Goal: Information Seeking & Learning: Learn about a topic

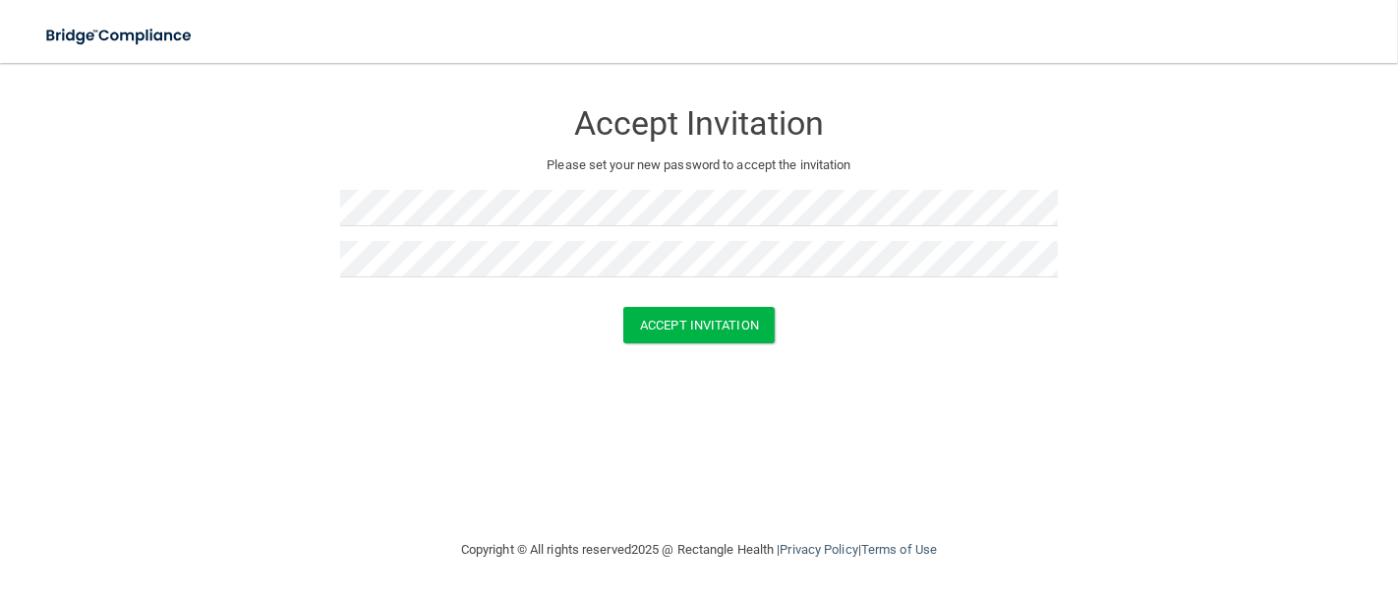
click at [591, 428] on div "Accept Invitation Please set your new password to accept the invitation Accept …" at bounding box center [698, 300] width 1319 height 435
click at [654, 310] on button "Accept Invitation" at bounding box center [698, 325] width 151 height 36
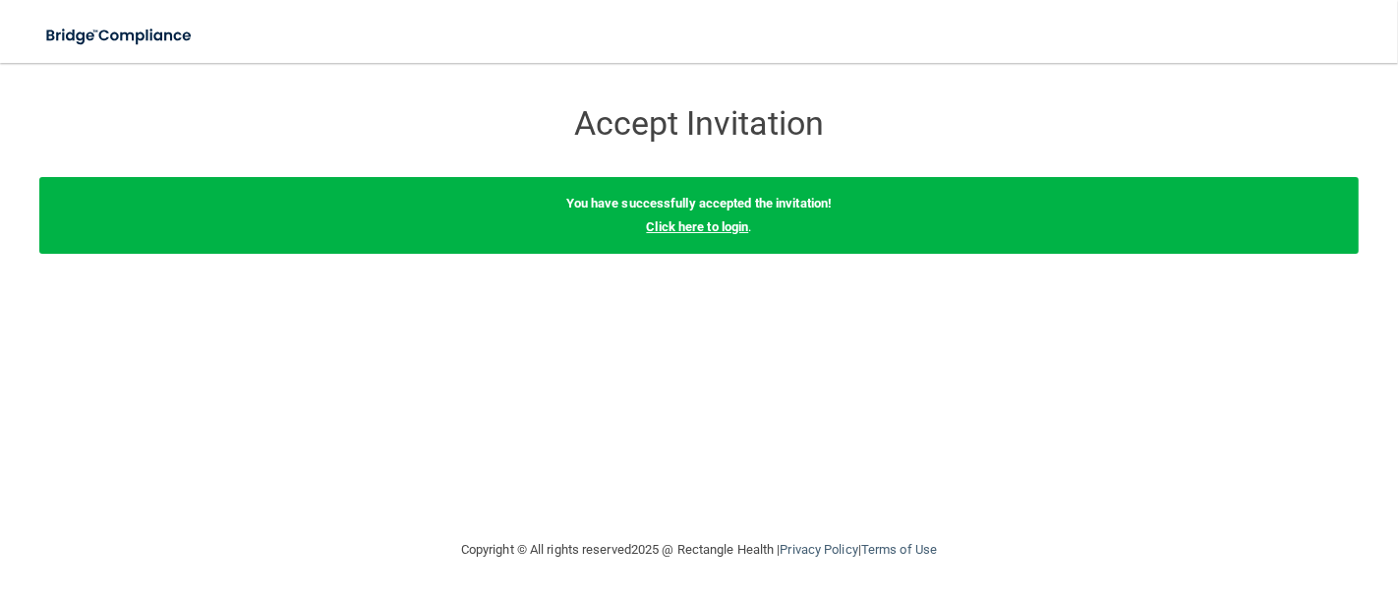
click at [724, 227] on link "Click here to login" at bounding box center [697, 226] width 102 height 15
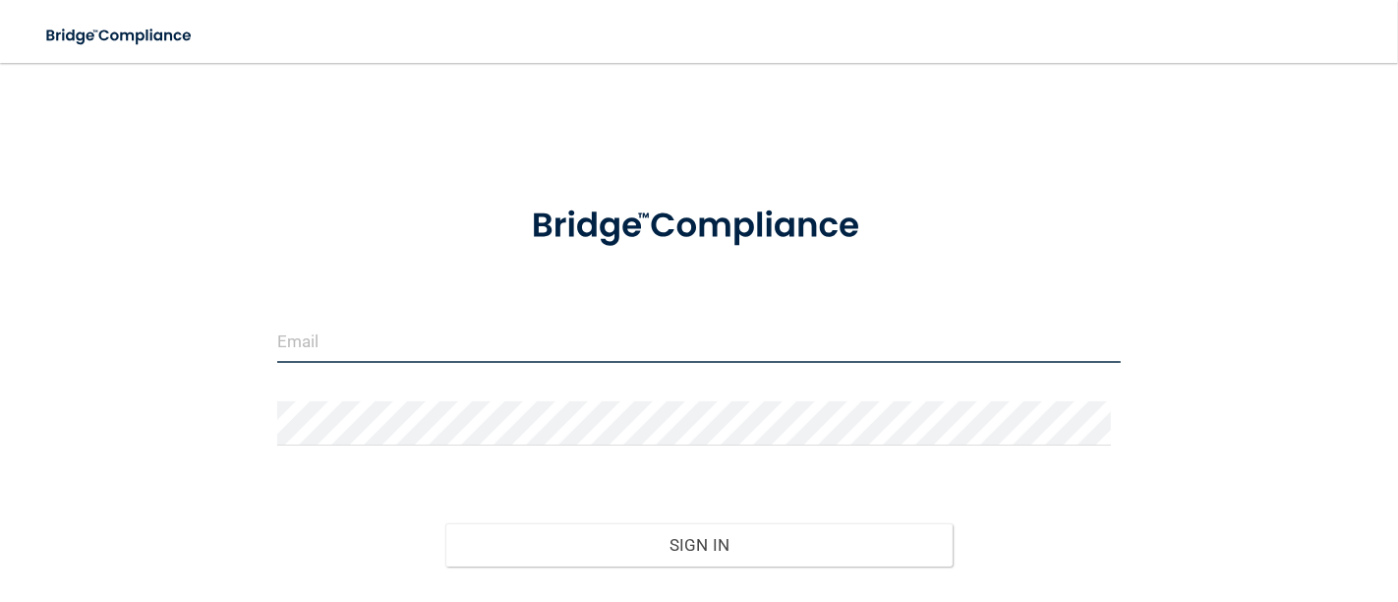
click at [387, 321] on input "email" at bounding box center [699, 340] width 844 height 44
type input "[EMAIL_ADDRESS][DOMAIN_NAME]"
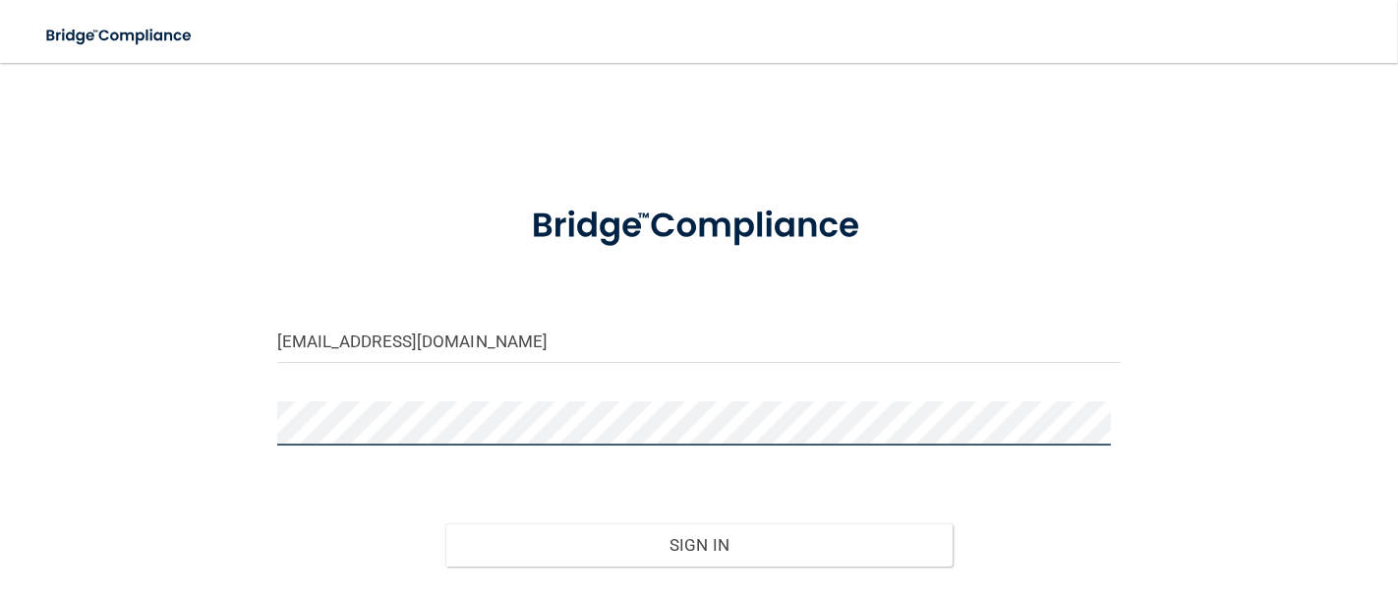
click at [445, 523] on button "Sign In" at bounding box center [698, 544] width 506 height 43
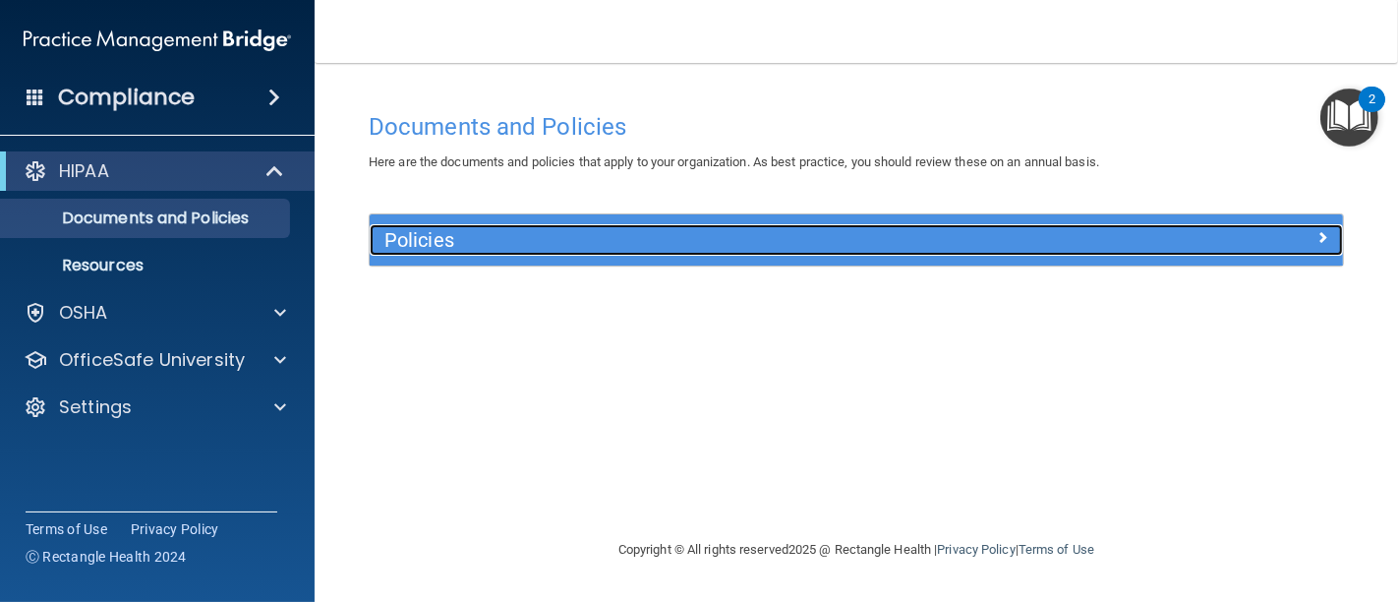
click at [433, 237] on h5 "Policies" at bounding box center [734, 240] width 701 height 22
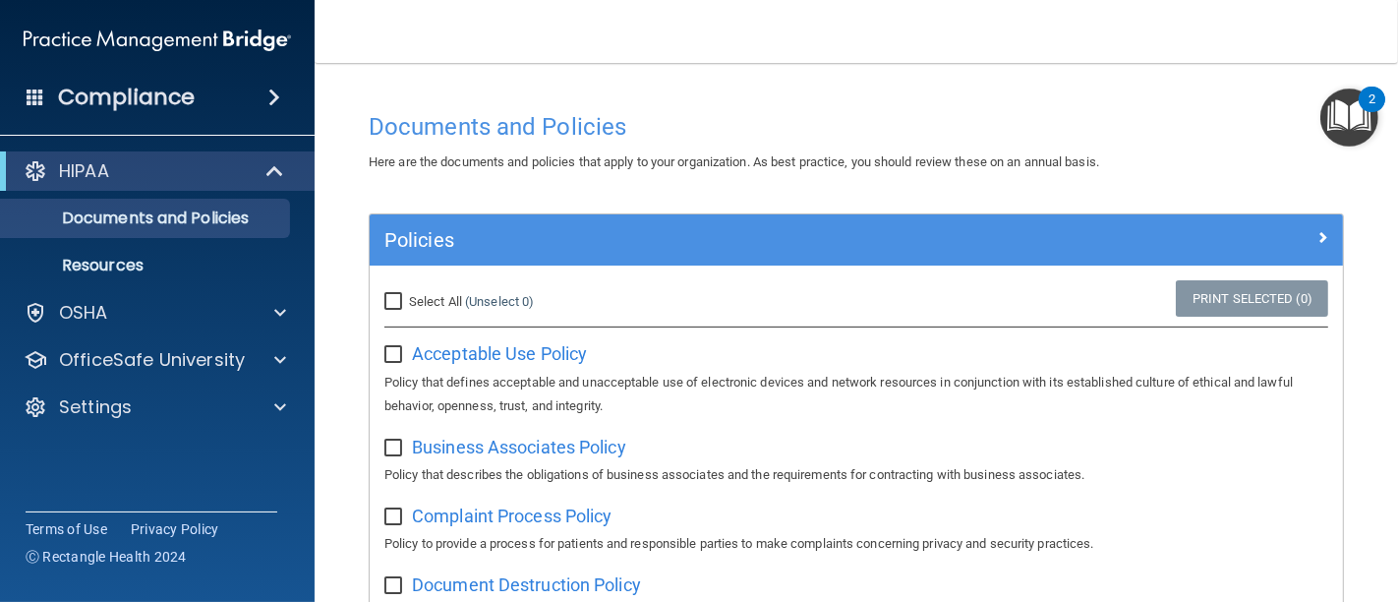
click at [409, 294] on span "Select All" at bounding box center [435, 301] width 53 height 15
click at [407, 294] on input "Select All (Unselect 0) Unselect All" at bounding box center [395, 302] width 23 height 16
checkbox input "true"
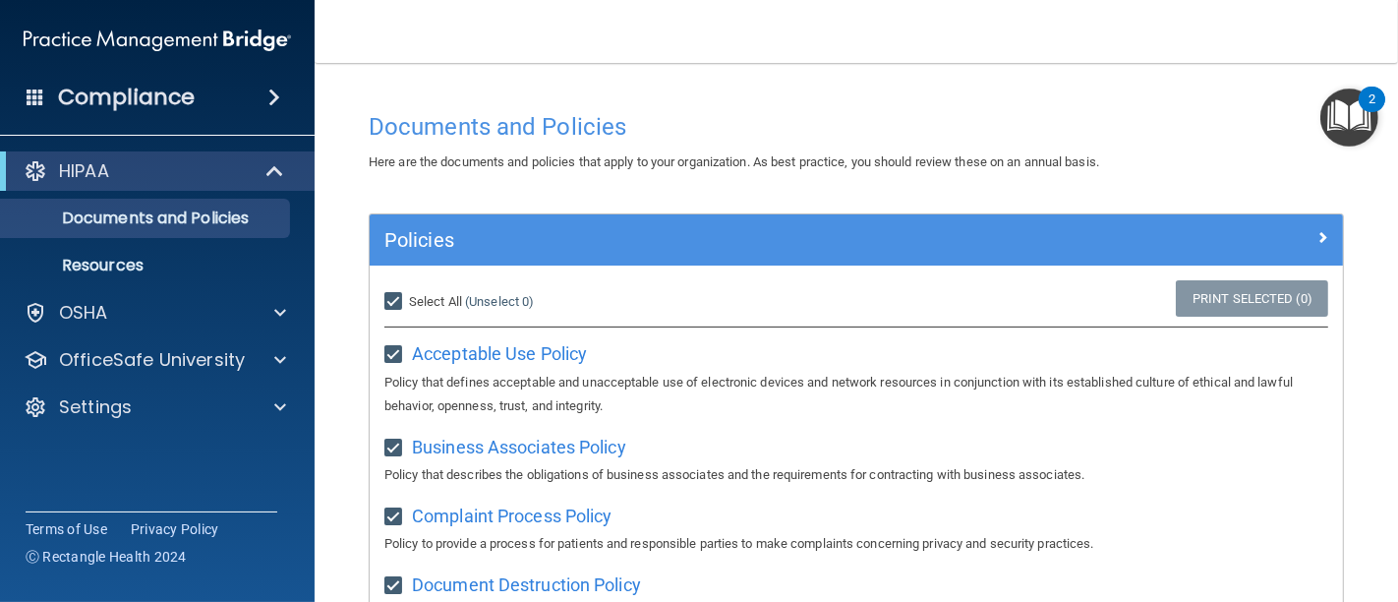
checkbox input "true"
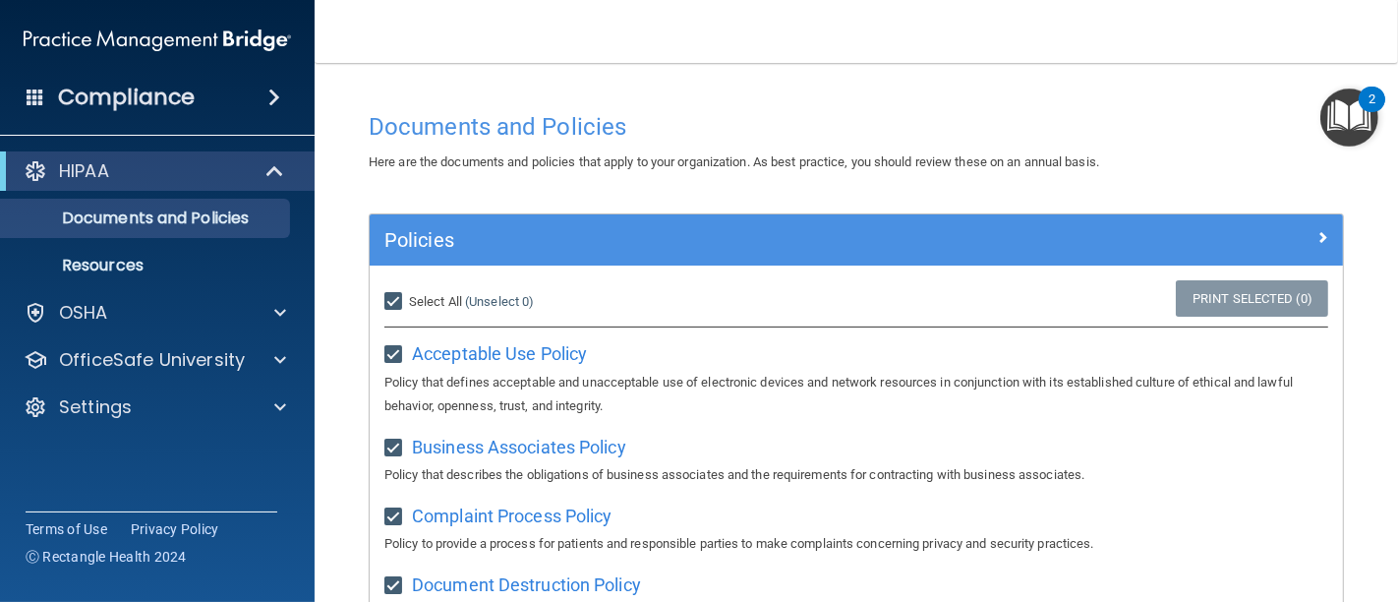
checkbox input "true"
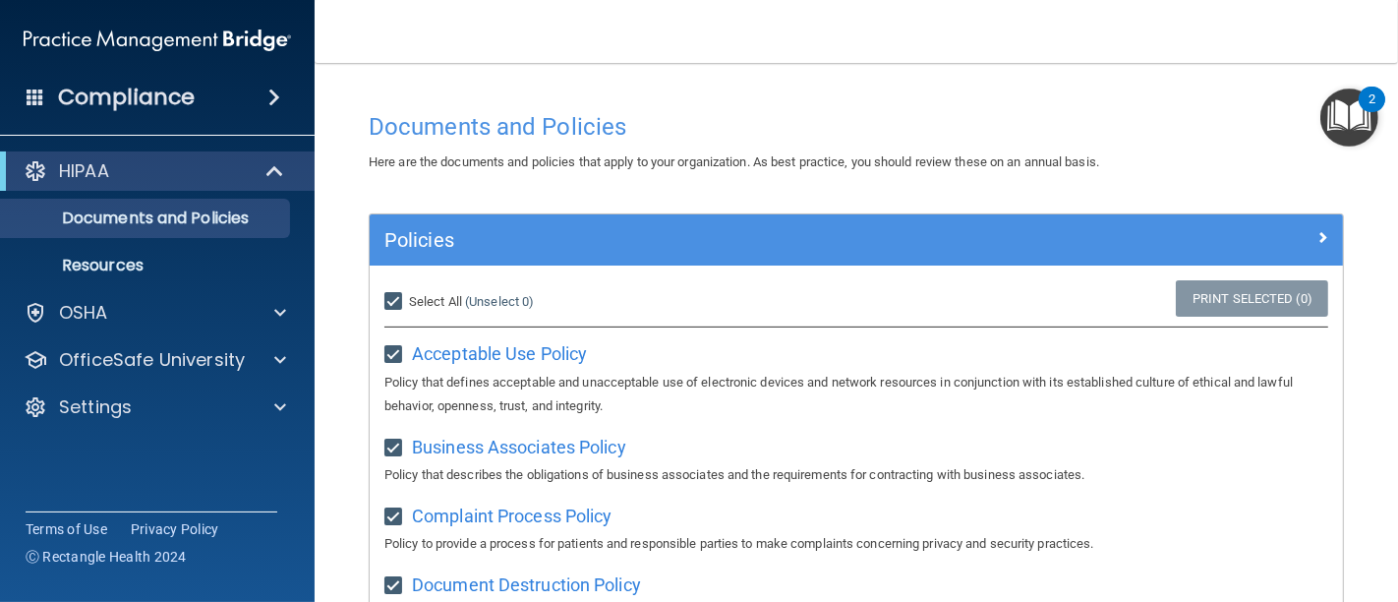
checkbox input "true"
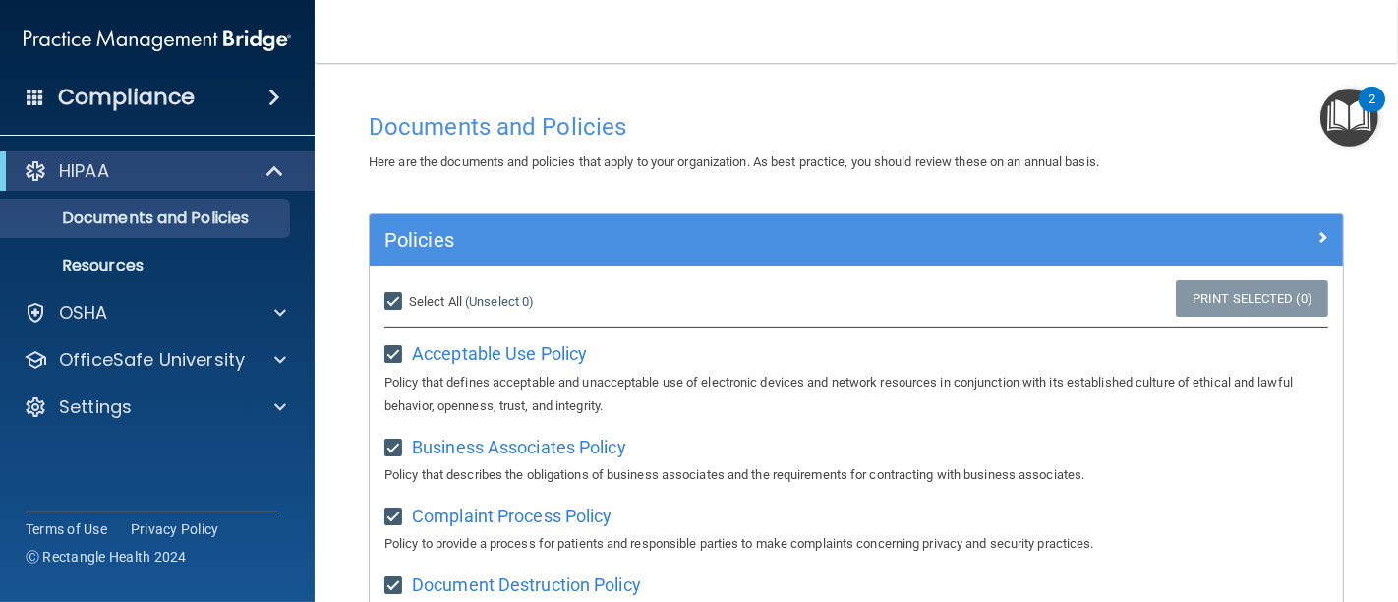
checkbox input "true"
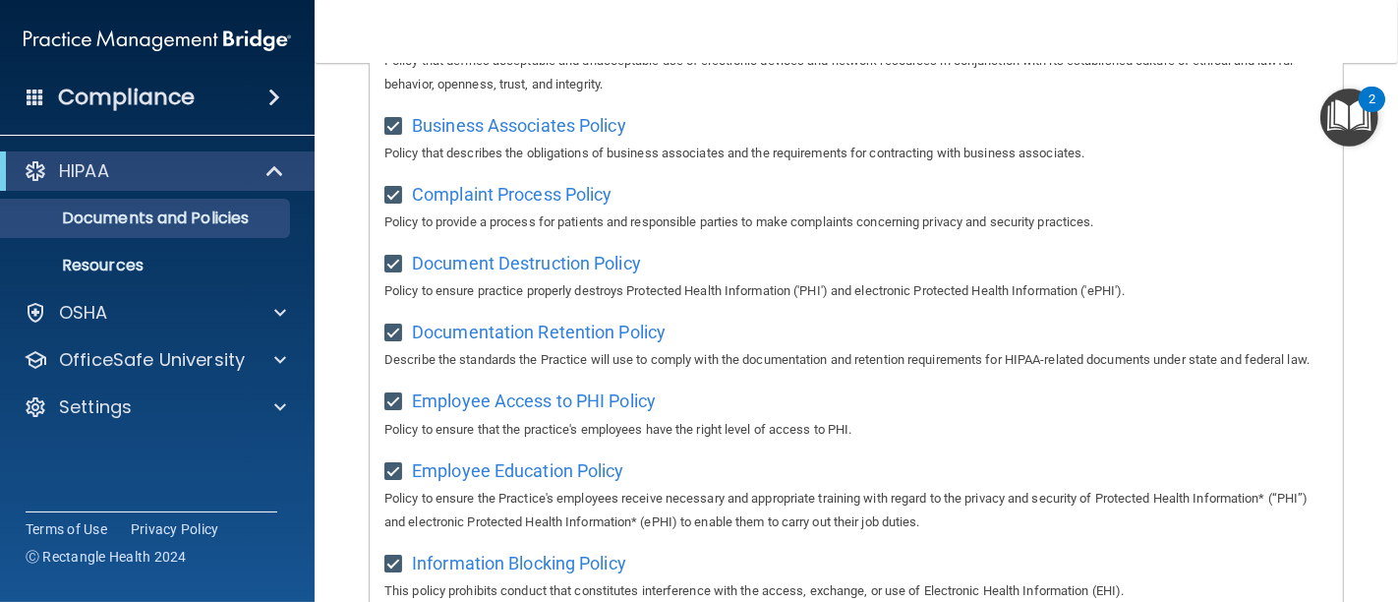
scroll to position [146, 0]
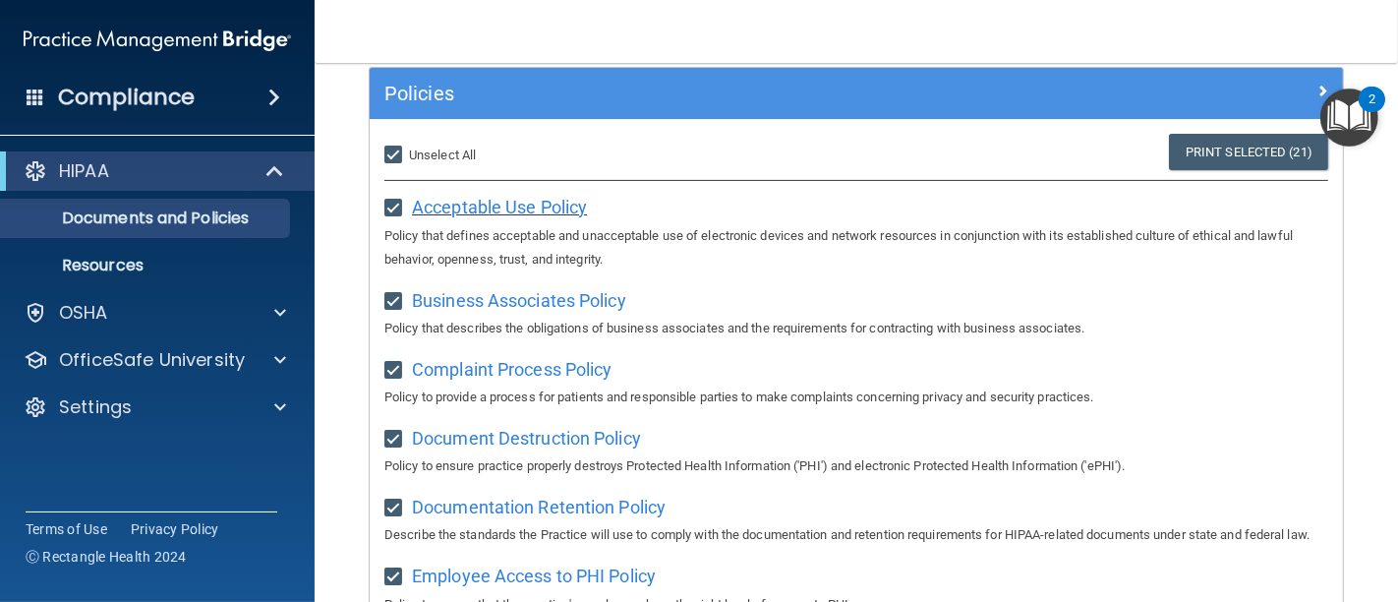
click at [525, 212] on span "Acceptable Use Policy" at bounding box center [499, 207] width 175 height 21
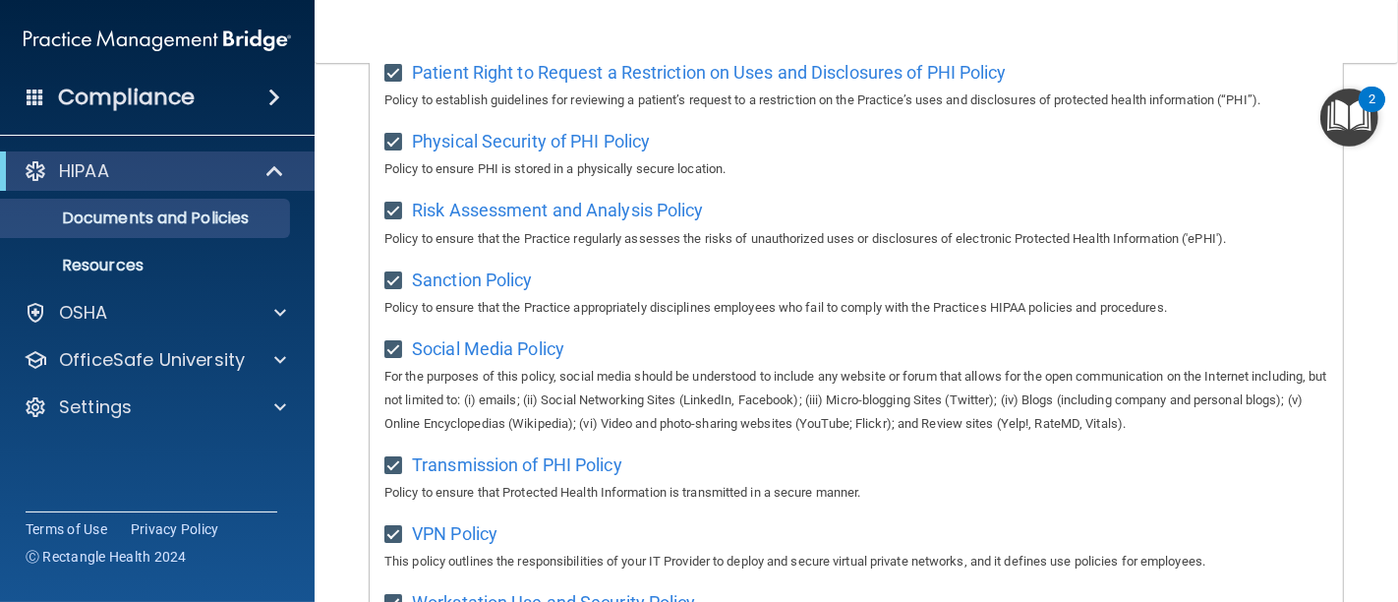
scroll to position [1457, 0]
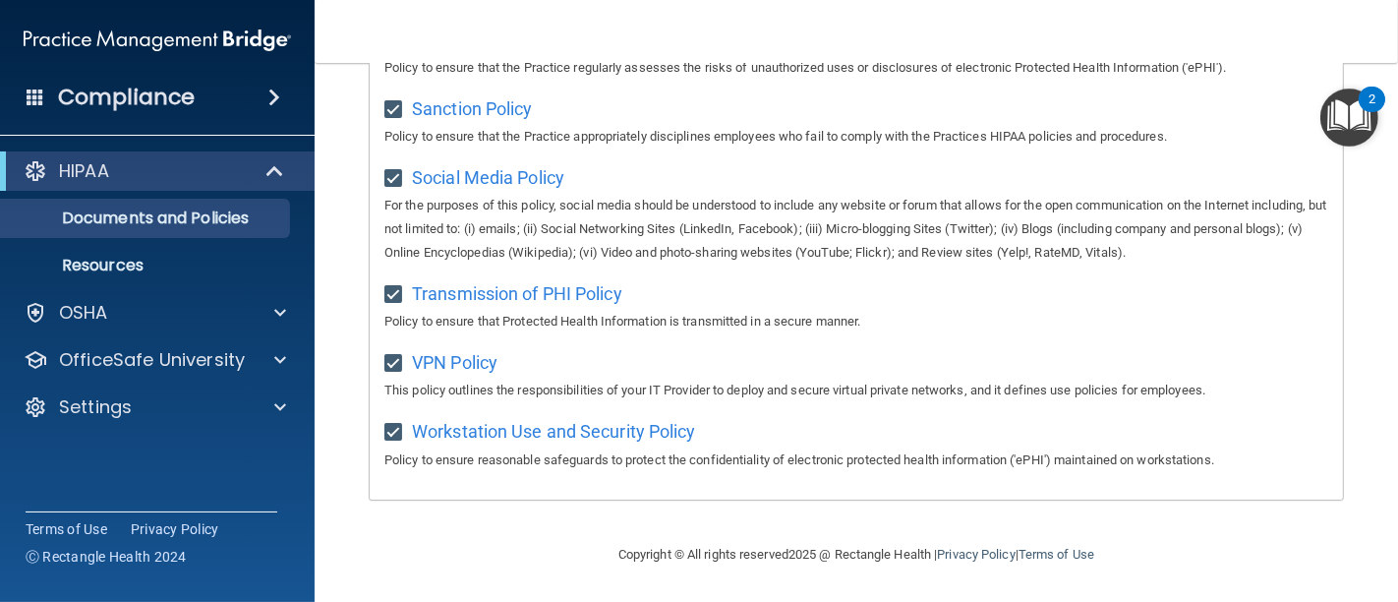
click at [1373, 122] on div "2" at bounding box center [1371, 112] width 7 height 26
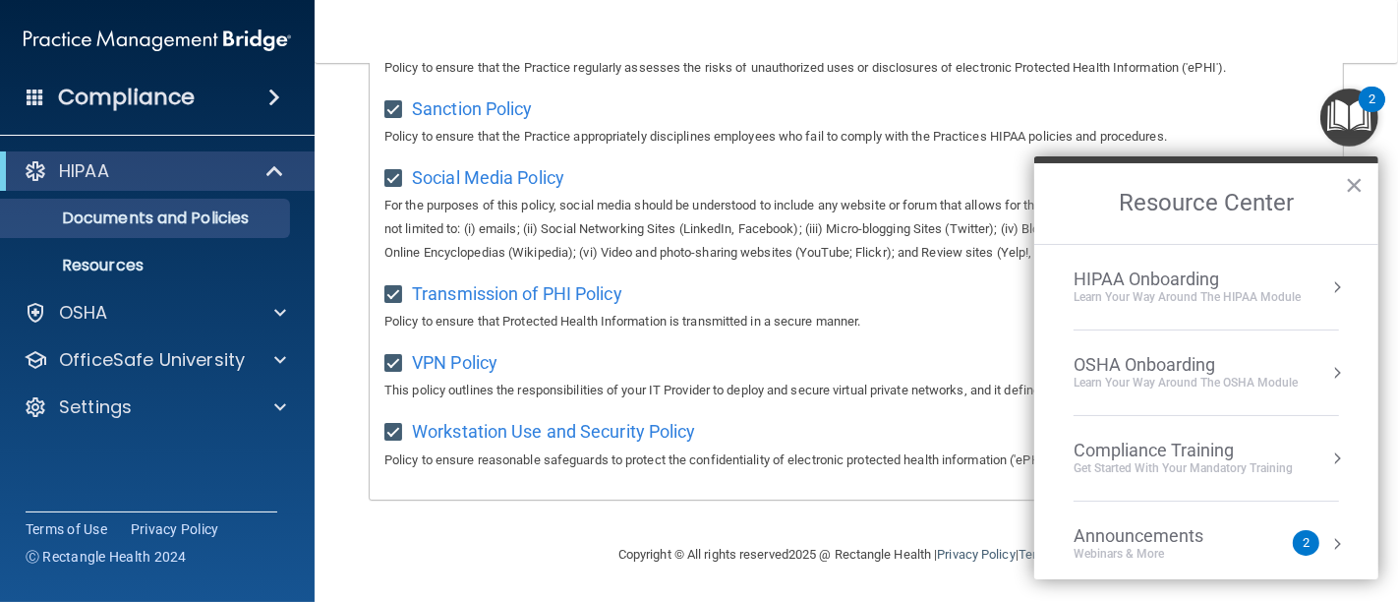
click at [1219, 285] on div "HIPAA Onboarding" at bounding box center [1186, 279] width 227 height 22
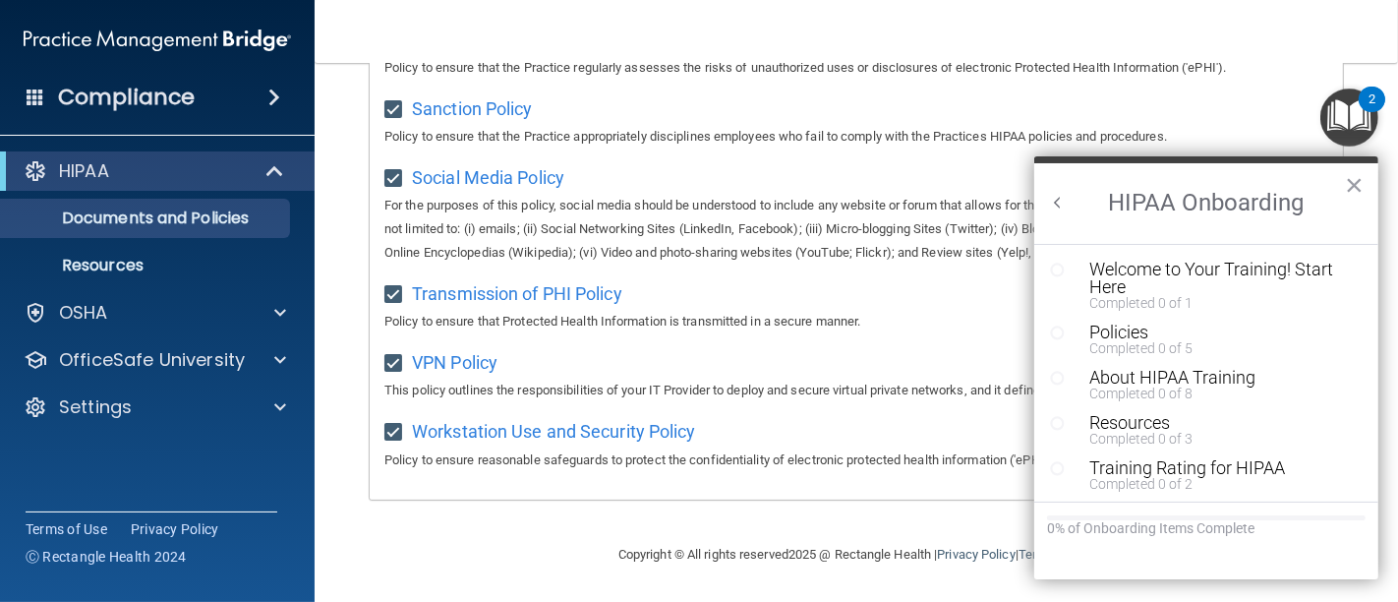
scroll to position [0, 0]
click at [1218, 265] on div "Welcome to Your Training! Start Here" at bounding box center [1212, 277] width 247 height 35
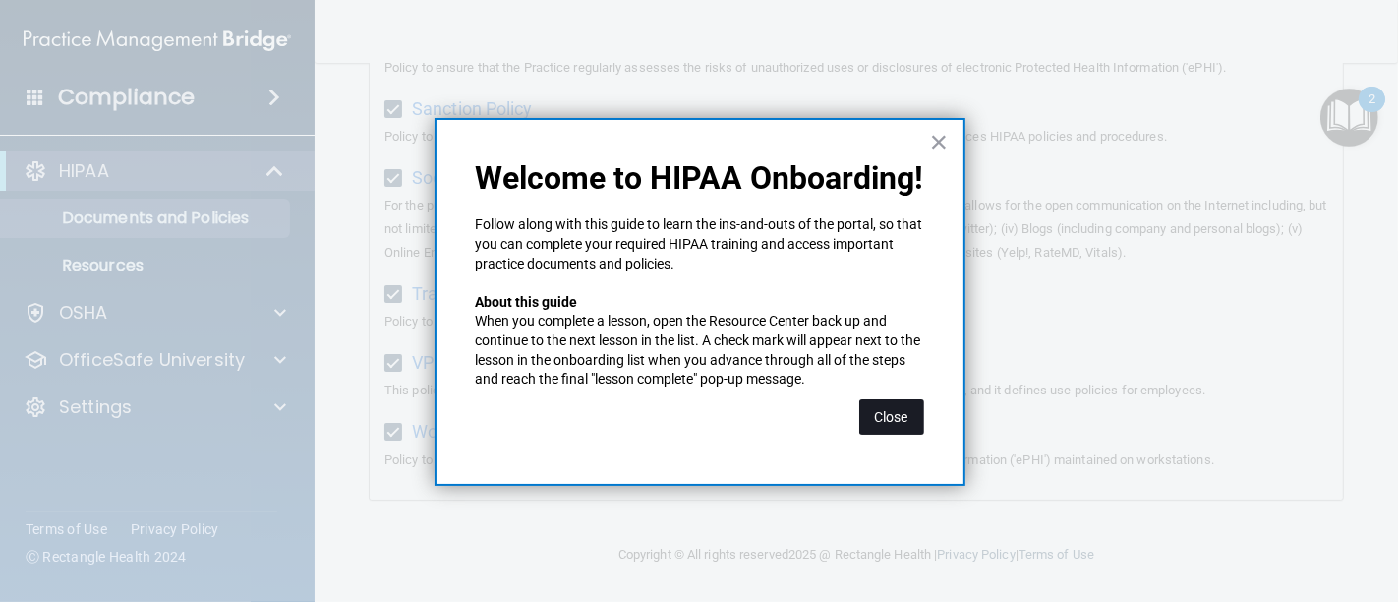
click at [890, 414] on button "Close" at bounding box center [891, 416] width 65 height 35
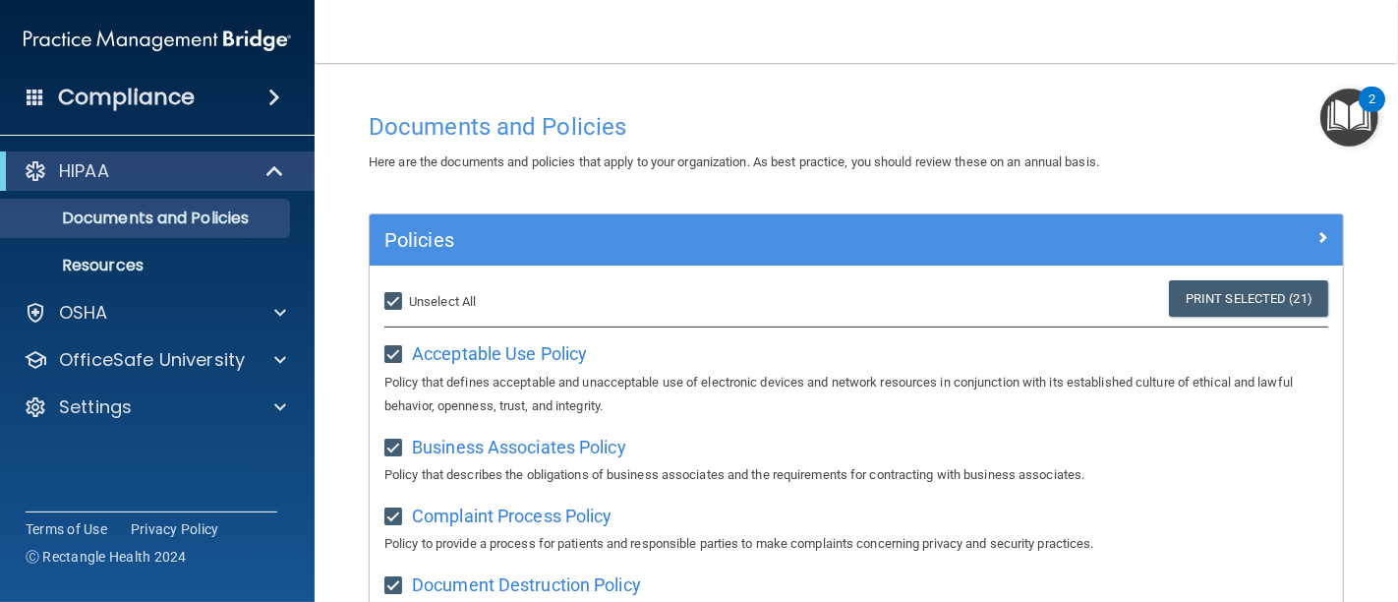
click at [1356, 105] on img "Open Resource Center, 2 new notifications" at bounding box center [1349, 117] width 58 height 58
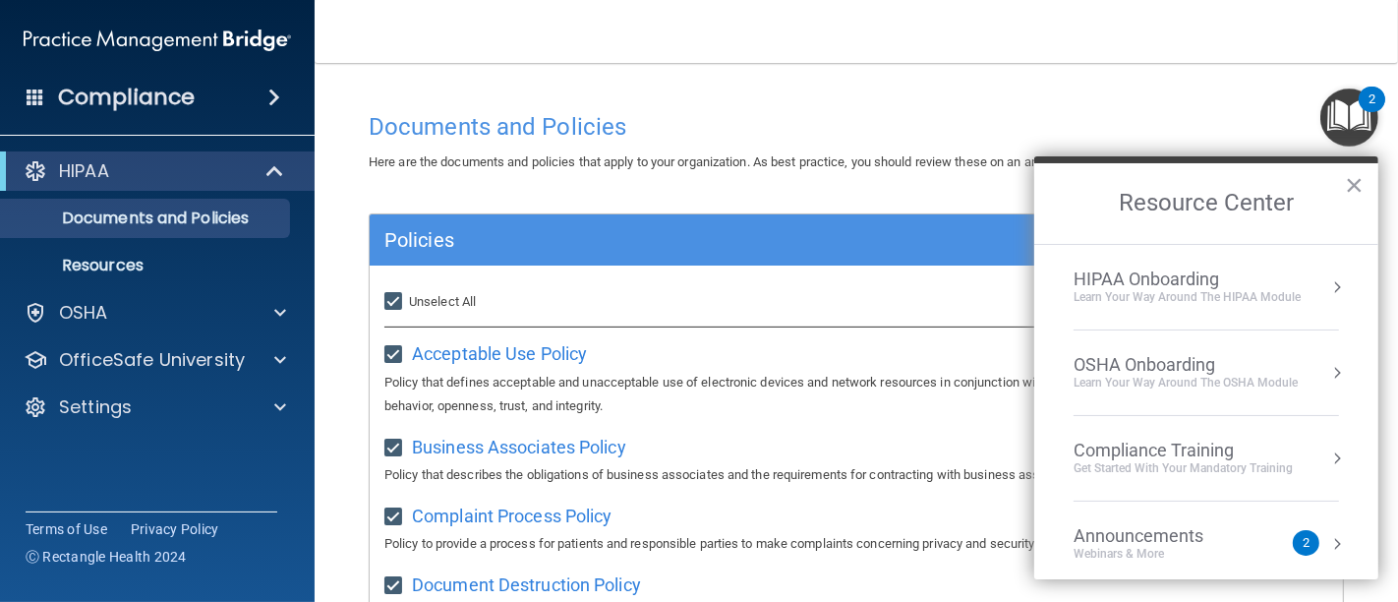
click at [1178, 277] on div "HIPAA Onboarding" at bounding box center [1186, 279] width 227 height 22
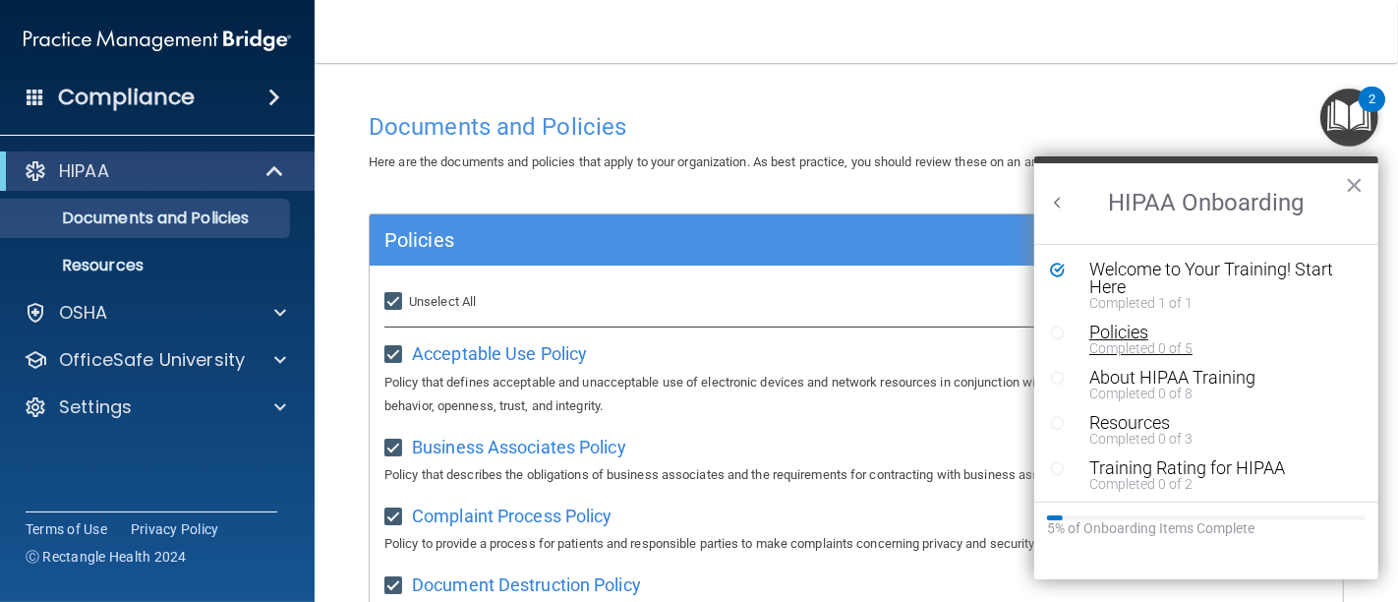
click at [1118, 334] on div "Policies" at bounding box center [1212, 332] width 247 height 18
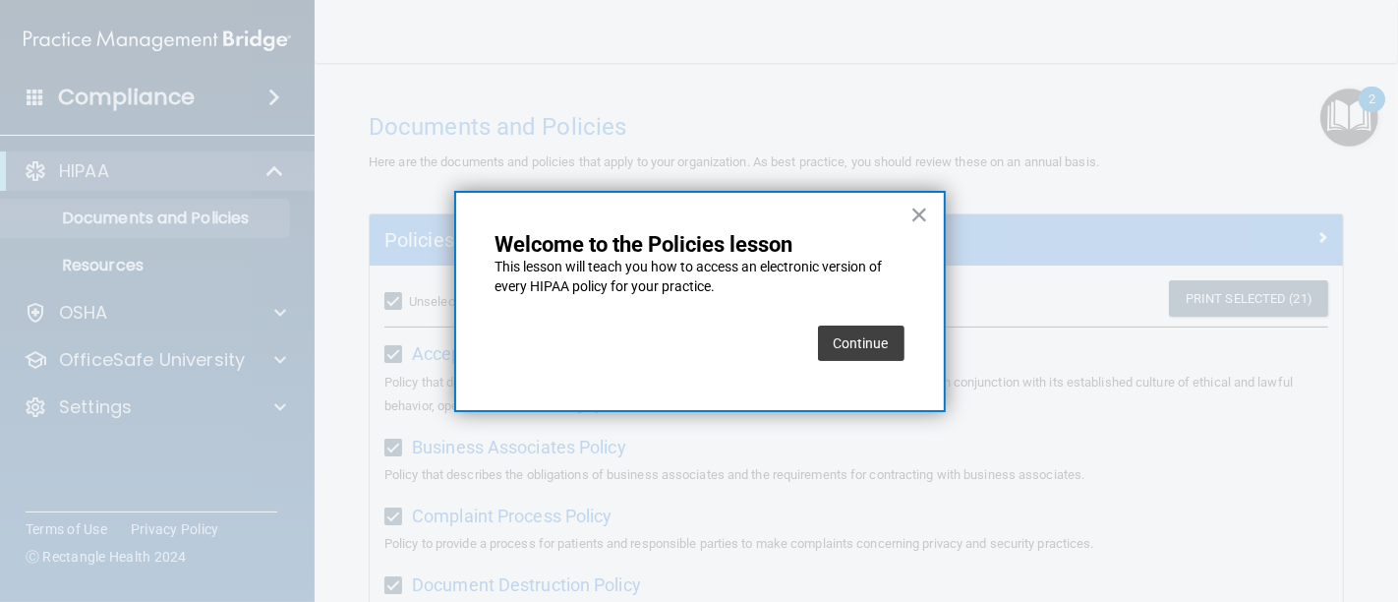
click at [841, 333] on button "Continue" at bounding box center [861, 342] width 87 height 35
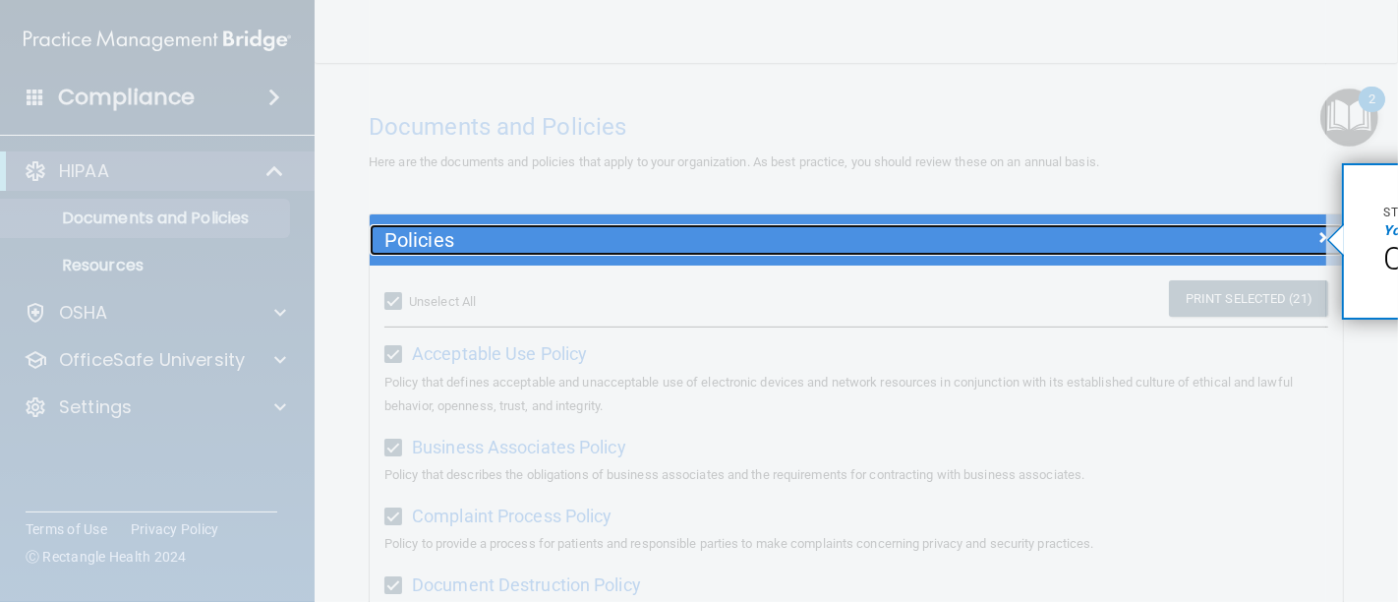
click at [866, 240] on h5 "Policies" at bounding box center [734, 240] width 701 height 22
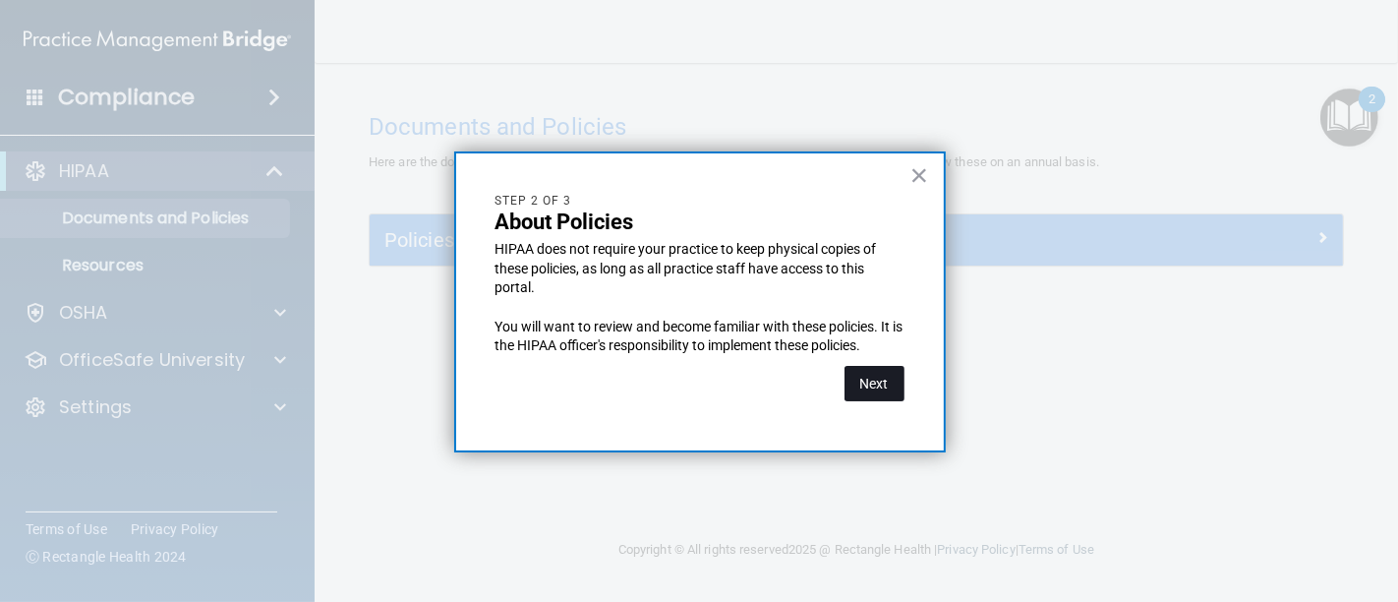
click at [867, 392] on button "Next" at bounding box center [874, 383] width 60 height 35
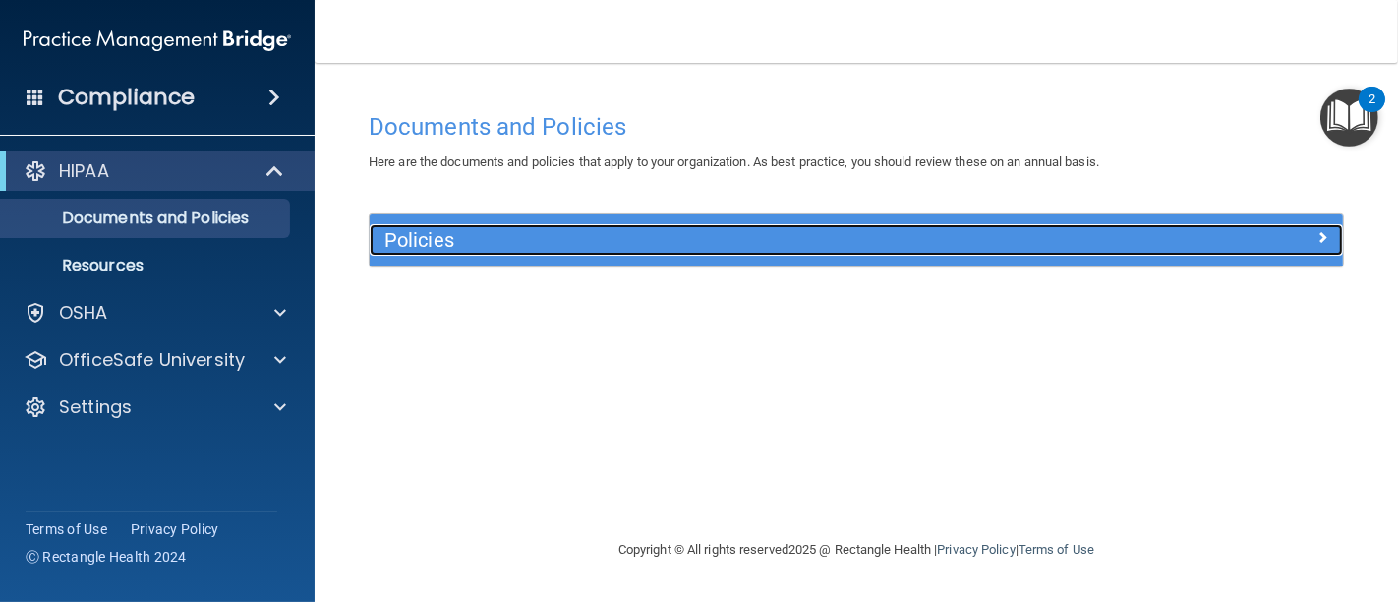
click at [867, 237] on h5 "Policies" at bounding box center [734, 240] width 701 height 22
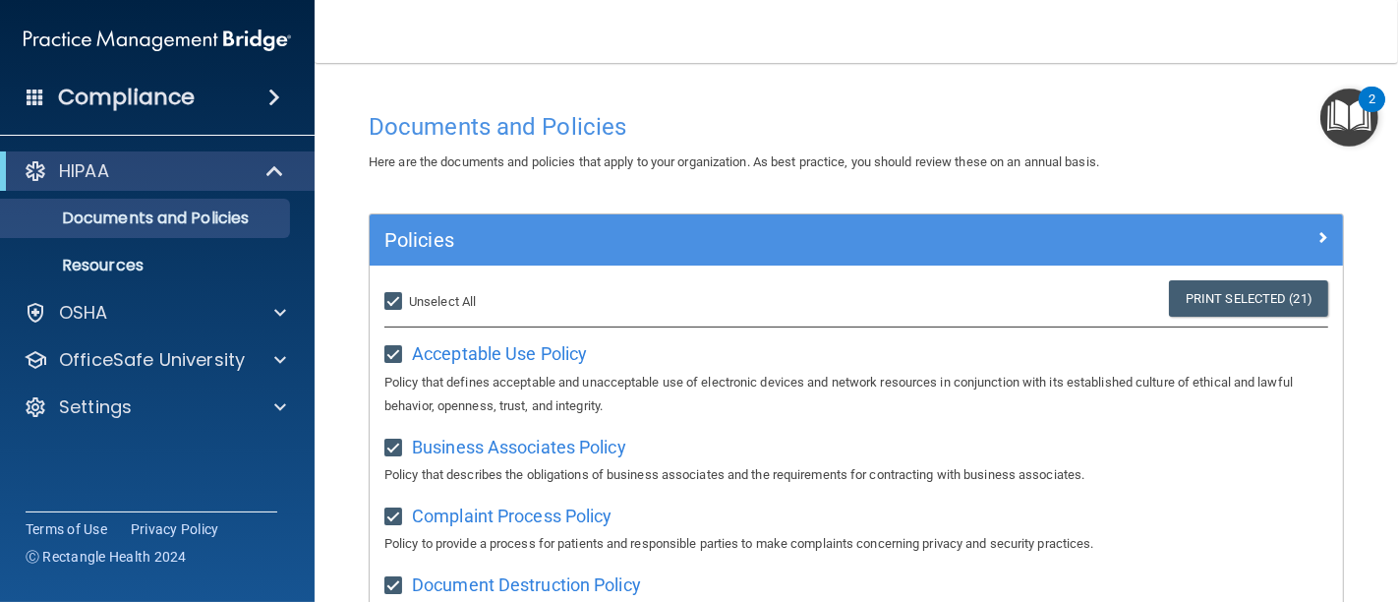
click at [1351, 105] on img "Open Resource Center, 2 new notifications" at bounding box center [1349, 117] width 58 height 58
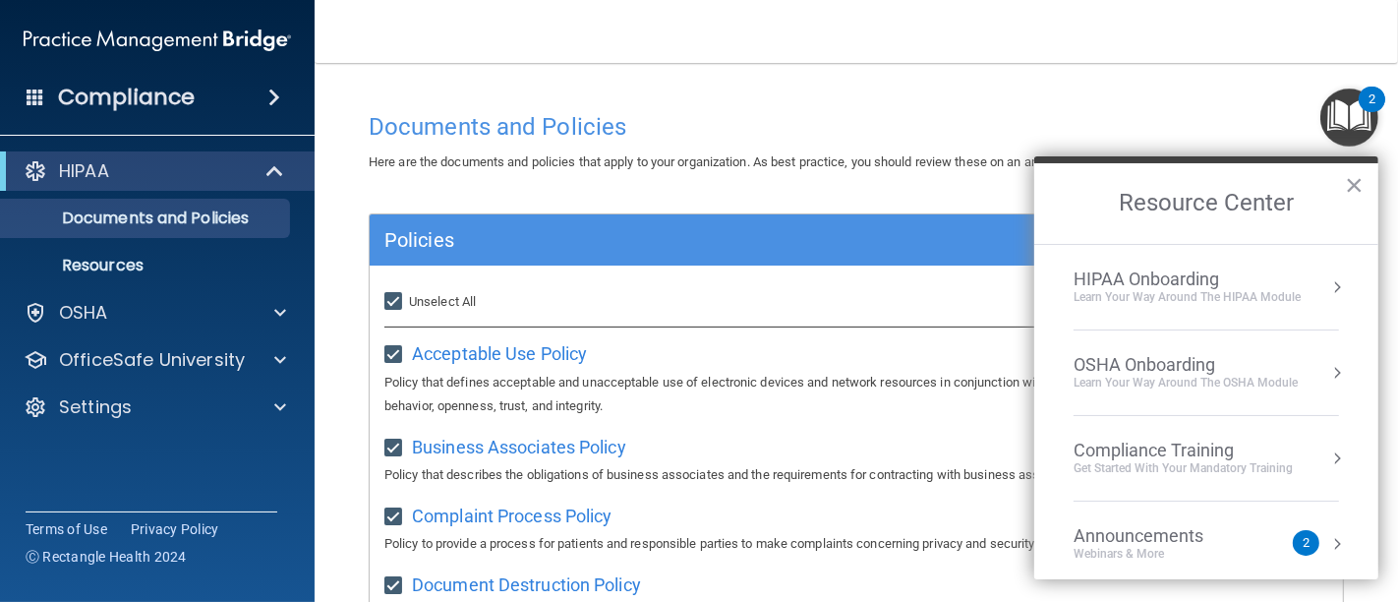
click at [1204, 283] on div "HIPAA Onboarding" at bounding box center [1186, 279] width 227 height 22
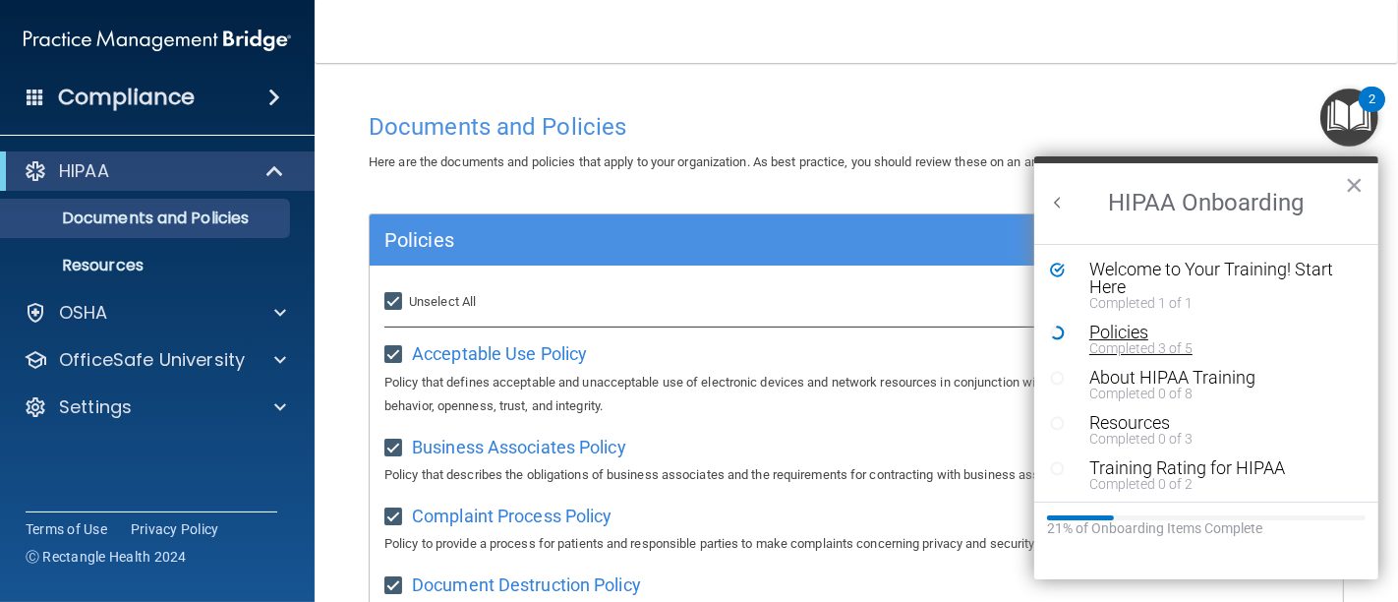
click at [1133, 341] on div "Completed 3 of 5" at bounding box center [1212, 348] width 247 height 14
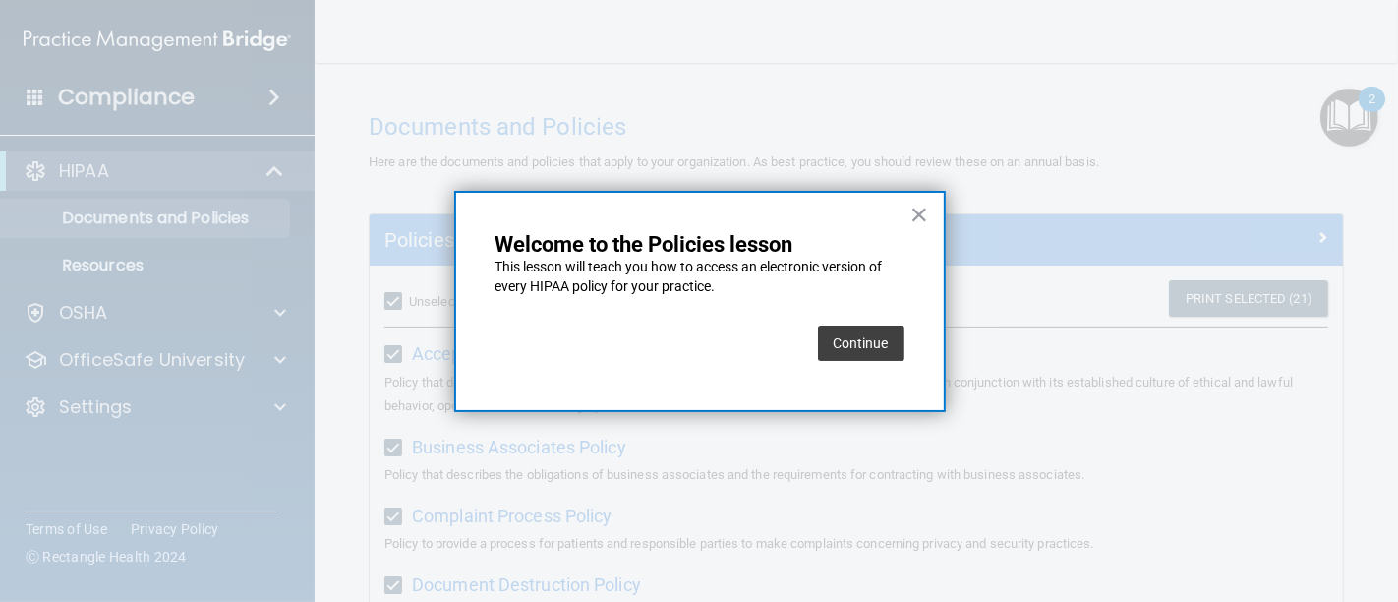
click at [859, 341] on button "Continue" at bounding box center [861, 342] width 87 height 35
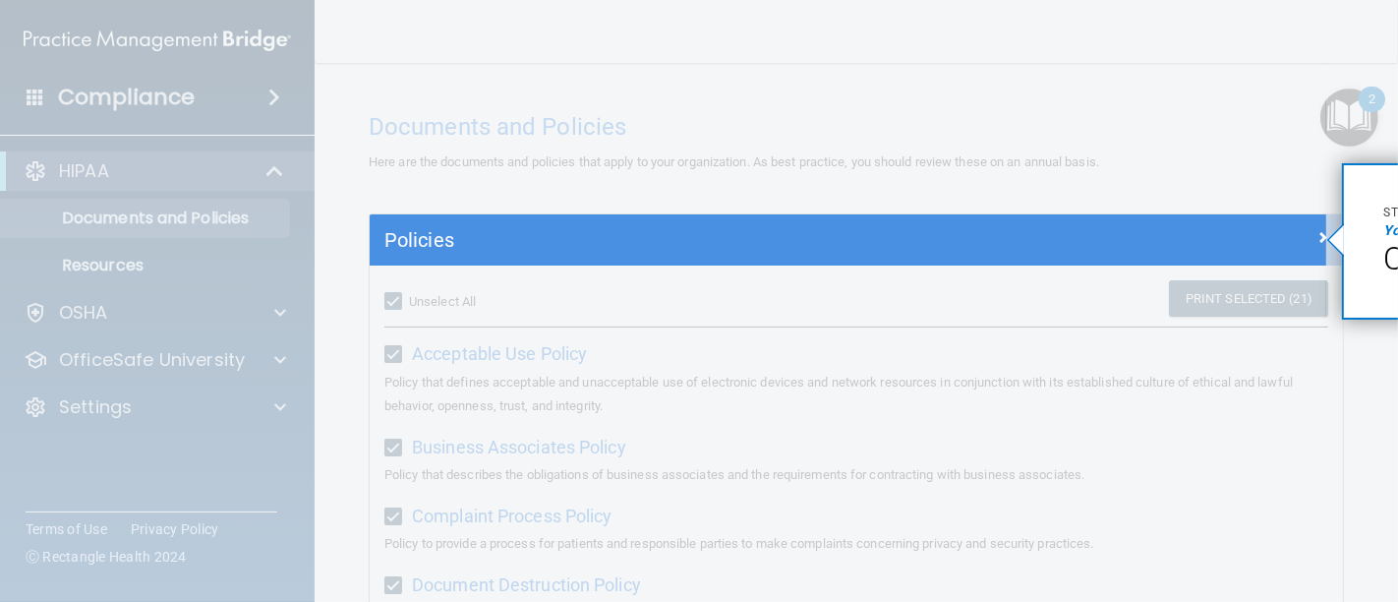
drag, startPoint x: 1378, startPoint y: 271, endPoint x: 1295, endPoint y: 273, distance: 83.6
click at [1342, 163] on div "× Step 1 of 2 Your action: Click Policies" at bounding box center [1342, 163] width 0 height 0
click at [1386, 231] on em "Your action:" at bounding box center [1420, 230] width 75 height 16
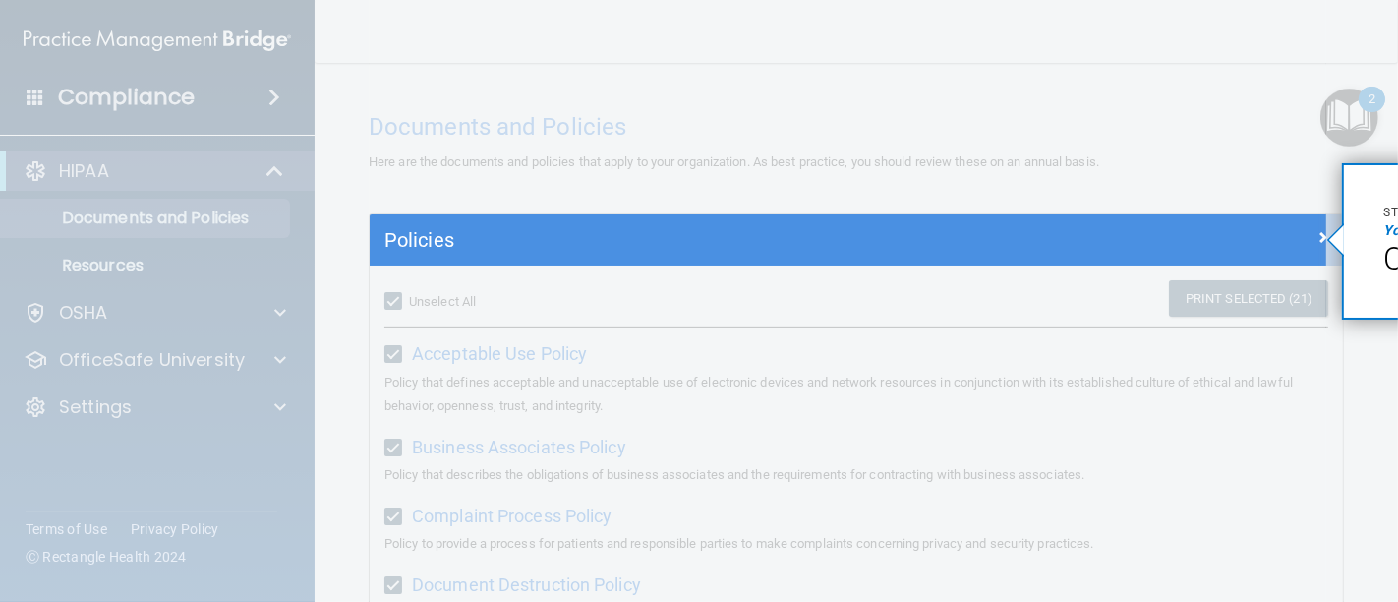
click at [1276, 168] on div at bounding box center [848, 107] width 957 height 214
click at [1260, 152] on div at bounding box center [848, 107] width 957 height 214
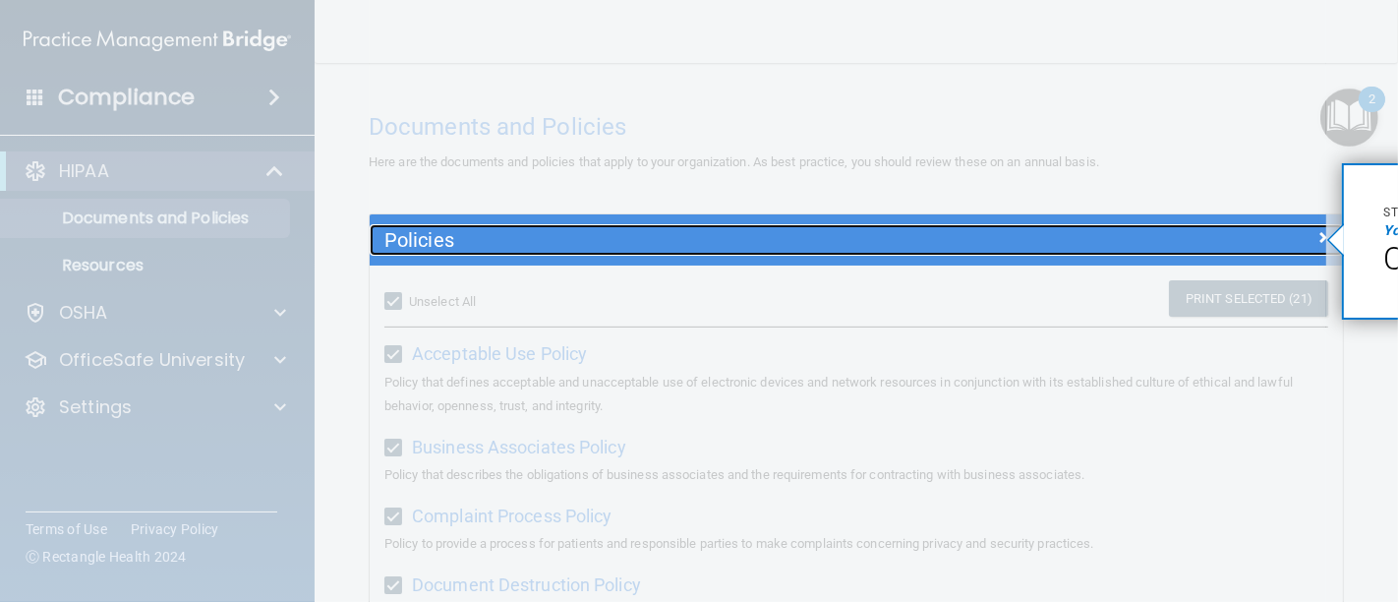
click at [1218, 254] on div "Policies" at bounding box center [856, 239] width 973 height 31
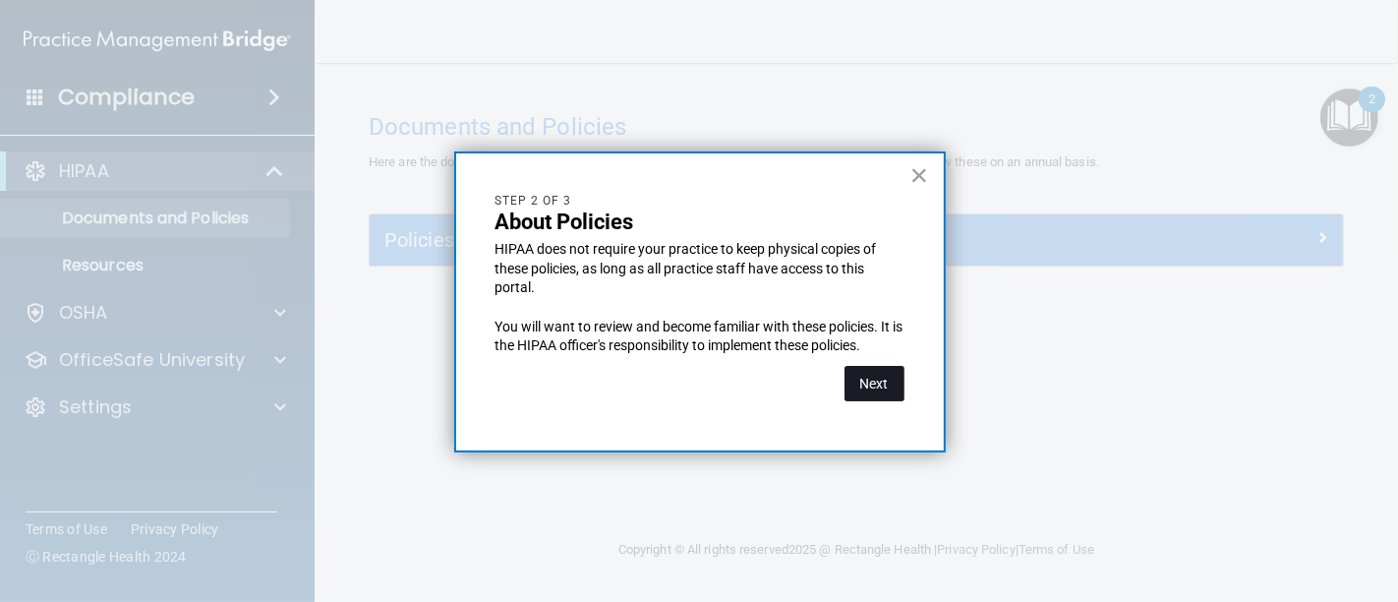
click at [853, 381] on button "Next" at bounding box center [874, 383] width 60 height 35
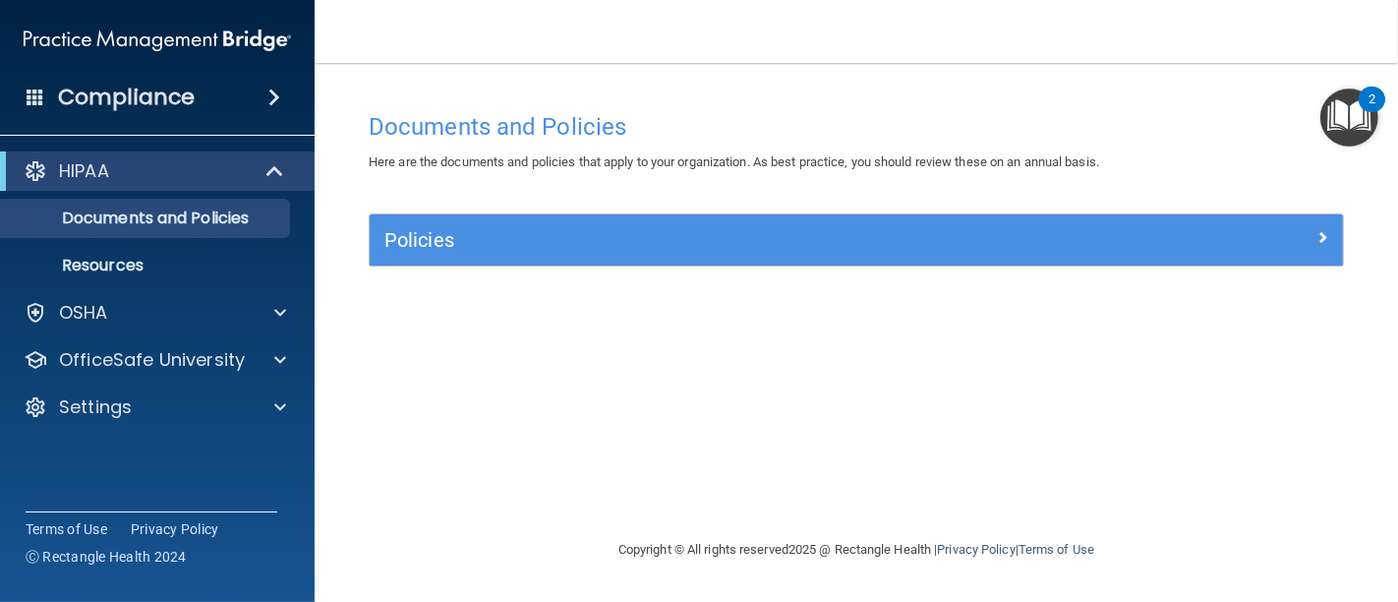
click at [1342, 130] on img "Open Resource Center, 2 new notifications" at bounding box center [1349, 117] width 58 height 58
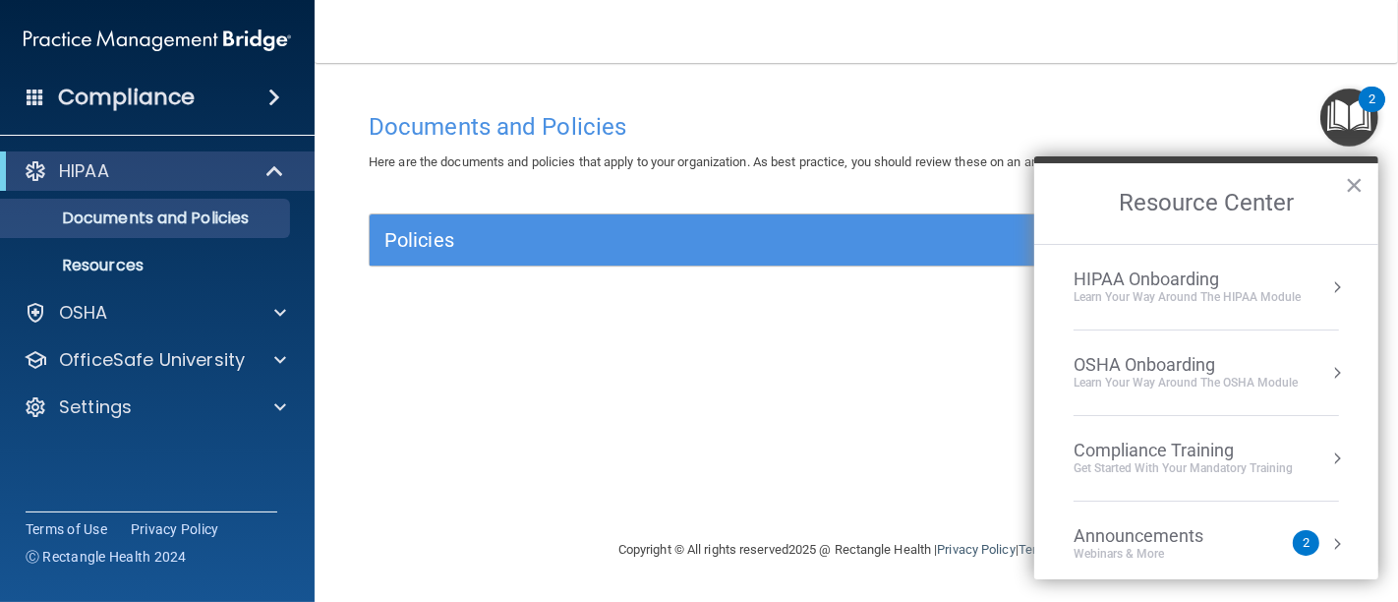
click at [1187, 279] on div "HIPAA Onboarding" at bounding box center [1186, 279] width 227 height 22
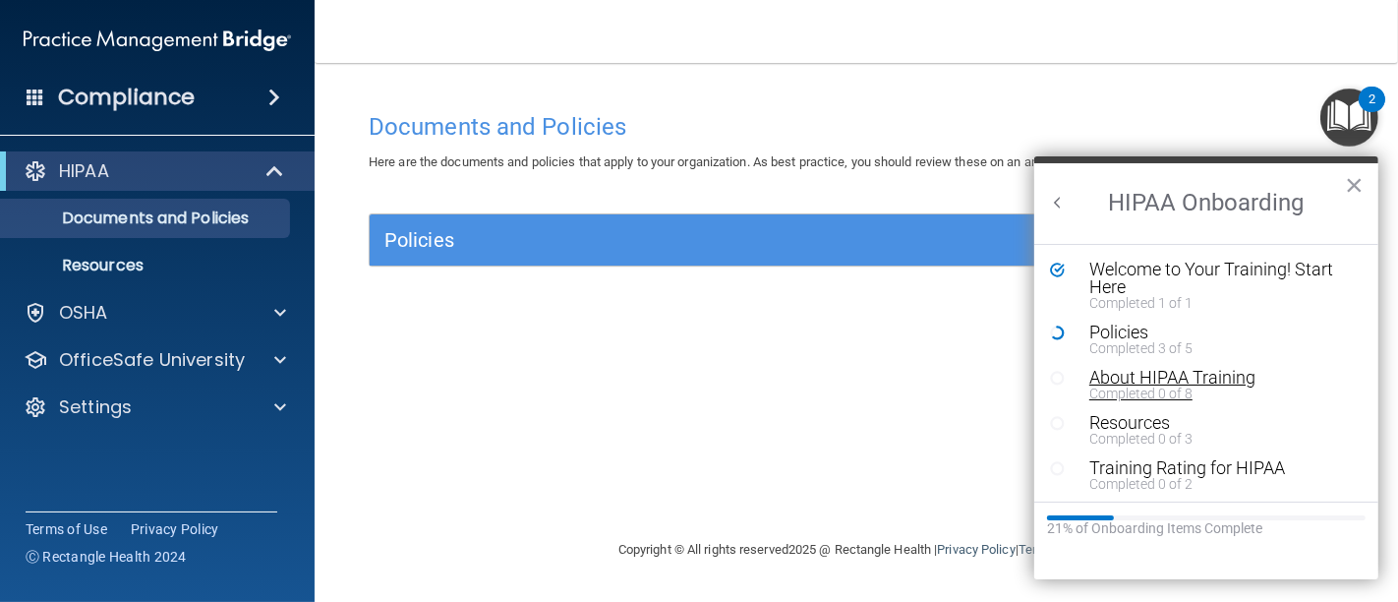
click at [1136, 376] on div "About HIPAA Training" at bounding box center [1212, 378] width 247 height 18
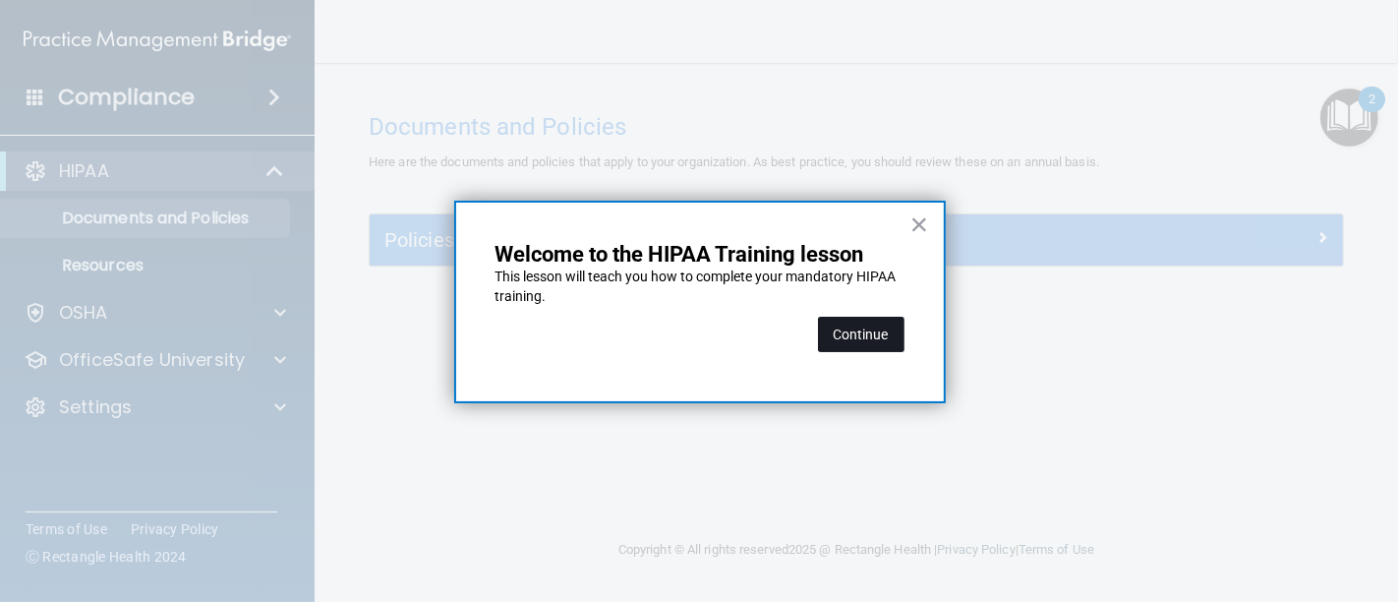
click at [857, 343] on button "Continue" at bounding box center [861, 334] width 87 height 35
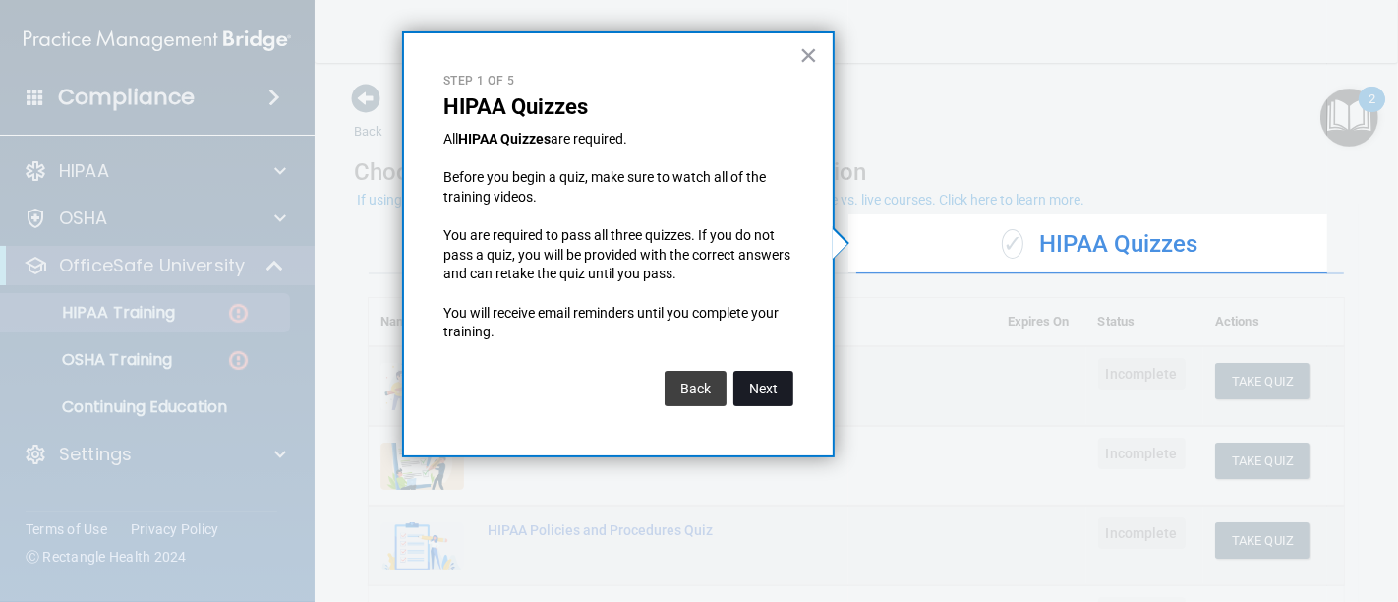
click at [764, 392] on button "Next" at bounding box center [763, 388] width 60 height 35
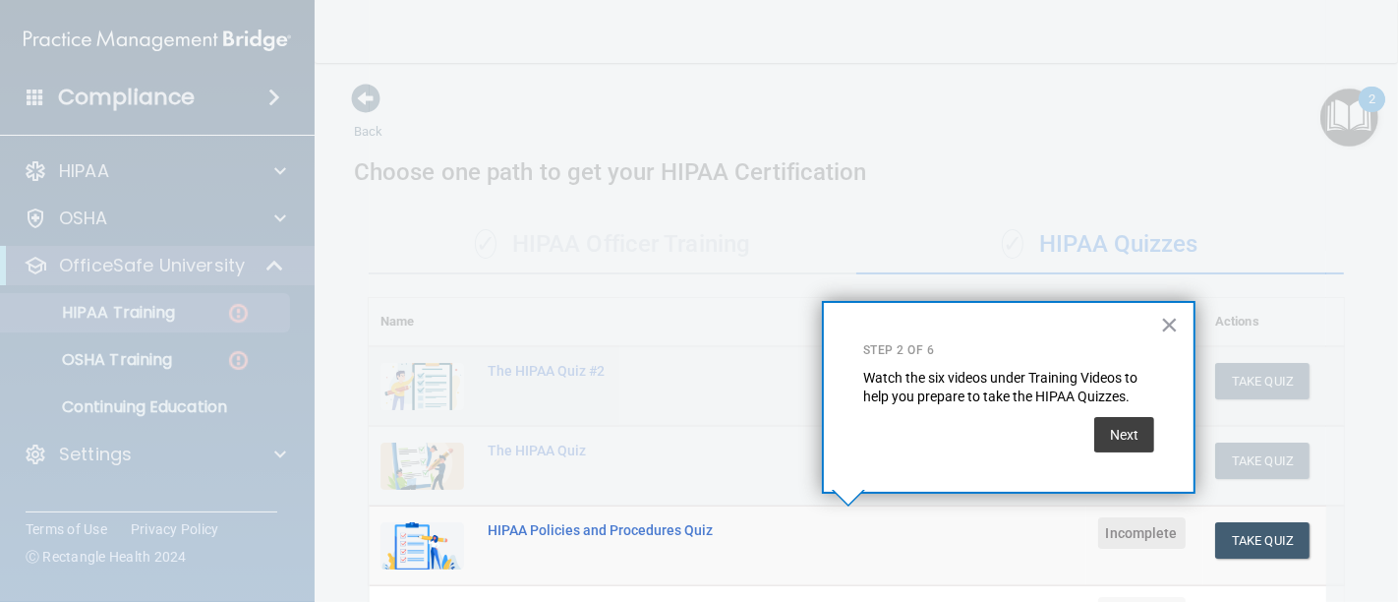
scroll to position [292, 0]
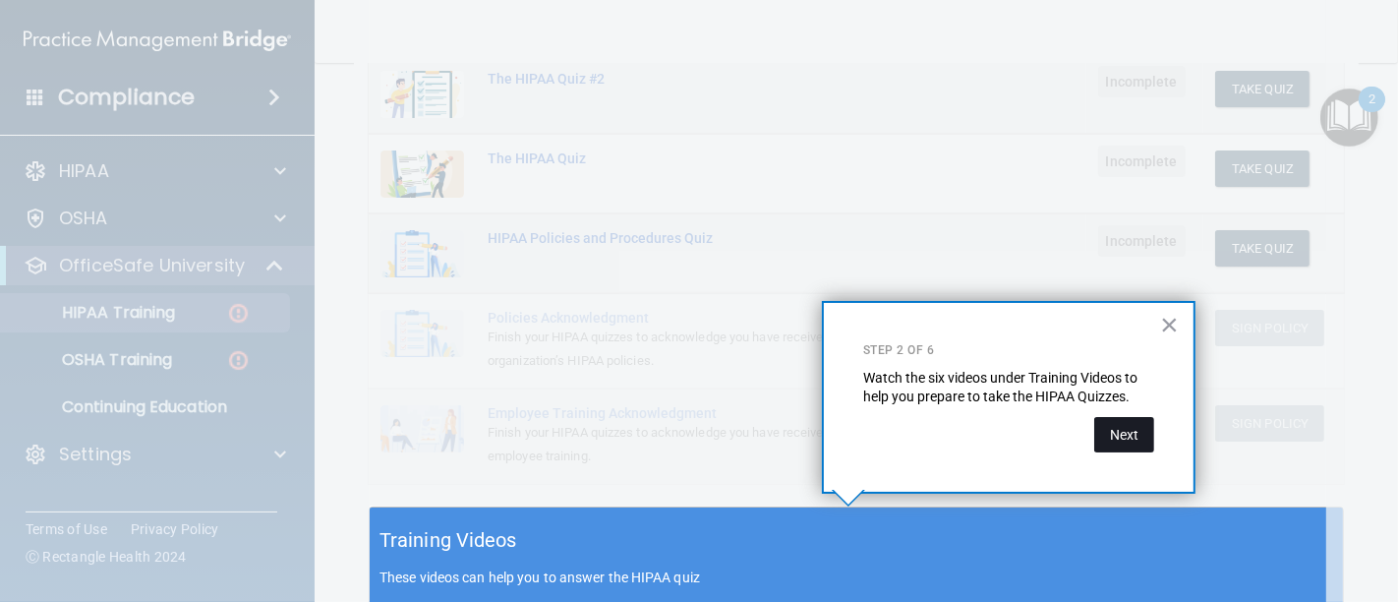
click at [1122, 427] on button "Next" at bounding box center [1124, 434] width 60 height 35
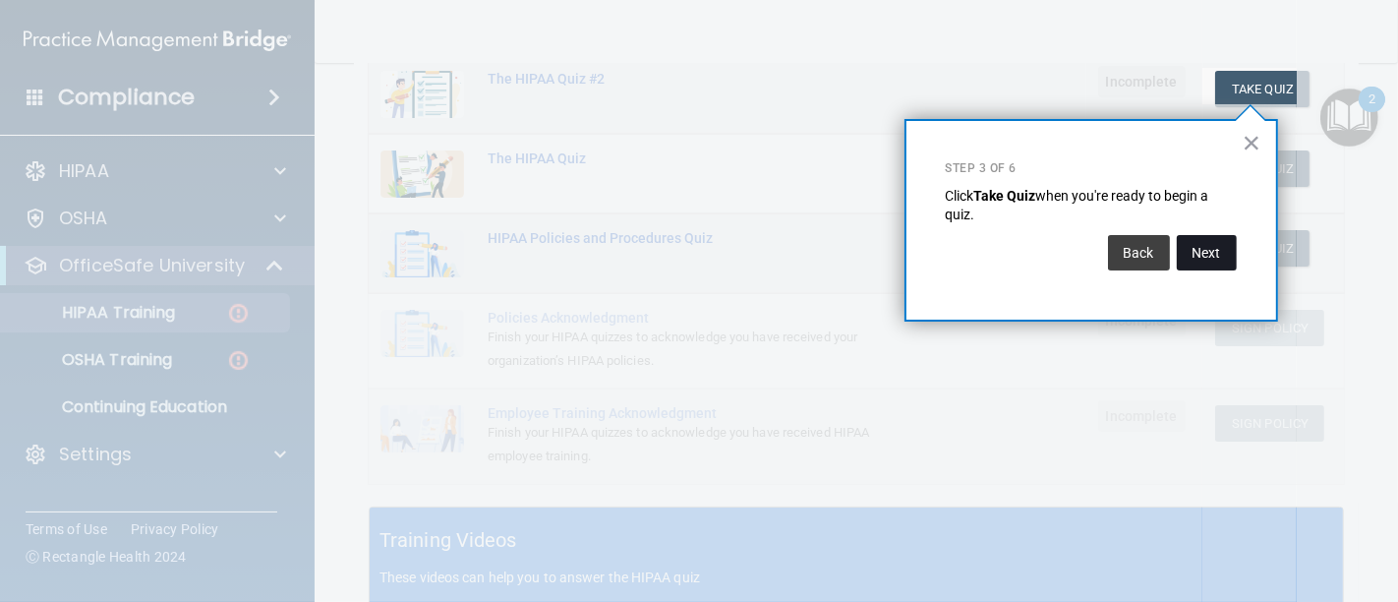
click at [1202, 260] on button "Next" at bounding box center [1207, 252] width 60 height 35
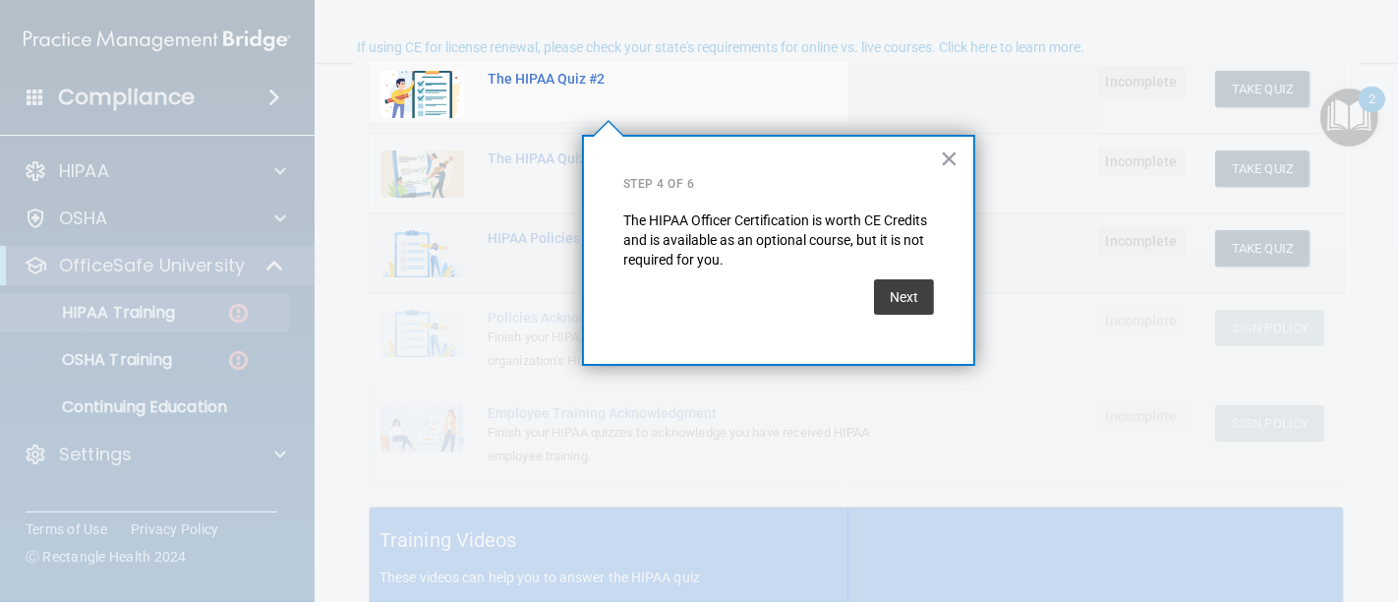
scroll to position [151, 0]
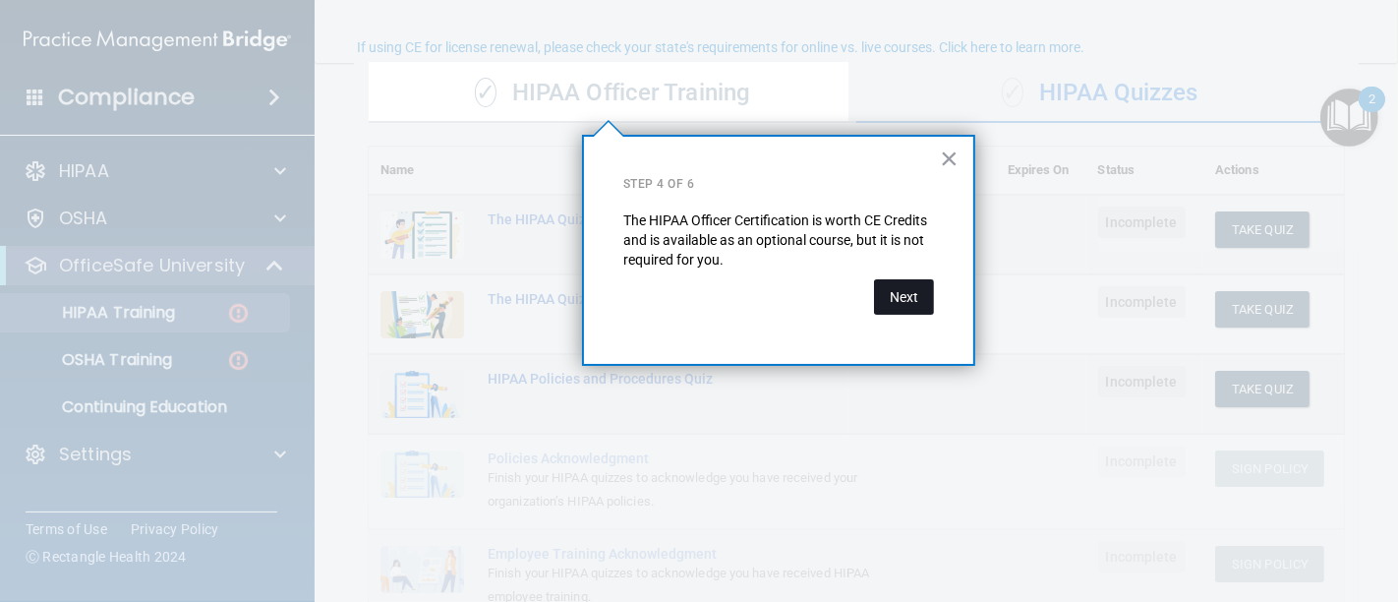
click at [912, 301] on button "Next" at bounding box center [904, 296] width 60 height 35
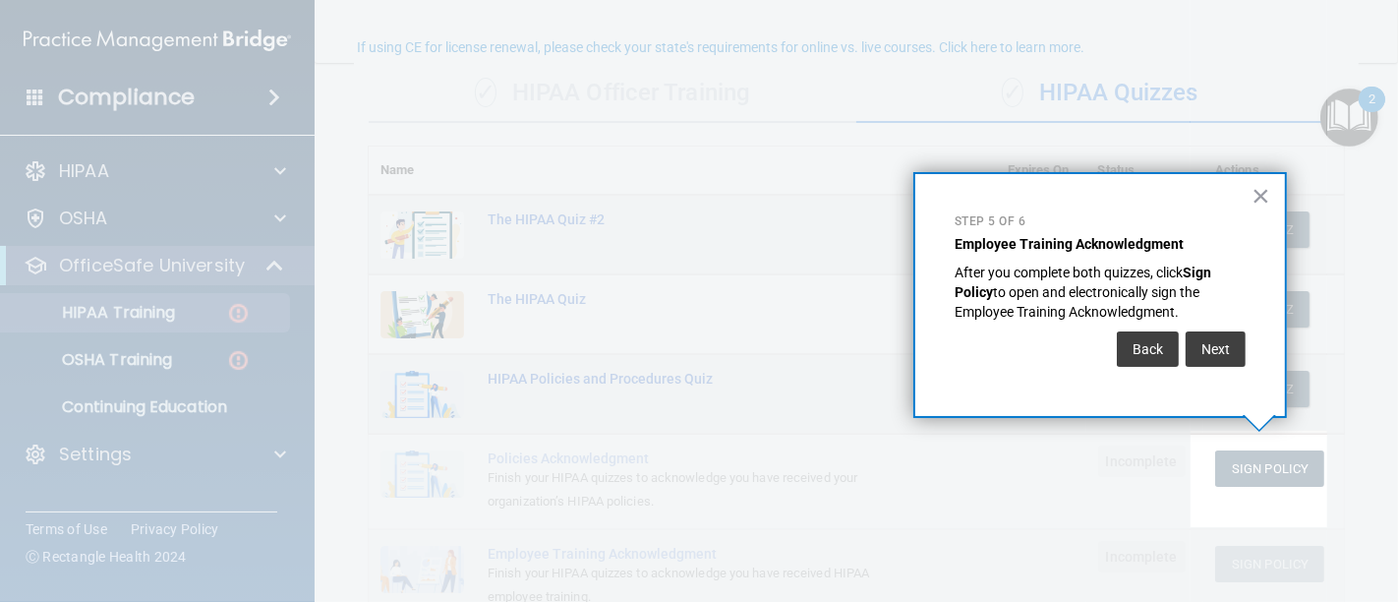
click at [1257, 353] on div "× Step 5 of 6 Employee Training Acknowledgment After you complete both quizzes,…" at bounding box center [1100, 295] width 374 height 246
click at [1219, 346] on button "Next" at bounding box center [1216, 348] width 60 height 35
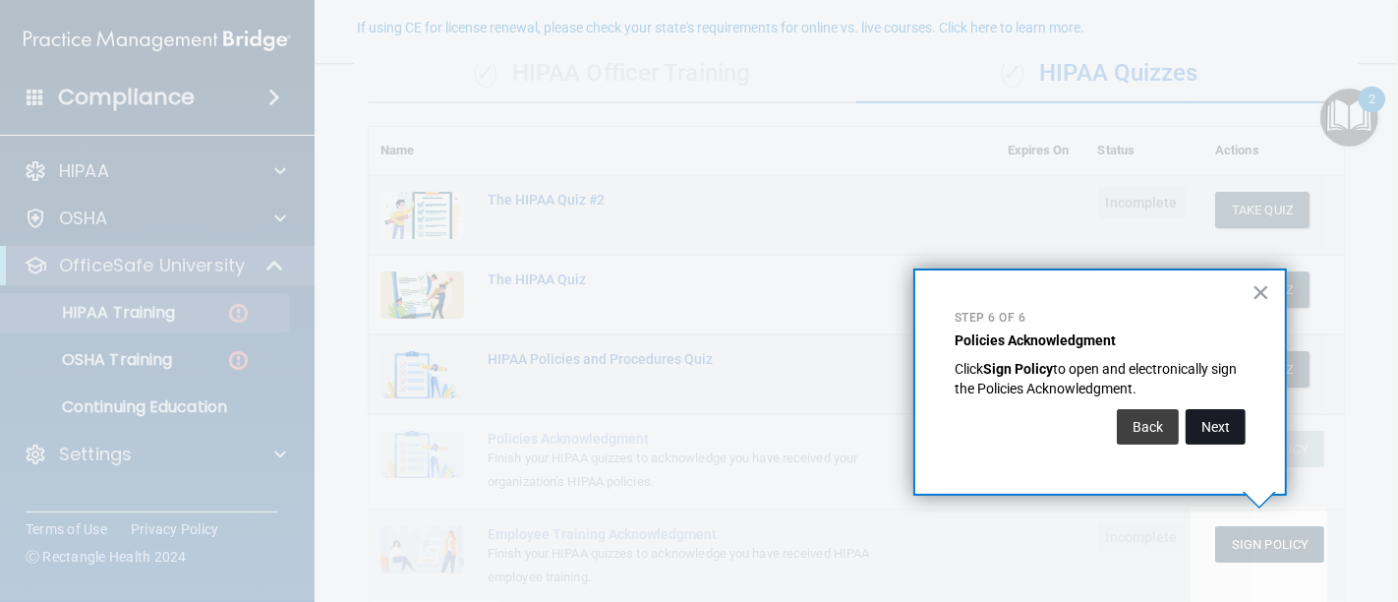
click at [1216, 422] on button "Next" at bounding box center [1216, 426] width 60 height 35
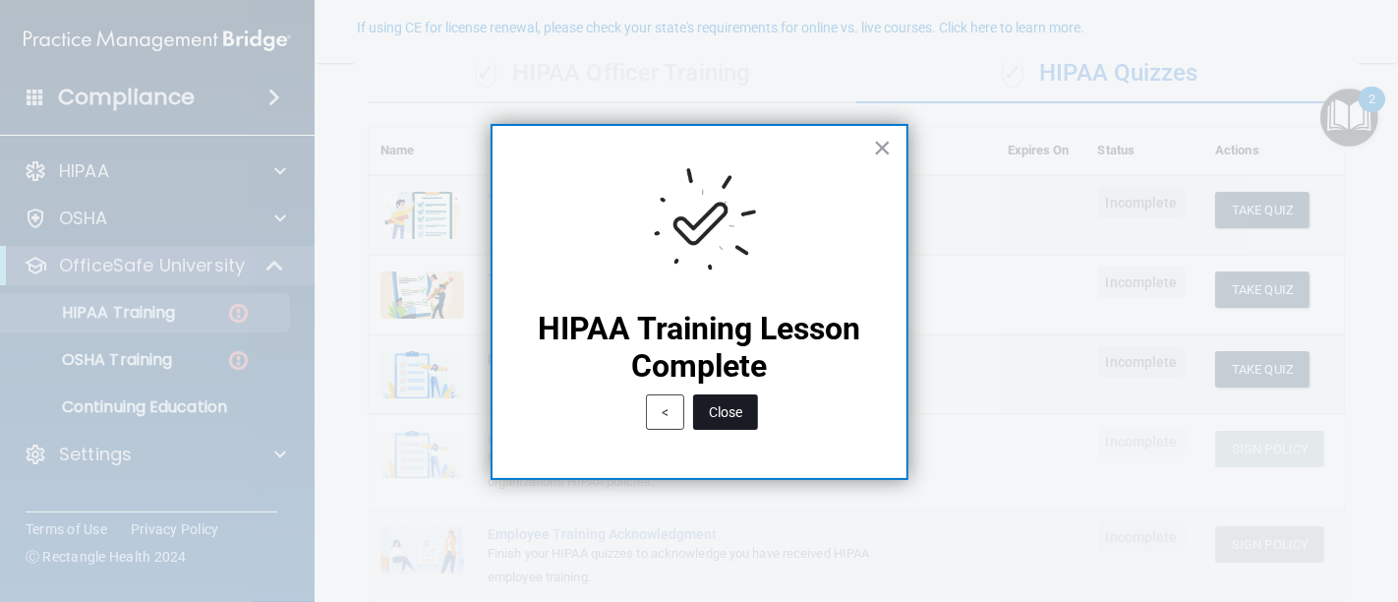
click at [734, 425] on button "Close" at bounding box center [725, 411] width 65 height 35
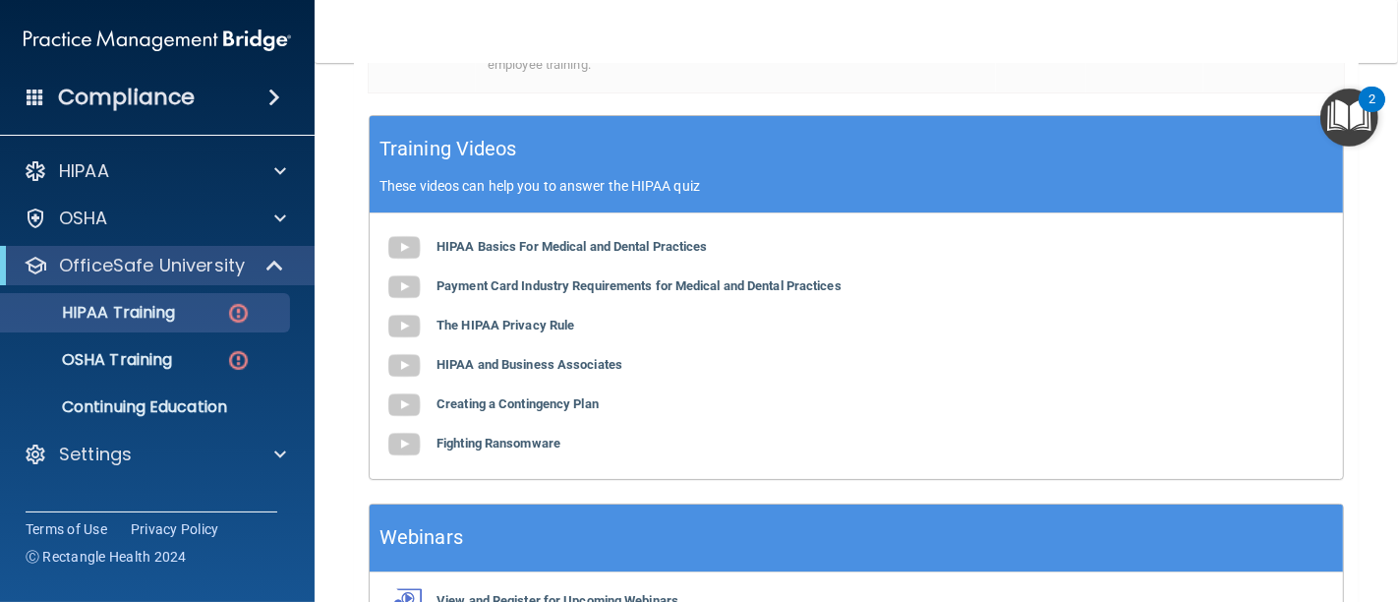
scroll to position [718, 0]
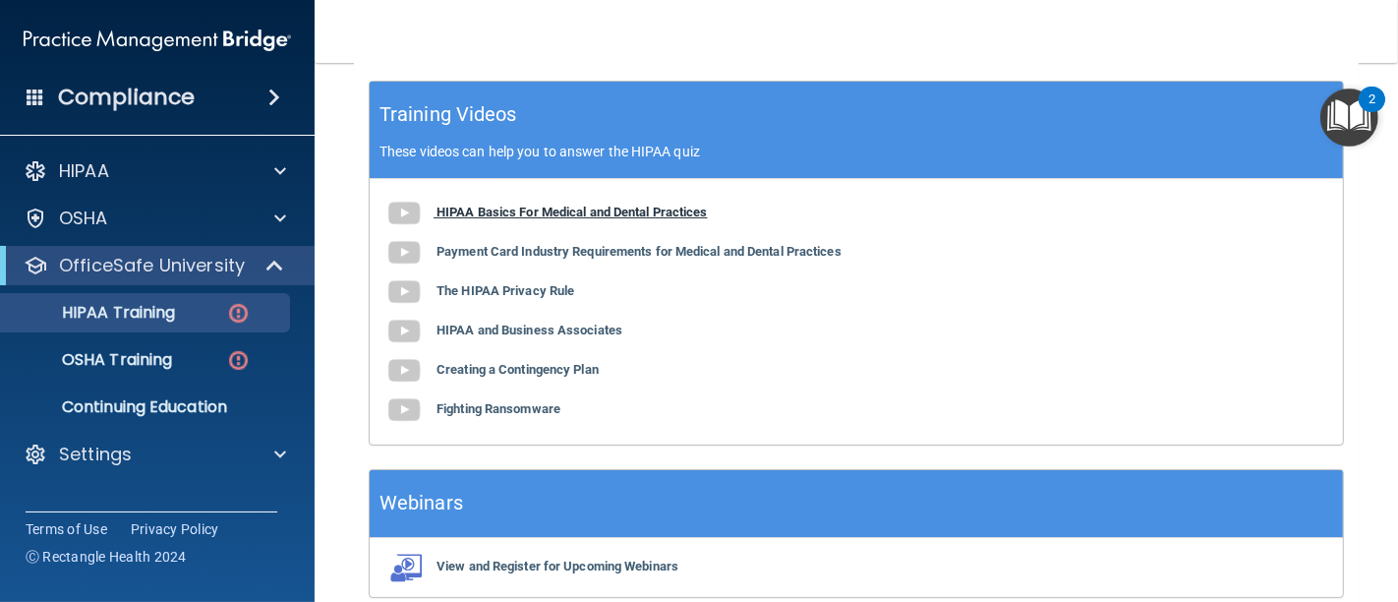
click at [604, 212] on b "HIPAA Basics For Medical and Dental Practices" at bounding box center [571, 211] width 271 height 15
click at [571, 246] on b "Payment Card Industry Requirements for Medical and Dental Practices" at bounding box center [638, 251] width 405 height 15
click at [527, 292] on b "The HIPAA Privacy Rule" at bounding box center [505, 290] width 138 height 15
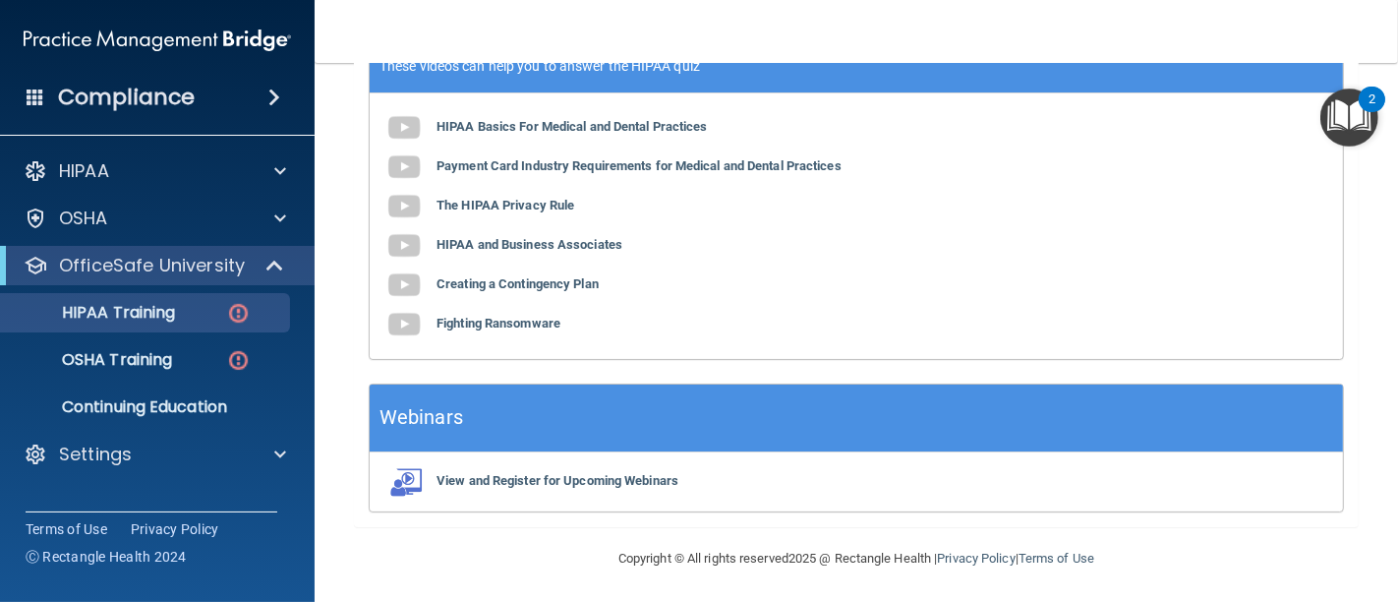
scroll to position [694, 0]
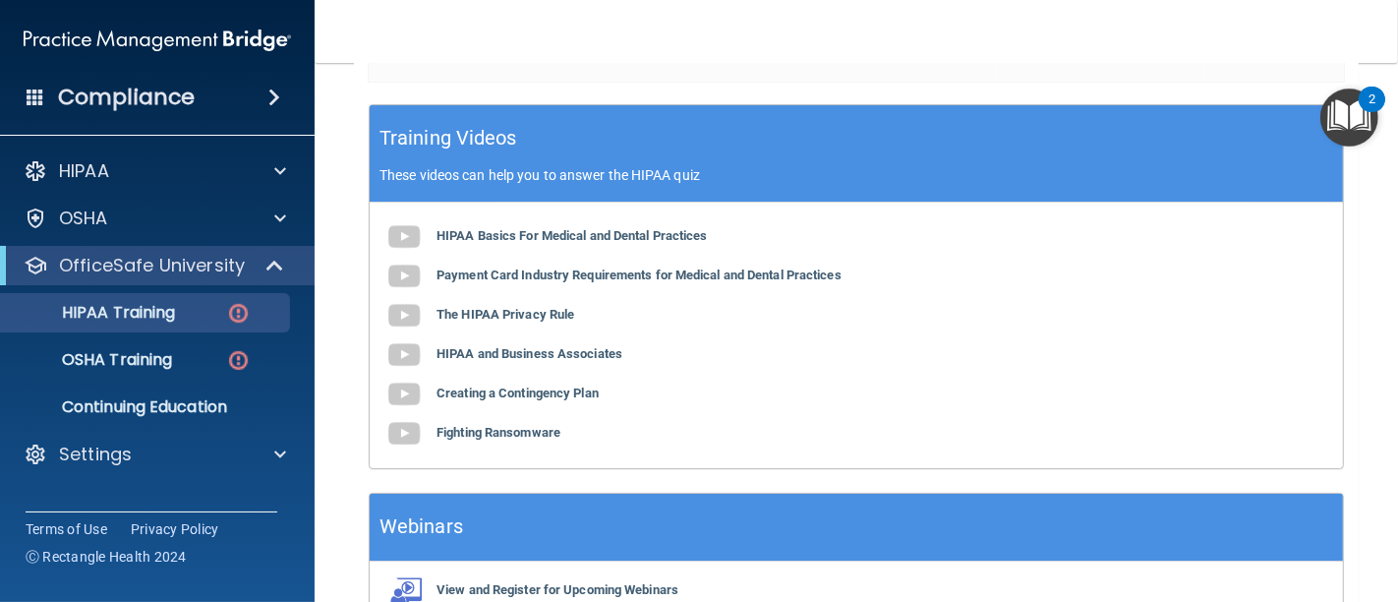
click at [545, 399] on div "HIPAA Basics For Medical and Dental Practices Payment Card Industry Requirement…" at bounding box center [856, 335] width 973 height 265
click at [548, 391] on b "Creating a Contingency Plan" at bounding box center [517, 392] width 162 height 15
click at [528, 349] on b "HIPAA and Business Associates" at bounding box center [529, 353] width 186 height 15
click at [500, 387] on b "Creating a Contingency Plan" at bounding box center [517, 392] width 162 height 15
click at [508, 433] on b "Fighting Ransomware" at bounding box center [498, 432] width 124 height 15
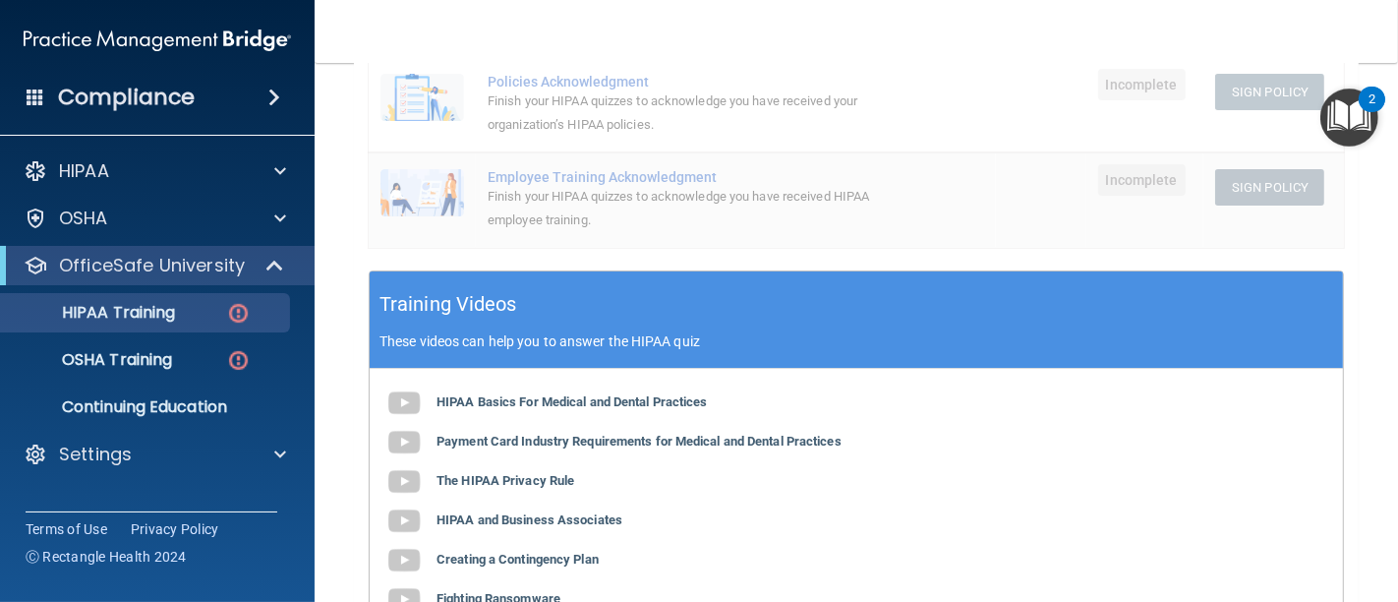
scroll to position [476, 0]
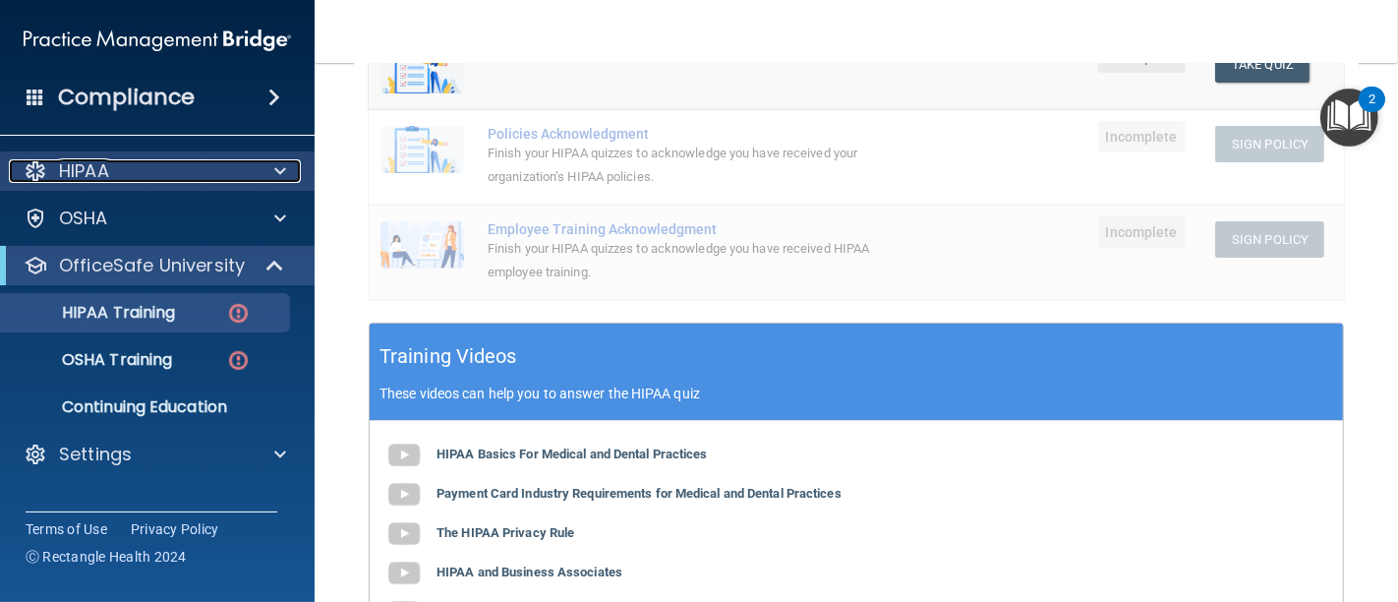
click at [122, 176] on div "HIPAA" at bounding box center [131, 171] width 244 height 24
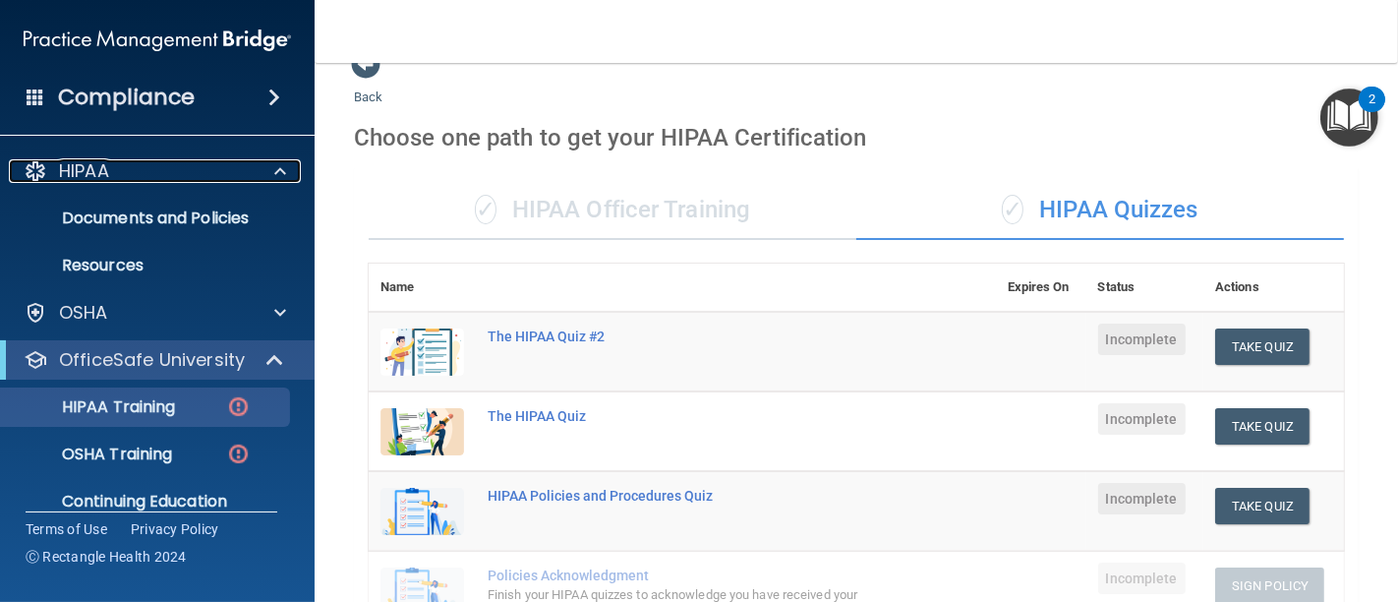
scroll to position [0, 0]
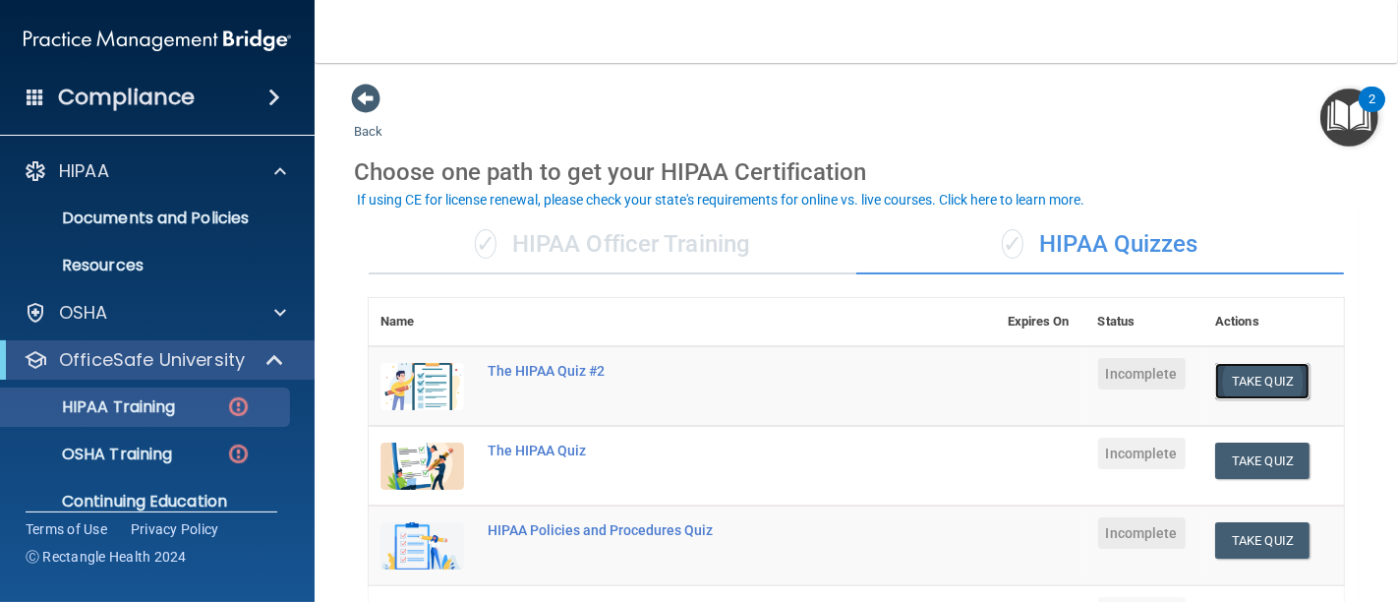
click at [1249, 381] on button "Take Quiz" at bounding box center [1262, 381] width 94 height 36
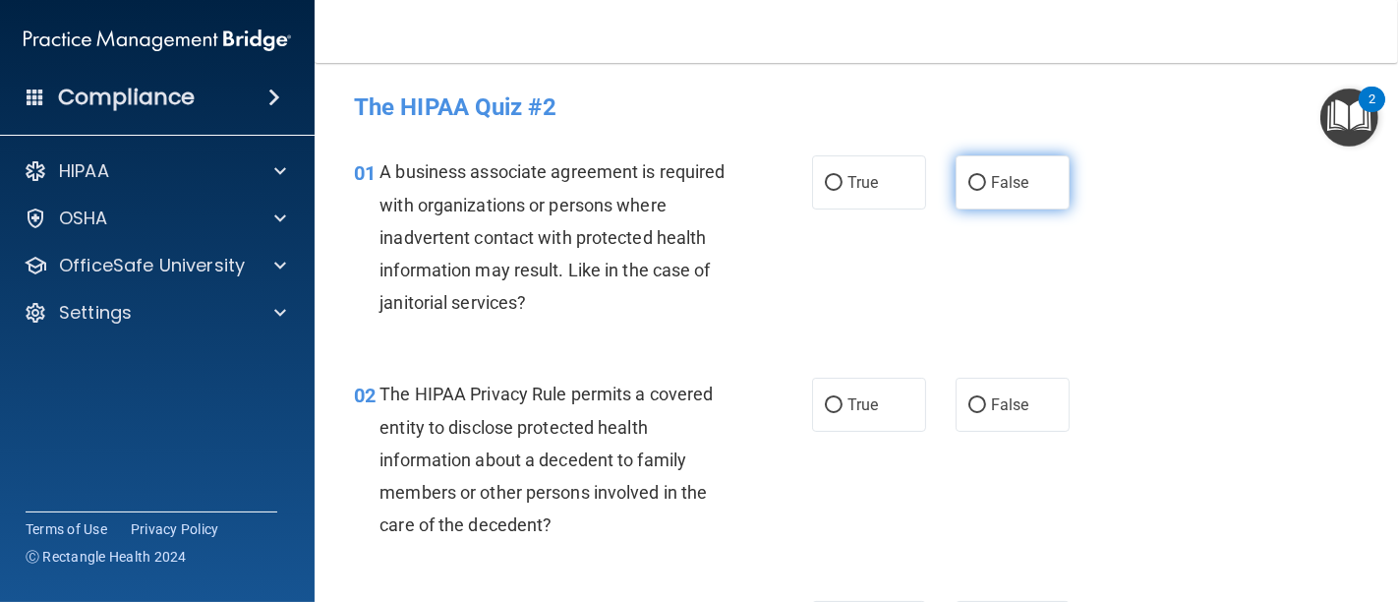
click at [968, 189] on input "False" at bounding box center [977, 183] width 18 height 15
radio input "true"
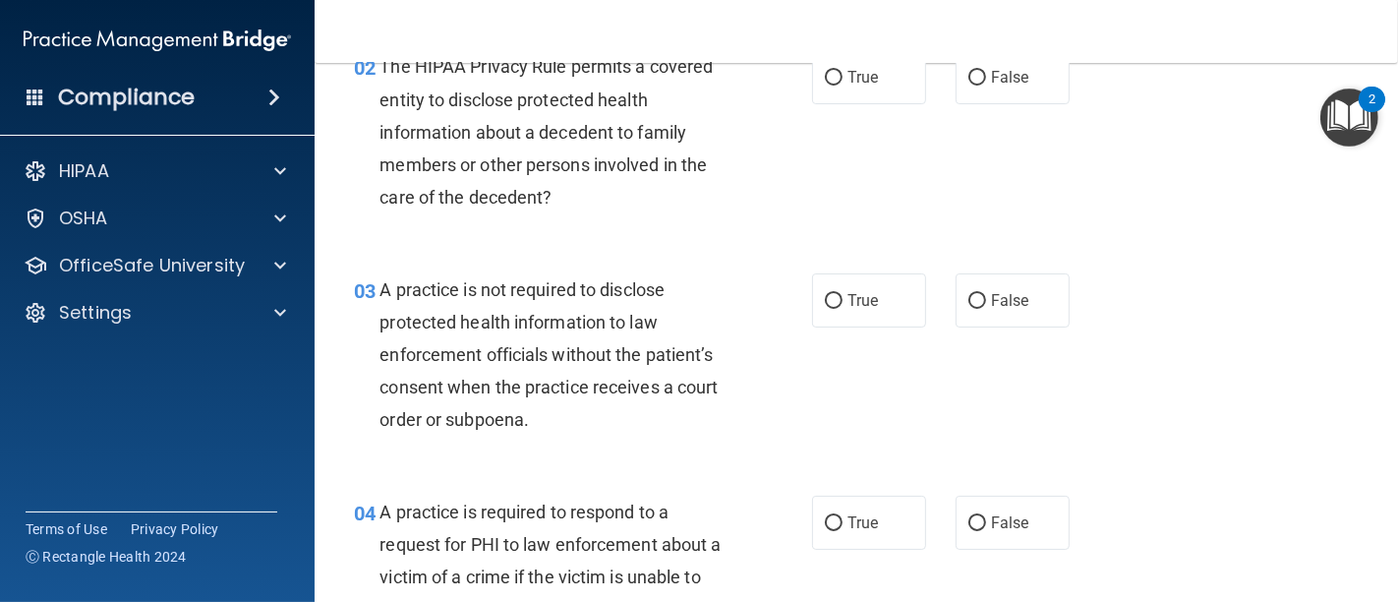
scroll to position [218, 0]
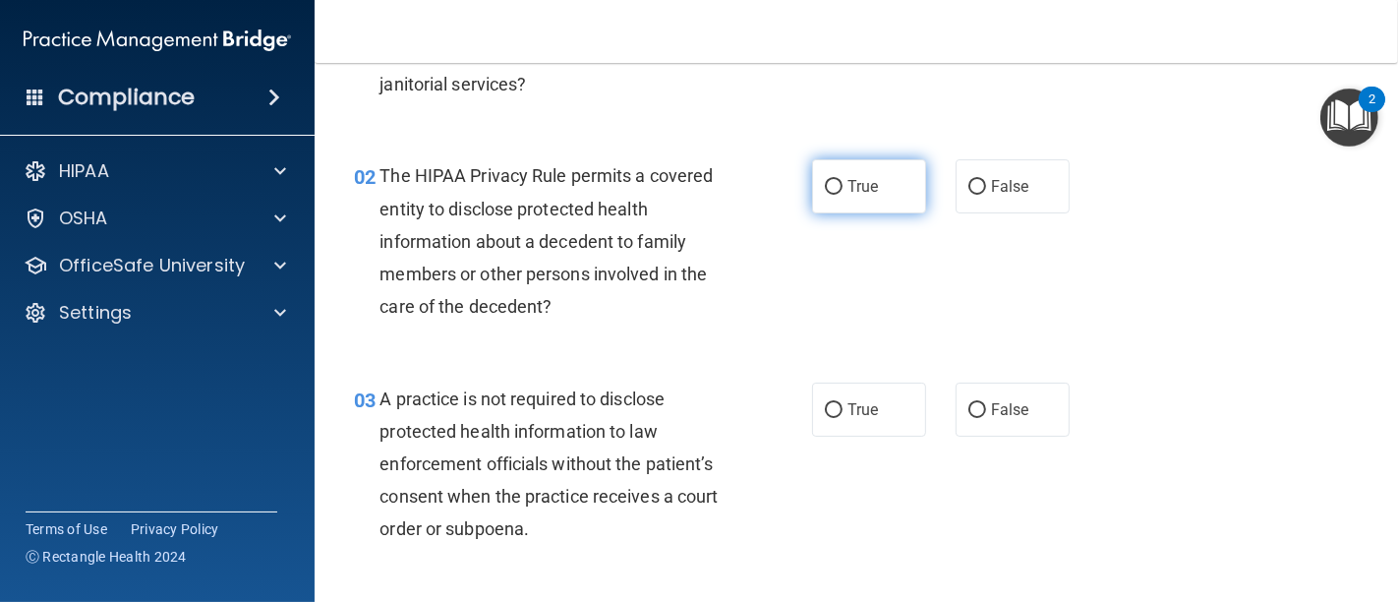
click at [825, 186] on input "True" at bounding box center [834, 187] width 18 height 15
radio input "true"
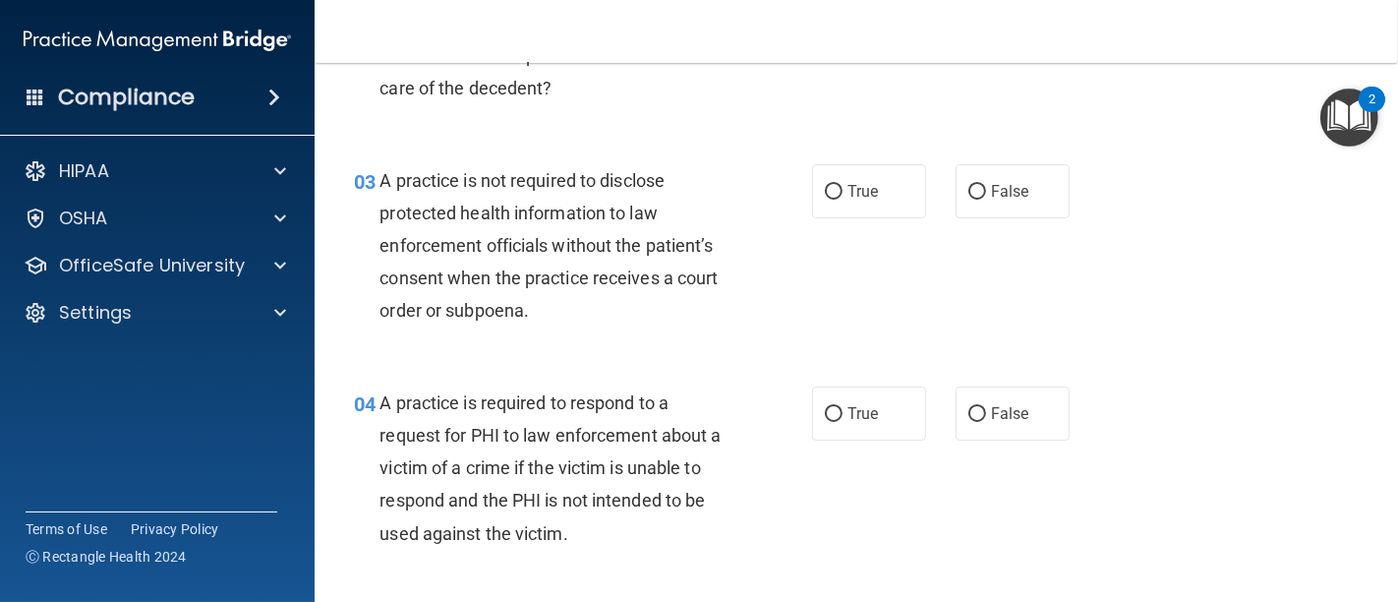
scroll to position [546, 0]
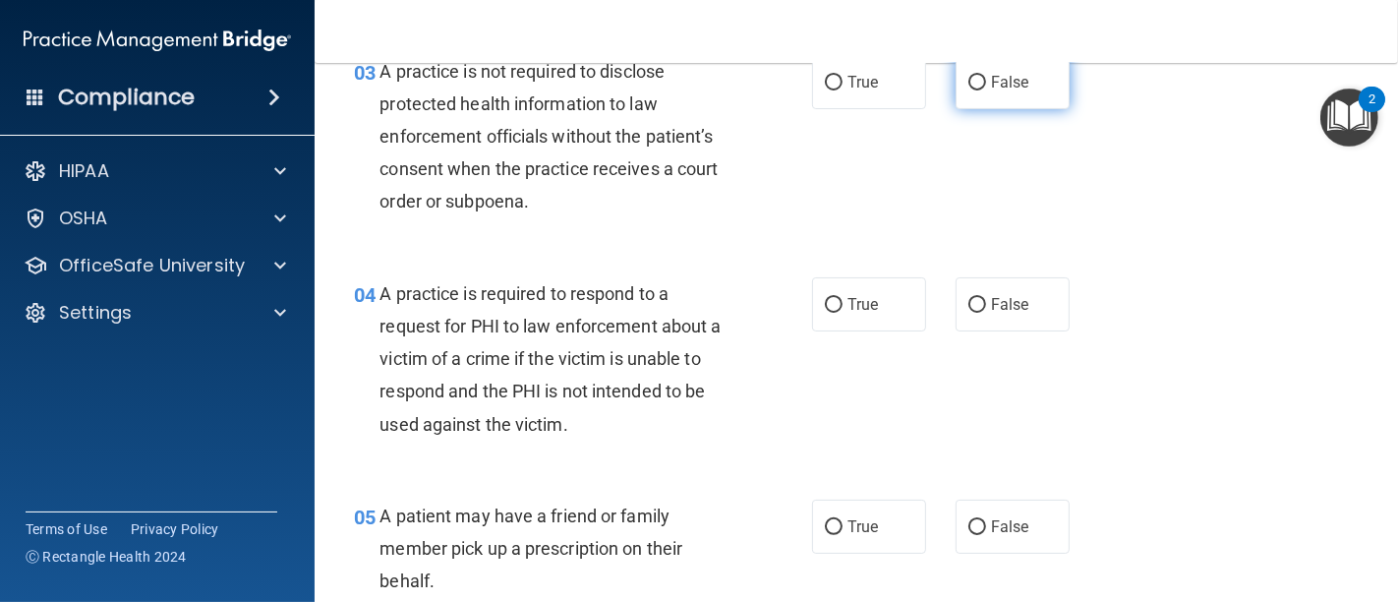
click at [991, 76] on span "False" at bounding box center [1010, 82] width 38 height 19
click at [981, 76] on input "False" at bounding box center [977, 83] width 18 height 15
radio input "true"
click at [968, 300] on input "False" at bounding box center [977, 305] width 18 height 15
radio input "true"
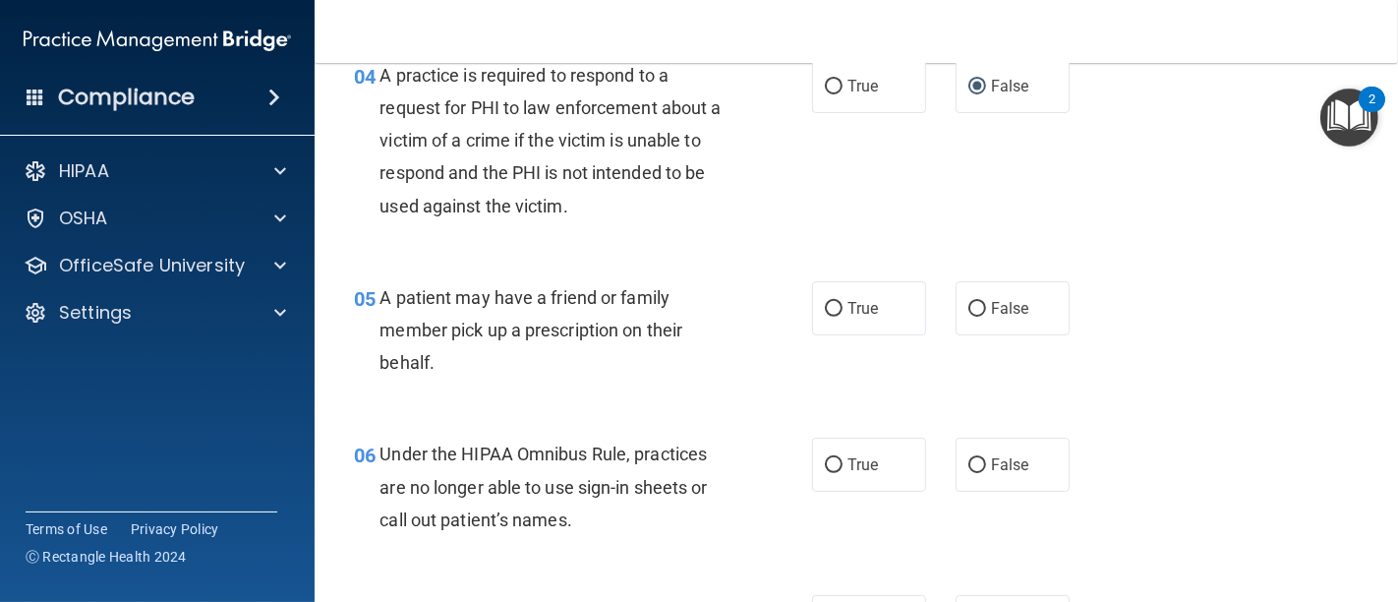
scroll to position [873, 0]
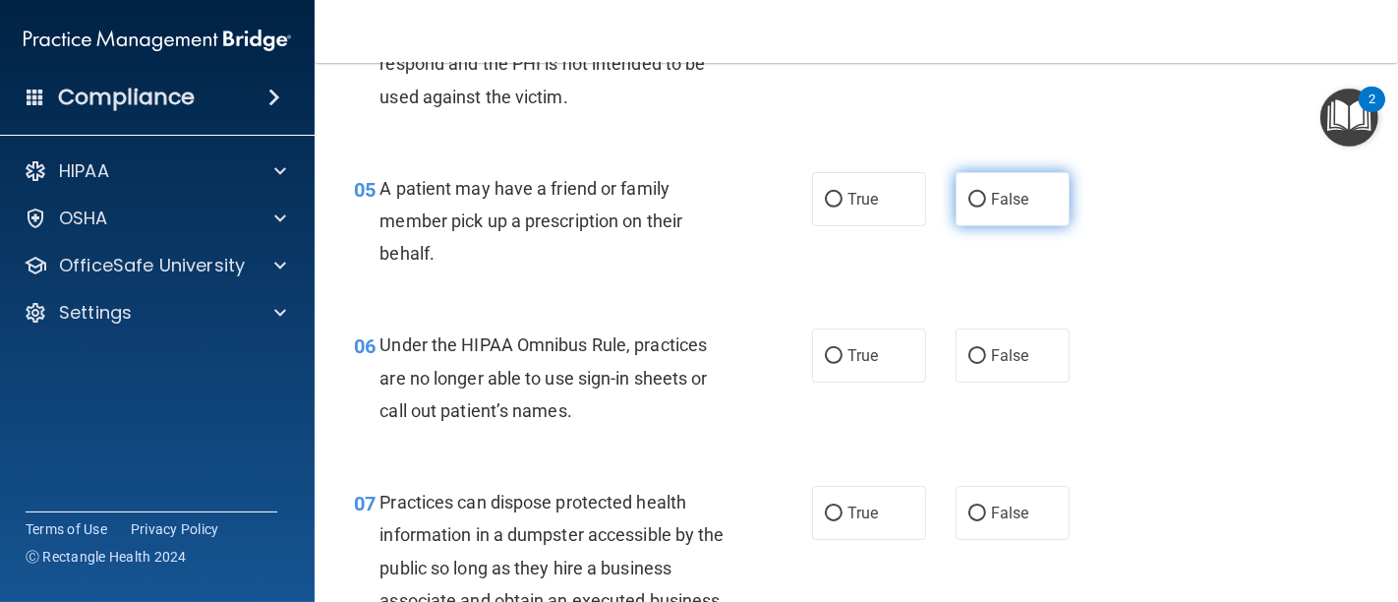
click at [963, 185] on label "False" at bounding box center [1012, 199] width 114 height 54
click at [968, 193] on input "False" at bounding box center [977, 200] width 18 height 15
radio input "true"
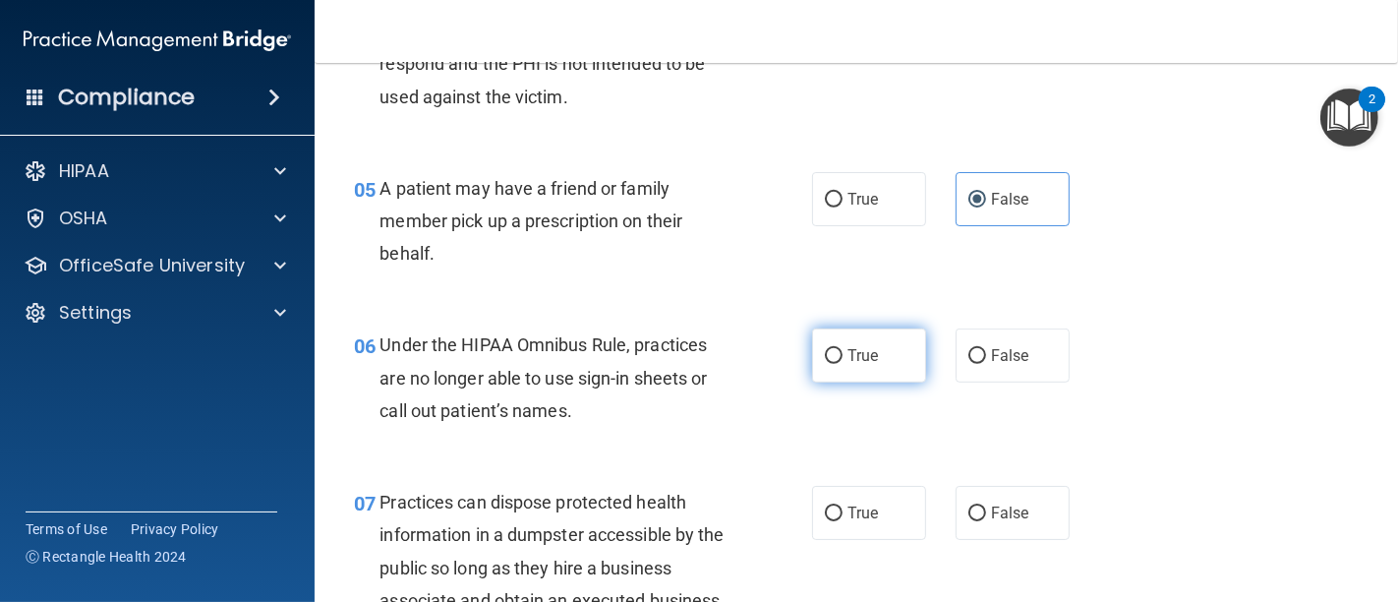
click at [831, 357] on input "True" at bounding box center [834, 356] width 18 height 15
radio input "true"
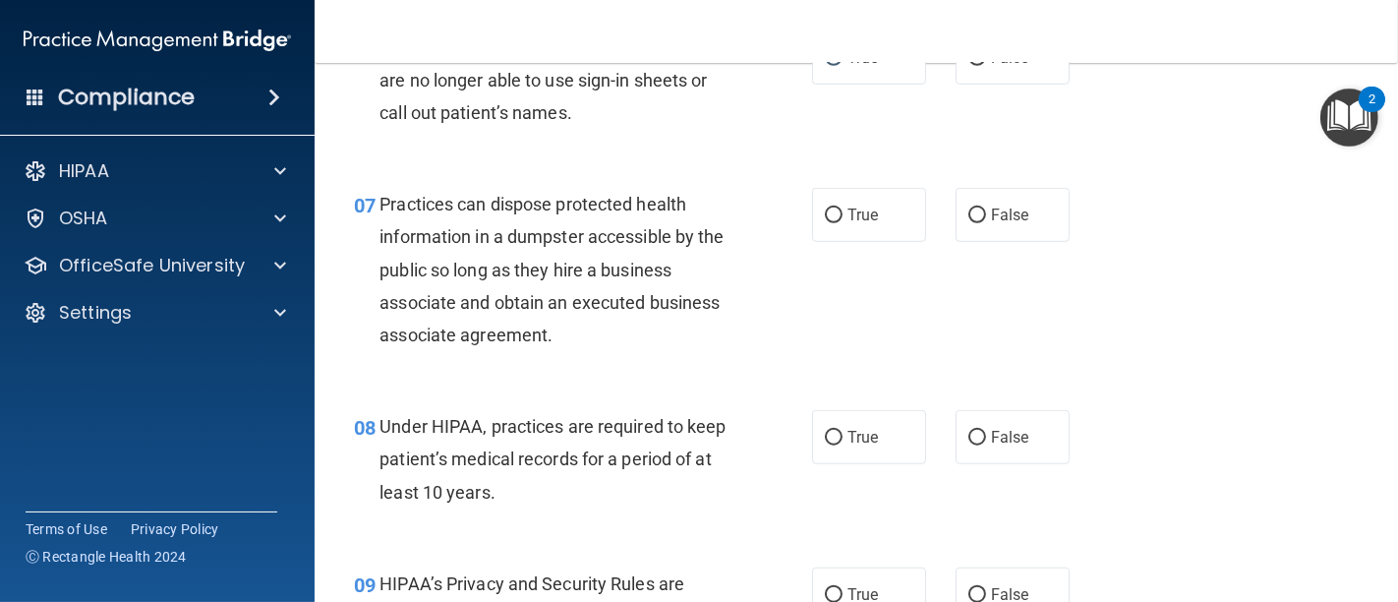
scroll to position [1201, 0]
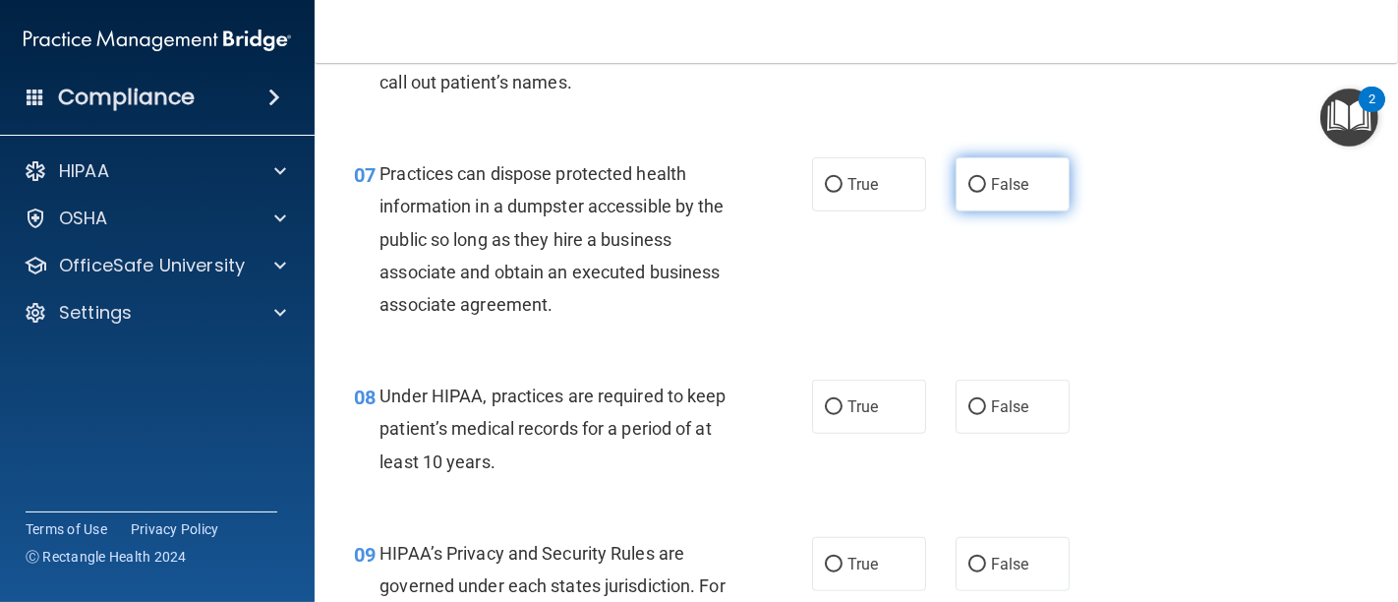
click at [972, 182] on input "False" at bounding box center [977, 185] width 18 height 15
radio input "true"
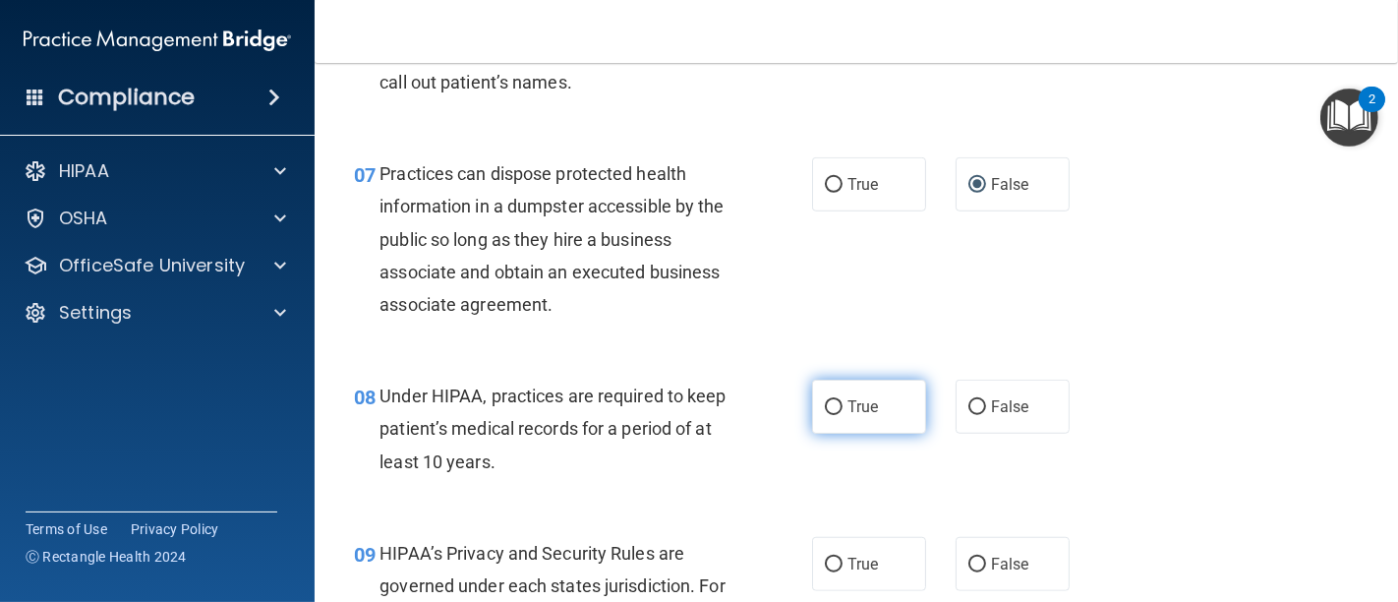
click at [825, 402] on input "True" at bounding box center [834, 407] width 18 height 15
radio input "true"
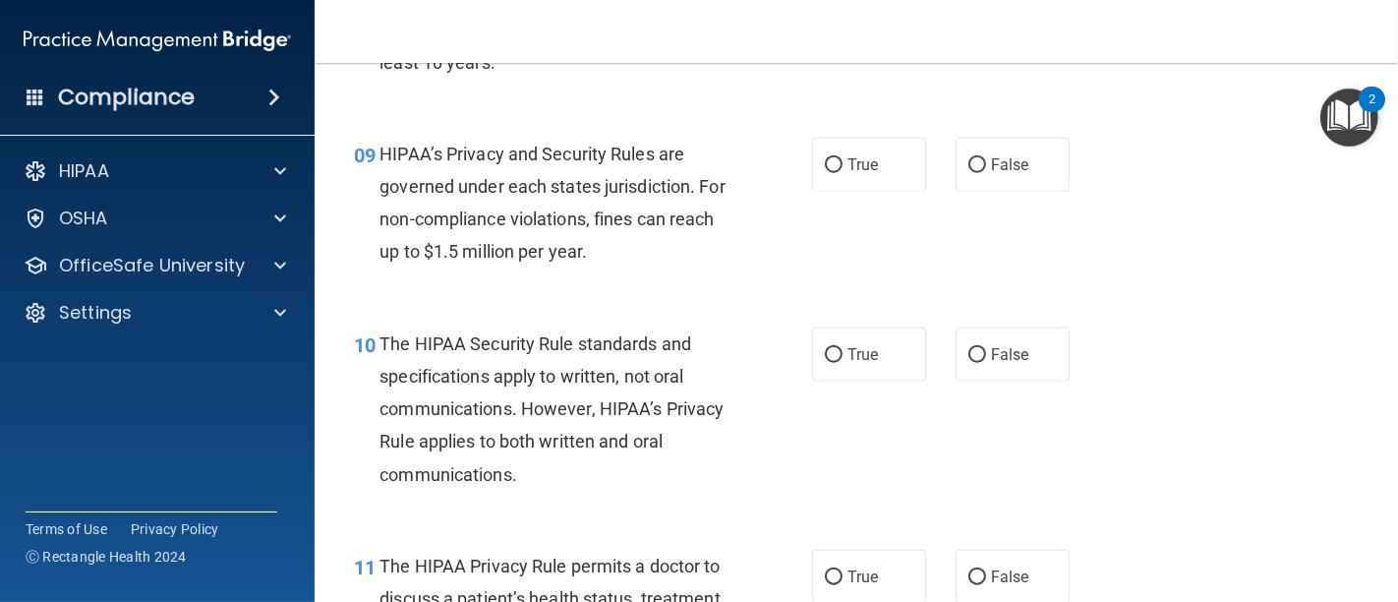
scroll to position [1638, 0]
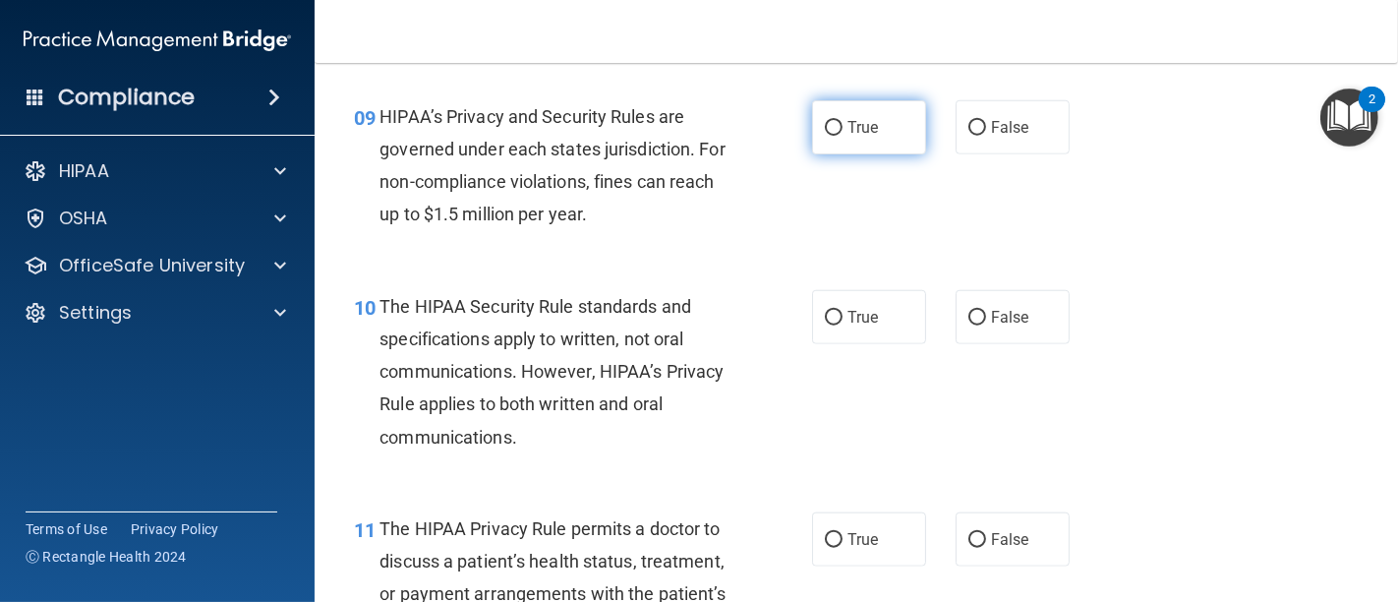
click at [825, 132] on input "True" at bounding box center [834, 128] width 18 height 15
radio input "true"
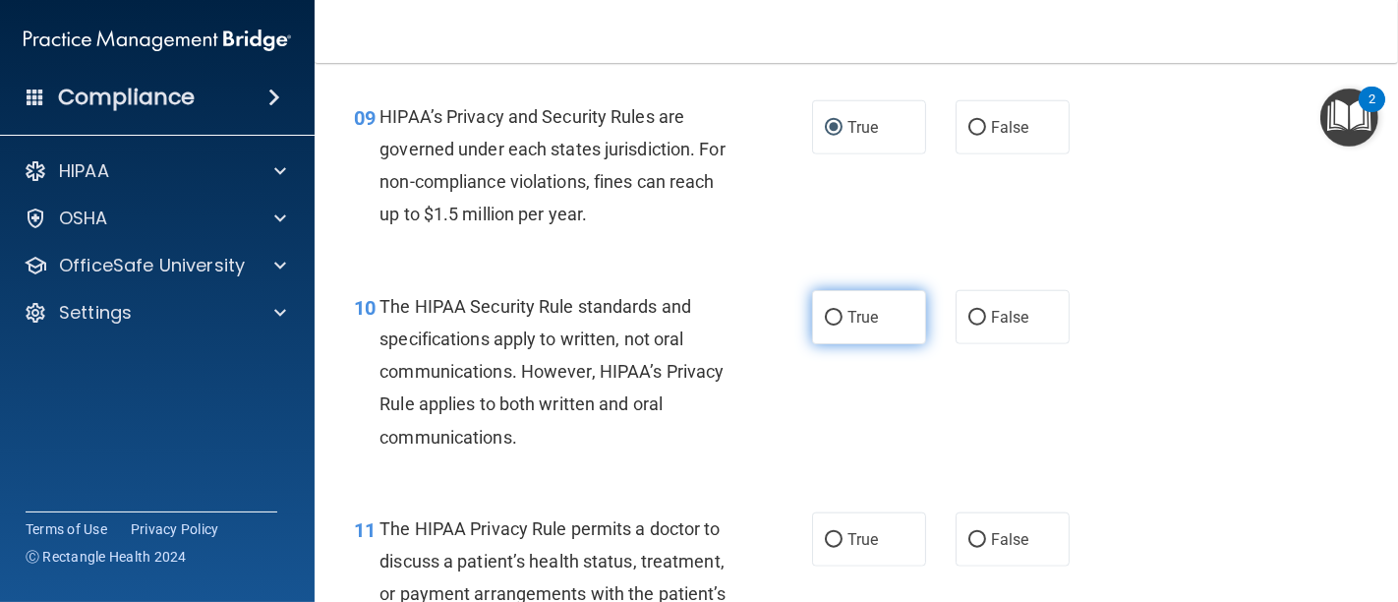
click at [814, 321] on label "True" at bounding box center [869, 317] width 114 height 54
click at [825, 321] on input "True" at bounding box center [834, 318] width 18 height 15
radio input "true"
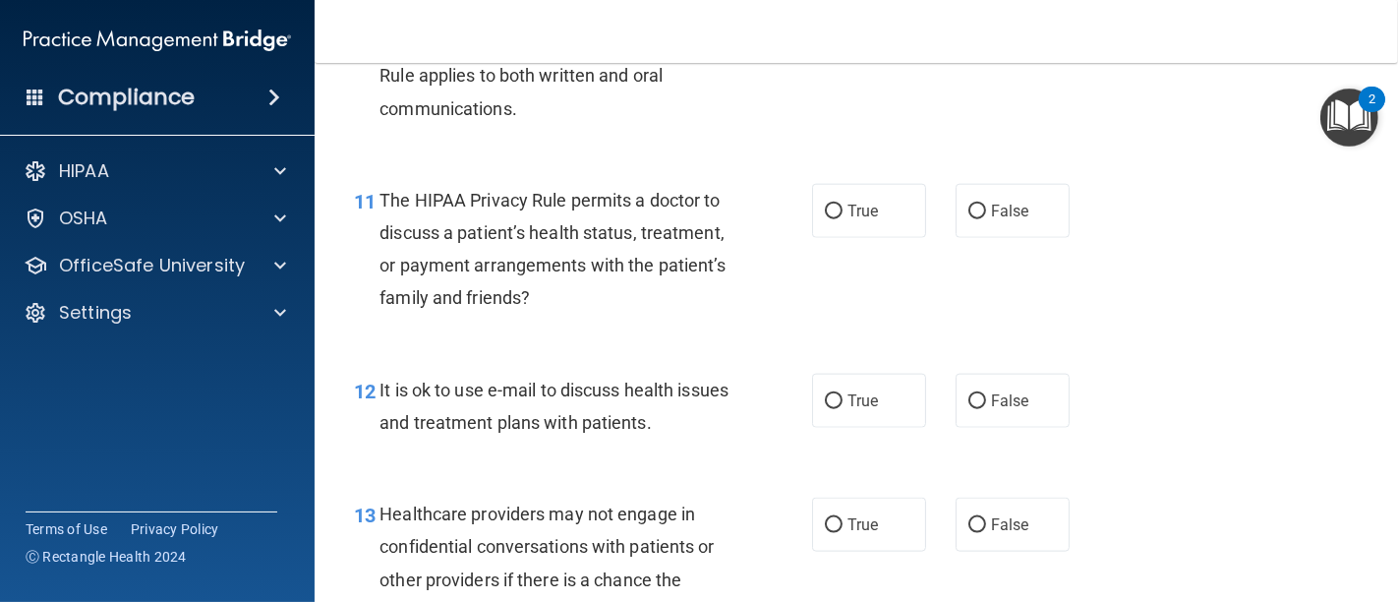
scroll to position [2075, 0]
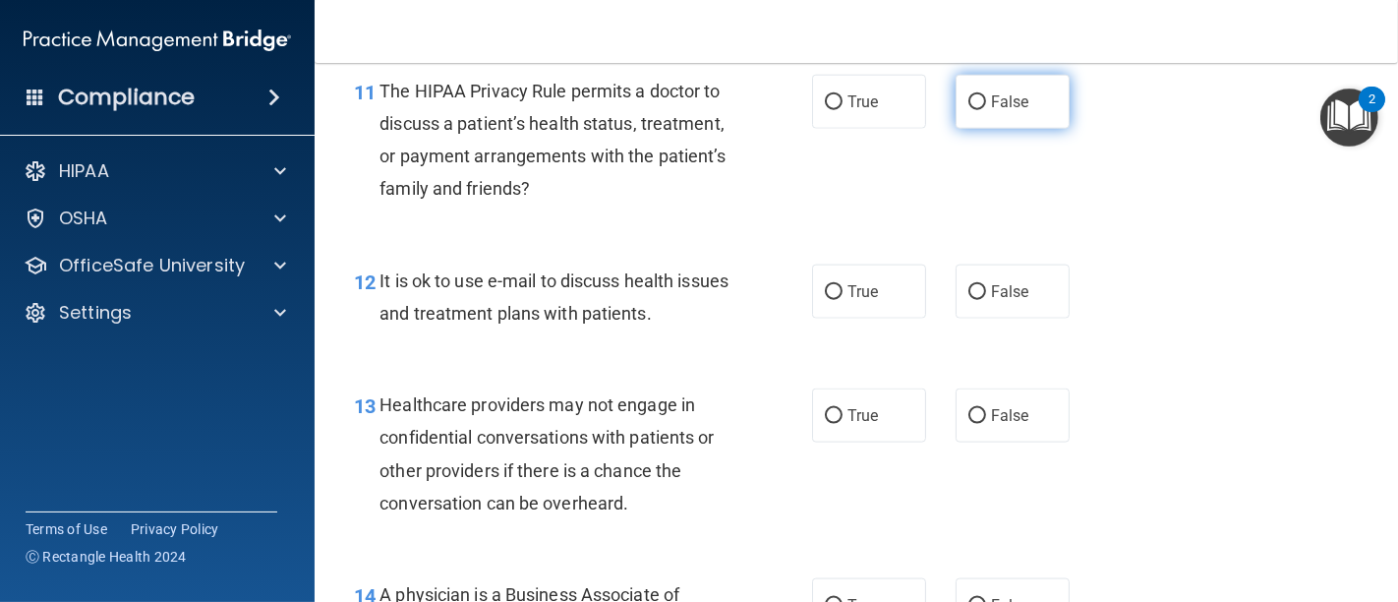
click at [968, 105] on input "False" at bounding box center [977, 102] width 18 height 15
radio input "true"
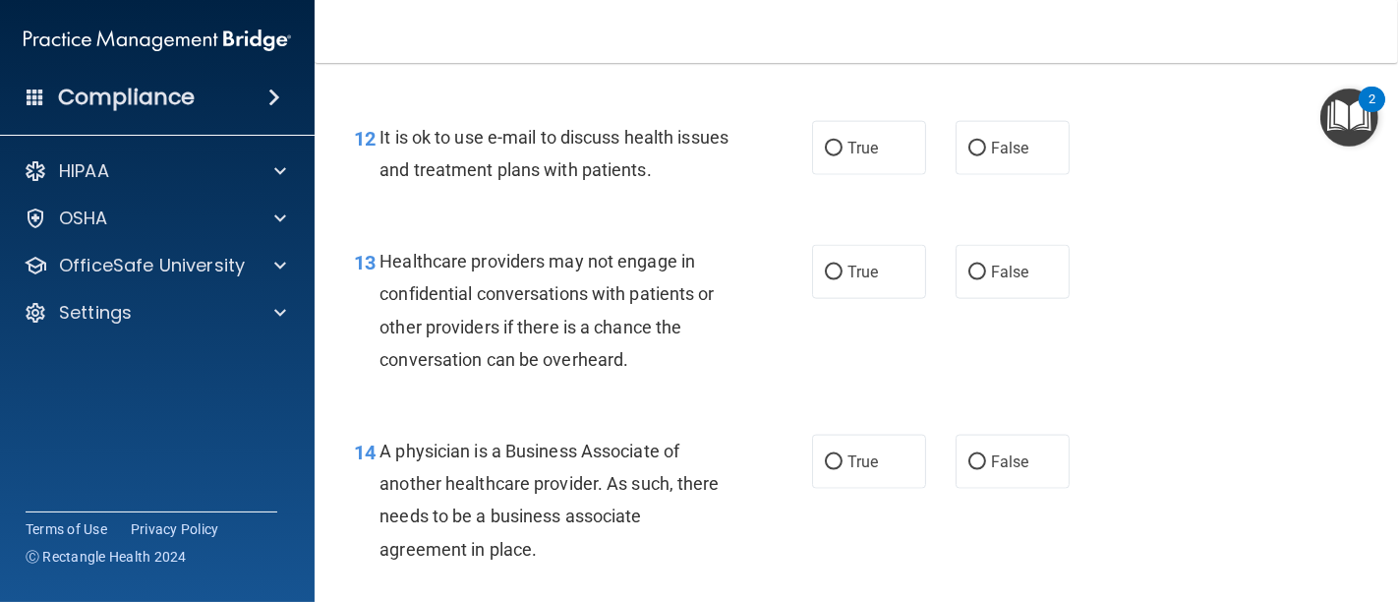
scroll to position [2184, 0]
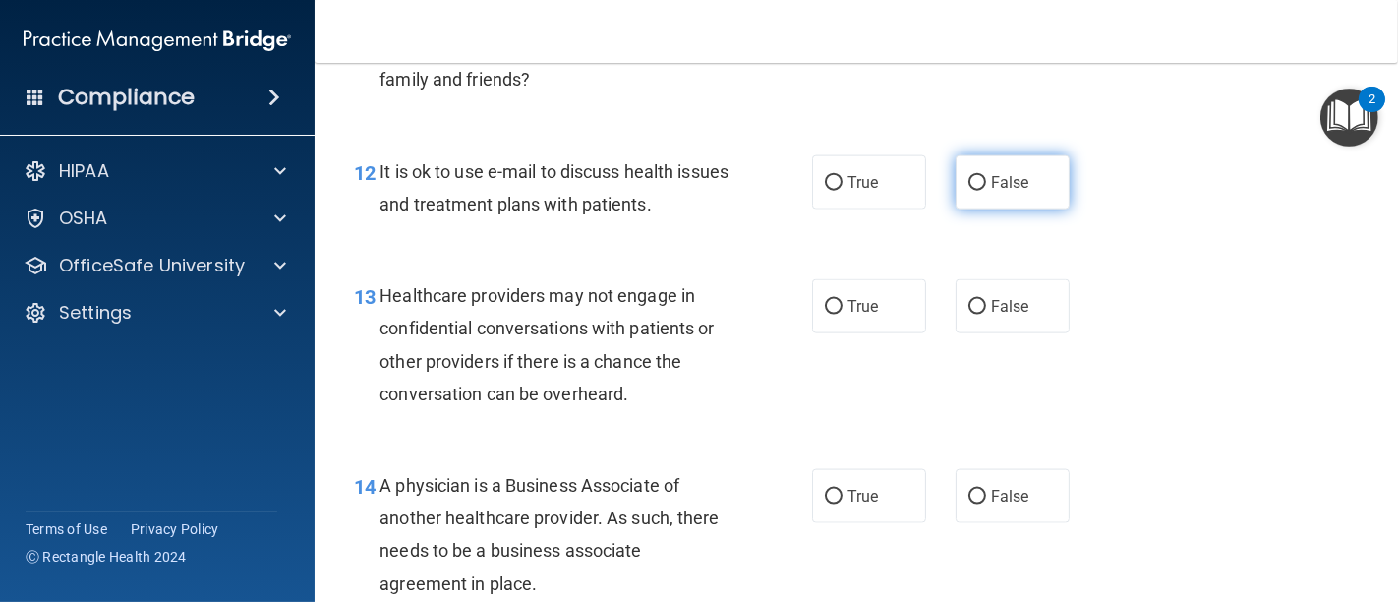
click at [968, 176] on input "False" at bounding box center [977, 183] width 18 height 15
radio input "true"
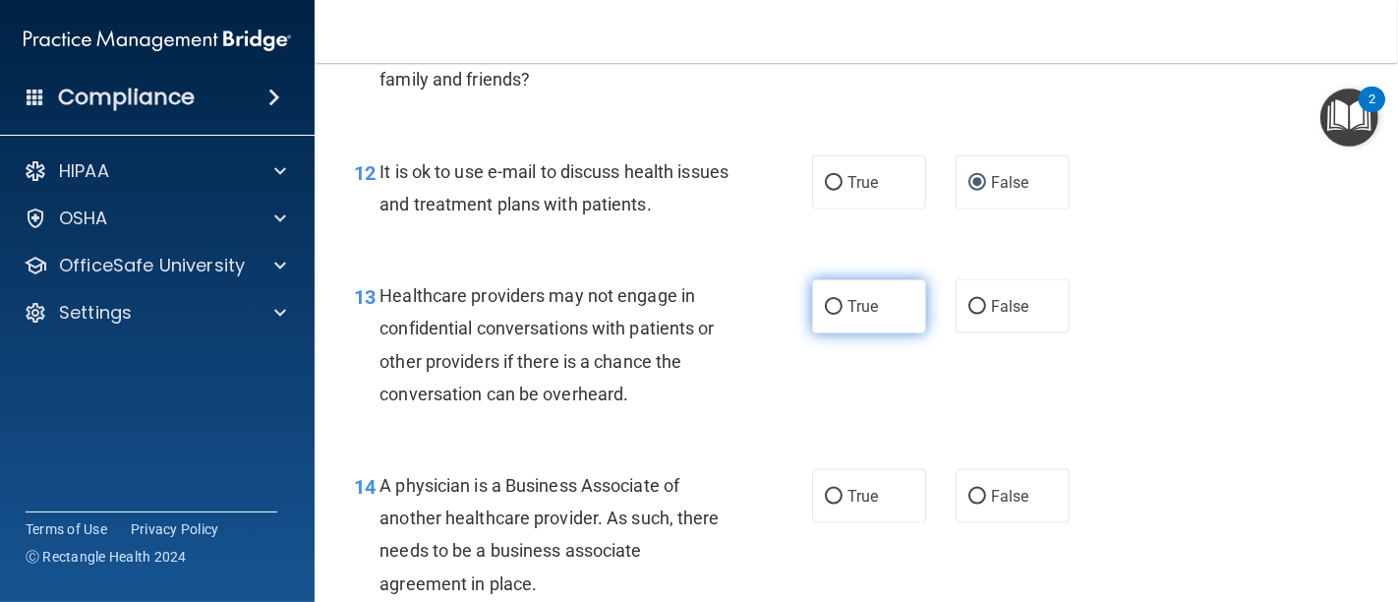
click at [832, 300] on input "True" at bounding box center [834, 307] width 18 height 15
radio input "true"
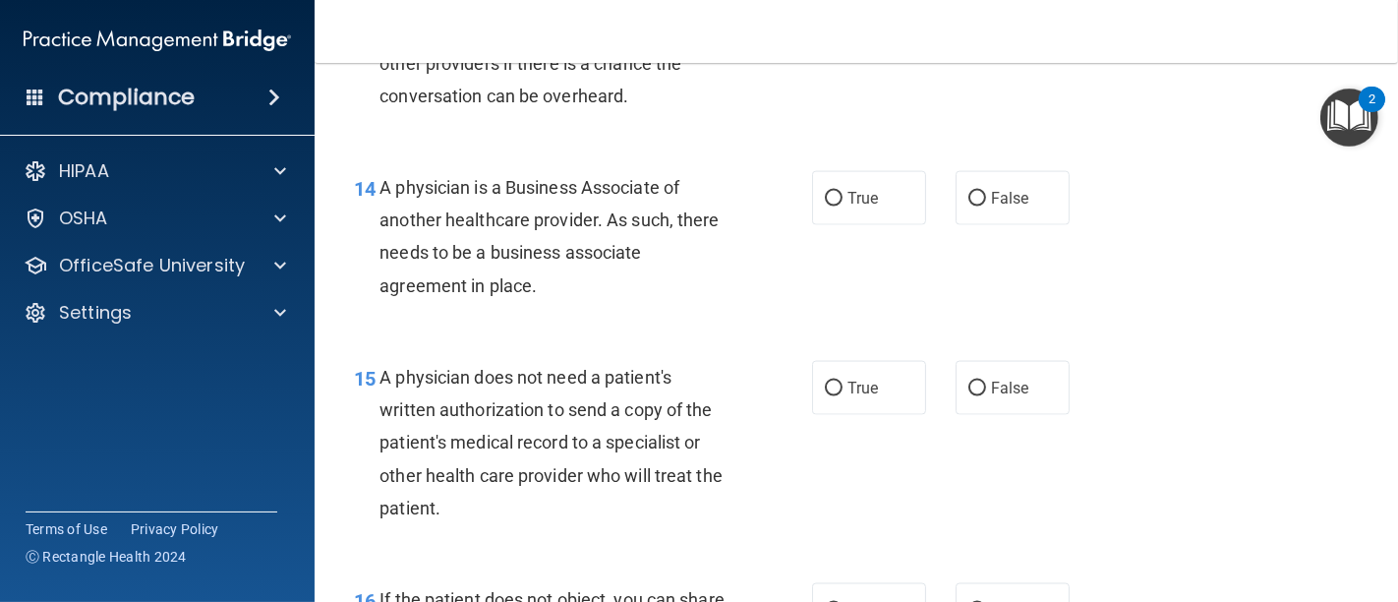
scroll to position [2512, 0]
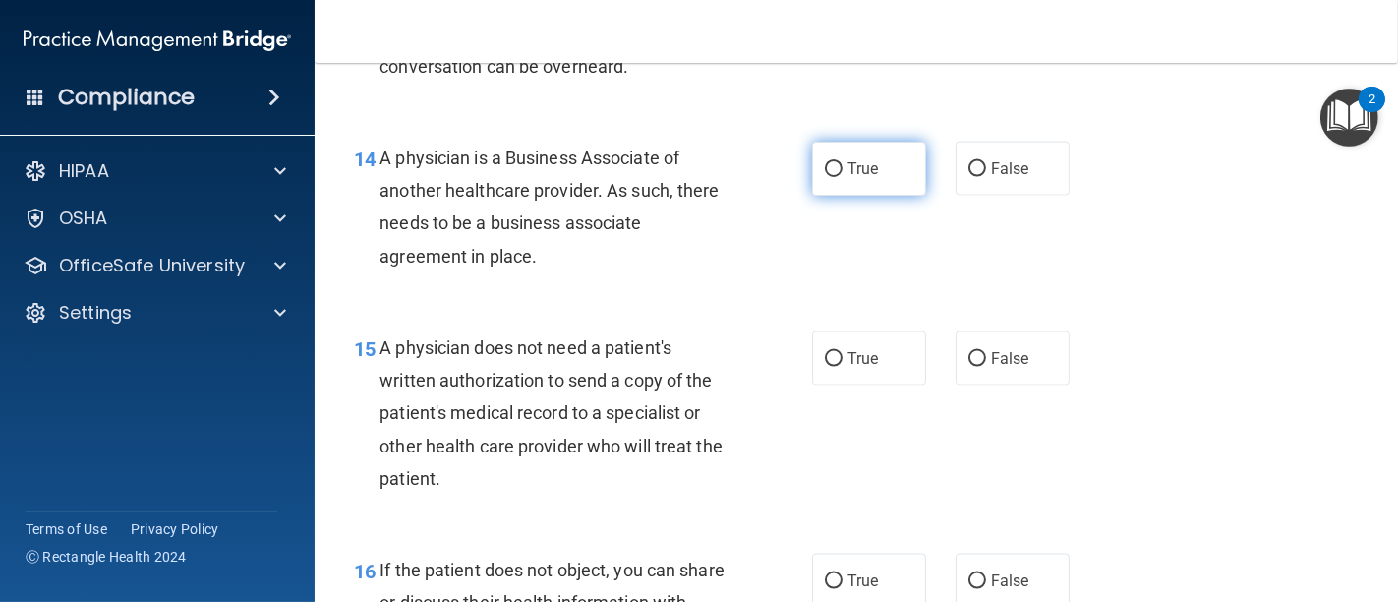
click at [825, 169] on input "True" at bounding box center [834, 169] width 18 height 15
radio input "true"
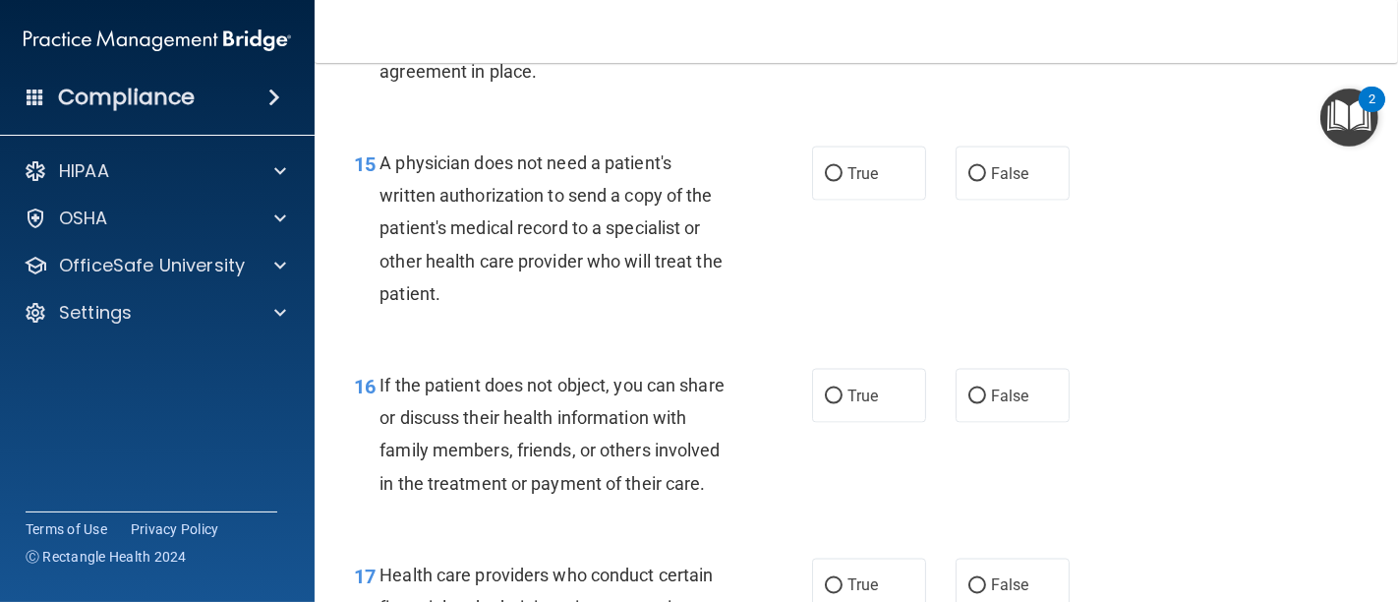
scroll to position [2730, 0]
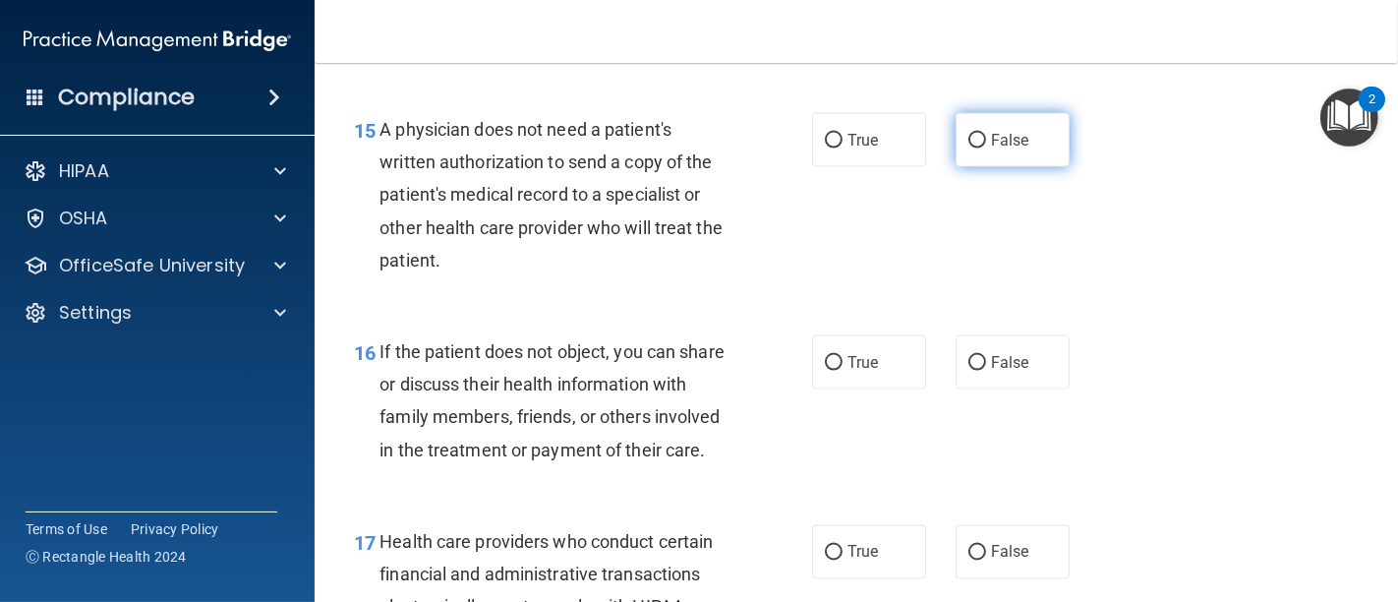
click at [968, 145] on input "False" at bounding box center [977, 141] width 18 height 15
radio input "true"
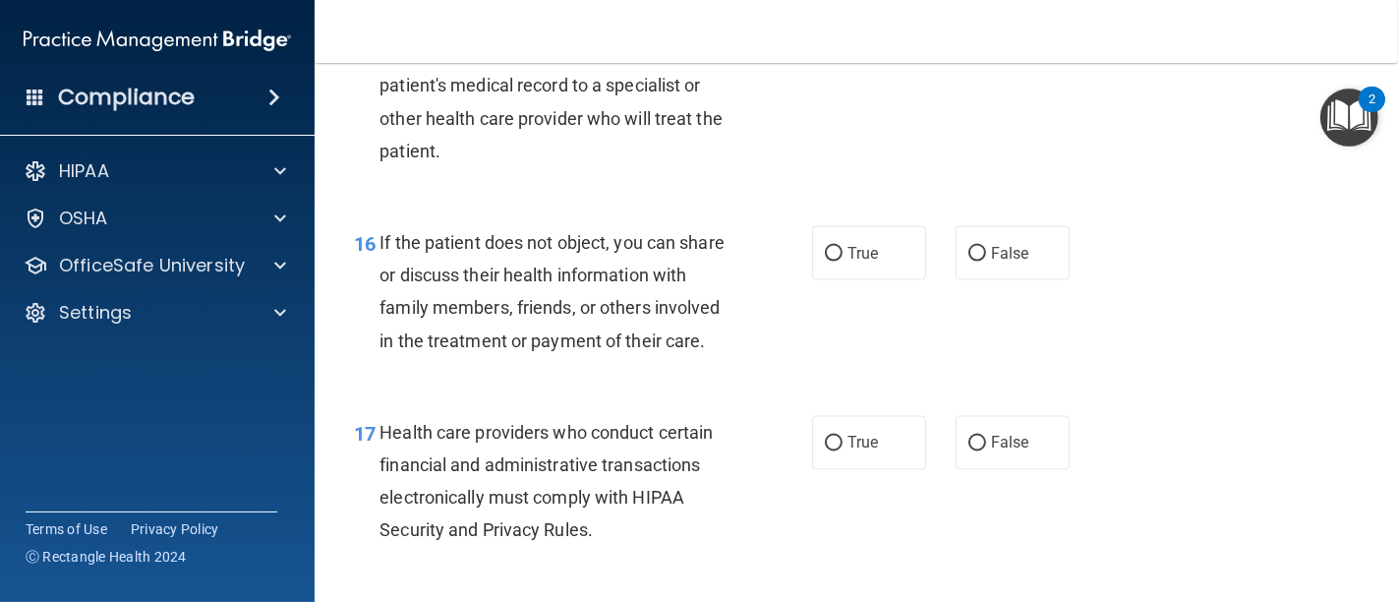
scroll to position [2949, 0]
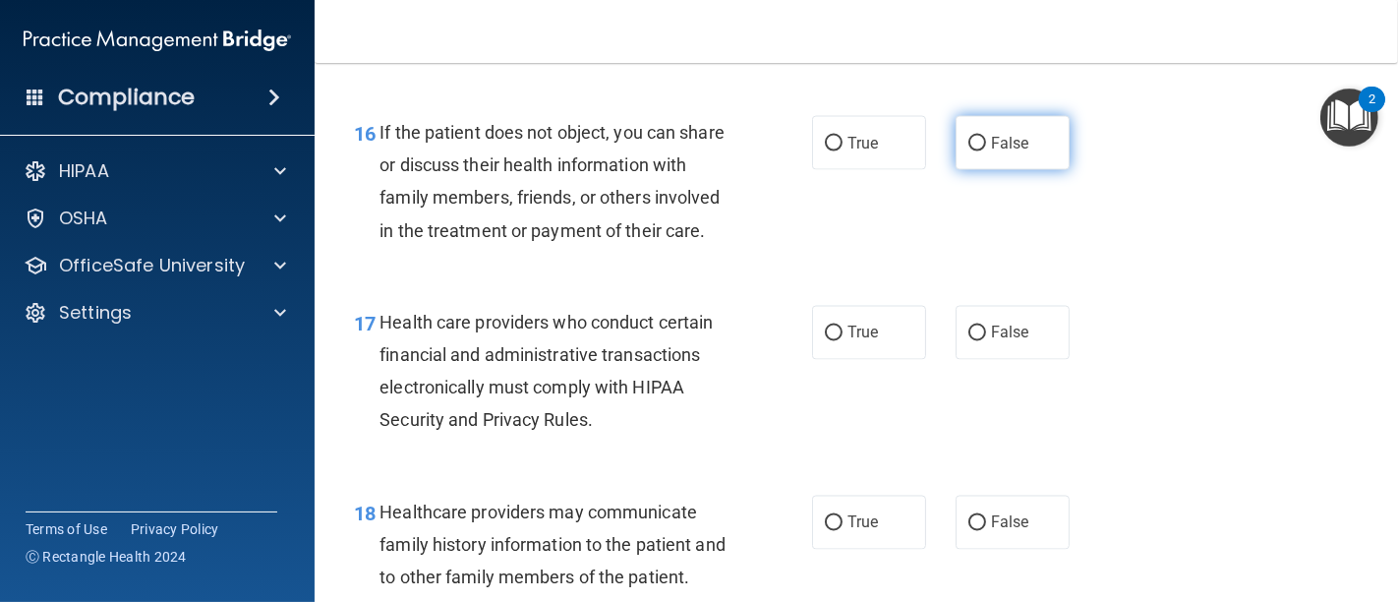
click at [971, 145] on input "False" at bounding box center [977, 144] width 18 height 15
radio input "true"
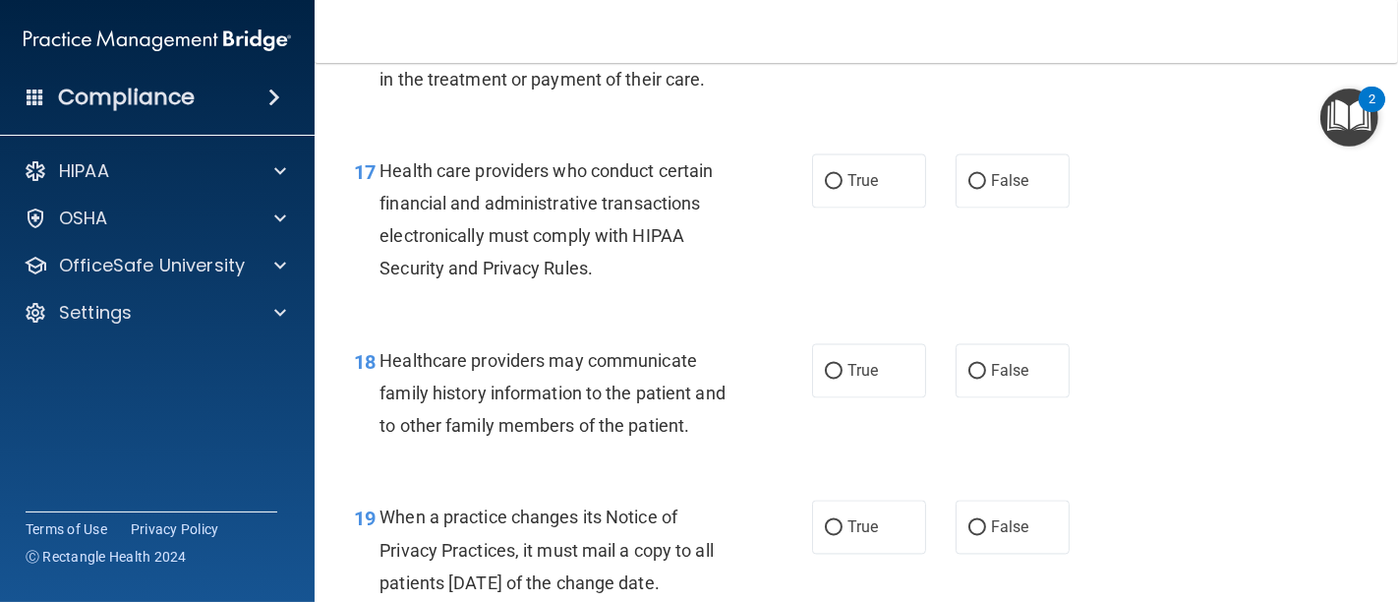
scroll to position [3167, 0]
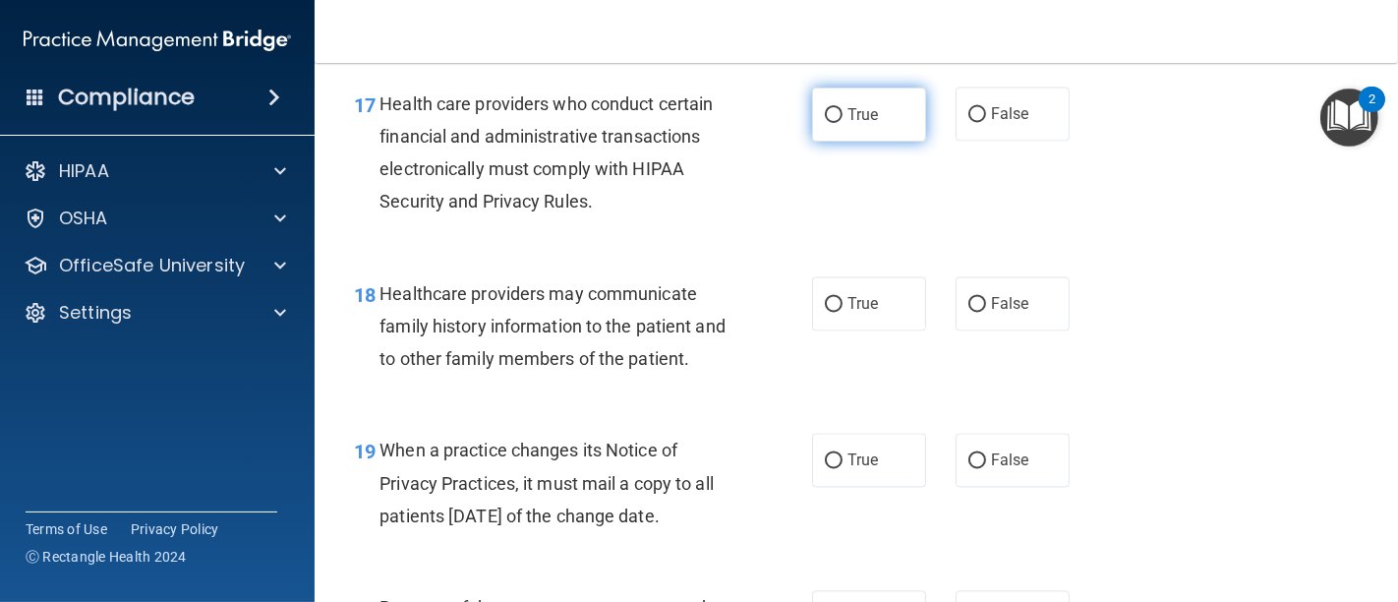
click at [825, 123] on input "True" at bounding box center [834, 115] width 18 height 15
radio input "true"
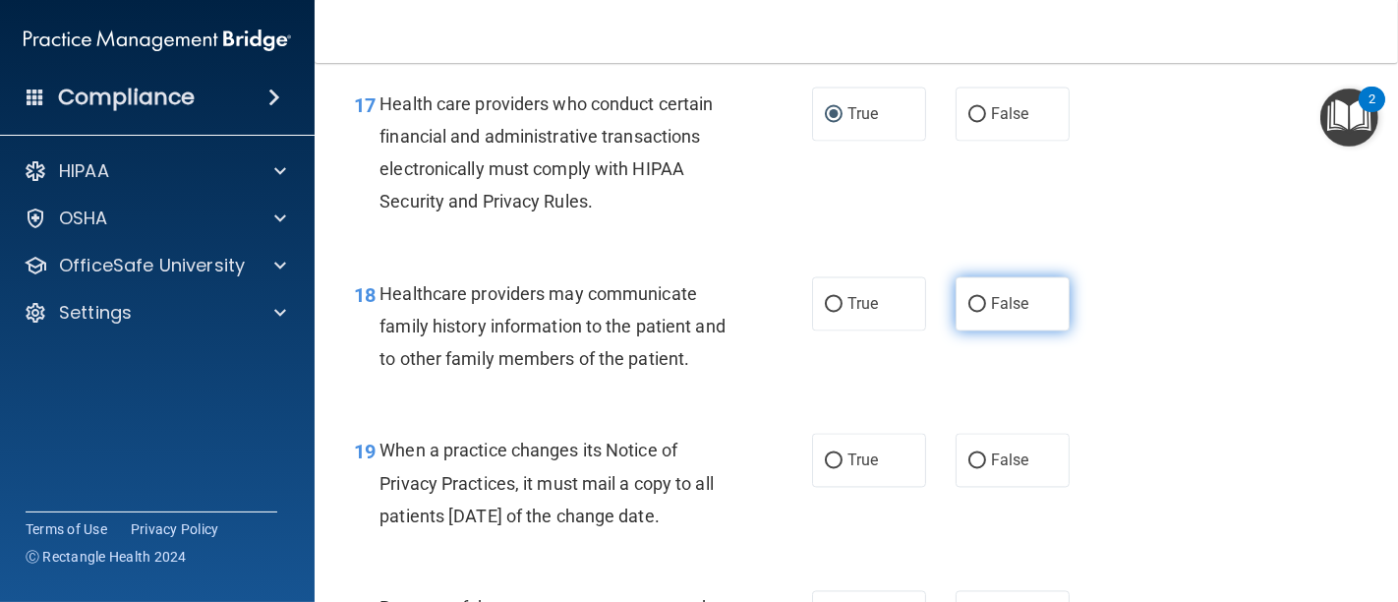
click at [968, 313] on input "False" at bounding box center [977, 305] width 18 height 15
radio input "true"
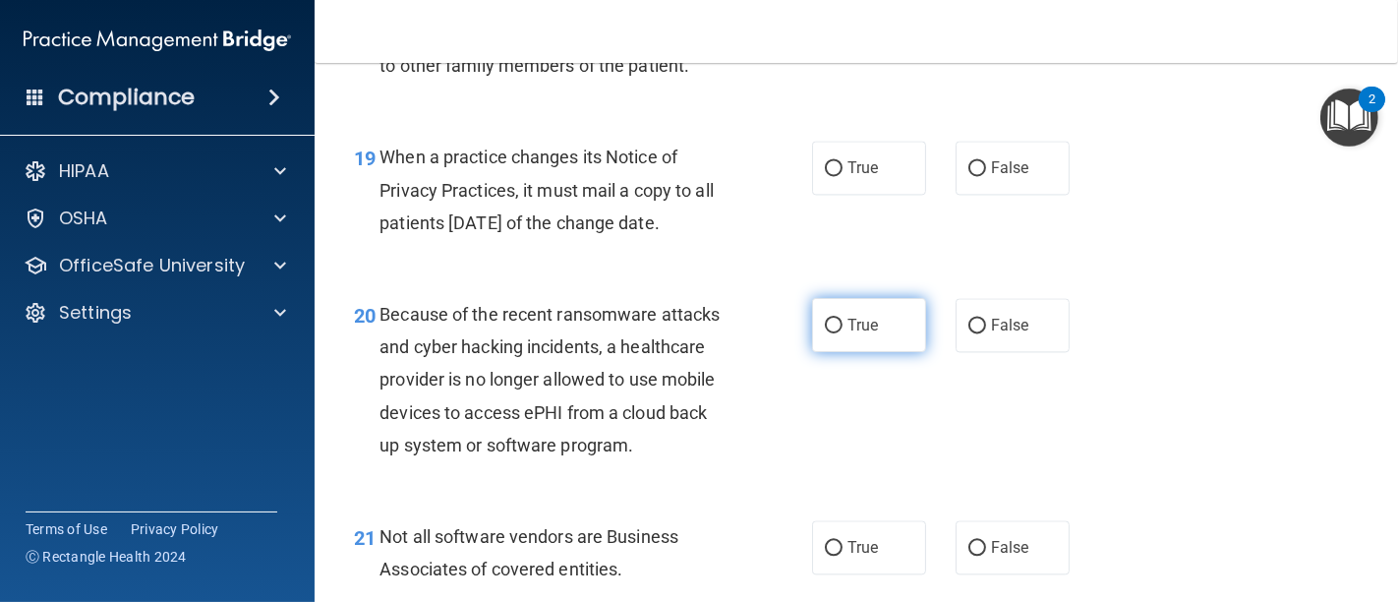
scroll to position [3495, 0]
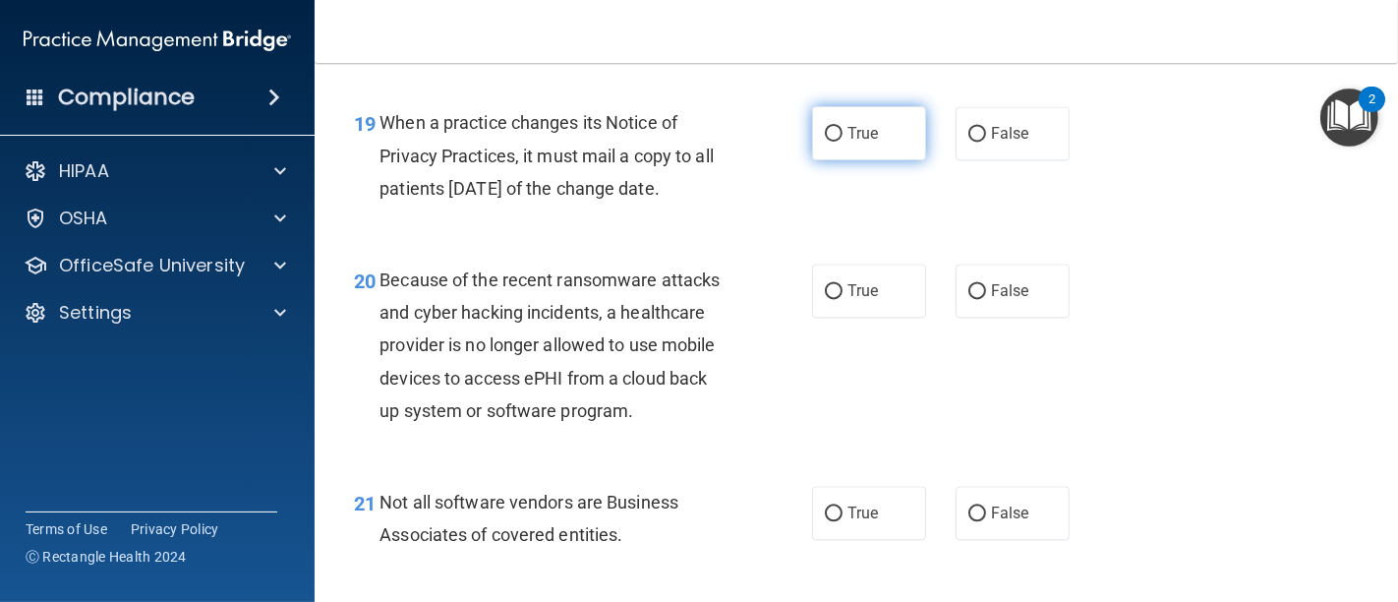
click at [828, 142] on input "True" at bounding box center [834, 134] width 18 height 15
radio input "true"
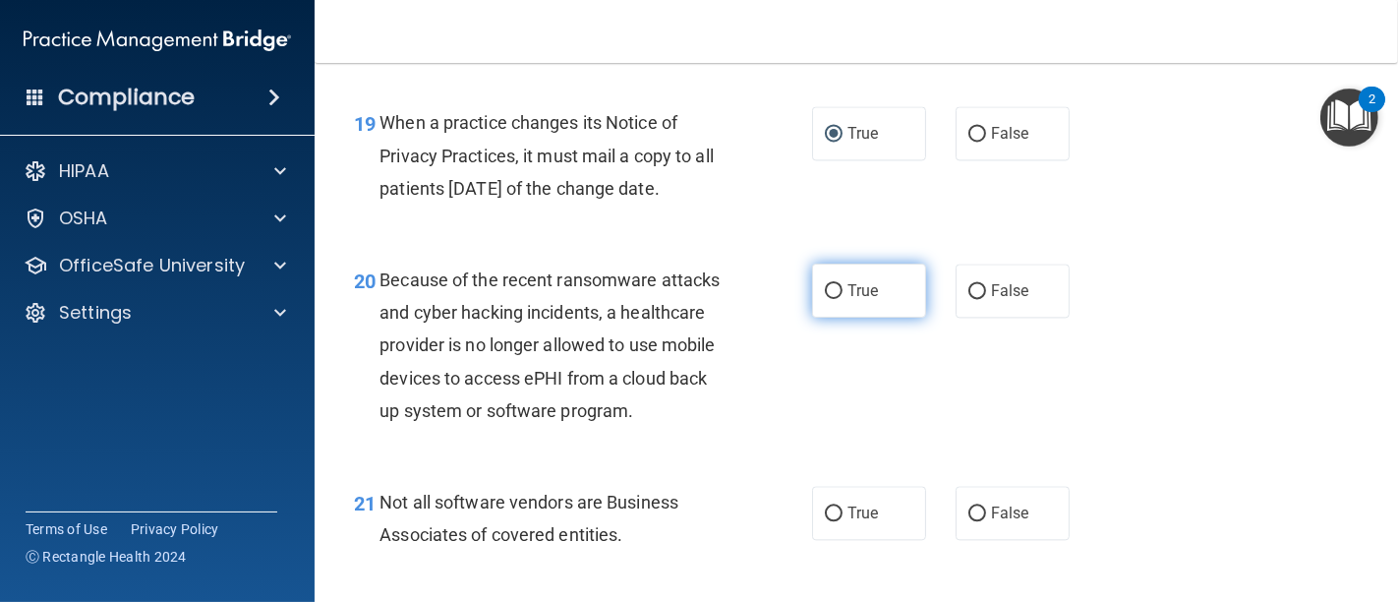
click at [828, 299] on input "True" at bounding box center [834, 291] width 18 height 15
radio input "true"
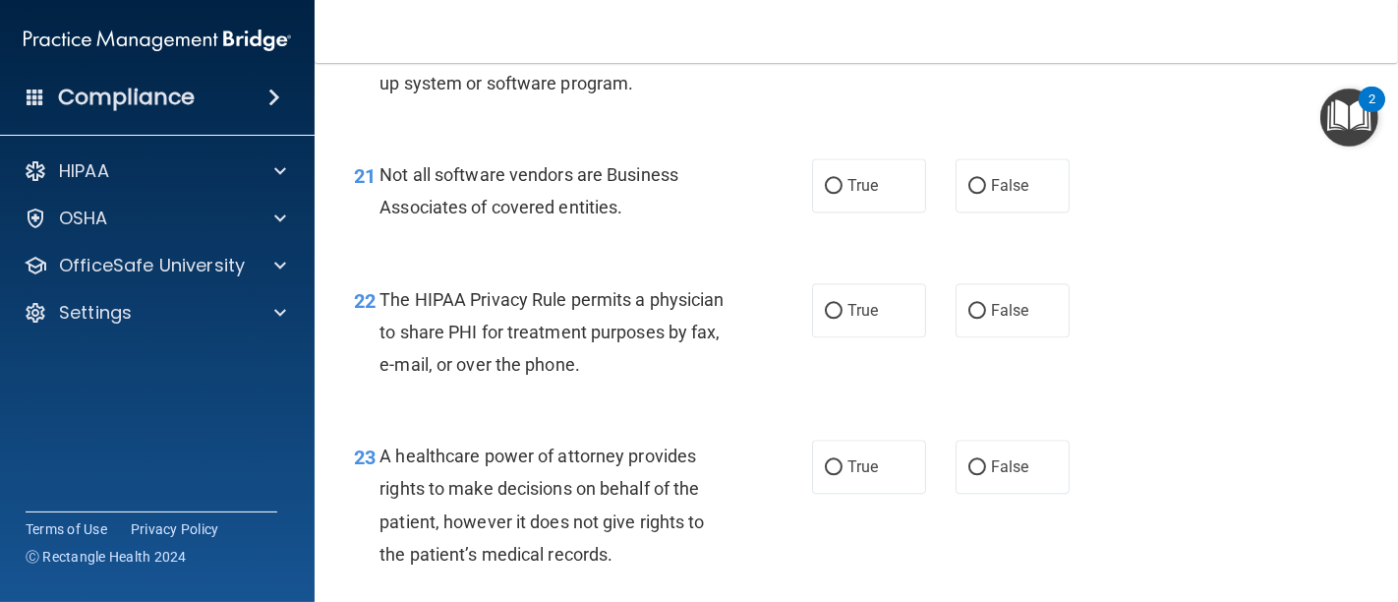
scroll to position [3932, 0]
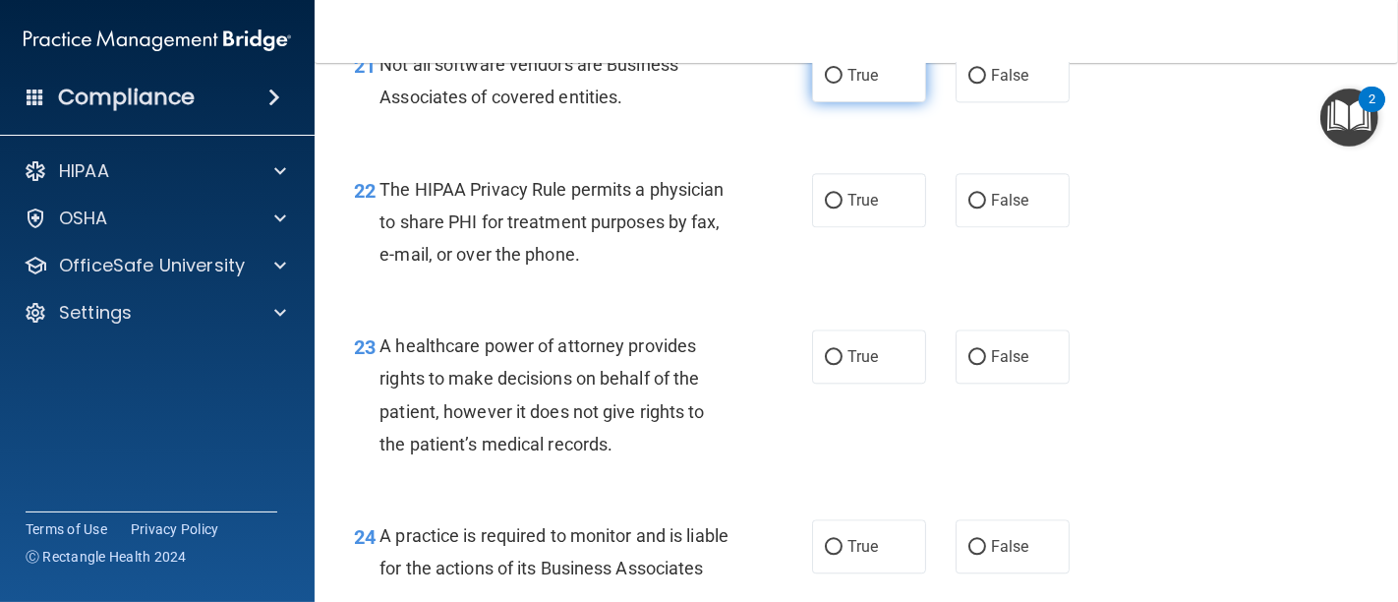
click at [828, 84] on input "True" at bounding box center [834, 76] width 18 height 15
radio input "true"
click at [976, 227] on label "False" at bounding box center [1012, 200] width 114 height 54
click at [976, 208] on input "False" at bounding box center [977, 201] width 18 height 15
radio input "true"
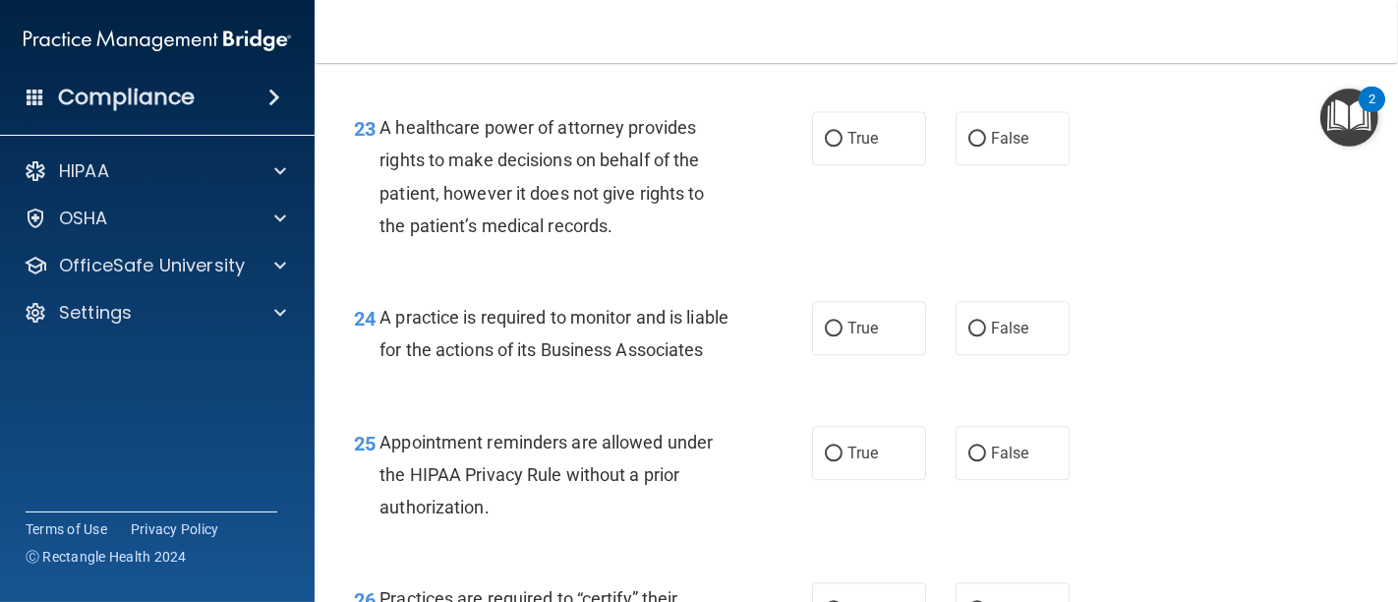
scroll to position [4197, 0]
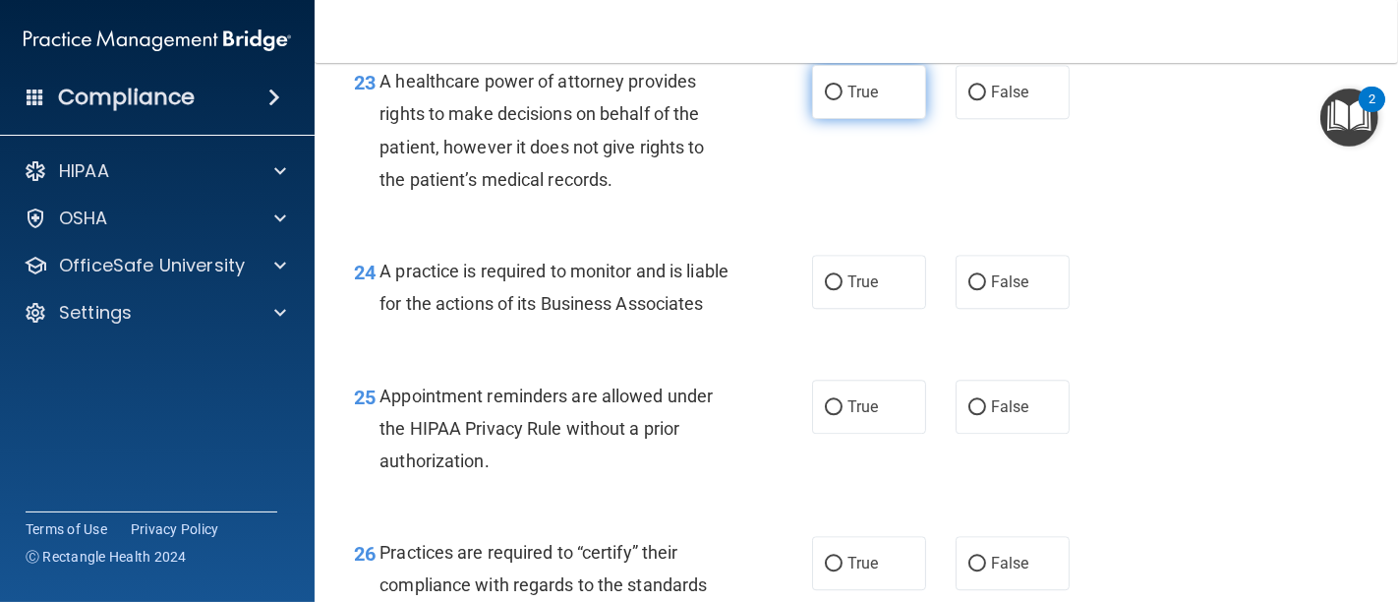
click at [827, 100] on input "True" at bounding box center [834, 93] width 18 height 15
radio input "true"
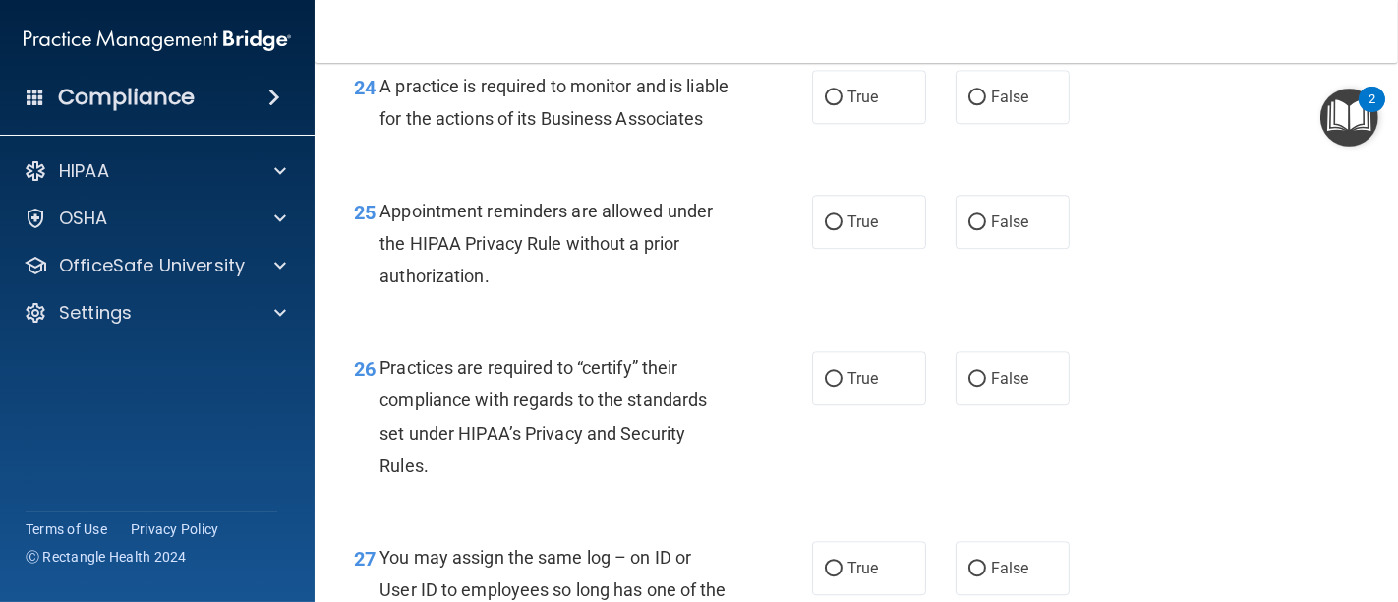
scroll to position [4415, 0]
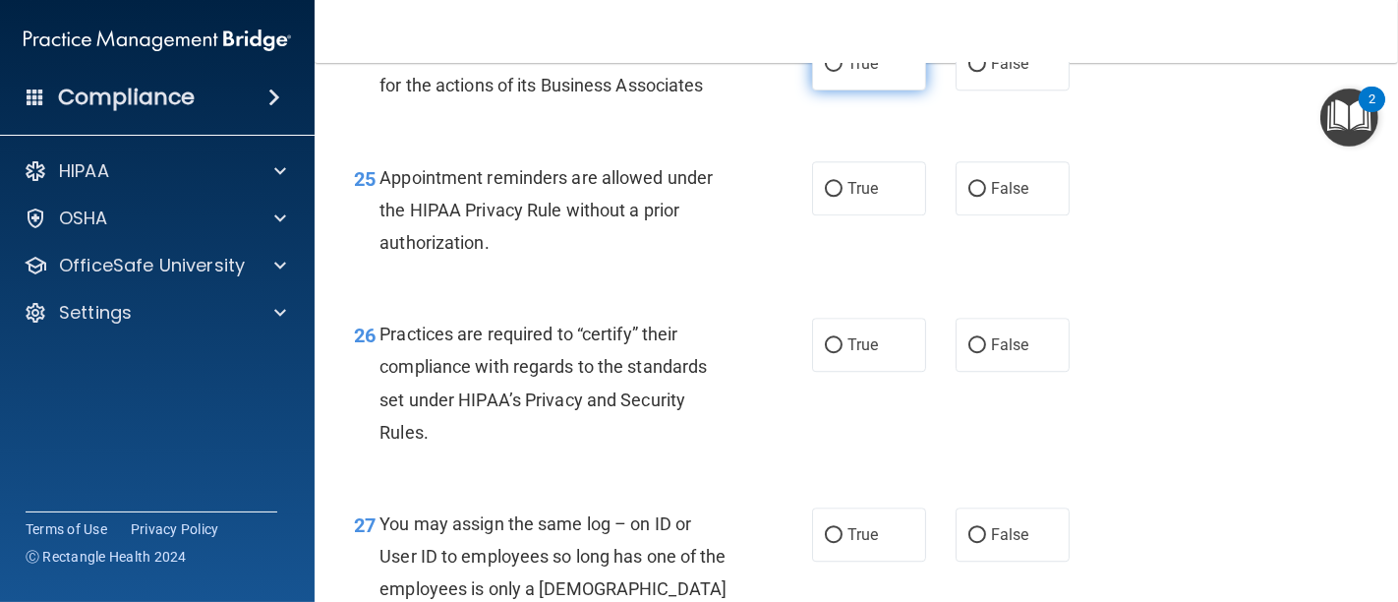
click at [814, 85] on label "True" at bounding box center [869, 63] width 114 height 54
click at [825, 72] on input "True" at bounding box center [834, 64] width 18 height 15
radio input "true"
click at [826, 197] on input "True" at bounding box center [834, 189] width 18 height 15
radio input "true"
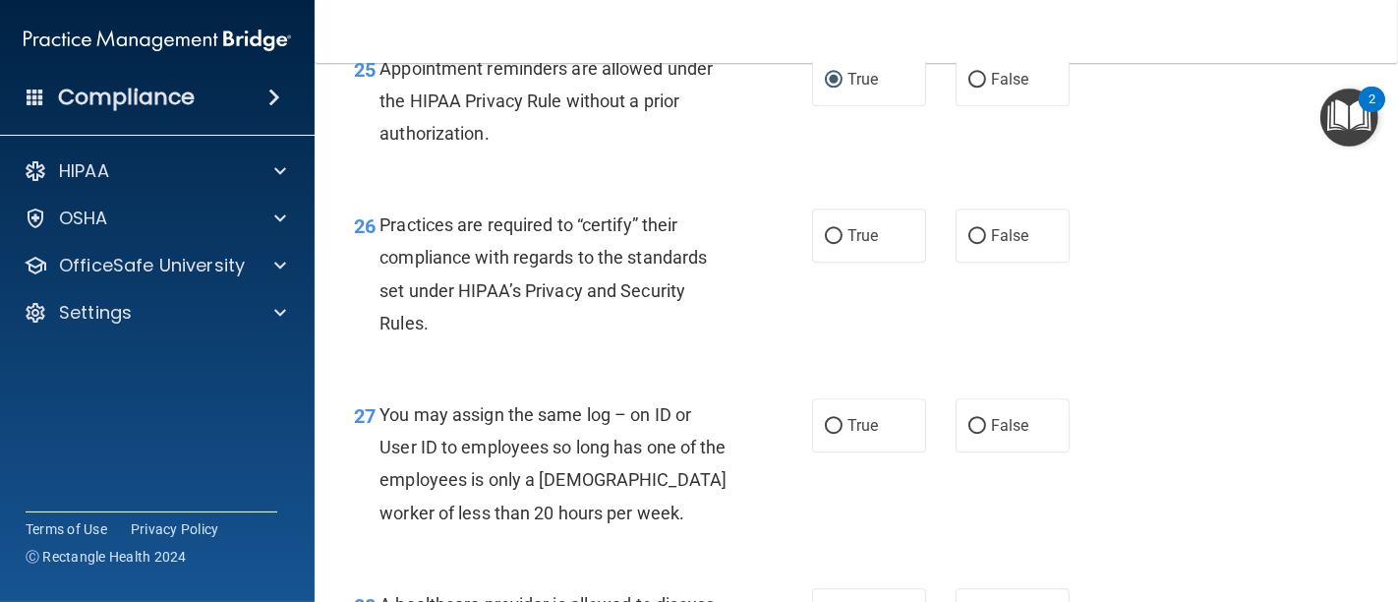
scroll to position [4634, 0]
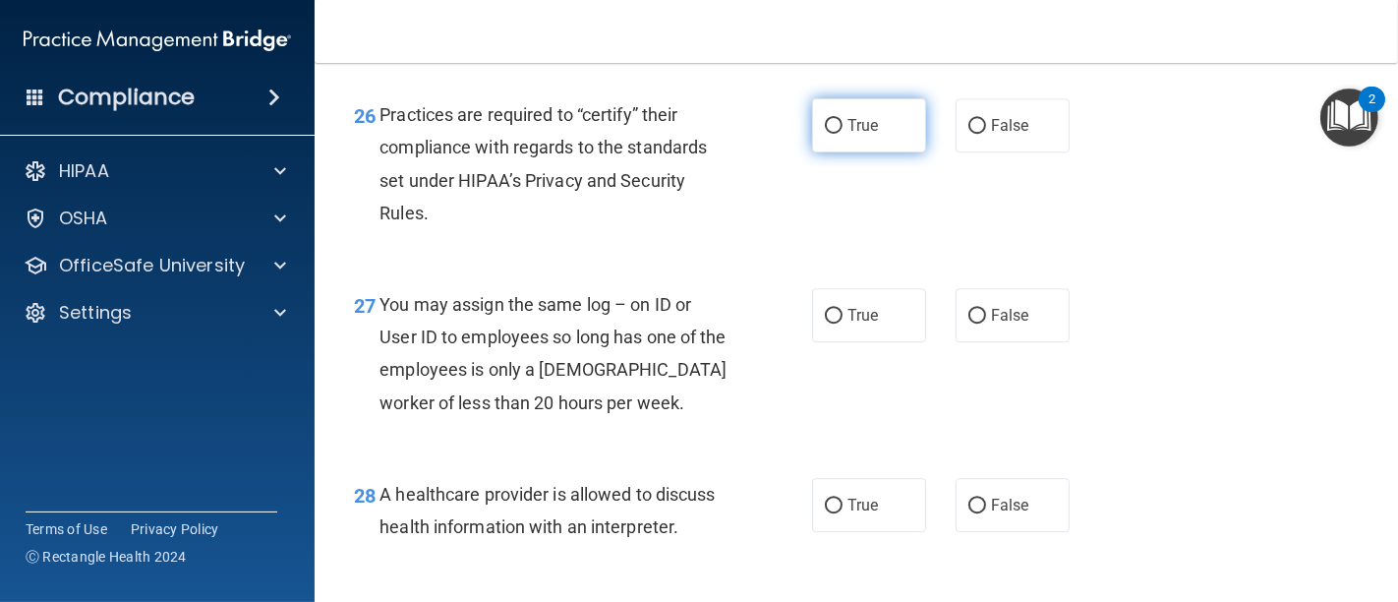
click at [812, 152] on label "True" at bounding box center [869, 125] width 114 height 54
click at [825, 134] on input "True" at bounding box center [834, 126] width 18 height 15
radio input "true"
click at [973, 323] on input "False" at bounding box center [977, 316] width 18 height 15
radio input "true"
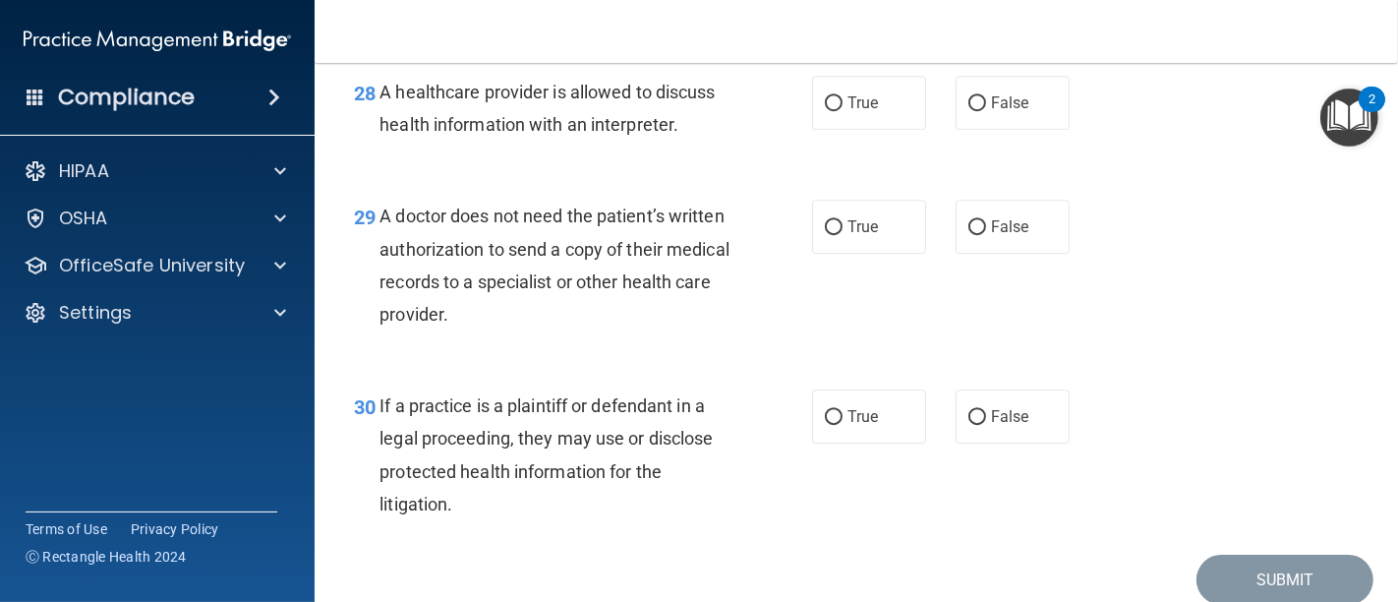
scroll to position [5070, 0]
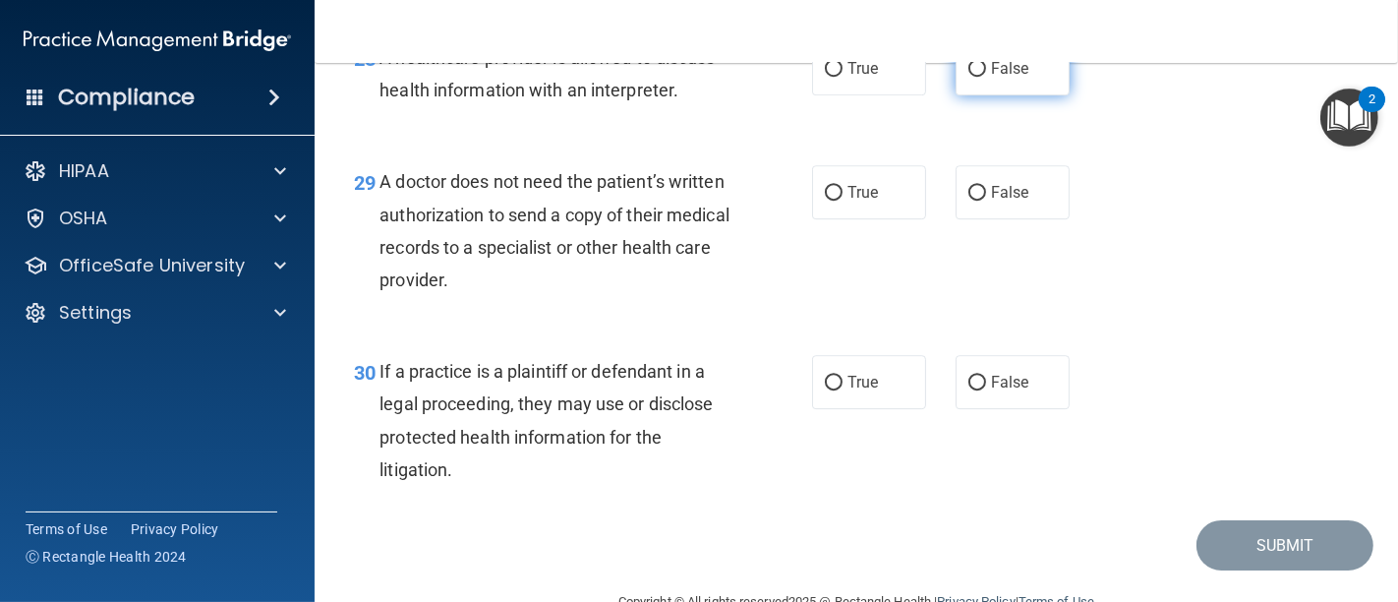
click at [969, 77] on input "False" at bounding box center [977, 69] width 18 height 15
radio input "true"
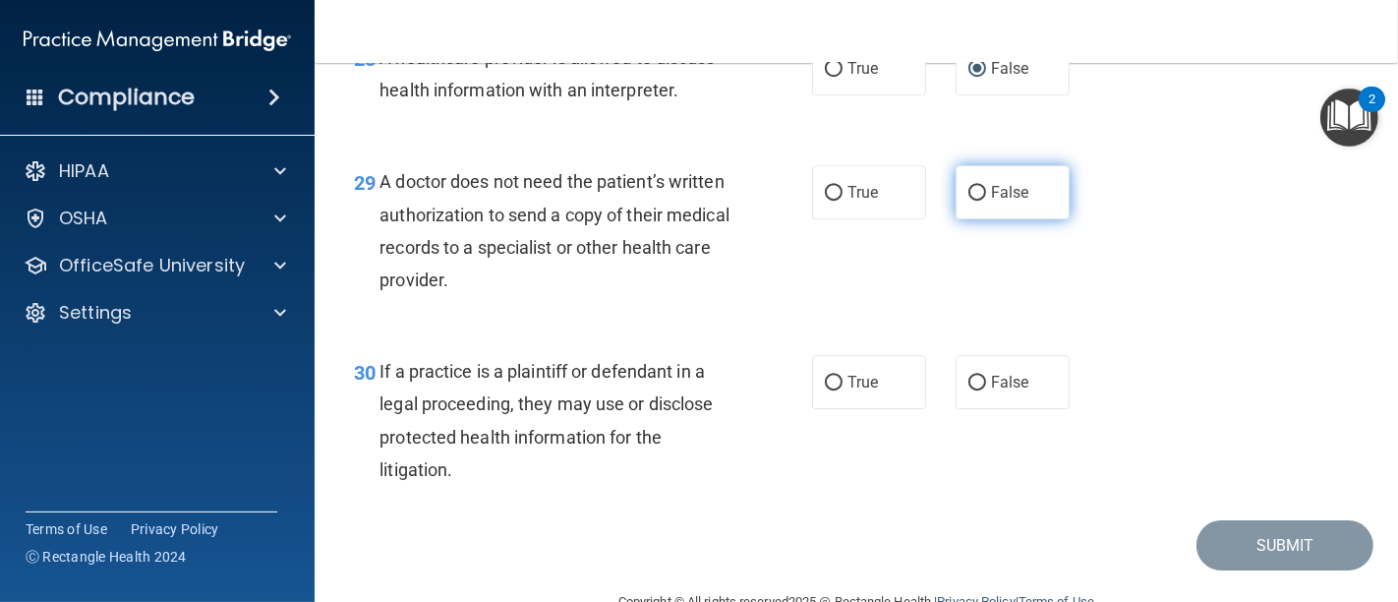
click at [968, 201] on input "False" at bounding box center [977, 193] width 18 height 15
radio input "true"
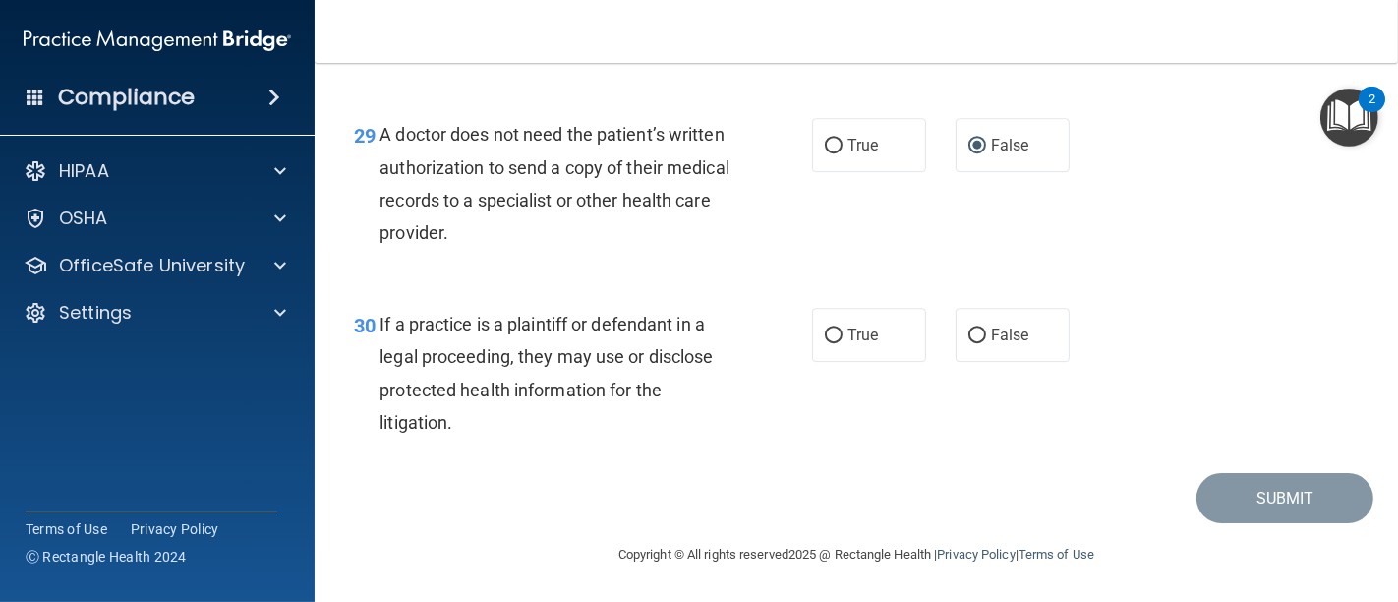
scroll to position [5180, 0]
click at [968, 339] on input "False" at bounding box center [977, 335] width 18 height 15
radio input "true"
click at [1250, 511] on button "Submit" at bounding box center [1284, 498] width 177 height 50
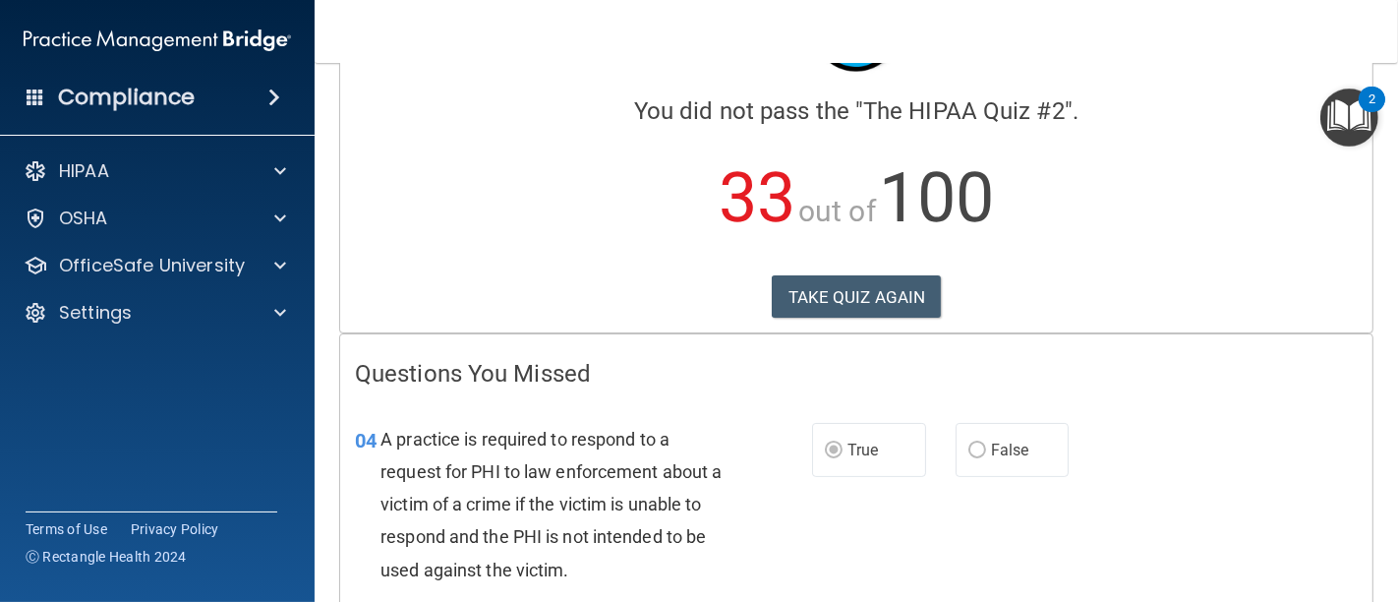
scroll to position [100, 0]
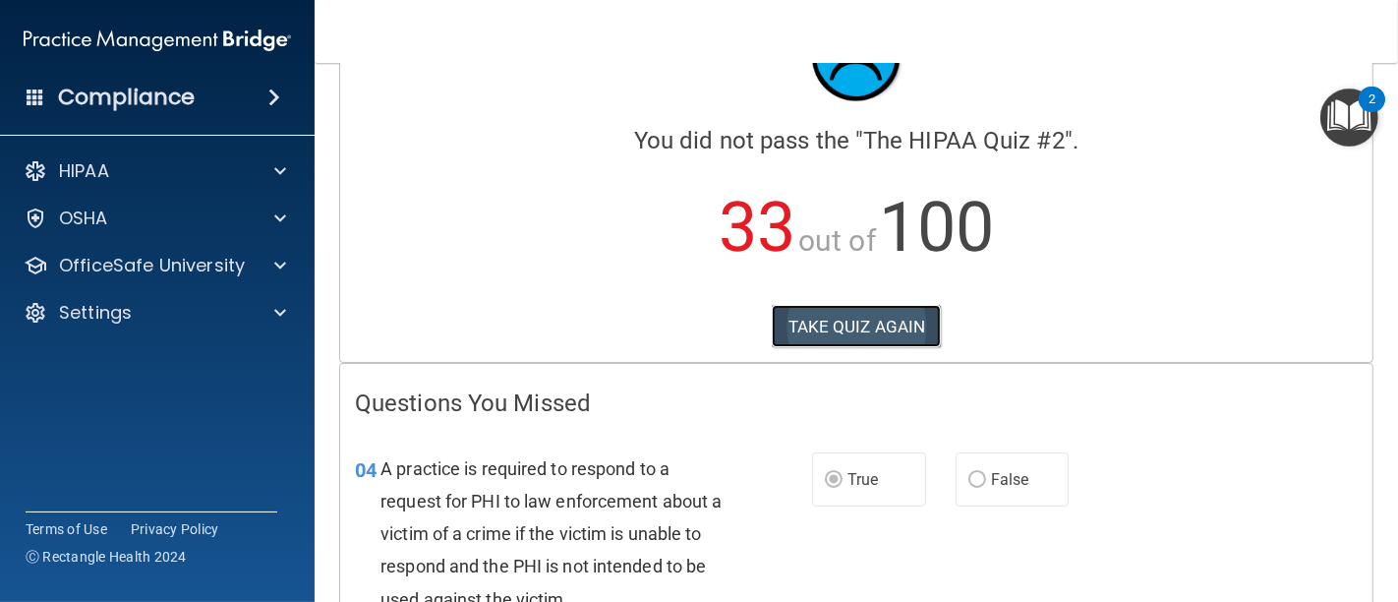
click at [862, 321] on button "TAKE QUIZ AGAIN" at bounding box center [857, 326] width 170 height 43
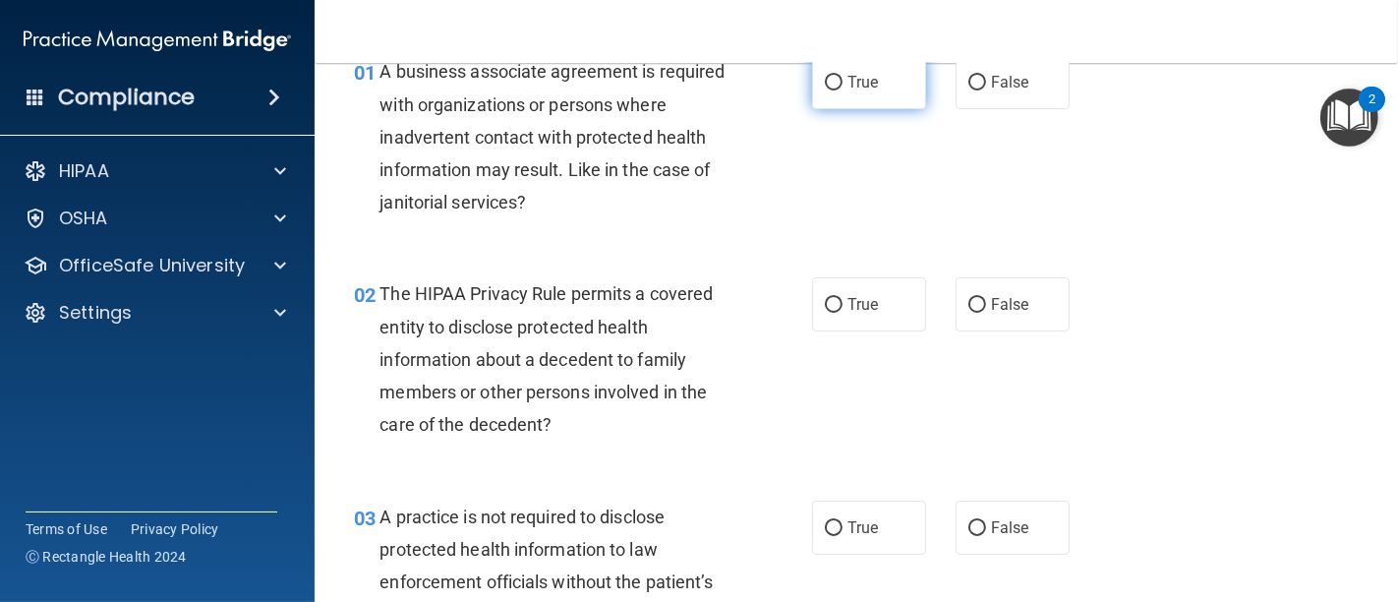
click at [825, 83] on input "True" at bounding box center [834, 83] width 18 height 15
radio input "true"
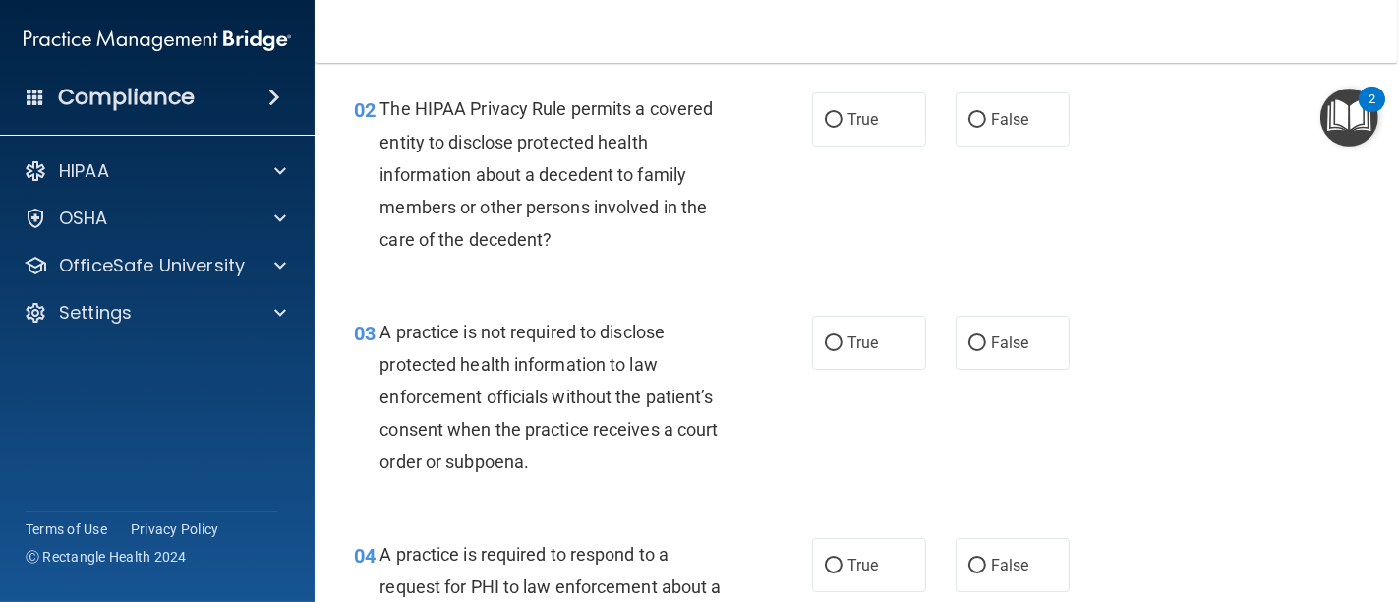
scroll to position [319, 0]
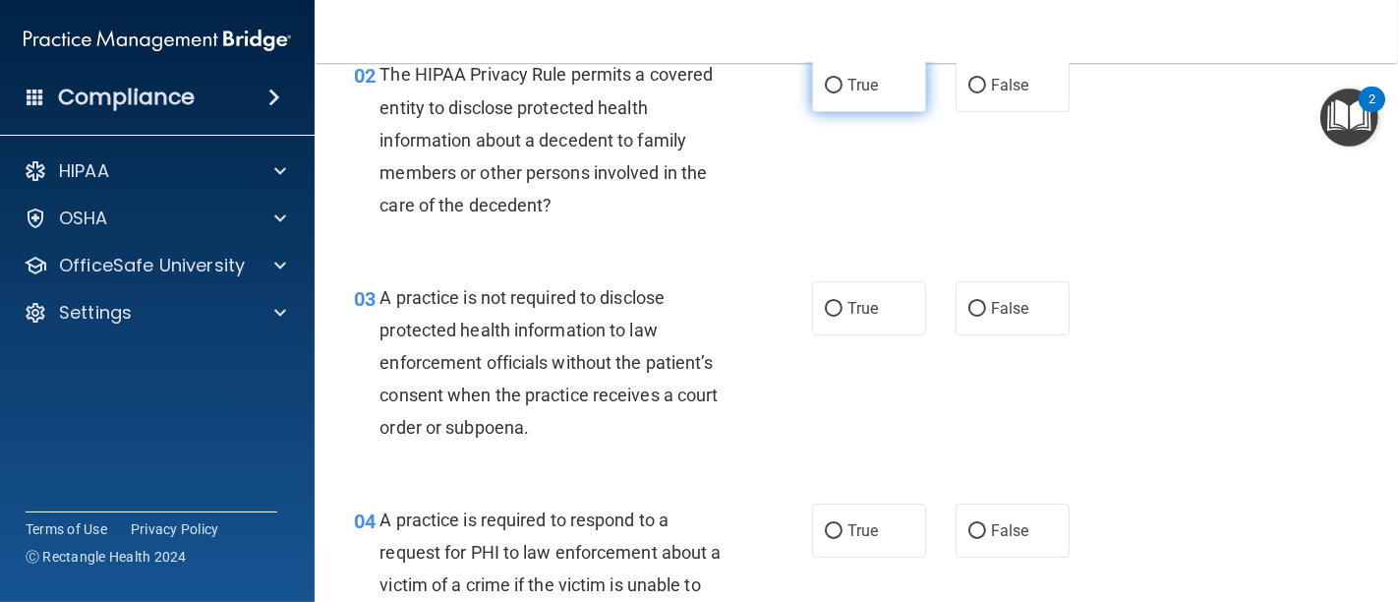
click at [830, 81] on input "True" at bounding box center [834, 86] width 18 height 15
radio input "true"
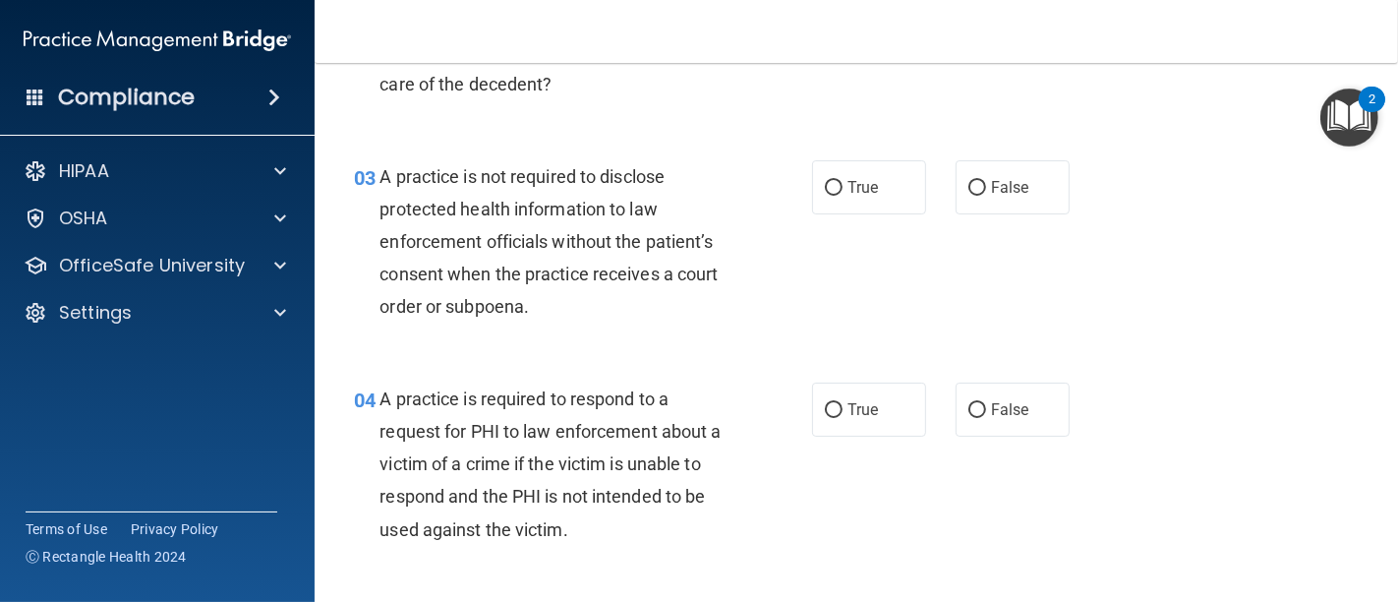
scroll to position [538, 0]
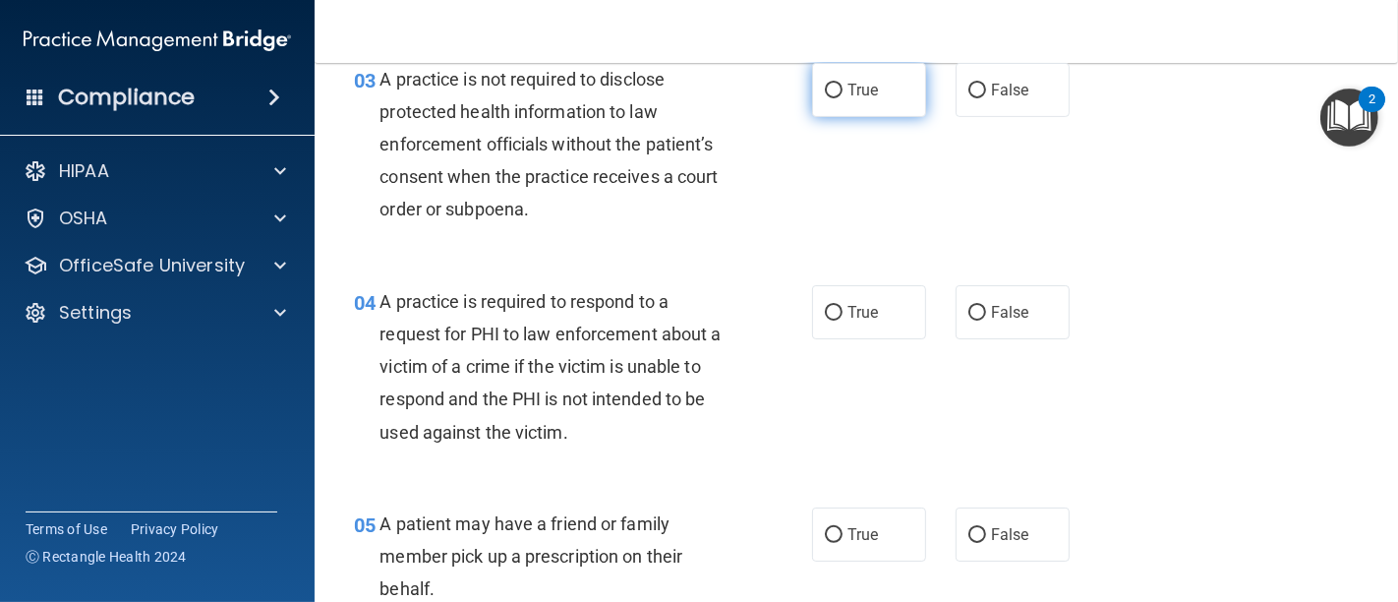
click at [825, 88] on input "True" at bounding box center [834, 91] width 18 height 15
radio input "true"
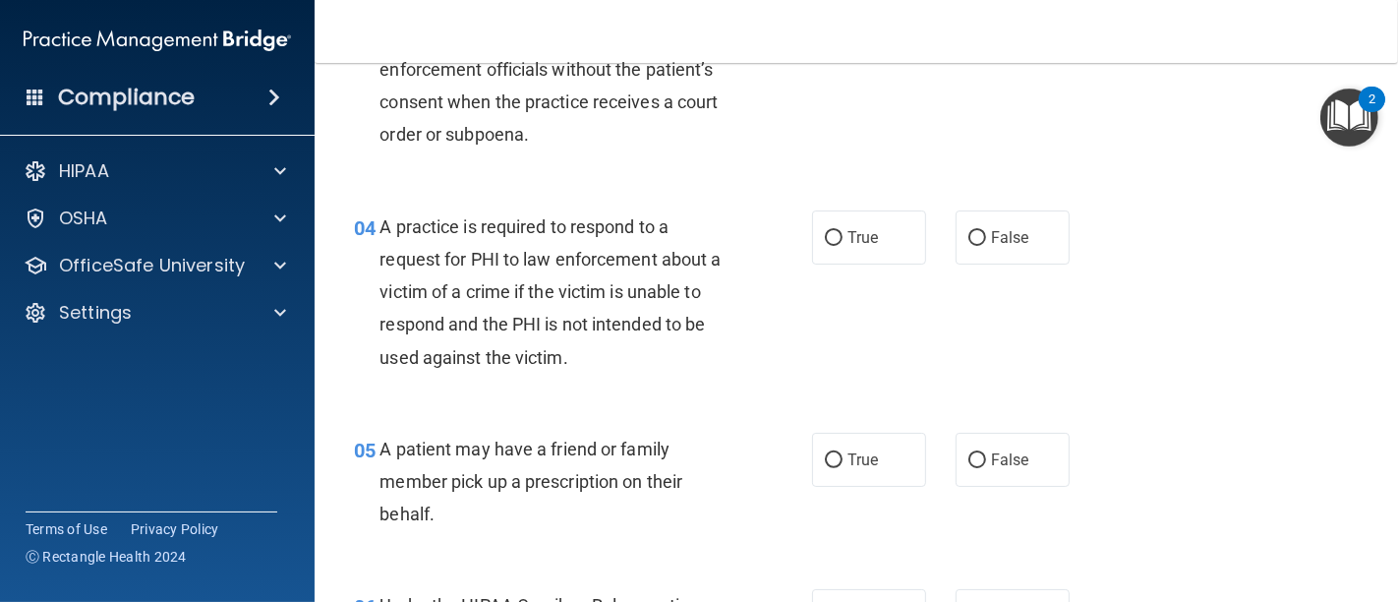
scroll to position [647, 0]
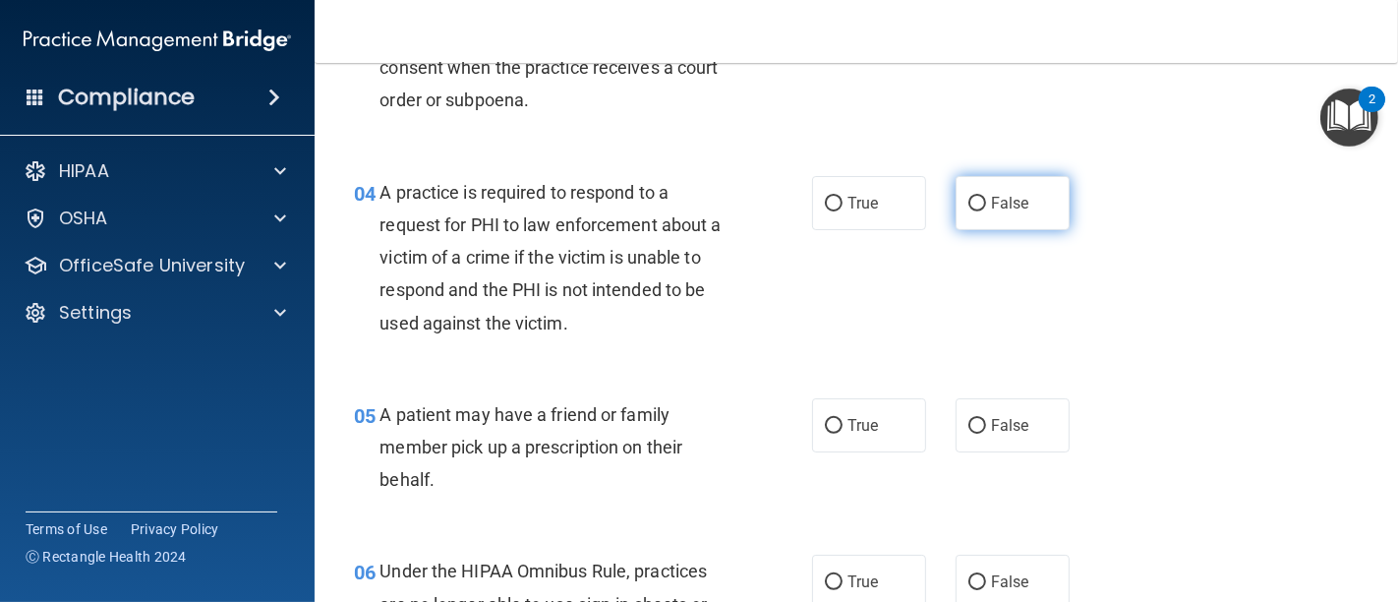
click at [968, 205] on input "False" at bounding box center [977, 204] width 18 height 15
radio input "true"
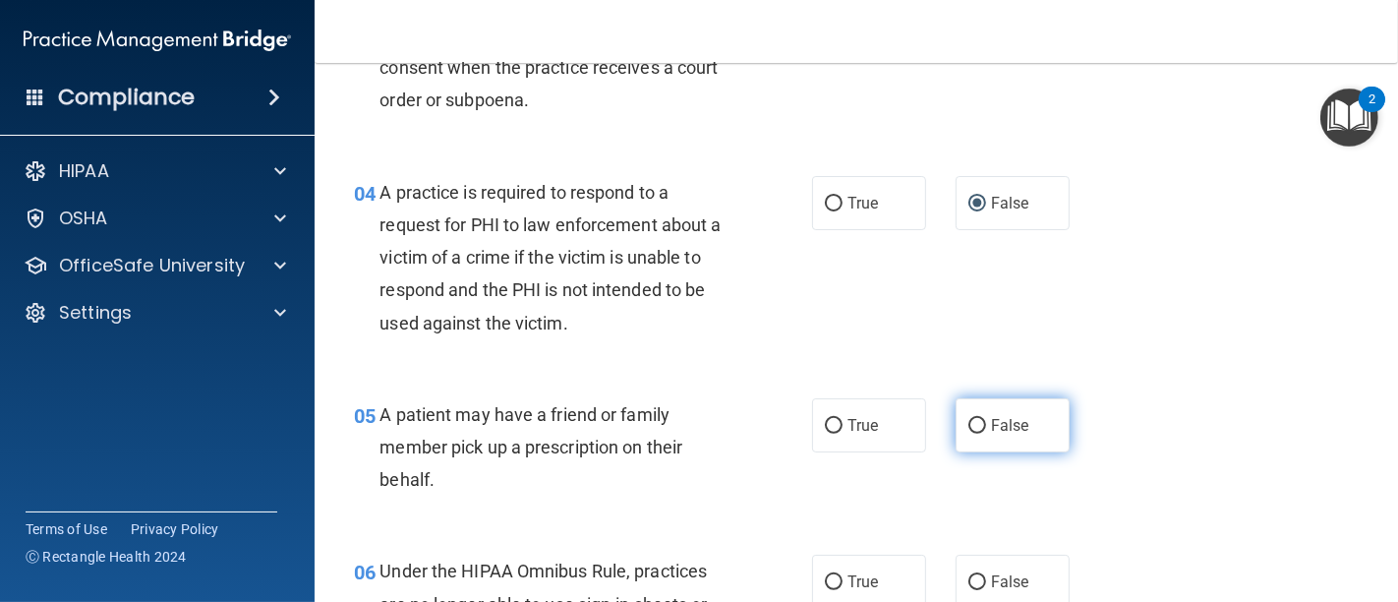
click at [968, 420] on input "False" at bounding box center [977, 426] width 18 height 15
radio input "true"
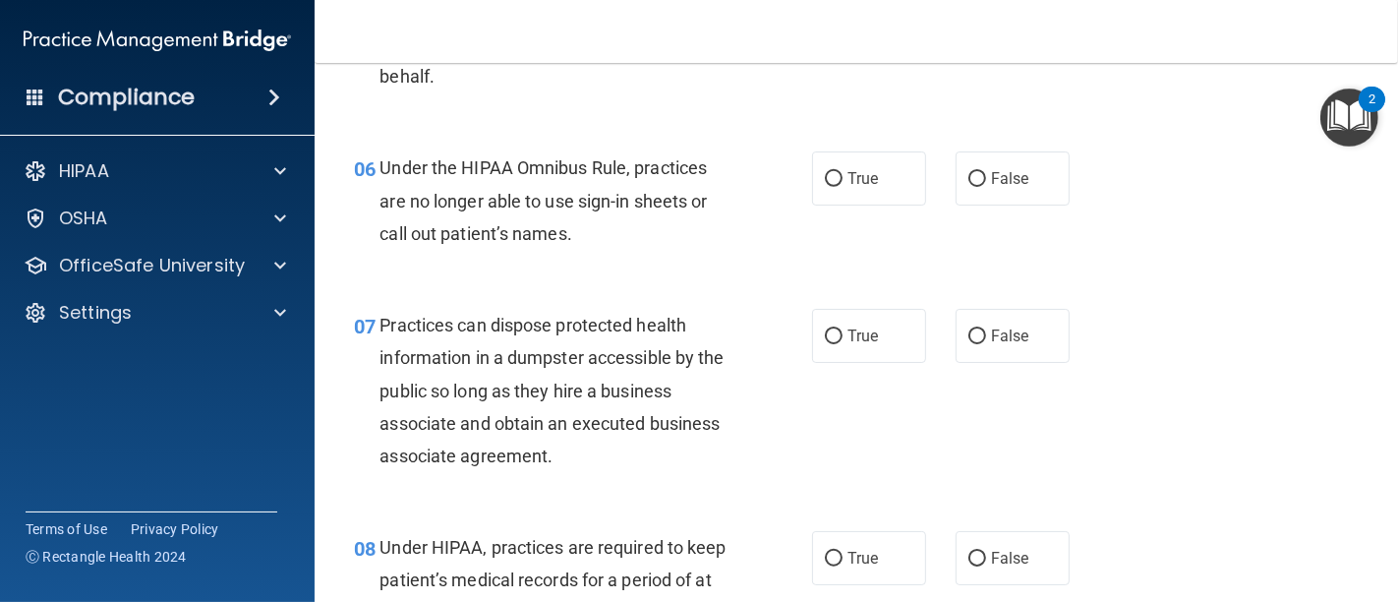
scroll to position [1083, 0]
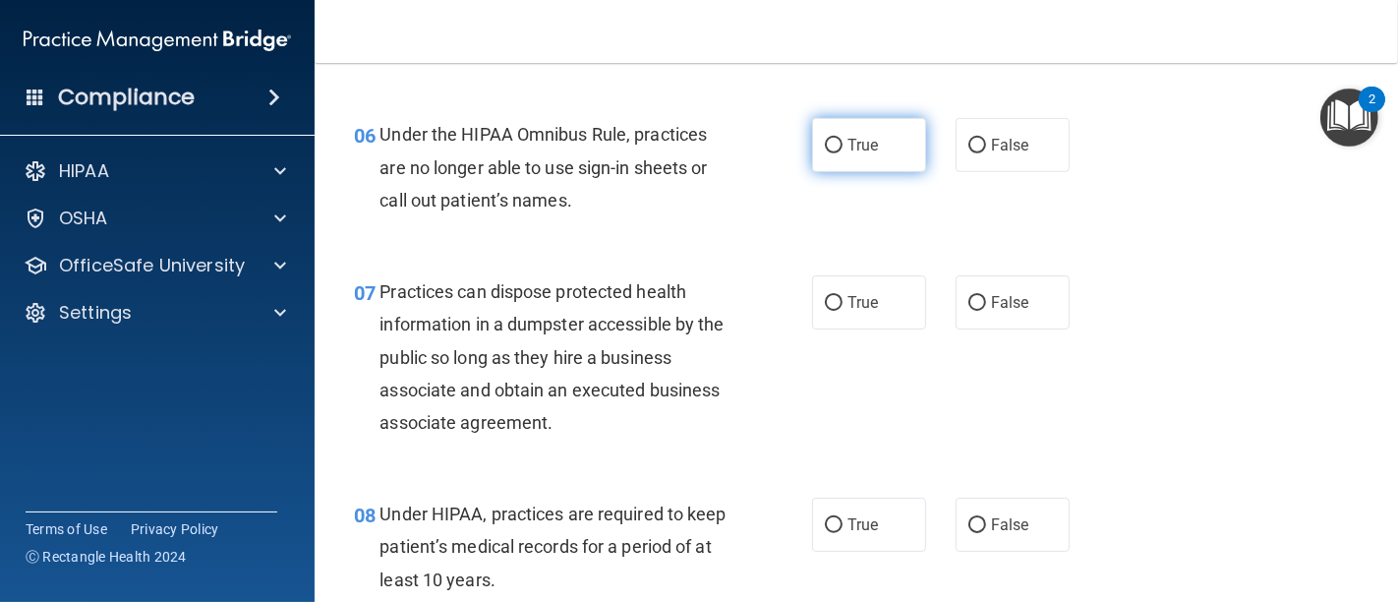
click at [828, 145] on input "True" at bounding box center [834, 146] width 18 height 15
radio input "true"
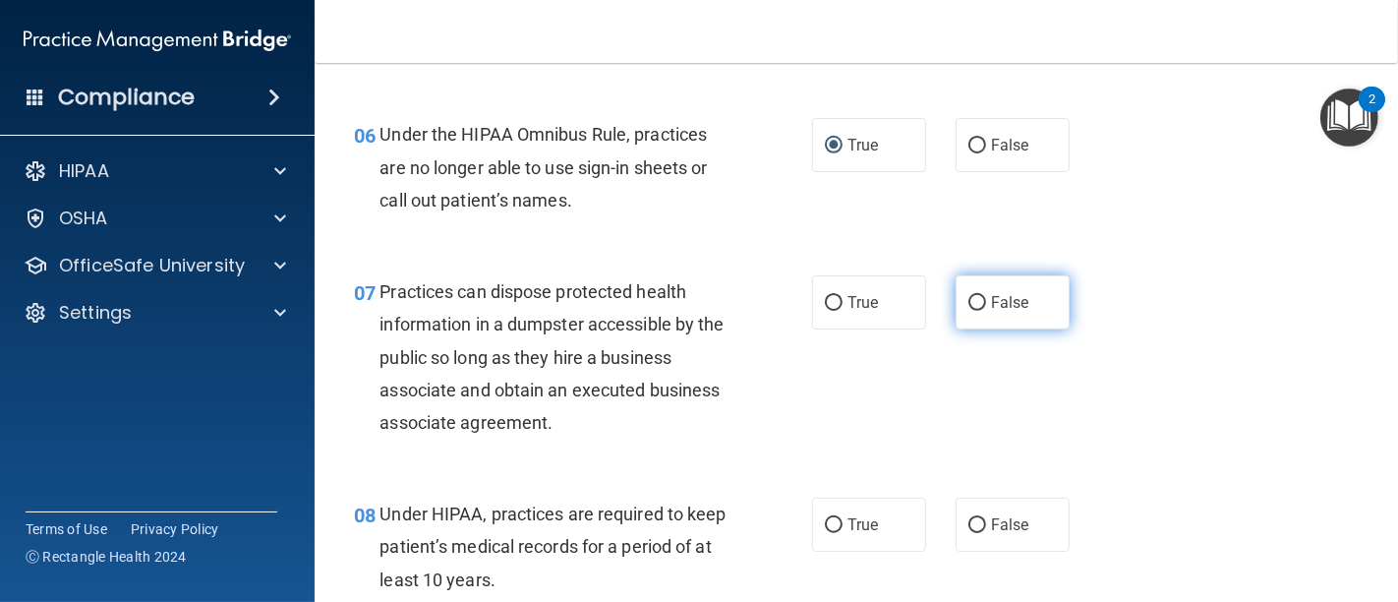
click at [968, 299] on input "False" at bounding box center [977, 303] width 18 height 15
radio input "true"
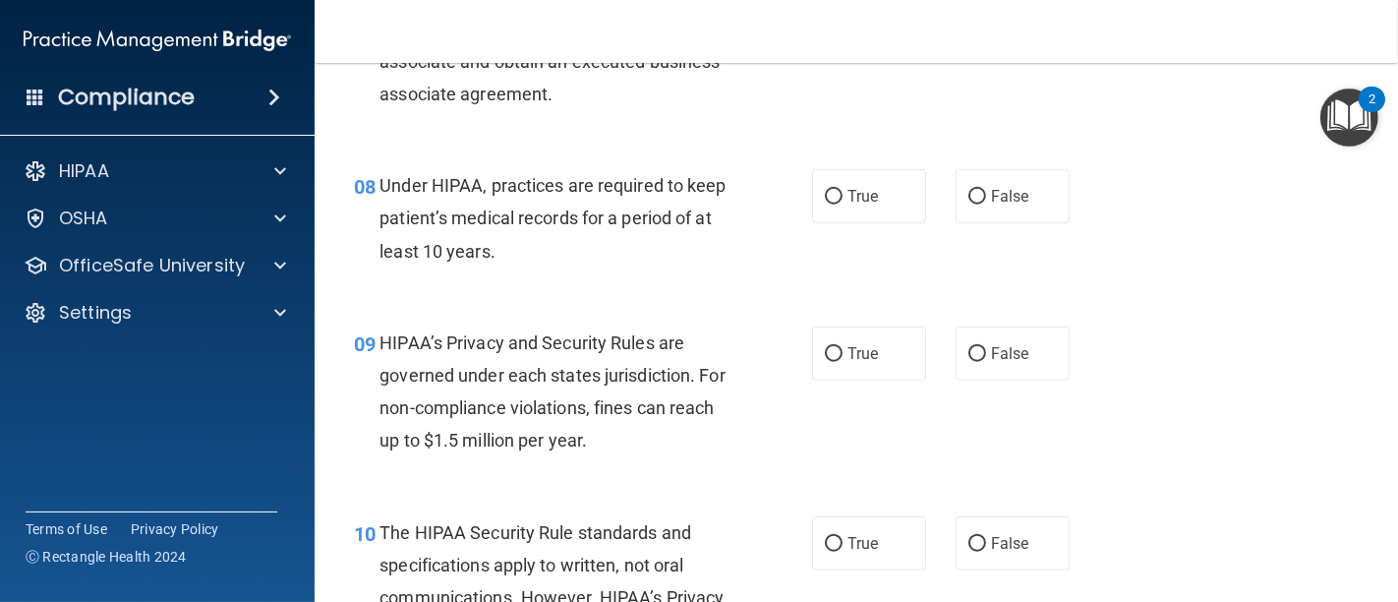
scroll to position [1521, 0]
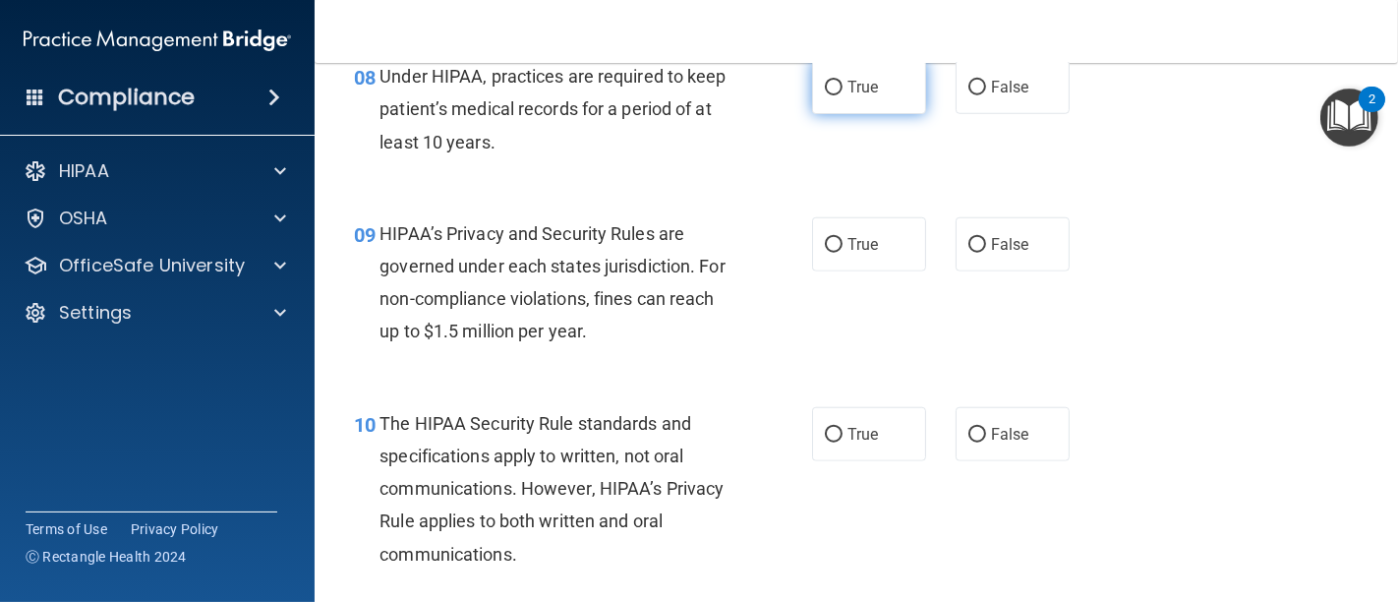
click at [827, 81] on input "True" at bounding box center [834, 88] width 18 height 15
radio input "true"
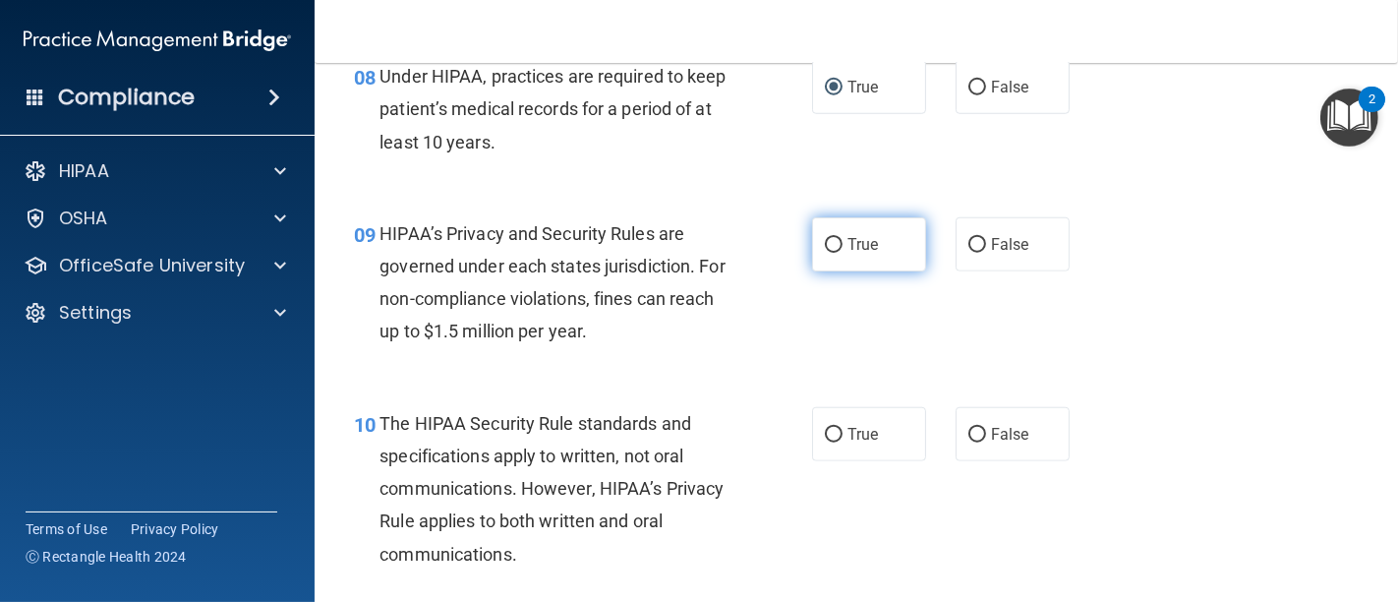
click at [825, 250] on input "True" at bounding box center [834, 245] width 18 height 15
radio input "true"
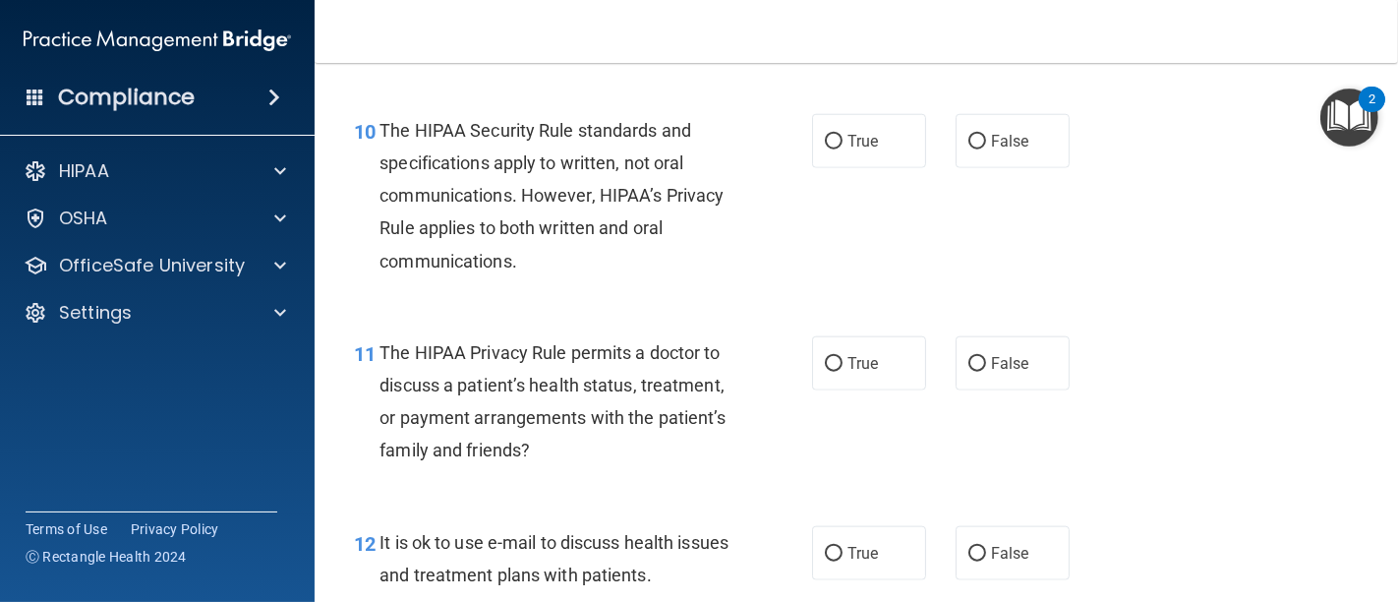
scroll to position [1848, 0]
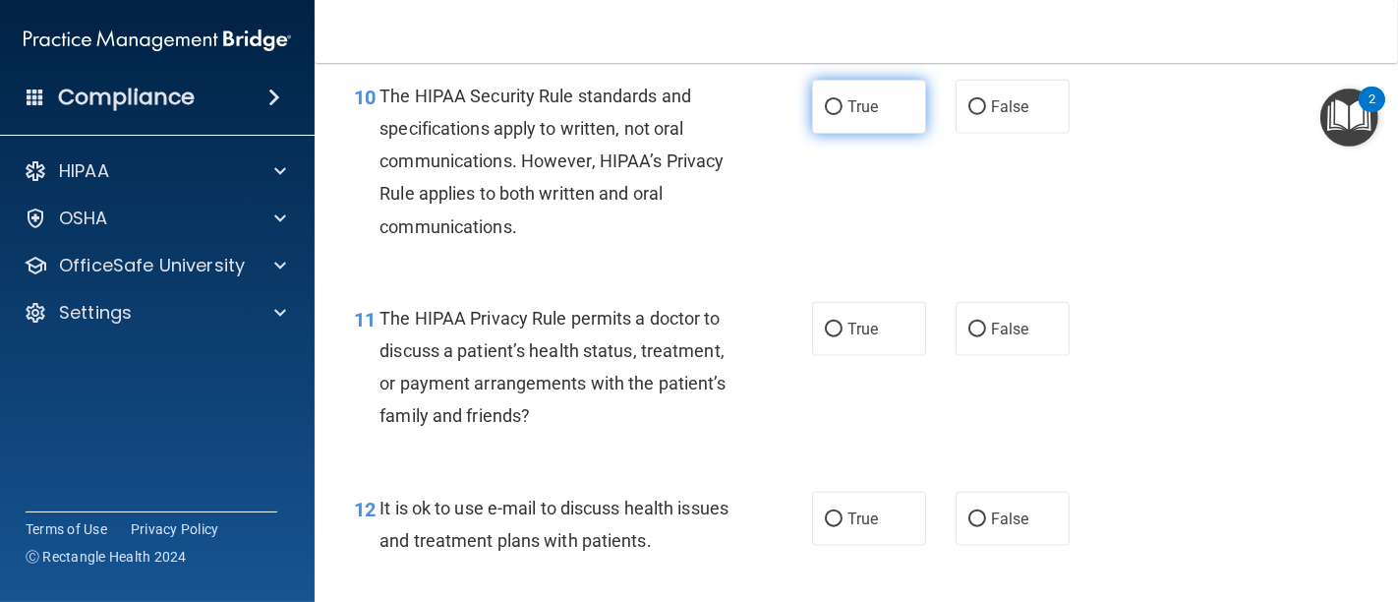
click at [814, 104] on label "True" at bounding box center [869, 107] width 114 height 54
click at [825, 104] on input "True" at bounding box center [834, 107] width 18 height 15
radio input "true"
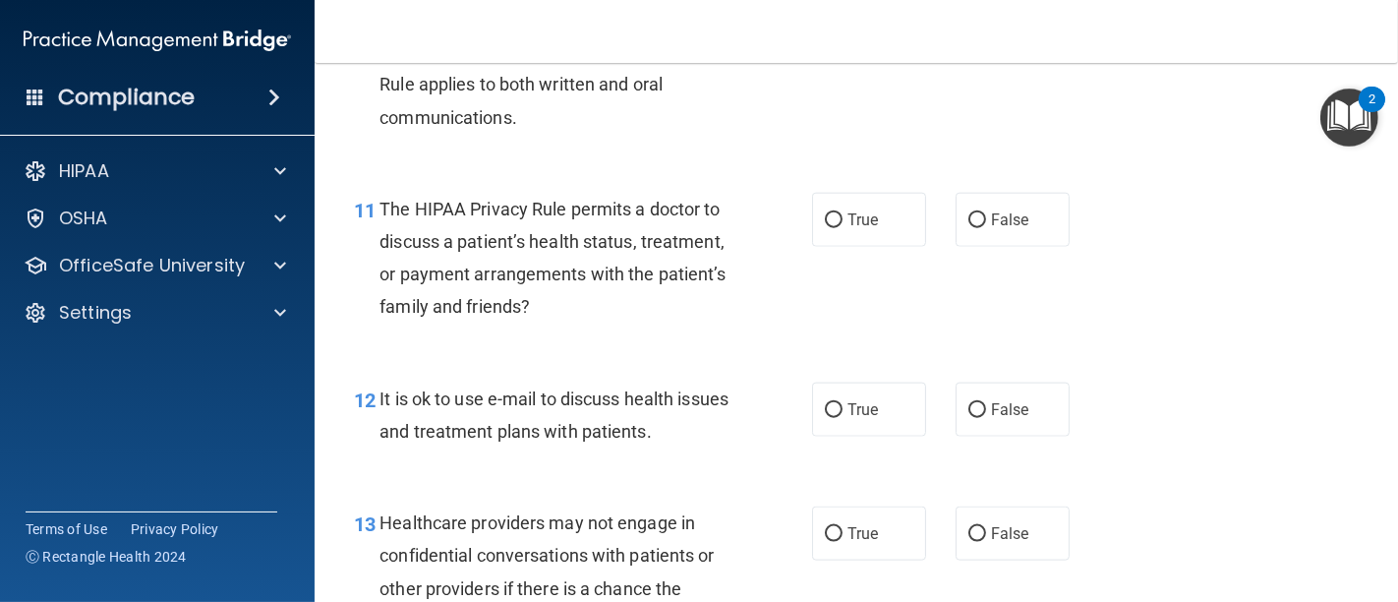
scroll to position [2066, 0]
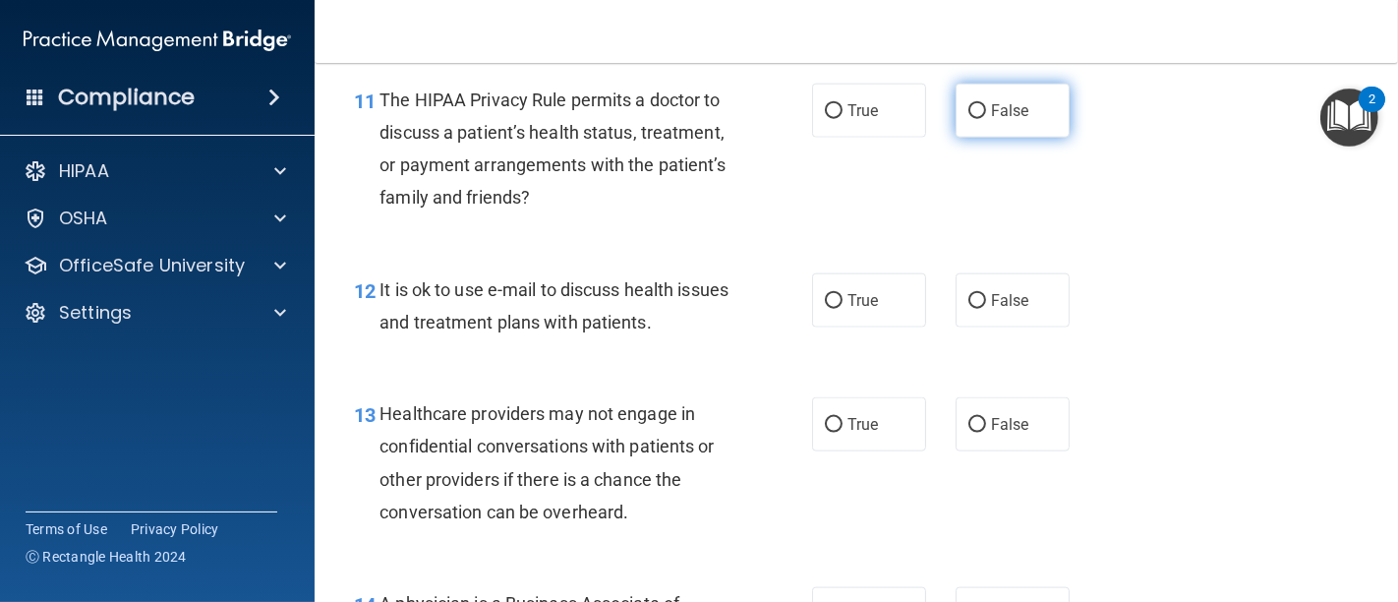
click at [968, 106] on input "False" at bounding box center [977, 111] width 18 height 15
radio input "true"
click at [968, 294] on input "False" at bounding box center [977, 301] width 18 height 15
radio input "true"
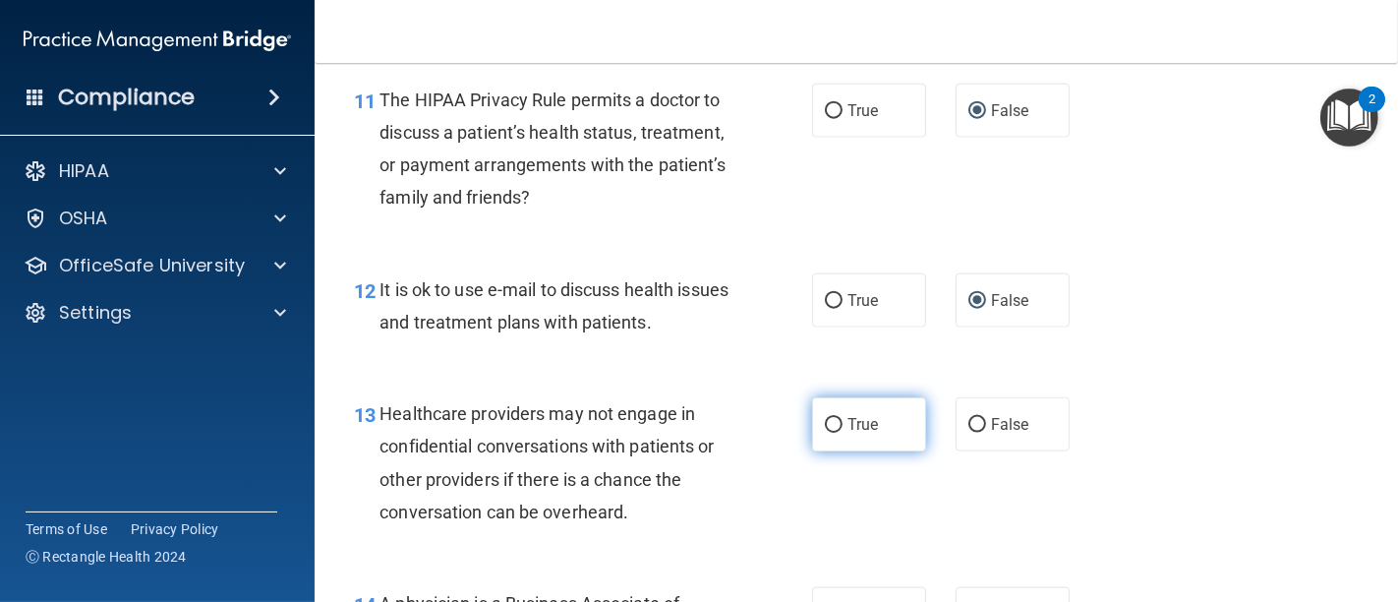
click at [814, 417] on label "True" at bounding box center [869, 424] width 114 height 54
click at [825, 418] on input "True" at bounding box center [834, 425] width 18 height 15
radio input "true"
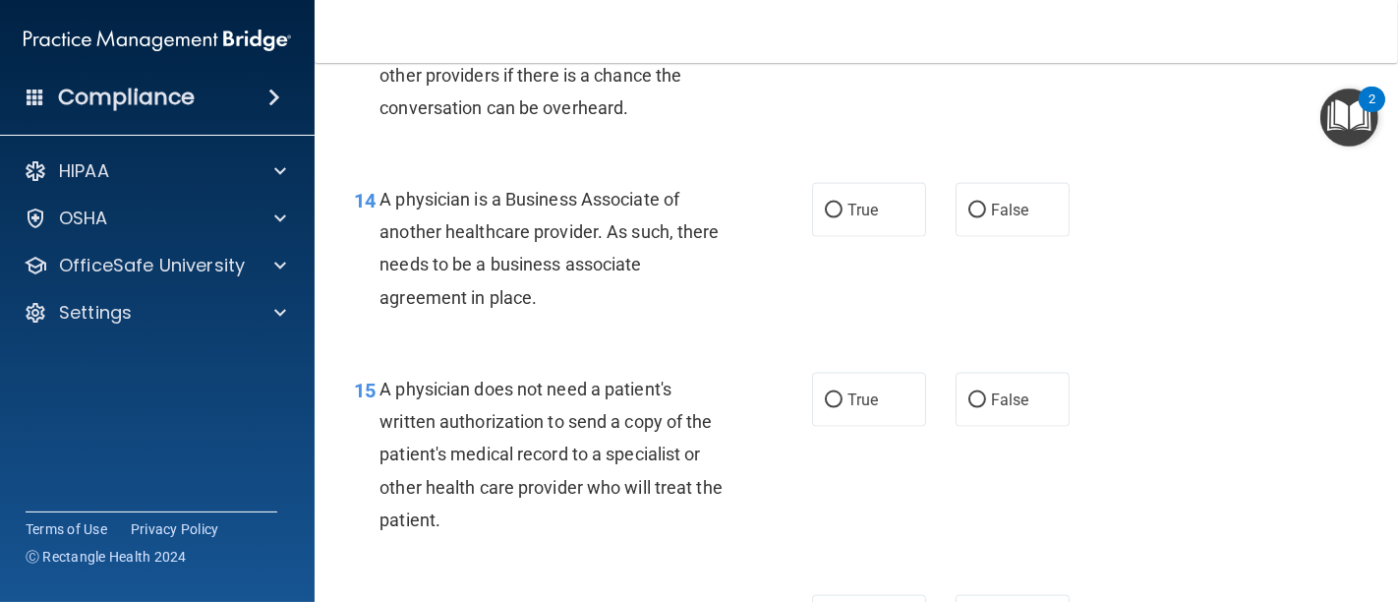
scroll to position [2504, 0]
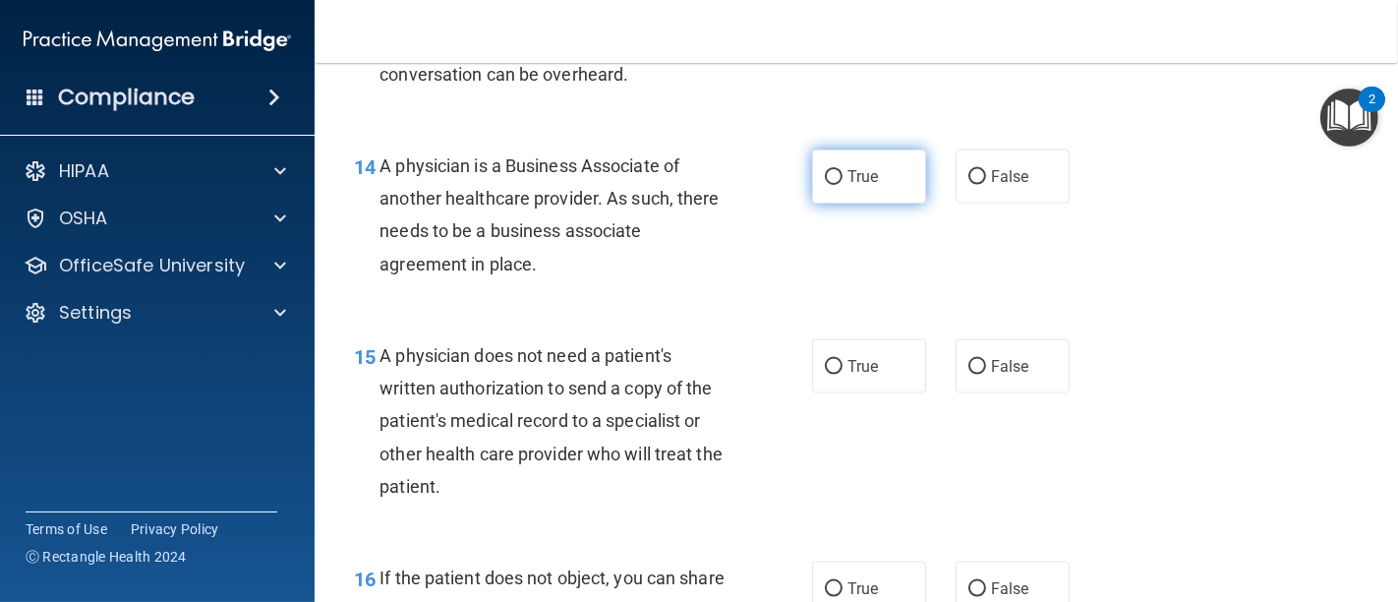
click at [825, 170] on input "True" at bounding box center [834, 177] width 18 height 15
radio input "true"
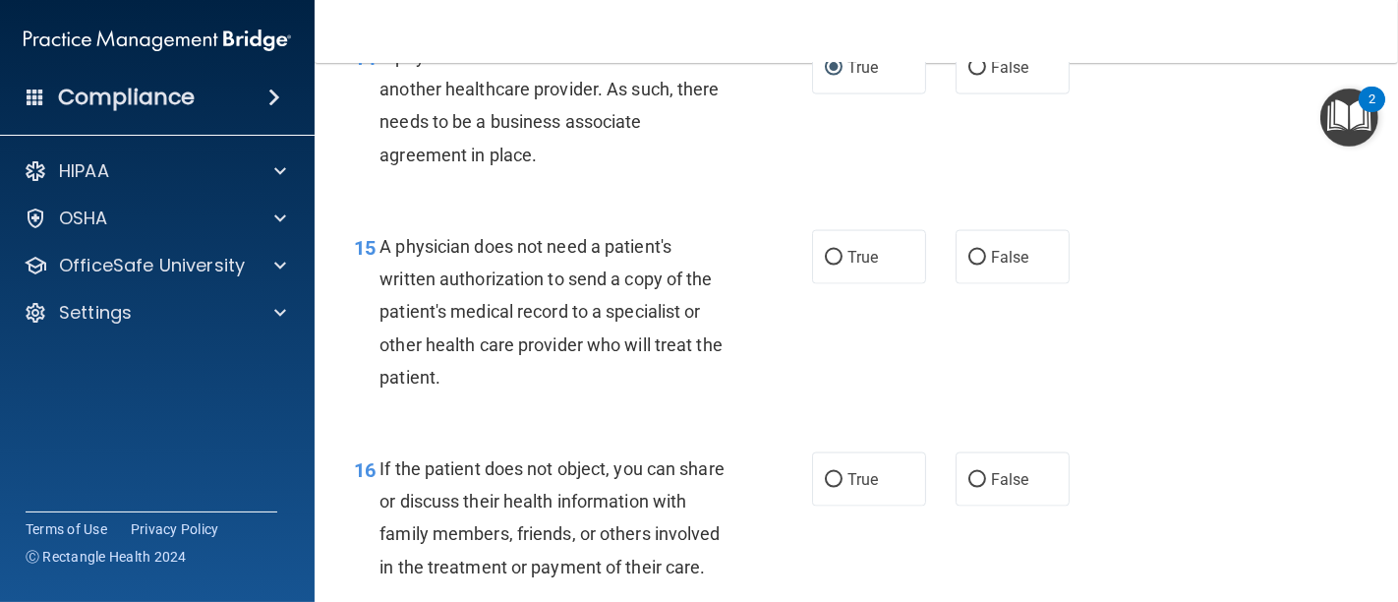
scroll to position [2722, 0]
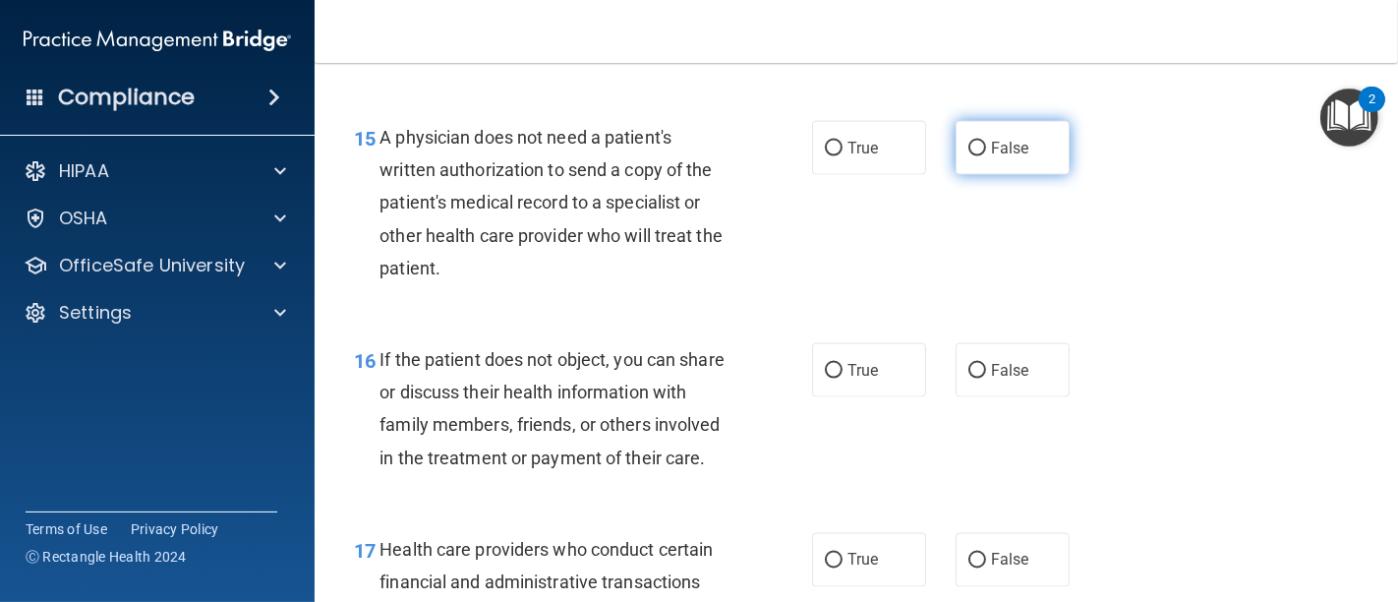
click at [968, 153] on input "False" at bounding box center [977, 149] width 18 height 15
radio input "true"
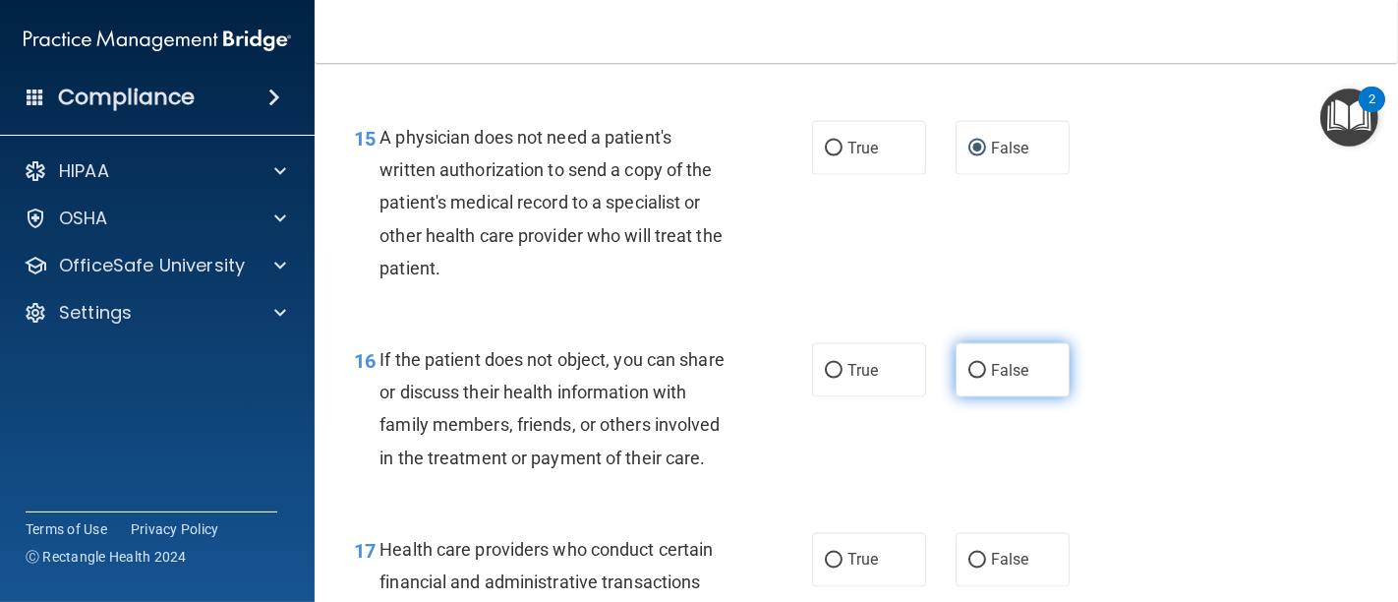
click at [969, 372] on input "False" at bounding box center [977, 371] width 18 height 15
radio input "true"
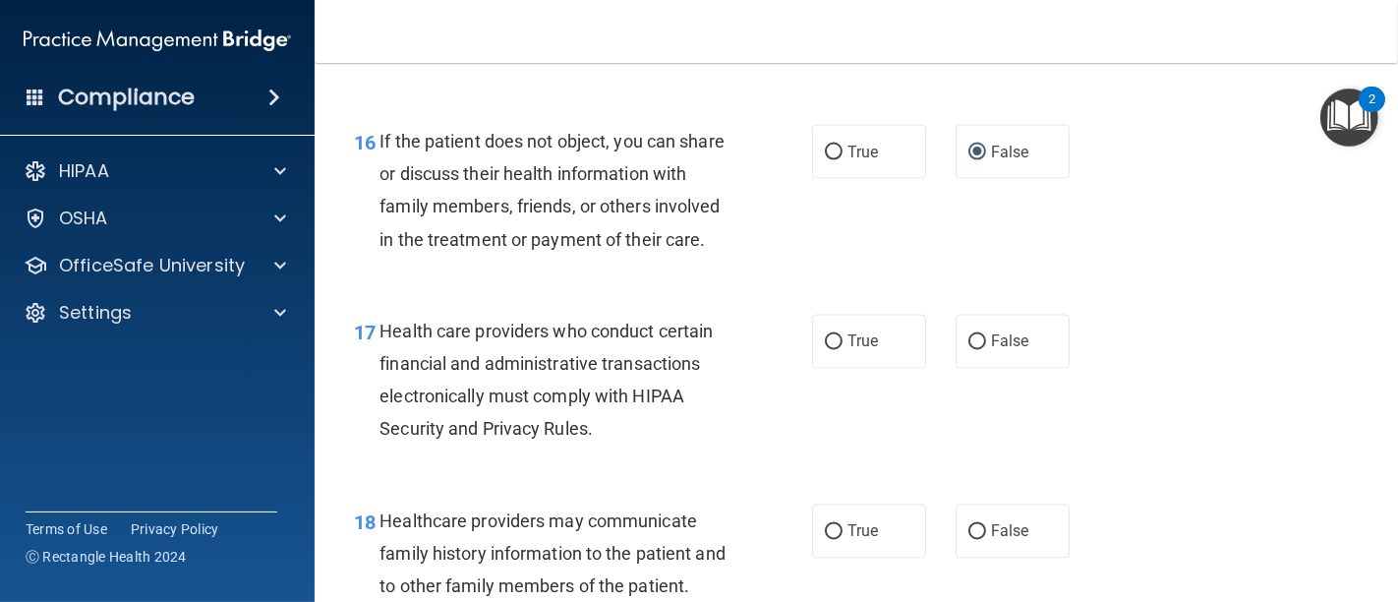
scroll to position [3049, 0]
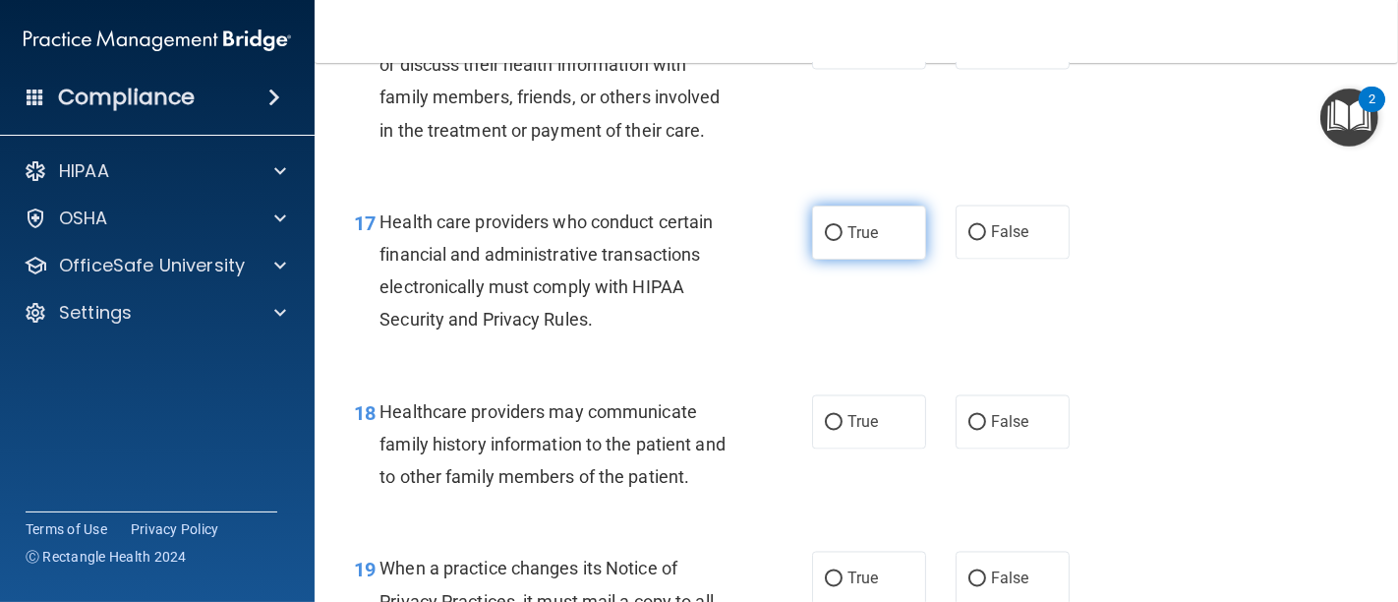
click at [832, 241] on input "True" at bounding box center [834, 233] width 18 height 15
radio input "true"
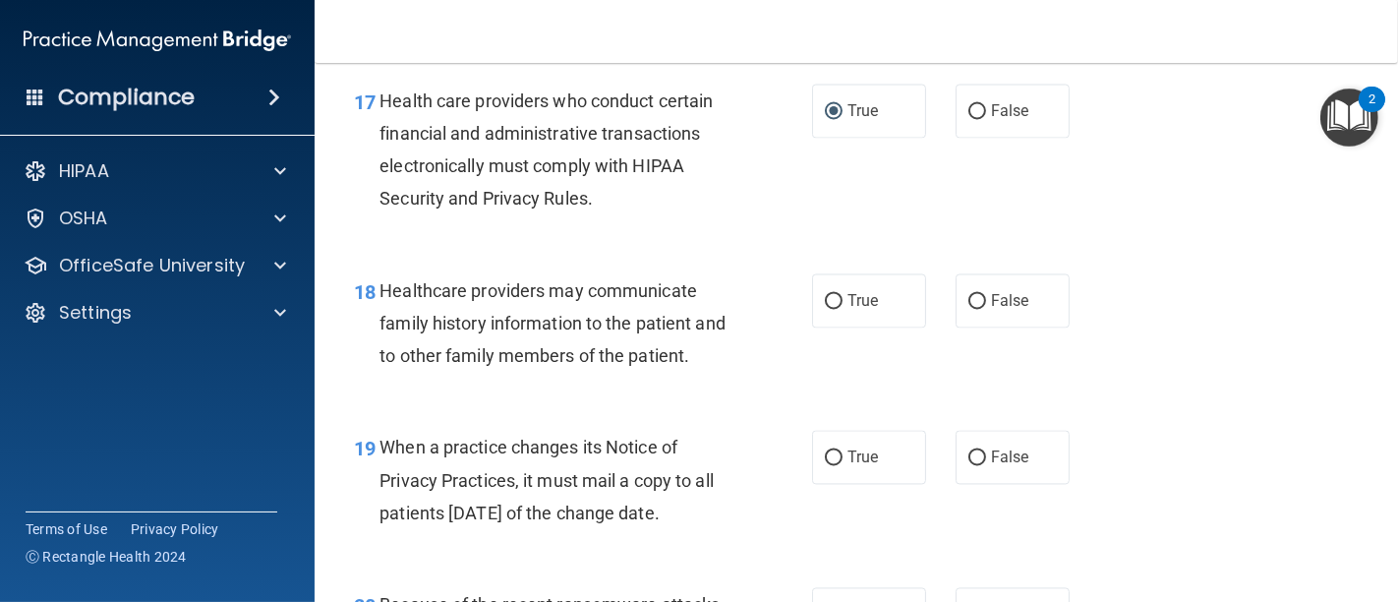
scroll to position [3269, 0]
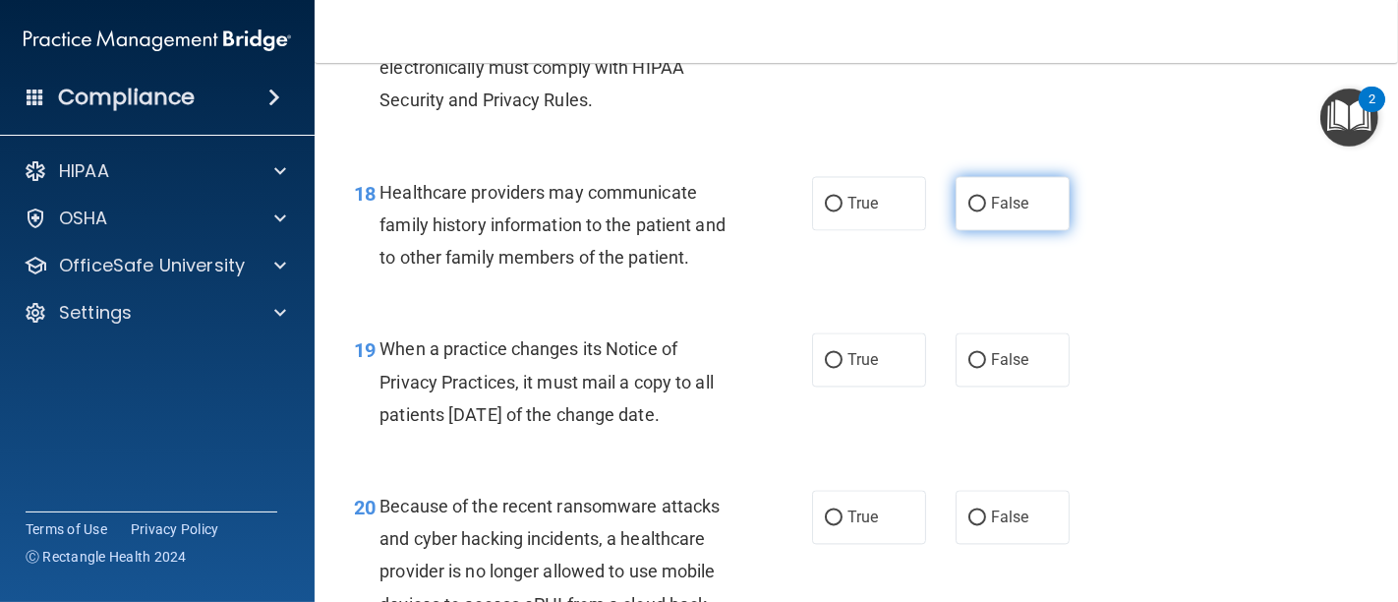
click at [974, 211] on input "False" at bounding box center [977, 204] width 18 height 15
radio input "true"
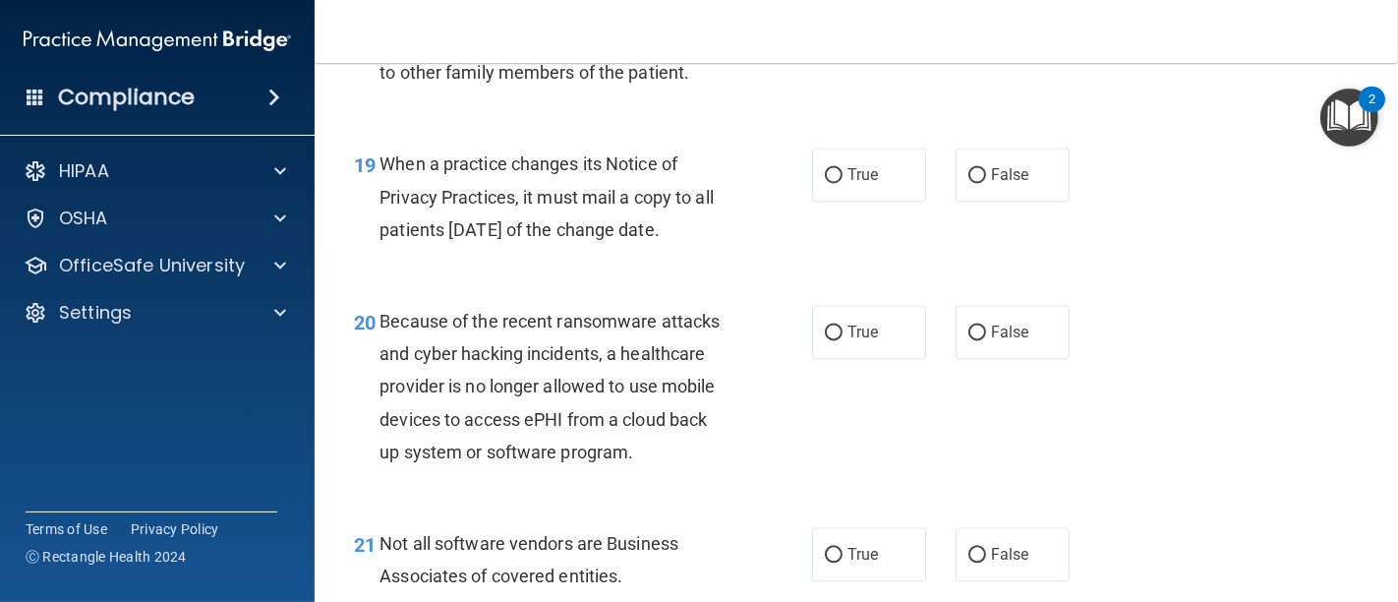
scroll to position [3487, 0]
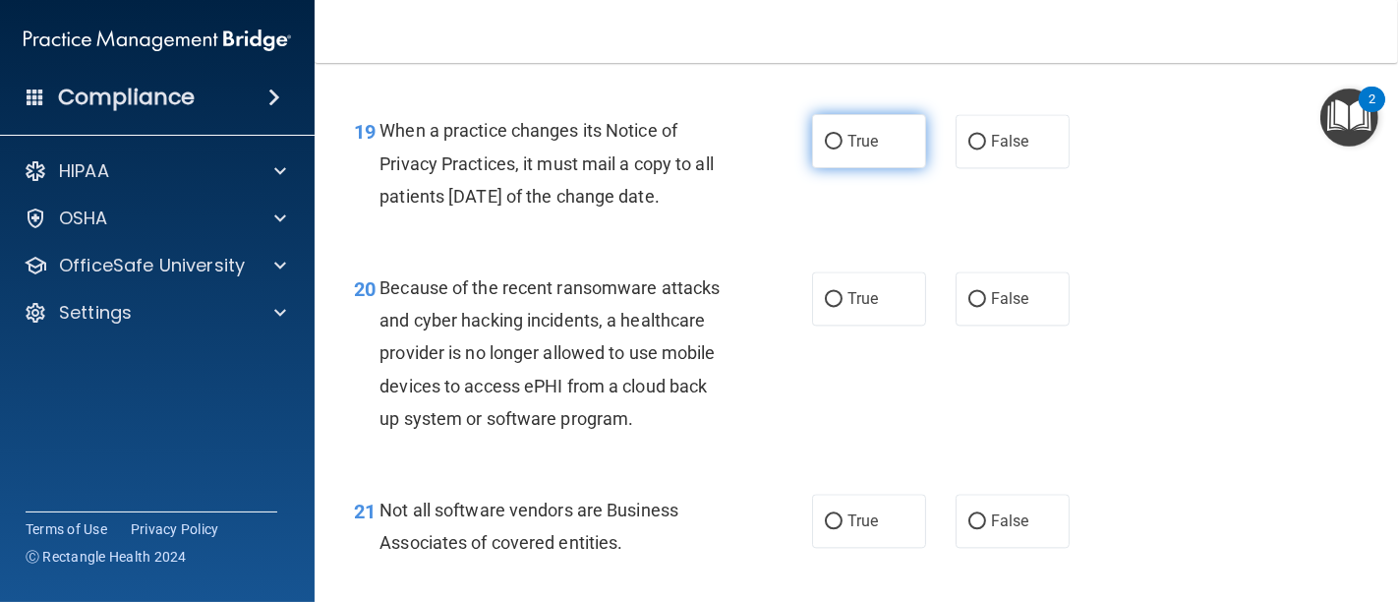
click at [825, 149] on input "True" at bounding box center [834, 142] width 18 height 15
radio input "true"
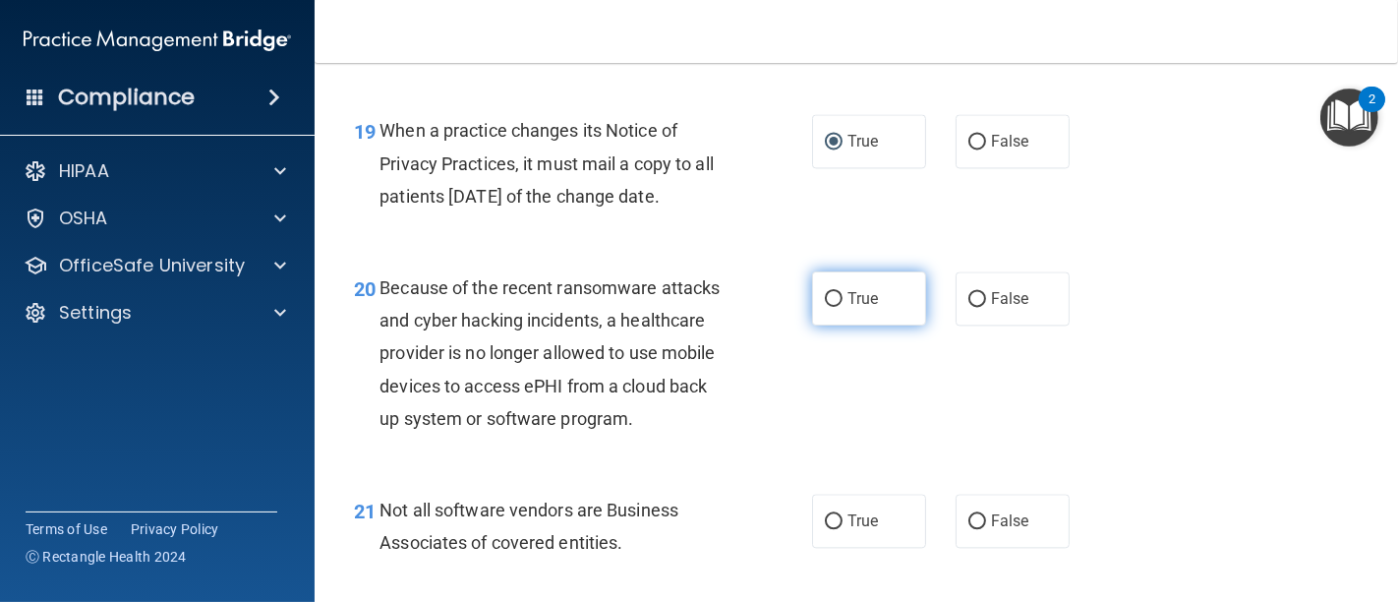
click at [825, 307] on input "True" at bounding box center [834, 299] width 18 height 15
radio input "true"
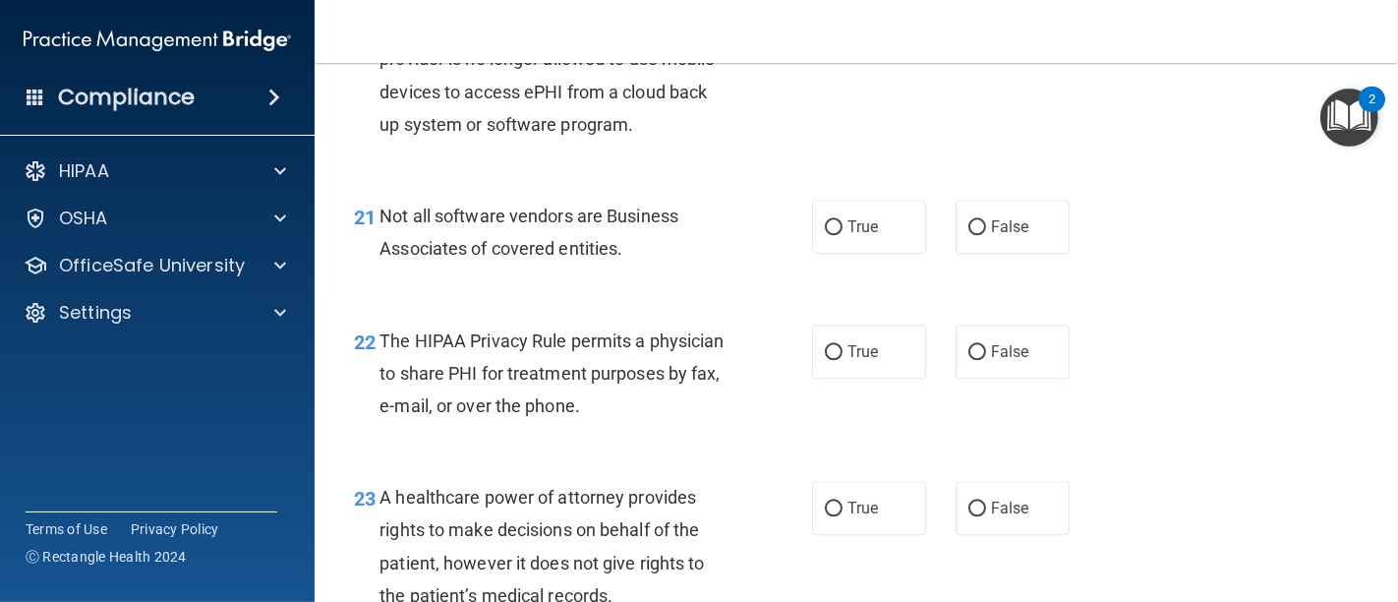
scroll to position [3814, 0]
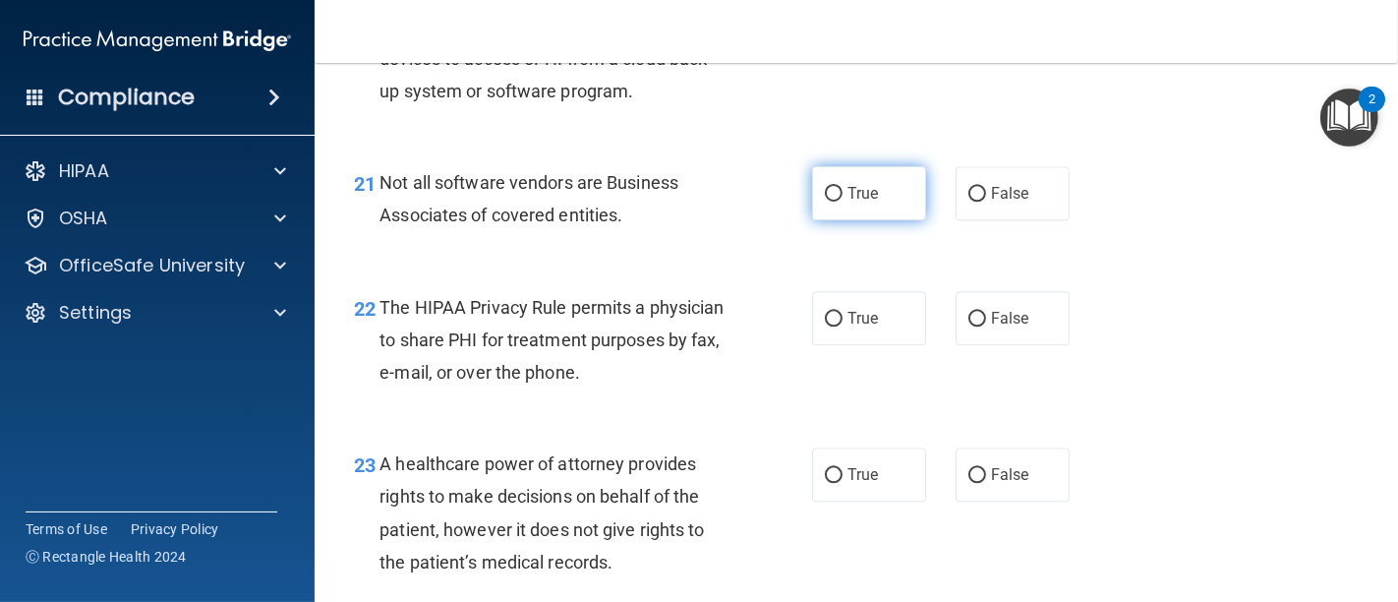
click at [825, 202] on input "True" at bounding box center [834, 194] width 18 height 15
radio input "true"
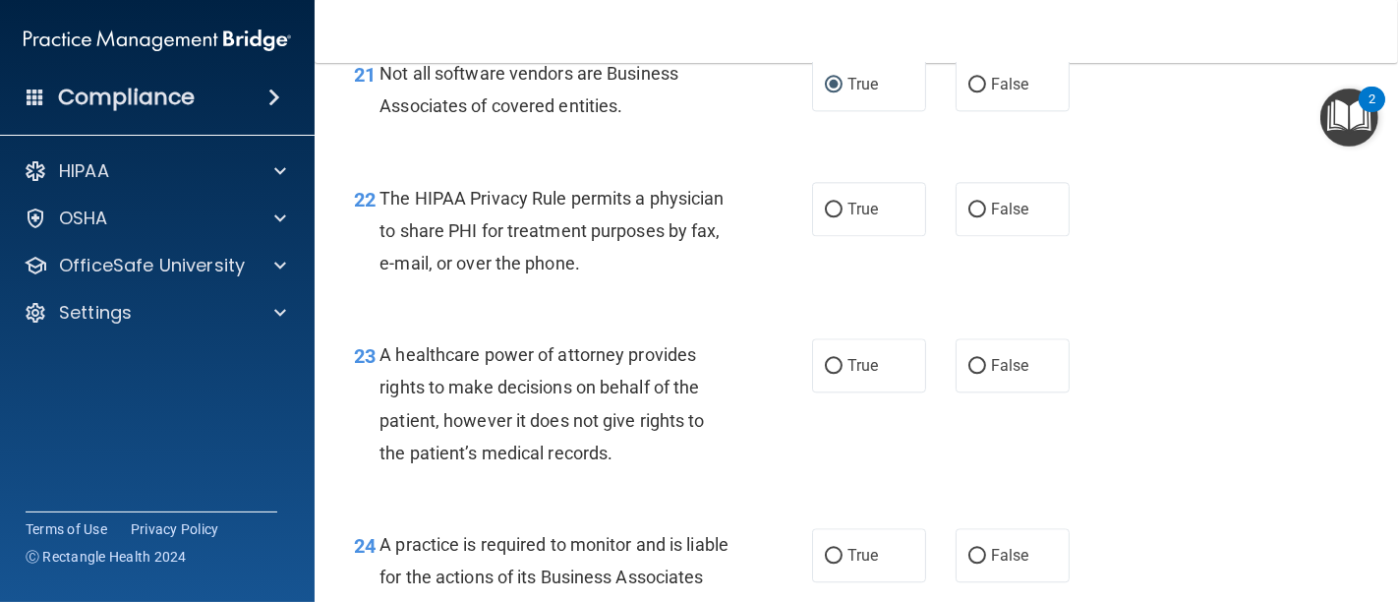
scroll to position [4032, 0]
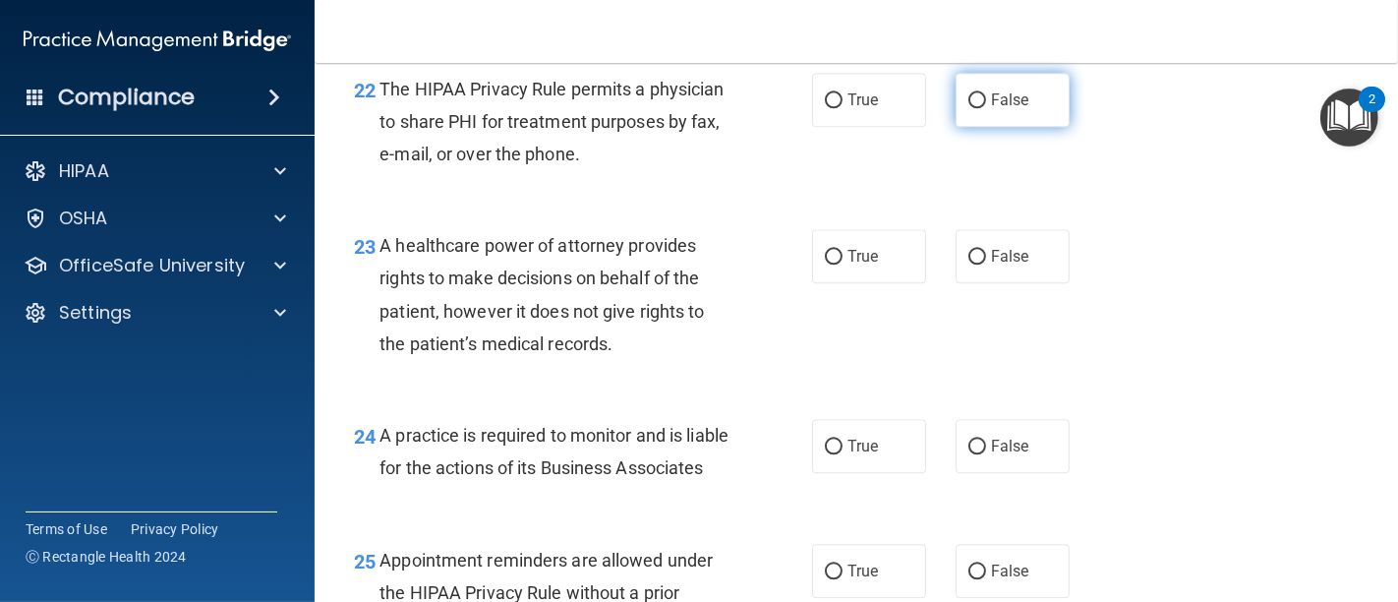
click at [968, 108] on input "False" at bounding box center [977, 100] width 18 height 15
radio input "true"
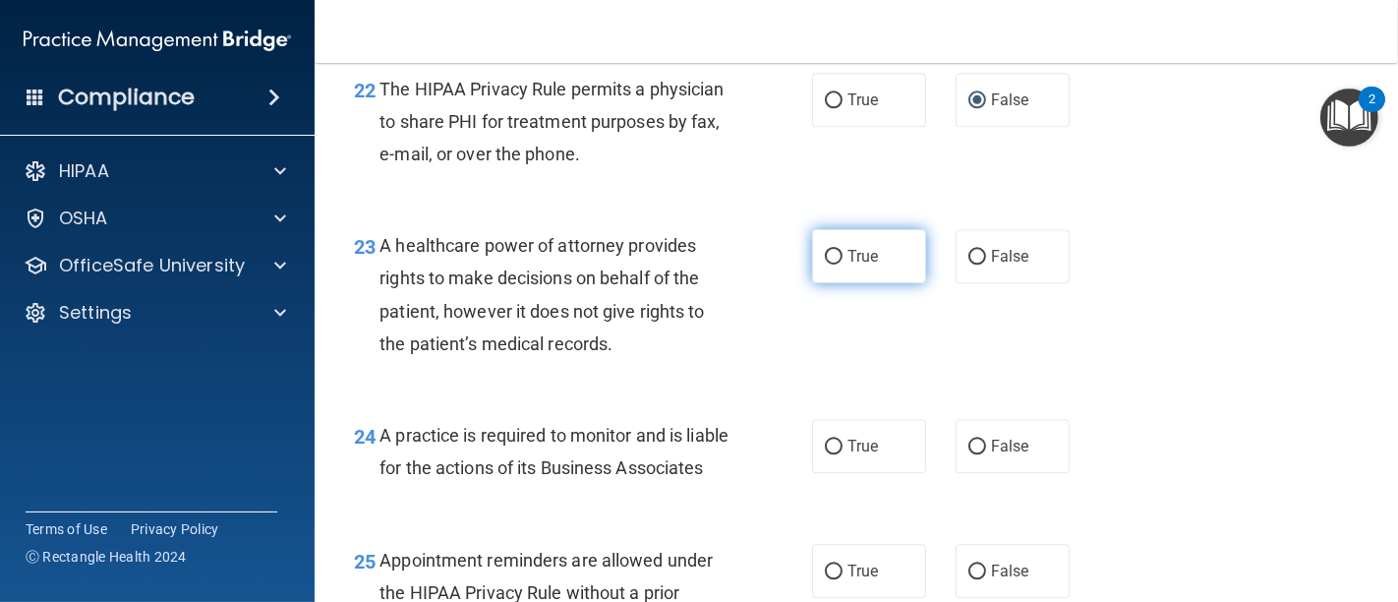
click at [825, 264] on input "True" at bounding box center [834, 257] width 18 height 15
radio input "true"
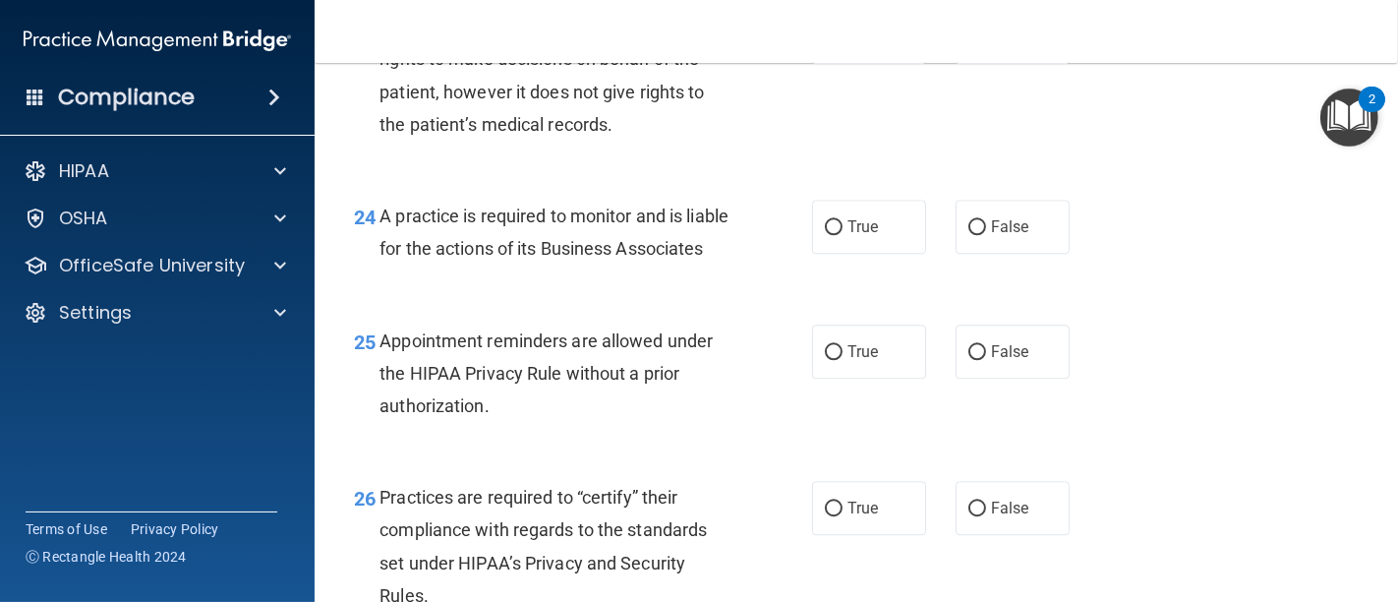
scroll to position [4361, 0]
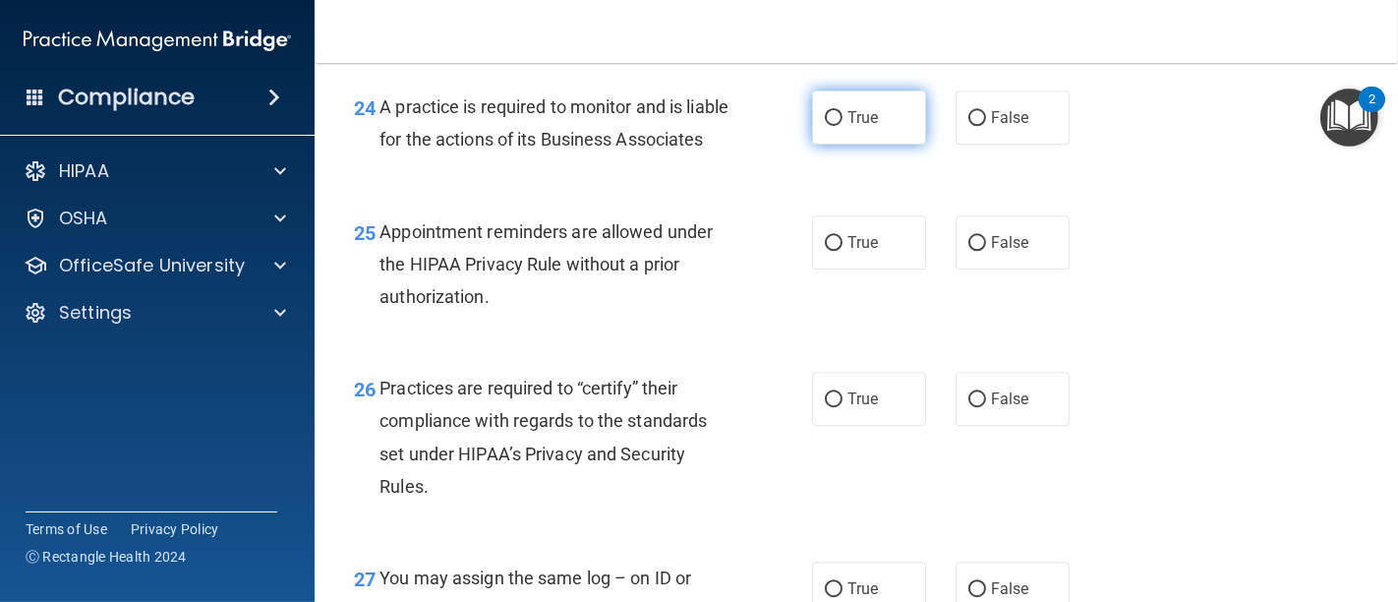
click at [826, 126] on input "True" at bounding box center [834, 118] width 18 height 15
radio input "true"
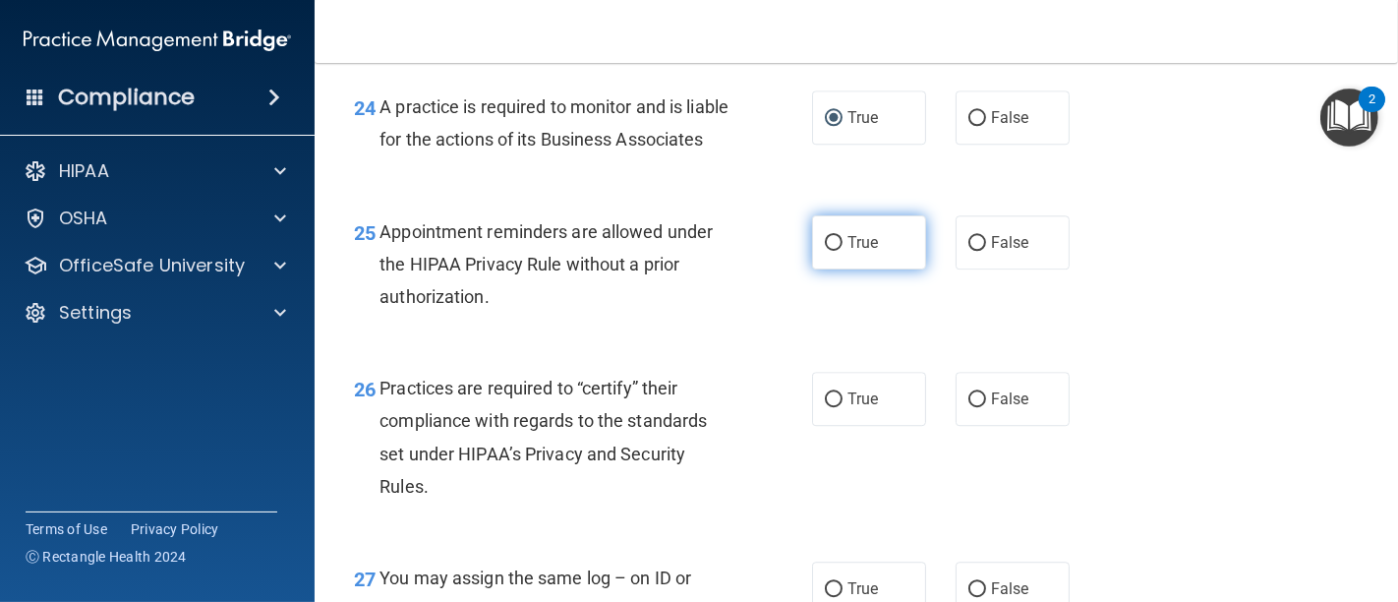
click at [836, 269] on label "True" at bounding box center [869, 242] width 114 height 54
click at [836, 251] on input "True" at bounding box center [834, 243] width 18 height 15
radio input "true"
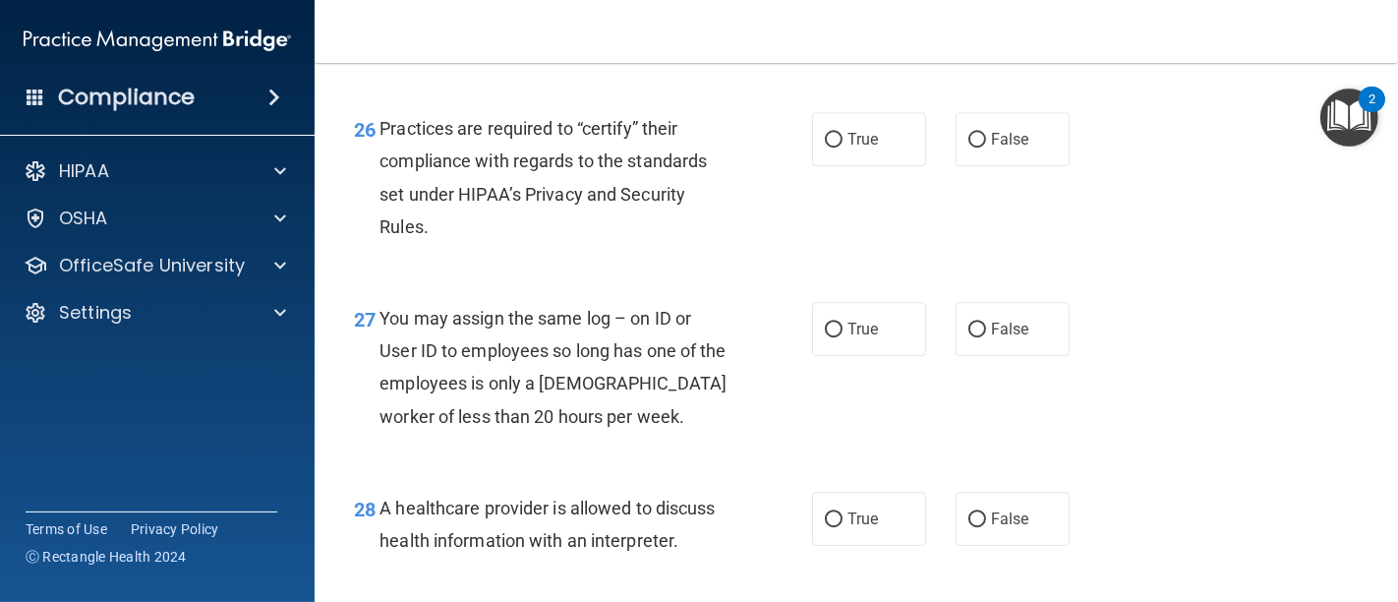
scroll to position [4688, 0]
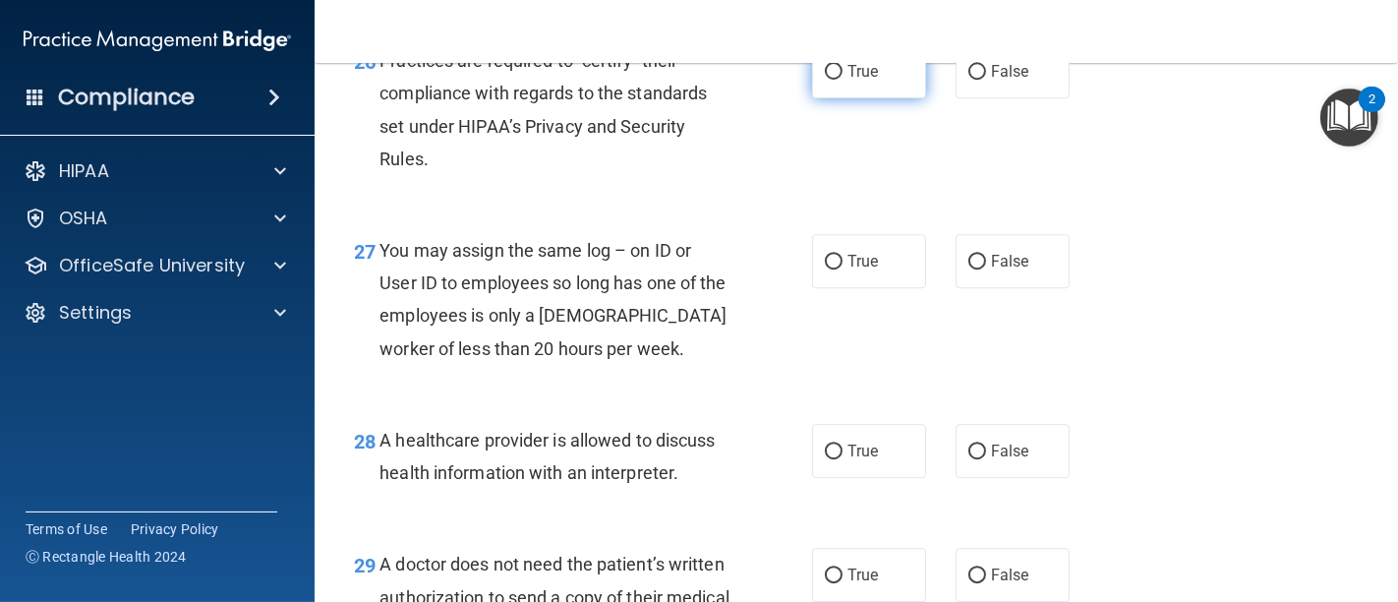
click at [834, 98] on label "True" at bounding box center [869, 71] width 114 height 54
click at [834, 80] on input "True" at bounding box center [834, 72] width 18 height 15
radio input "true"
click at [975, 288] on label "False" at bounding box center [1012, 261] width 114 height 54
click at [975, 269] on input "False" at bounding box center [977, 262] width 18 height 15
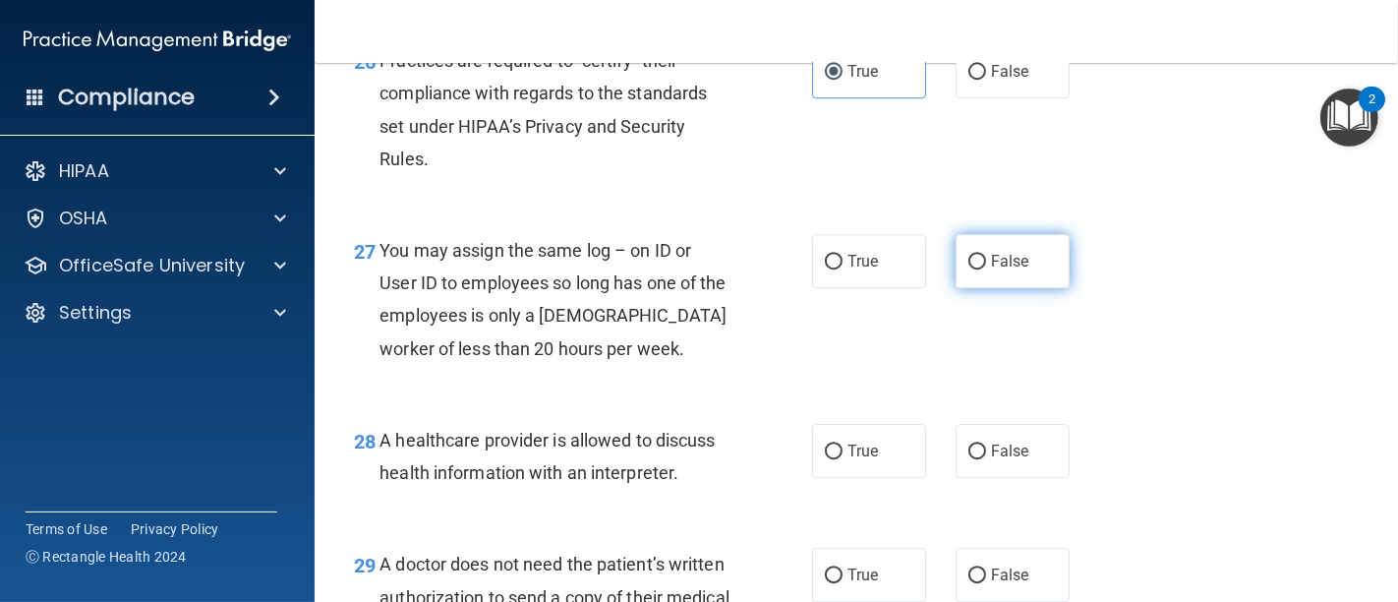
radio input "true"
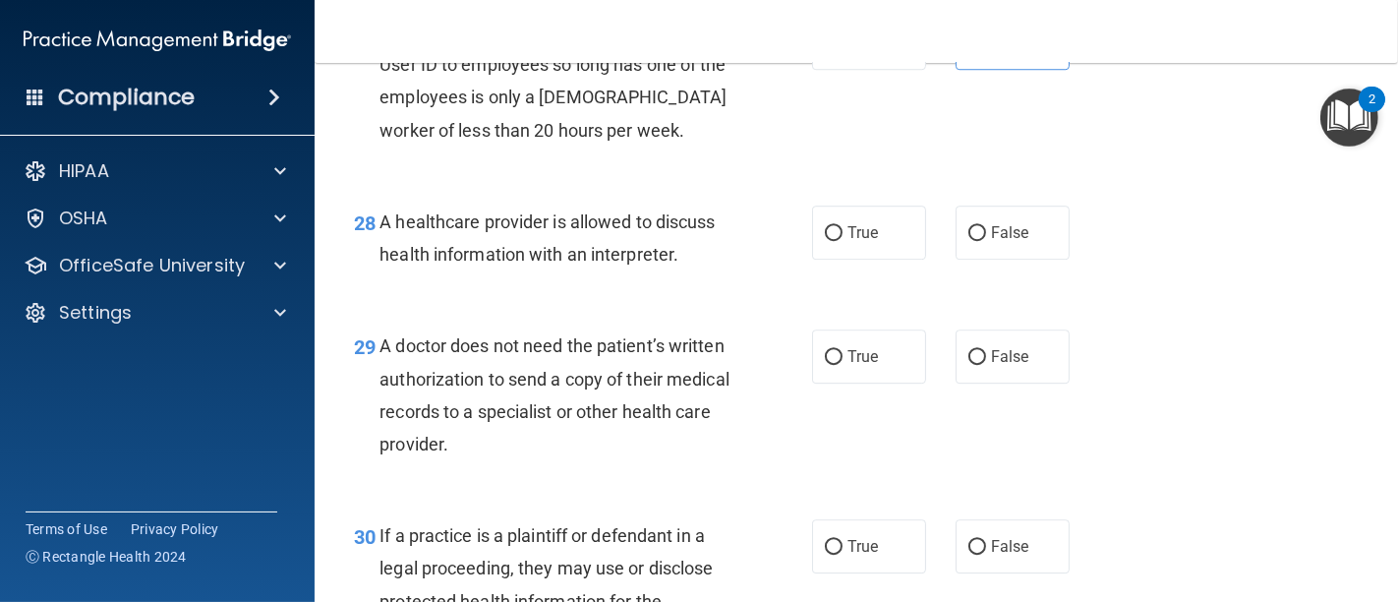
scroll to position [5015, 0]
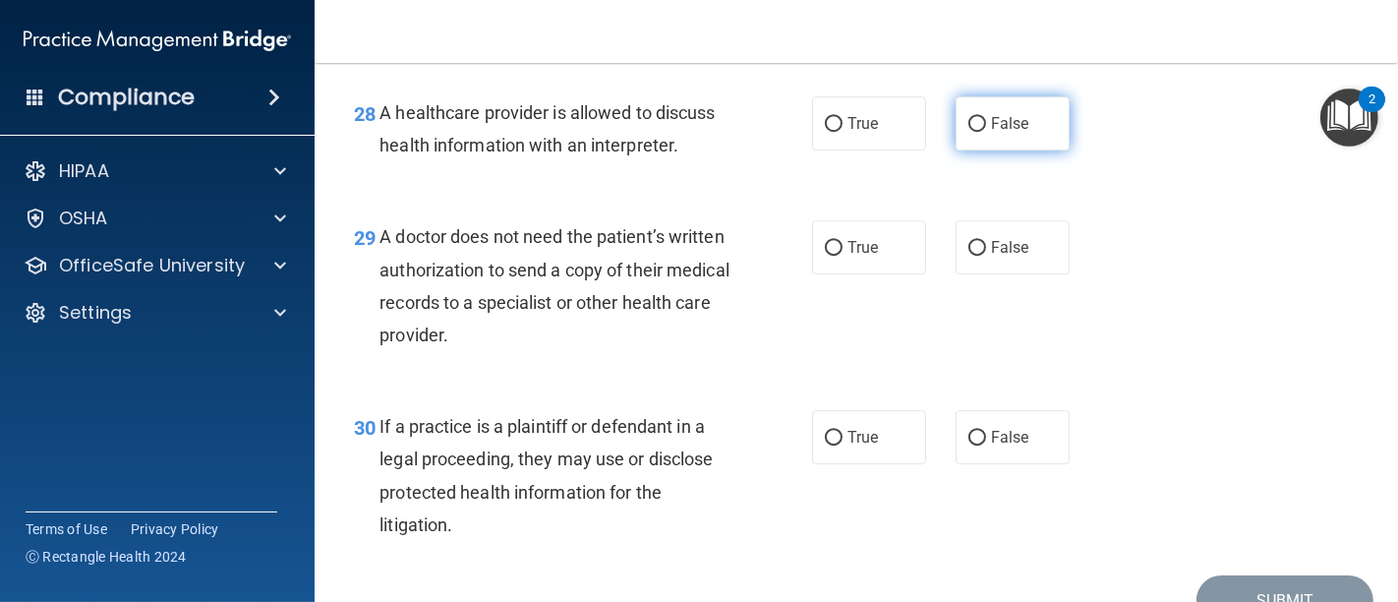
click at [968, 132] on input "False" at bounding box center [977, 124] width 18 height 15
radio input "true"
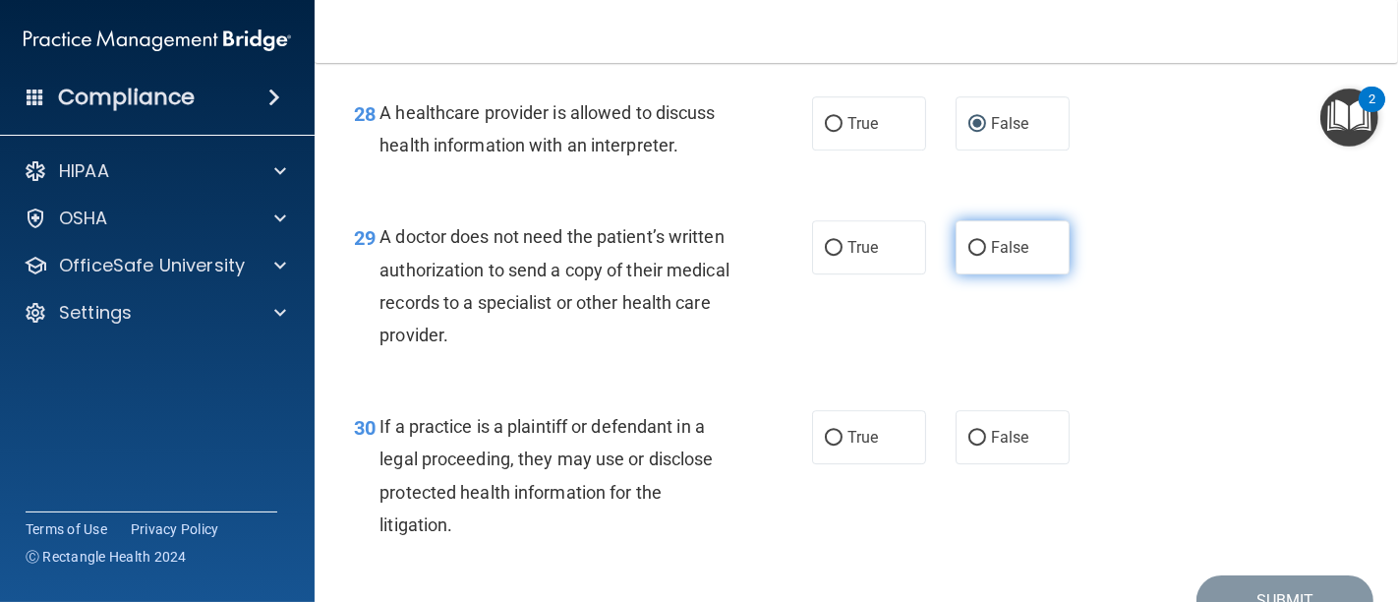
click at [968, 256] on input "False" at bounding box center [977, 248] width 18 height 15
radio input "true"
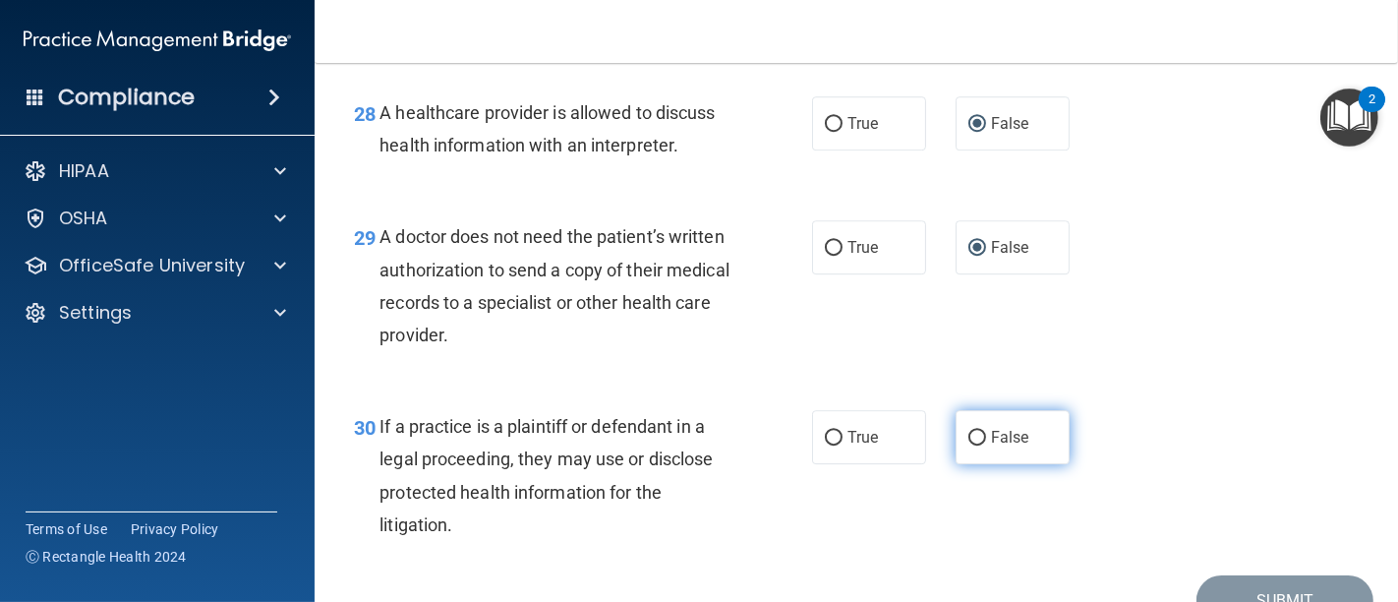
click at [968, 445] on input "False" at bounding box center [977, 438] width 18 height 15
radio input "true"
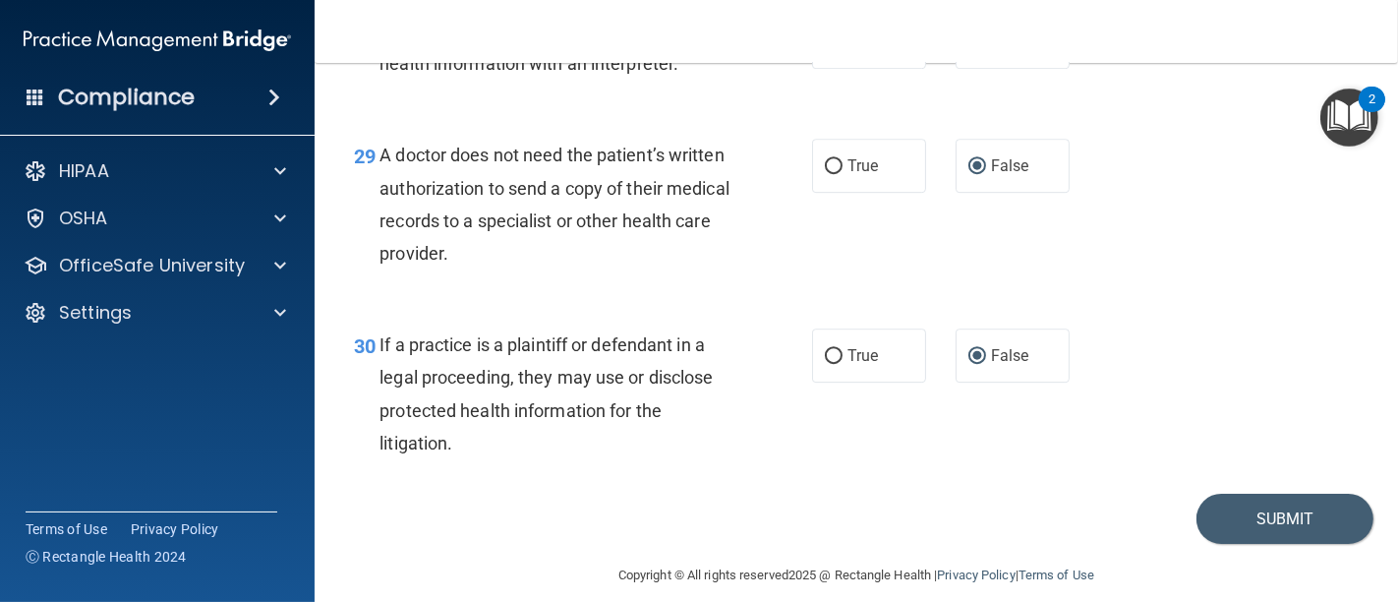
scroll to position [5180, 0]
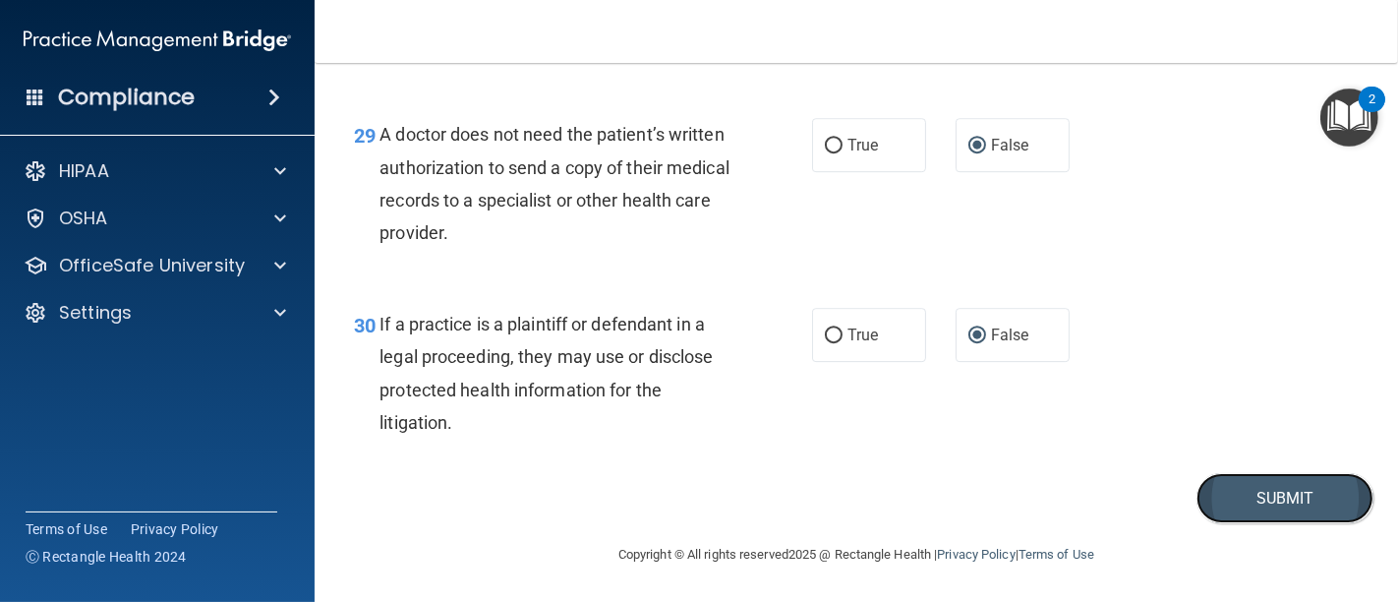
click at [1249, 499] on button "Submit" at bounding box center [1284, 498] width 177 height 50
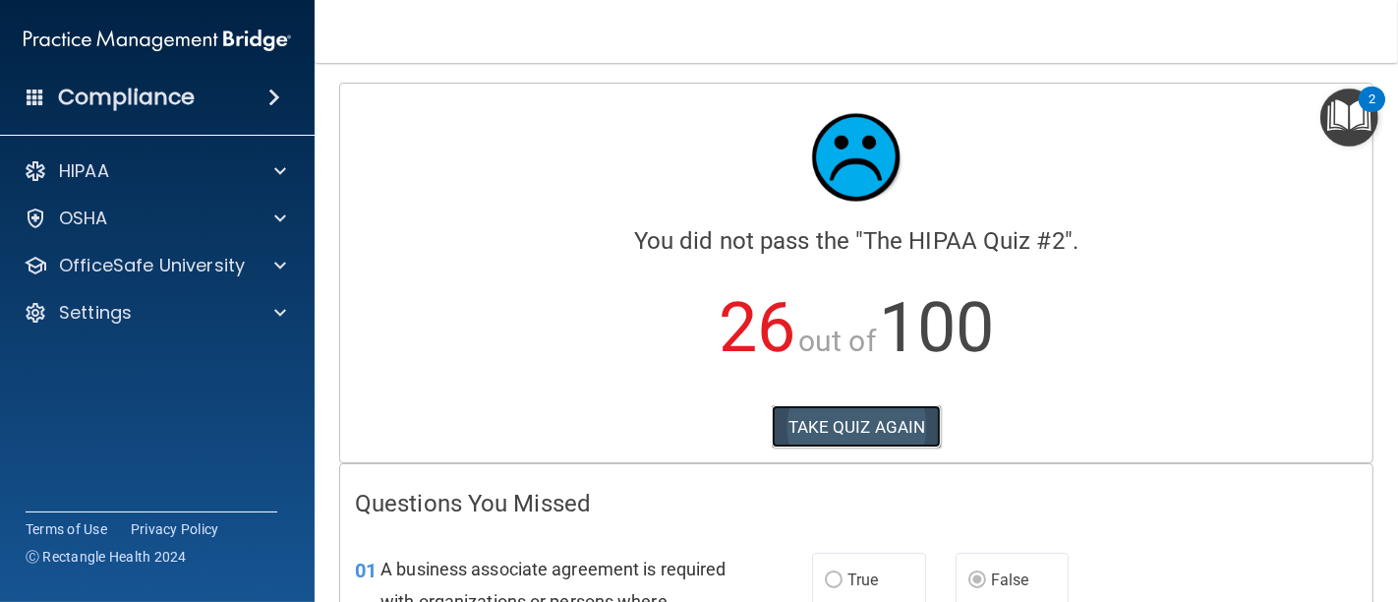
click at [816, 423] on button "TAKE QUIZ AGAIN" at bounding box center [857, 426] width 170 height 43
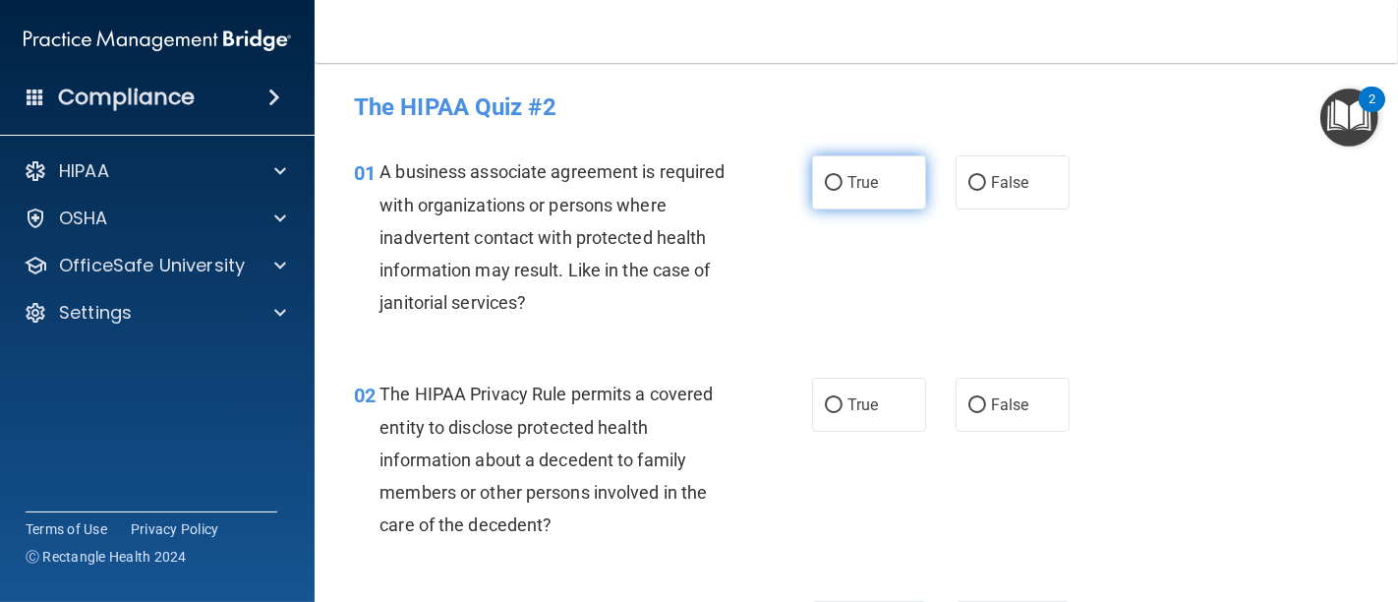
click at [825, 180] on input "True" at bounding box center [834, 183] width 18 height 15
radio input "true"
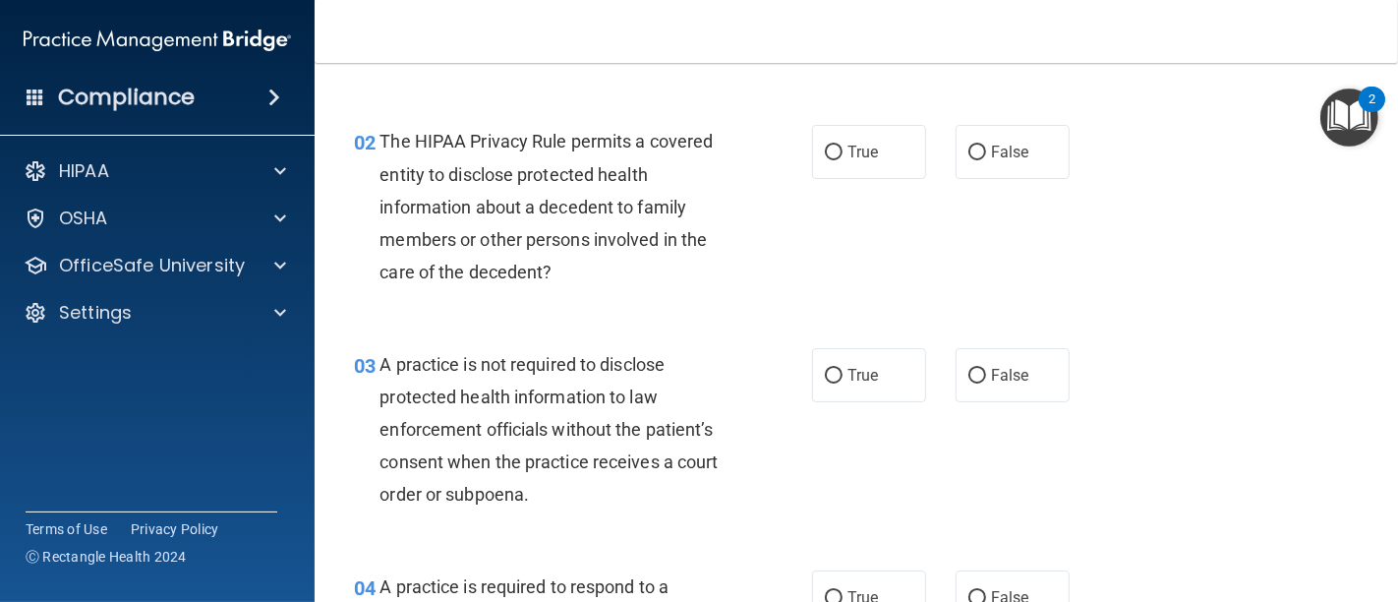
scroll to position [218, 0]
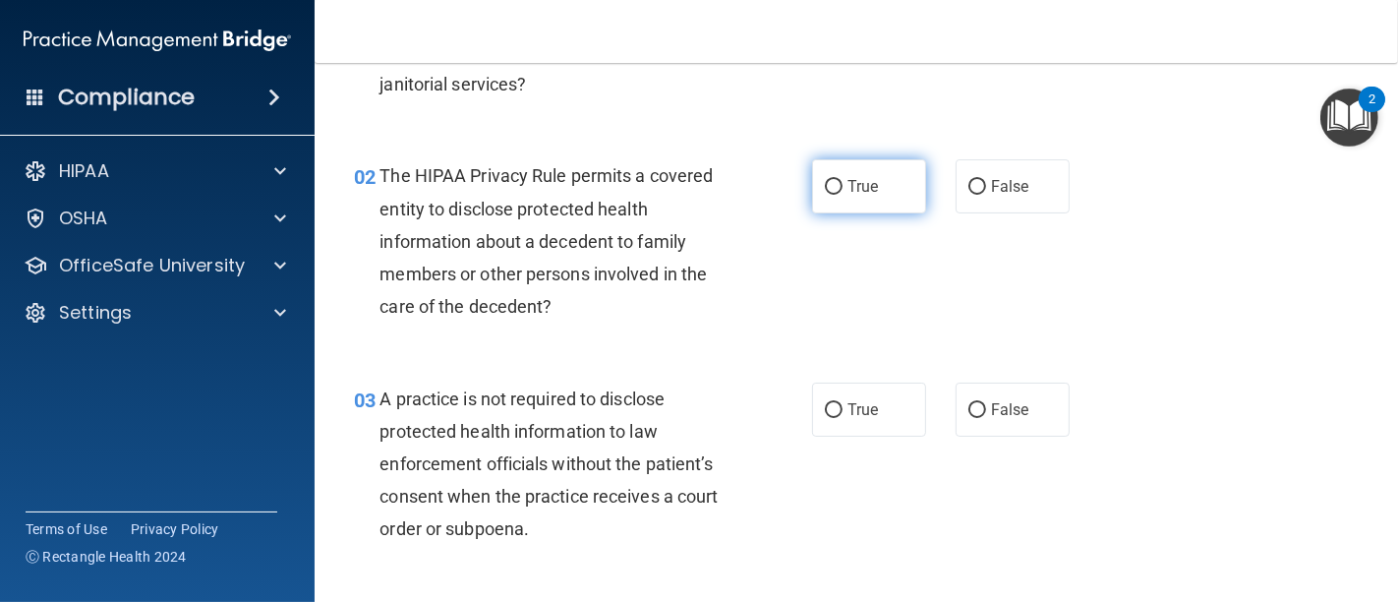
click at [826, 185] on input "True" at bounding box center [834, 187] width 18 height 15
radio input "true"
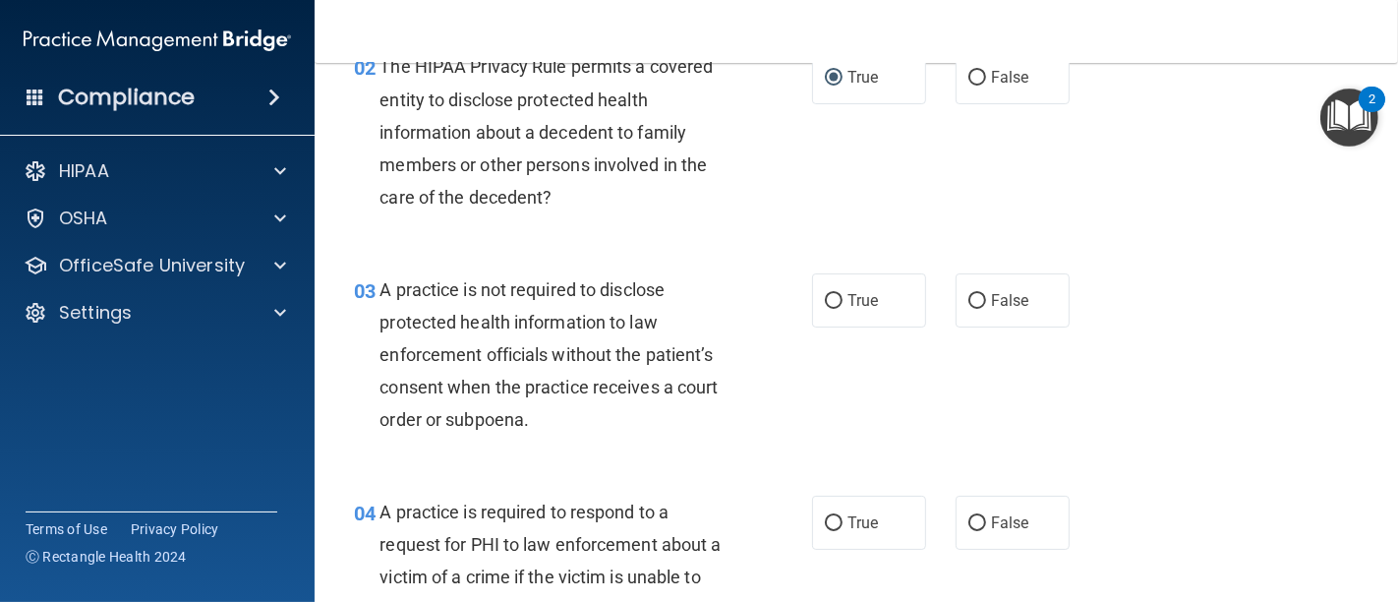
scroll to position [436, 0]
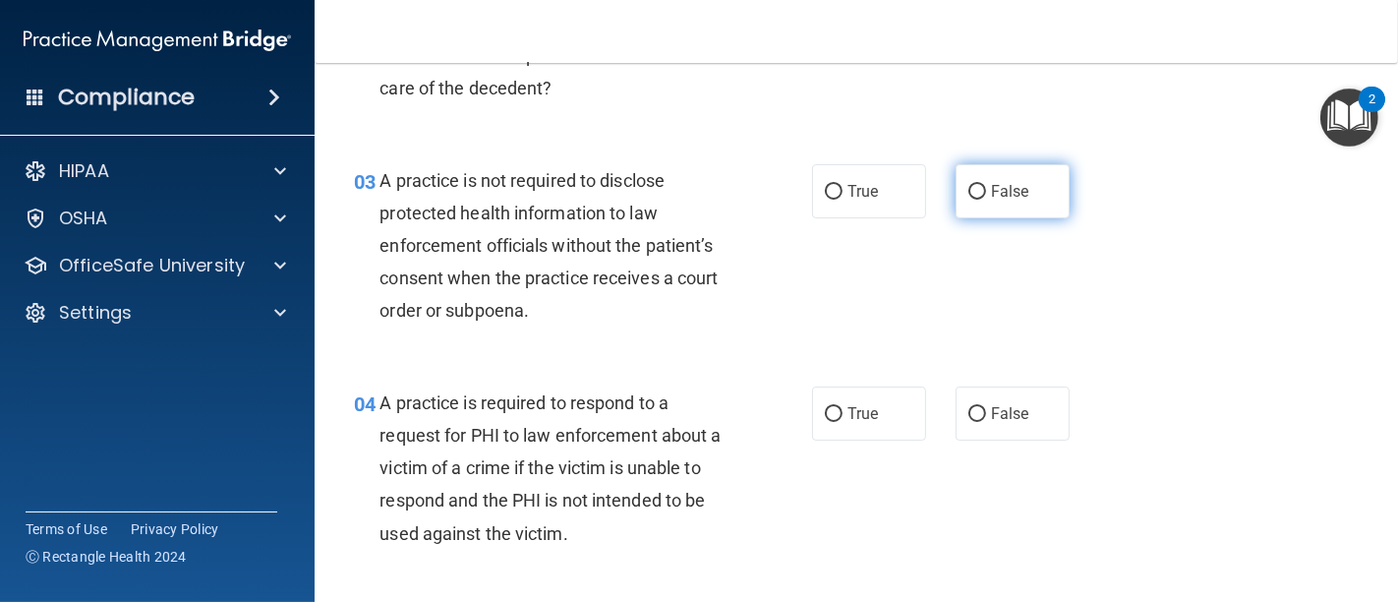
click at [968, 187] on input "False" at bounding box center [977, 192] width 18 height 15
radio input "true"
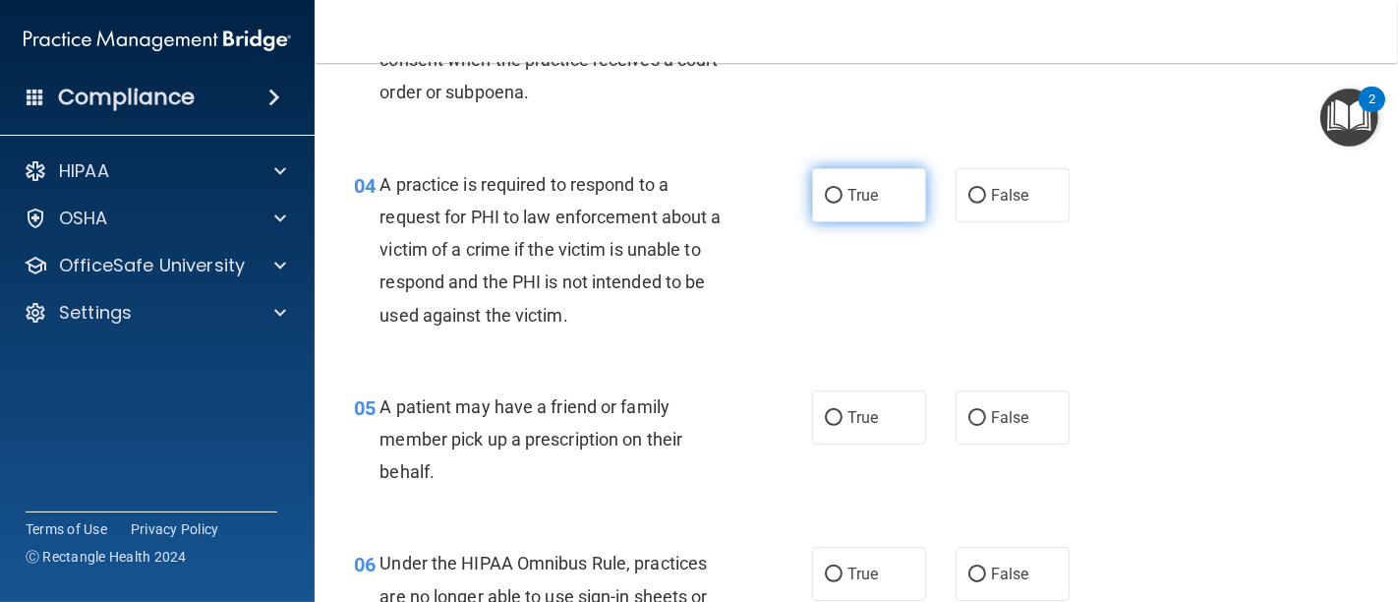
scroll to position [764, 0]
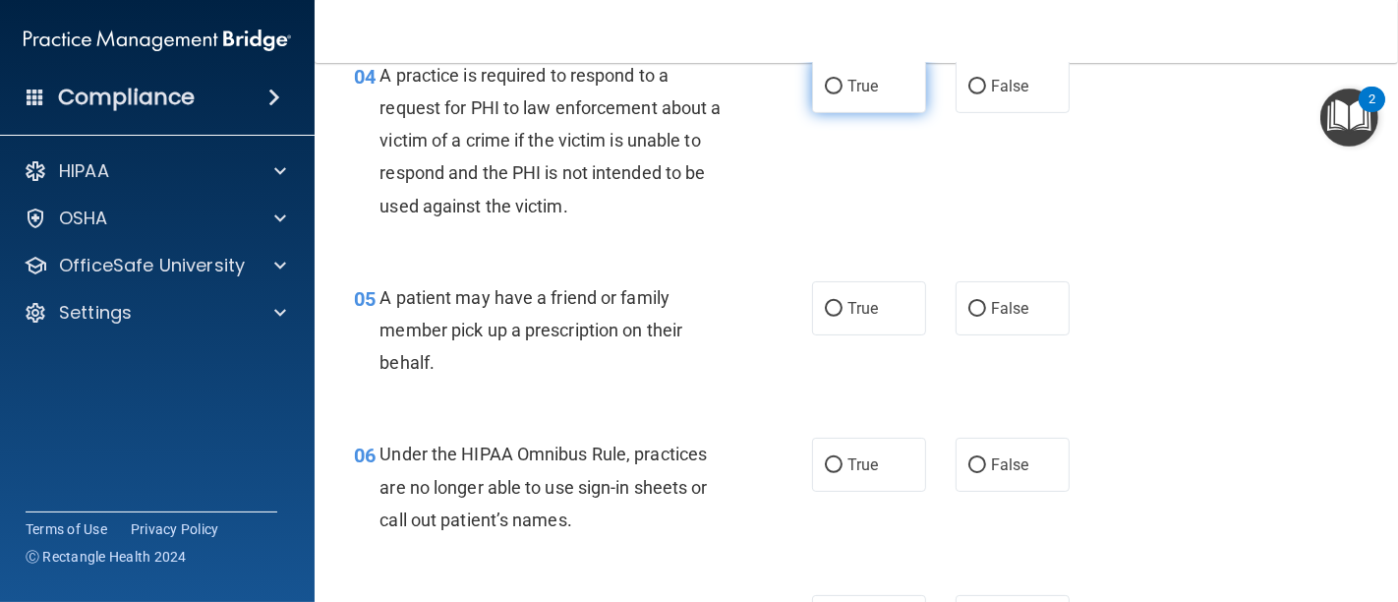
click at [831, 83] on input "True" at bounding box center [834, 87] width 18 height 15
radio input "true"
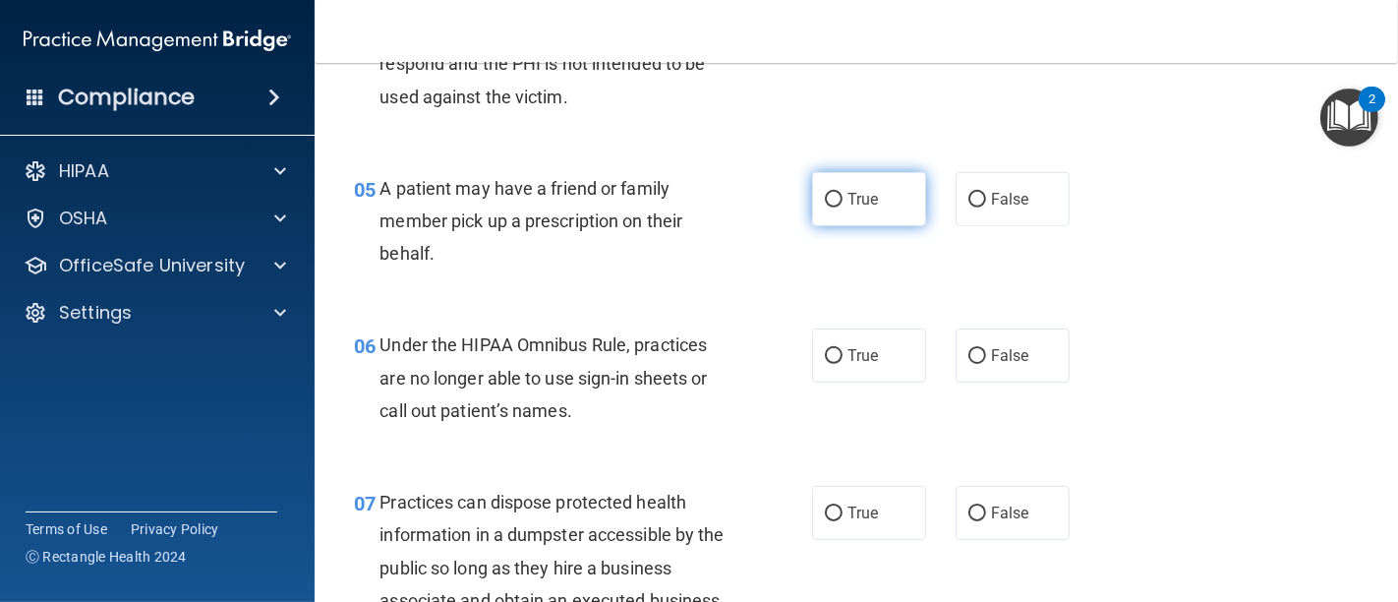
click at [825, 193] on input "True" at bounding box center [834, 200] width 18 height 15
radio input "true"
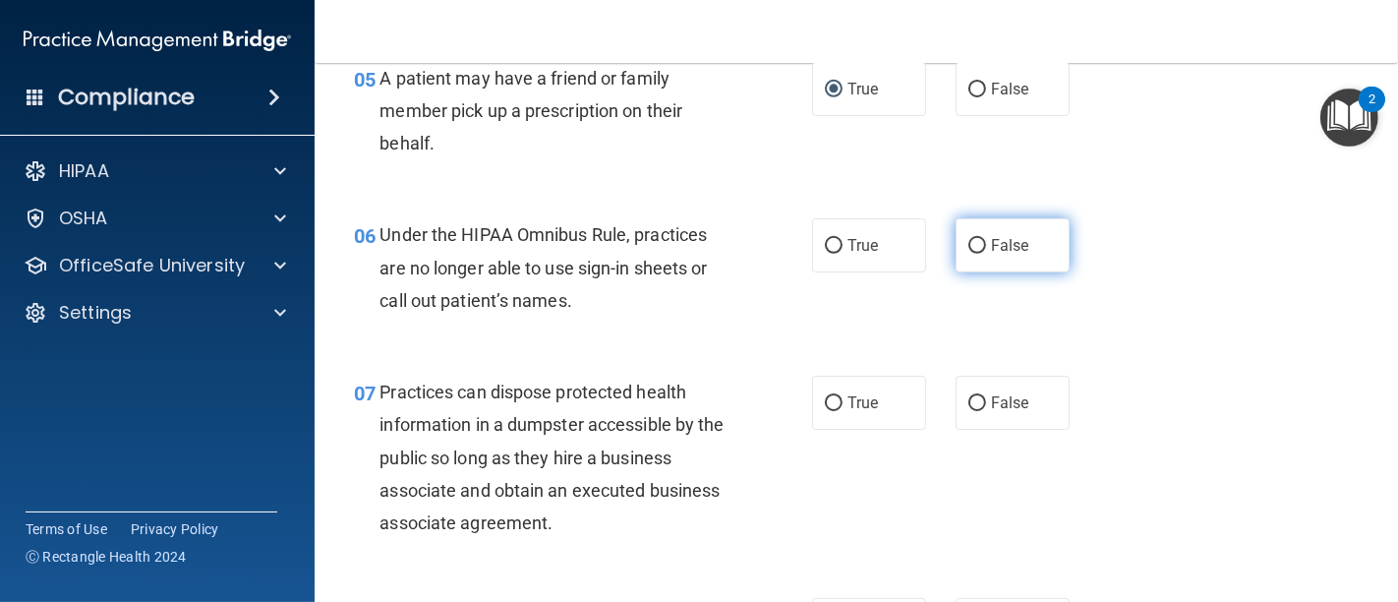
click at [968, 246] on input "False" at bounding box center [977, 246] width 18 height 15
radio input "true"
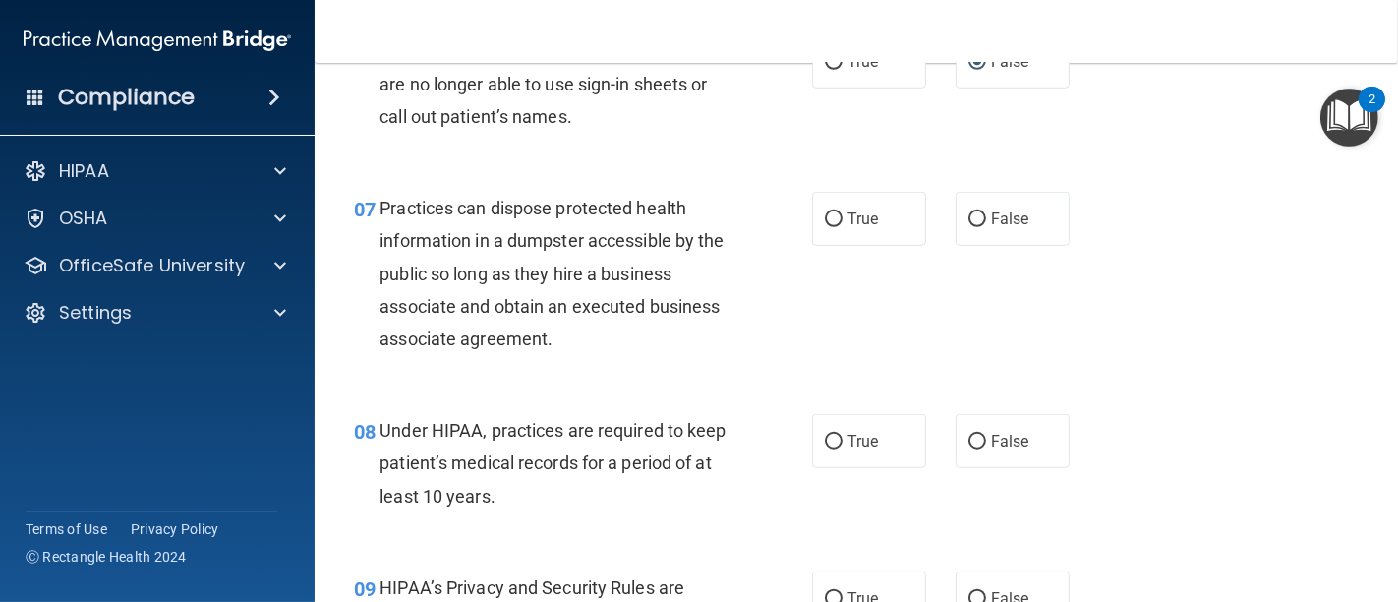
scroll to position [1201, 0]
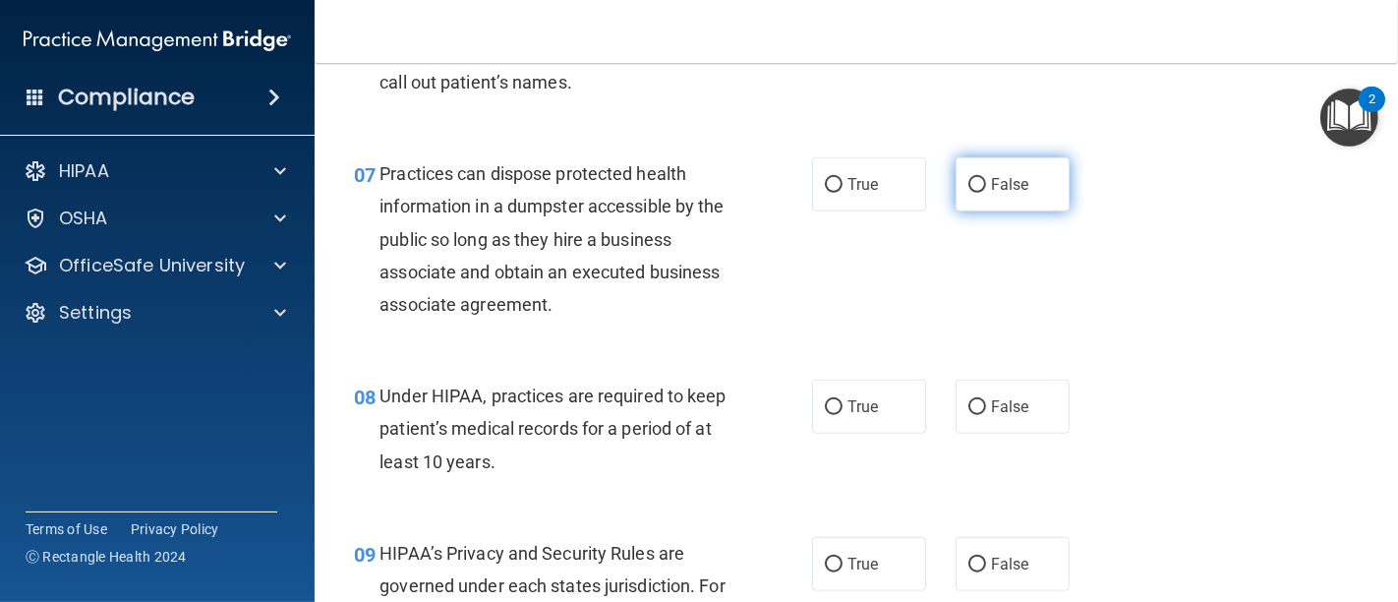
click at [972, 184] on input "False" at bounding box center [977, 185] width 18 height 15
radio input "true"
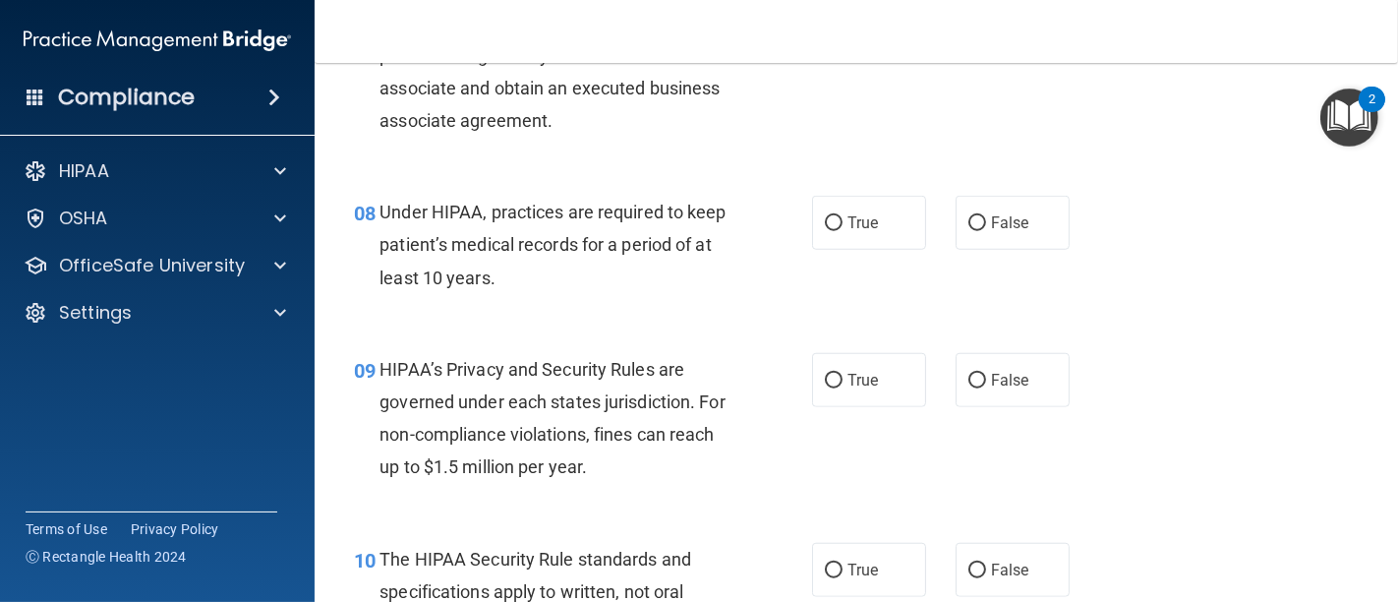
scroll to position [1419, 0]
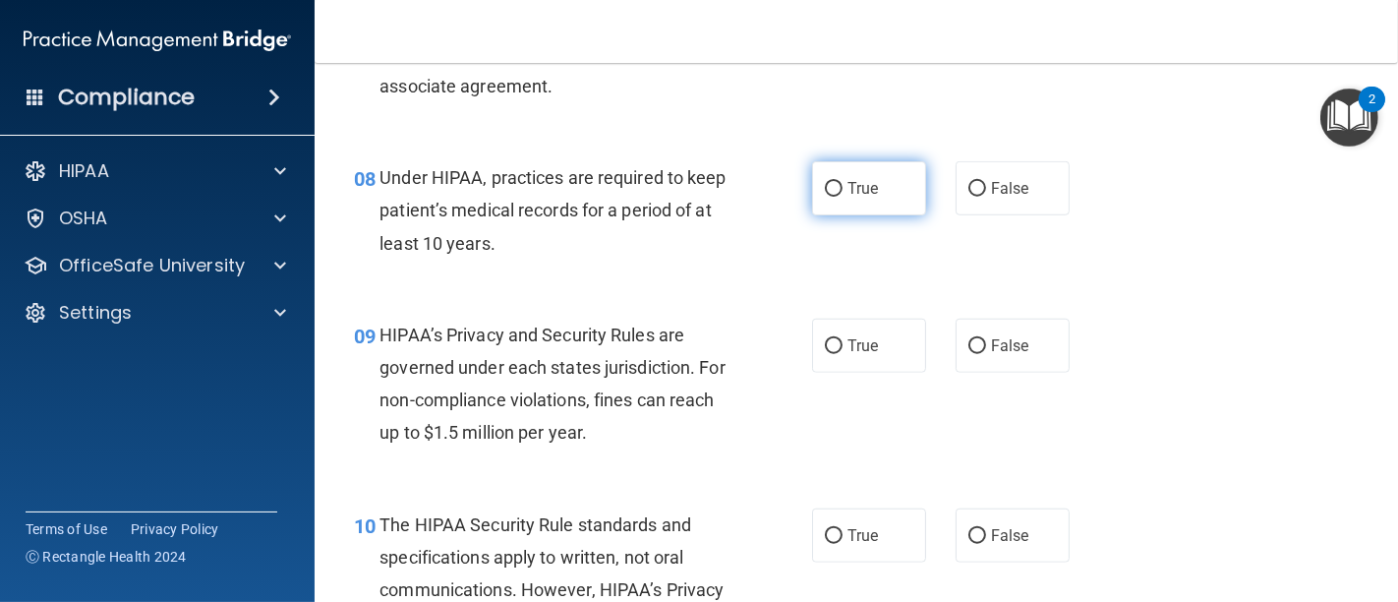
click at [825, 188] on input "True" at bounding box center [834, 189] width 18 height 15
radio input "true"
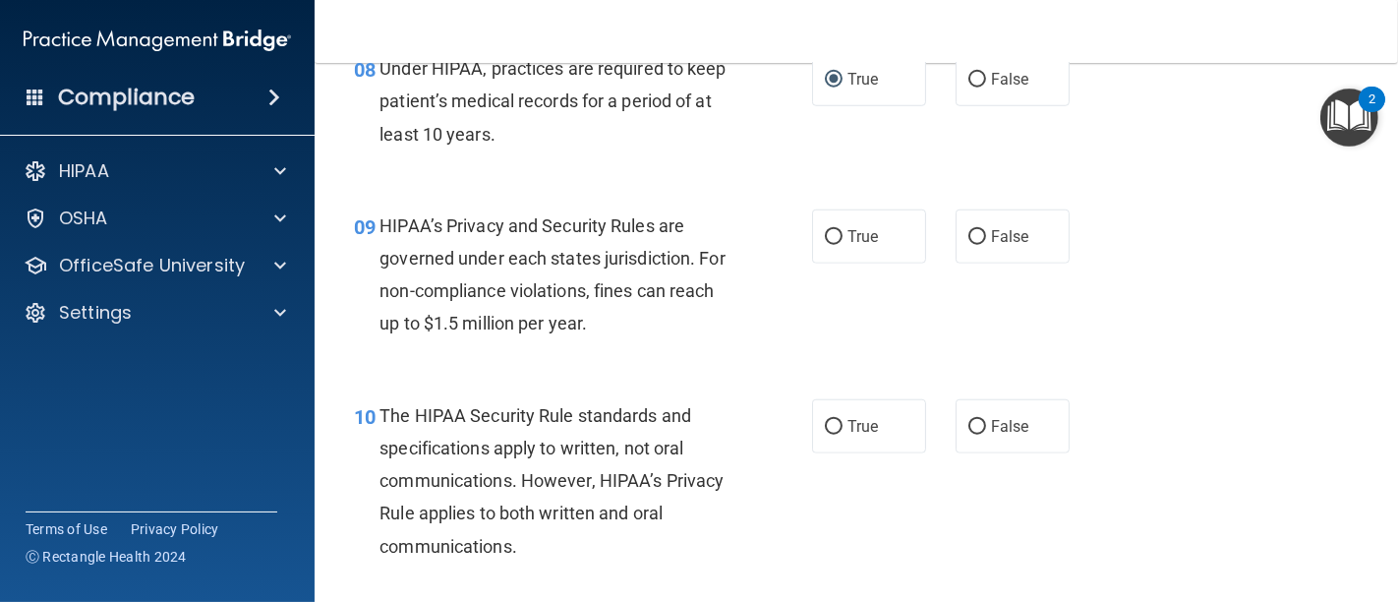
scroll to position [1638, 0]
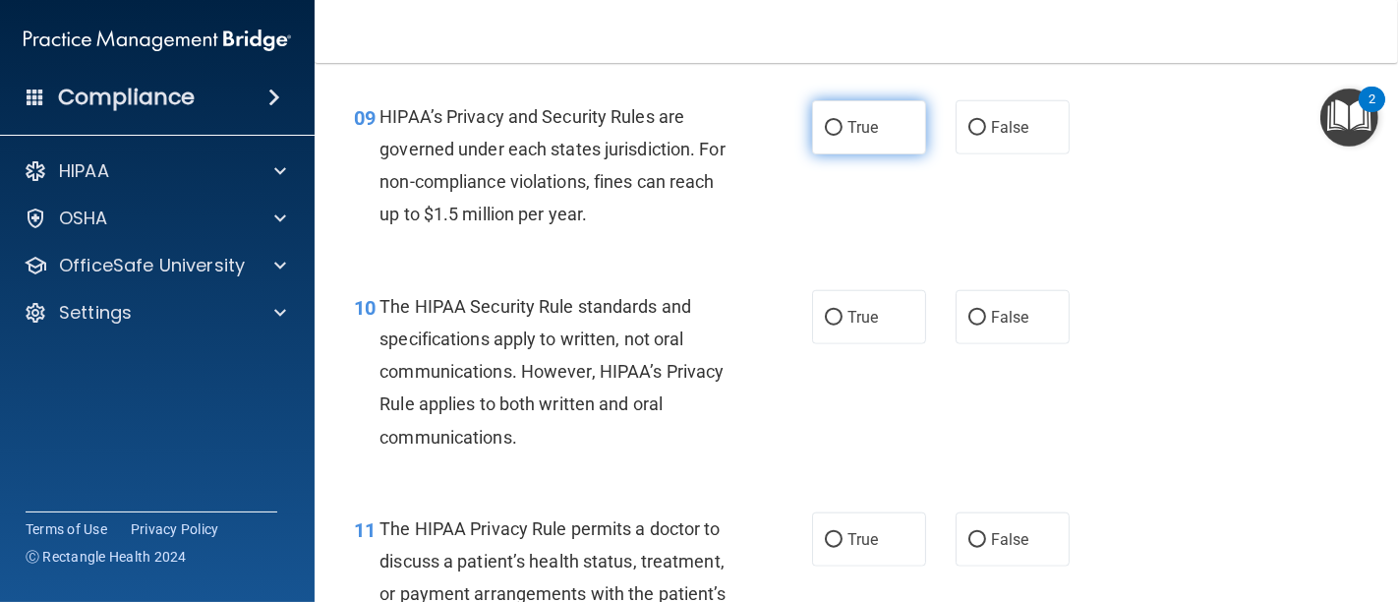
click at [825, 122] on input "True" at bounding box center [834, 128] width 18 height 15
radio input "true"
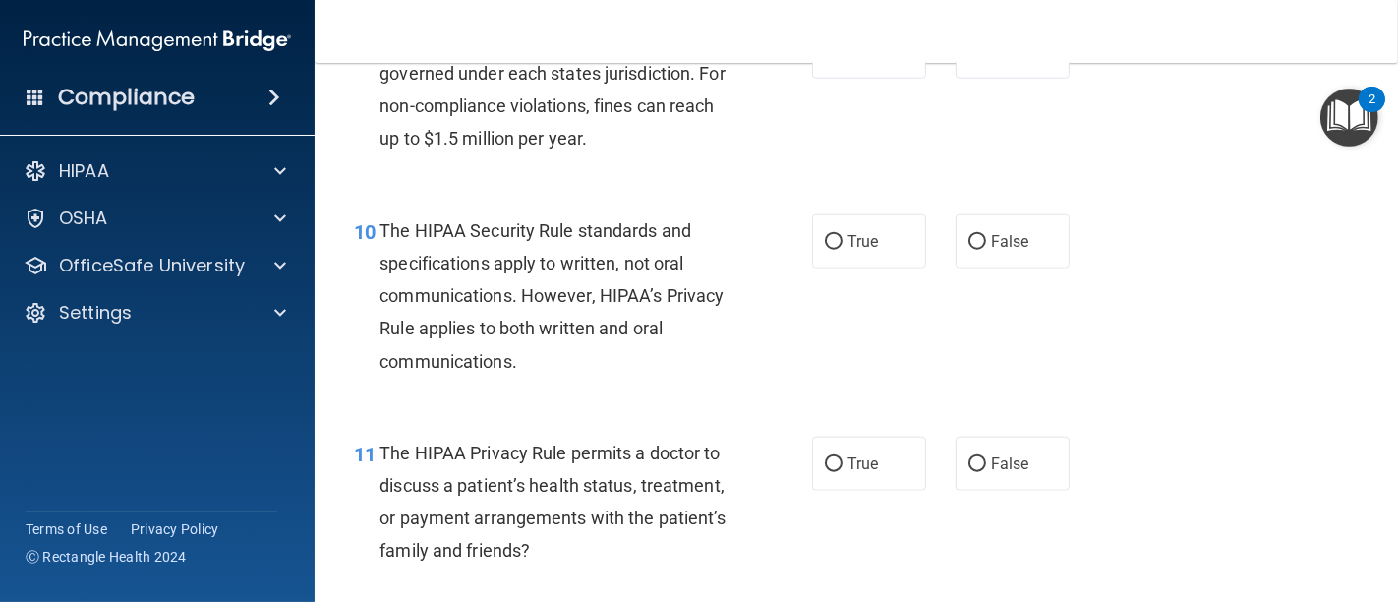
scroll to position [1747, 0]
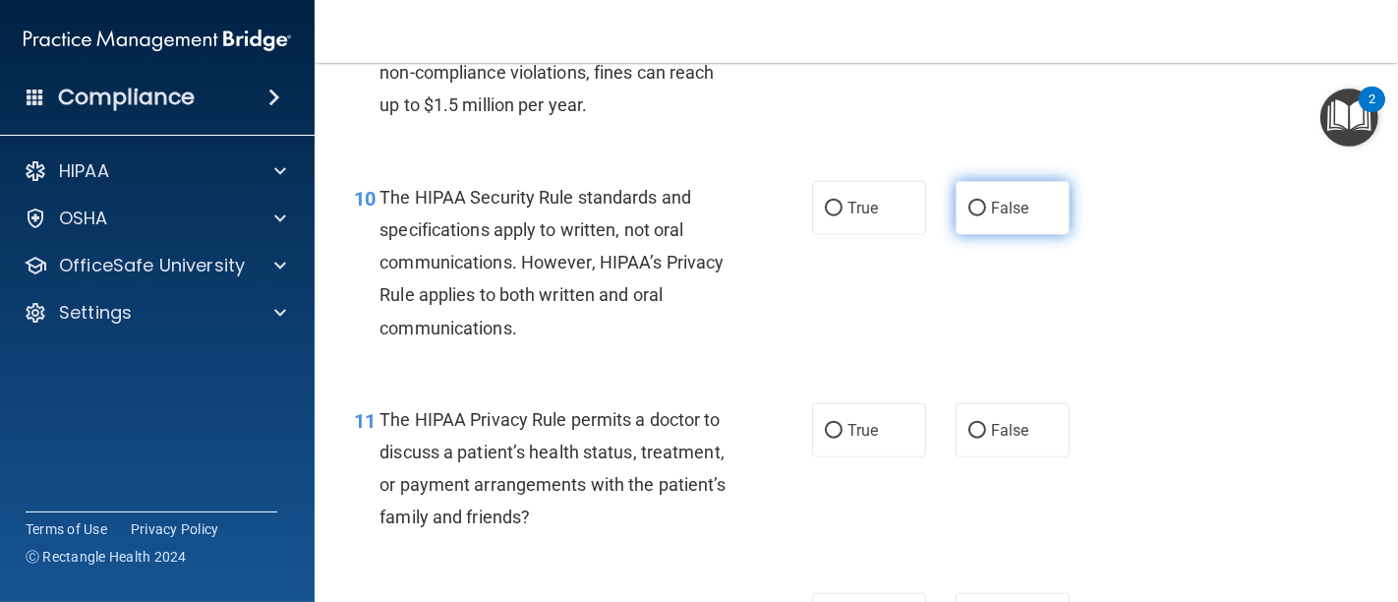
click at [968, 206] on input "False" at bounding box center [977, 209] width 18 height 15
radio input "true"
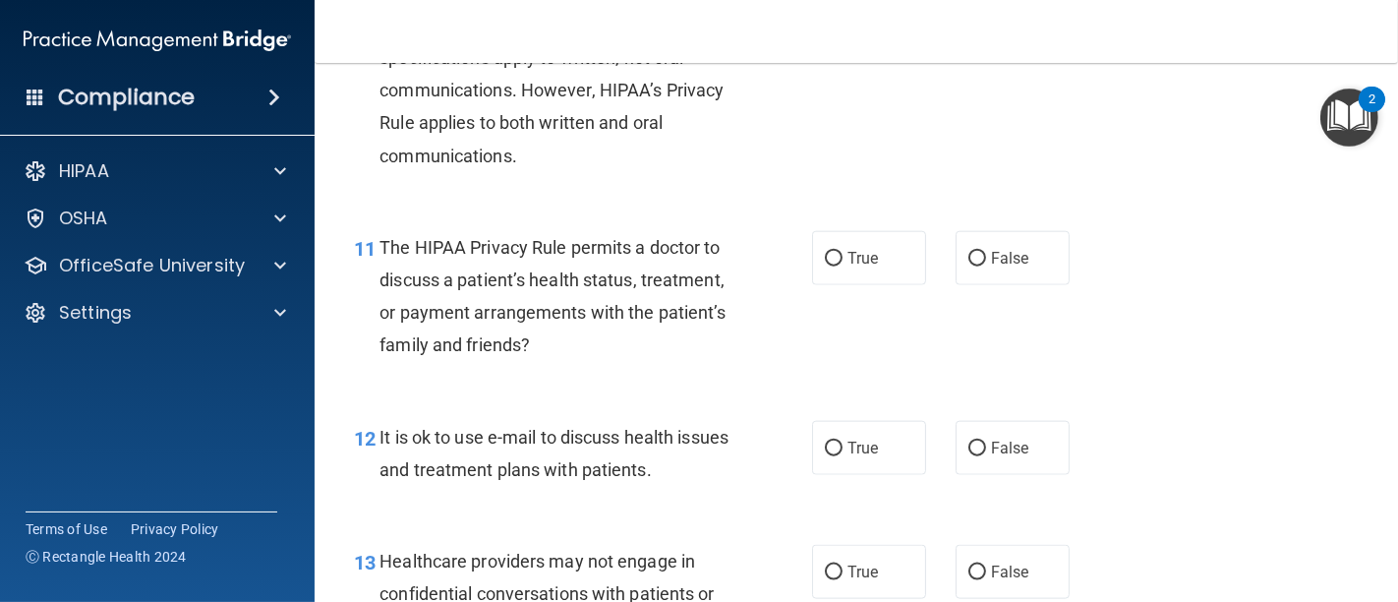
scroll to position [1966, 0]
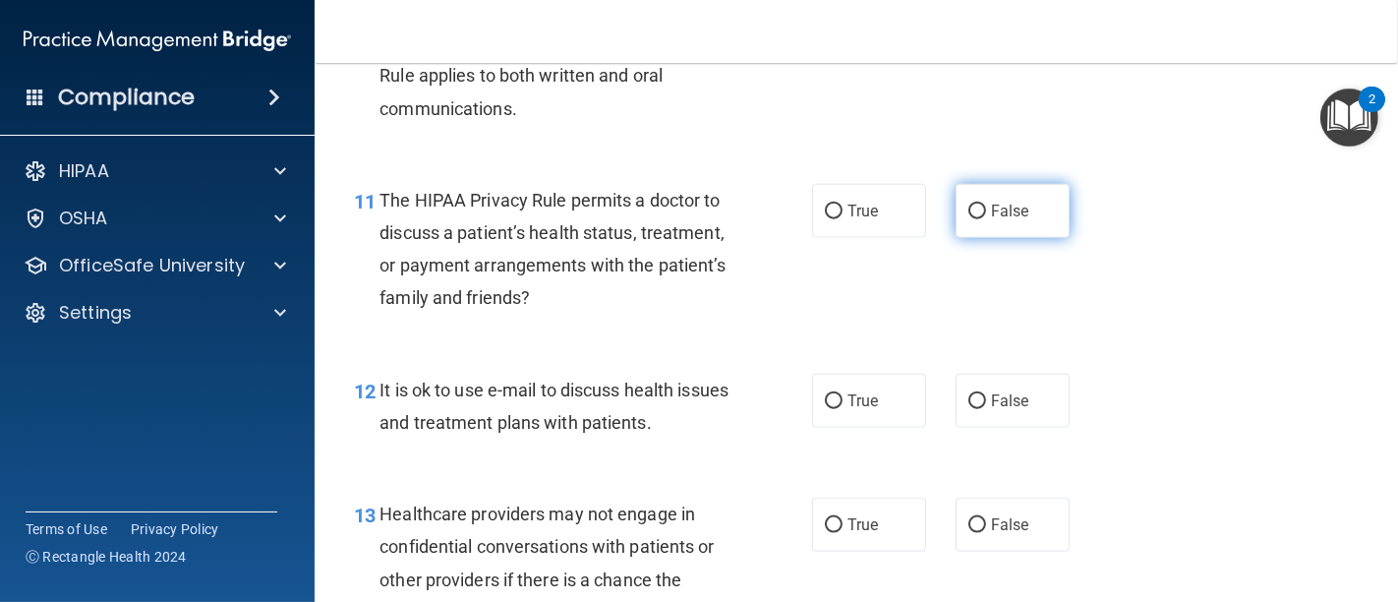
click at [959, 220] on label "False" at bounding box center [1012, 211] width 114 height 54
click at [968, 219] on input "False" at bounding box center [977, 211] width 18 height 15
radio input "true"
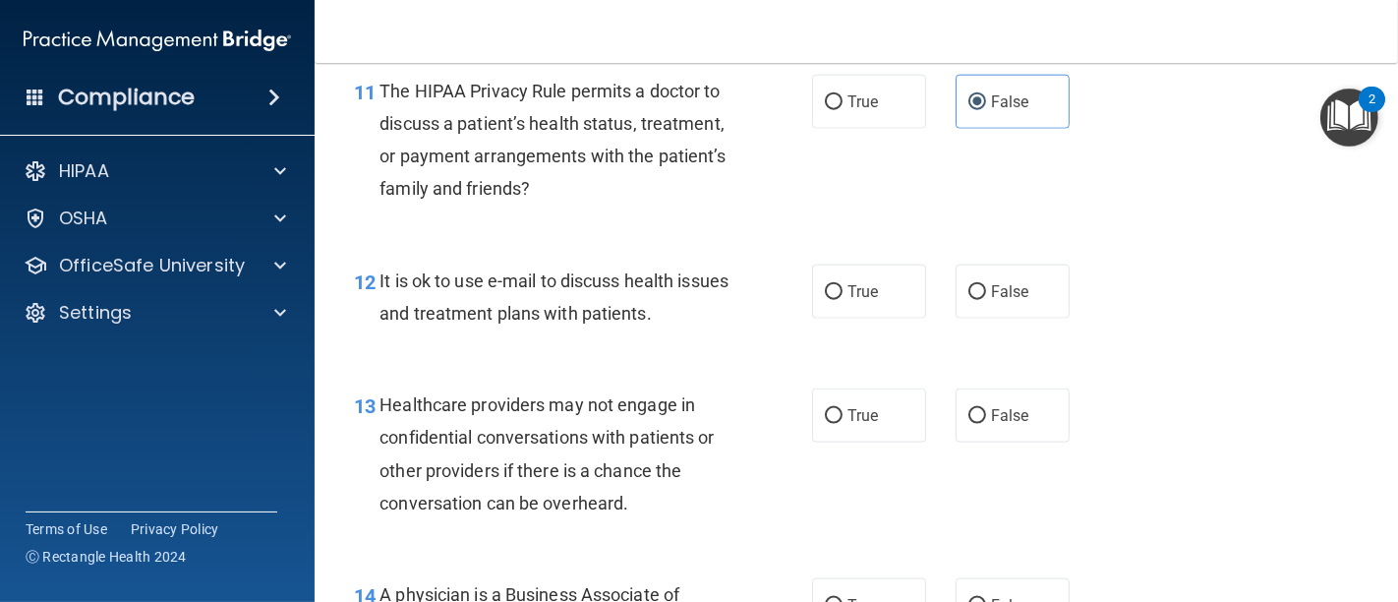
scroll to position [2184, 0]
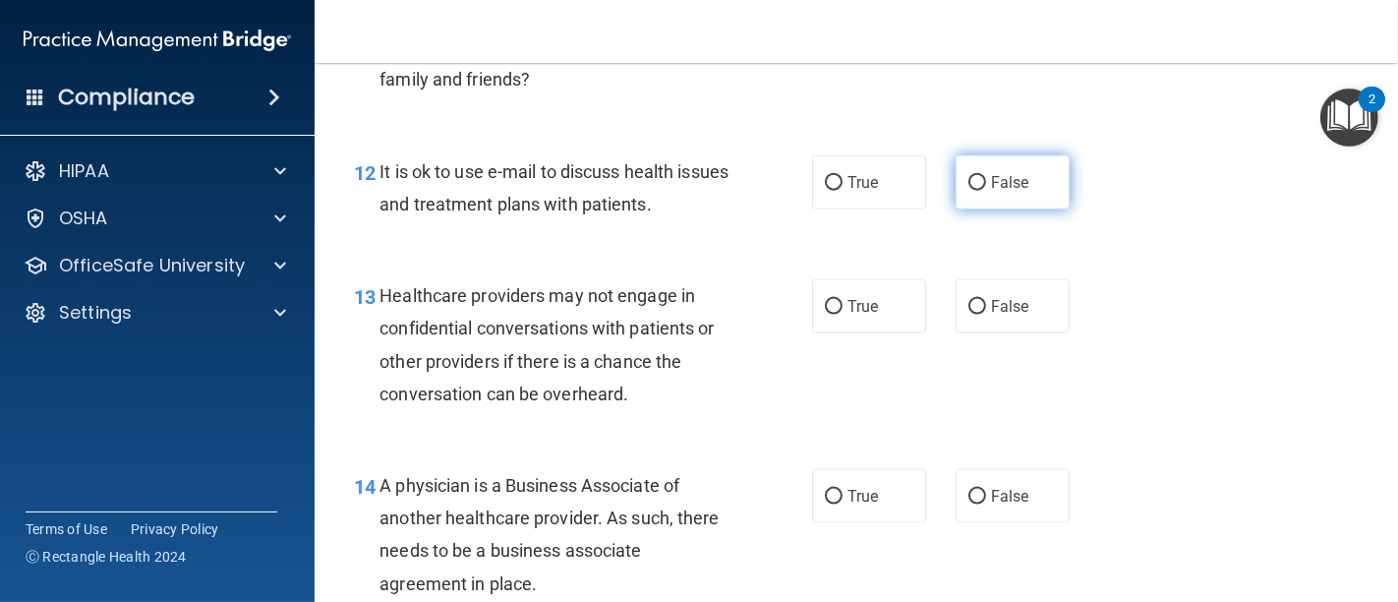
click at [968, 184] on input "False" at bounding box center [977, 183] width 18 height 15
radio input "true"
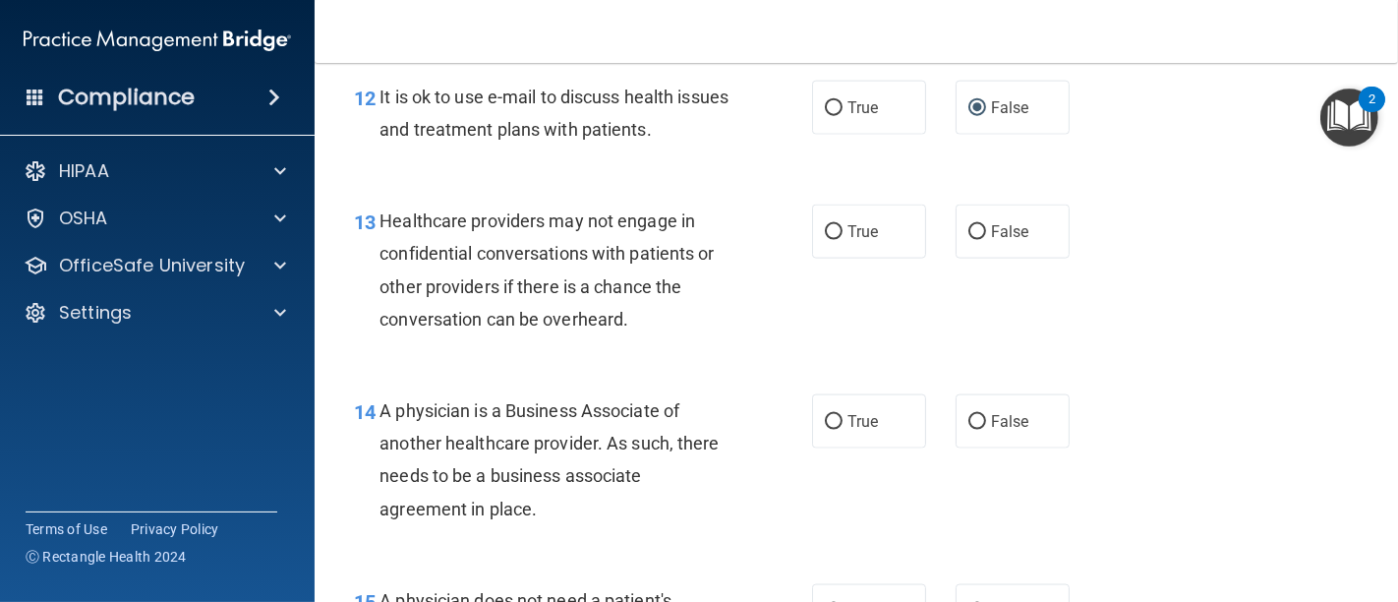
scroll to position [2293, 0]
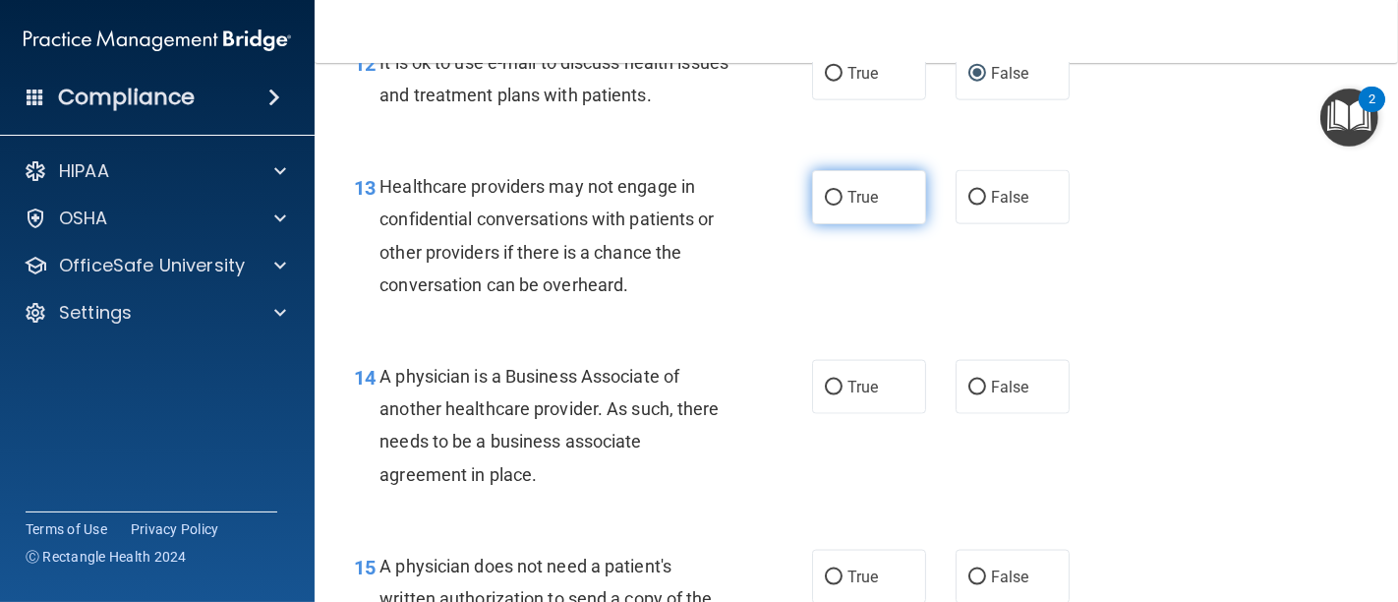
click at [833, 199] on input "True" at bounding box center [834, 198] width 18 height 15
radio input "true"
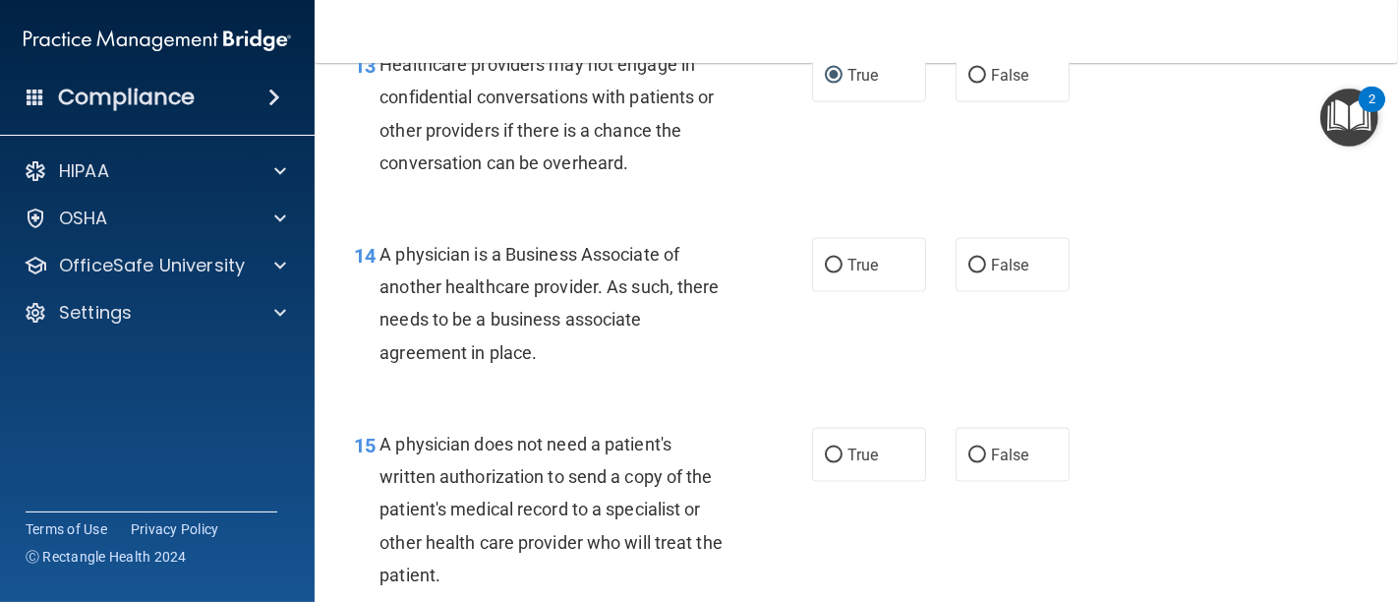
scroll to position [2512, 0]
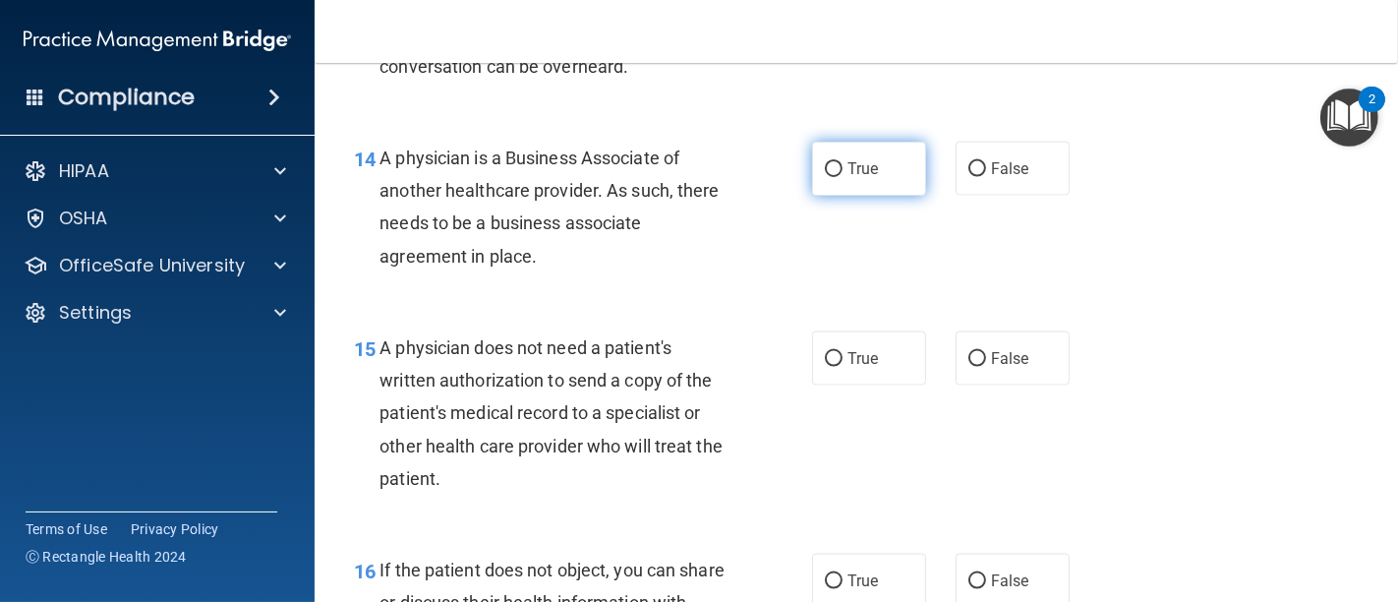
click at [812, 167] on label "True" at bounding box center [869, 169] width 114 height 54
click at [825, 167] on input "True" at bounding box center [834, 169] width 18 height 15
radio input "true"
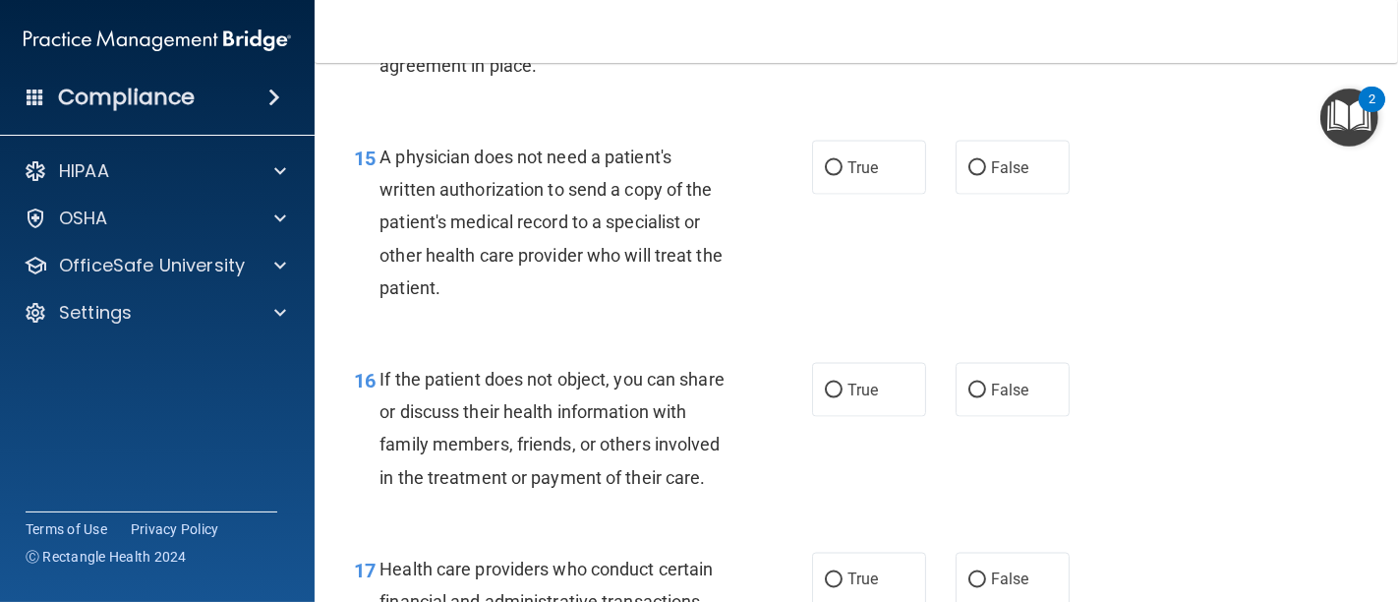
scroll to position [2730, 0]
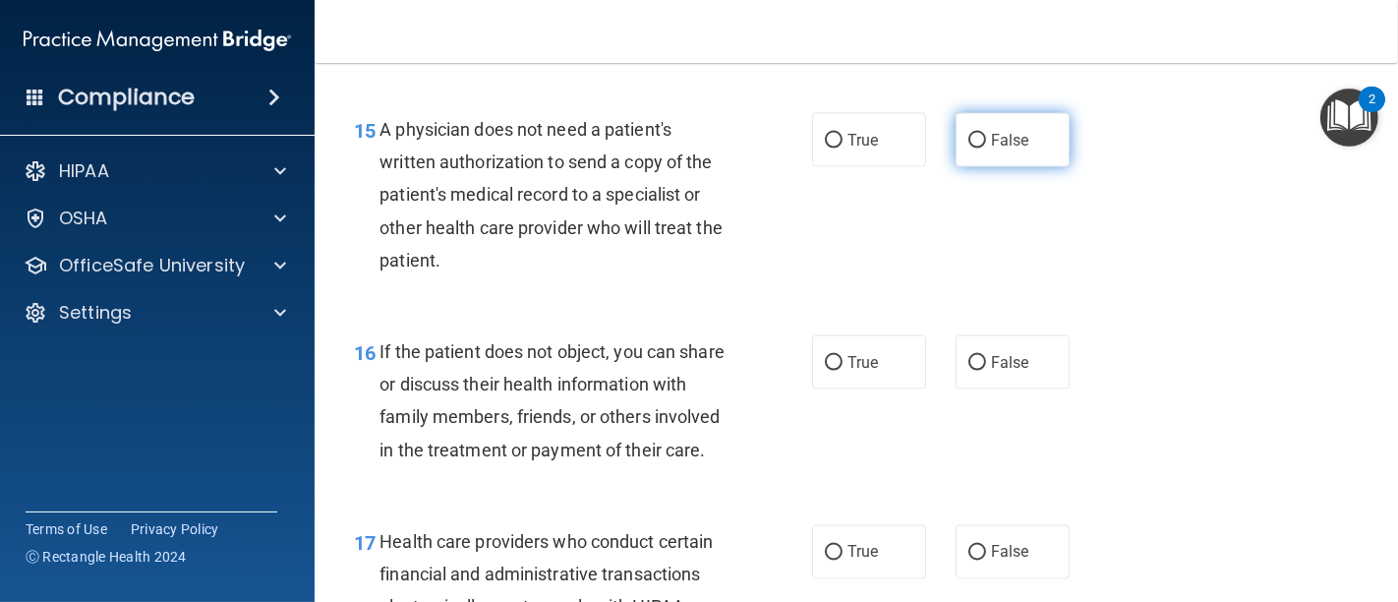
click at [968, 139] on input "False" at bounding box center [977, 141] width 18 height 15
radio input "true"
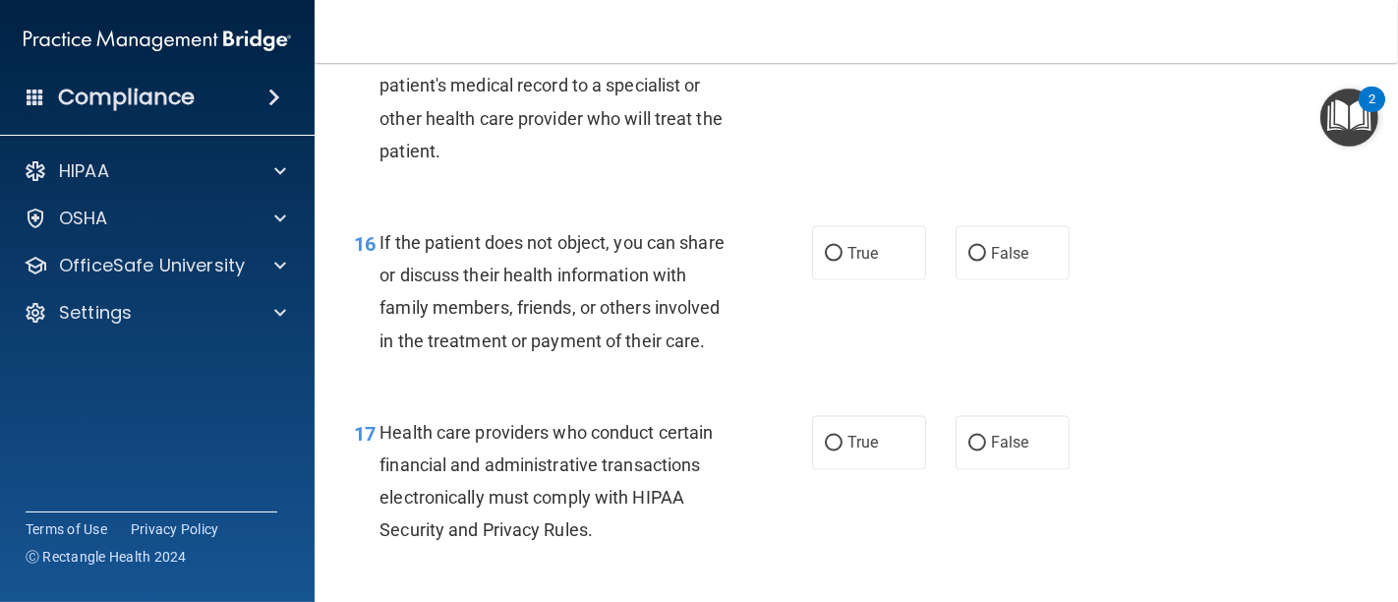
scroll to position [2949, 0]
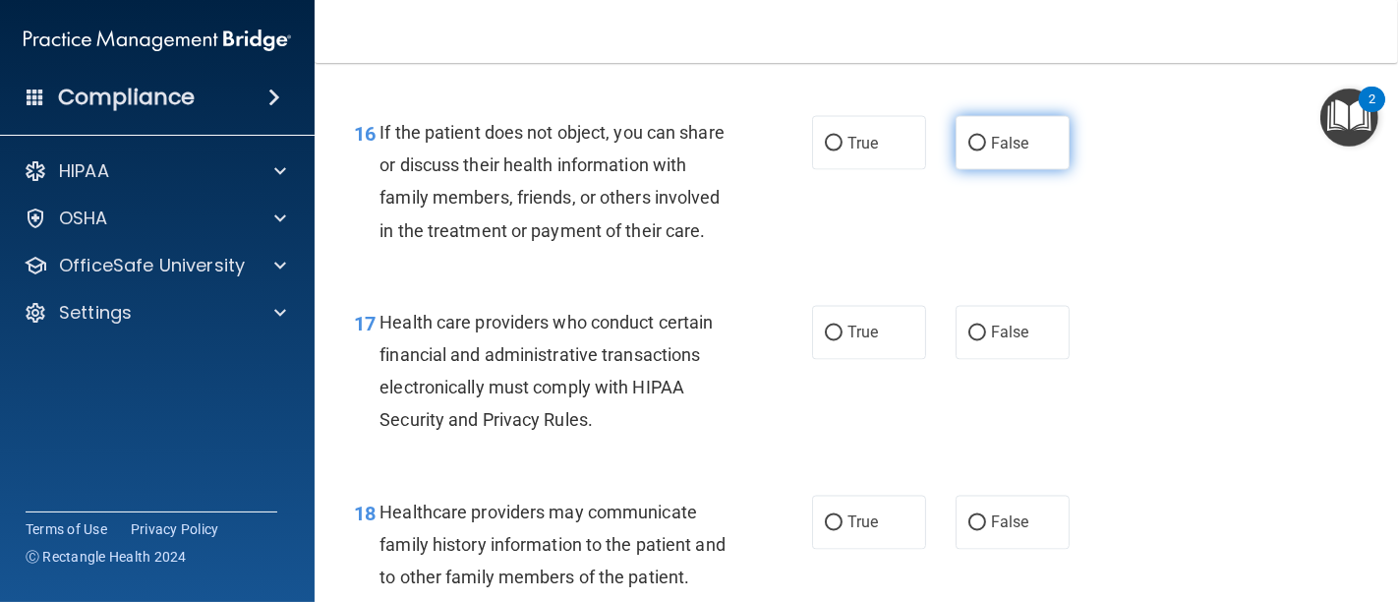
click at [968, 143] on input "False" at bounding box center [977, 144] width 18 height 15
radio input "true"
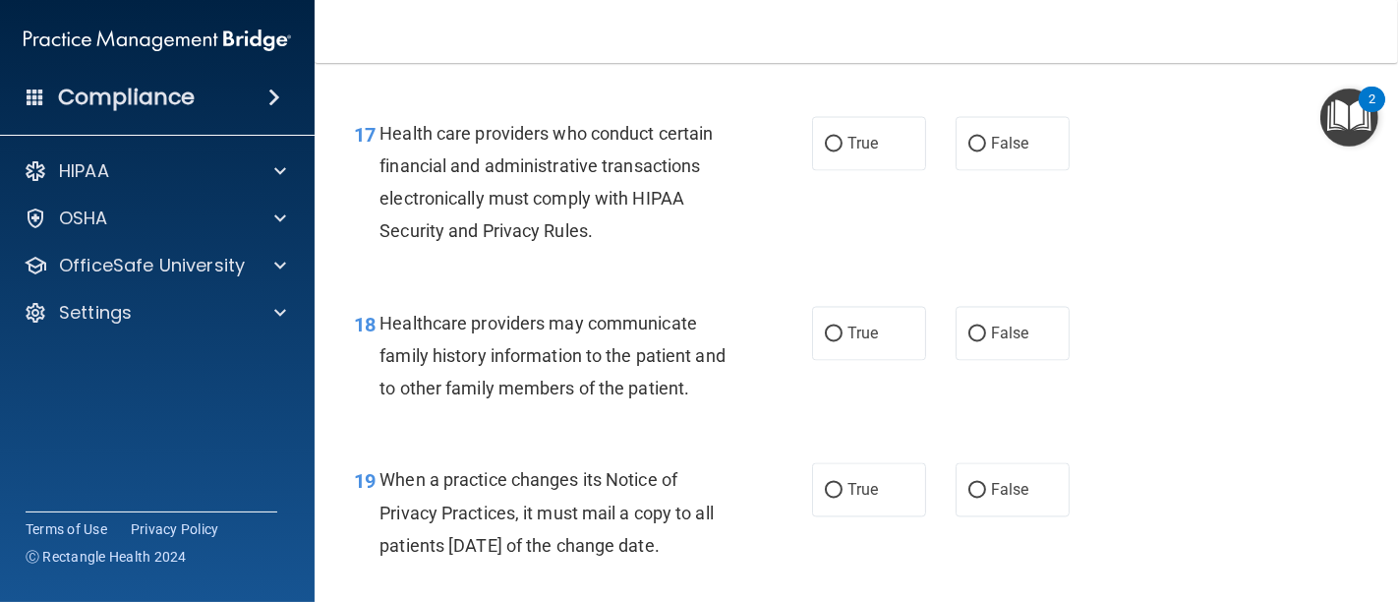
scroll to position [3167, 0]
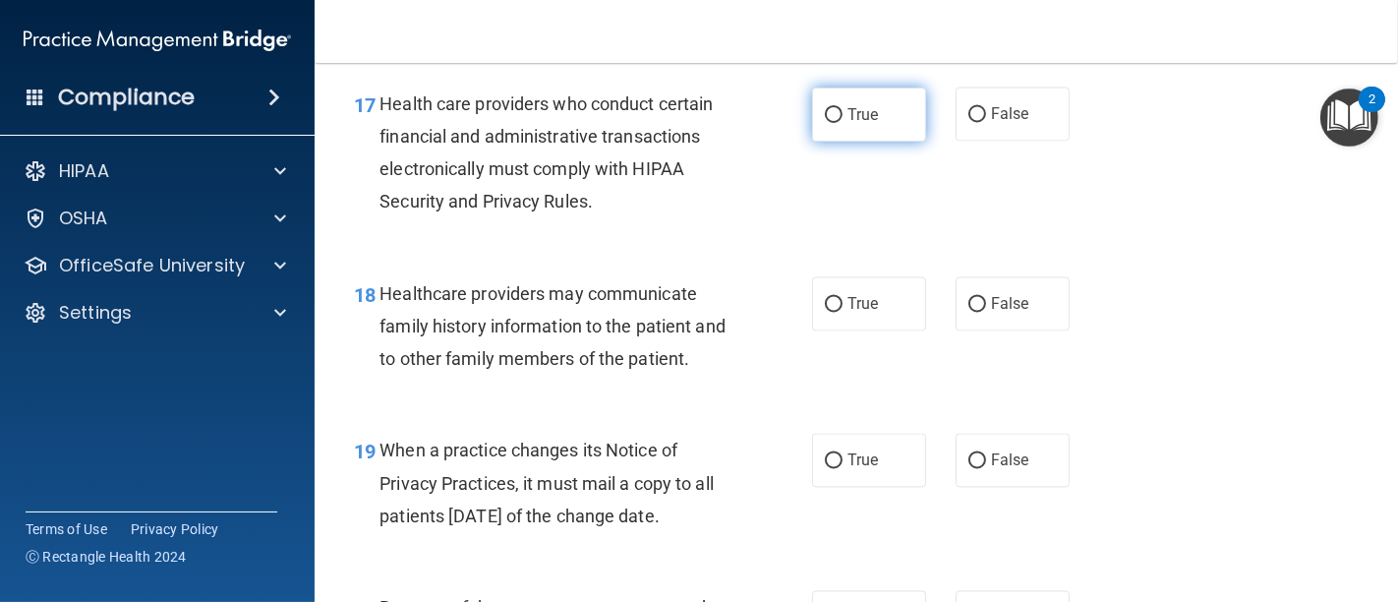
click at [825, 123] on input "True" at bounding box center [834, 115] width 18 height 15
radio input "true"
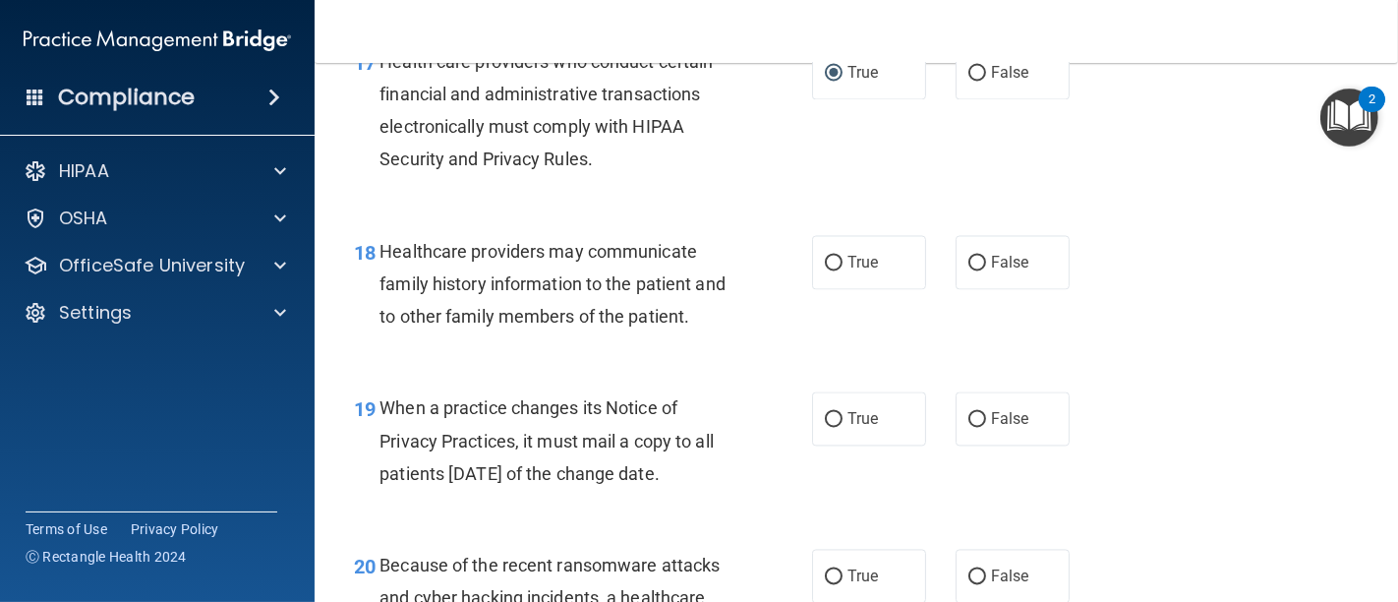
scroll to position [3276, 0]
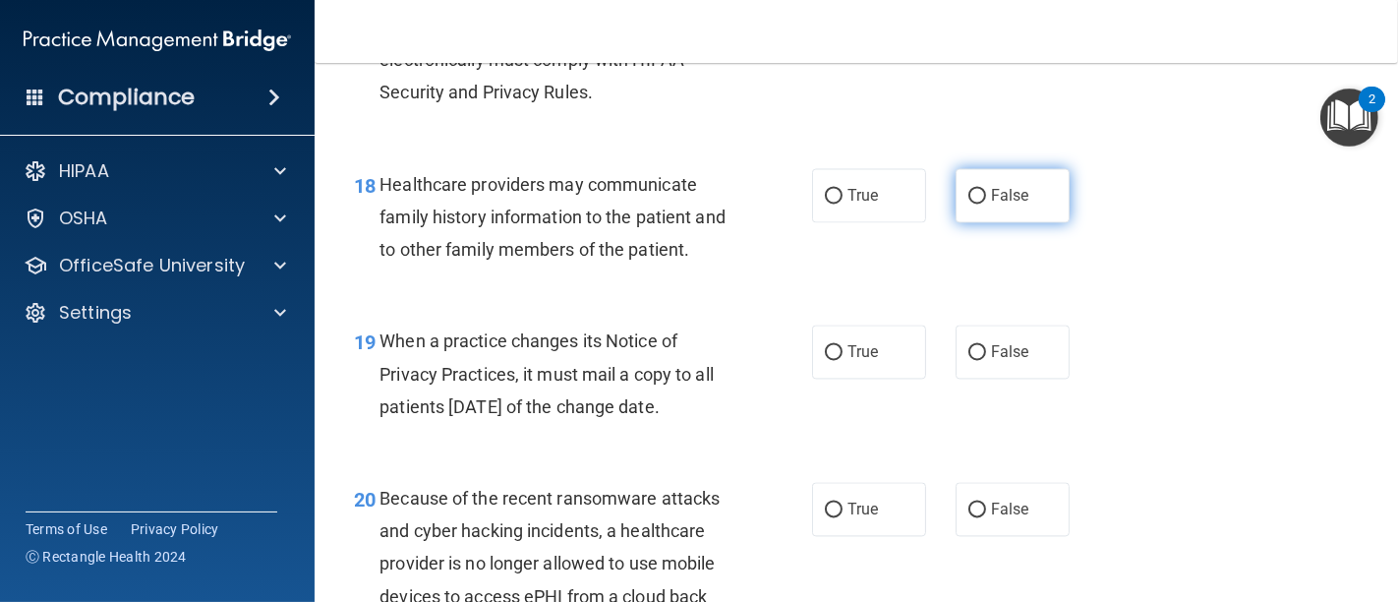
click at [976, 222] on label "False" at bounding box center [1012, 195] width 114 height 54
click at [976, 203] on input "False" at bounding box center [977, 196] width 18 height 15
radio input "true"
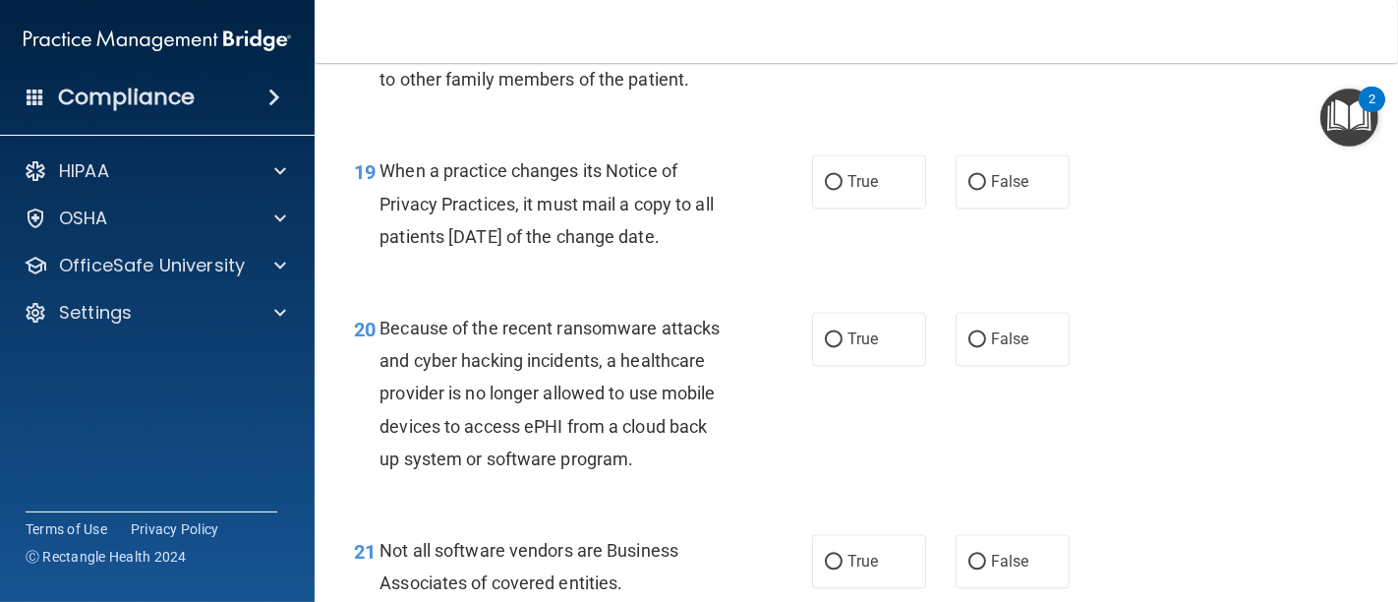
scroll to position [3495, 0]
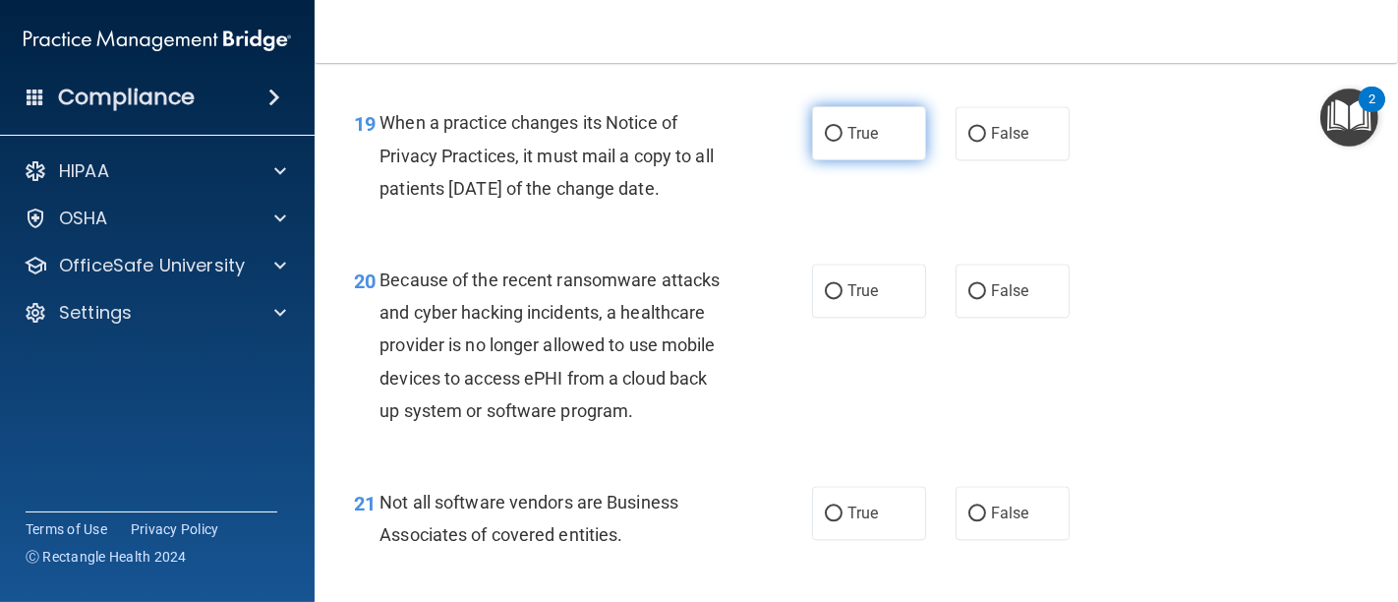
click at [834, 160] on label "True" at bounding box center [869, 133] width 114 height 54
click at [834, 142] on input "True" at bounding box center [834, 134] width 18 height 15
radio input "true"
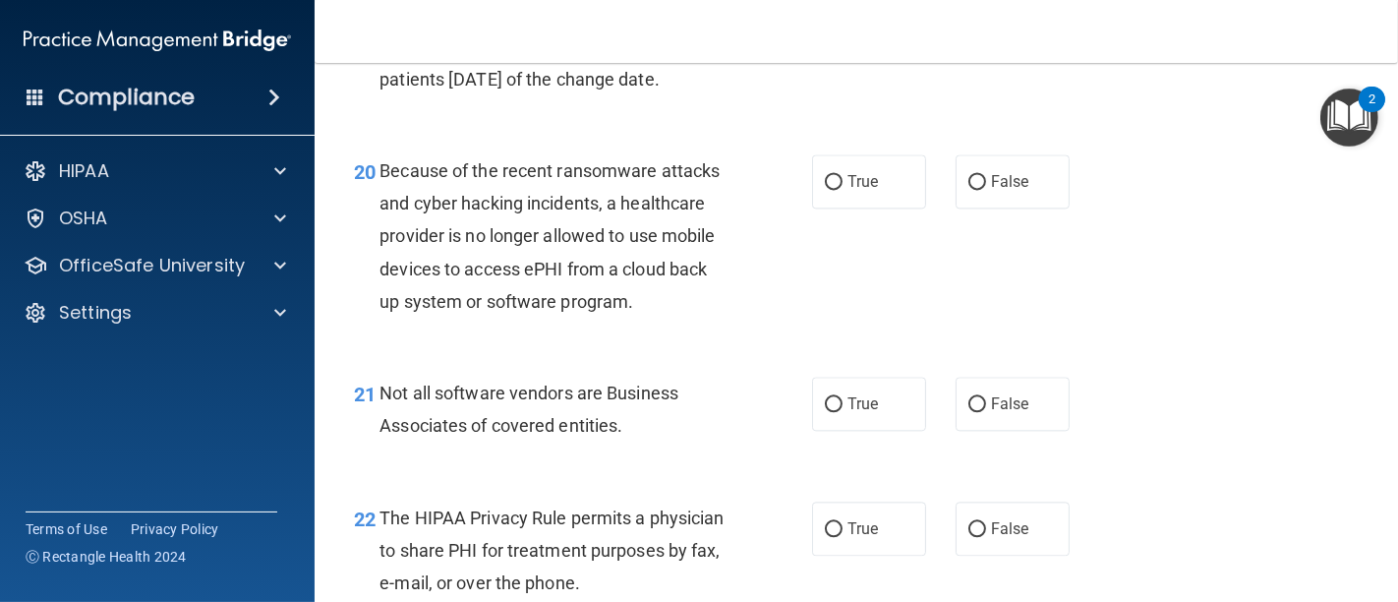
scroll to position [3713, 0]
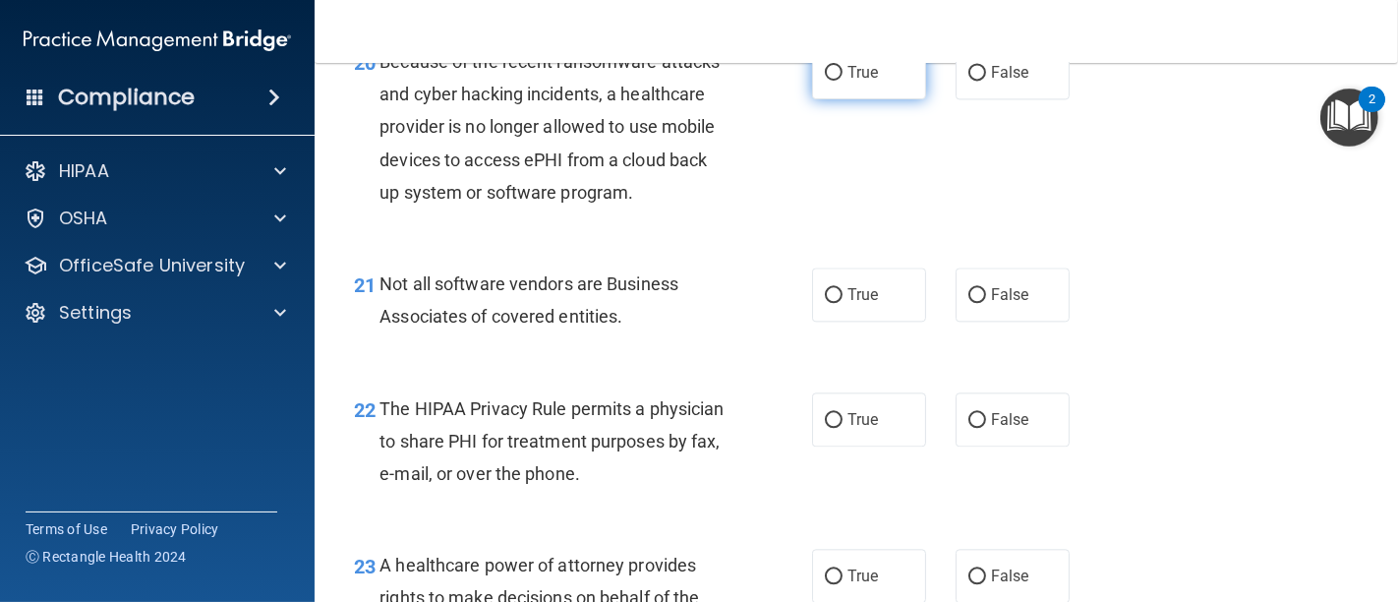
click at [833, 89] on label "True" at bounding box center [869, 72] width 114 height 54
click at [833, 81] on input "True" at bounding box center [834, 73] width 18 height 15
radio input "true"
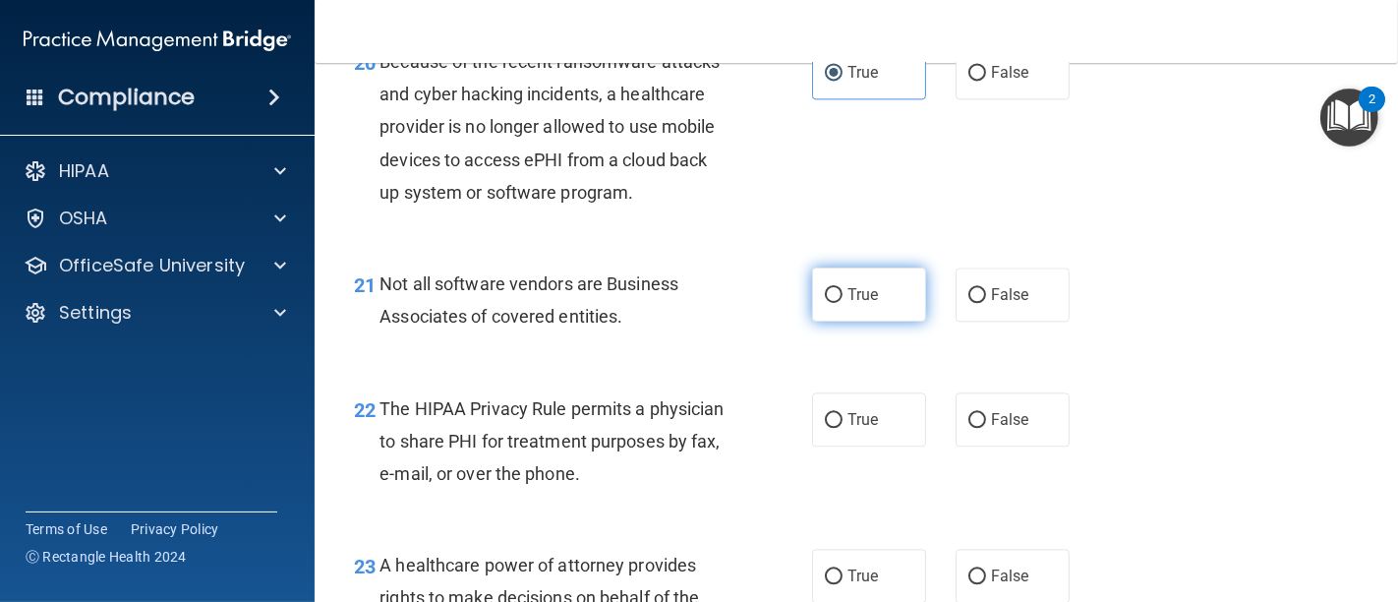
click at [833, 315] on label "True" at bounding box center [869, 294] width 114 height 54
click at [833, 303] on input "True" at bounding box center [834, 295] width 18 height 15
radio input "true"
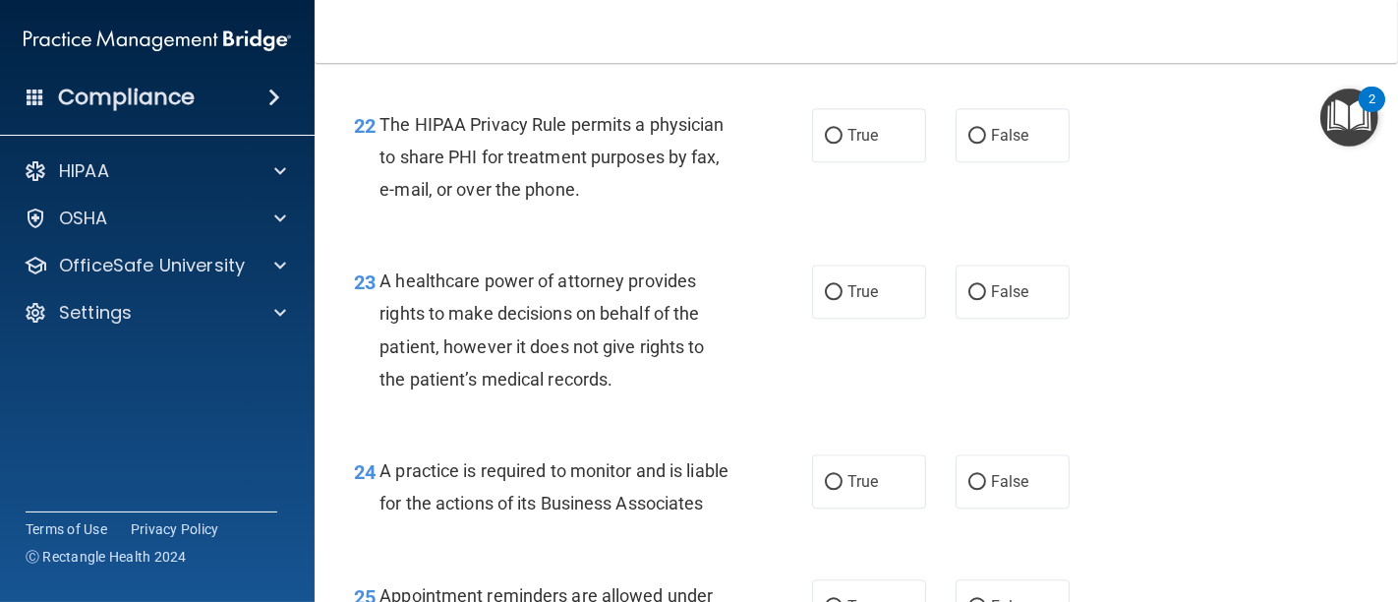
scroll to position [4041, 0]
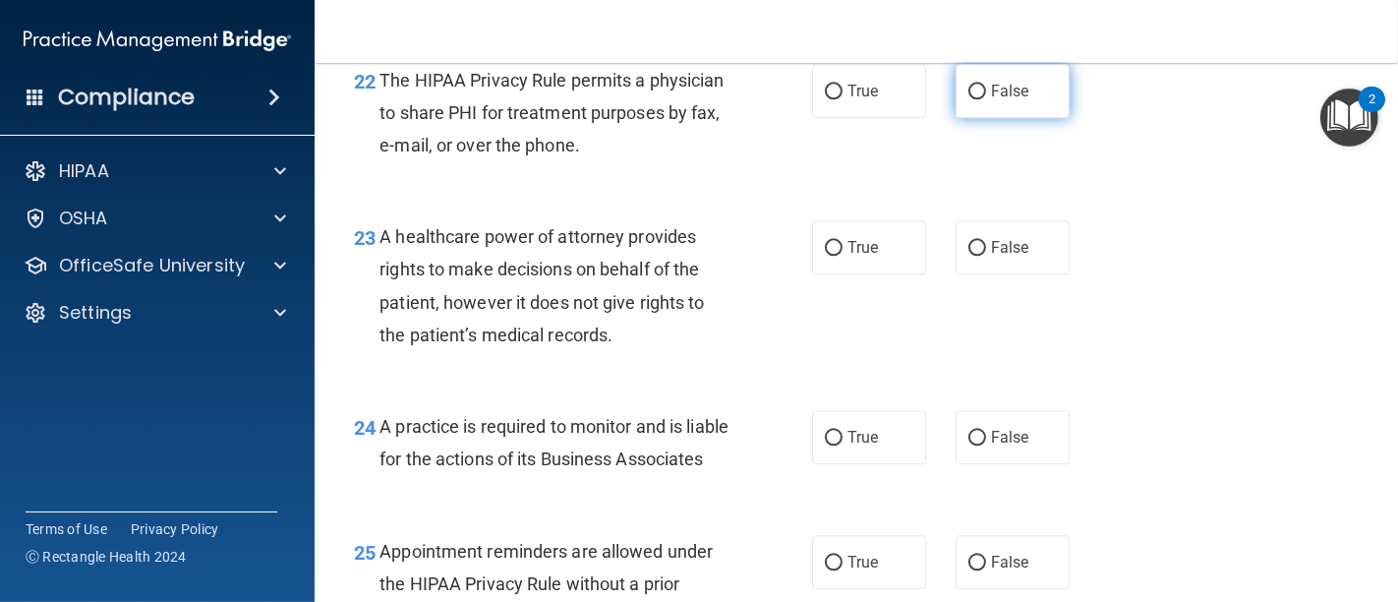
click at [968, 99] on input "False" at bounding box center [977, 92] width 18 height 15
radio input "true"
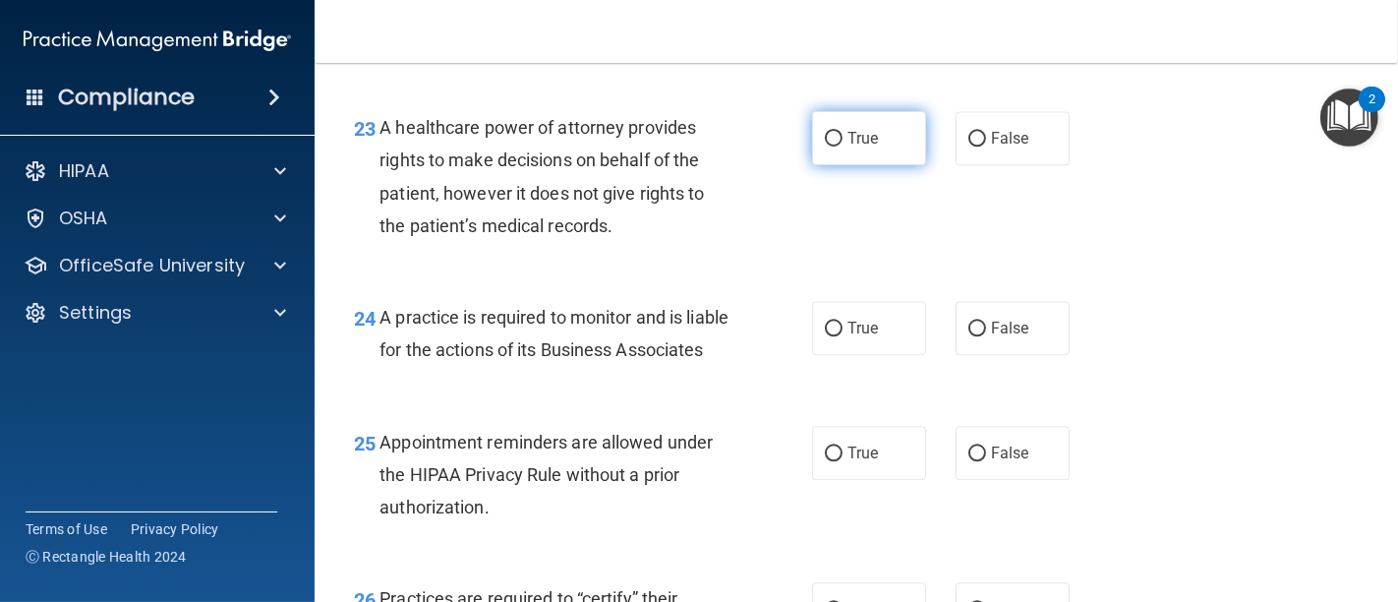
click at [825, 146] on input "True" at bounding box center [834, 139] width 18 height 15
radio input "true"
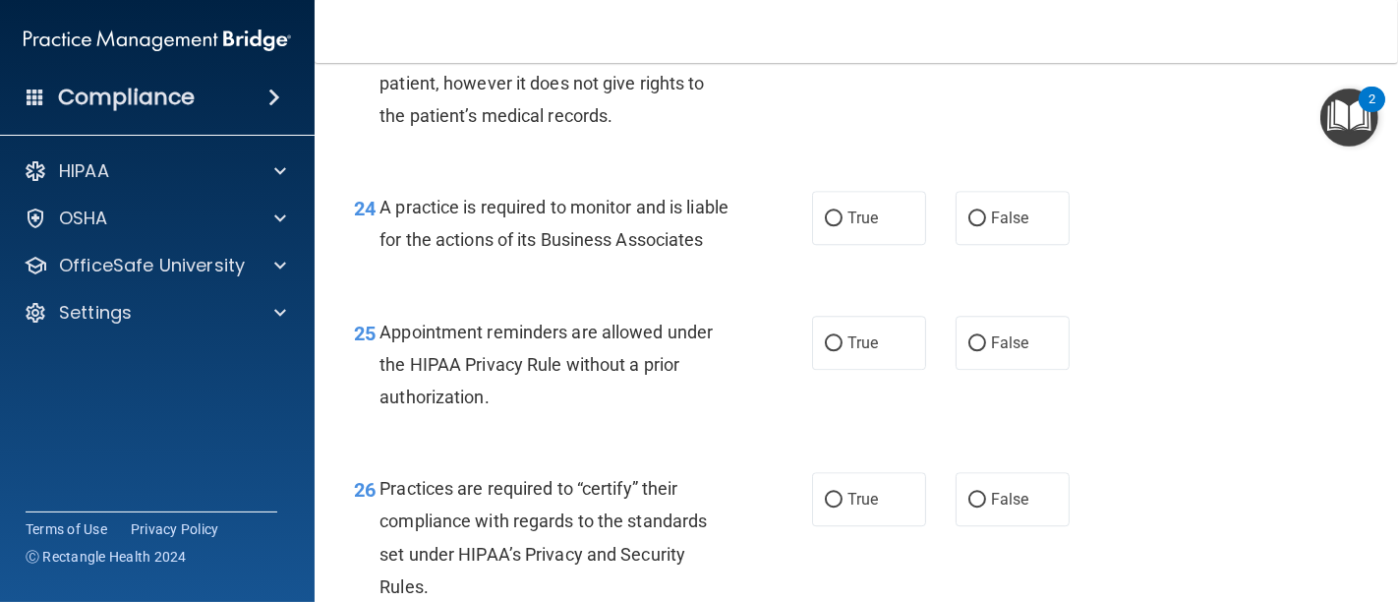
scroll to position [4369, 0]
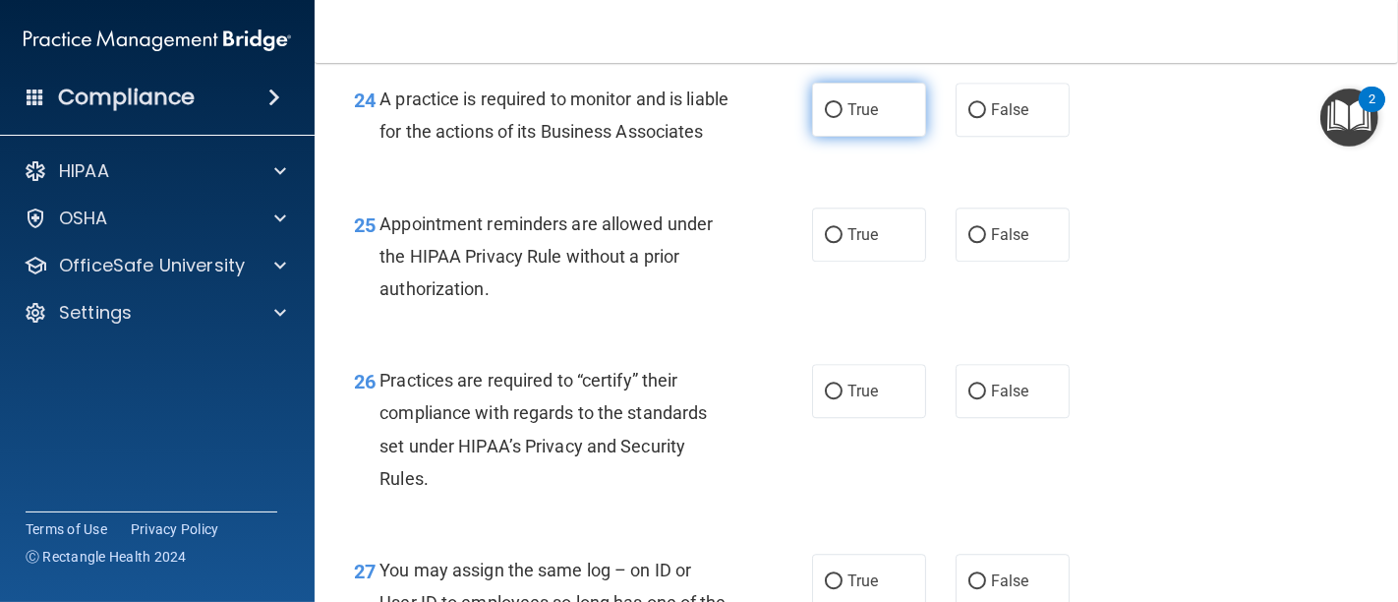
click at [825, 118] on input "True" at bounding box center [834, 110] width 18 height 15
radio input "true"
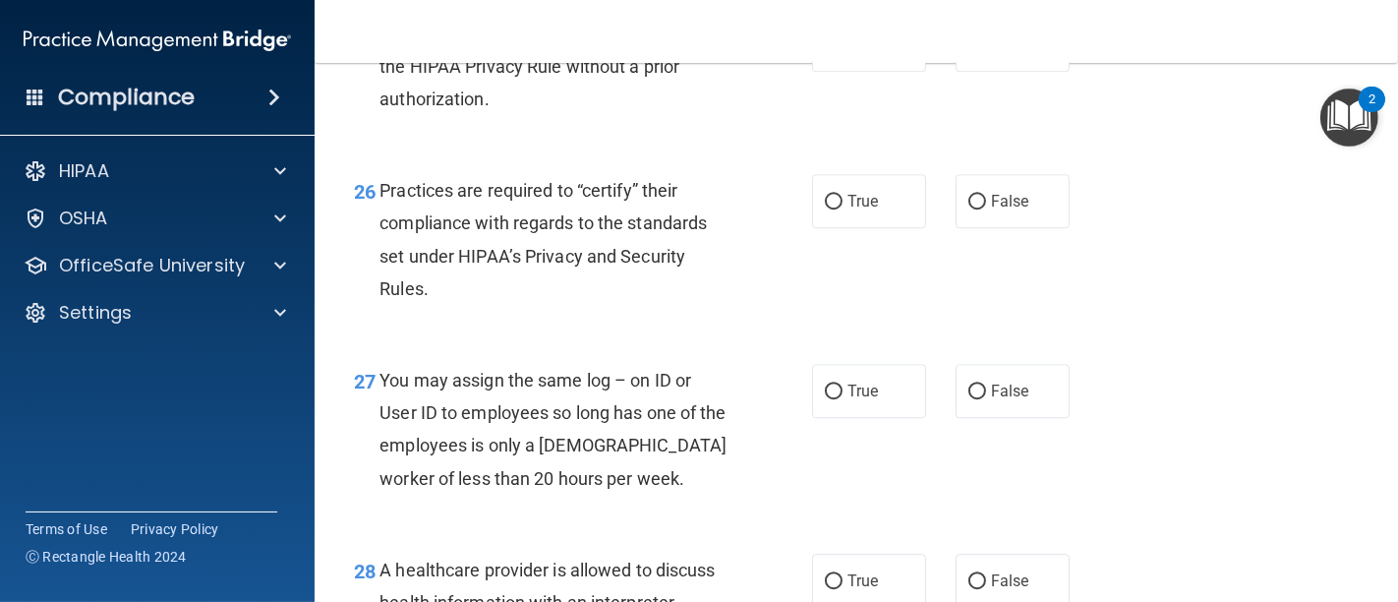
scroll to position [4587, 0]
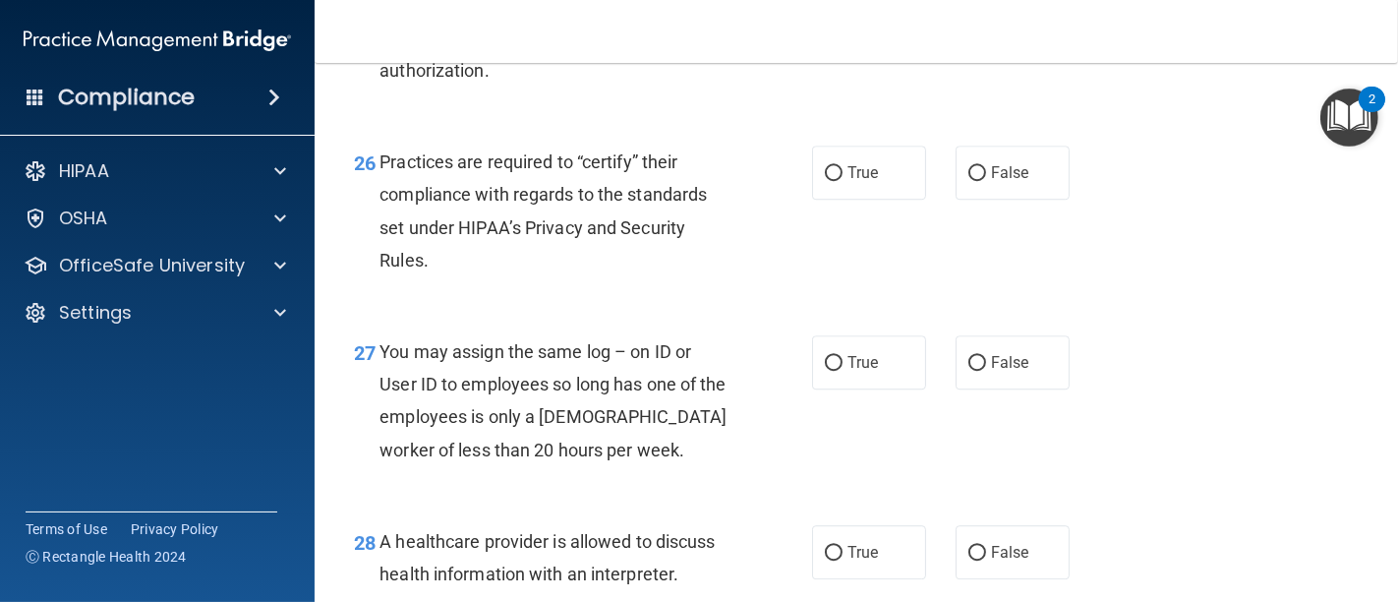
click at [816, 43] on label "True" at bounding box center [869, 16] width 114 height 54
click at [825, 25] on input "True" at bounding box center [834, 17] width 18 height 15
radio input "true"
click at [825, 181] on input "True" at bounding box center [834, 173] width 18 height 15
radio input "true"
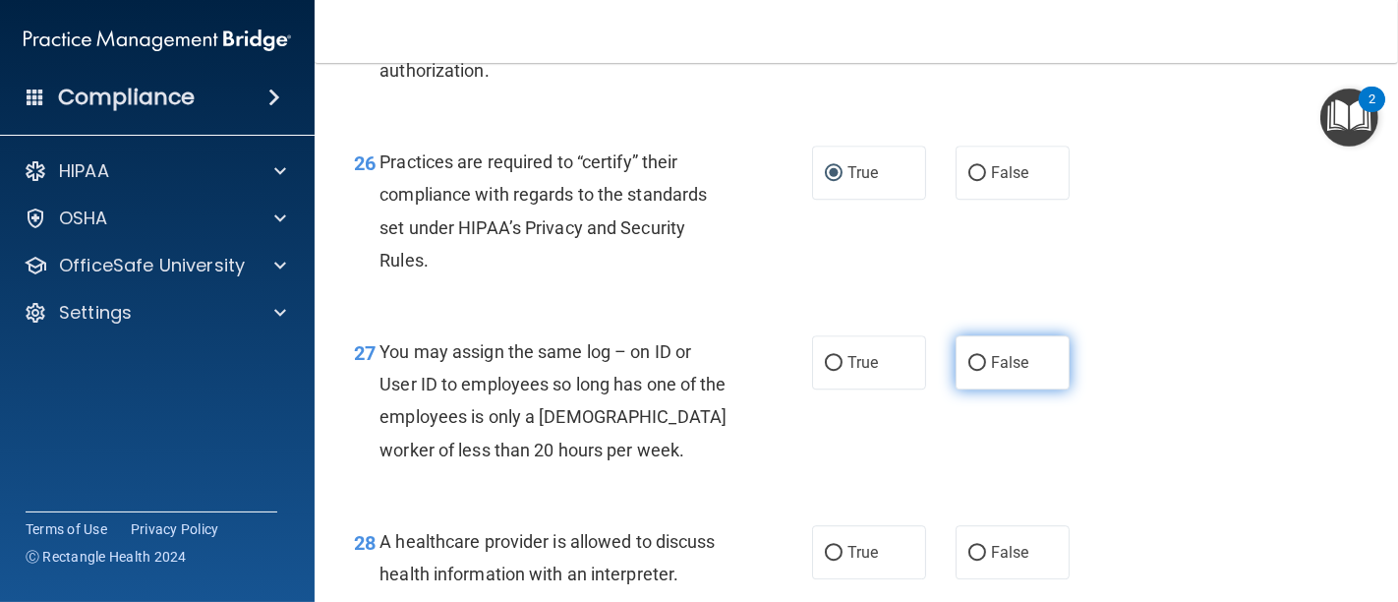
click at [968, 371] on input "False" at bounding box center [977, 363] width 18 height 15
radio input "true"
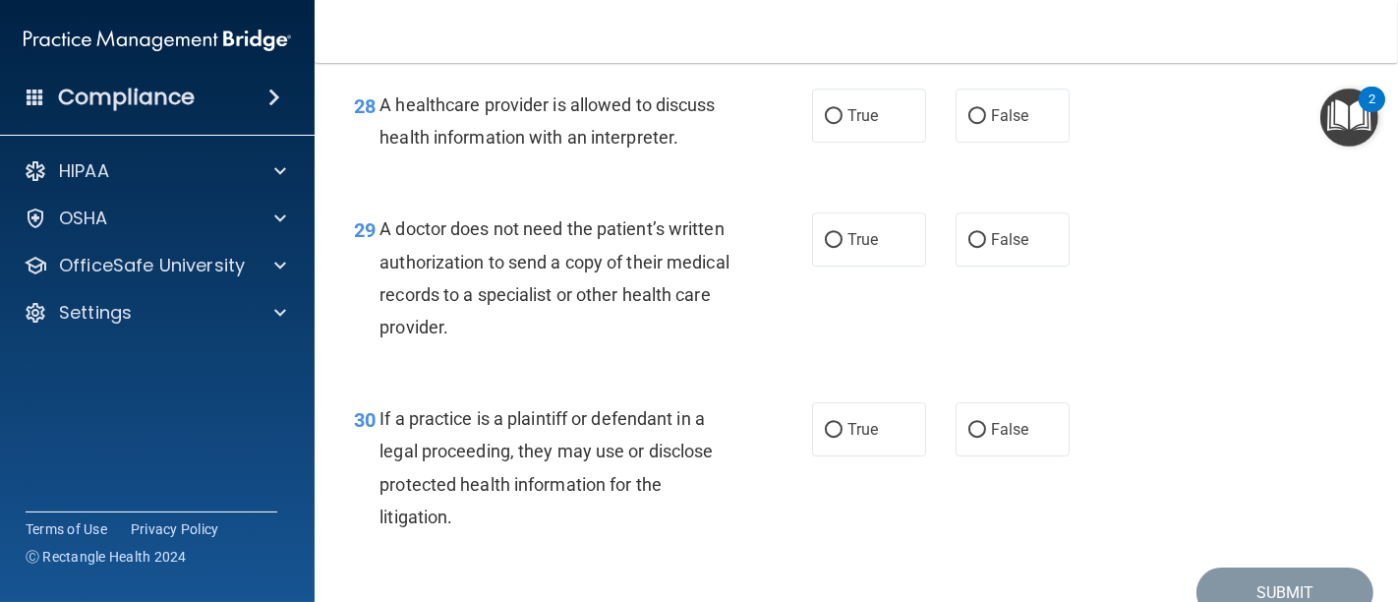
scroll to position [5024, 0]
click at [969, 123] on input "False" at bounding box center [977, 115] width 18 height 15
radio input "true"
click at [968, 247] on input "False" at bounding box center [977, 239] width 18 height 15
radio input "true"
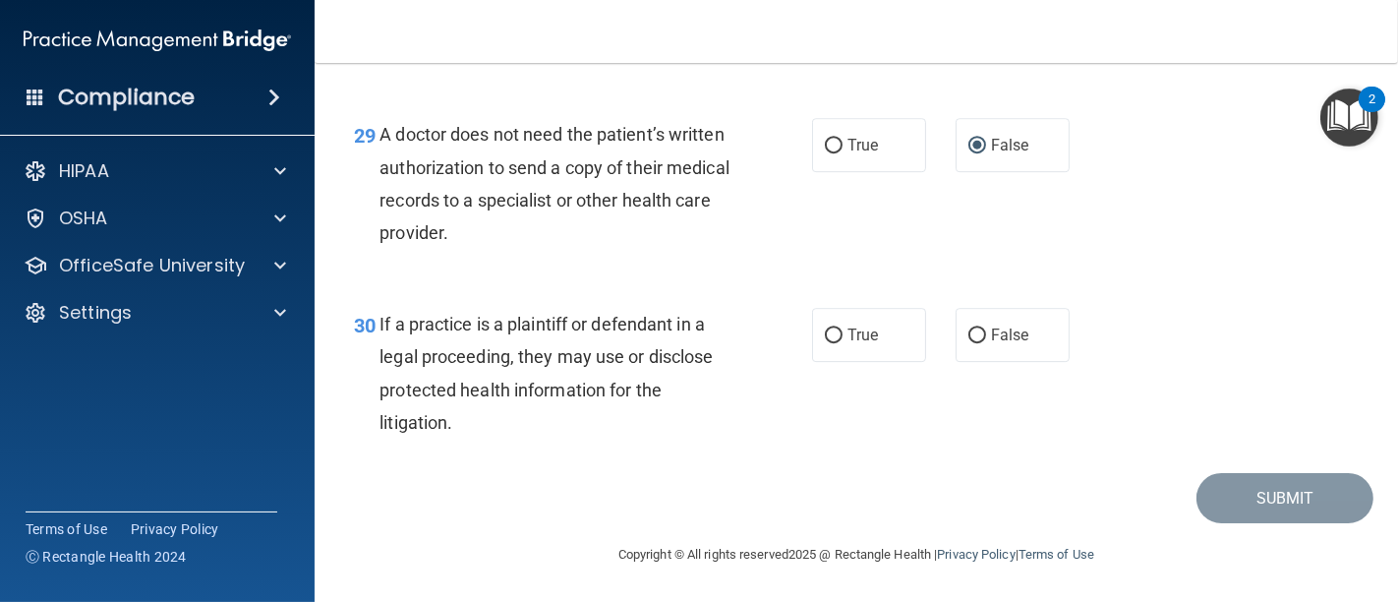
scroll to position [5180, 0]
click at [832, 342] on input "True" at bounding box center [834, 335] width 18 height 15
radio input "true"
click at [1264, 503] on button "Submit" at bounding box center [1284, 498] width 177 height 50
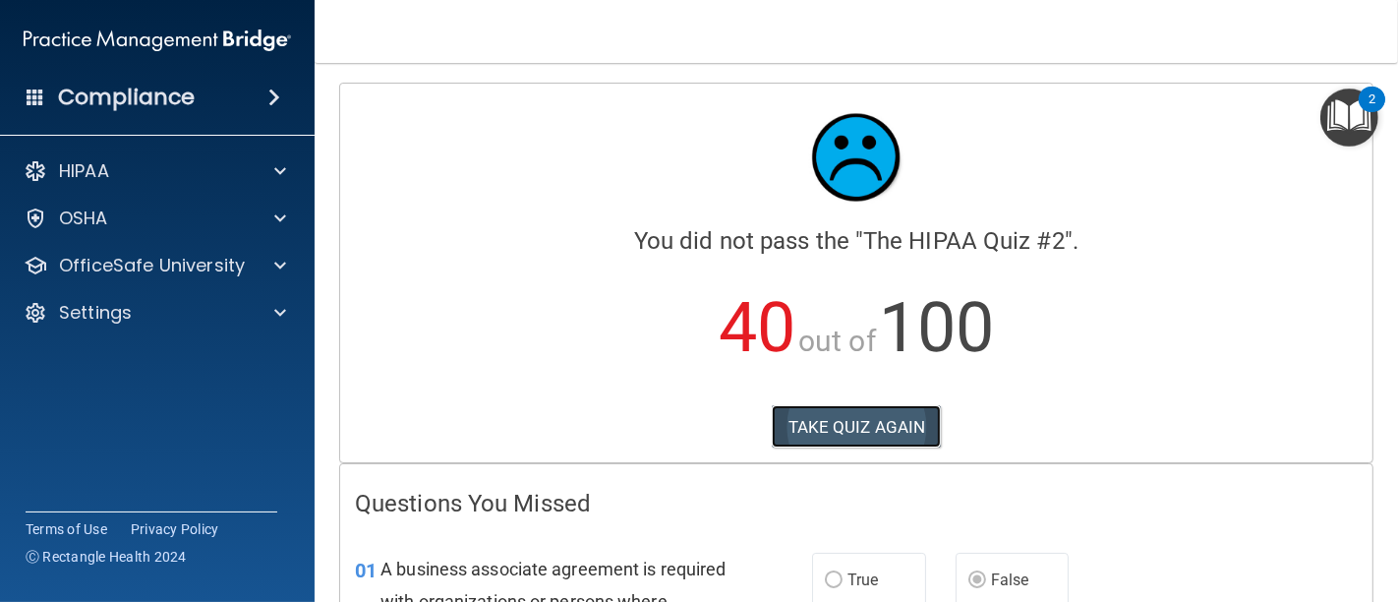
click at [866, 434] on button "TAKE QUIZ AGAIN" at bounding box center [857, 426] width 170 height 43
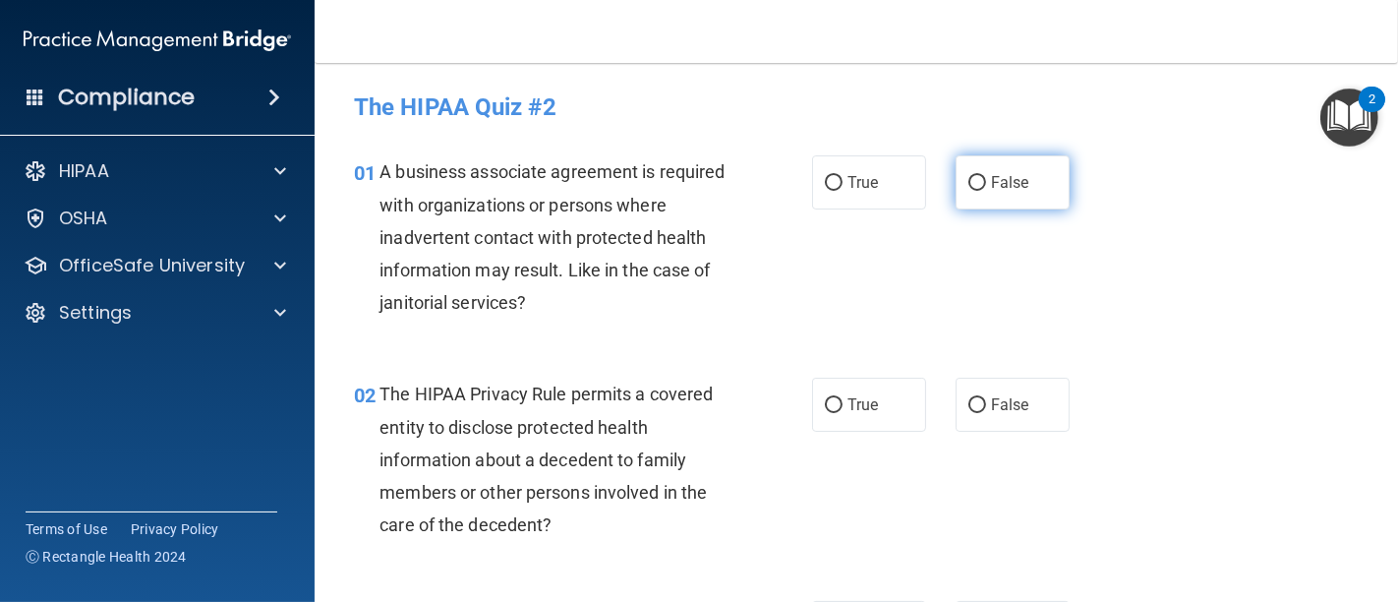
click at [968, 184] on input "False" at bounding box center [977, 183] width 18 height 15
radio input "true"
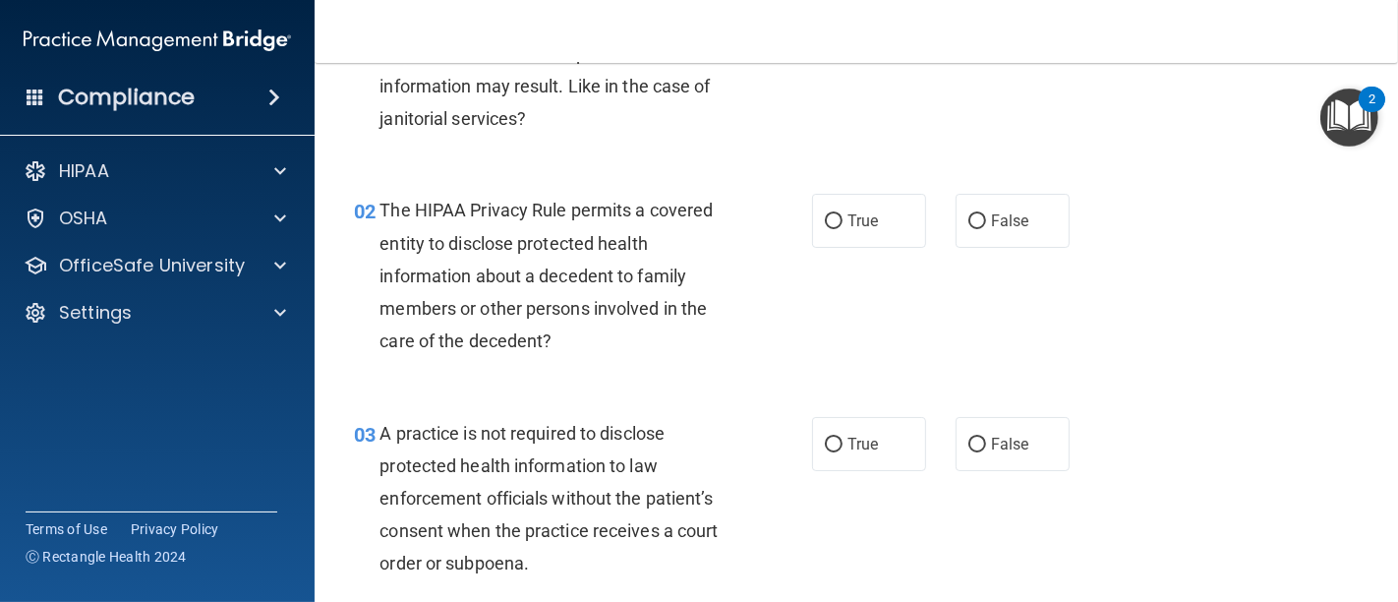
scroll to position [218, 0]
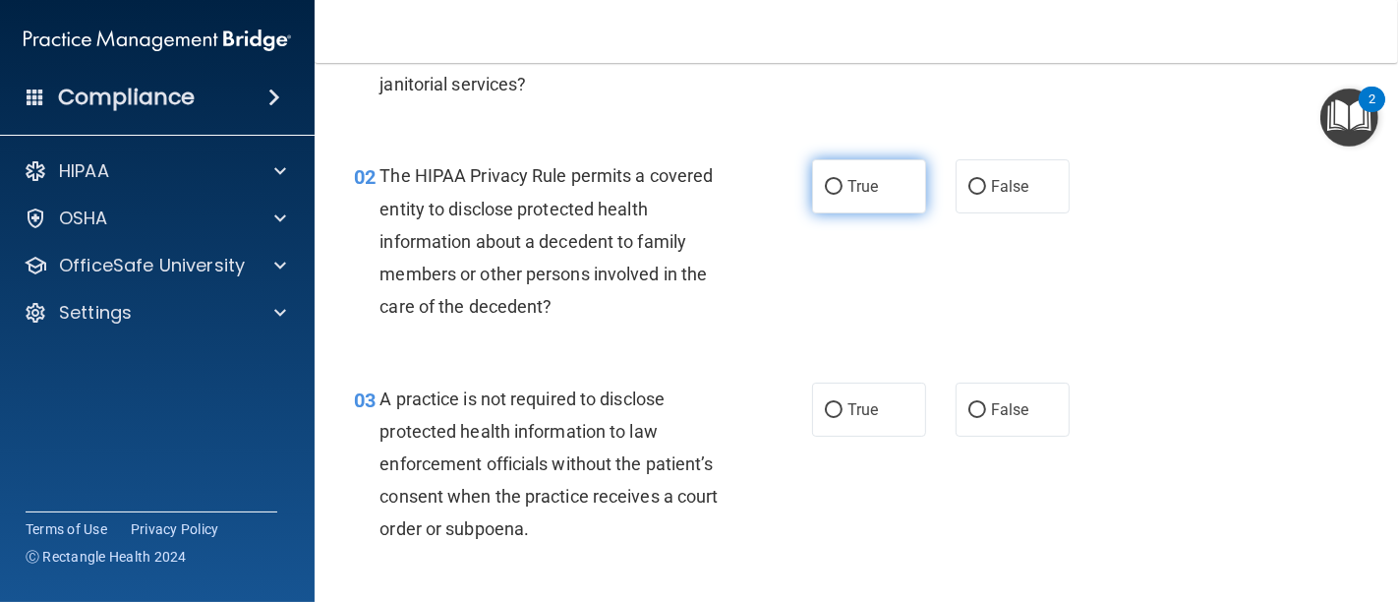
click at [830, 188] on input "True" at bounding box center [834, 187] width 18 height 15
radio input "true"
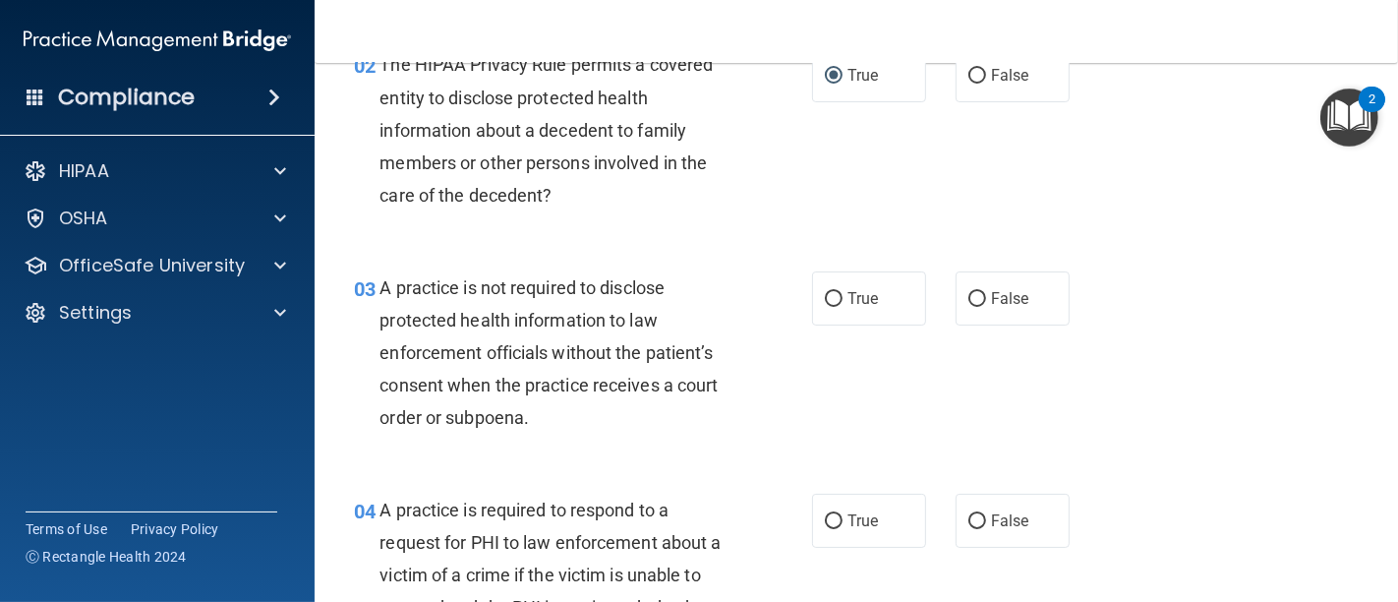
scroll to position [436, 0]
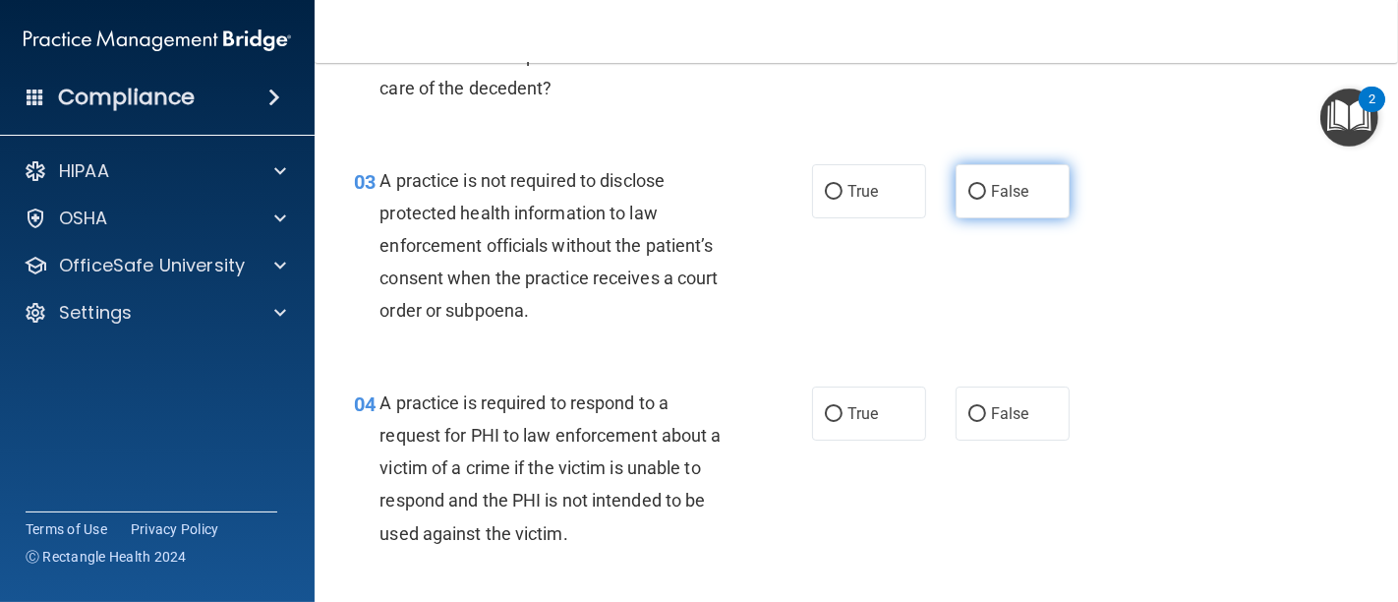
click at [968, 197] on input "False" at bounding box center [977, 192] width 18 height 15
radio input "true"
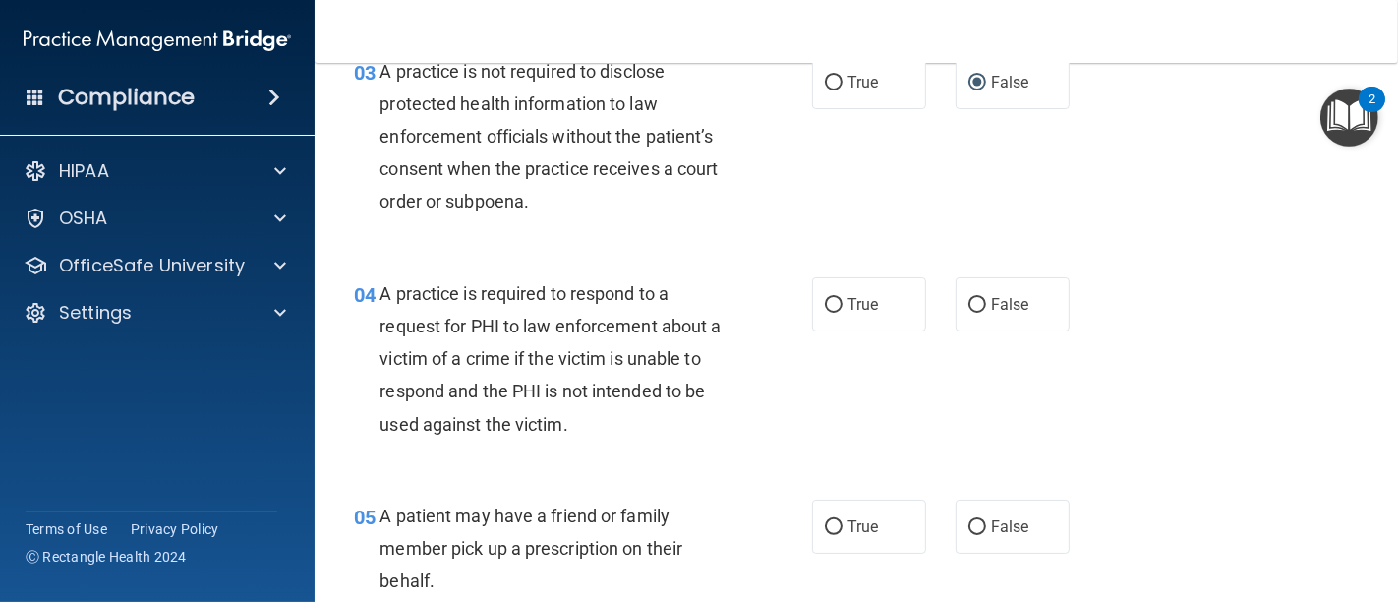
scroll to position [655, 0]
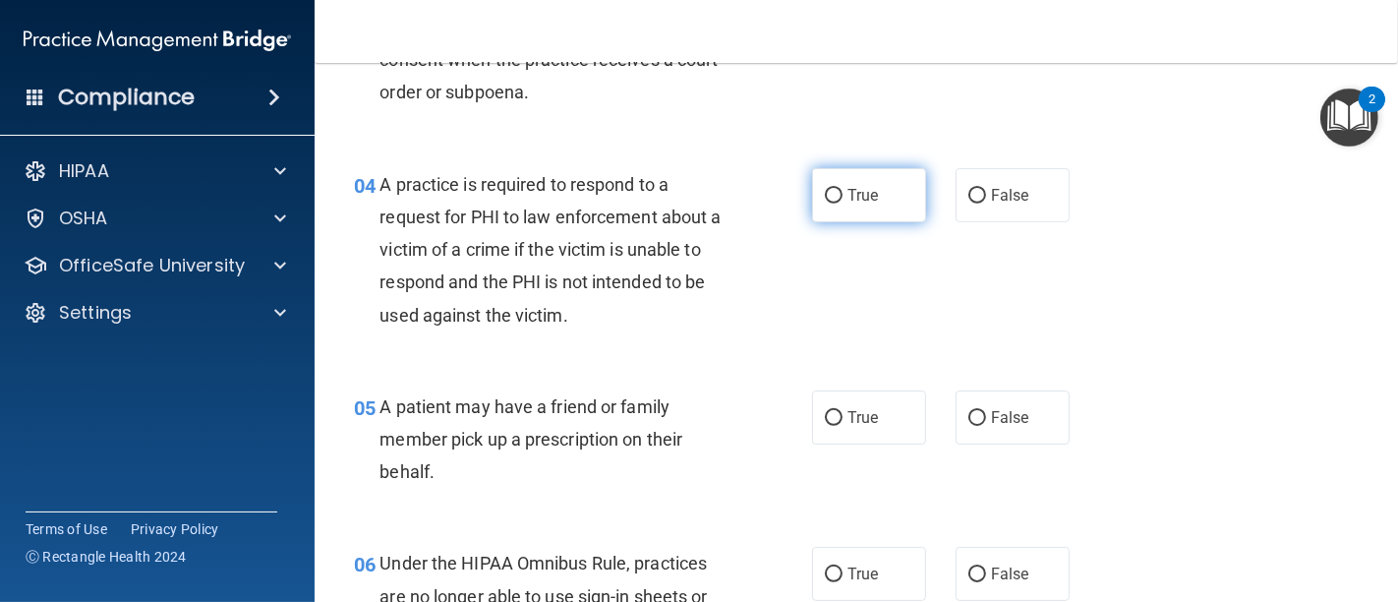
click at [826, 201] on input "True" at bounding box center [834, 196] width 18 height 15
radio input "true"
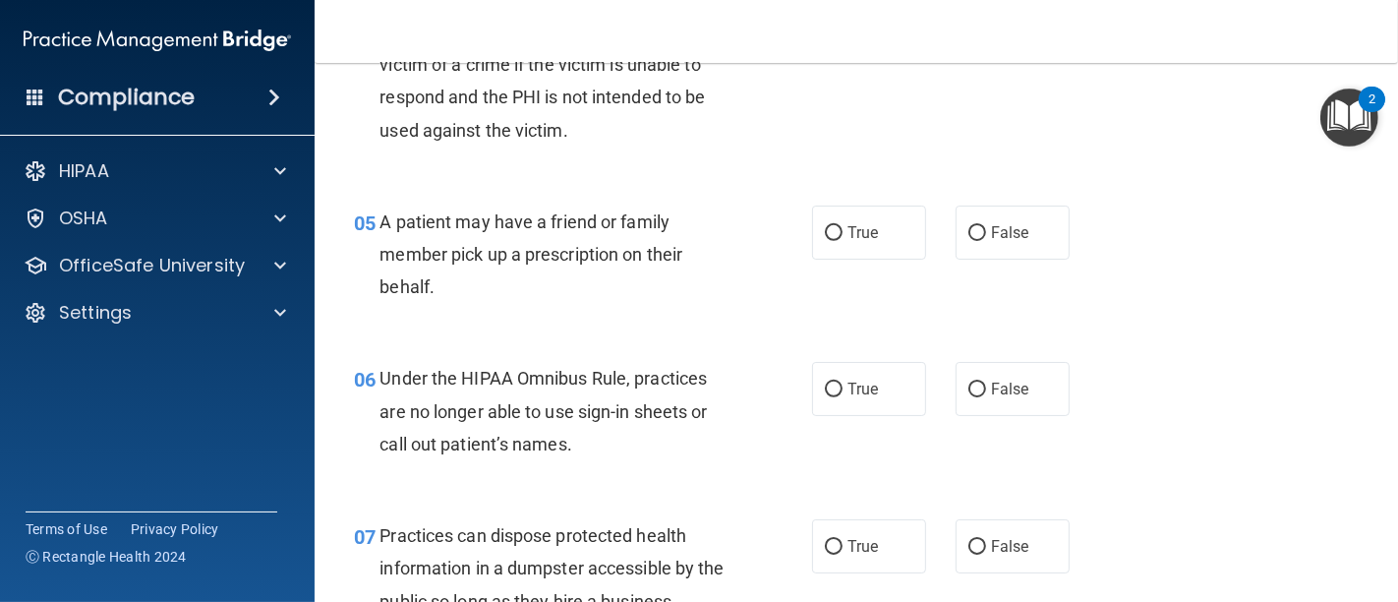
scroll to position [873, 0]
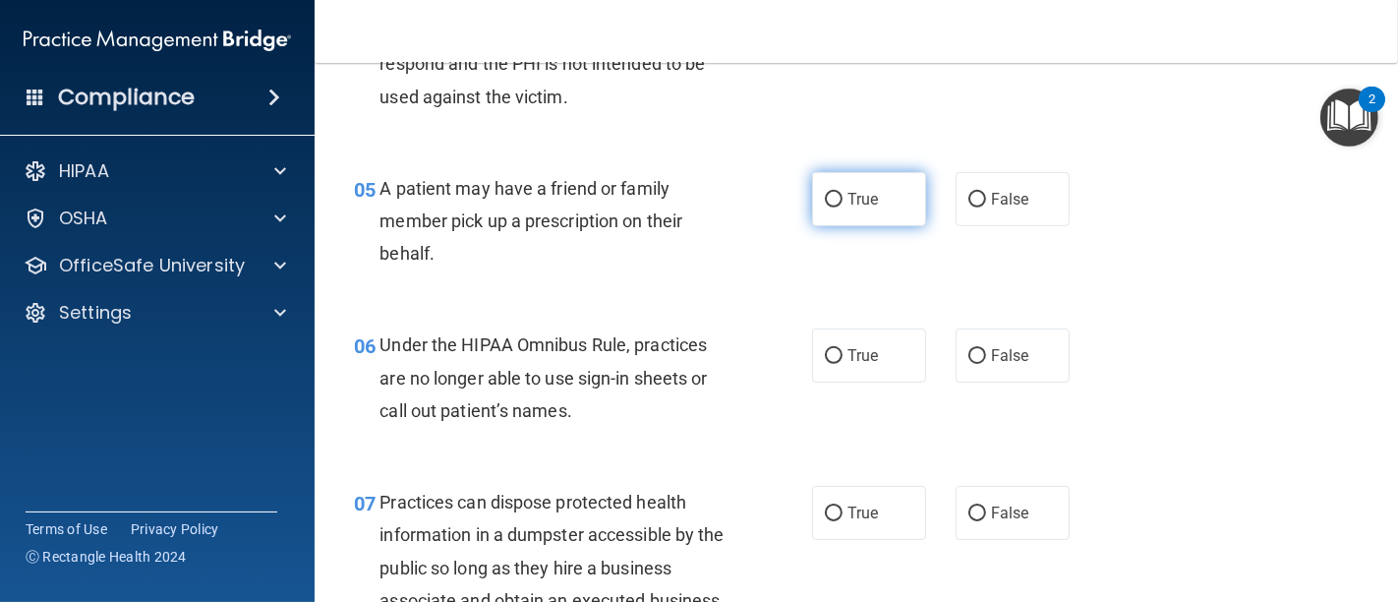
click at [832, 199] on input "True" at bounding box center [834, 200] width 18 height 15
radio input "true"
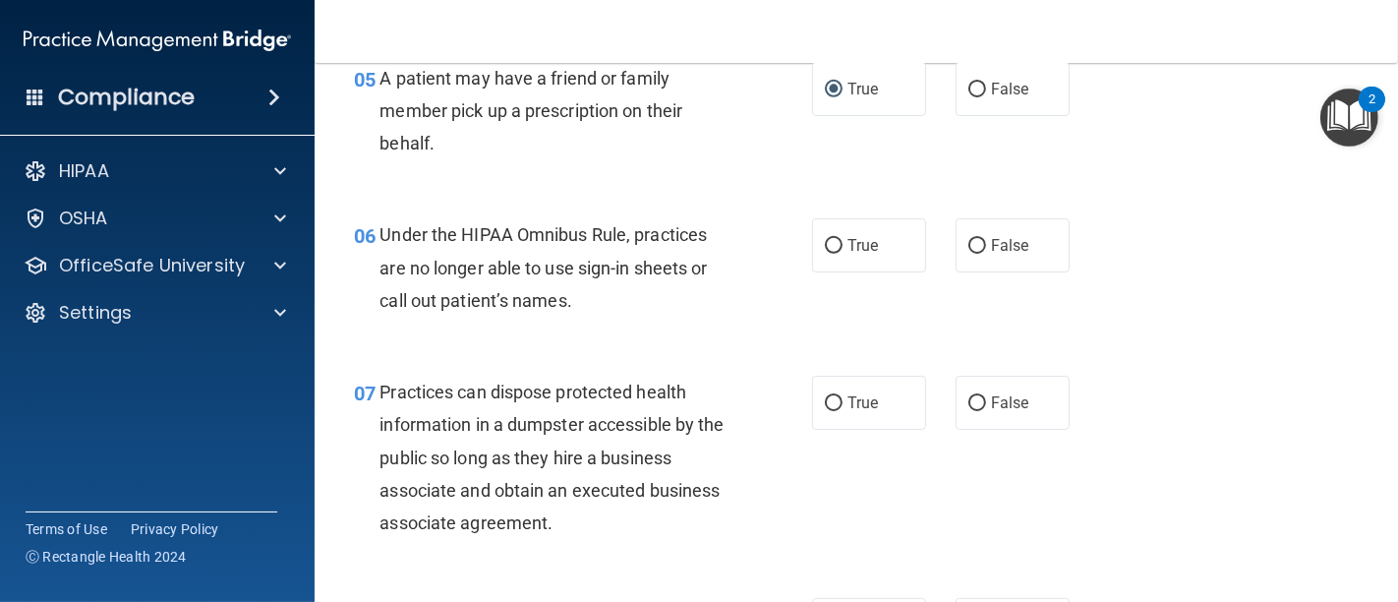
scroll to position [1092, 0]
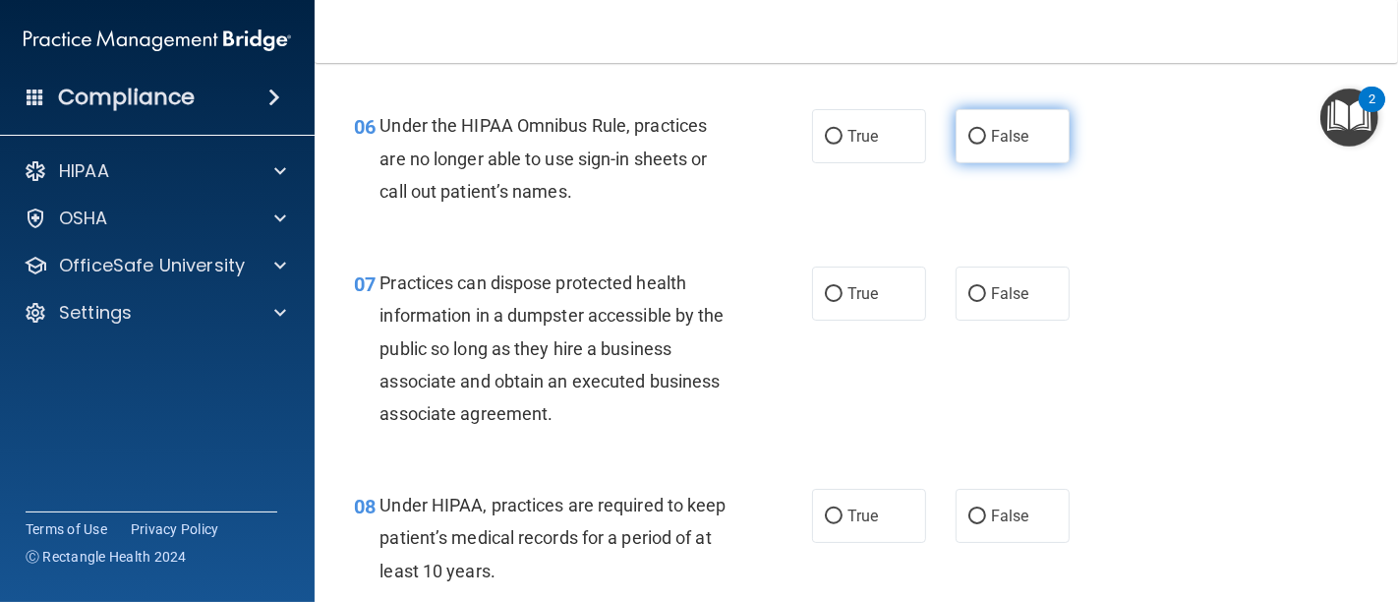
click at [968, 135] on input "False" at bounding box center [977, 137] width 18 height 15
radio input "true"
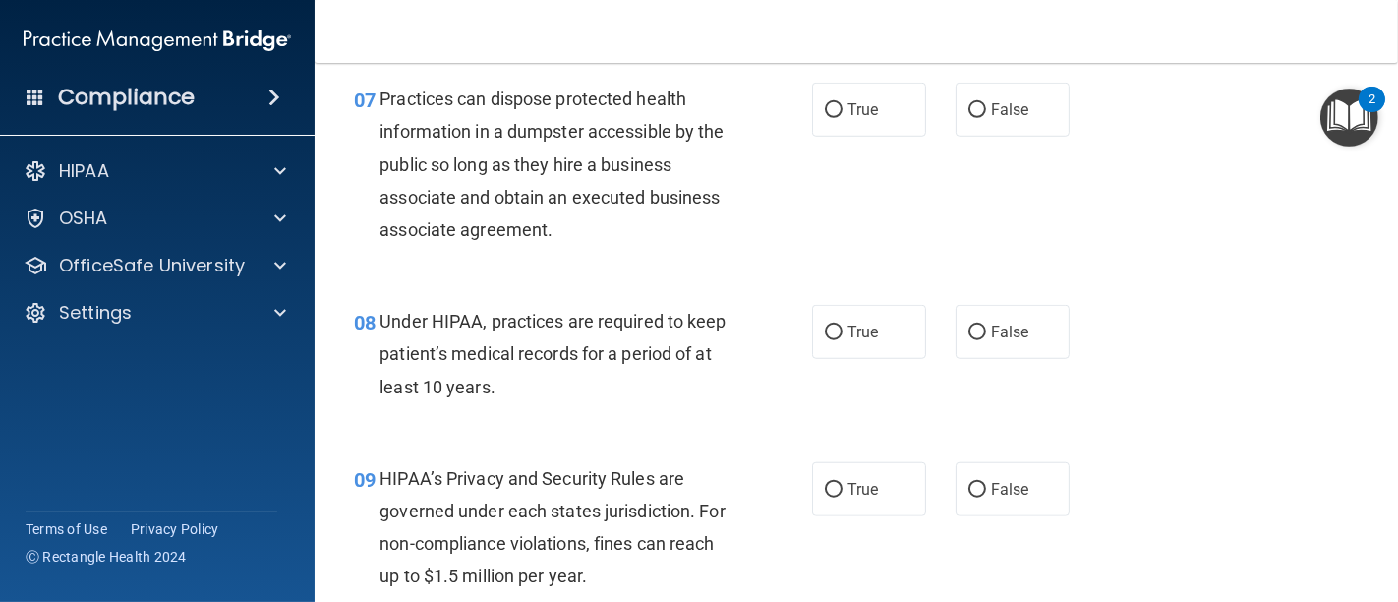
scroll to position [1310, 0]
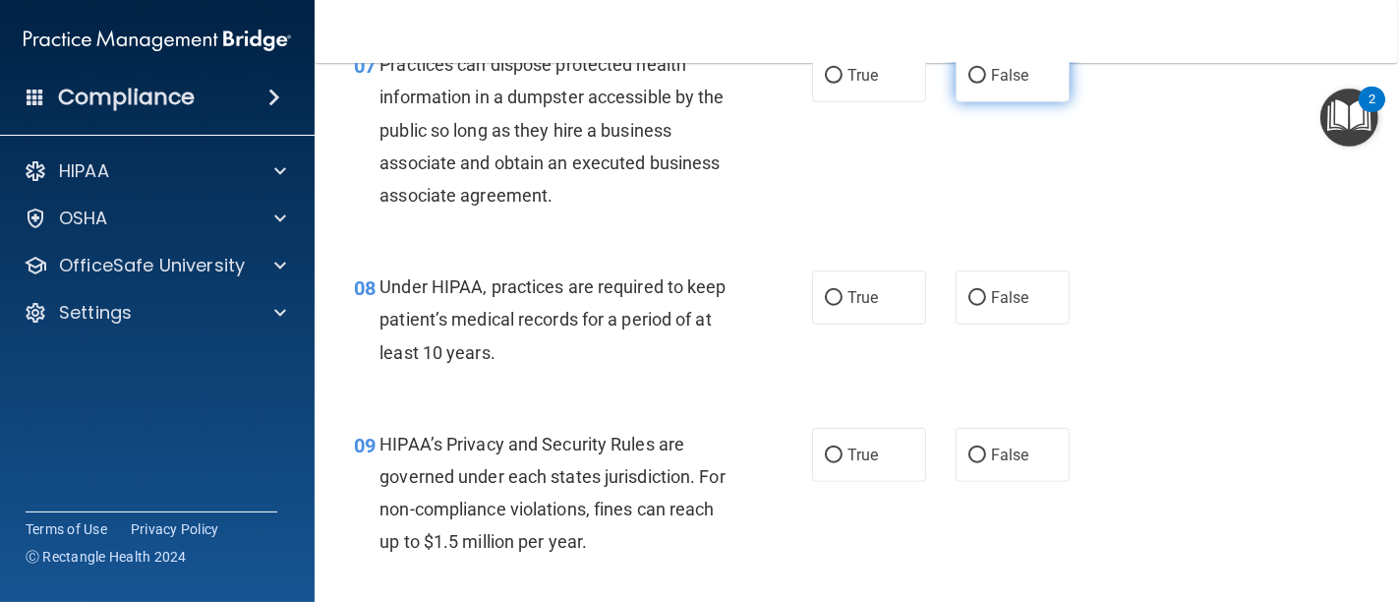
click at [968, 76] on input "False" at bounding box center [977, 76] width 18 height 15
radio input "true"
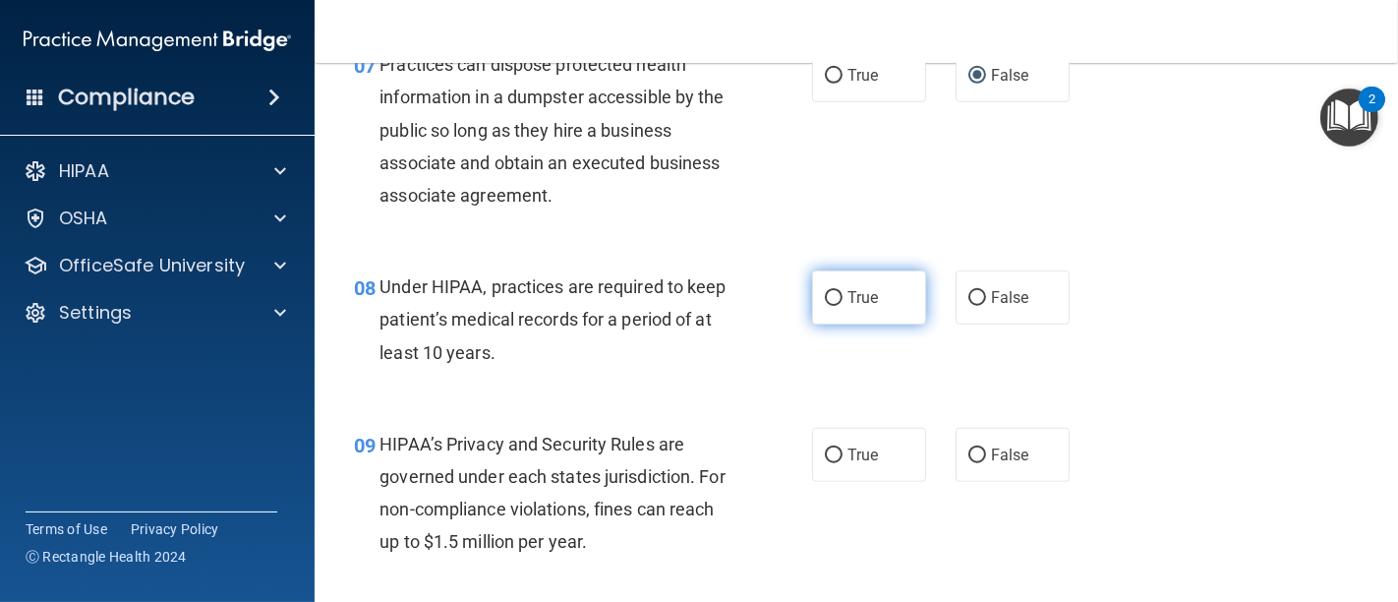
click at [826, 298] on input "True" at bounding box center [834, 298] width 18 height 15
radio input "true"
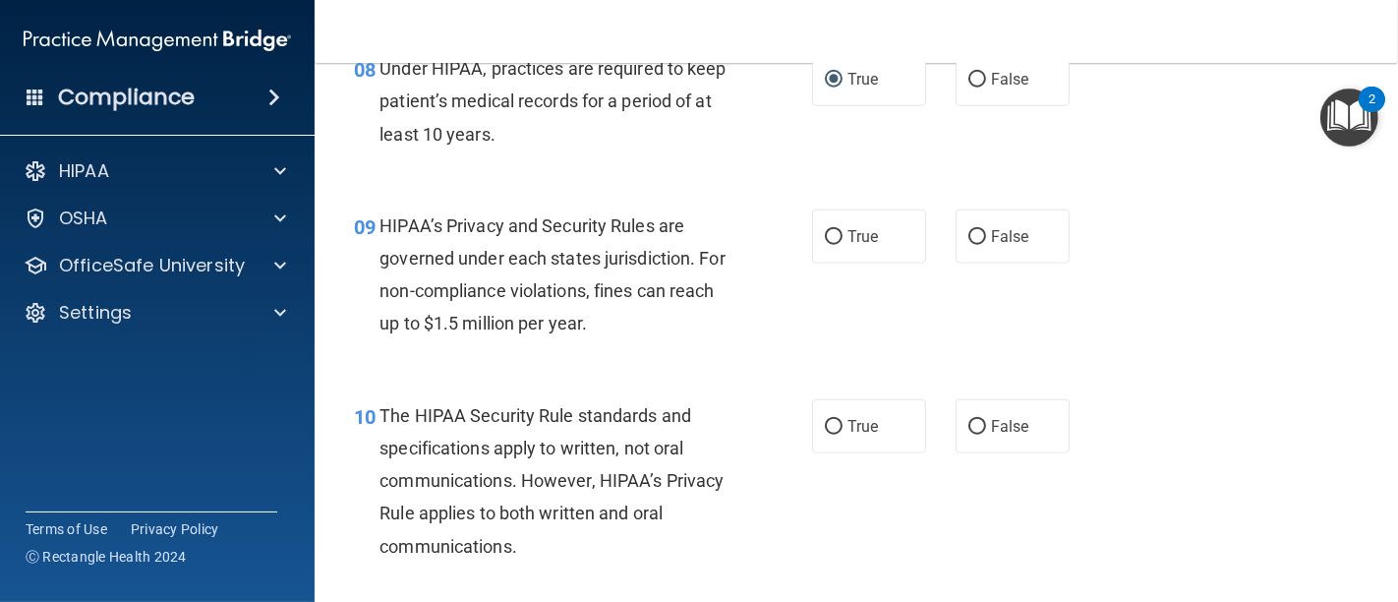
scroll to position [1638, 0]
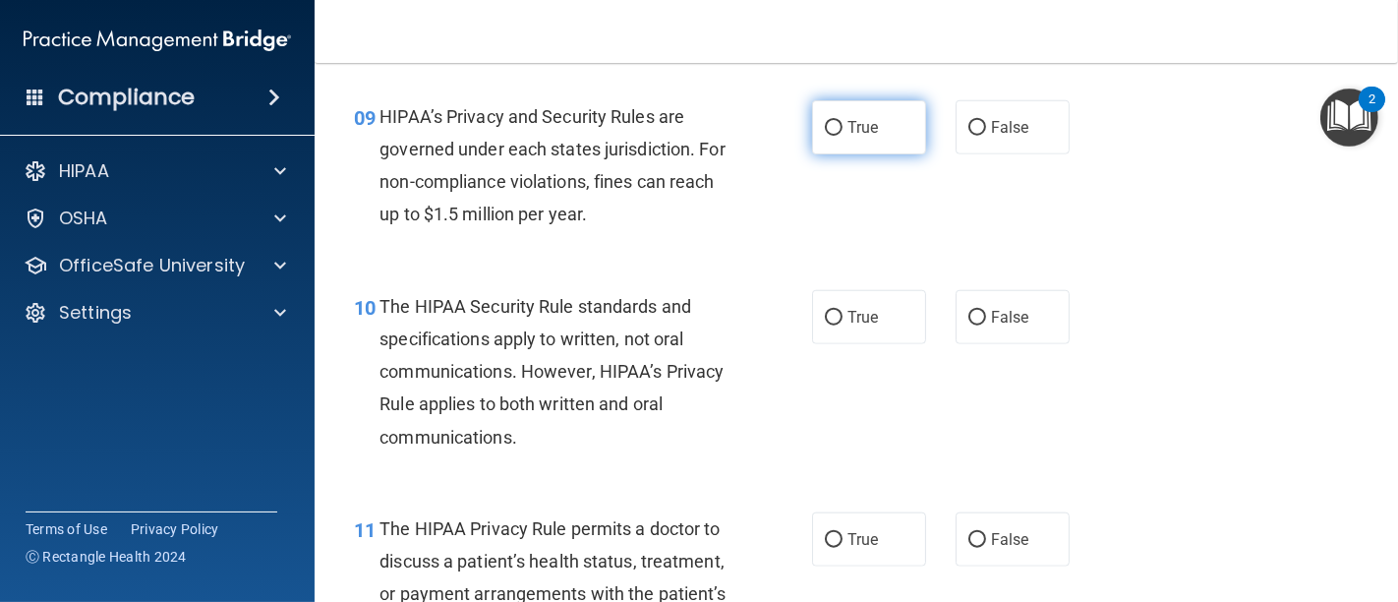
click at [825, 128] on input "True" at bounding box center [834, 128] width 18 height 15
radio input "true"
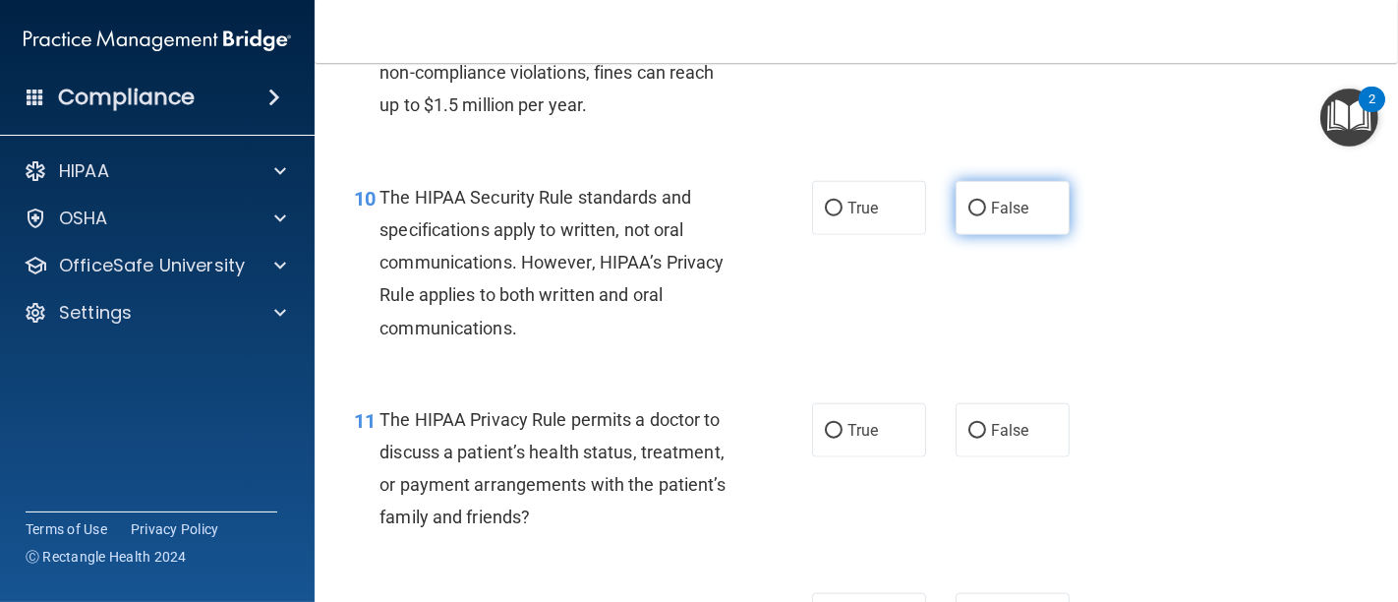
click at [968, 211] on input "False" at bounding box center [977, 209] width 18 height 15
radio input "true"
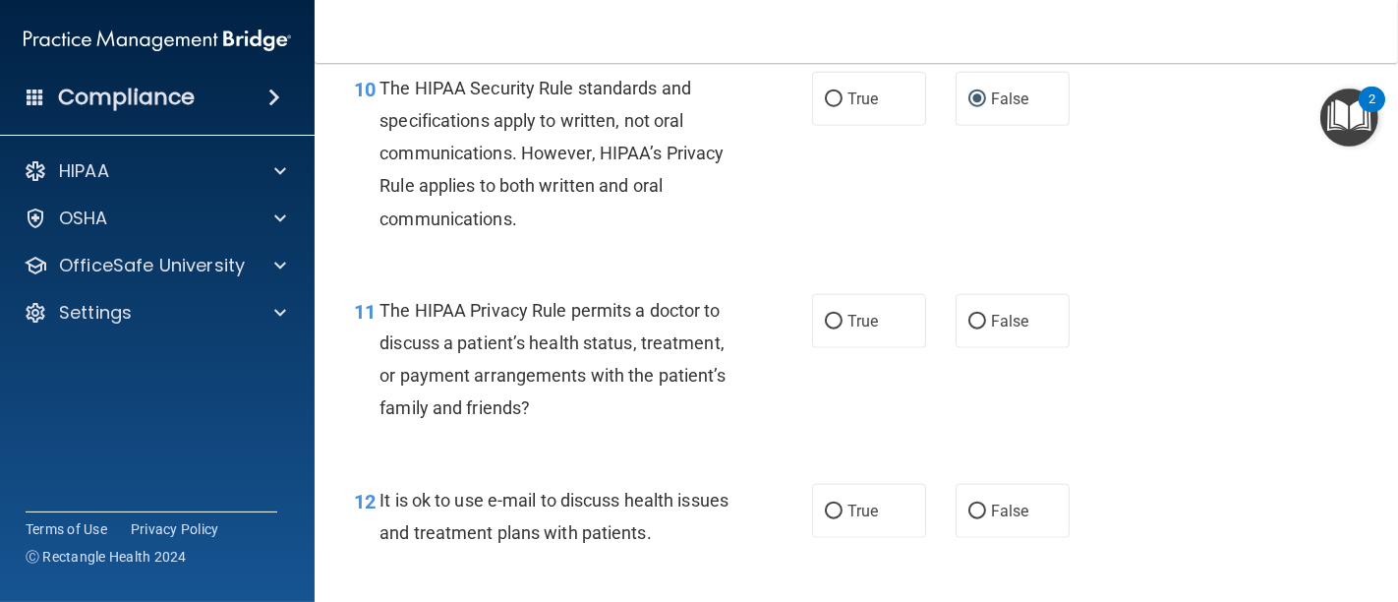
scroll to position [1966, 0]
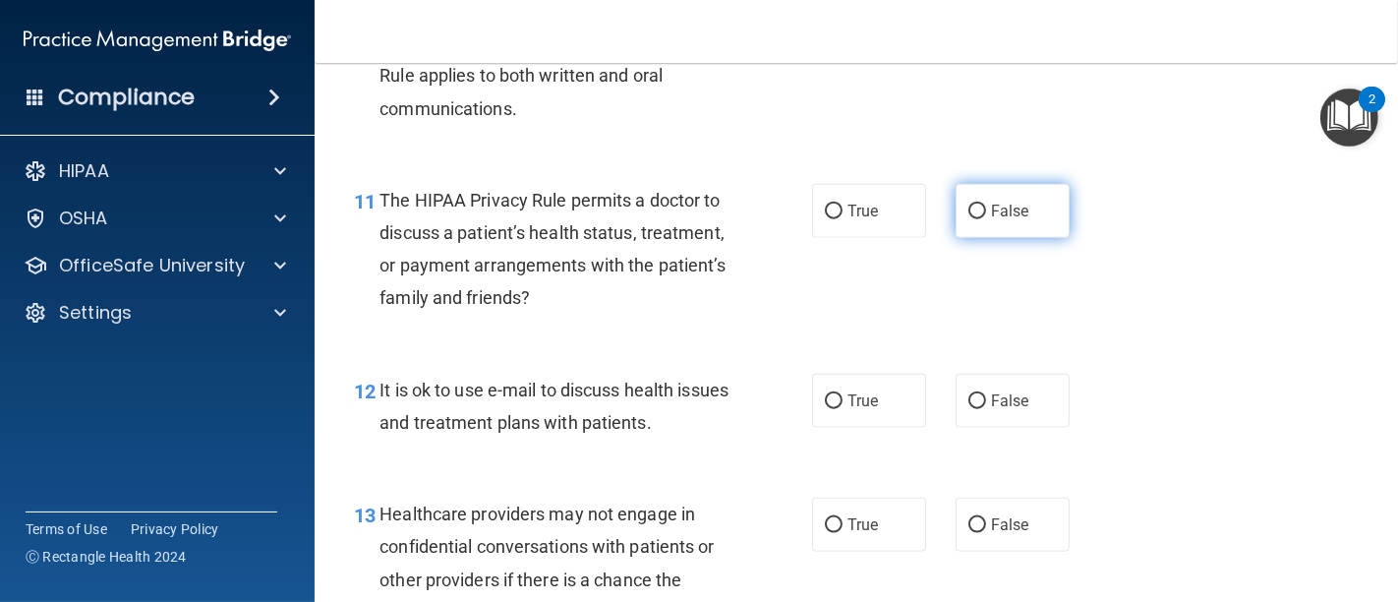
click at [968, 216] on input "False" at bounding box center [977, 211] width 18 height 15
radio input "true"
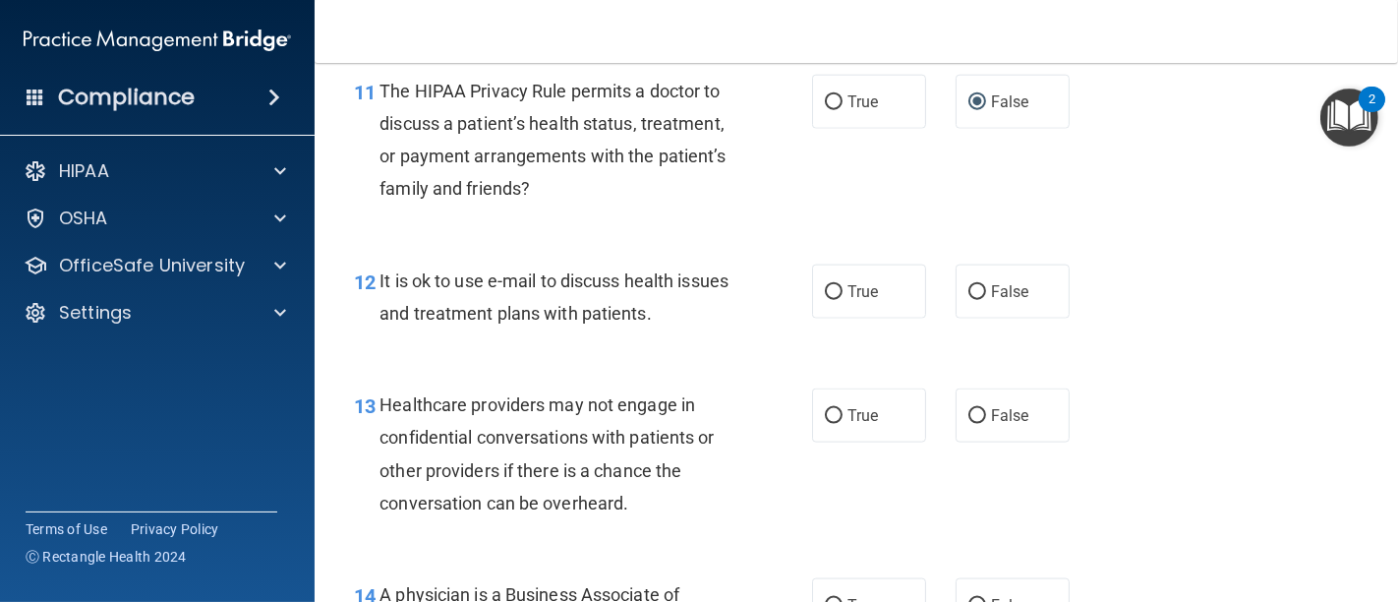
scroll to position [2184, 0]
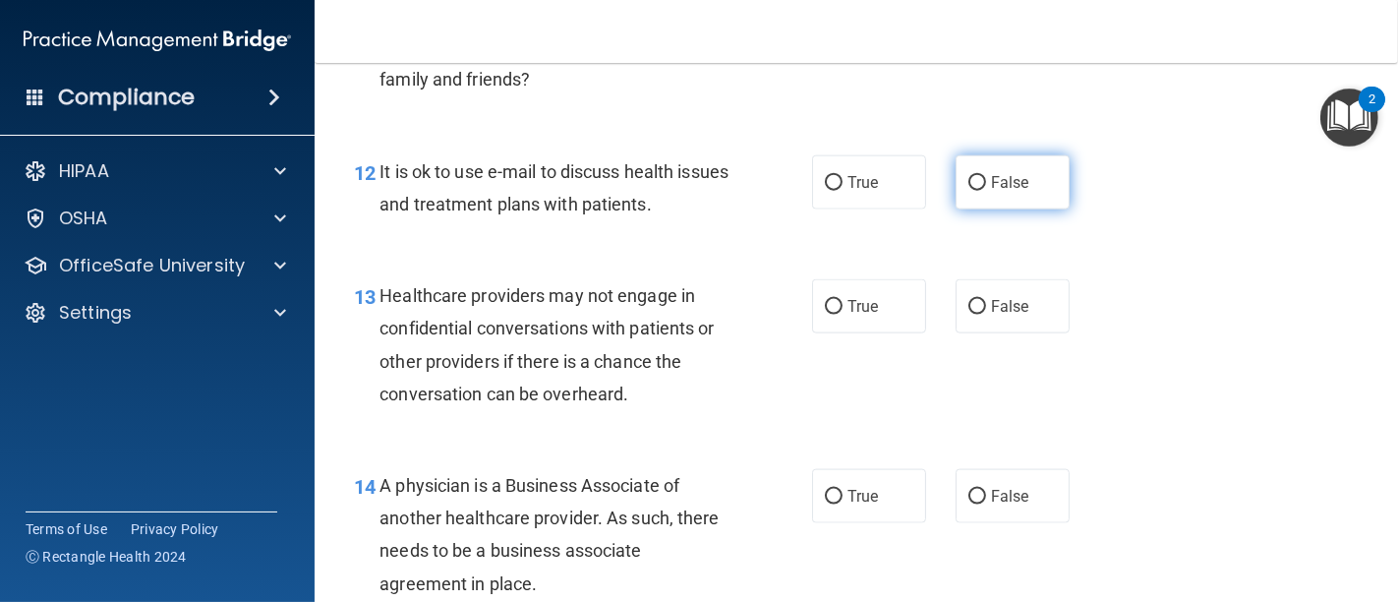
click at [971, 188] on input "False" at bounding box center [977, 183] width 18 height 15
radio input "true"
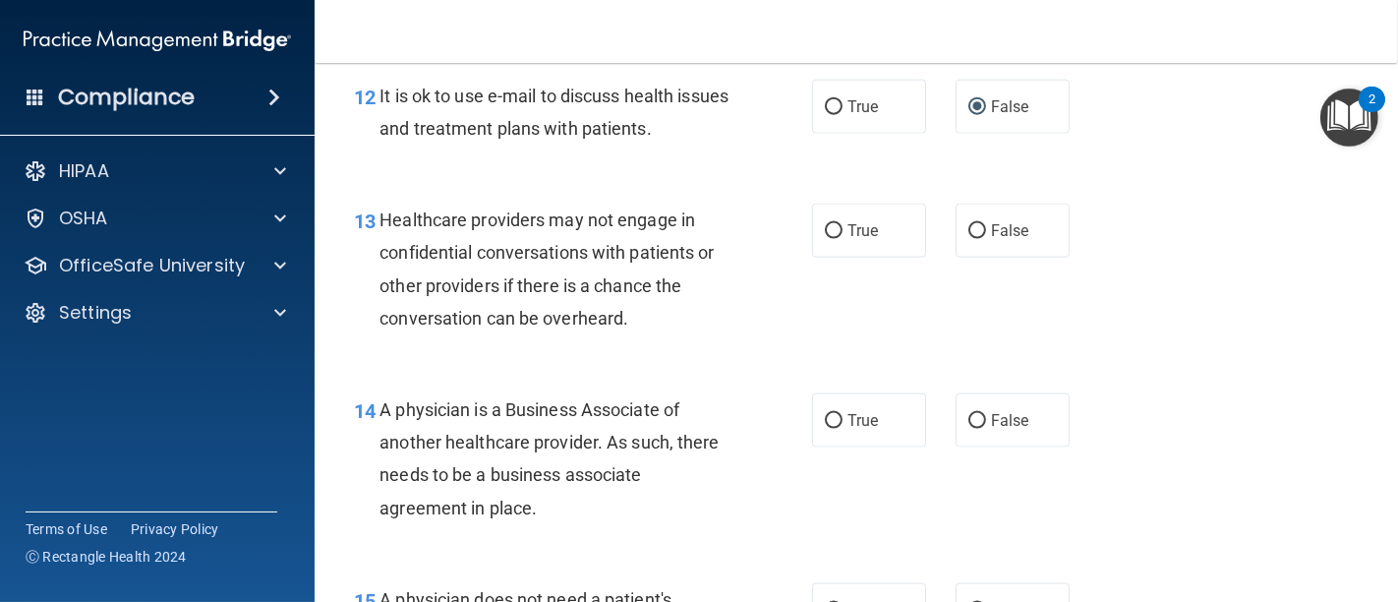
scroll to position [2293, 0]
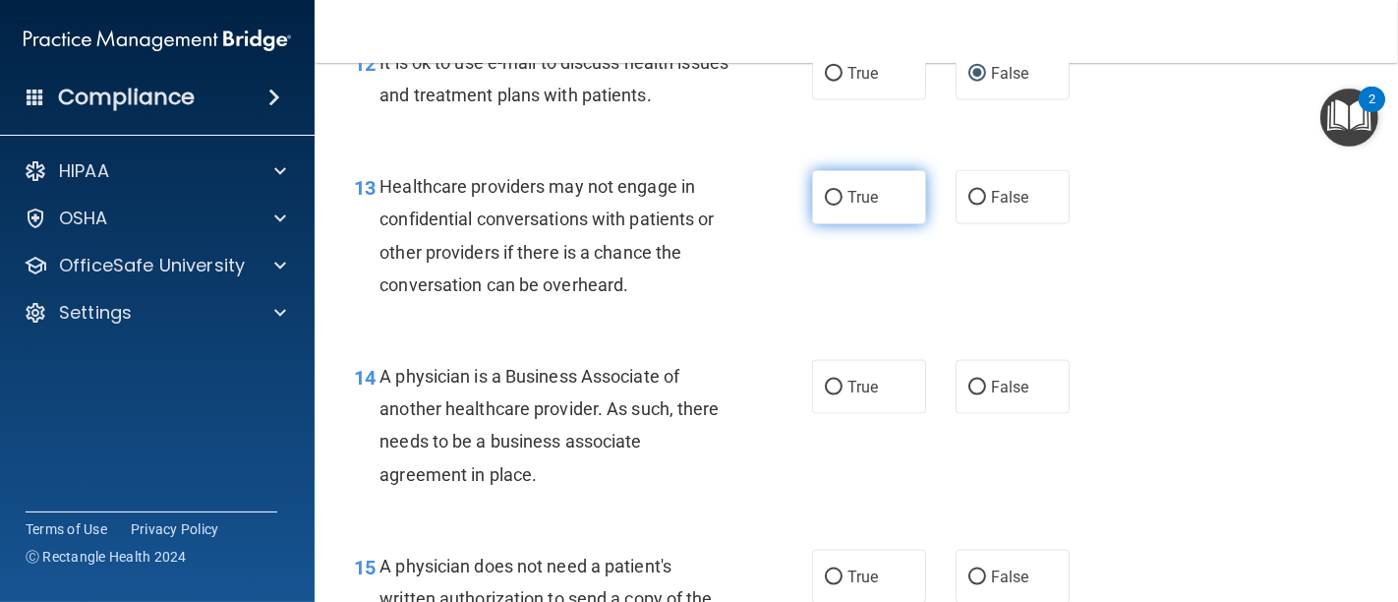
click at [828, 191] on input "True" at bounding box center [834, 198] width 18 height 15
radio input "true"
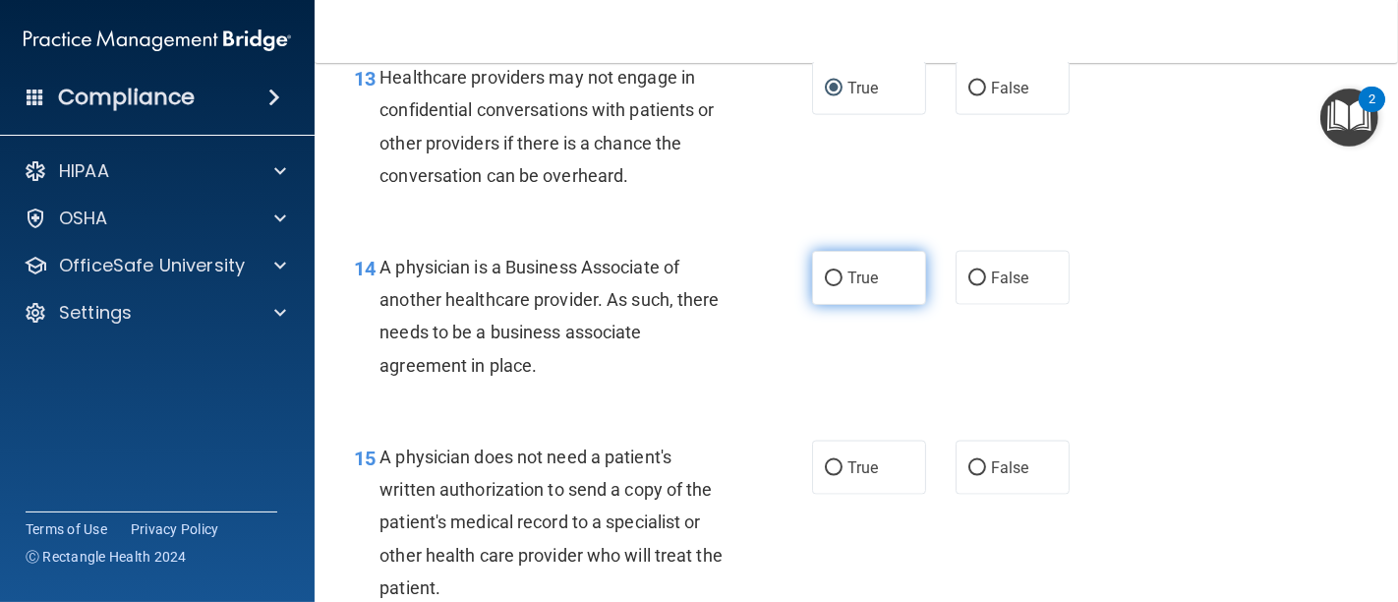
click at [825, 273] on input "True" at bounding box center [834, 278] width 18 height 15
radio input "true"
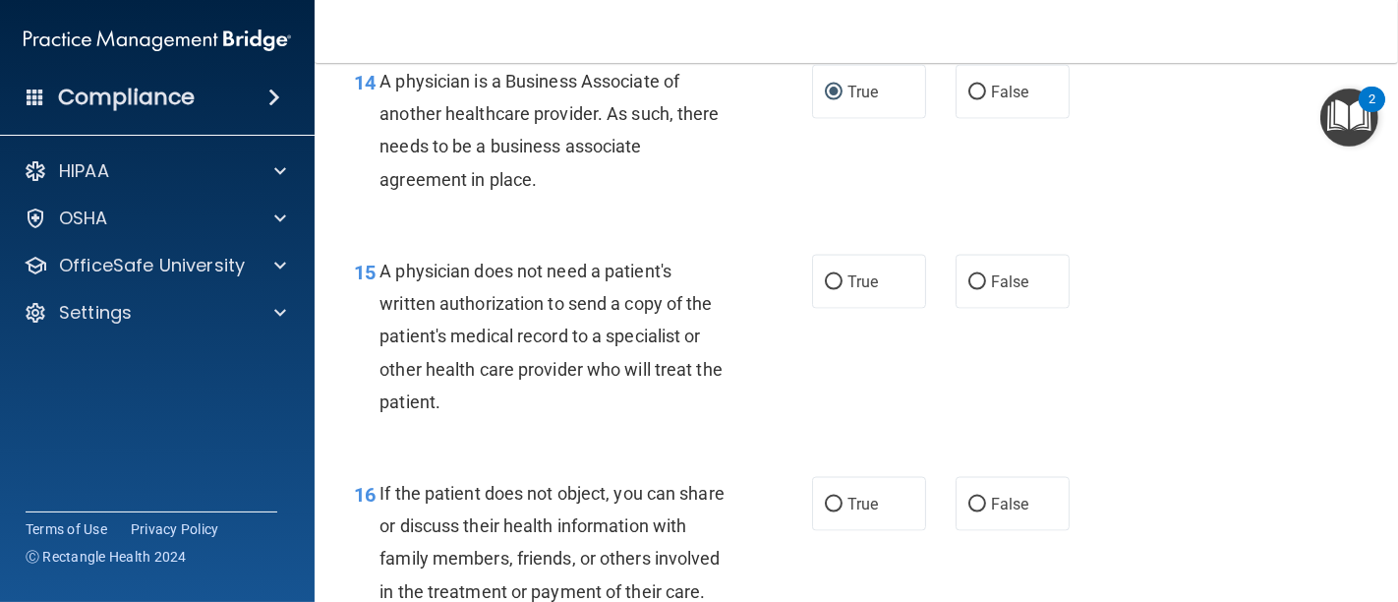
scroll to position [2621, 0]
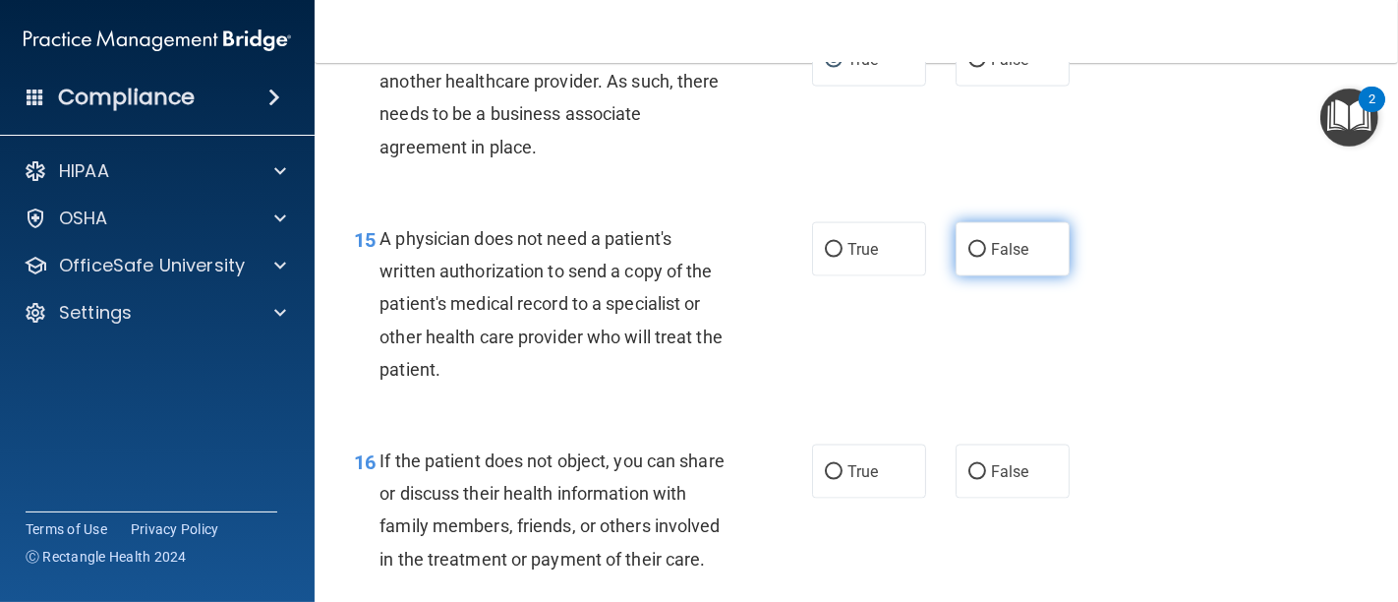
click at [968, 243] on input "False" at bounding box center [977, 250] width 18 height 15
radio input "true"
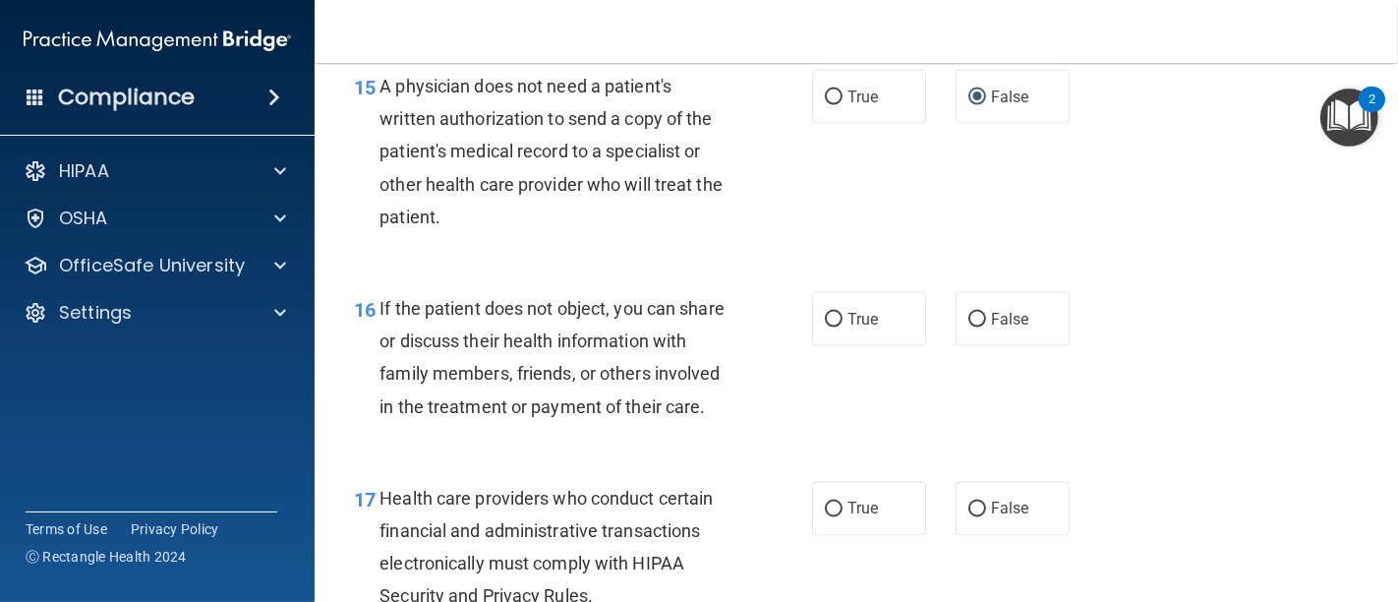
scroll to position [2839, 0]
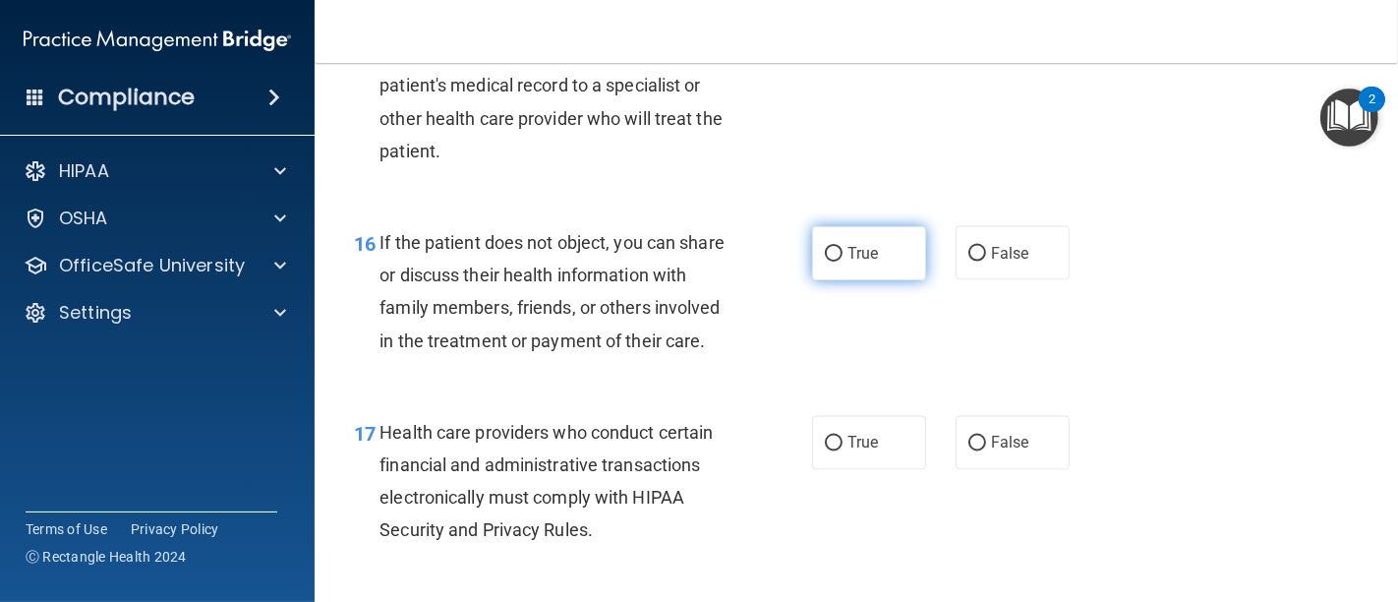
click at [825, 252] on input "True" at bounding box center [834, 254] width 18 height 15
radio input "true"
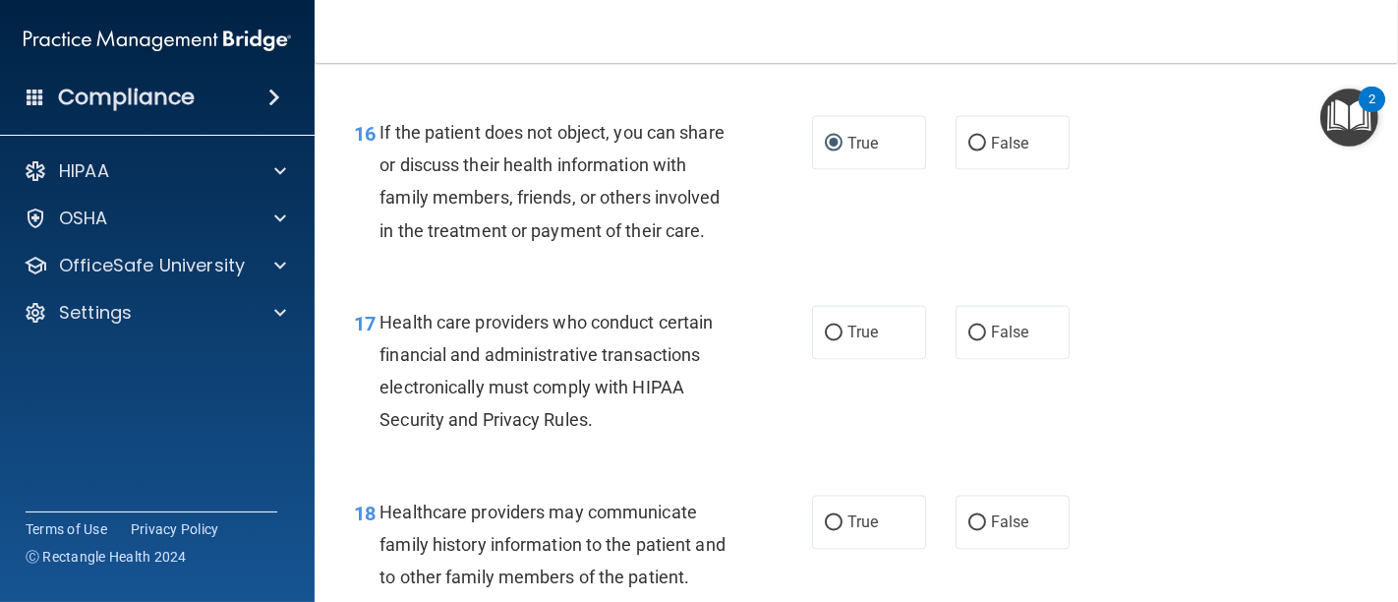
scroll to position [3058, 0]
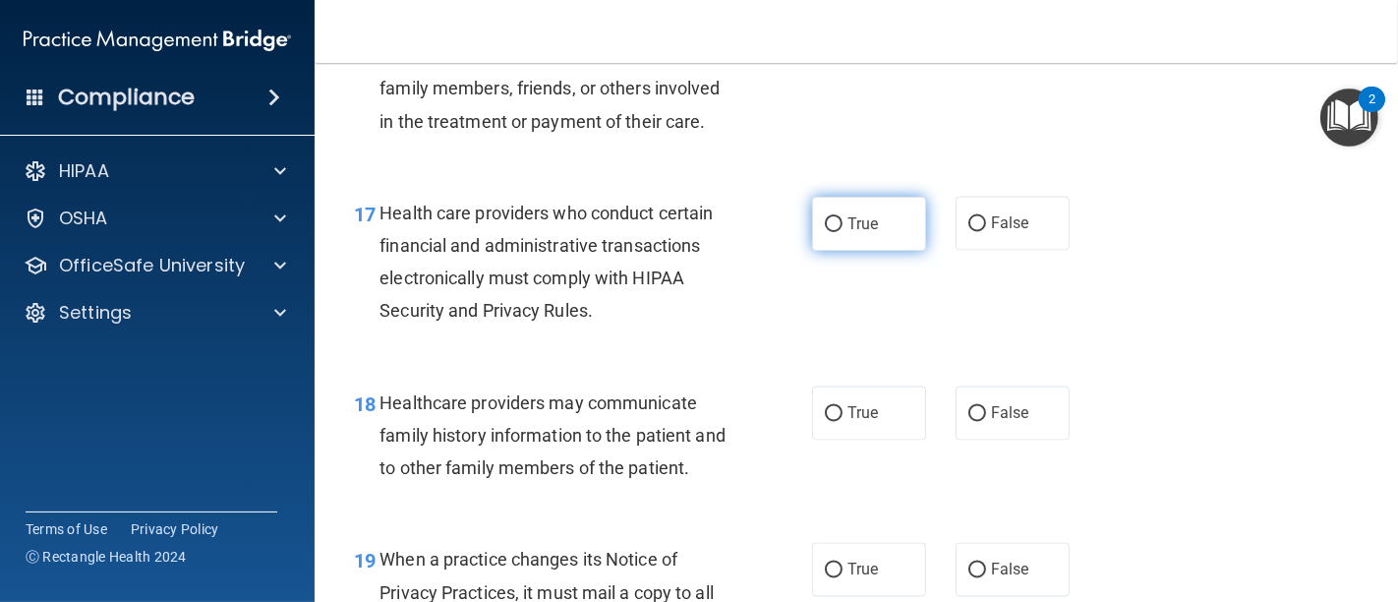
click at [825, 232] on input "True" at bounding box center [834, 224] width 18 height 15
radio input "true"
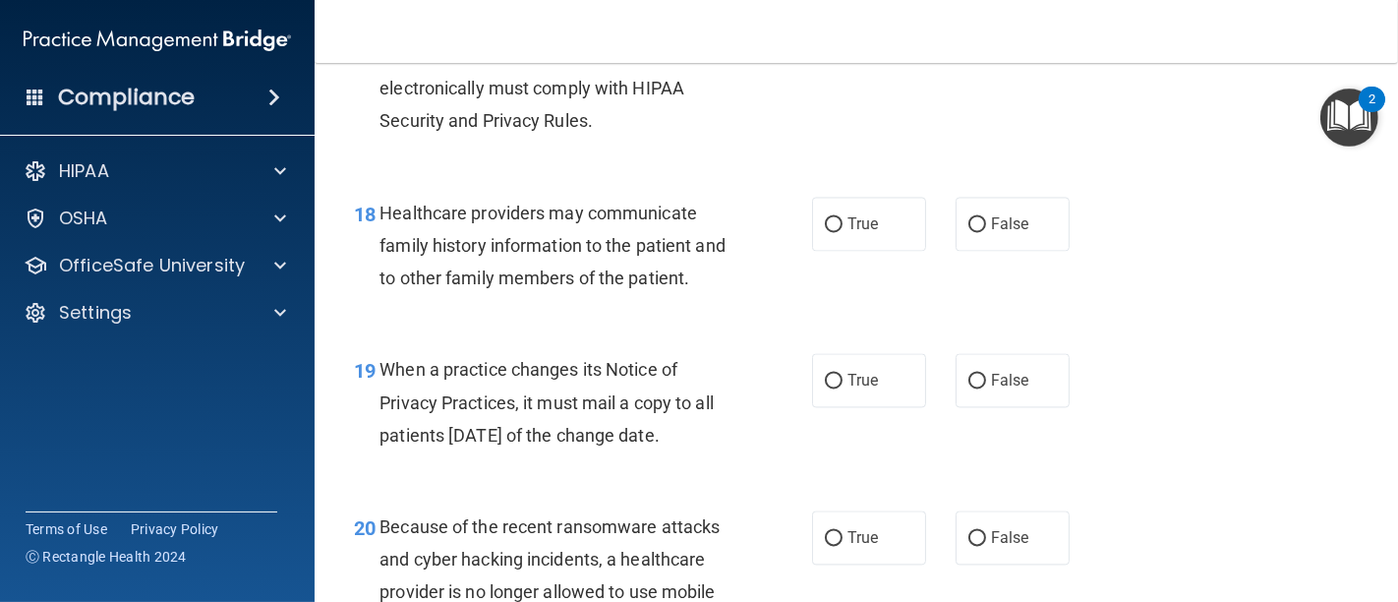
scroll to position [3276, 0]
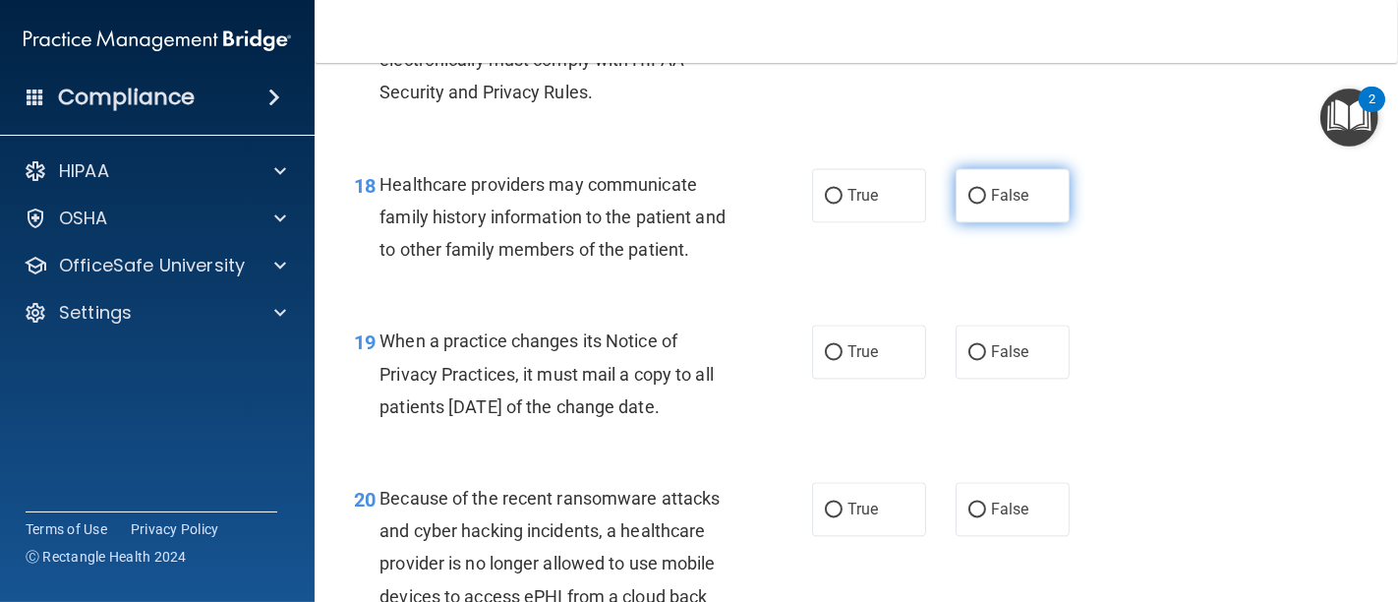
click at [968, 203] on input "False" at bounding box center [977, 196] width 18 height 15
radio input "true"
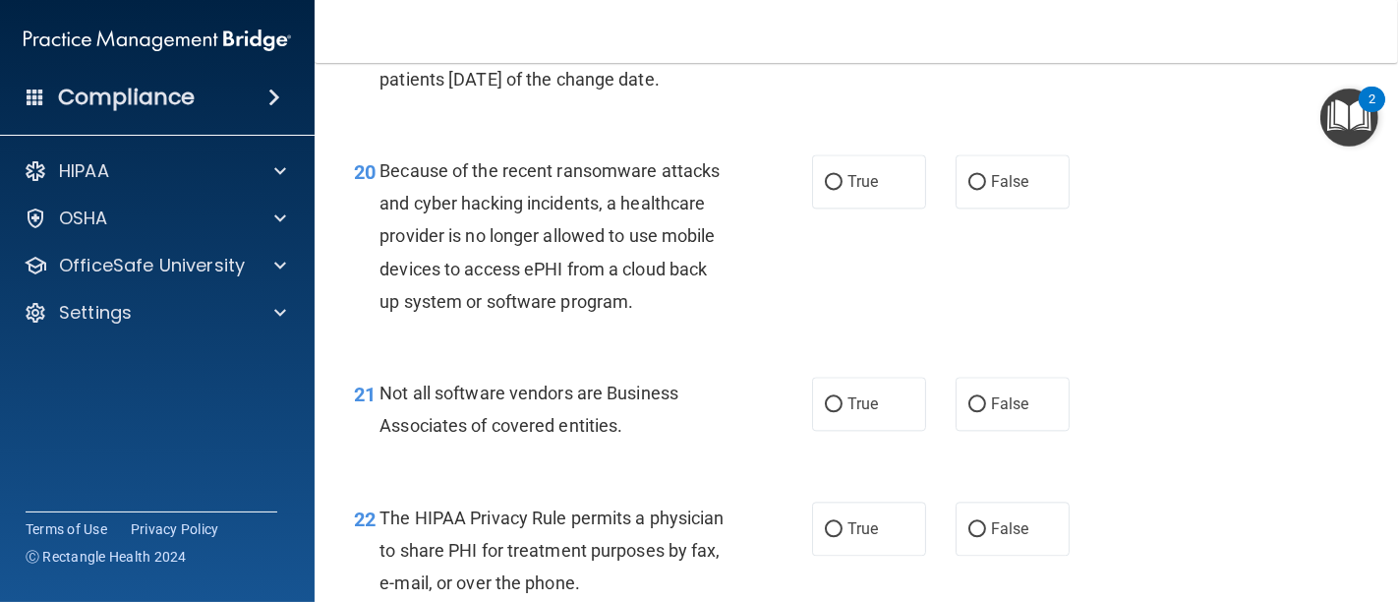
scroll to position [3495, 0]
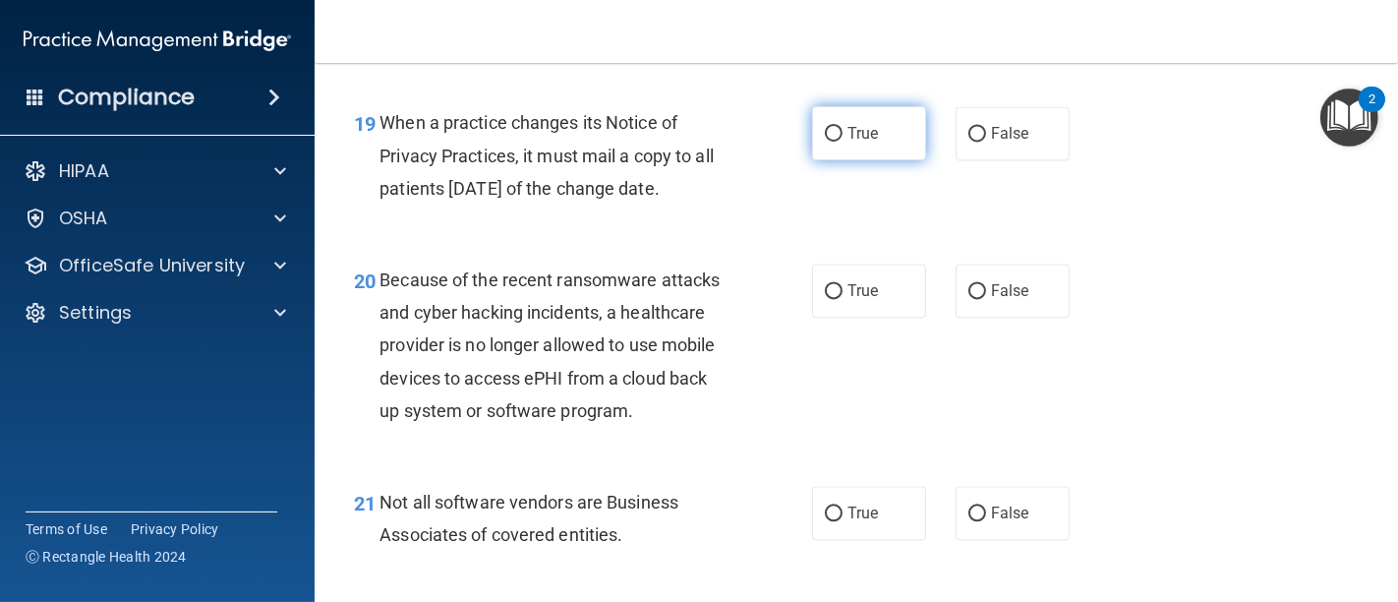
click at [831, 142] on input "True" at bounding box center [834, 134] width 18 height 15
radio input "true"
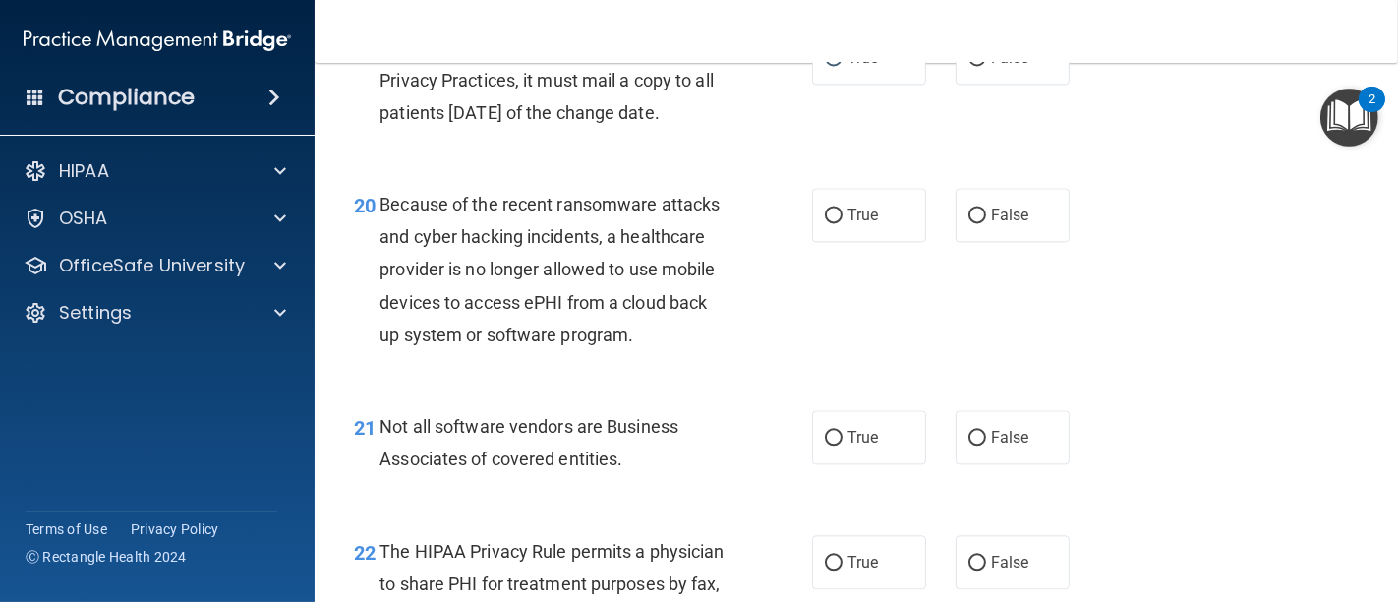
scroll to position [3604, 0]
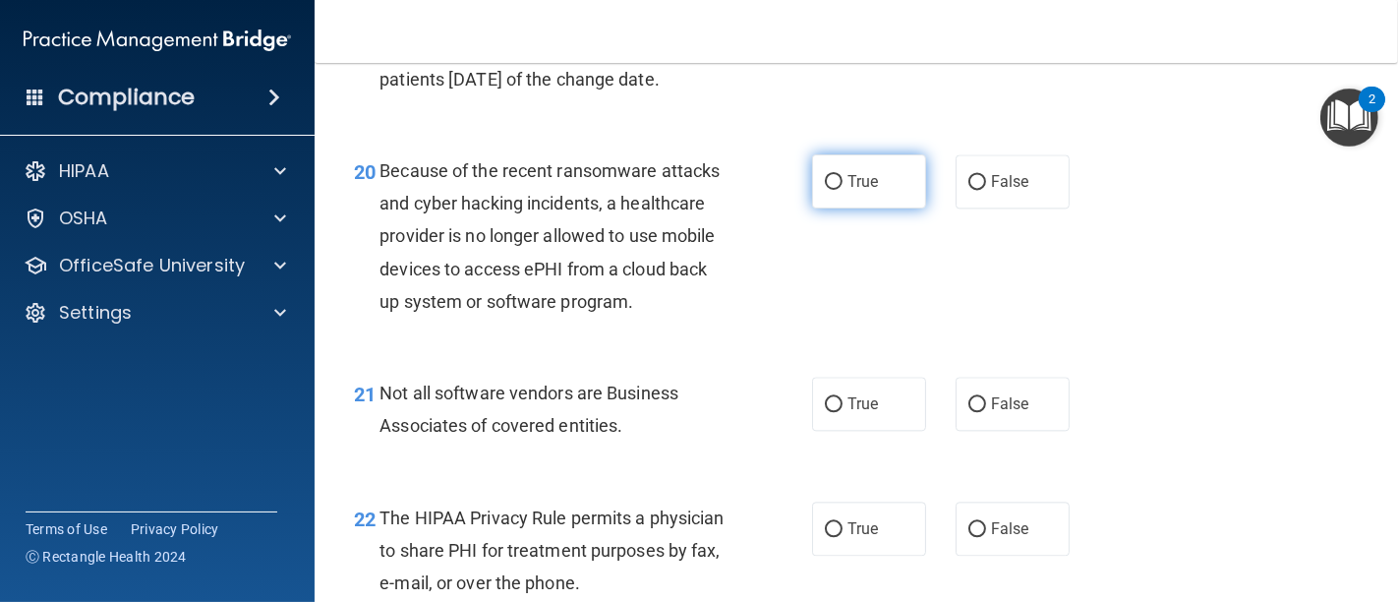
click at [827, 190] on input "True" at bounding box center [834, 182] width 18 height 15
radio input "true"
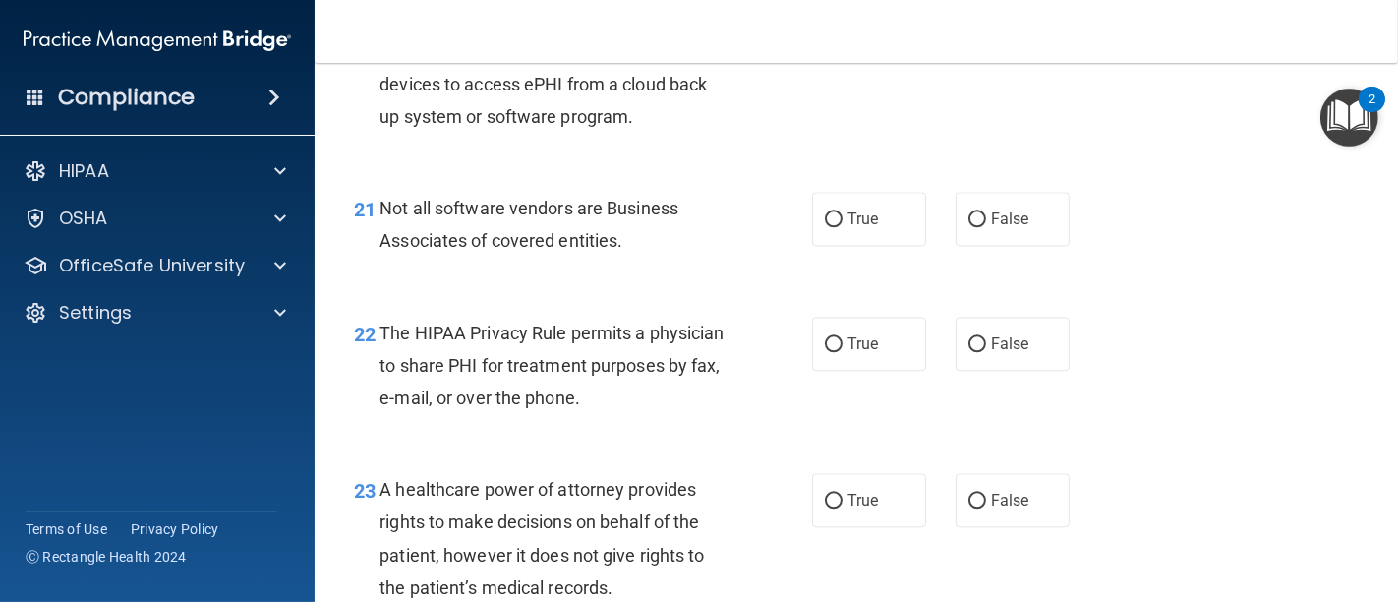
scroll to position [3822, 0]
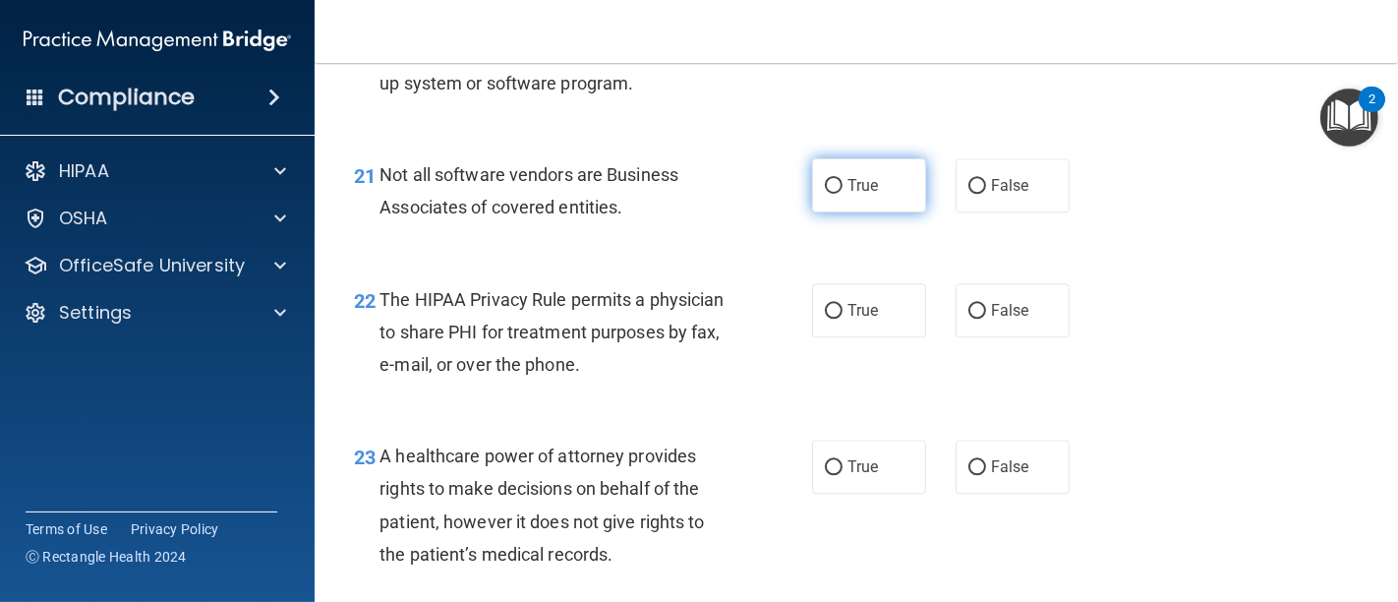
click at [828, 194] on input "True" at bounding box center [834, 186] width 18 height 15
radio input "true"
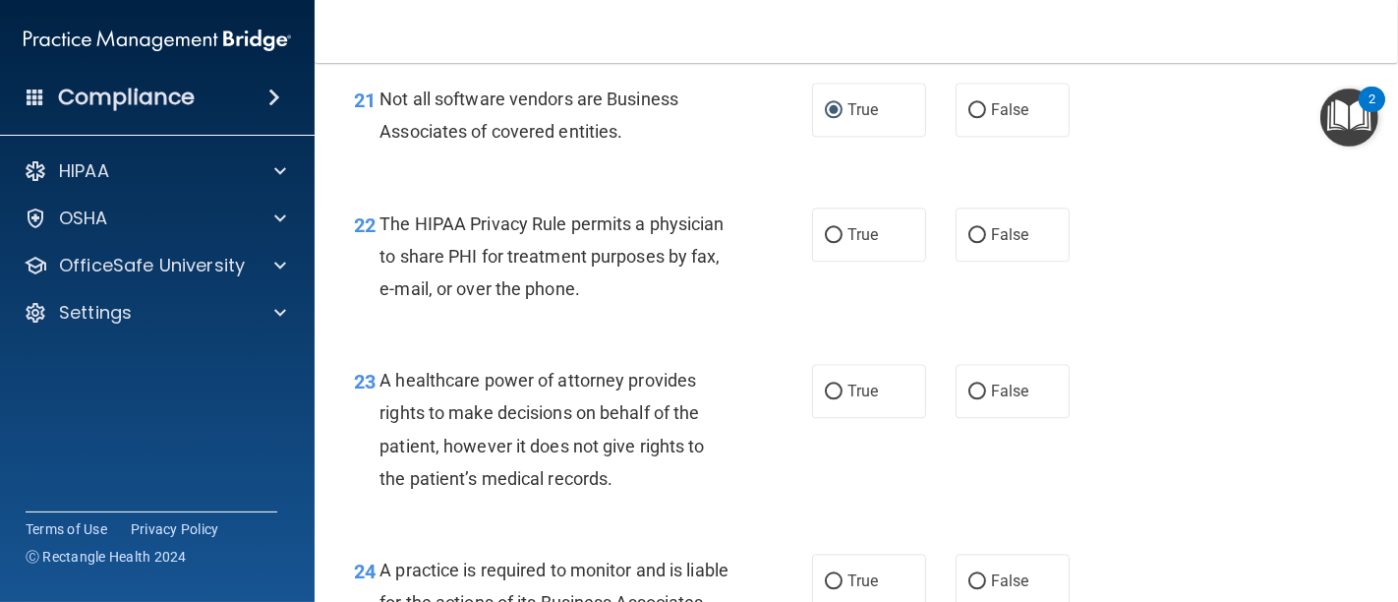
scroll to position [3932, 0]
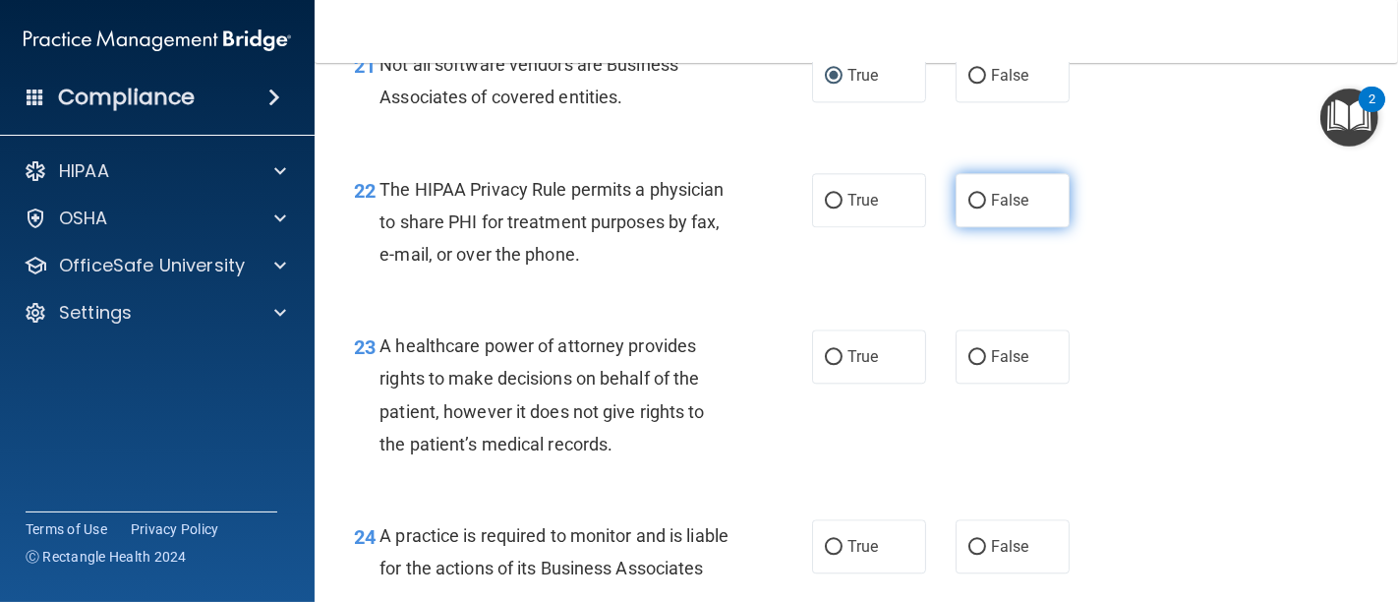
click at [968, 208] on input "False" at bounding box center [977, 201] width 18 height 15
radio input "true"
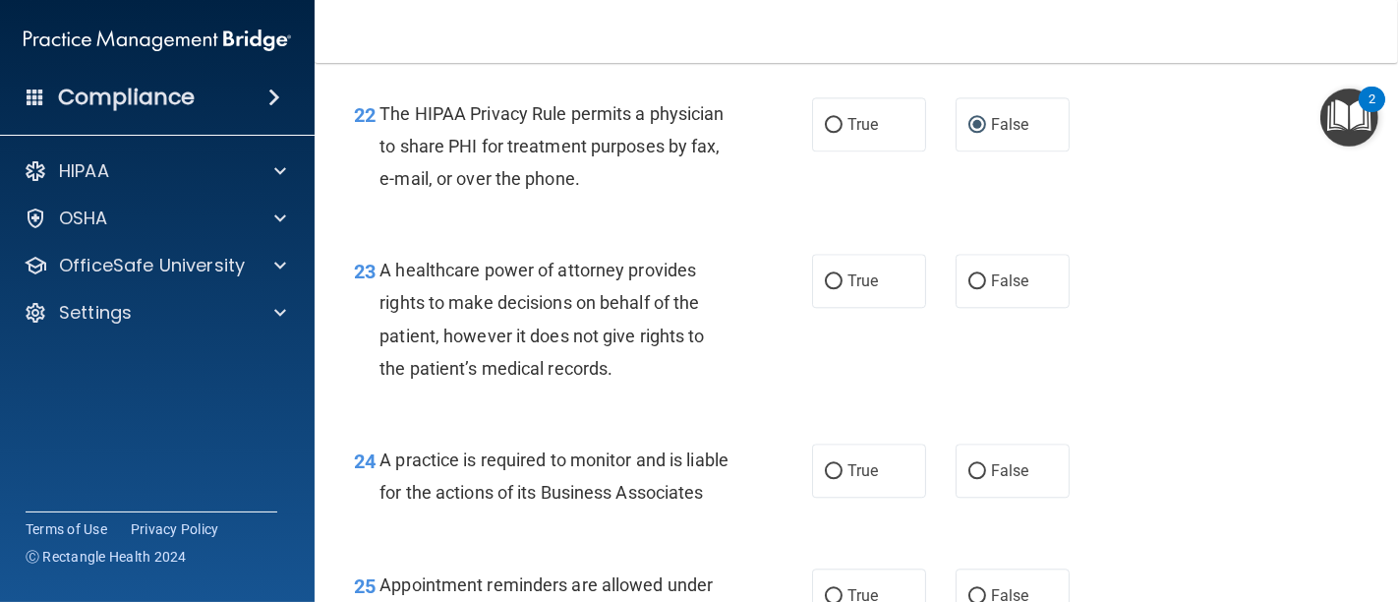
scroll to position [4041, 0]
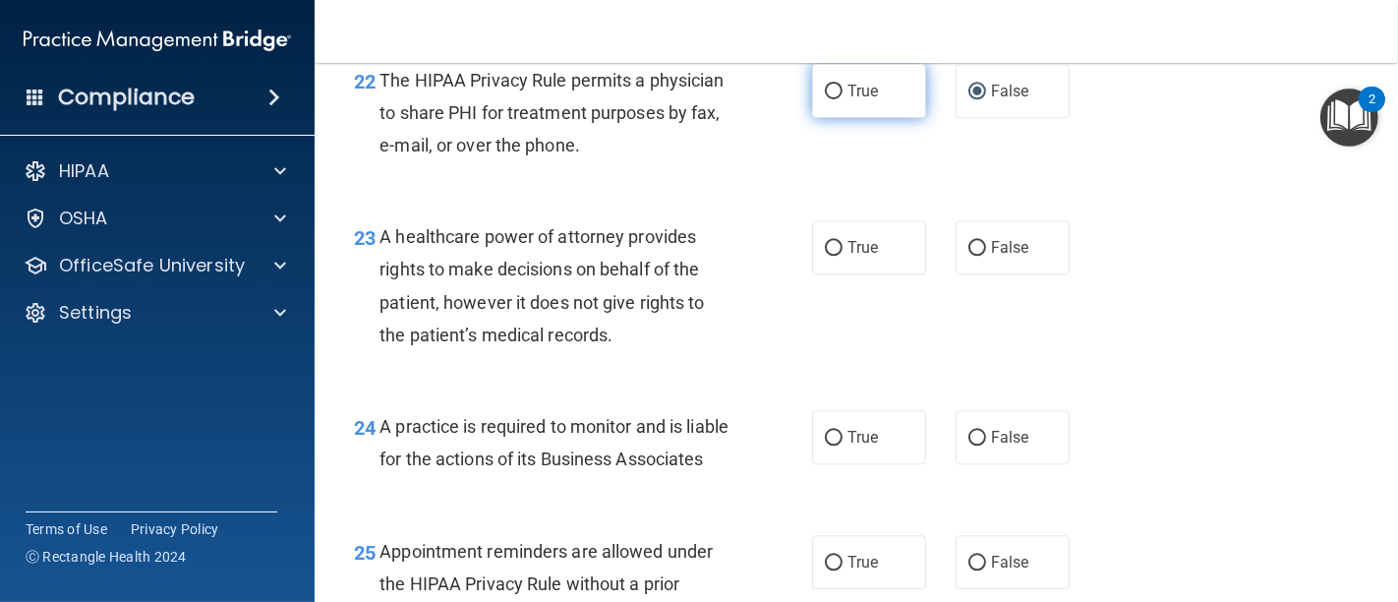
click at [825, 99] on input "True" at bounding box center [834, 92] width 18 height 15
radio input "true"
radio input "false"
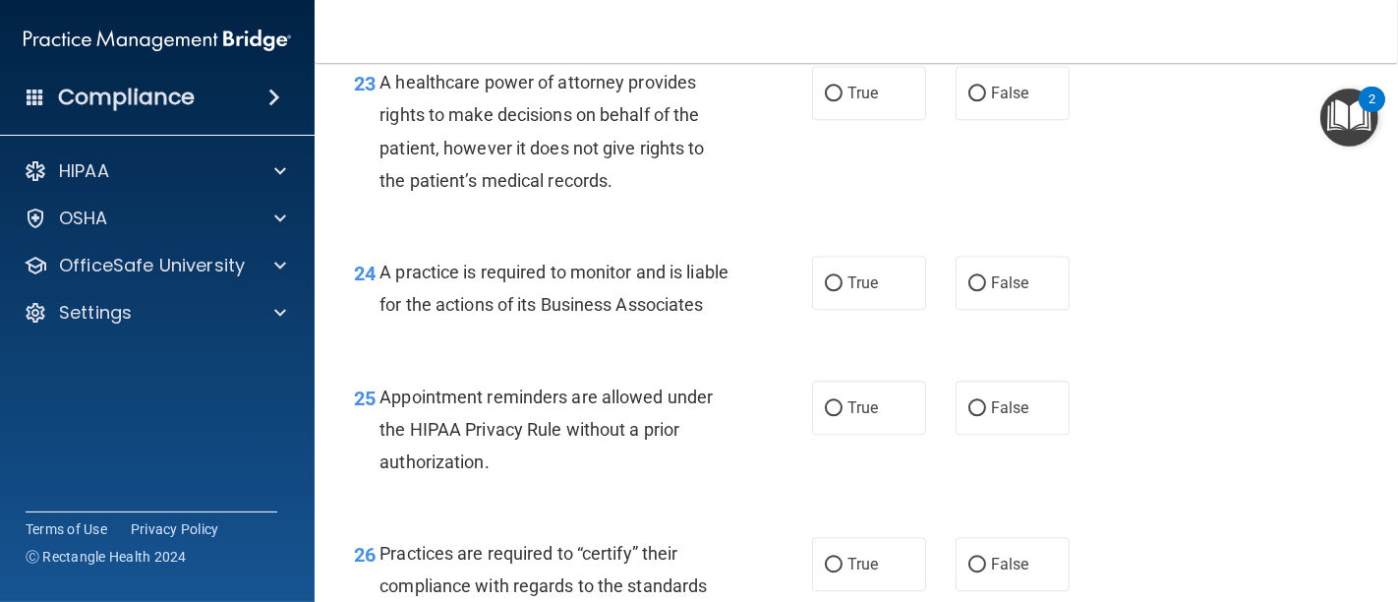
scroll to position [4150, 0]
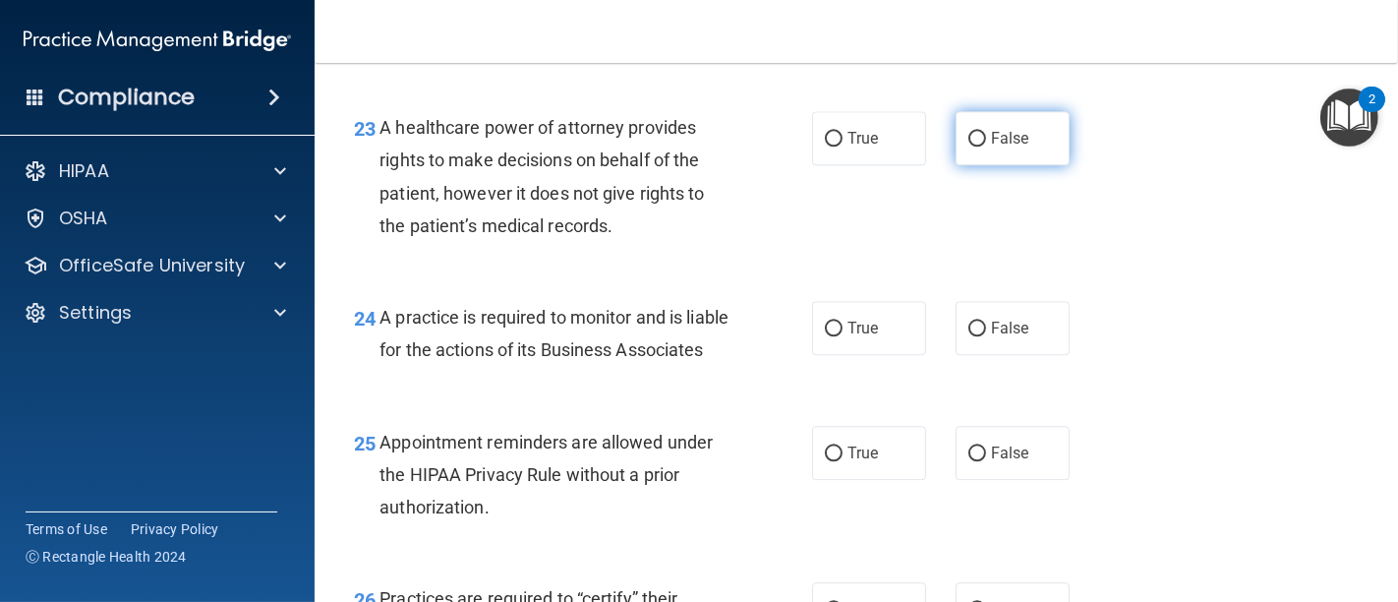
click at [968, 146] on input "False" at bounding box center [977, 139] width 18 height 15
radio input "true"
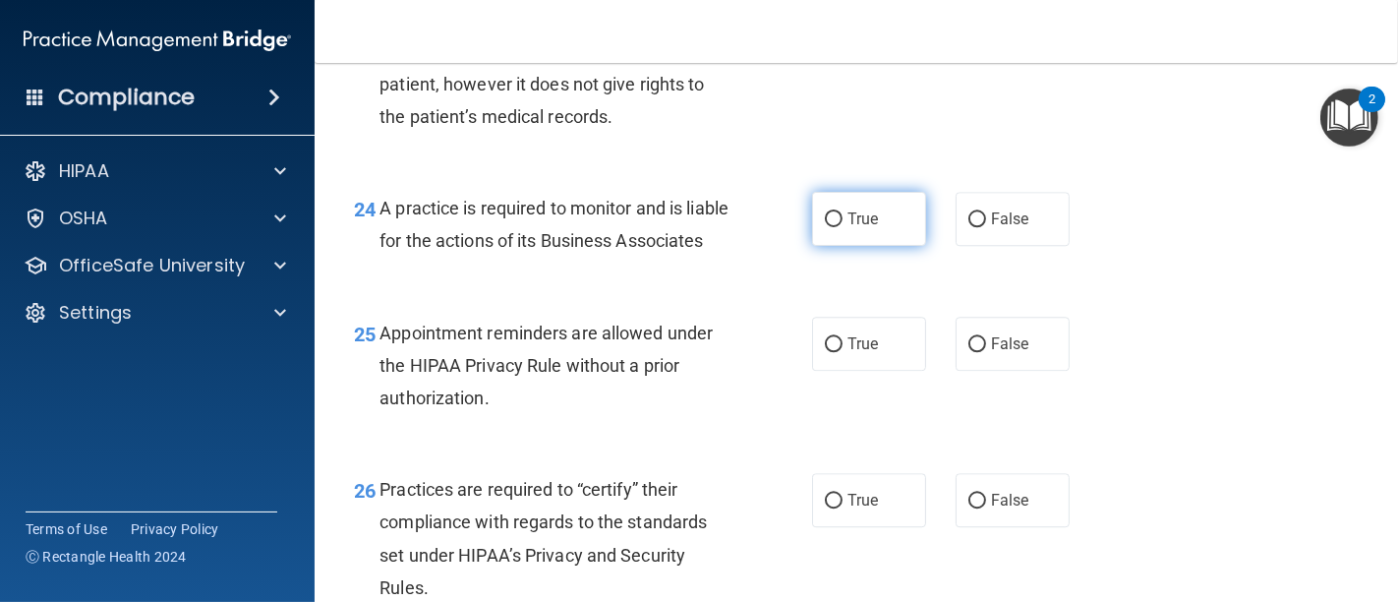
click at [825, 227] on input "True" at bounding box center [834, 219] width 18 height 15
radio input "true"
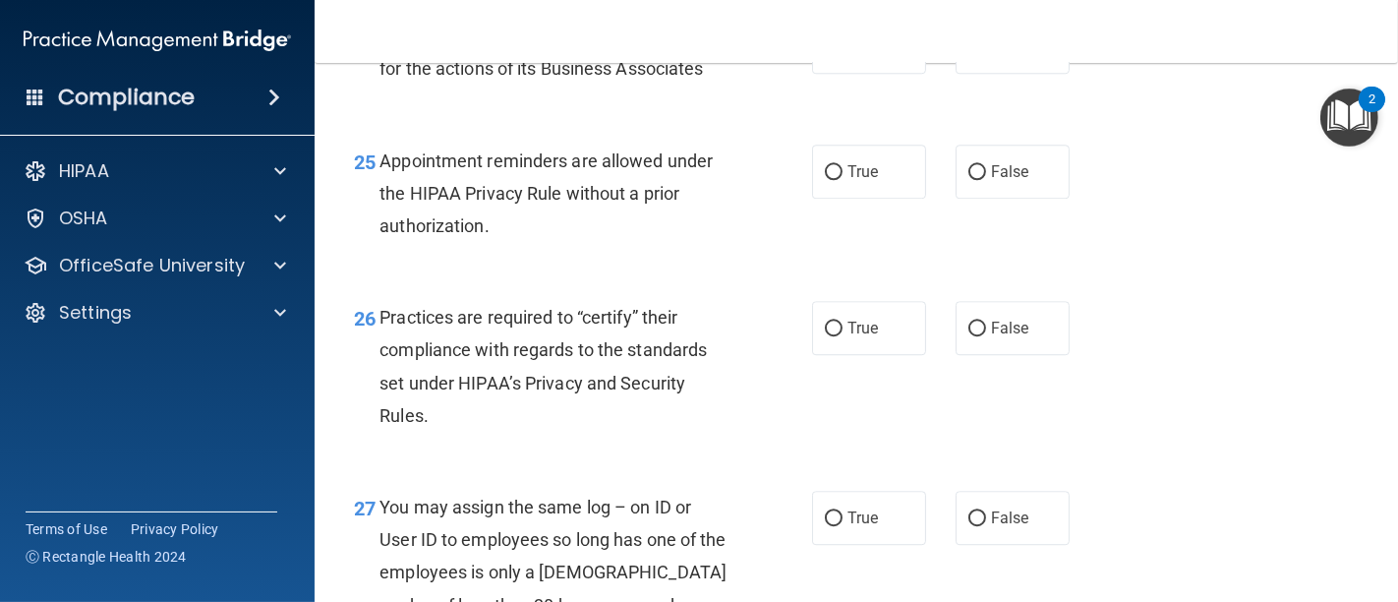
scroll to position [4478, 0]
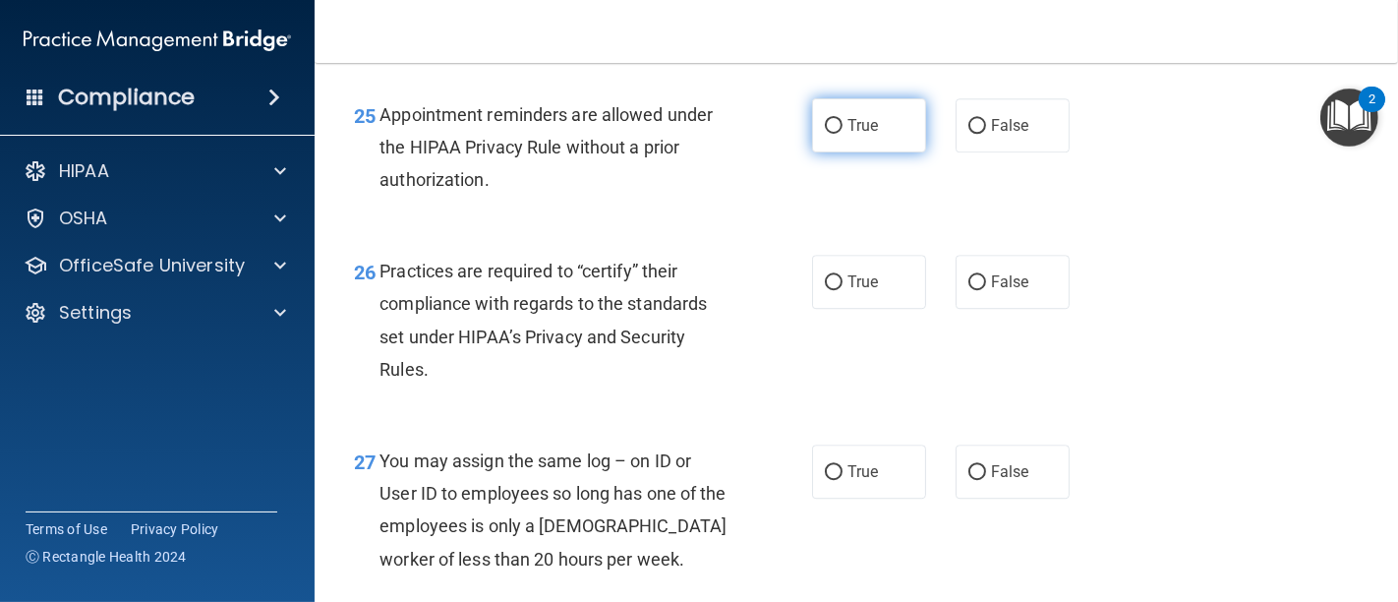
click at [825, 134] on input "True" at bounding box center [834, 126] width 18 height 15
radio input "true"
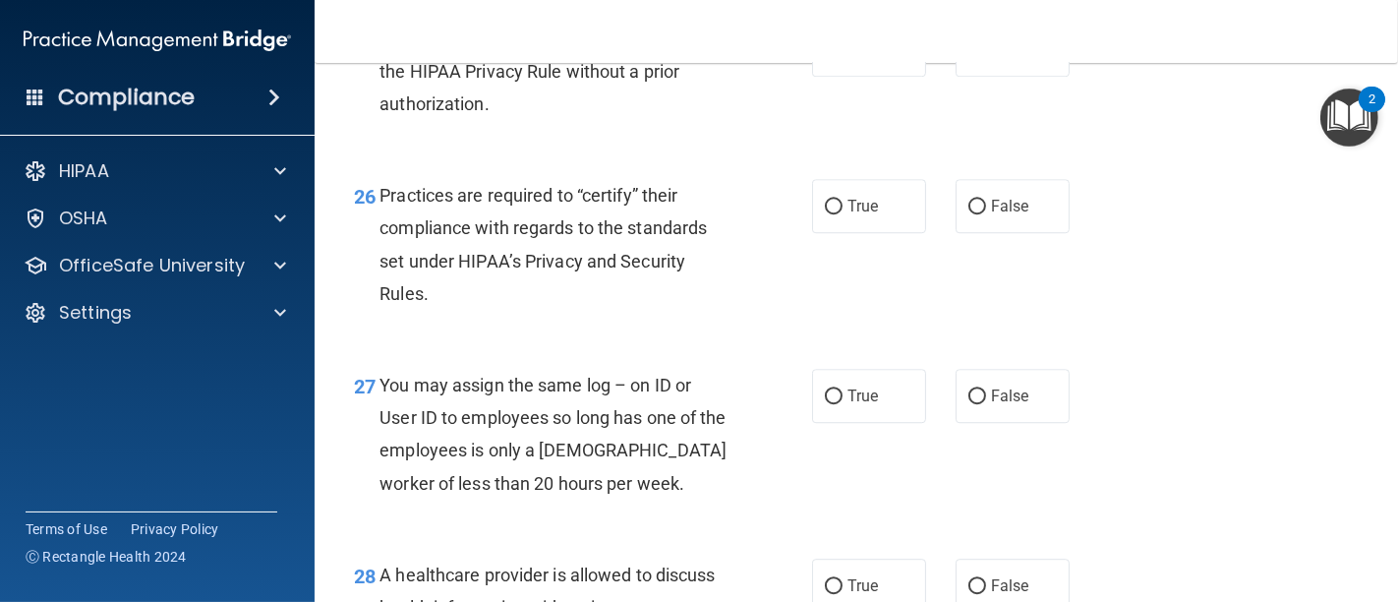
scroll to position [4587, 0]
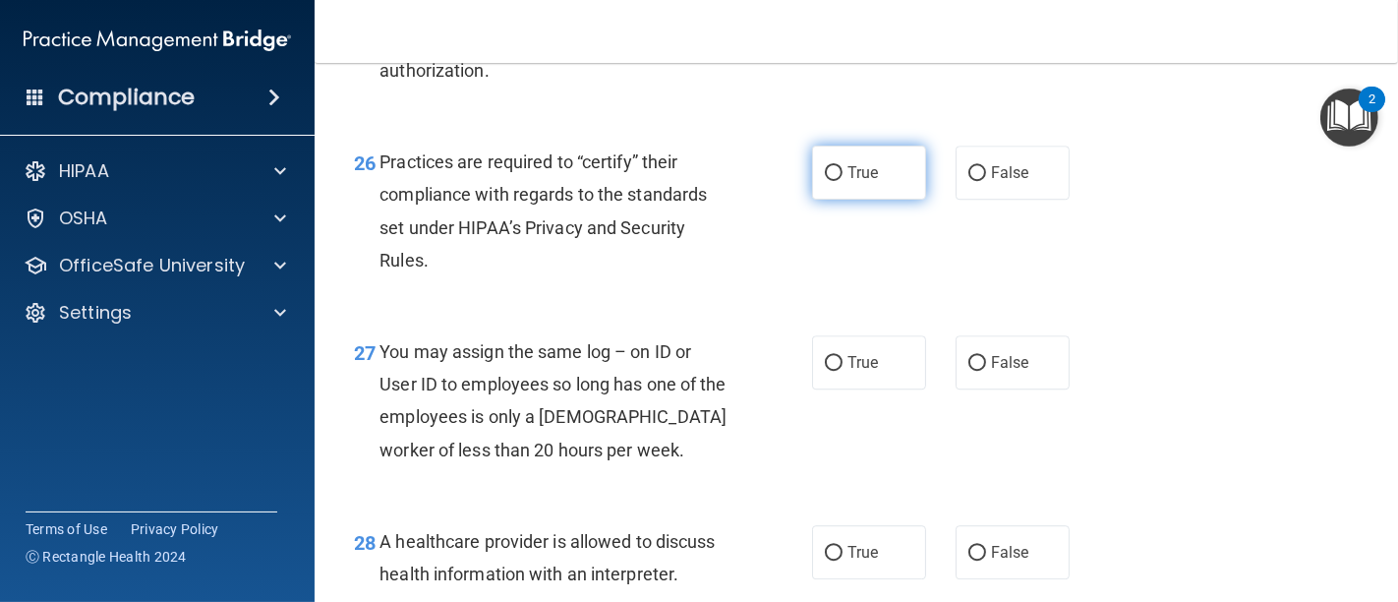
click at [826, 181] on input "True" at bounding box center [834, 173] width 18 height 15
radio input "true"
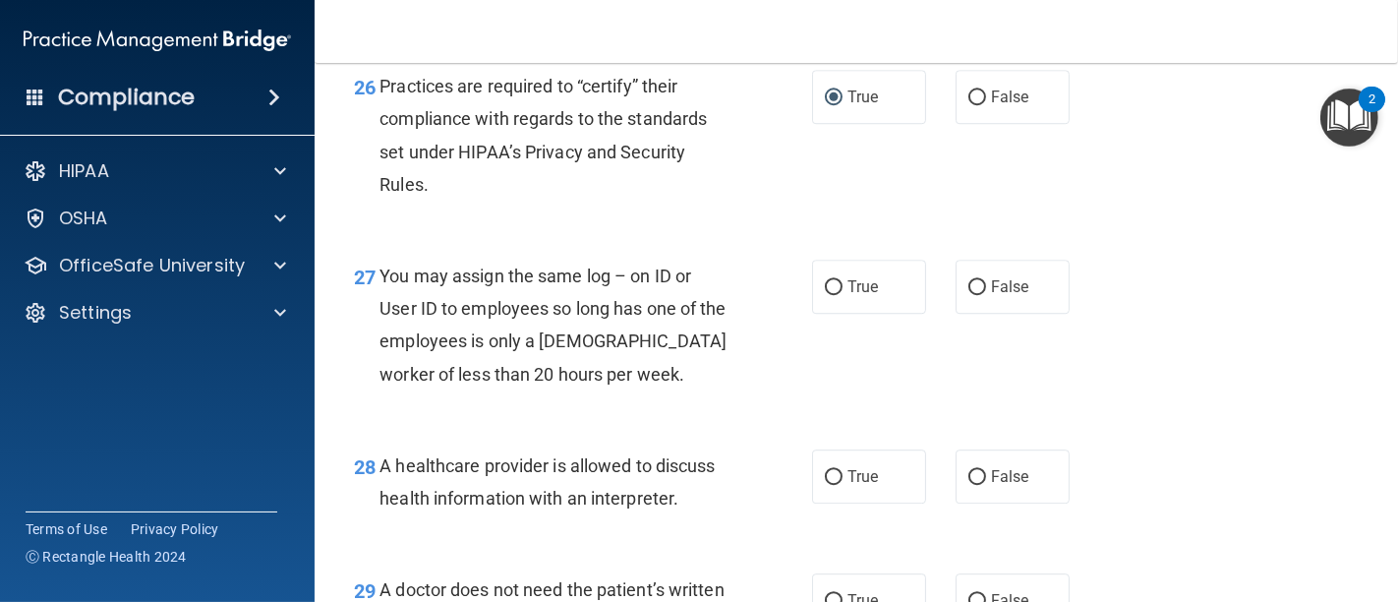
scroll to position [4696, 0]
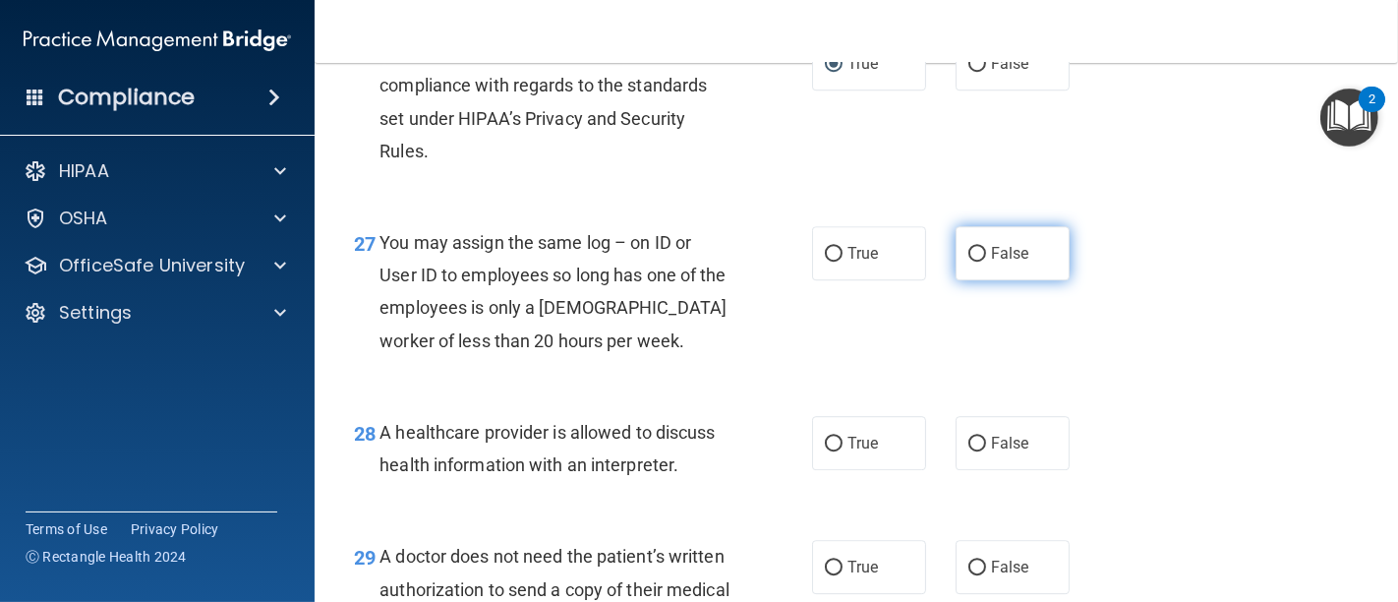
click at [970, 261] on input "False" at bounding box center [977, 254] width 18 height 15
radio input "true"
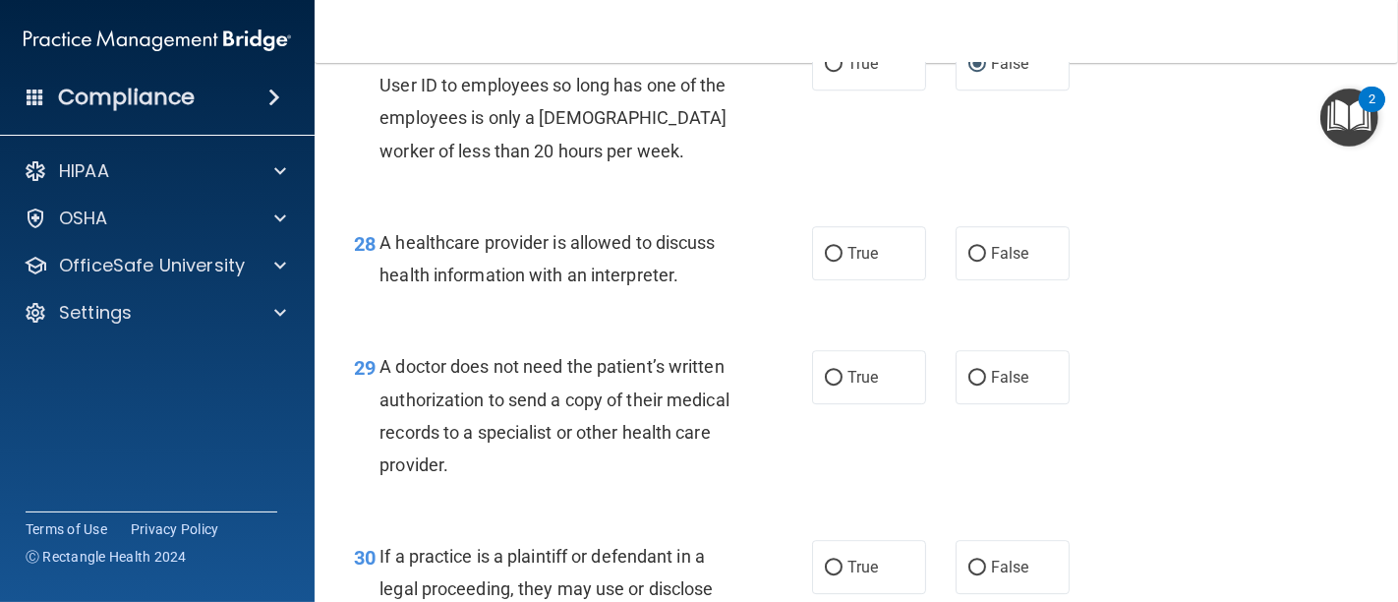
scroll to position [4915, 0]
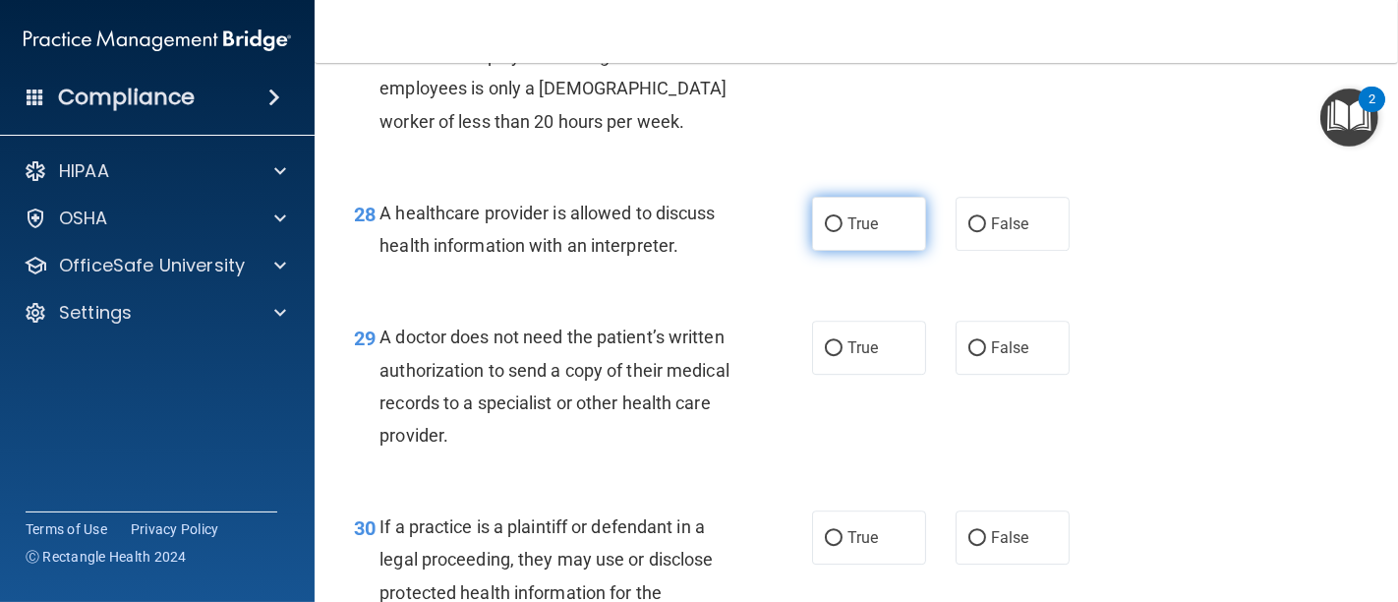
click at [825, 232] on input "True" at bounding box center [834, 224] width 18 height 15
radio input "true"
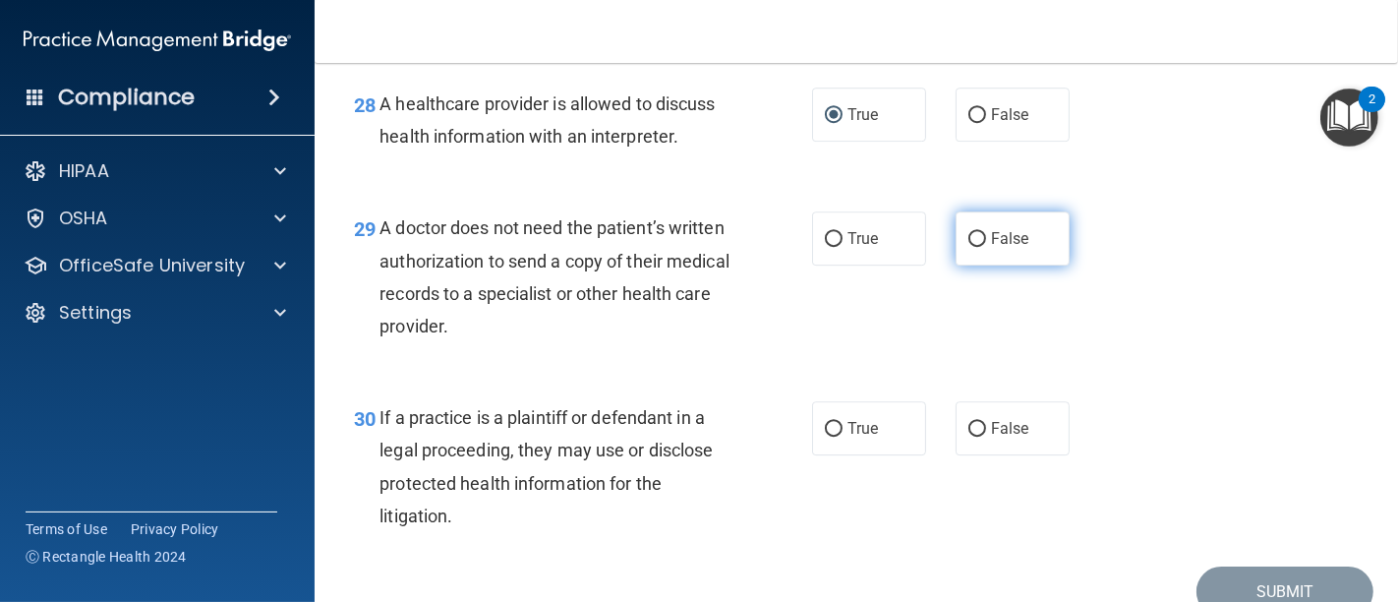
click at [968, 247] on input "False" at bounding box center [977, 239] width 18 height 15
radio input "true"
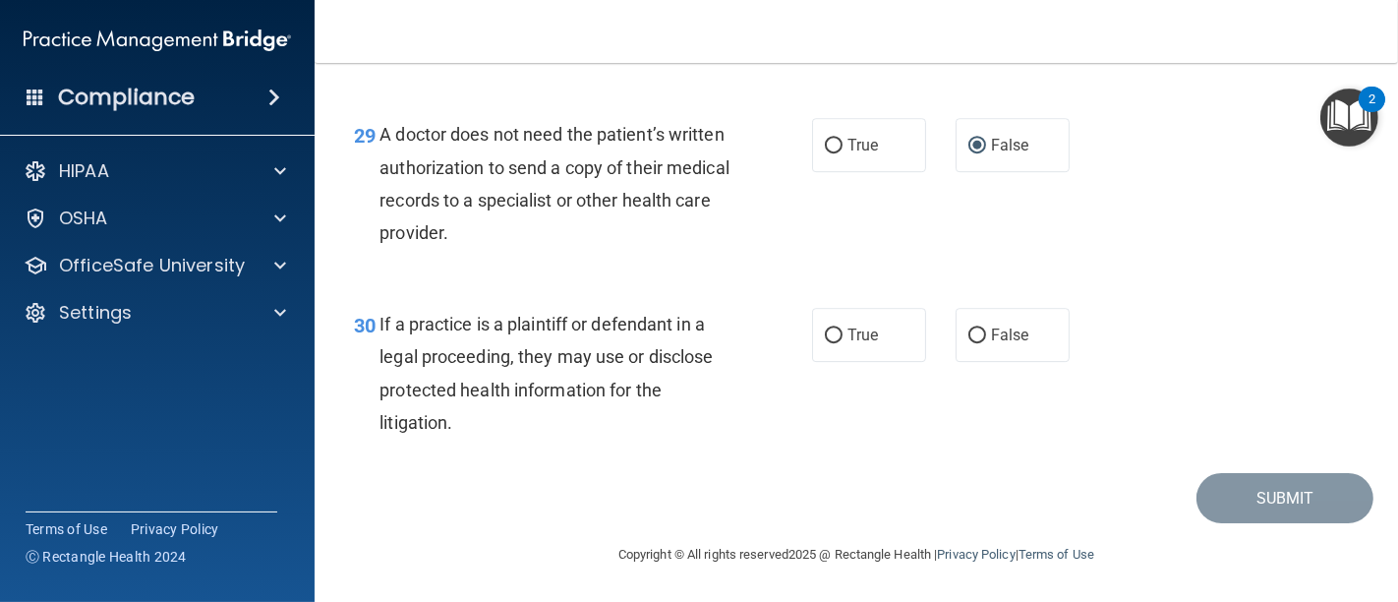
scroll to position [5180, 0]
click at [814, 342] on label "True" at bounding box center [869, 335] width 114 height 54
click at [825, 342] on input "True" at bounding box center [834, 335] width 18 height 15
radio input "true"
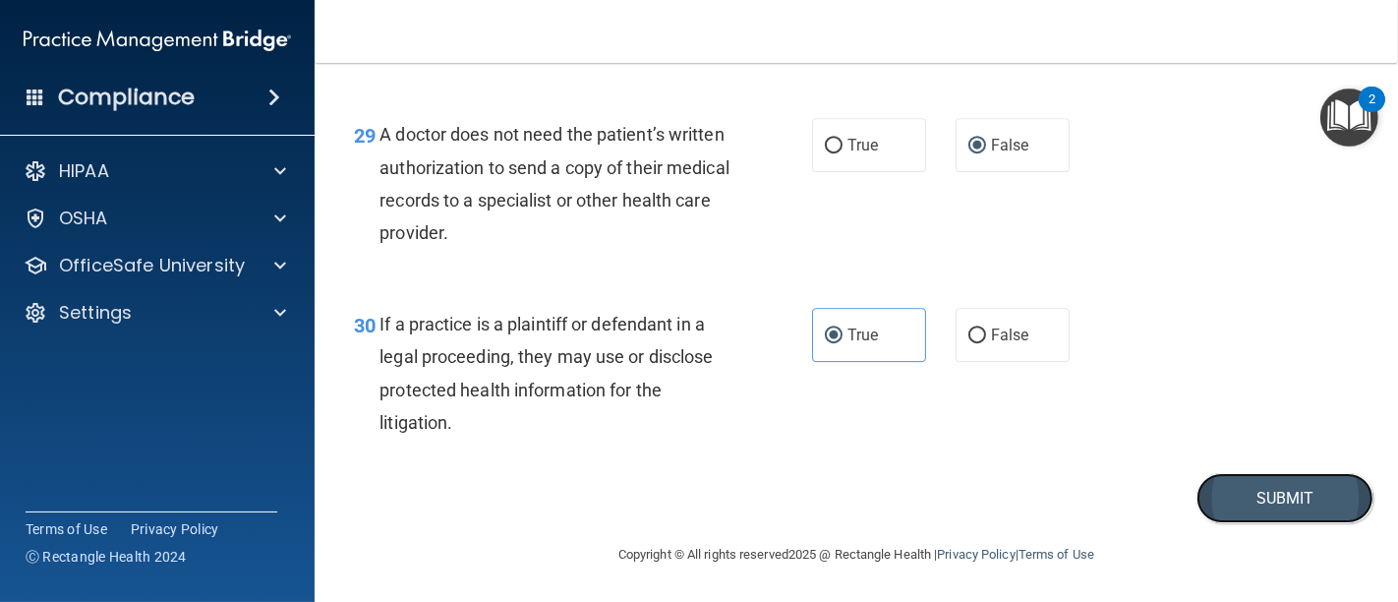
click at [1242, 512] on button "Submit" at bounding box center [1284, 498] width 177 height 50
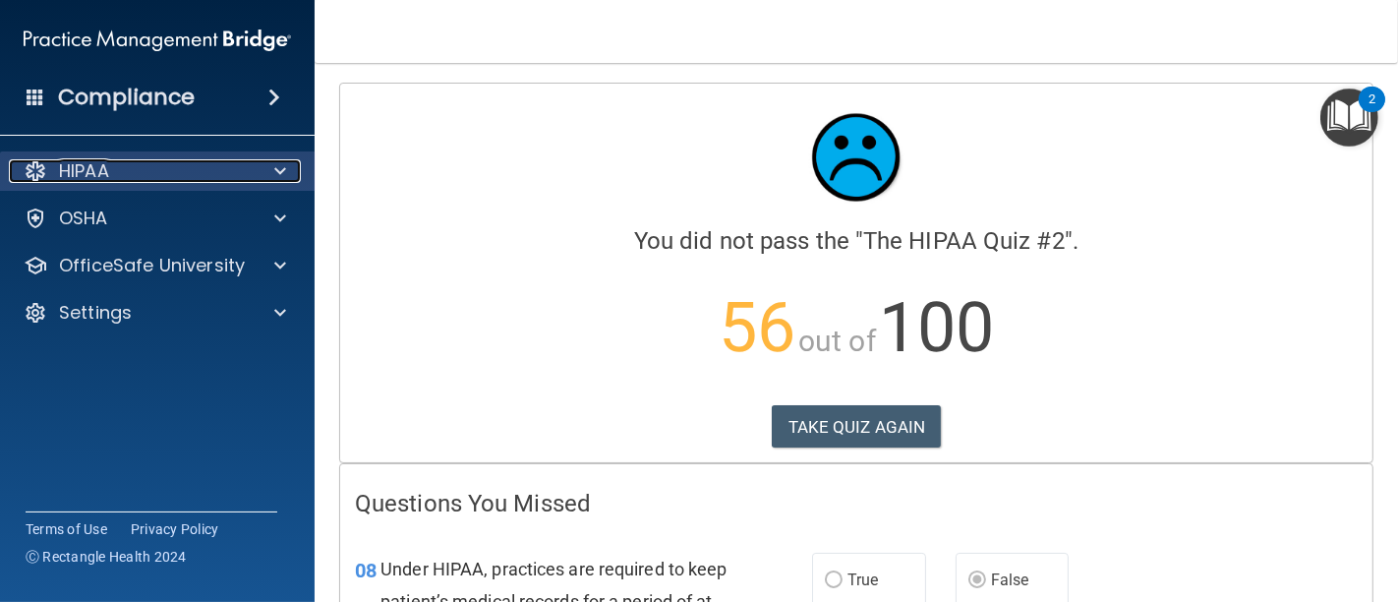
click at [96, 180] on p "HIPAA" at bounding box center [84, 171] width 50 height 24
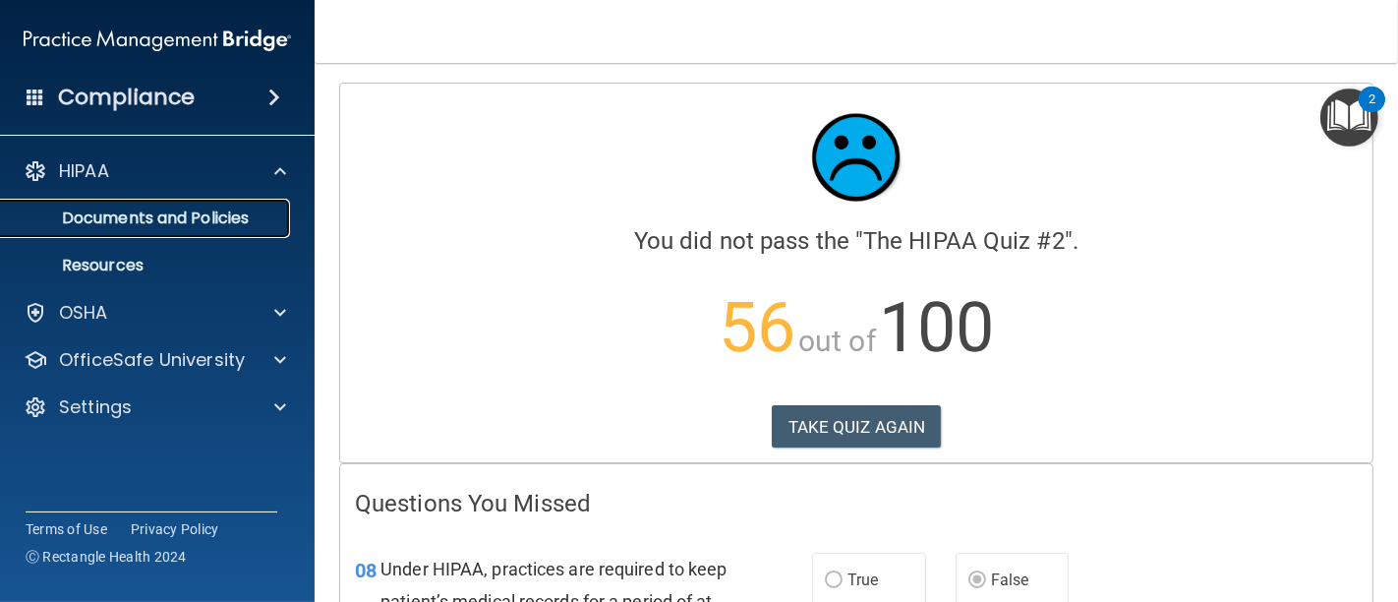
click at [70, 209] on p "Documents and Policies" at bounding box center [147, 218] width 268 height 20
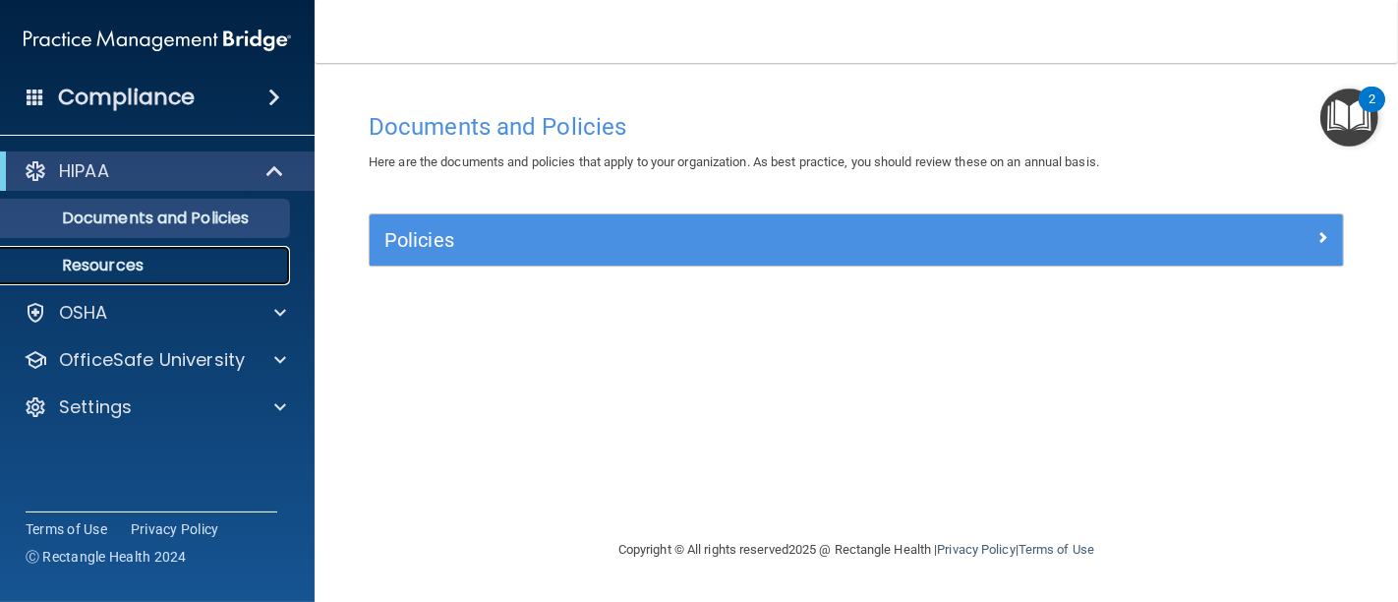
click at [99, 256] on p "Resources" at bounding box center [147, 266] width 268 height 20
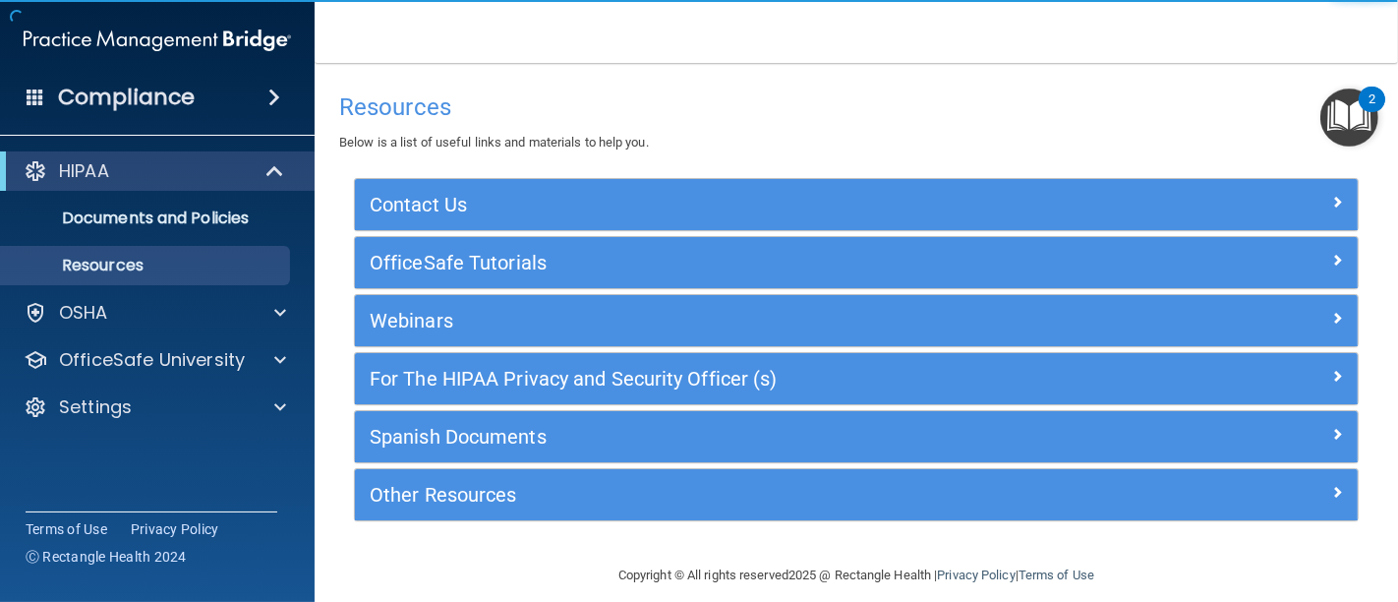
click at [95, 155] on div "HIPAA" at bounding box center [157, 170] width 315 height 39
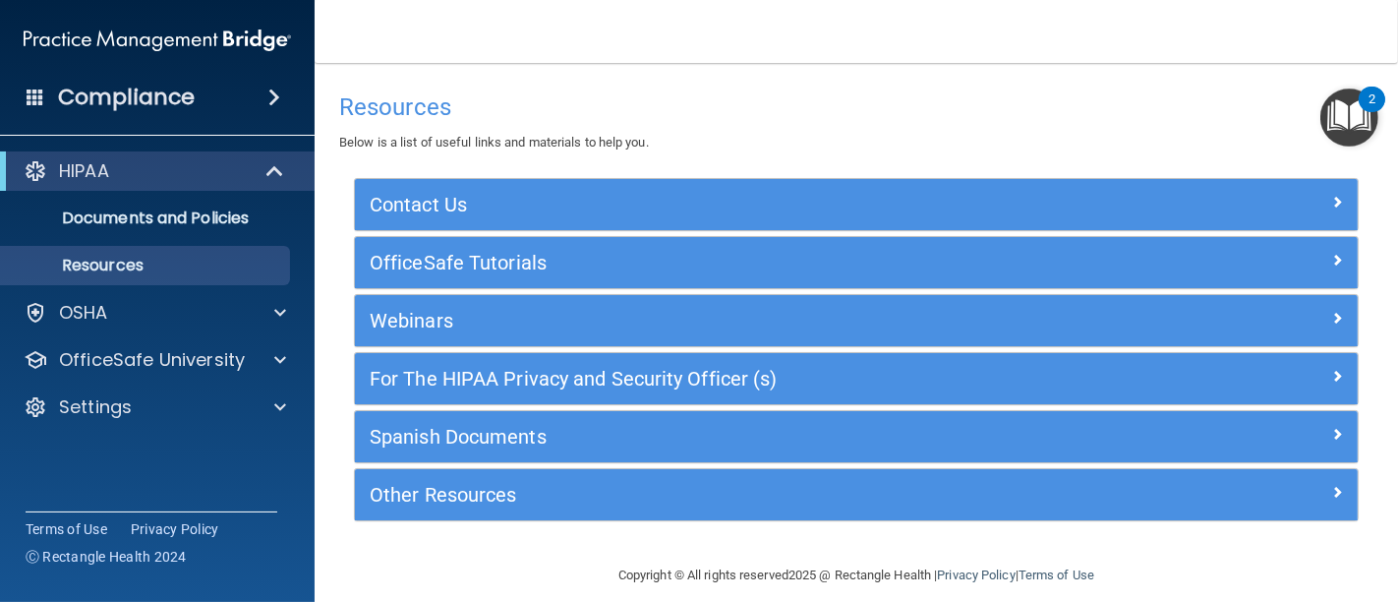
click at [106, 95] on h4 "Compliance" at bounding box center [126, 98] width 137 height 28
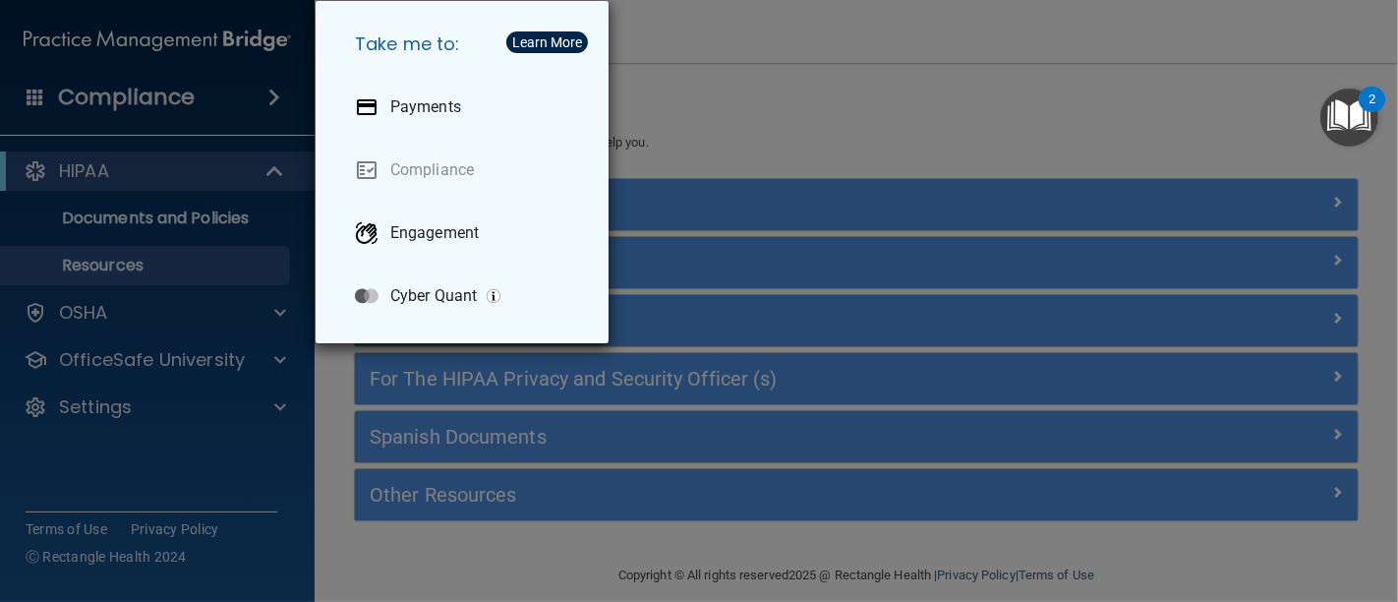
click at [710, 128] on div "Take me to: Payments Compliance Engagement Cyber Quant" at bounding box center [699, 301] width 1398 height 602
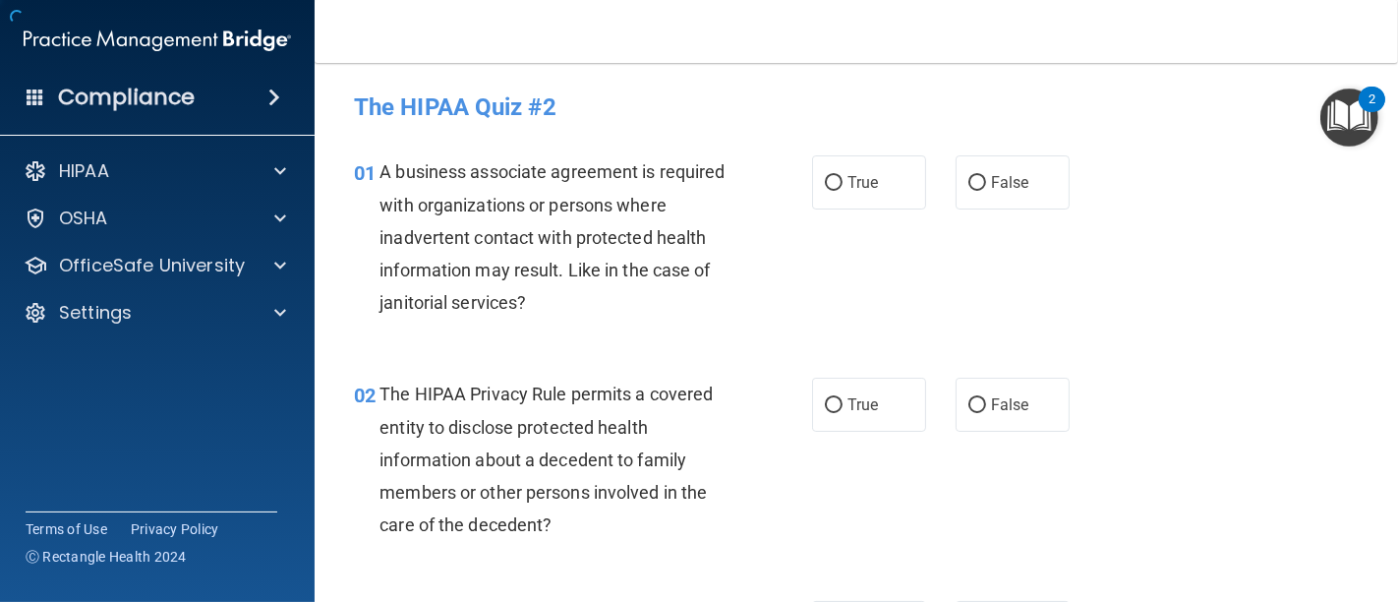
click at [1359, 121] on img "Open Resource Center, 2 new notifications" at bounding box center [1349, 117] width 58 height 58
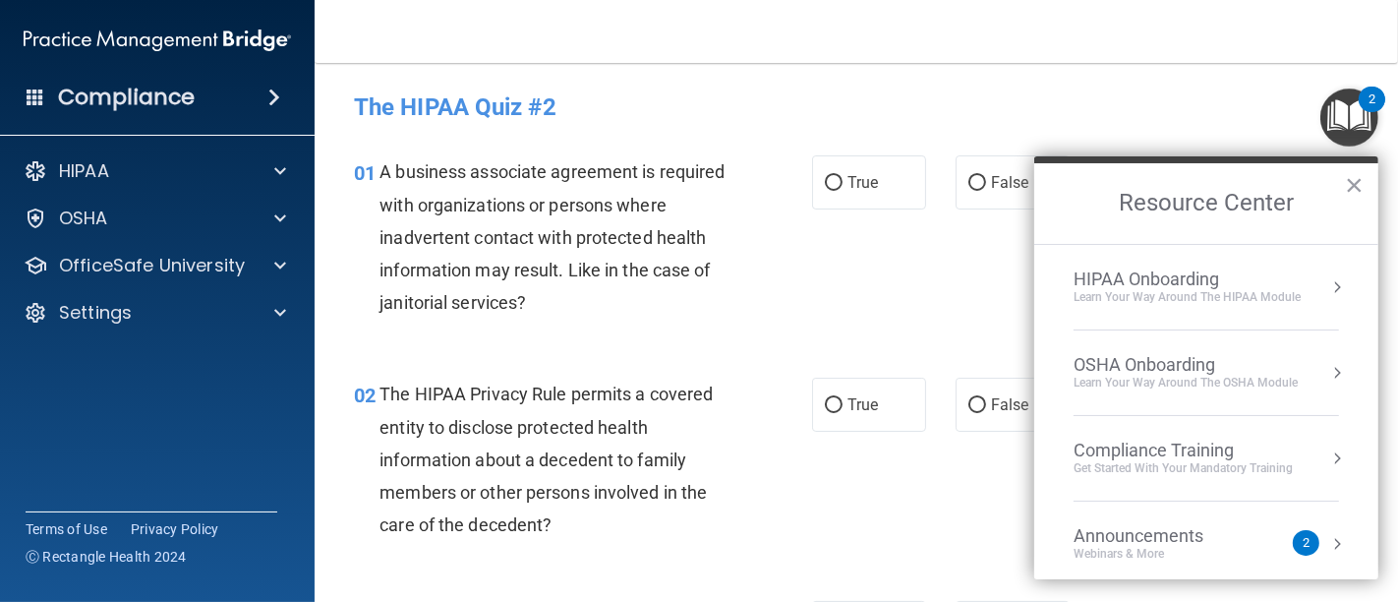
click at [1151, 270] on div "HIPAA Onboarding" at bounding box center [1186, 279] width 227 height 22
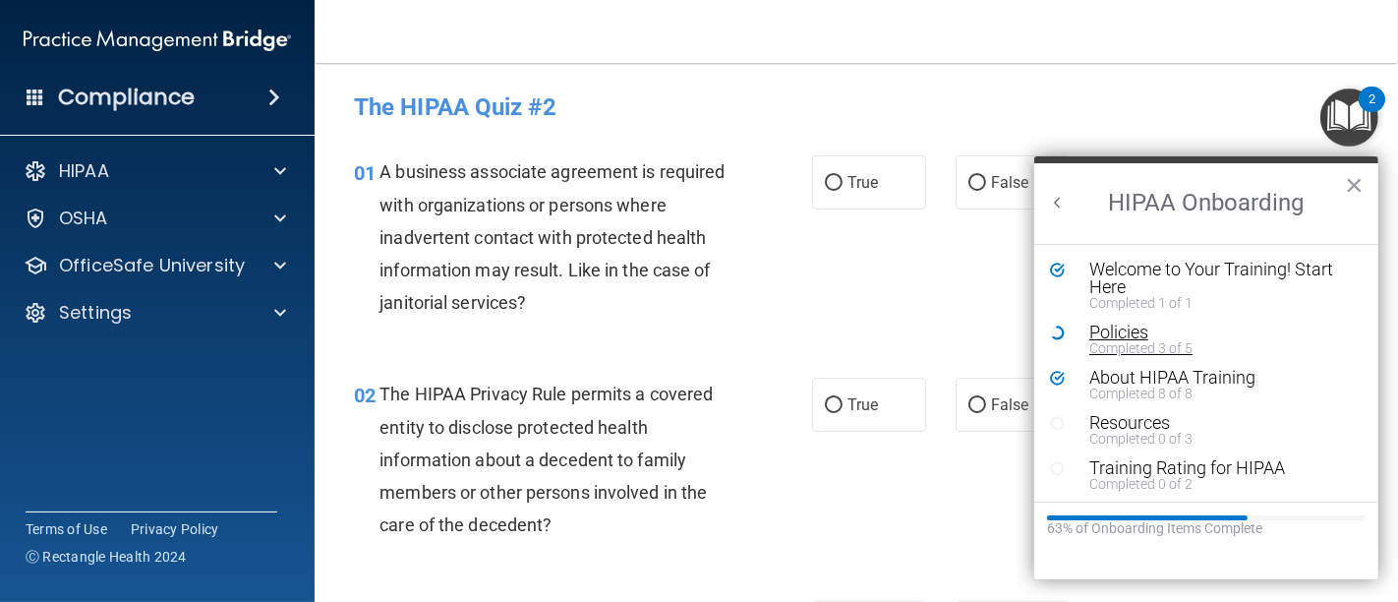
scroll to position [2, 0]
click at [1134, 321] on div "Policies" at bounding box center [1212, 330] width 247 height 18
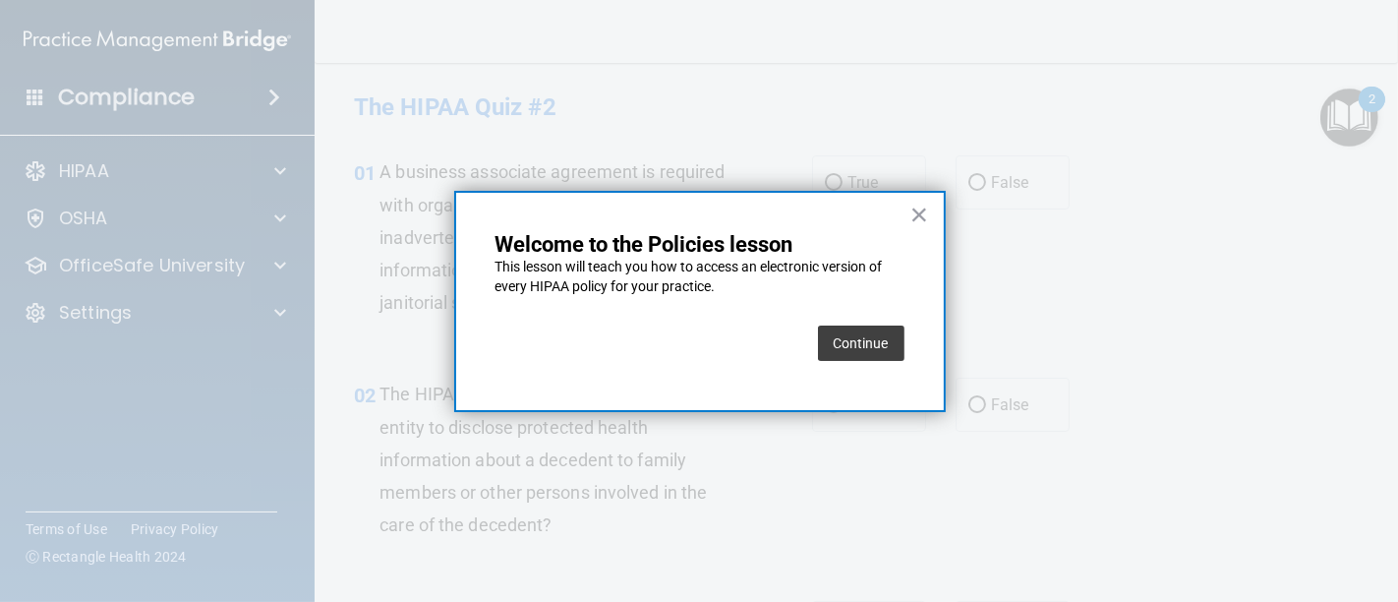
click at [855, 342] on button "Continue" at bounding box center [861, 342] width 87 height 35
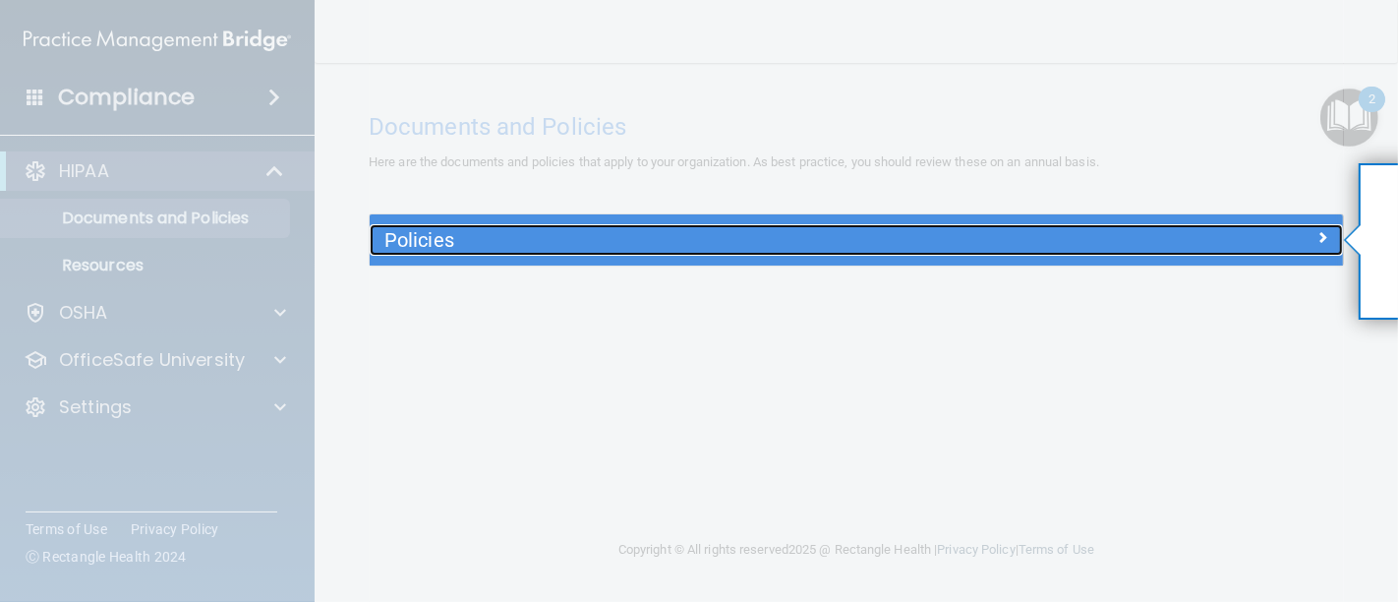
click at [688, 234] on h5 "Policies" at bounding box center [734, 240] width 701 height 22
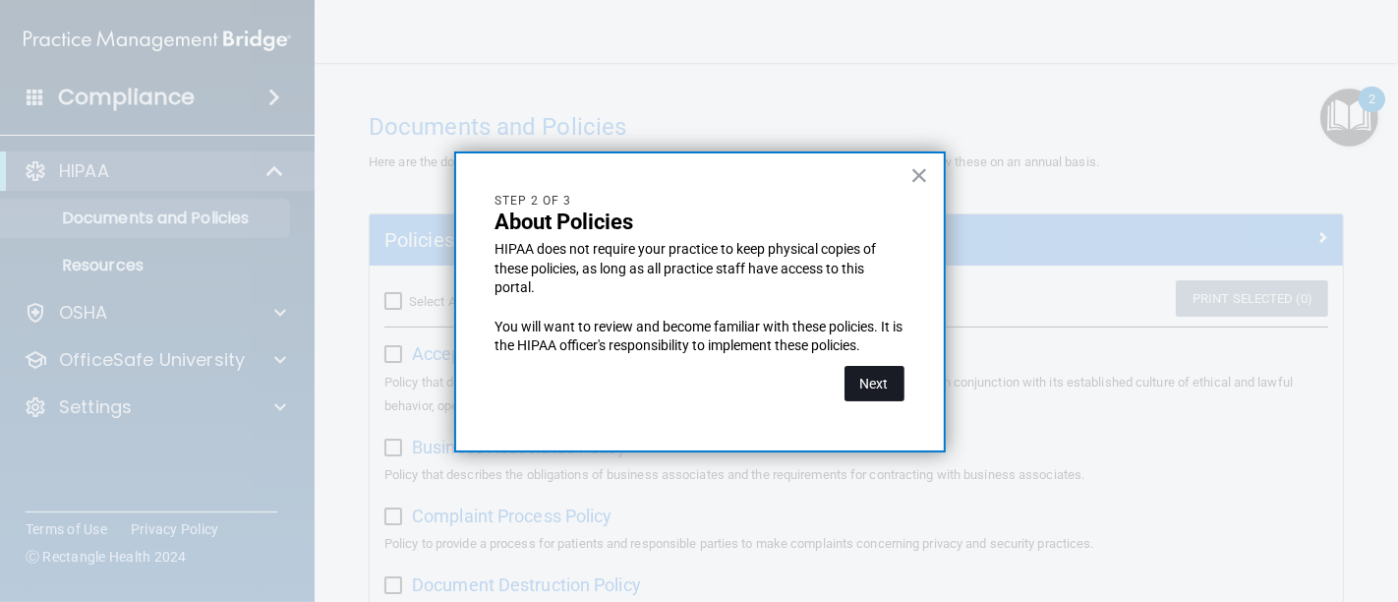
click at [864, 385] on button "Next" at bounding box center [874, 383] width 60 height 35
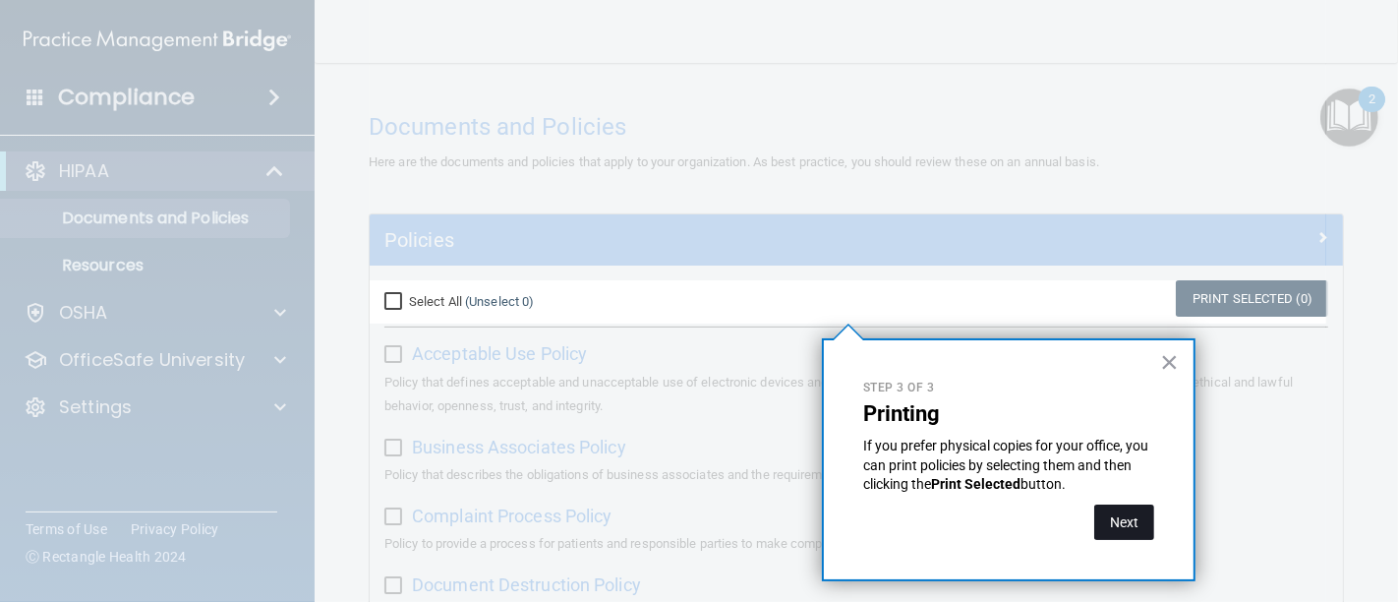
click at [1137, 526] on button "Next" at bounding box center [1124, 521] width 60 height 35
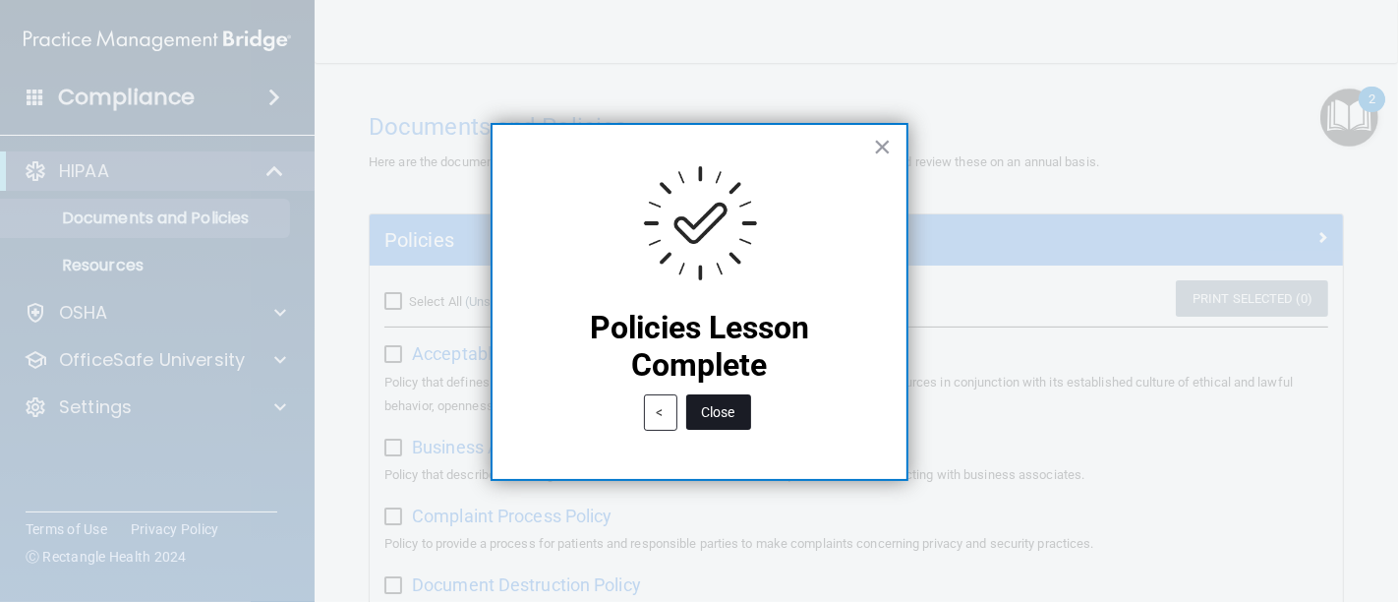
click at [729, 405] on button "Close" at bounding box center [718, 411] width 65 height 35
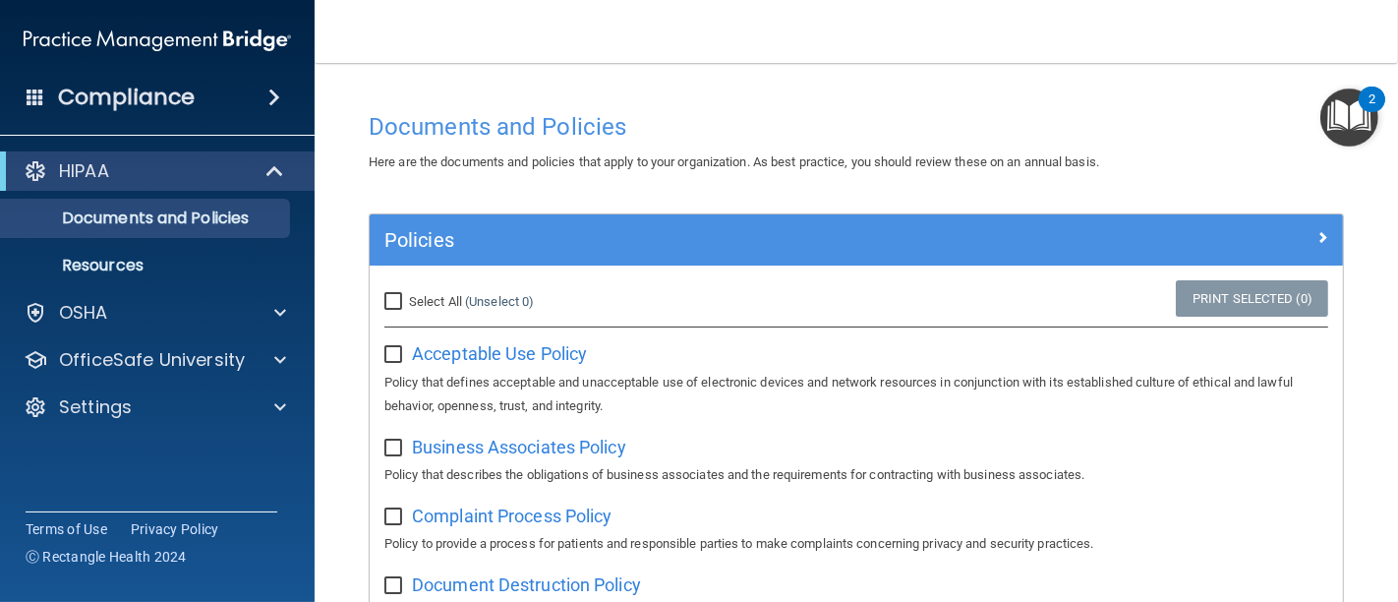
click at [1338, 115] on img "Open Resource Center, 2 new notifications" at bounding box center [1349, 117] width 58 height 58
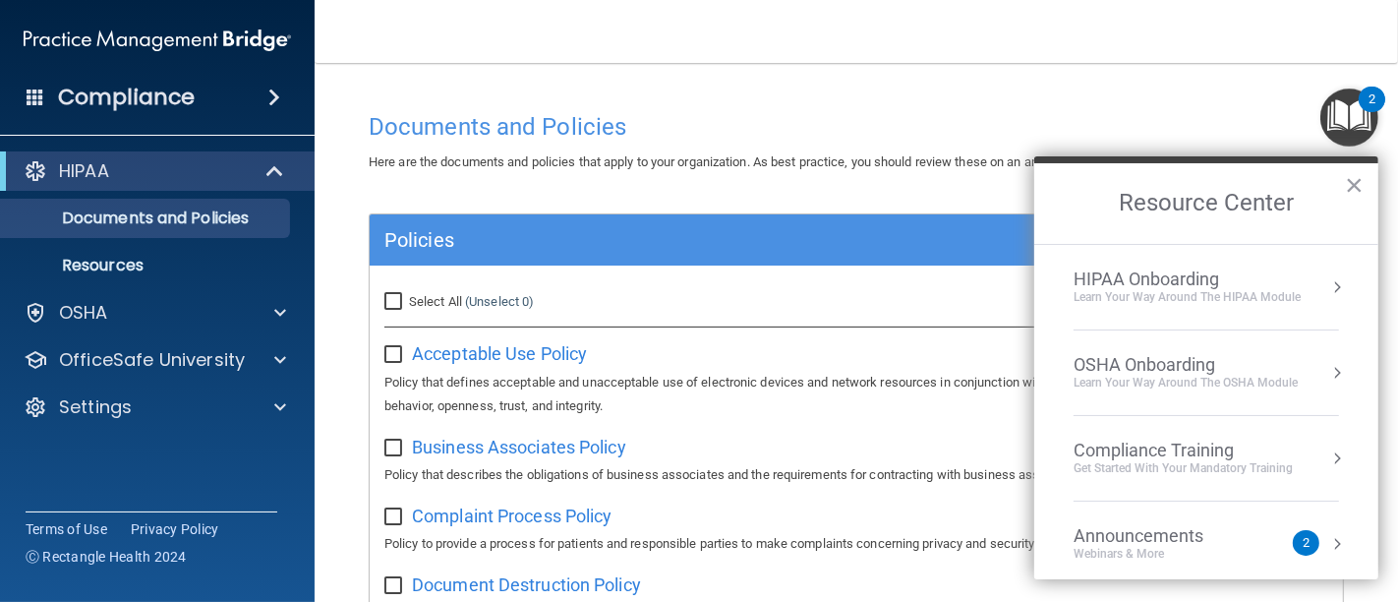
click at [1157, 276] on div "HIPAA Onboarding" at bounding box center [1186, 279] width 227 height 22
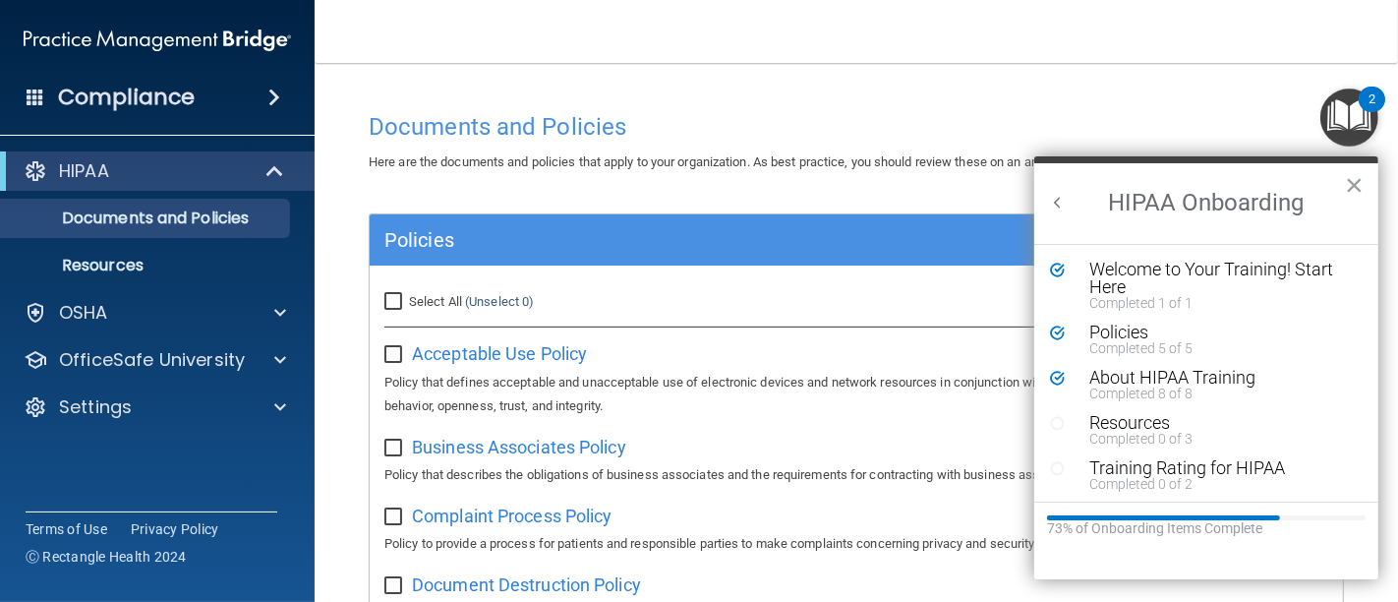
scroll to position [2, 0]
click at [1182, 371] on div "About HIPAA Training" at bounding box center [1212, 376] width 247 height 18
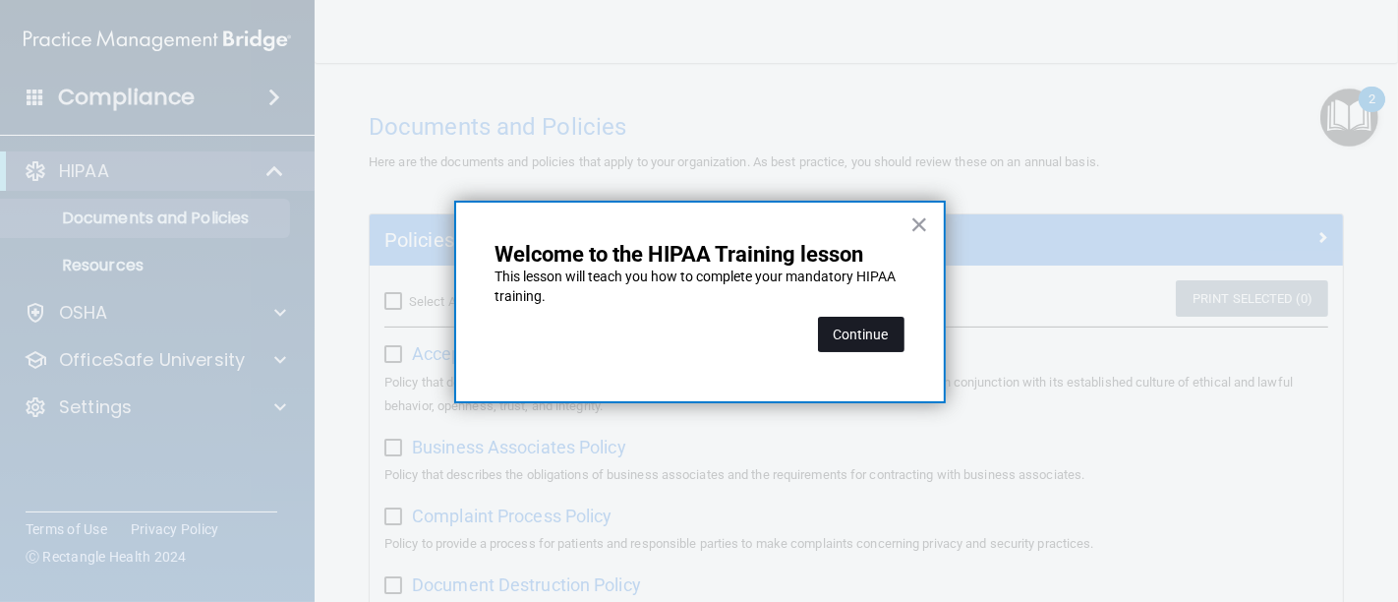
click at [883, 332] on button "Continue" at bounding box center [861, 334] width 87 height 35
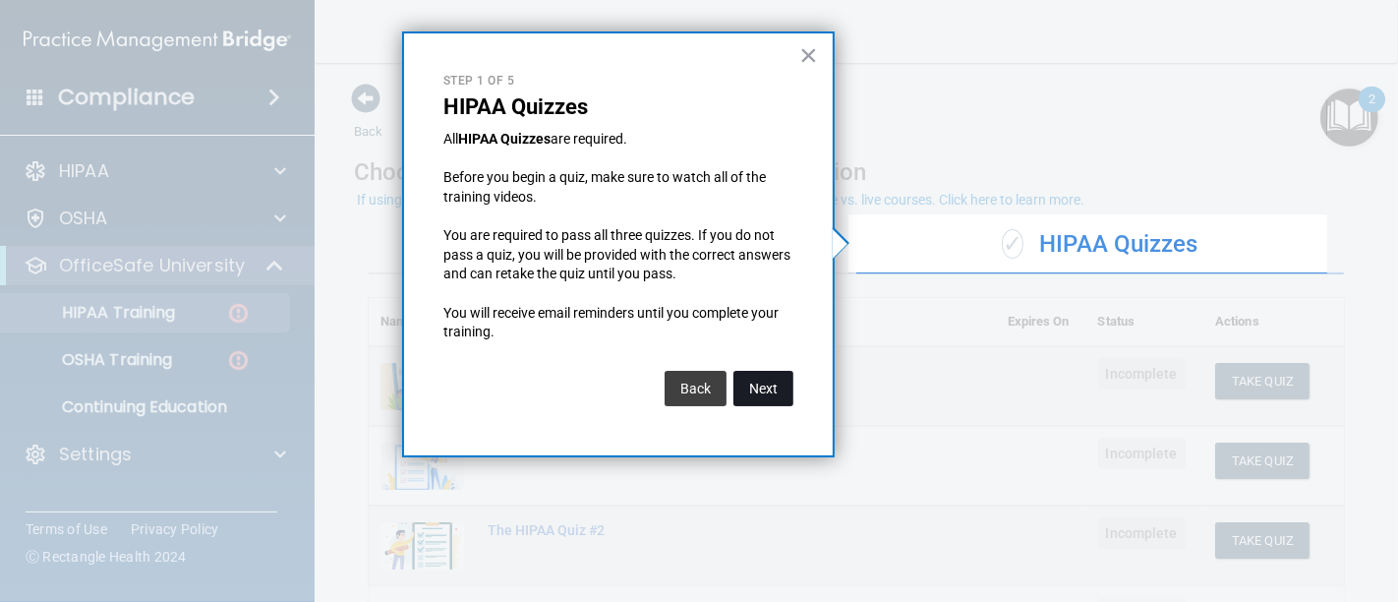
click at [782, 385] on button "Next" at bounding box center [763, 388] width 60 height 35
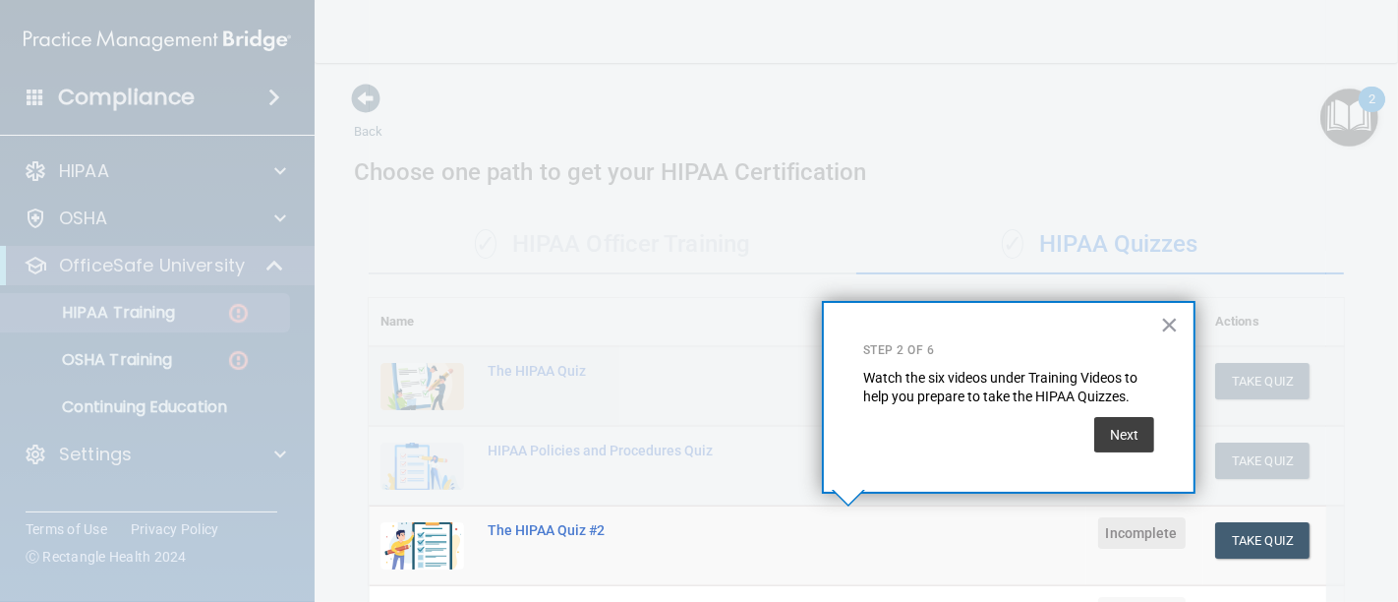
scroll to position [292, 0]
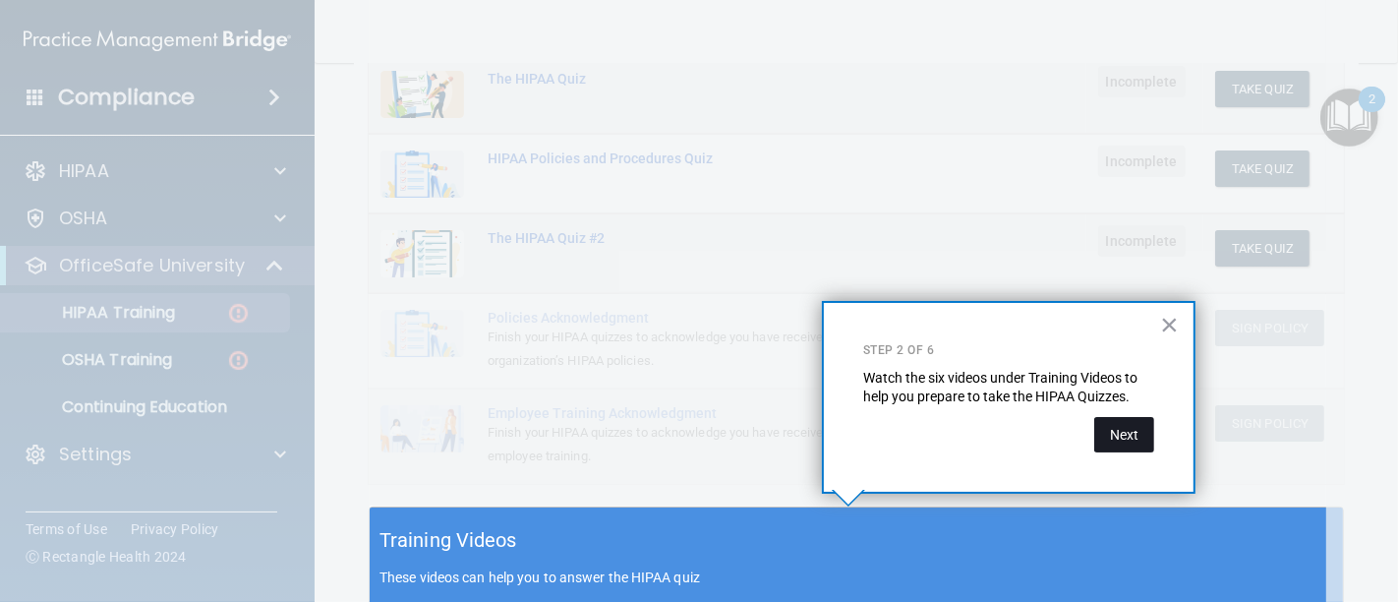
click at [1107, 439] on button "Next" at bounding box center [1124, 434] width 60 height 35
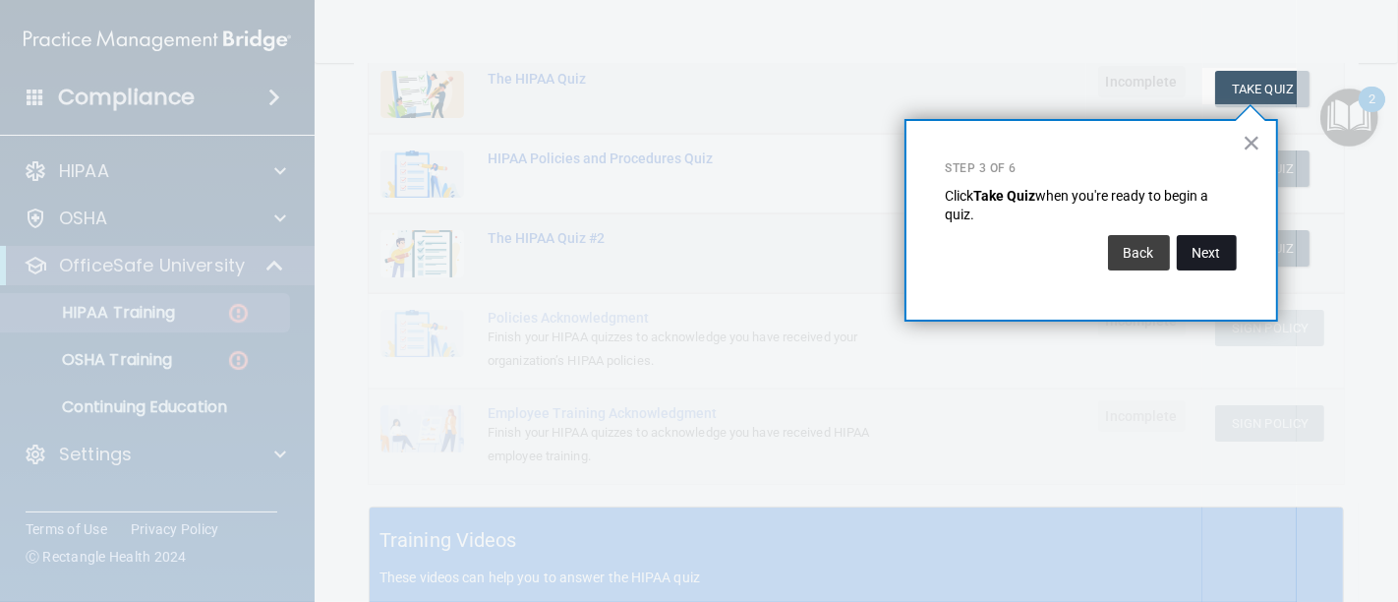
click at [1187, 251] on button "Next" at bounding box center [1207, 252] width 60 height 35
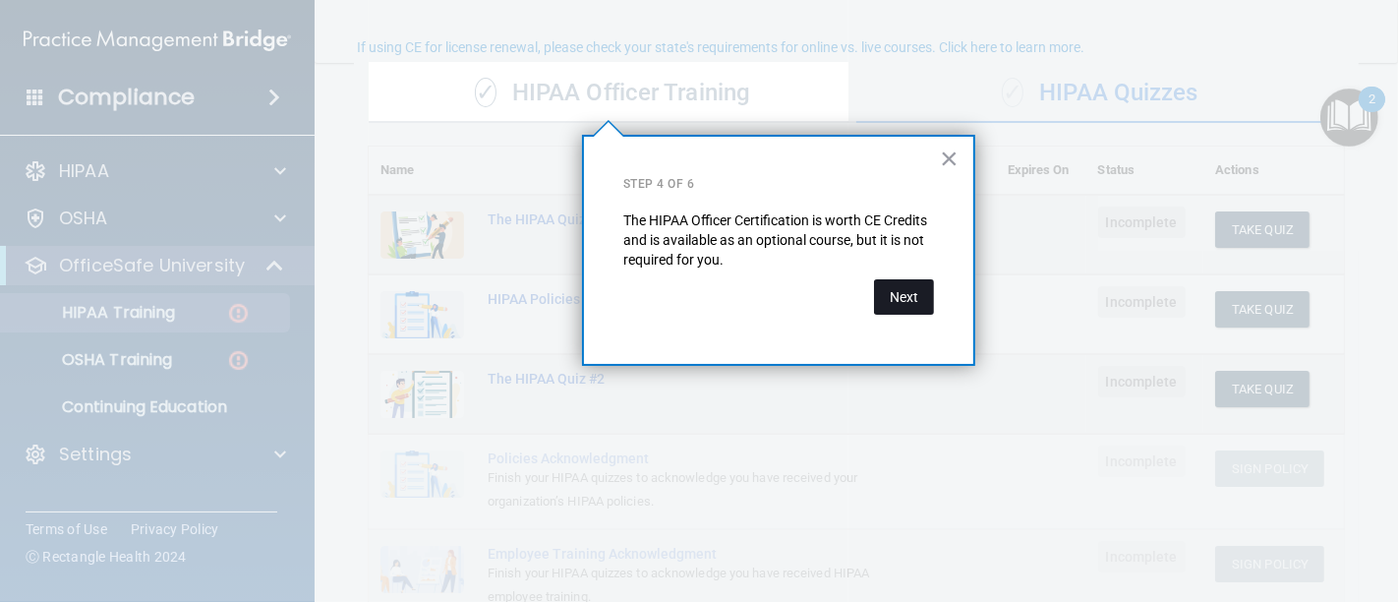
click at [892, 302] on button "Next" at bounding box center [904, 296] width 60 height 35
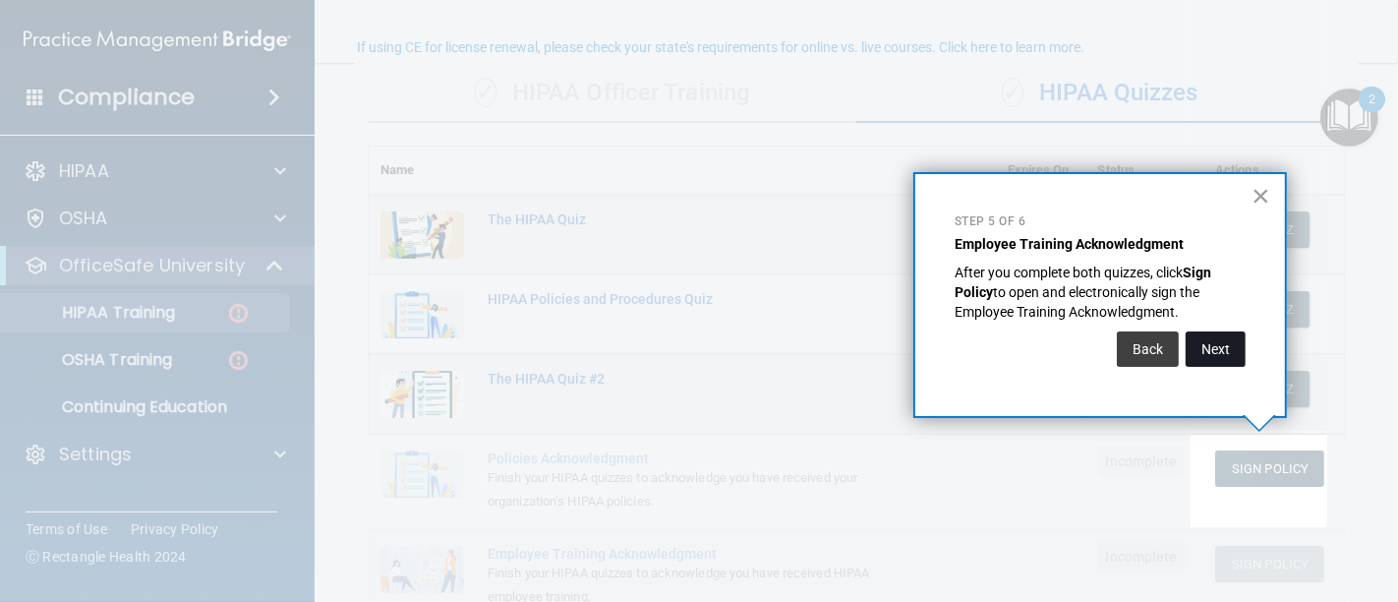
click at [1199, 353] on button "Next" at bounding box center [1216, 348] width 60 height 35
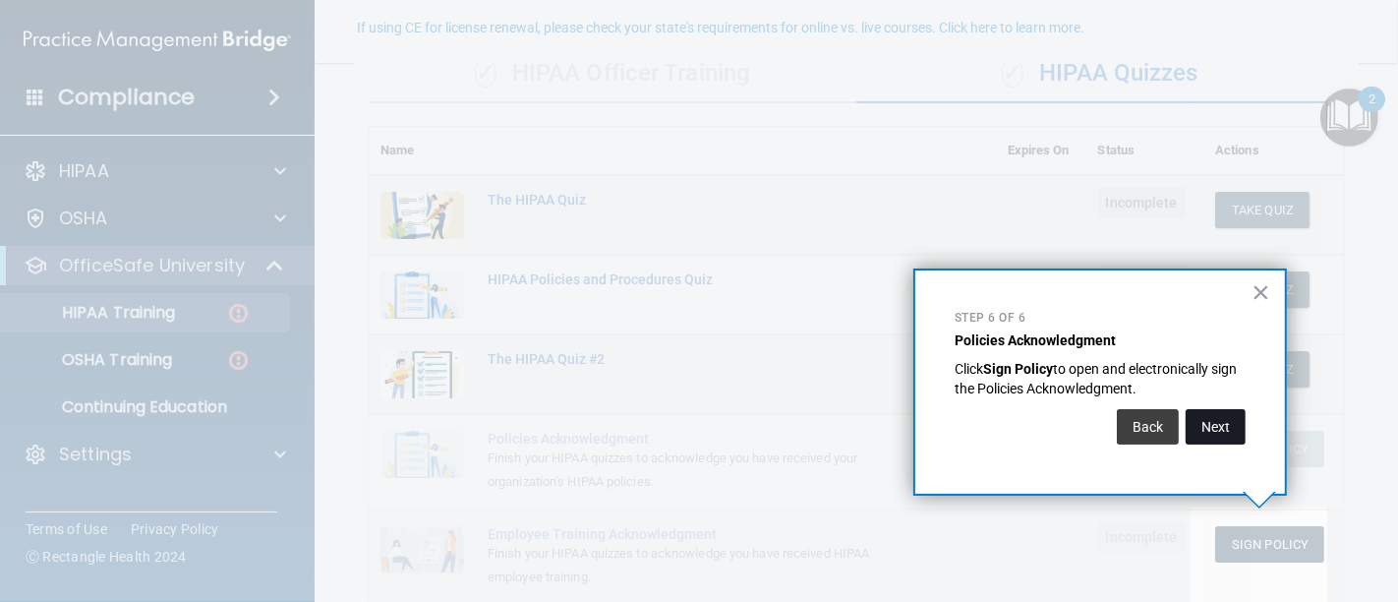
click at [1214, 425] on button "Next" at bounding box center [1216, 426] width 60 height 35
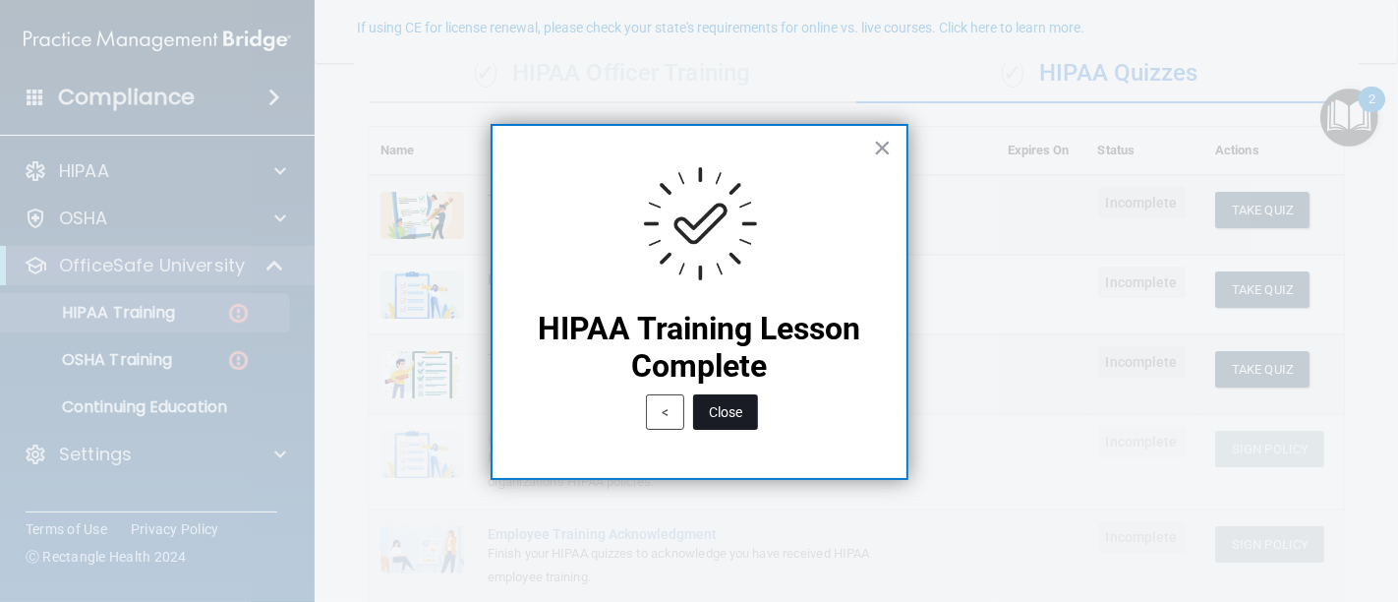
click at [729, 423] on button "Close" at bounding box center [725, 411] width 65 height 35
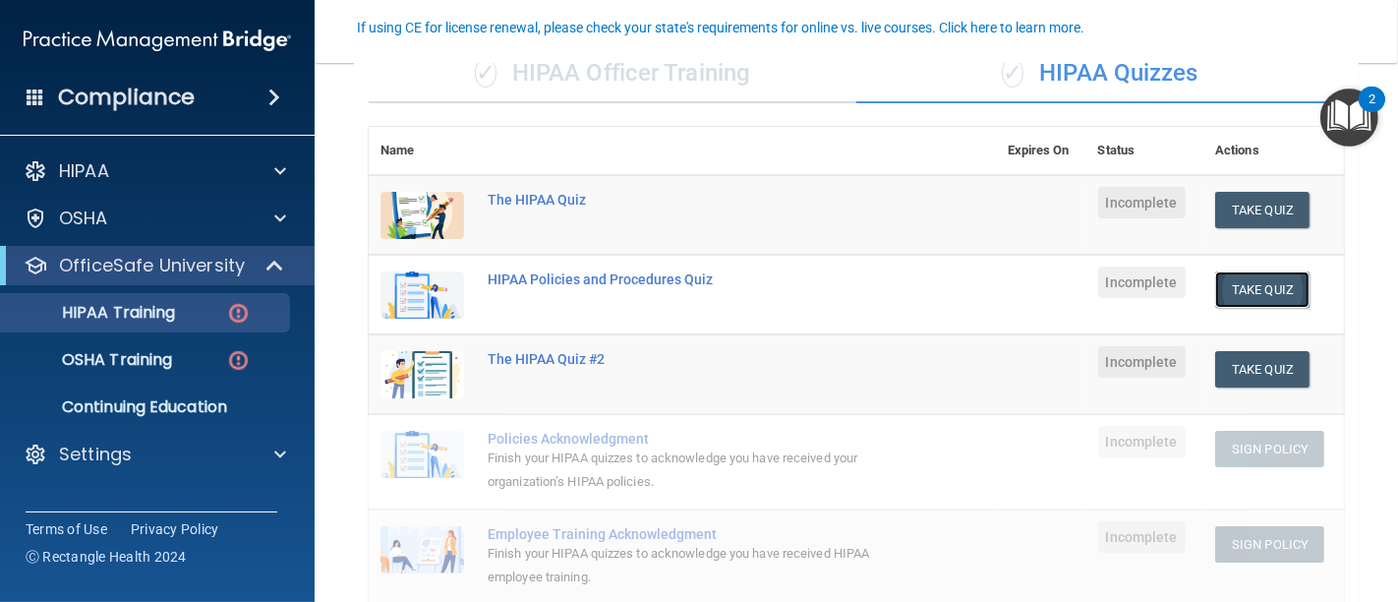
click at [1233, 296] on button "Take Quiz" at bounding box center [1262, 289] width 94 height 36
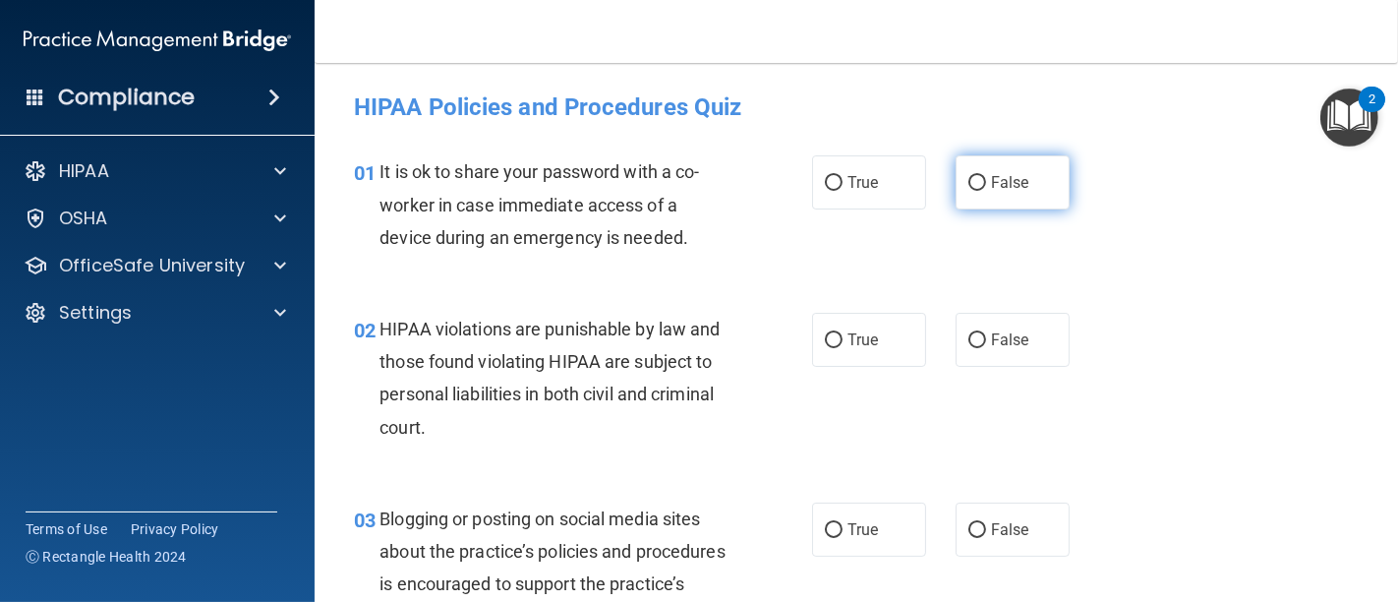
click at [968, 177] on input "False" at bounding box center [977, 183] width 18 height 15
radio input "true"
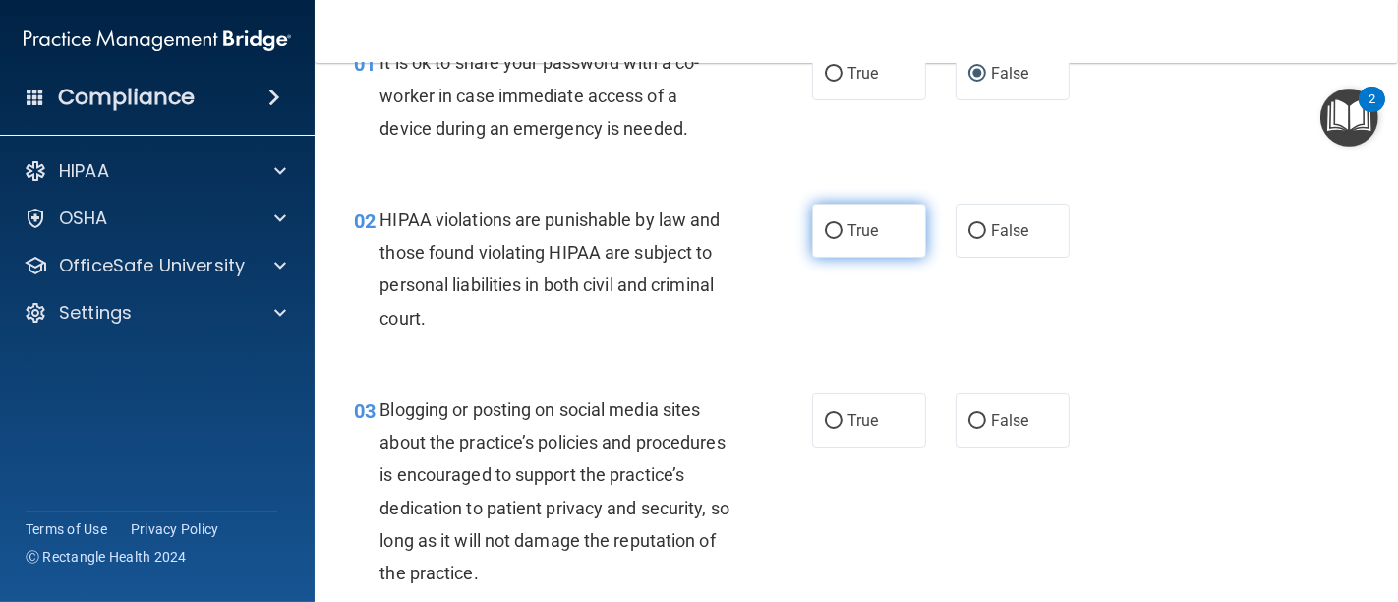
click at [825, 233] on input "True" at bounding box center [834, 231] width 18 height 15
radio input "true"
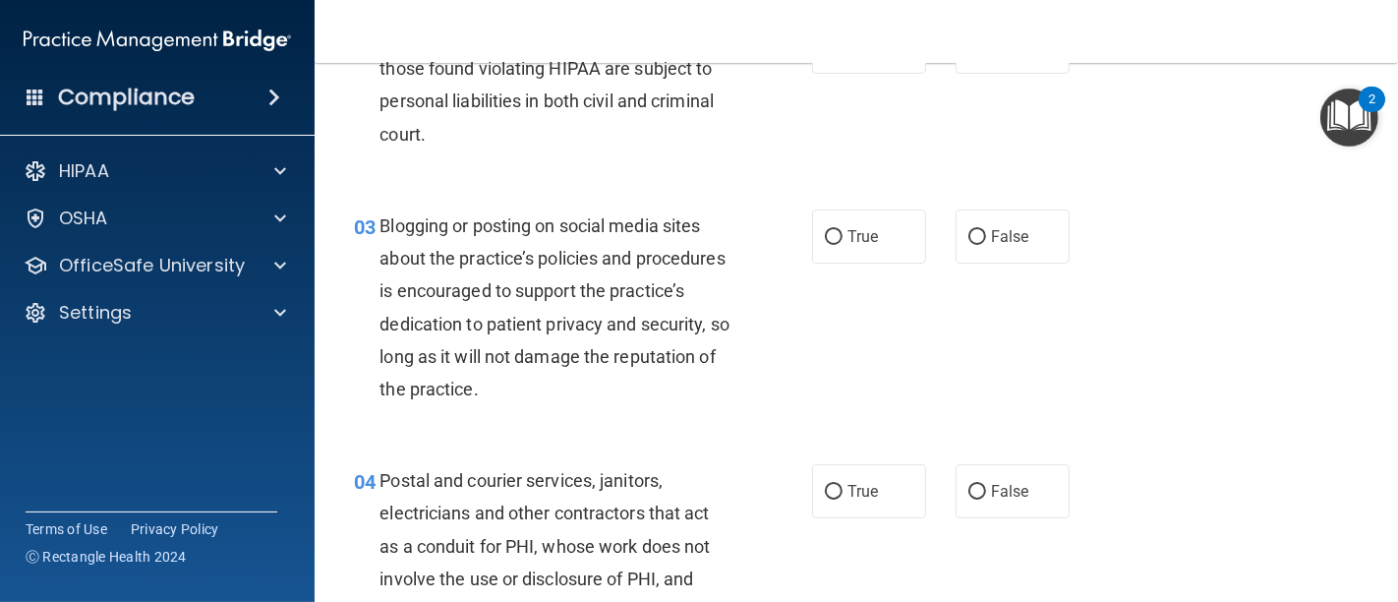
scroll to position [327, 0]
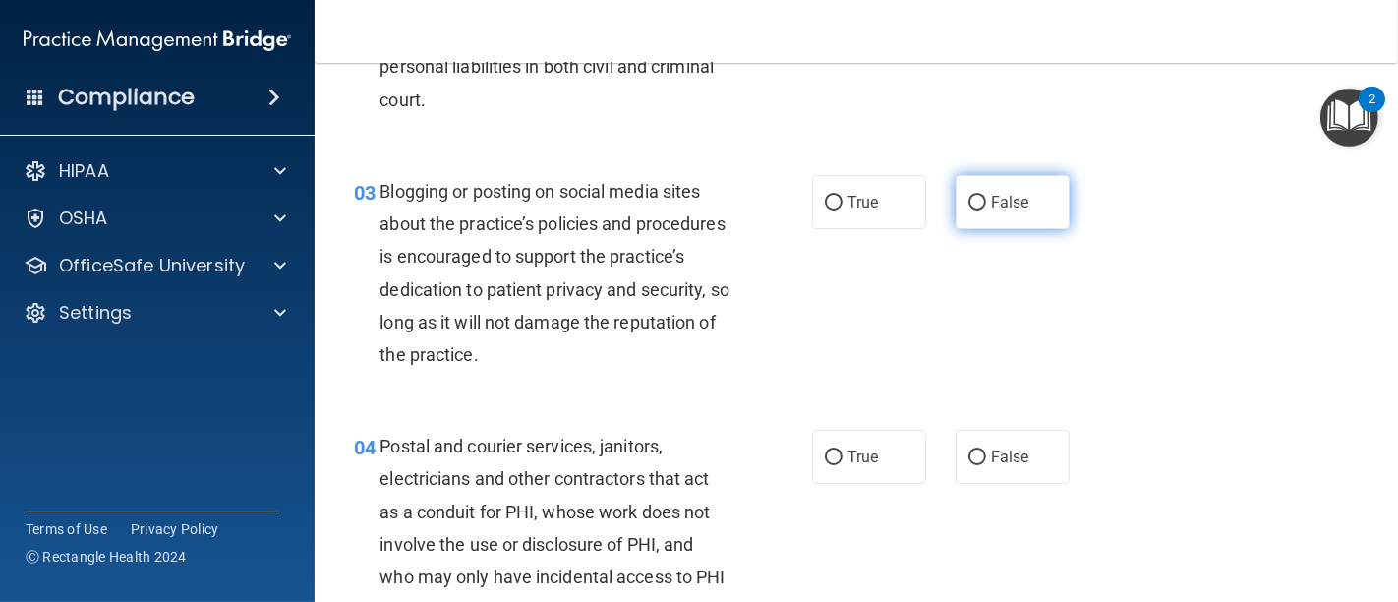
click at [968, 203] on input "False" at bounding box center [977, 203] width 18 height 15
radio input "true"
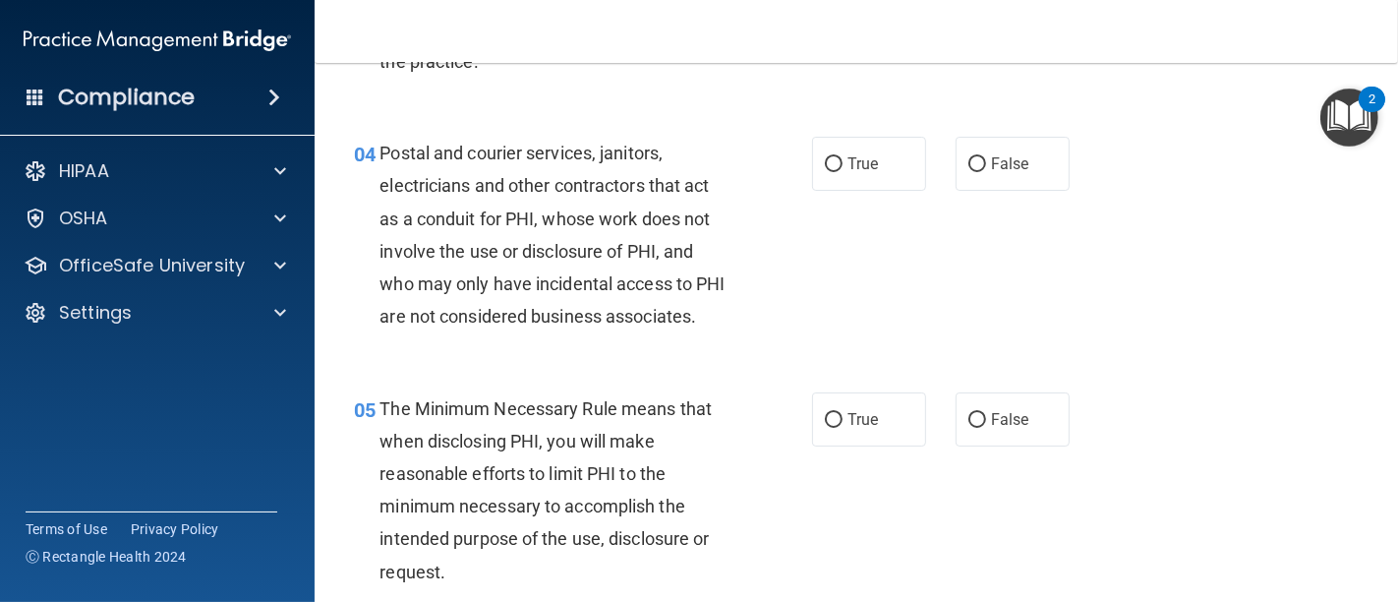
scroll to position [655, 0]
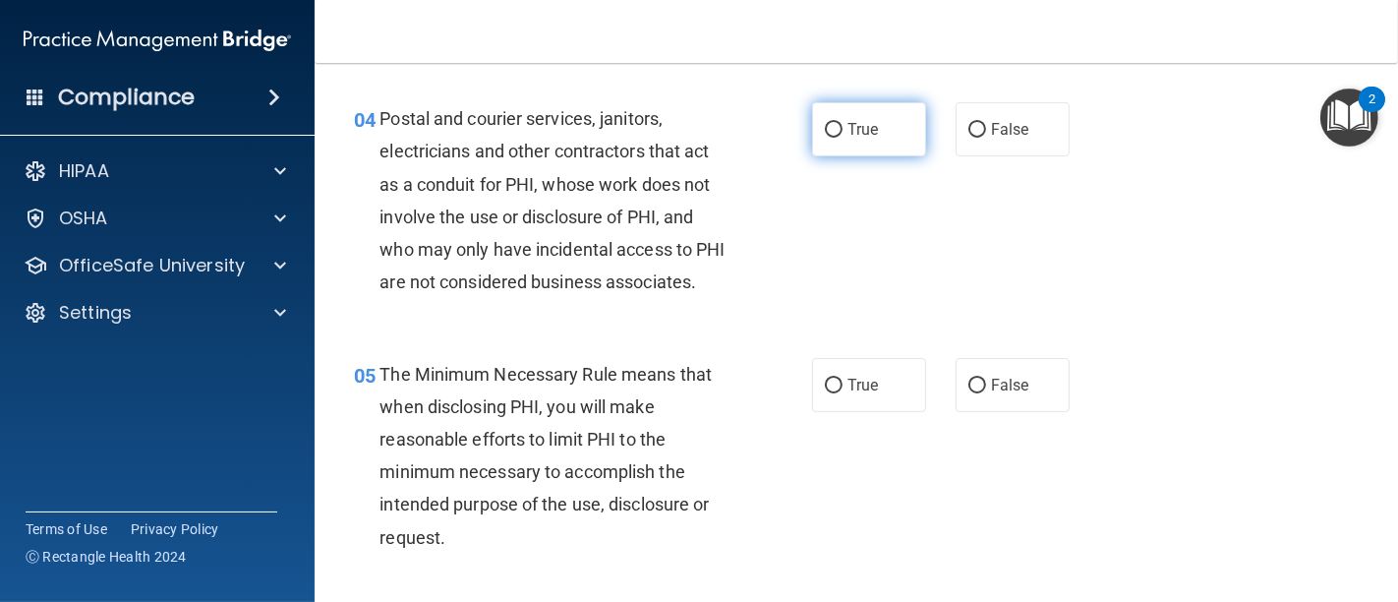
click at [825, 125] on input "True" at bounding box center [834, 130] width 18 height 15
radio input "true"
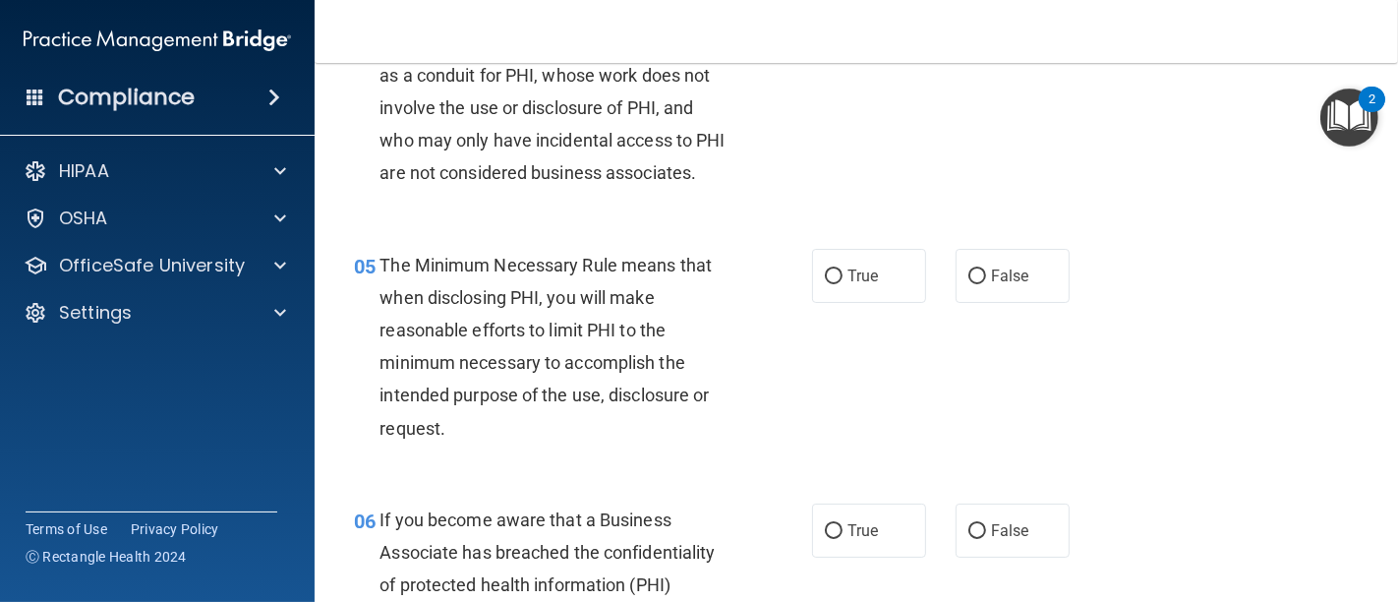
scroll to position [873, 0]
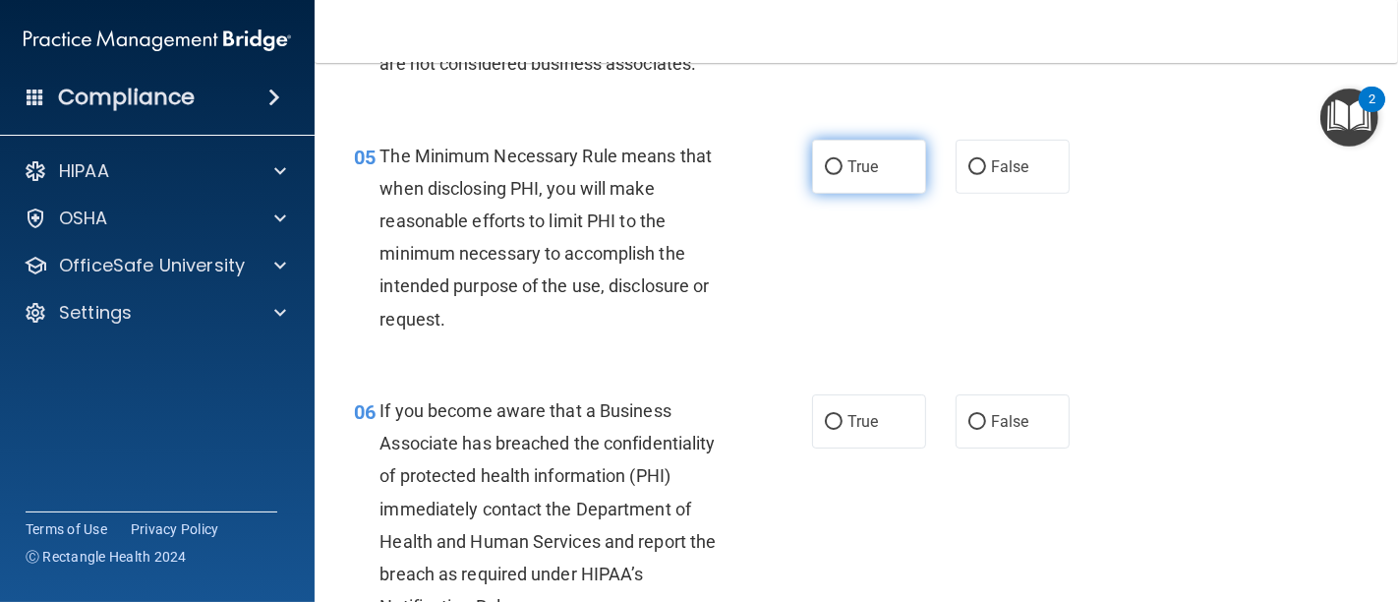
click at [827, 175] on input "True" at bounding box center [834, 167] width 18 height 15
radio input "true"
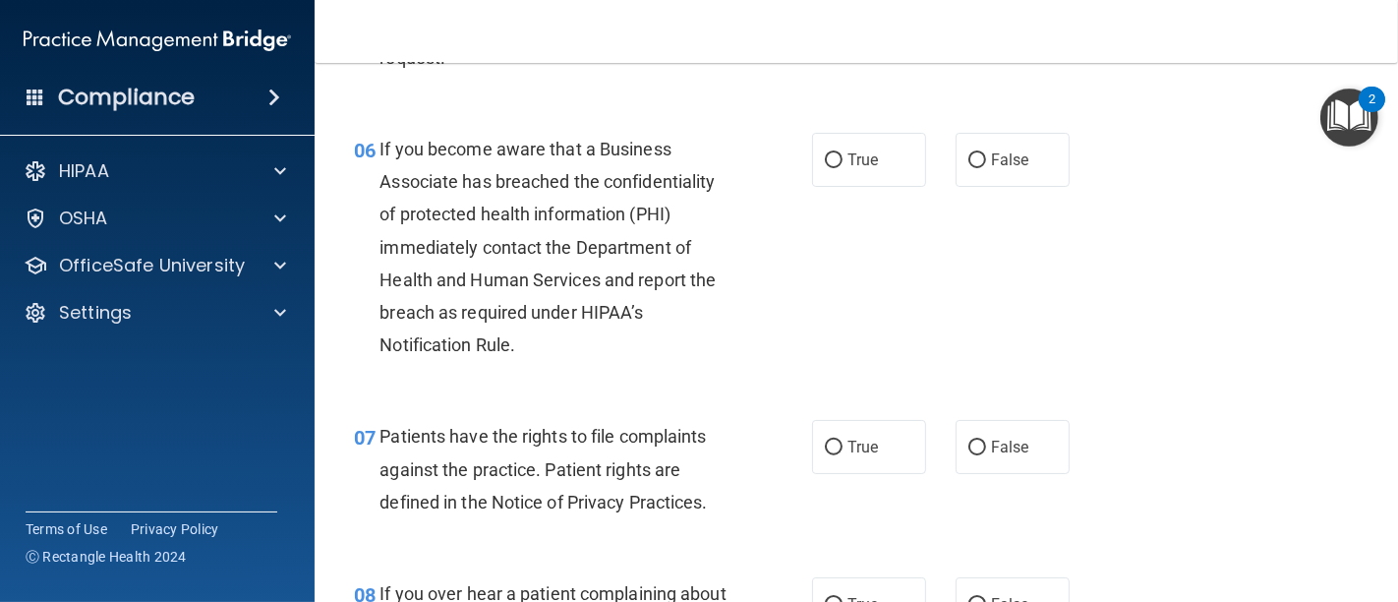
scroll to position [1201, 0]
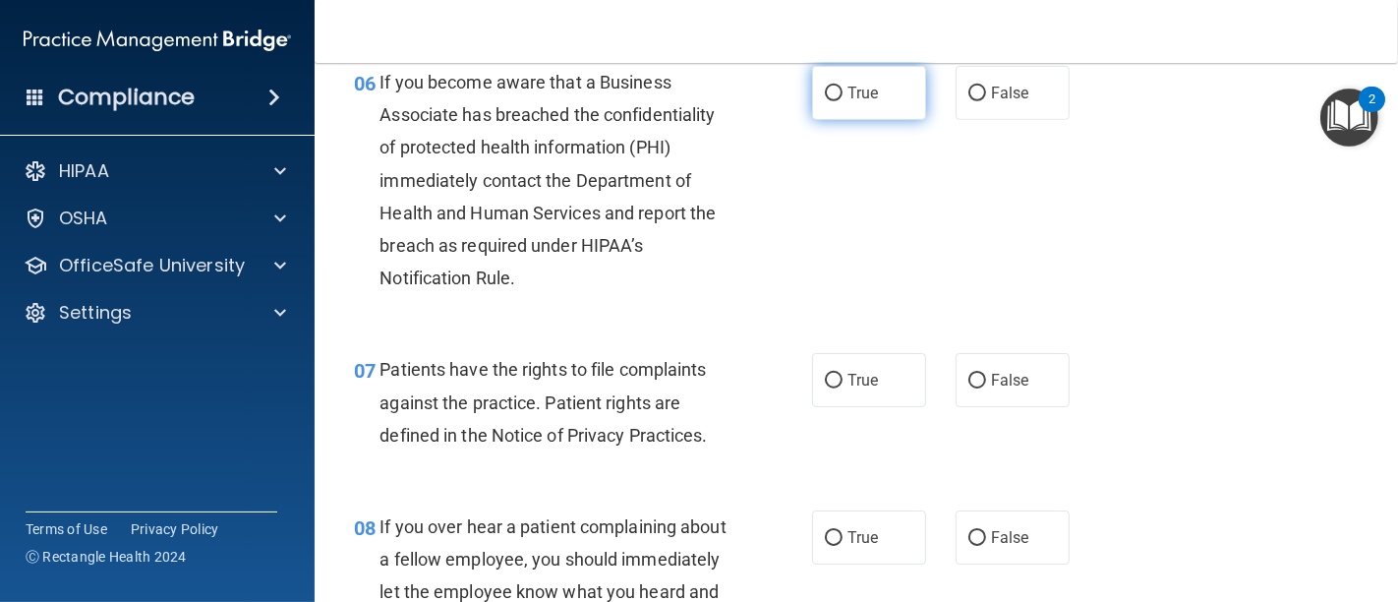
click at [825, 101] on input "True" at bounding box center [834, 94] width 18 height 15
radio input "true"
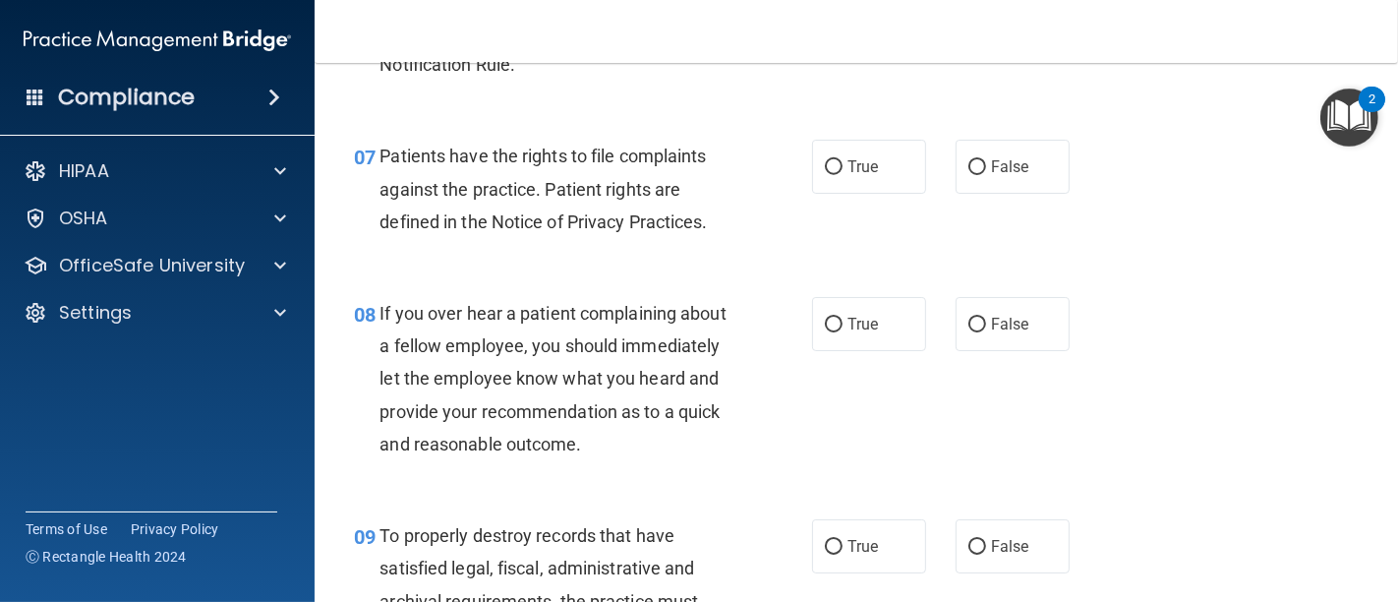
scroll to position [1419, 0]
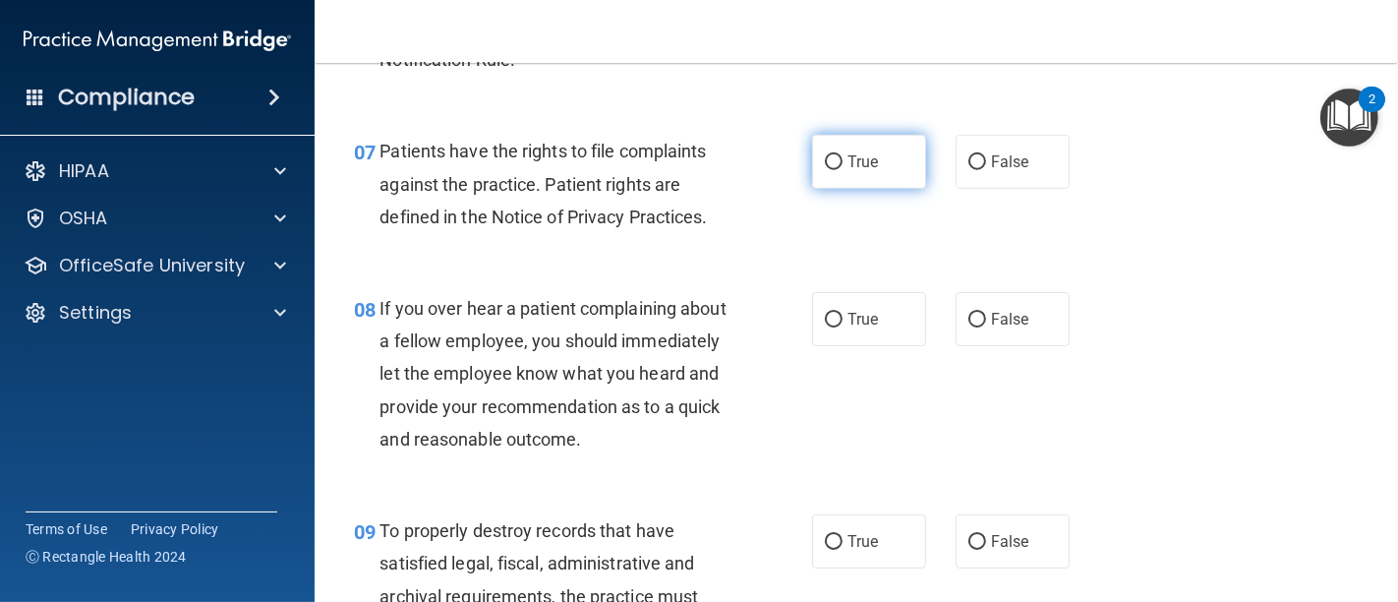
click at [829, 170] on input "True" at bounding box center [834, 162] width 18 height 15
radio input "true"
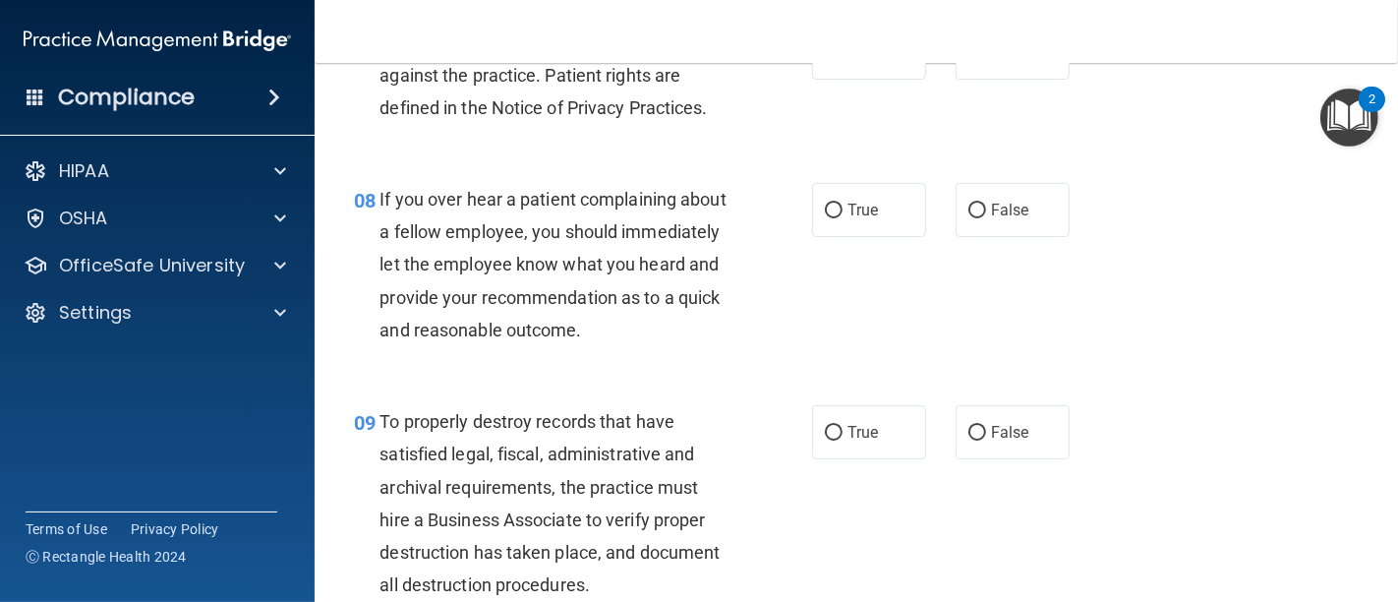
scroll to position [1638, 0]
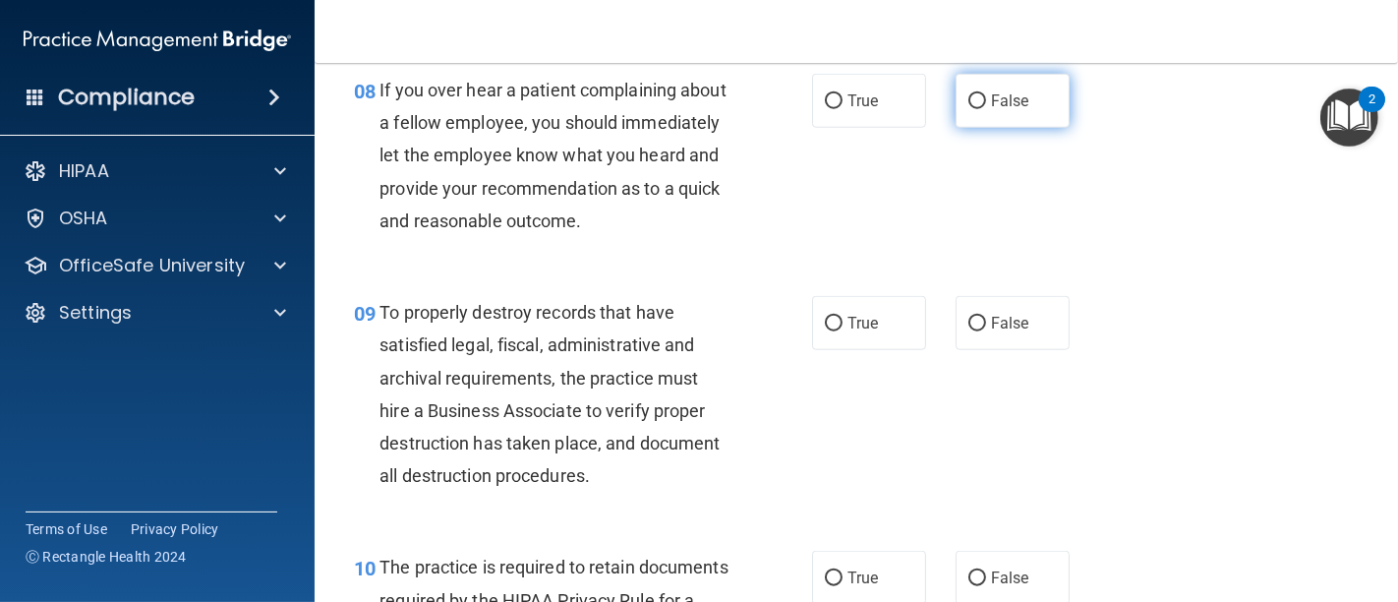
click at [968, 109] on input "False" at bounding box center [977, 101] width 18 height 15
radio input "true"
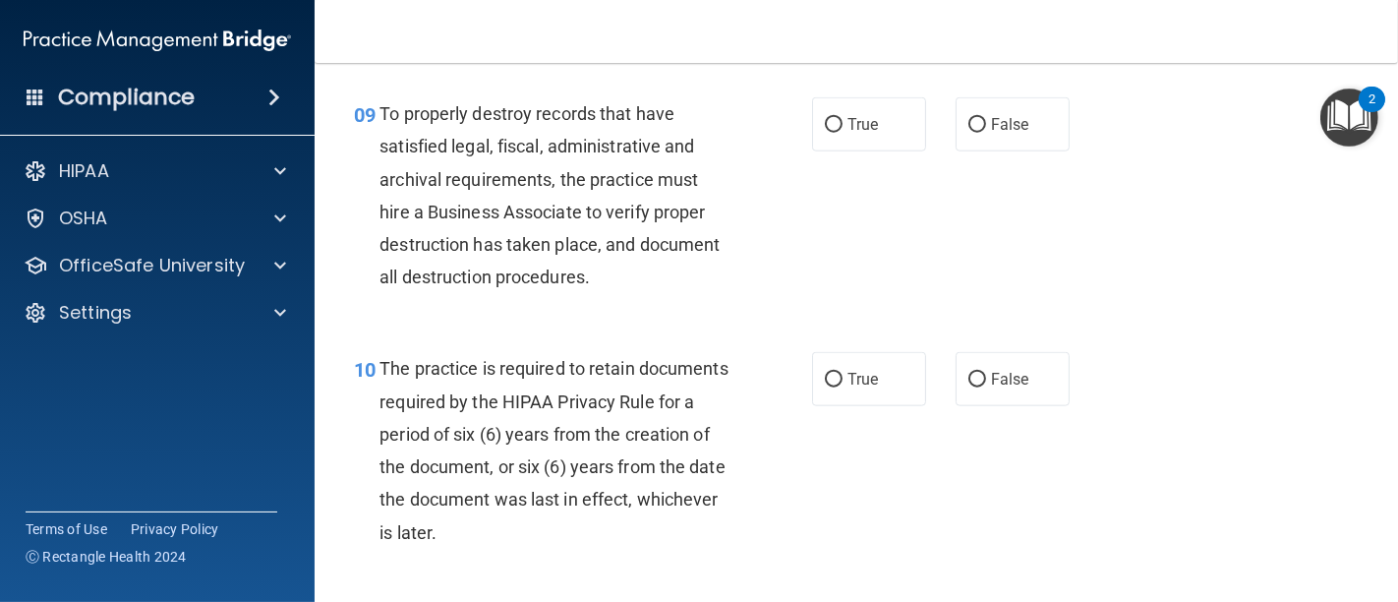
scroll to position [1856, 0]
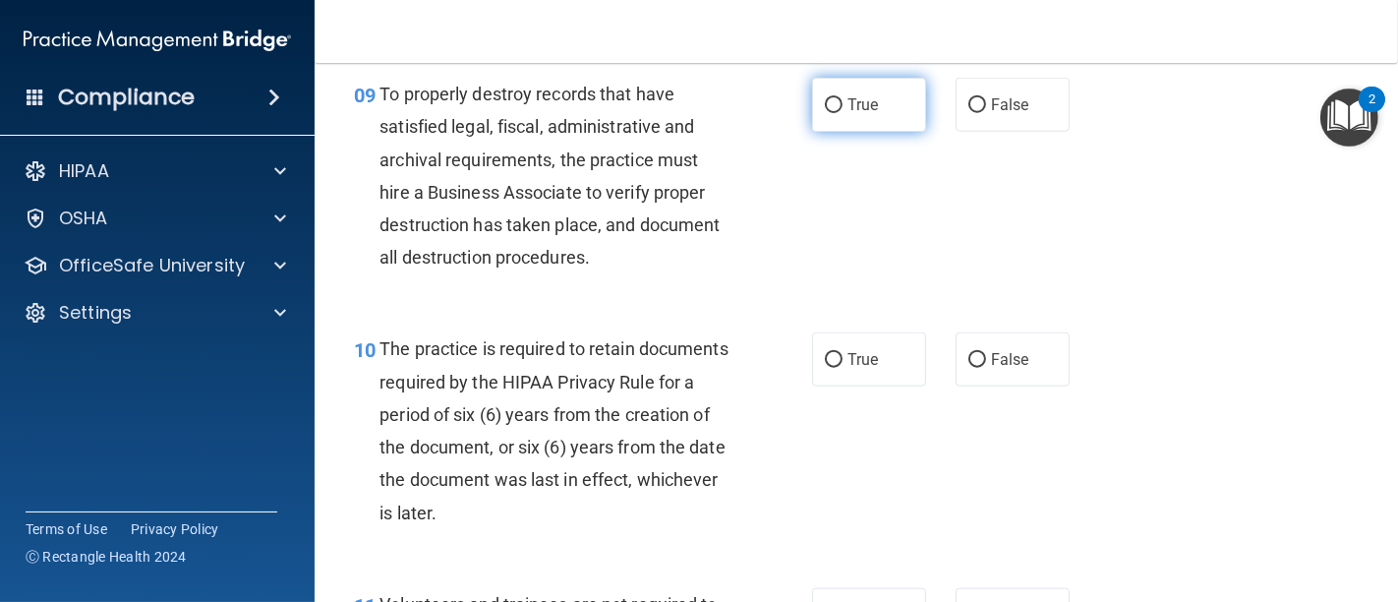
click at [829, 113] on input "True" at bounding box center [834, 105] width 18 height 15
radio input "true"
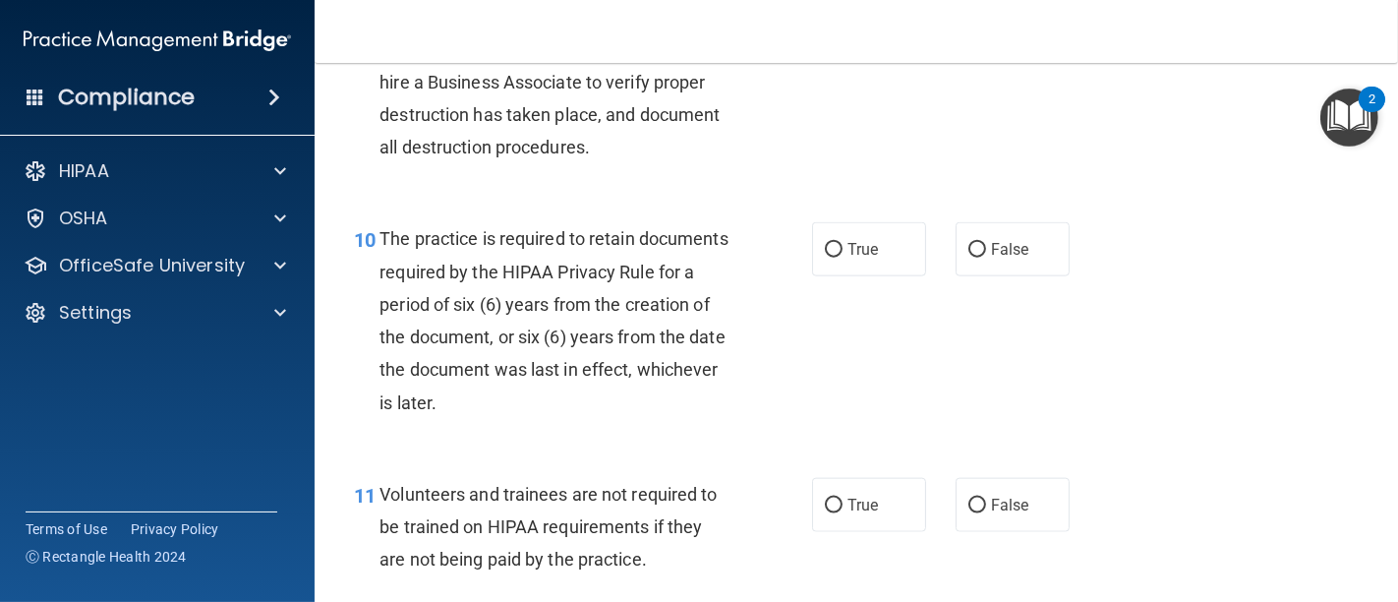
scroll to position [2075, 0]
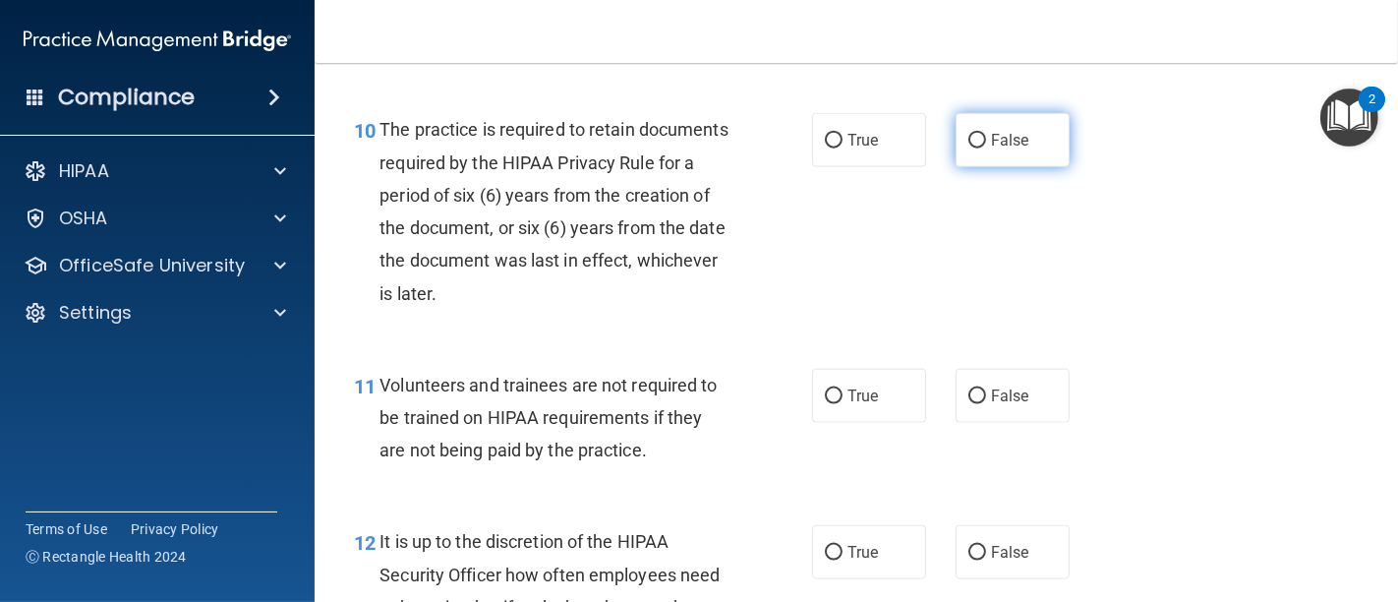
click at [968, 148] on input "False" at bounding box center [977, 141] width 18 height 15
radio input "true"
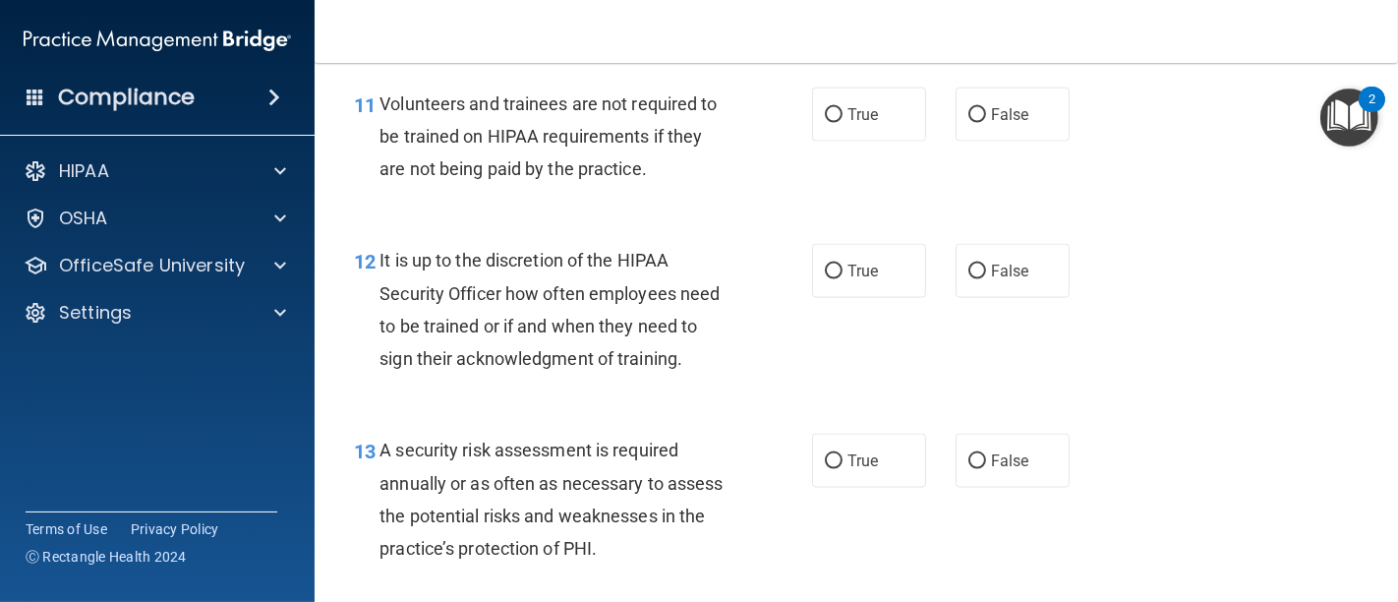
scroll to position [2402, 0]
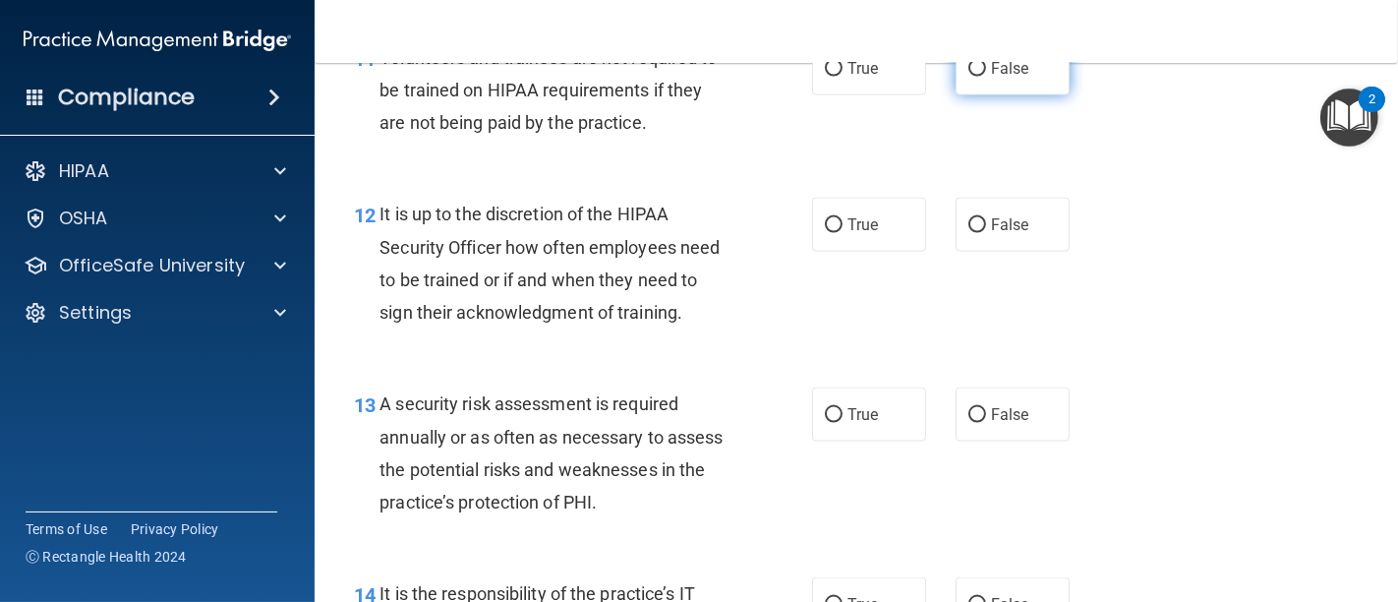
click at [970, 77] on input "False" at bounding box center [977, 69] width 18 height 15
radio input "true"
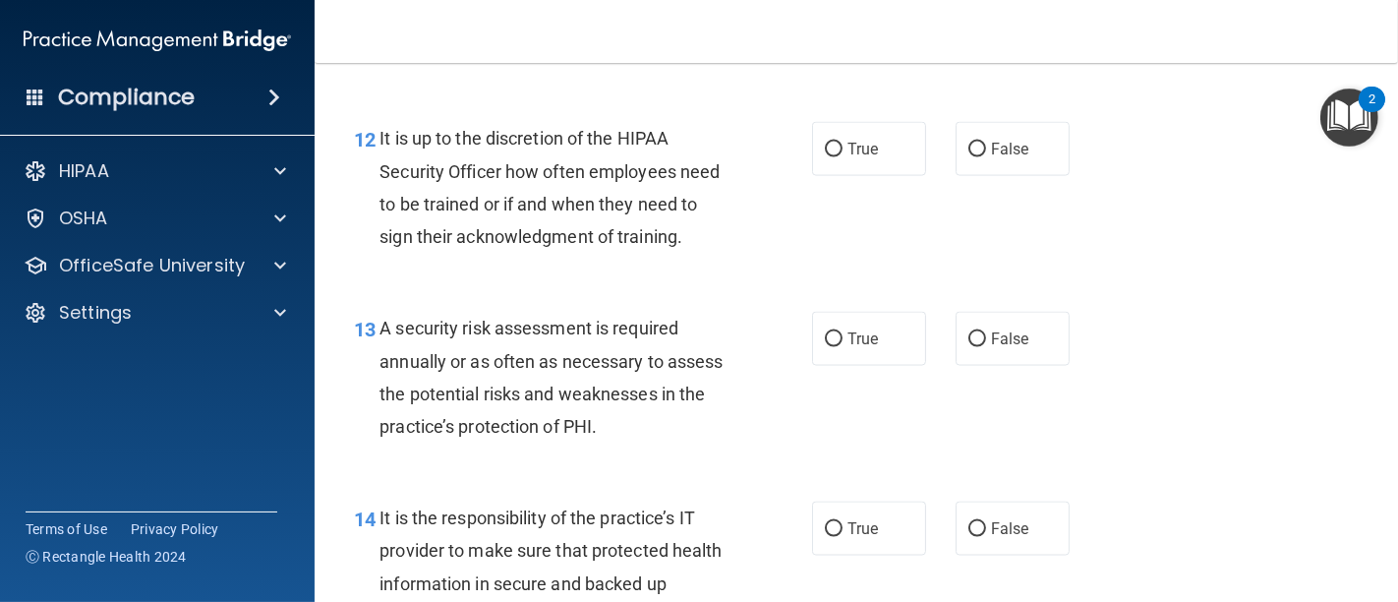
scroll to position [2512, 0]
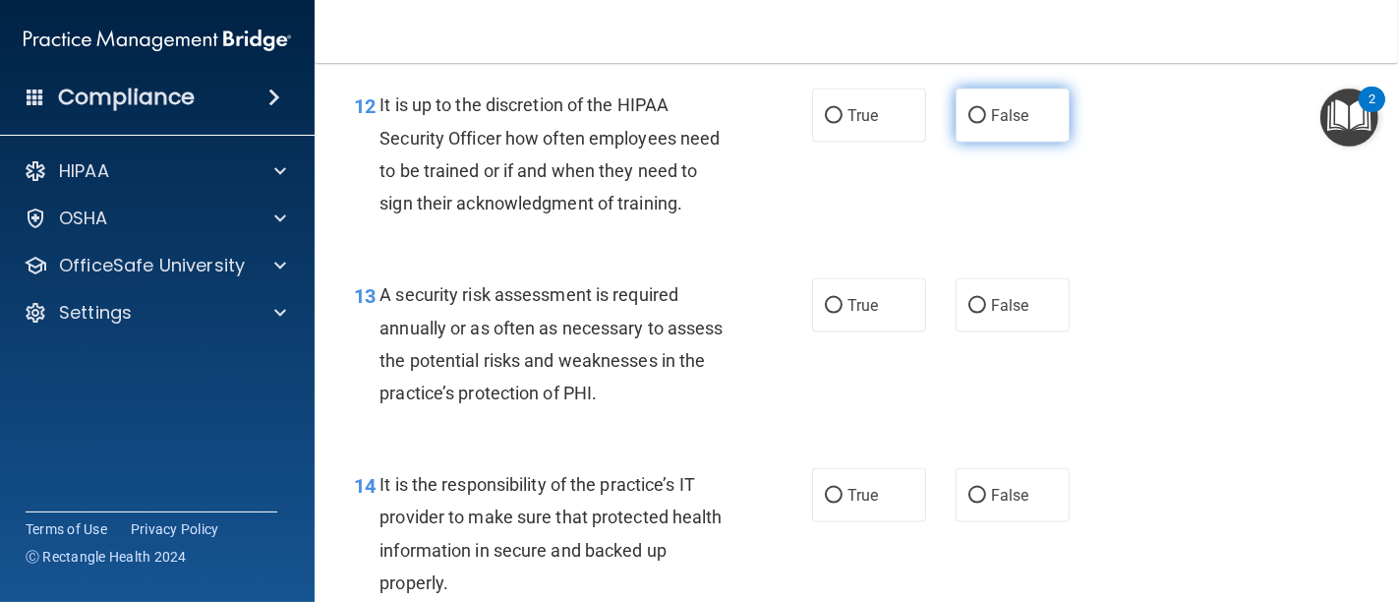
click at [976, 143] on label "False" at bounding box center [1012, 115] width 114 height 54
click at [976, 124] on input "False" at bounding box center [977, 116] width 18 height 15
radio input "true"
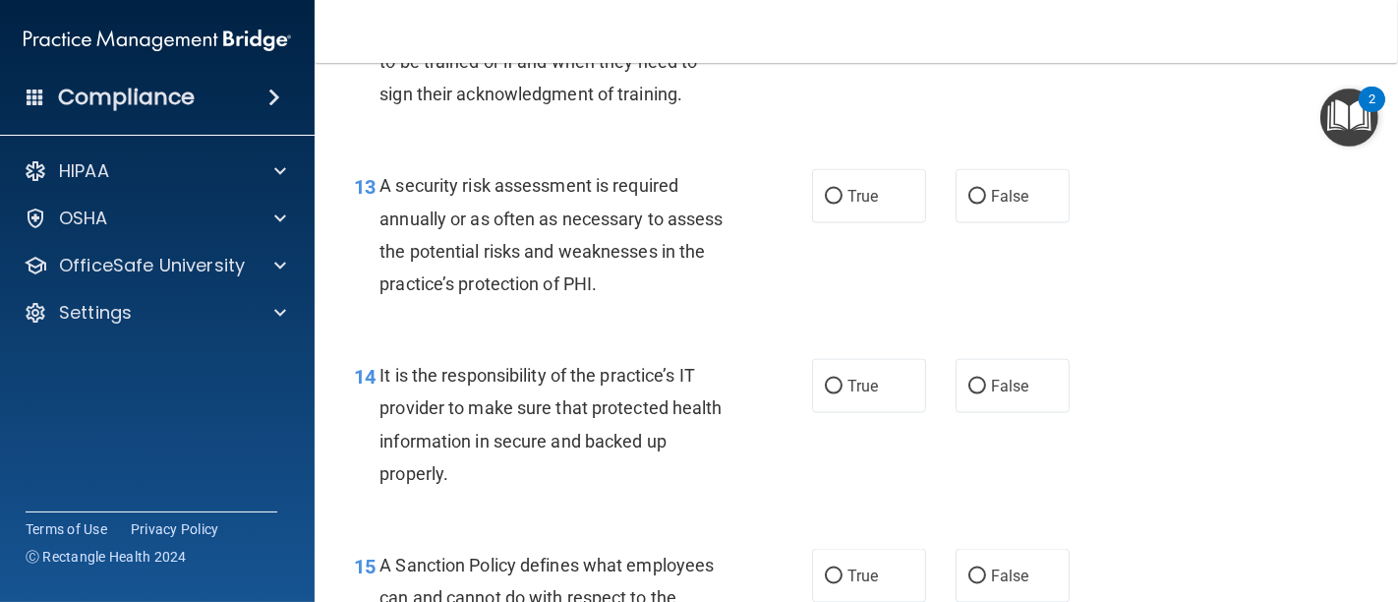
scroll to position [2730, 0]
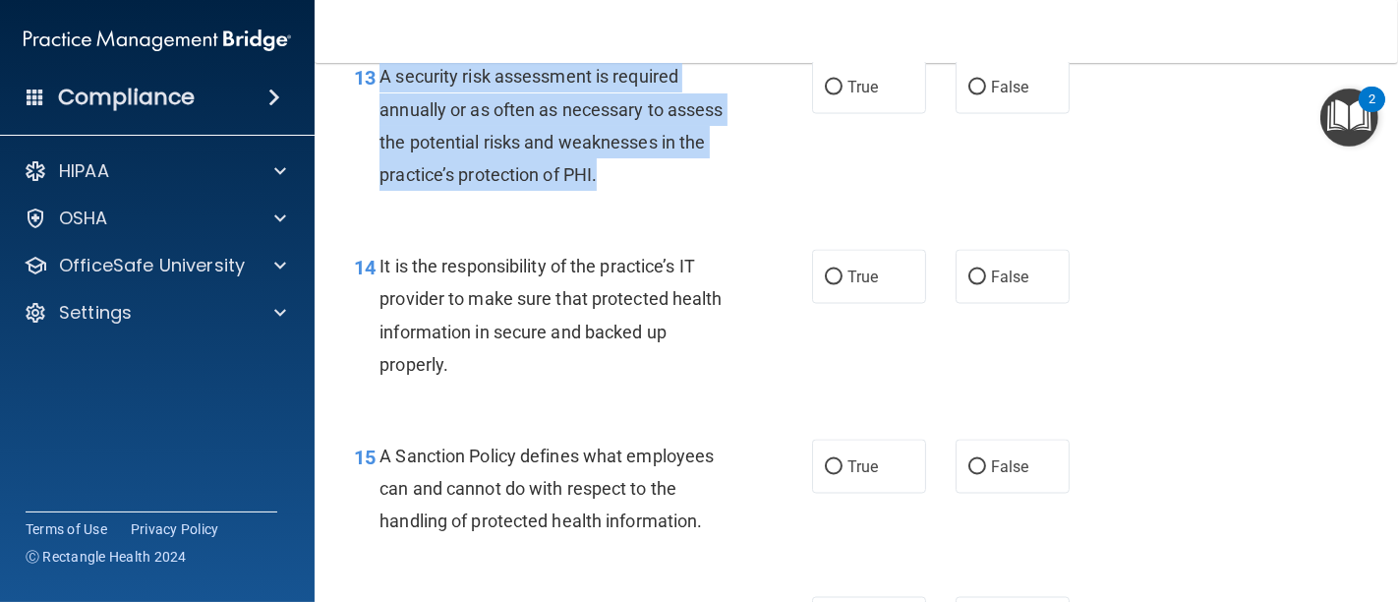
drag, startPoint x: 660, startPoint y: 236, endPoint x: 384, endPoint y: 147, distance: 289.1
click at [384, 147] on div "A security risk assessment is required annually or as often as necessary to ass…" at bounding box center [562, 125] width 366 height 131
copy span "A security risk assessment is required annually or as often as necessary to ass…"
click at [826, 95] on input "True" at bounding box center [834, 88] width 18 height 15
radio input "true"
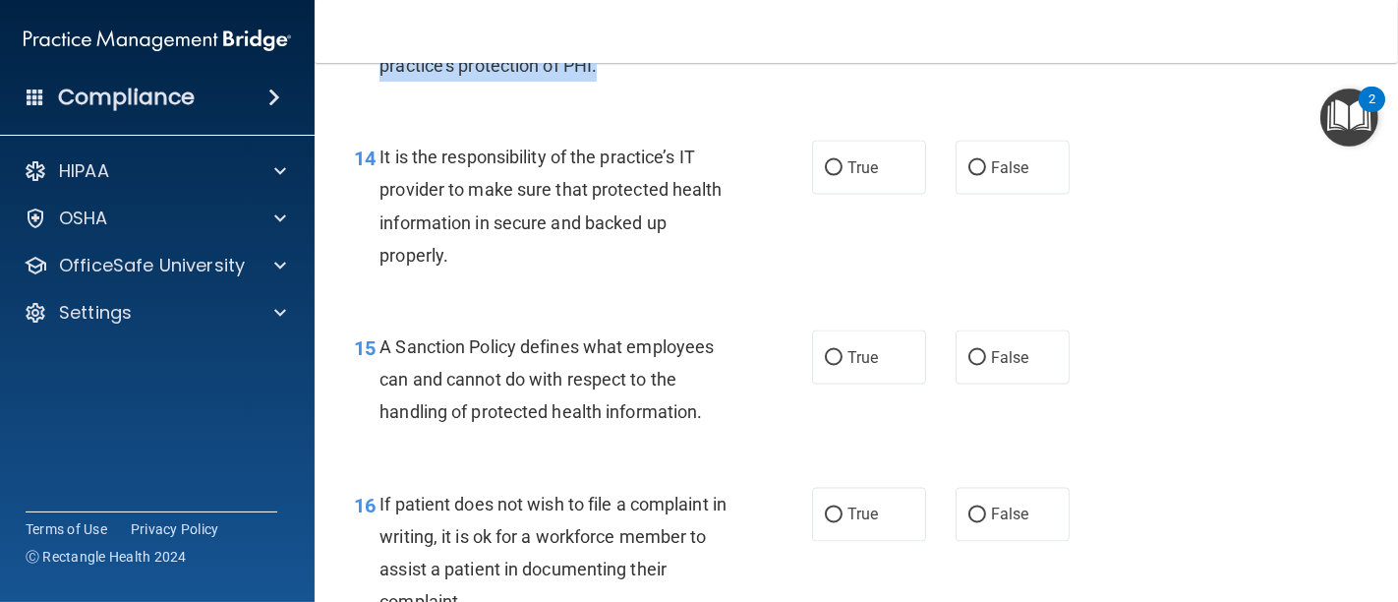
scroll to position [2949, 0]
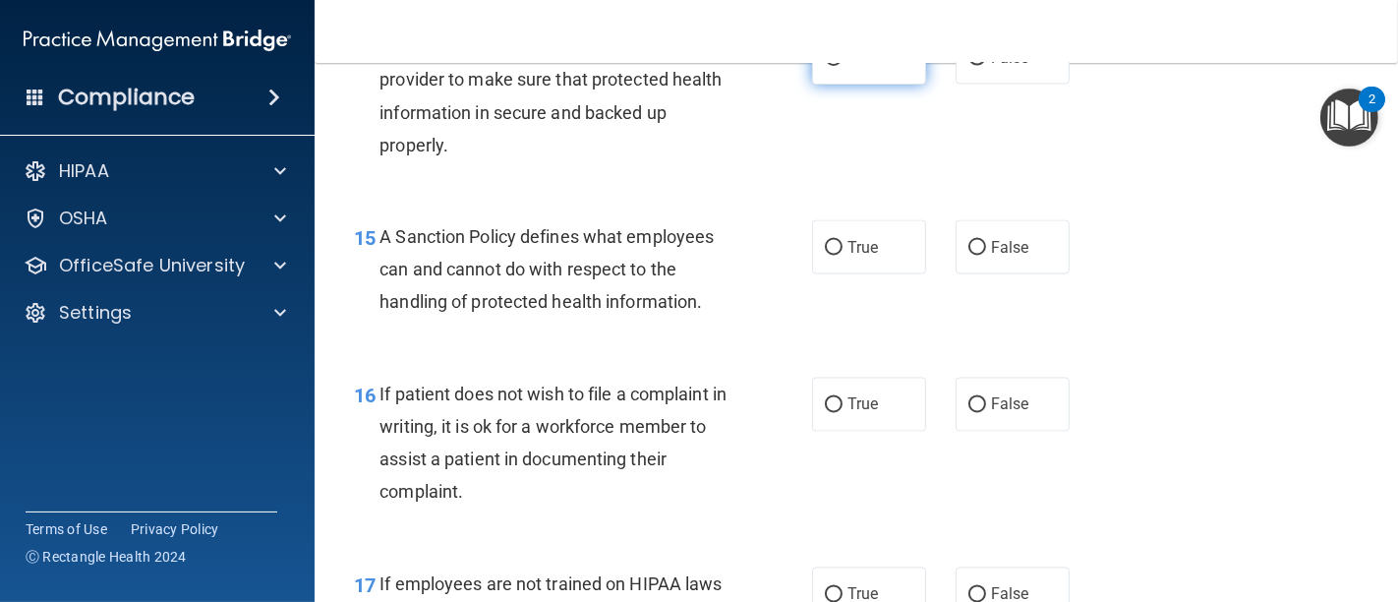
click at [826, 66] on input "True" at bounding box center [834, 58] width 18 height 15
radio input "true"
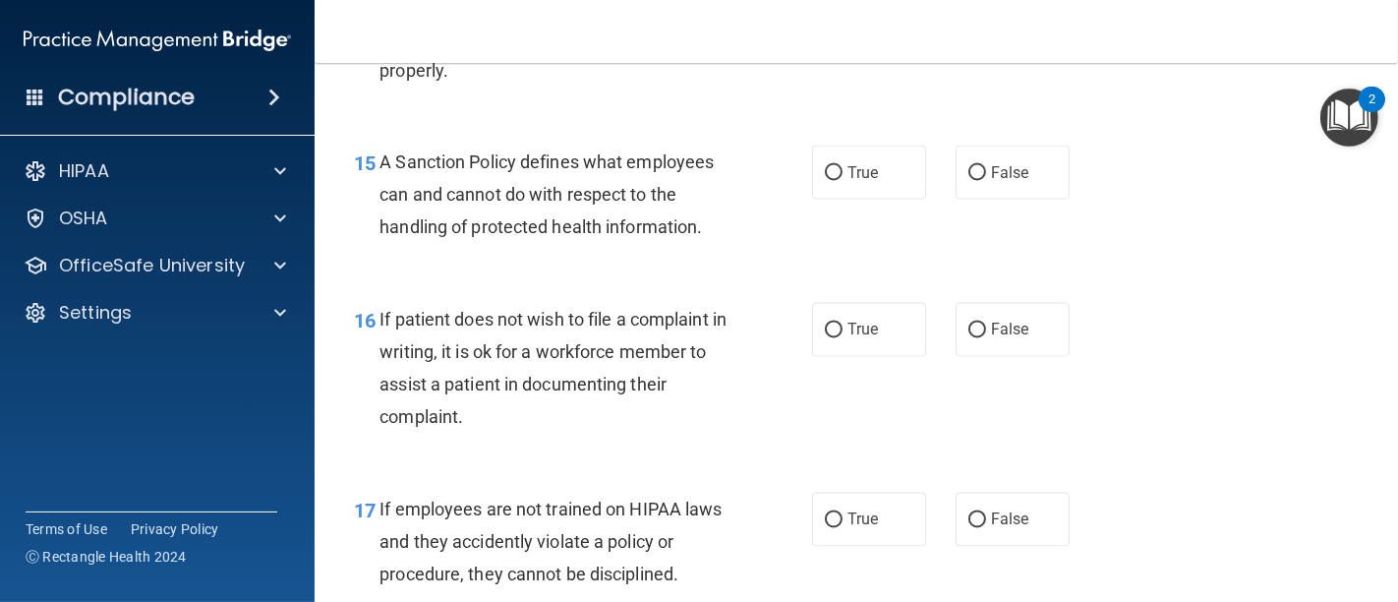
scroll to position [3058, 0]
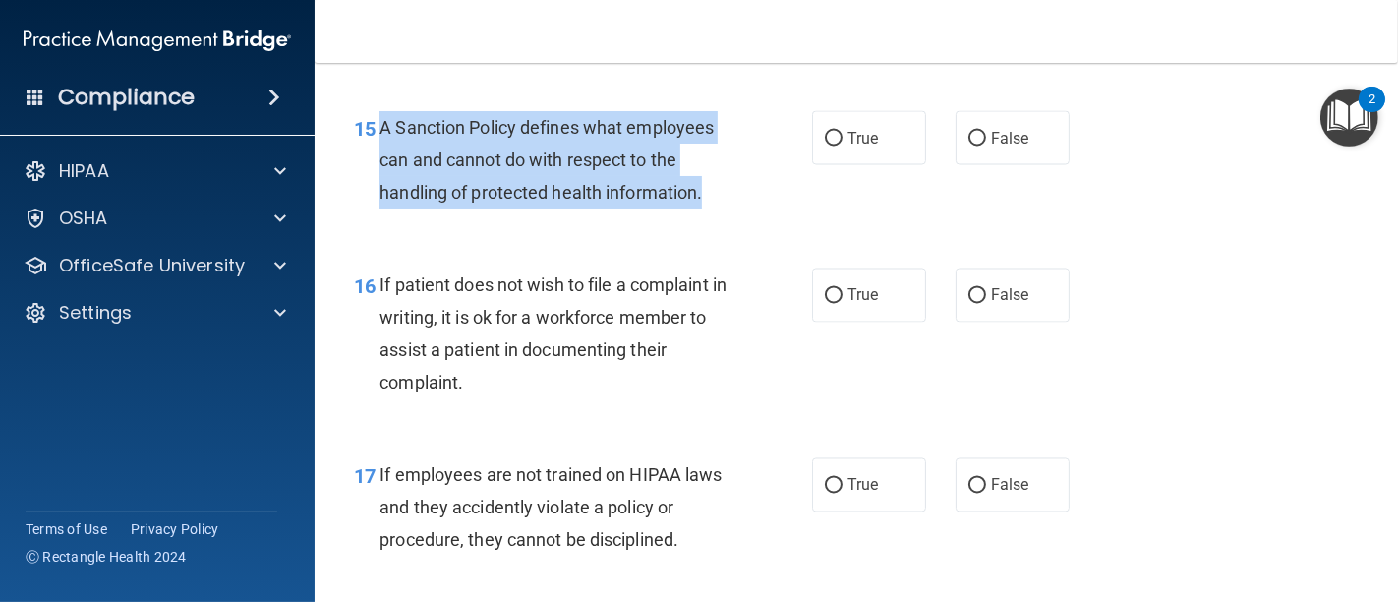
drag, startPoint x: 731, startPoint y: 264, endPoint x: 384, endPoint y: 193, distance: 354.3
click at [384, 193] on div "A Sanction Policy defines what employees can and cannot do with respect to the …" at bounding box center [562, 160] width 366 height 98
copy span "A Sanction Policy defines what employees can and cannot do with respect to the …"
click at [828, 146] on input "True" at bounding box center [834, 139] width 18 height 15
radio input "true"
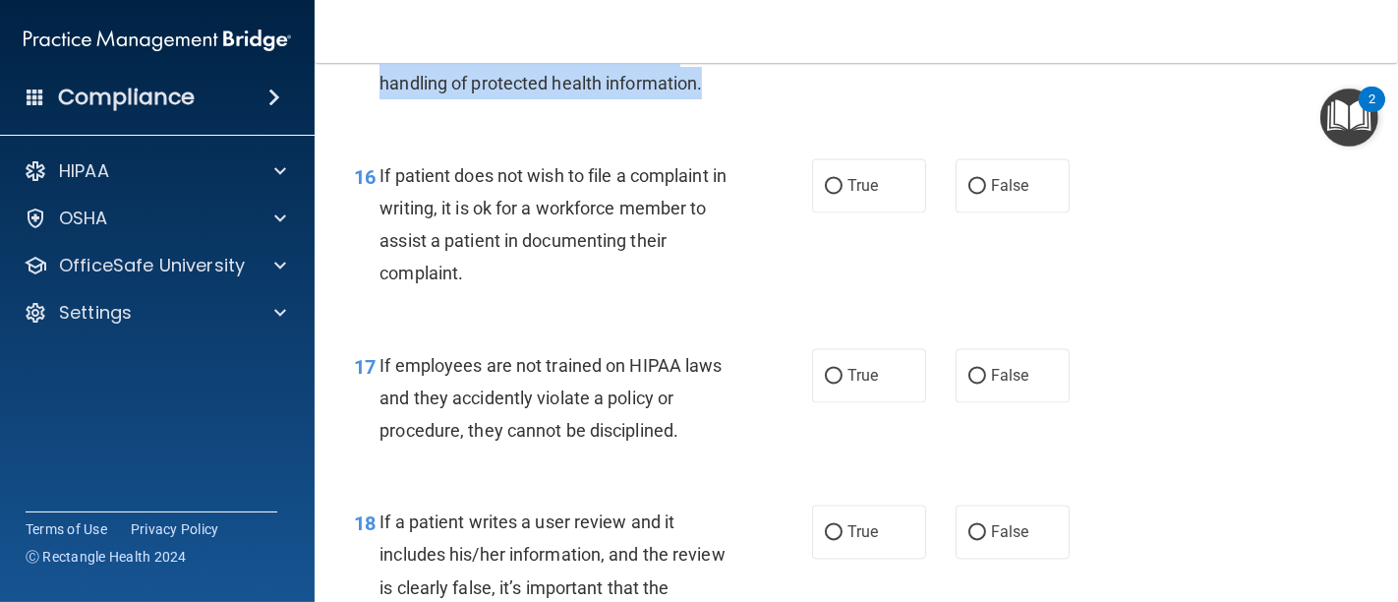
scroll to position [3276, 0]
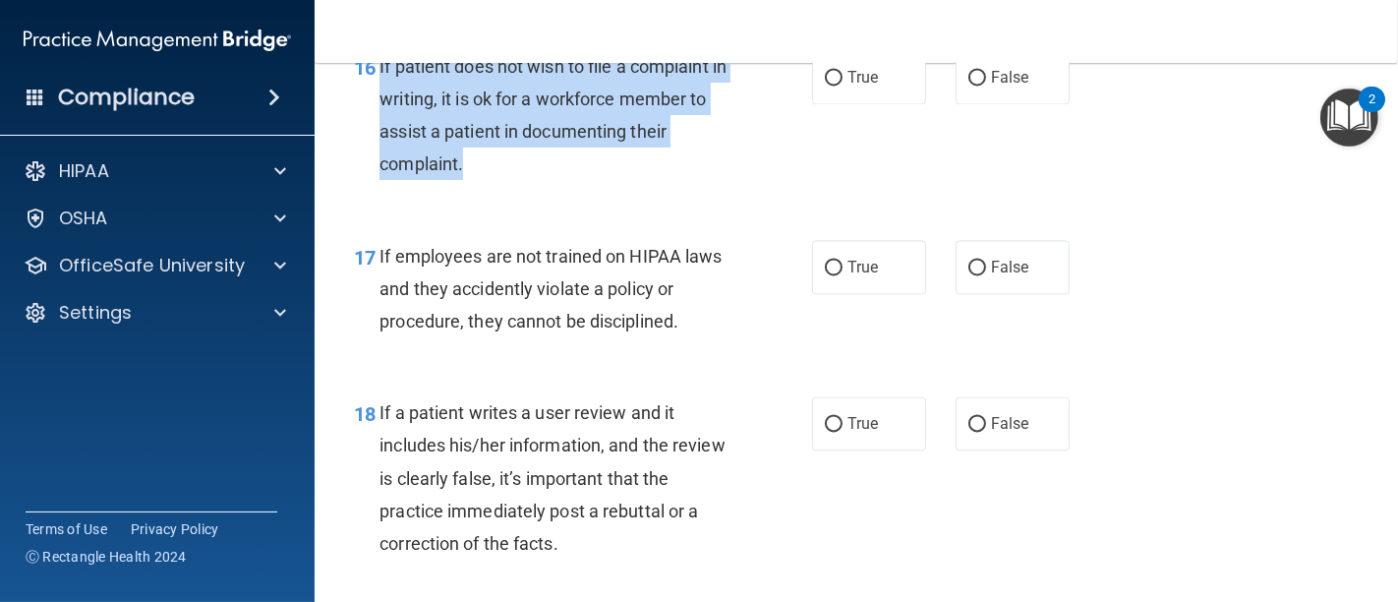
drag, startPoint x: 474, startPoint y: 237, endPoint x: 378, endPoint y: 139, distance: 137.0
click at [379, 139] on div "If patient does not wish to file a complaint in writing, it is ok for a workfor…" at bounding box center [562, 115] width 366 height 131
copy span "If patient does not wish to file a complaint in writing, it is ok for a workfor…"
click at [825, 86] on input "True" at bounding box center [834, 78] width 18 height 15
radio input "true"
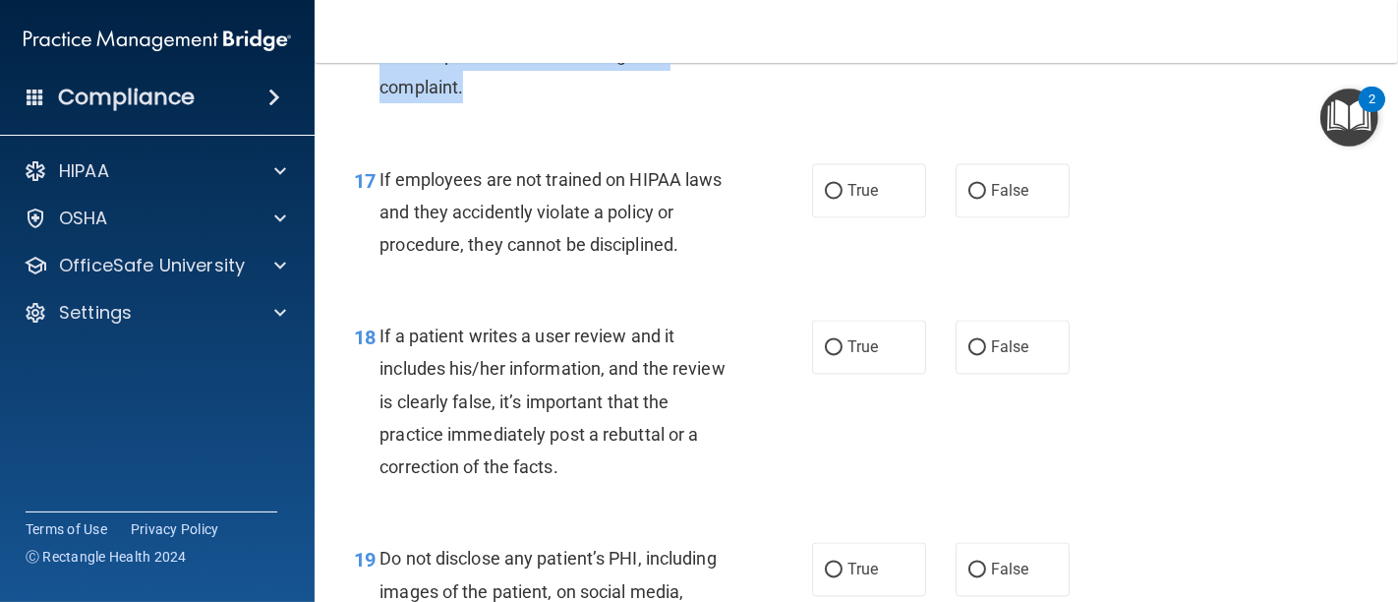
scroll to position [3386, 0]
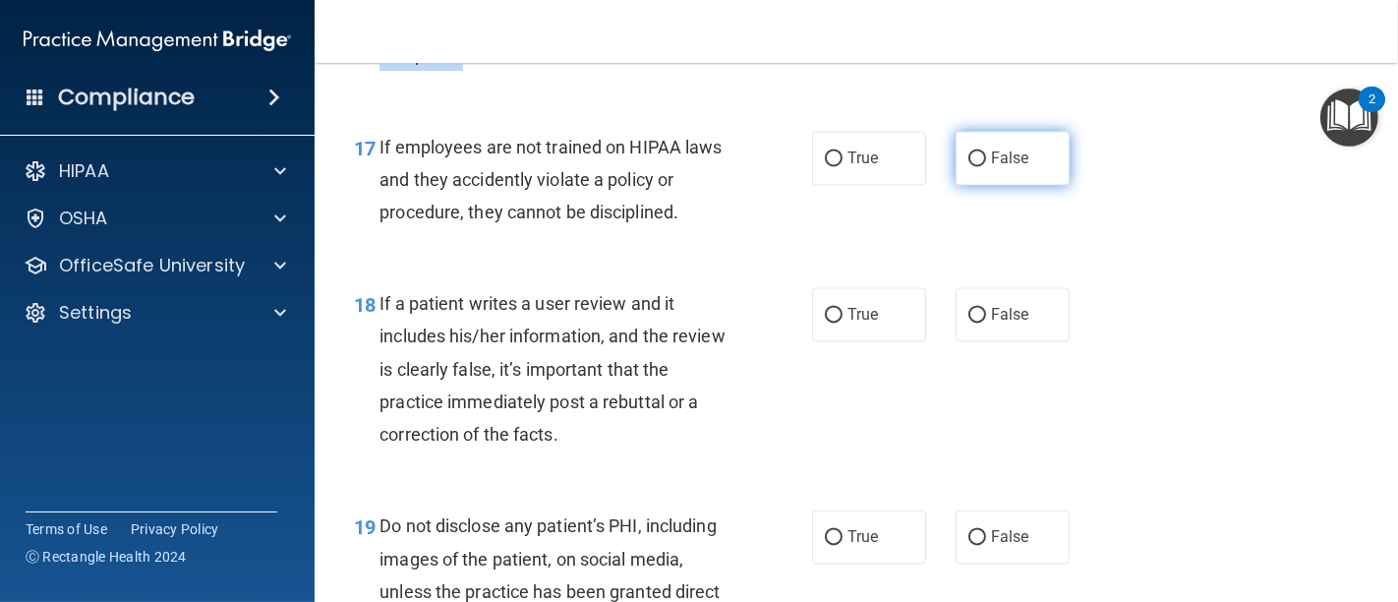
click at [968, 166] on input "False" at bounding box center [977, 158] width 18 height 15
radio input "true"
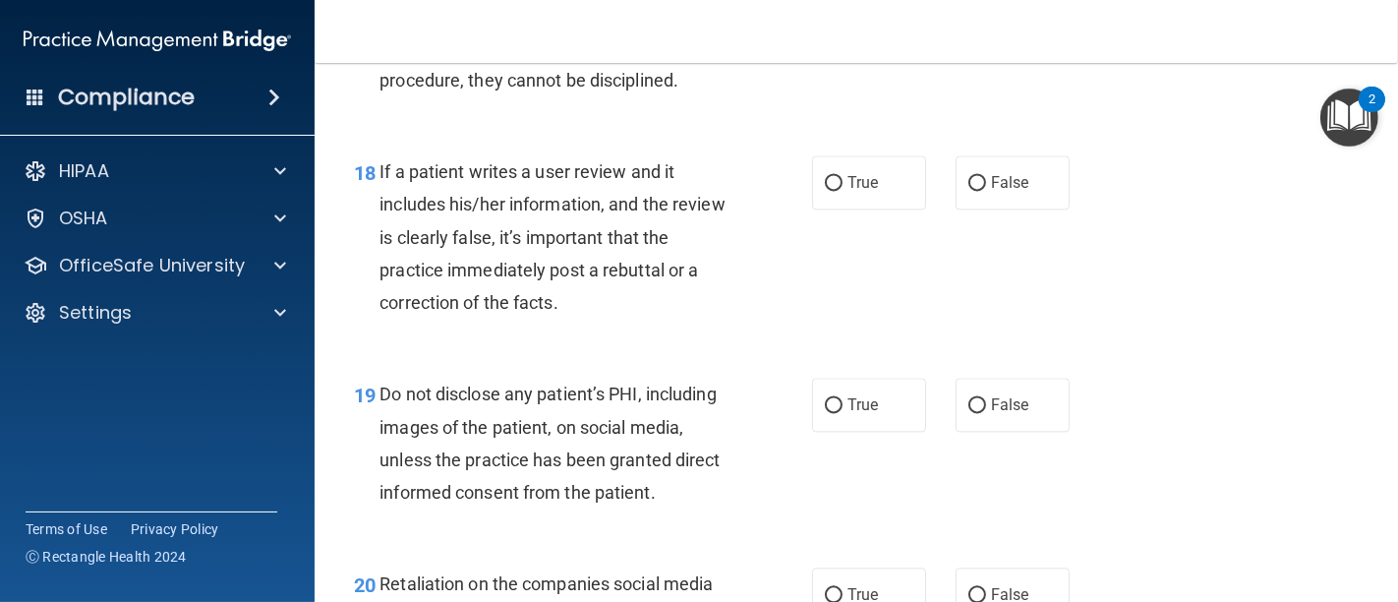
scroll to position [3604, 0]
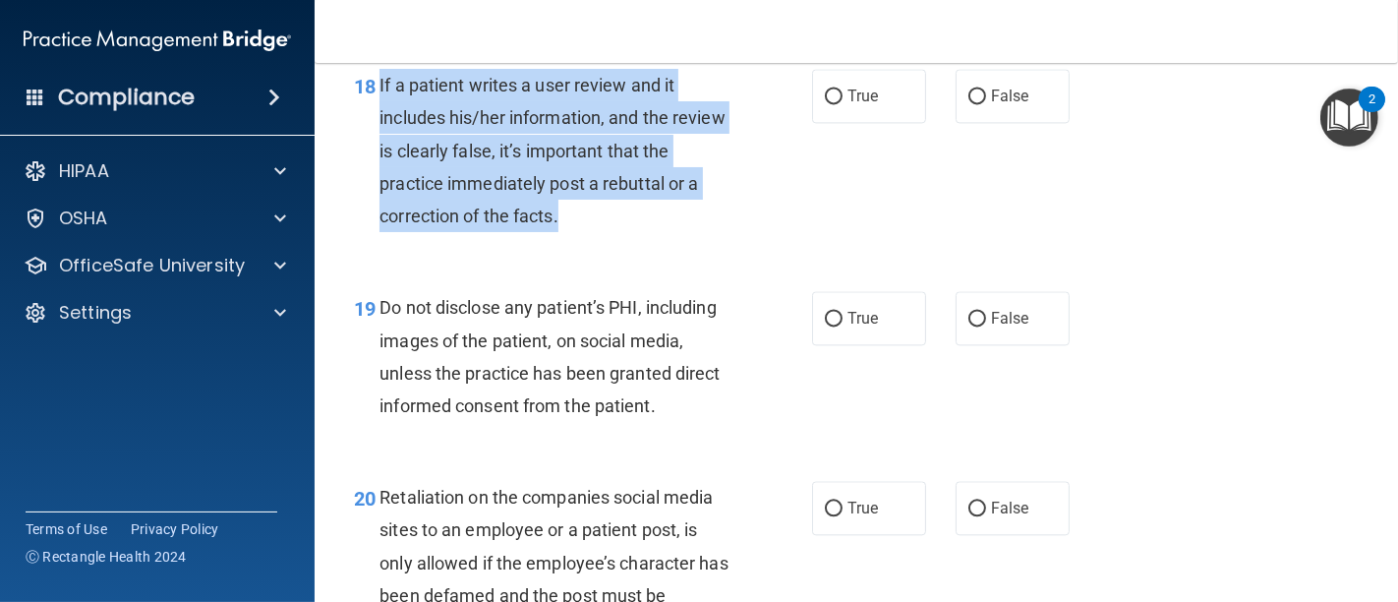
drag, startPoint x: 588, startPoint y: 279, endPoint x: 376, endPoint y: 143, distance: 252.5
click at [376, 143] on div "18 If a patient writes a user review and it includes his/her information, and t…" at bounding box center [582, 155] width 517 height 173
copy div "If a patient writes a user review and it includes his/her information, and the …"
click at [968, 104] on input "False" at bounding box center [977, 96] width 18 height 15
radio input "true"
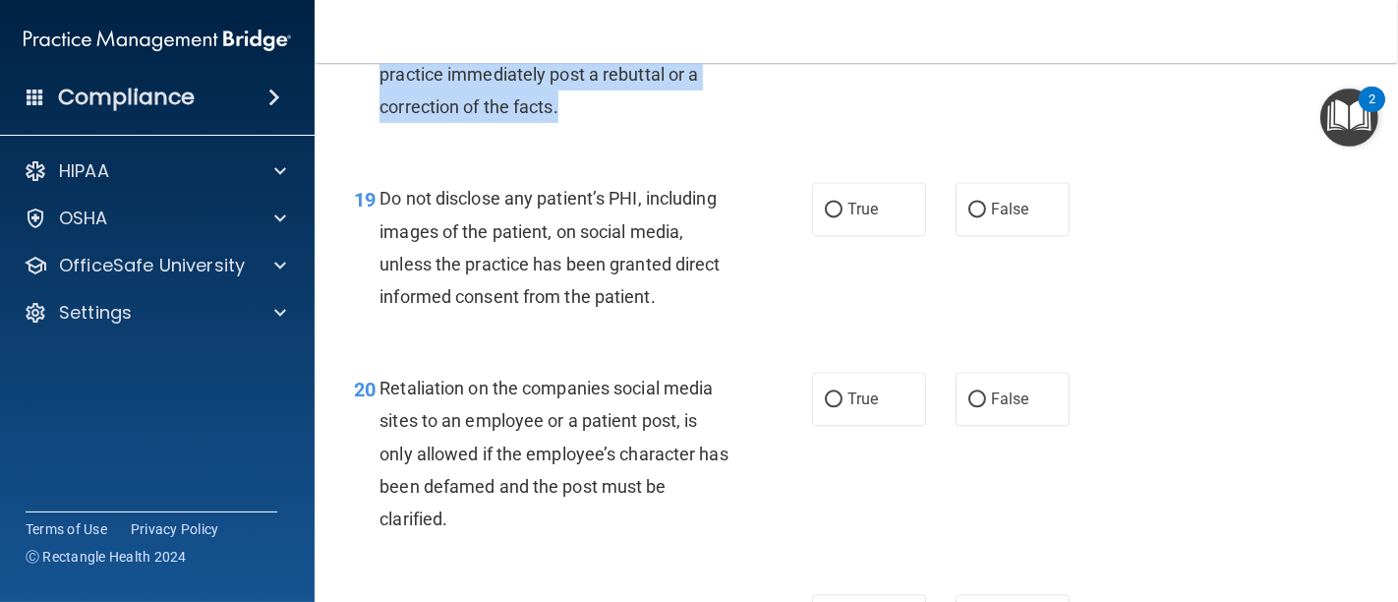
scroll to position [3822, 0]
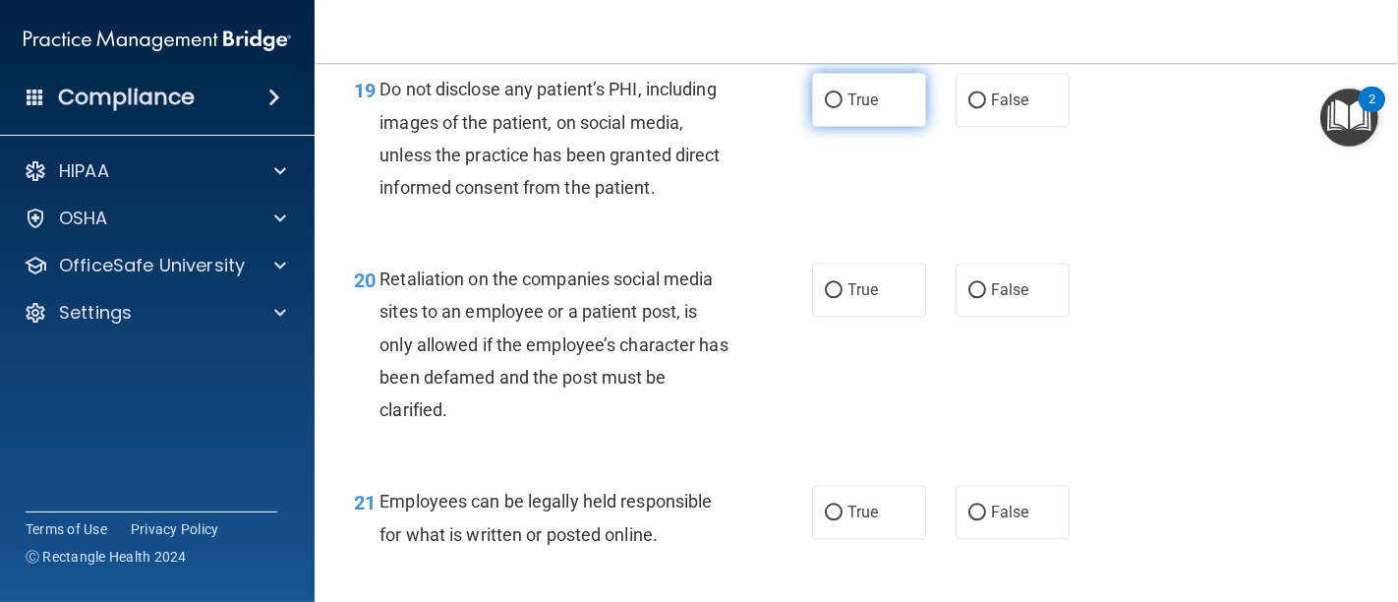
click at [828, 108] on input "True" at bounding box center [834, 100] width 18 height 15
radio input "true"
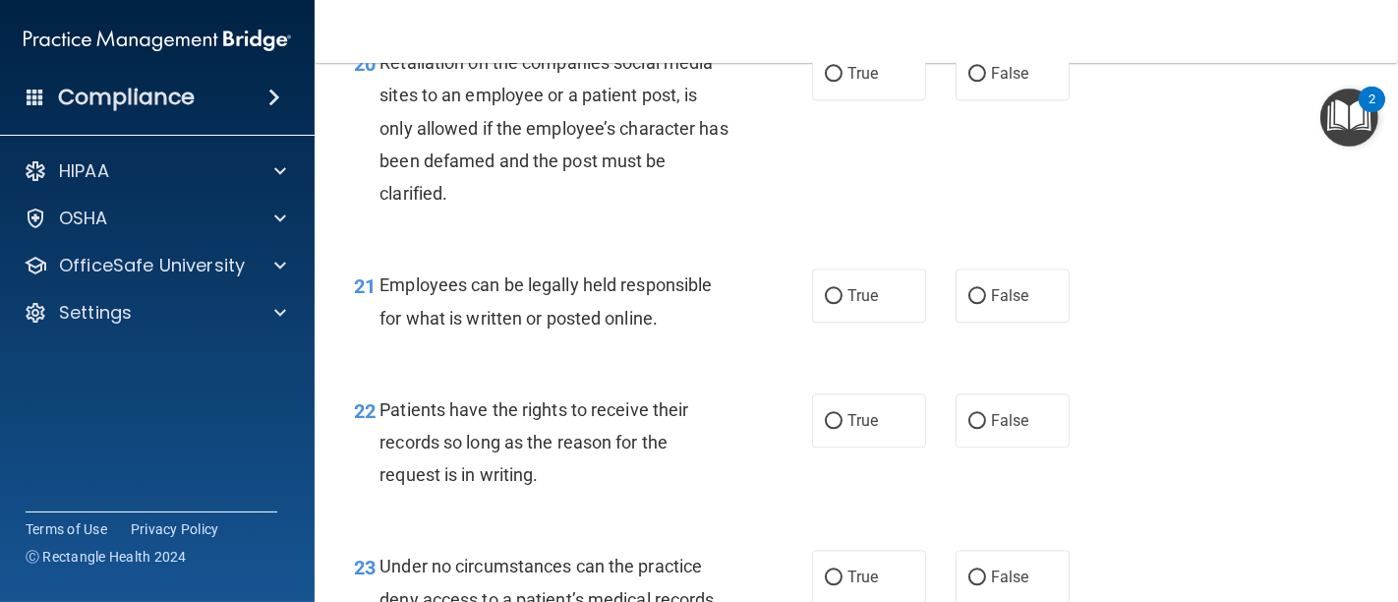
scroll to position [4041, 0]
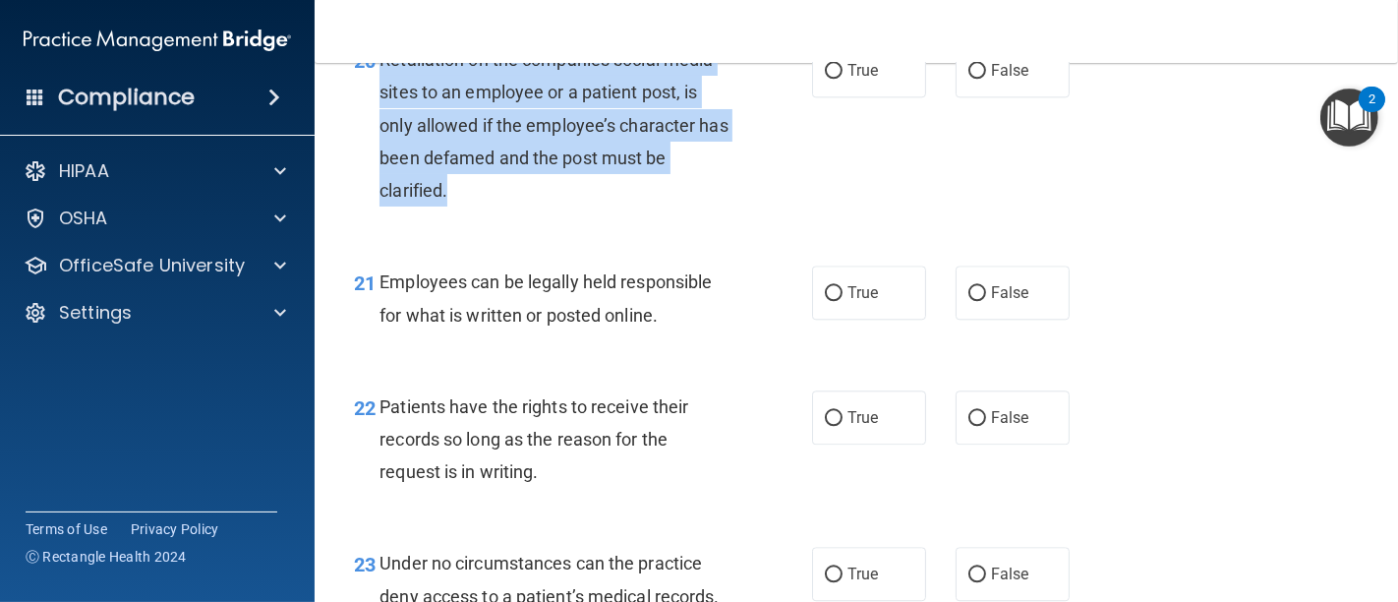
drag, startPoint x: 463, startPoint y: 255, endPoint x: 376, endPoint y: 122, distance: 158.4
click at [376, 122] on div "20 Retaliation on the companies social media sites to an employee or a patient …" at bounding box center [582, 129] width 517 height 173
copy div "Retaliation on the companies social media sites to an employee or a patient pos…"
click at [971, 79] on input "False" at bounding box center [977, 71] width 18 height 15
radio input "true"
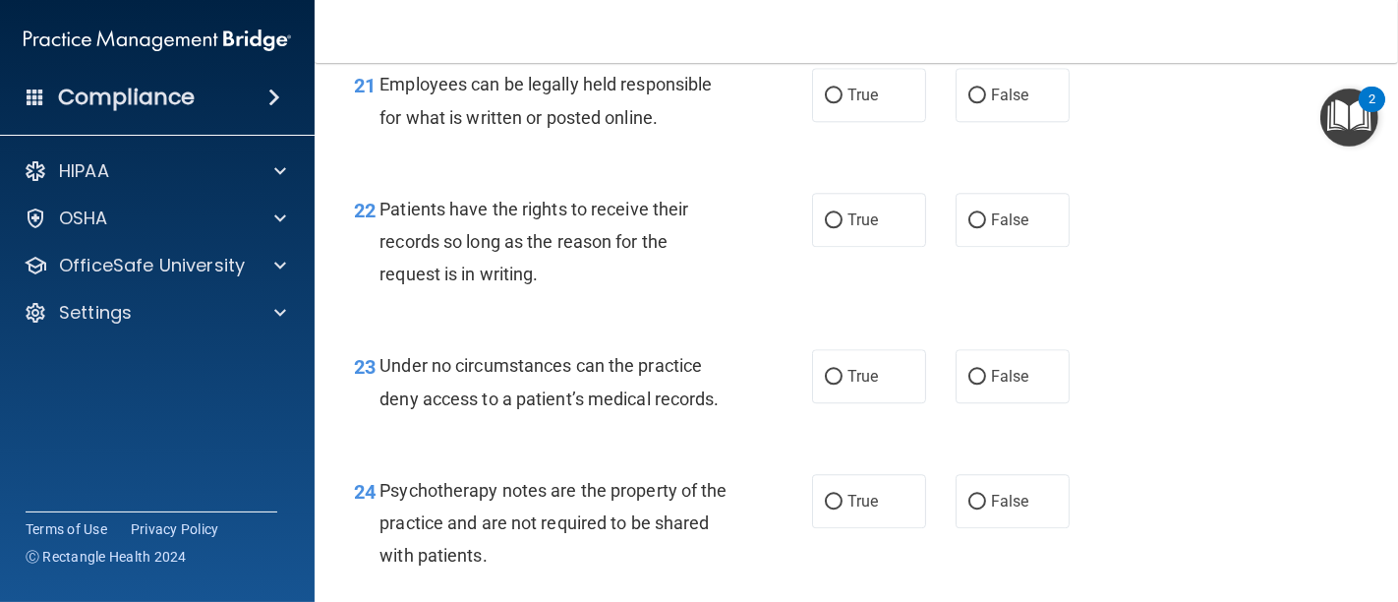
scroll to position [4259, 0]
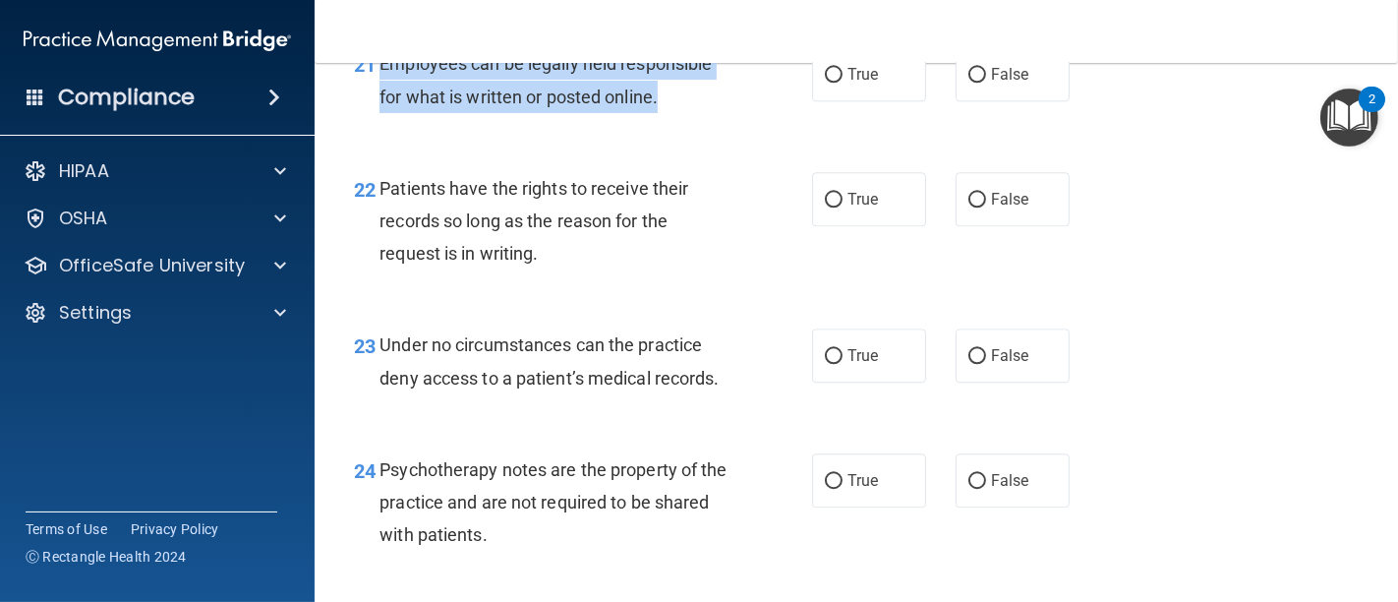
drag, startPoint x: 665, startPoint y: 164, endPoint x: 379, endPoint y: 131, distance: 287.0
click at [379, 112] on div "Employees can be legally held responsible for what is written or posted online." at bounding box center [562, 79] width 366 height 65
copy span "Employees can be legally held responsible for what is written or posted online."
click at [825, 83] on input "True" at bounding box center [834, 75] width 18 height 15
radio input "true"
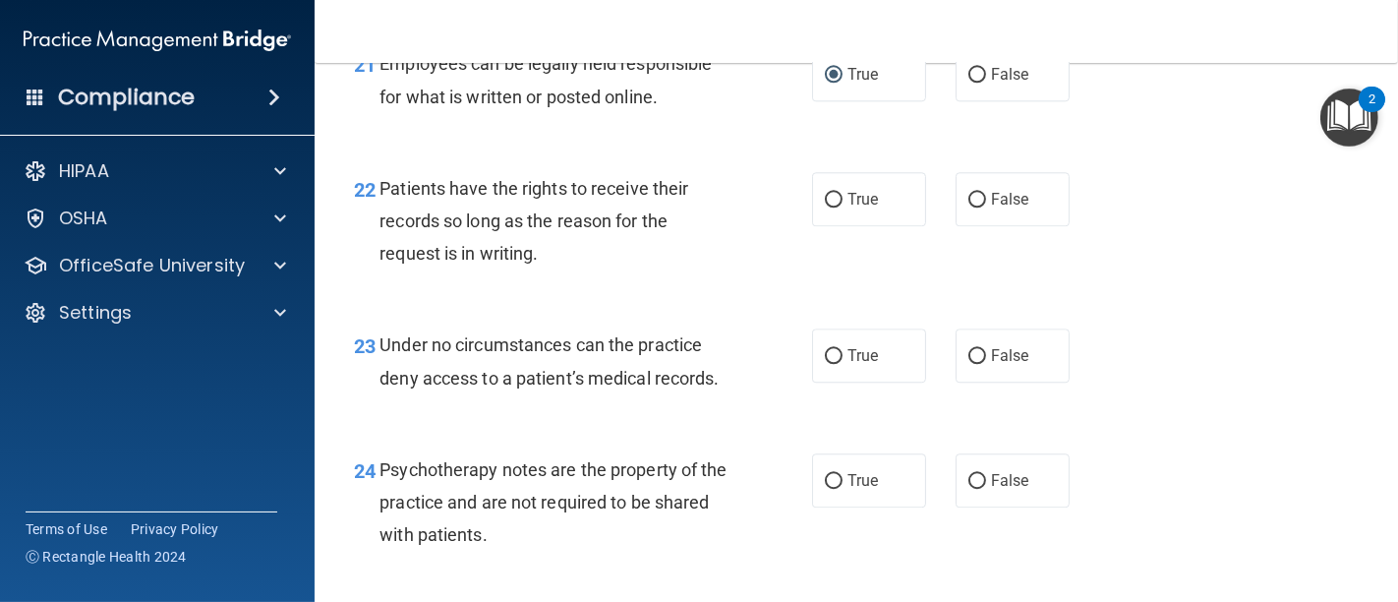
click at [744, 280] on div "22 Patients have the rights to receive their records so long as the reason for …" at bounding box center [582, 226] width 517 height 108
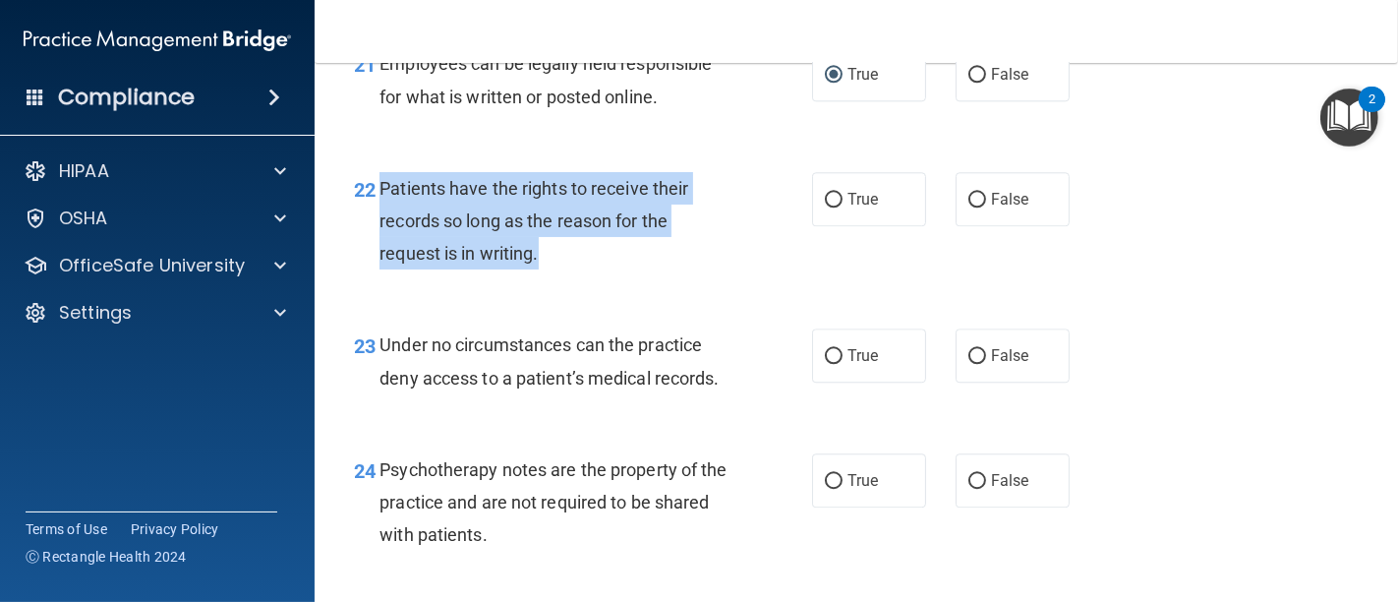
drag, startPoint x: 552, startPoint y: 317, endPoint x: 376, endPoint y: 259, distance: 185.3
click at [376, 259] on div "22 Patients have the rights to receive their records so long as the reason for …" at bounding box center [582, 226] width 517 height 108
copy div "Patients have the rights to receive their records so long as the reason for the…"
click at [974, 207] on input "False" at bounding box center [977, 200] width 18 height 15
radio input "true"
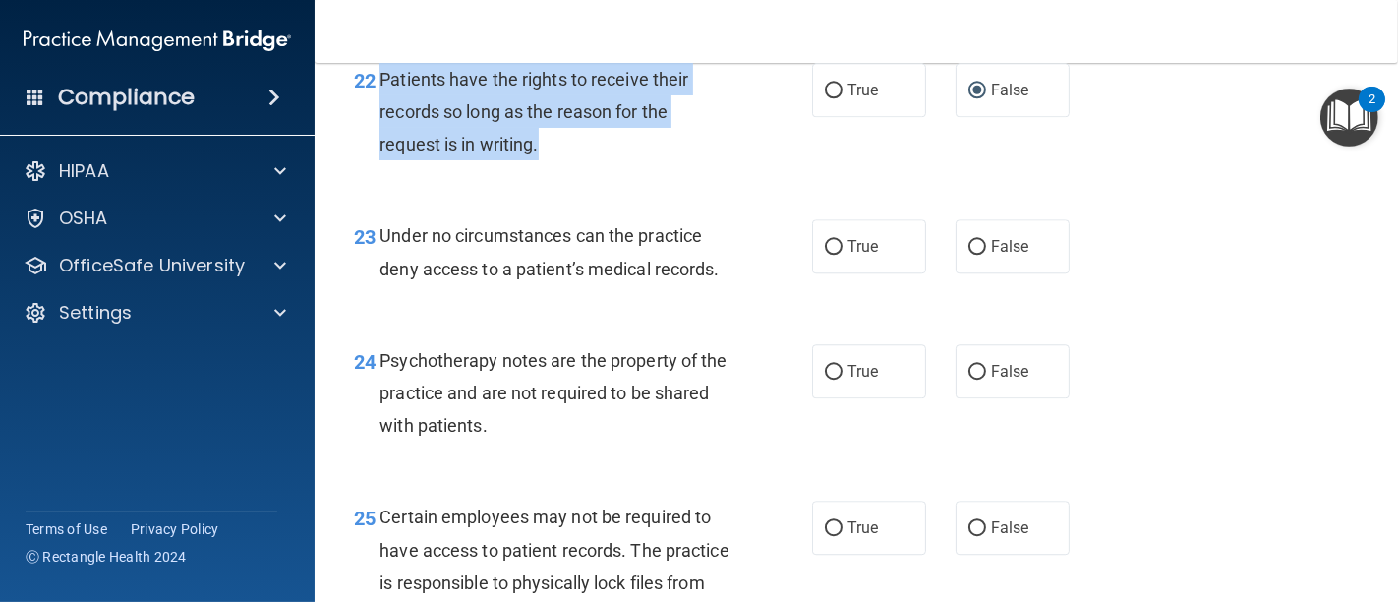
scroll to position [4478, 0]
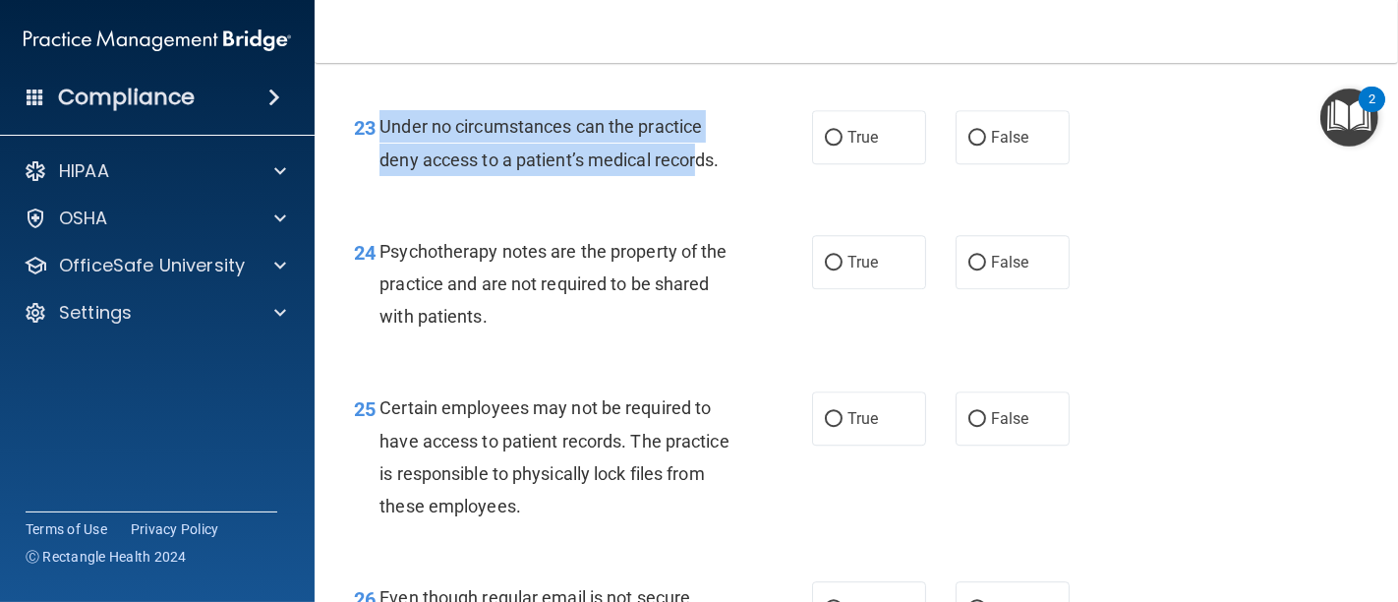
drag, startPoint x: 635, startPoint y: 223, endPoint x: 384, endPoint y: 193, distance: 252.5
click at [384, 169] on span "Under no circumstances can the practice deny access to a patient’s medical reco…" at bounding box center [548, 142] width 339 height 53
copy span "Under no circumstances can the practice deny access to a patient’s medical recor"
click at [968, 145] on input "False" at bounding box center [977, 138] width 18 height 15
radio input "true"
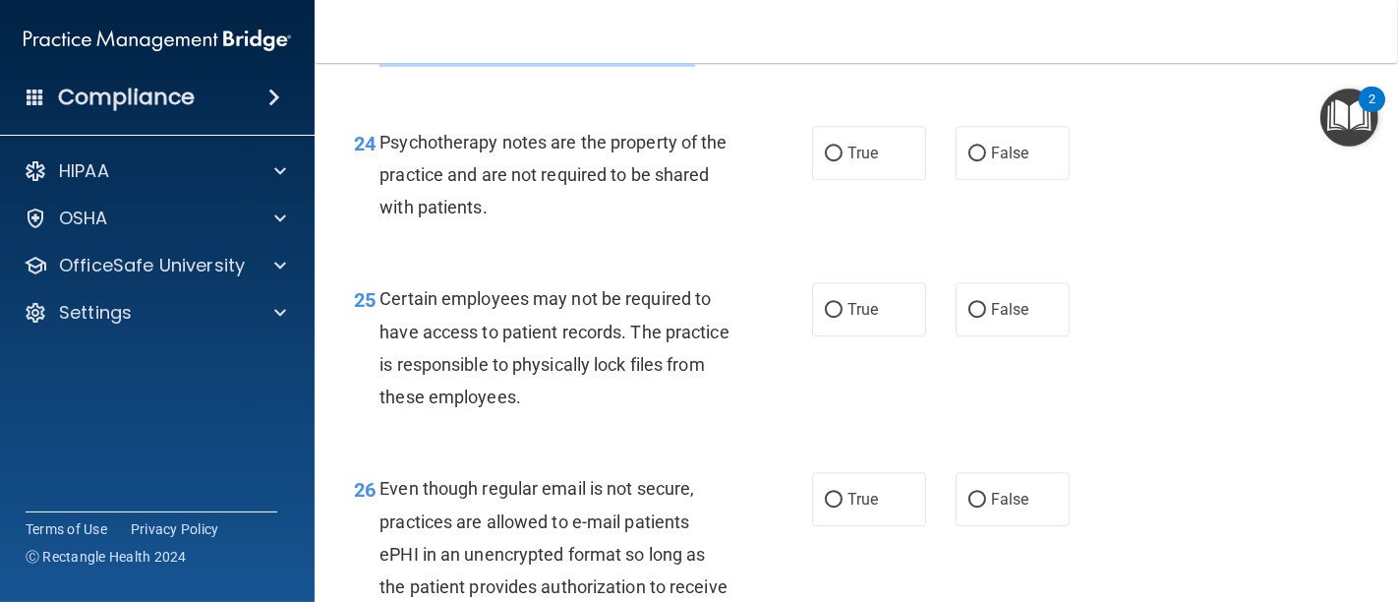
scroll to position [4696, 0]
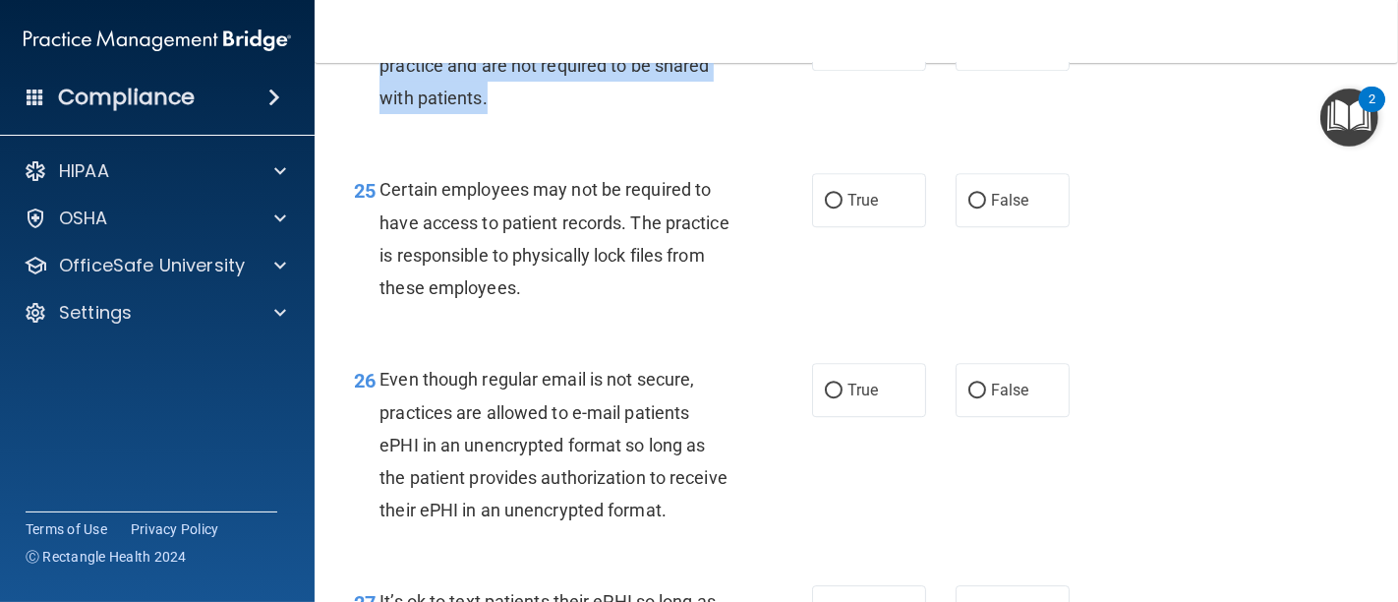
drag, startPoint x: 550, startPoint y: 166, endPoint x: 380, endPoint y: 93, distance: 185.0
click at [380, 93] on div "Psychotherapy notes are the property of the practice and are not required to be…" at bounding box center [562, 66] width 366 height 98
copy span "Psychotherapy notes are the property of the practice and are not required to be…"
click at [972, 52] on input "False" at bounding box center [977, 44] width 18 height 15
radio input "true"
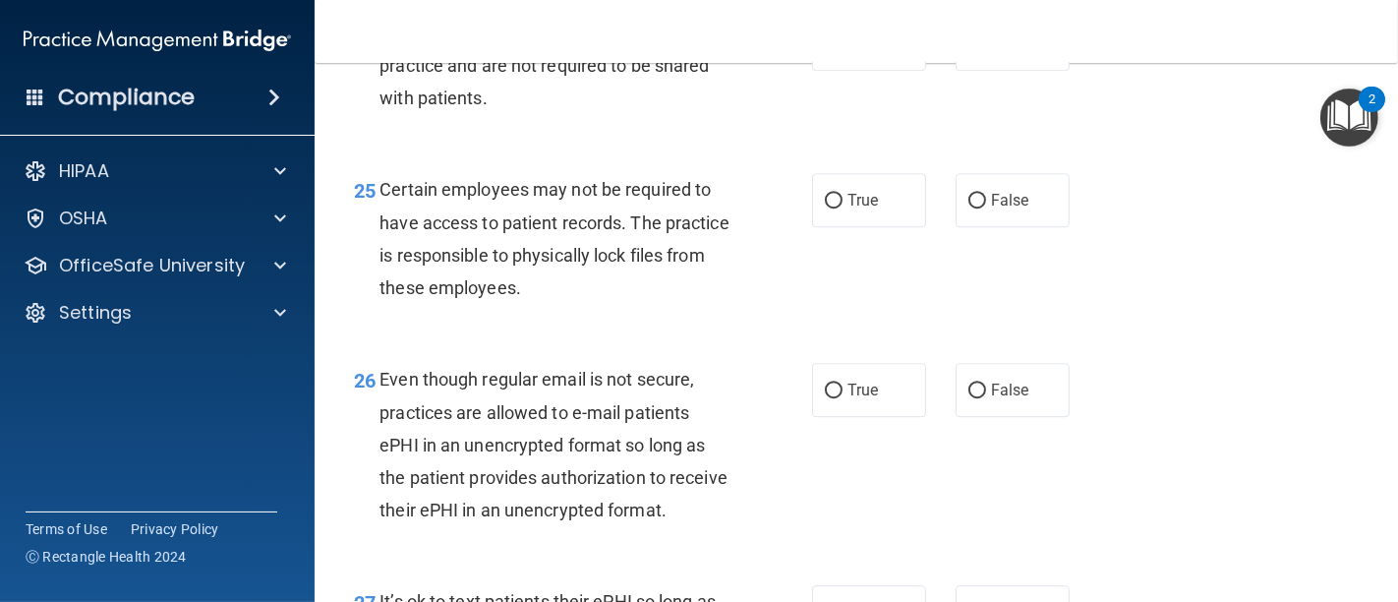
click at [735, 304] on div "Certain employees may not be required to have access to patient records. The pr…" at bounding box center [562, 238] width 366 height 131
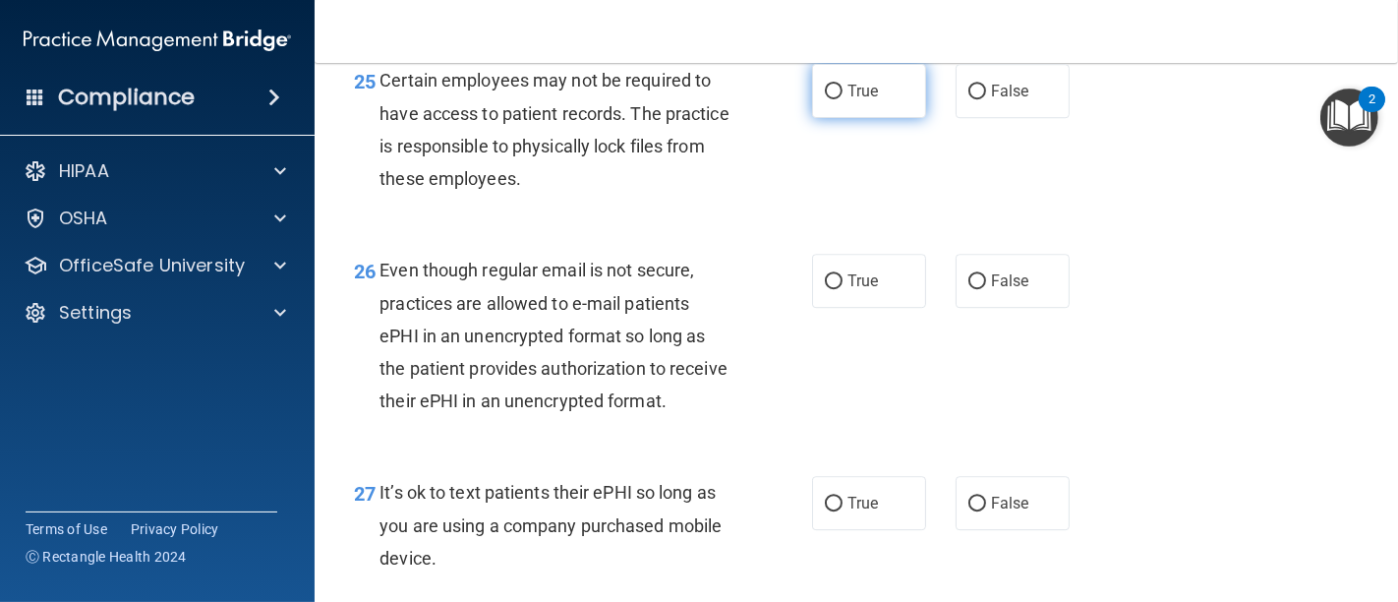
click at [832, 99] on input "True" at bounding box center [834, 92] width 18 height 15
radio input "true"
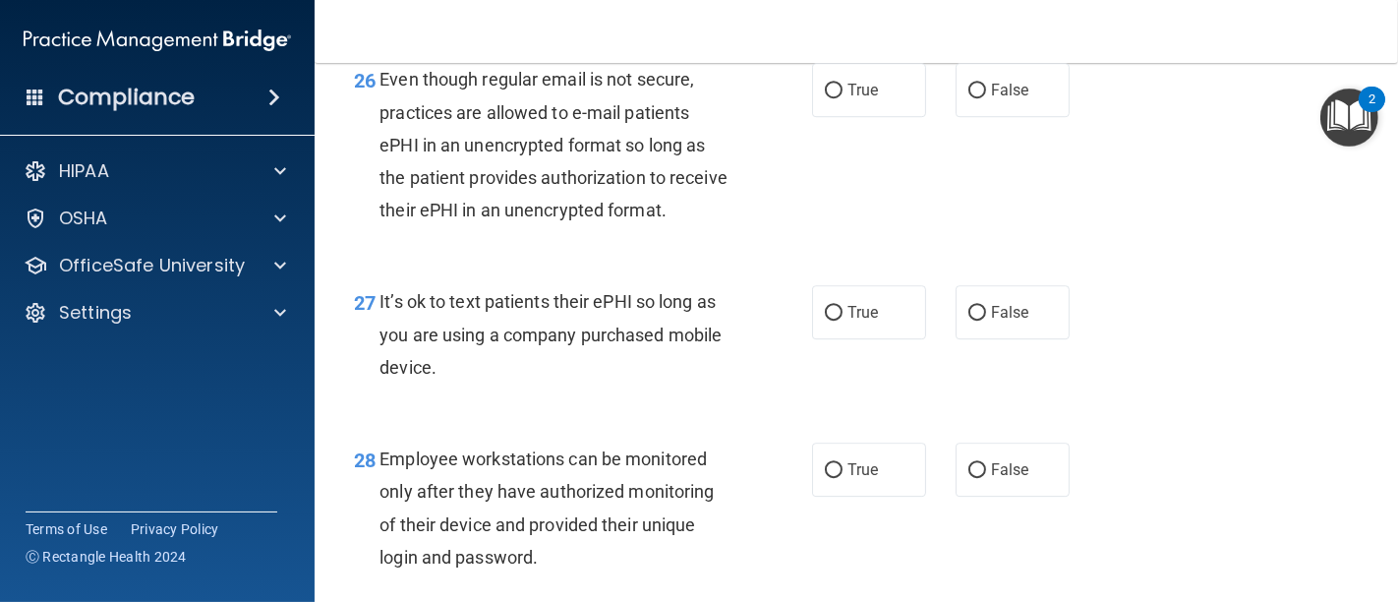
scroll to position [5024, 0]
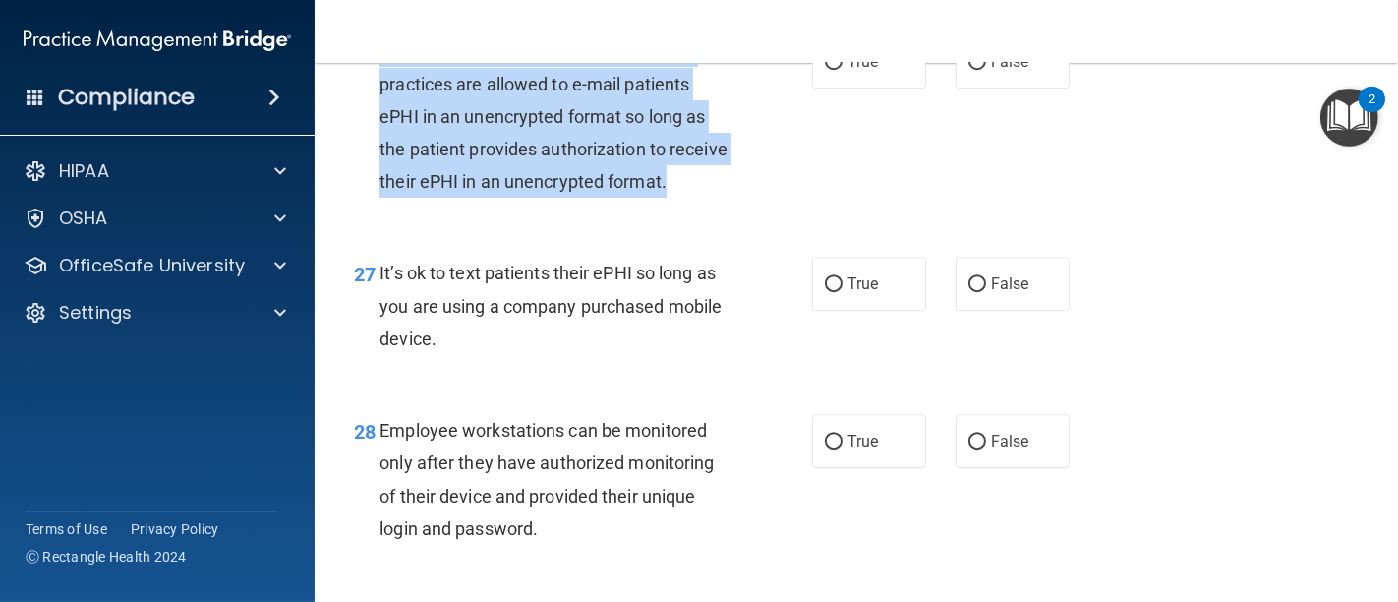
drag, startPoint x: 454, startPoint y: 282, endPoint x: 375, endPoint y: 108, distance: 191.3
click at [375, 108] on div "26 Even though regular email is not secure, practices are allowed to e-mail pat…" at bounding box center [582, 120] width 517 height 173
copy div "Even though regular email is not secure, practices are allowed to e-mail patien…"
click at [972, 70] on input "False" at bounding box center [977, 62] width 18 height 15
radio input "true"
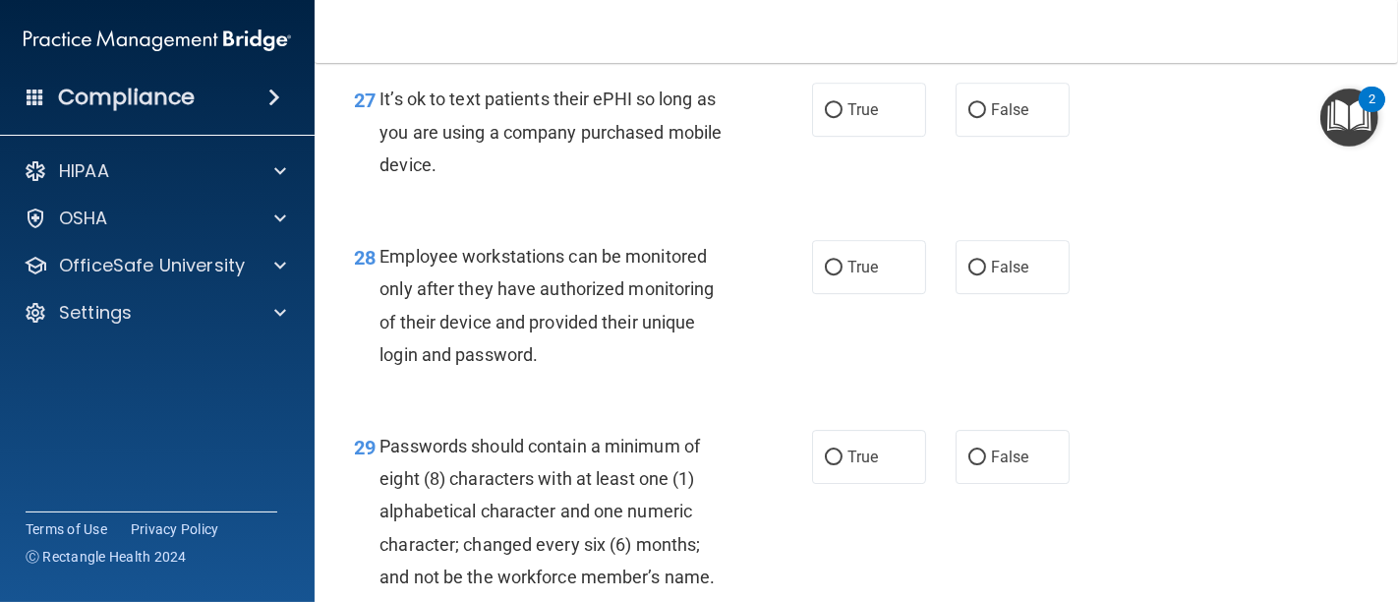
scroll to position [5242, 0]
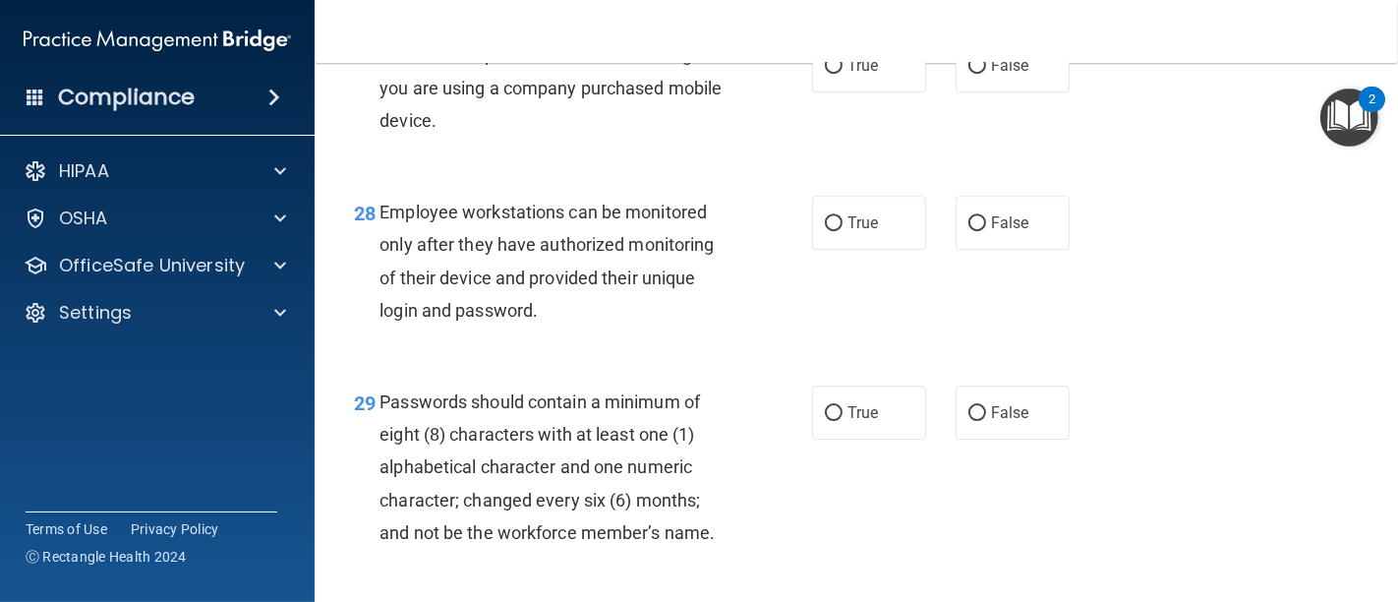
drag, startPoint x: 472, startPoint y: 235, endPoint x: 376, endPoint y: 150, distance: 128.2
click at [376, 146] on div "27 It’s ok to text patients their ePHI so long as you are using a company purch…" at bounding box center [582, 92] width 517 height 108
click at [968, 74] on input "False" at bounding box center [977, 66] width 18 height 15
radio input "true"
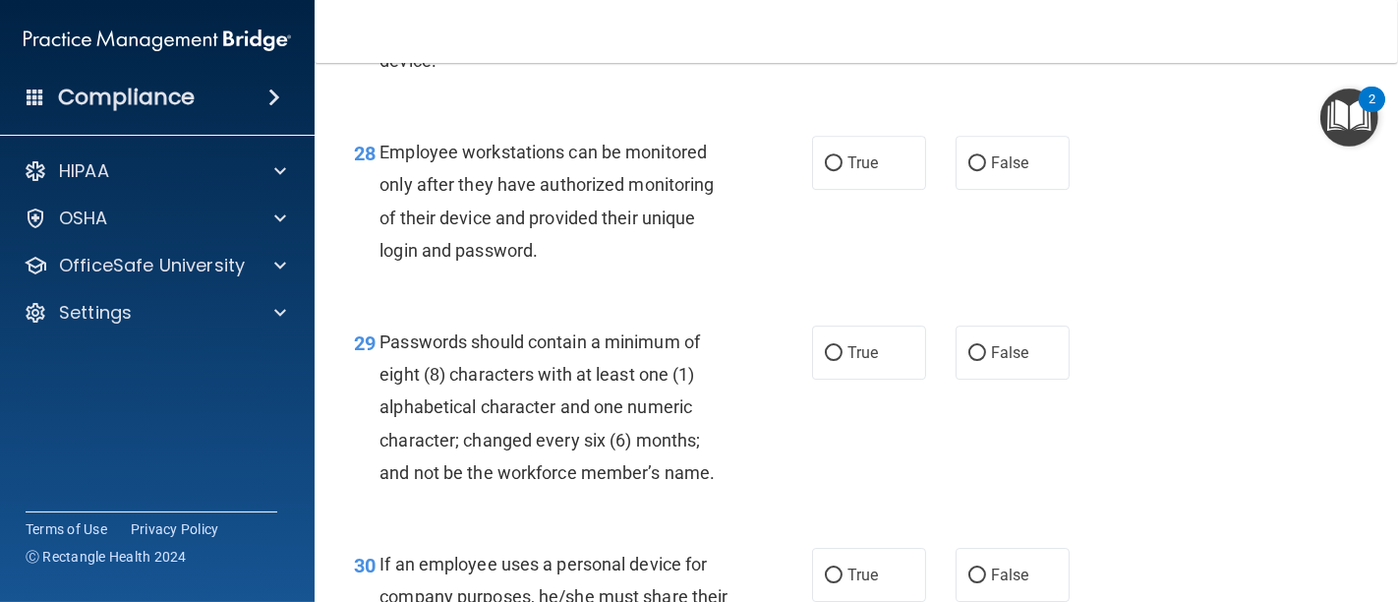
scroll to position [5352, 0]
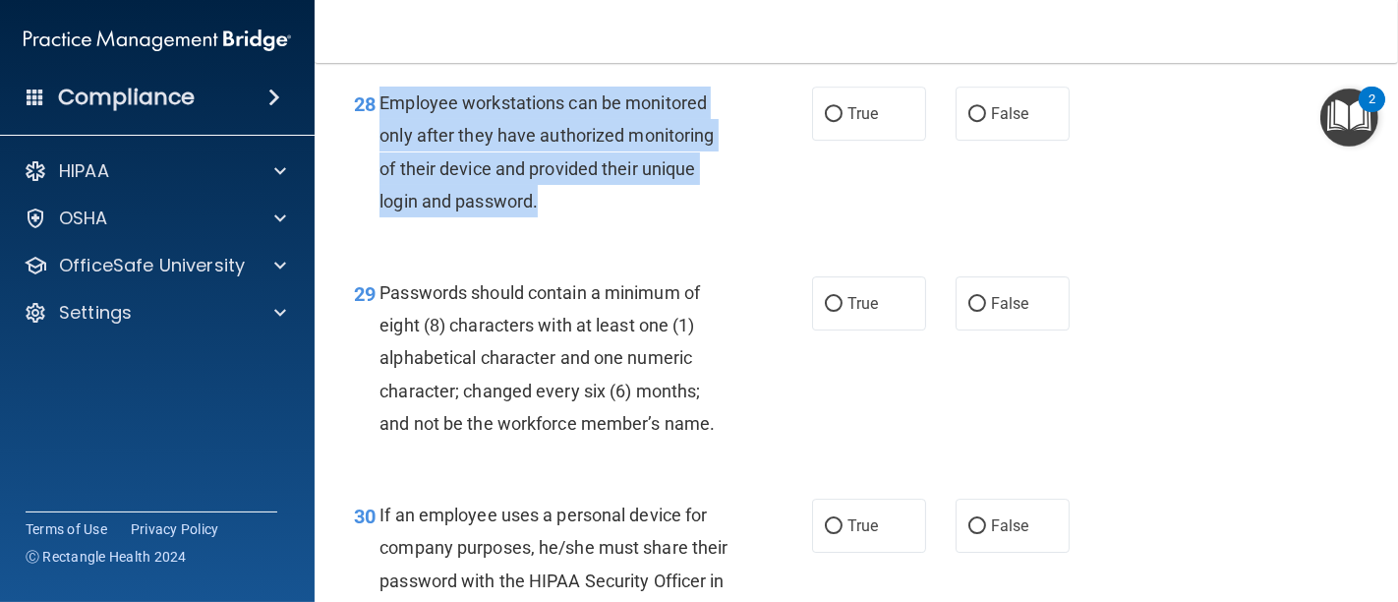
drag, startPoint x: 568, startPoint y: 305, endPoint x: 376, endPoint y: 197, distance: 220.9
click at [376, 197] on div "28 Employee workstations can be monitored only after they have authorized monit…" at bounding box center [582, 157] width 517 height 141
click at [972, 122] on input "False" at bounding box center [977, 114] width 18 height 15
radio input "true"
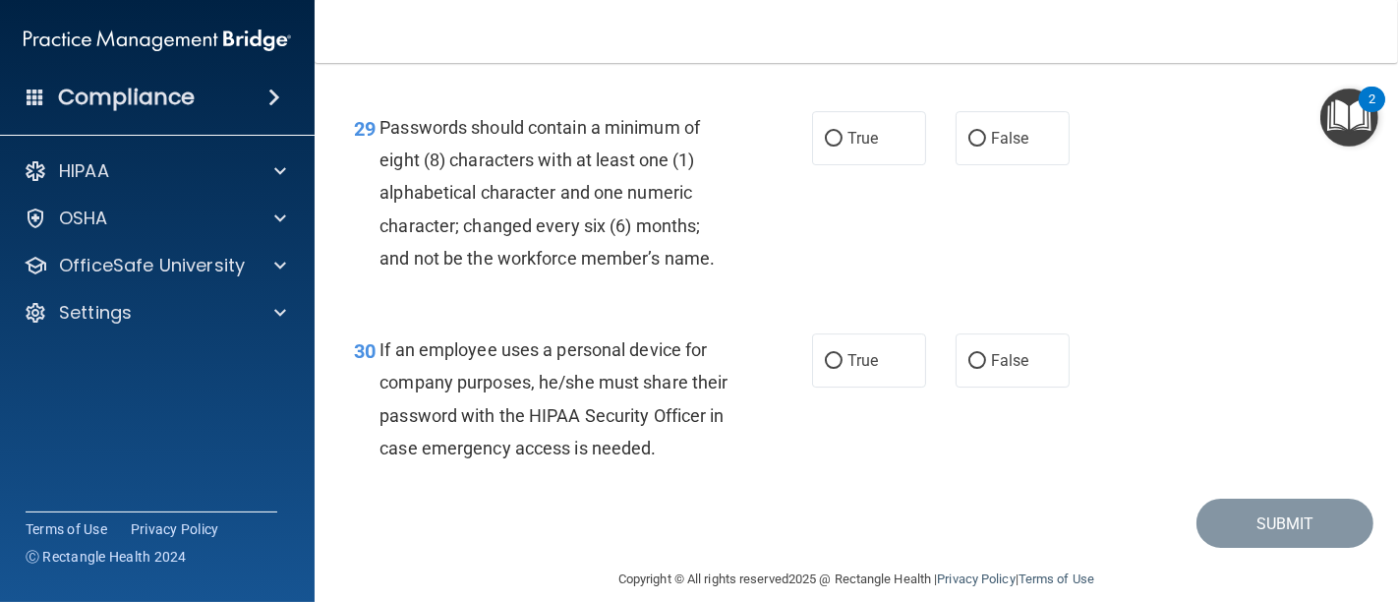
scroll to position [5570, 0]
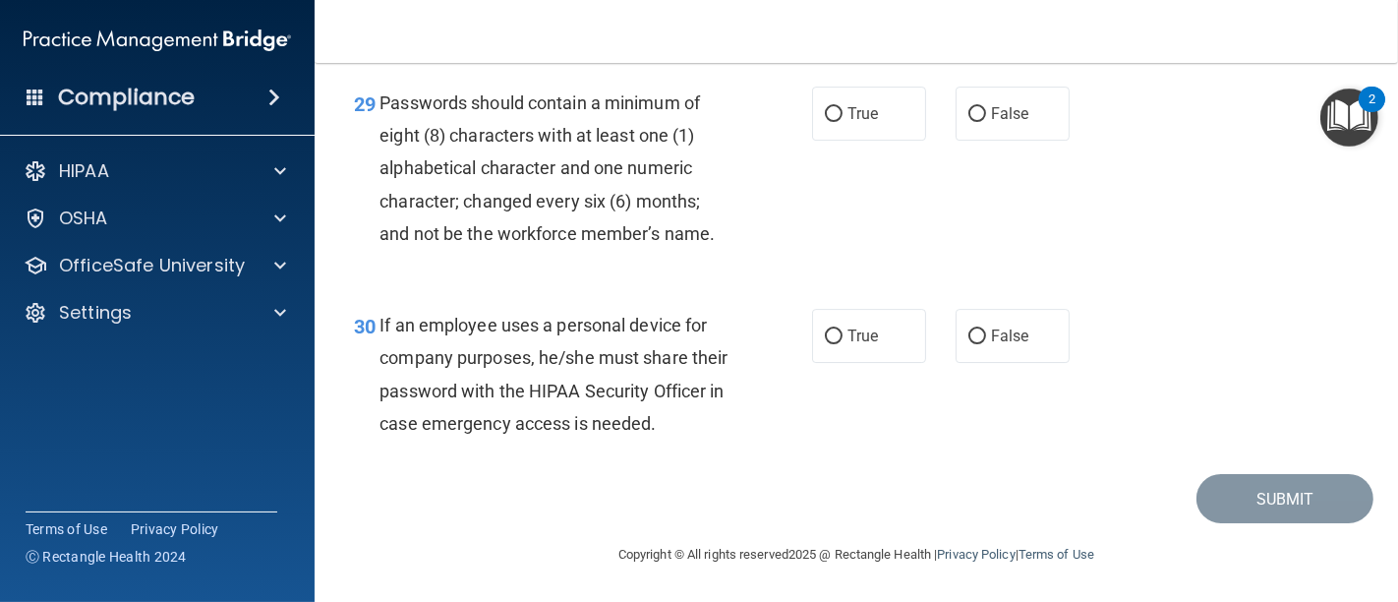
click at [635, 284] on div "29 Passwords should contain a minimum of eight (8) characters with at least one…" at bounding box center [856, 173] width 1034 height 222
click at [828, 122] on input "True" at bounding box center [834, 114] width 18 height 15
radio input "true"
click at [968, 344] on input "False" at bounding box center [977, 336] width 18 height 15
radio input "true"
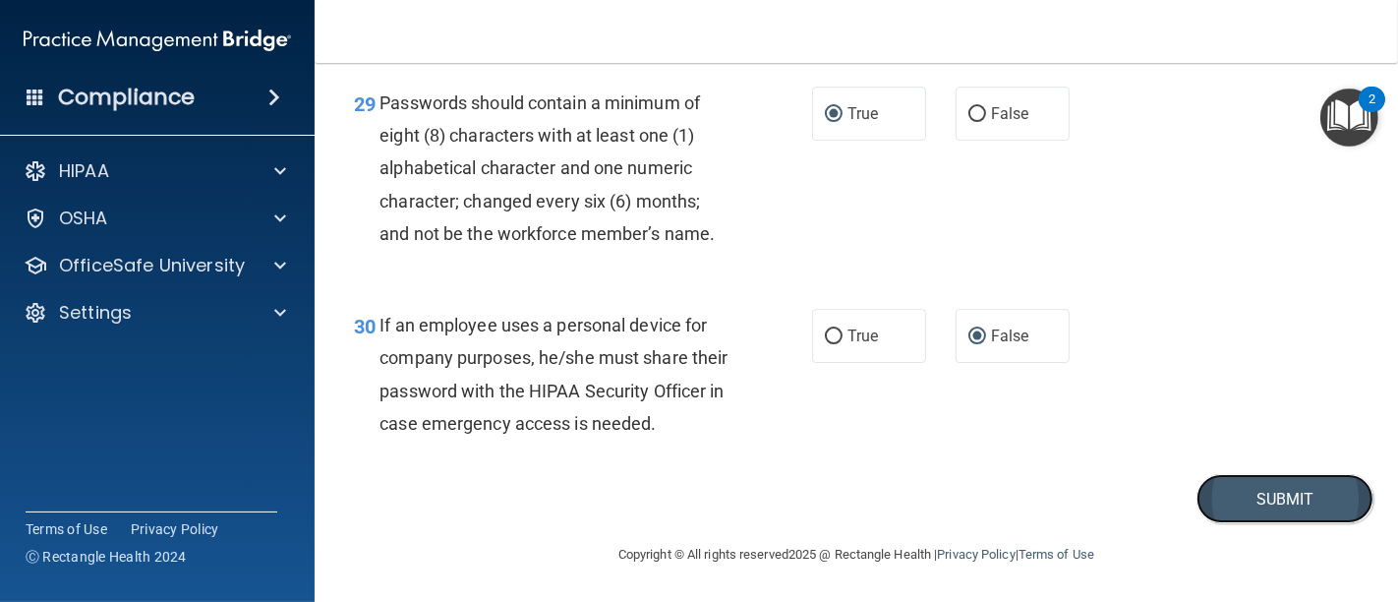
click at [1224, 524] on button "Submit" at bounding box center [1284, 499] width 177 height 50
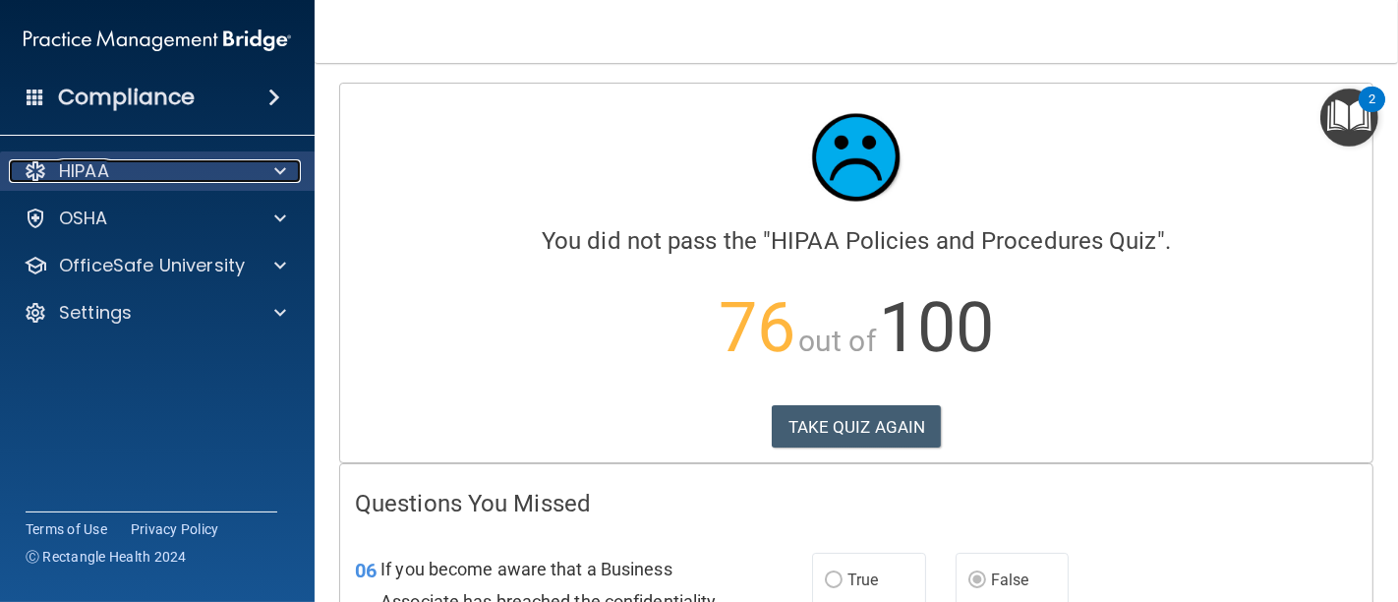
click at [220, 171] on div "HIPAA" at bounding box center [131, 171] width 244 height 24
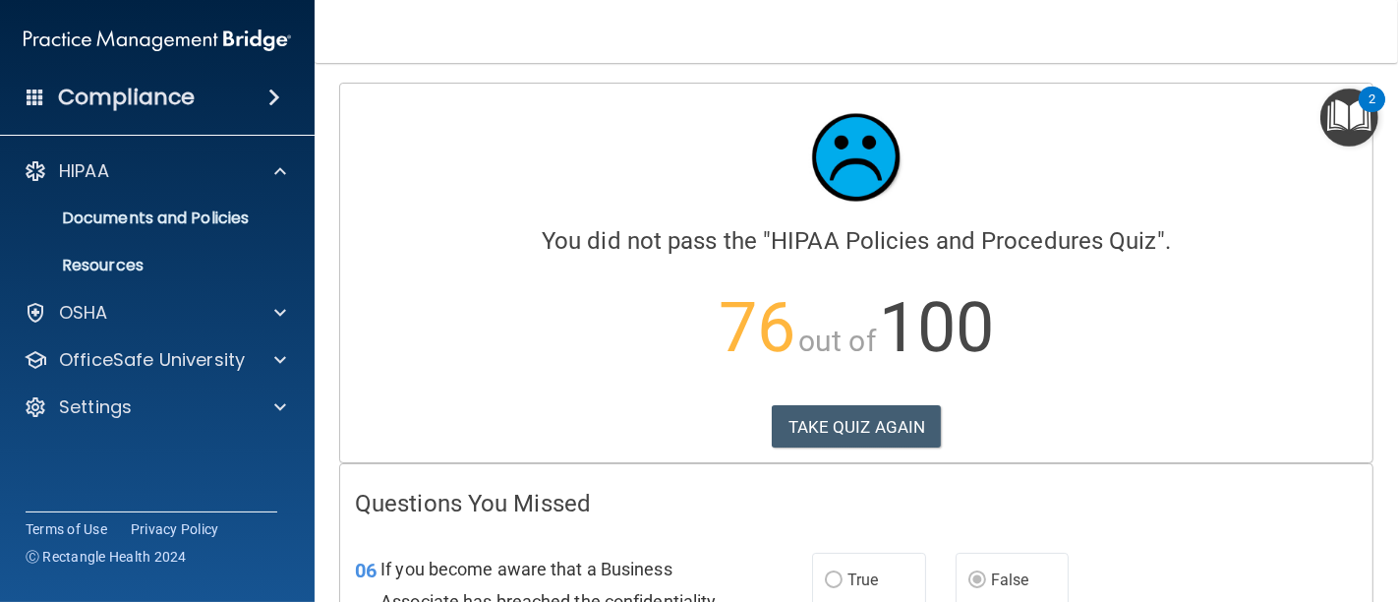
click at [1357, 117] on img "Open Resource Center, 2 new notifications" at bounding box center [1349, 117] width 58 height 58
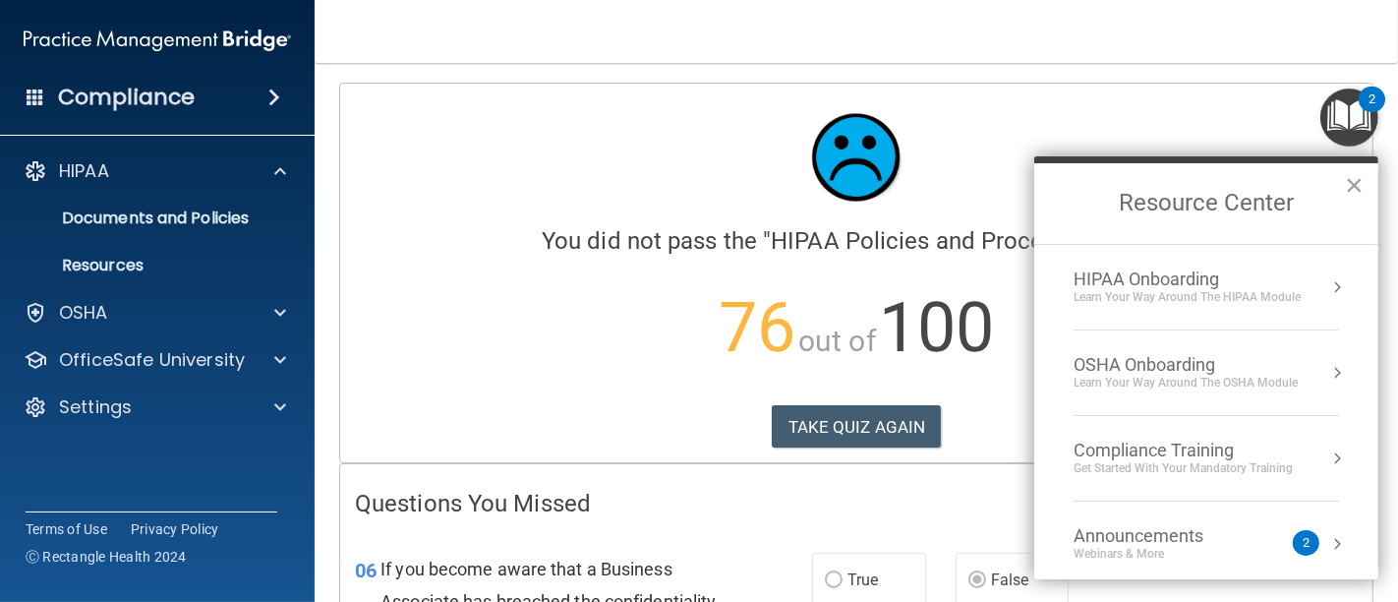
click at [1225, 280] on div "HIPAA Onboarding" at bounding box center [1186, 279] width 227 height 22
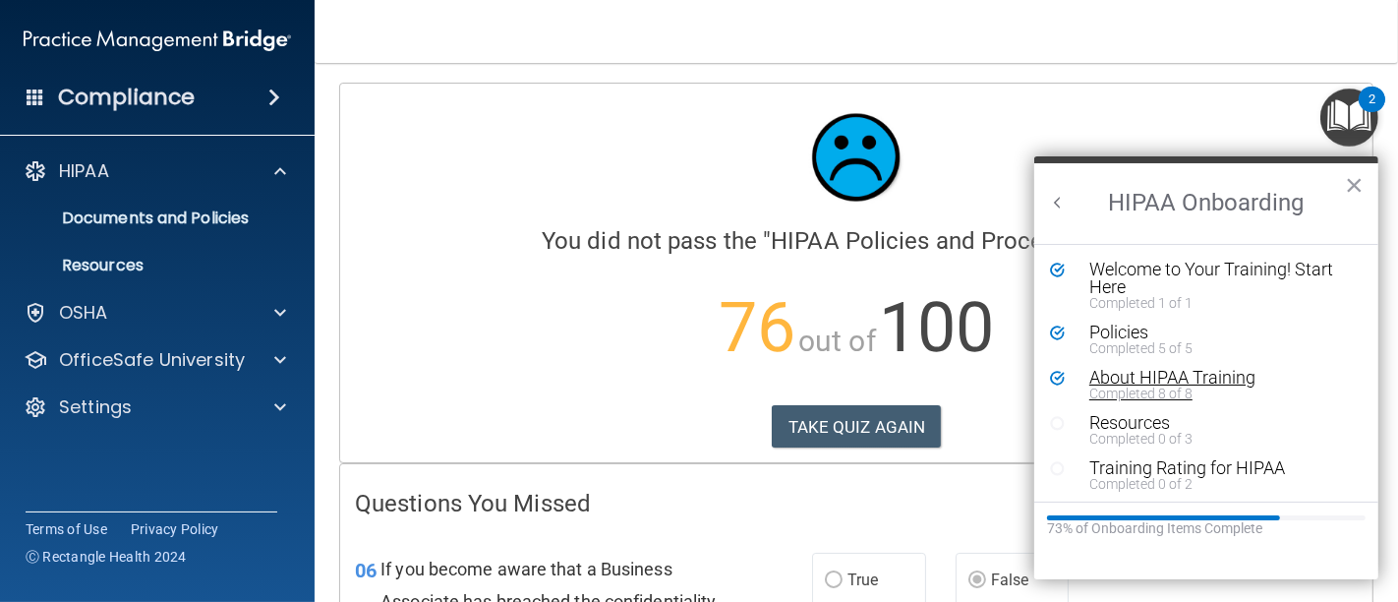
click at [1138, 377] on div "About HIPAA Training" at bounding box center [1212, 378] width 247 height 18
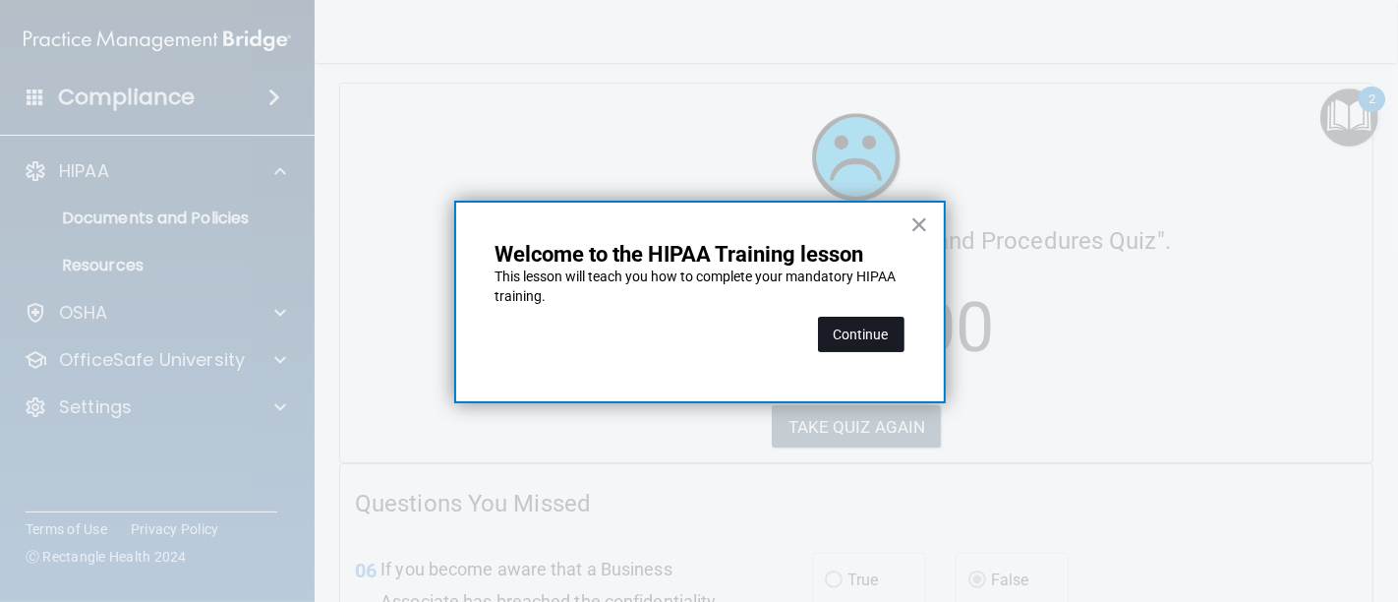
click at [880, 335] on button "Continue" at bounding box center [861, 334] width 87 height 35
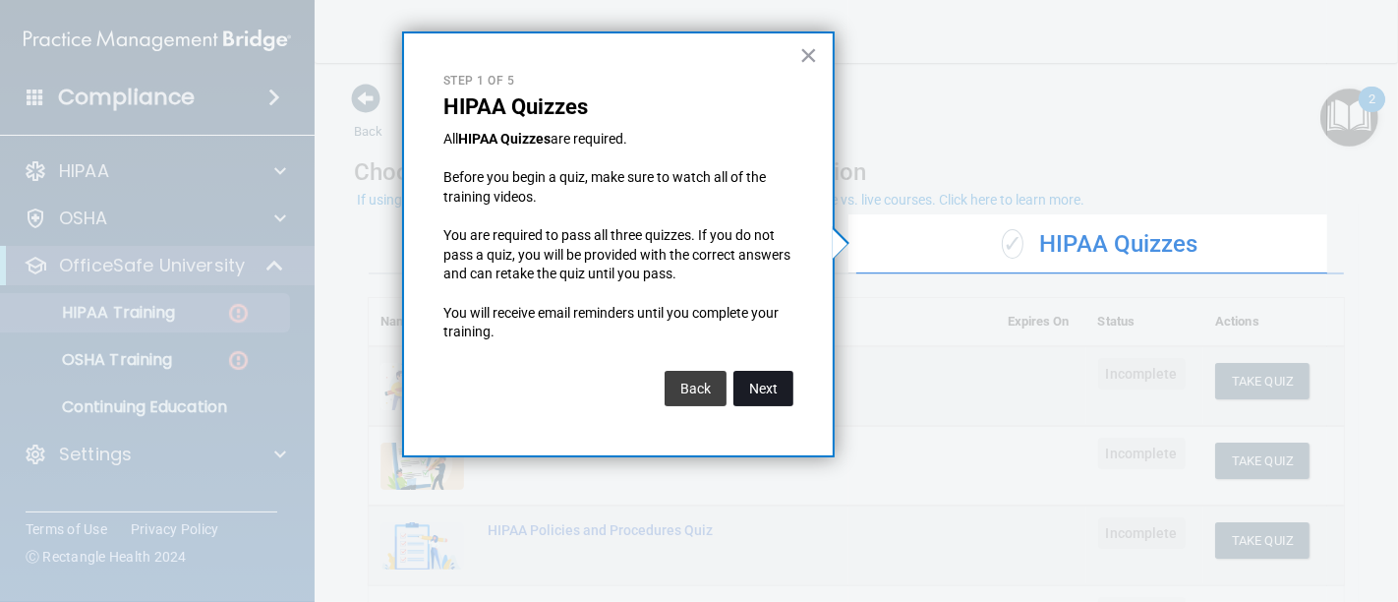
click at [771, 389] on button "Next" at bounding box center [763, 388] width 60 height 35
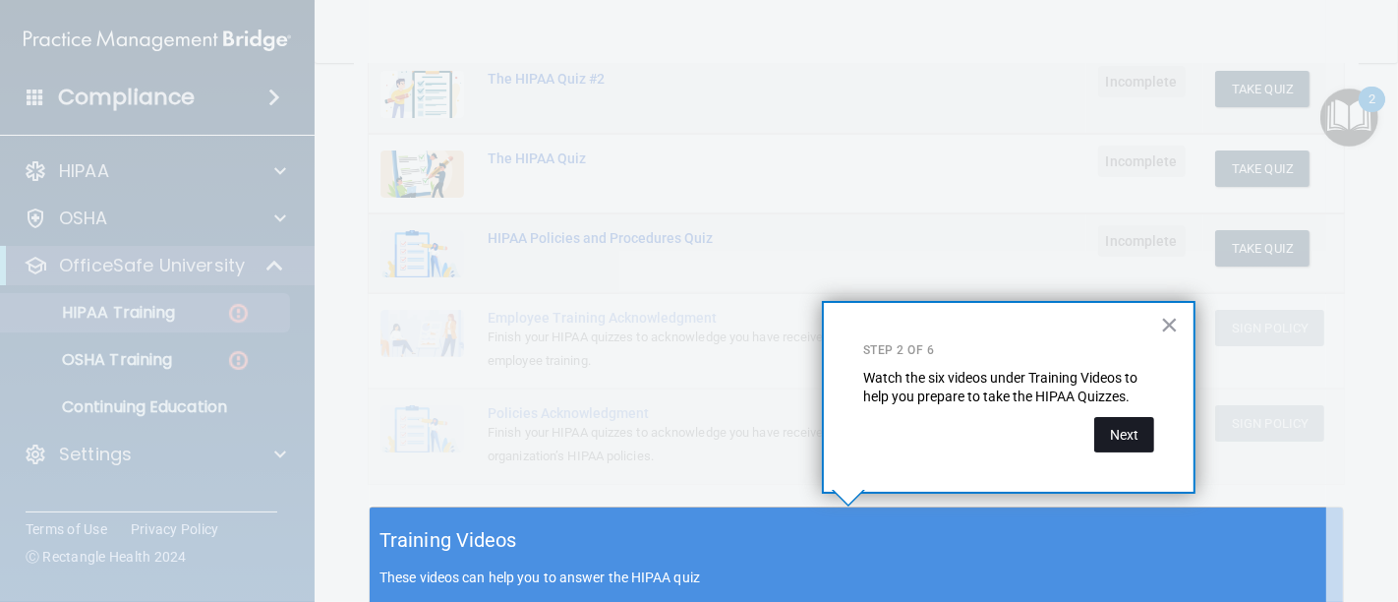
click at [1134, 430] on button "Next" at bounding box center [1124, 434] width 60 height 35
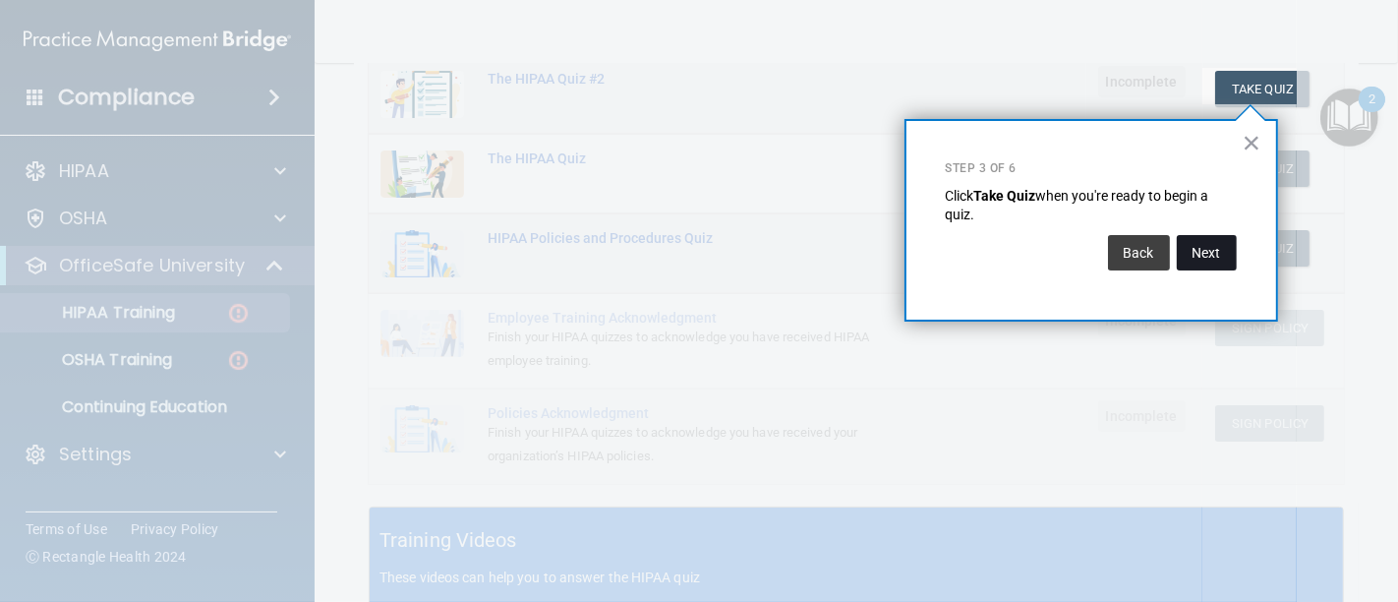
click at [1205, 257] on button "Next" at bounding box center [1207, 252] width 60 height 35
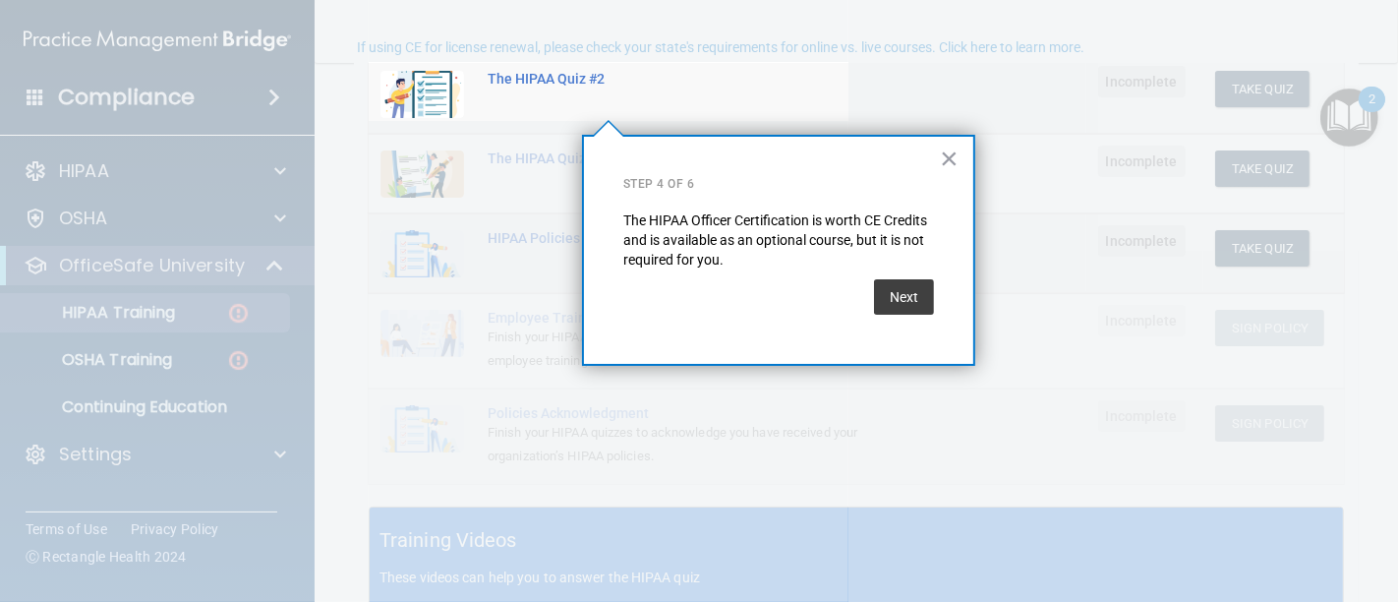
scroll to position [151, 0]
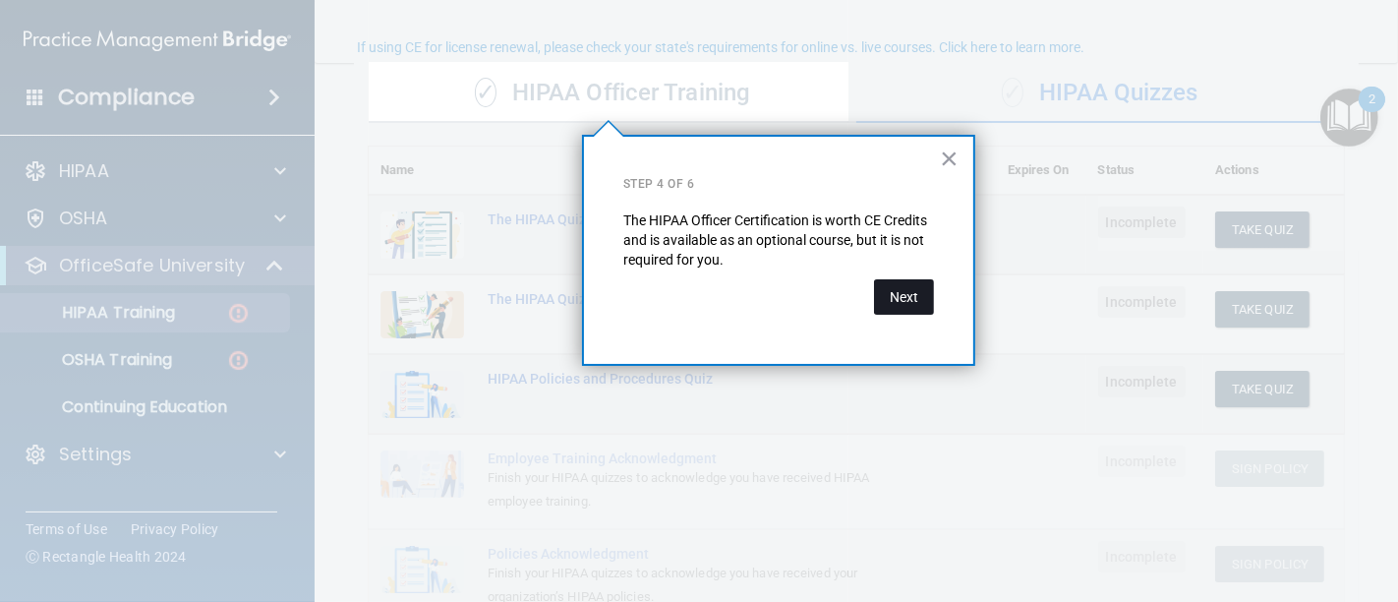
click at [932, 293] on button "Next" at bounding box center [904, 296] width 60 height 35
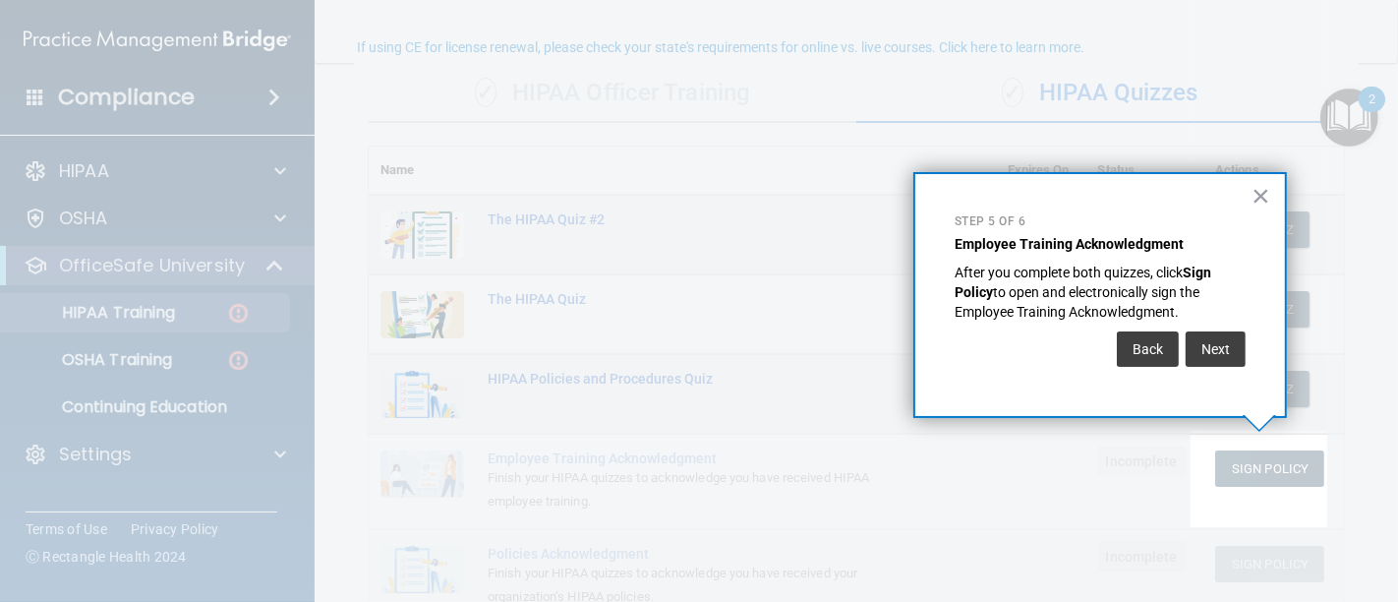
click at [1186, 333] on button "Next" at bounding box center [1216, 348] width 60 height 35
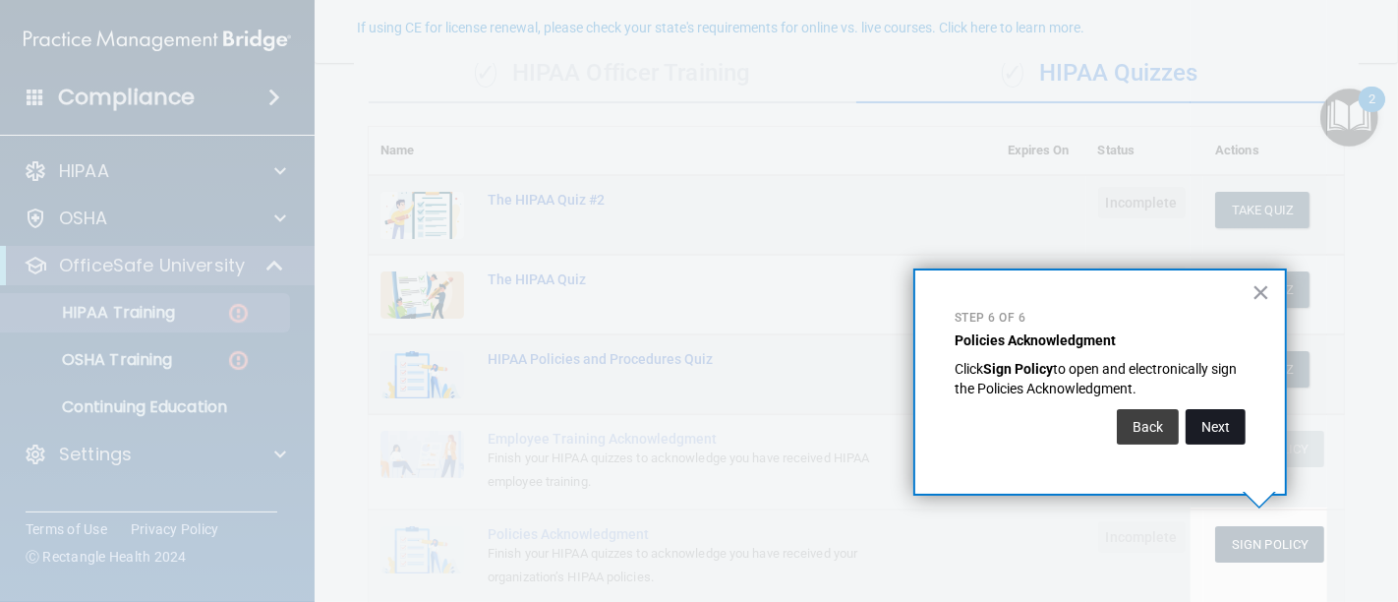
click at [1214, 425] on button "Next" at bounding box center [1216, 426] width 60 height 35
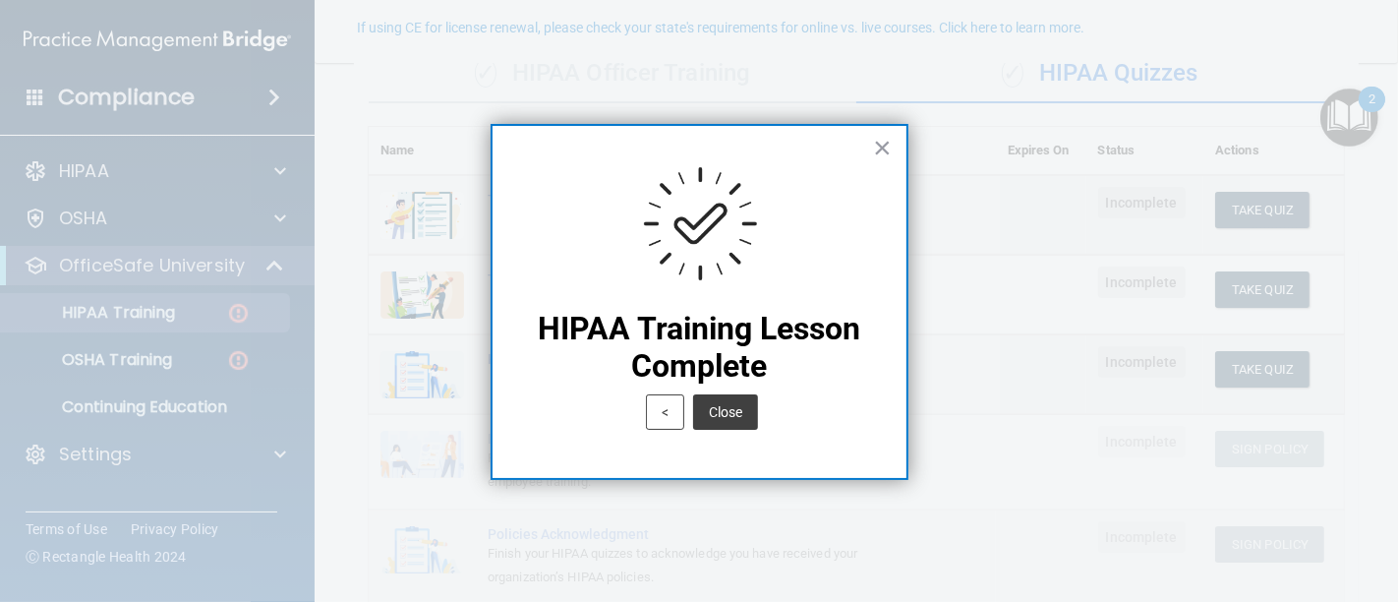
click at [739, 431] on div "< Close" at bounding box center [699, 411] width 335 height 54
click at [736, 395] on button "Close" at bounding box center [725, 411] width 65 height 35
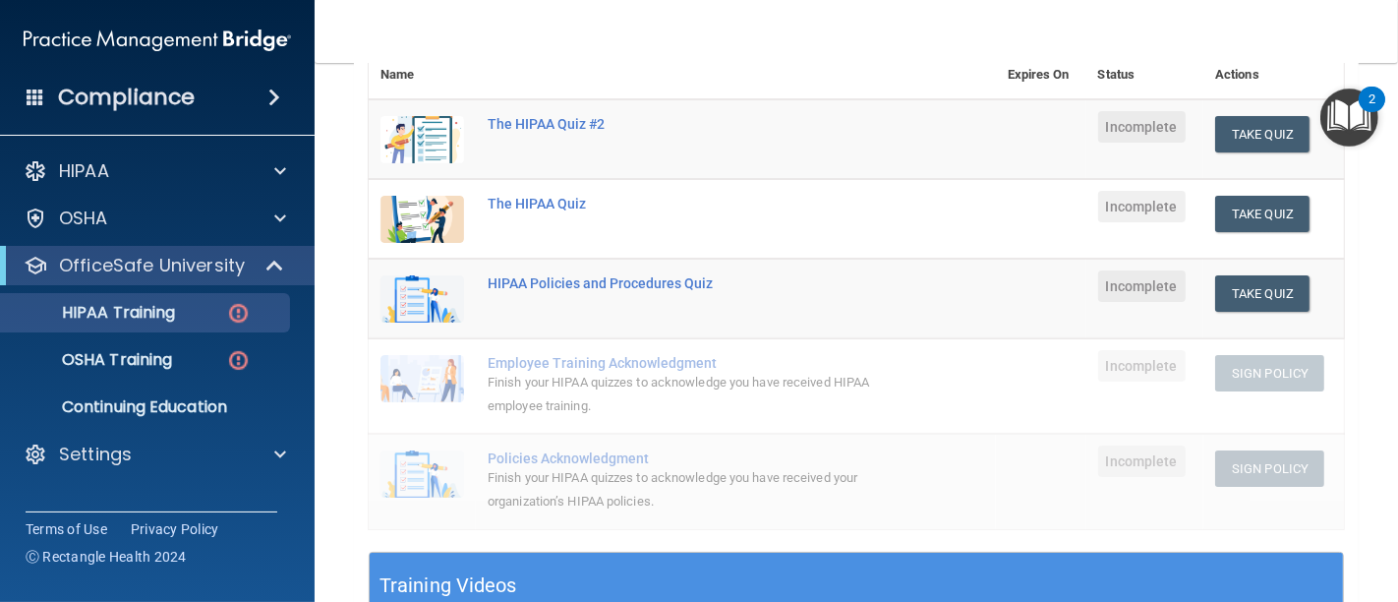
scroll to position [280, 0]
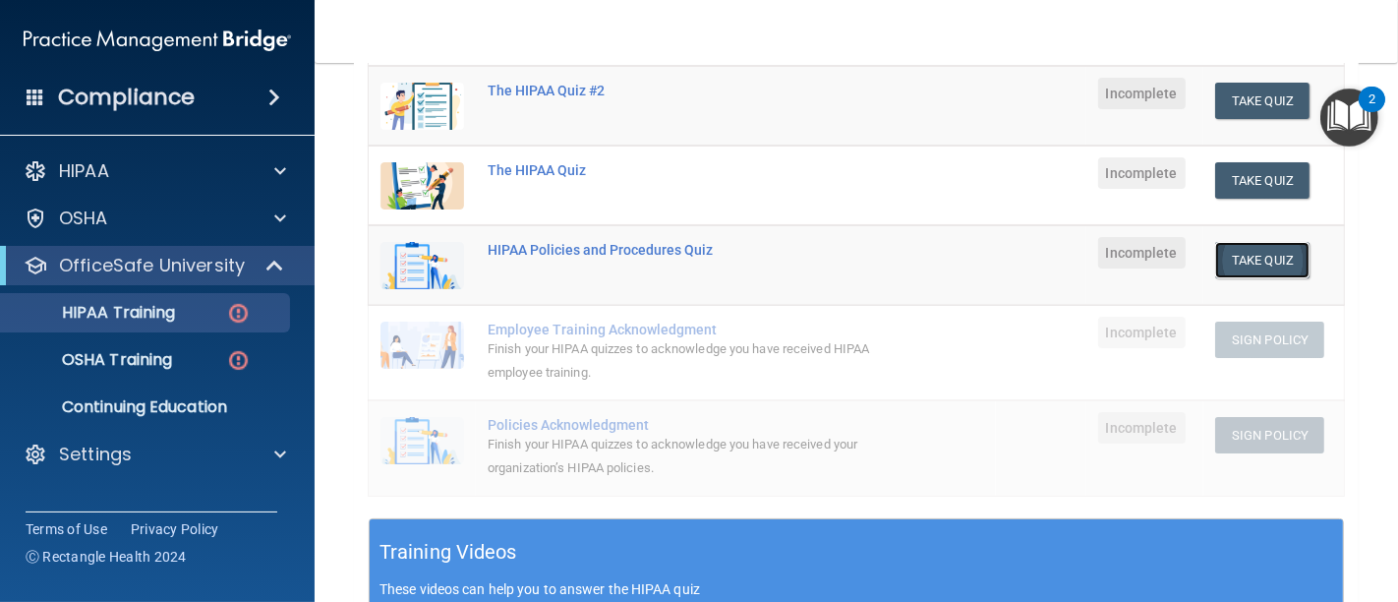
click at [1235, 257] on button "Take Quiz" at bounding box center [1262, 260] width 94 height 36
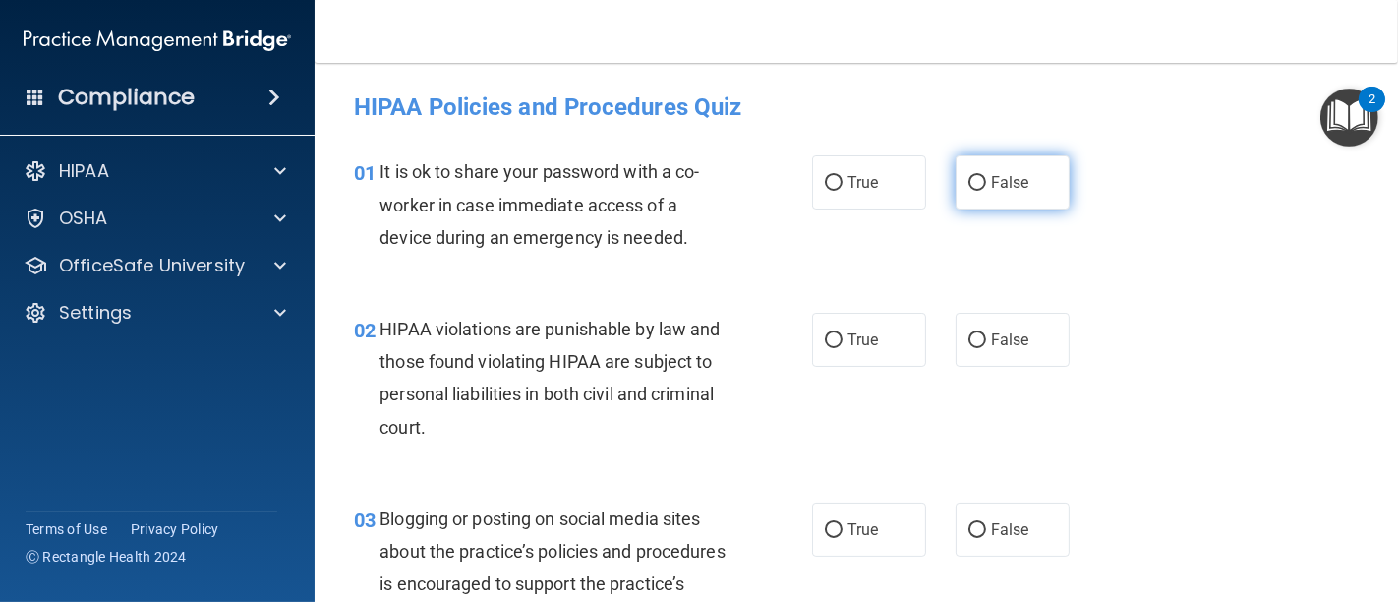
click at [968, 183] on input "False" at bounding box center [977, 183] width 18 height 15
radio input "true"
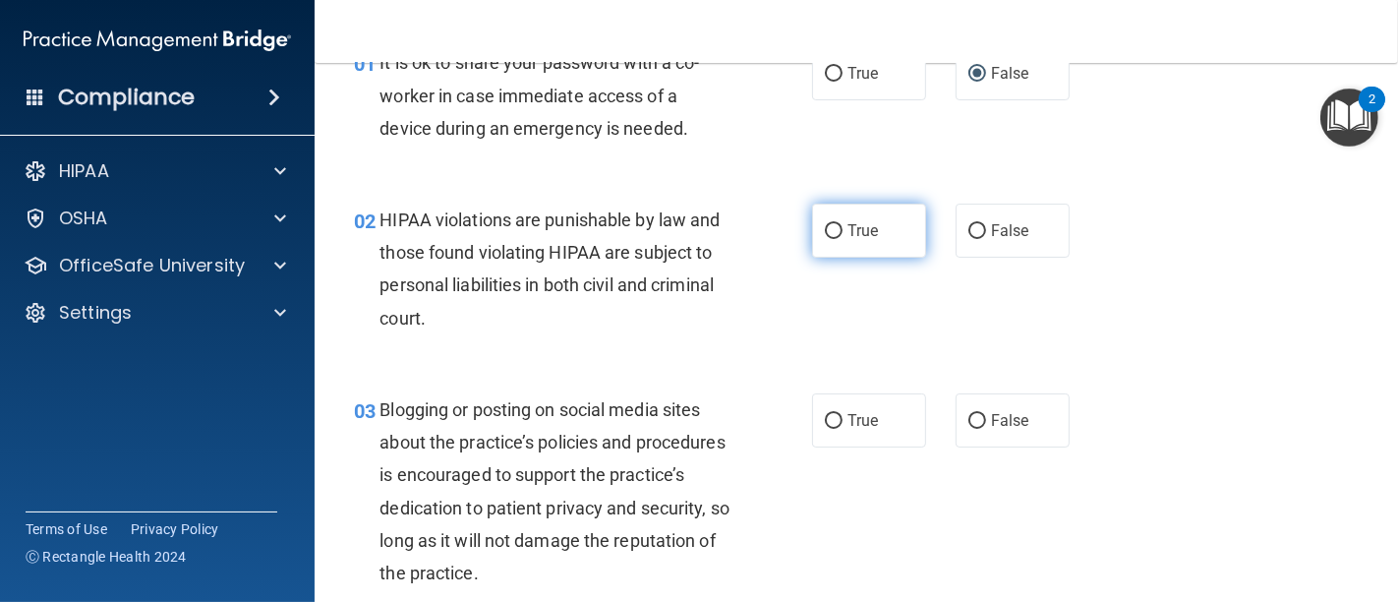
click at [831, 224] on input "True" at bounding box center [834, 231] width 18 height 15
radio input "true"
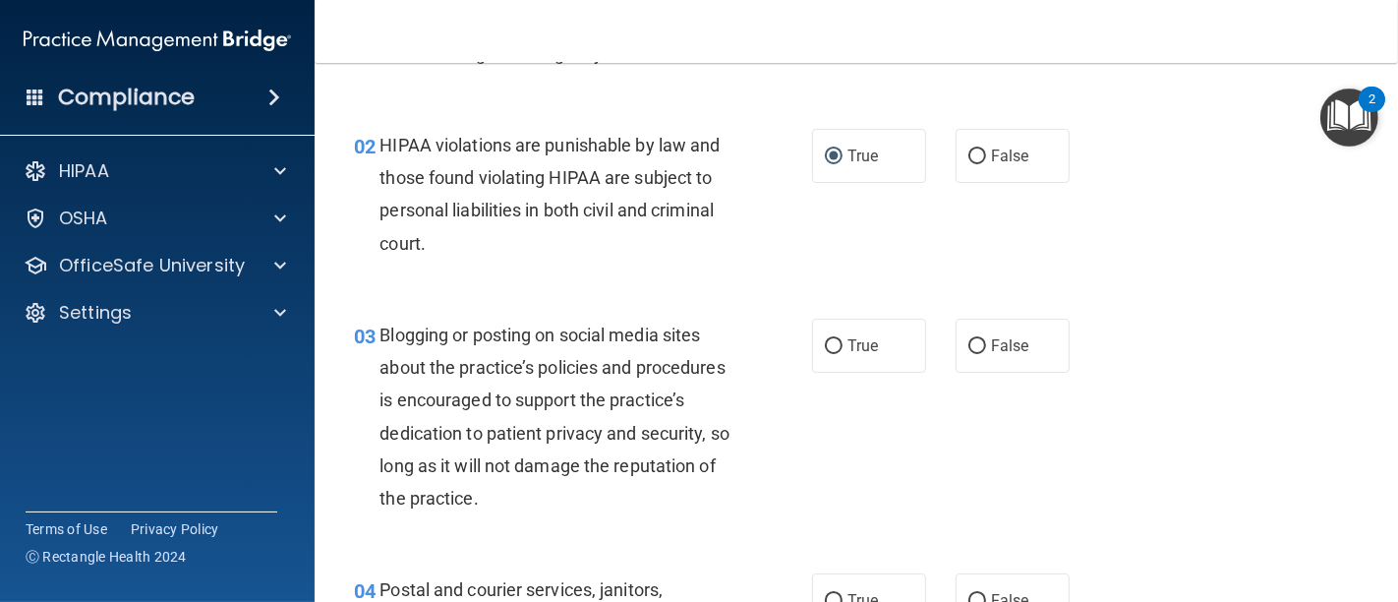
scroll to position [327, 0]
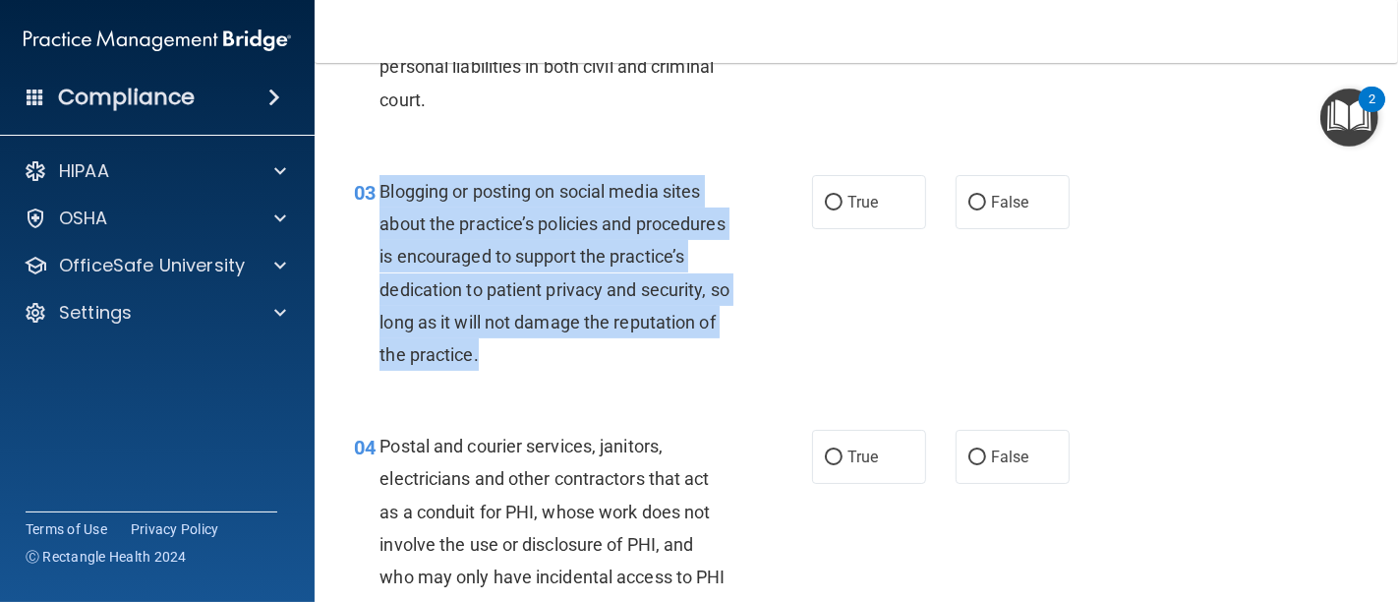
drag, startPoint x: 591, startPoint y: 350, endPoint x: 420, endPoint y: 208, distance: 222.0
click at [381, 180] on div "Blogging or posting on social media sites about the practice’s policies and pro…" at bounding box center [562, 273] width 366 height 196
click at [968, 199] on input "False" at bounding box center [977, 203] width 18 height 15
radio input "true"
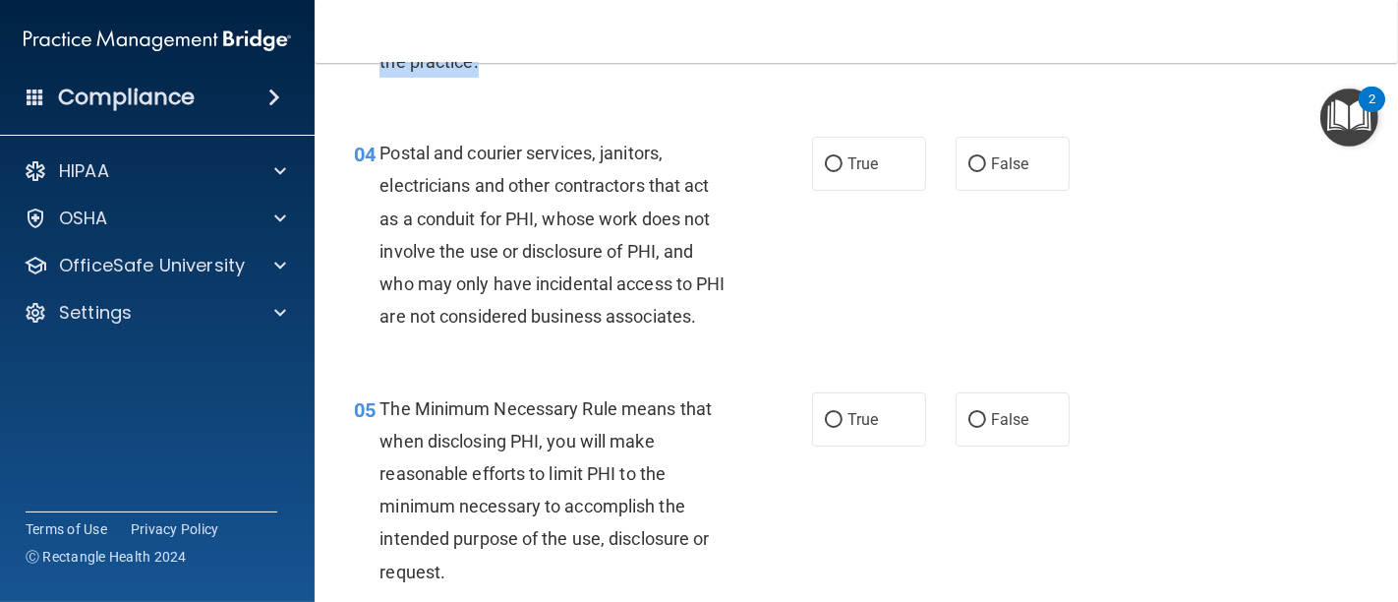
scroll to position [655, 0]
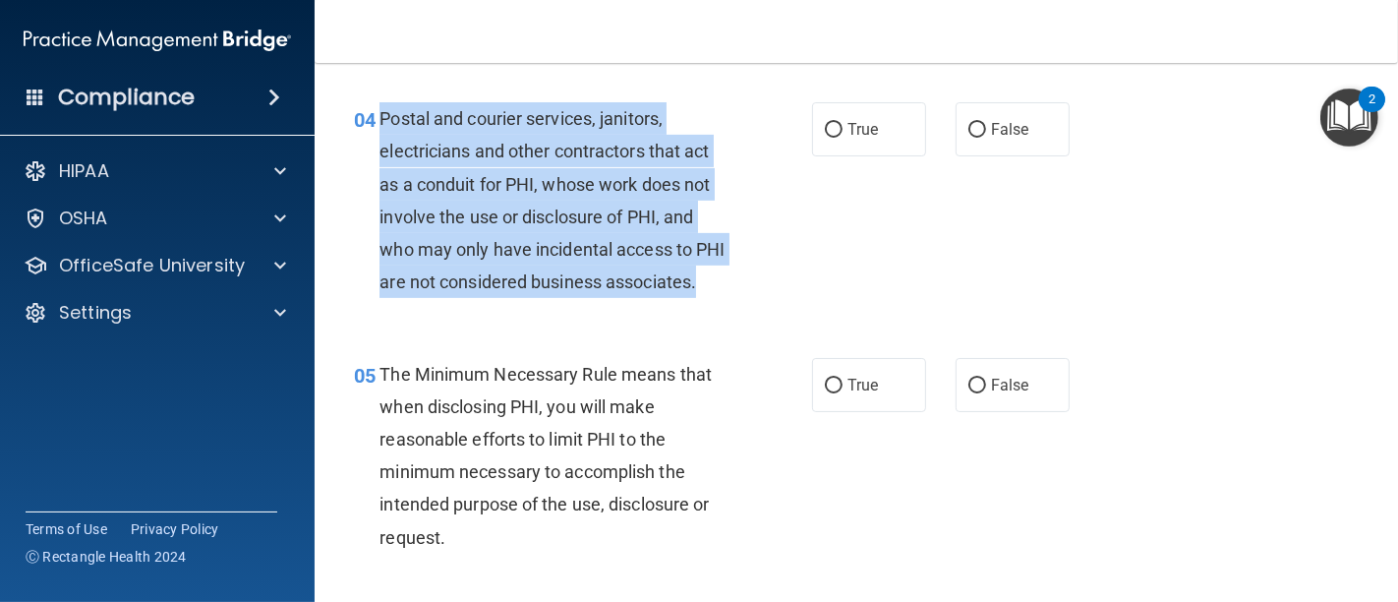
drag, startPoint x: 478, startPoint y: 316, endPoint x: 376, endPoint y: 125, distance: 216.4
click at [376, 125] on div "04 Postal and courier services, janitors, electricians and other contractors th…" at bounding box center [582, 204] width 517 height 205
click at [825, 123] on input "True" at bounding box center [834, 130] width 18 height 15
radio input "true"
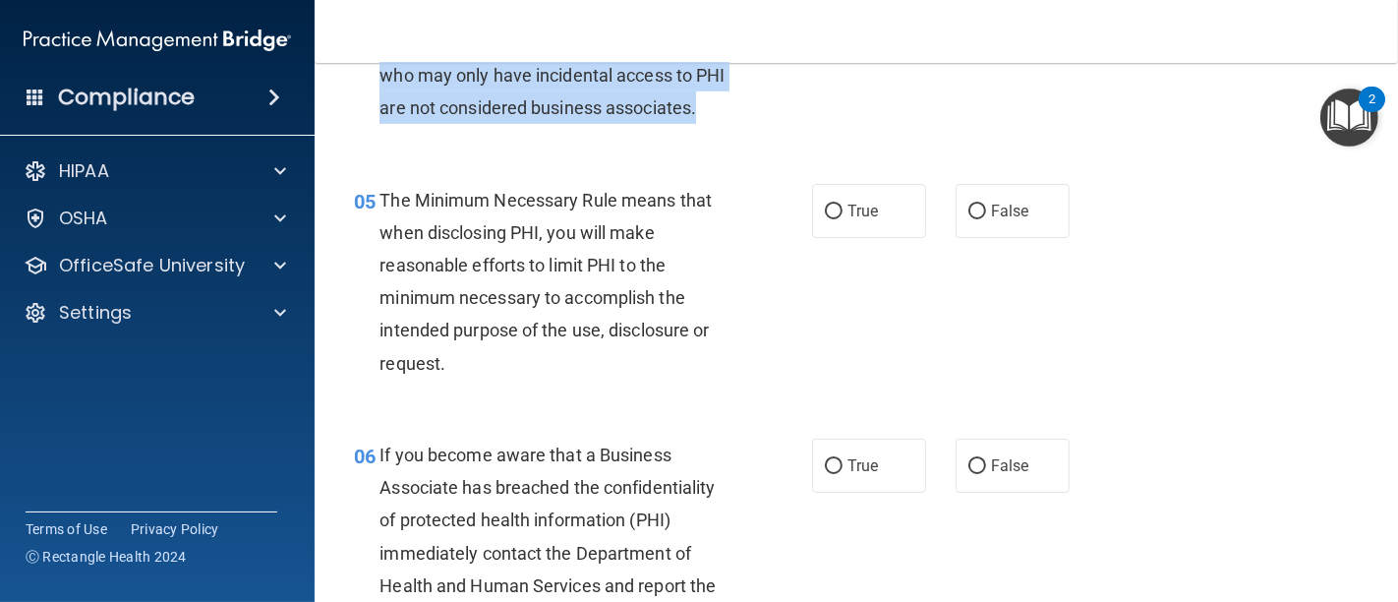
scroll to position [873, 0]
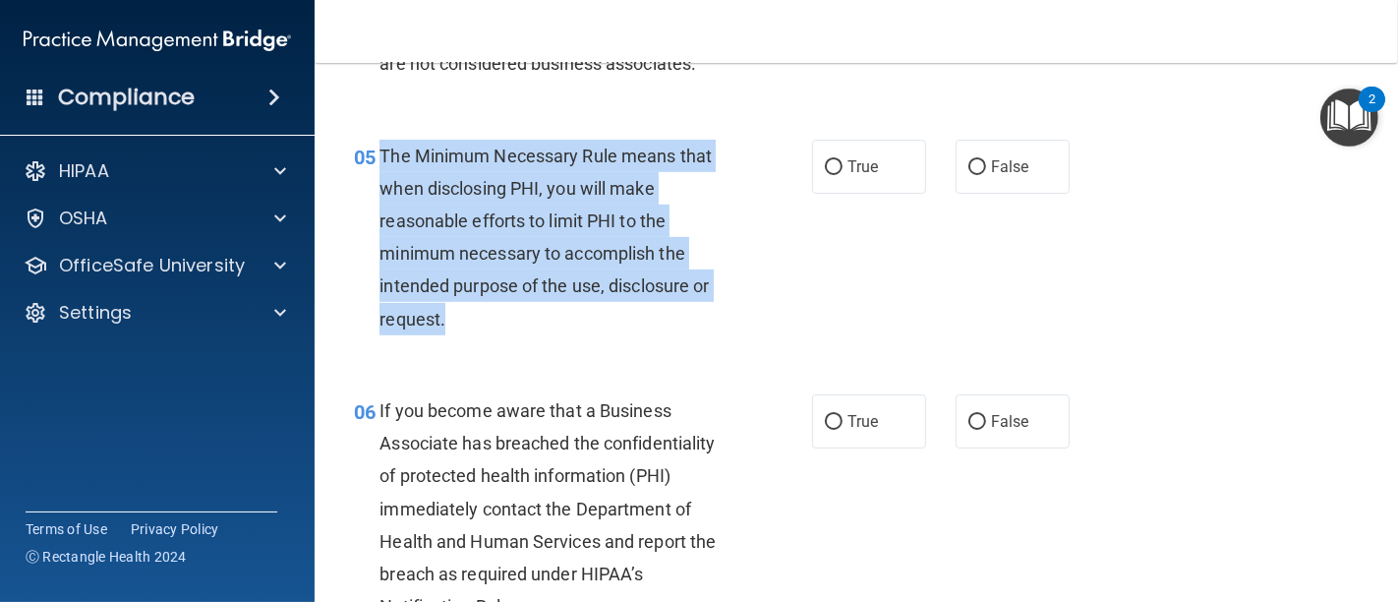
drag, startPoint x: 456, startPoint y: 349, endPoint x: 374, endPoint y: 189, distance: 180.3
click at [374, 189] on div "05 The Minimum Necessary Rule means that when disclosing PHI, you will make rea…" at bounding box center [582, 242] width 517 height 205
click at [825, 175] on input "True" at bounding box center [834, 167] width 18 height 15
radio input "true"
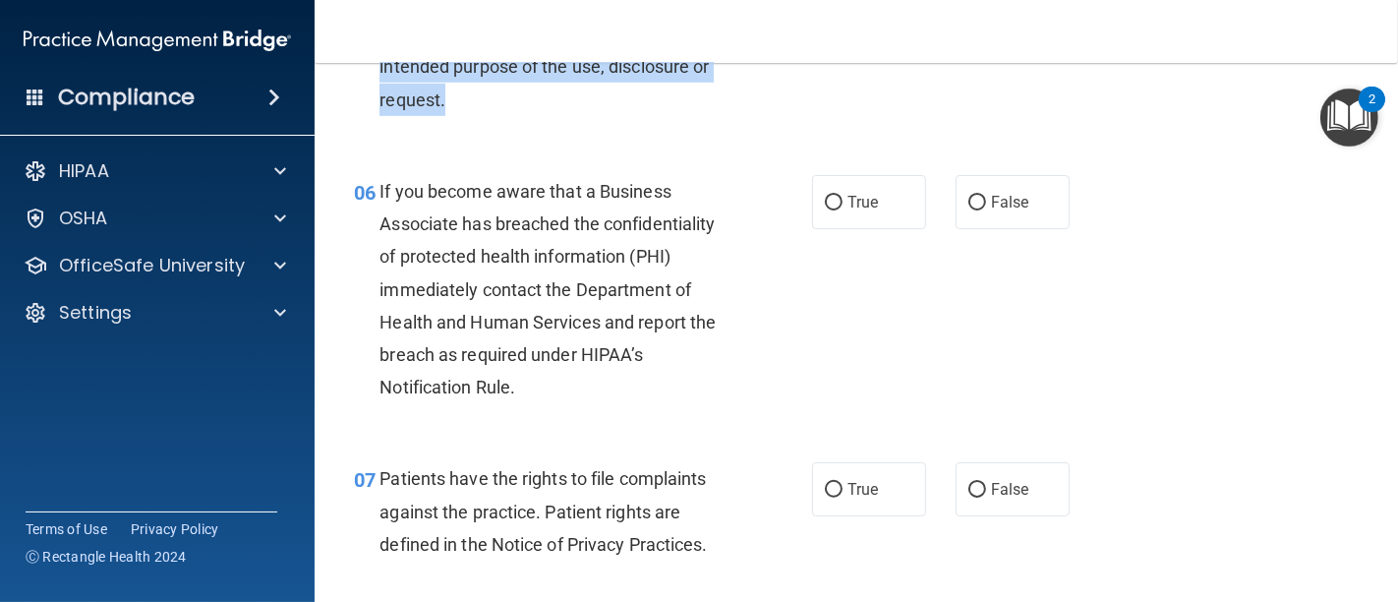
scroll to position [1201, 0]
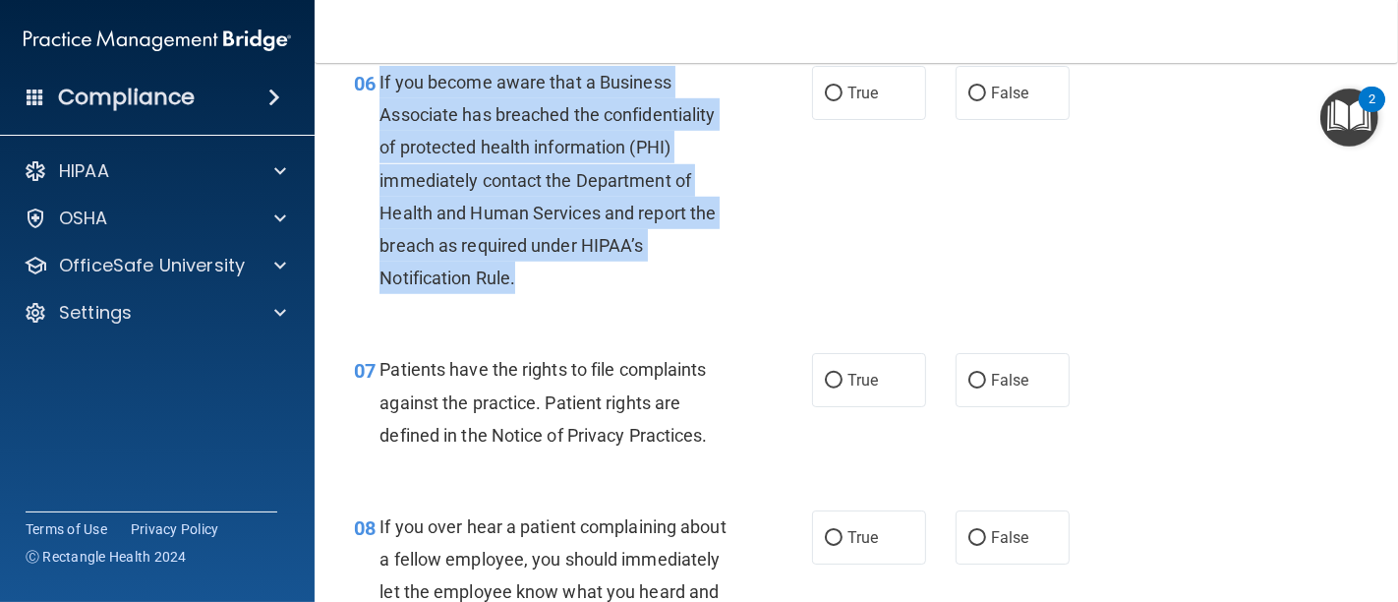
drag, startPoint x: 556, startPoint y: 310, endPoint x: 378, endPoint y: 105, distance: 271.0
click at [379, 105] on div "If you become aware that a Business Associate has breached the confidentiality …" at bounding box center [562, 180] width 366 height 229
click at [968, 101] on input "False" at bounding box center [977, 94] width 18 height 15
radio input "true"
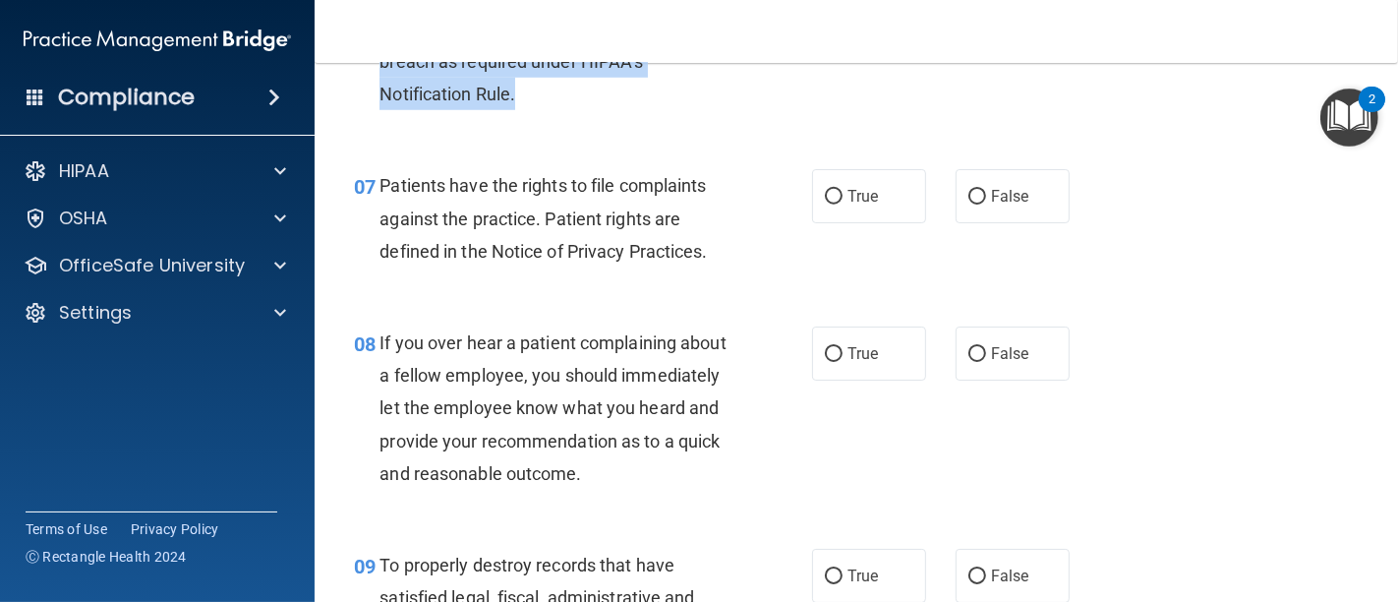
scroll to position [1419, 0]
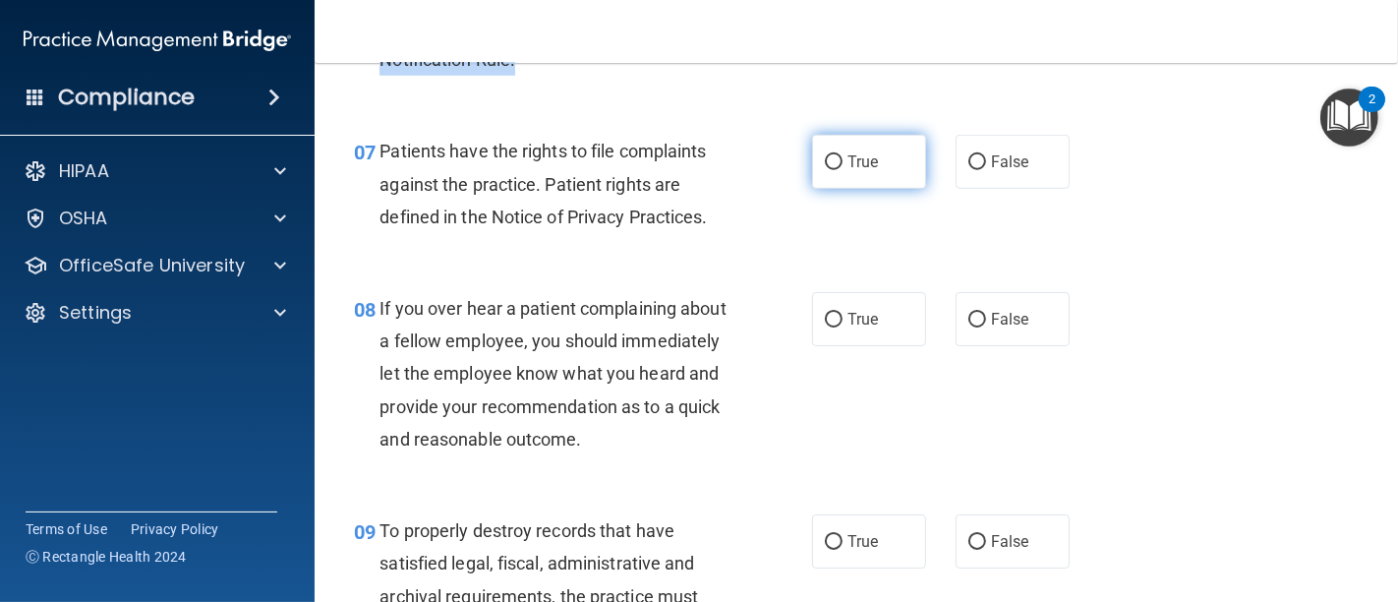
click at [829, 170] on input "True" at bounding box center [834, 162] width 18 height 15
radio input "true"
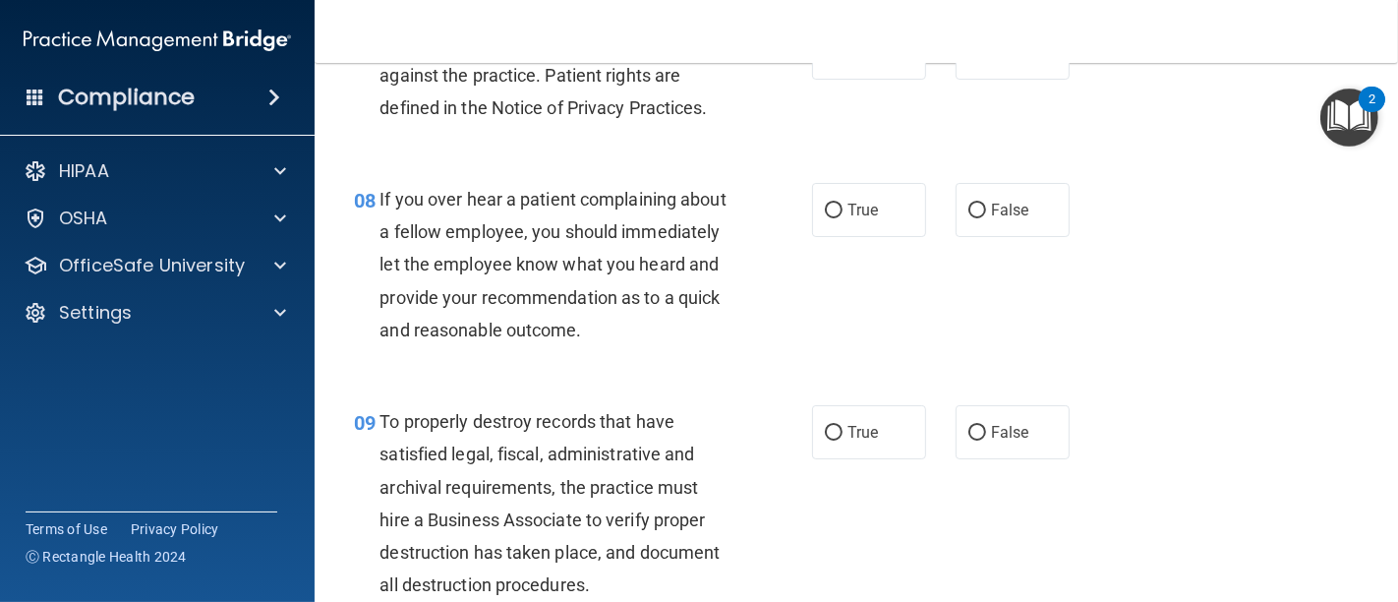
scroll to position [1638, 0]
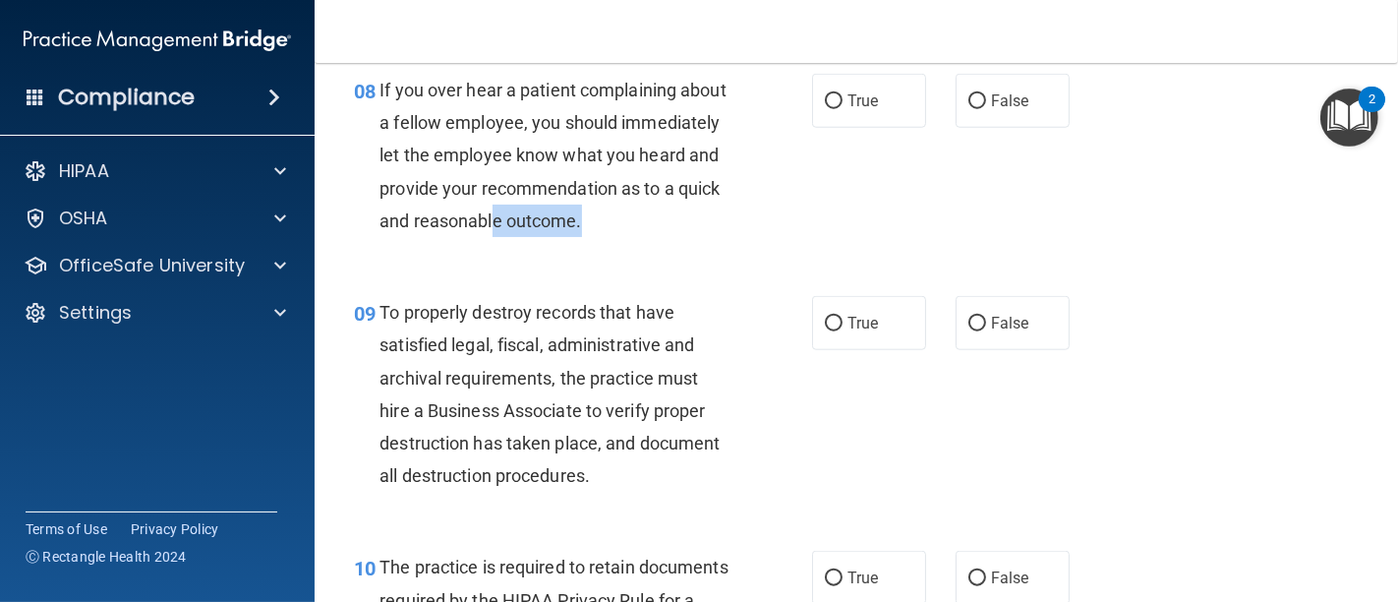
drag, startPoint x: 560, startPoint y: 288, endPoint x: 457, endPoint y: 286, distance: 103.2
click at [457, 237] on div "If you over hear a patient complaining about a fellow employee, you should imme…" at bounding box center [562, 155] width 366 height 163
drag, startPoint x: 651, startPoint y: 310, endPoint x: 483, endPoint y: 323, distance: 168.7
click at [649, 247] on div "08 If you over hear a patient complaining about a fellow employee, you should i…" at bounding box center [582, 160] width 517 height 173
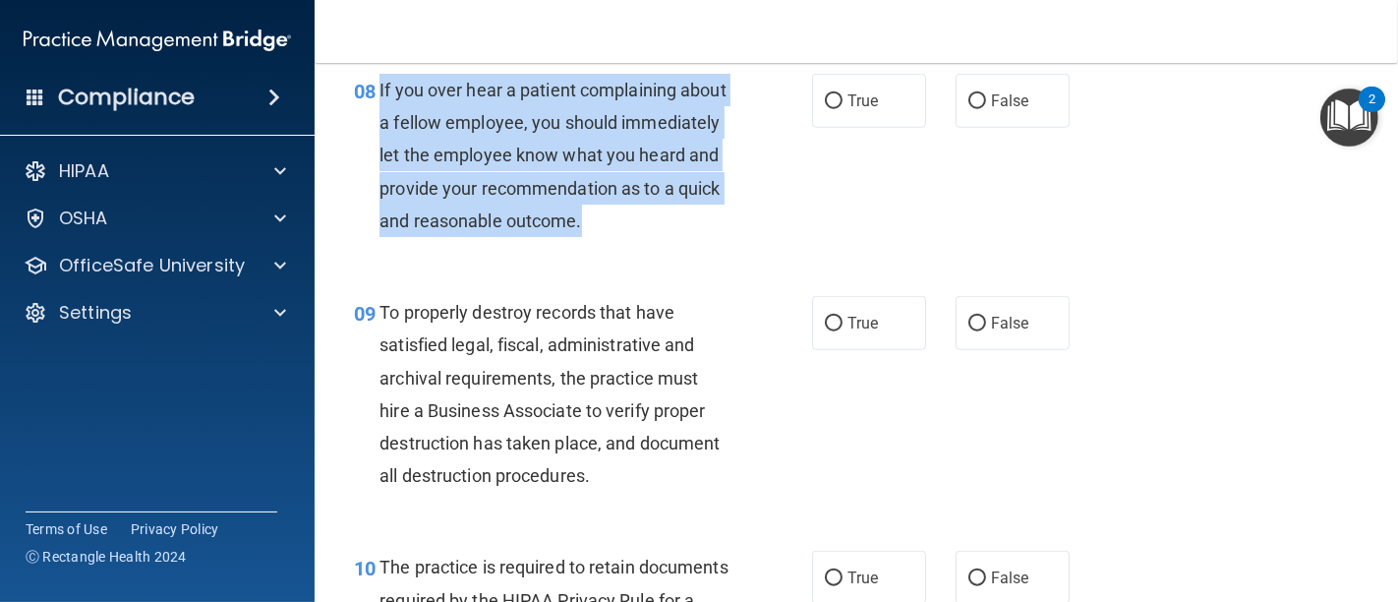
drag, startPoint x: 378, startPoint y: 118, endPoint x: 645, endPoint y: 287, distance: 315.5
click at [645, 247] on div "08 If you over hear a patient complaining about a fellow employee, you should i…" at bounding box center [582, 160] width 517 height 173
click at [968, 109] on input "False" at bounding box center [977, 101] width 18 height 15
radio input "true"
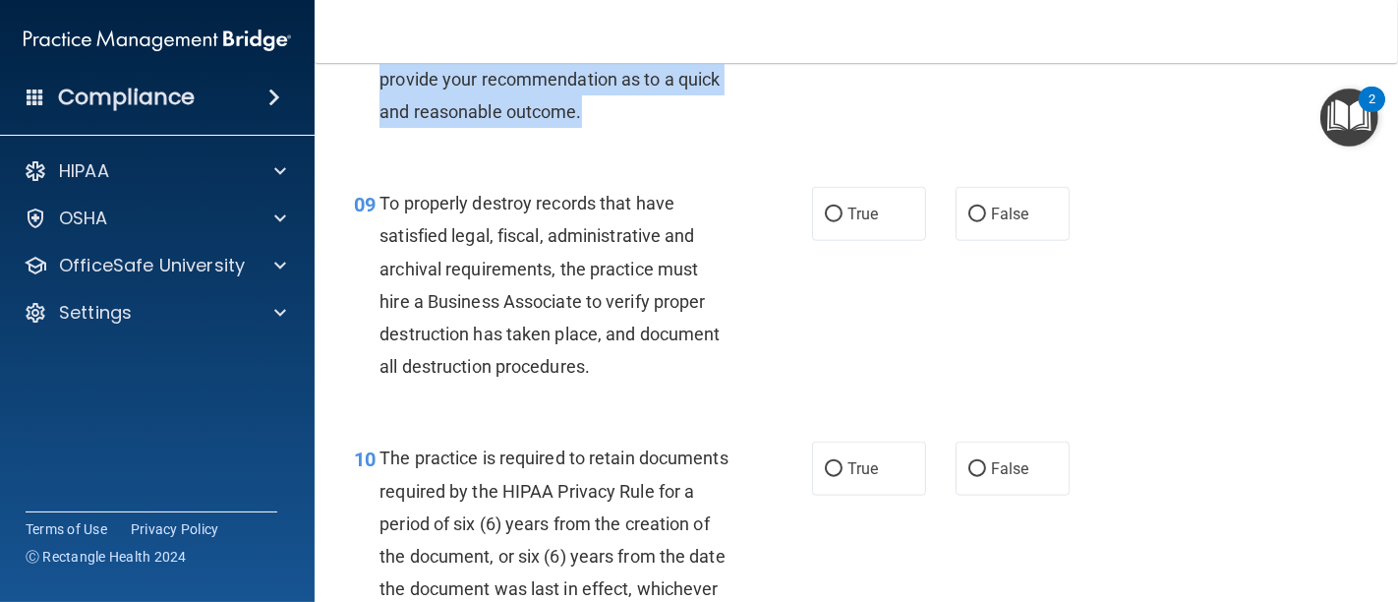
scroll to position [1856, 0]
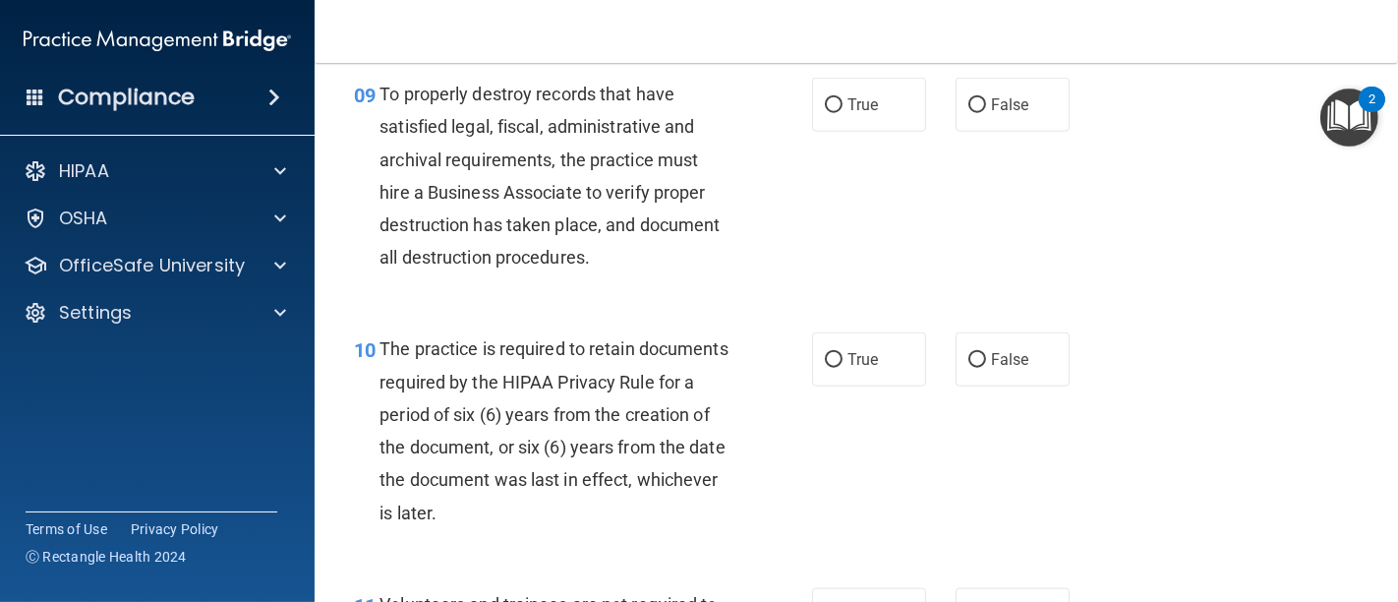
click at [525, 385] on div "10 The practice is required to retain documents required by the HIPAA Privacy R…" at bounding box center [856, 435] width 1034 height 255
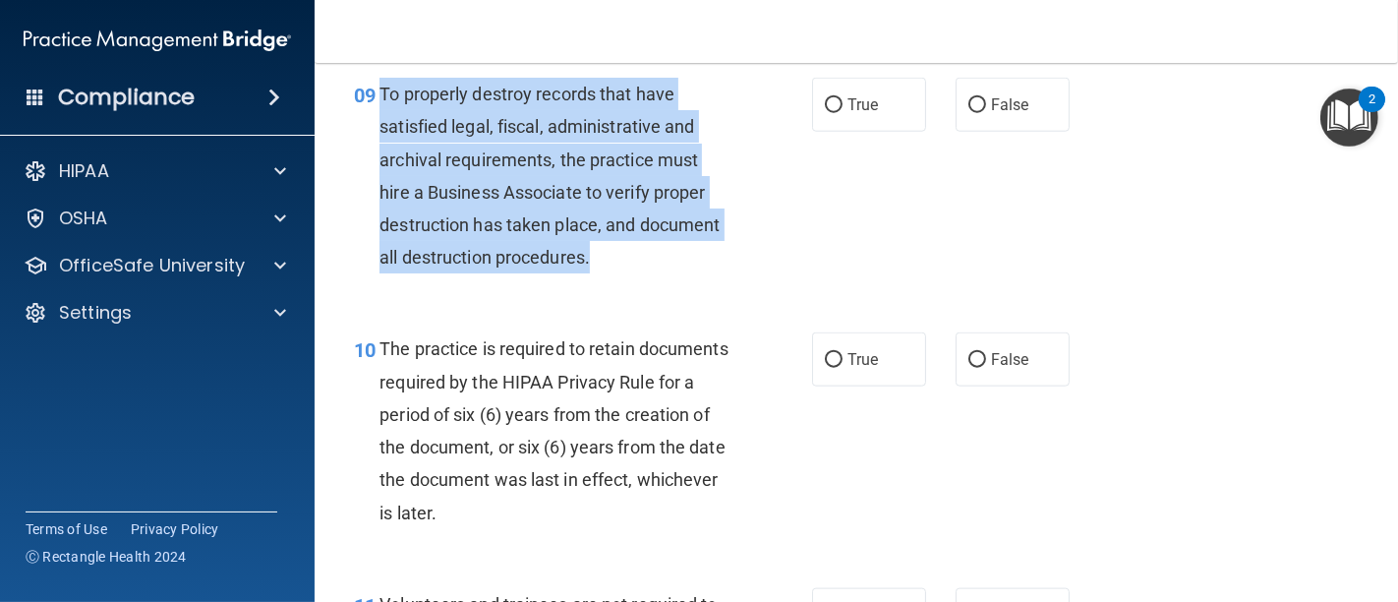
drag, startPoint x: 600, startPoint y: 326, endPoint x: 376, endPoint y: 155, distance: 281.9
click at [376, 155] on div "09 To properly destroy records that have satisfied legal, fiscal, administrativ…" at bounding box center [582, 180] width 517 height 205
click at [749, 269] on div "09 To properly destroy records that have satisfied legal, fiscal, administrativ…" at bounding box center [582, 180] width 517 height 205
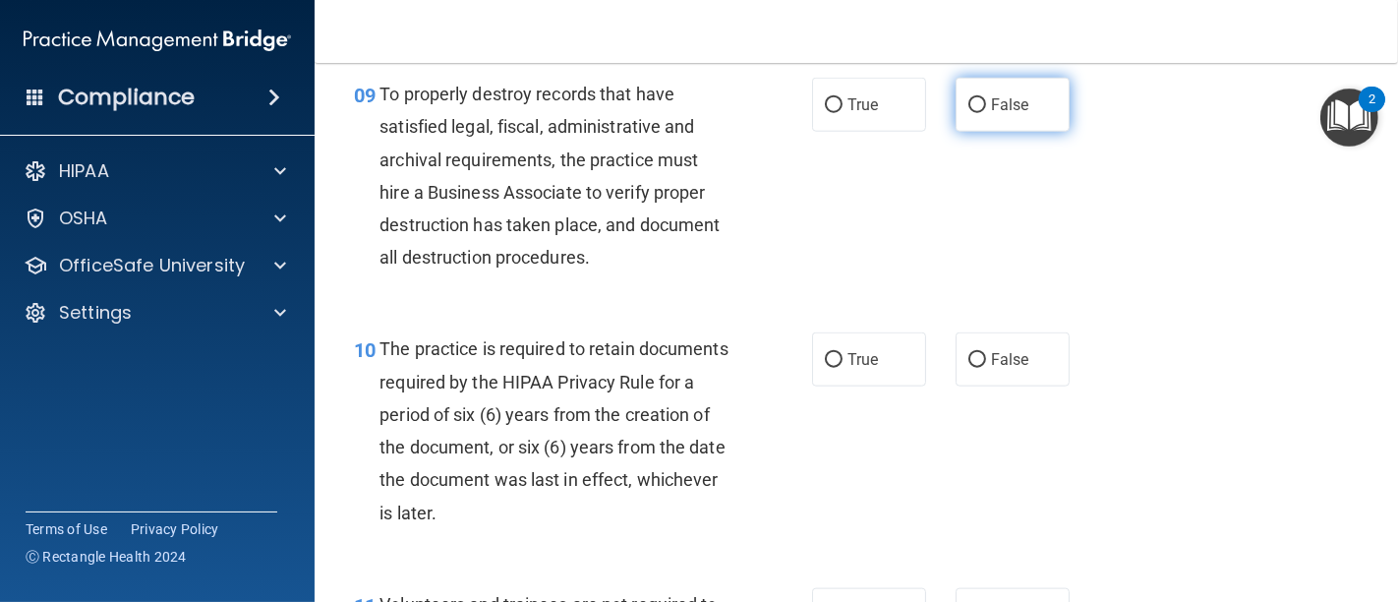
click at [968, 113] on input "False" at bounding box center [977, 105] width 18 height 15
radio input "true"
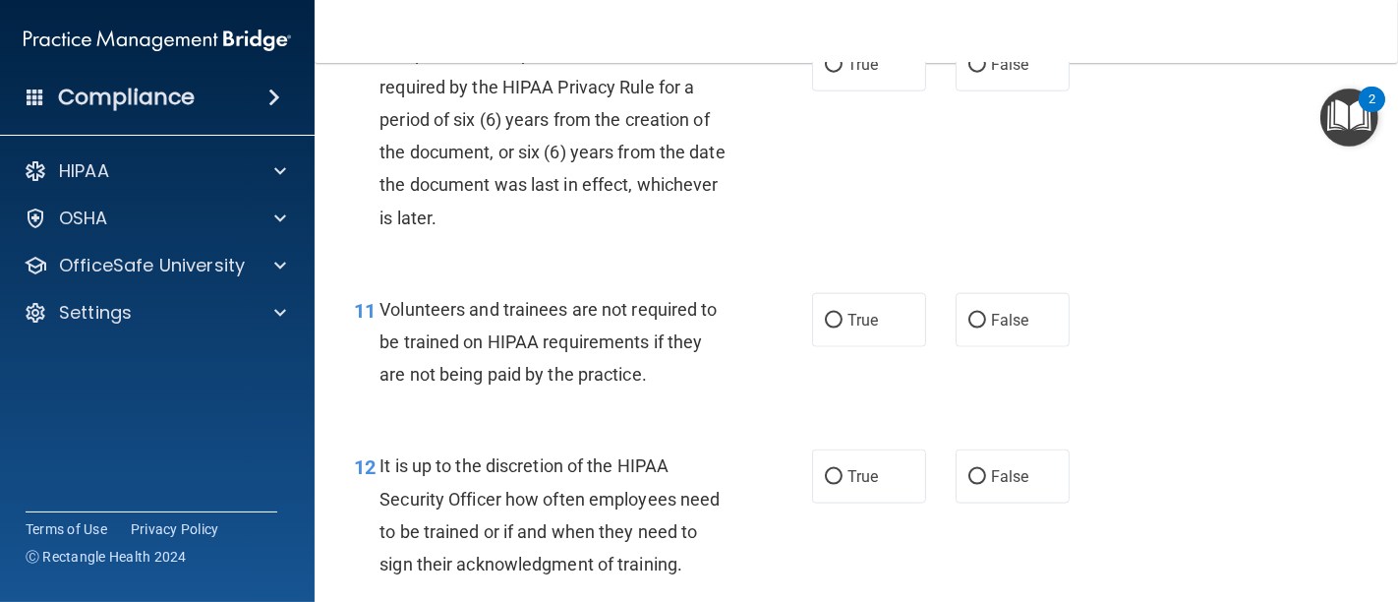
scroll to position [2184, 0]
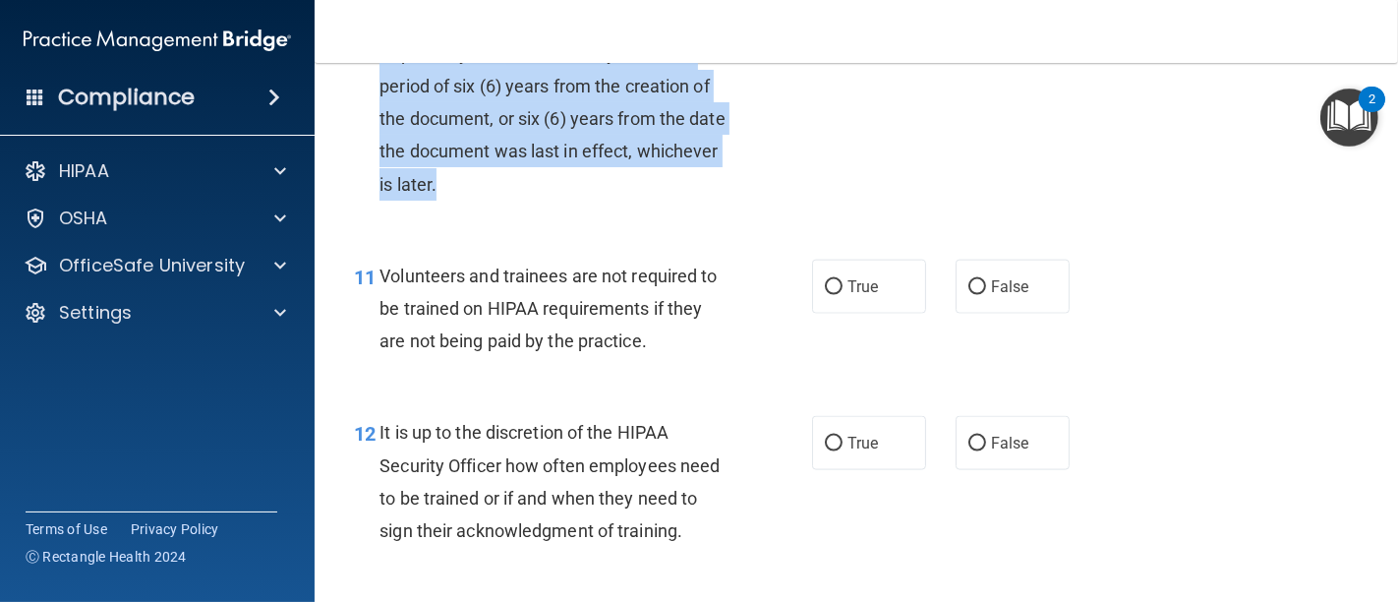
drag, startPoint x: 586, startPoint y: 258, endPoint x: 381, endPoint y: 87, distance: 265.9
click at [381, 87] on div "The practice is required to retain documents required by the HIPAA Privacy Rule…" at bounding box center [562, 102] width 366 height 196
click at [826, 39] on input "True" at bounding box center [834, 32] width 18 height 15
radio input "true"
click at [705, 209] on div "10 The practice is required to retain documents required by the HIPAA Privacy R…" at bounding box center [582, 106] width 517 height 205
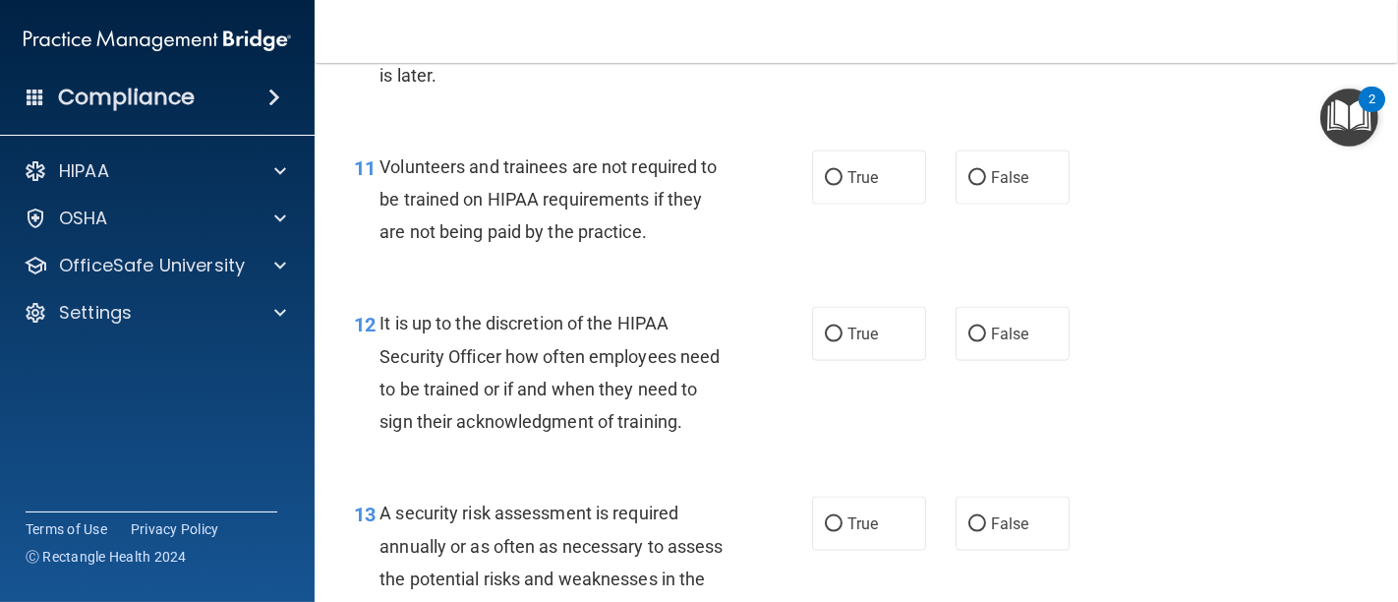
scroll to position [2402, 0]
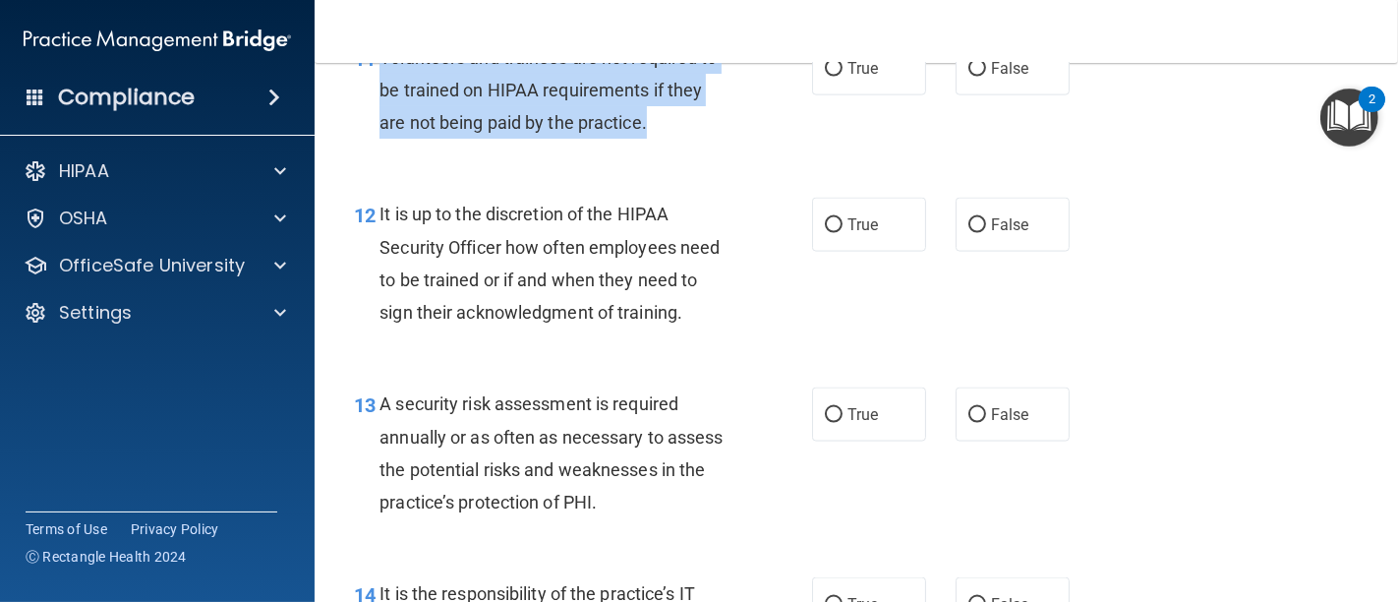
drag, startPoint x: 659, startPoint y: 183, endPoint x: 378, endPoint y: 128, distance: 285.5
click at [379, 128] on div "Volunteers and trainees are not required to be trained on HIPAA requirements if…" at bounding box center [562, 90] width 366 height 98
click at [968, 77] on input "False" at bounding box center [977, 69] width 18 height 15
radio input "true"
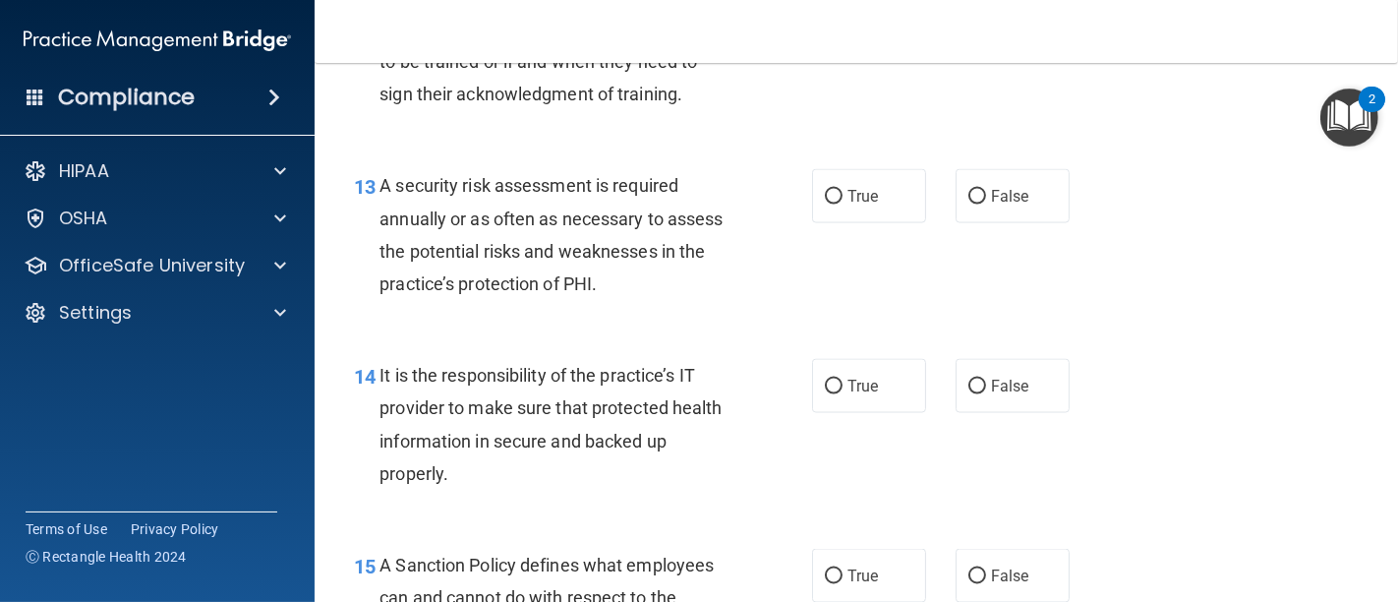
scroll to position [2512, 0]
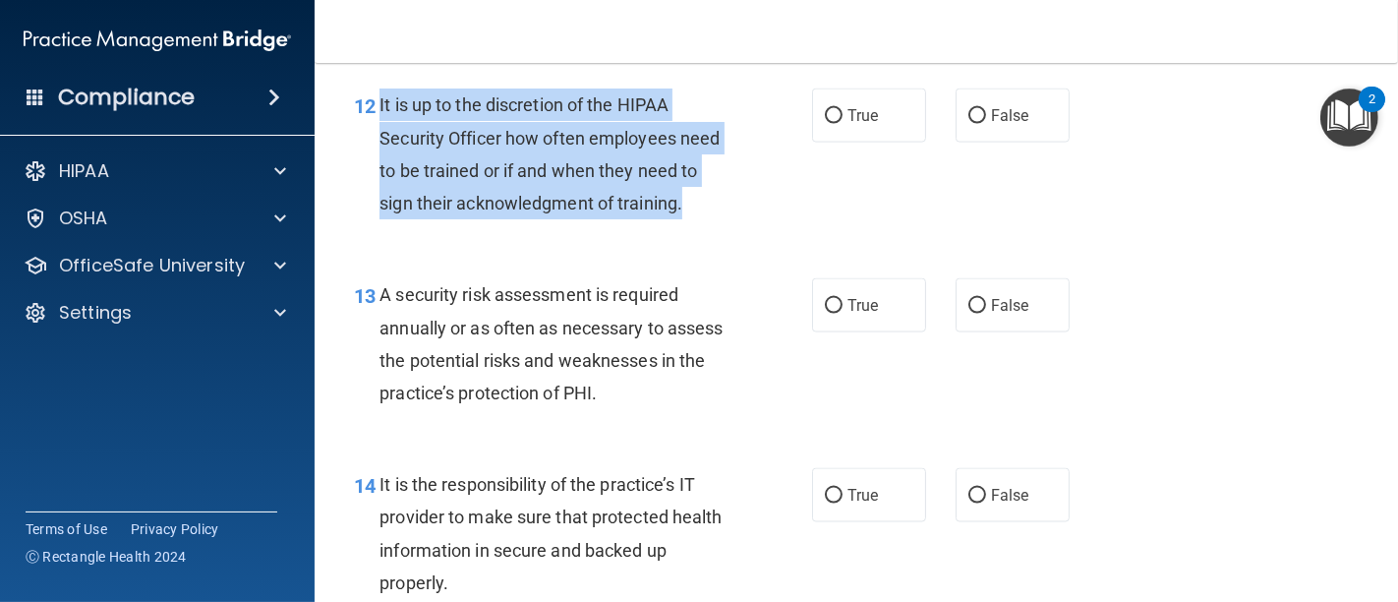
drag, startPoint x: 691, startPoint y: 272, endPoint x: 375, endPoint y: 168, distance: 333.2
click at [375, 168] on div "12 It is up to the discretion of the HIPAA Security Officer how often employees…" at bounding box center [582, 158] width 517 height 141
click at [968, 124] on input "False" at bounding box center [977, 116] width 18 height 15
radio input "true"
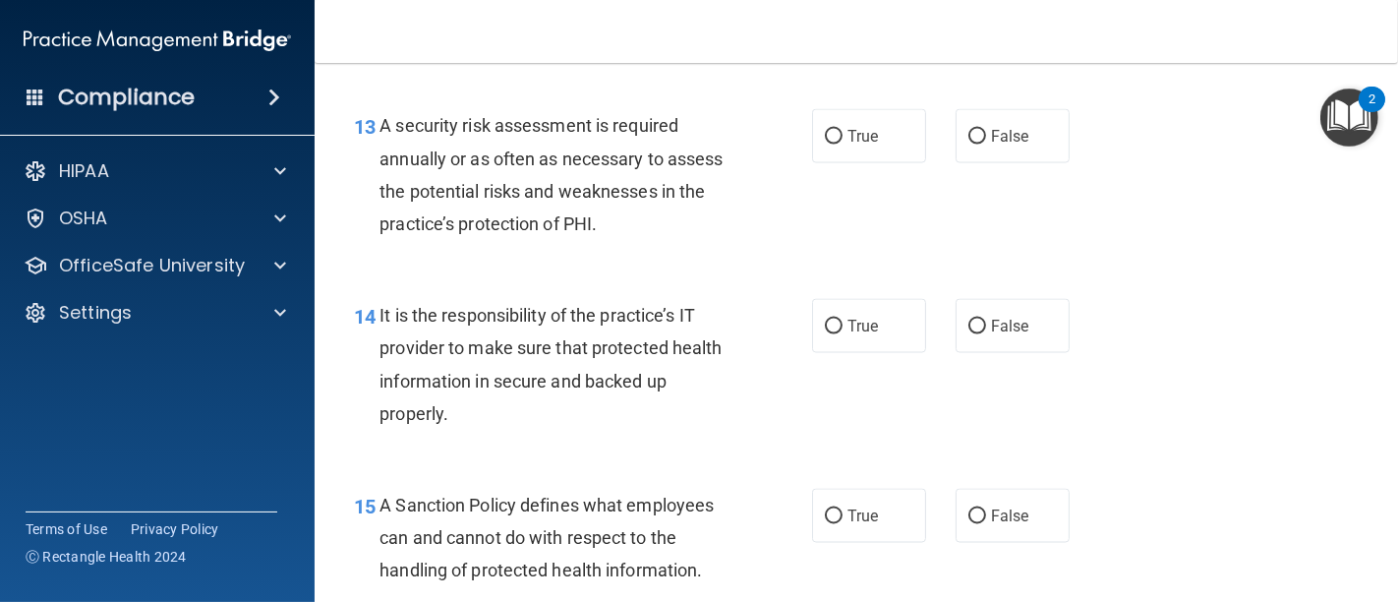
scroll to position [2730, 0]
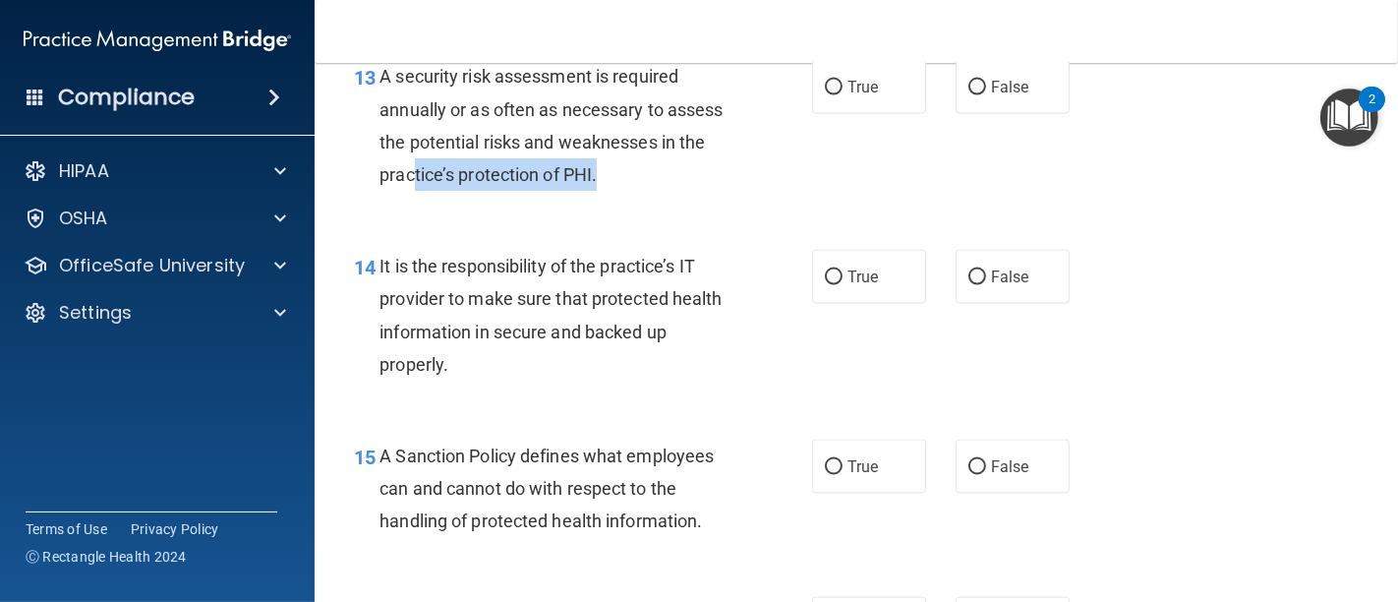
drag, startPoint x: 666, startPoint y: 240, endPoint x: 454, endPoint y: 238, distance: 212.3
click at [460, 191] on div "A security risk assessment is required annually or as often as necessary to ass…" at bounding box center [562, 125] width 366 height 131
click at [555, 225] on div "13 A security risk assessment is required annually or as often as necessary to …" at bounding box center [856, 130] width 1034 height 190
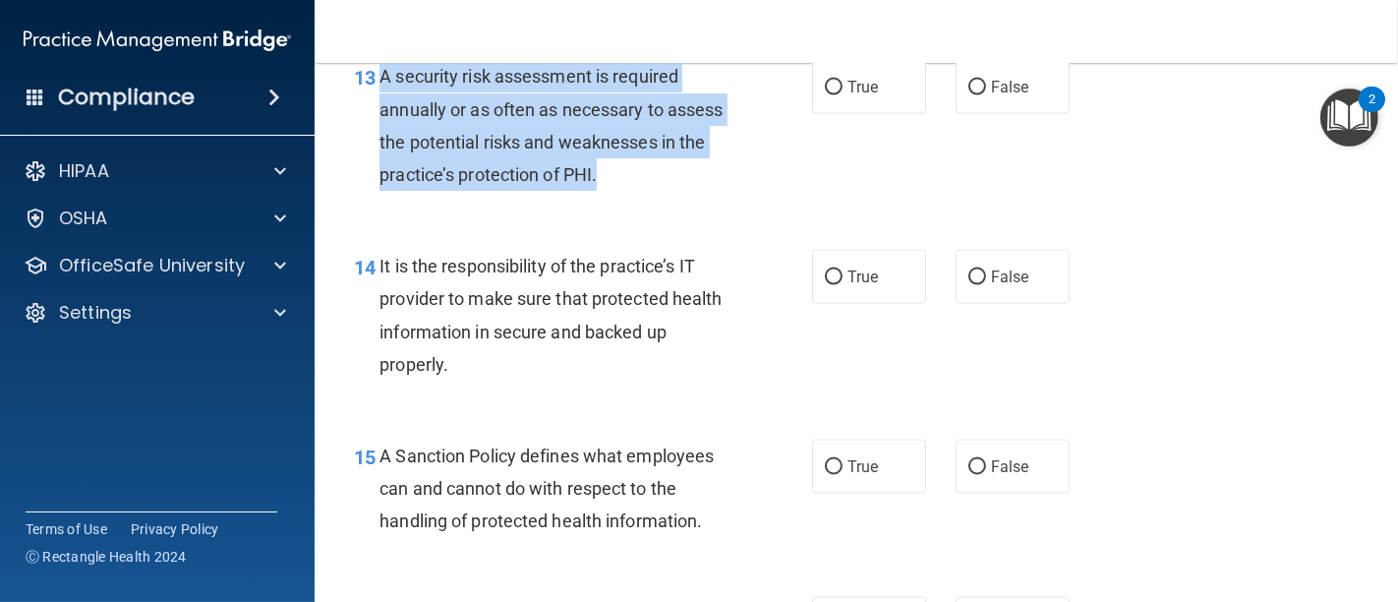
drag, startPoint x: 377, startPoint y: 134, endPoint x: 676, endPoint y: 240, distance: 317.1
click at [676, 191] on div "A security risk assessment is required annually or as often as necessary to ass…" at bounding box center [562, 125] width 366 height 131
click at [828, 95] on input "True" at bounding box center [834, 88] width 18 height 15
radio input "true"
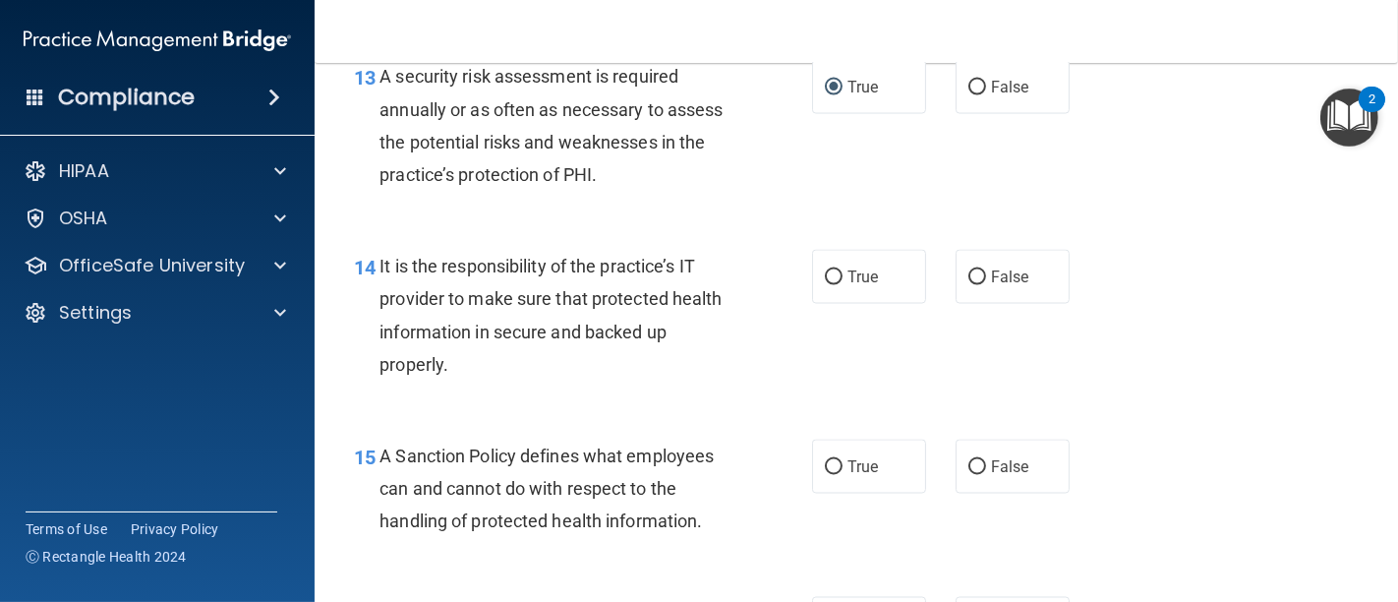
click at [750, 344] on div "14 It is the responsibility of the practice’s IT provider to make sure that pro…" at bounding box center [582, 320] width 517 height 141
click at [834, 304] on label "True" at bounding box center [869, 277] width 114 height 54
click at [834, 285] on input "True" at bounding box center [834, 277] width 18 height 15
radio input "true"
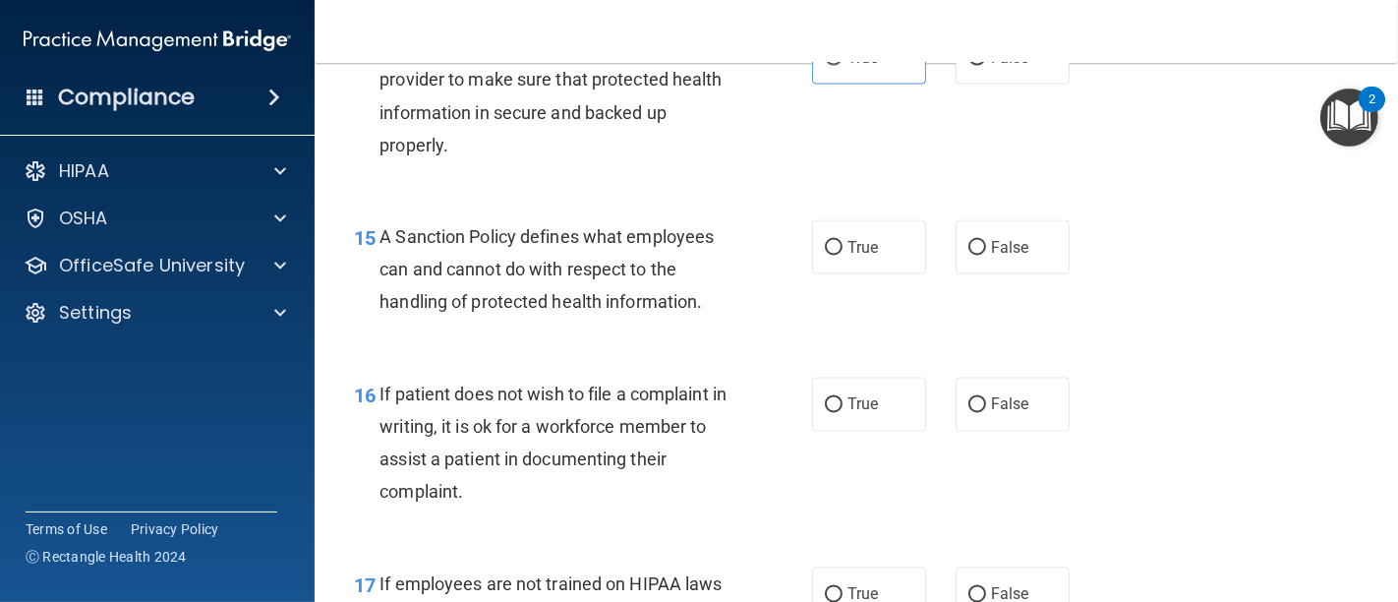
scroll to position [3058, 0]
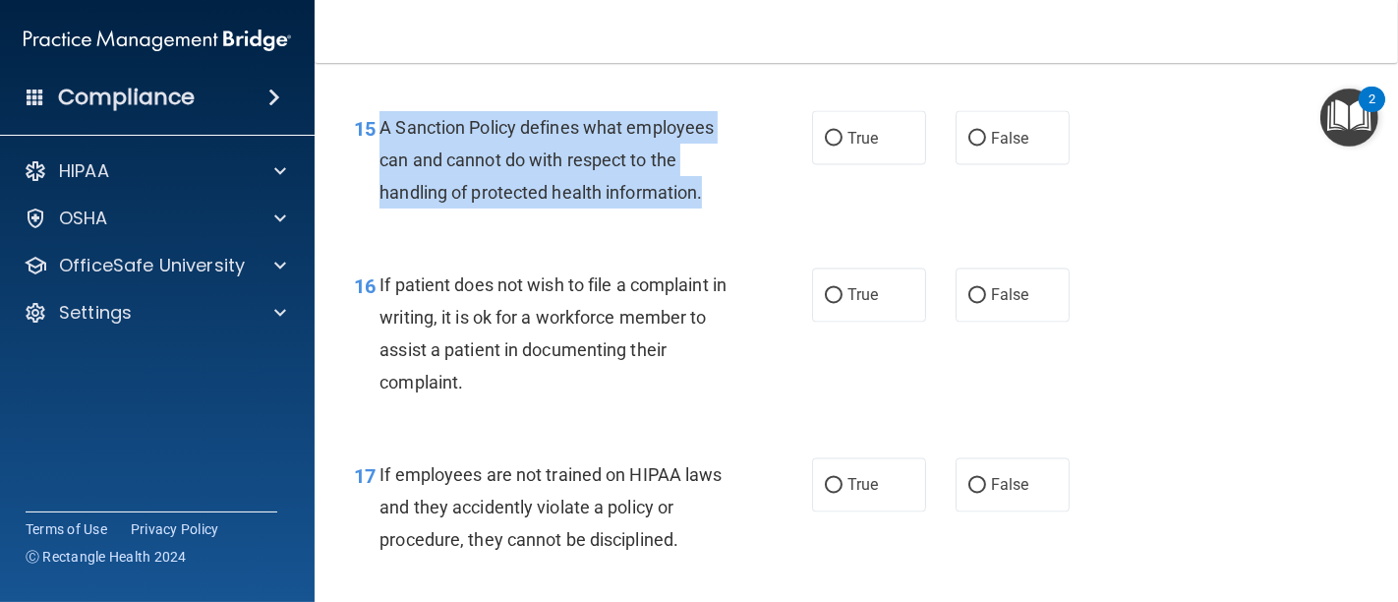
drag, startPoint x: 380, startPoint y: 189, endPoint x: 702, endPoint y: 260, distance: 329.1
click at [702, 203] on span "A Sanction Policy defines what employees can and cannot do with respect to the …" at bounding box center [546, 160] width 334 height 86
click at [826, 146] on input "True" at bounding box center [834, 139] width 18 height 15
radio input "true"
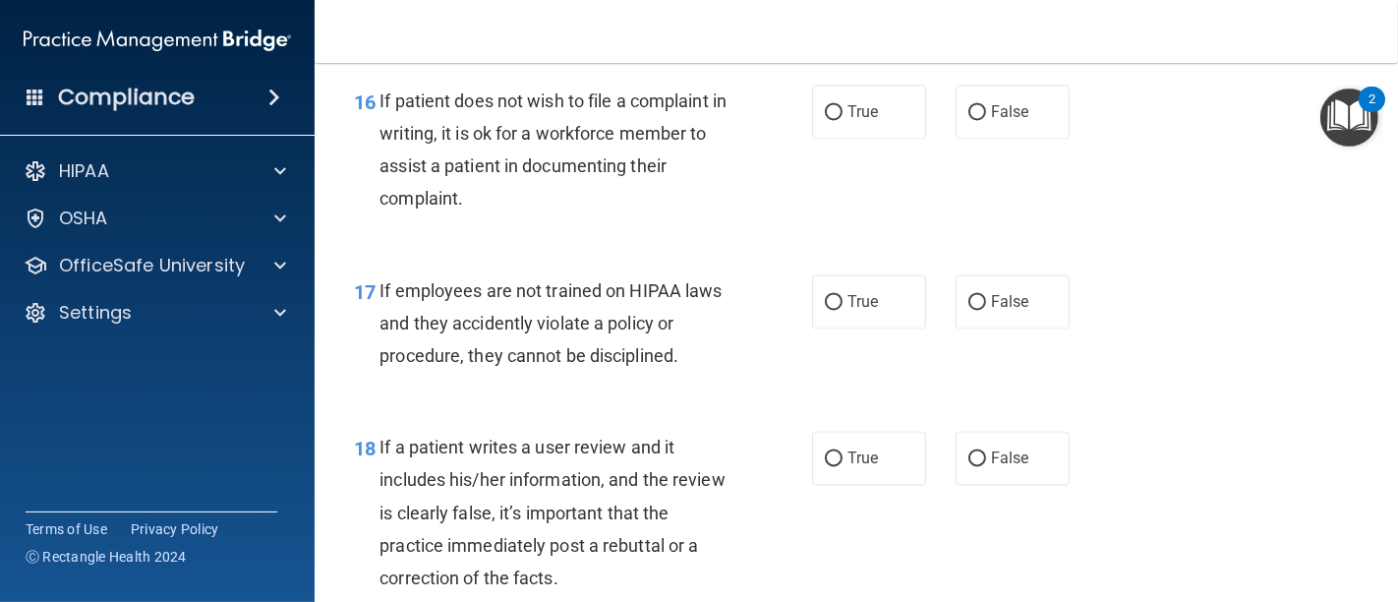
scroll to position [3276, 0]
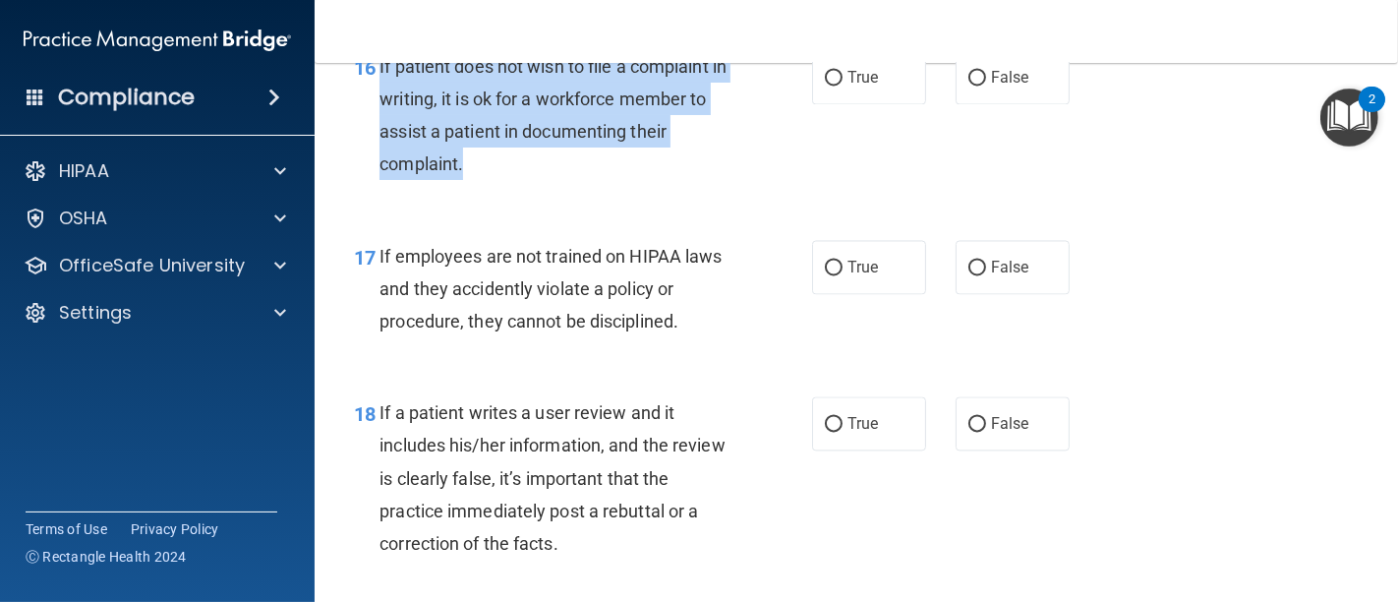
drag, startPoint x: 474, startPoint y: 231, endPoint x: 376, endPoint y: 133, distance: 138.3
click at [376, 133] on div "16 If patient does not wish to file a complaint in writing, it is ok for a work…" at bounding box center [582, 120] width 517 height 141
click at [826, 86] on input "True" at bounding box center [834, 78] width 18 height 15
radio input "true"
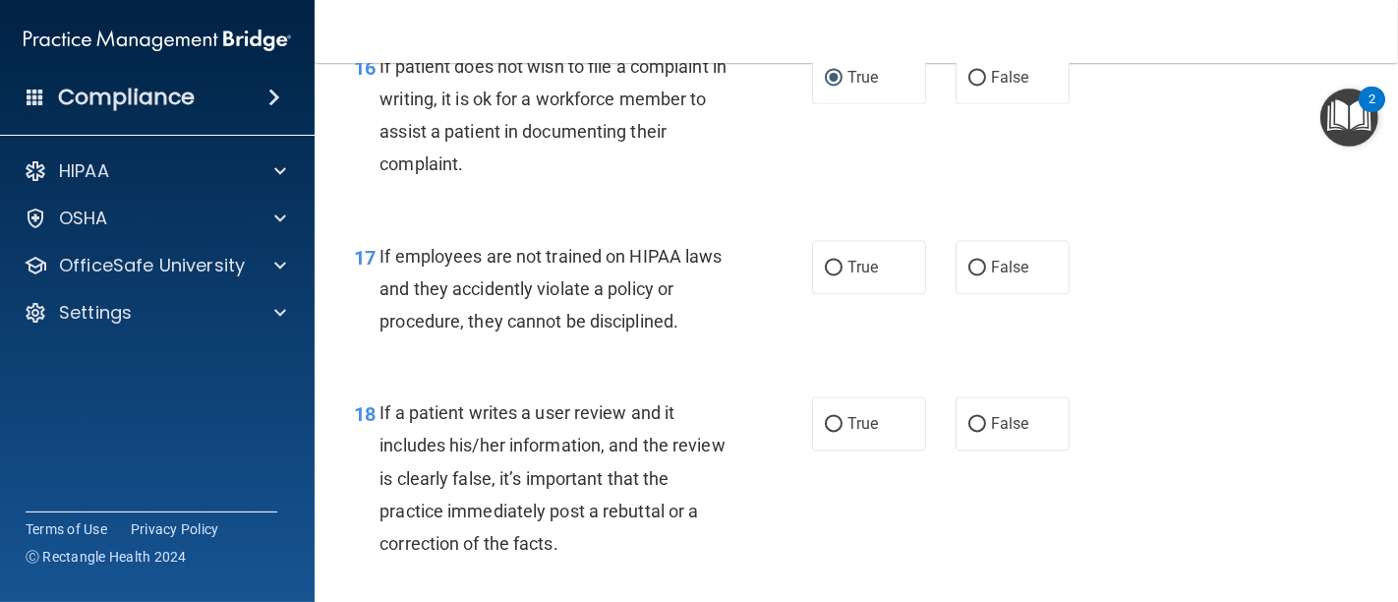
click at [768, 215] on div "16 If patient does not wish to file a complaint in writing, it is ok for a work…" at bounding box center [856, 121] width 1034 height 190
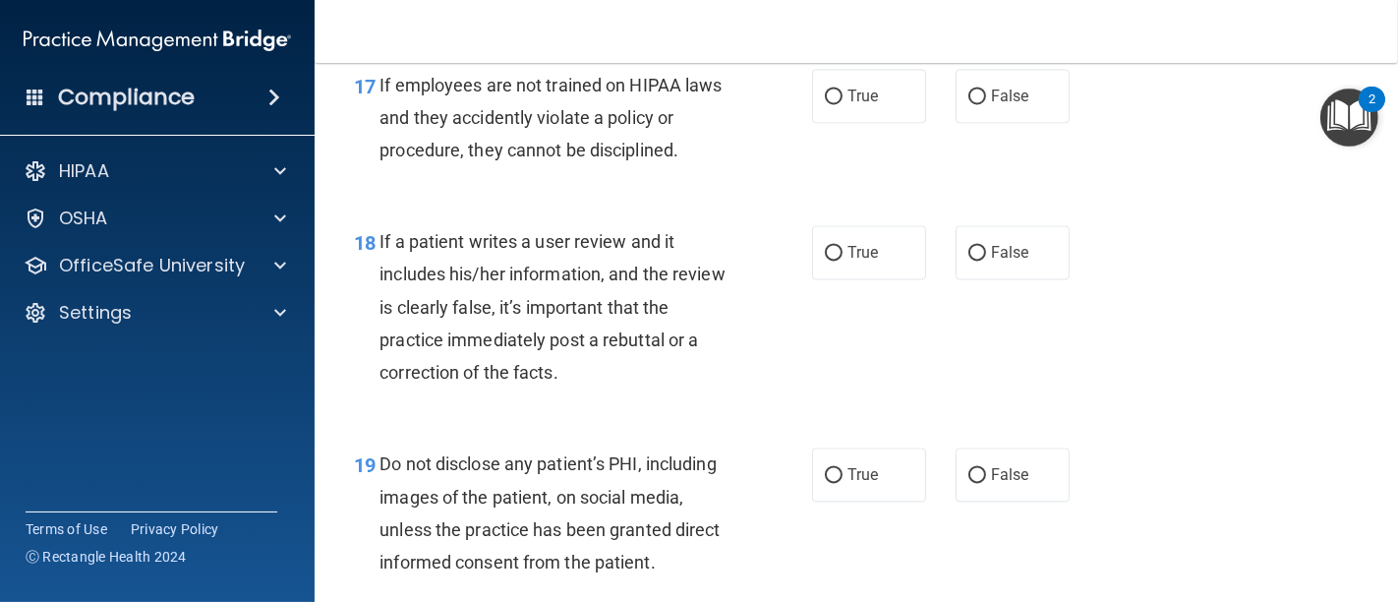
scroll to position [3495, 0]
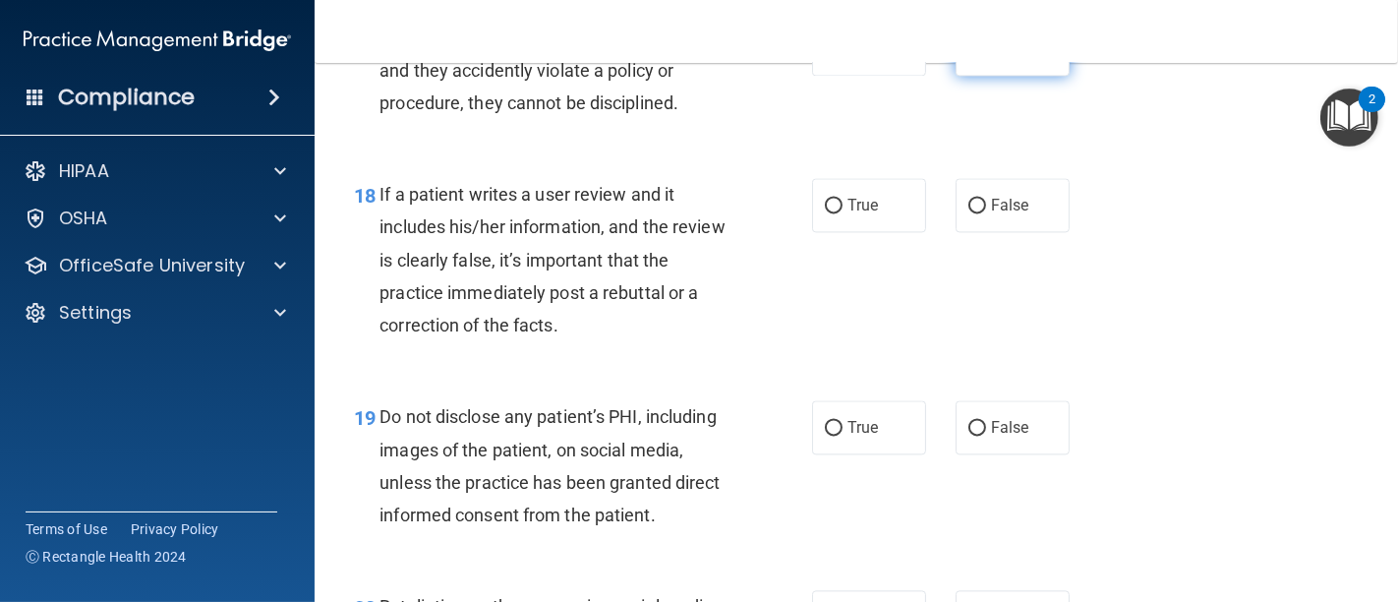
click at [968, 57] on input "False" at bounding box center [977, 49] width 18 height 15
radio input "true"
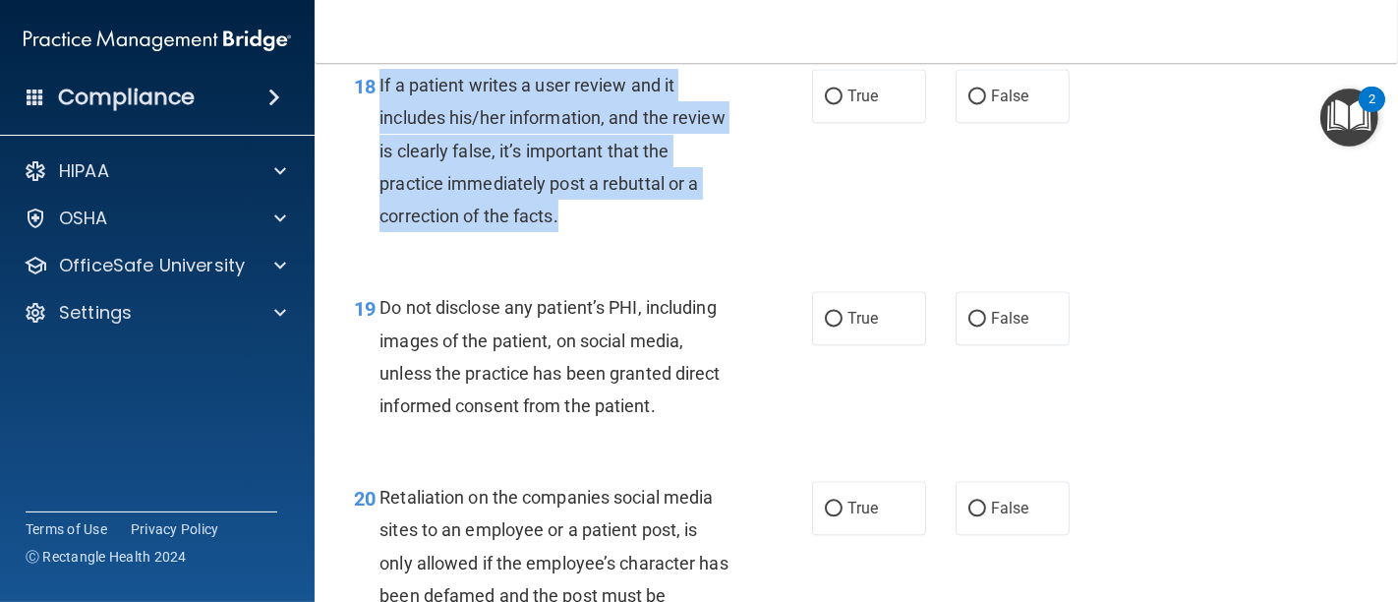
drag, startPoint x: 588, startPoint y: 284, endPoint x: 378, endPoint y: 136, distance: 256.7
click at [379, 136] on div "If a patient writes a user review and it includes his/her information, and the …" at bounding box center [562, 150] width 366 height 163
click at [968, 104] on input "False" at bounding box center [977, 96] width 18 height 15
radio input "true"
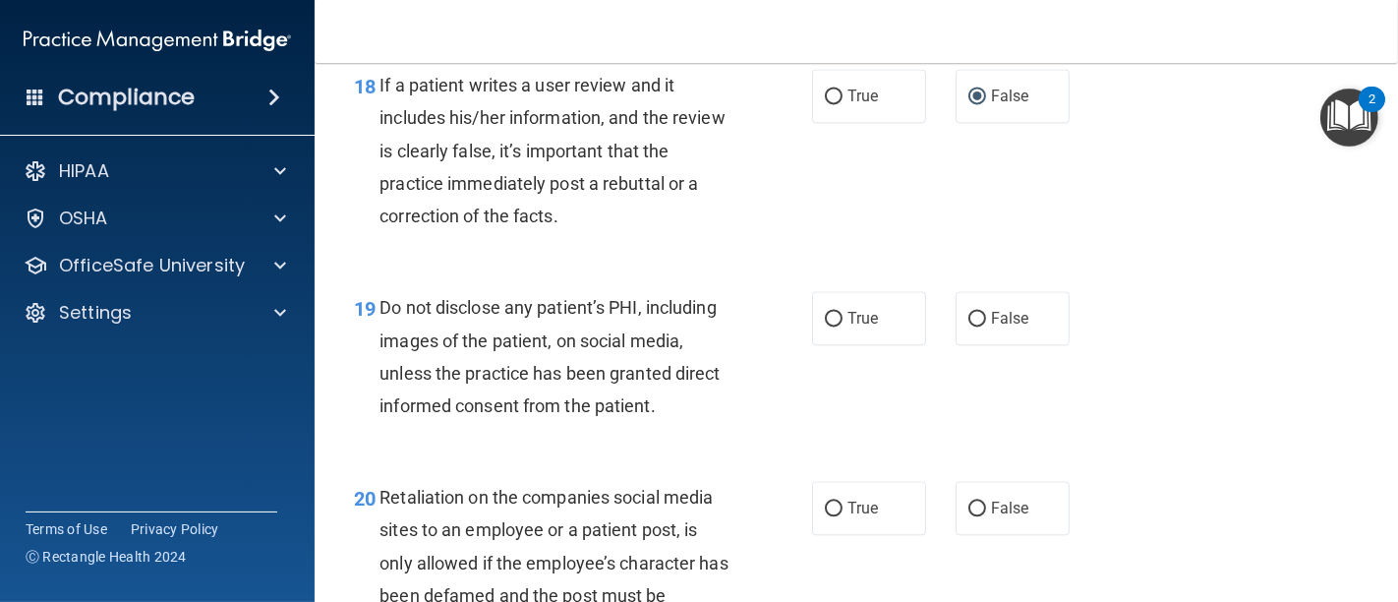
click at [1182, 340] on div "19 Do not disclose any patient’s PHI, including images of the patient, on socia…" at bounding box center [856, 361] width 1034 height 190
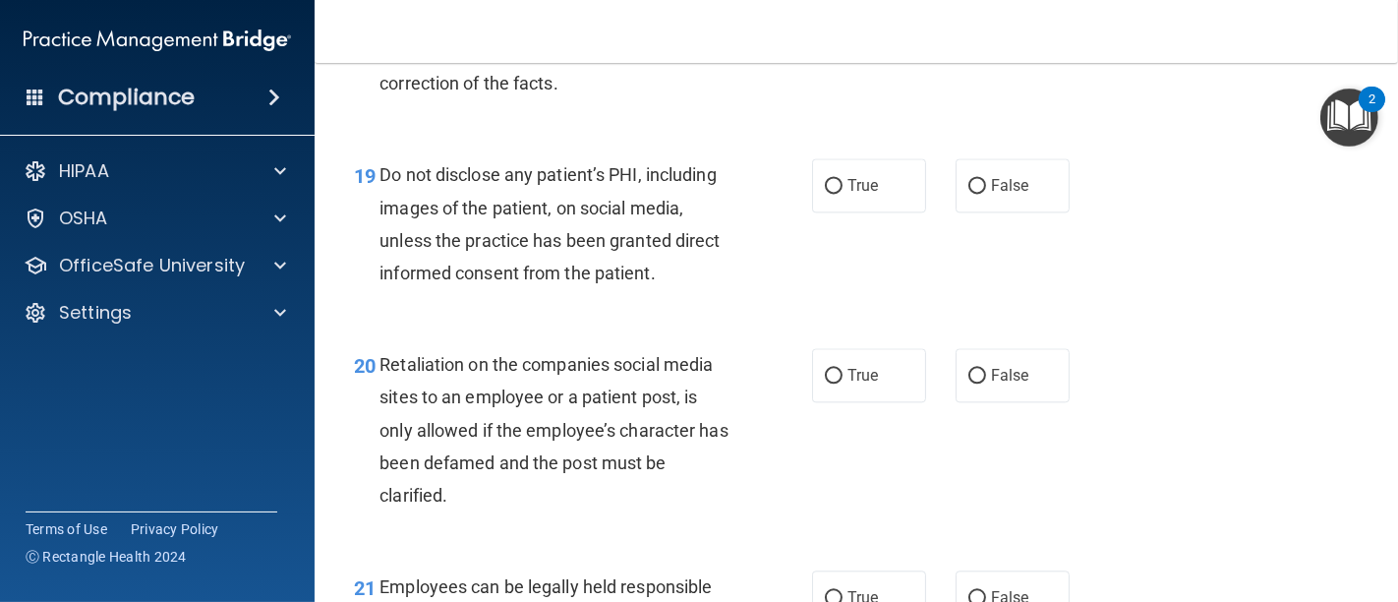
scroll to position [3822, 0]
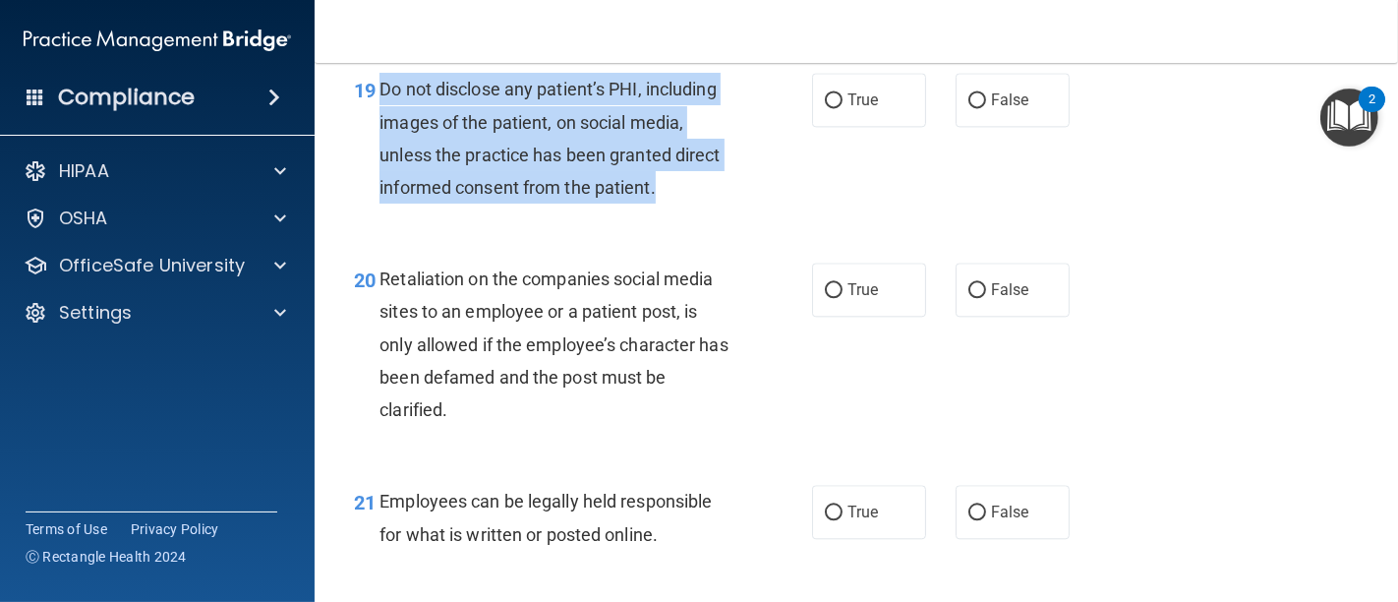
drag, startPoint x: 678, startPoint y: 252, endPoint x: 378, endPoint y: 149, distance: 316.8
click at [379, 149] on div "Do not disclose any patient’s PHI, including images of the patient, on social m…" at bounding box center [562, 138] width 366 height 131
click at [825, 108] on input "True" at bounding box center [834, 100] width 18 height 15
radio input "true"
click at [770, 213] on div "19 Do not disclose any patient’s PHI, including images of the patient, on socia…" at bounding box center [582, 143] width 517 height 141
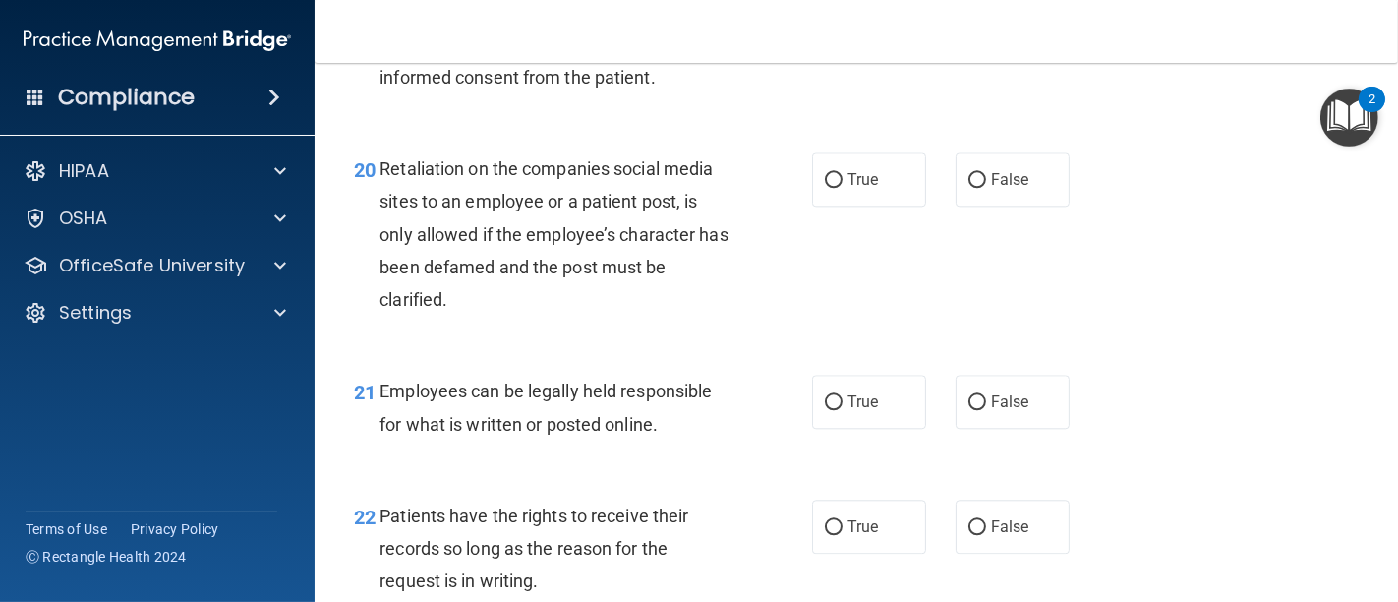
scroll to position [4041, 0]
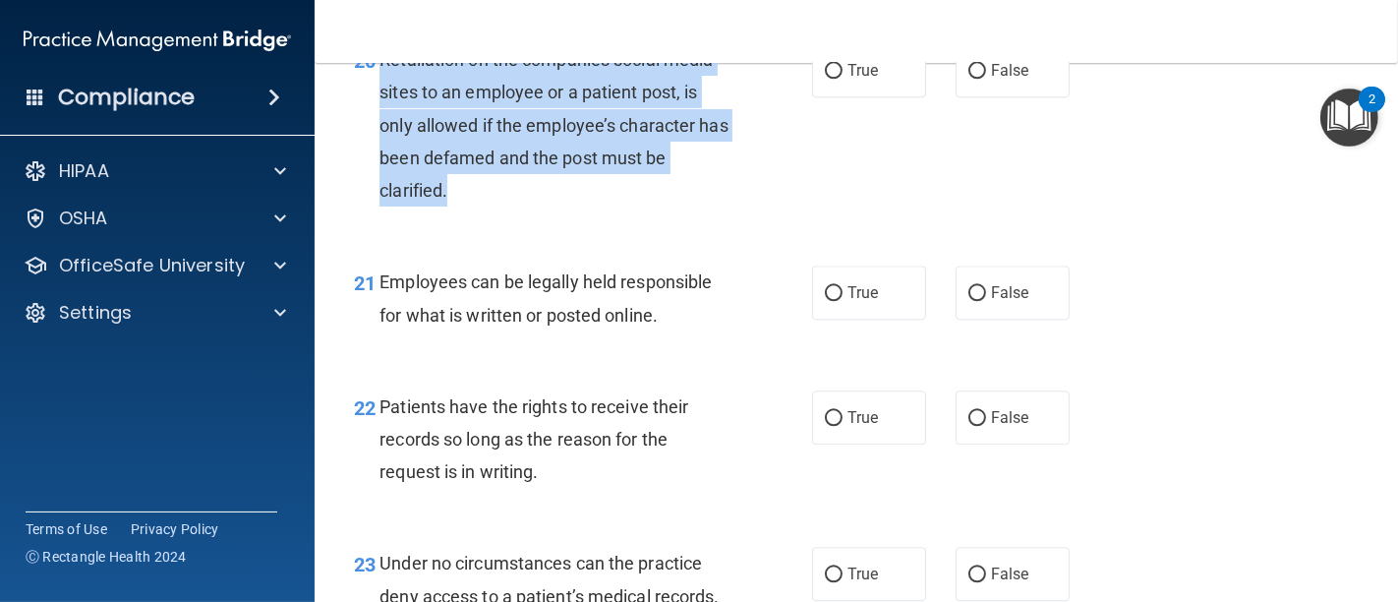
drag, startPoint x: 469, startPoint y: 260, endPoint x: 377, endPoint y: 120, distance: 167.7
click at [377, 120] on div "20 Retaliation on the companies social media sites to an employee or a patient …" at bounding box center [582, 129] width 517 height 173
click at [968, 79] on input "False" at bounding box center [977, 71] width 18 height 15
radio input "true"
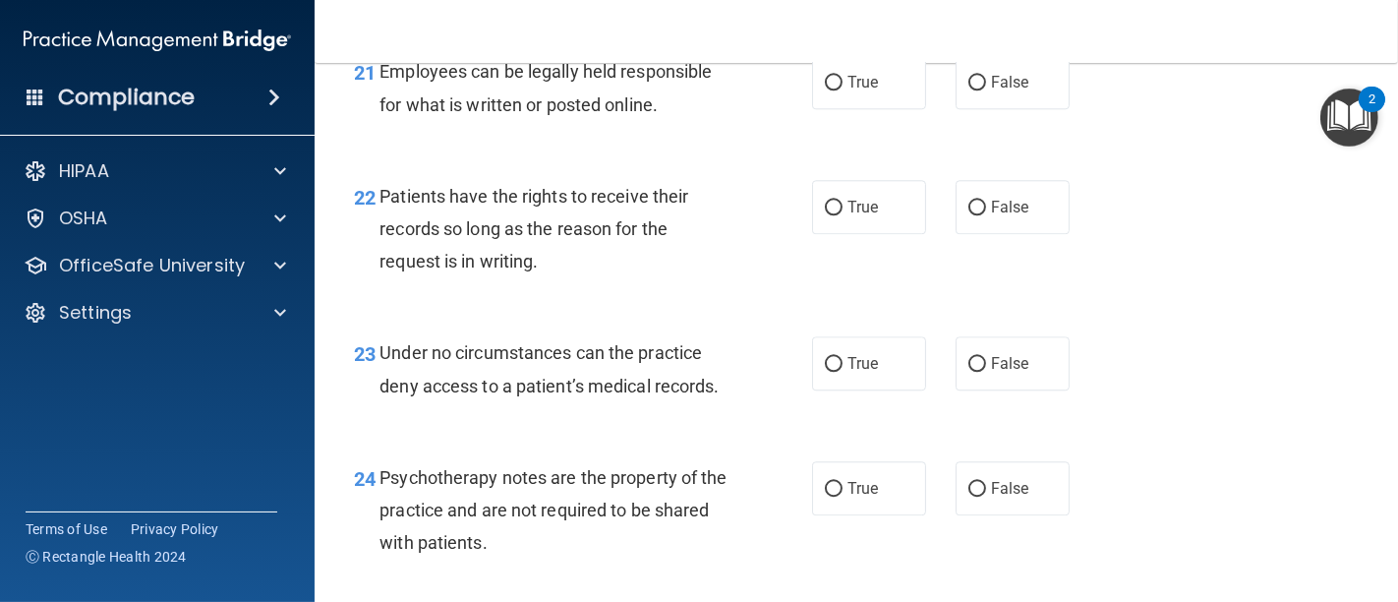
scroll to position [4259, 0]
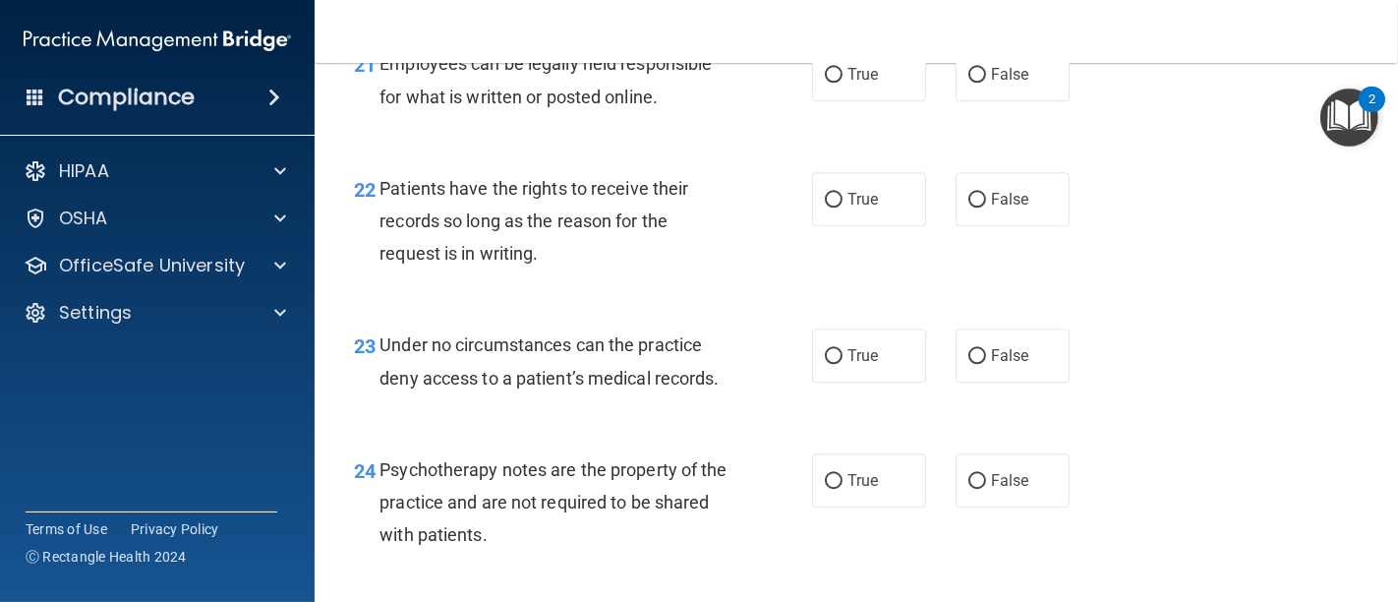
click at [750, 265] on div "22 Patients have the rights to receive their records so long as the reason for …" at bounding box center [582, 226] width 517 height 108
click at [812, 101] on label "True" at bounding box center [869, 74] width 114 height 54
click at [825, 83] on input "True" at bounding box center [834, 75] width 18 height 15
radio input "true"
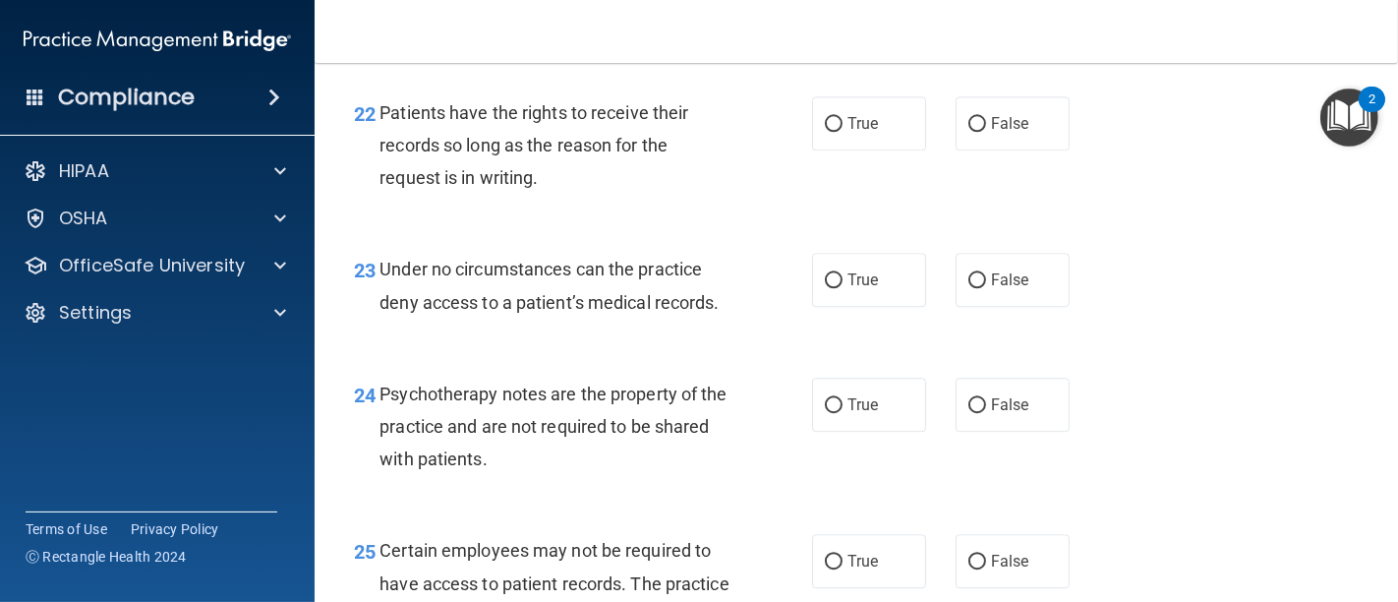
scroll to position [4369, 0]
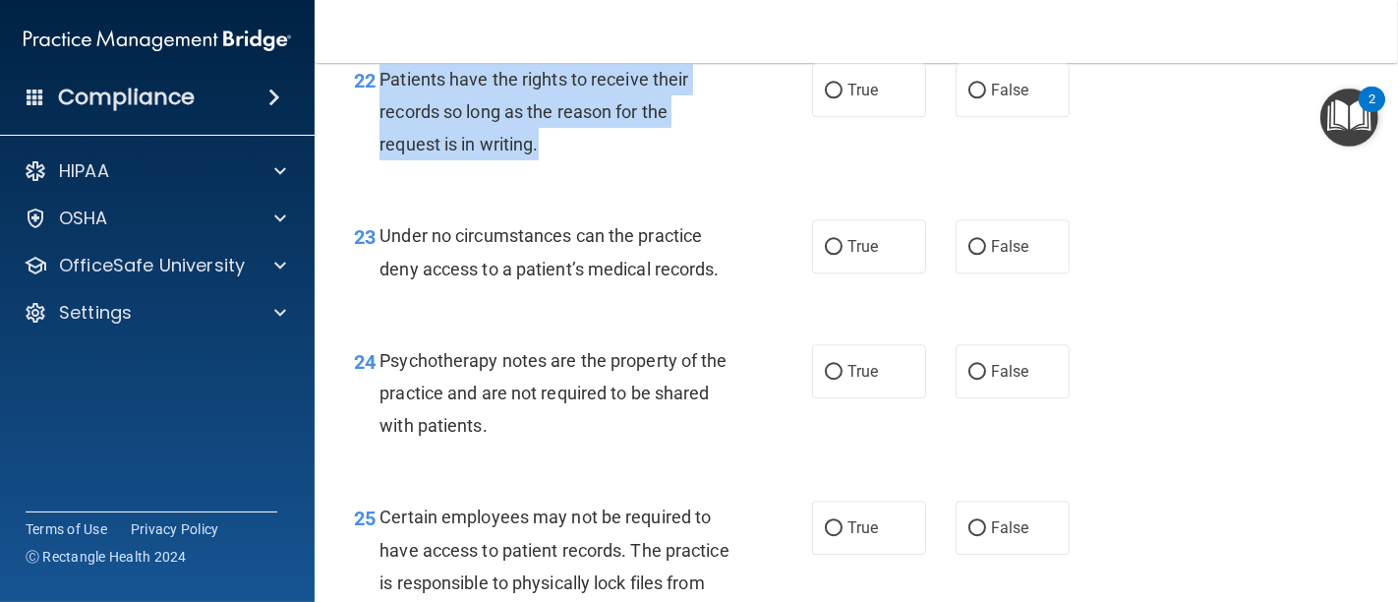
drag, startPoint x: 570, startPoint y: 219, endPoint x: 382, endPoint y: 142, distance: 203.2
click at [382, 142] on div "Patients have the rights to receive their records so long as the reason for the…" at bounding box center [562, 112] width 366 height 98
click at [968, 98] on input "False" at bounding box center [977, 91] width 18 height 15
radio input "true"
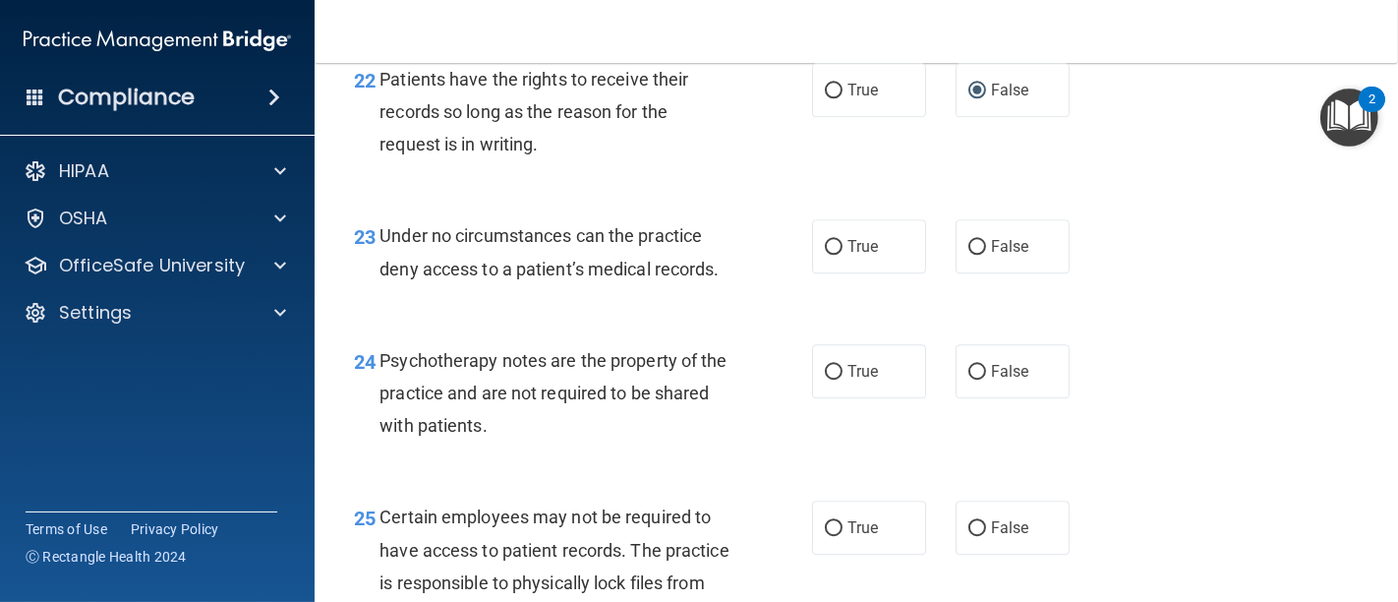
click at [1120, 265] on div "23 Under no circumstances can the practice deny access to a patient’s medical r…" at bounding box center [856, 257] width 1034 height 124
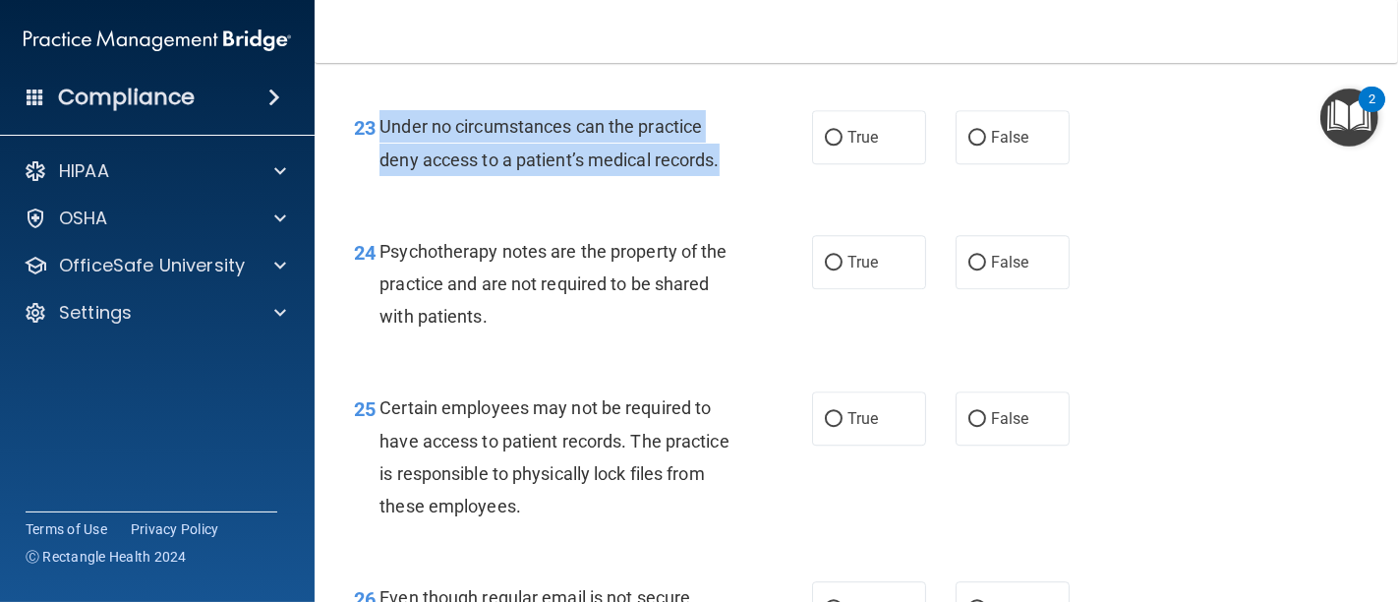
drag, startPoint x: 724, startPoint y: 223, endPoint x: 377, endPoint y: 187, distance: 347.9
click at [377, 185] on div "23 Under no circumstances can the practice deny access to a patient’s medical r…" at bounding box center [582, 147] width 517 height 75
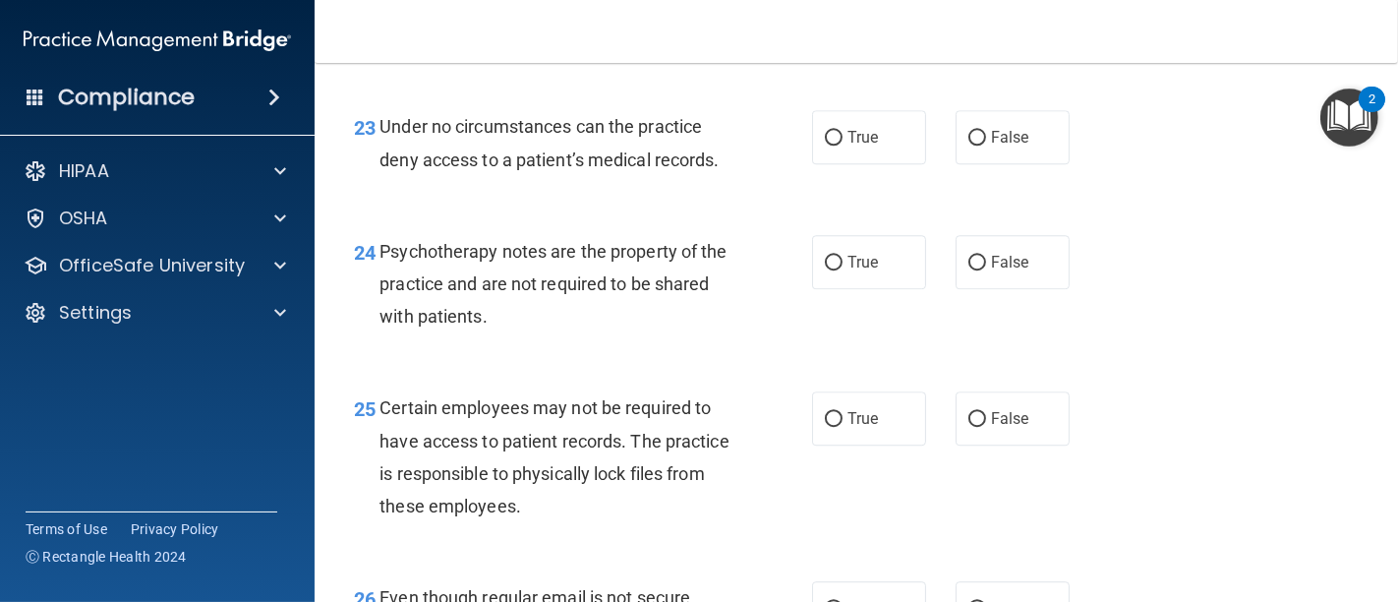
click at [673, 280] on div "24 Psychotherapy notes are the property of the practice and are not required to…" at bounding box center [856, 288] width 1034 height 157
click at [968, 145] on input "False" at bounding box center [977, 138] width 18 height 15
radio input "true"
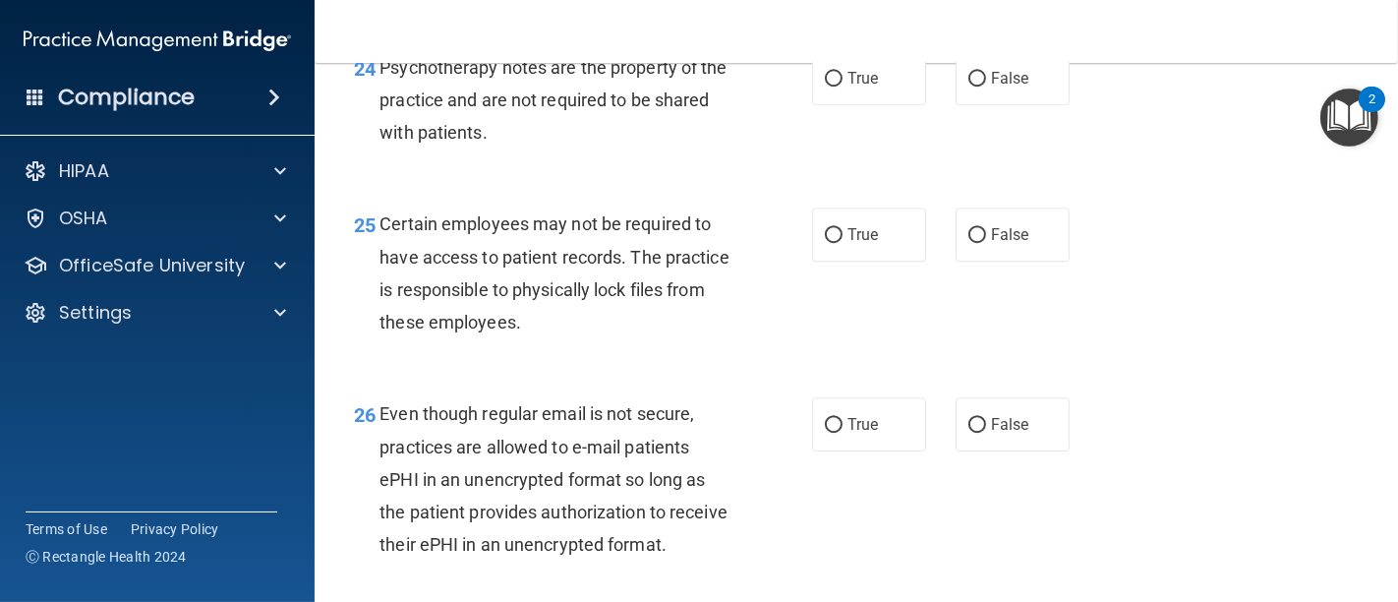
scroll to position [4696, 0]
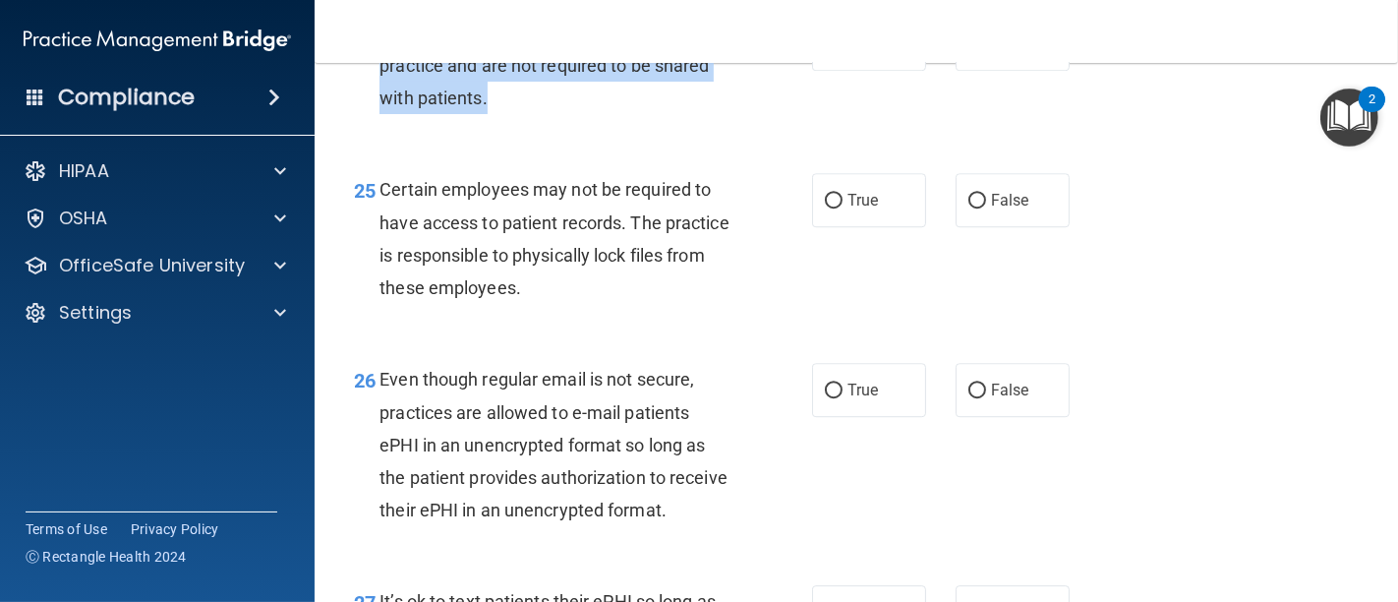
drag, startPoint x: 556, startPoint y: 161, endPoint x: 382, endPoint y: 89, distance: 188.2
click at [382, 89] on div "Psychotherapy notes are the property of the practice and are not required to be…" at bounding box center [562, 66] width 366 height 98
click at [968, 52] on input "False" at bounding box center [977, 44] width 18 height 15
radio input "true"
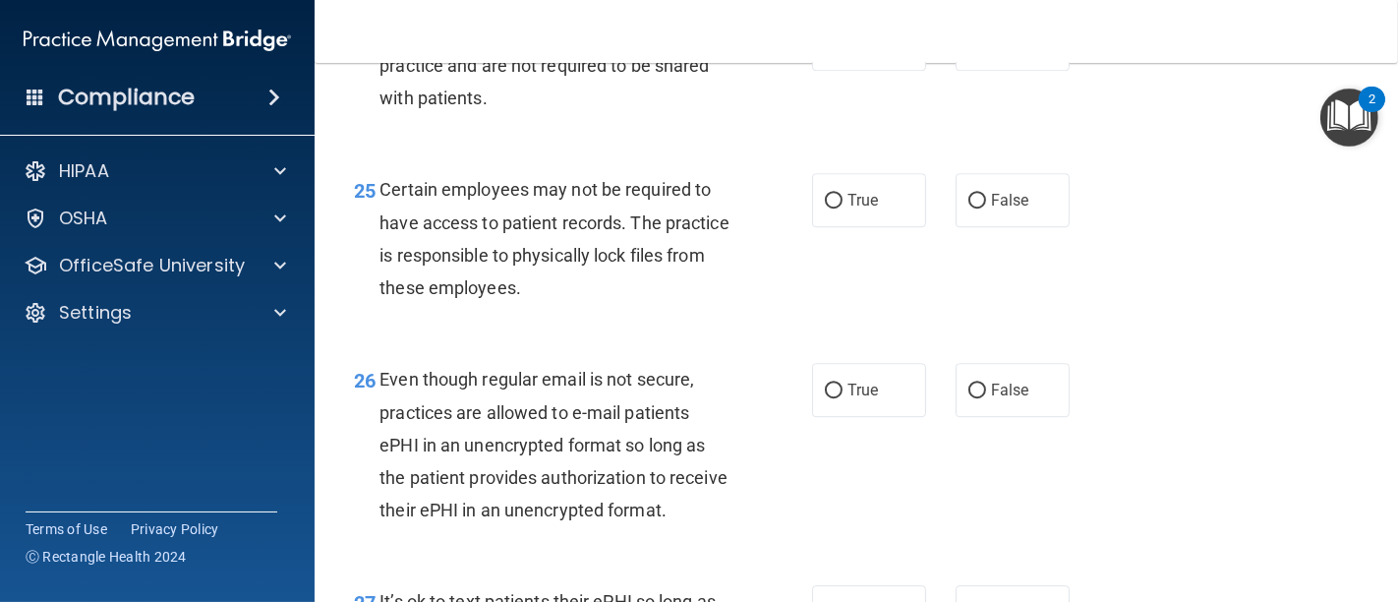
click at [1232, 332] on div "25 Certain employees may not be required to have access to patient records. The…" at bounding box center [856, 243] width 1034 height 190
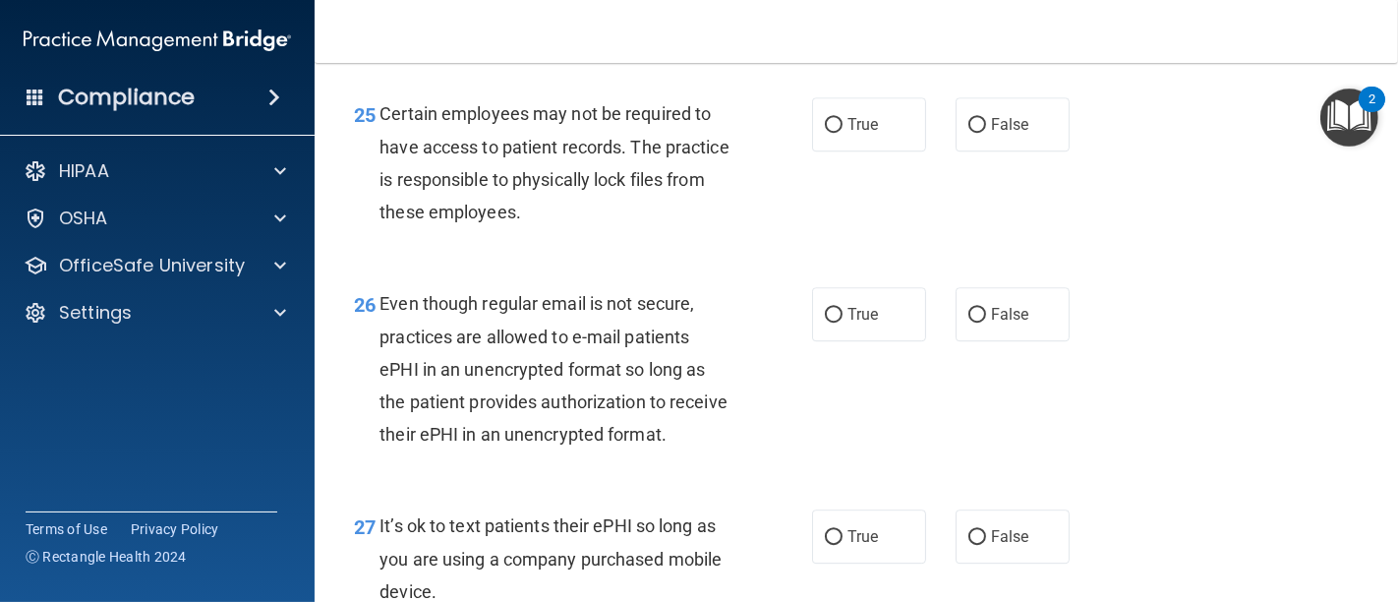
scroll to position [4805, 0]
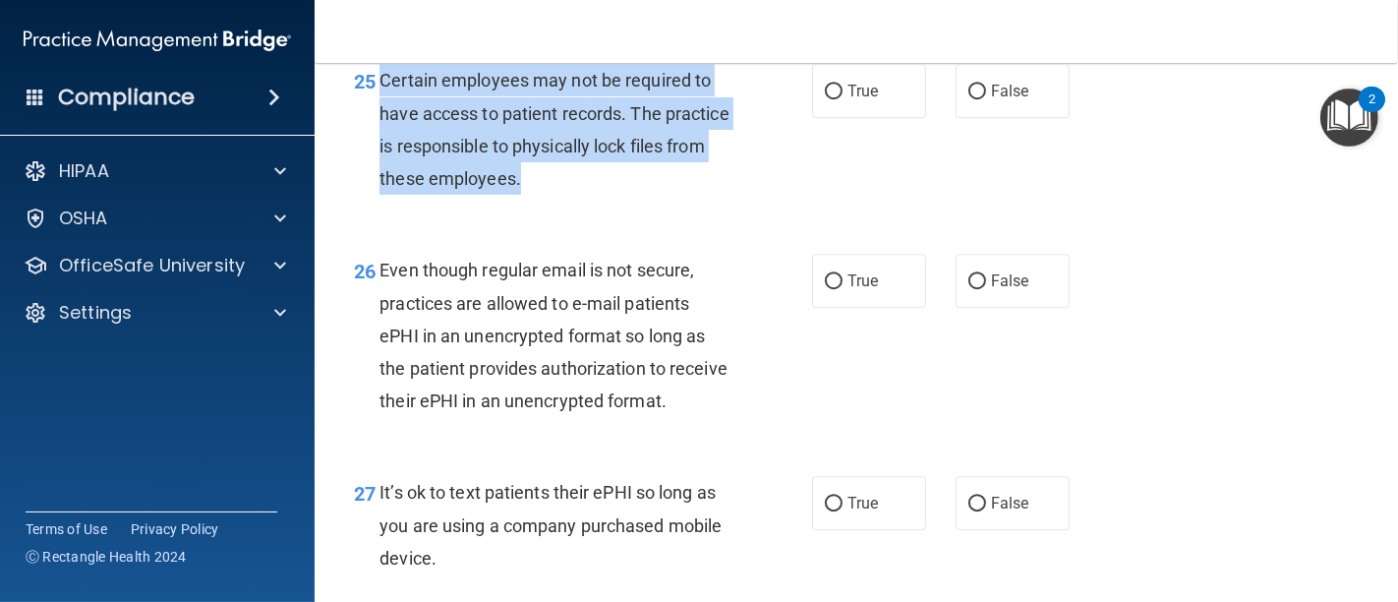
drag, startPoint x: 611, startPoint y: 246, endPoint x: 379, endPoint y: 136, distance: 256.8
click at [379, 136] on div "Certain employees may not be required to have access to patient records. The pr…" at bounding box center [562, 129] width 366 height 131
click at [825, 99] on input "True" at bounding box center [834, 92] width 18 height 15
radio input "true"
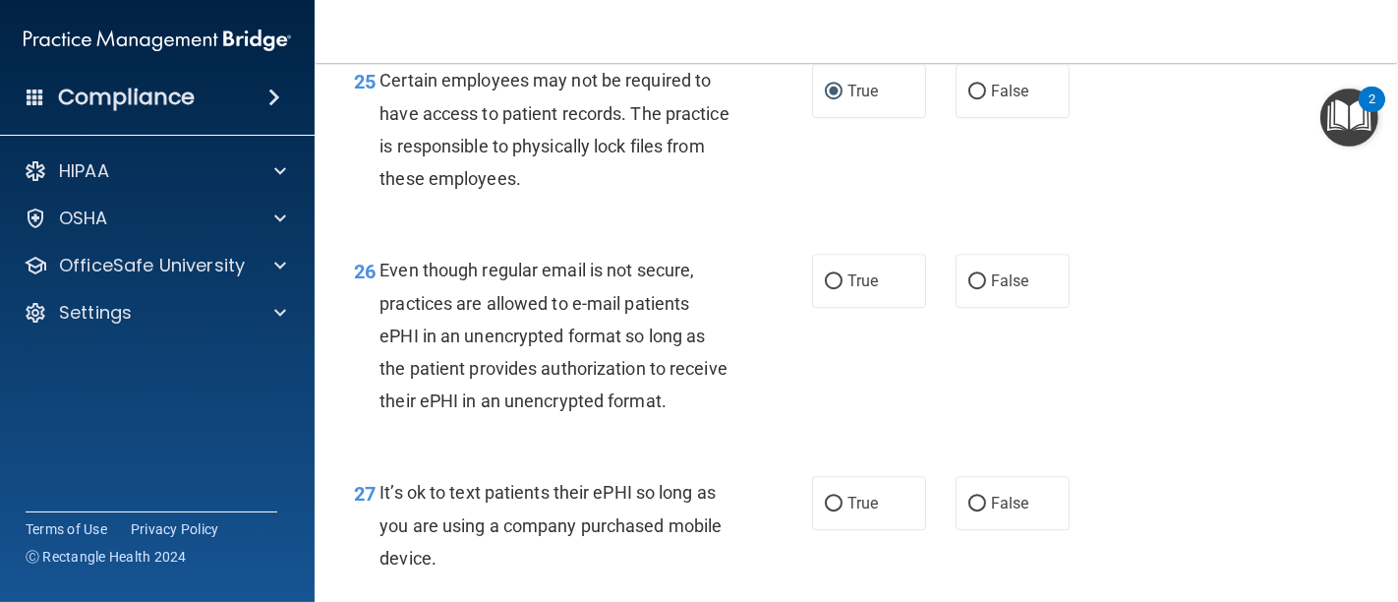
click at [726, 229] on div "25 Certain employees may not be required to have access to patient records. The…" at bounding box center [856, 134] width 1034 height 190
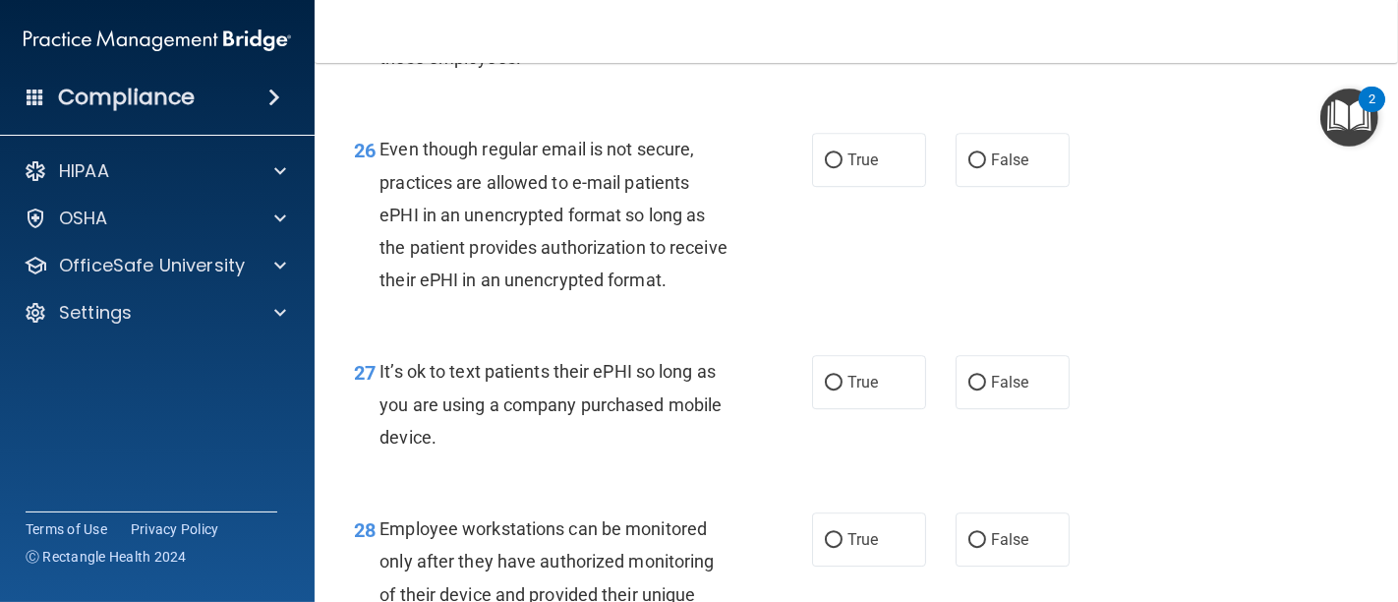
scroll to position [5024, 0]
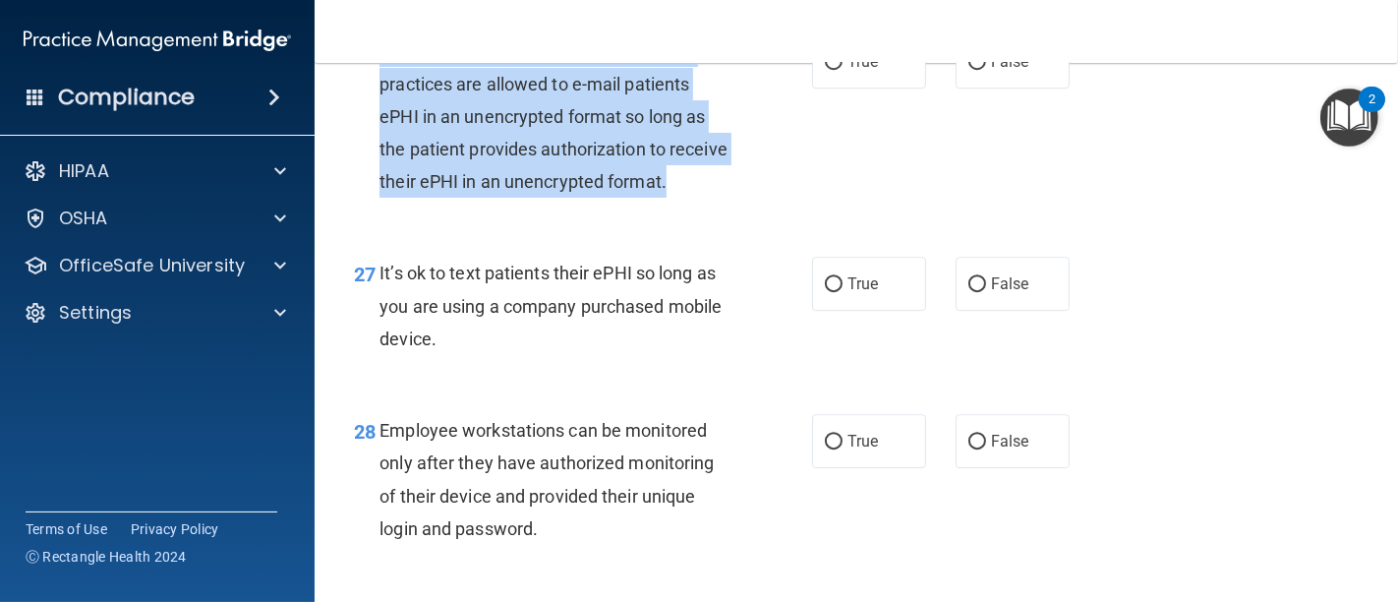
drag, startPoint x: 445, startPoint y: 276, endPoint x: 381, endPoint y: 116, distance: 172.5
click at [381, 116] on div "Even though regular email is not secure, practices are allowed to e-mail patien…" at bounding box center [562, 115] width 366 height 163
click at [968, 70] on input "False" at bounding box center [977, 62] width 18 height 15
click at [723, 232] on div "26 Even though regular email is not secure, practices are allowed to e-mail pat…" at bounding box center [856, 121] width 1034 height 222
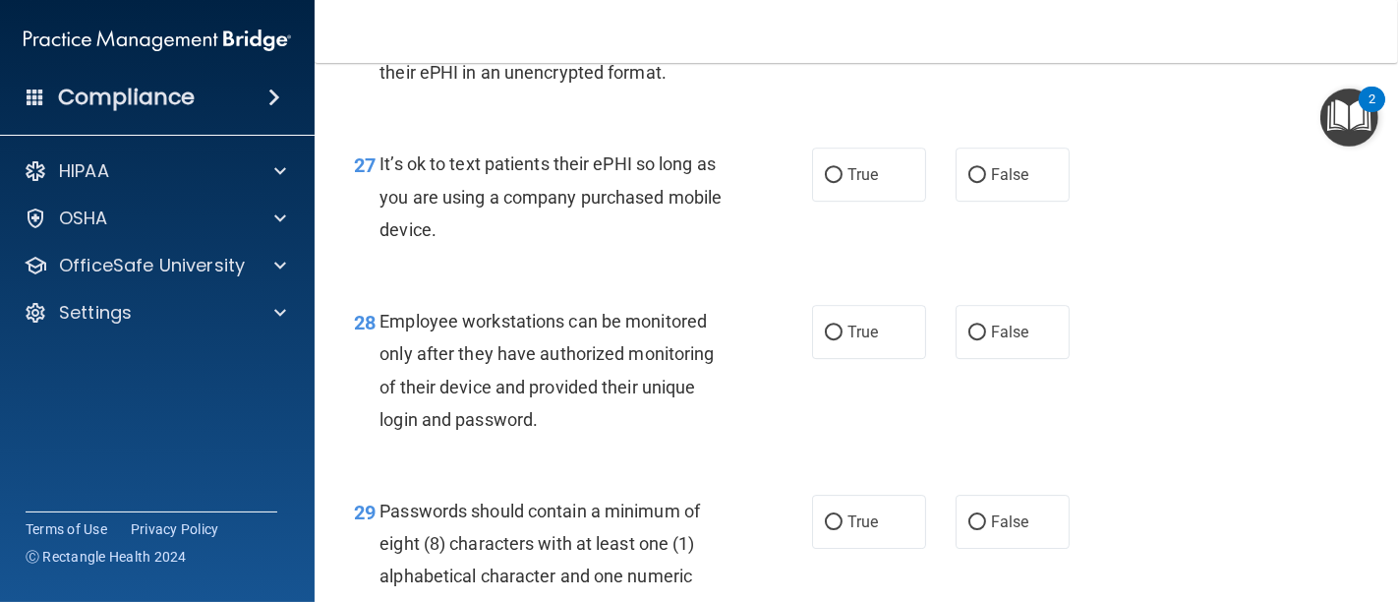
scroll to position [5242, 0]
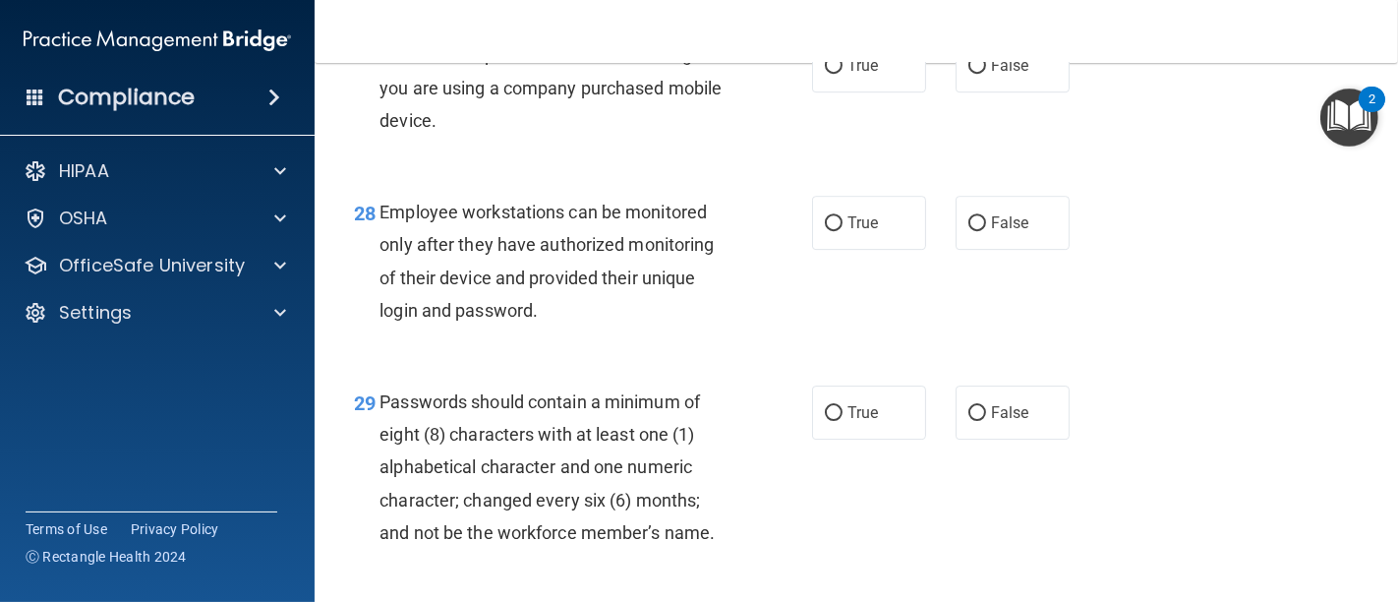
drag, startPoint x: 448, startPoint y: 220, endPoint x: 374, endPoint y: 148, distance: 103.6
click at [374, 146] on div "27 It’s ok to text patients their ePHI so long as you are using a company purch…" at bounding box center [582, 92] width 517 height 108
click at [972, 74] on input "False" at bounding box center [977, 66] width 18 height 15
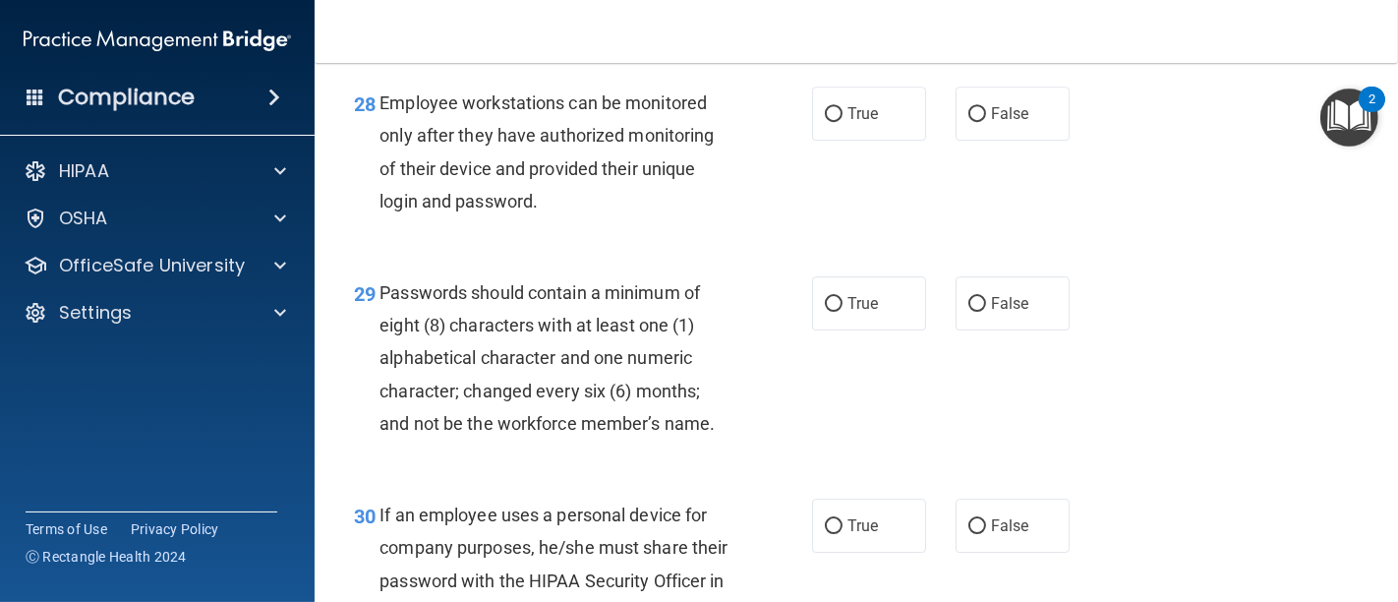
scroll to position [5461, 0]
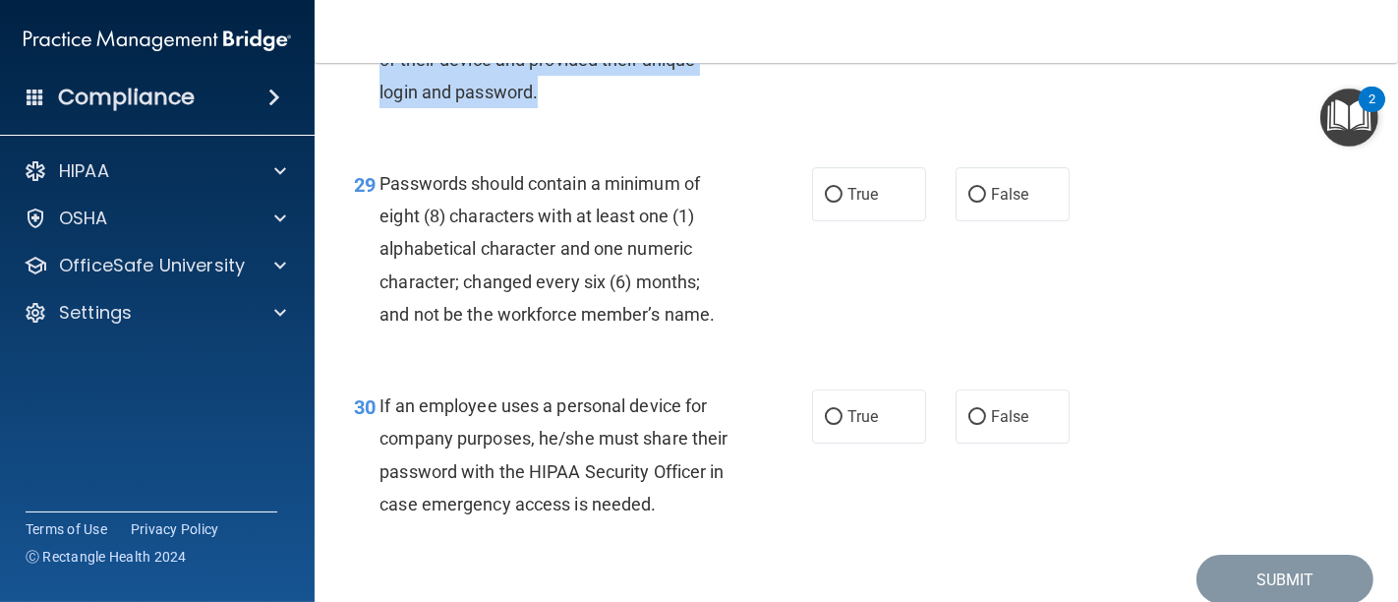
drag, startPoint x: 580, startPoint y: 192, endPoint x: 374, endPoint y: 82, distance: 234.0
click at [374, 82] on div "28 Employee workstations can be monitored only after they have authorized monit…" at bounding box center [582, 47] width 517 height 141
click at [974, 13] on input "False" at bounding box center [977, 5] width 18 height 15
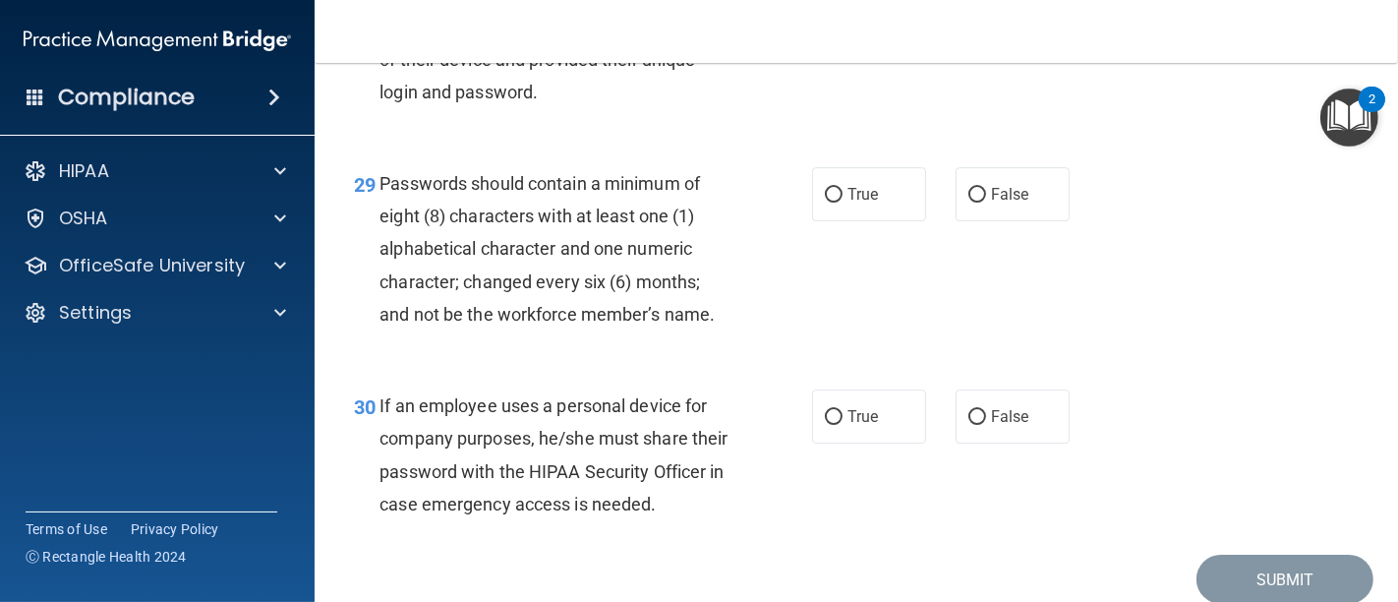
click at [740, 340] on div "29 Passwords should contain a minimum of eight (8) characters with at least one…" at bounding box center [582, 253] width 517 height 173
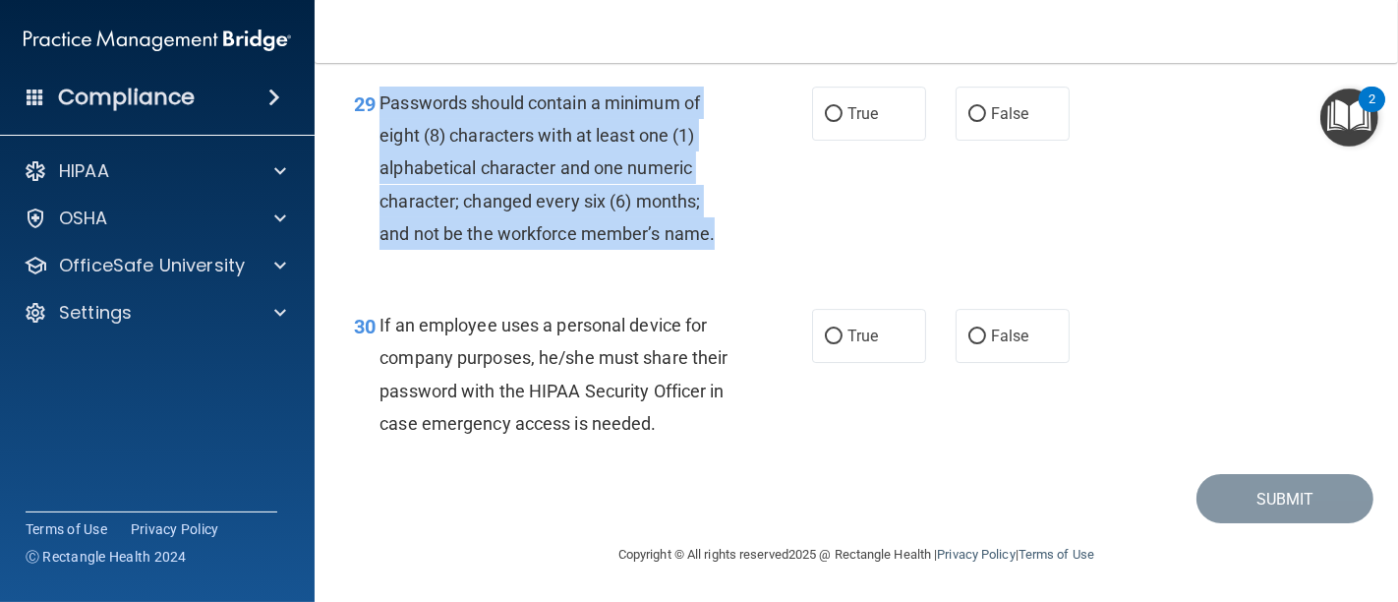
drag, startPoint x: 729, startPoint y: 305, endPoint x: 379, endPoint y: 160, distance: 378.6
click at [379, 160] on div "Passwords should contain a minimum of eight (8) characters with at least one (1…" at bounding box center [562, 168] width 366 height 163
click at [825, 122] on input "True" at bounding box center [834, 114] width 18 height 15
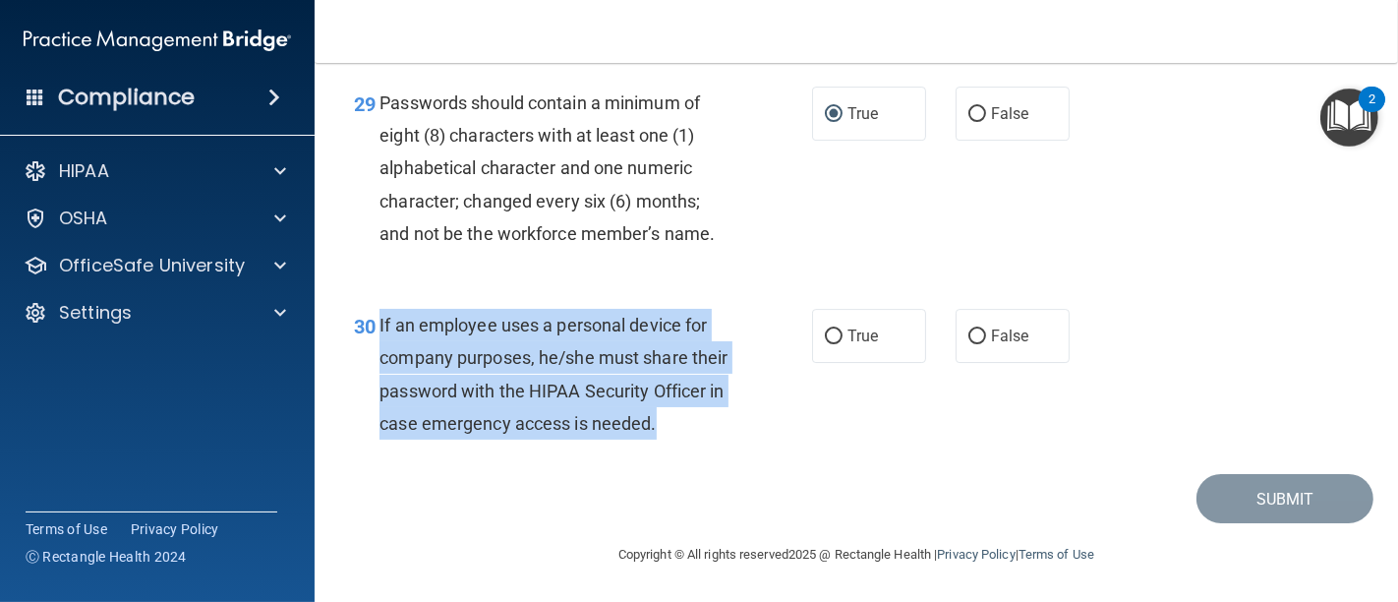
drag, startPoint x: 450, startPoint y: 430, endPoint x: 378, endPoint y: 292, distance: 155.2
click at [379, 309] on div "If an employee uses a personal device for company purposes, he/she must share t…" at bounding box center [562, 374] width 366 height 131
click at [968, 329] on input "False" at bounding box center [977, 336] width 18 height 15
click at [1260, 503] on button "Submit" at bounding box center [1284, 499] width 177 height 50
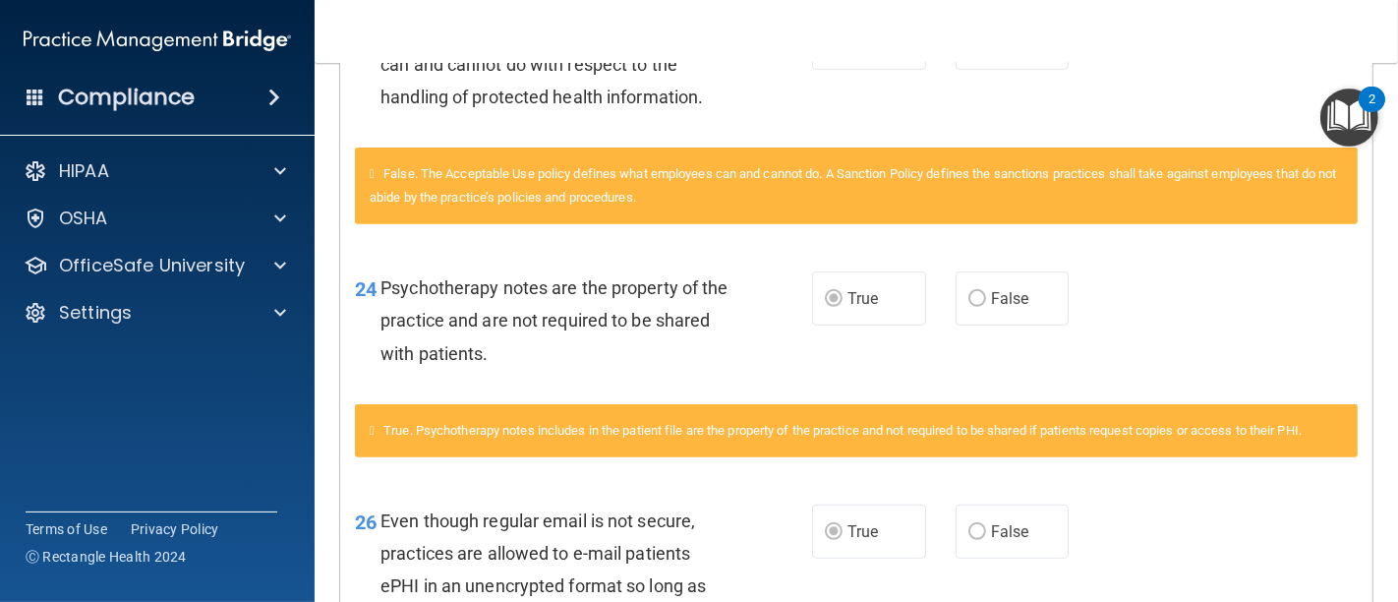
scroll to position [983, 0]
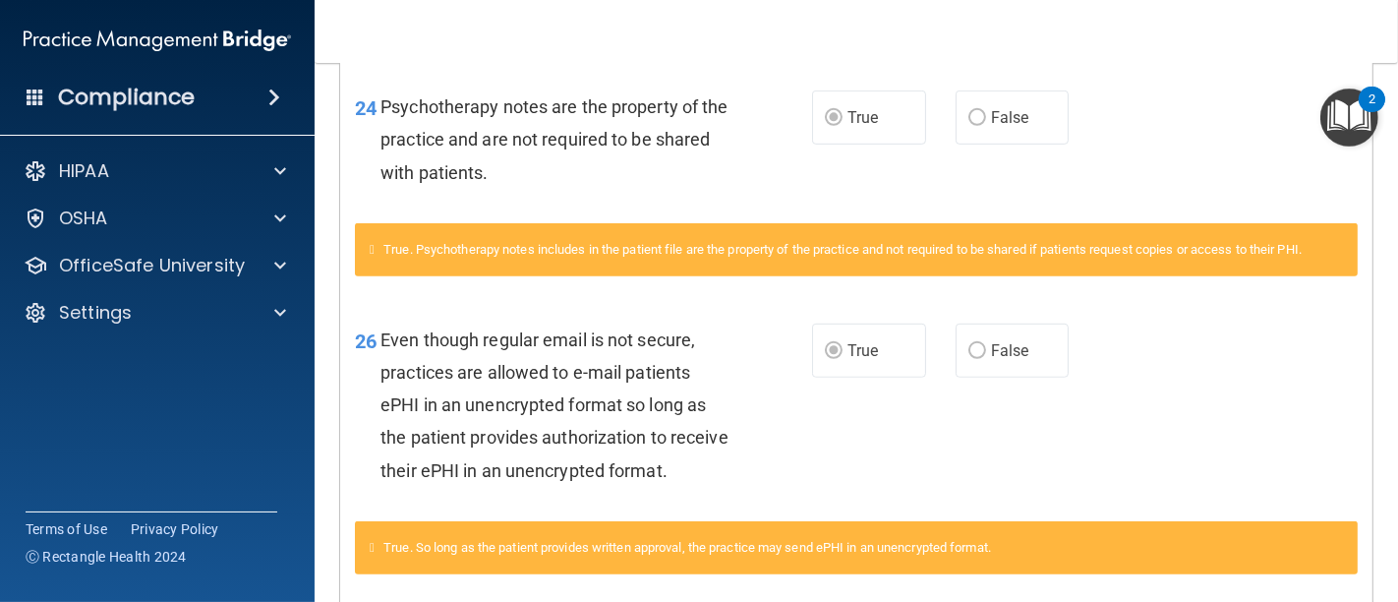
click at [1354, 113] on img "Open Resource Center, 2 new notifications" at bounding box center [1349, 117] width 58 height 58
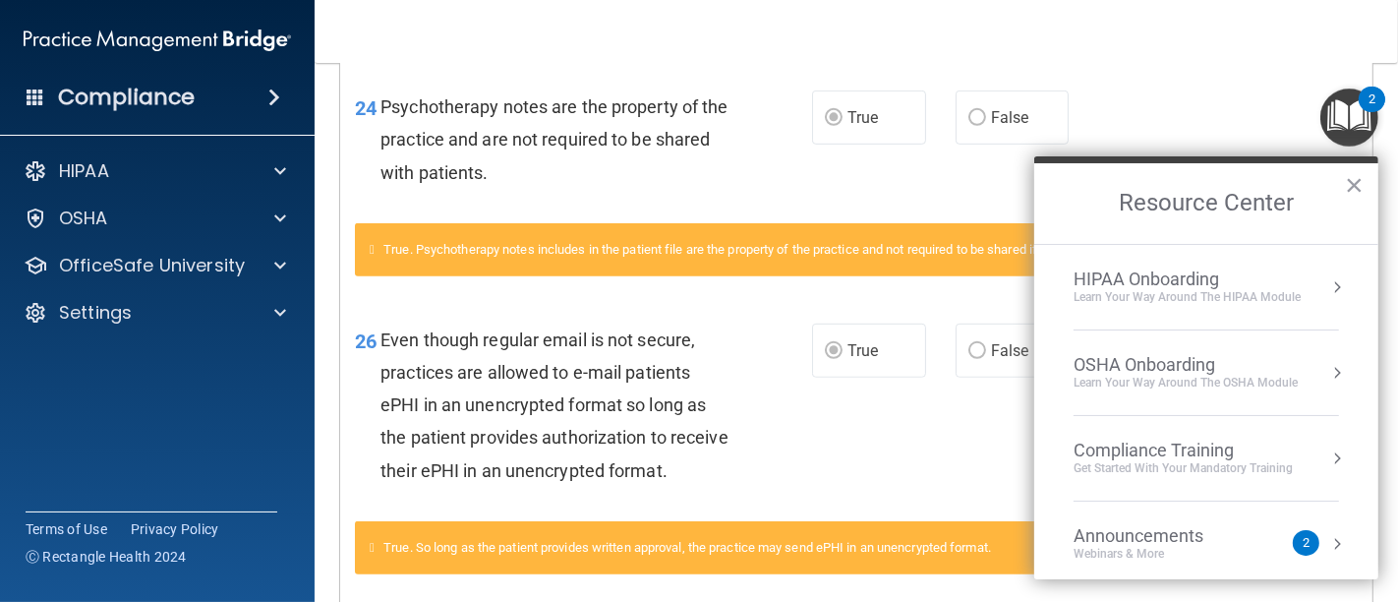
click at [1187, 269] on div "HIPAA Onboarding" at bounding box center [1186, 279] width 227 height 22
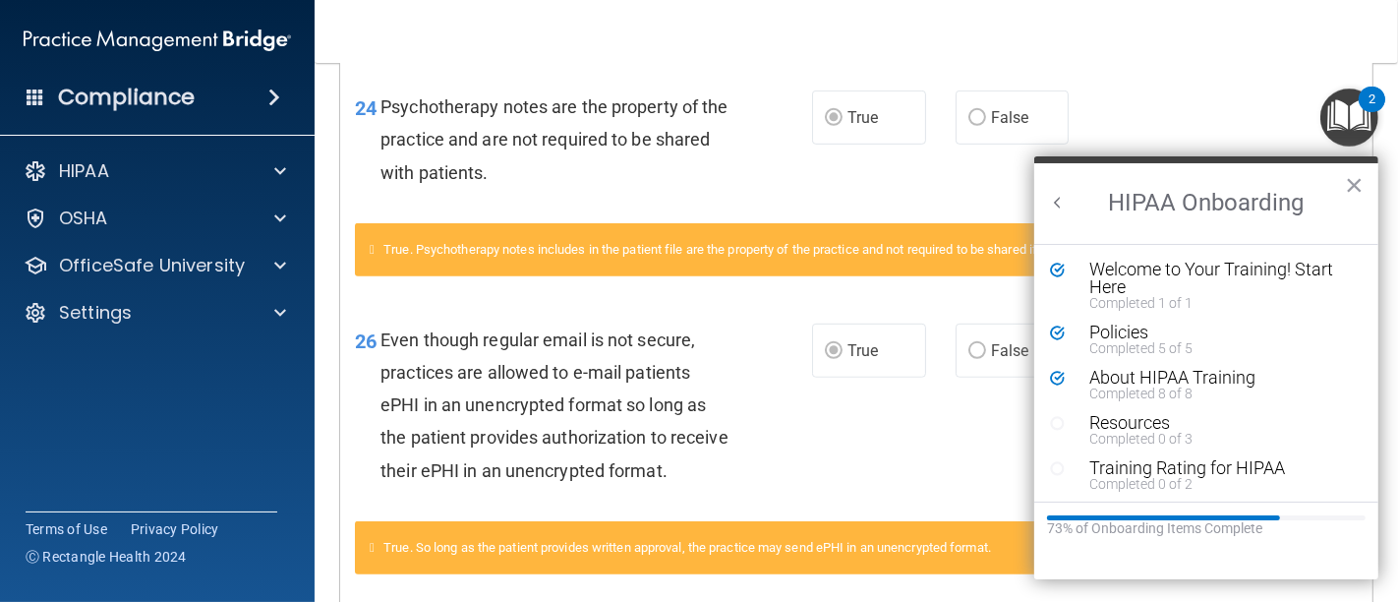
scroll to position [0, 0]
click at [1168, 377] on div "About HIPAA Training" at bounding box center [1212, 378] width 247 height 18
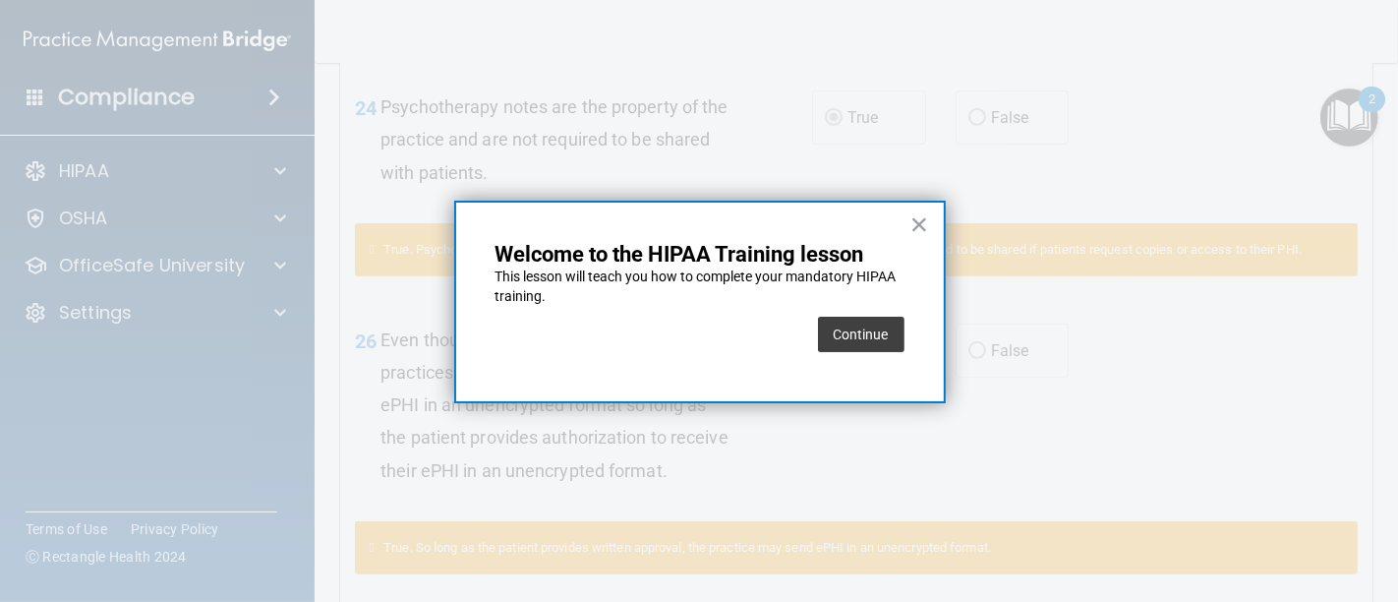
click at [911, 331] on div "× Welcome to the HIPAA Training lesson This lesson will teach you how to comple…" at bounding box center [700, 302] width 492 height 203
click at [884, 333] on button "Continue" at bounding box center [861, 334] width 87 height 35
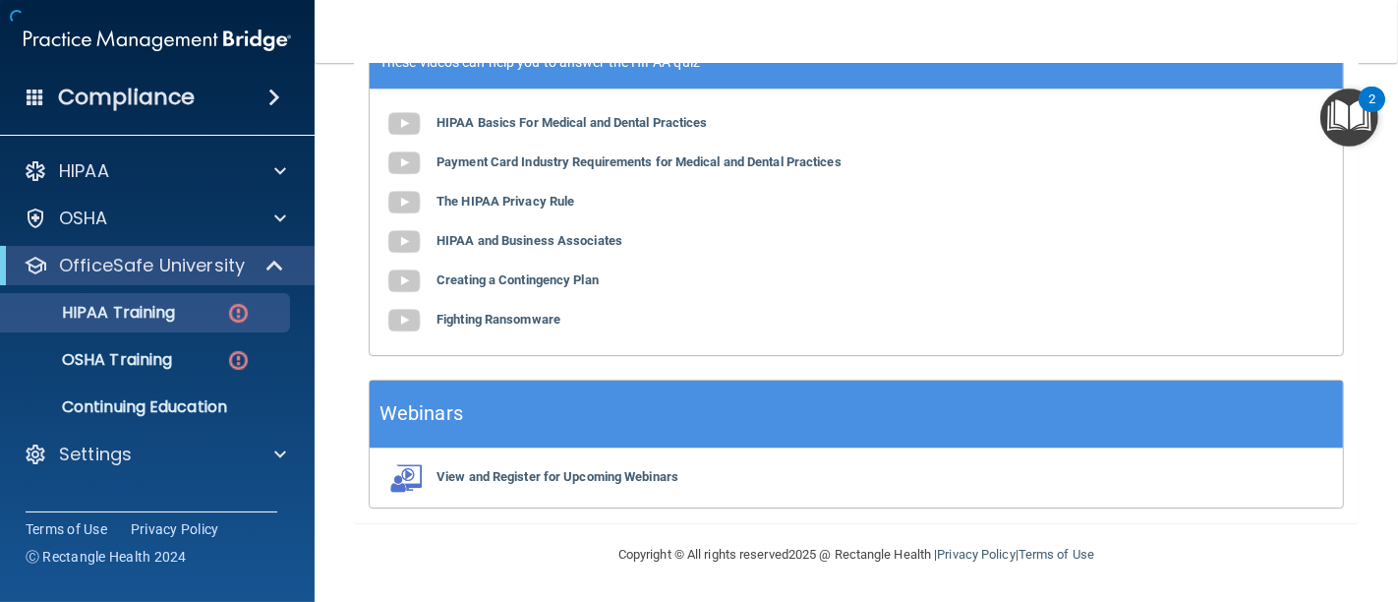
scroll to position [151, 0]
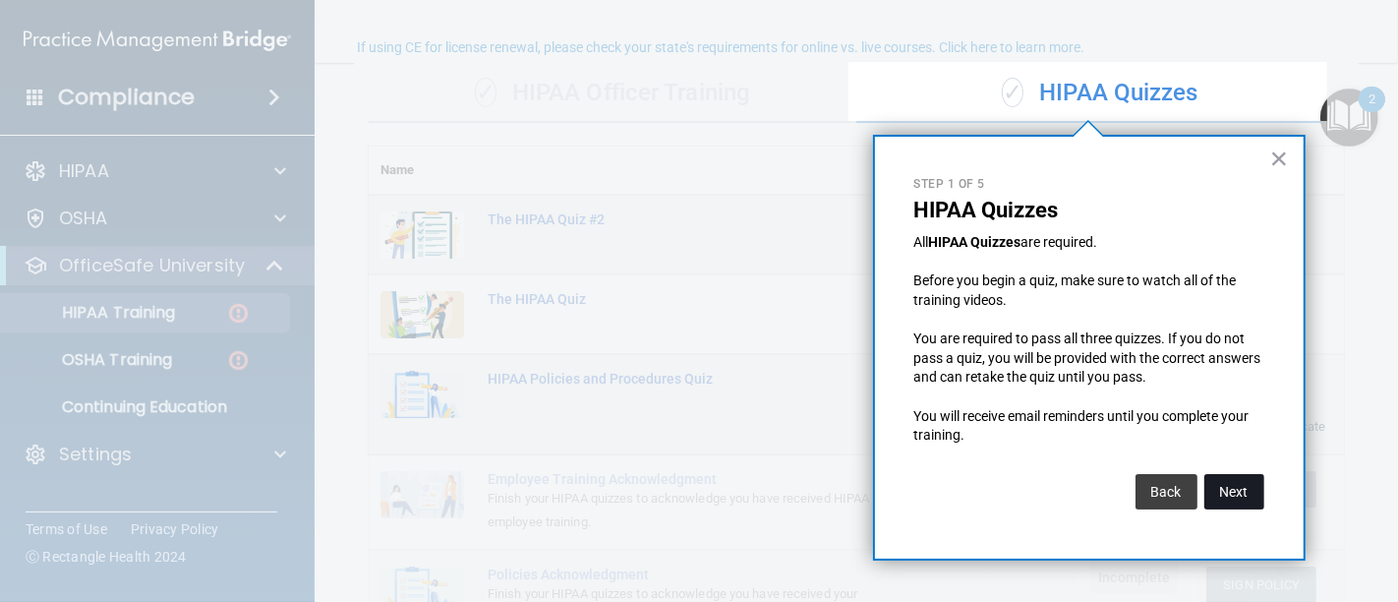
click at [1217, 492] on button "Next" at bounding box center [1234, 491] width 60 height 35
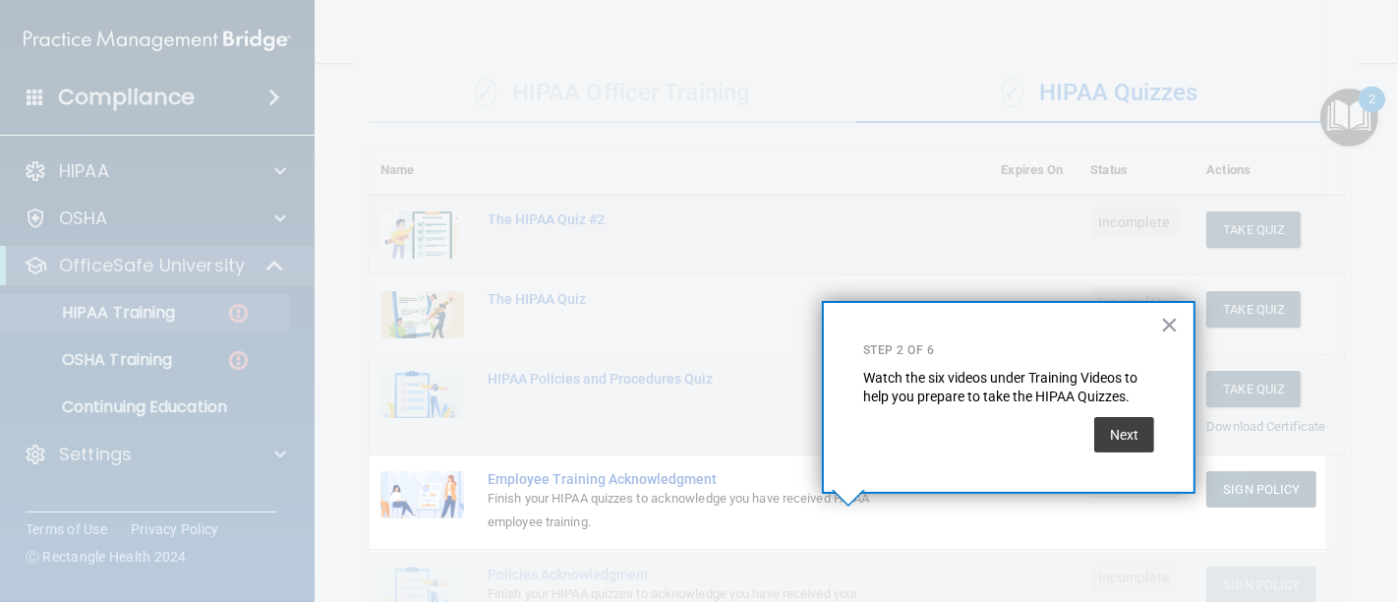
scroll to position [313, 0]
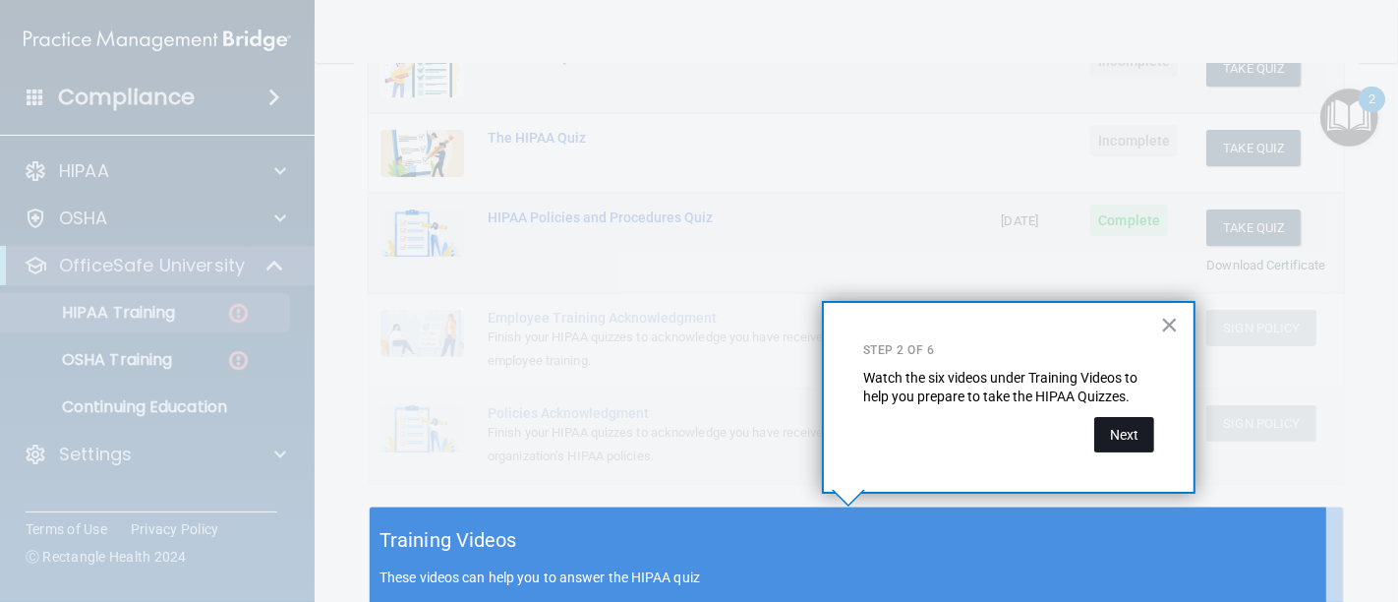
click at [1116, 429] on button "Next" at bounding box center [1124, 434] width 60 height 35
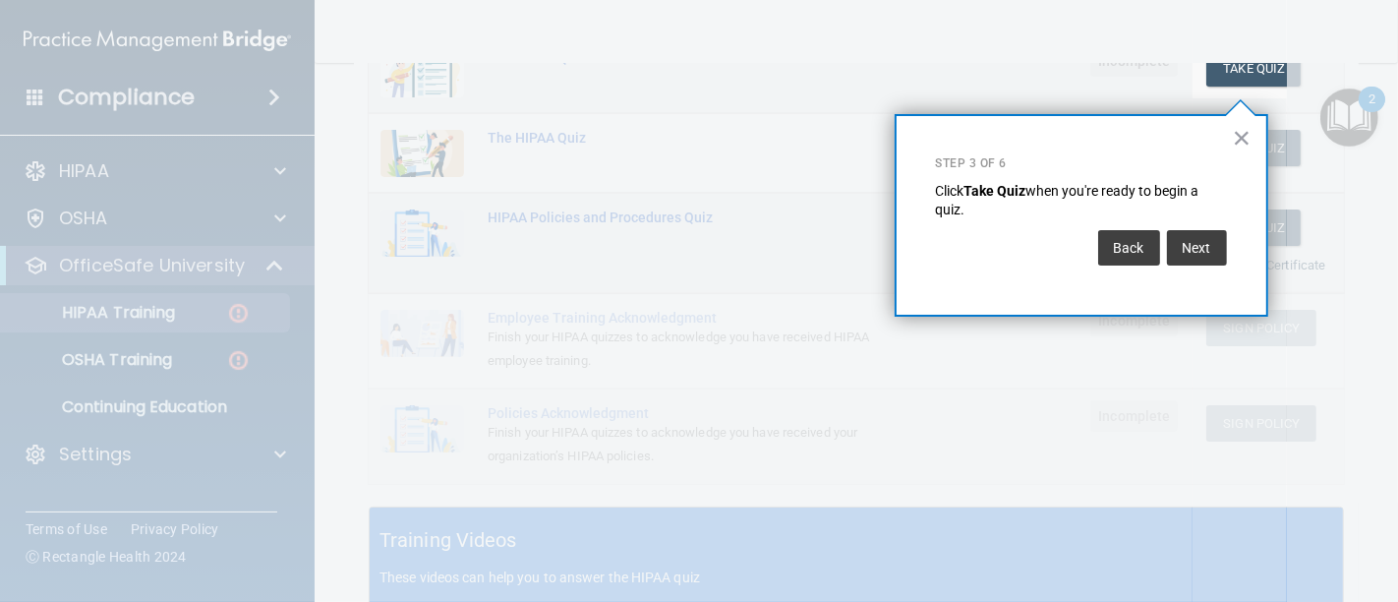
scroll to position [298, 0]
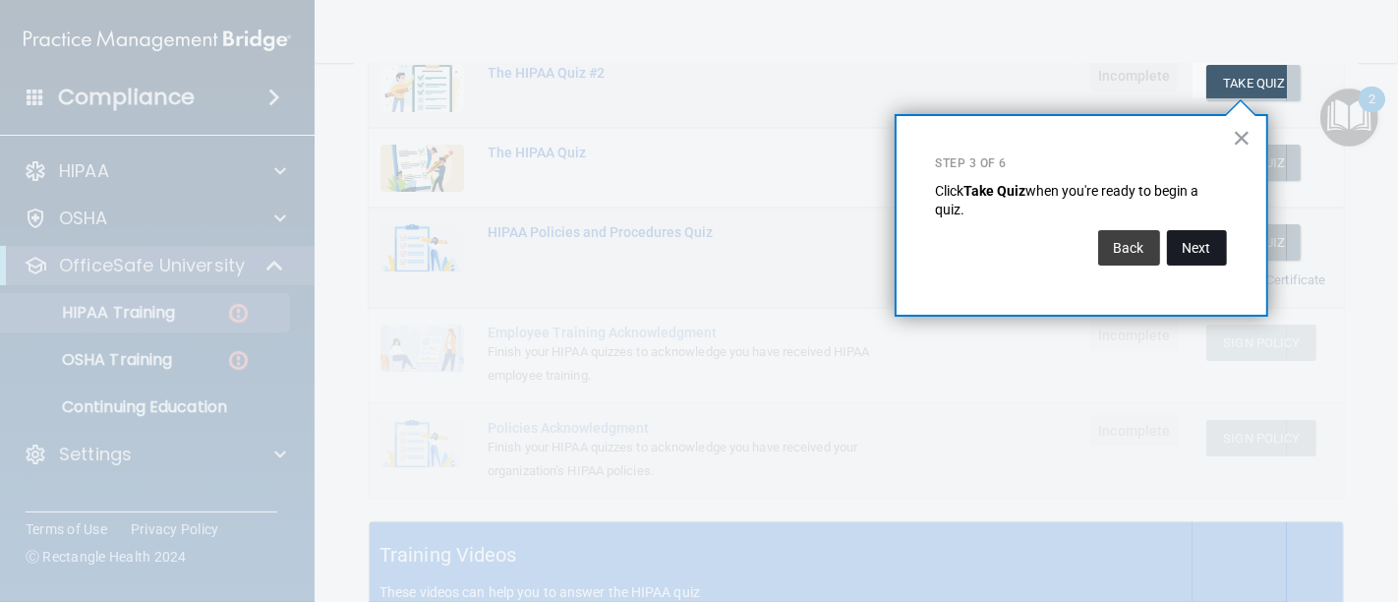
click at [1190, 251] on button "Next" at bounding box center [1197, 247] width 60 height 35
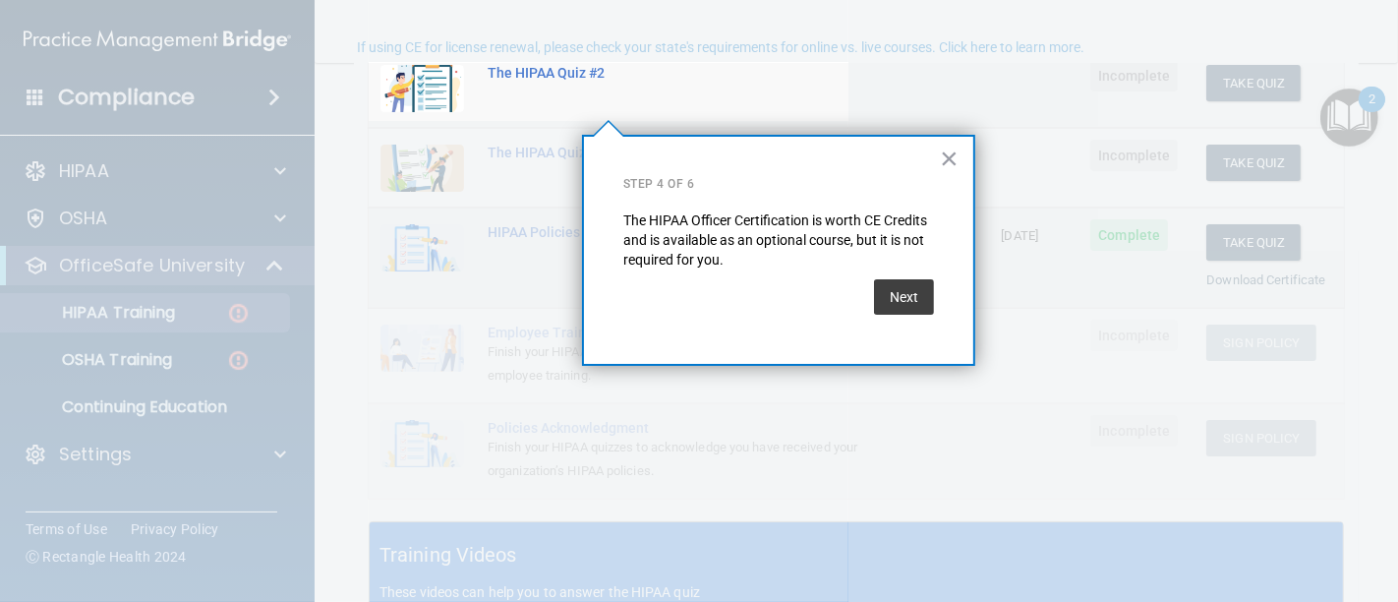
scroll to position [151, 0]
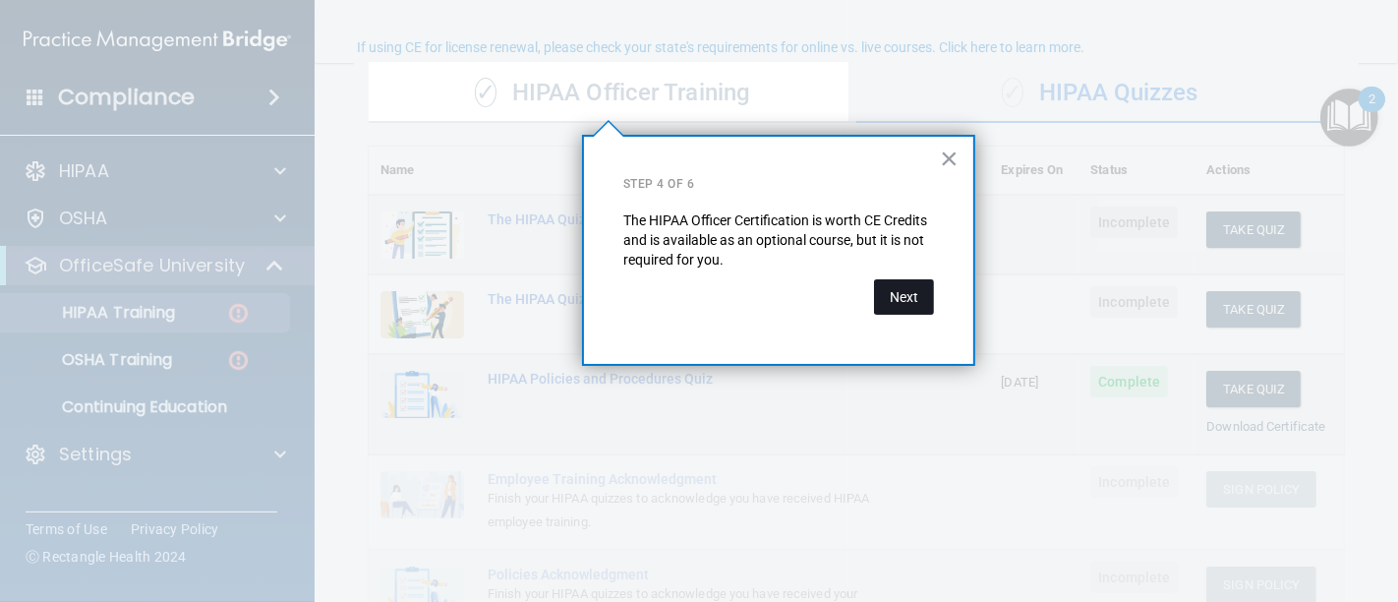
click at [904, 303] on button "Next" at bounding box center [904, 296] width 60 height 35
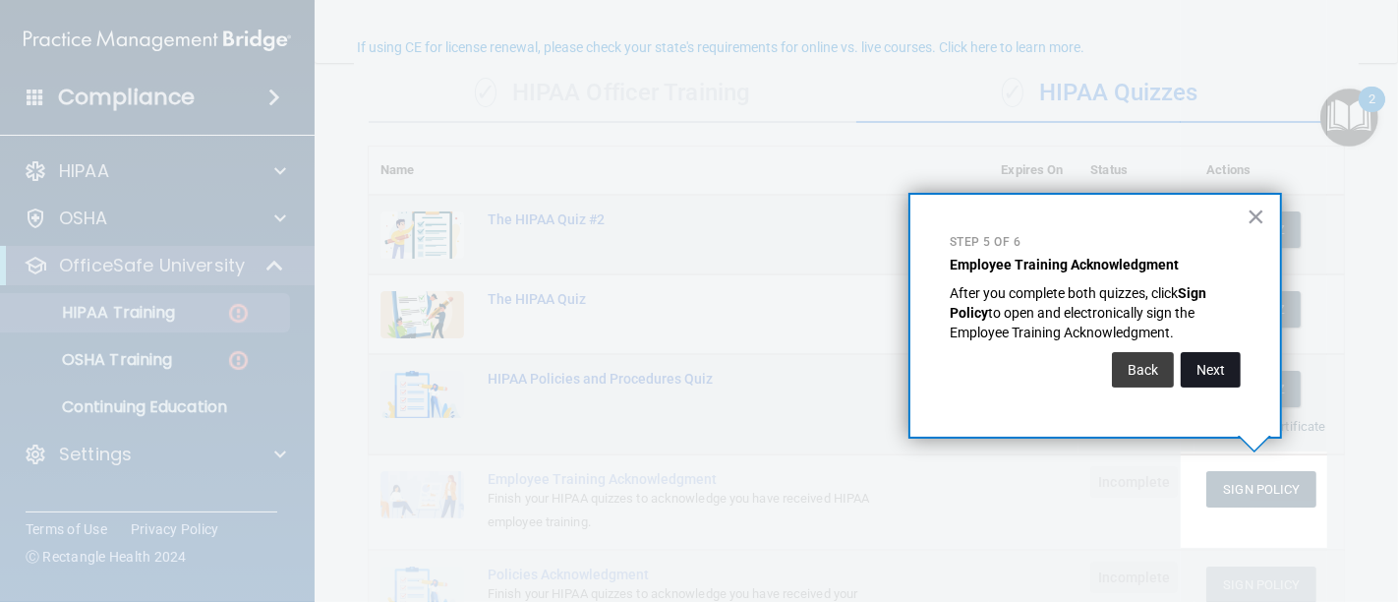
click at [1200, 366] on button "Next" at bounding box center [1211, 369] width 60 height 35
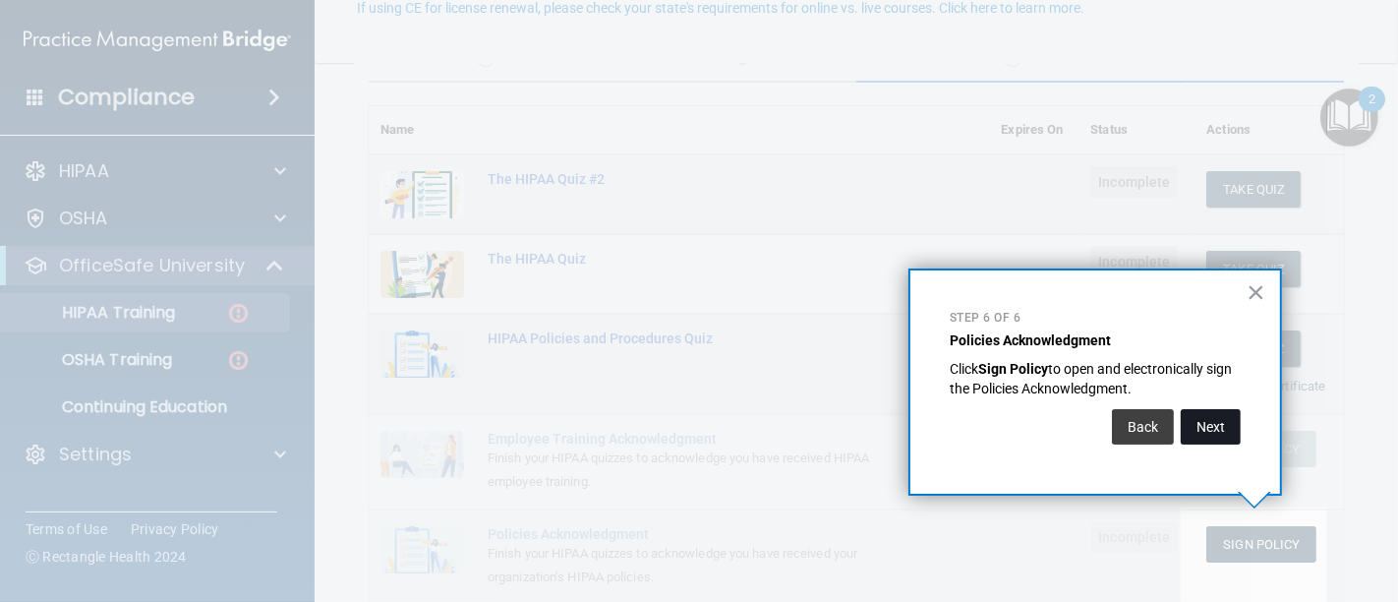
click at [1213, 431] on button "Next" at bounding box center [1211, 426] width 60 height 35
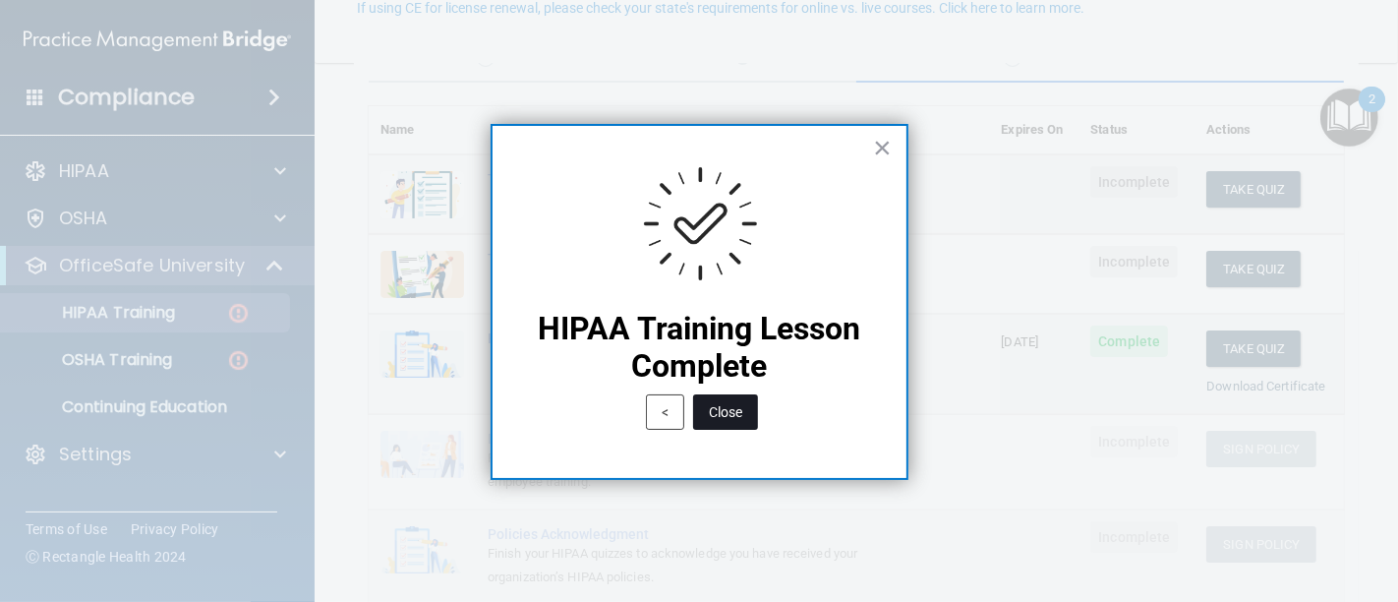
click at [708, 414] on button "Close" at bounding box center [725, 411] width 65 height 35
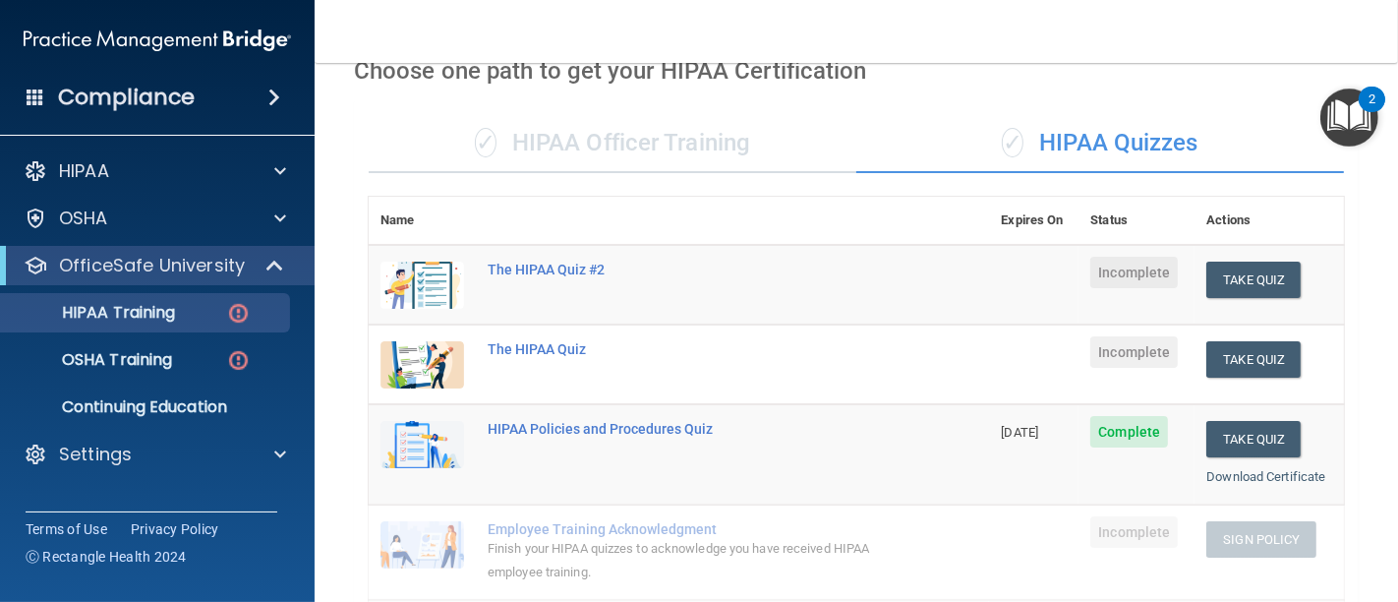
scroll to position [83, 0]
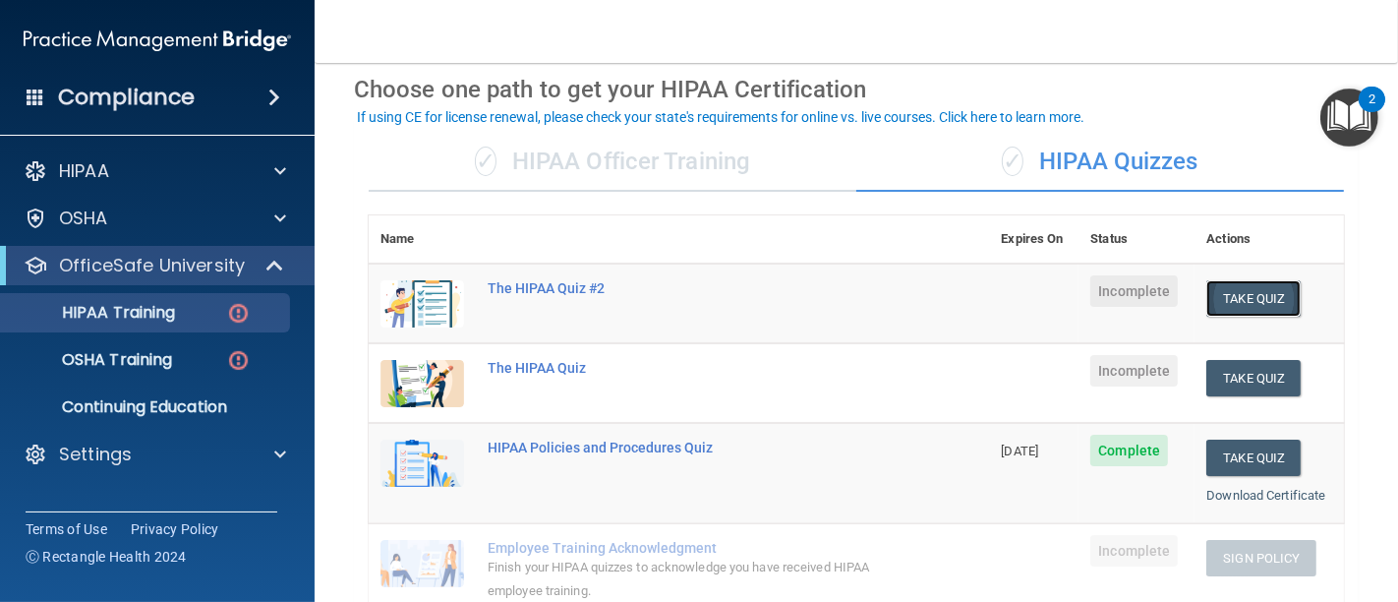
click at [1239, 297] on button "Take Quiz" at bounding box center [1253, 298] width 94 height 36
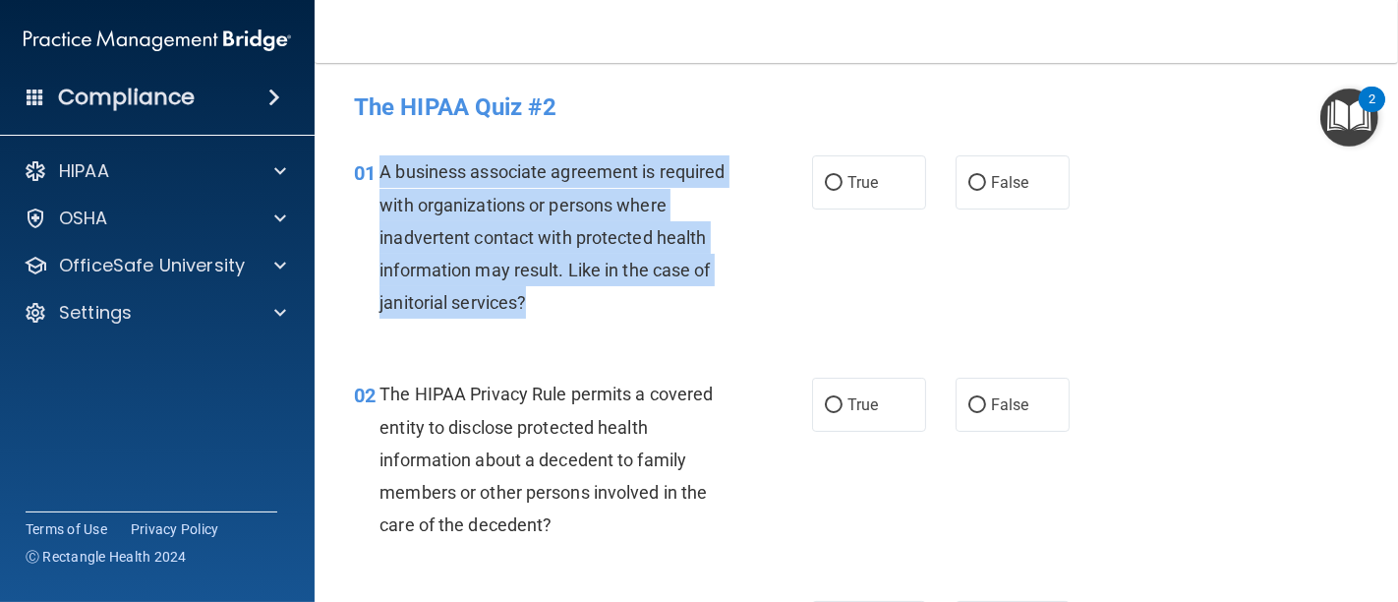
drag, startPoint x: 608, startPoint y: 307, endPoint x: 373, endPoint y: 170, distance: 271.8
click at [373, 170] on div "01 A business associate agreement is required with organizations or persons whe…" at bounding box center [582, 241] width 517 height 173
click at [971, 181] on input "False" at bounding box center [977, 183] width 18 height 15
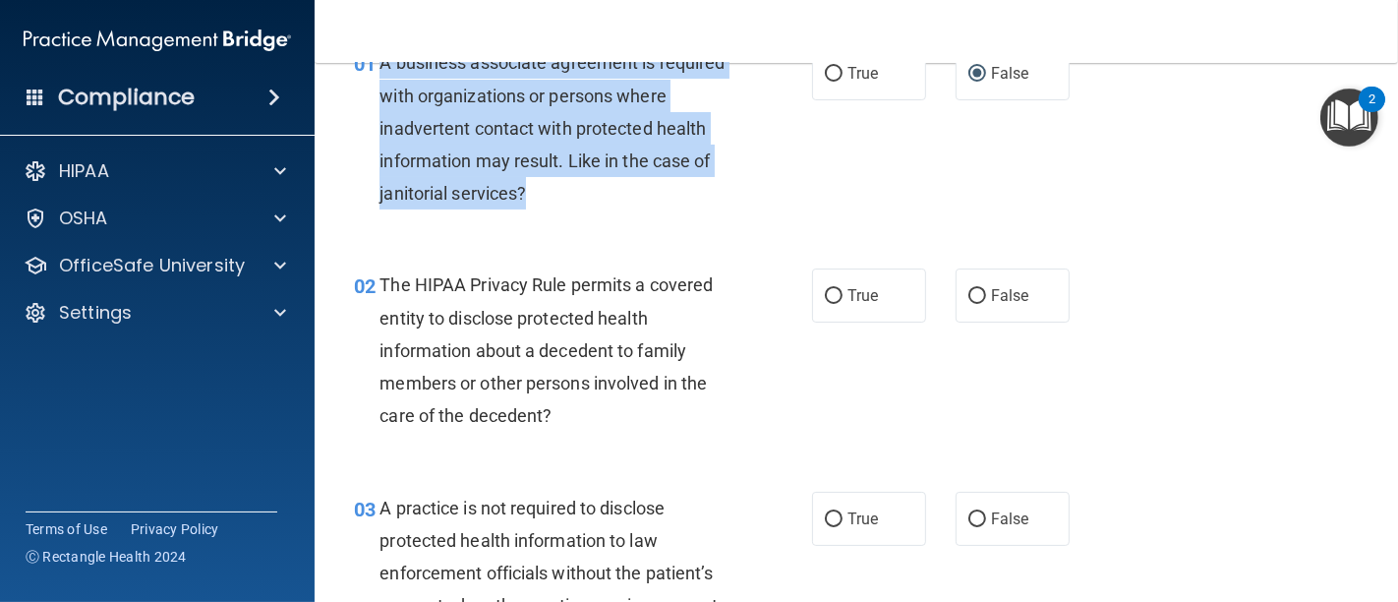
scroll to position [218, 0]
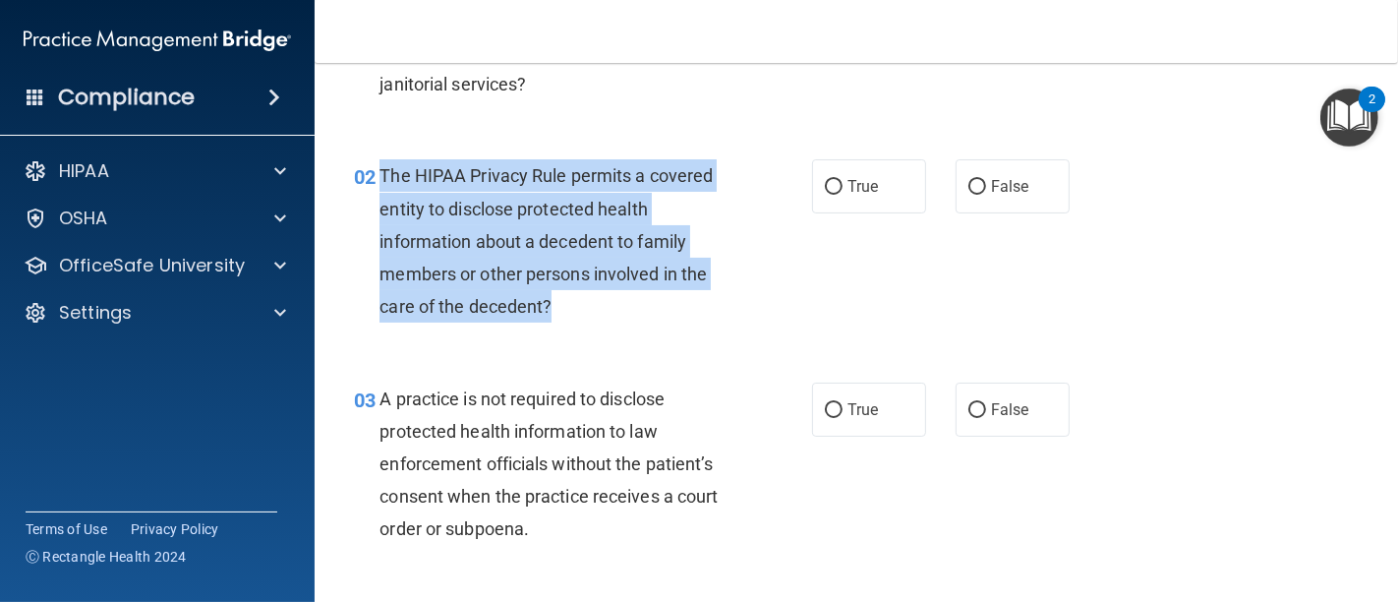
drag, startPoint x: 564, startPoint y: 307, endPoint x: 379, endPoint y: 179, distance: 224.7
click at [379, 179] on div "The HIPAA Privacy Rule permits a covered entity to disclose protected health in…" at bounding box center [562, 240] width 366 height 163
click at [825, 184] on input "True" at bounding box center [834, 187] width 18 height 15
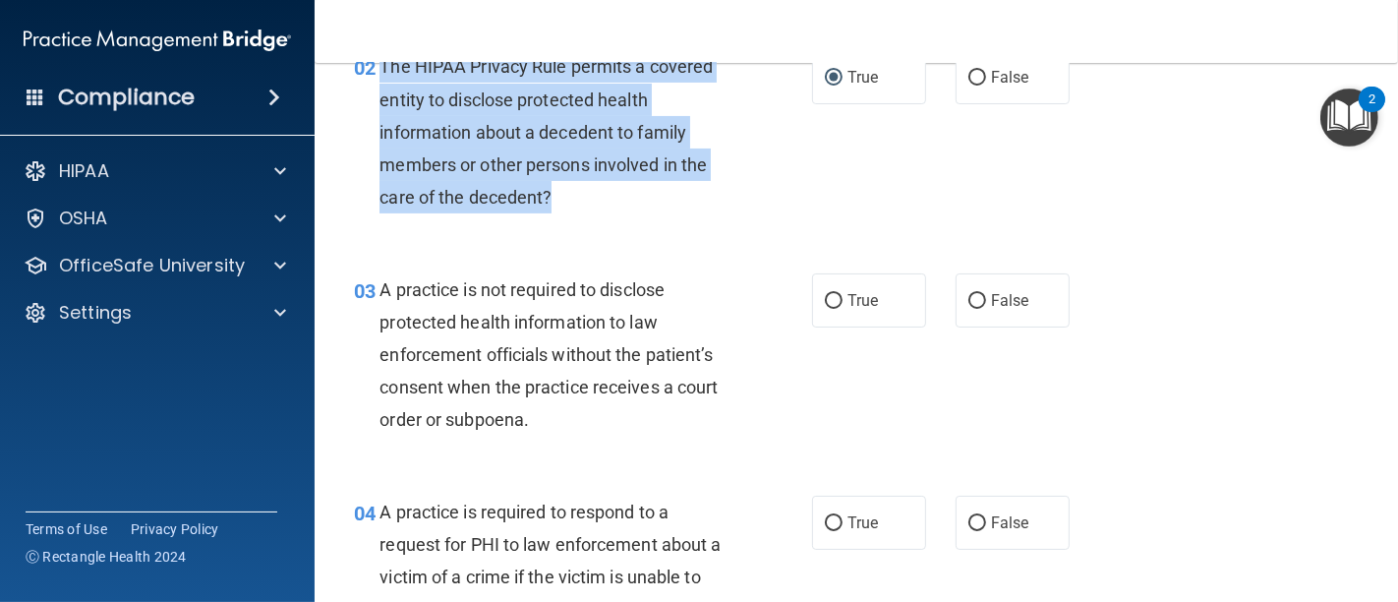
scroll to position [436, 0]
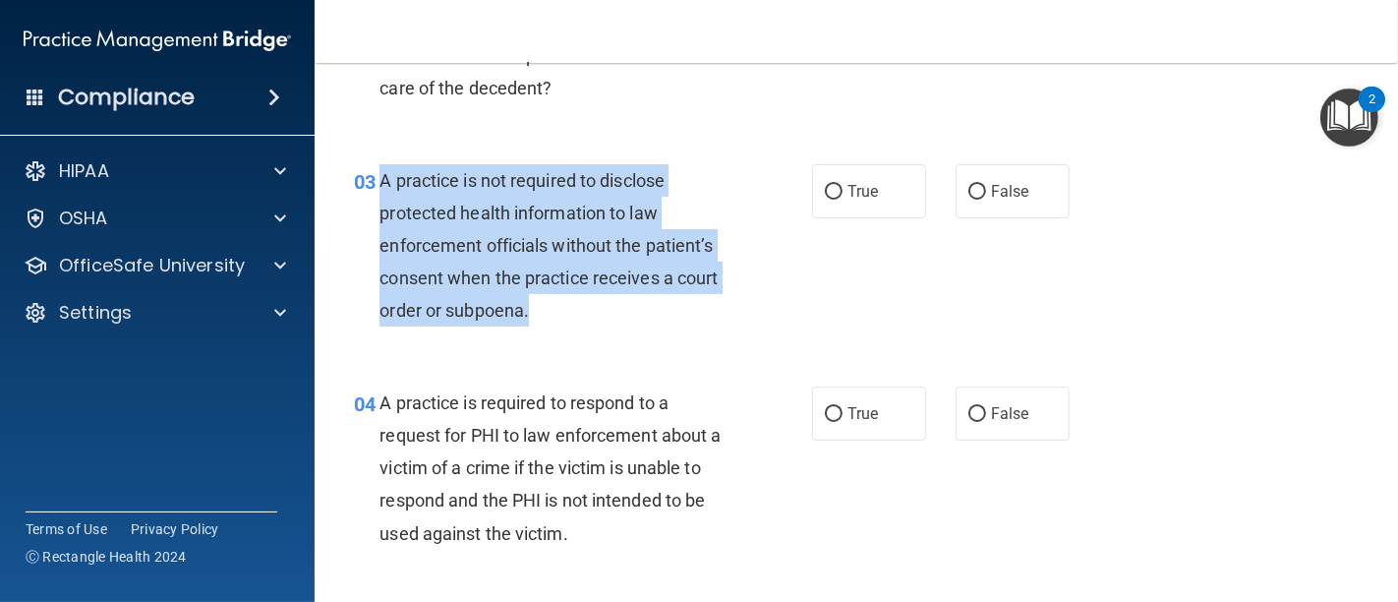
drag, startPoint x: 531, startPoint y: 306, endPoint x: 382, endPoint y: 186, distance: 190.8
click at [382, 186] on div "A practice is not required to disclose protected health information to law enfo…" at bounding box center [562, 245] width 366 height 163
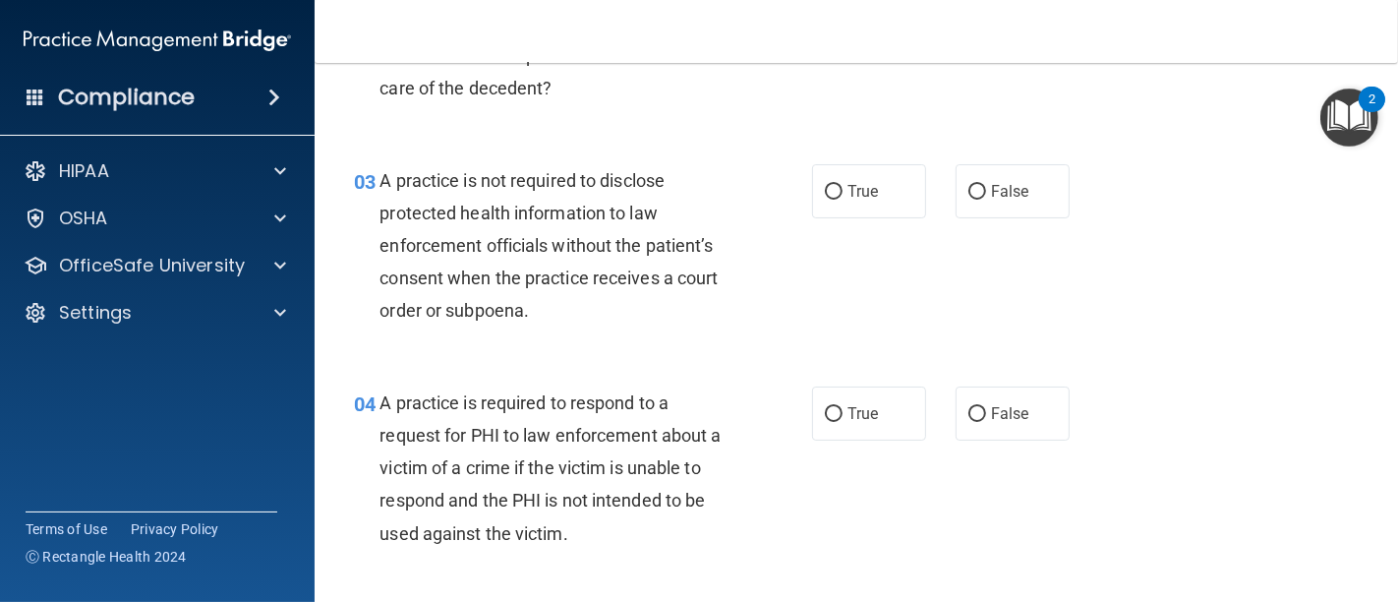
click at [673, 124] on div "02 The HIPAA Privacy Rule permits a covered entity to disclose protected health…" at bounding box center [856, 27] width 1034 height 222
click at [825, 191] on input "True" at bounding box center [834, 192] width 18 height 15
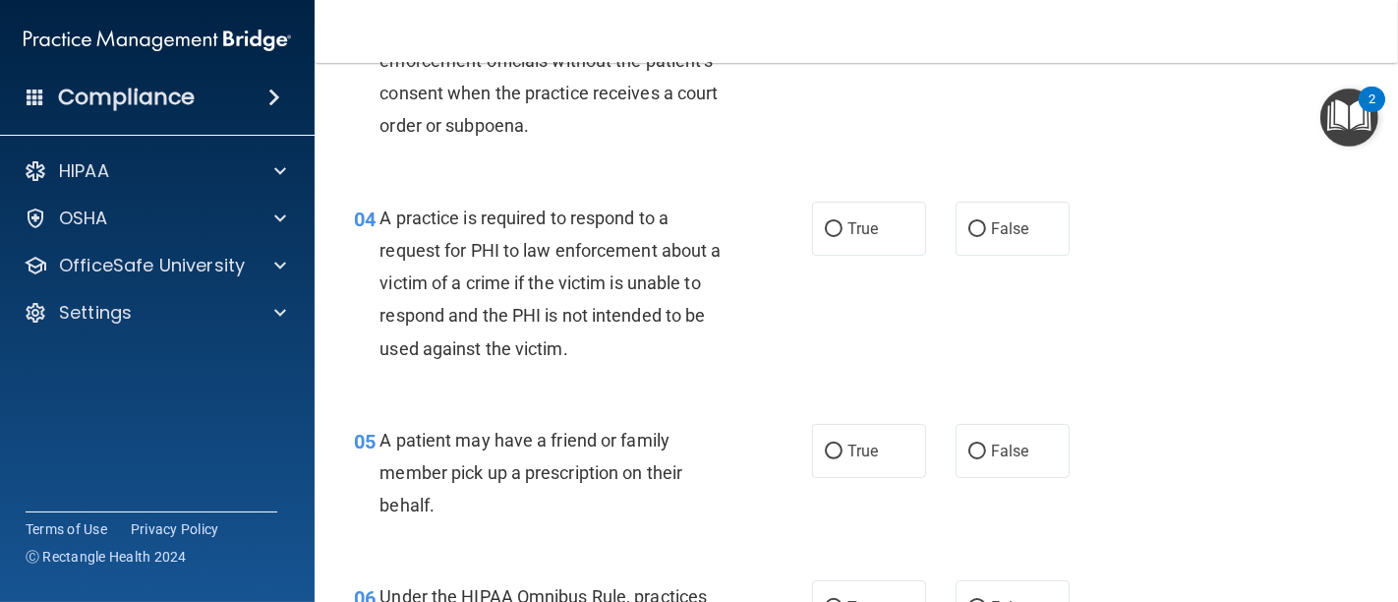
scroll to position [655, 0]
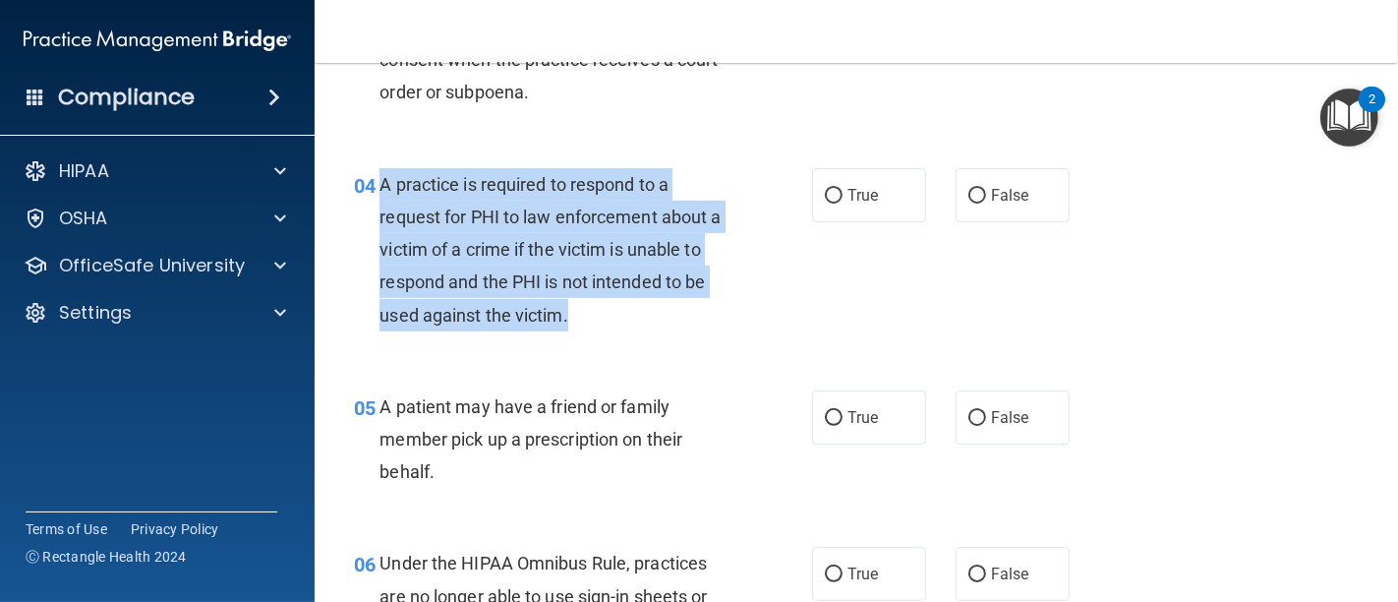
drag, startPoint x: 587, startPoint y: 318, endPoint x: 376, endPoint y: 175, distance: 255.5
click at [376, 175] on div "04 A practice is required to respond to a request for PHI to law enforcement ab…" at bounding box center [582, 254] width 517 height 173
click at [968, 195] on input "False" at bounding box center [977, 196] width 18 height 15
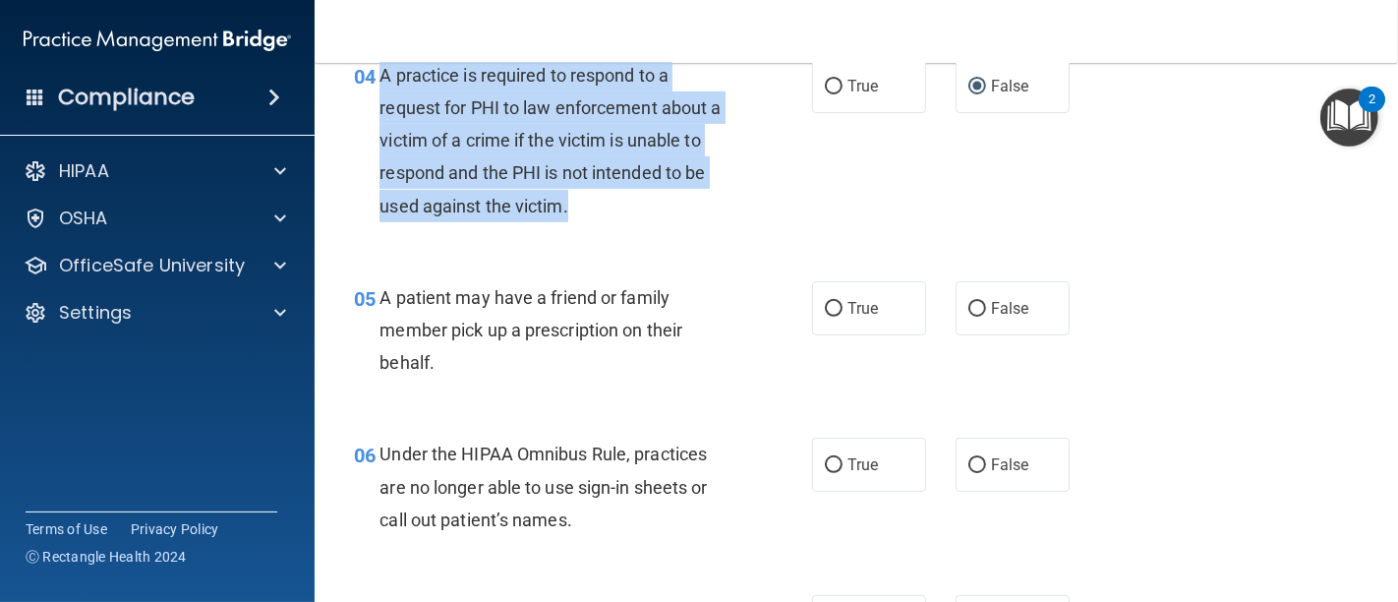
scroll to position [873, 0]
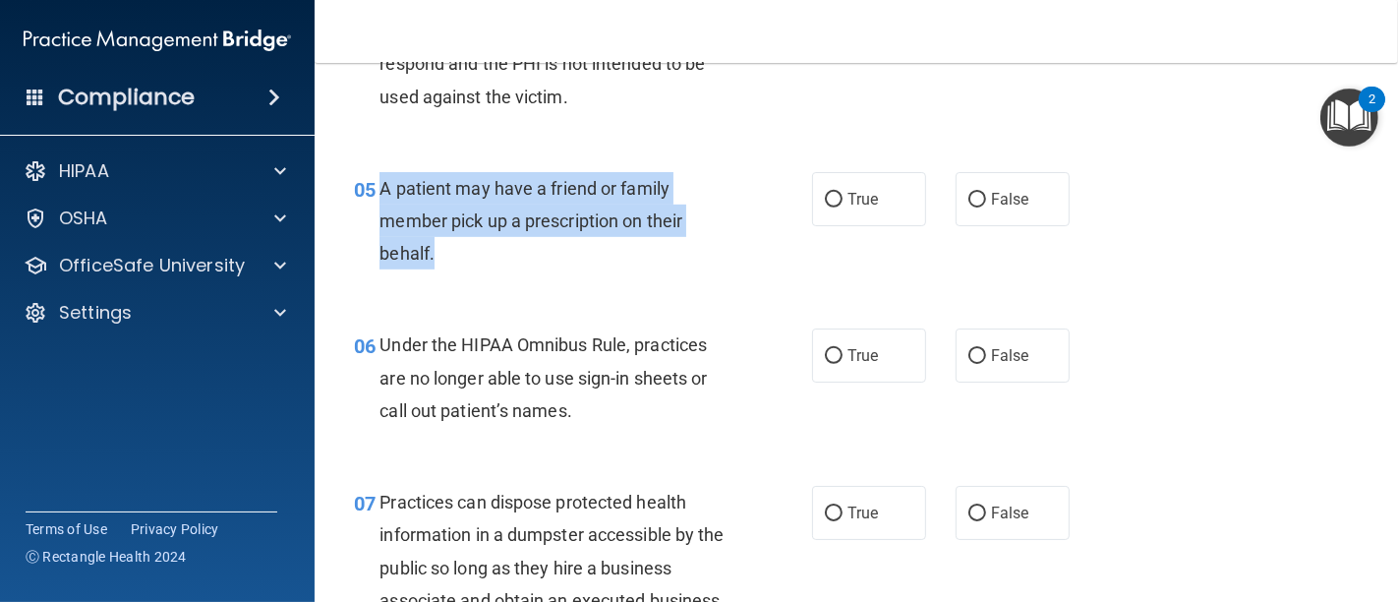
drag, startPoint x: 458, startPoint y: 257, endPoint x: 381, endPoint y: 184, distance: 105.7
click at [381, 184] on div "A patient may have a friend or family member pick up a prescription on their be…" at bounding box center [562, 221] width 366 height 98
click at [830, 202] on input "True" at bounding box center [834, 200] width 18 height 15
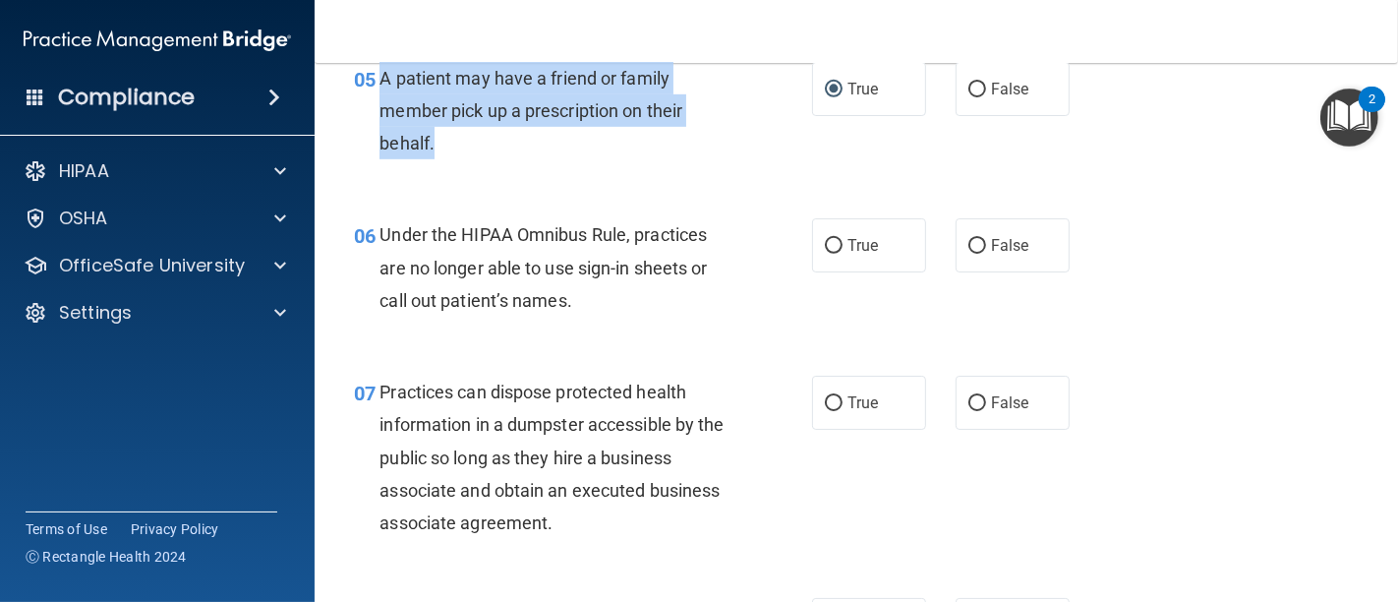
scroll to position [1092, 0]
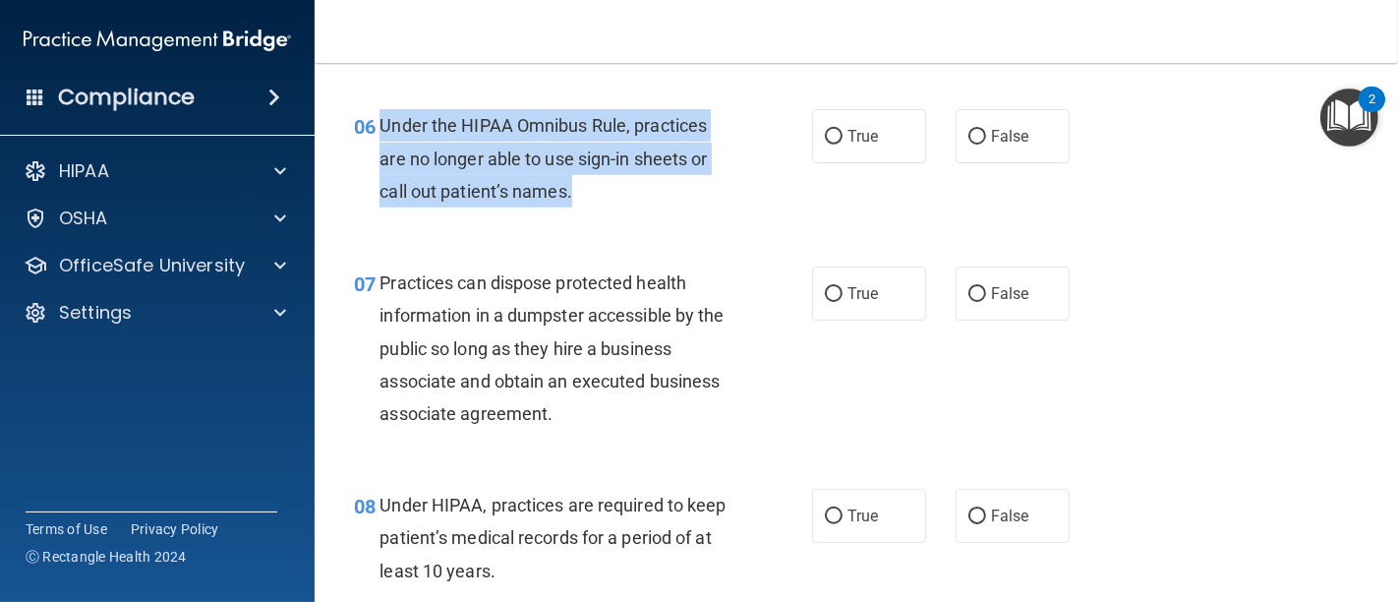
drag, startPoint x: 578, startPoint y: 192, endPoint x: 379, endPoint y: 115, distance: 212.9
click at [379, 115] on div "Under the HIPAA Omnibus Rule, practices are no longer able to use sign-in sheet…" at bounding box center [562, 158] width 366 height 98
click at [969, 139] on input "False" at bounding box center [977, 137] width 18 height 15
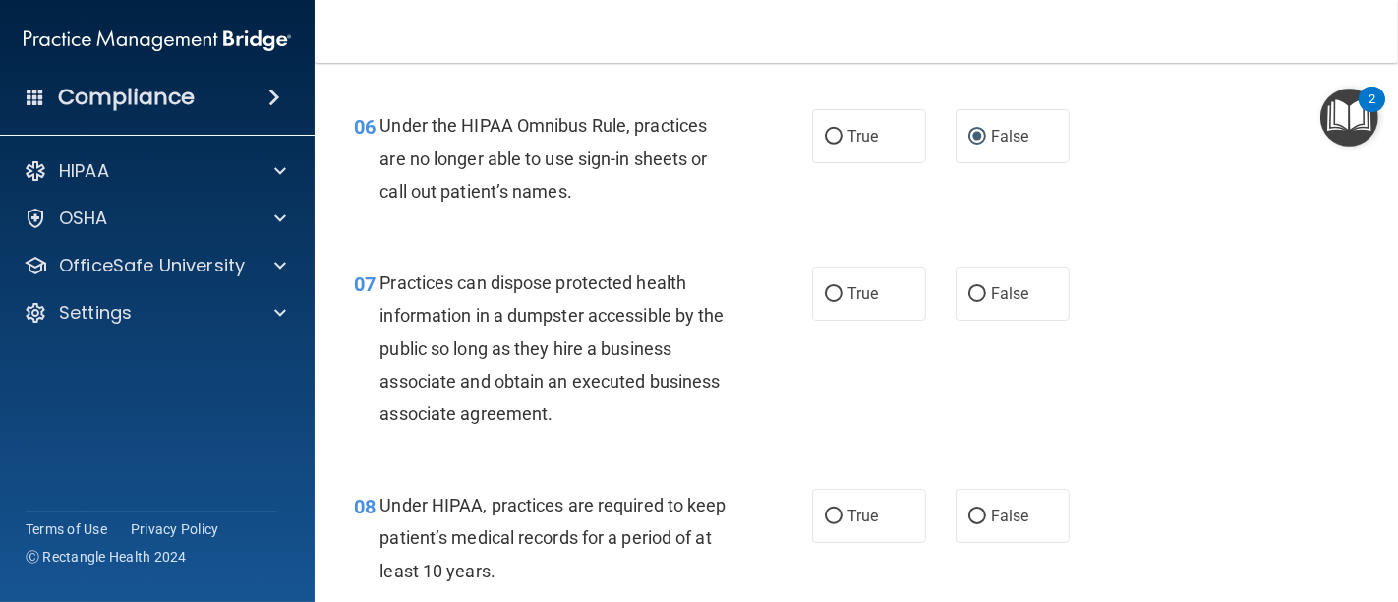
click at [1120, 199] on div "06 Under the HIPAA Omnibus Rule, practices are no longer able to use sign-in sh…" at bounding box center [856, 163] width 1034 height 157
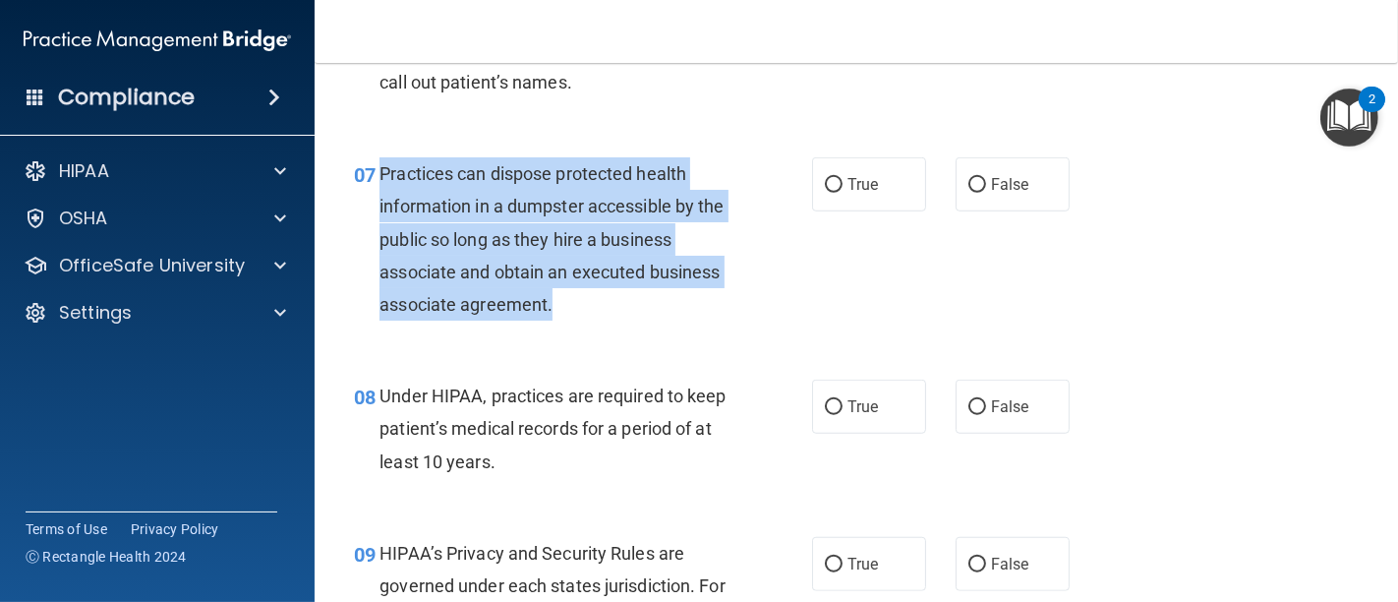
drag, startPoint x: 554, startPoint y: 302, endPoint x: 379, endPoint y: 172, distance: 217.8
click at [379, 172] on div "Practices can dispose protected health information in a dumpster accessible by …" at bounding box center [562, 238] width 366 height 163
click at [968, 187] on input "False" at bounding box center [977, 185] width 18 height 15
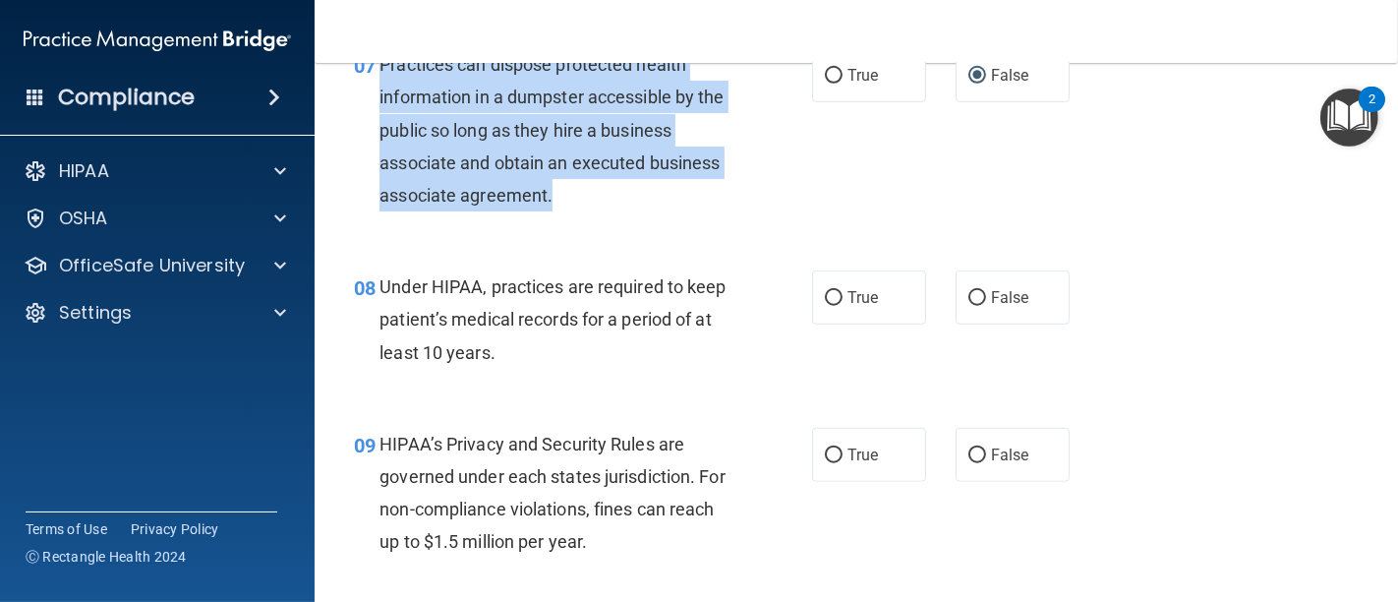
scroll to position [1419, 0]
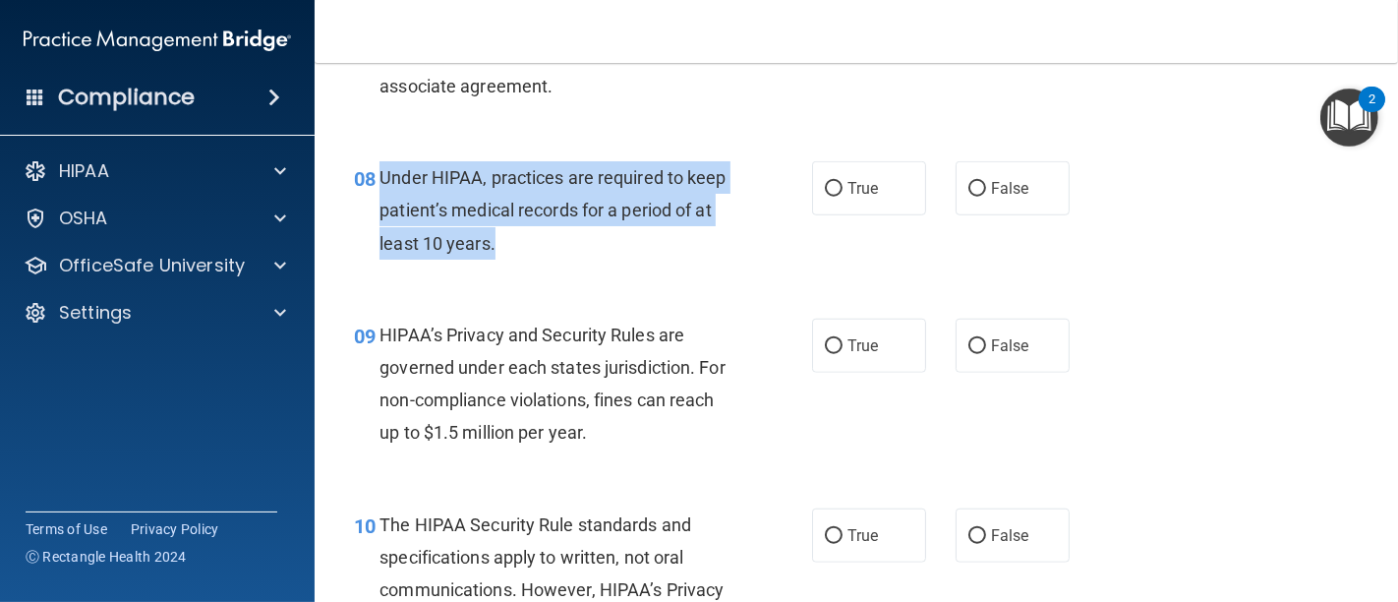
drag, startPoint x: 555, startPoint y: 245, endPoint x: 381, endPoint y: 186, distance: 183.7
click at [381, 186] on div "Under HIPAA, practices are required to keep patient’s medical records for a per…" at bounding box center [562, 210] width 366 height 98
click at [971, 186] on input "False" at bounding box center [977, 189] width 18 height 15
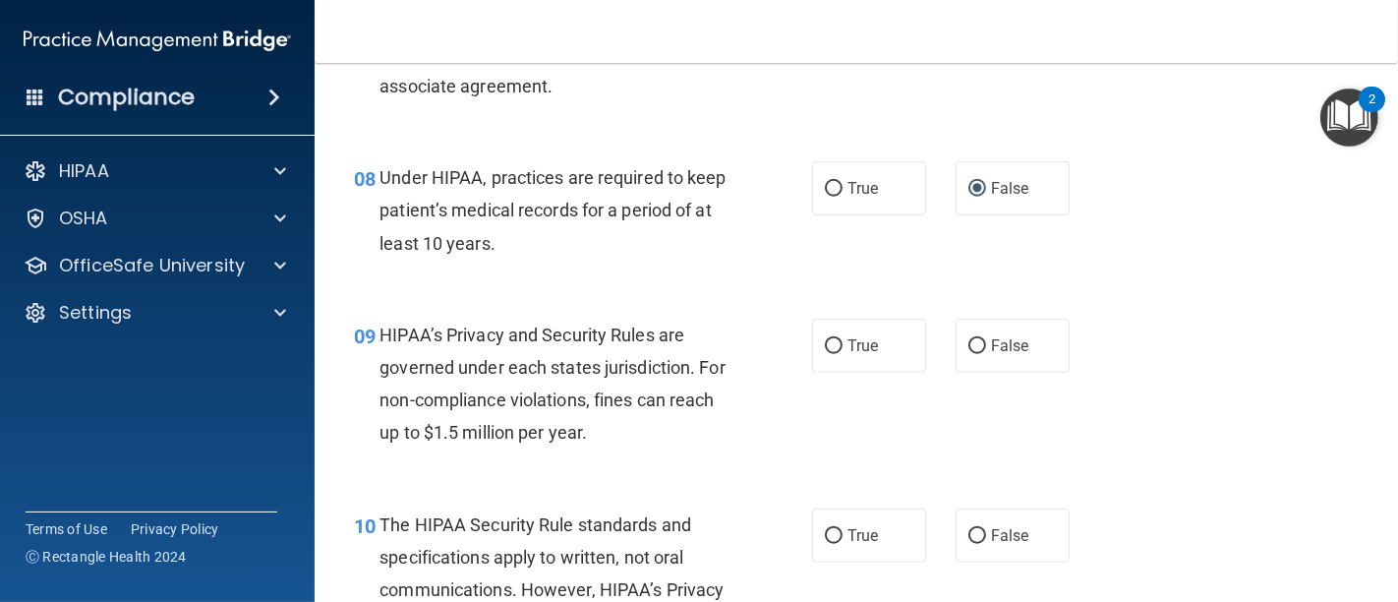
click at [755, 368] on div "09 HIPAA’s Privacy and Security Rules are governed under each states jurisdicti…" at bounding box center [582, 388] width 517 height 141
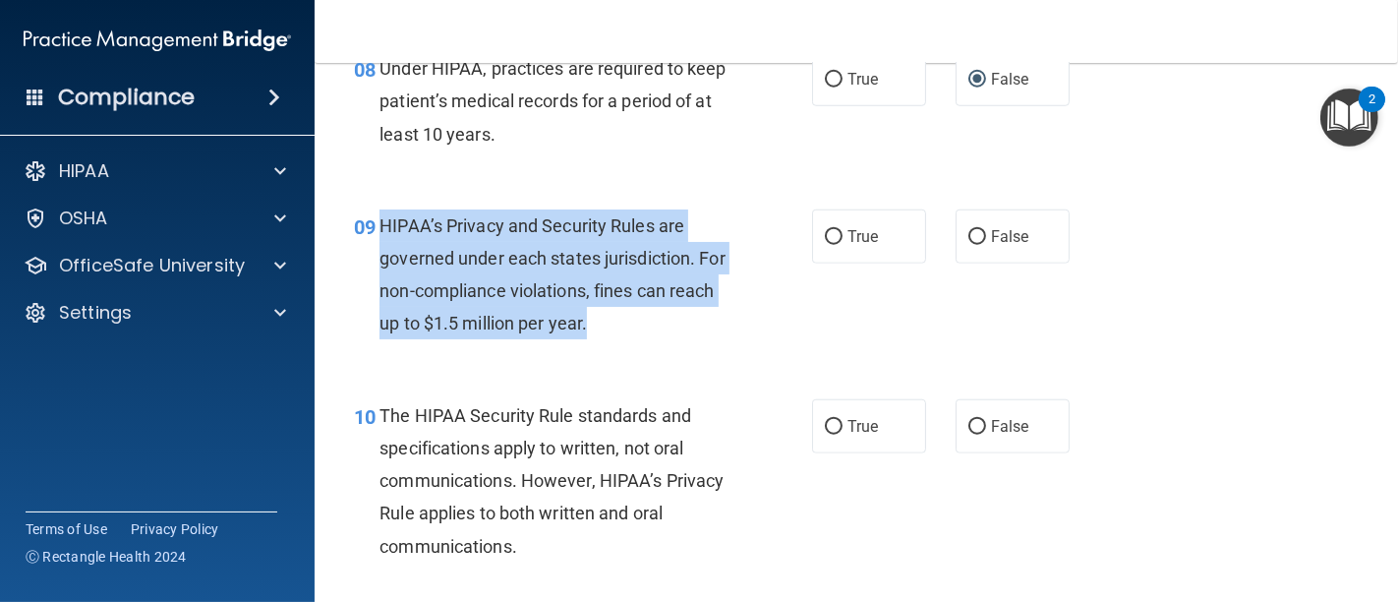
drag, startPoint x: 656, startPoint y: 330, endPoint x: 375, endPoint y: 231, distance: 298.2
click at [375, 231] on div "09 HIPAA’s Privacy and Security Rules are governed under each states jurisdicti…" at bounding box center [582, 279] width 517 height 141
click at [968, 234] on input "False" at bounding box center [977, 237] width 18 height 15
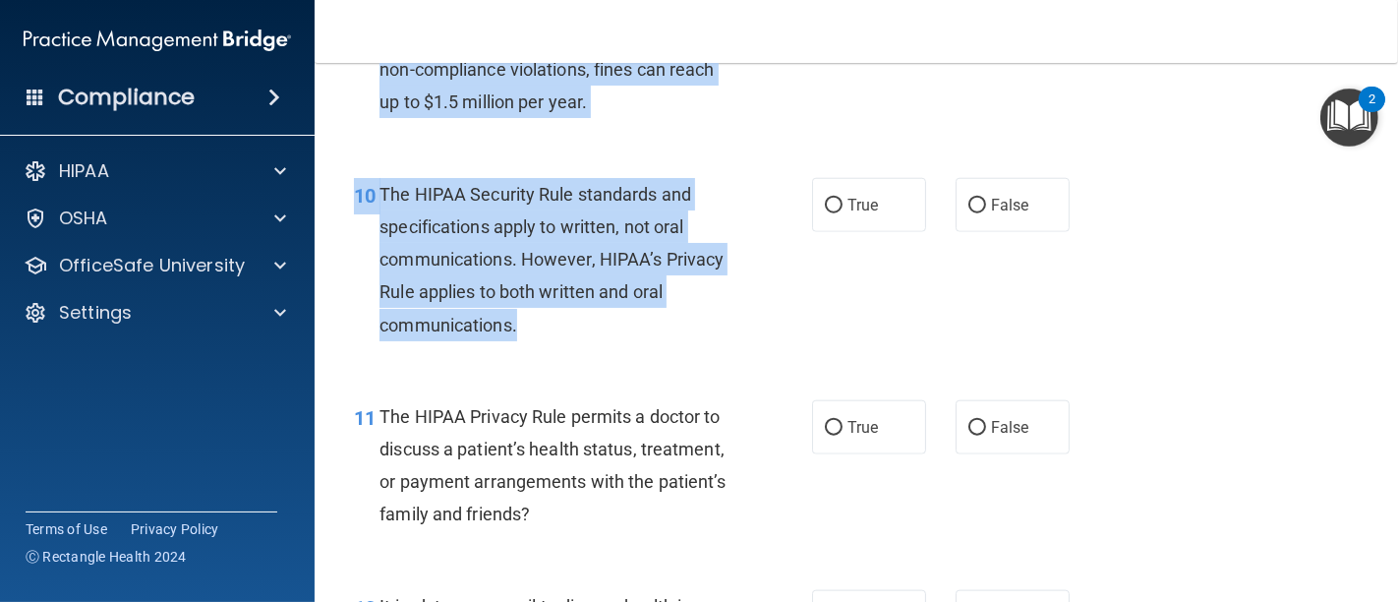
scroll to position [1623, 0]
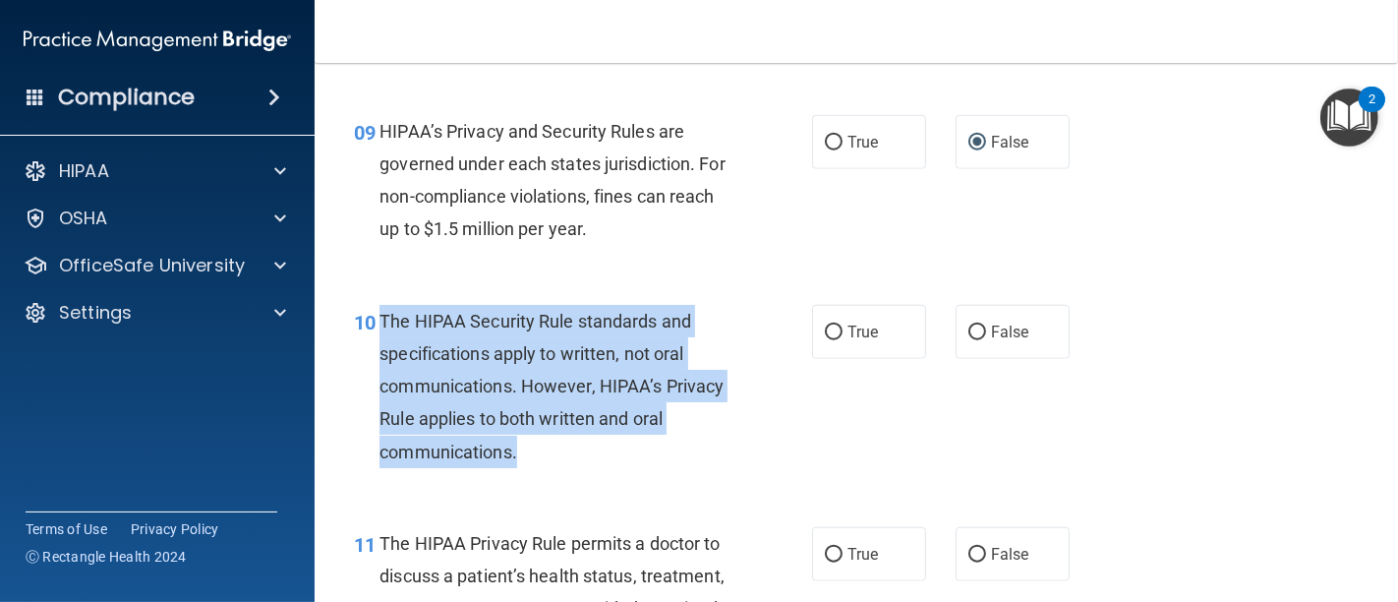
drag, startPoint x: 537, startPoint y: 222, endPoint x: 379, endPoint y: 324, distance: 187.6
click at [379, 324] on div "The HIPAA Security Rule standards and specifications apply to written, not oral…" at bounding box center [562, 386] width 366 height 163
click at [972, 330] on input "False" at bounding box center [977, 332] width 18 height 15
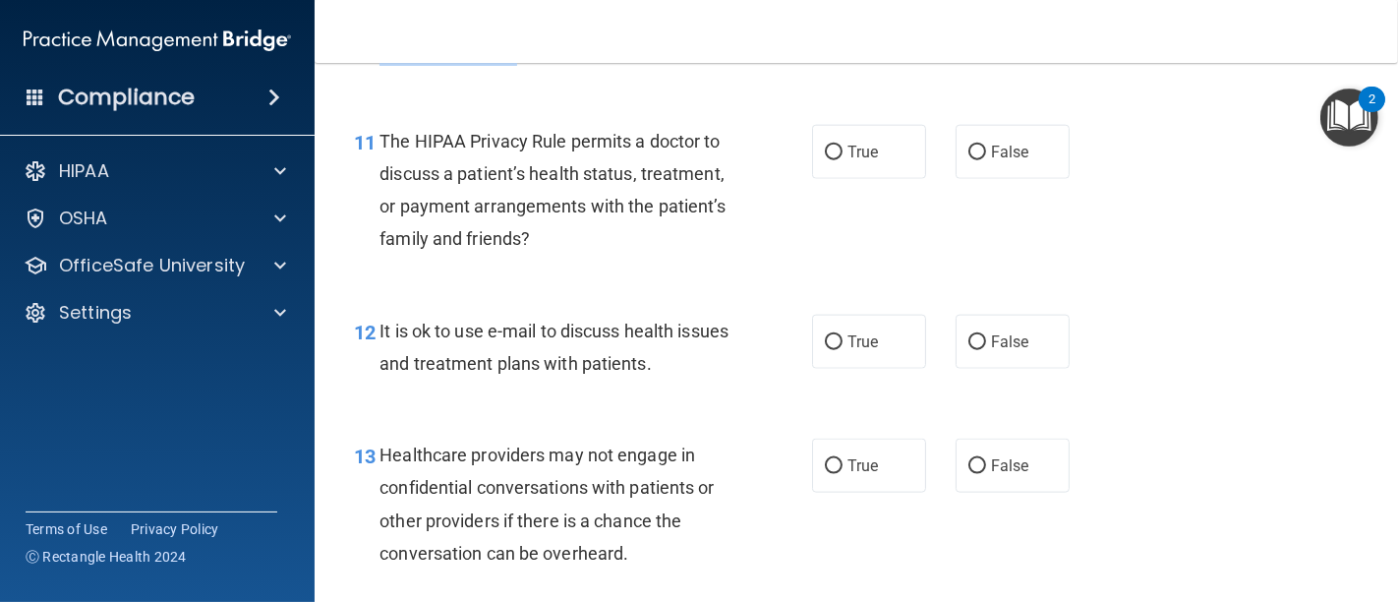
scroll to position [2059, 0]
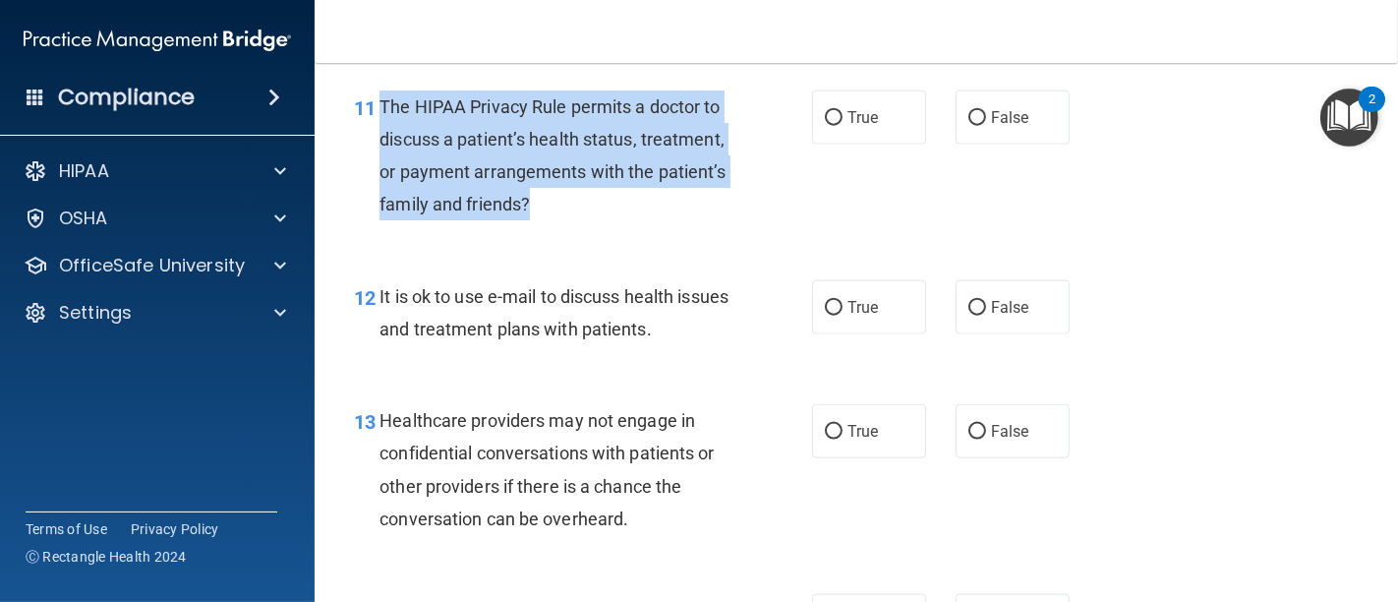
drag, startPoint x: 565, startPoint y: 201, endPoint x: 381, endPoint y: 105, distance: 207.1
click at [381, 105] on div "The HIPAA Privacy Rule permits a doctor to discuss a patient’s health status, t…" at bounding box center [562, 155] width 366 height 131
click at [968, 111] on input "False" at bounding box center [977, 118] width 18 height 15
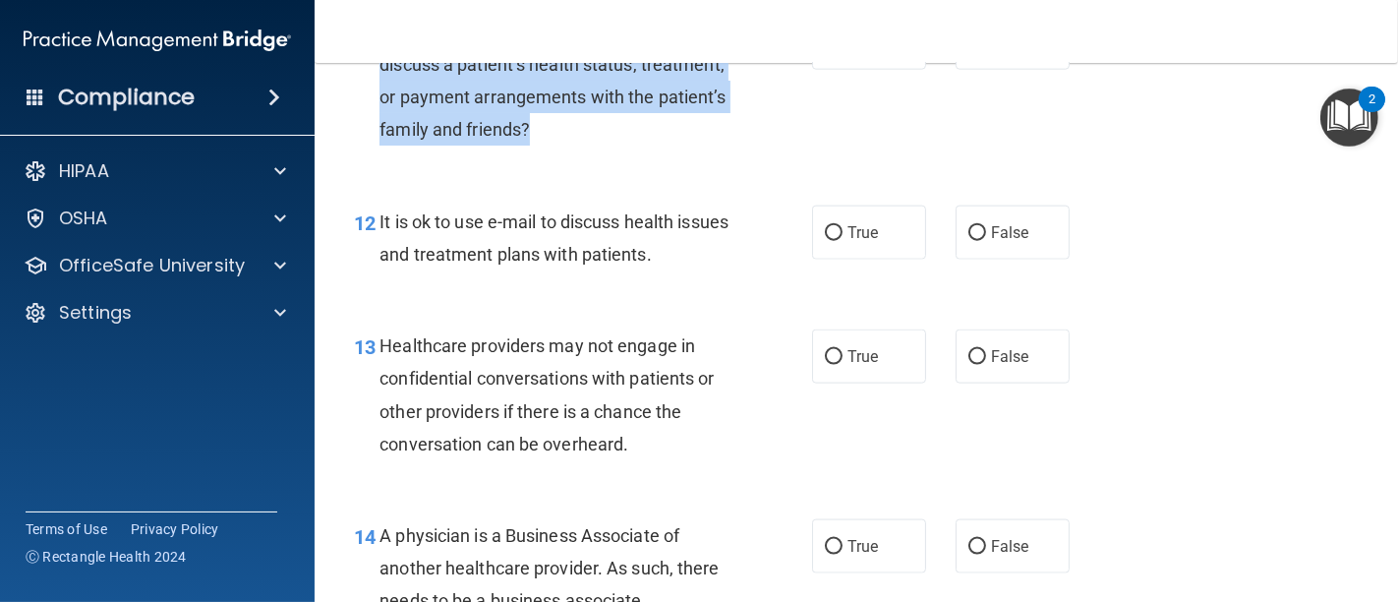
scroll to position [2169, 0]
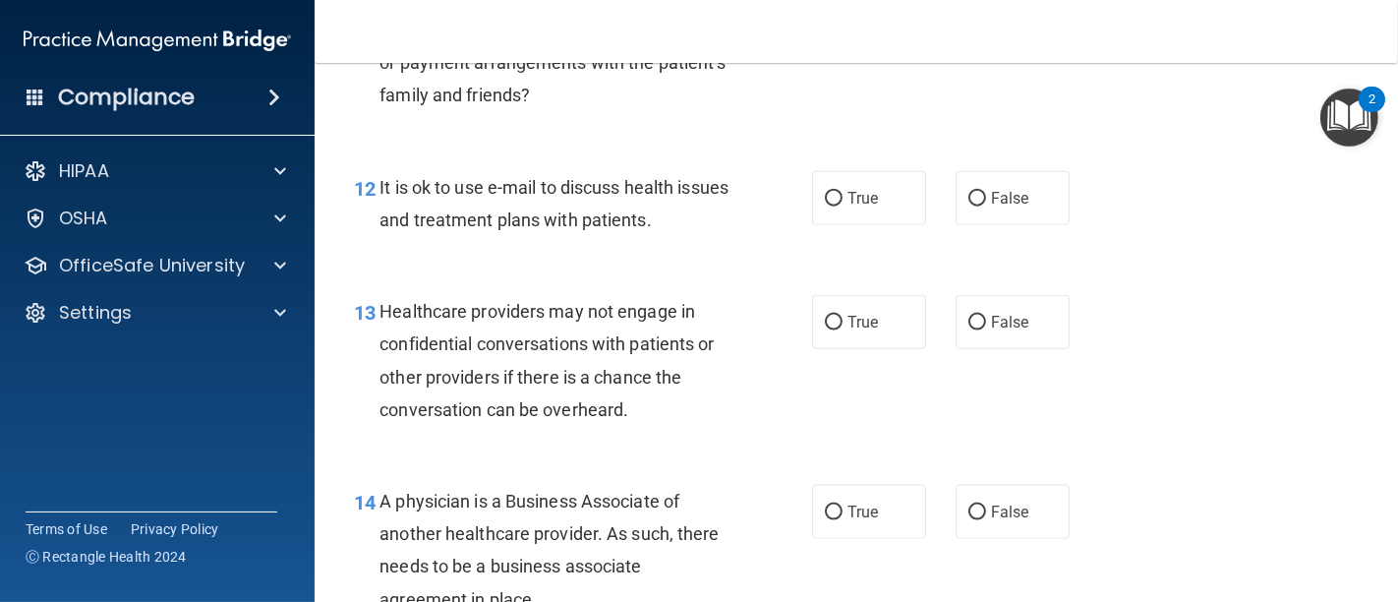
click at [732, 304] on div "Healthcare providers may not engage in confidential conversations with patients…" at bounding box center [562, 360] width 366 height 131
drag, startPoint x: 723, startPoint y: 220, endPoint x: 522, endPoint y: 220, distance: 200.5
click at [522, 220] on div "It is ok to use e-mail to discuss health issues and treatment plans with patien…" at bounding box center [562, 203] width 366 height 65
click at [744, 284] on div "13 Healthcare providers may not engage in confidential conversations with patie…" at bounding box center [856, 365] width 1034 height 190
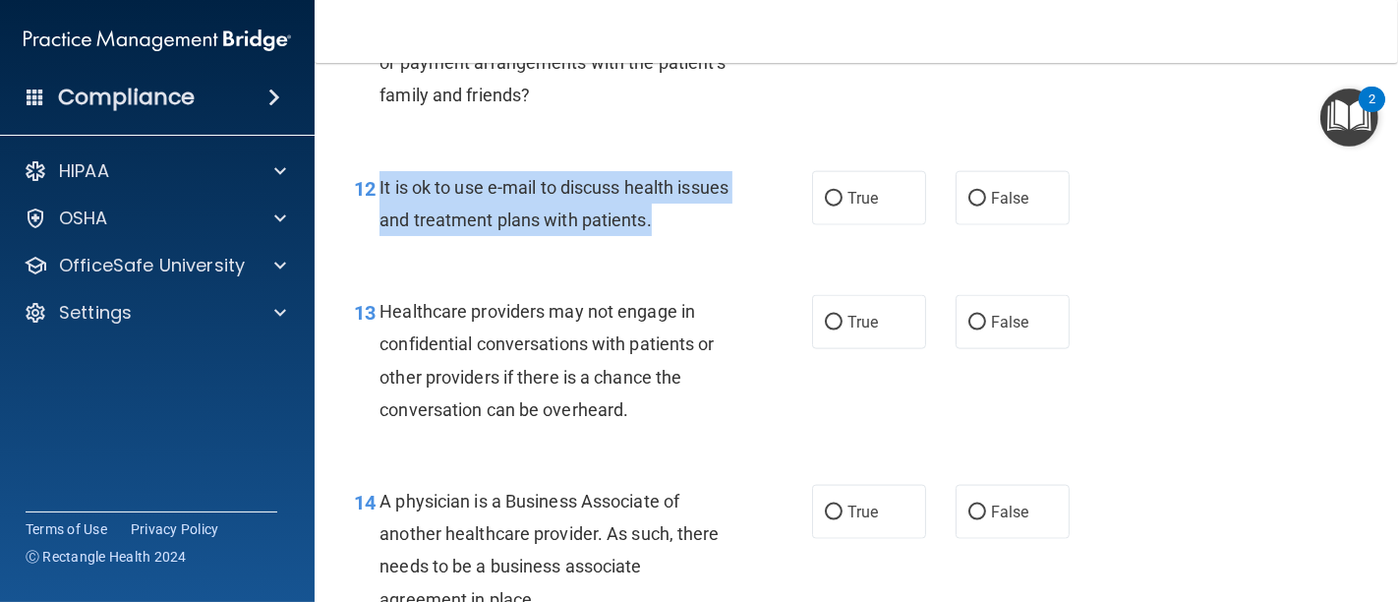
drag, startPoint x: 379, startPoint y: 182, endPoint x: 710, endPoint y: 223, distance: 332.9
click at [710, 223] on div "It is ok to use e-mail to discuss health issues and treatment plans with patien…" at bounding box center [562, 203] width 366 height 65
click at [968, 193] on input "False" at bounding box center [977, 199] width 18 height 15
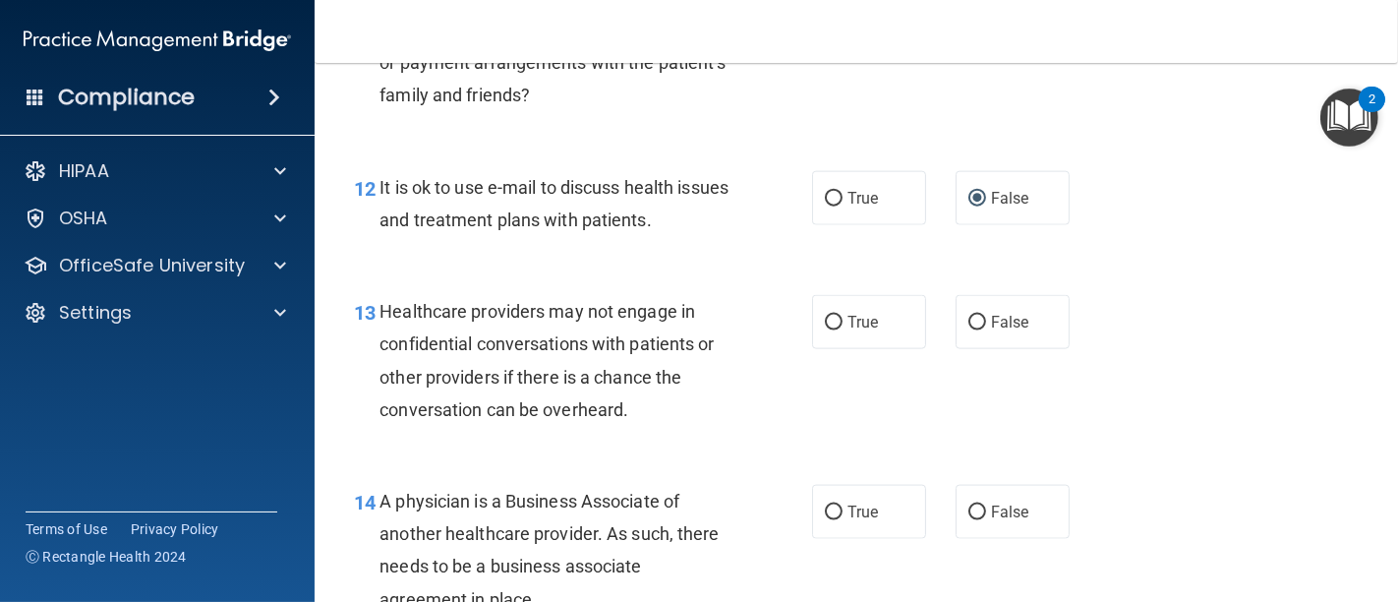
click at [1181, 263] on div "12 It is ok to use e-mail to discuss health issues and treatment plans with pat…" at bounding box center [856, 208] width 1034 height 124
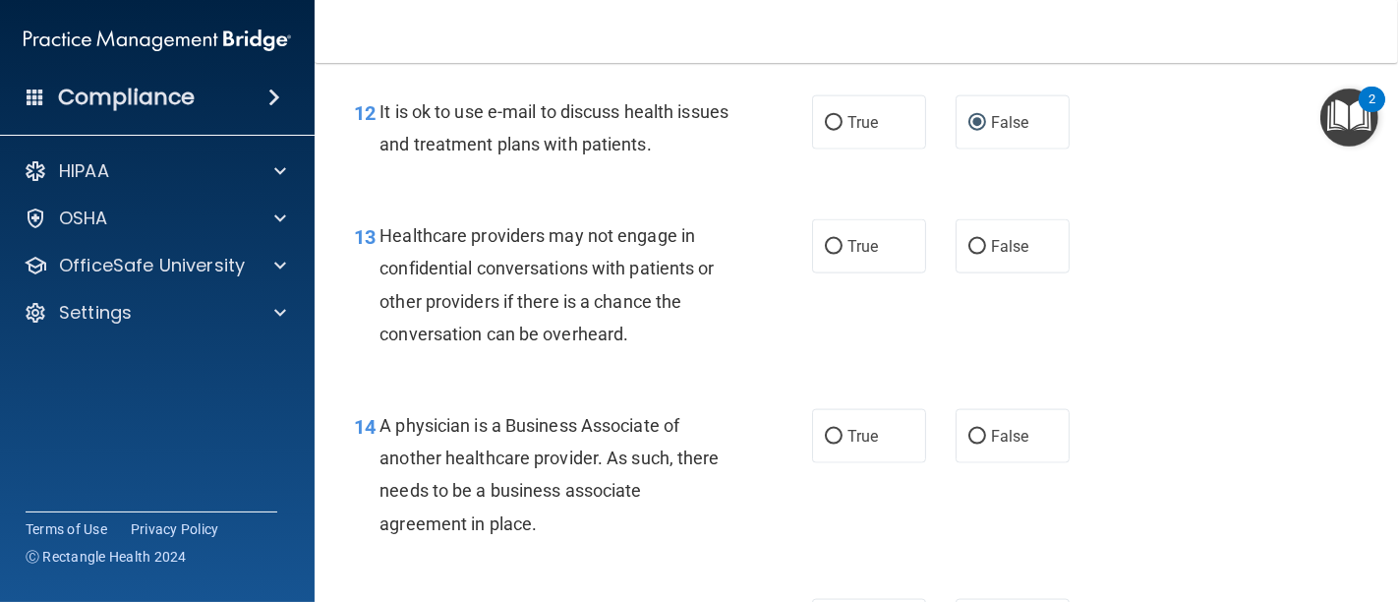
scroll to position [2278, 0]
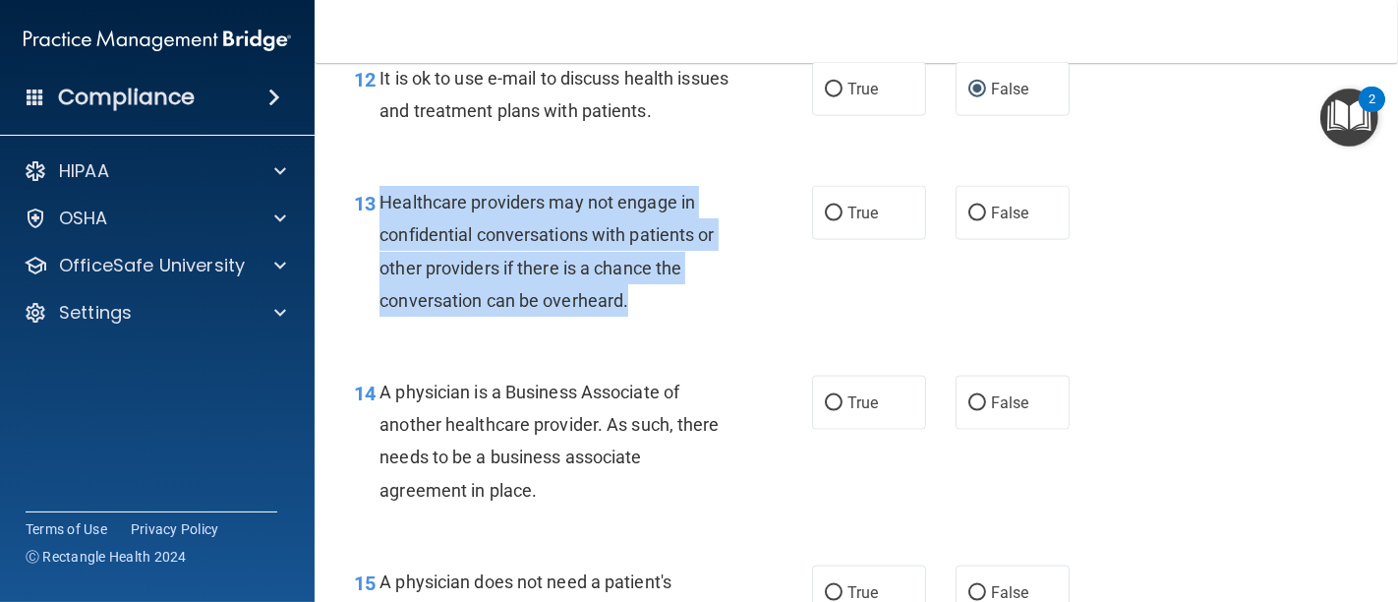
drag, startPoint x: 631, startPoint y: 299, endPoint x: 376, endPoint y: 198, distance: 274.9
click at [376, 198] on div "13 Healthcare providers may not engage in confidential conversations with patie…" at bounding box center [582, 256] width 517 height 141
click at [971, 212] on input "False" at bounding box center [977, 213] width 18 height 15
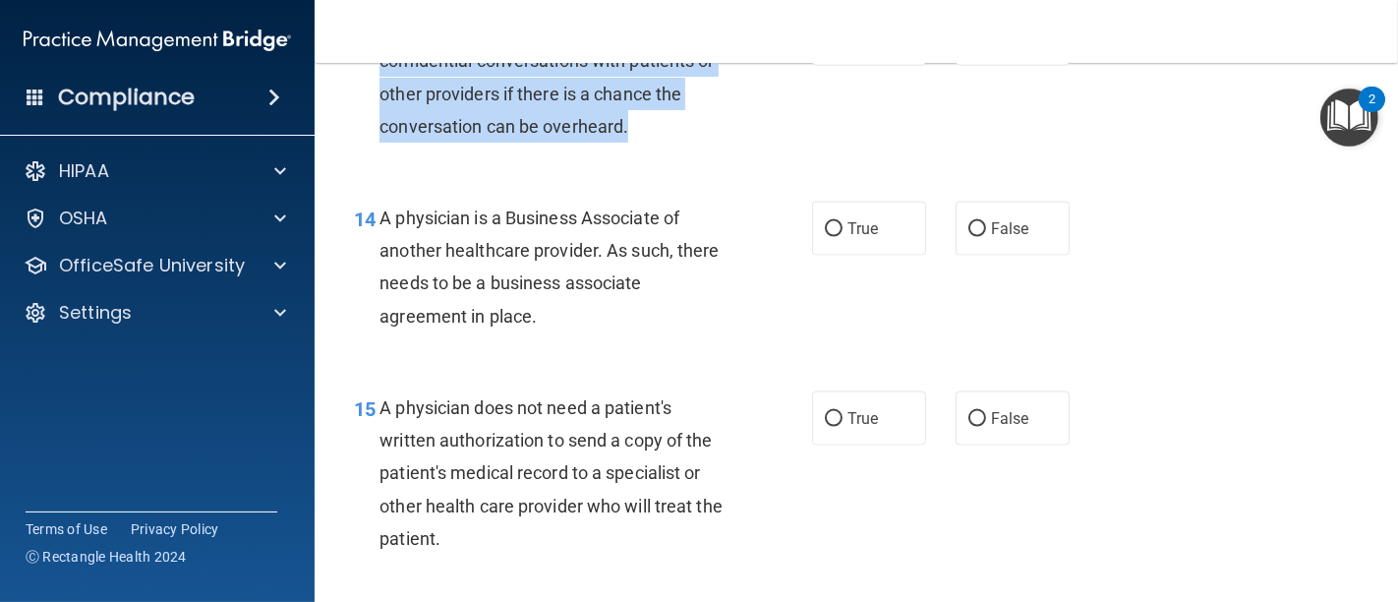
scroll to position [2497, 0]
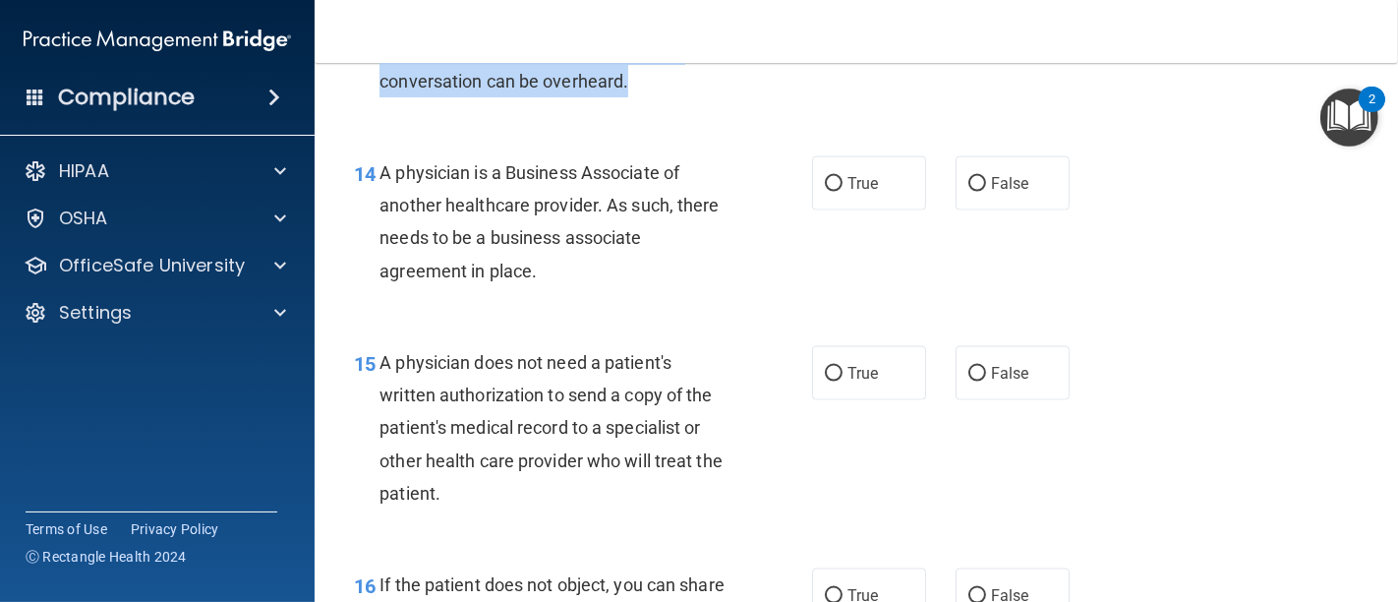
drag, startPoint x: 572, startPoint y: 273, endPoint x: 388, endPoint y: 263, distance: 184.1
click at [397, 272] on div "A physician is a Business Associate of another healthcare provider. As such, th…" at bounding box center [562, 221] width 366 height 131
click at [1115, 309] on div "14 A physician is a Business Associate of another healthcare provider. As such,…" at bounding box center [856, 227] width 1034 height 190
drag, startPoint x: 385, startPoint y: 170, endPoint x: 704, endPoint y: 287, distance: 339.3
click at [704, 287] on div "14 A physician is a Business Associate of another healthcare provider. As such,…" at bounding box center [582, 226] width 517 height 141
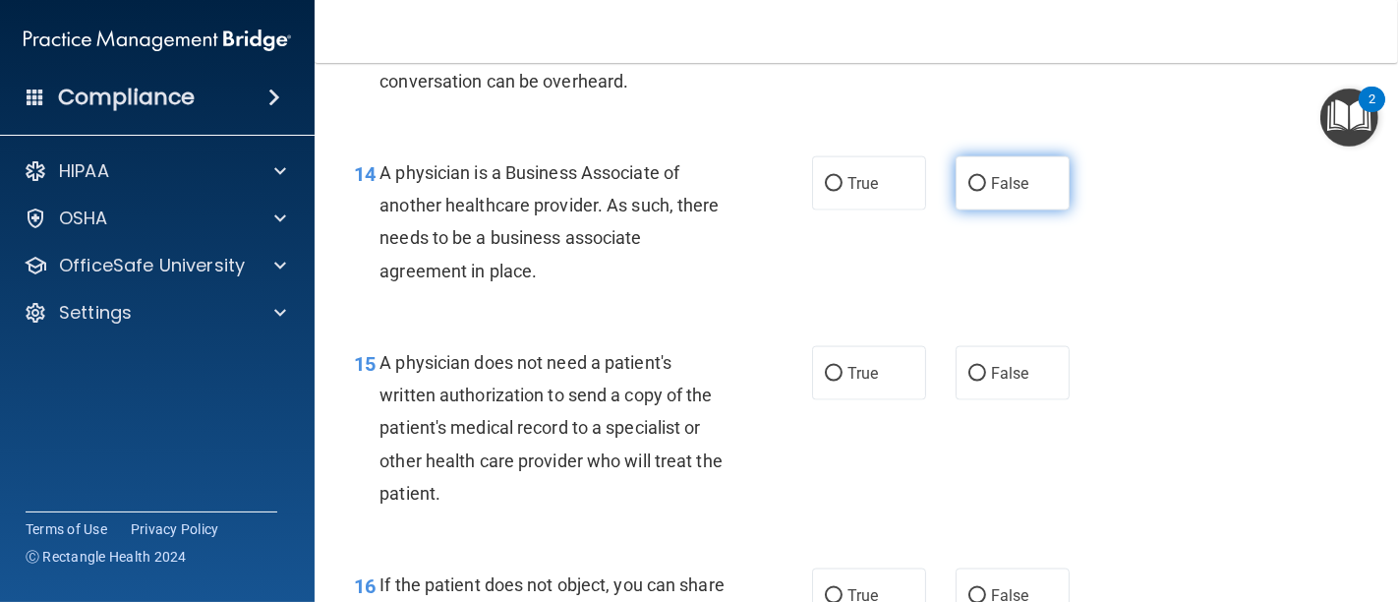
click at [968, 184] on input "False" at bounding box center [977, 184] width 18 height 15
click at [708, 308] on div "14 A physician is a Business Associate of another healthcare provider. As such,…" at bounding box center [856, 227] width 1034 height 190
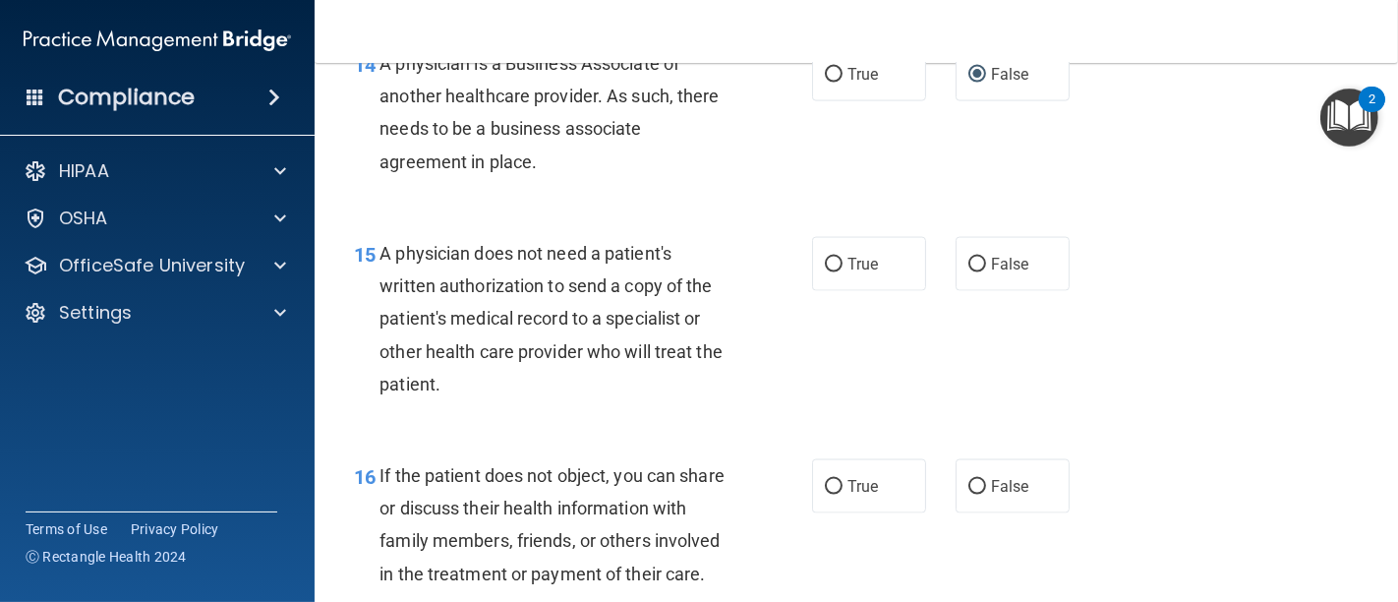
scroll to position [2715, 0]
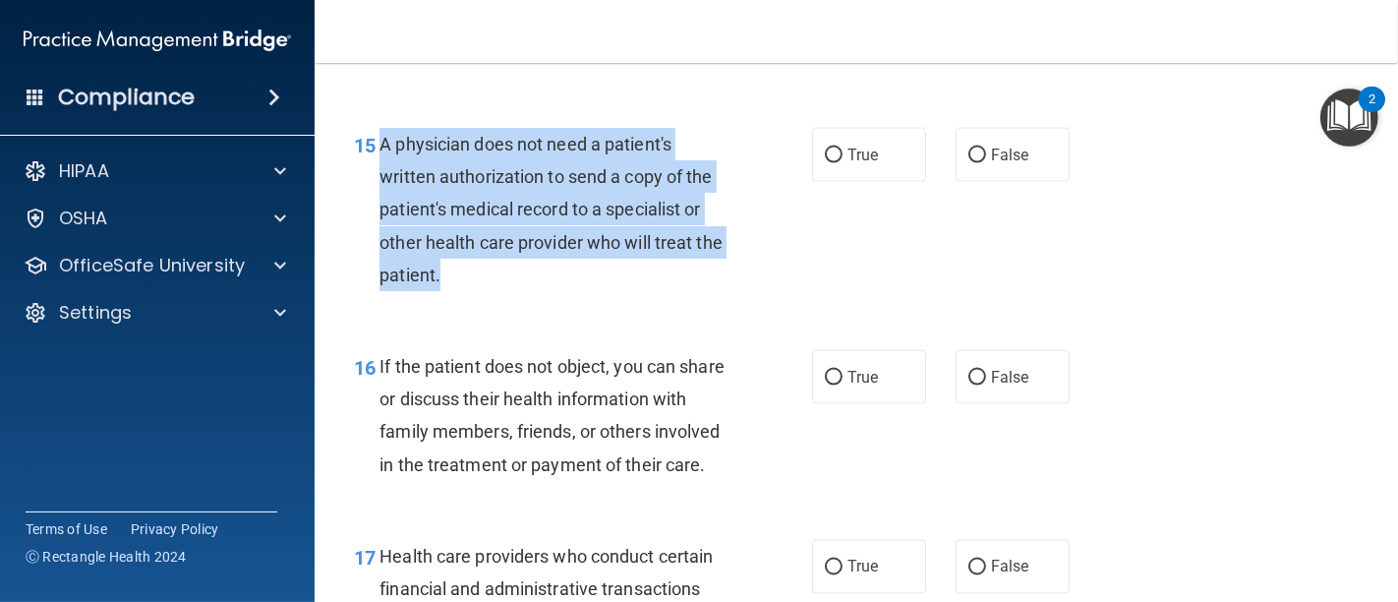
drag, startPoint x: 447, startPoint y: 277, endPoint x: 382, endPoint y: 142, distance: 150.4
click at [382, 142] on div "A physician does not need a patient's written authorization to send a copy of t…" at bounding box center [562, 209] width 366 height 163
click at [968, 149] on input "False" at bounding box center [977, 155] width 18 height 15
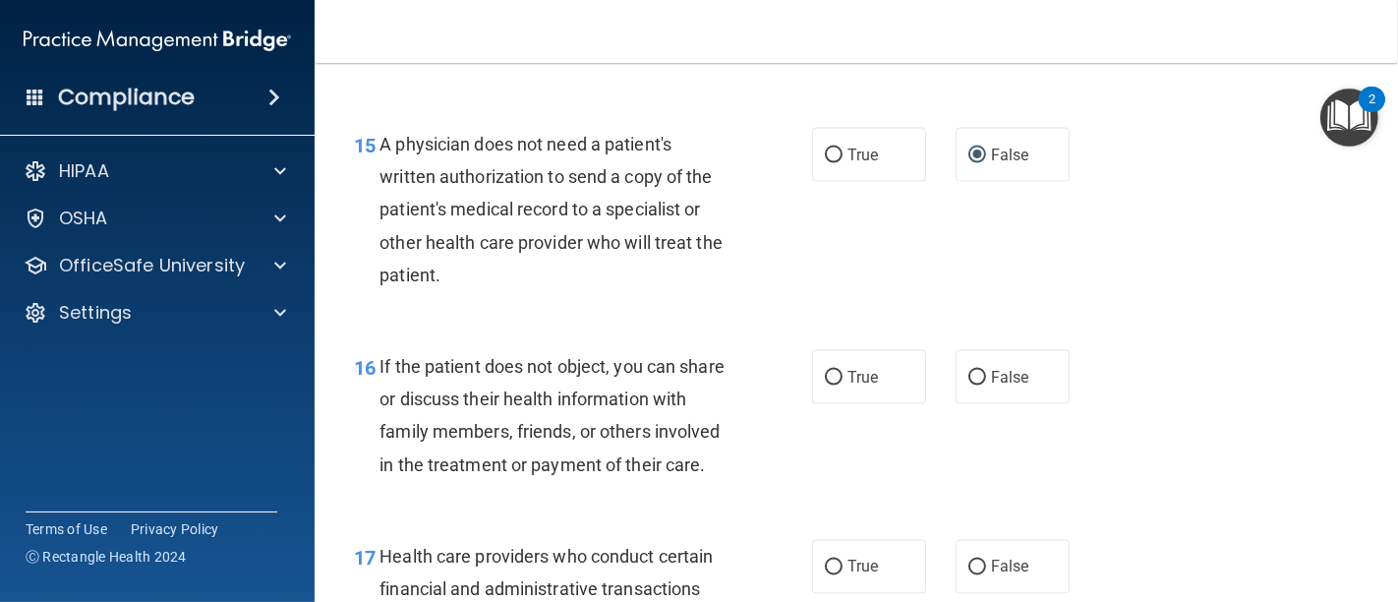
click at [724, 308] on div "15 A physician does not need a patient's written authorization to send a copy o…" at bounding box center [856, 214] width 1034 height 222
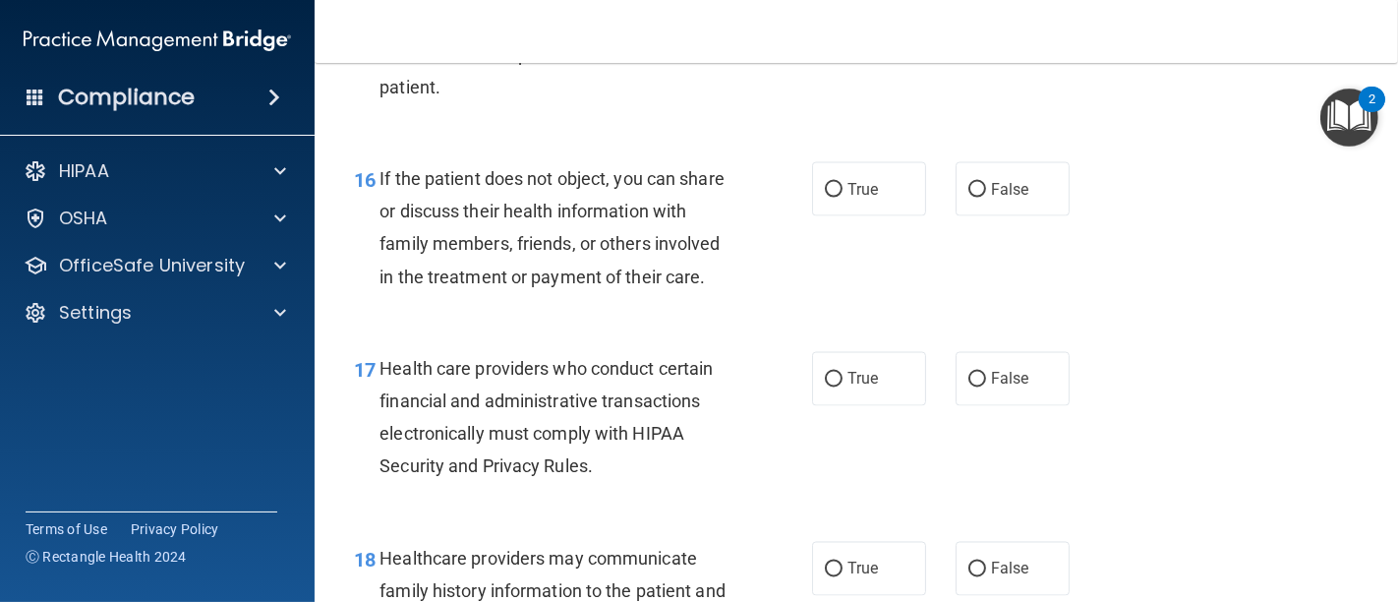
scroll to position [2933, 0]
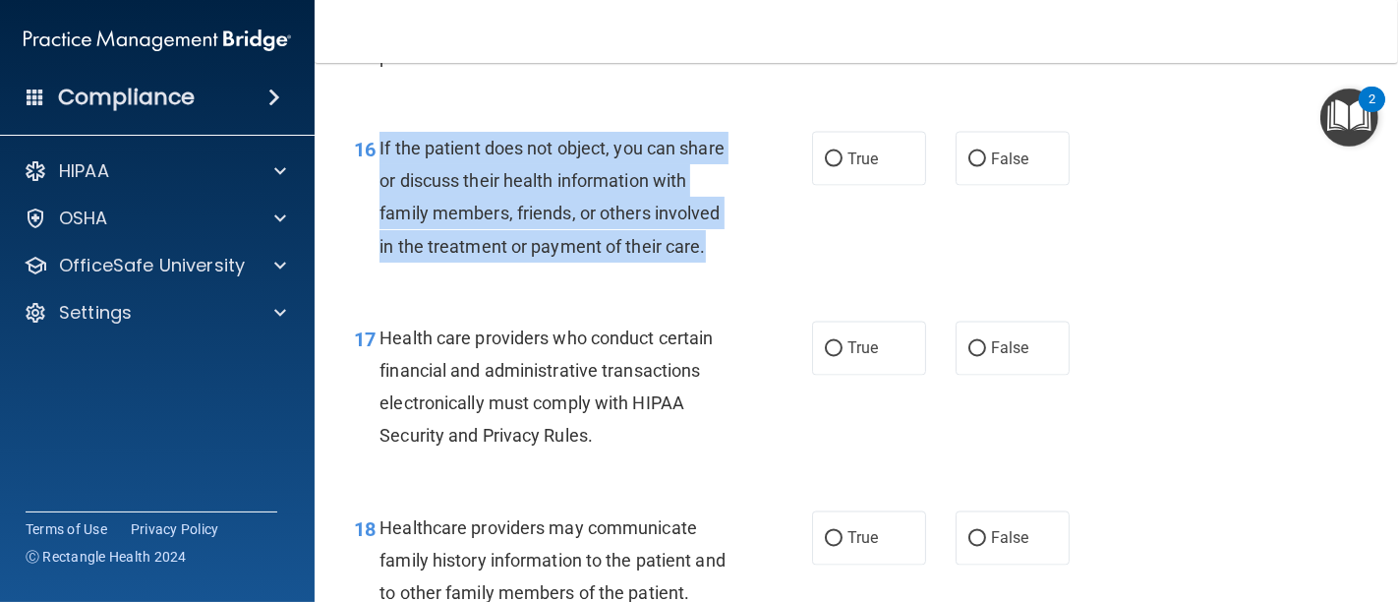
drag, startPoint x: 487, startPoint y: 283, endPoint x: 377, endPoint y: 146, distance: 174.9
click at [377, 146] on div "16 If the patient does not object, you can share or discuss their health inform…" at bounding box center [582, 202] width 517 height 141
click at [971, 161] on input "False" at bounding box center [977, 159] width 18 height 15
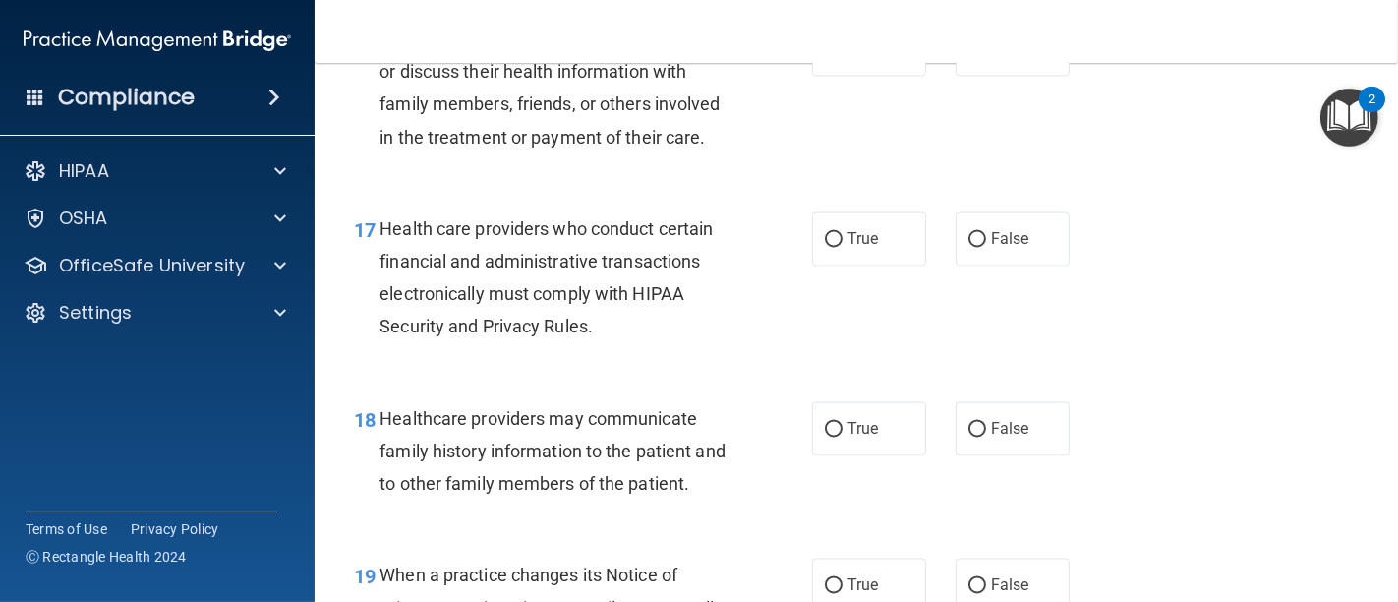
click at [745, 188] on div "16 If the patient does not object, you can share or discuss their health inform…" at bounding box center [856, 93] width 1034 height 190
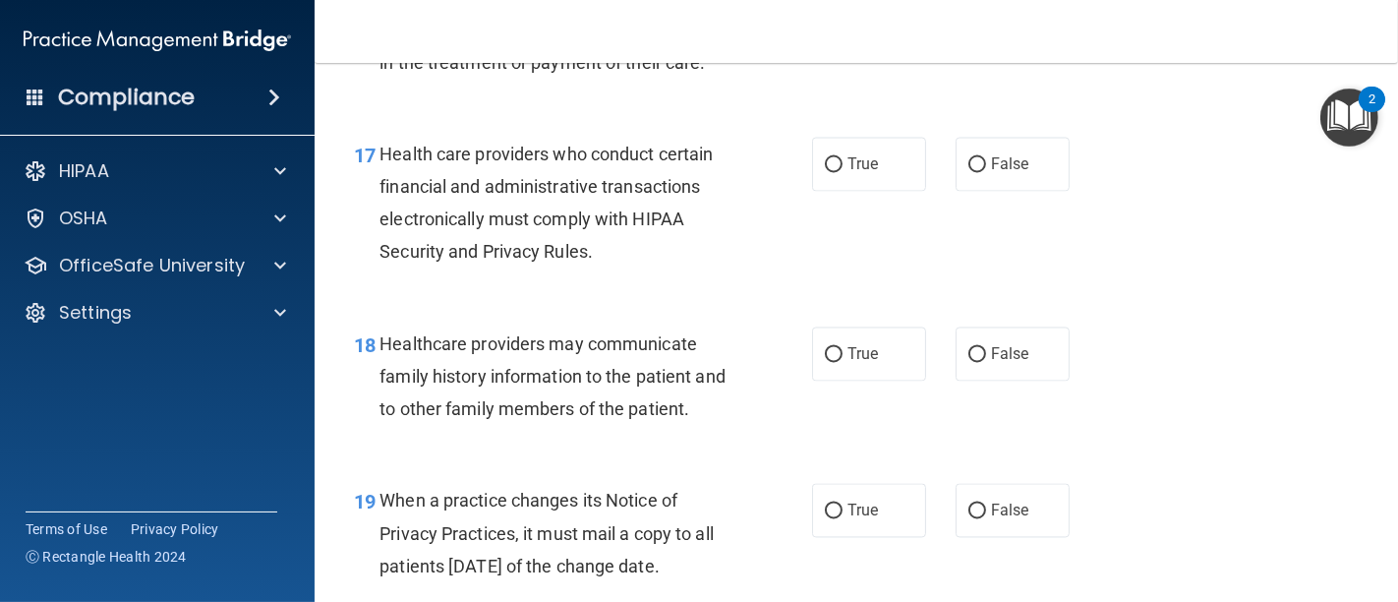
scroll to position [3152, 0]
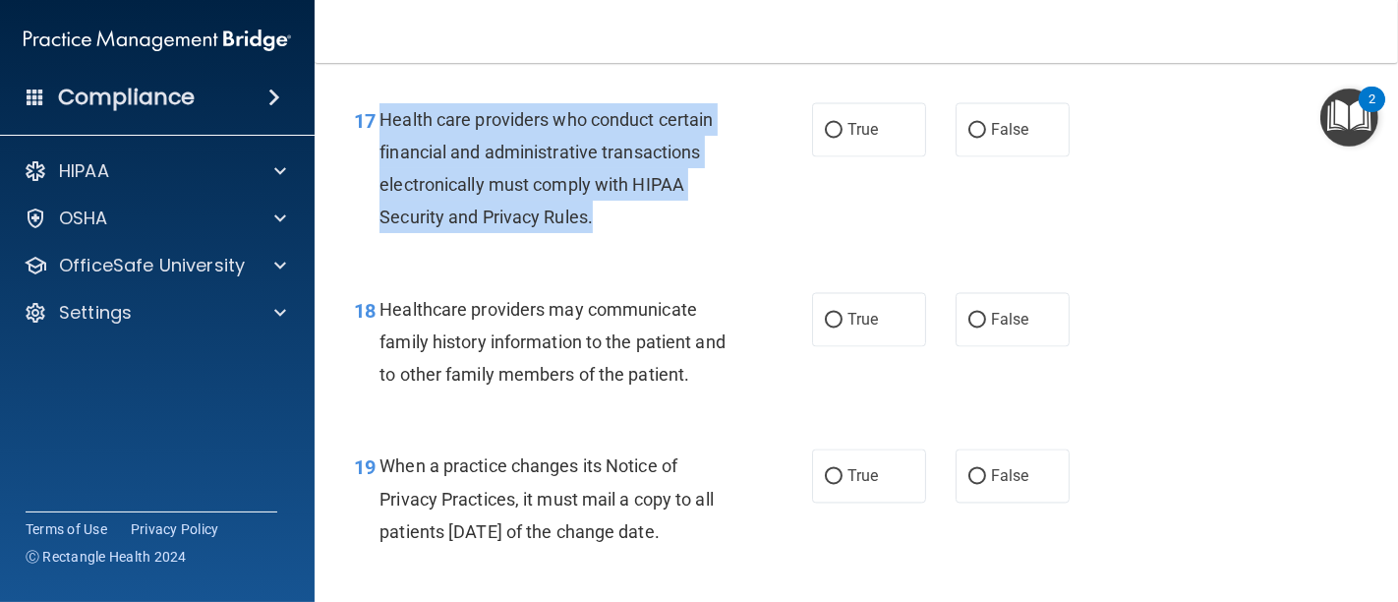
drag, startPoint x: 624, startPoint y: 249, endPoint x: 381, endPoint y: 138, distance: 267.0
click at [381, 138] on div "Health care providers who conduct certain financial and administrative transact…" at bounding box center [562, 168] width 366 height 131
click at [825, 139] on input "True" at bounding box center [834, 131] width 18 height 15
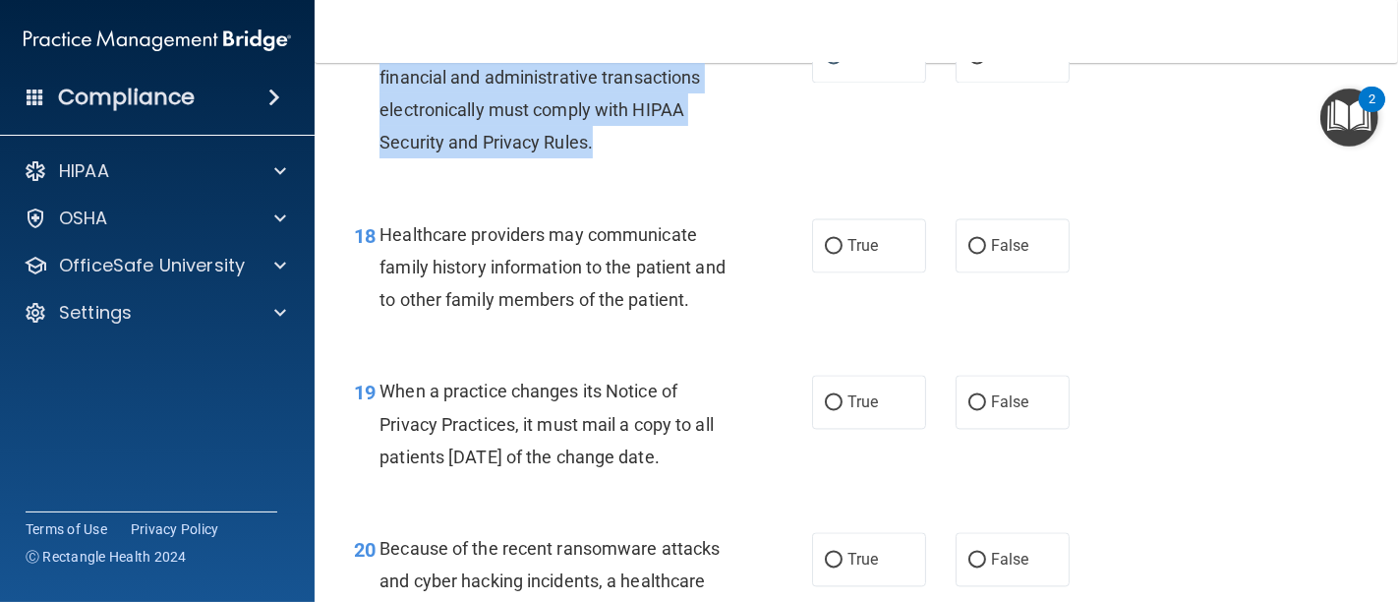
scroll to position [3370, 0]
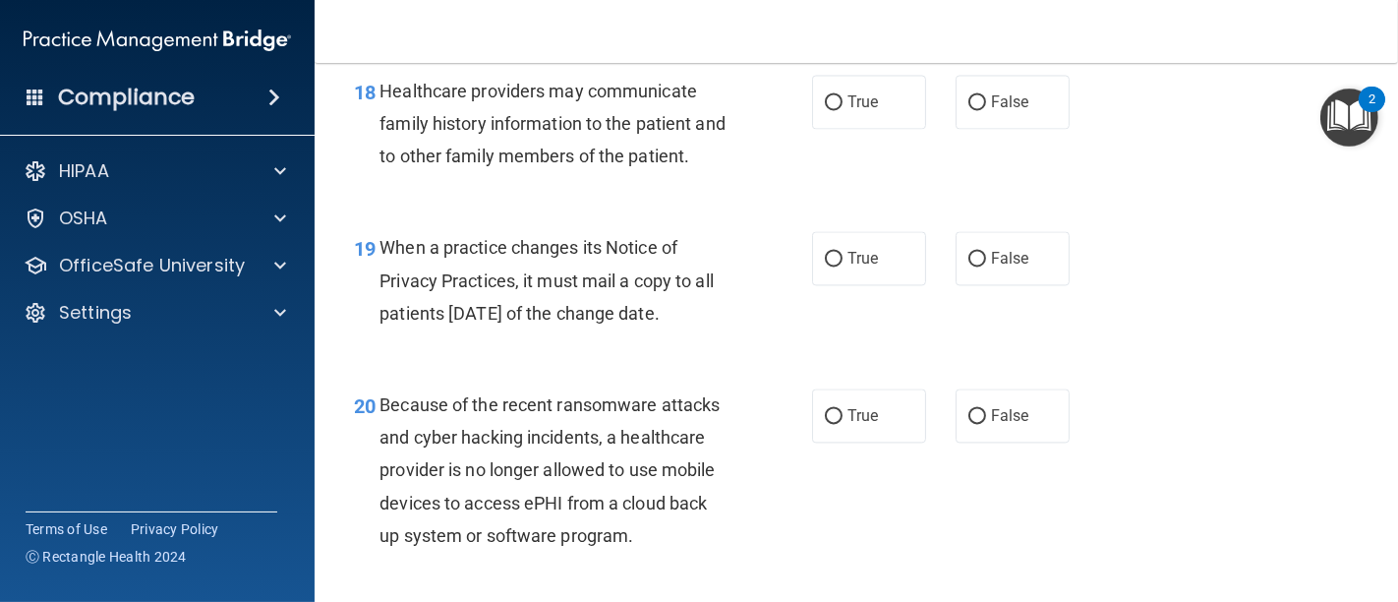
drag, startPoint x: 538, startPoint y: 245, endPoint x: 429, endPoint y: 212, distance: 113.8
click at [537, 245] on div "19 When a practice changes its Notice of Privacy Practices, it must mail a copy…" at bounding box center [856, 284] width 1034 height 157
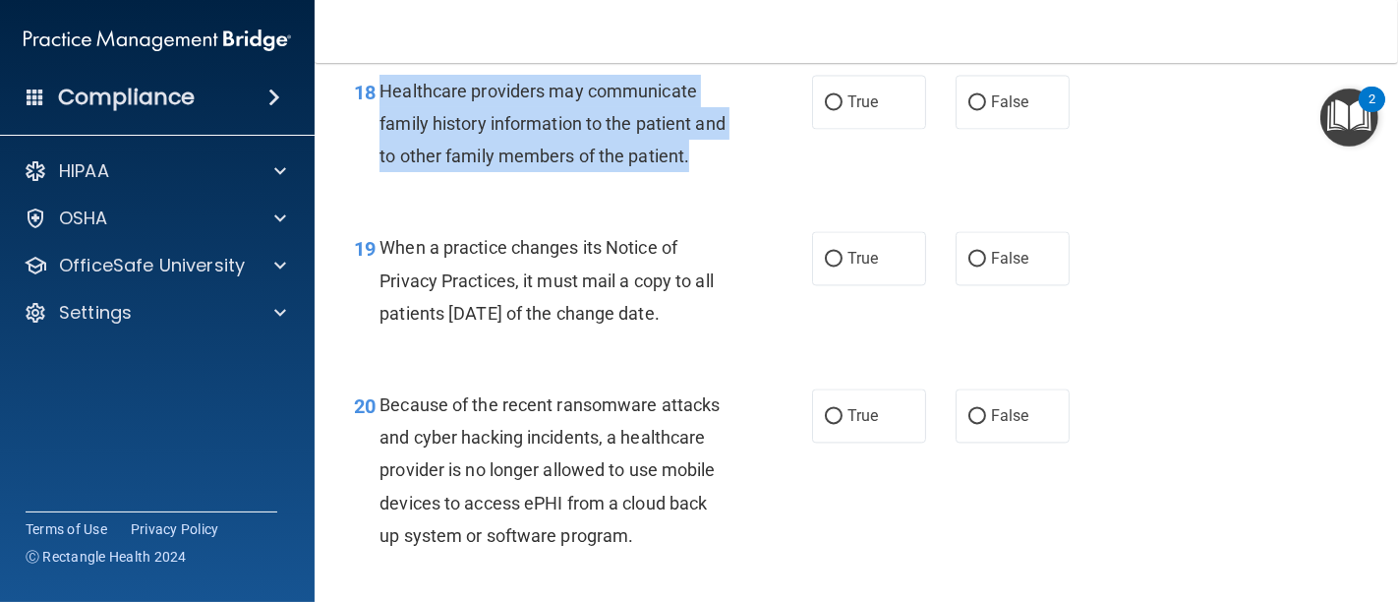
drag, startPoint x: 378, startPoint y: 119, endPoint x: 739, endPoint y: 193, distance: 368.2
click at [739, 183] on div "18 Healthcare providers may communicate family history information to the patie…" at bounding box center [582, 129] width 517 height 108
click at [825, 110] on input "True" at bounding box center [834, 102] width 18 height 15
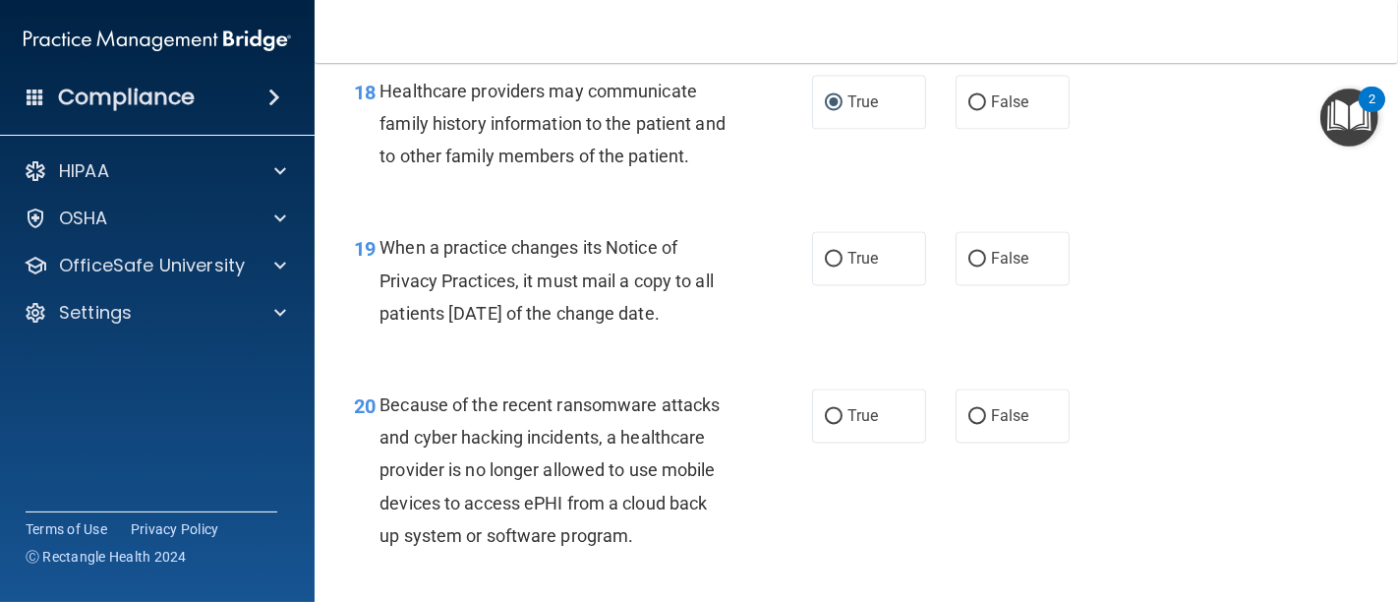
click at [1308, 277] on div "19 When a practice changes its Notice of Privacy Practices, it must mail a copy…" at bounding box center [856, 284] width 1034 height 157
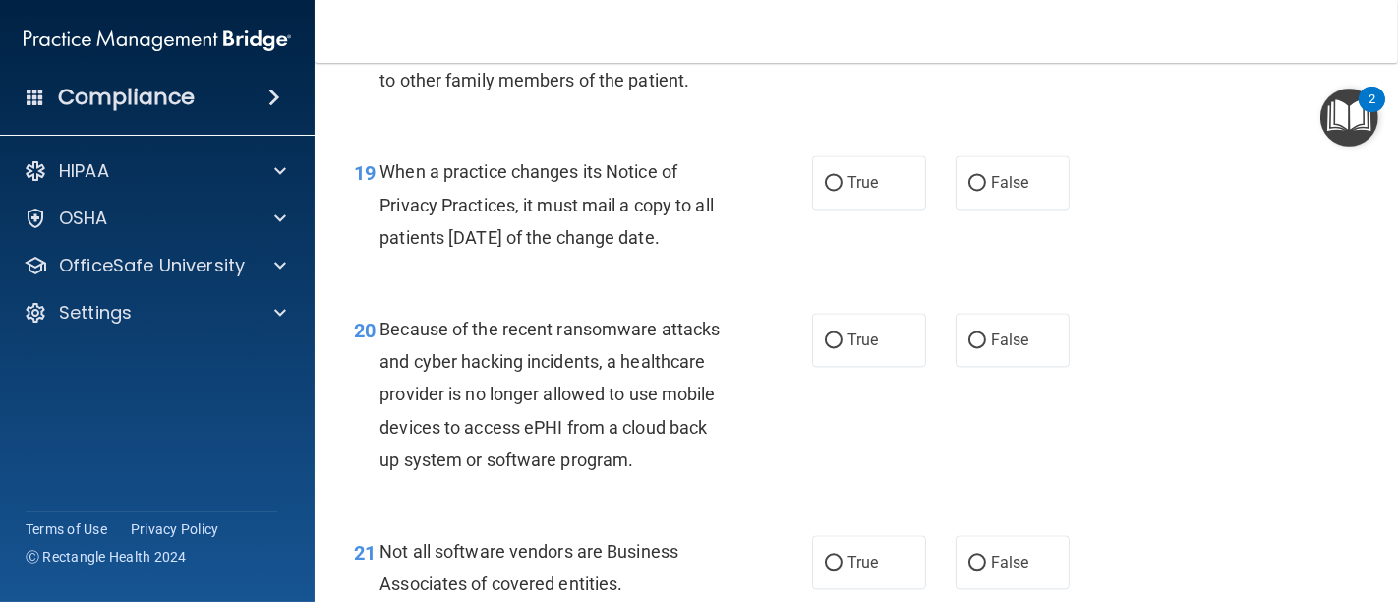
scroll to position [3480, 0]
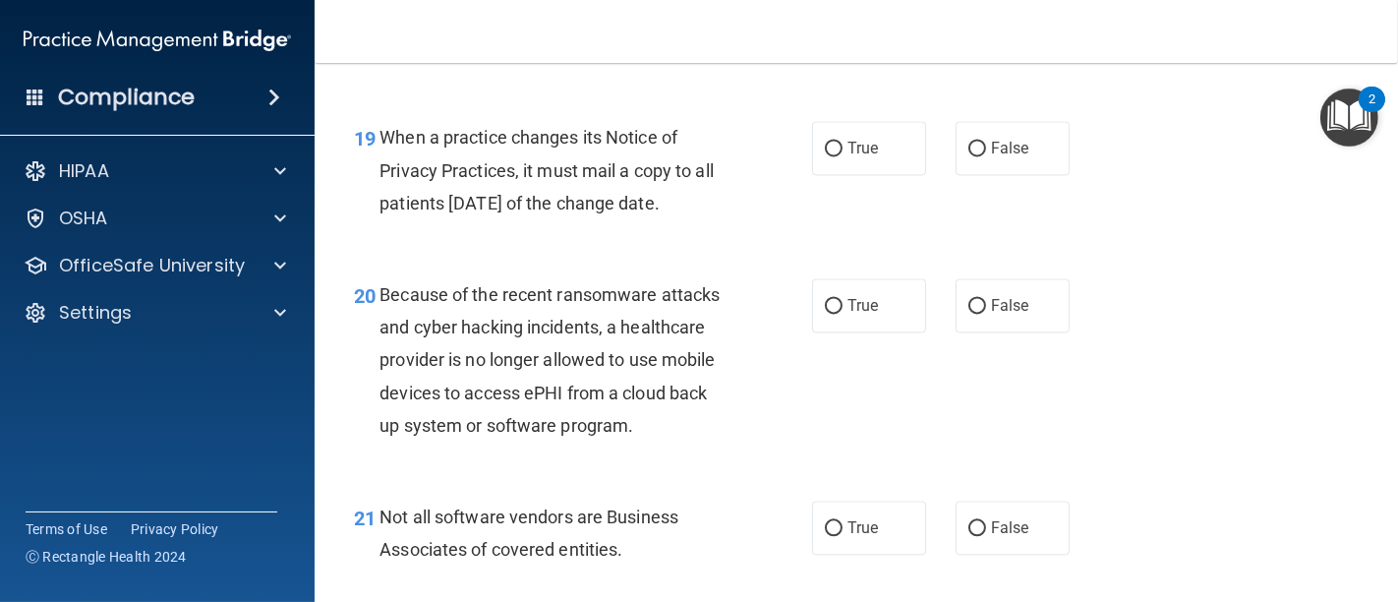
drag, startPoint x: 378, startPoint y: 167, endPoint x: 735, endPoint y: 232, distance: 362.7
click at [735, 229] on div "19 When a practice changes its Notice of Privacy Practices, it must mail a copy…" at bounding box center [582, 175] width 517 height 108
click at [976, 175] on label "False" at bounding box center [1012, 148] width 114 height 54
click at [976, 156] on input "False" at bounding box center [977, 149] width 18 height 15
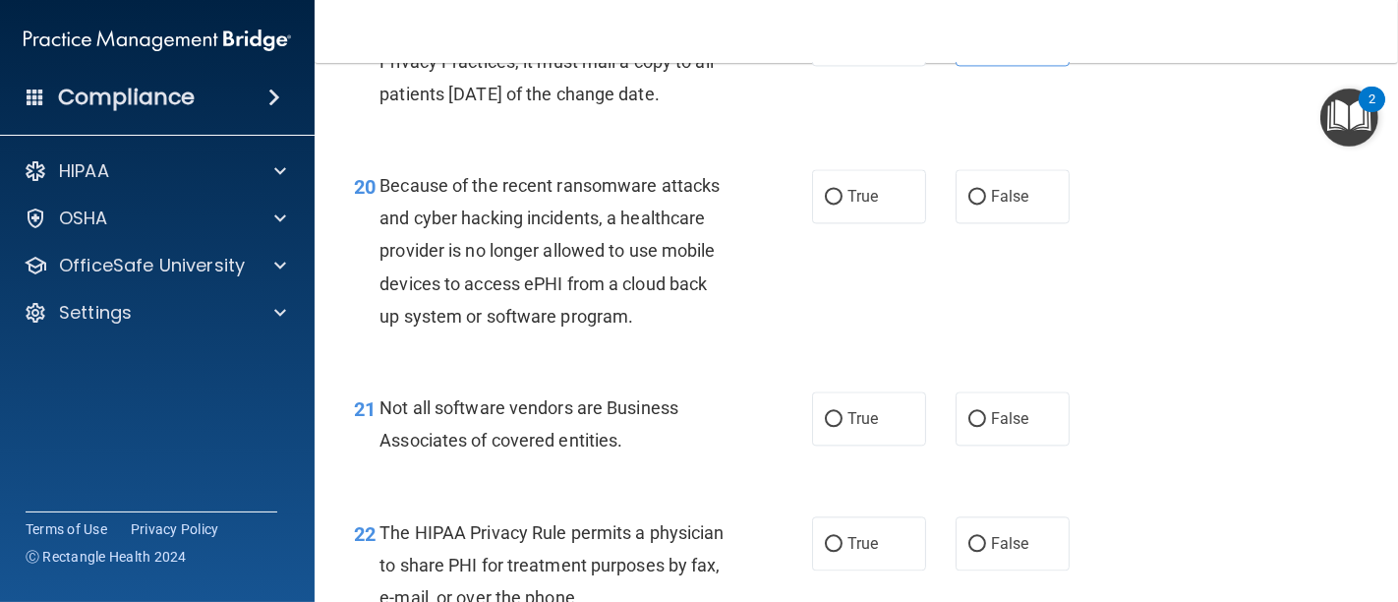
scroll to position [3698, 0]
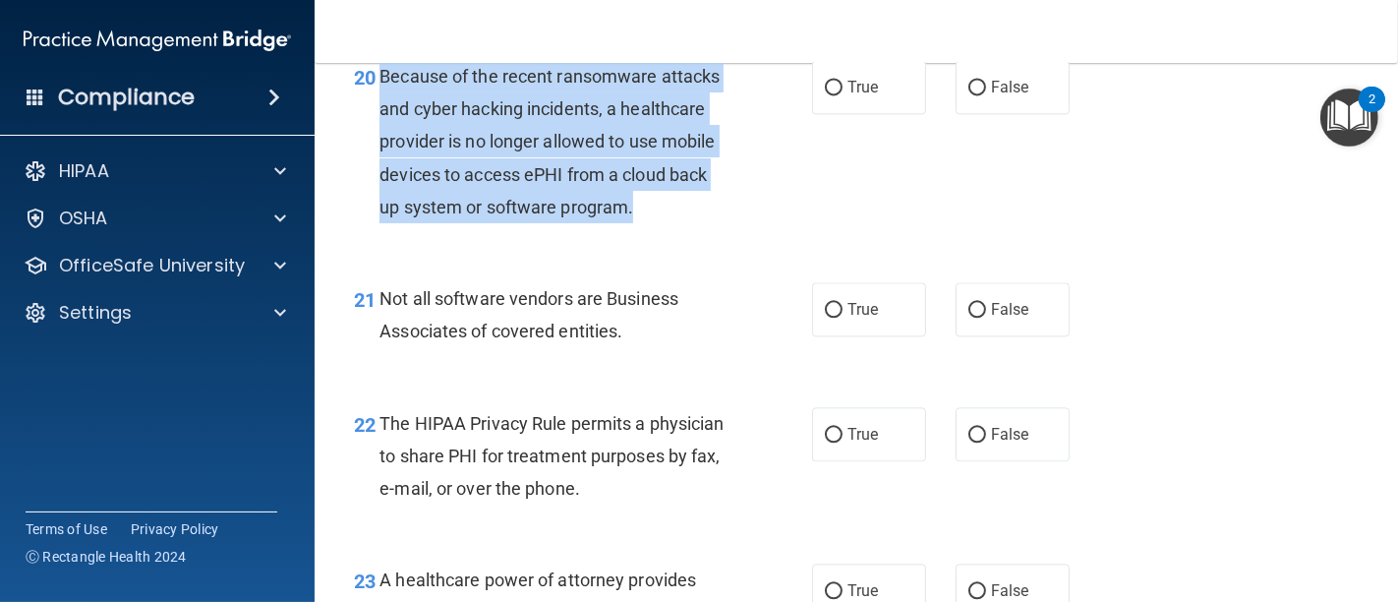
drag, startPoint x: 378, startPoint y: 105, endPoint x: 644, endPoint y: 206, distance: 284.1
click at [644, 223] on div "Because of the recent ransomware attacks and cyber hacking incidents, a healthc…" at bounding box center [562, 141] width 366 height 163
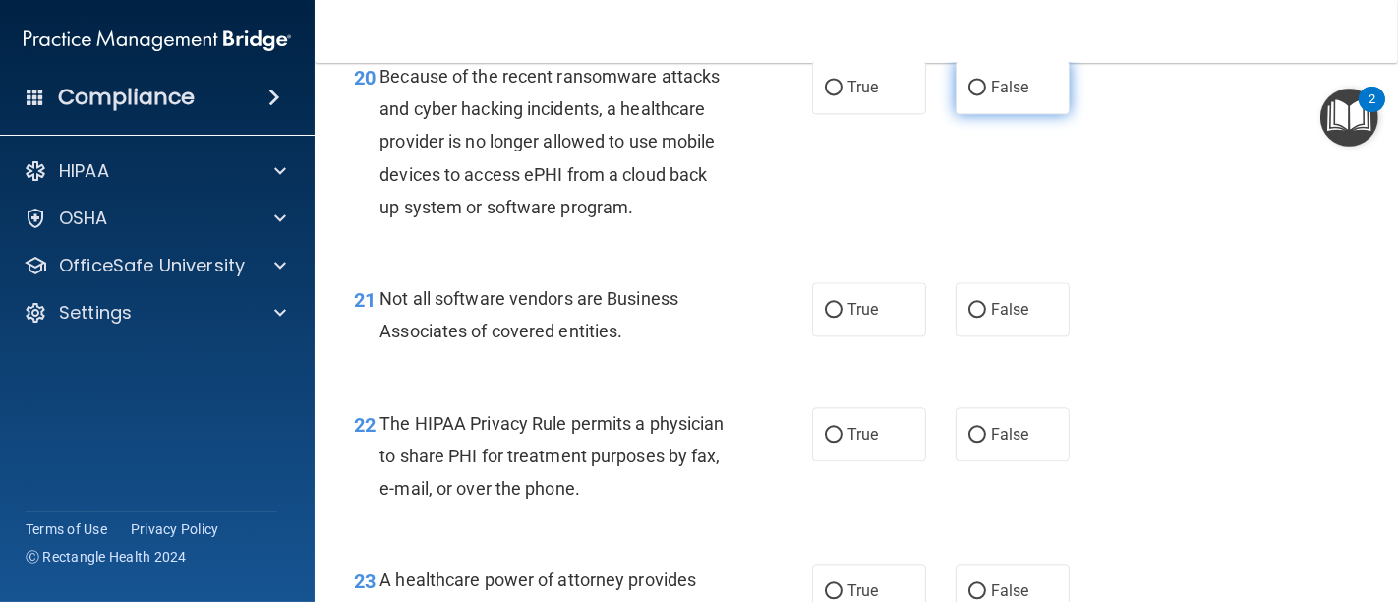
click at [991, 96] on span "False" at bounding box center [1010, 87] width 38 height 19
click at [980, 95] on input "False" at bounding box center [977, 88] width 18 height 15
drag, startPoint x: 700, startPoint y: 439, endPoint x: 721, endPoint y: 428, distance: 23.8
click at [714, 434] on div "22 The HIPAA Privacy Rule permits a physician to share PHI for treatment purpos…" at bounding box center [856, 460] width 1034 height 157
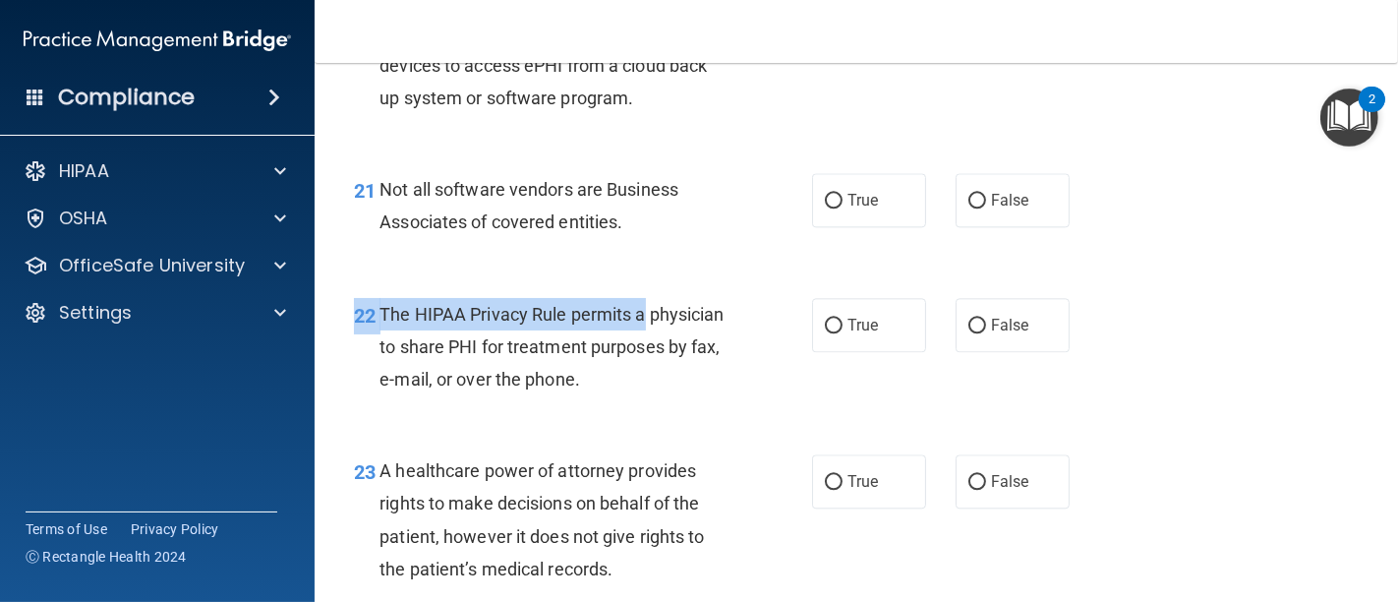
scroll to position [3916, 0]
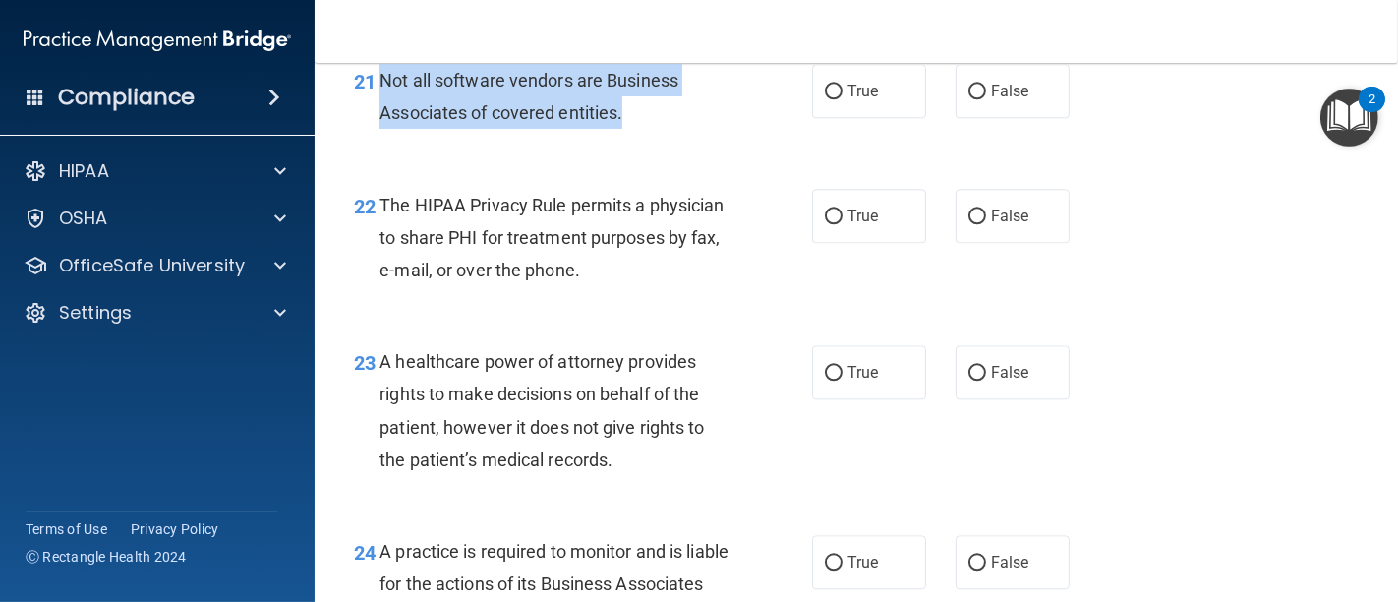
drag, startPoint x: 380, startPoint y: 108, endPoint x: 673, endPoint y: 149, distance: 295.8
click at [673, 129] on div "Not all software vendors are Business Associates of covered entities." at bounding box center [562, 96] width 366 height 65
click at [829, 99] on input "True" at bounding box center [834, 92] width 18 height 15
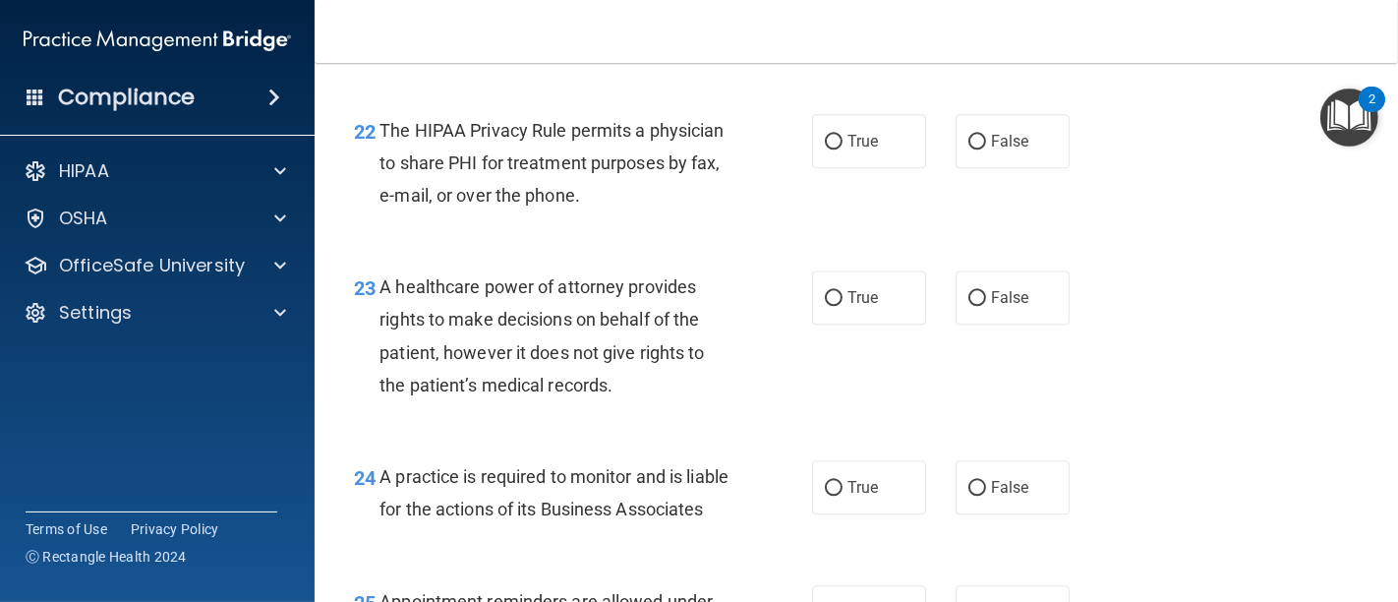
scroll to position [4025, 0]
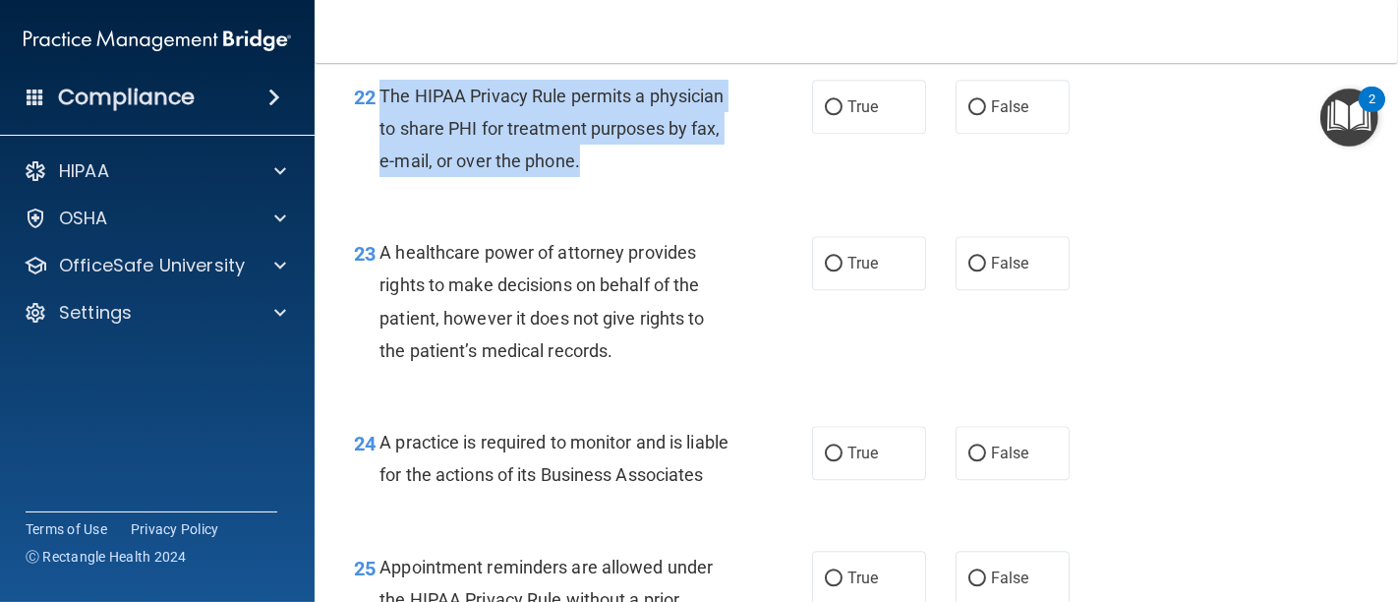
drag, startPoint x: 720, startPoint y: 199, endPoint x: 377, endPoint y: 124, distance: 350.2
click at [377, 124] on div "22 The HIPAA Privacy Rule permits a physician to share PHI for treatment purpos…" at bounding box center [582, 134] width 517 height 108
click at [827, 115] on input "True" at bounding box center [834, 107] width 18 height 15
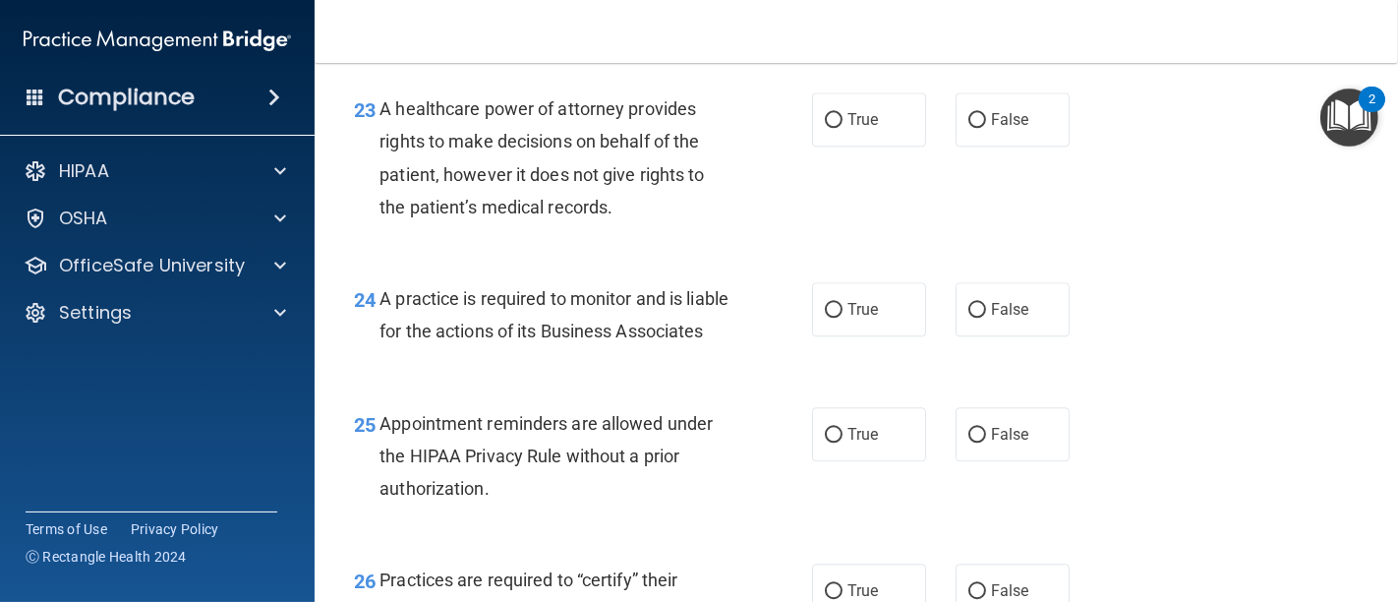
scroll to position [4135, 0]
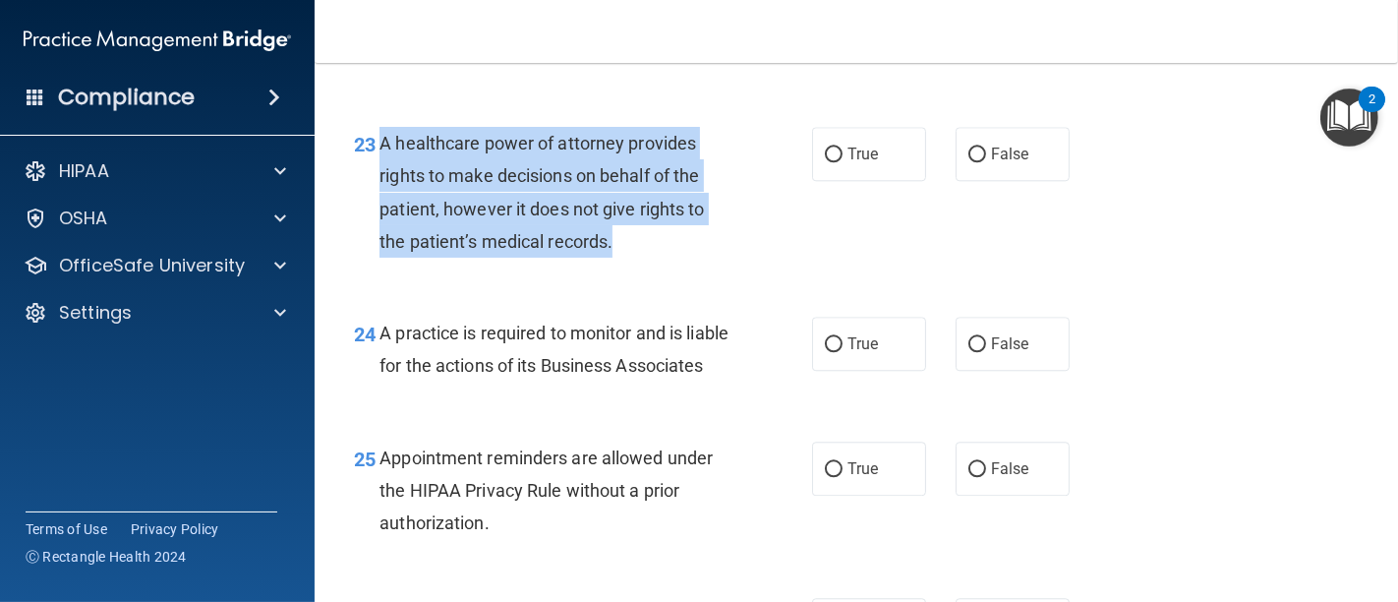
drag, startPoint x: 617, startPoint y: 272, endPoint x: 384, endPoint y: 178, distance: 251.4
click at [384, 178] on div "A healthcare power of attorney provides rights to make decisions on behalf of t…" at bounding box center [562, 192] width 366 height 131
click at [972, 162] on input "False" at bounding box center [977, 154] width 18 height 15
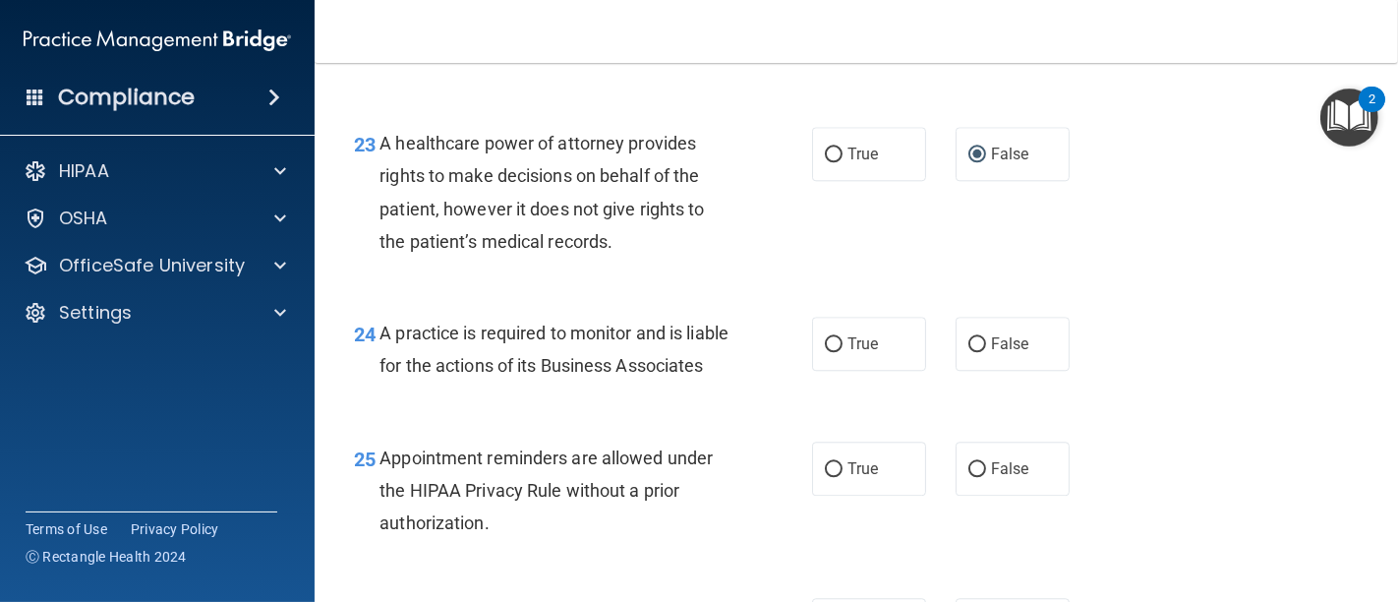
click at [774, 338] on div "24 A practice is required to monitor and is liable for the actions of its Busin…" at bounding box center [856, 354] width 1034 height 124
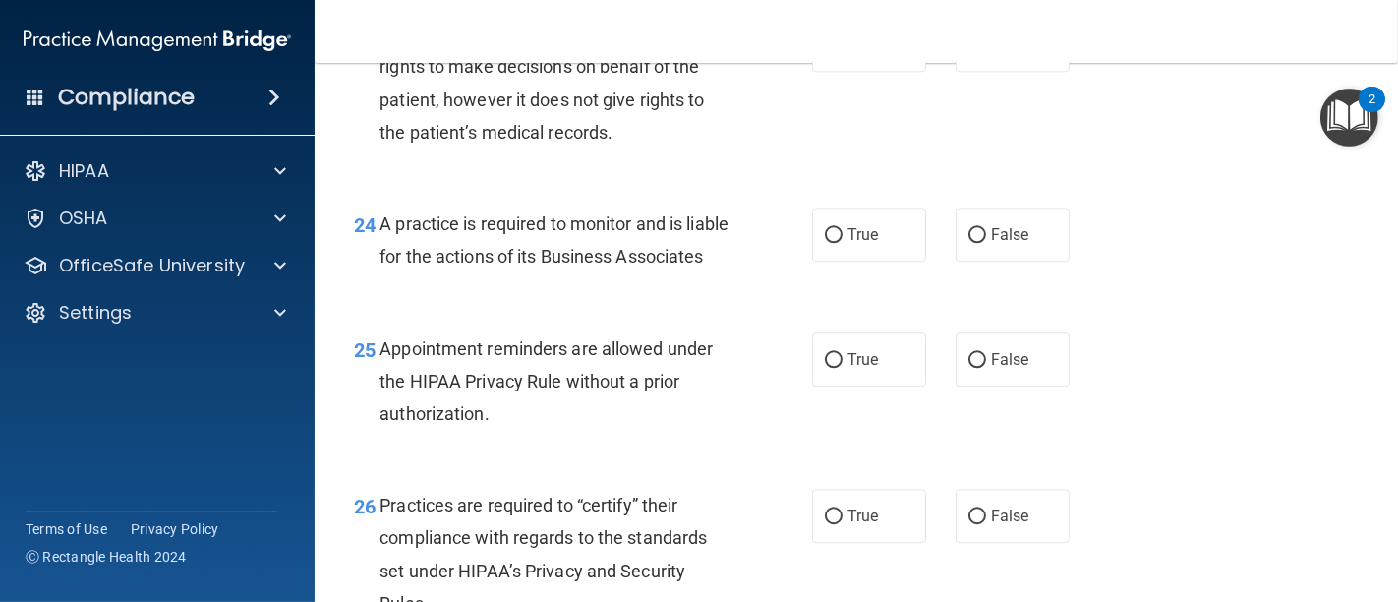
scroll to position [4353, 0]
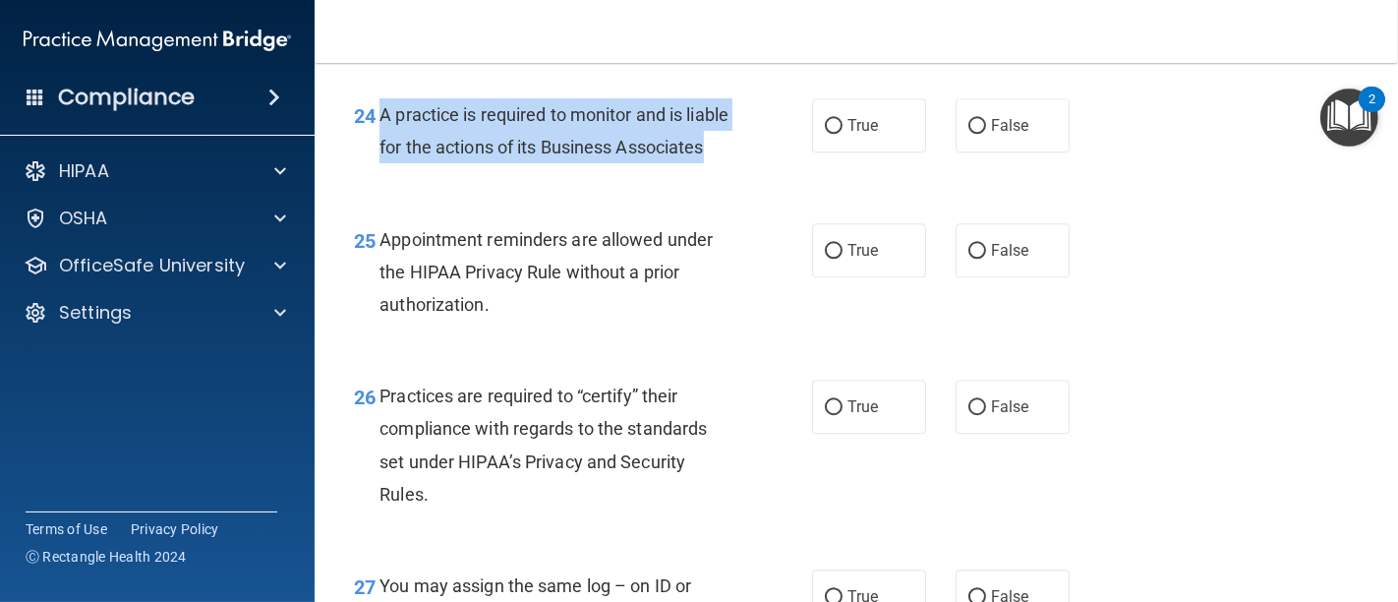
drag, startPoint x: 377, startPoint y: 145, endPoint x: 497, endPoint y: 212, distance: 137.8
click at [497, 173] on div "24 A practice is required to monitor and is liable for the actions of its Busin…" at bounding box center [582, 135] width 517 height 75
click at [968, 134] on input "False" at bounding box center [977, 126] width 18 height 15
click at [703, 173] on div "24 A practice is required to monitor and is liable for the actions of its Busin…" at bounding box center [582, 135] width 517 height 75
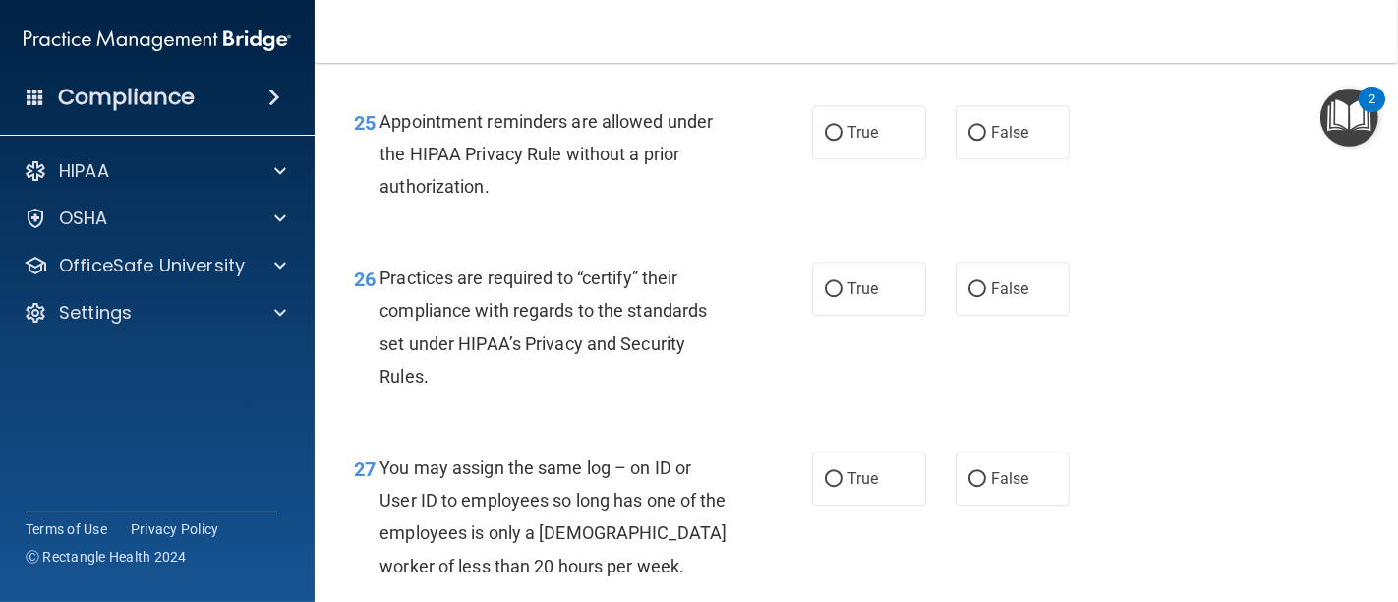
scroll to position [4572, 0]
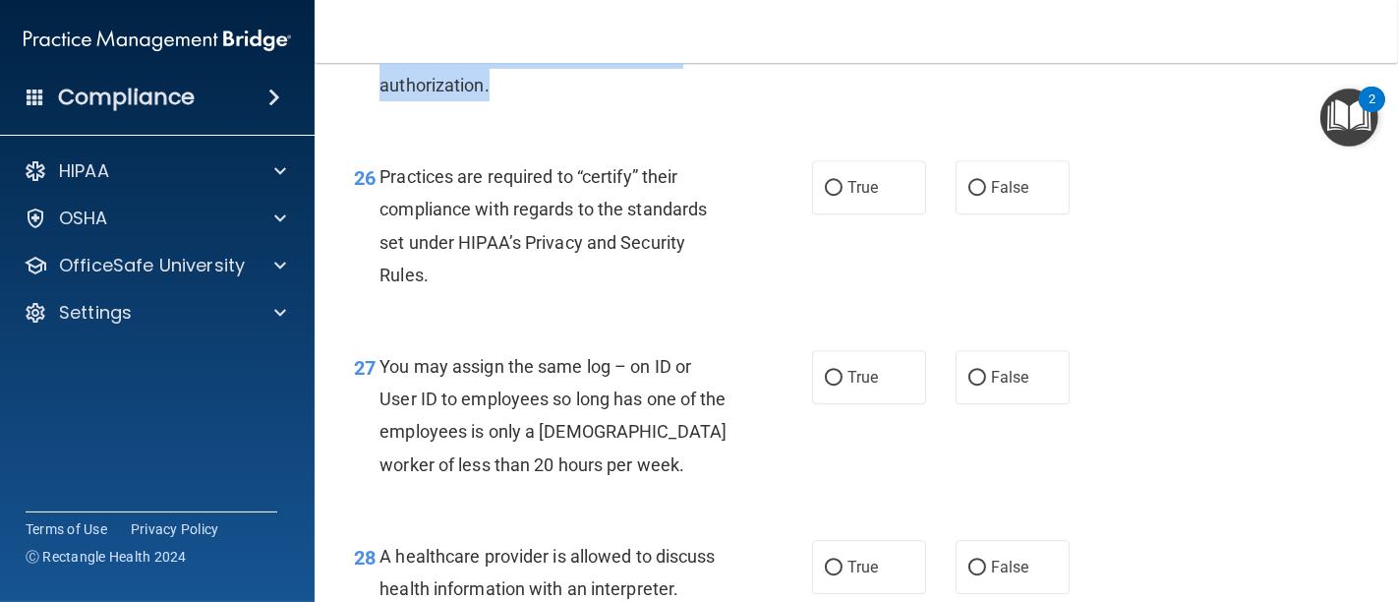
drag, startPoint x: 492, startPoint y: 149, endPoint x: 376, endPoint y: 94, distance: 128.4
click at [376, 94] on div "25 Appointment reminders are allowed under the HIPAA Privacy Rule without a pri…" at bounding box center [582, 58] width 517 height 108
click at [826, 39] on input "True" at bounding box center [834, 32] width 18 height 15
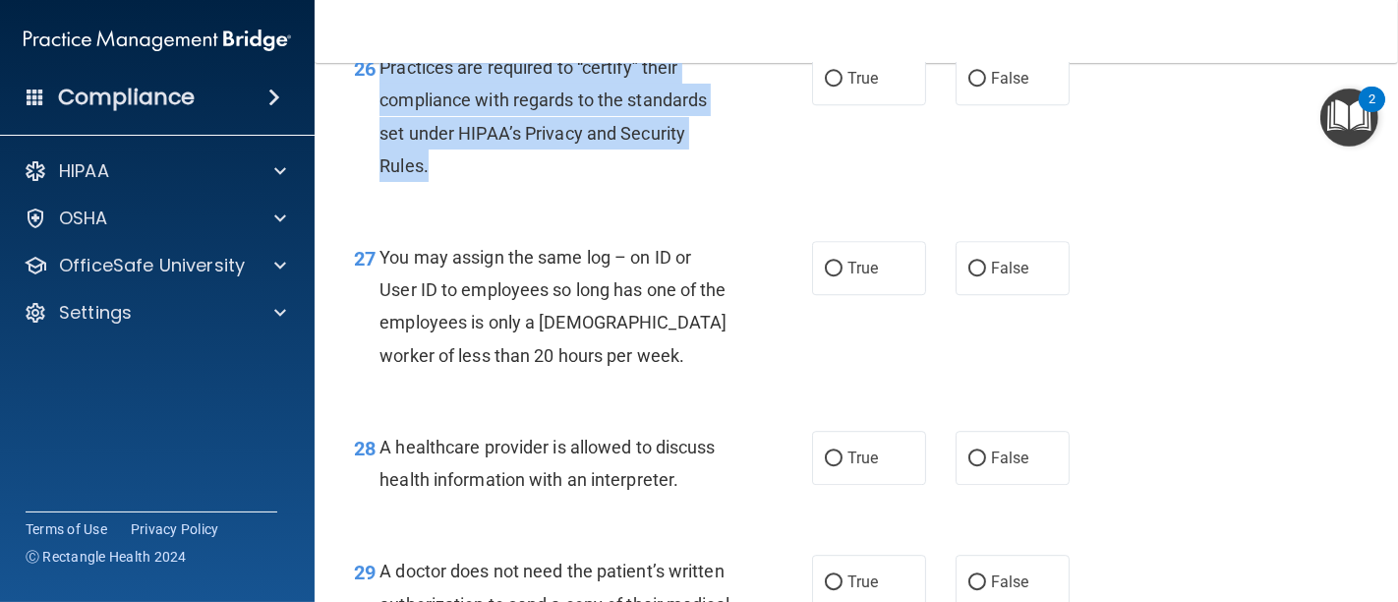
drag, startPoint x: 428, startPoint y: 230, endPoint x: 381, endPoint y: 129, distance: 111.3
click at [381, 129] on div "Practices are required to “certify” their compliance with regards to the standa…" at bounding box center [562, 116] width 366 height 131
click at [968, 87] on input "False" at bounding box center [977, 79] width 18 height 15
click at [778, 192] on div "26 Practices are required to “certify” their compliance with regards to the sta…" at bounding box center [582, 121] width 517 height 141
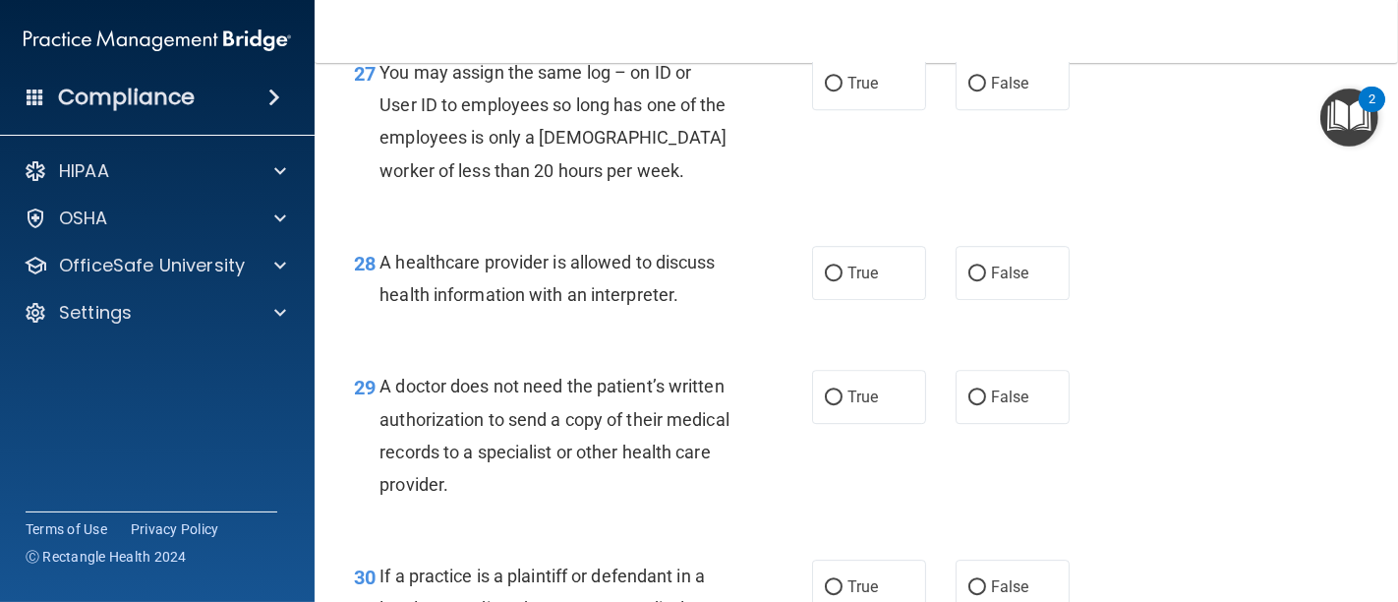
scroll to position [4899, 0]
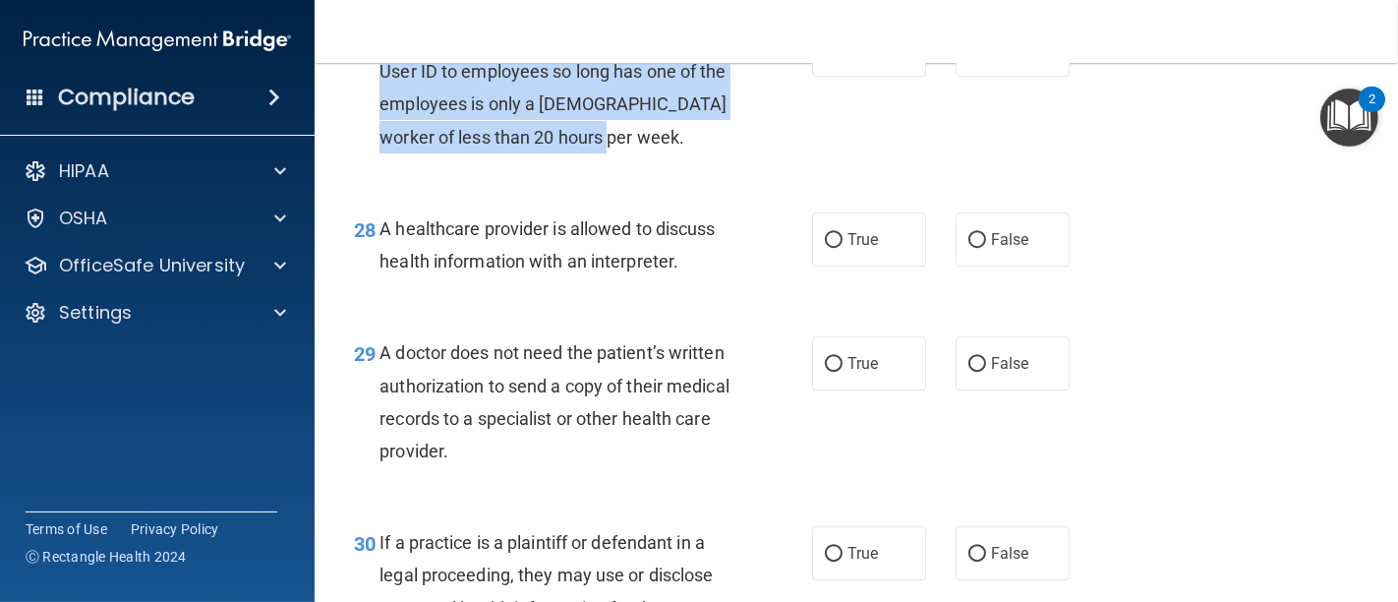
drag, startPoint x: 631, startPoint y: 194, endPoint x: 383, endPoint y: 111, distance: 261.1
click at [383, 111] on div "You may assign the same log – on ID or User ID to employees so long has one of …" at bounding box center [562, 88] width 366 height 131
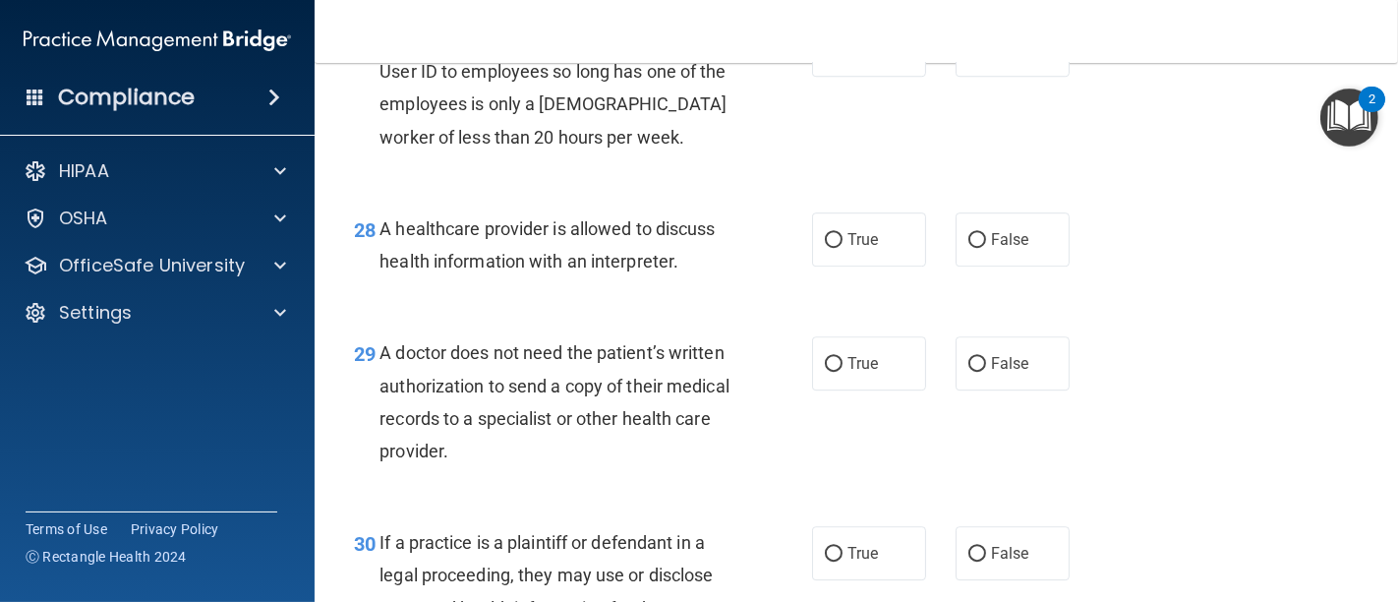
click at [755, 188] on div "27 You may assign the same log – on ID or User ID to employees so long has one …" at bounding box center [856, 93] width 1034 height 190
click at [968, 58] on input "False" at bounding box center [977, 50] width 18 height 15
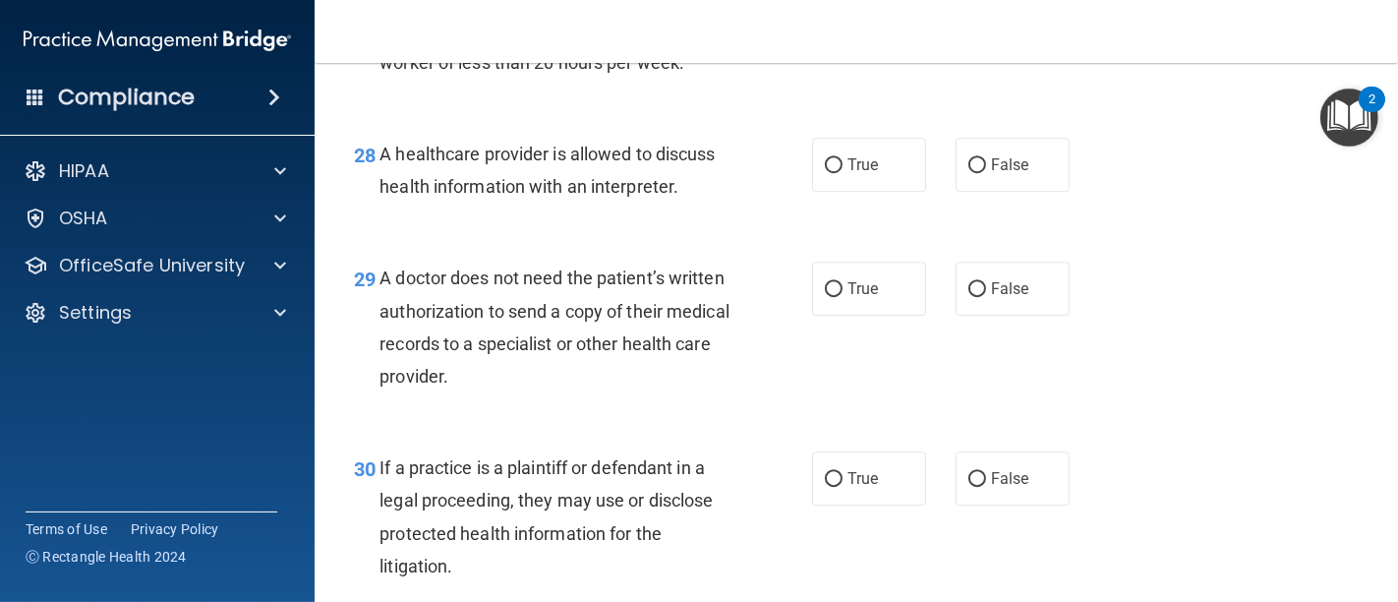
scroll to position [5008, 0]
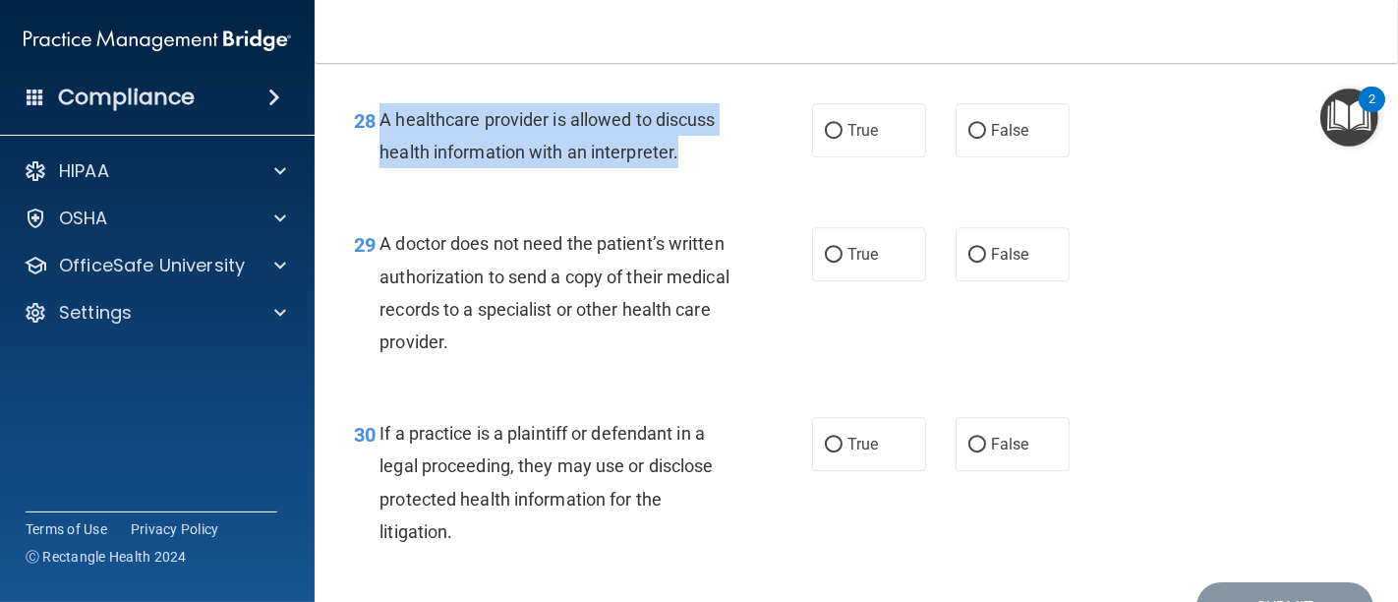
drag, startPoint x: 685, startPoint y: 217, endPoint x: 376, endPoint y: 187, distance: 311.1
click at [376, 178] on div "28 A healthcare provider is allowed to discuss health information with an inter…" at bounding box center [582, 140] width 517 height 75
click at [825, 139] on input "True" at bounding box center [834, 131] width 18 height 15
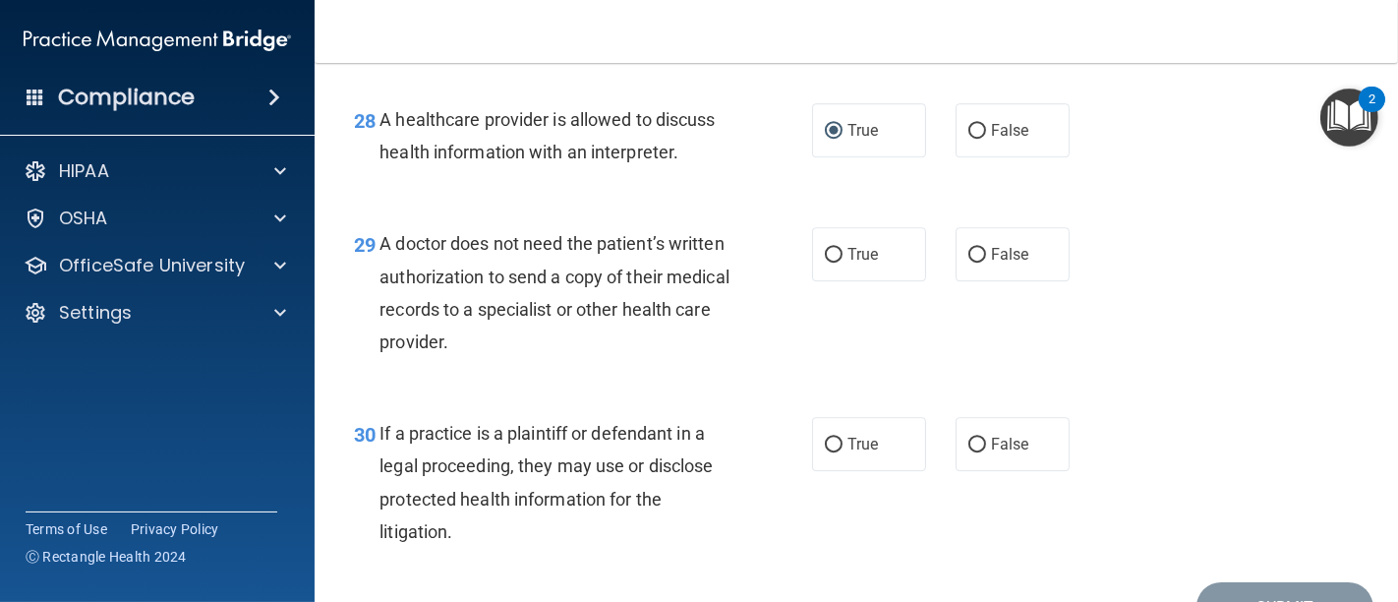
click at [753, 266] on div "29 A doctor does not need the patient’s written authorization to send a copy of…" at bounding box center [856, 298] width 1034 height 190
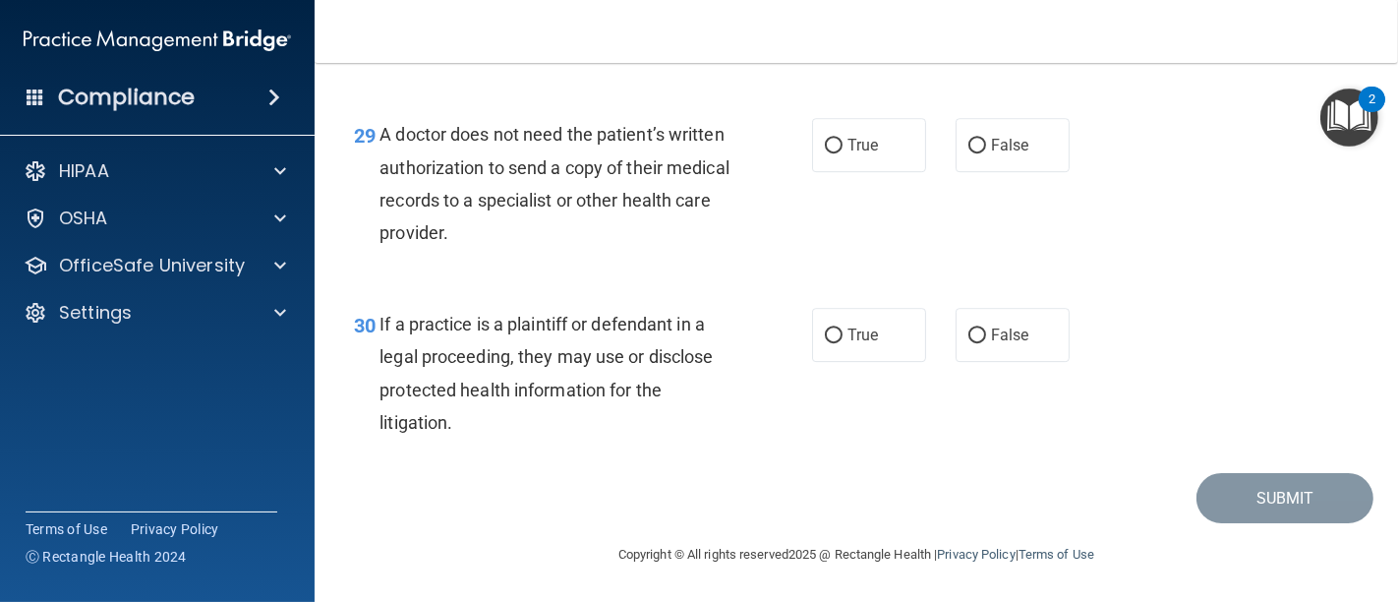
scroll to position [5180, 0]
drag, startPoint x: 619, startPoint y: 243, endPoint x: 373, endPoint y: 133, distance: 270.2
click at [373, 133] on div "29 A doctor does not need the patient’s written authorization to send a copy of…" at bounding box center [582, 188] width 517 height 141
click at [968, 147] on input "False" at bounding box center [977, 146] width 18 height 15
click at [687, 476] on div "Submit" at bounding box center [856, 498] width 1034 height 50
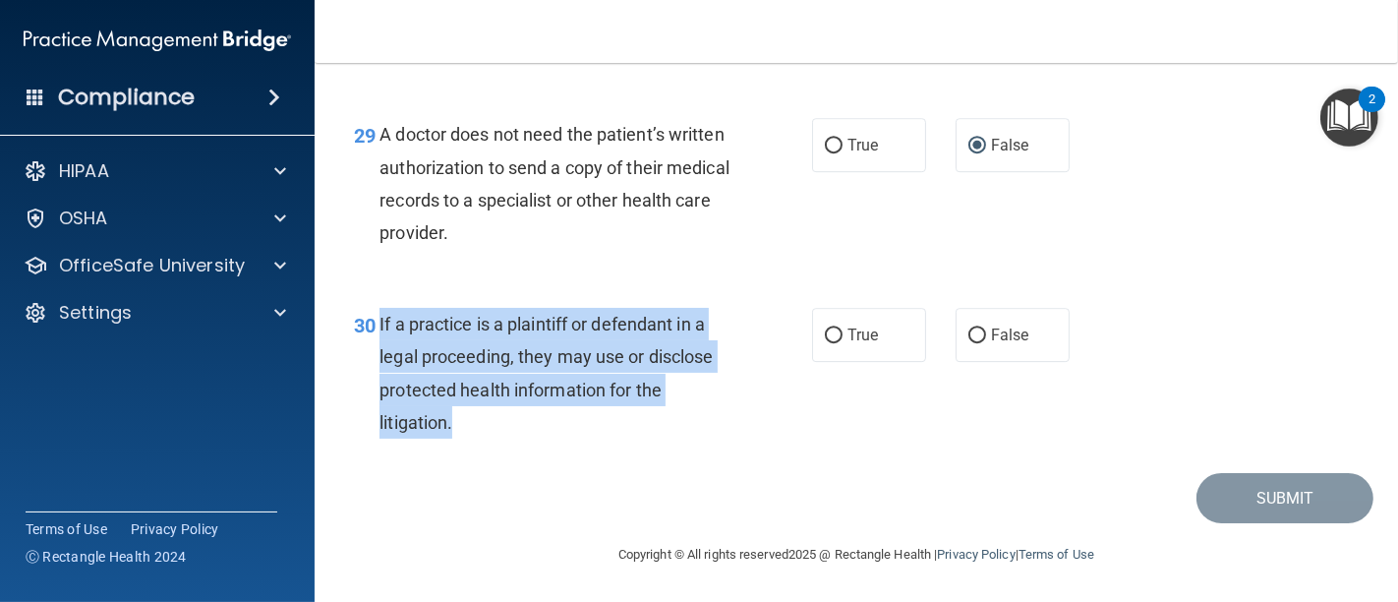
drag, startPoint x: 474, startPoint y: 432, endPoint x: 373, endPoint y: 321, distance: 149.6
click at [373, 321] on div "30 If a practice is a plaintiff or defendant in a legal proceeding, they may us…" at bounding box center [582, 378] width 517 height 141
click at [825, 338] on input "True" at bounding box center [834, 335] width 18 height 15
click at [1230, 494] on button "Submit" at bounding box center [1284, 498] width 177 height 50
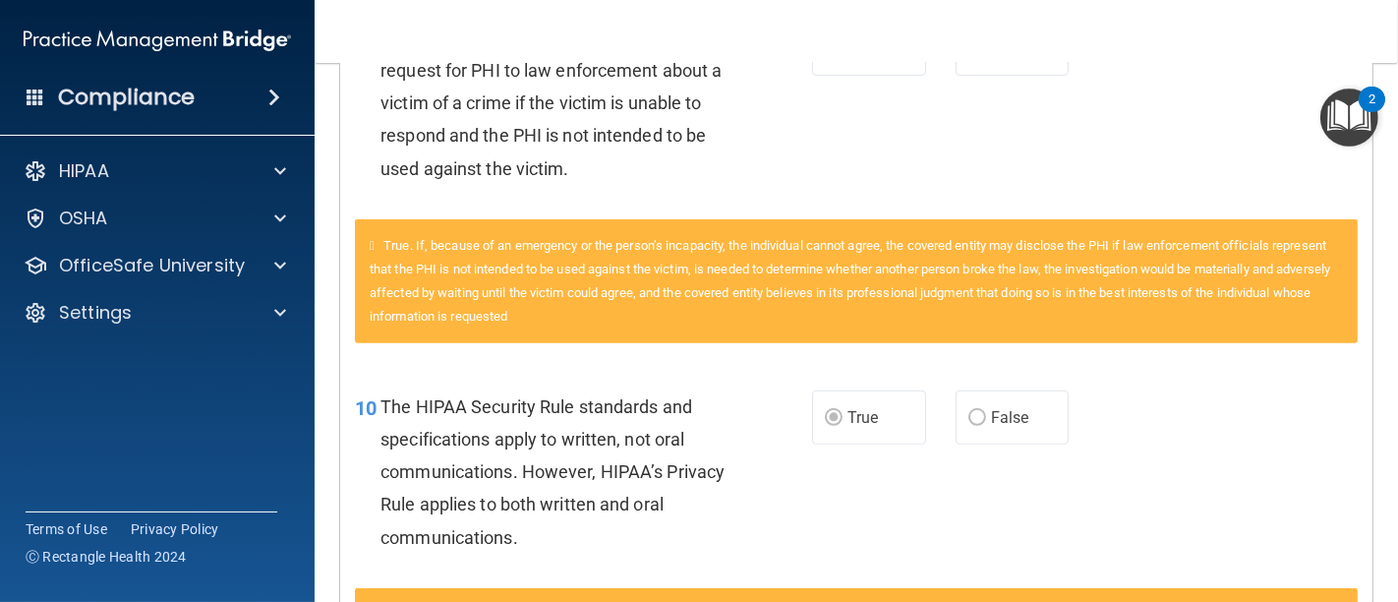
scroll to position [873, 0]
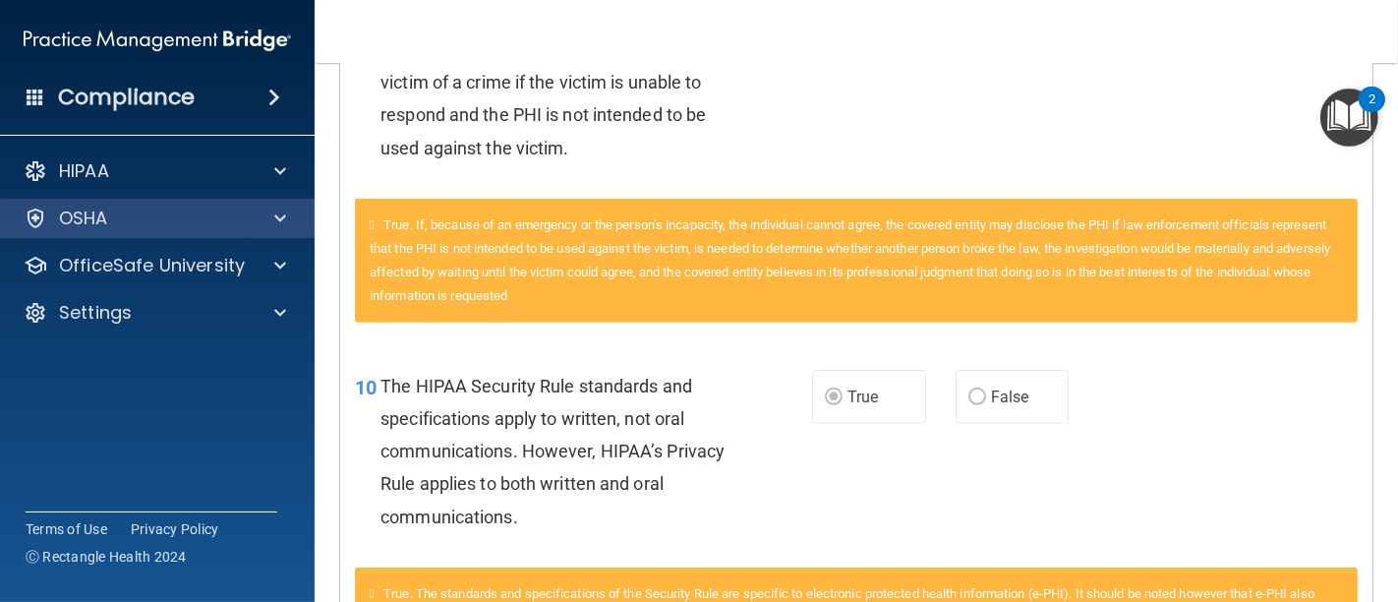
click at [110, 201] on div "OSHA" at bounding box center [158, 218] width 316 height 39
click at [288, 217] on div at bounding box center [277, 218] width 49 height 24
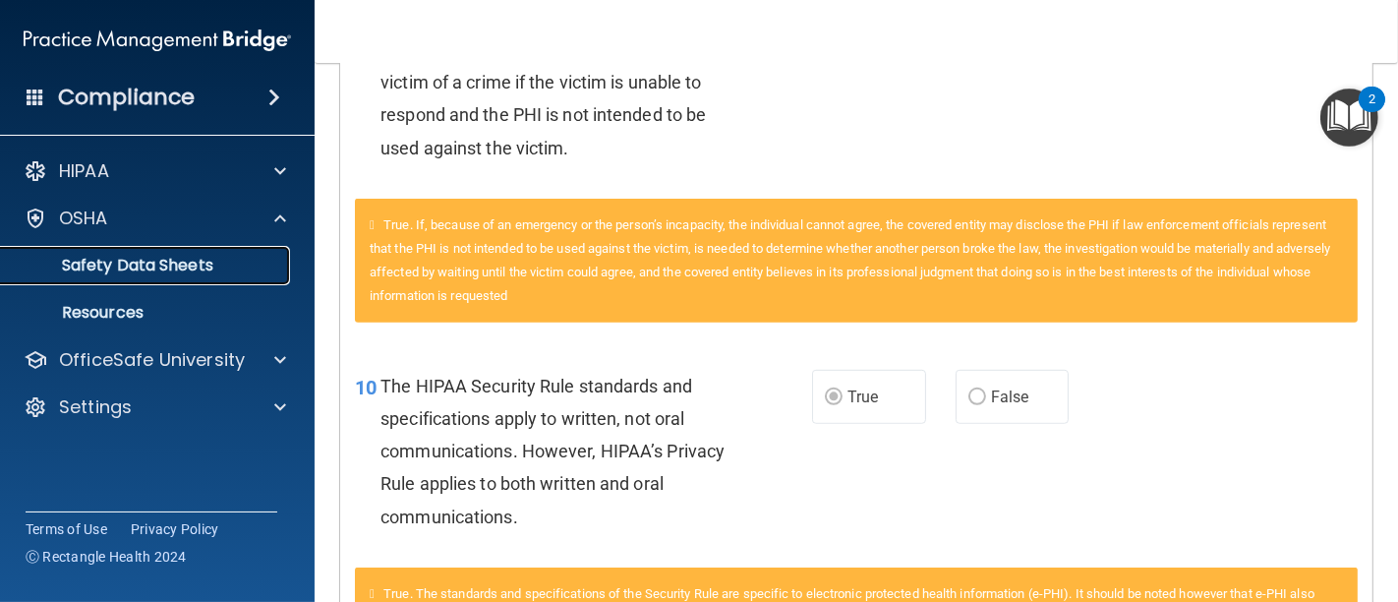
click at [116, 258] on p "Safety Data Sheets" at bounding box center [147, 266] width 268 height 20
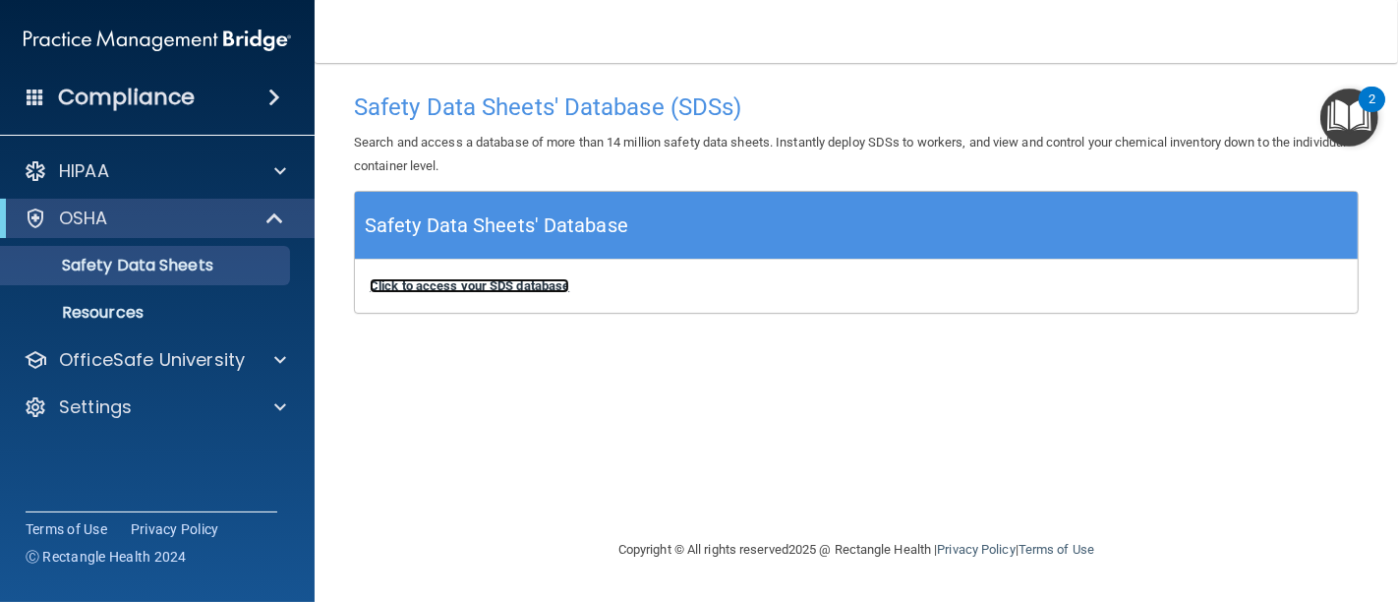
click at [514, 278] on b "Click to access your SDS database" at bounding box center [470, 285] width 200 height 15
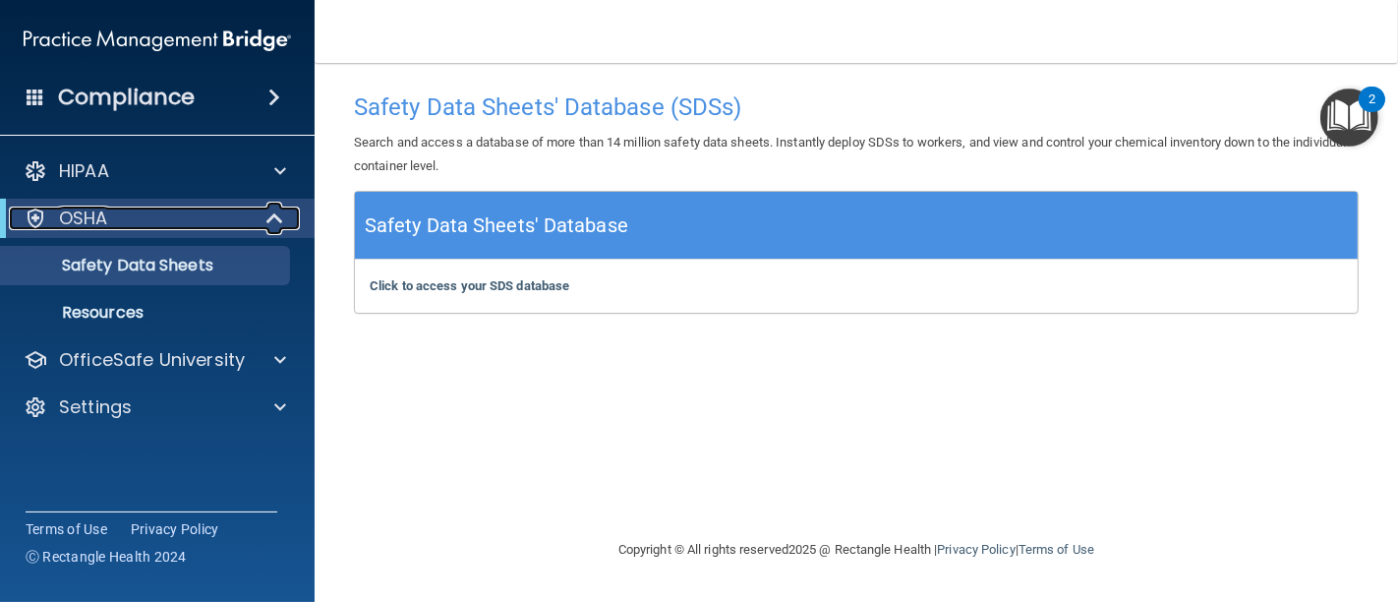
click at [103, 215] on p "OSHA" at bounding box center [83, 218] width 49 height 24
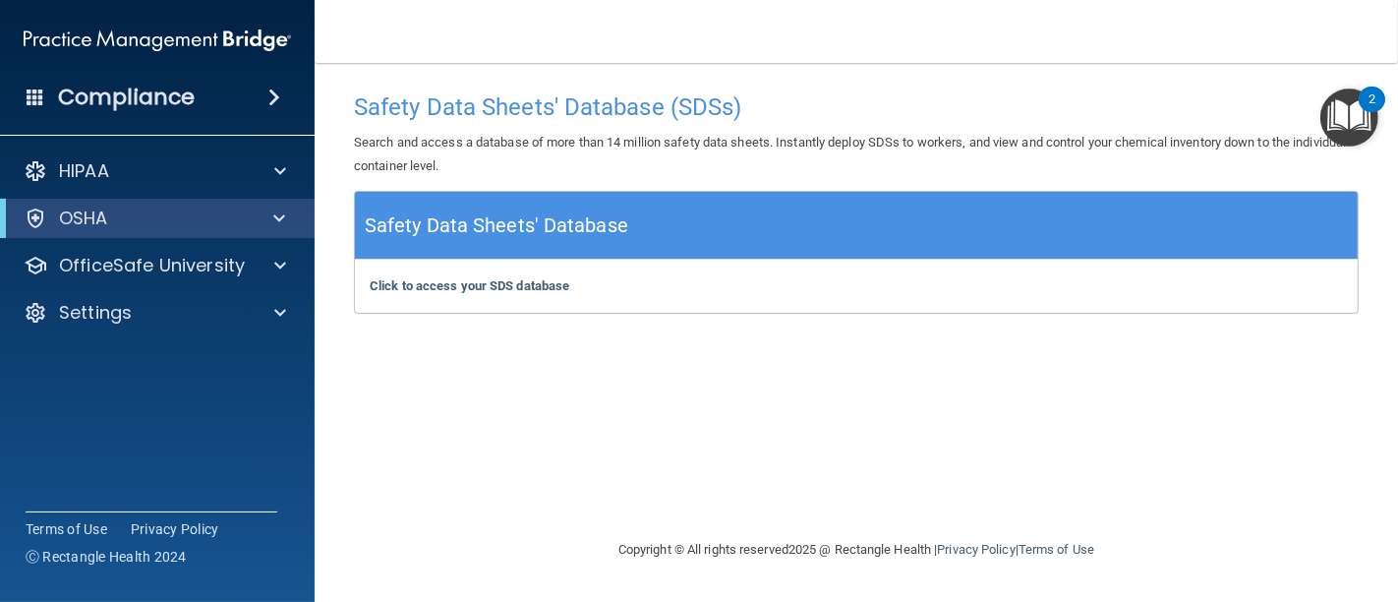
click at [1352, 122] on img "Open Resource Center, 2 new notifications" at bounding box center [1349, 117] width 58 height 58
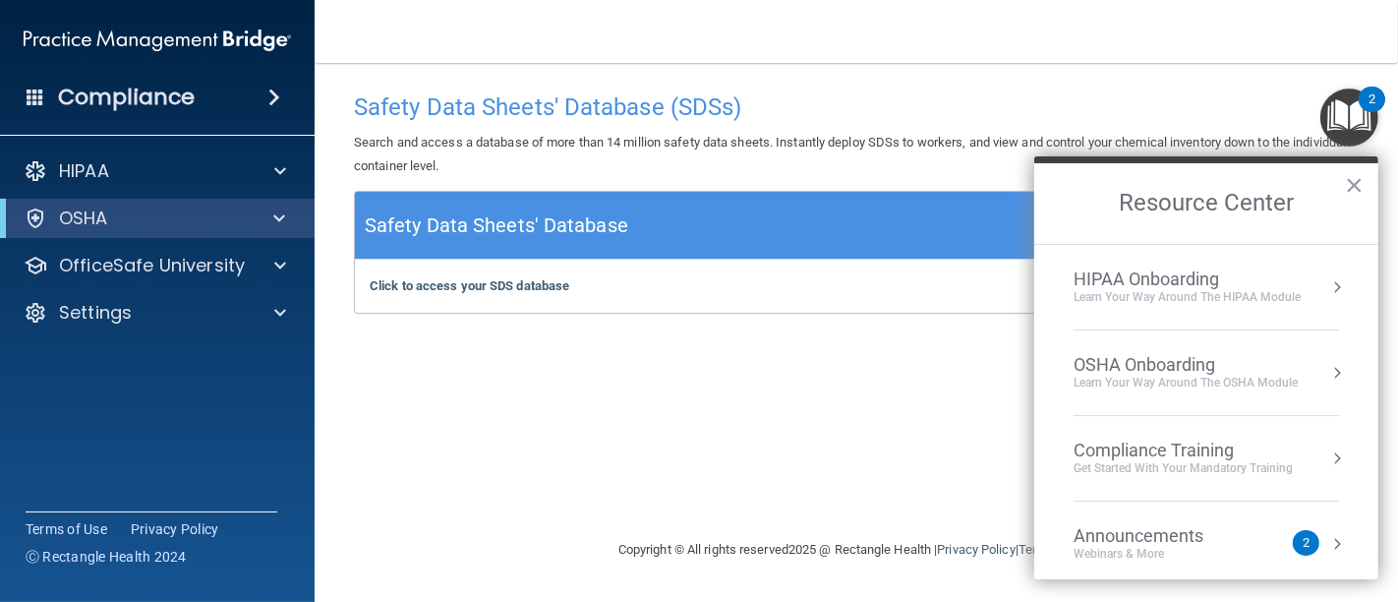
click at [1188, 367] on div "OSHA Onboarding" at bounding box center [1185, 365] width 224 height 22
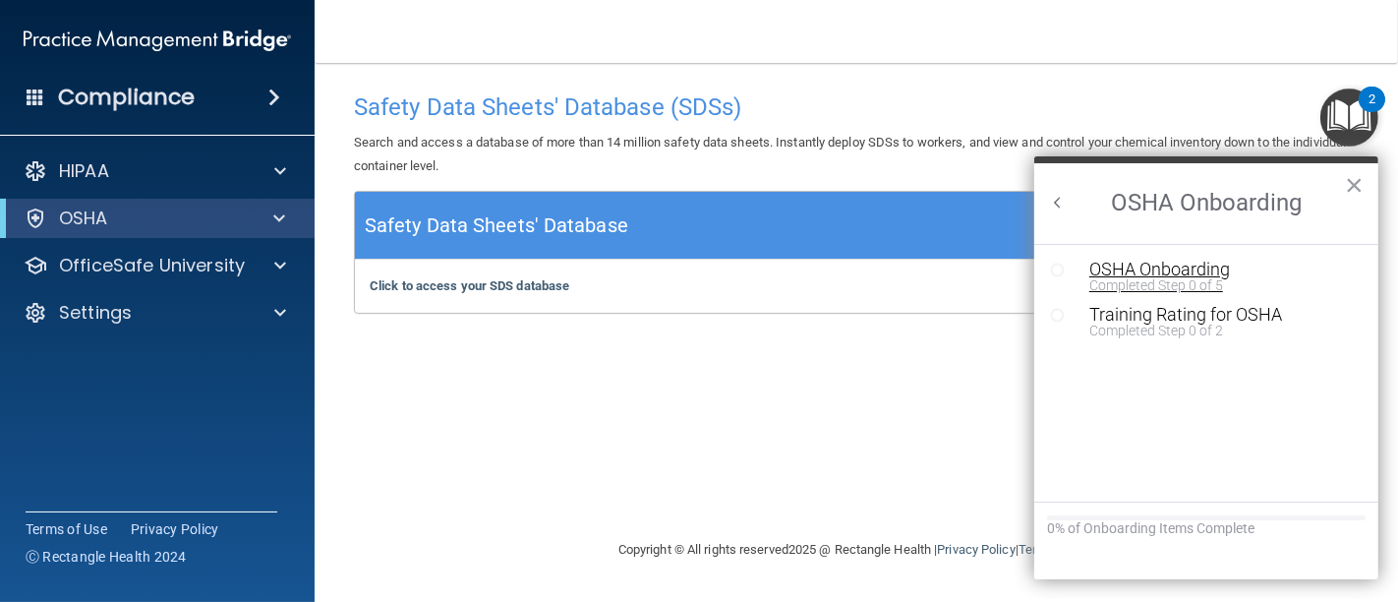
click at [1161, 273] on div "OSHA Onboarding" at bounding box center [1220, 269] width 263 height 18
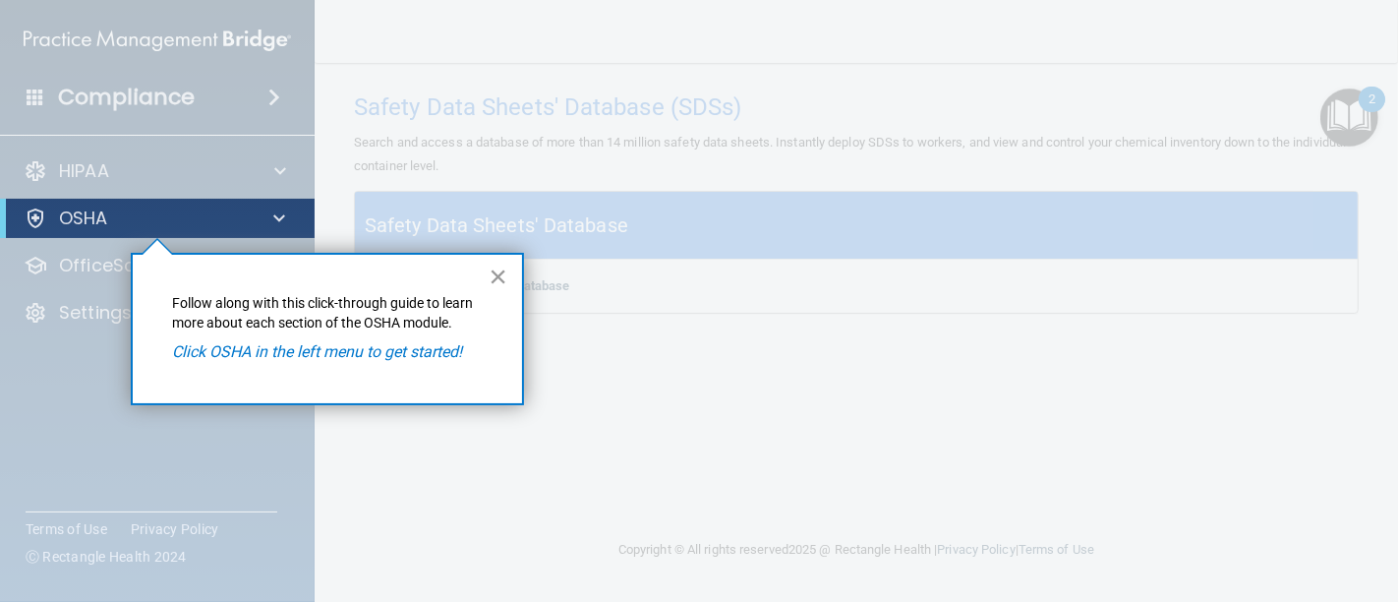
click at [499, 273] on button "×" at bounding box center [498, 275] width 19 height 31
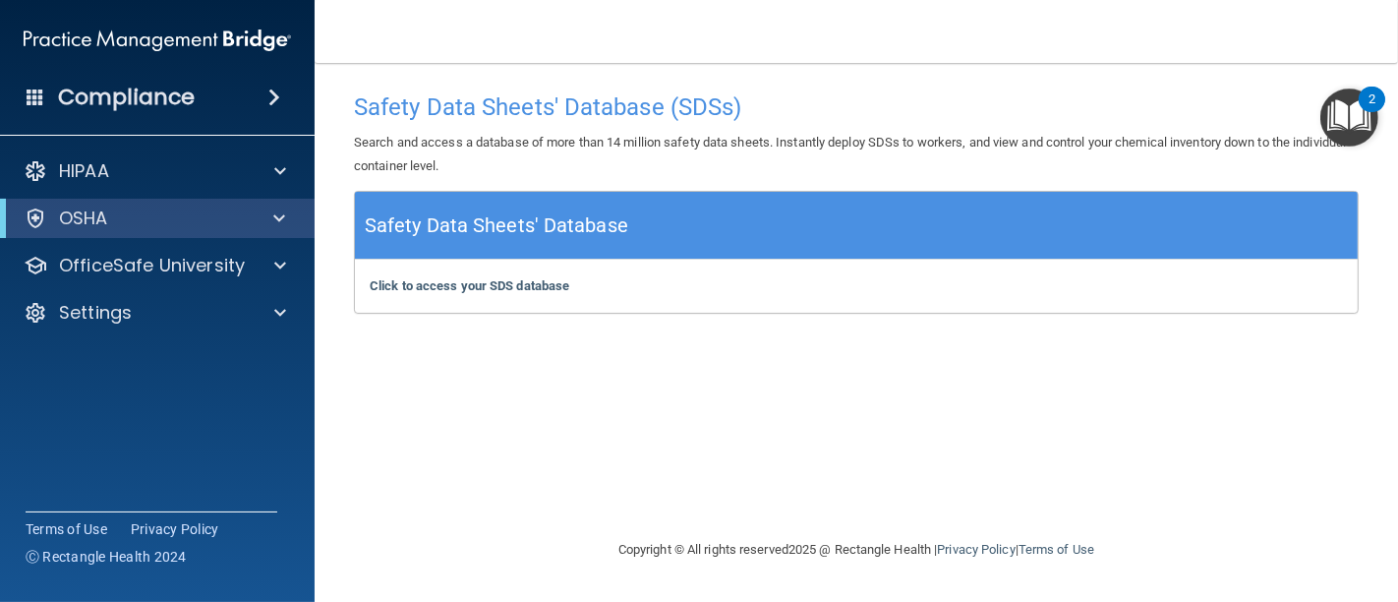
click at [1361, 102] on div "2" at bounding box center [1372, 100] width 27 height 26
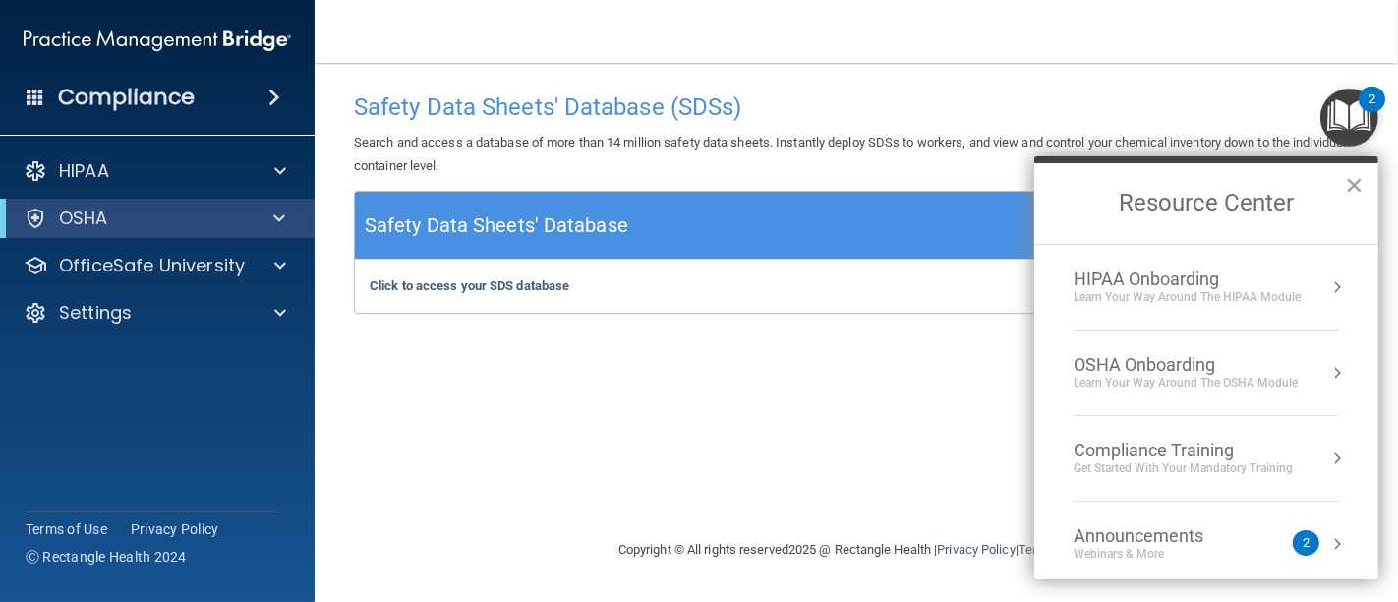
click at [1129, 360] on div "OSHA Onboarding" at bounding box center [1185, 365] width 224 height 22
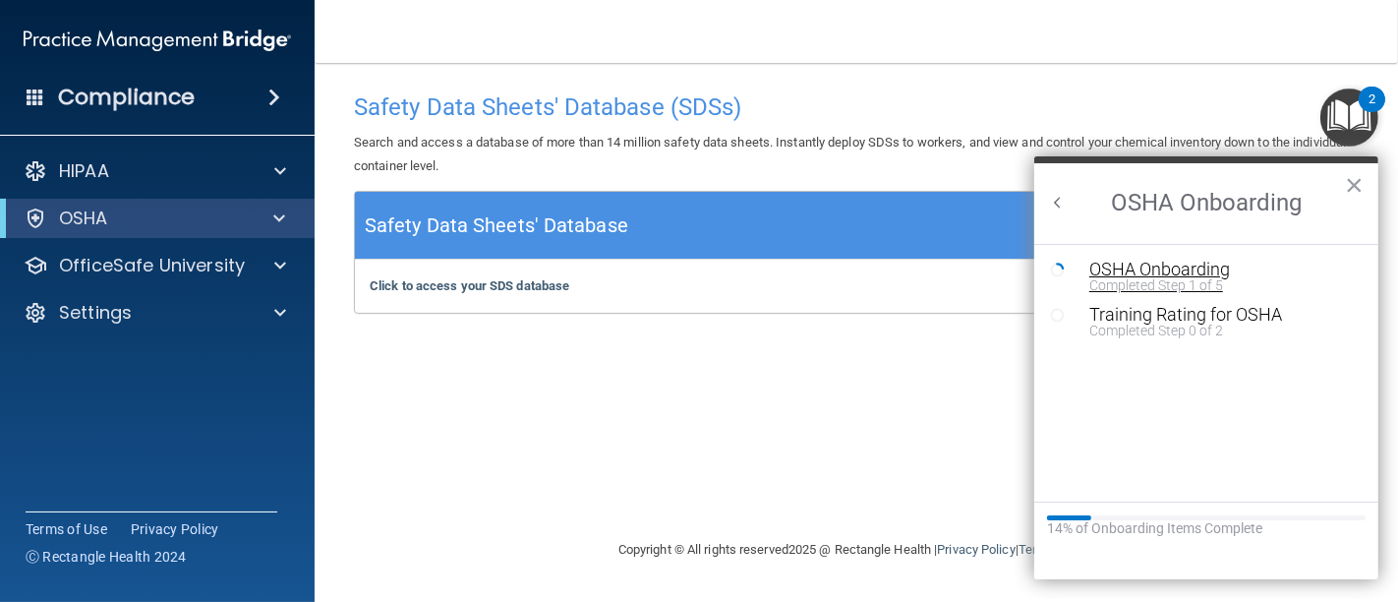
click at [1114, 270] on div "OSHA Onboarding" at bounding box center [1220, 269] width 263 height 18
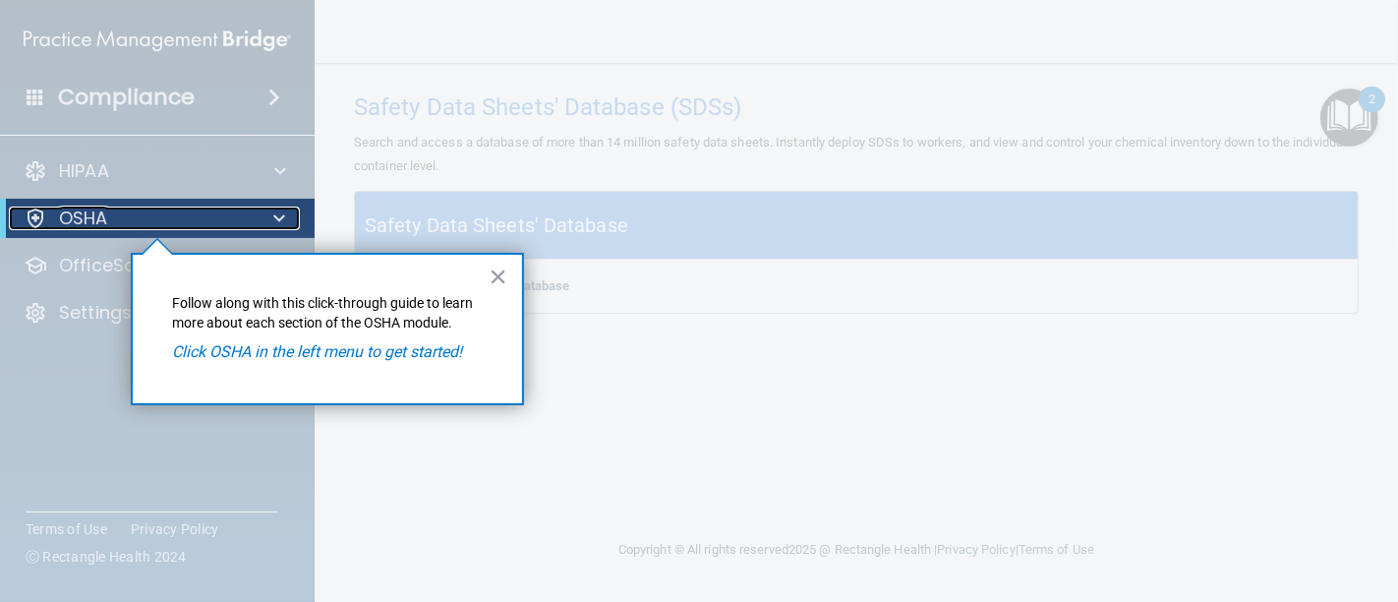
click at [79, 214] on p "OSHA" at bounding box center [83, 218] width 49 height 24
click at [80, 270] on div at bounding box center [157, 420] width 315 height 364
click at [80, 267] on div at bounding box center [157, 420] width 315 height 364
click at [486, 275] on div "× Follow along with this click-through guide to learn more about each section o…" at bounding box center [327, 329] width 393 height 152
click at [495, 275] on button "×" at bounding box center [498, 275] width 19 height 31
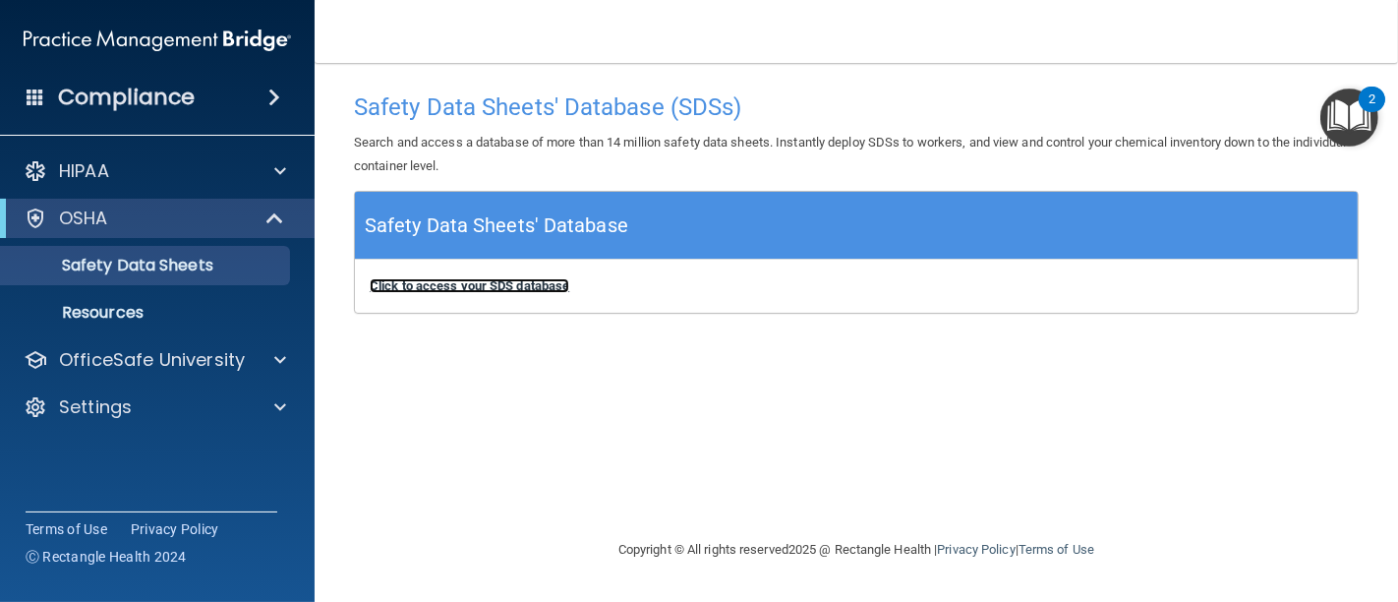
click at [495, 289] on b "Click to access your SDS database" at bounding box center [470, 285] width 200 height 15
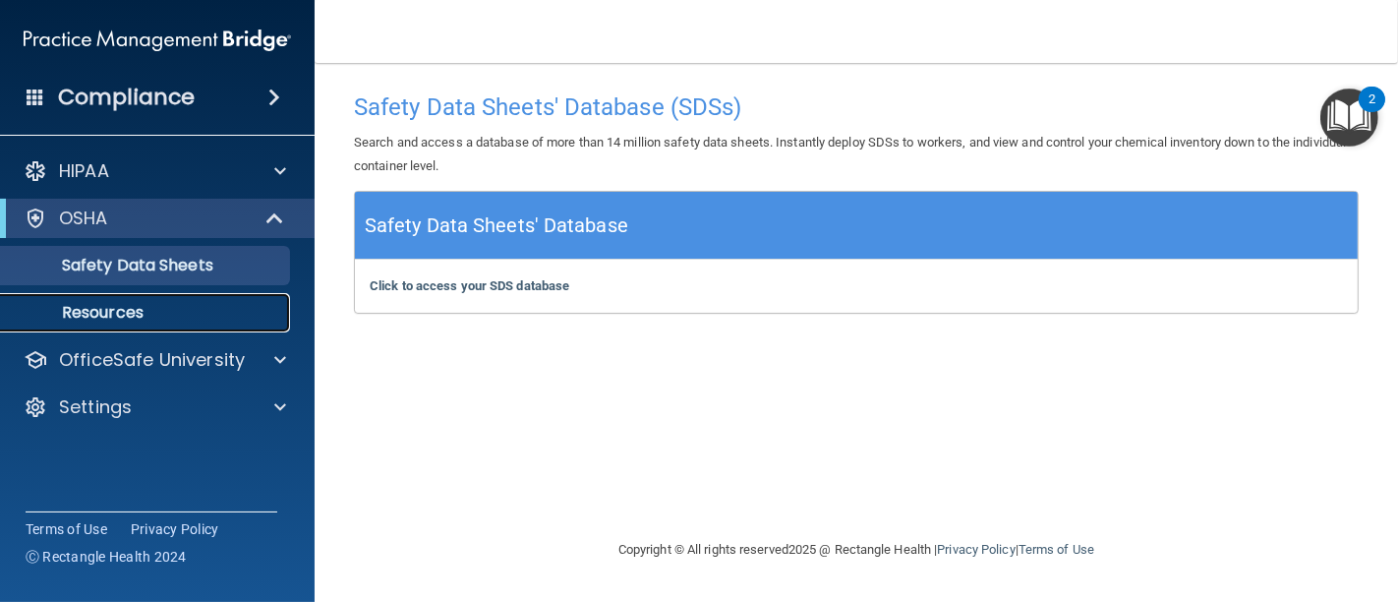
click at [140, 310] on p "Resources" at bounding box center [147, 313] width 268 height 20
click at [185, 101] on h4 "Compliance" at bounding box center [126, 98] width 137 height 28
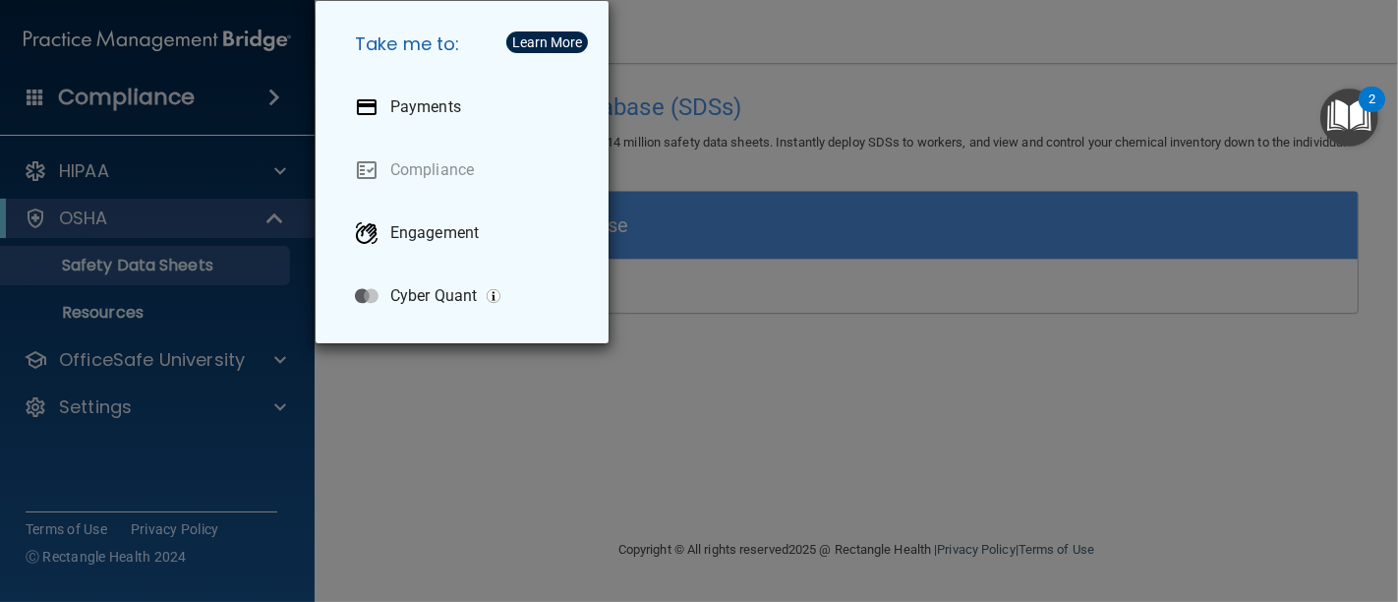
click at [402, 395] on div "Take me to: Payments Compliance Engagement Cyber Quant" at bounding box center [699, 301] width 1398 height 602
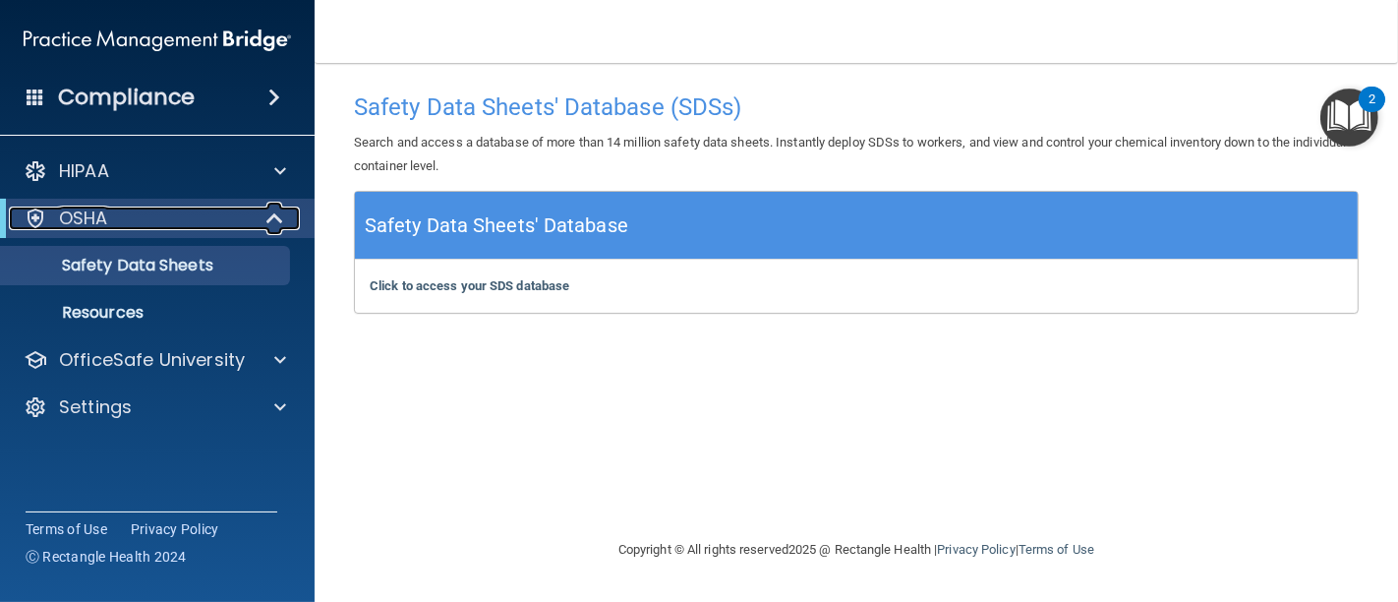
click at [106, 210] on p "OSHA" at bounding box center [83, 218] width 49 height 24
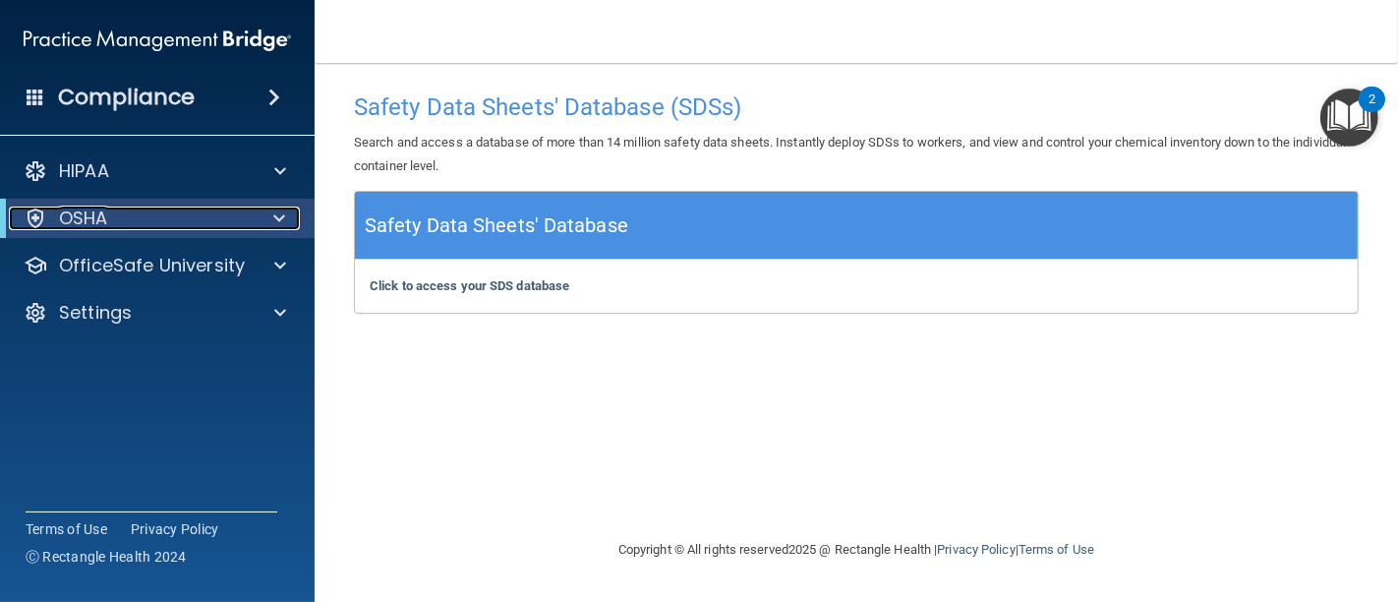
click at [279, 209] on span at bounding box center [279, 218] width 12 height 24
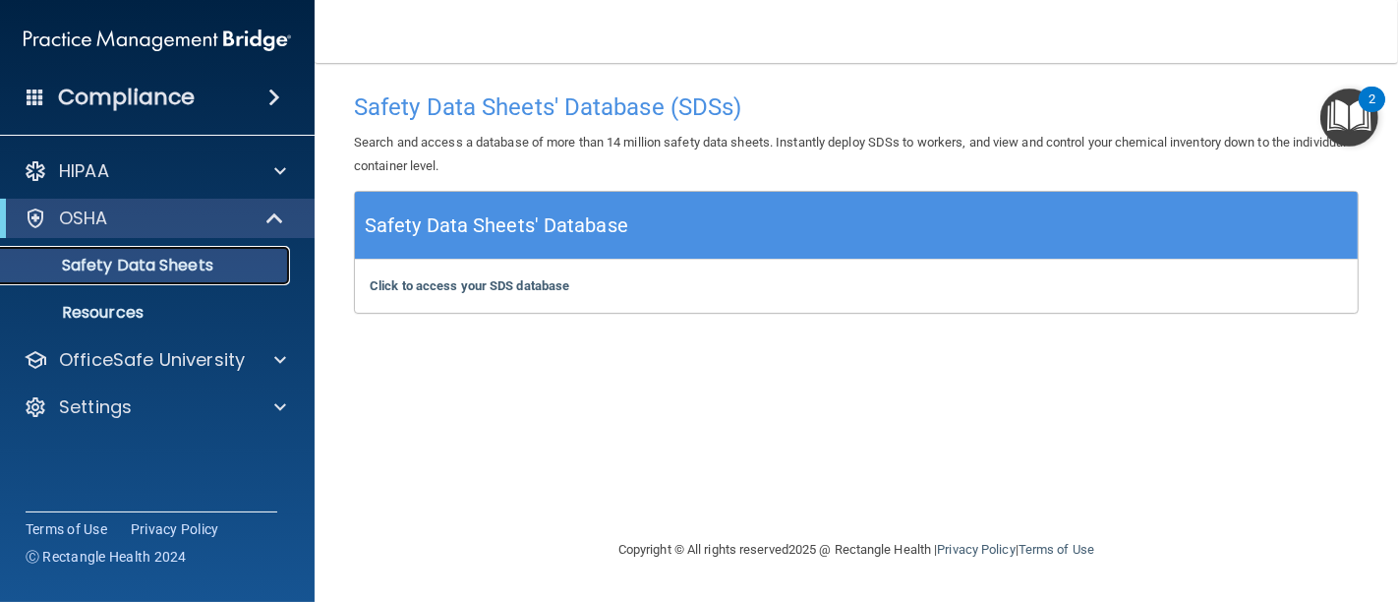
click at [212, 263] on p "Safety Data Sheets" at bounding box center [147, 266] width 268 height 20
click at [1345, 109] on img "Open Resource Center, 2 new notifications" at bounding box center [1349, 117] width 58 height 58
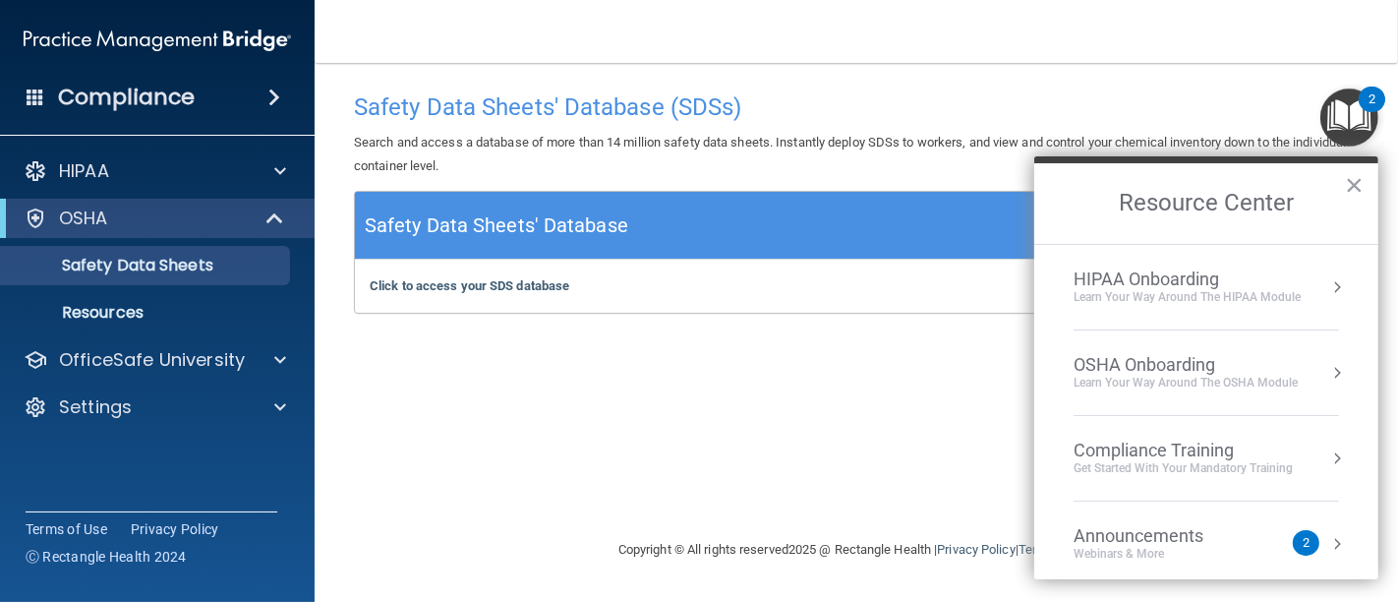
click at [1132, 362] on div "OSHA Onboarding" at bounding box center [1185, 365] width 224 height 22
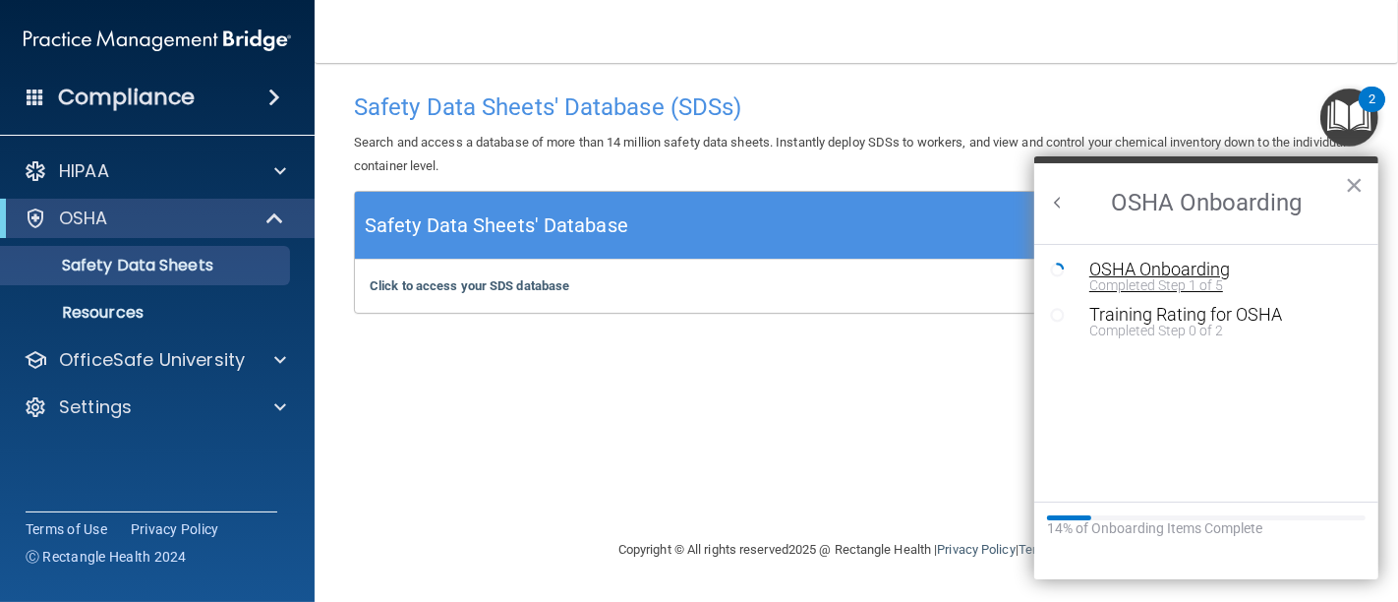
click at [1128, 263] on div "OSHA Onboarding" at bounding box center [1220, 269] width 263 height 18
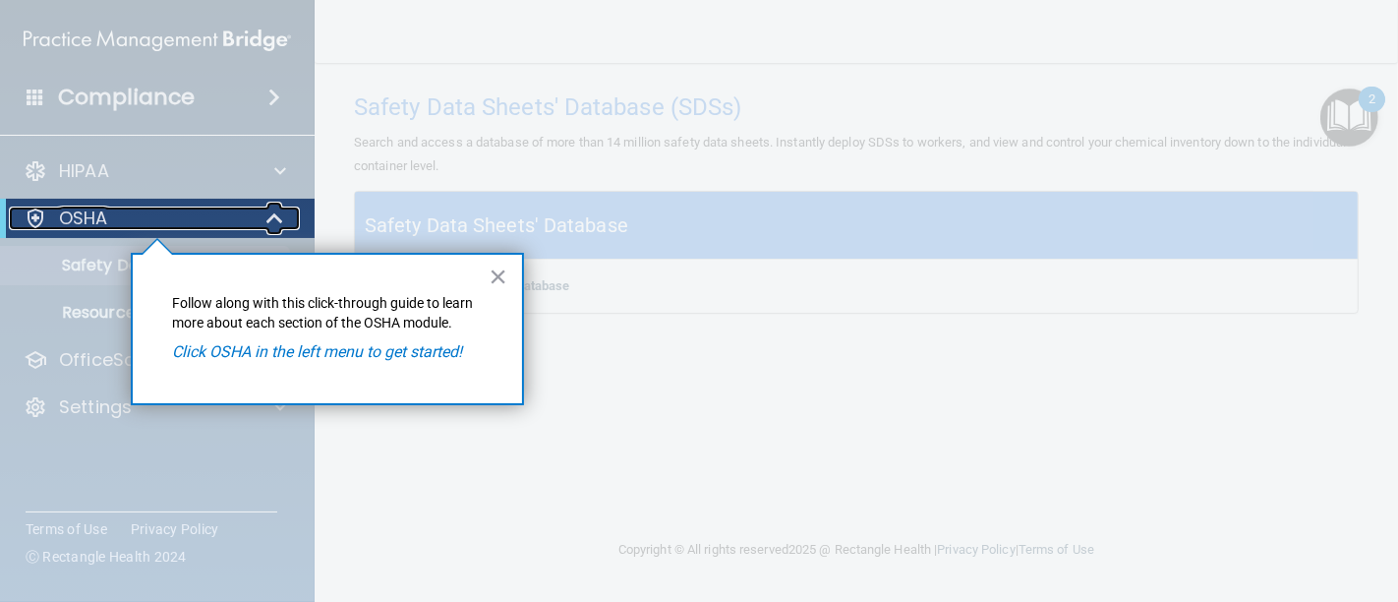
click at [106, 224] on p "OSHA" at bounding box center [83, 218] width 49 height 24
click at [74, 216] on p "OSHA" at bounding box center [83, 218] width 49 height 24
click at [493, 270] on button "×" at bounding box center [498, 275] width 19 height 31
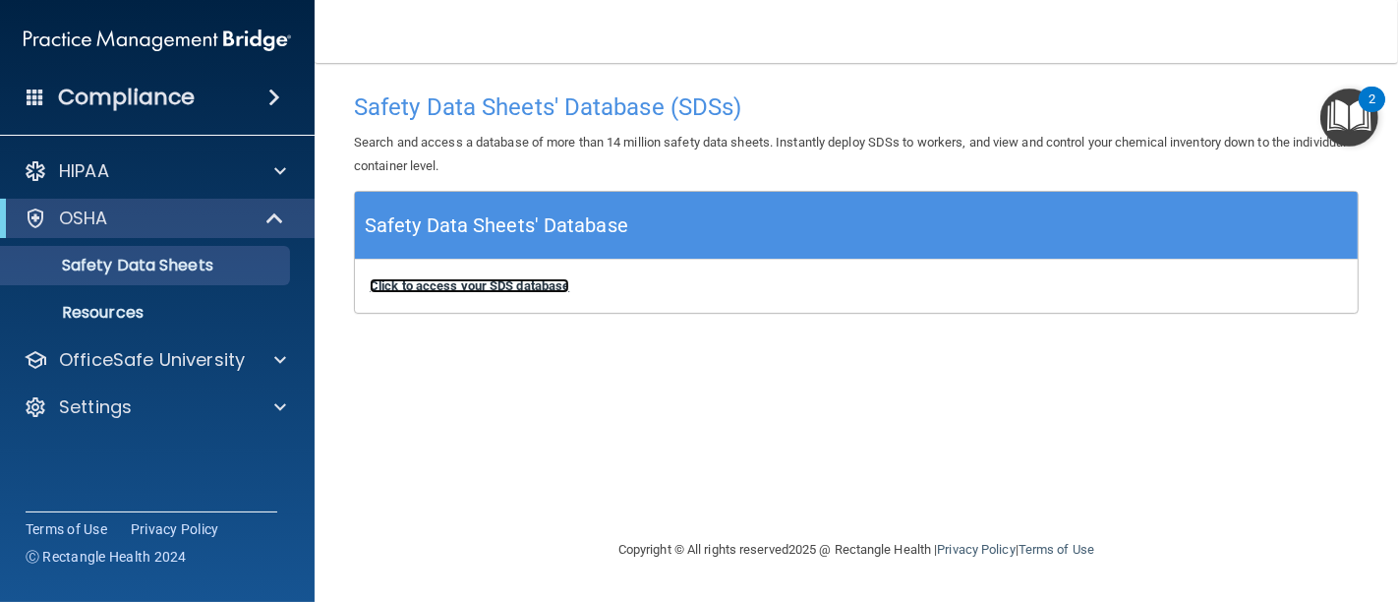
click at [483, 290] on b "Click to access your SDS database" at bounding box center [470, 285] width 200 height 15
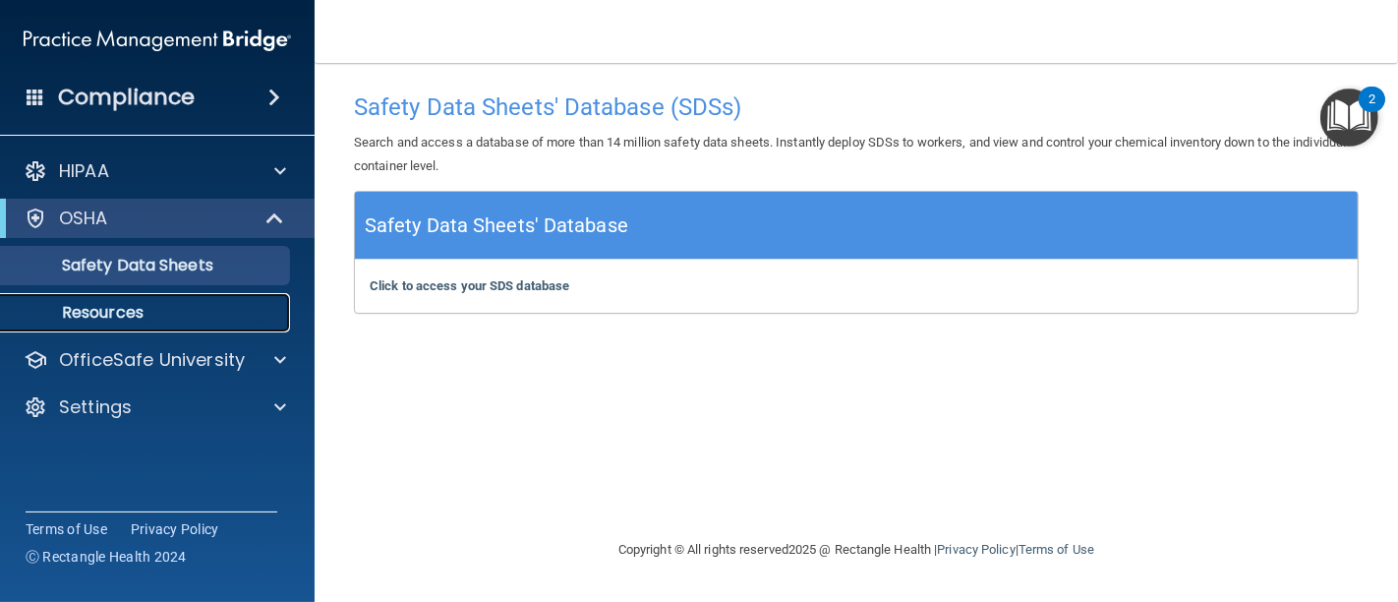
click at [135, 303] on p "Resources" at bounding box center [147, 313] width 268 height 20
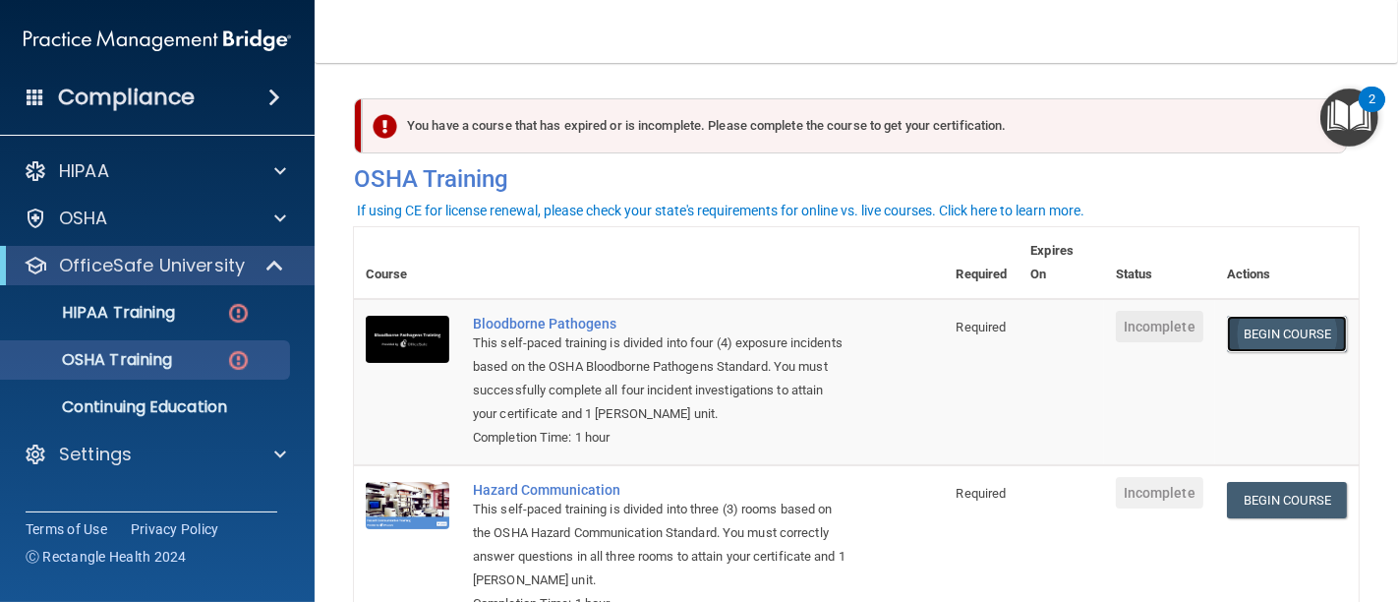
click at [1227, 333] on link "Begin Course" at bounding box center [1287, 334] width 120 height 36
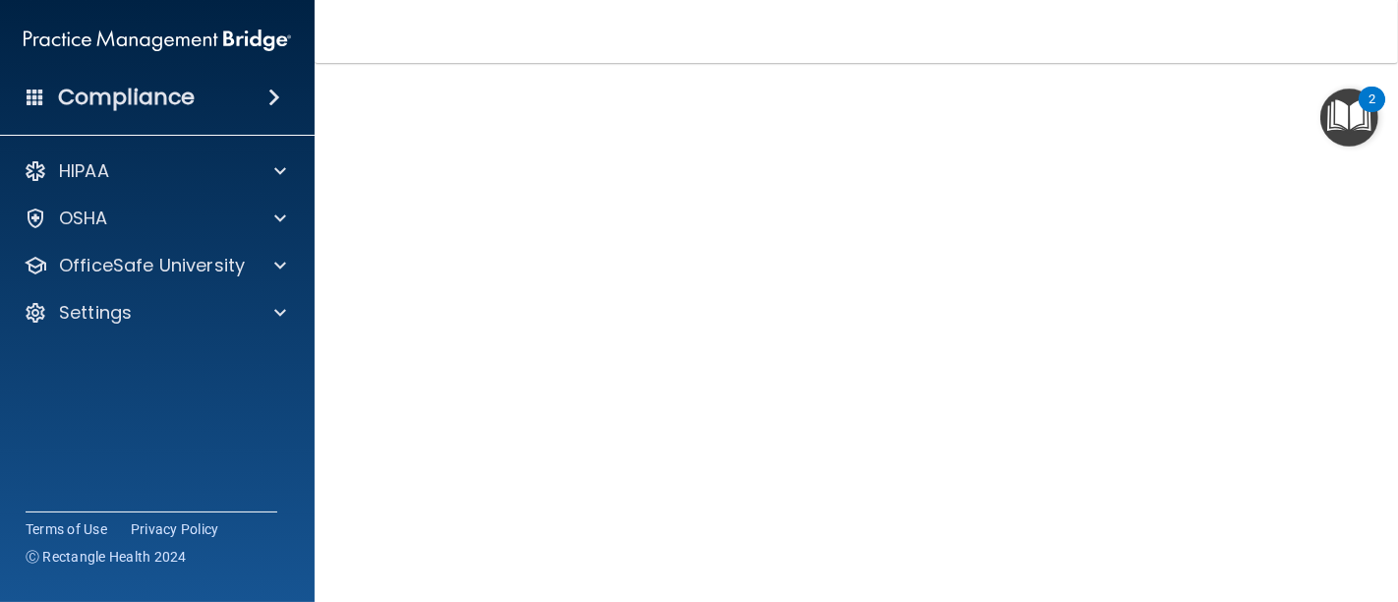
scroll to position [107, 0]
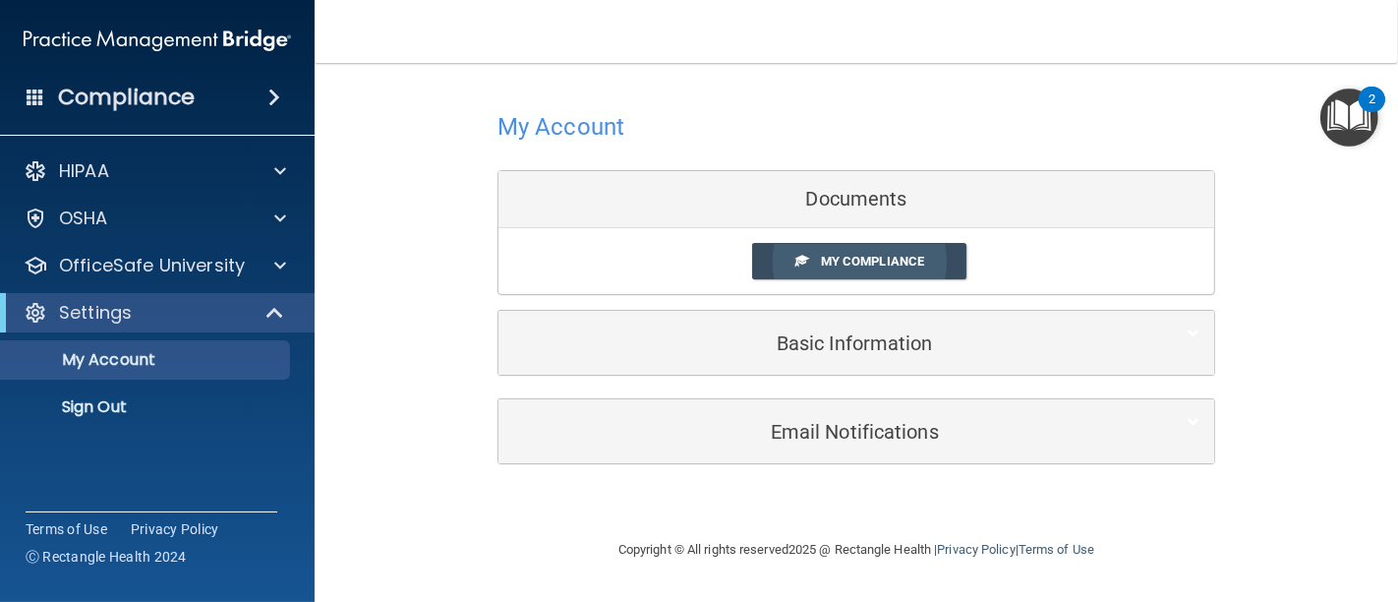
click at [831, 260] on span "My Compliance" at bounding box center [872, 261] width 103 height 15
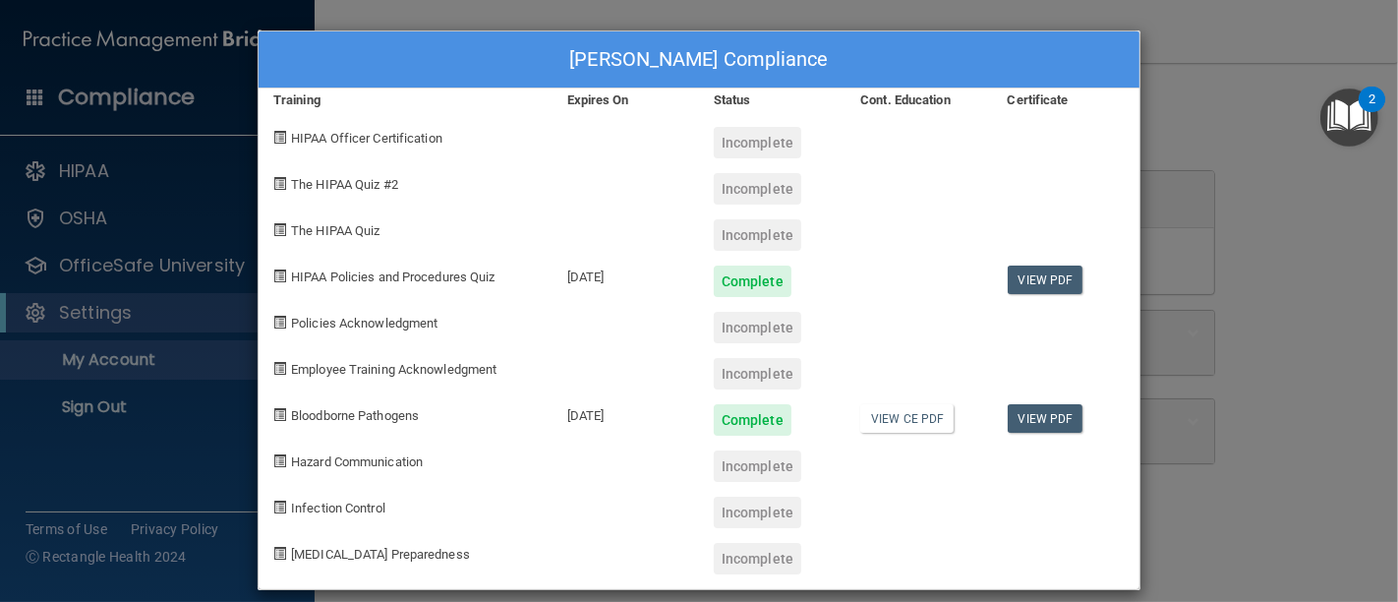
scroll to position [17, 0]
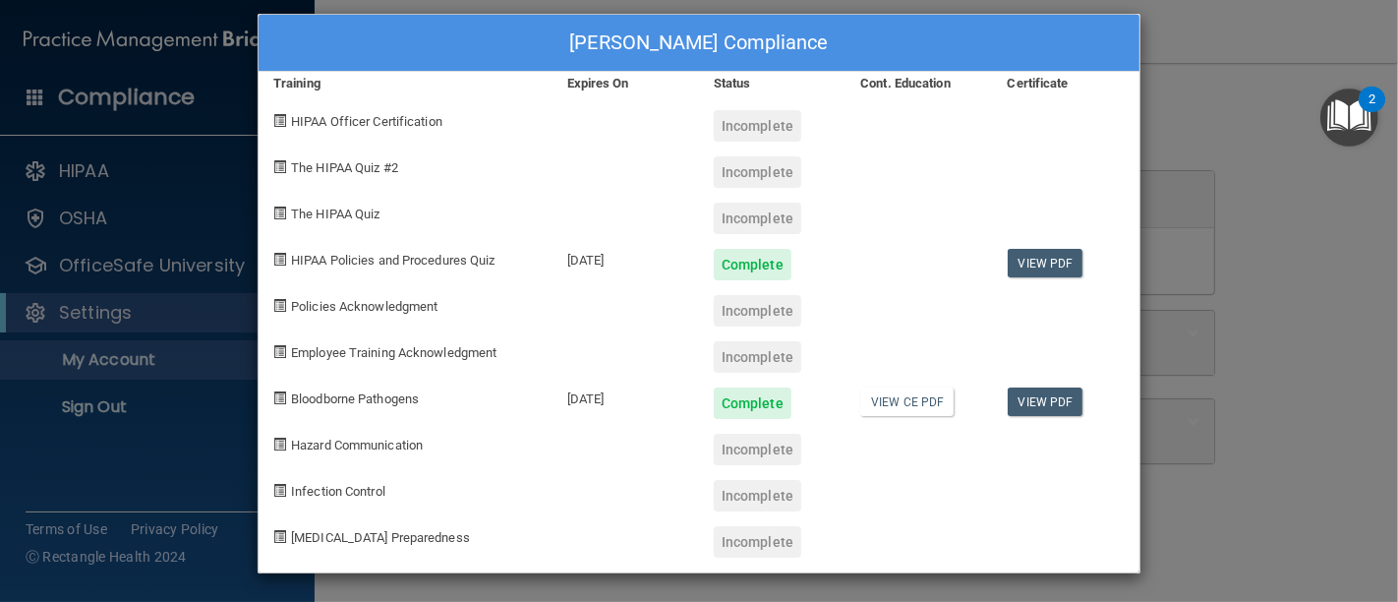
click at [1245, 515] on div "Kristi Burgess's Compliance Training Expires On Status Cont. Education Certific…" at bounding box center [699, 301] width 1398 height 602
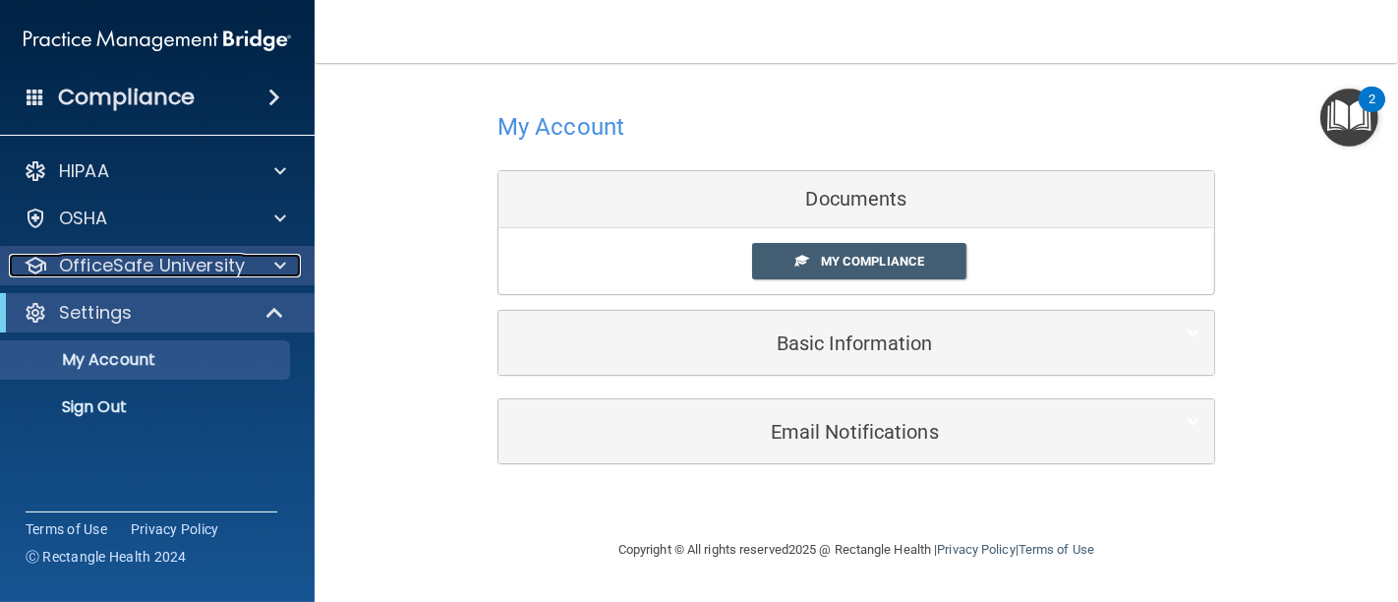
click at [202, 262] on p "OfficeSafe University" at bounding box center [152, 266] width 186 height 24
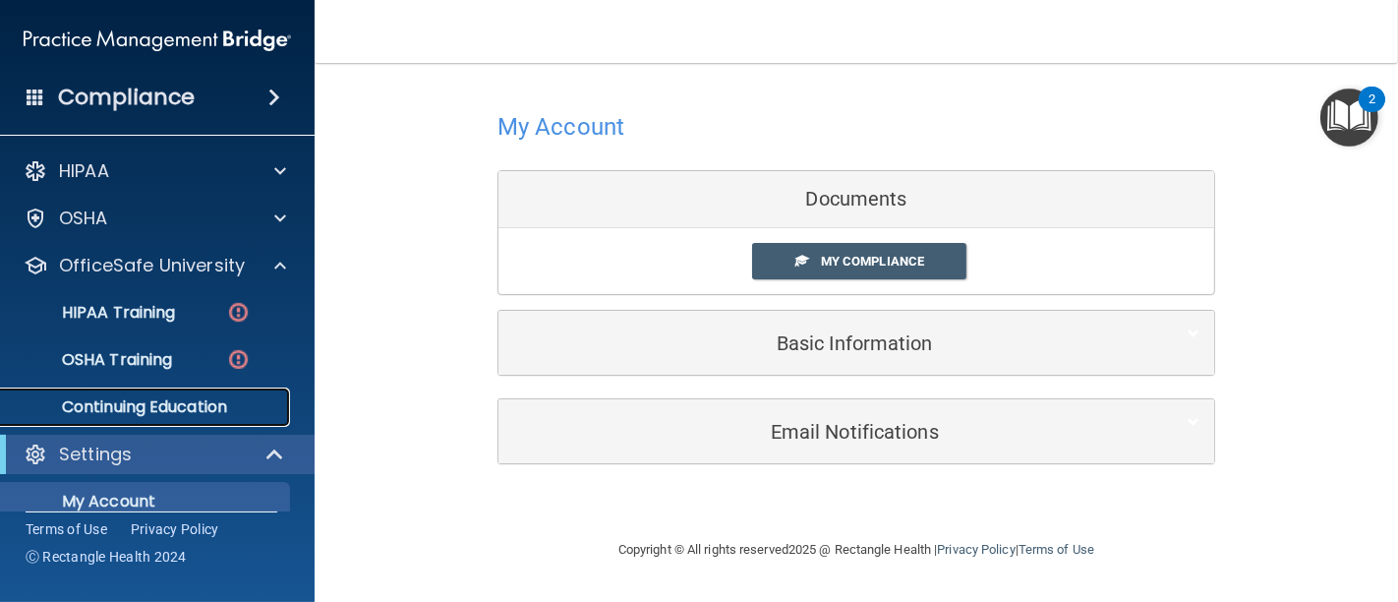
click at [168, 400] on p "Continuing Education" at bounding box center [147, 407] width 268 height 20
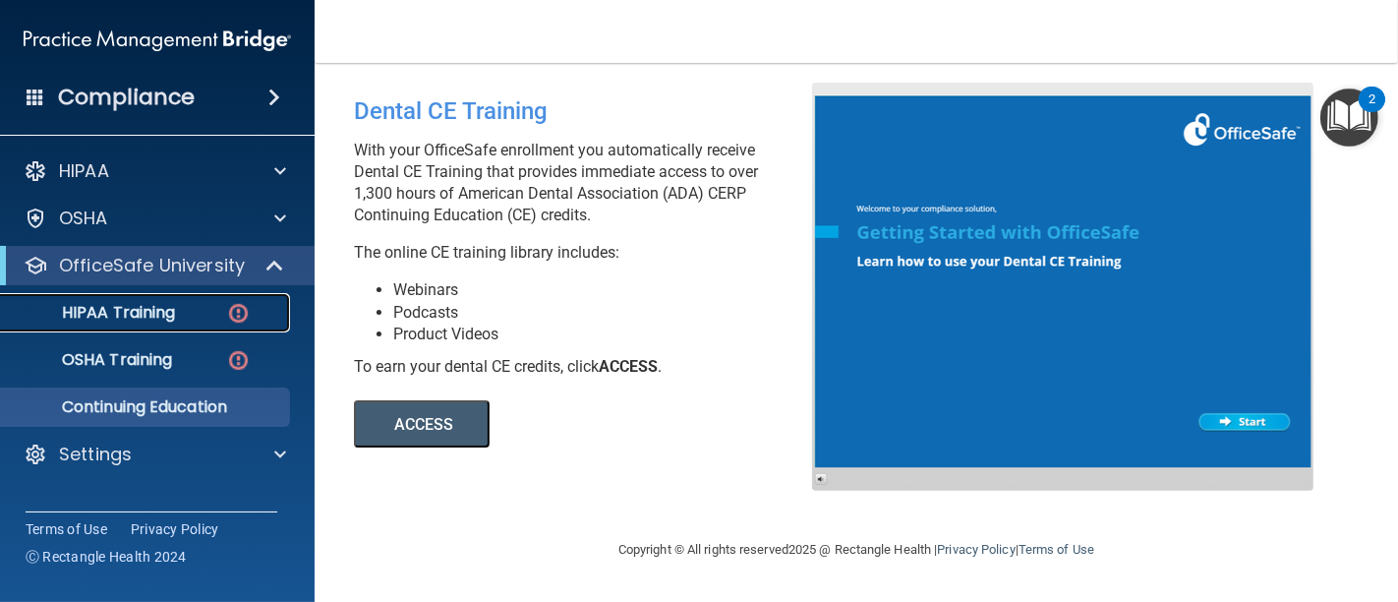
click at [162, 313] on p "HIPAA Training" at bounding box center [94, 313] width 162 height 20
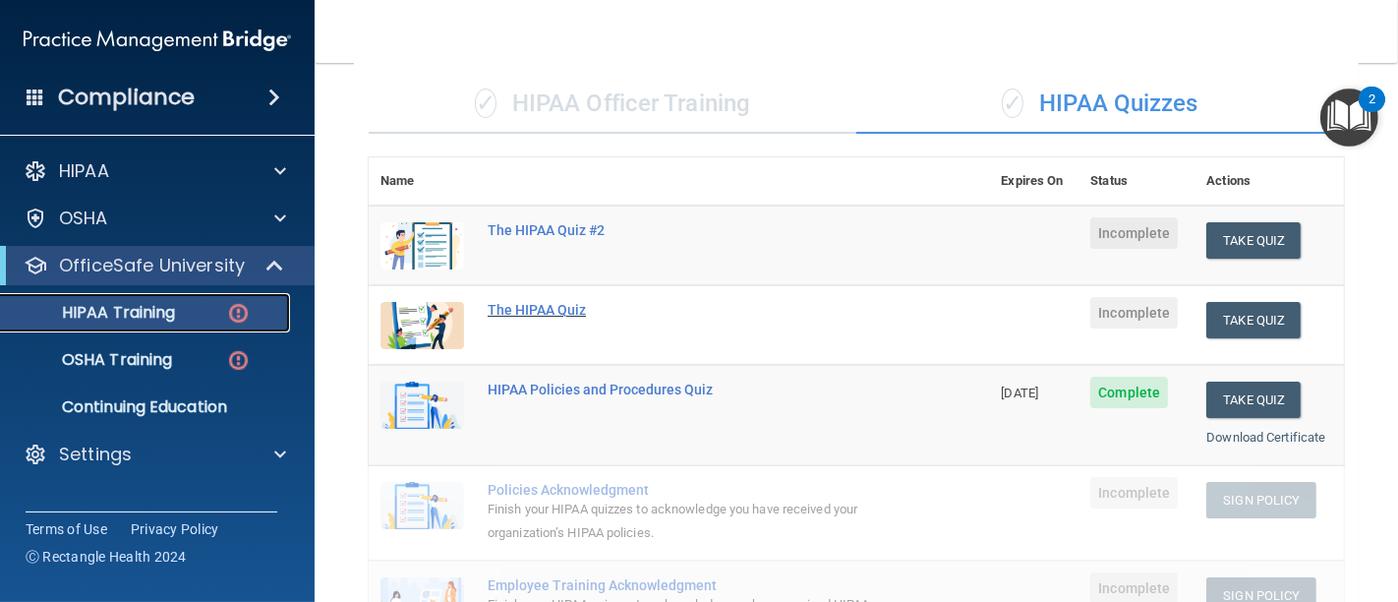
scroll to position [109, 0]
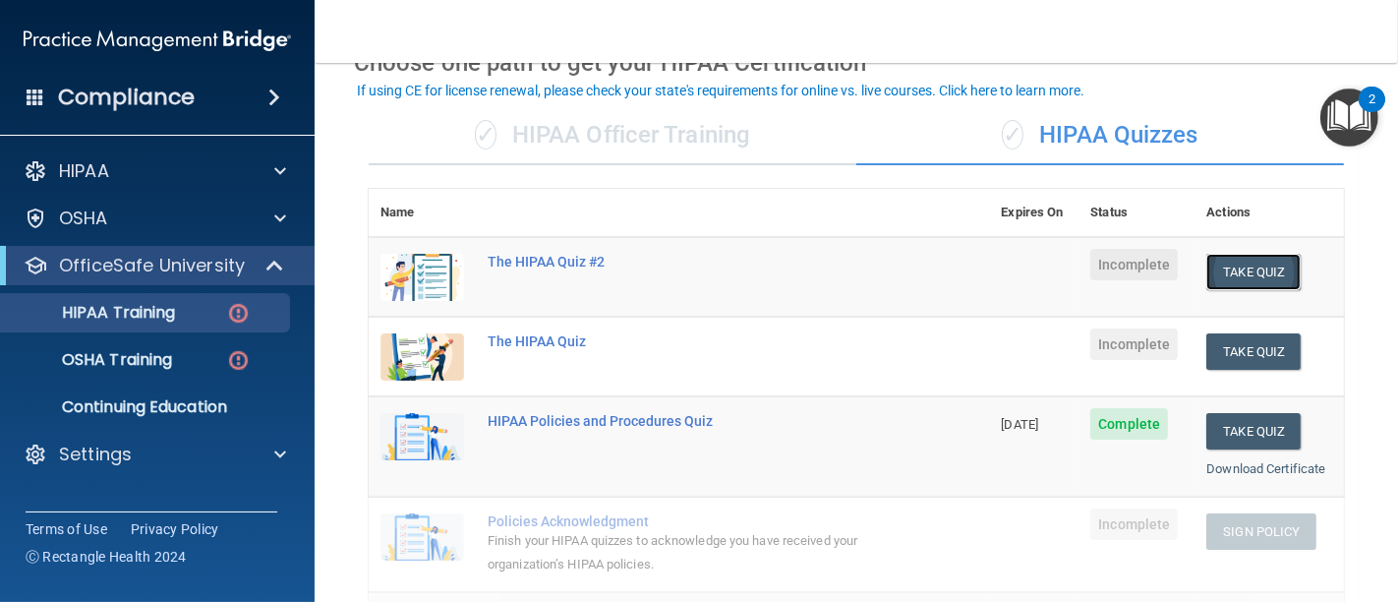
click at [1244, 275] on button "Take Quiz" at bounding box center [1253, 272] width 94 height 36
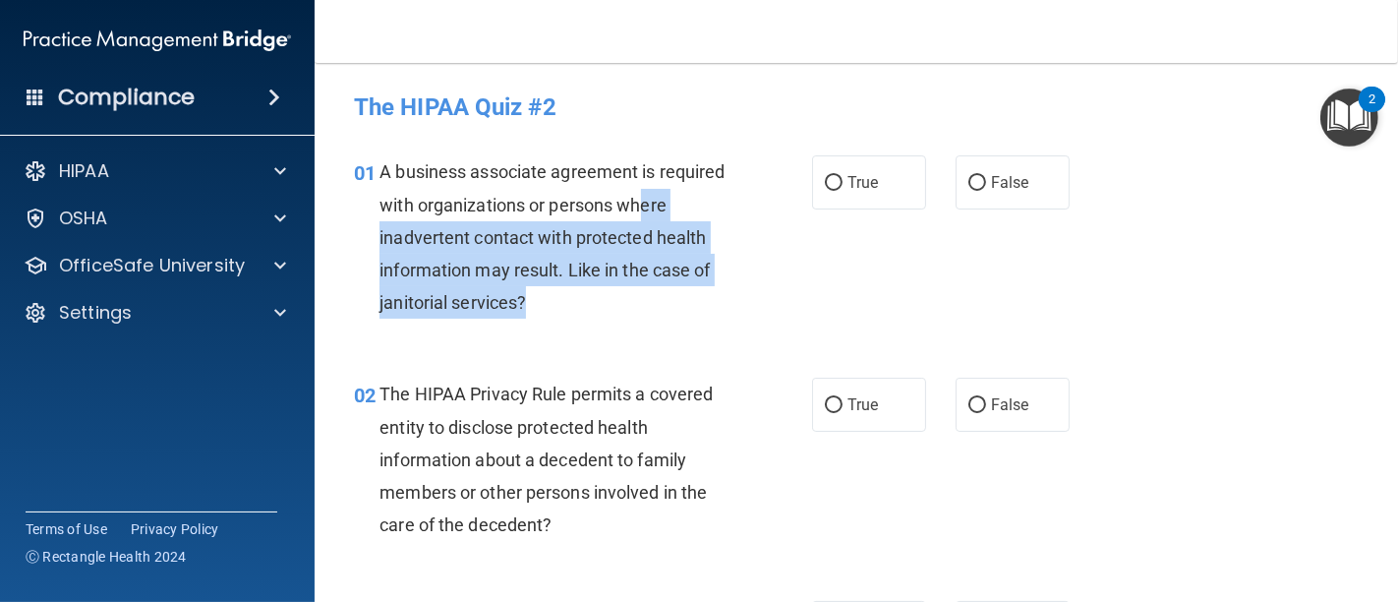
drag, startPoint x: 602, startPoint y: 307, endPoint x: 403, endPoint y: 234, distance: 211.5
click at [403, 234] on div "A business associate agreement is required with organizations or persons where …" at bounding box center [562, 236] width 366 height 163
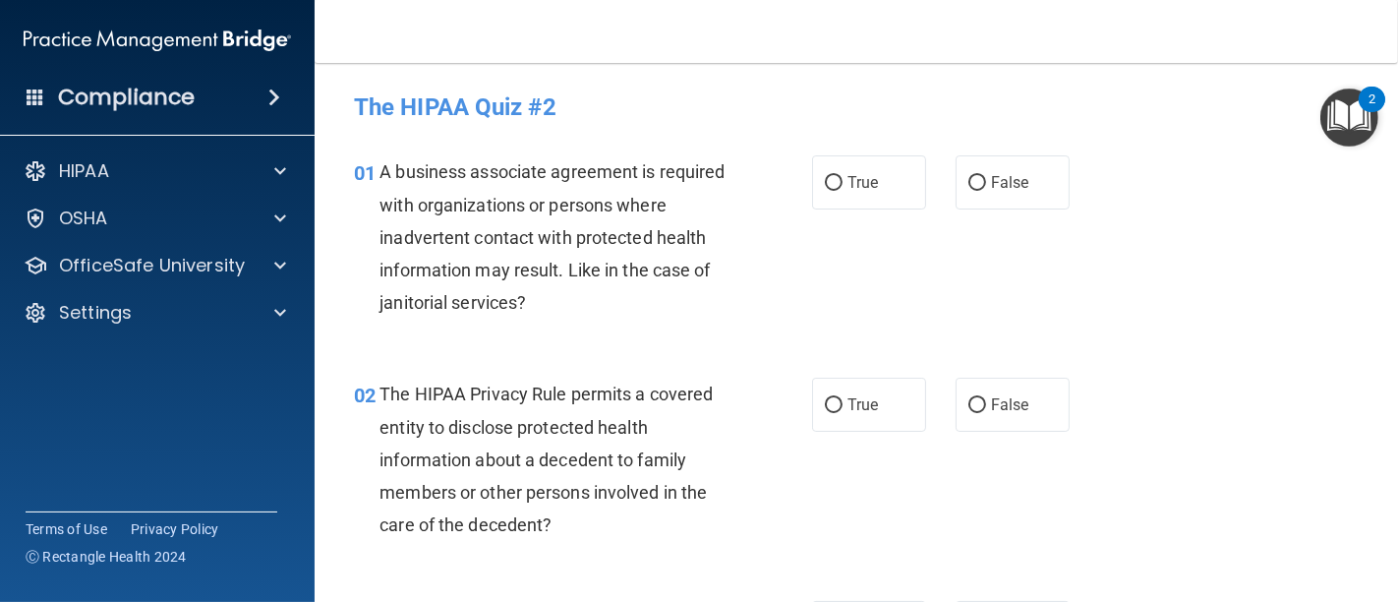
click at [457, 349] on div "01 A business associate agreement is required with organizations or persons whe…" at bounding box center [856, 242] width 1034 height 222
click at [825, 189] on input "True" at bounding box center [834, 183] width 18 height 15
radio input "true"
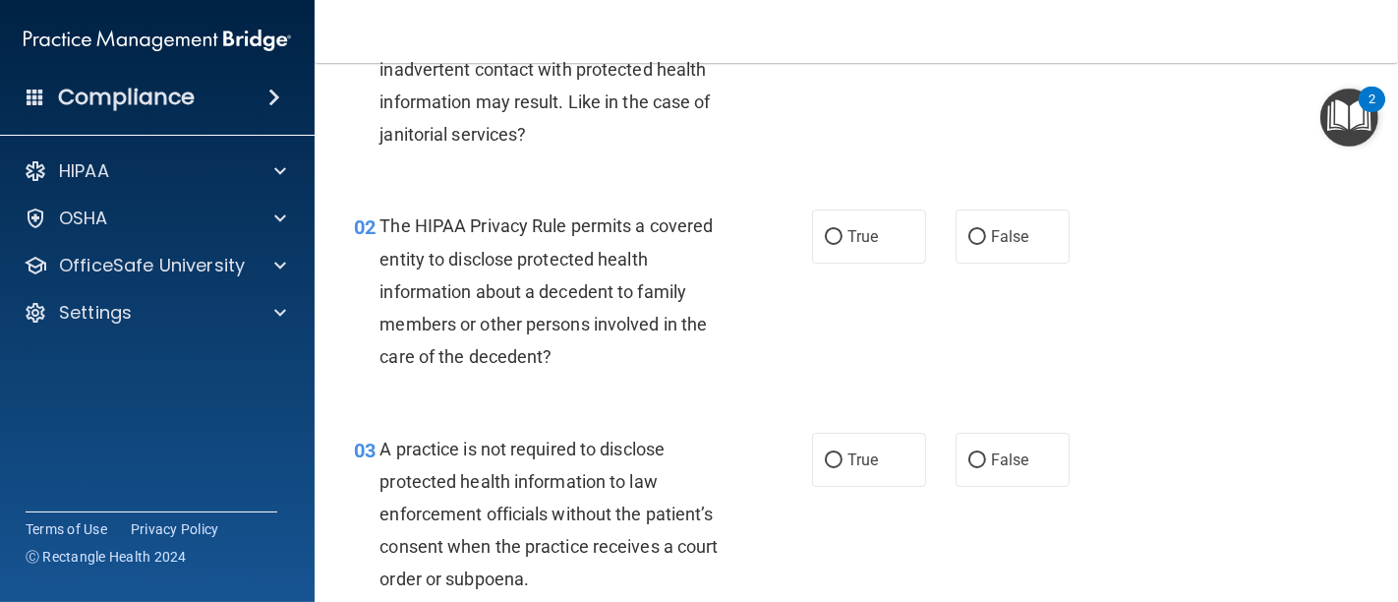
scroll to position [218, 0]
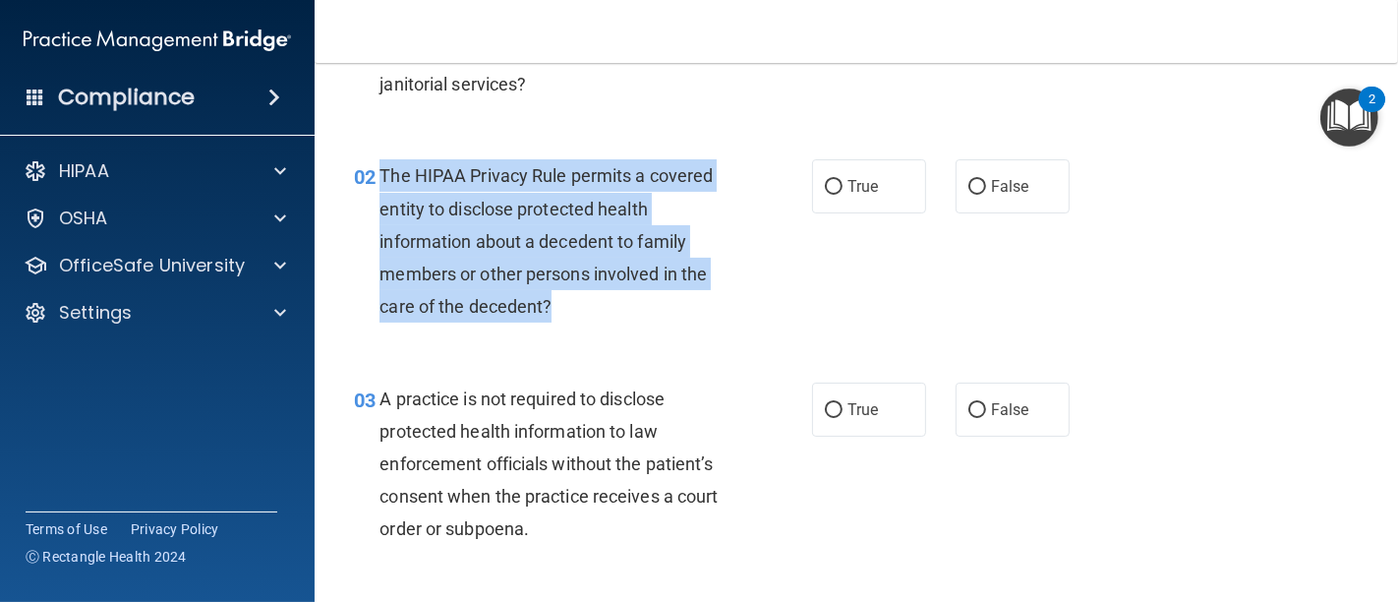
drag, startPoint x: 591, startPoint y: 299, endPoint x: 376, endPoint y: 180, distance: 245.1
click at [376, 180] on div "02 The HIPAA Privacy Rule permits a covered entity to disclose protected health…" at bounding box center [582, 245] width 517 height 173
copy div "The HIPAA Privacy Rule permits a covered entity to disclose protected health in…"
click at [827, 187] on input "True" at bounding box center [834, 187] width 18 height 15
radio input "true"
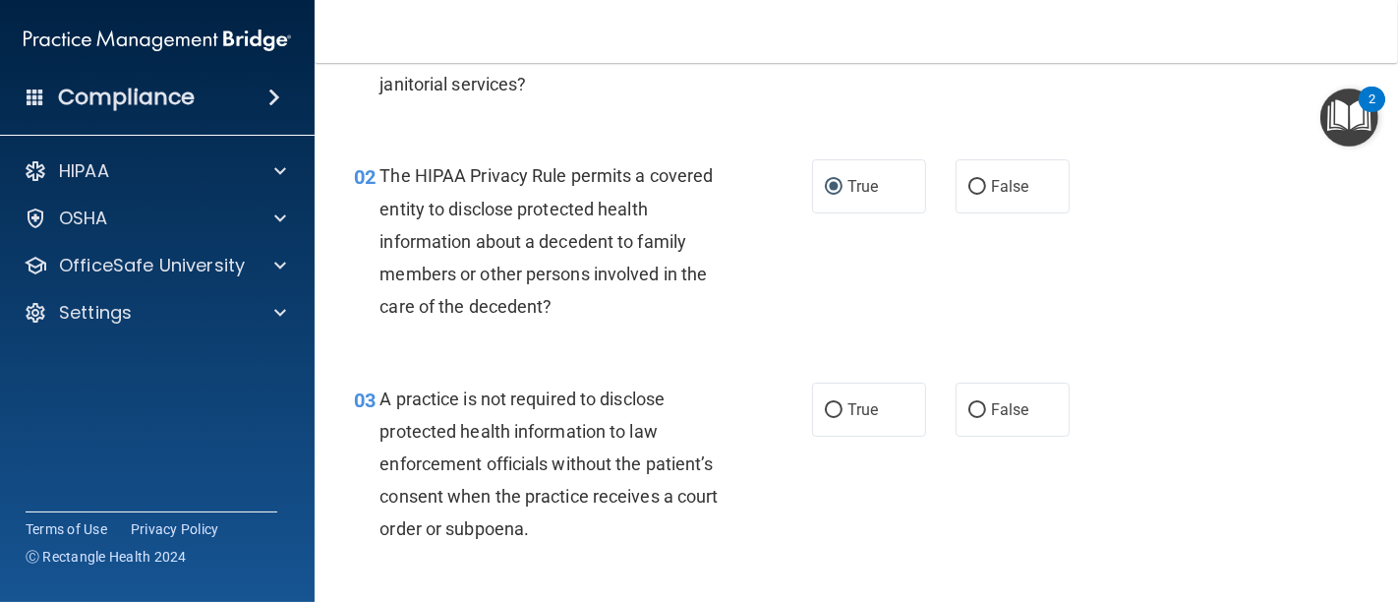
click at [735, 359] on div "03 A practice is not required to disclose protected health information to law e…" at bounding box center [856, 469] width 1034 height 222
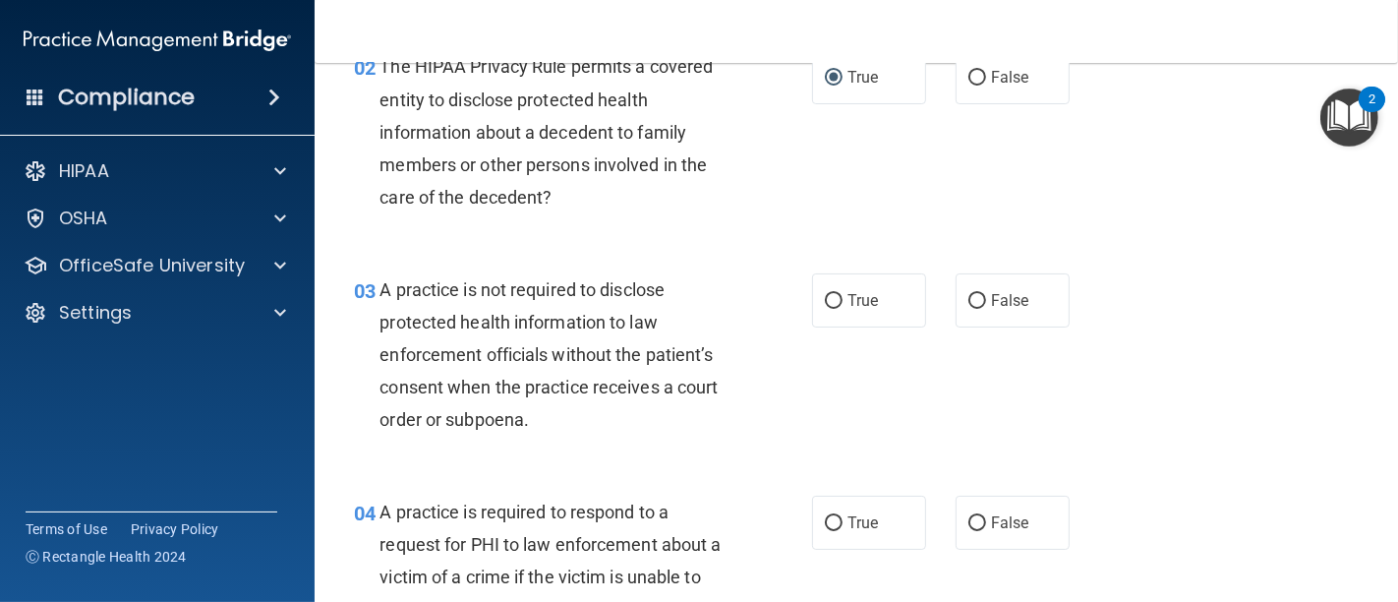
scroll to position [436, 0]
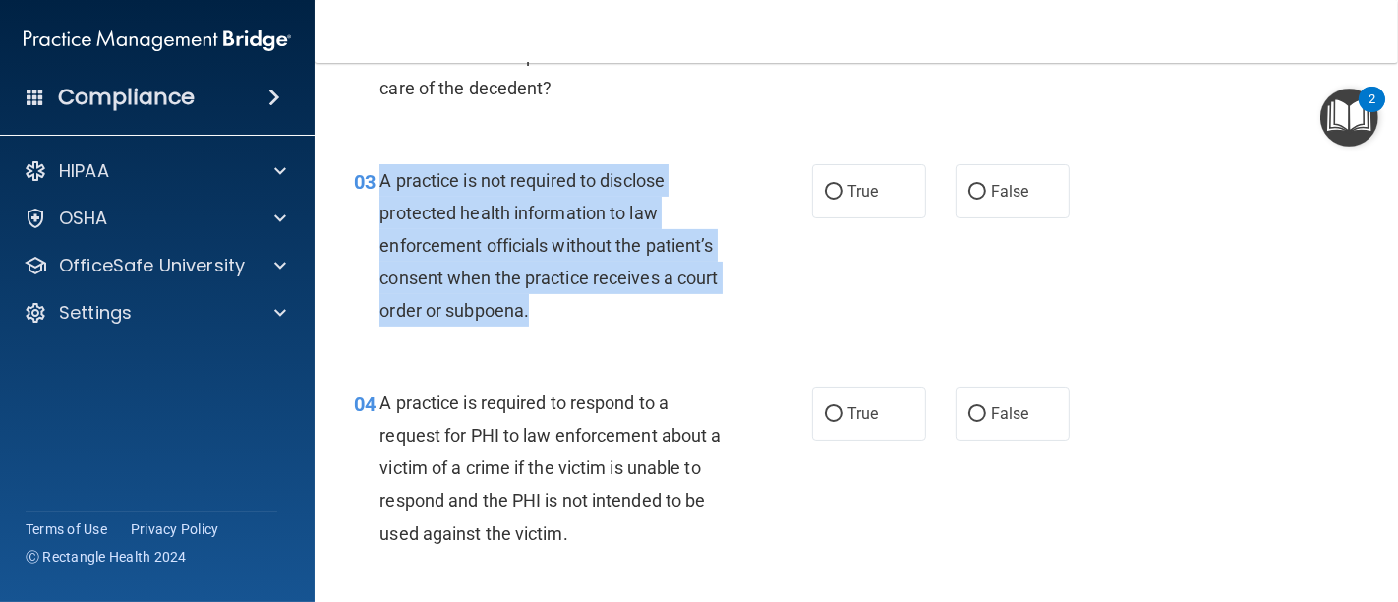
drag, startPoint x: 547, startPoint y: 324, endPoint x: 374, endPoint y: 183, distance: 223.5
click at [374, 183] on div "03 A practice is not required to disclose protected health information to law e…" at bounding box center [582, 250] width 517 height 173
copy div "A practice is not required to disclose protected health information to law enfo…"
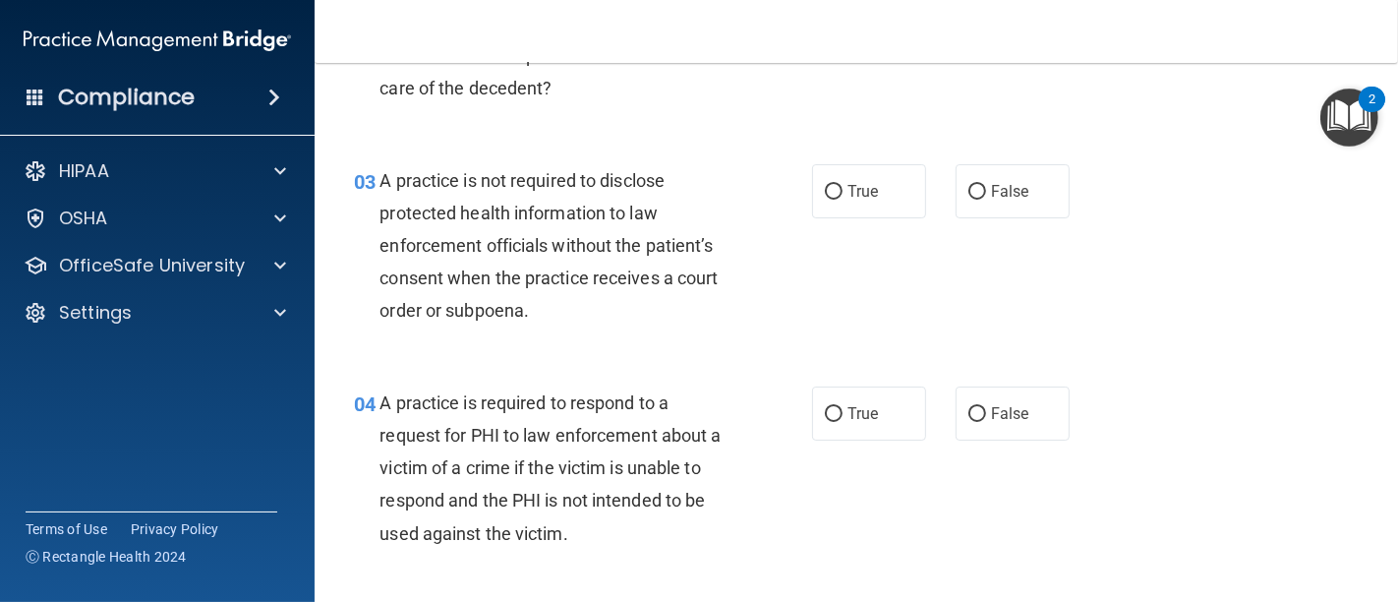
click at [501, 126] on div "02 The HIPAA Privacy Rule permits a covered entity to disclose protected health…" at bounding box center [856, 27] width 1034 height 222
click at [968, 191] on input "False" at bounding box center [977, 192] width 18 height 15
radio input "true"
drag, startPoint x: 1295, startPoint y: 279, endPoint x: 1214, endPoint y: 287, distance: 81.0
click at [1244, 287] on div "03 A practice is not required to disclose protected health information to law e…" at bounding box center [856, 251] width 1034 height 222
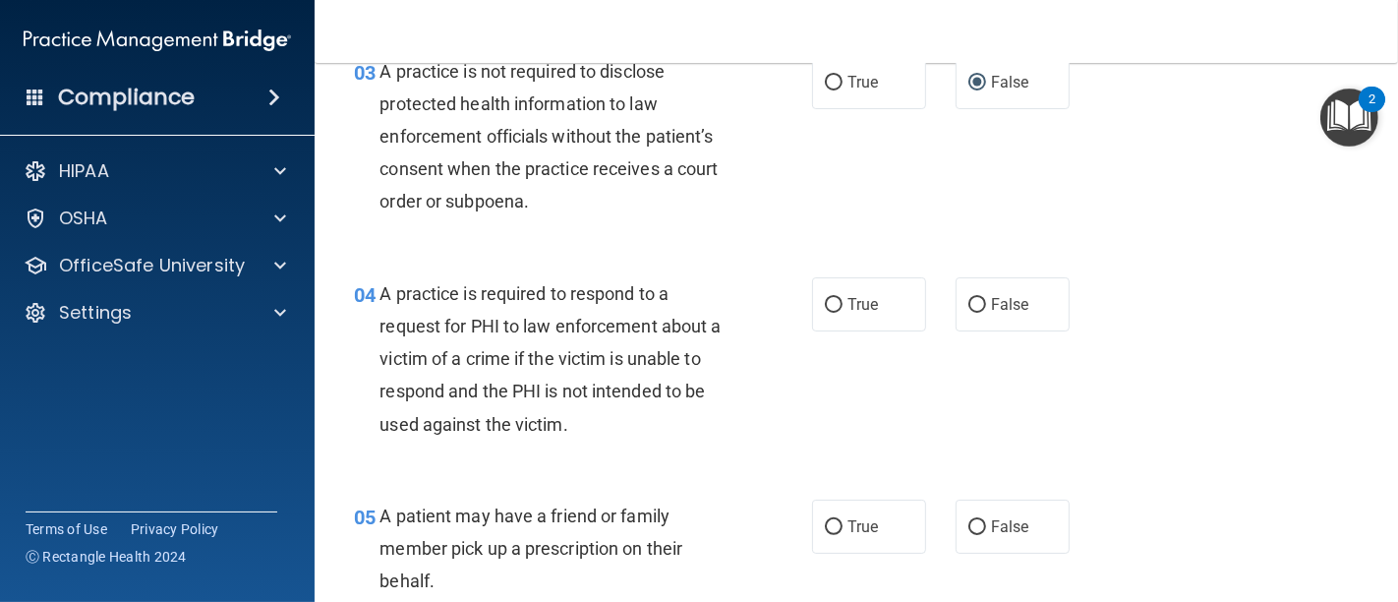
scroll to position [655, 0]
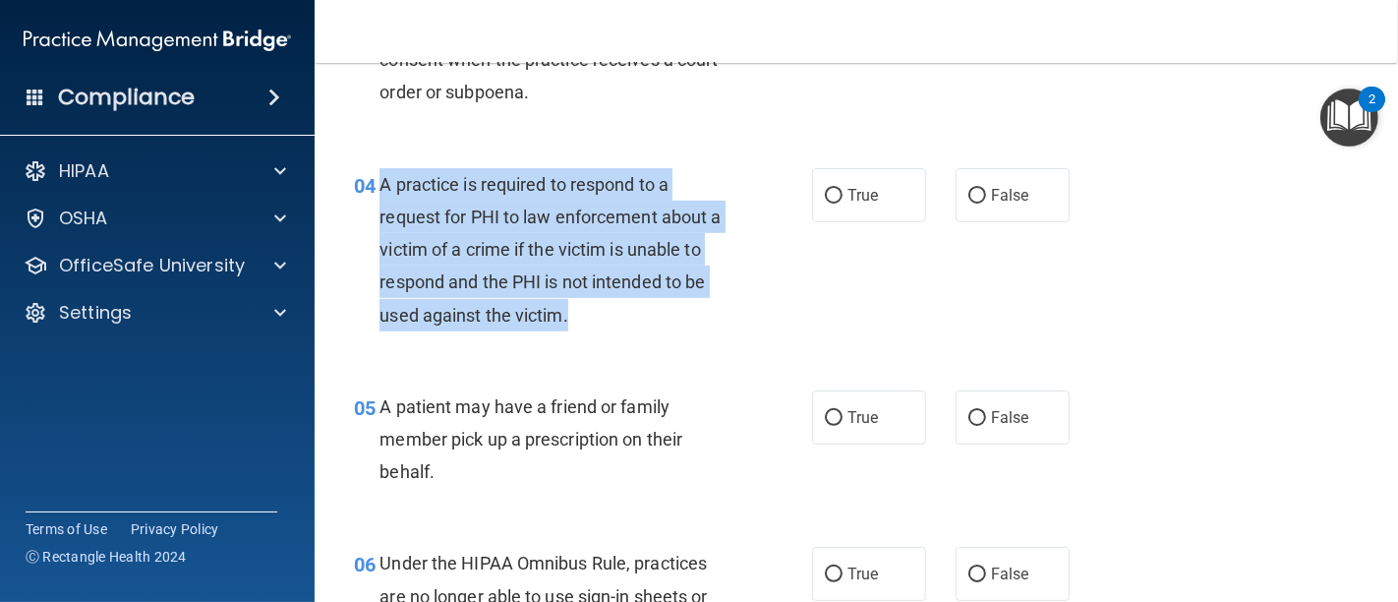
drag, startPoint x: 584, startPoint y: 318, endPoint x: 376, endPoint y: 185, distance: 246.8
click at [376, 185] on div "04 A practice is required to respond to a request for PHI to law enforcement ab…" at bounding box center [582, 254] width 517 height 173
copy div "A practice is required to respond to a request for PHI to law enforcement about…"
click at [968, 193] on input "False" at bounding box center [977, 196] width 18 height 15
radio input "true"
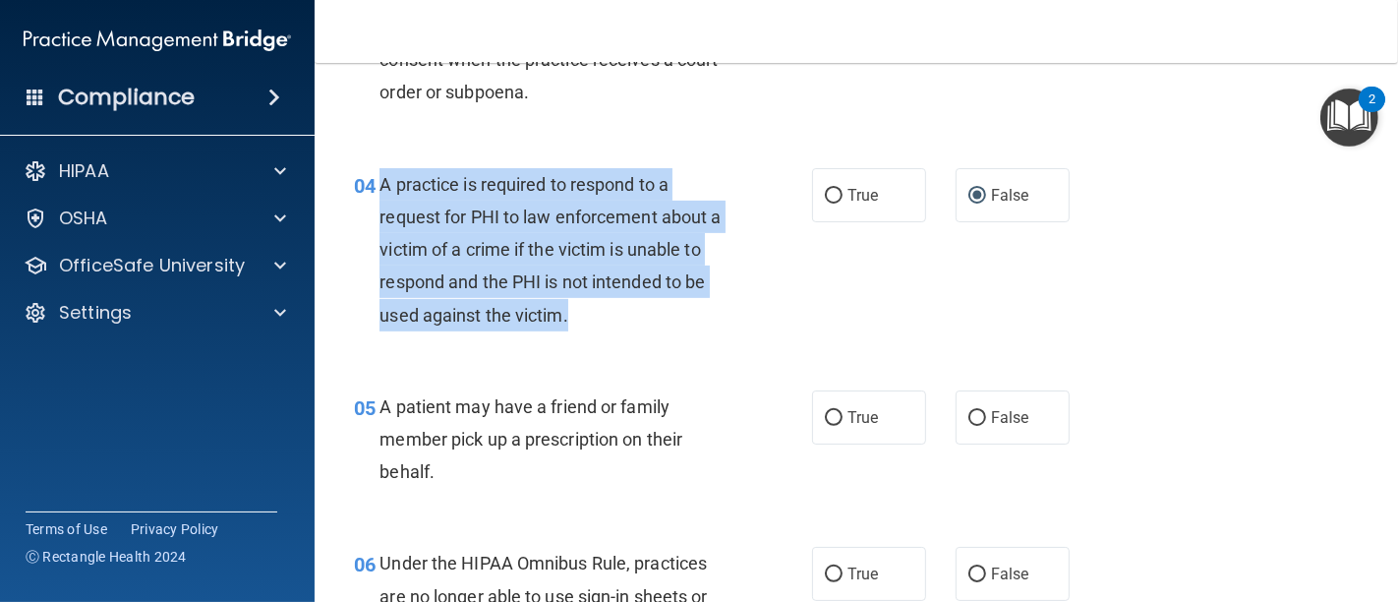
click at [764, 313] on div "04 A practice is required to respond to a request for PHI to law enforcement ab…" at bounding box center [582, 254] width 517 height 173
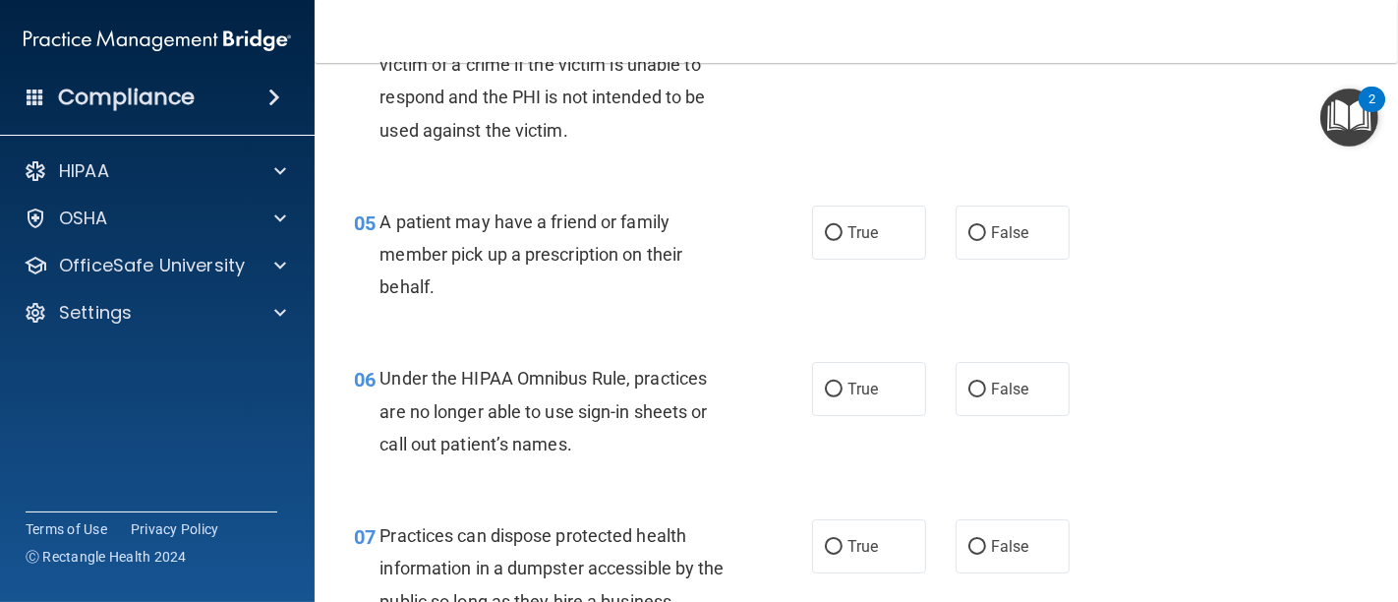
scroll to position [873, 0]
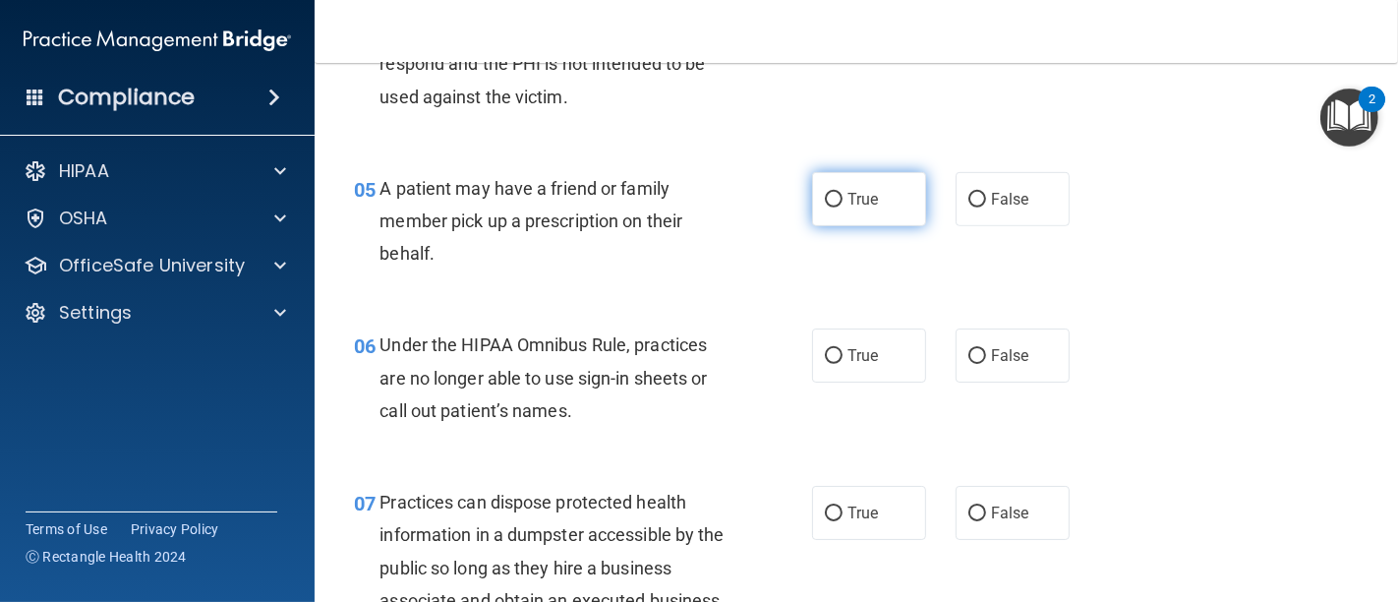
click at [826, 198] on input "True" at bounding box center [834, 200] width 18 height 15
radio input "true"
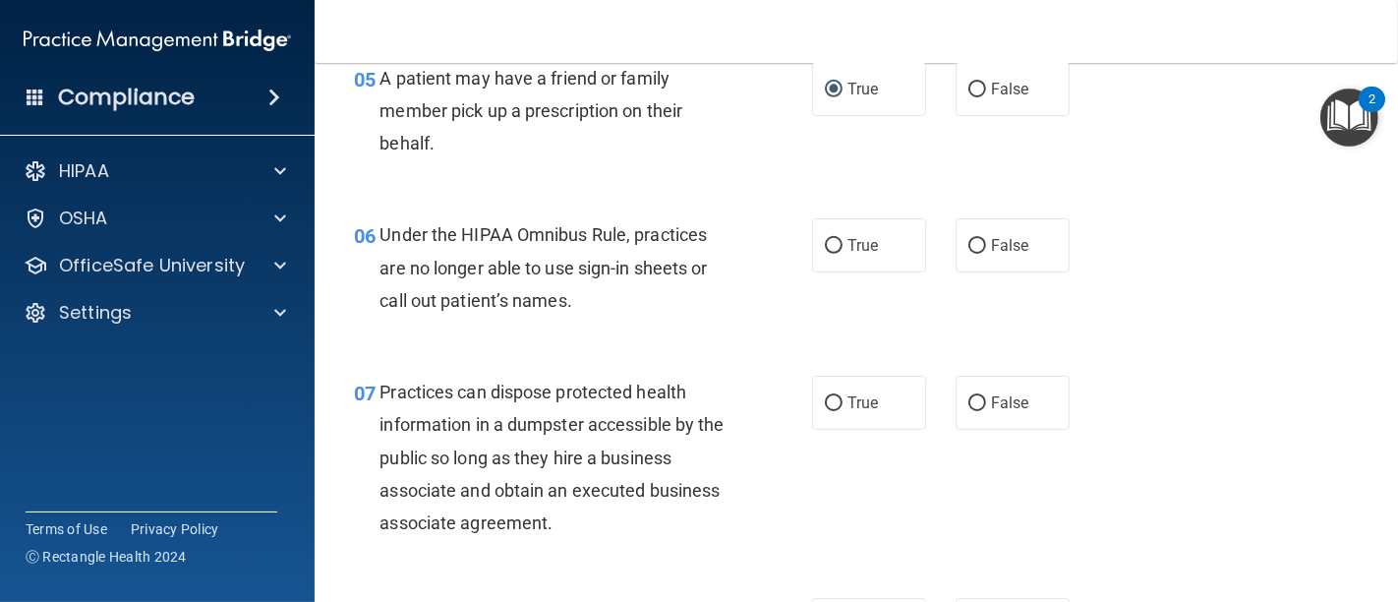
scroll to position [1092, 0]
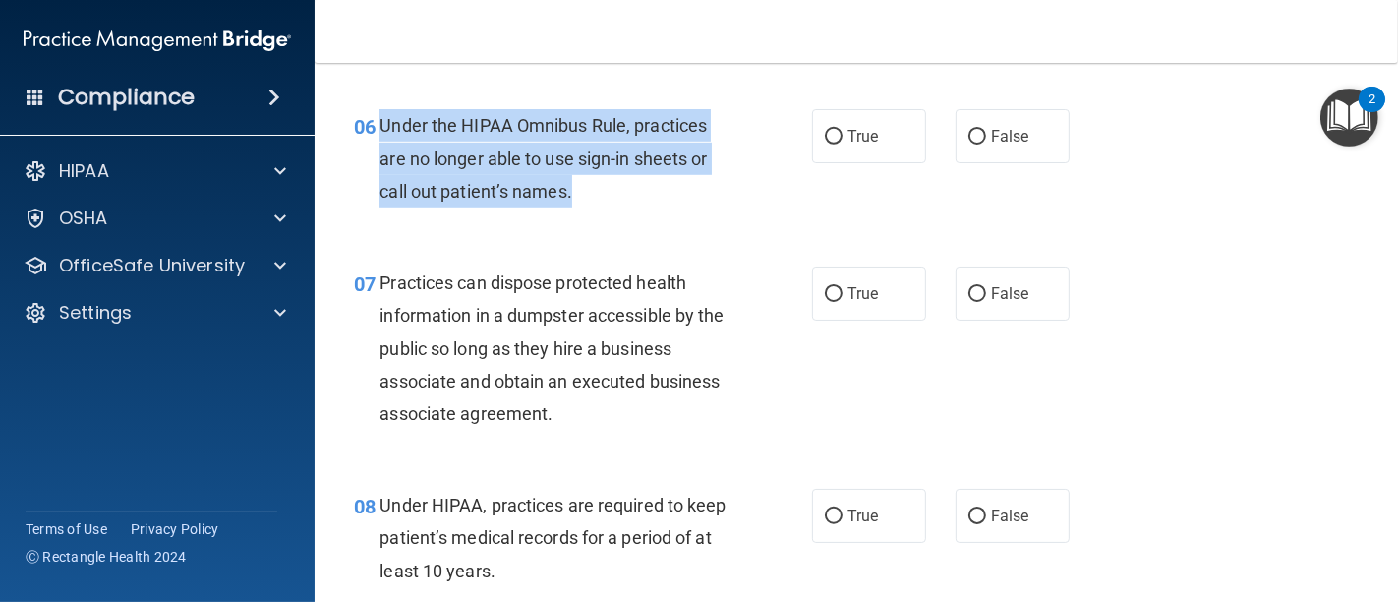
drag, startPoint x: 595, startPoint y: 203, endPoint x: 381, endPoint y: 120, distance: 229.1
click at [381, 120] on div "Under the HIPAA Omnibus Rule, practices are no longer able to use sign-in sheet…" at bounding box center [562, 158] width 366 height 98
copy span "Under the HIPAA Omnibus Rule, practices are no longer able to use sign-in sheet…"
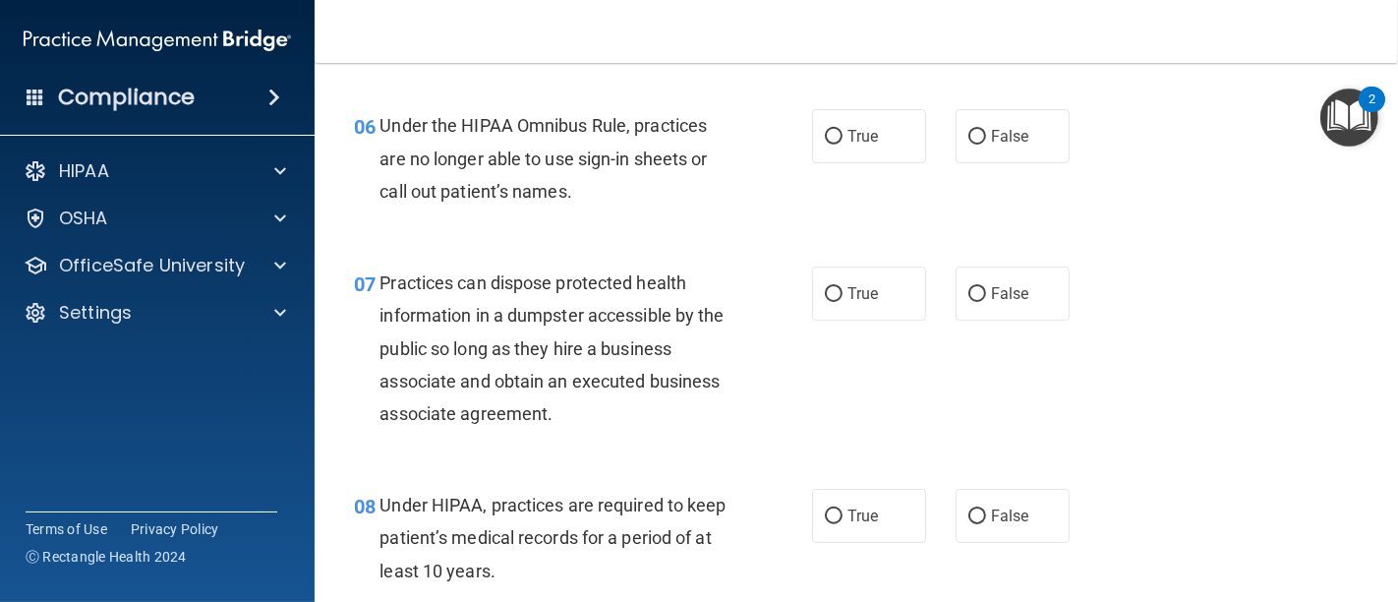
click at [649, 248] on div "07 Practices can dispose protected health information in a dumpster accessible …" at bounding box center [856, 353] width 1034 height 222
click at [955, 128] on label "False" at bounding box center [1012, 136] width 114 height 54
click at [968, 130] on input "False" at bounding box center [977, 137] width 18 height 15
radio input "true"
click at [720, 221] on div "06 Under the HIPAA Omnibus Rule, practices are no longer able to use sign-in sh…" at bounding box center [856, 163] width 1034 height 157
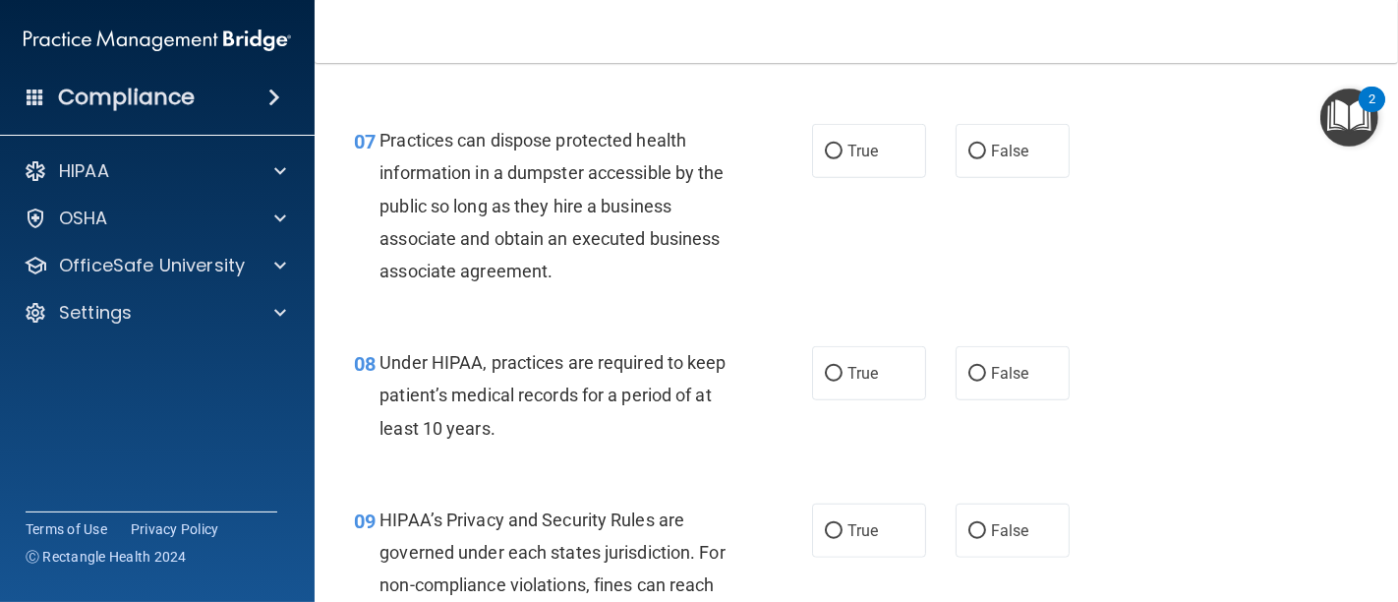
scroll to position [1201, 0]
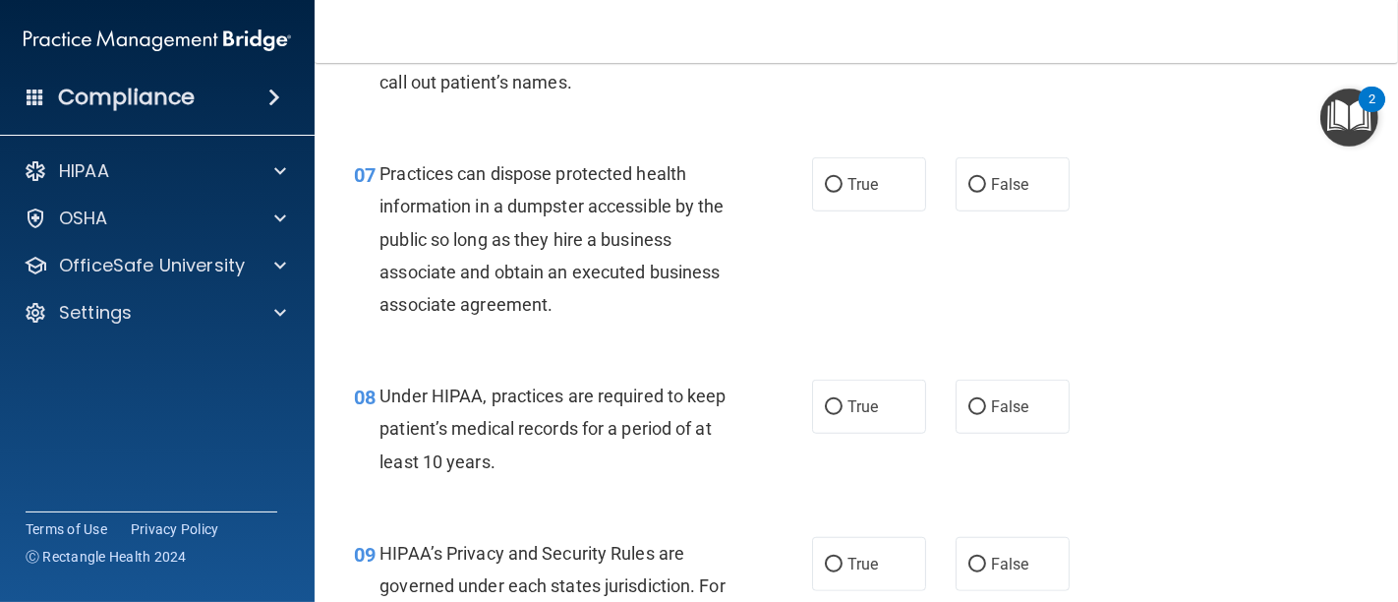
drag, startPoint x: 965, startPoint y: 181, endPoint x: 902, endPoint y: 218, distance: 73.2
click at [968, 181] on input "False" at bounding box center [977, 185] width 18 height 15
radio input "true"
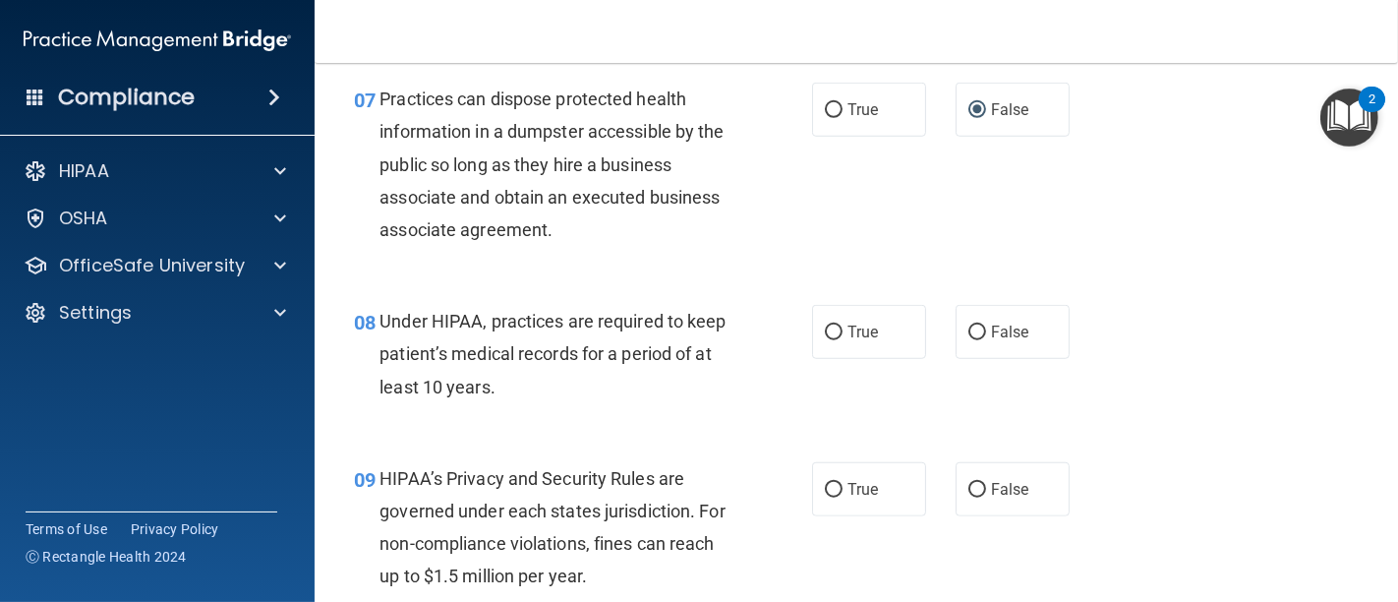
scroll to position [1310, 0]
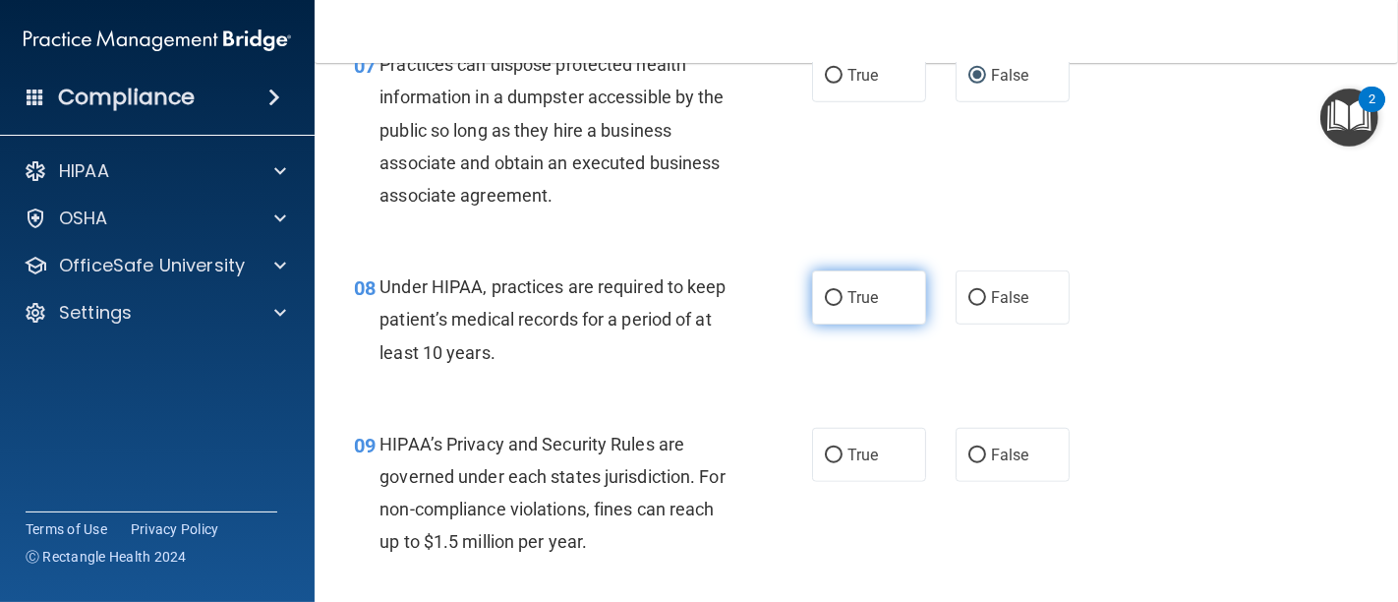
click at [825, 301] on input "True" at bounding box center [834, 298] width 18 height 15
radio input "true"
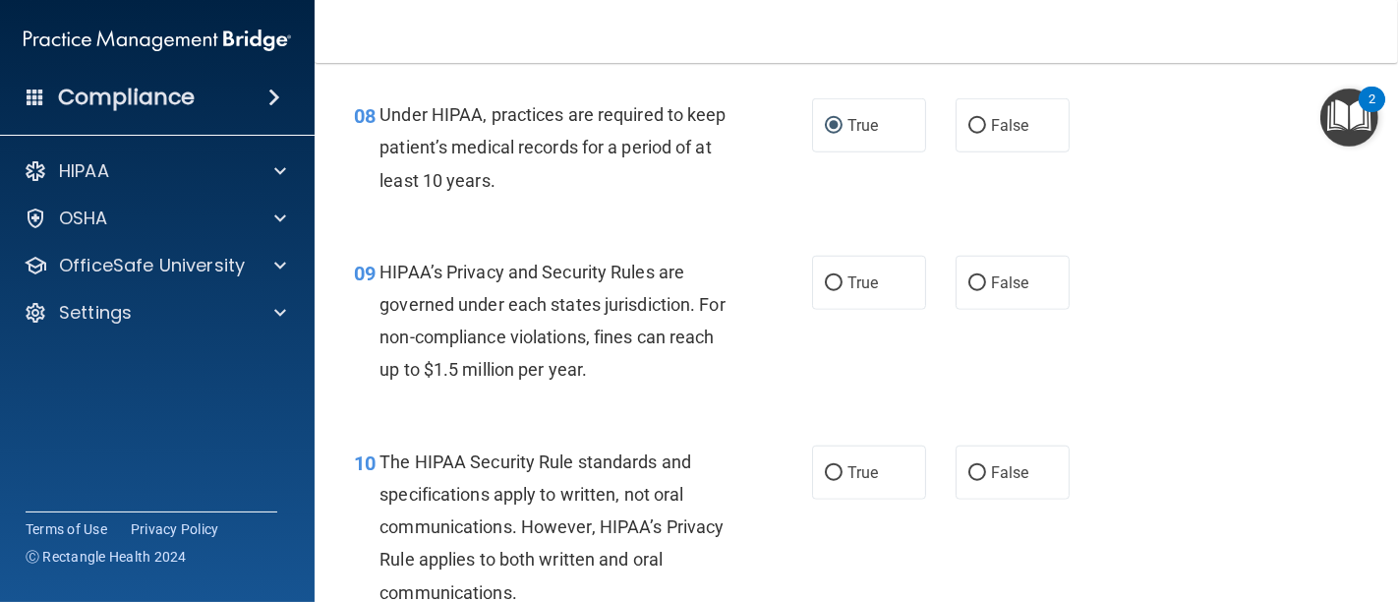
scroll to position [1529, 0]
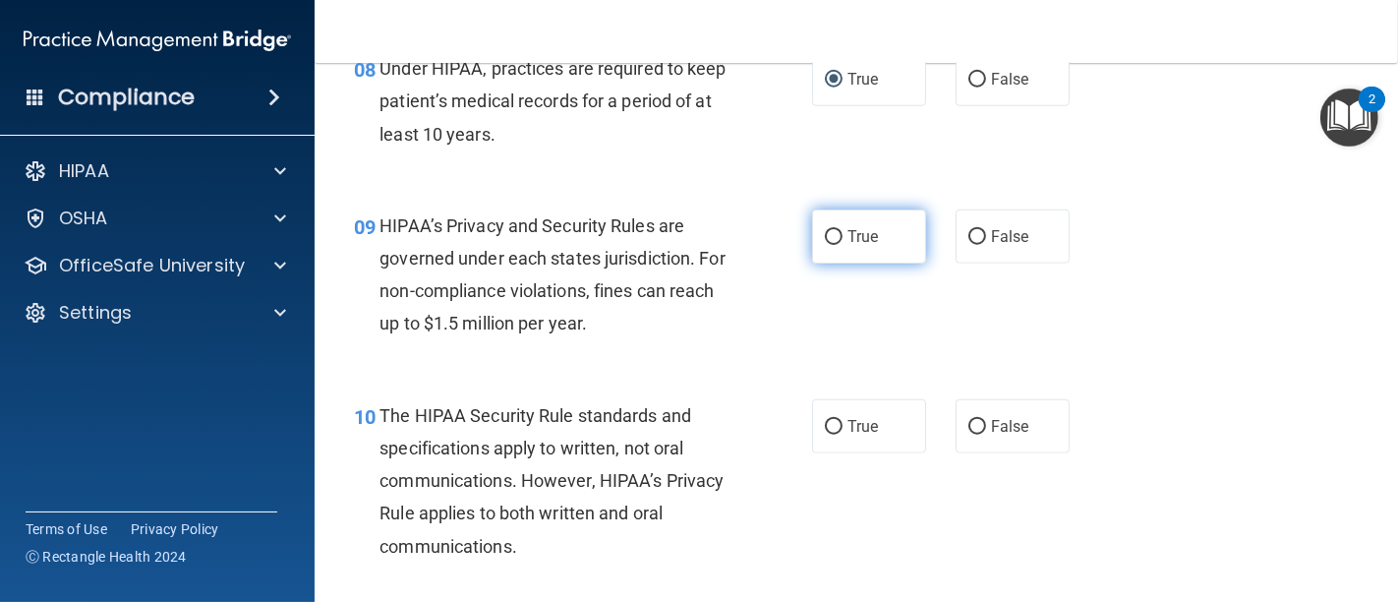
click at [831, 235] on input "True" at bounding box center [834, 237] width 18 height 15
radio input "true"
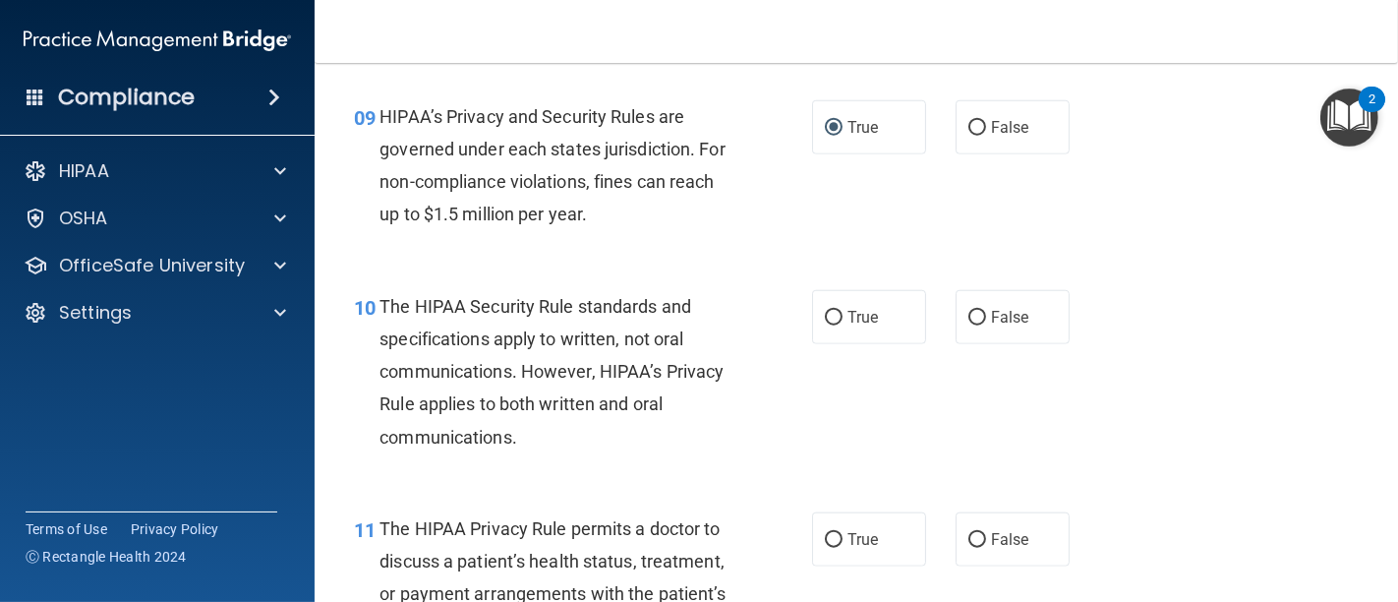
scroll to position [1747, 0]
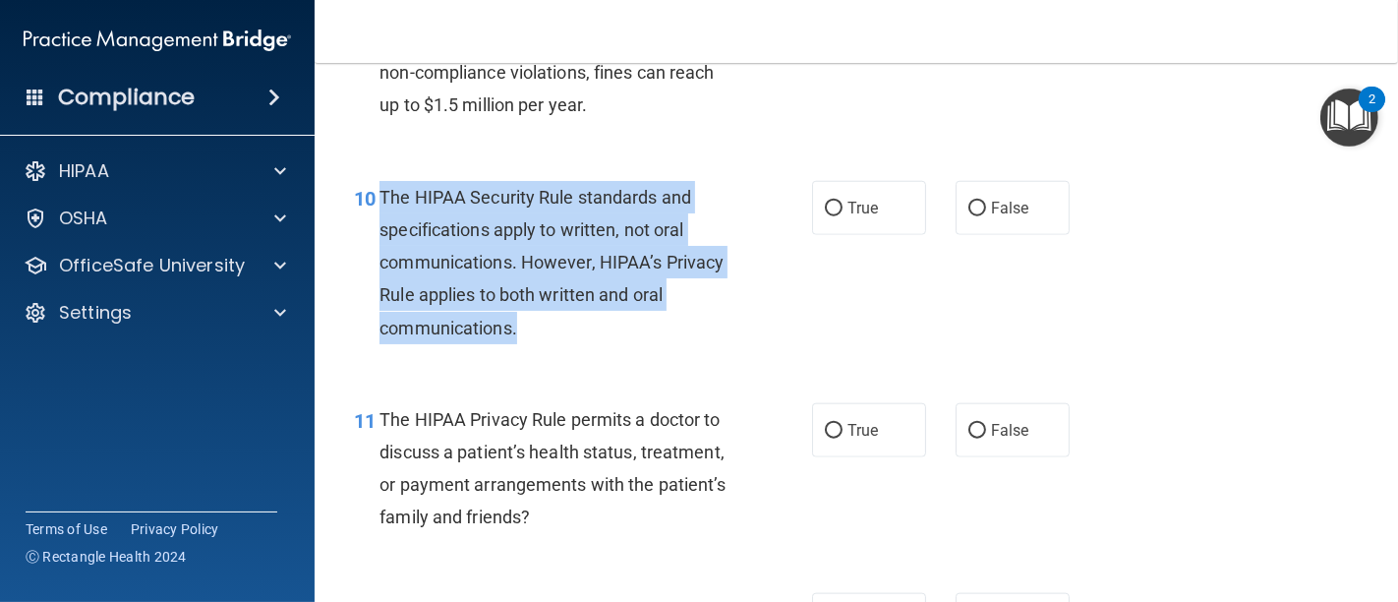
drag, startPoint x: 534, startPoint y: 329, endPoint x: 380, endPoint y: 199, distance: 201.5
click at [380, 199] on div "The HIPAA Security Rule standards and specifications apply to written, not oral…" at bounding box center [562, 262] width 366 height 163
copy span "The HIPAA Security Rule standards and specifications apply to written, not oral…"
click at [968, 205] on input "False" at bounding box center [977, 209] width 18 height 15
radio input "true"
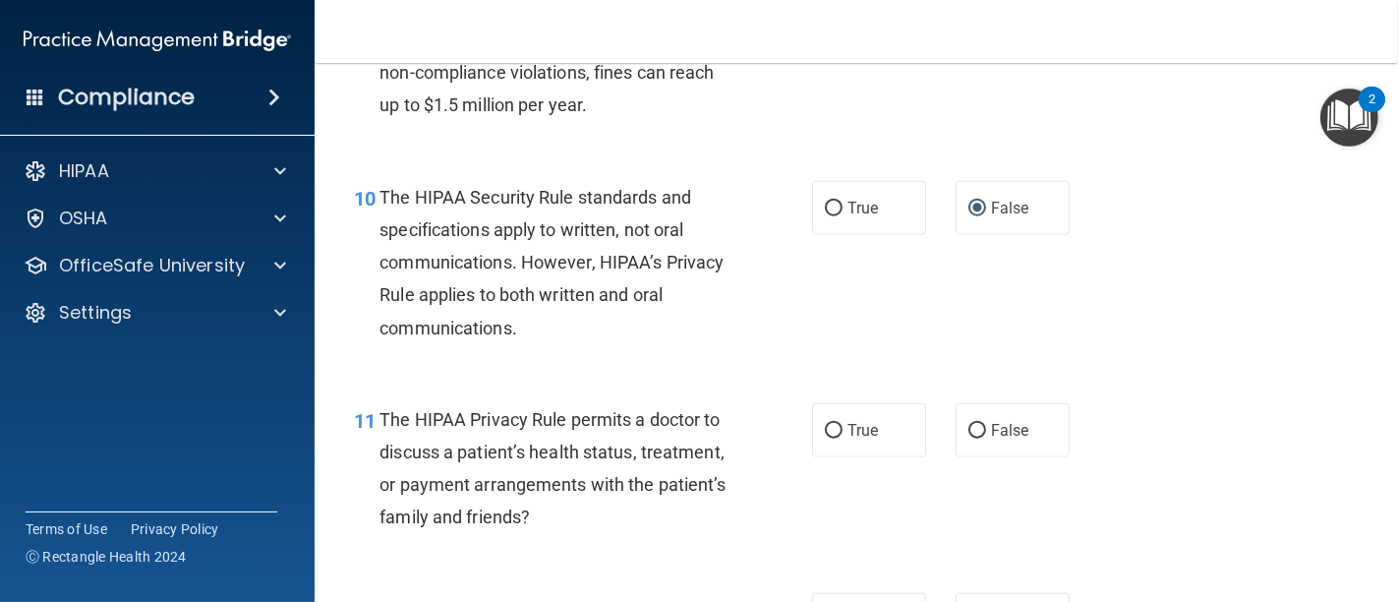
click at [1166, 250] on div "10 The HIPAA Security Rule standards and specifications apply to written, not o…" at bounding box center [856, 267] width 1034 height 222
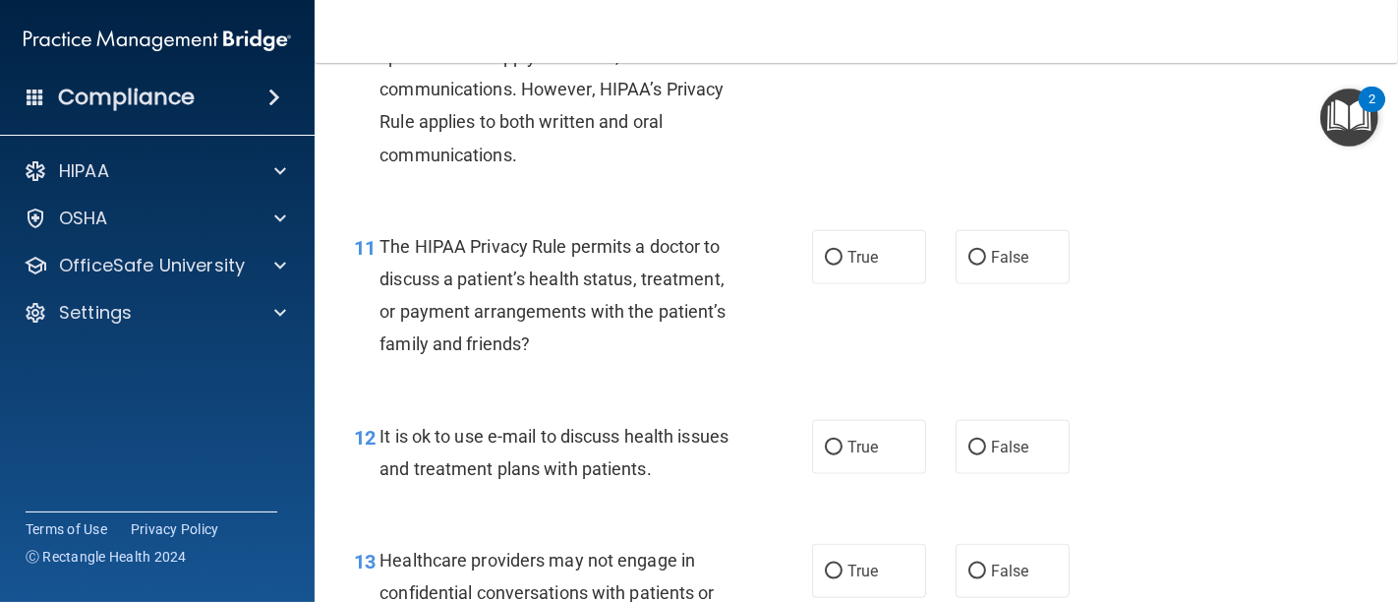
scroll to position [1966, 0]
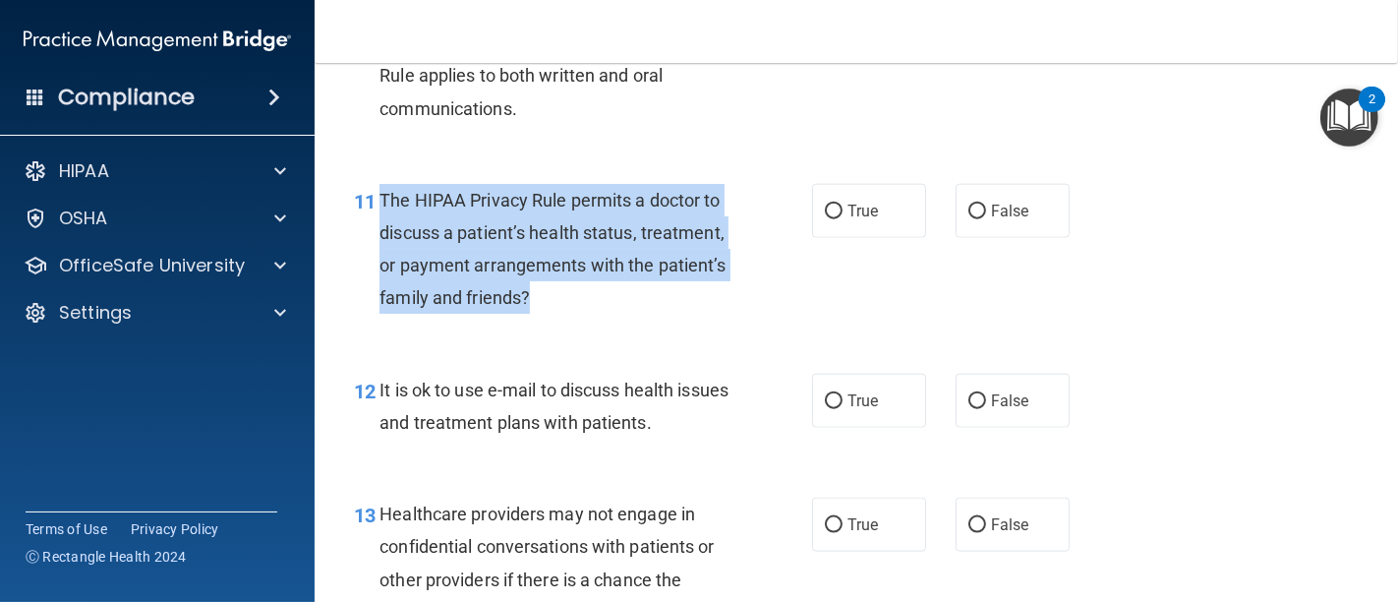
drag, startPoint x: 542, startPoint y: 302, endPoint x: 380, endPoint y: 198, distance: 192.0
click at [380, 198] on div "The HIPAA Privacy Rule permits a doctor to discuss a patient’s health status, t…" at bounding box center [562, 249] width 366 height 131
copy span "The HIPAA Privacy Rule permits a doctor to discuss a patient’s health status, t…"
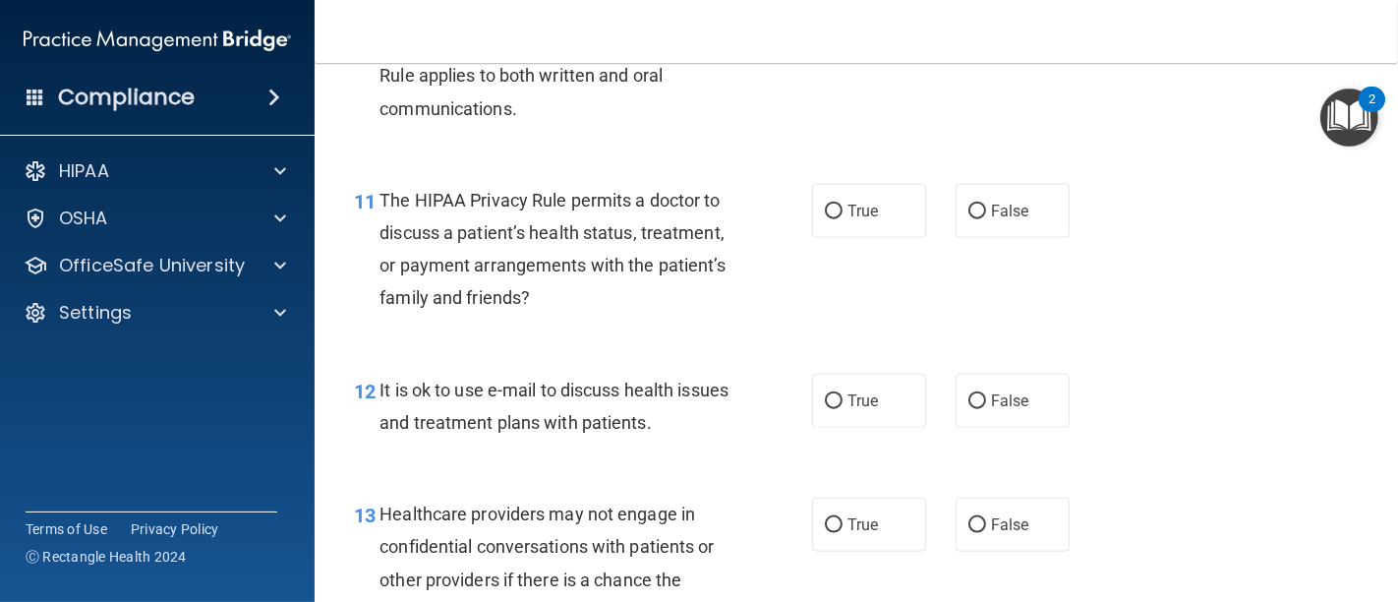
click at [663, 136] on div "10 The HIPAA Security Rule standards and specifications apply to written, not o…" at bounding box center [856, 48] width 1034 height 222
click at [968, 212] on input "False" at bounding box center [977, 211] width 18 height 15
radio input "true"
click at [779, 306] on div "11 The HIPAA Privacy Rule permits a doctor to discuss a patient’s health status…" at bounding box center [582, 254] width 517 height 141
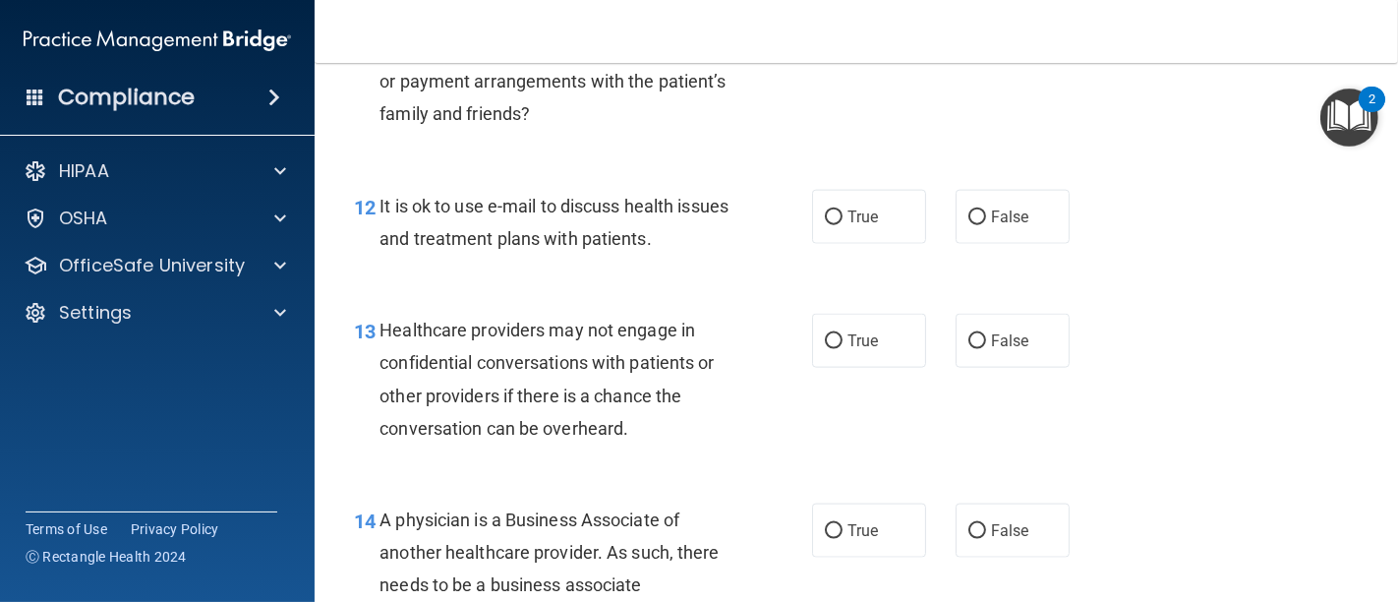
scroll to position [2184, 0]
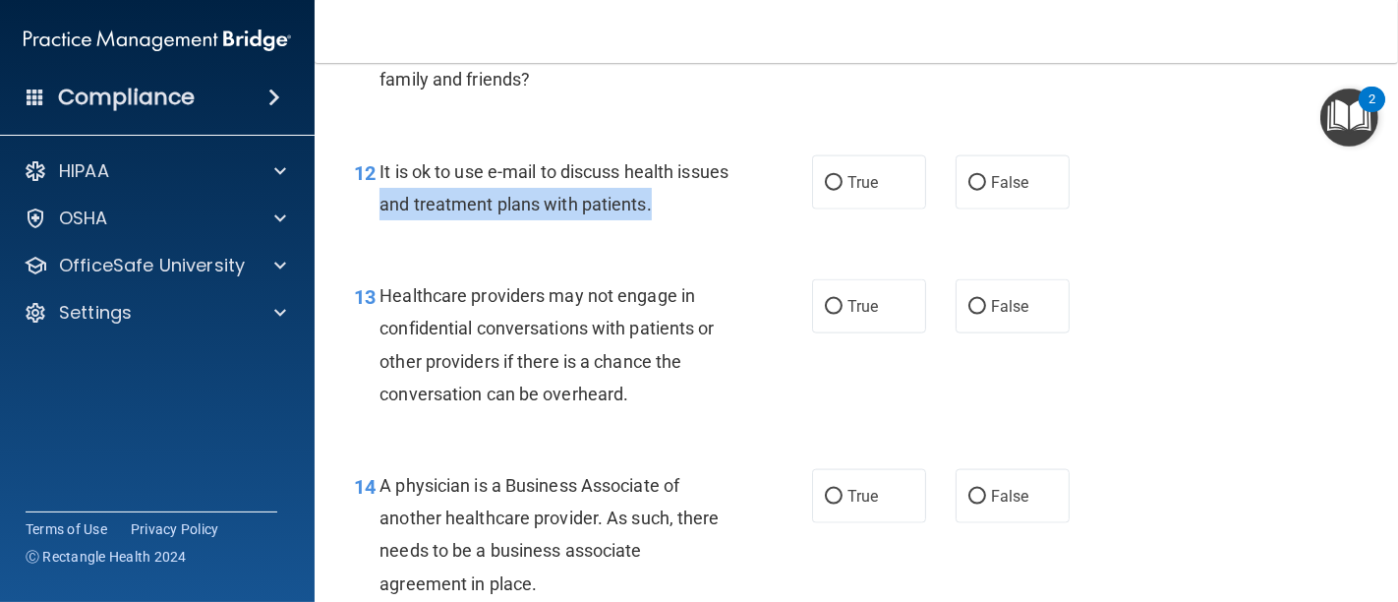
drag, startPoint x: 716, startPoint y: 206, endPoint x: 437, endPoint y: 193, distance: 278.5
click at [437, 193] on div "It is ok to use e-mail to discuss health issues and treatment plans with patien…" at bounding box center [562, 187] width 366 height 65
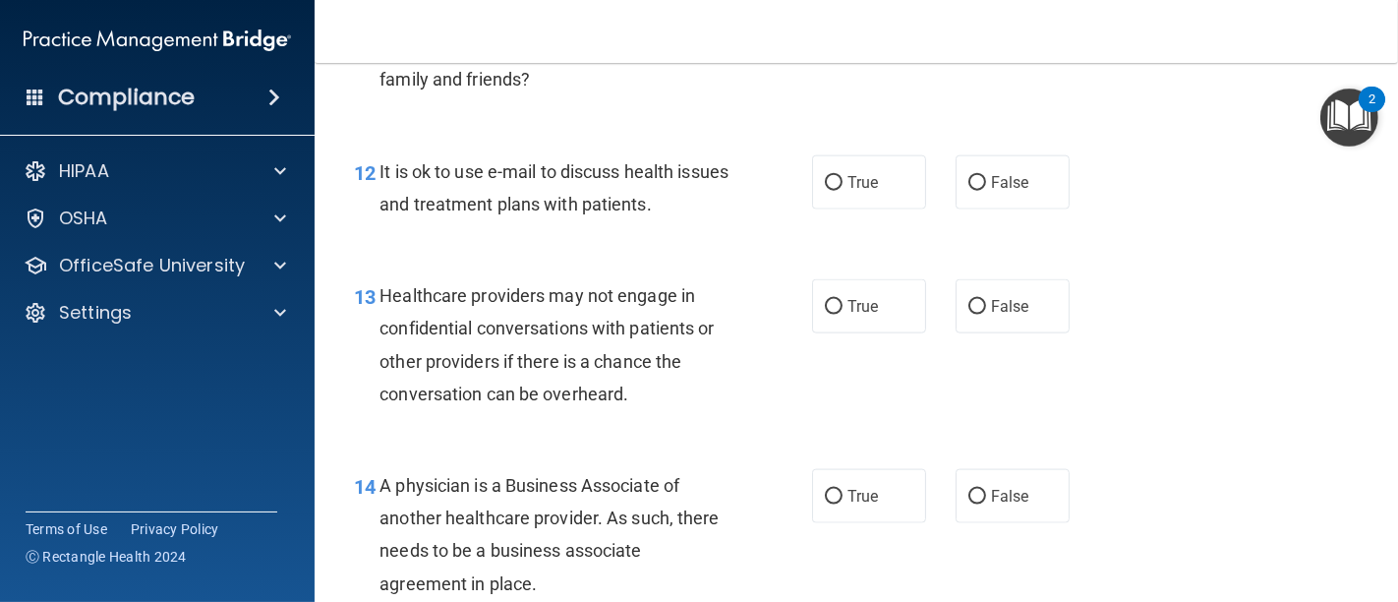
click at [533, 234] on div "12 It is ok to use e-mail to discuss health issues and treatment plans with pat…" at bounding box center [856, 193] width 1034 height 124
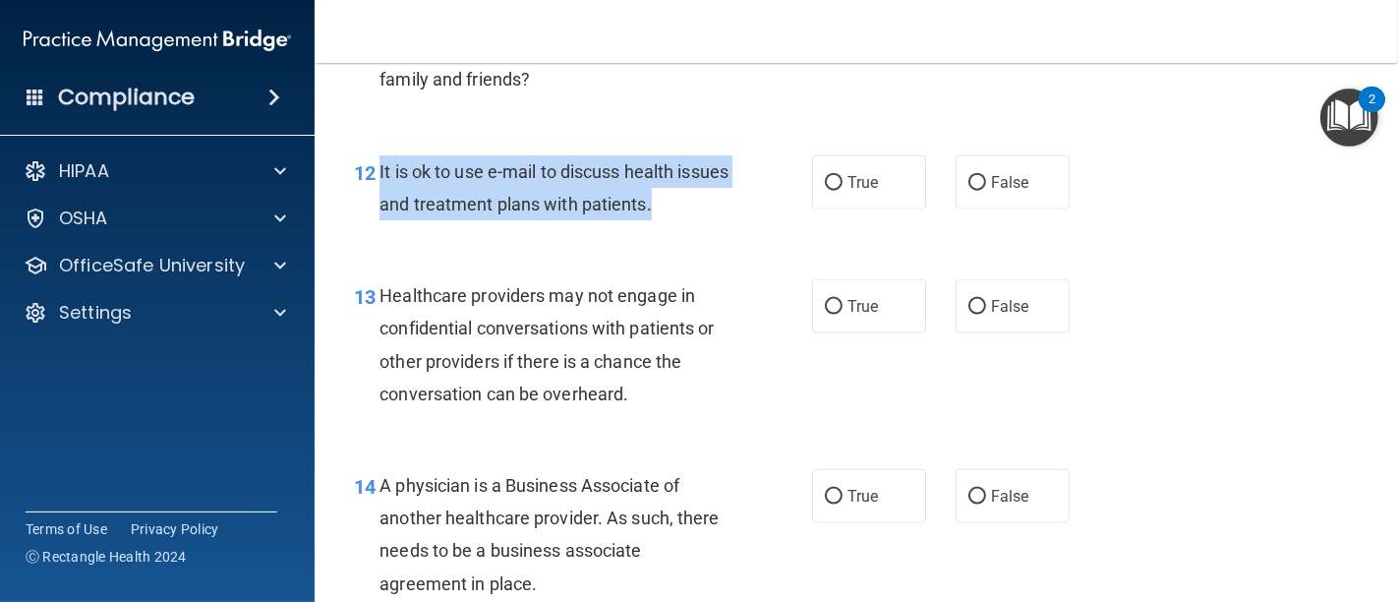
drag, startPoint x: 379, startPoint y: 166, endPoint x: 738, endPoint y: 192, distance: 359.7
click at [738, 192] on div "It is ok to use e-mail to discuss health issues and treatment plans with patien…" at bounding box center [562, 187] width 366 height 65
copy span "It is ok to use e-mail to discuss health issues and treatment plans with patien…"
click at [968, 183] on input "False" at bounding box center [977, 183] width 18 height 15
radio input "true"
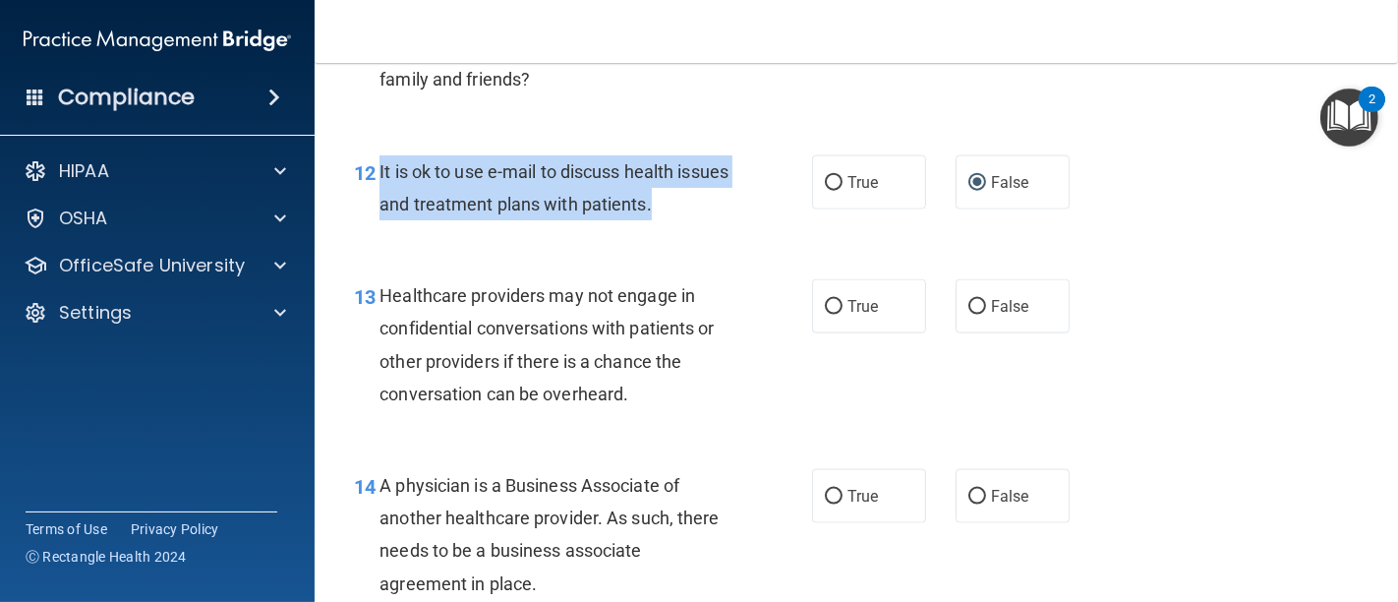
scroll to position [2293, 0]
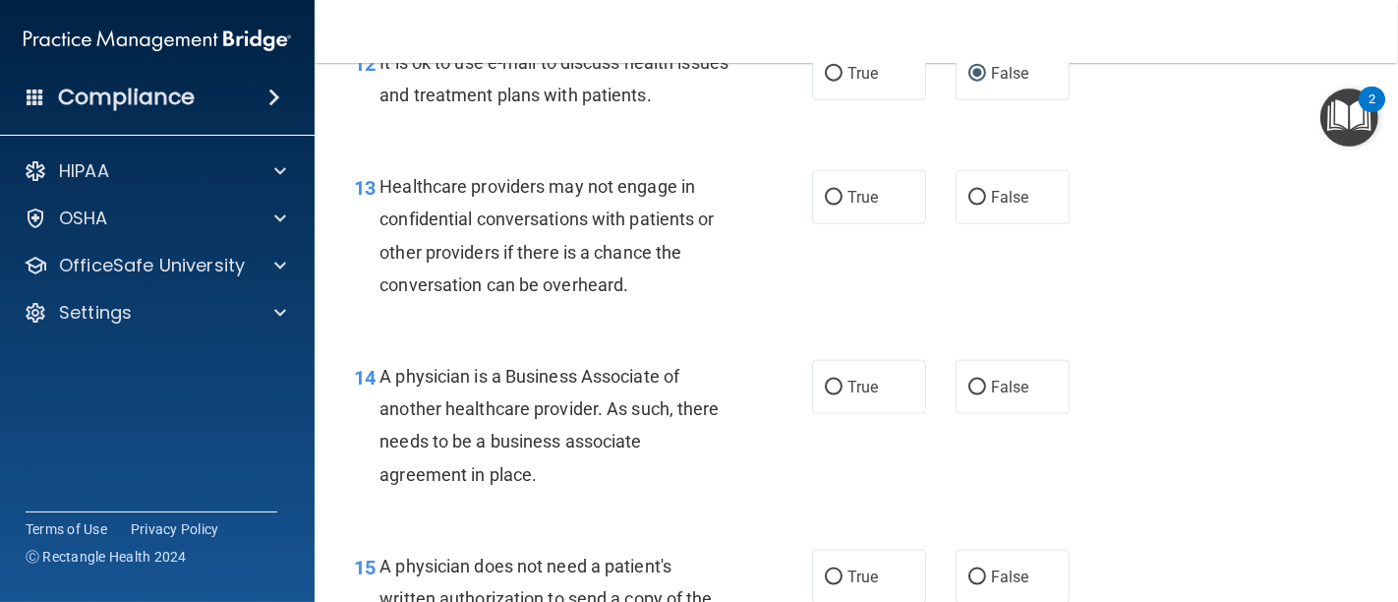
click at [746, 296] on div "13 Healthcare providers may not engage in confidential conversations with patie…" at bounding box center [582, 240] width 517 height 141
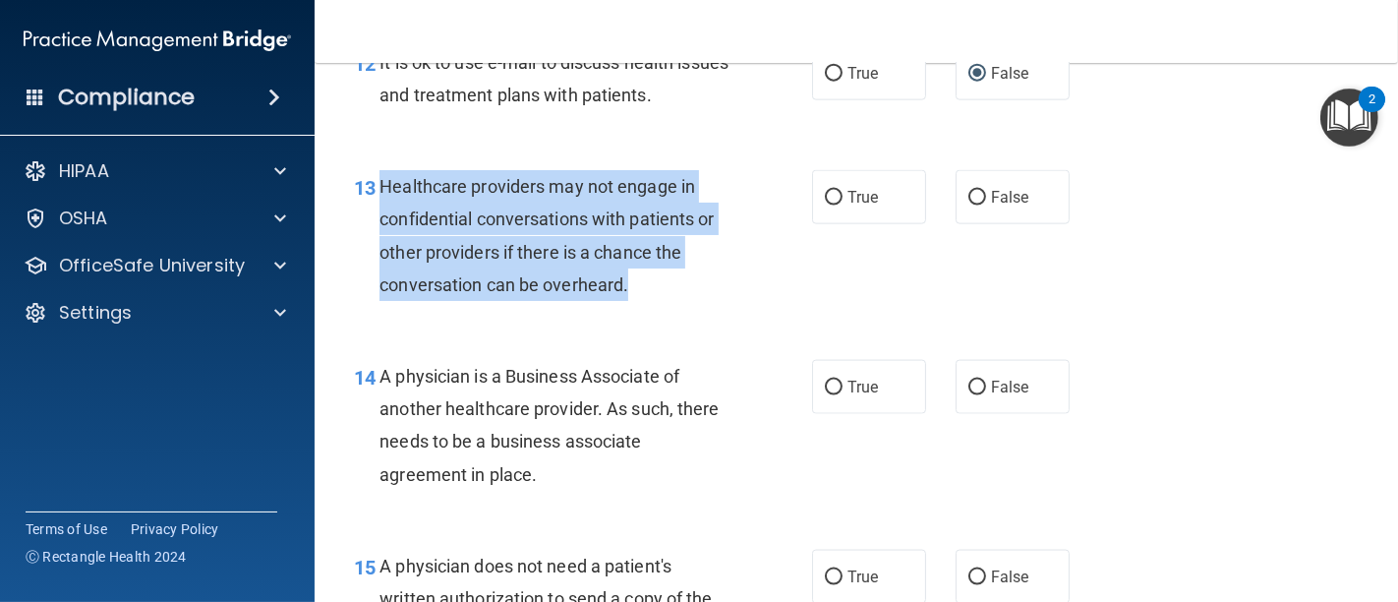
drag, startPoint x: 657, startPoint y: 282, endPoint x: 382, endPoint y: 184, distance: 291.3
click at [382, 184] on div "Healthcare providers may not engage in confidential conversations with patients…" at bounding box center [562, 235] width 366 height 131
copy span "Healthcare providers may not engage in confidential conversations with patients…"
click at [972, 194] on input "False" at bounding box center [977, 198] width 18 height 15
radio input "true"
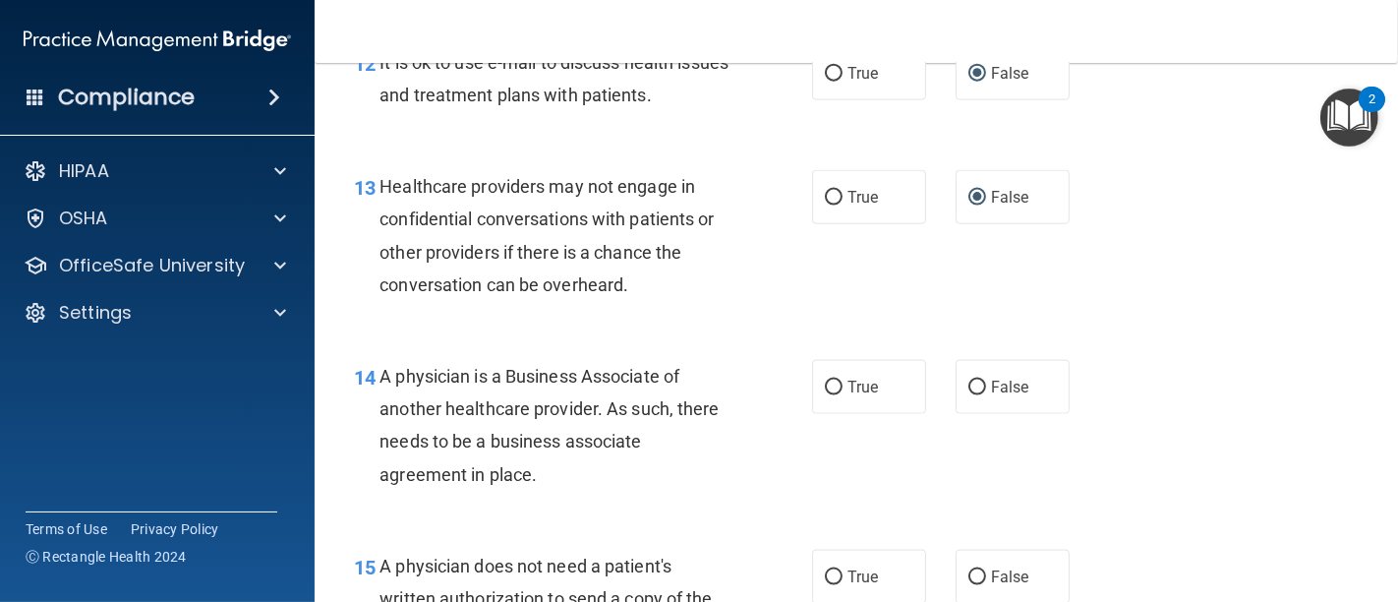
drag, startPoint x: 1258, startPoint y: 321, endPoint x: 1211, endPoint y: 328, distance: 47.7
click at [1211, 328] on div "13 Healthcare providers may not engage in confidential conversations with patie…" at bounding box center [856, 240] width 1034 height 190
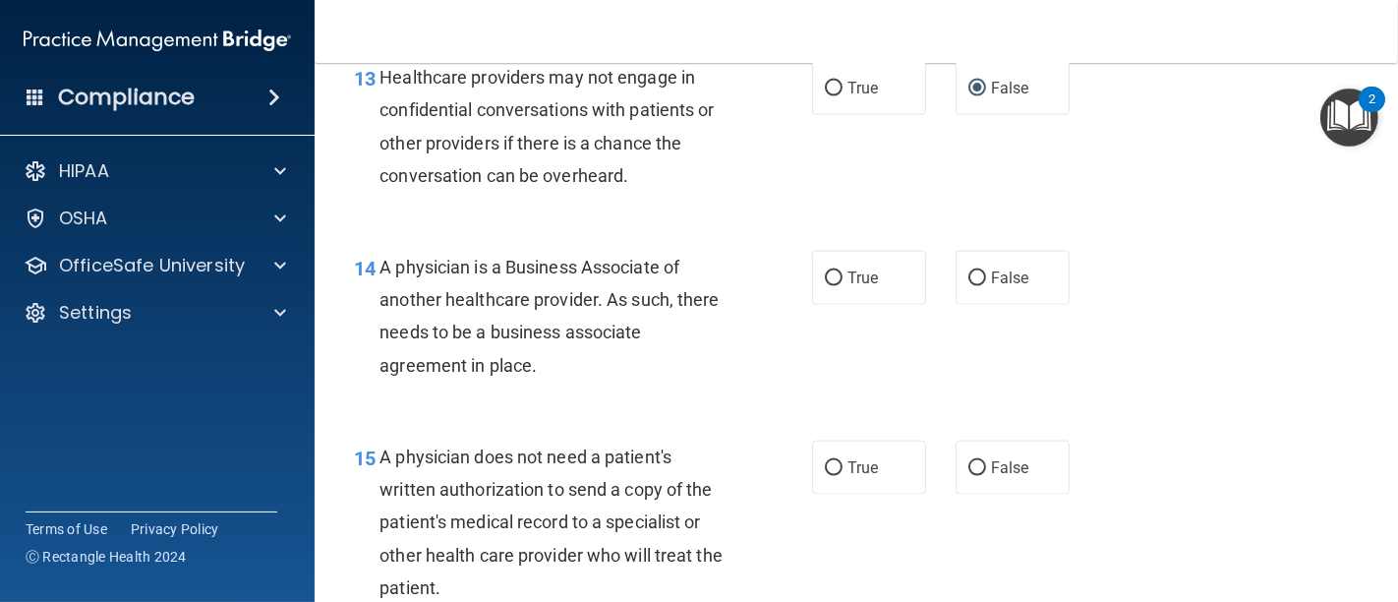
scroll to position [2512, 0]
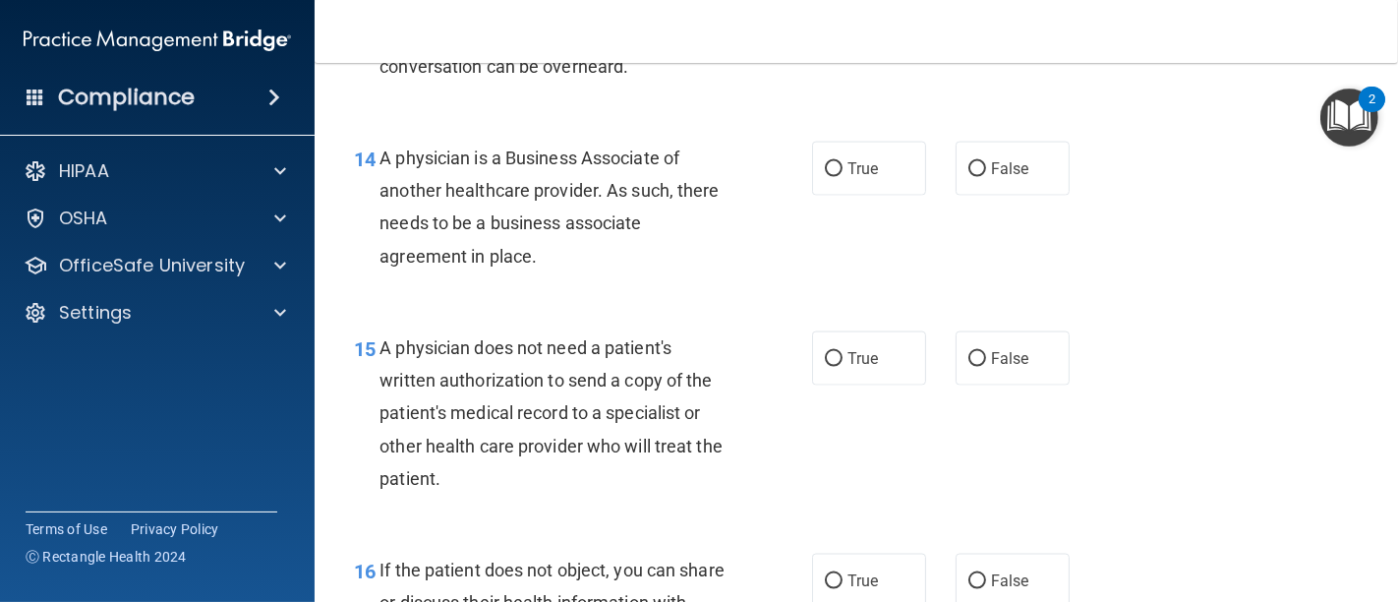
drag, startPoint x: 548, startPoint y: 255, endPoint x: 377, endPoint y: 154, distance: 197.4
click at [377, 154] on div "14 A physician is a Business Associate of another healthcare provider. As such,…" at bounding box center [582, 212] width 517 height 141
copy div "A physician is a Business Associate of another healthcare provider. As such, th…"
click at [968, 167] on input "False" at bounding box center [977, 169] width 18 height 15
radio input "true"
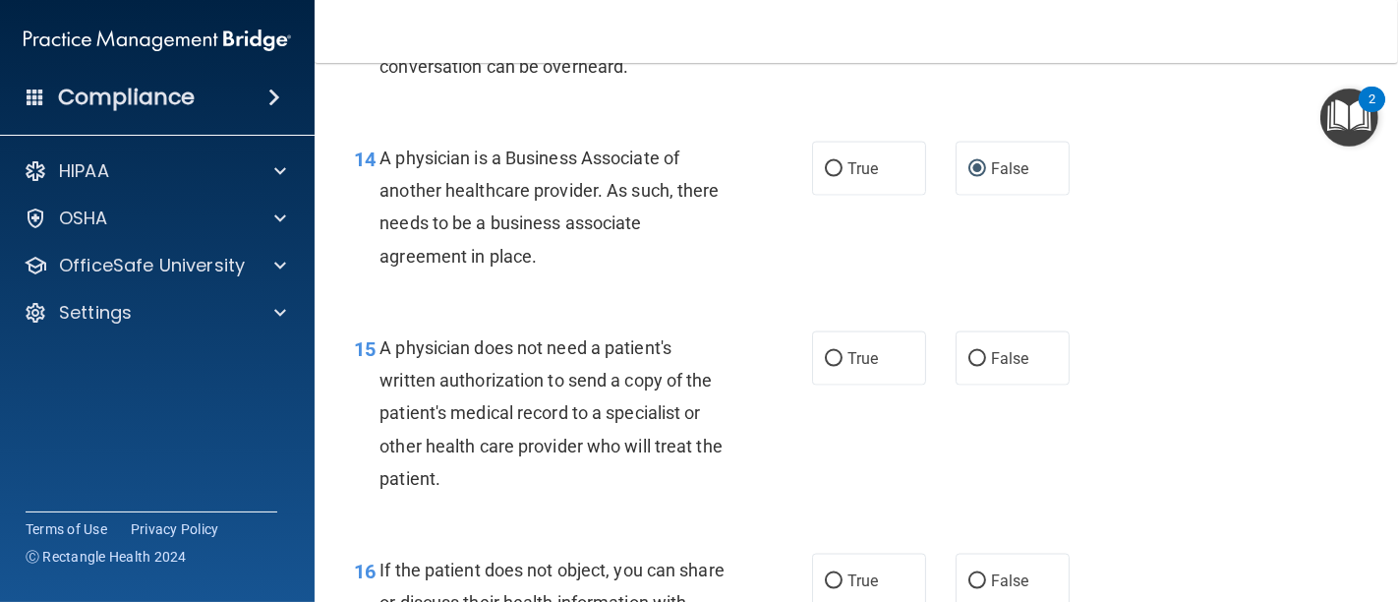
click at [720, 285] on div "14 A physician is a Business Associate of another healthcare provider. As such,…" at bounding box center [856, 212] width 1034 height 190
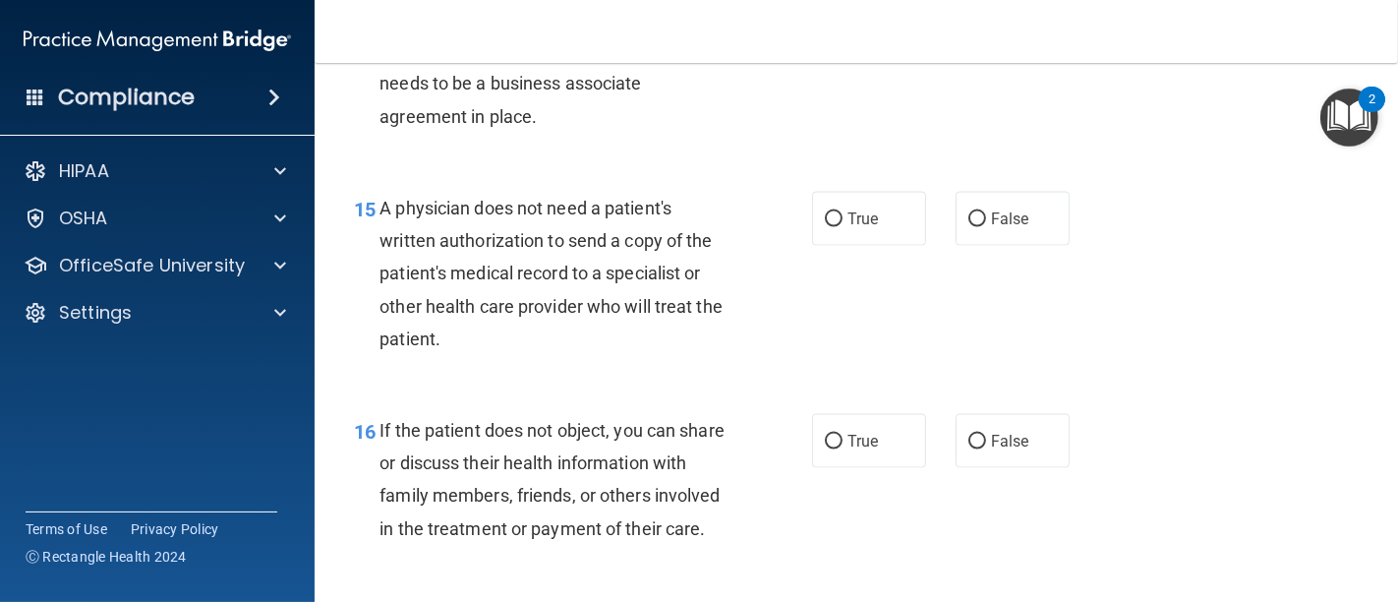
scroll to position [2730, 0]
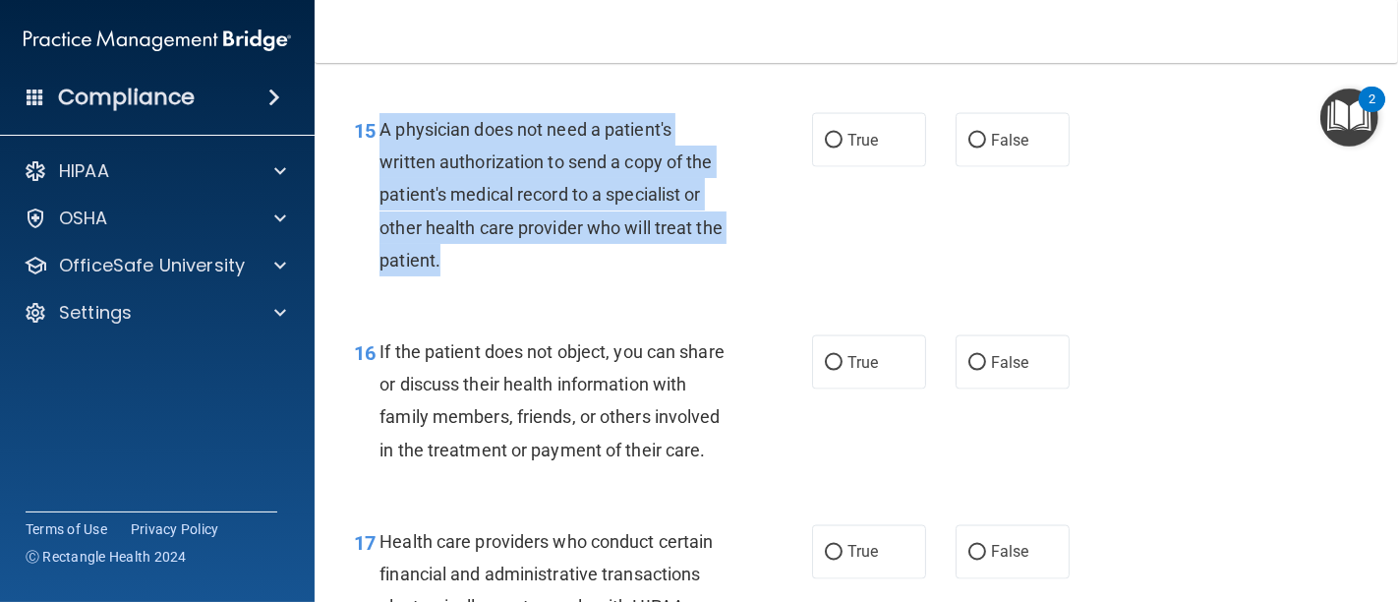
drag, startPoint x: 449, startPoint y: 261, endPoint x: 376, endPoint y: 125, distance: 155.3
click at [376, 125] on div "15 A physician does not need a patient's written authorization to send a copy o…" at bounding box center [582, 199] width 517 height 173
copy div "A physician does not need a patient's written authorization to send a copy of t…"
click at [969, 144] on input "False" at bounding box center [977, 141] width 18 height 15
radio input "true"
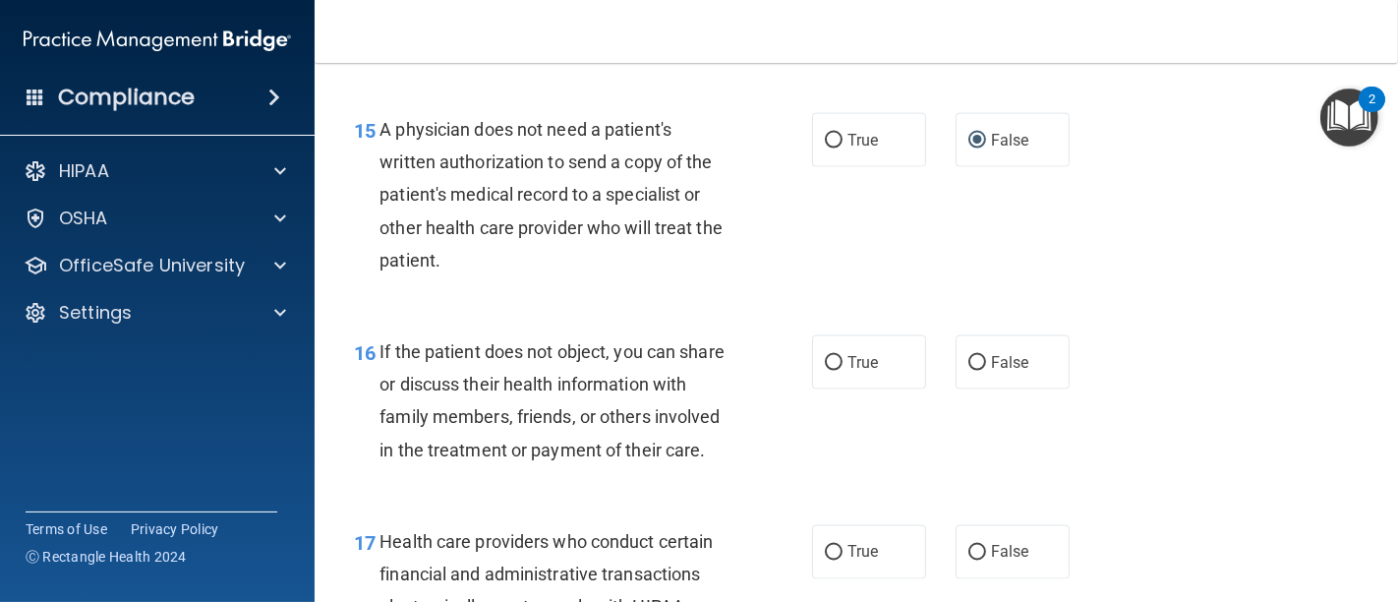
click at [724, 302] on div "15 A physician does not need a patient's written authorization to send a copy o…" at bounding box center [856, 199] width 1034 height 222
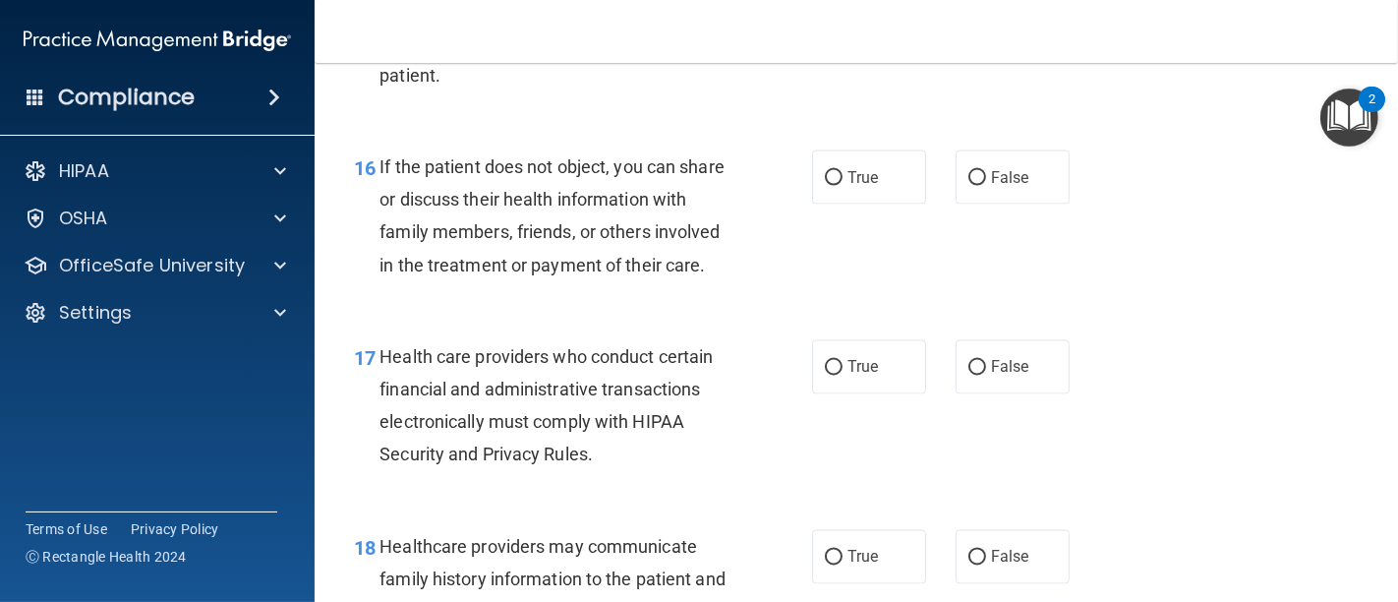
scroll to position [2949, 0]
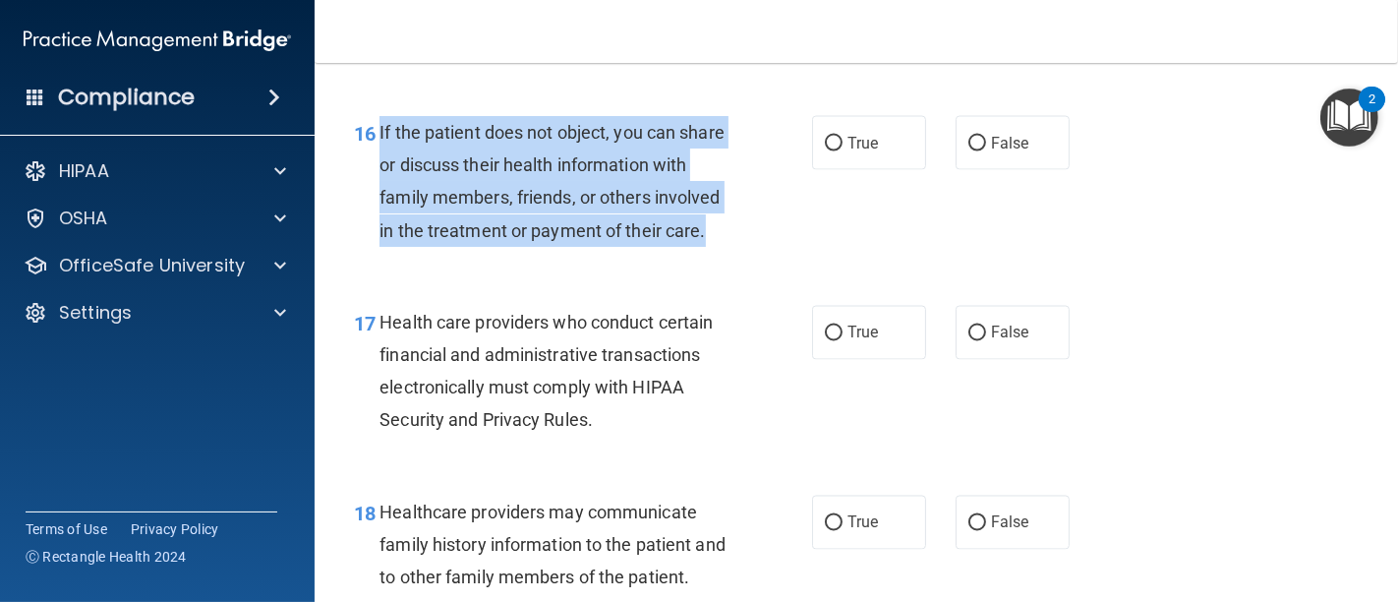
drag, startPoint x: 484, startPoint y: 266, endPoint x: 376, endPoint y: 130, distance: 174.2
click at [376, 130] on div "16 If the patient does not object, you can share or discuss their health inform…" at bounding box center [582, 186] width 517 height 141
click at [971, 148] on input "False" at bounding box center [977, 144] width 18 height 15
radio input "true"
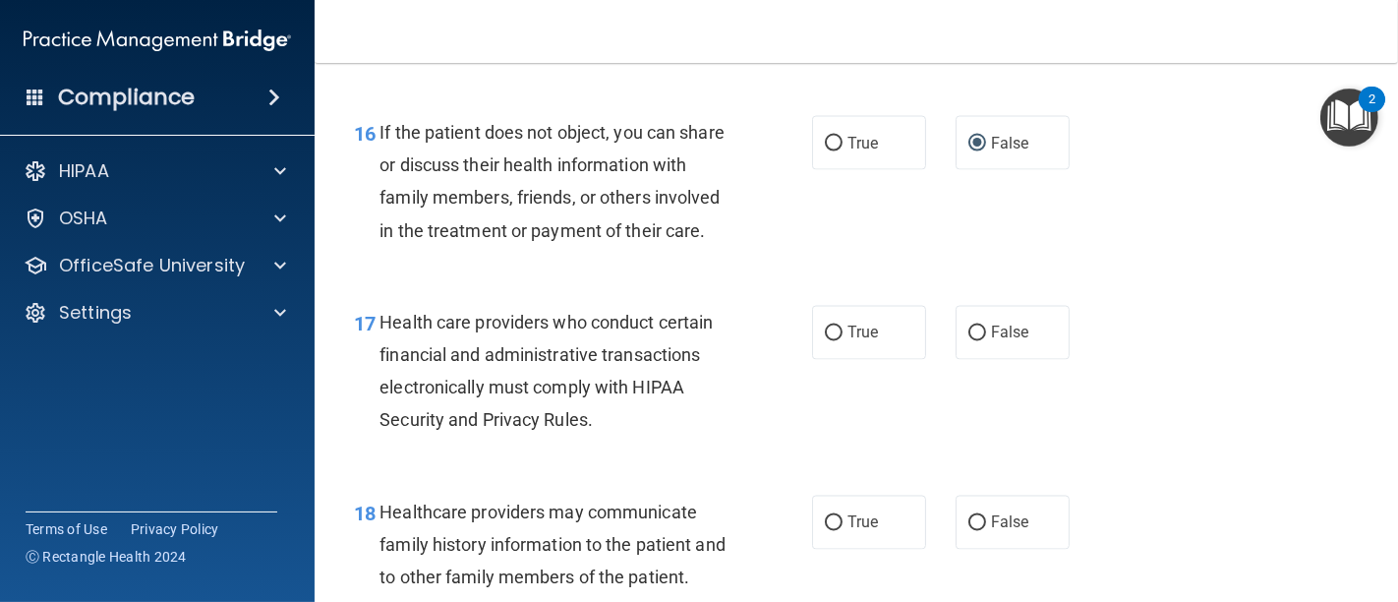
click at [702, 281] on div "16 If the patient does not object, you can share or discuss their health inform…" at bounding box center [856, 186] width 1034 height 190
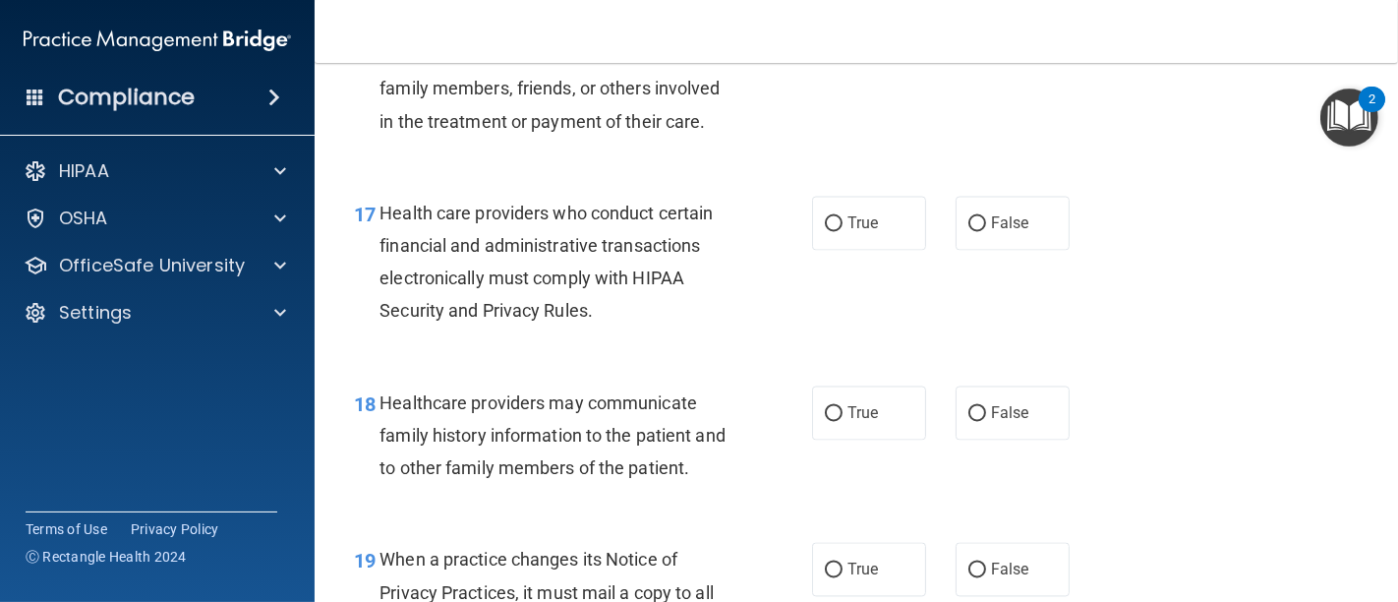
scroll to position [3167, 0]
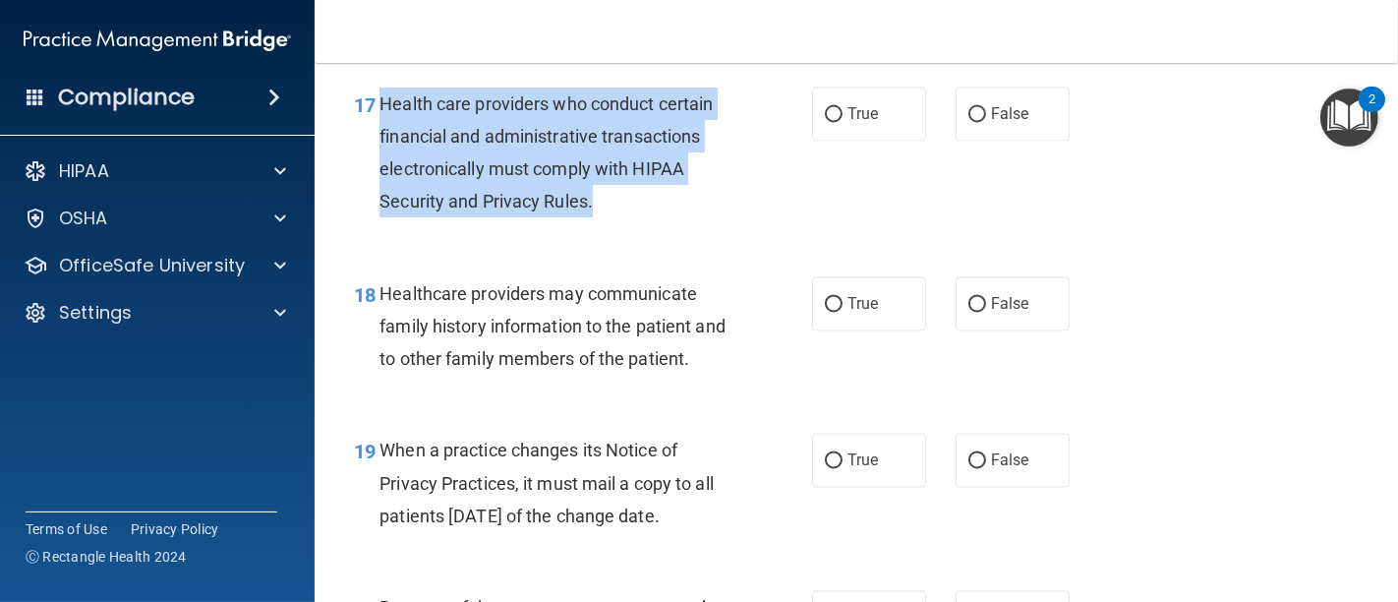
drag, startPoint x: 618, startPoint y: 240, endPoint x: 381, endPoint y: 125, distance: 263.3
click at [381, 125] on div "Health care providers who conduct certain financial and administrative transact…" at bounding box center [562, 152] width 366 height 131
click at [825, 123] on input "True" at bounding box center [834, 115] width 18 height 15
radio input "true"
click at [711, 218] on div "Health care providers who conduct certain financial and administrative transact…" at bounding box center [562, 152] width 366 height 131
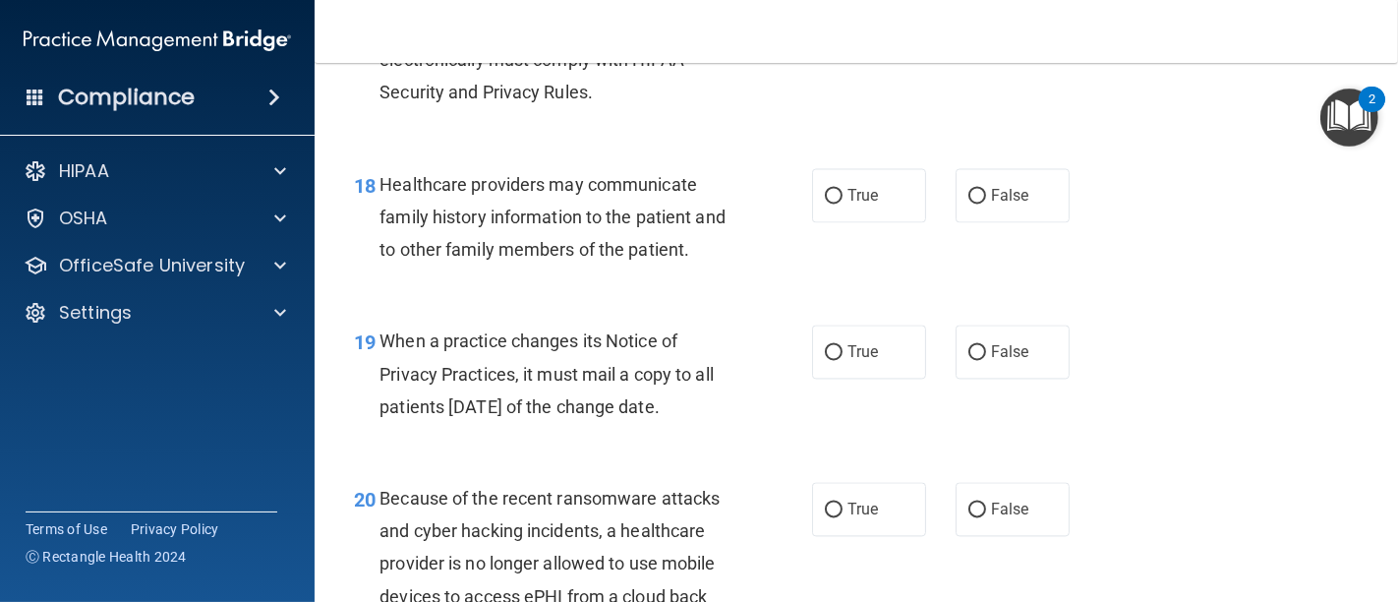
scroll to position [3386, 0]
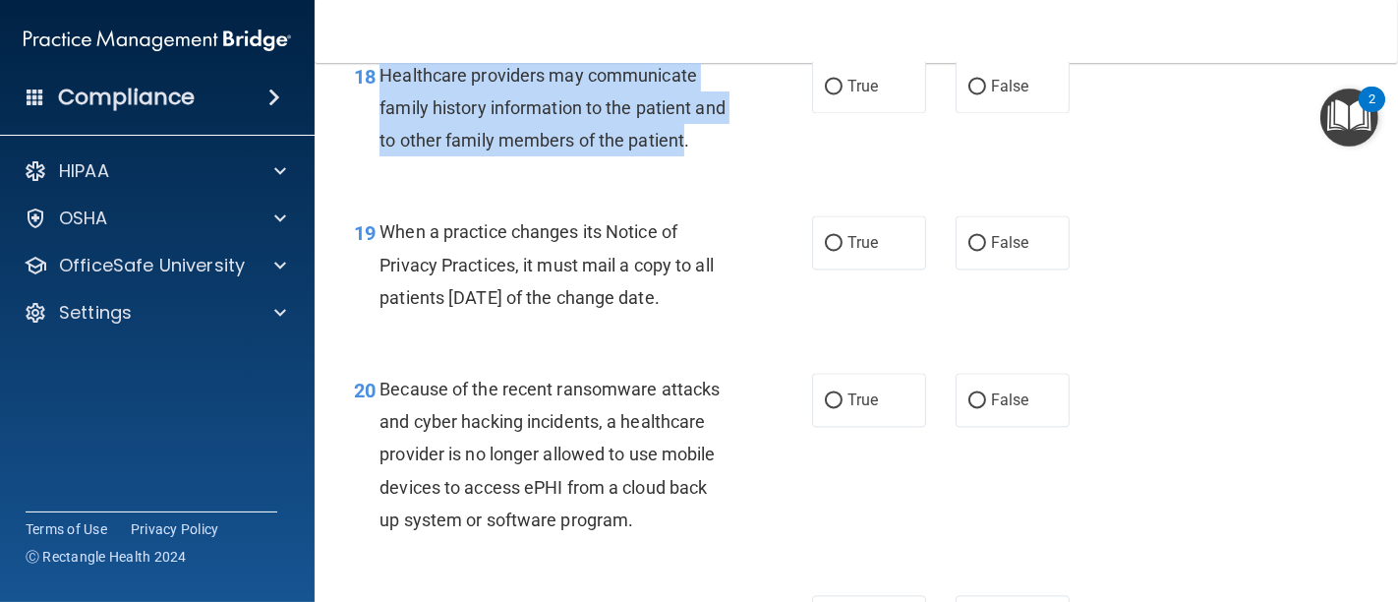
drag, startPoint x: 376, startPoint y: 103, endPoint x: 719, endPoint y: 181, distance: 350.8
click at [719, 167] on div "18 Healthcare providers may communicate family history information to the patie…" at bounding box center [582, 113] width 517 height 108
click at [825, 94] on input "True" at bounding box center [834, 87] width 18 height 15
radio input "true"
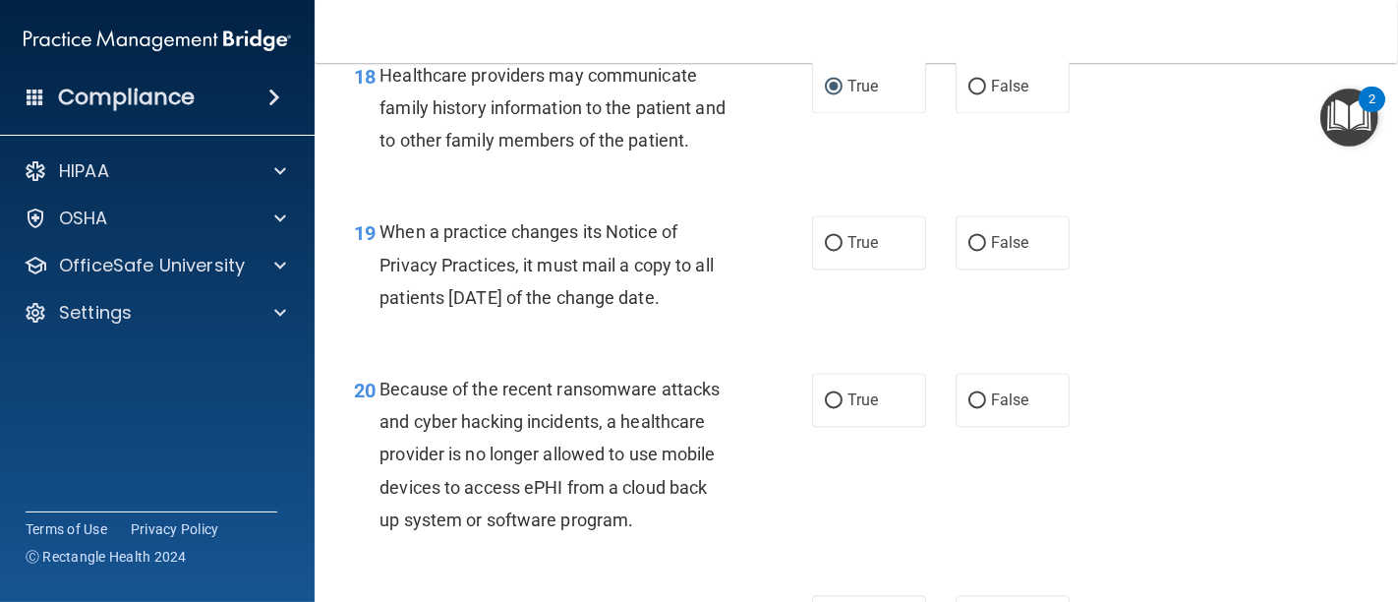
click at [744, 267] on div "19 When a practice changes its Notice of Privacy Practices, it must mail a copy…" at bounding box center [582, 269] width 517 height 108
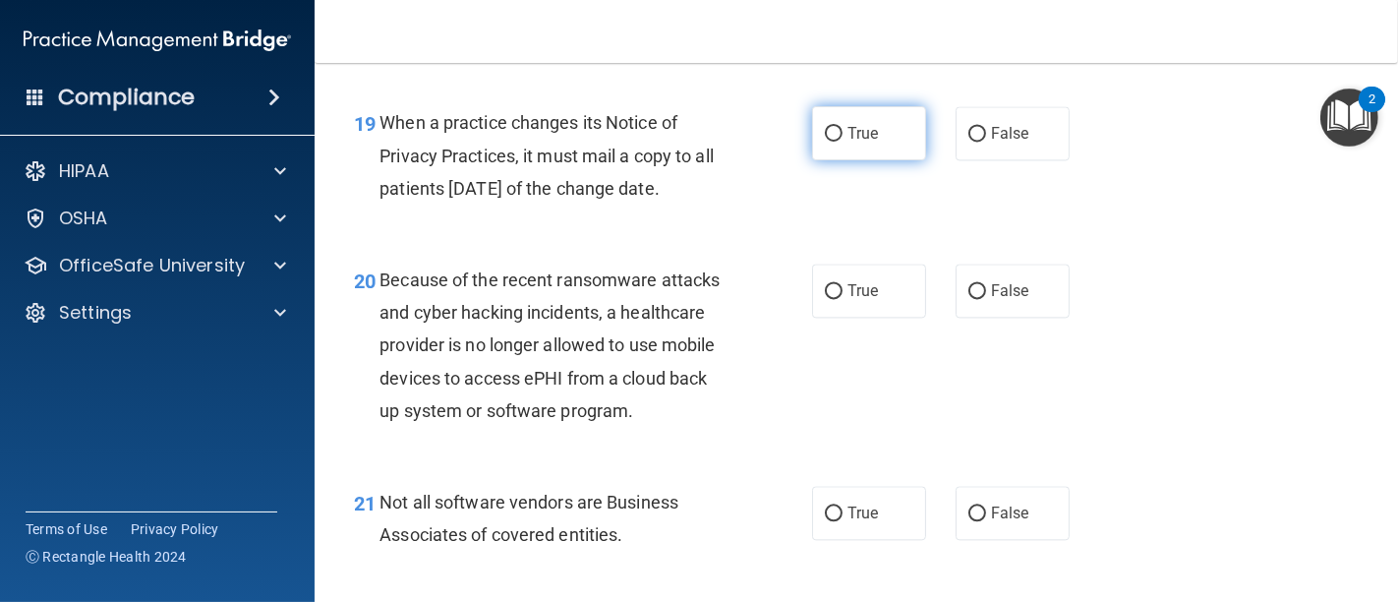
click at [828, 142] on input "True" at bounding box center [834, 134] width 18 height 15
radio input "true"
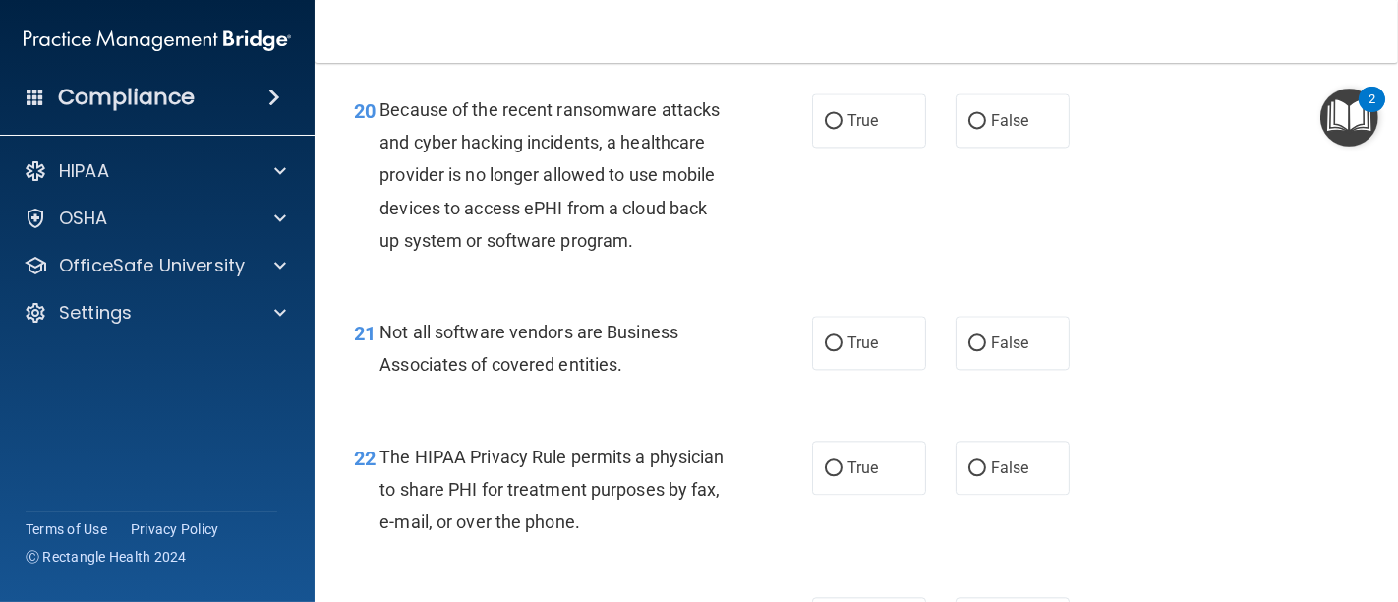
scroll to position [3713, 0]
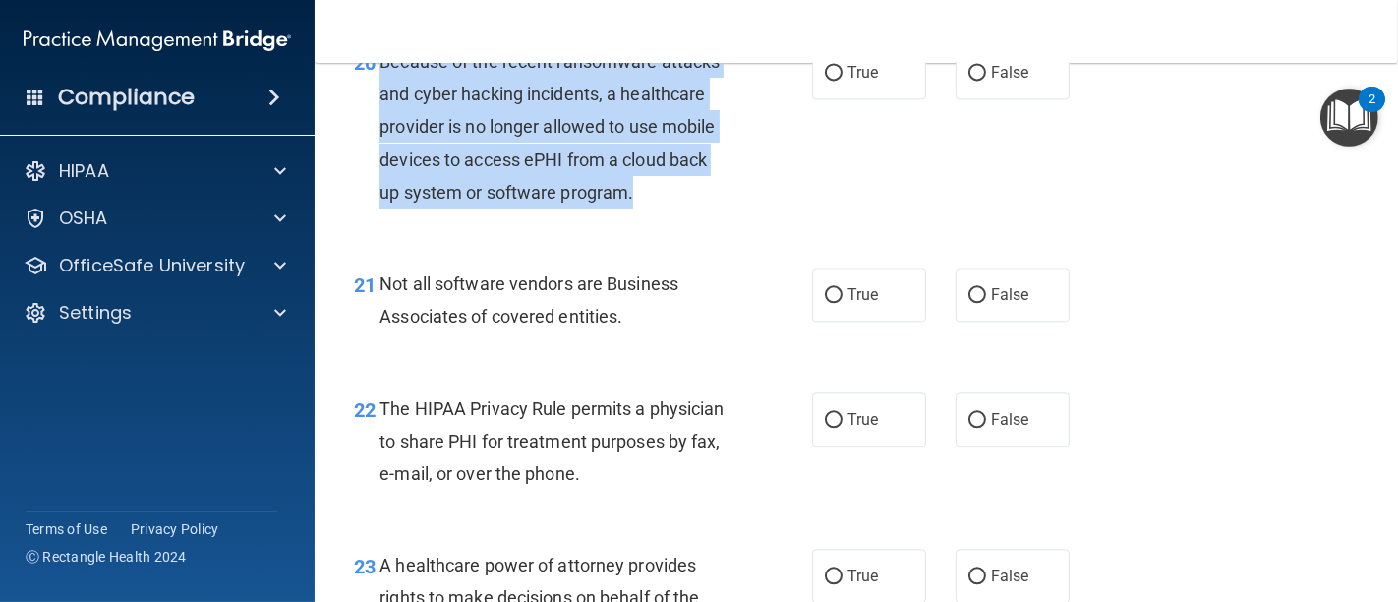
drag, startPoint x: 381, startPoint y: 89, endPoint x: 669, endPoint y: 220, distance: 316.3
click at [669, 208] on div "Because of the recent ransomware attacks and cyber hacking incidents, a healthc…" at bounding box center [562, 126] width 366 height 163
click at [968, 81] on input "False" at bounding box center [977, 73] width 18 height 15
radio input "true"
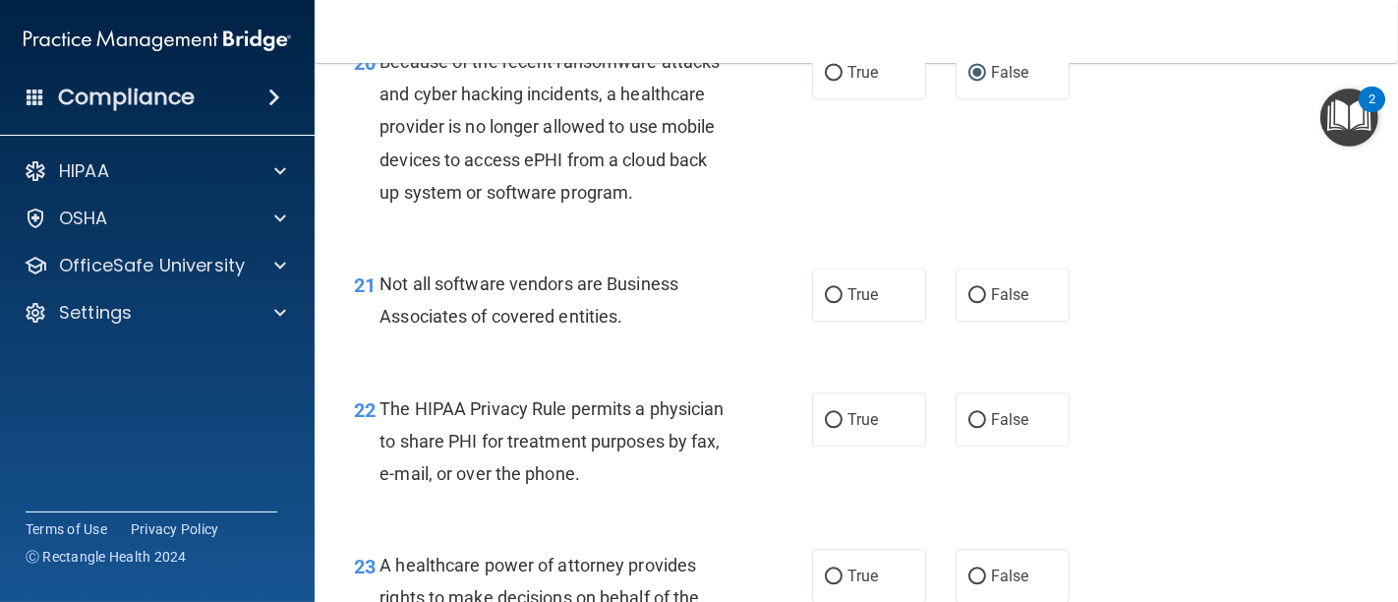
click at [1172, 243] on div "20 Because of the recent ransomware attacks and cyber hacking incidents, a heal…" at bounding box center [856, 132] width 1034 height 222
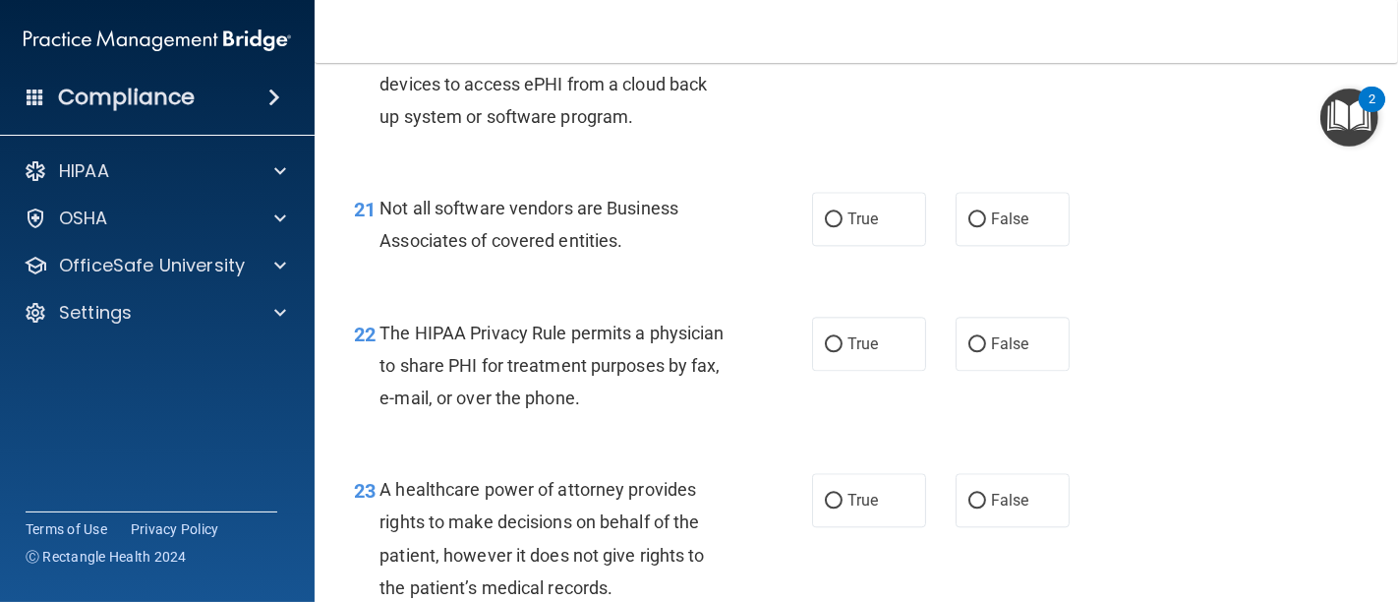
scroll to position [3822, 0]
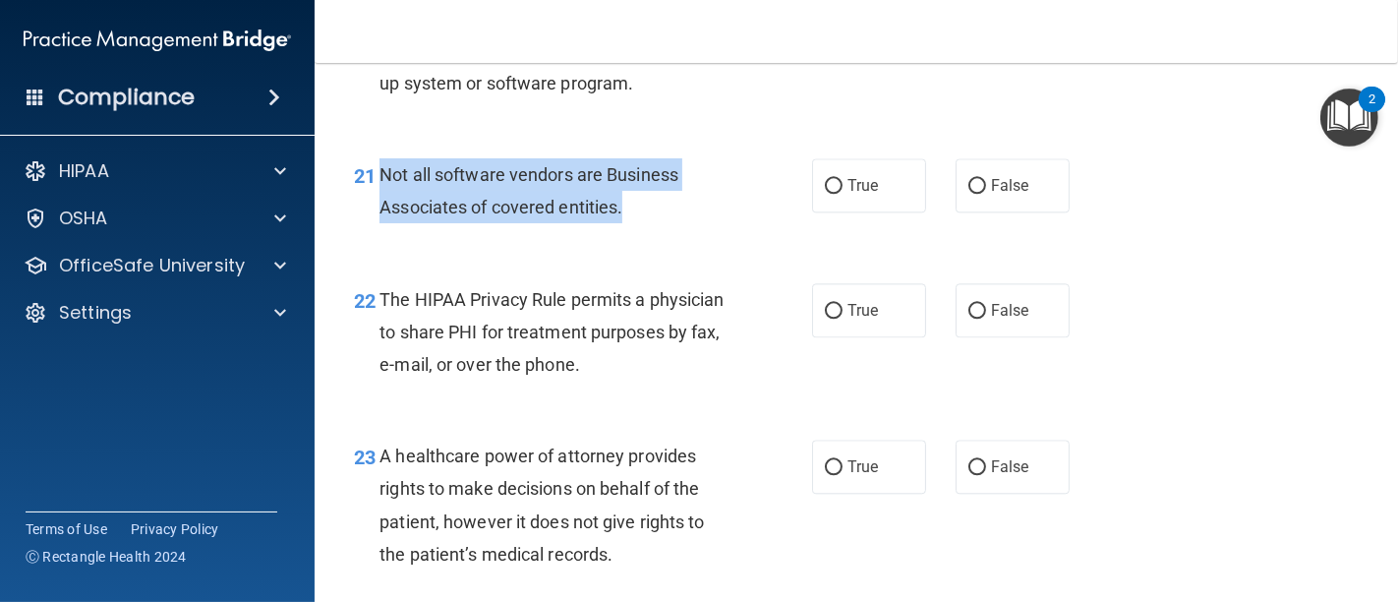
drag, startPoint x: 378, startPoint y: 201, endPoint x: 692, endPoint y: 249, distance: 317.3
click at [692, 223] on div "Not all software vendors are Business Associates of covered entities." at bounding box center [562, 190] width 366 height 65
click at [826, 194] on input "True" at bounding box center [834, 186] width 18 height 15
radio input "true"
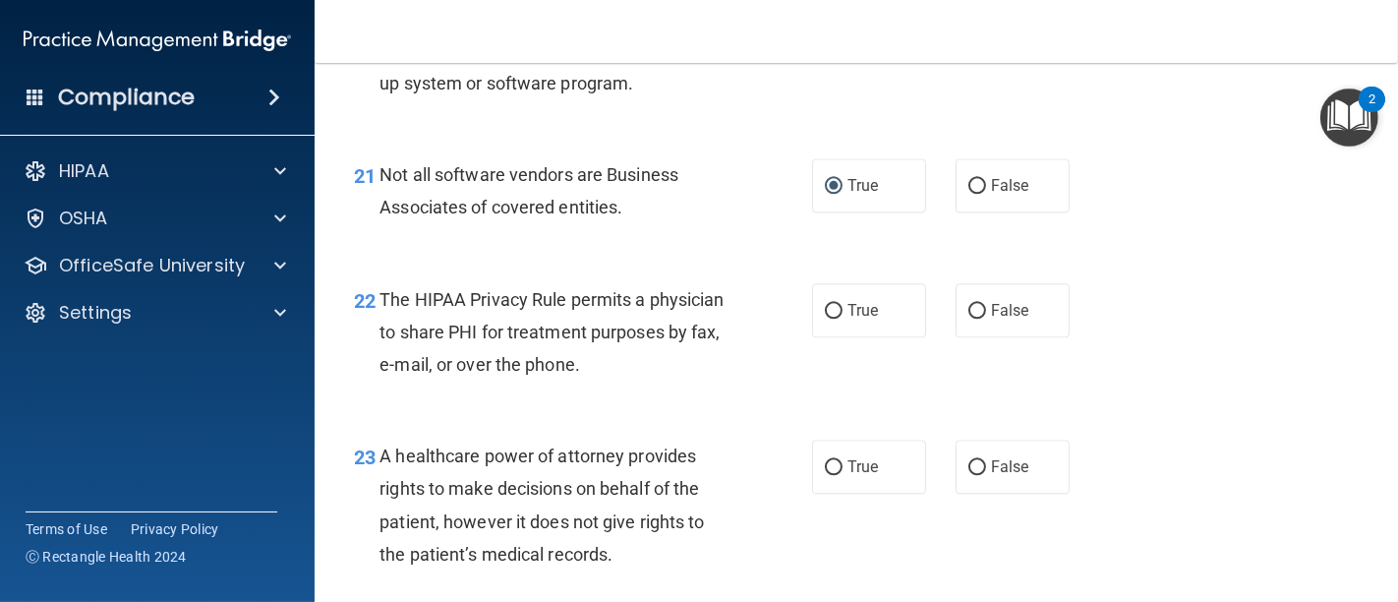
click at [741, 338] on div "22 The HIPAA Privacy Rule permits a physician to share PHI for treatment purpos…" at bounding box center [582, 337] width 517 height 108
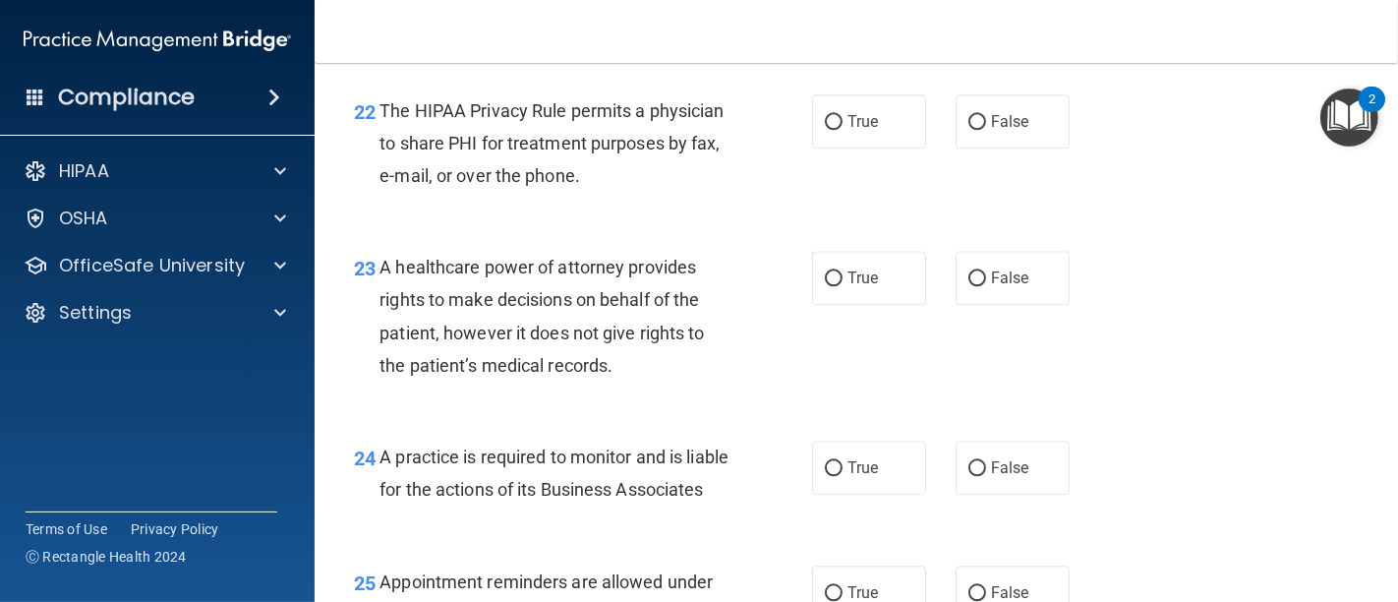
scroll to position [4041, 0]
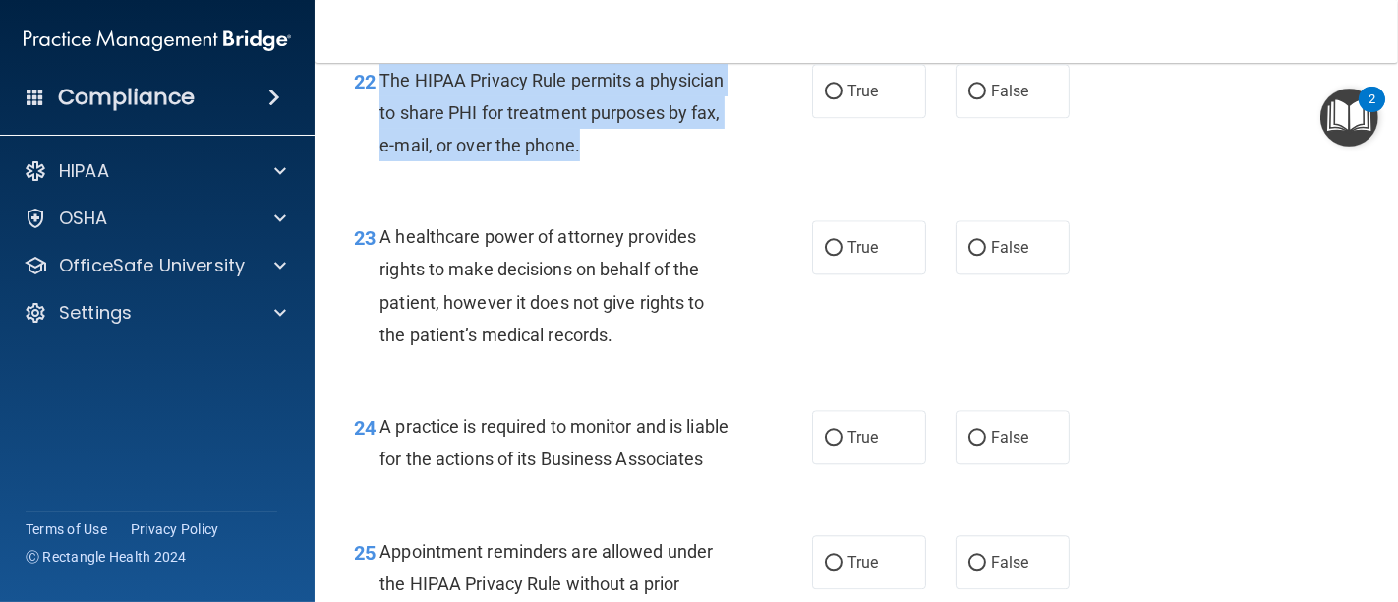
drag, startPoint x: 378, startPoint y: 105, endPoint x: 711, endPoint y: 189, distance: 342.6
click at [711, 162] on div "The HIPAA Privacy Rule permits a physician to share PHI for treatment purposes …" at bounding box center [562, 113] width 366 height 98
click at [827, 99] on input "True" at bounding box center [834, 92] width 18 height 15
radio input "true"
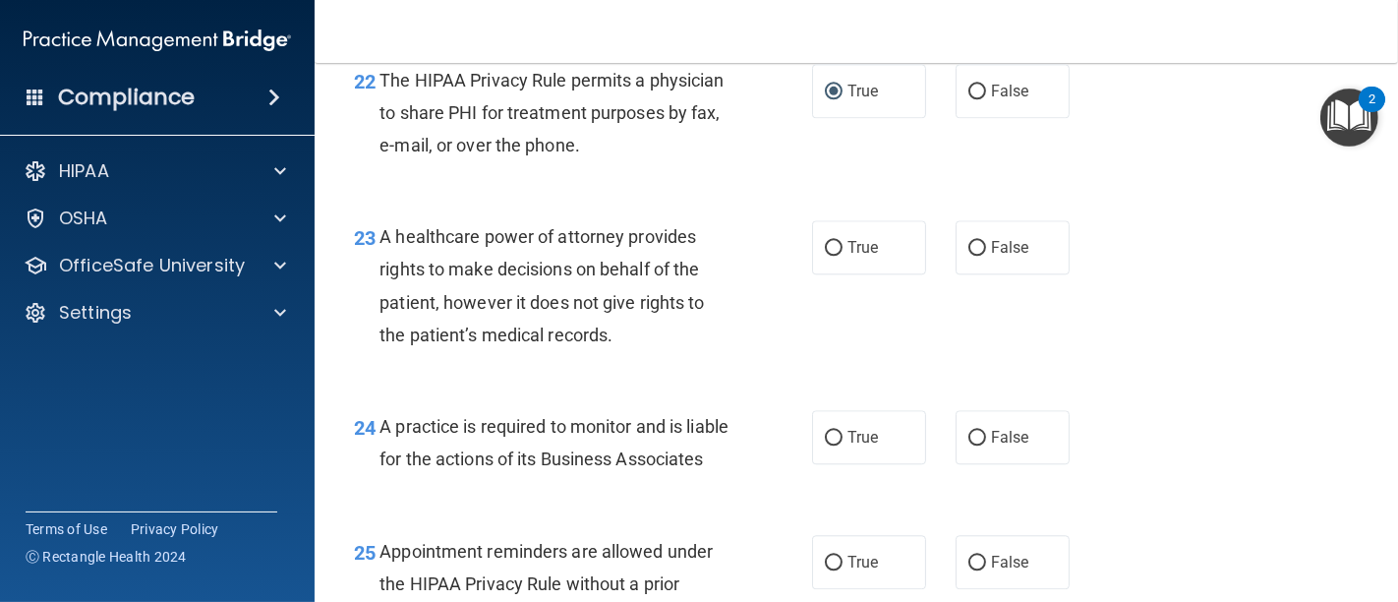
click at [756, 234] on div "23 A healthcare power of attorney provides rights to make decisions on behalf o…" at bounding box center [856, 291] width 1034 height 190
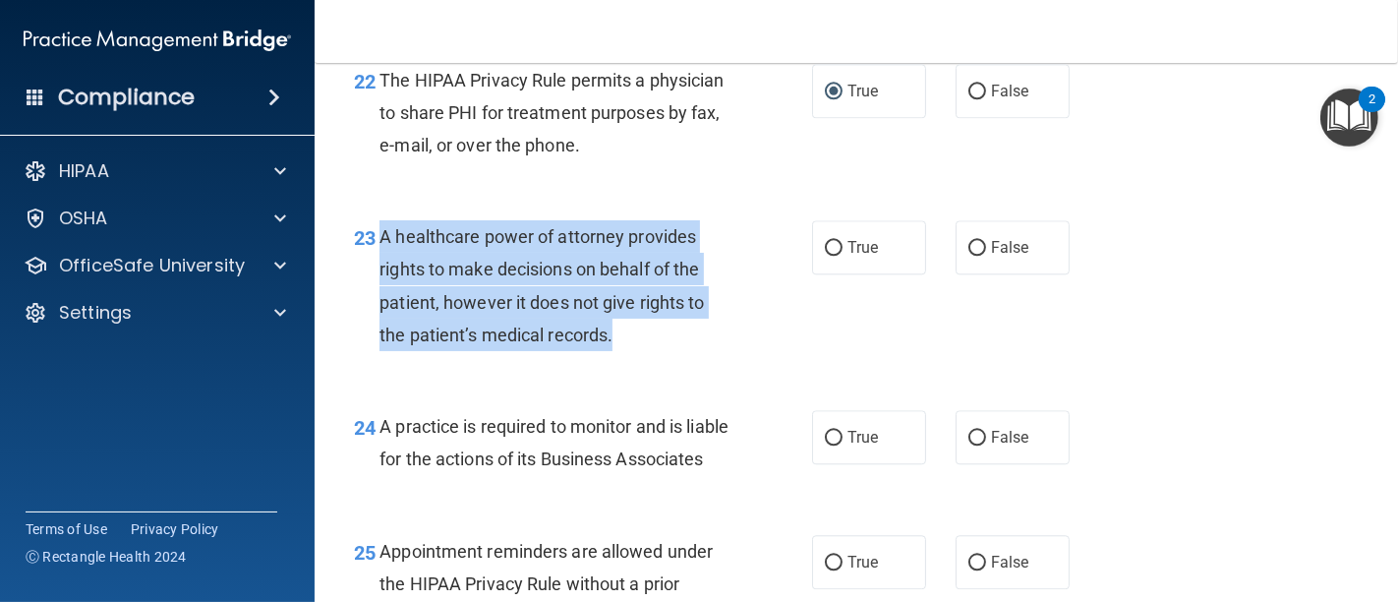
drag, startPoint x: 612, startPoint y: 372, endPoint x: 377, endPoint y: 273, distance: 254.7
click at [377, 273] on div "23 A healthcare power of attorney provides rights to make decisions on behalf o…" at bounding box center [582, 290] width 517 height 141
click at [968, 256] on input "False" at bounding box center [977, 248] width 18 height 15
radio input "true"
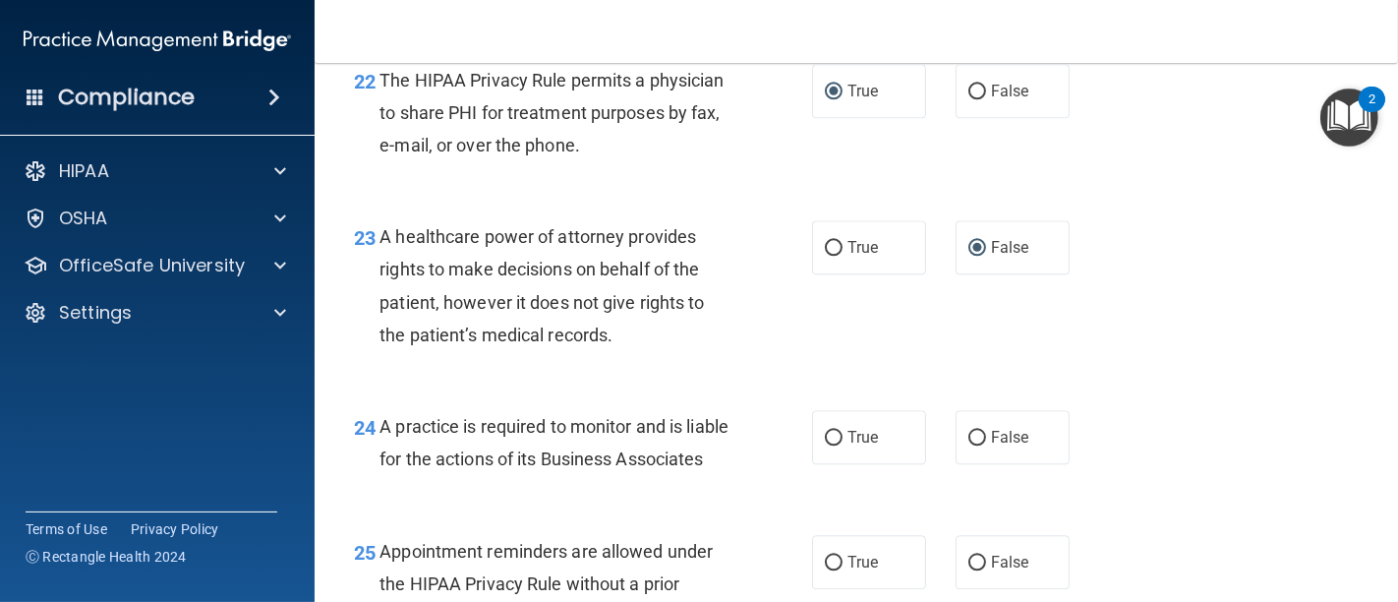
click at [1249, 376] on div "23 A healthcare power of attorney provides rights to make decisions on behalf o…" at bounding box center [856, 291] width 1034 height 190
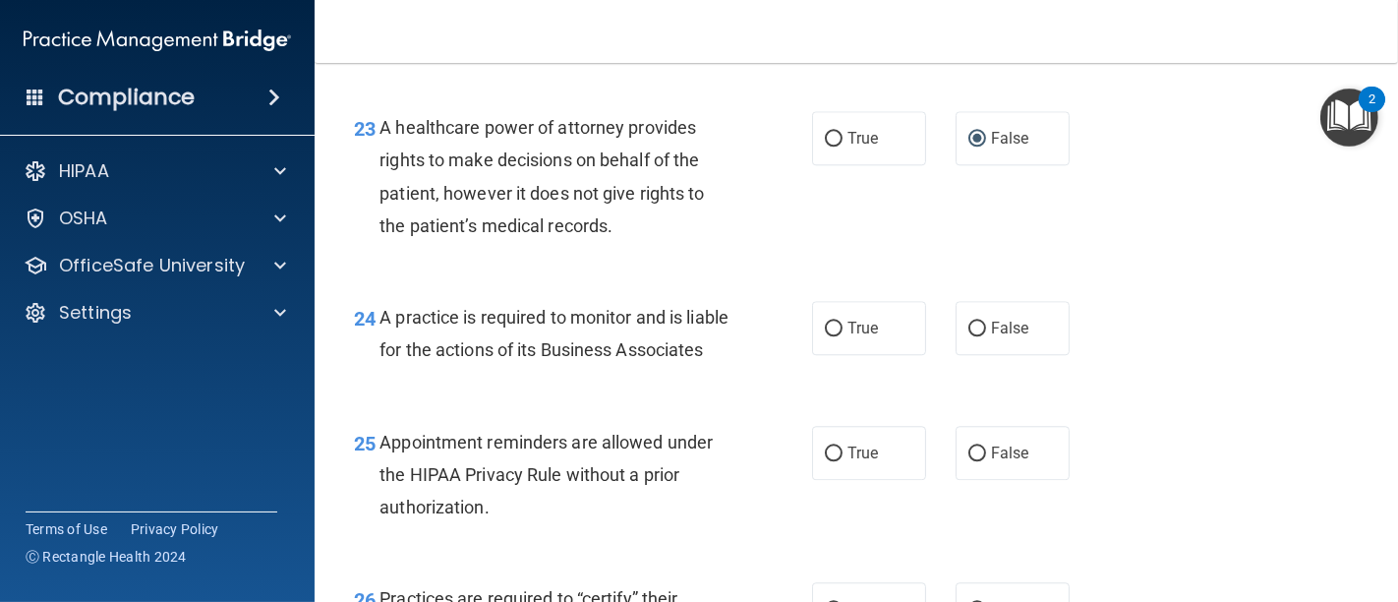
scroll to position [4259, 0]
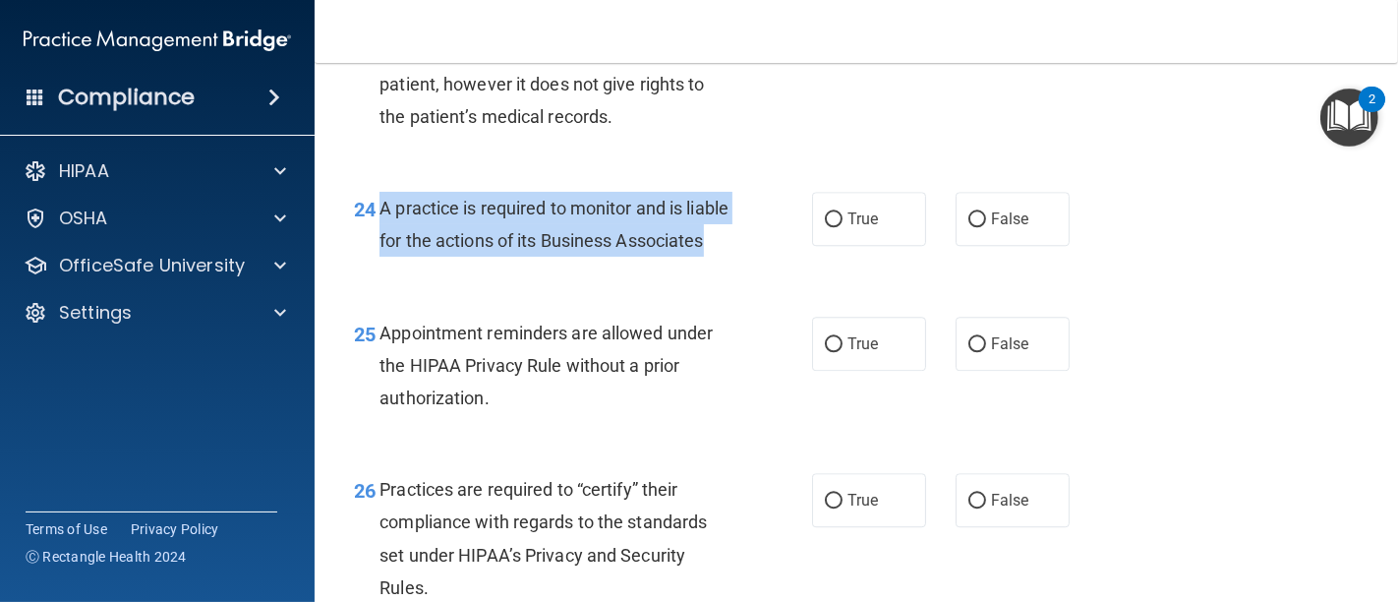
drag, startPoint x: 379, startPoint y: 238, endPoint x: 496, endPoint y: 307, distance: 135.7
click at [496, 257] on div "A practice is required to monitor and is liable for the actions of its Business…" at bounding box center [562, 224] width 366 height 65
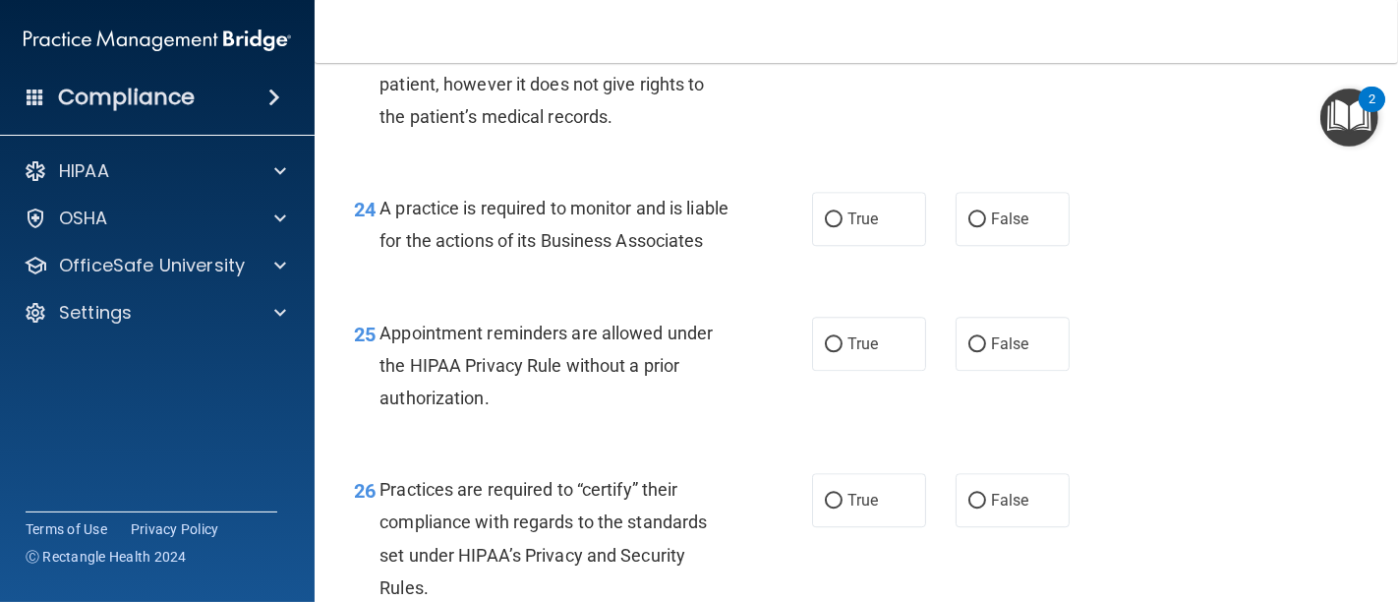
click at [639, 291] on div "24 A practice is required to monitor and is liable for the actions of its Busin…" at bounding box center [856, 229] width 1034 height 124
click at [968, 227] on input "False" at bounding box center [977, 219] width 18 height 15
radio input "true"
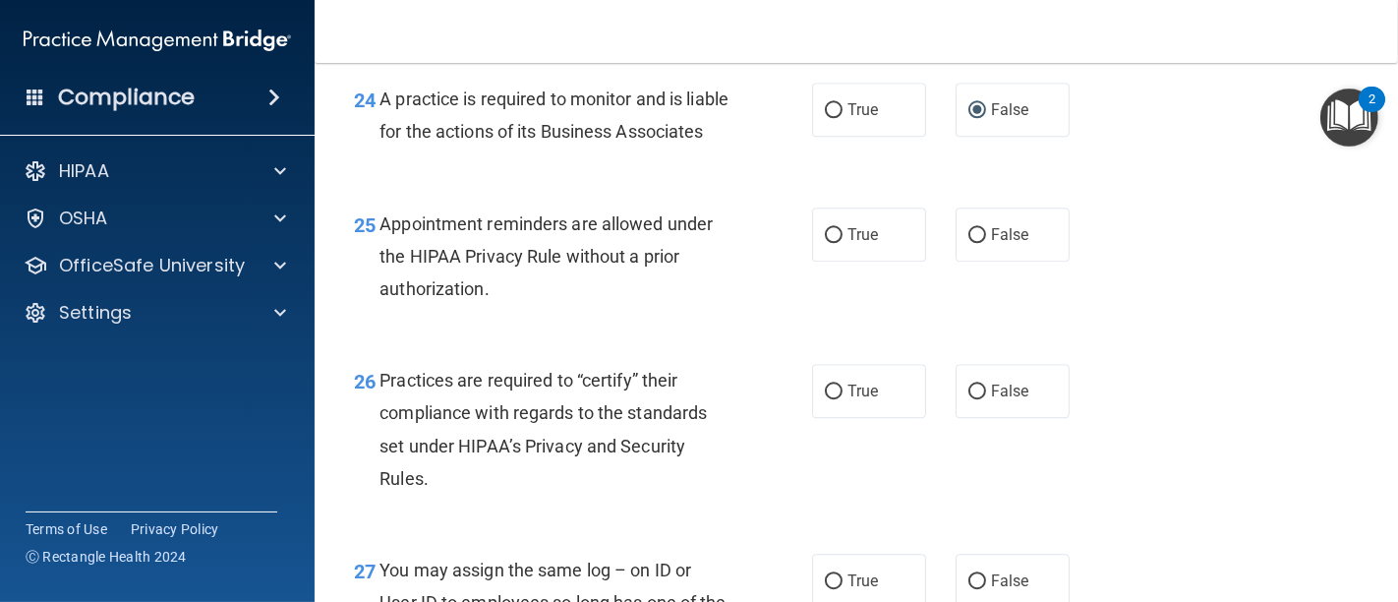
scroll to position [4478, 0]
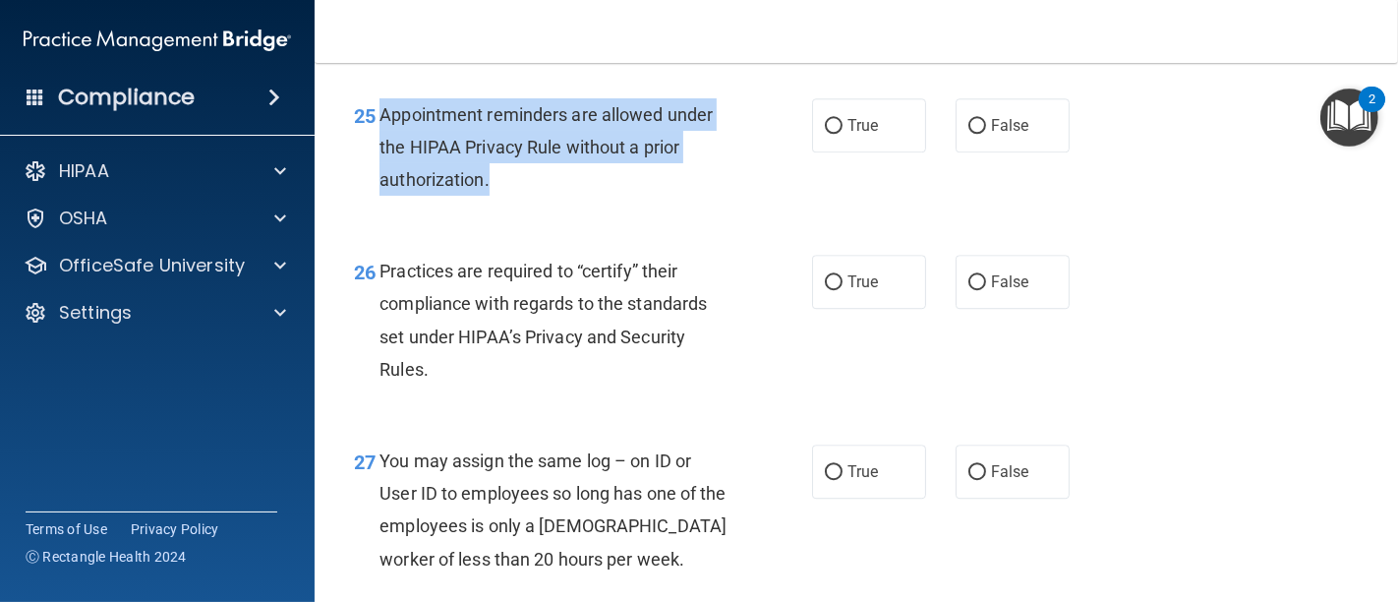
drag, startPoint x: 381, startPoint y: 172, endPoint x: 516, endPoint y: 243, distance: 152.1
click at [516, 197] on div "Appointment reminders are allowed under the HIPAA Privacy Rule without a prior …" at bounding box center [562, 147] width 366 height 98
click at [825, 134] on input "True" at bounding box center [834, 126] width 18 height 15
radio input "true"
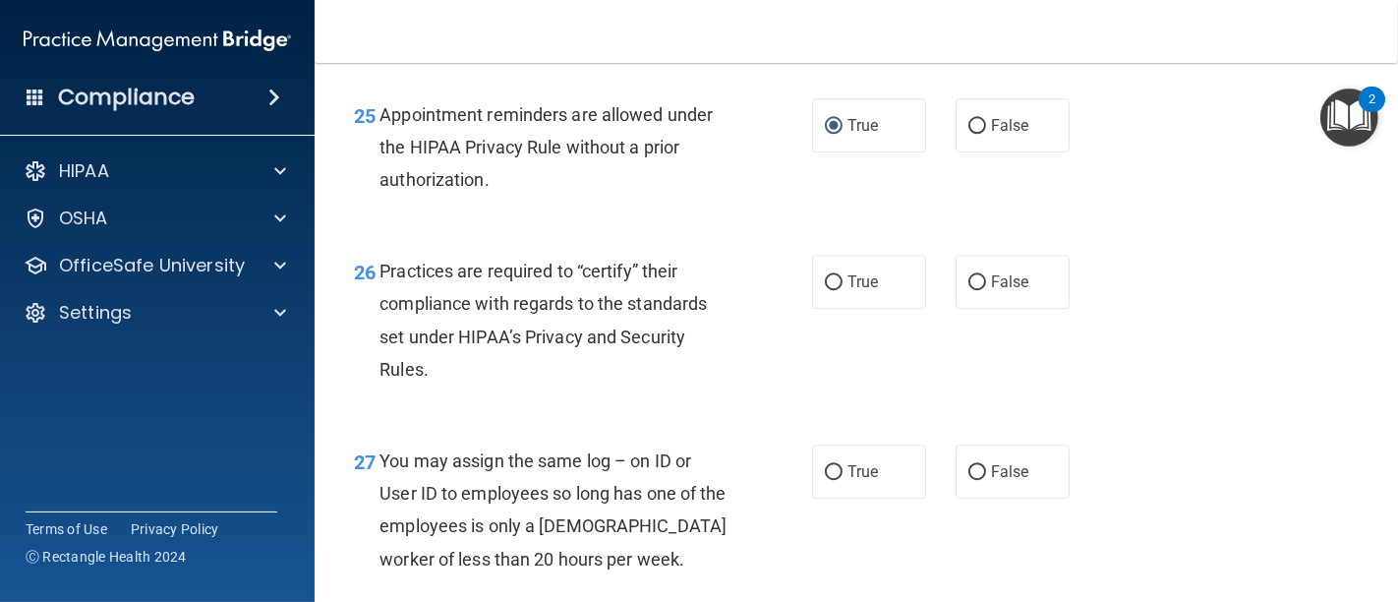
click at [708, 231] on div "25 Appointment reminders are allowed under the HIPAA Privacy Rule without a pri…" at bounding box center [856, 152] width 1034 height 157
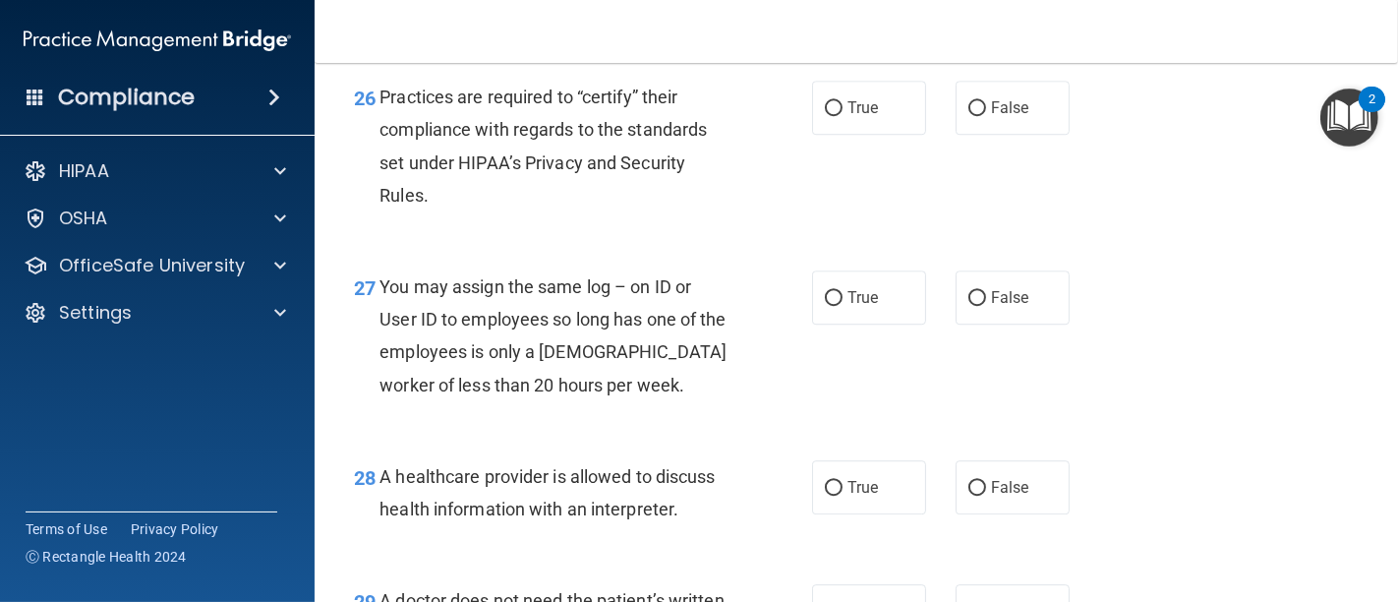
scroll to position [4696, 0]
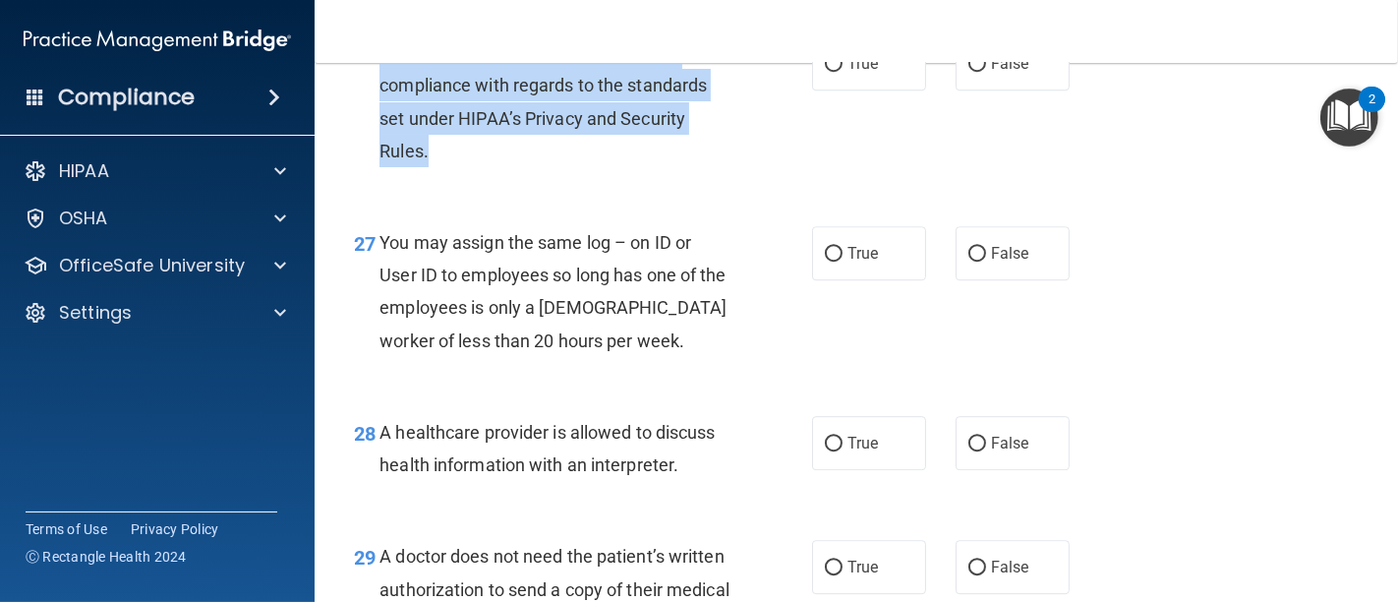
drag, startPoint x: 379, startPoint y: 113, endPoint x: 434, endPoint y: 220, distance: 120.5
click at [434, 167] on div "Practices are required to “certify” their compliance with regards to the standa…" at bounding box center [562, 101] width 366 height 131
click at [968, 72] on input "False" at bounding box center [977, 64] width 18 height 15
radio input "true"
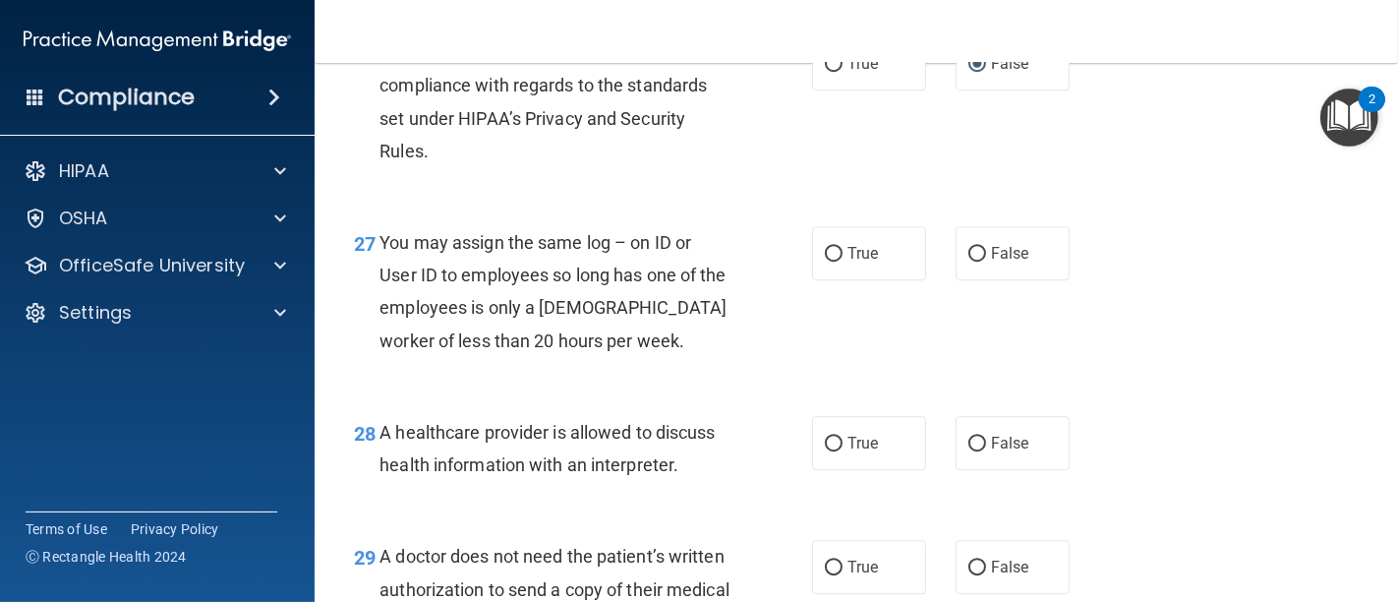
click at [765, 202] on div "26 Practices are required to “certify” their compliance with regards to the sta…" at bounding box center [856, 107] width 1034 height 190
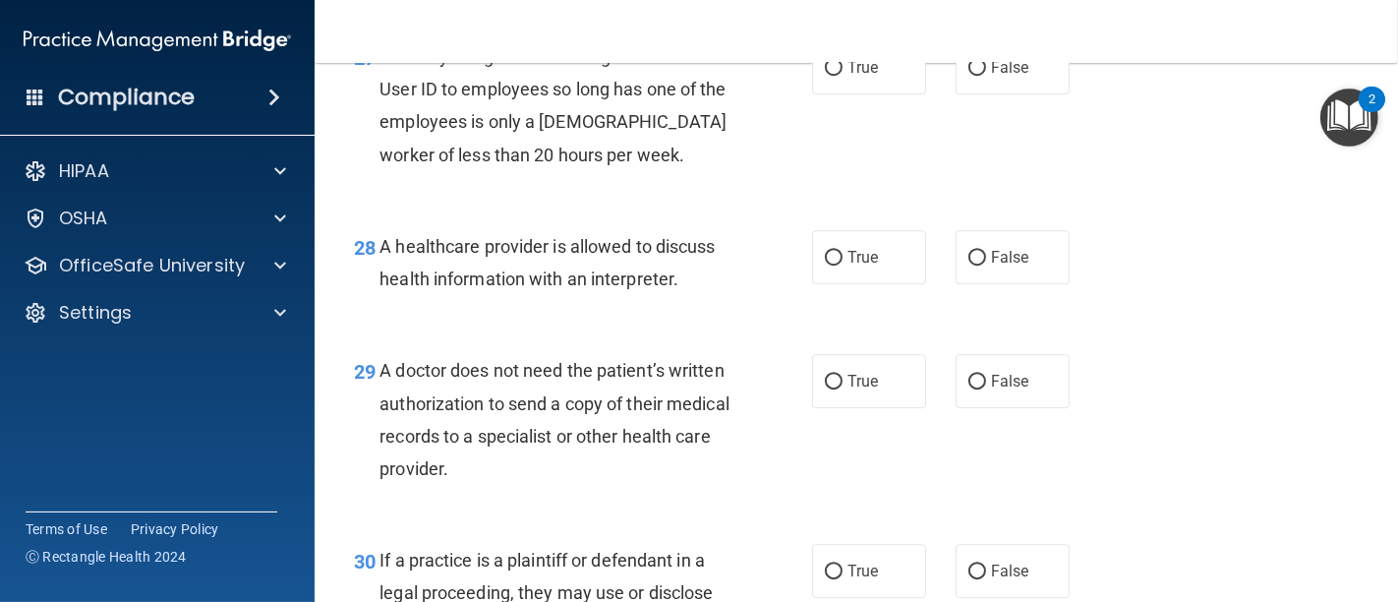
scroll to position [4915, 0]
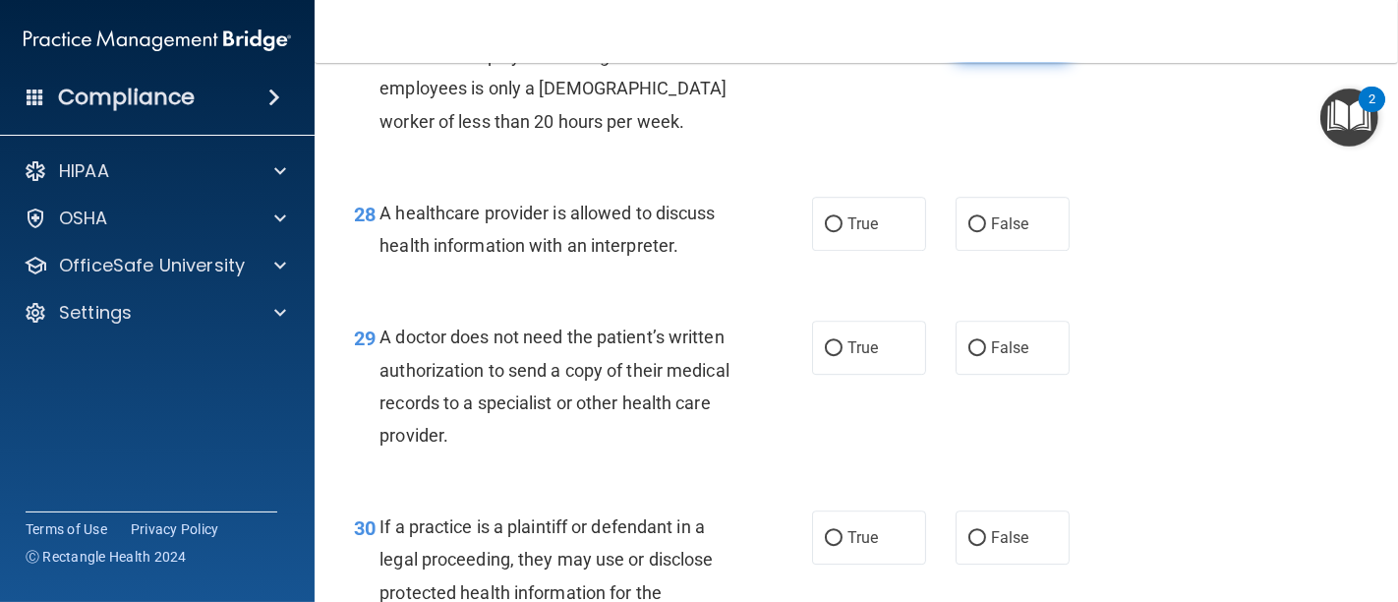
click at [968, 42] on input "False" at bounding box center [977, 35] width 18 height 15
radio input "true"
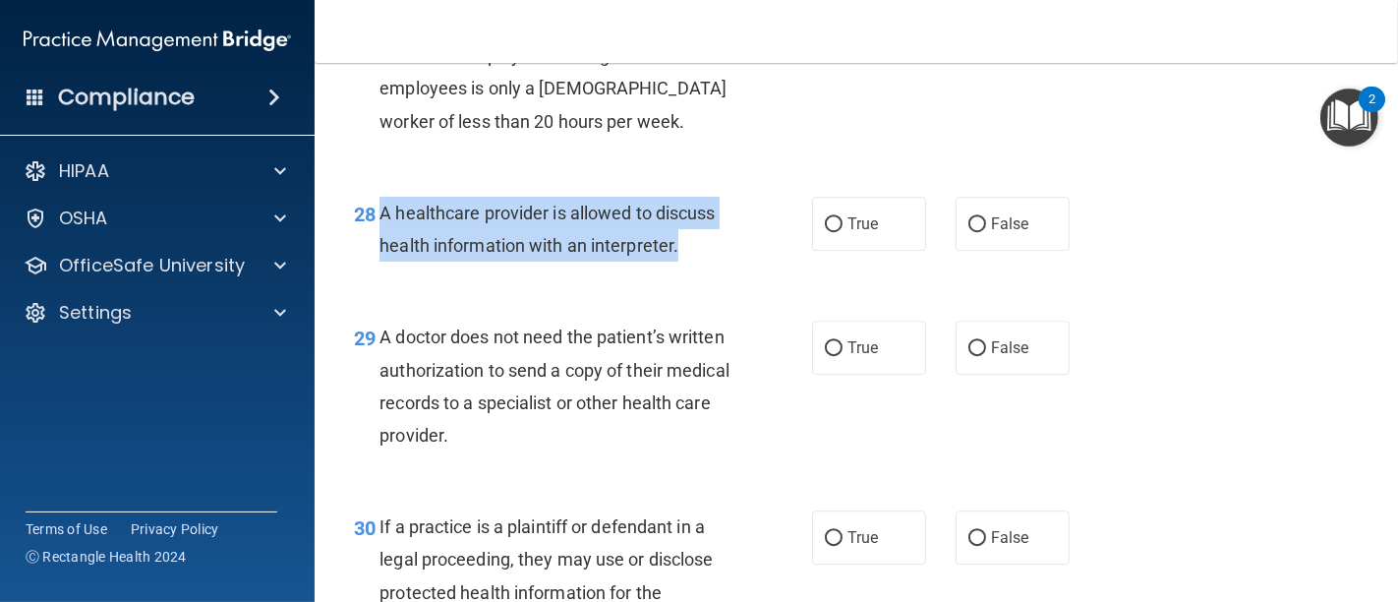
drag, startPoint x: 377, startPoint y: 274, endPoint x: 712, endPoint y: 307, distance: 335.8
click at [712, 271] on div "28 A healthcare provider is allowed to discuss health information with an inter…" at bounding box center [582, 234] width 517 height 75
click at [826, 232] on input "True" at bounding box center [834, 224] width 18 height 15
radio input "true"
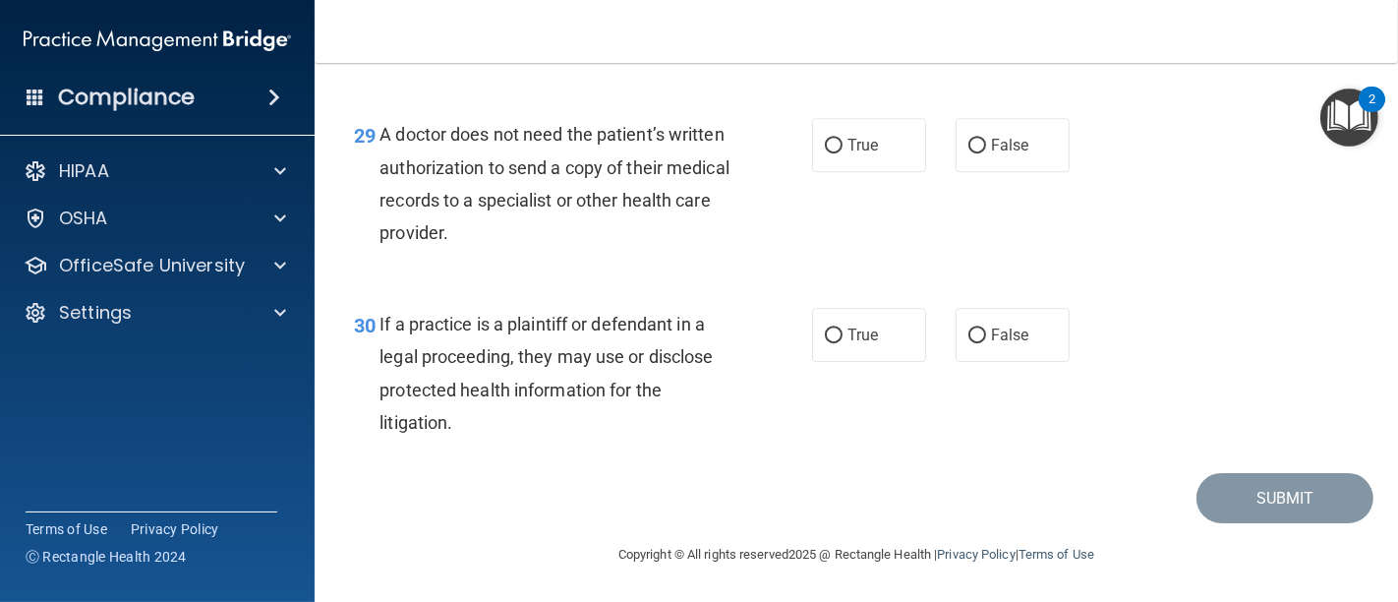
scroll to position [5180, 0]
drag, startPoint x: 378, startPoint y: 133, endPoint x: 690, endPoint y: 240, distance: 329.5
click at [690, 240] on div "A doctor does not need the patient’s written authorization to send a copy of th…" at bounding box center [562, 183] width 366 height 131
click at [660, 259] on div "29 A doctor does not need the patient’s written authorization to send a copy of…" at bounding box center [582, 188] width 517 height 141
click at [977, 142] on label "False" at bounding box center [1012, 145] width 114 height 54
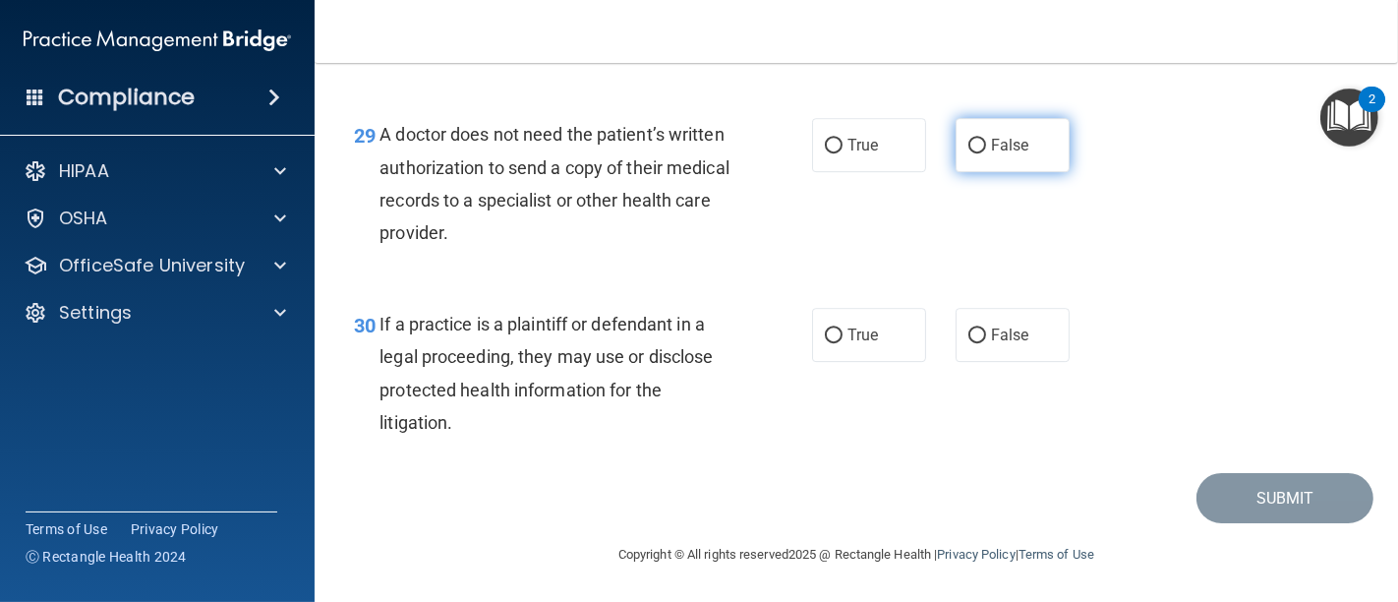
click at [977, 142] on input "False" at bounding box center [977, 146] width 18 height 15
radio input "true"
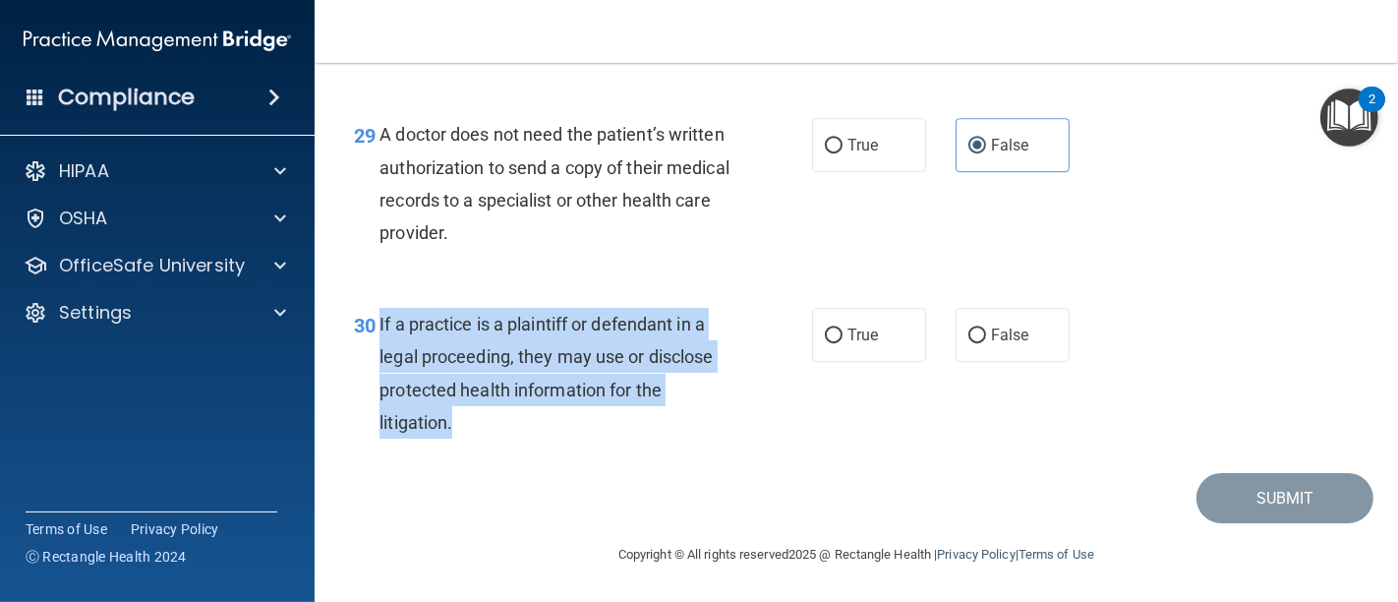
drag, startPoint x: 380, startPoint y: 324, endPoint x: 505, endPoint y: 434, distance: 166.5
click at [505, 434] on div "If a practice is a plaintiff or defendant in a legal proceeding, they may use o…" at bounding box center [562, 373] width 366 height 131
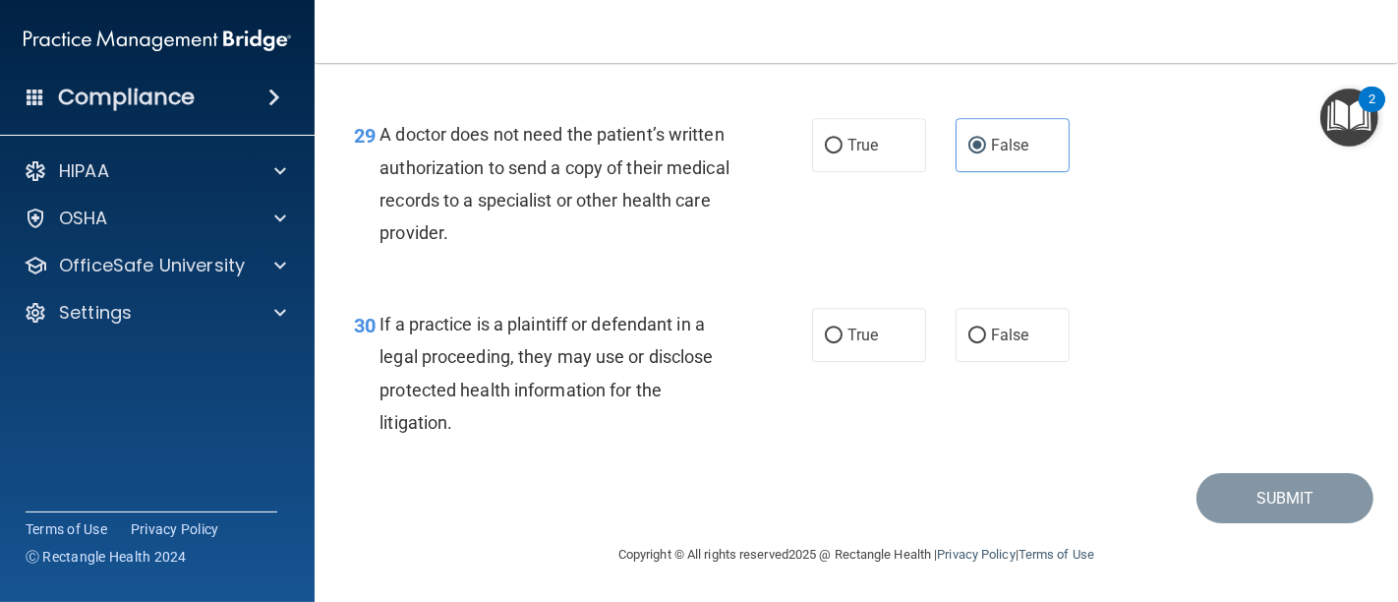
click at [542, 468] on div "30 If a practice is a plaintiff or defendant in a legal proceeding, they may us…" at bounding box center [856, 378] width 1034 height 190
click at [830, 340] on input "True" at bounding box center [834, 335] width 18 height 15
radio input "true"
click at [1260, 492] on button "Submit" at bounding box center [1284, 498] width 177 height 50
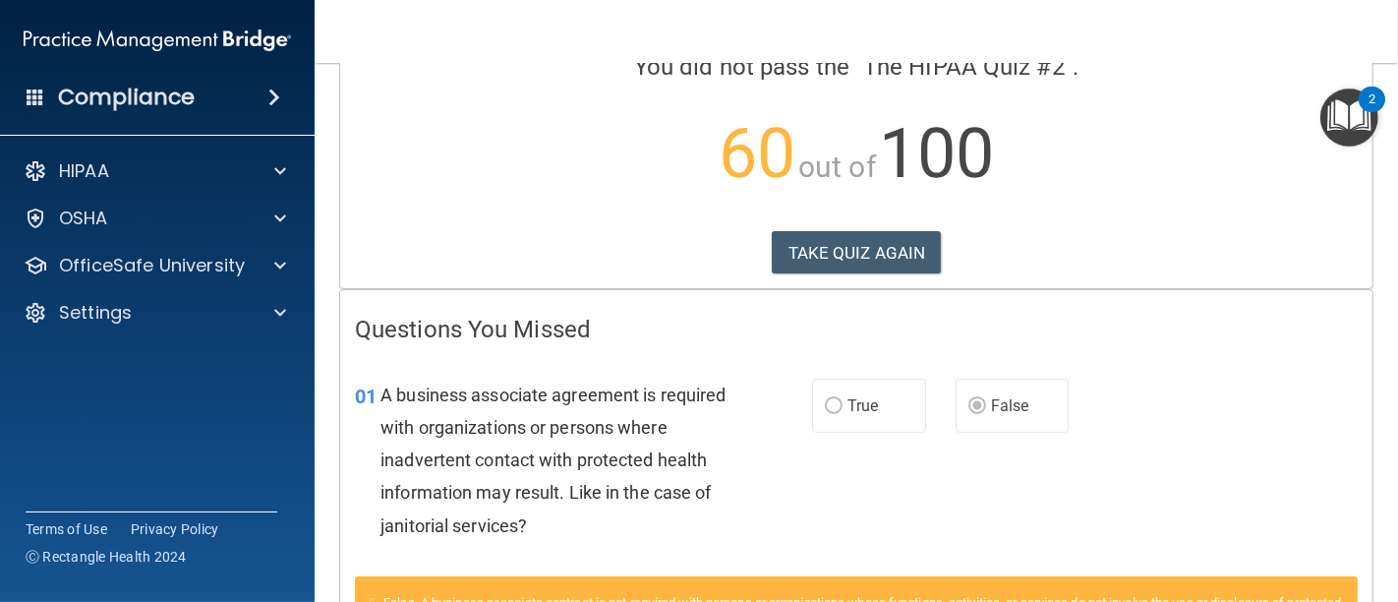
scroll to position [124, 0]
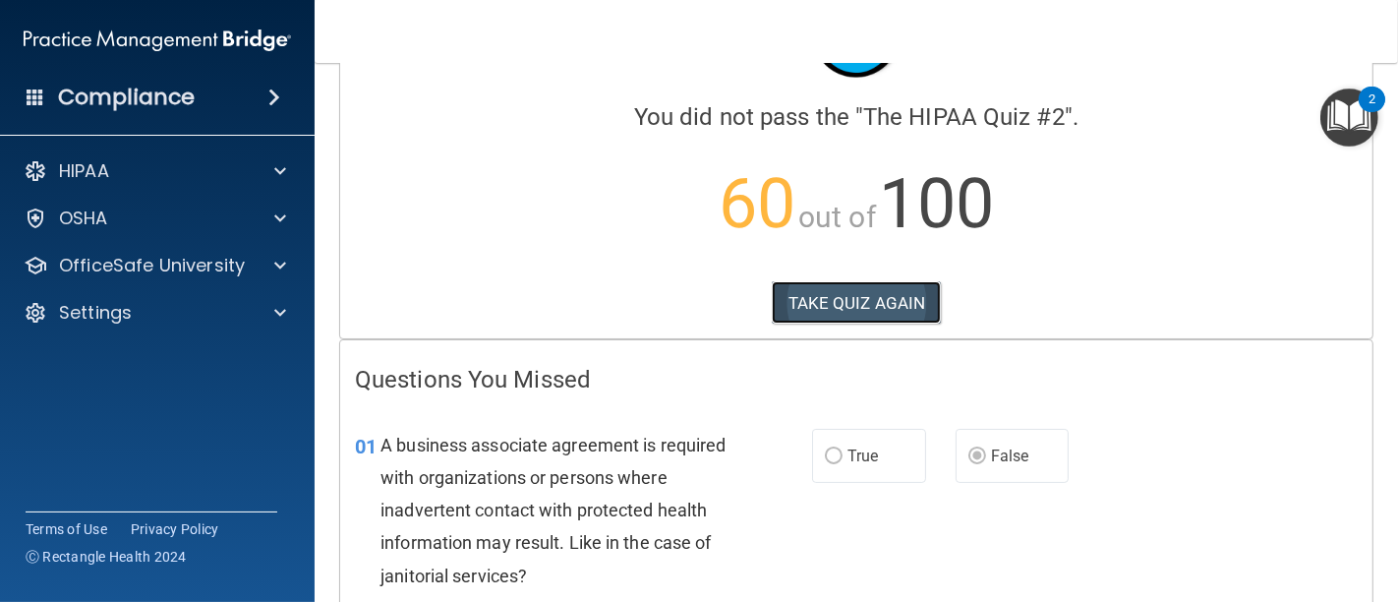
click at [877, 295] on button "TAKE QUIZ AGAIN" at bounding box center [857, 302] width 170 height 43
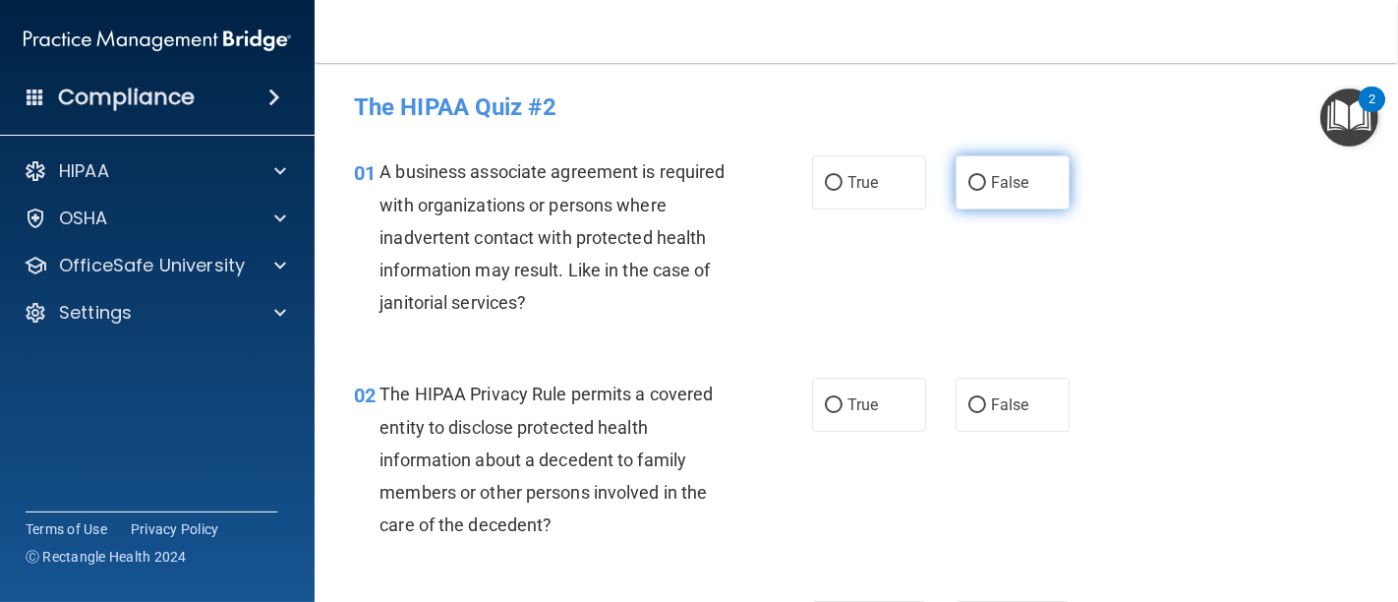
click at [968, 184] on input "False" at bounding box center [977, 183] width 18 height 15
radio input "true"
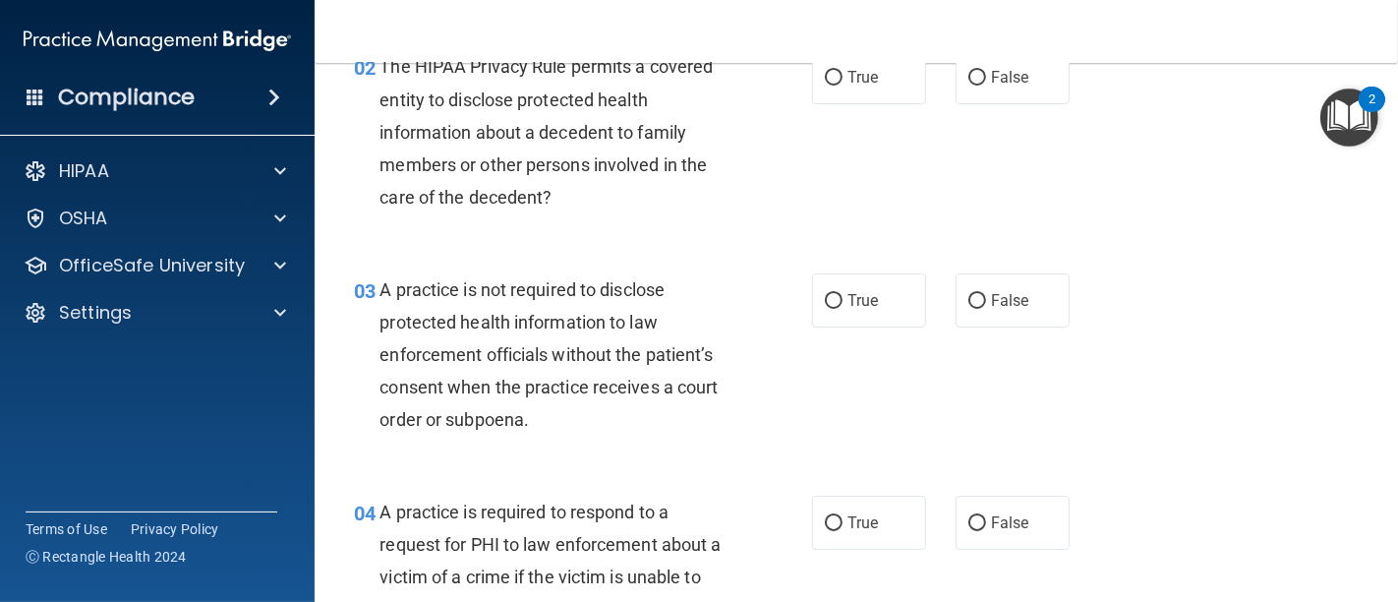
scroll to position [436, 0]
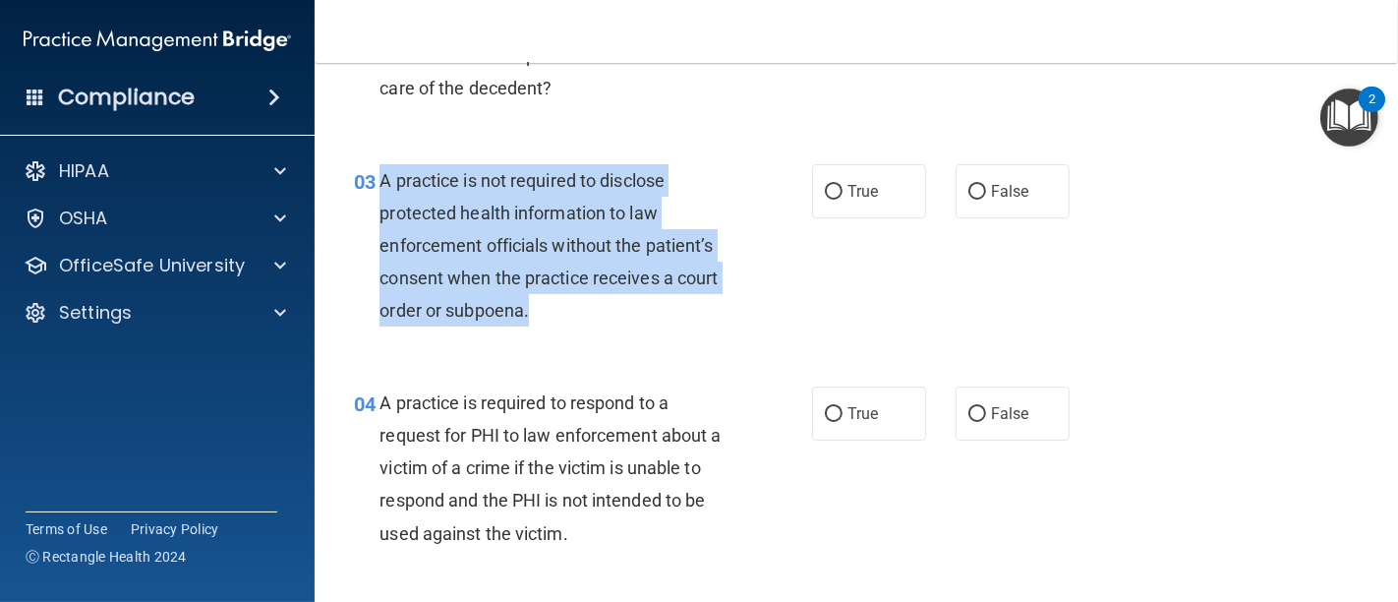
drag, startPoint x: 545, startPoint y: 318, endPoint x: 376, endPoint y: 189, distance: 213.1
click at [376, 189] on div "03 A practice is not required to disclose protected health information to law e…" at bounding box center [582, 250] width 517 height 173
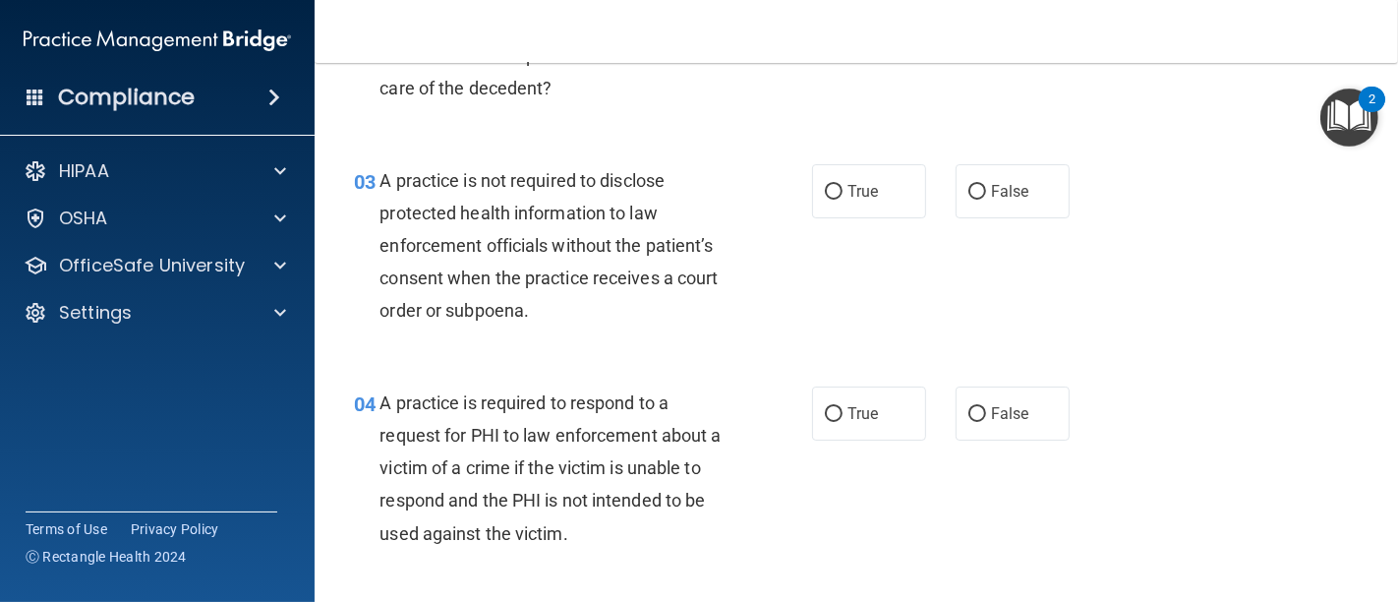
click at [634, 359] on div "03 A practice is not required to disclose protected health information to law e…" at bounding box center [856, 251] width 1034 height 222
click at [968, 190] on input "False" at bounding box center [977, 192] width 18 height 15
radio input "true"
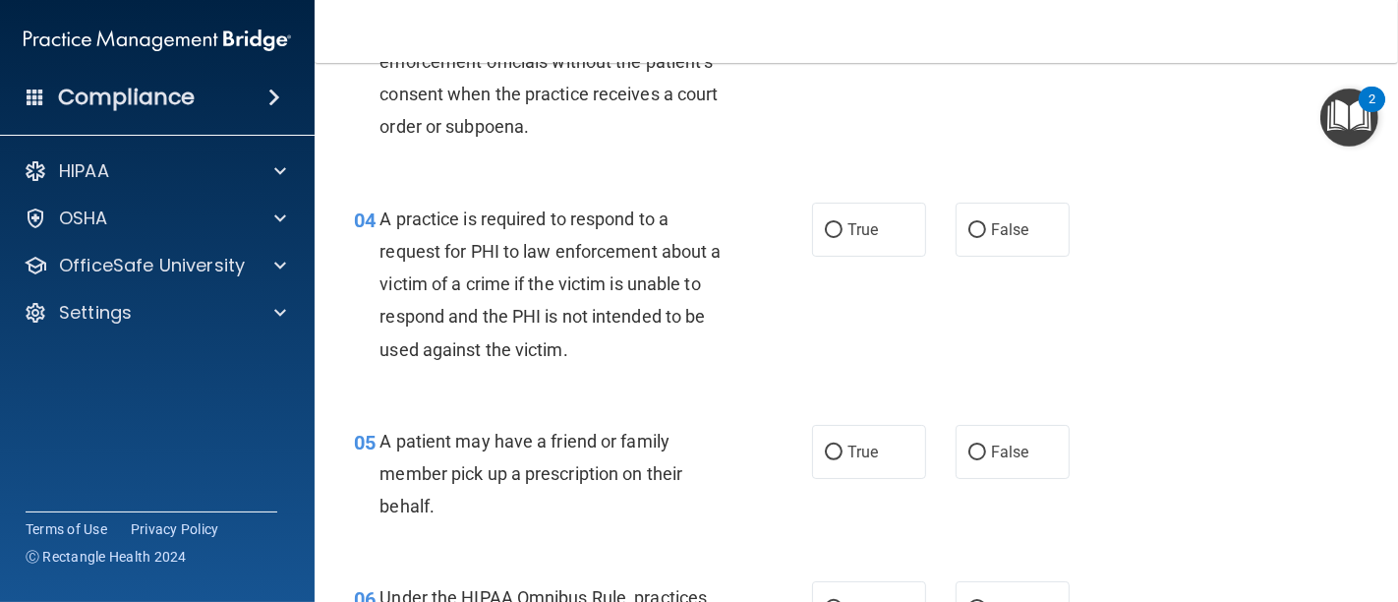
scroll to position [655, 0]
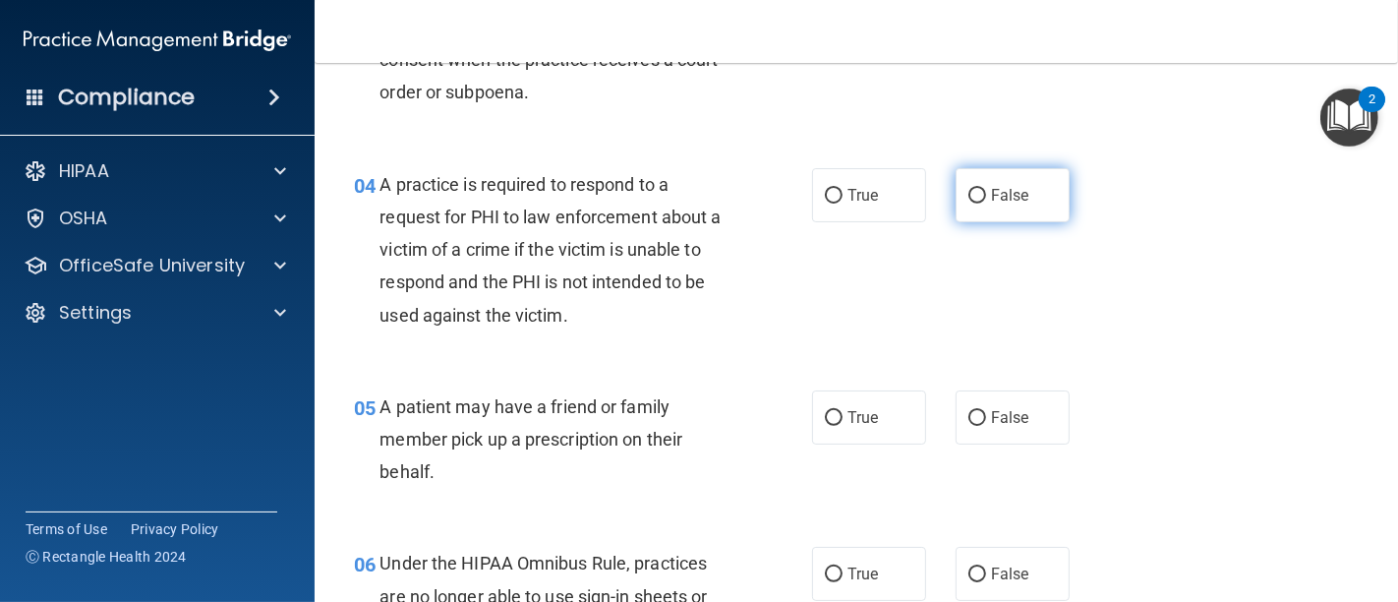
click at [968, 191] on input "False" at bounding box center [977, 196] width 18 height 15
radio input "true"
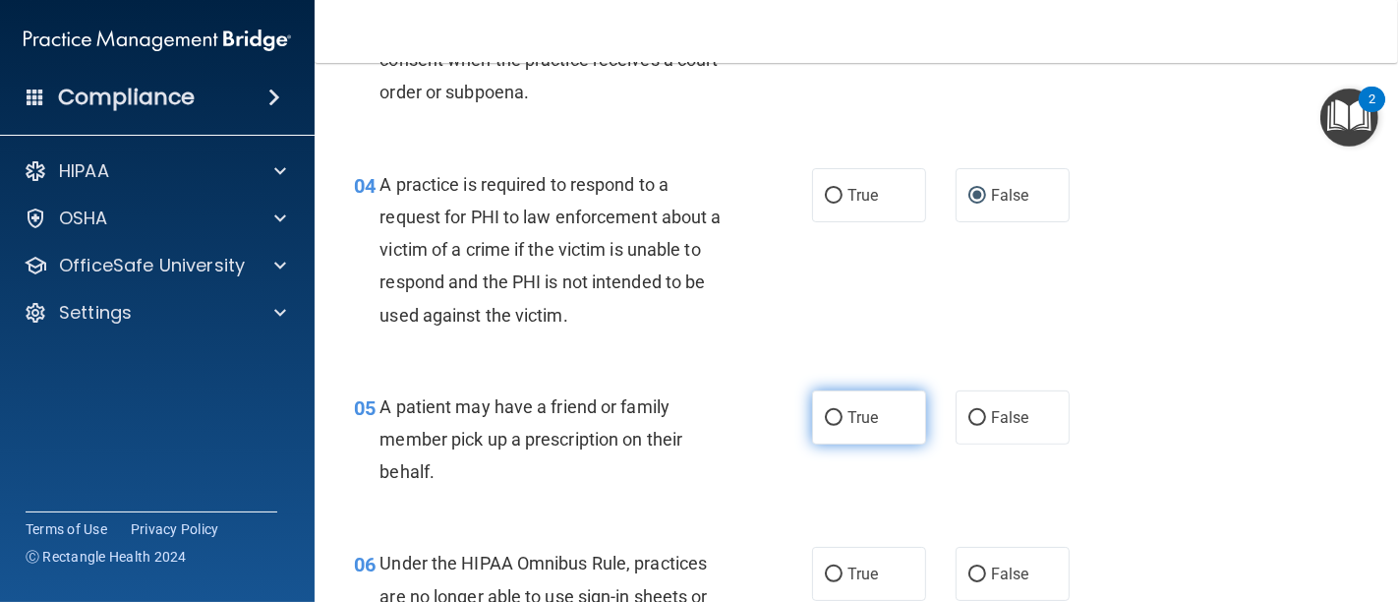
click at [825, 411] on input "True" at bounding box center [834, 418] width 18 height 15
radio input "true"
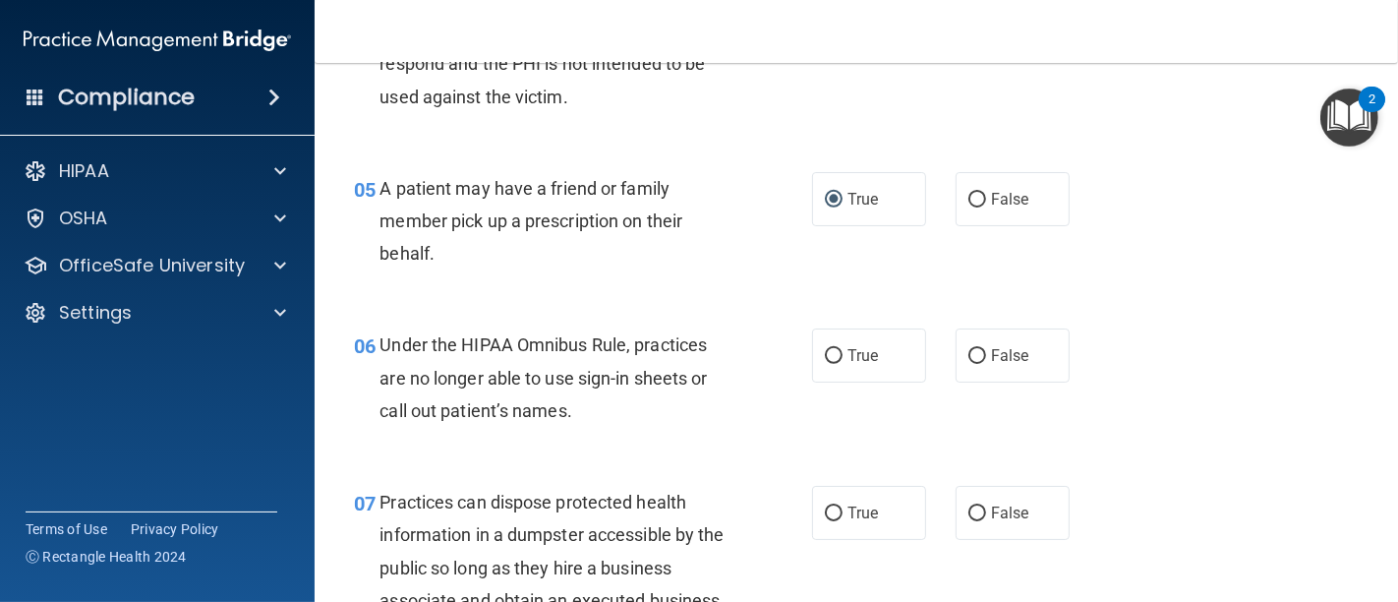
scroll to position [983, 0]
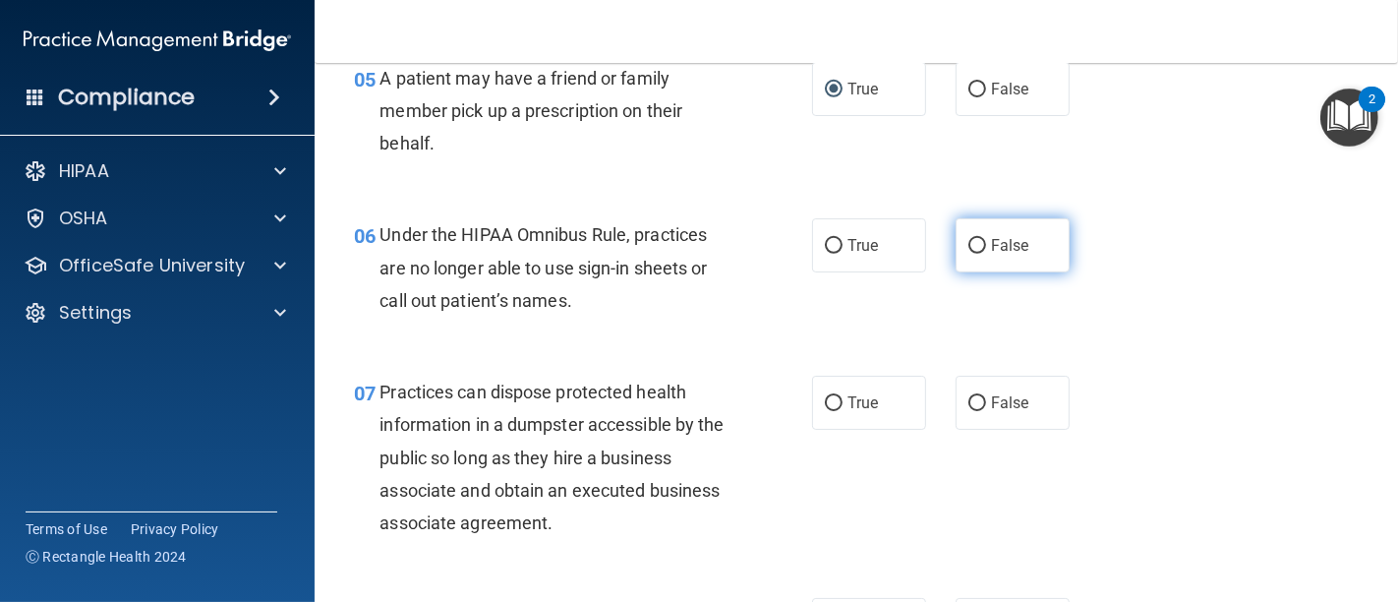
click at [968, 251] on input "False" at bounding box center [977, 246] width 18 height 15
radio input "true"
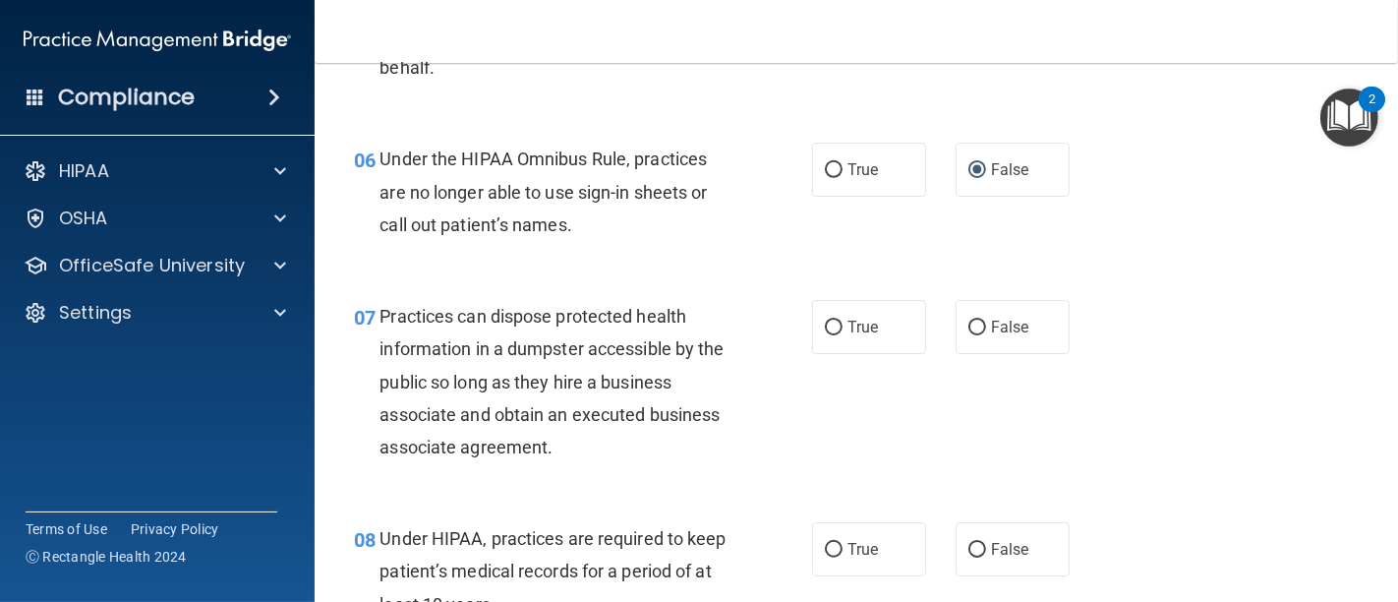
scroll to position [1092, 0]
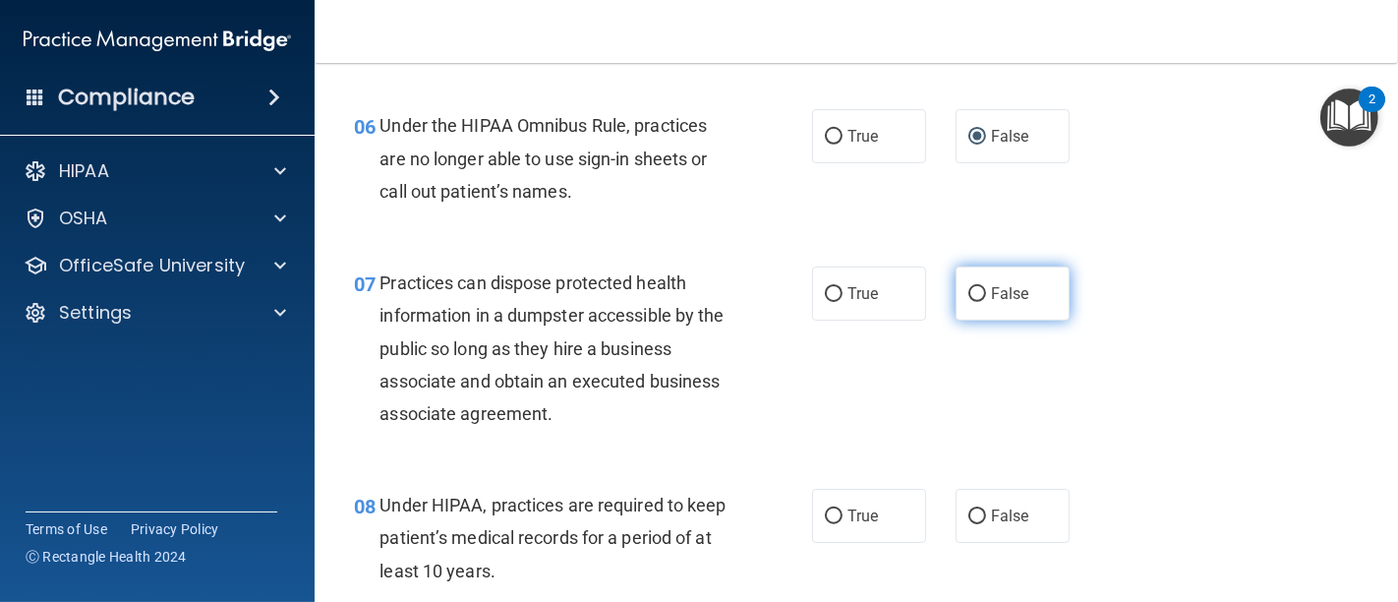
click at [968, 297] on input "False" at bounding box center [977, 294] width 18 height 15
radio input "true"
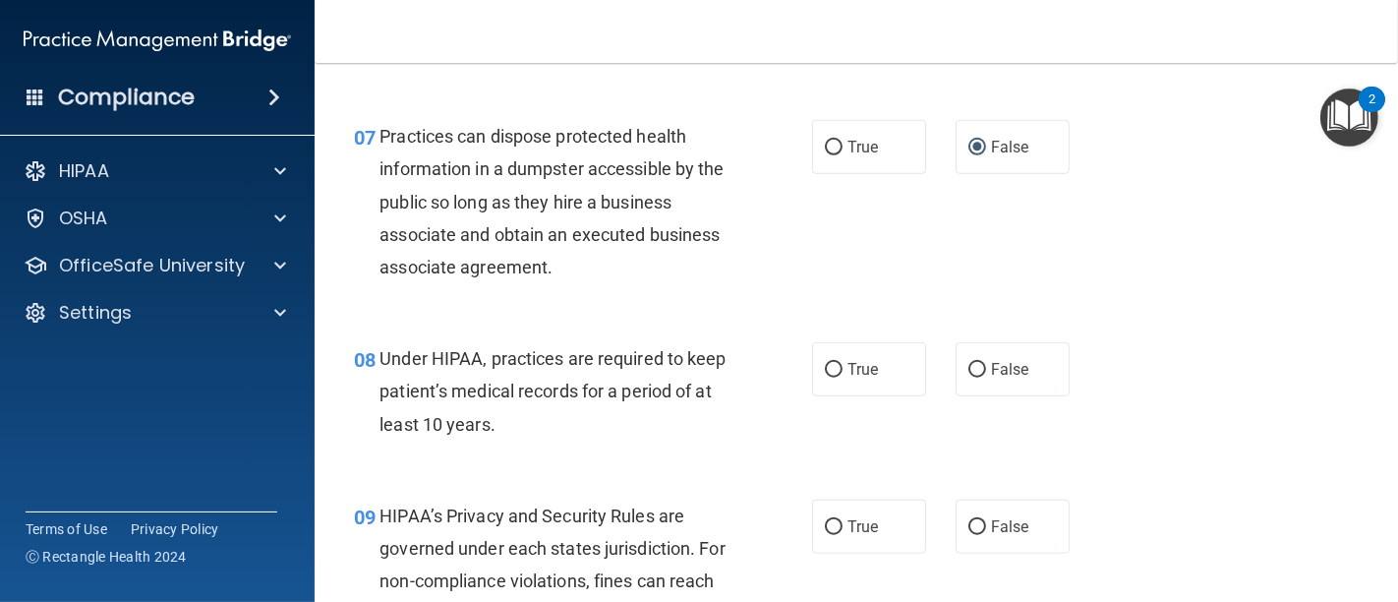
scroll to position [1310, 0]
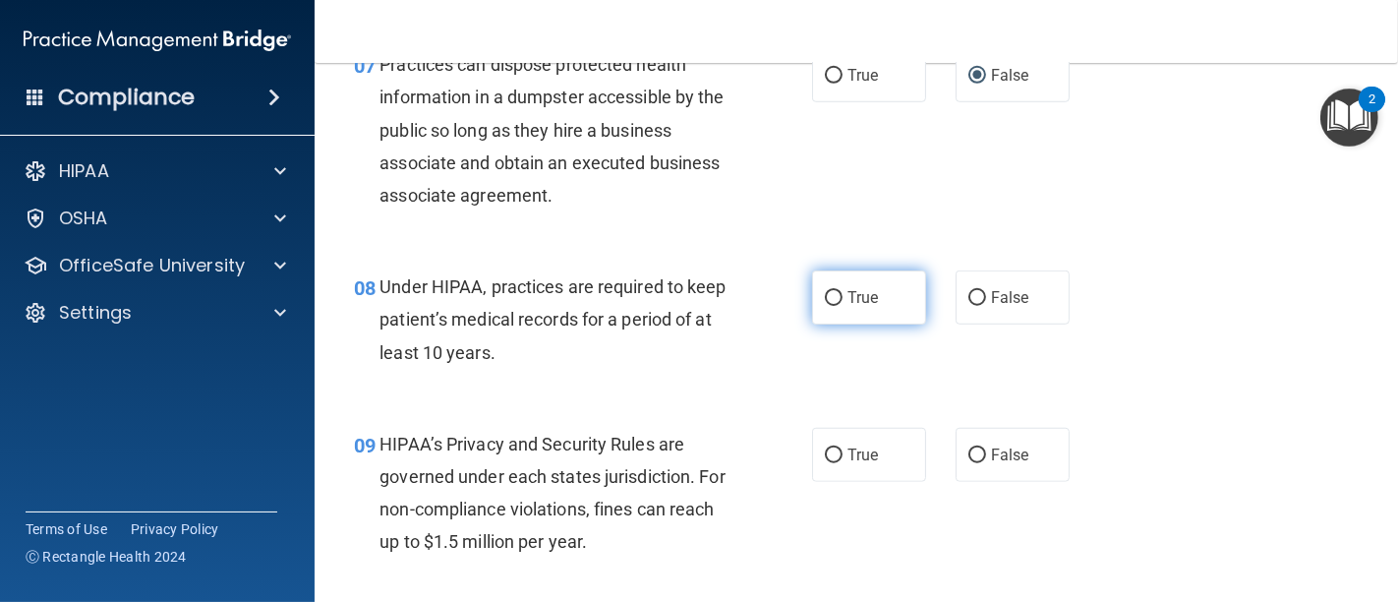
click at [814, 295] on label "True" at bounding box center [869, 297] width 114 height 54
click at [825, 295] on input "True" at bounding box center [834, 298] width 18 height 15
radio input "true"
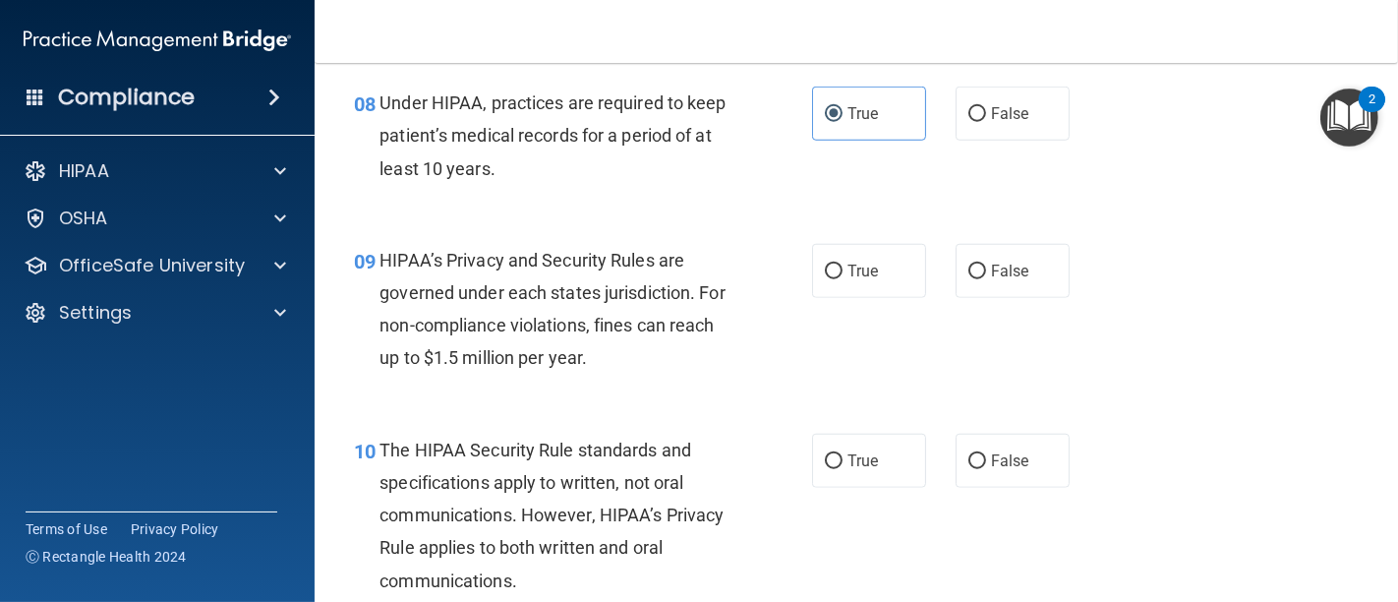
scroll to position [1529, 0]
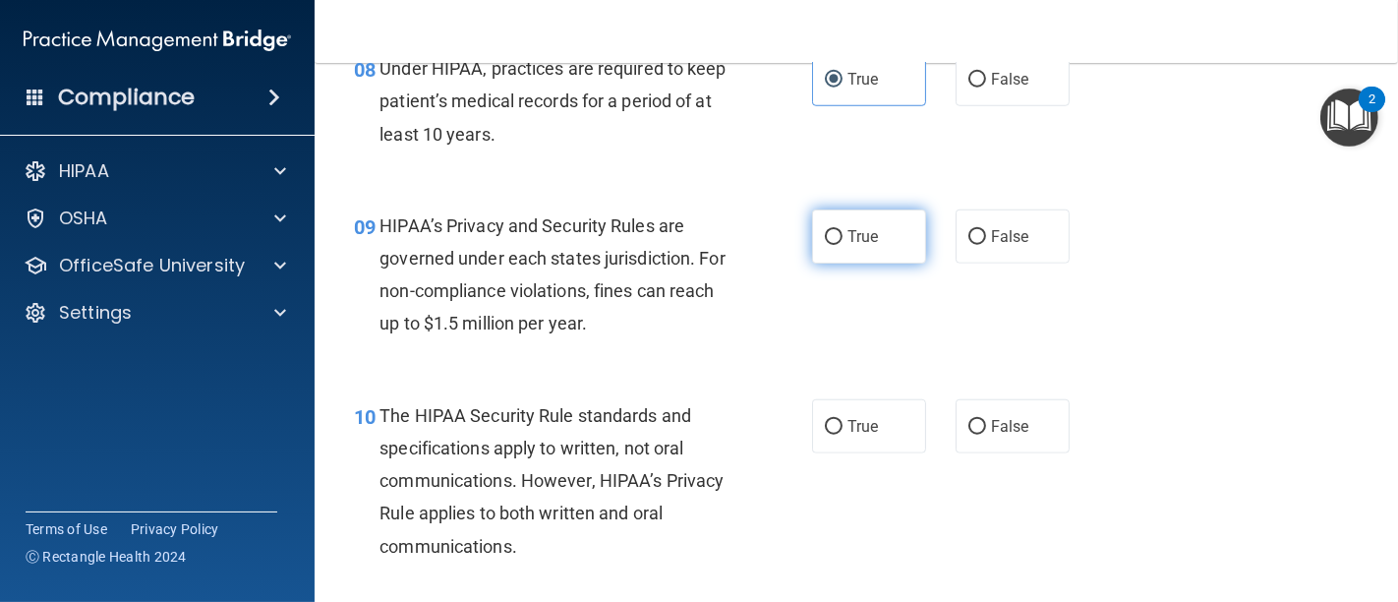
click at [825, 237] on input "True" at bounding box center [834, 237] width 18 height 15
radio input "true"
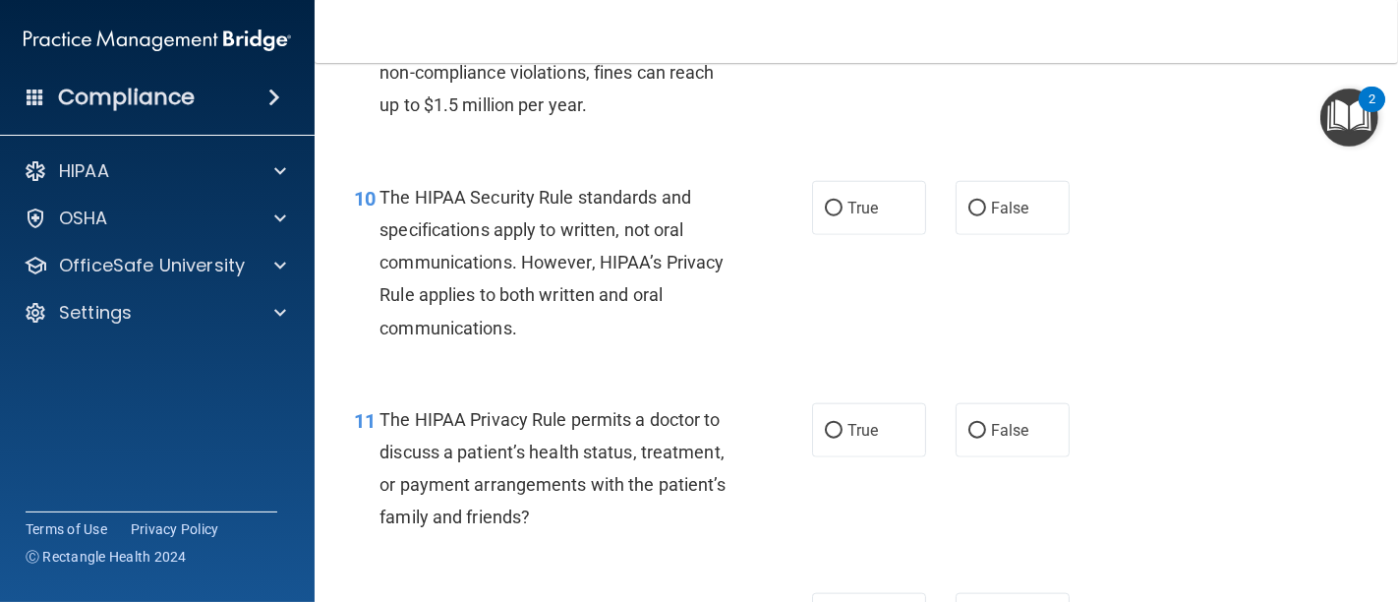
scroll to position [1856, 0]
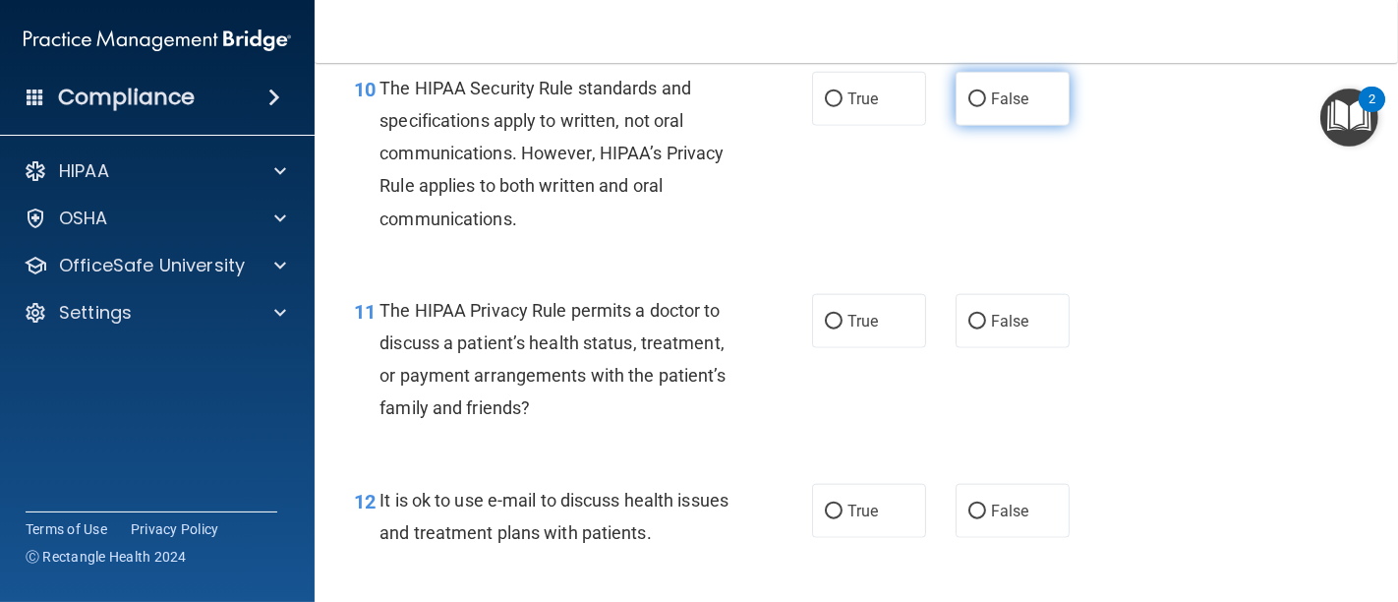
click at [970, 87] on label "False" at bounding box center [1012, 99] width 114 height 54
click at [970, 92] on input "False" at bounding box center [977, 99] width 18 height 15
radio input "true"
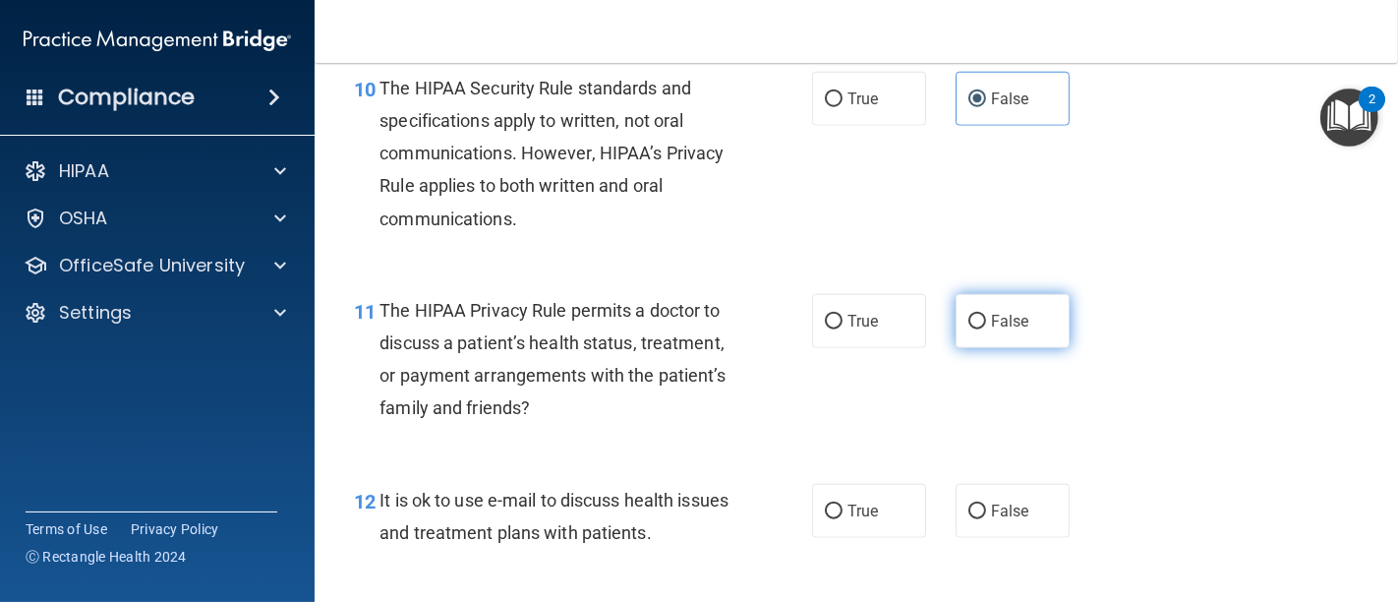
click at [968, 318] on input "False" at bounding box center [977, 322] width 18 height 15
radio input "true"
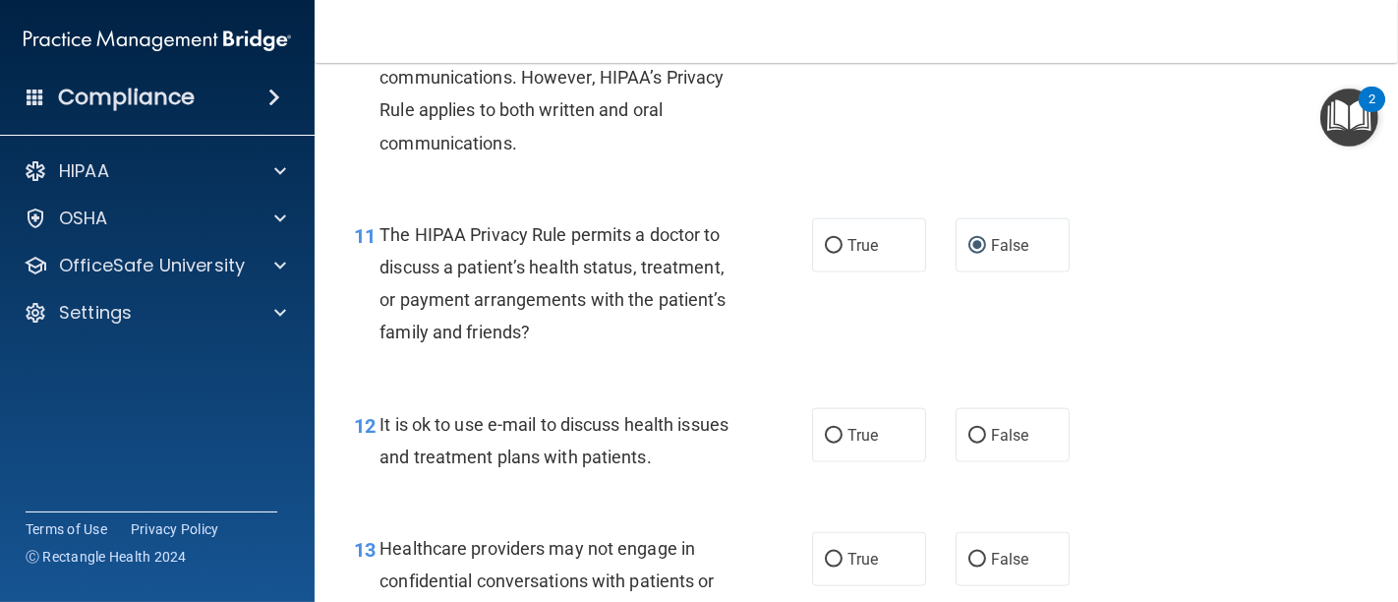
scroll to position [1966, 0]
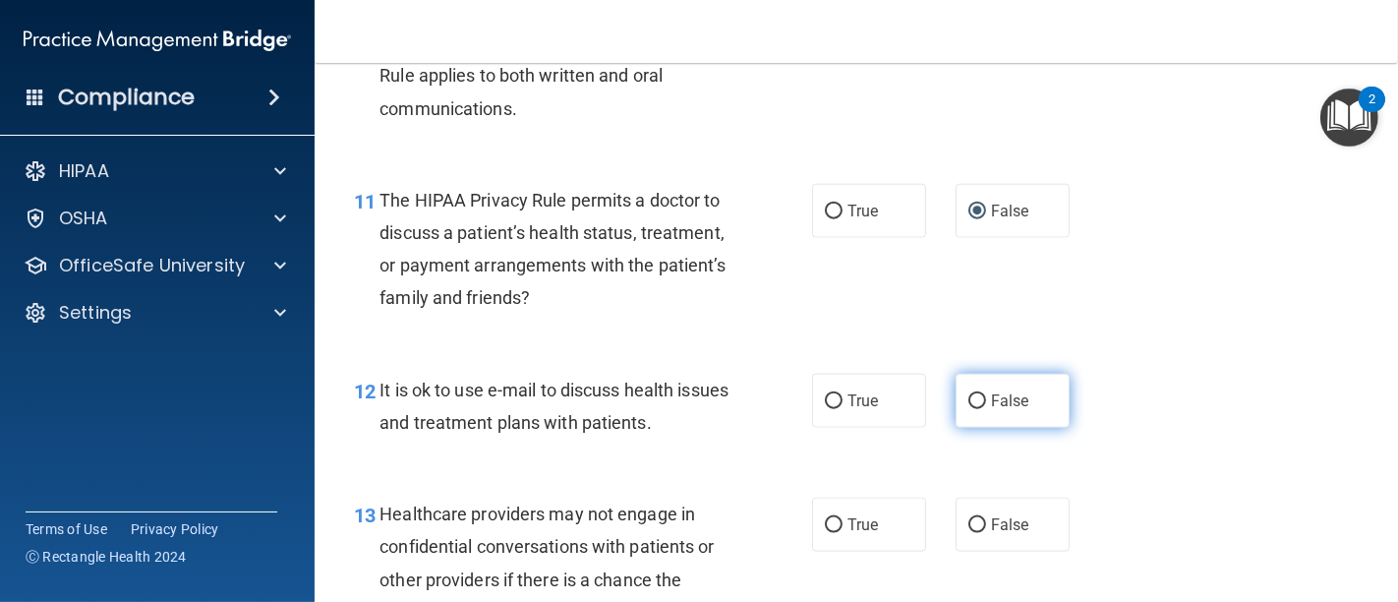
click at [968, 399] on input "False" at bounding box center [977, 401] width 18 height 15
radio input "true"
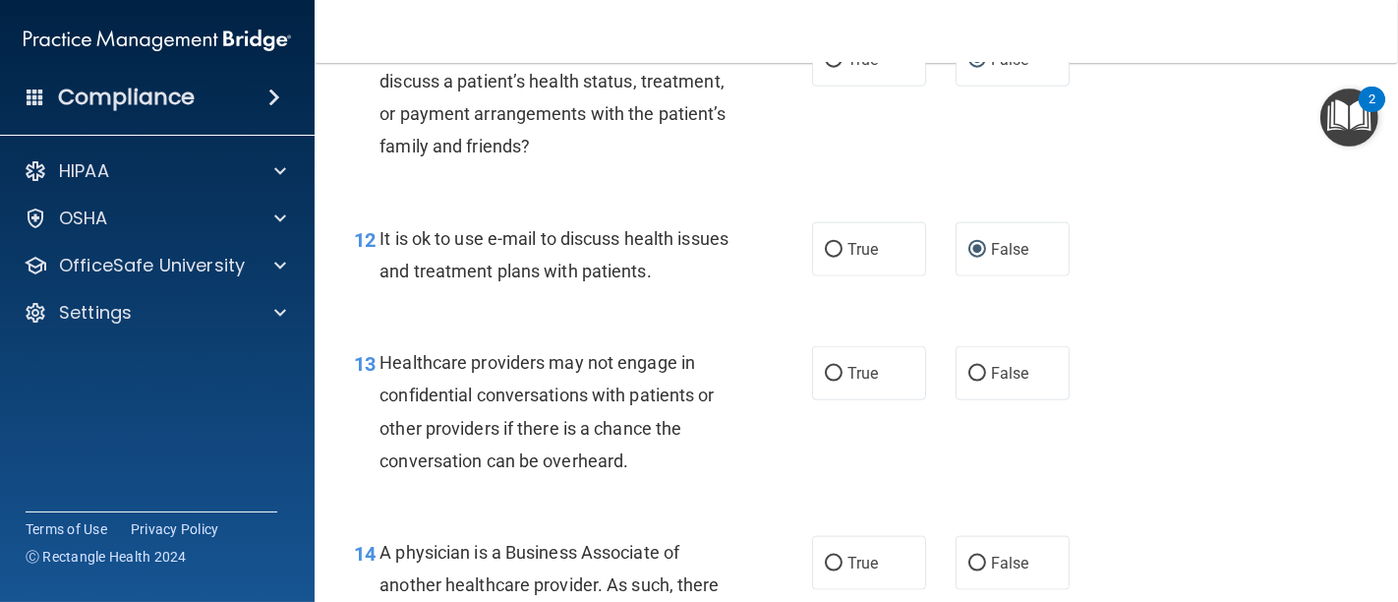
scroll to position [2184, 0]
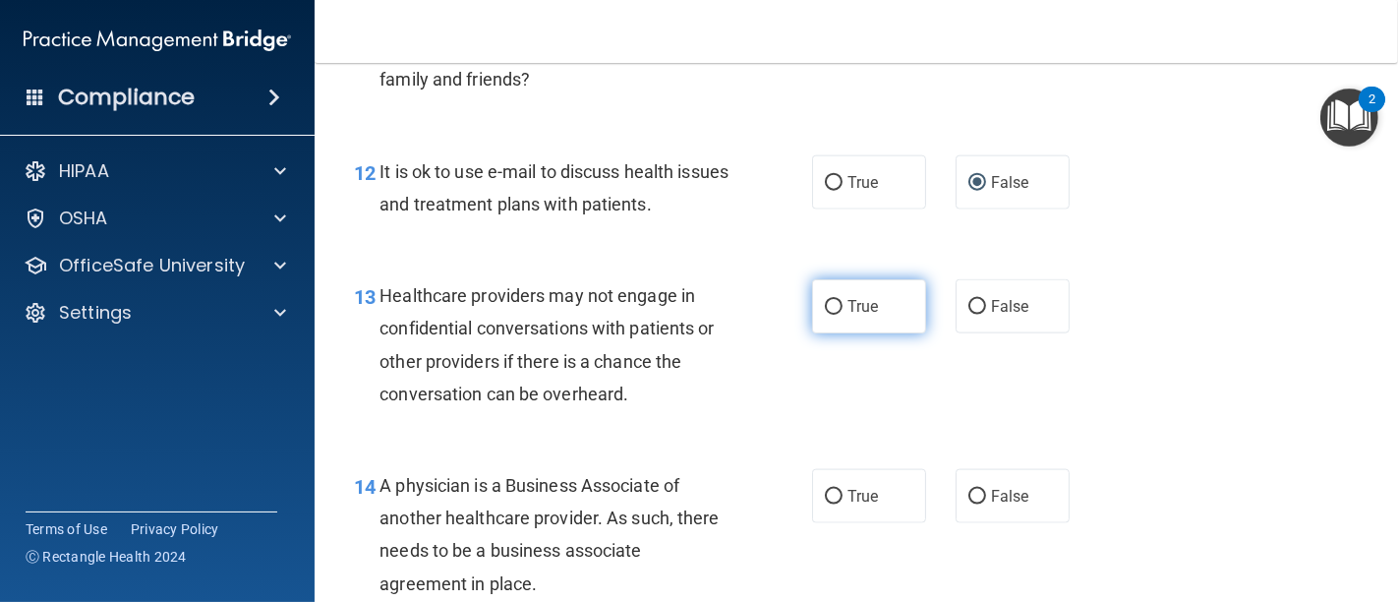
click at [826, 304] on input "True" at bounding box center [834, 307] width 18 height 15
radio input "true"
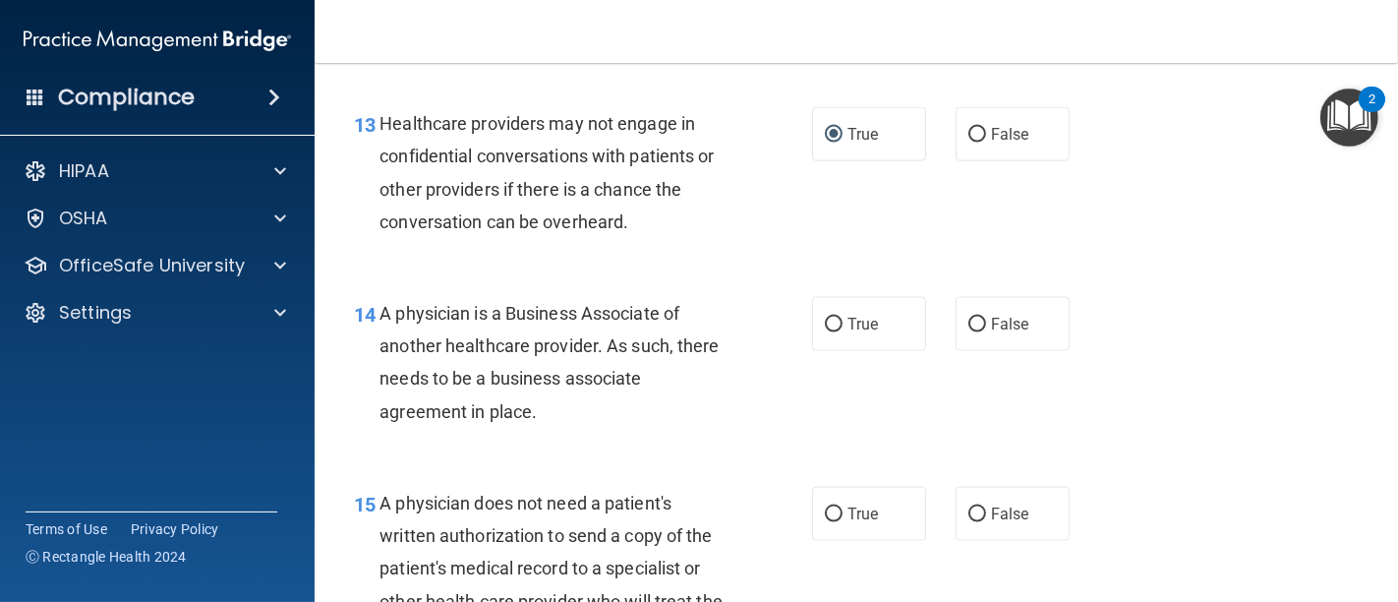
scroll to position [2402, 0]
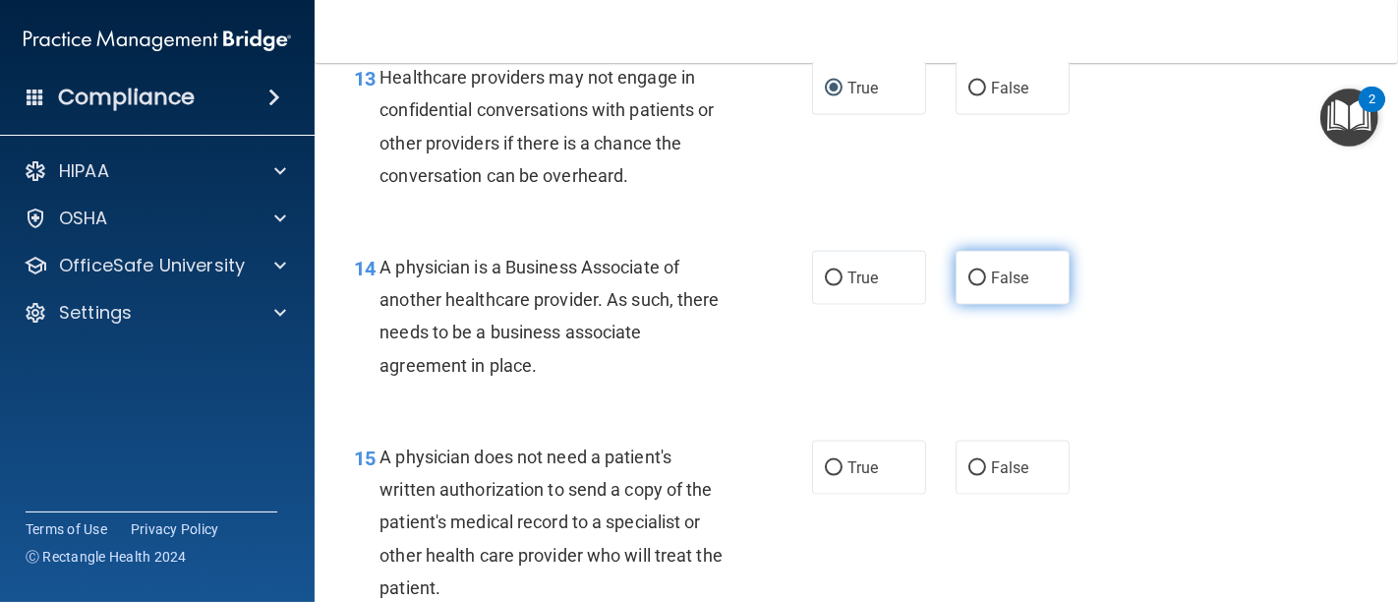
click at [968, 278] on input "False" at bounding box center [977, 278] width 18 height 15
radio input "true"
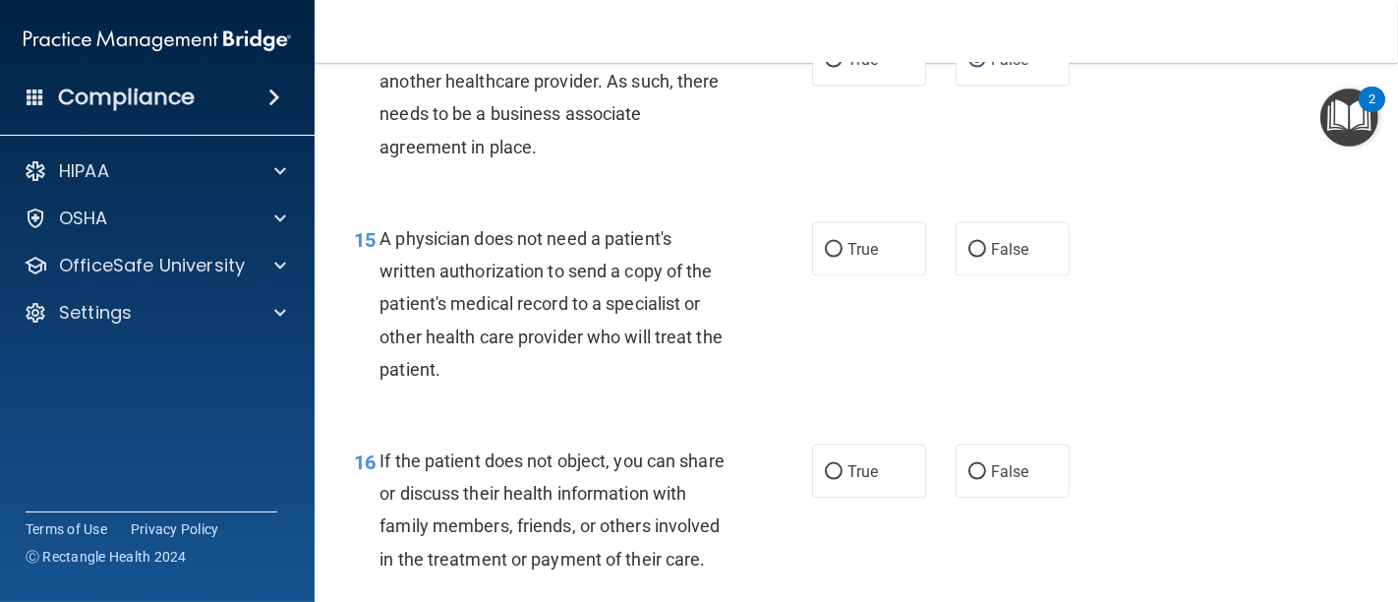
scroll to position [2730, 0]
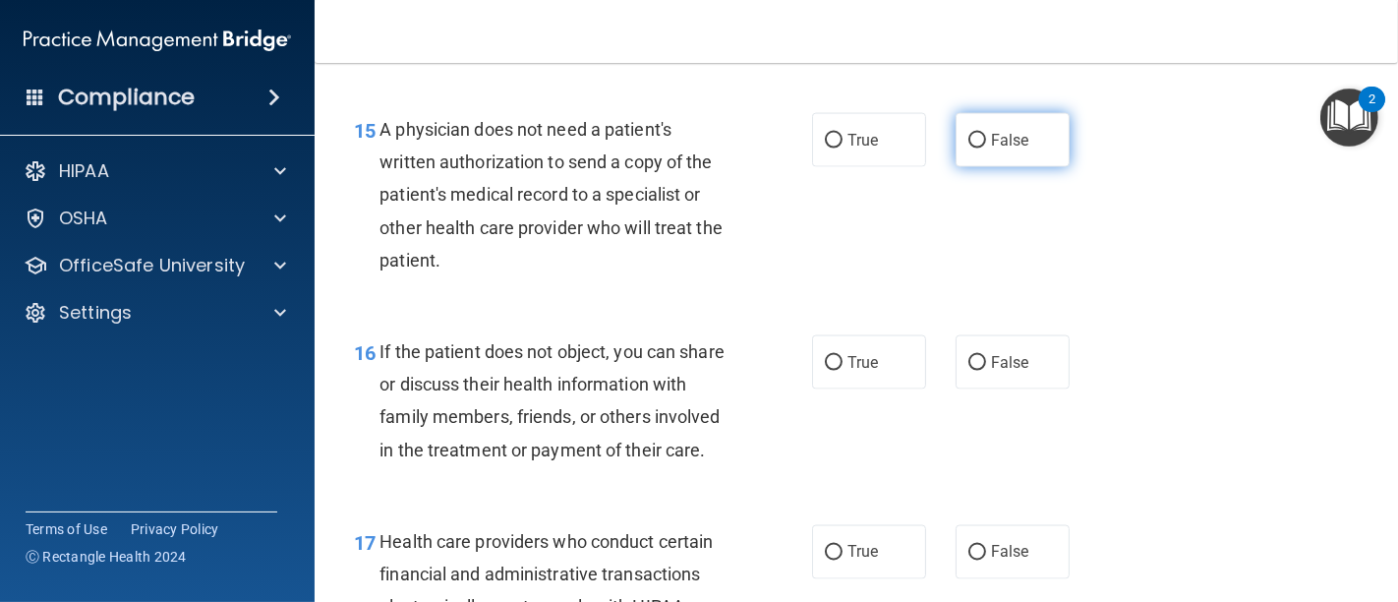
click at [973, 139] on input "False" at bounding box center [977, 141] width 18 height 15
radio input "true"
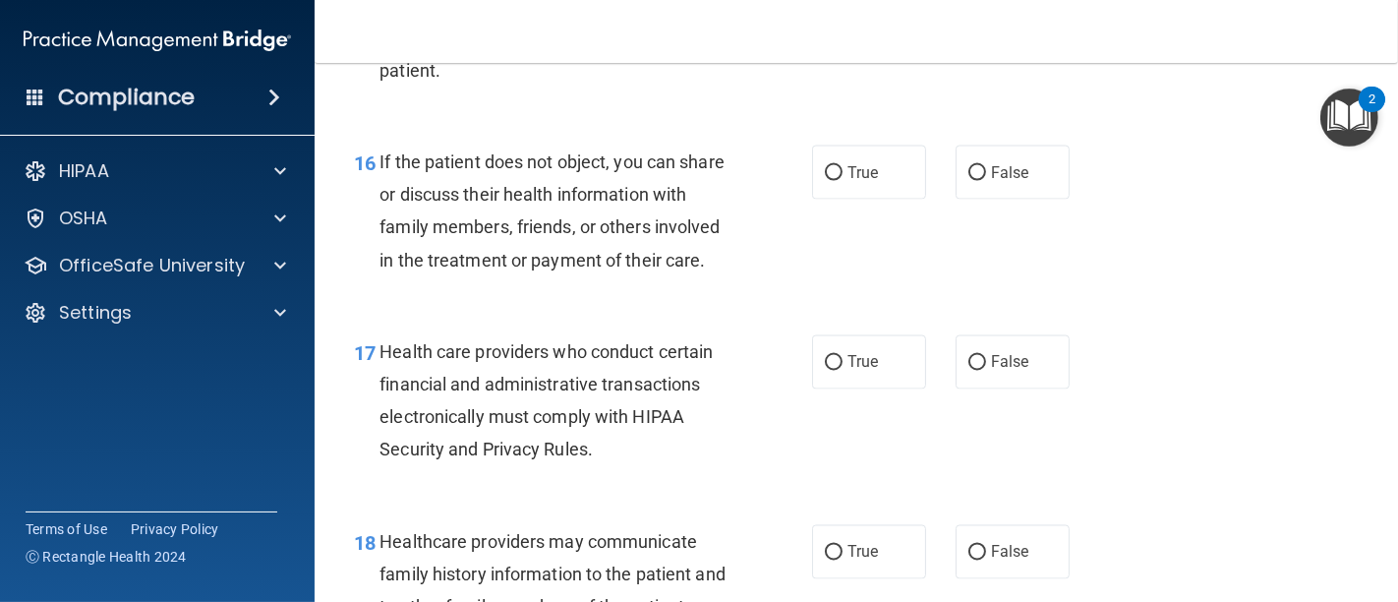
scroll to position [2949, 0]
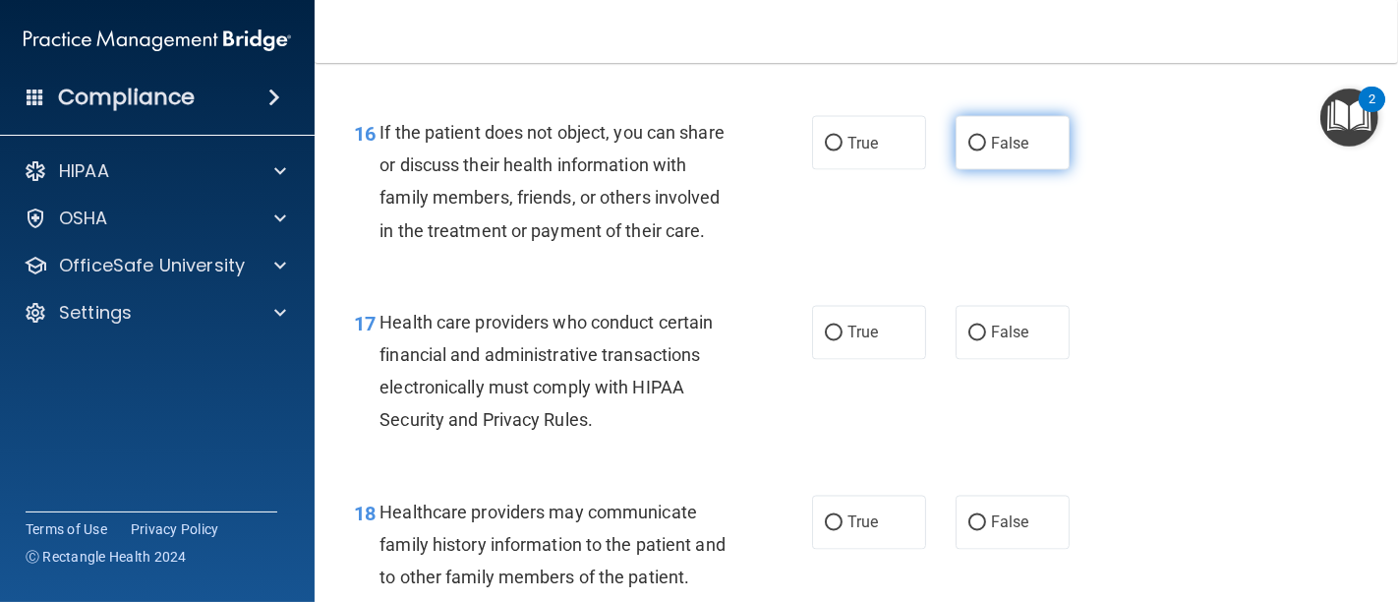
click at [968, 144] on input "False" at bounding box center [977, 144] width 18 height 15
radio input "true"
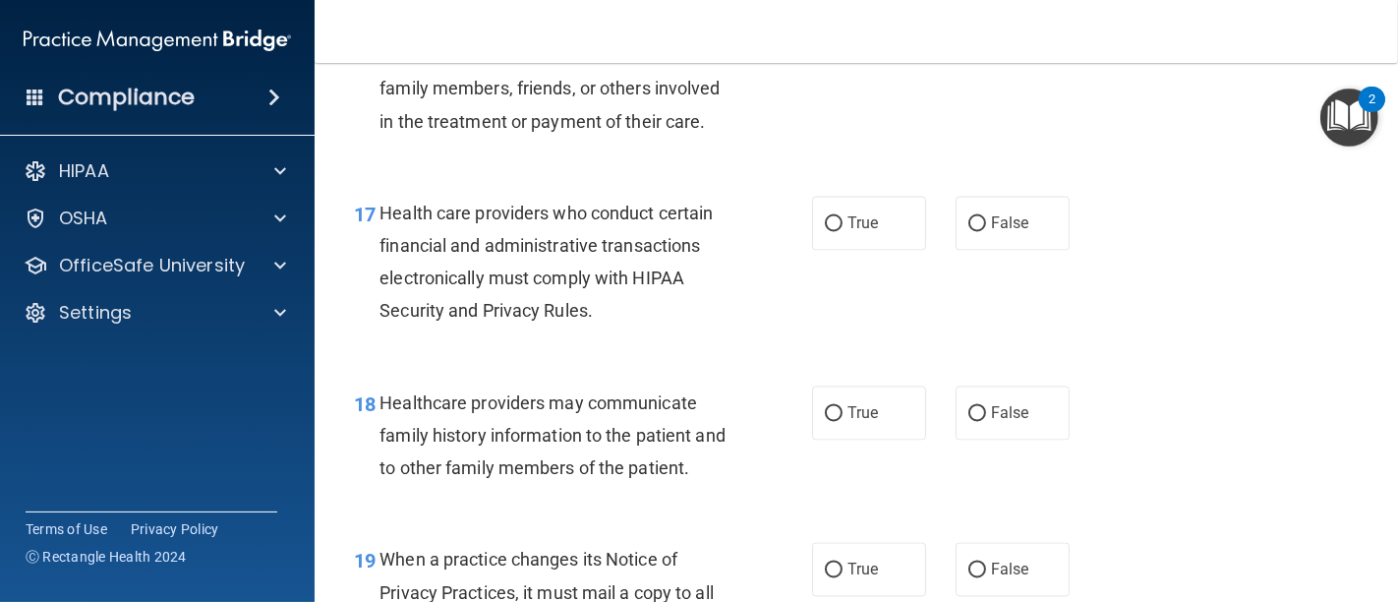
scroll to position [3167, 0]
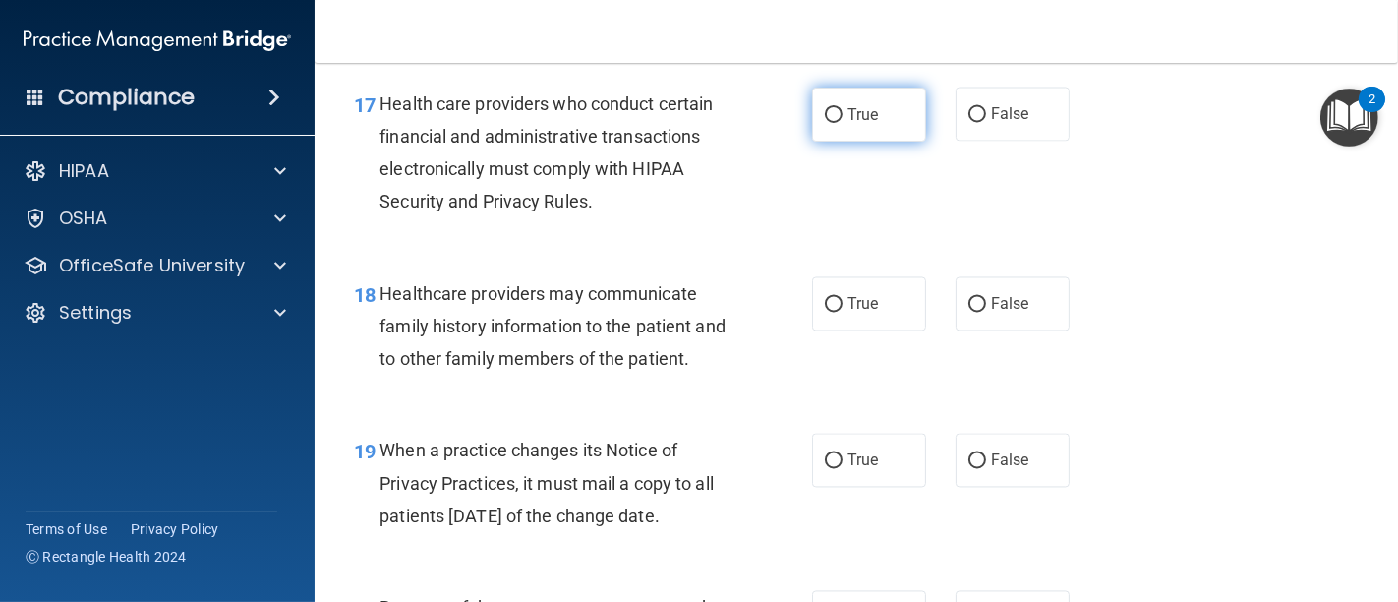
click at [826, 123] on input "True" at bounding box center [834, 115] width 18 height 15
radio input "true"
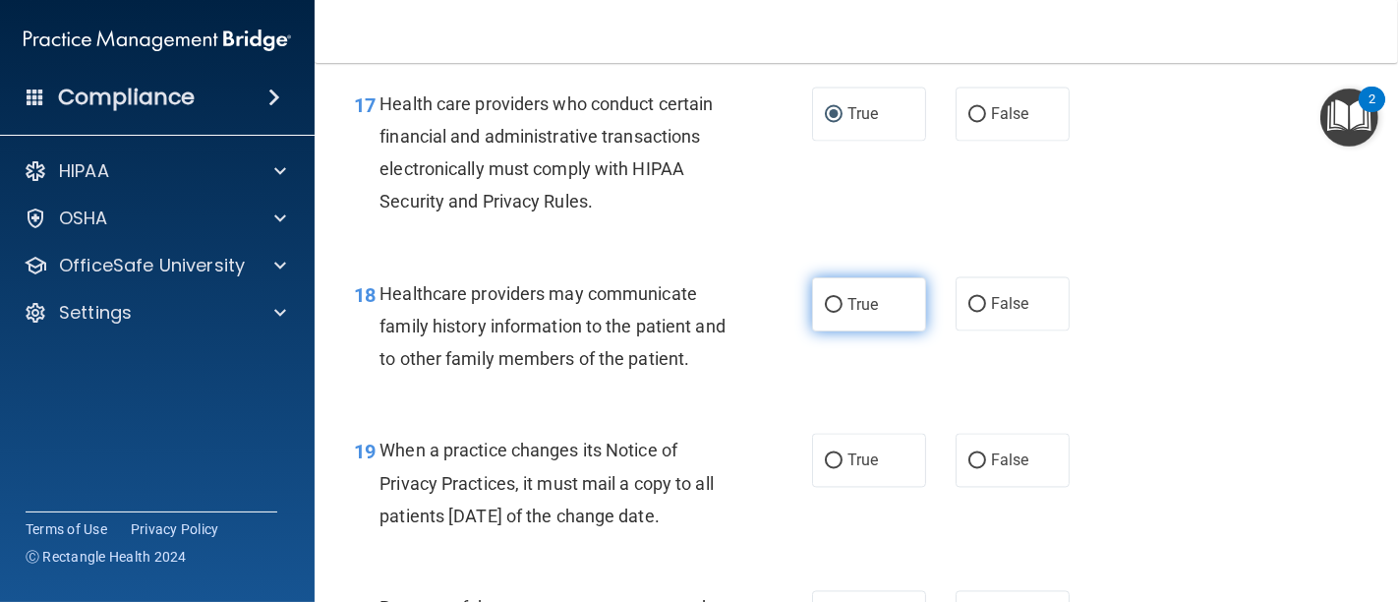
click at [831, 313] on input "True" at bounding box center [834, 305] width 18 height 15
radio input "true"
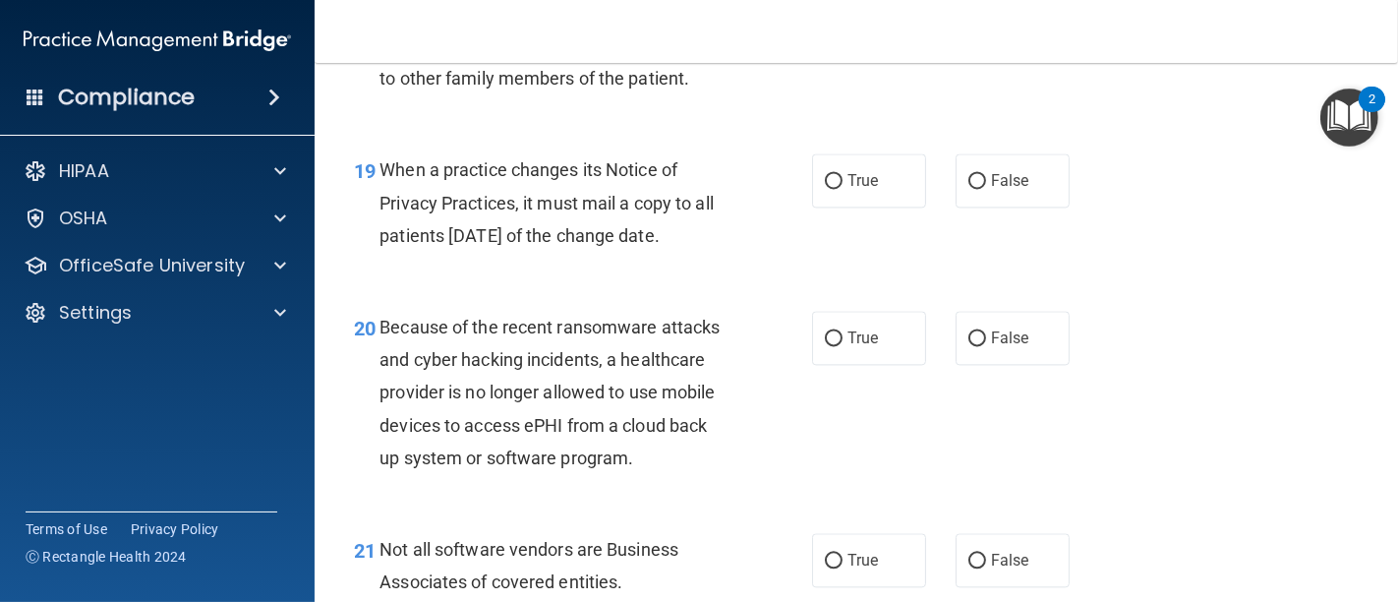
scroll to position [3495, 0]
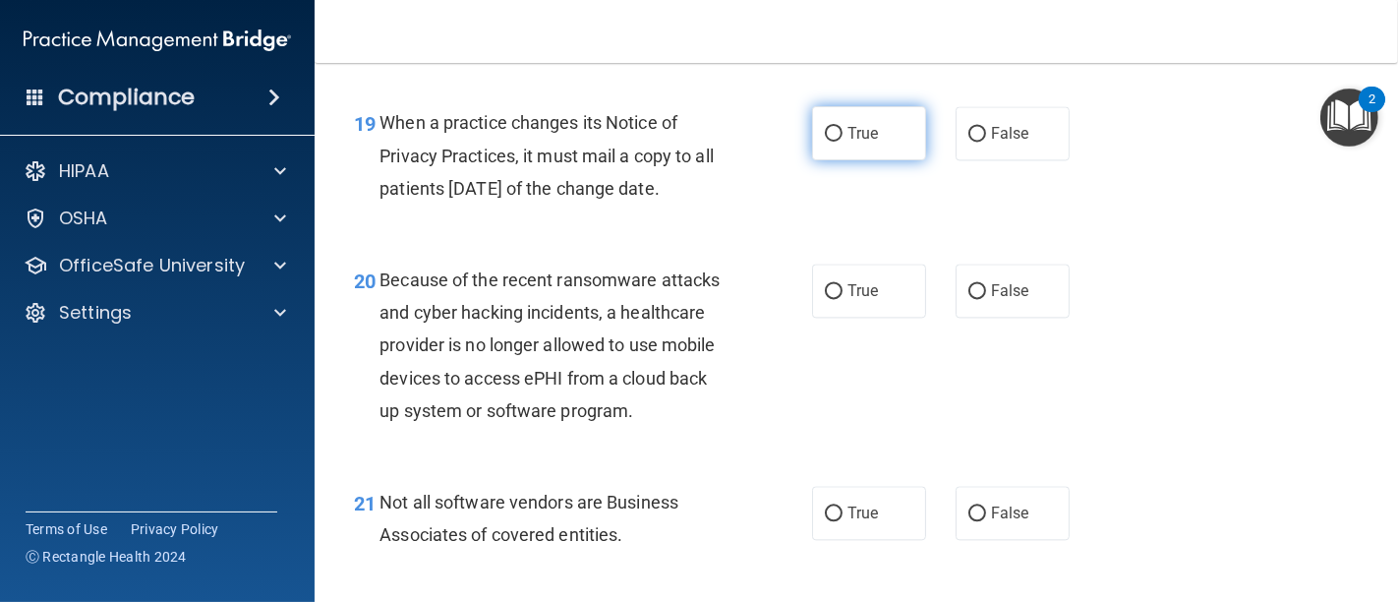
click at [828, 142] on input "True" at bounding box center [834, 134] width 18 height 15
radio input "true"
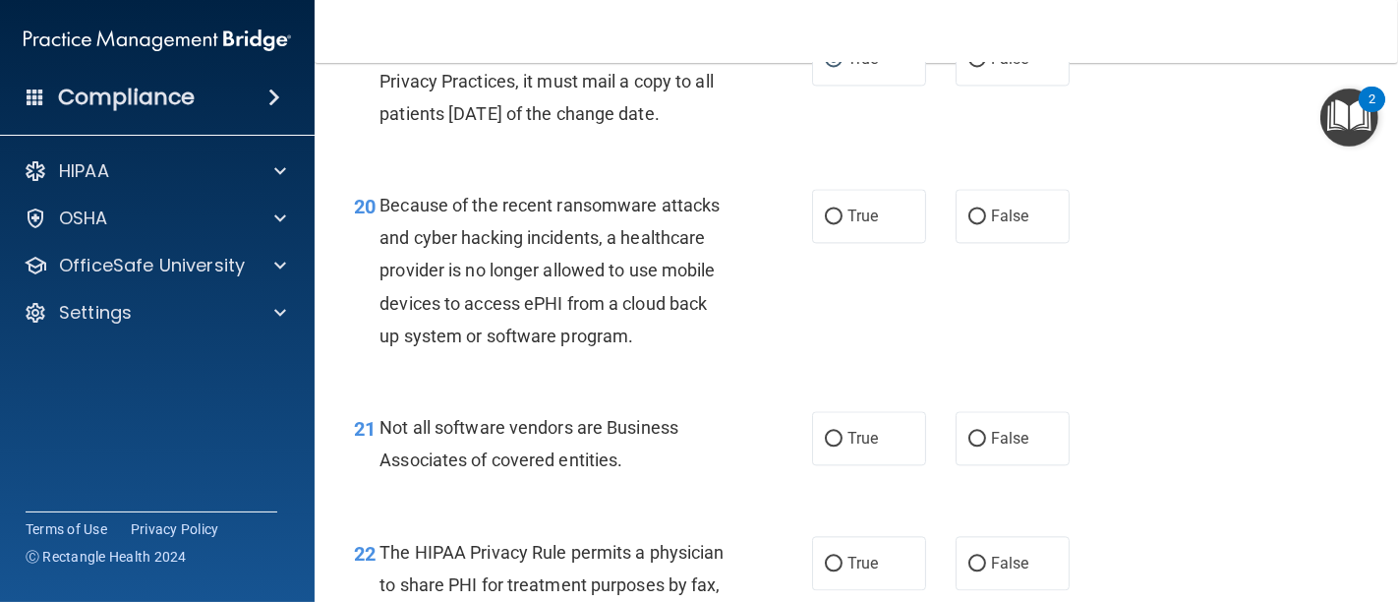
scroll to position [3604, 0]
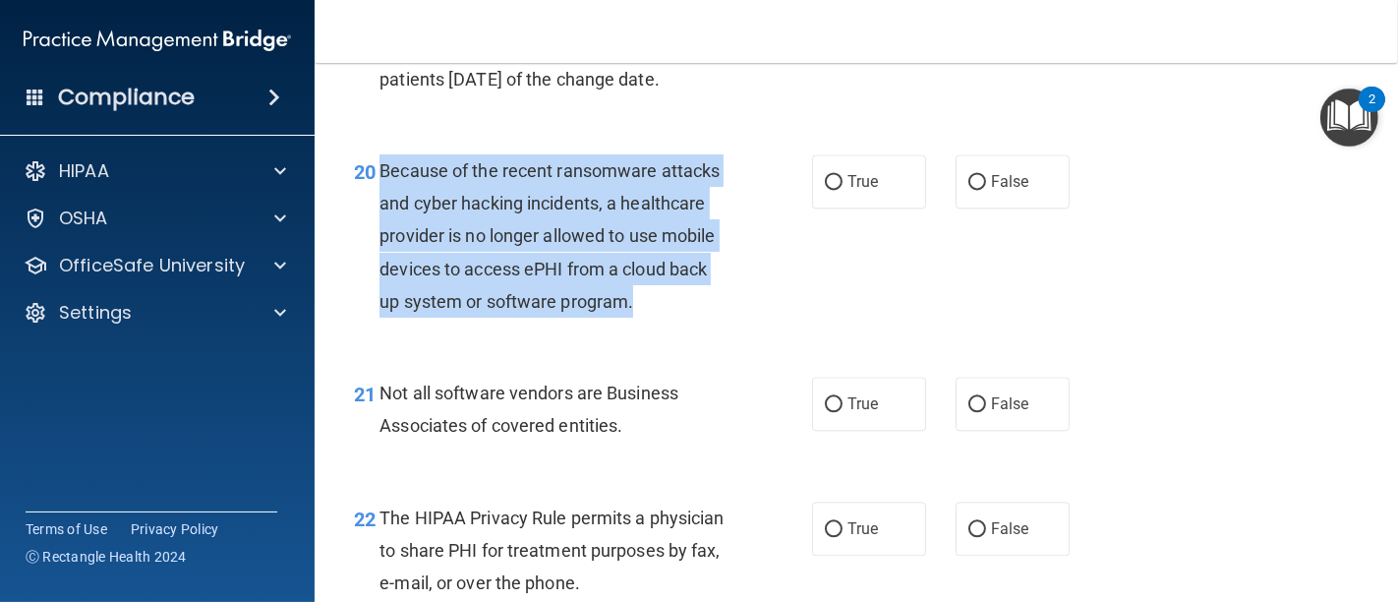
drag, startPoint x: 657, startPoint y: 338, endPoint x: 381, endPoint y: 195, distance: 310.4
click at [381, 195] on div "Because of the recent ransomware attacks and cyber hacking incidents, a healthc…" at bounding box center [562, 235] width 366 height 163
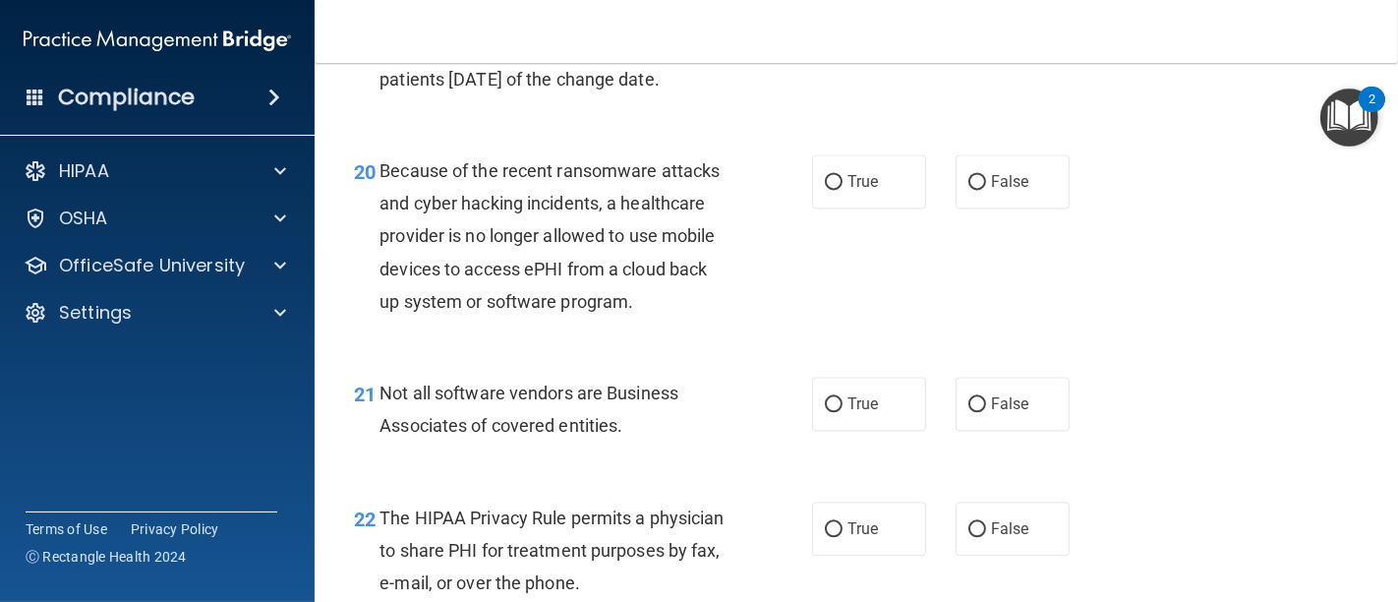
click at [709, 95] on div "When a practice changes its Notice of Privacy Practices, it must mail a copy to…" at bounding box center [562, 46] width 366 height 98
click at [971, 208] on label "False" at bounding box center [1012, 181] width 114 height 54
click at [971, 190] on input "False" at bounding box center [977, 182] width 18 height 15
radio input "true"
click at [782, 314] on div "20 Because of the recent ransomware attacks and cyber hacking incidents, a heal…" at bounding box center [582, 240] width 517 height 173
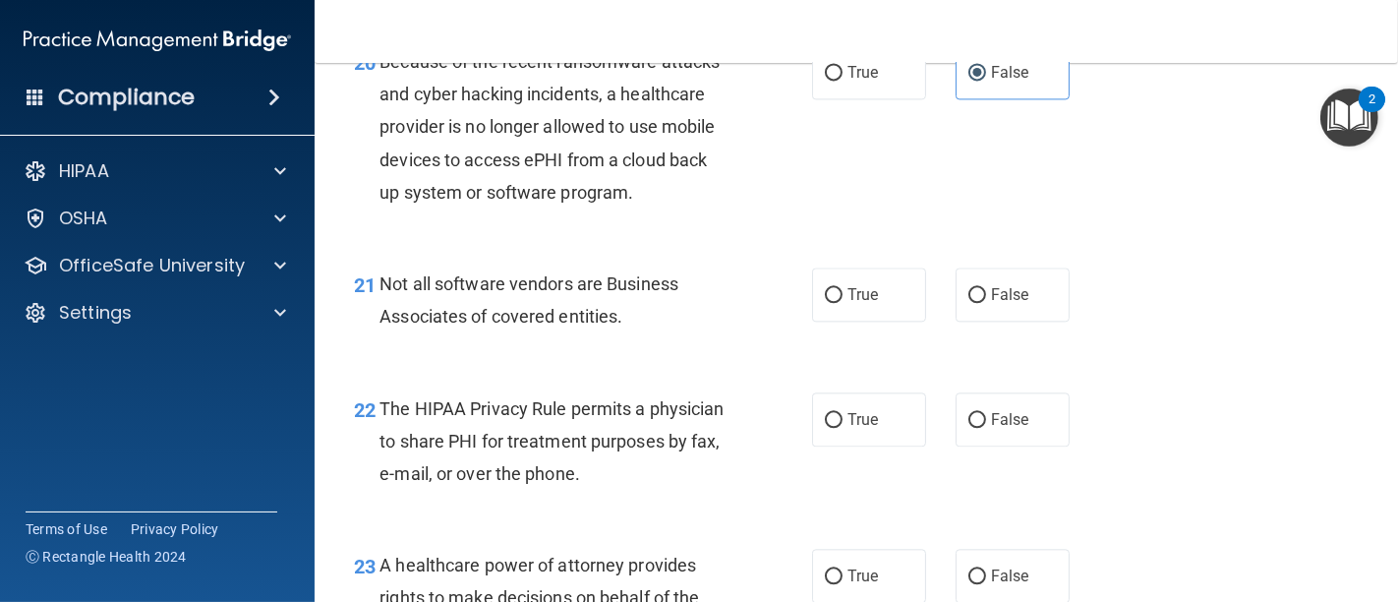
scroll to position [3822, 0]
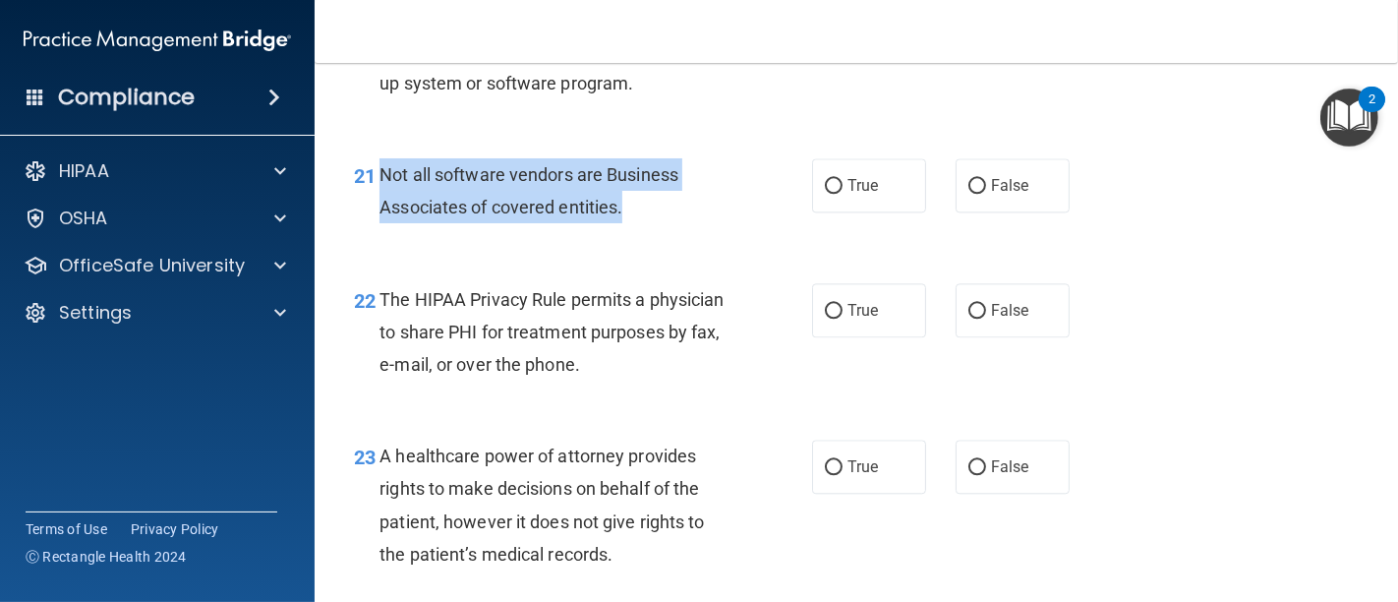
drag, startPoint x: 634, startPoint y: 244, endPoint x: 376, endPoint y: 202, distance: 261.0
click at [376, 202] on div "21 Not all software vendors are Business Associates of covered entities." at bounding box center [582, 195] width 517 height 75
click at [825, 194] on input "True" at bounding box center [834, 186] width 18 height 15
radio input "true"
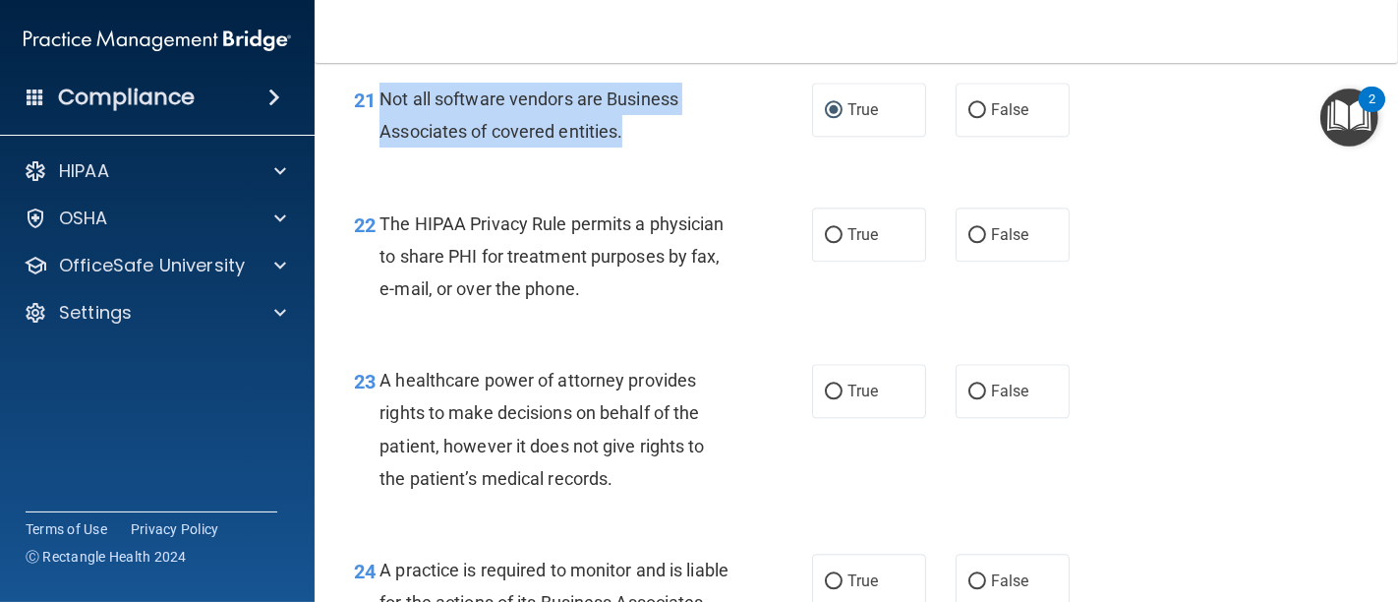
scroll to position [3932, 0]
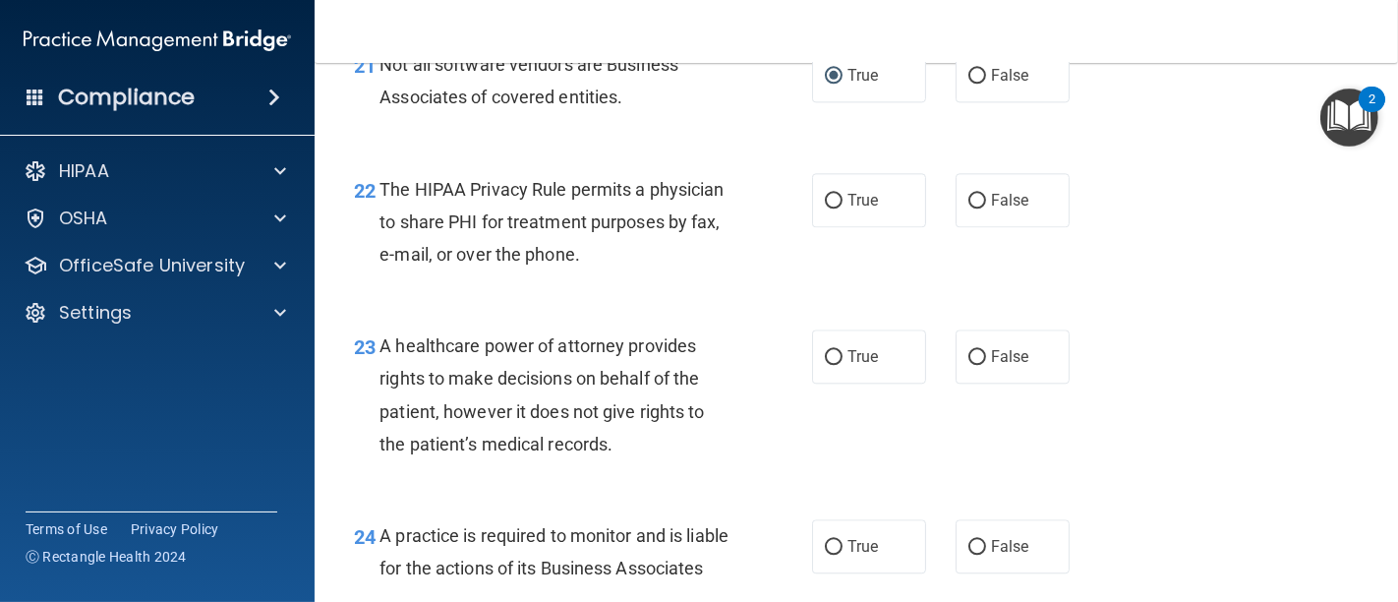
click at [647, 306] on div "22 The HIPAA Privacy Rule permits a physician to share PHI for treatment purpos…" at bounding box center [856, 226] width 1034 height 157
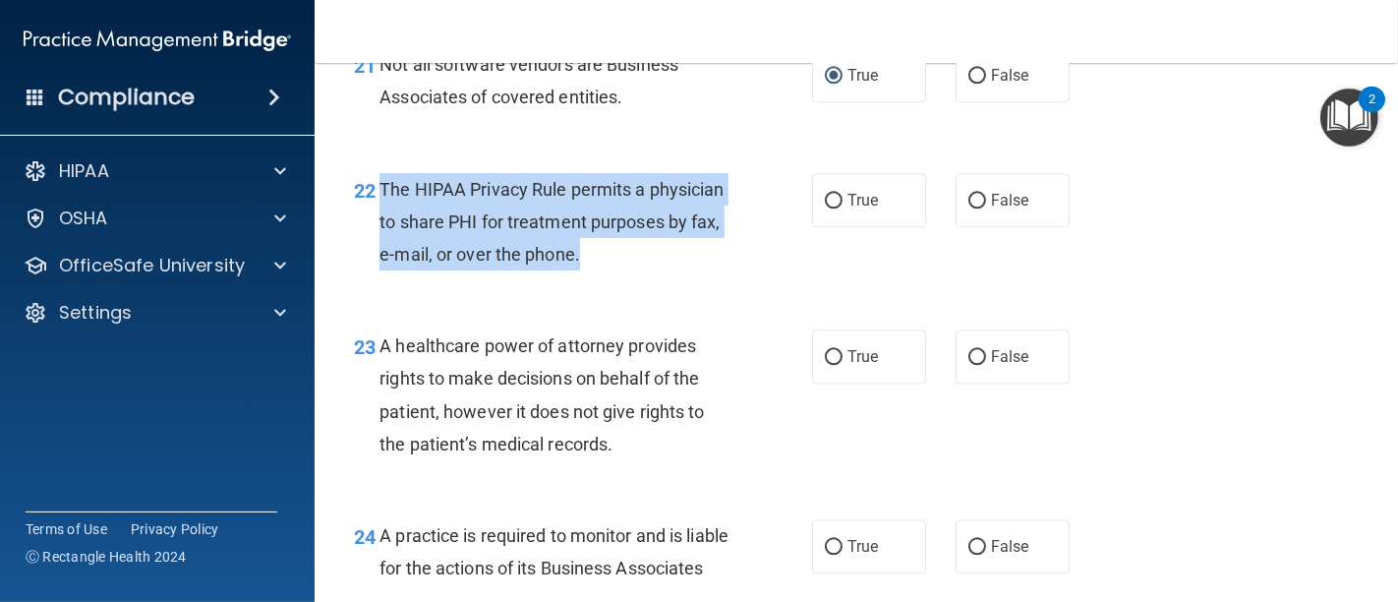
drag, startPoint x: 716, startPoint y: 289, endPoint x: 378, endPoint y: 226, distance: 343.0
click at [379, 226] on div "The HIPAA Privacy Rule permits a physician to share PHI for treatment purposes …" at bounding box center [562, 222] width 366 height 98
click at [825, 208] on input "True" at bounding box center [834, 201] width 18 height 15
radio input "true"
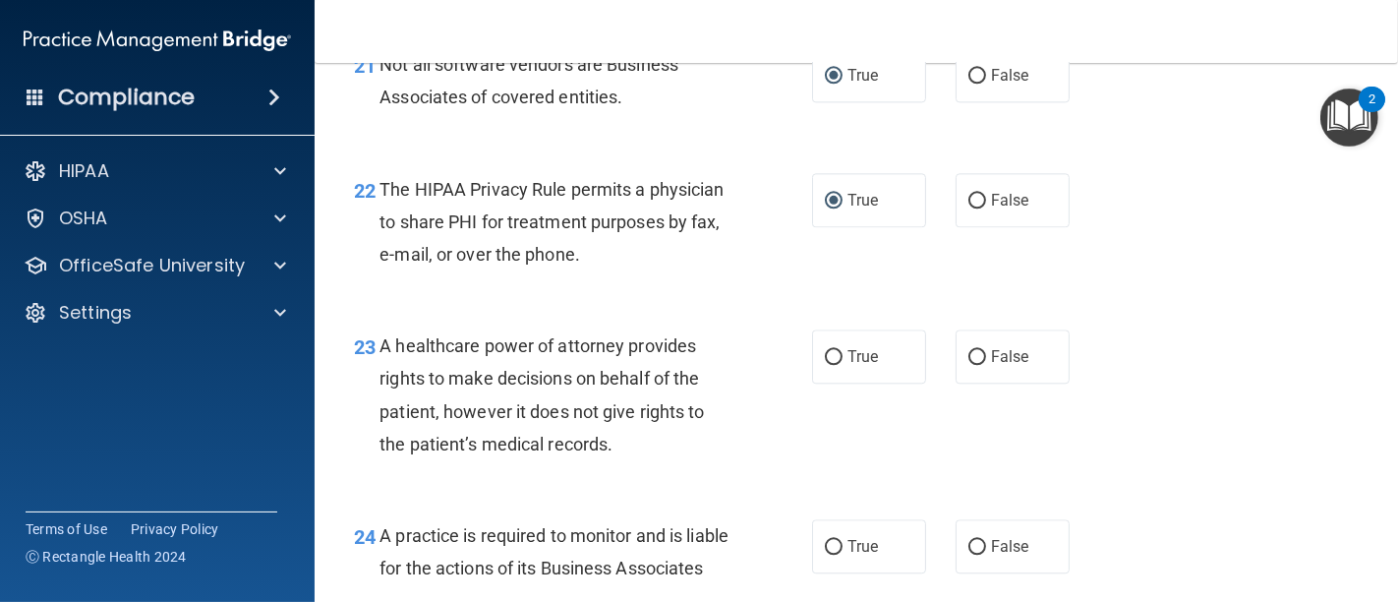
click at [756, 306] on div "22 The HIPAA Privacy Rule permits a physician to share PHI for treatment purpos…" at bounding box center [856, 226] width 1034 height 157
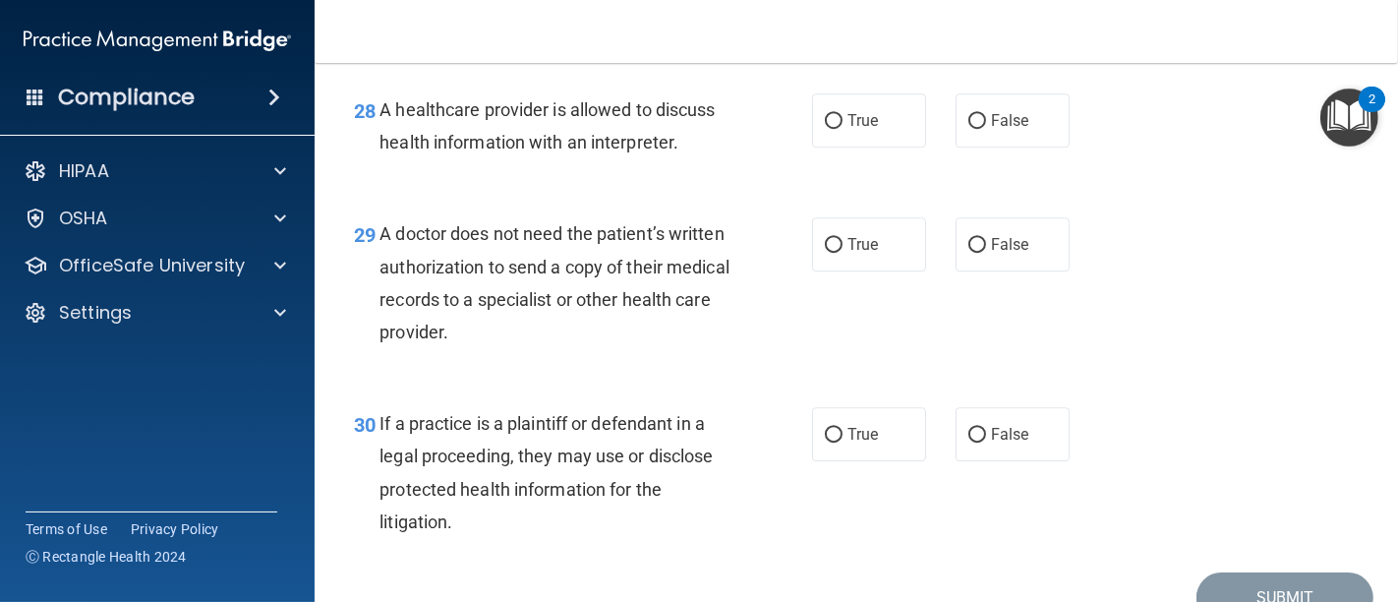
scroll to position [5024, 0]
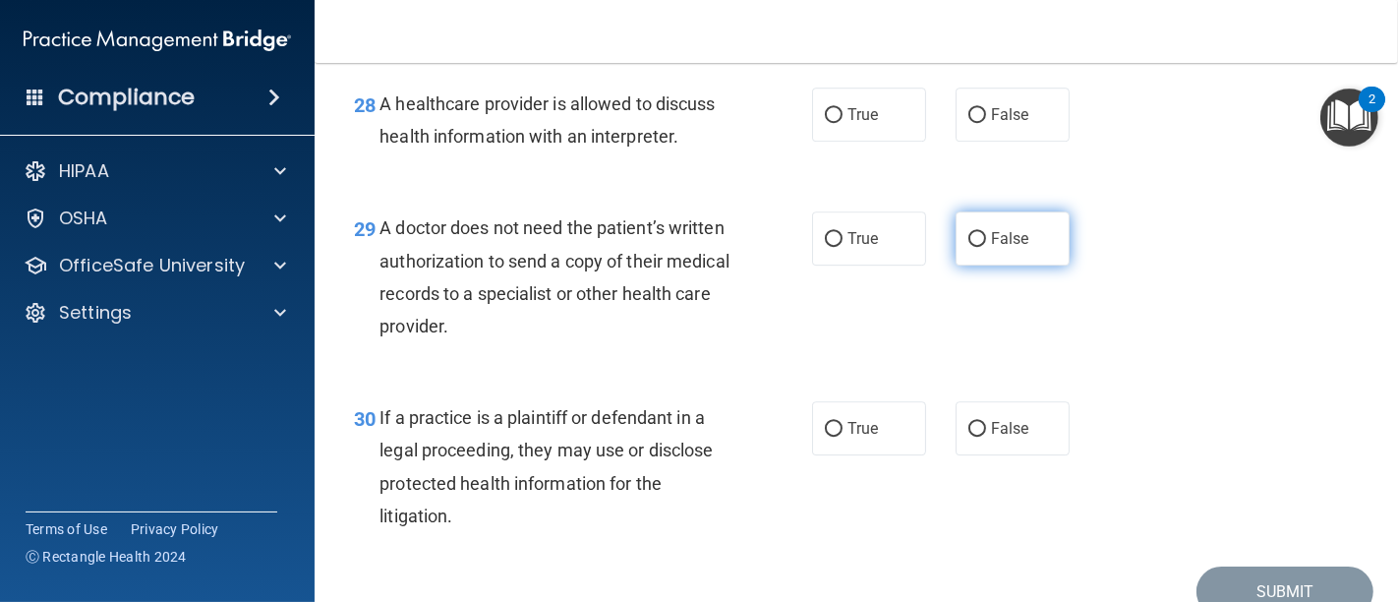
click at [968, 247] on input "False" at bounding box center [977, 239] width 18 height 15
radio input "true"
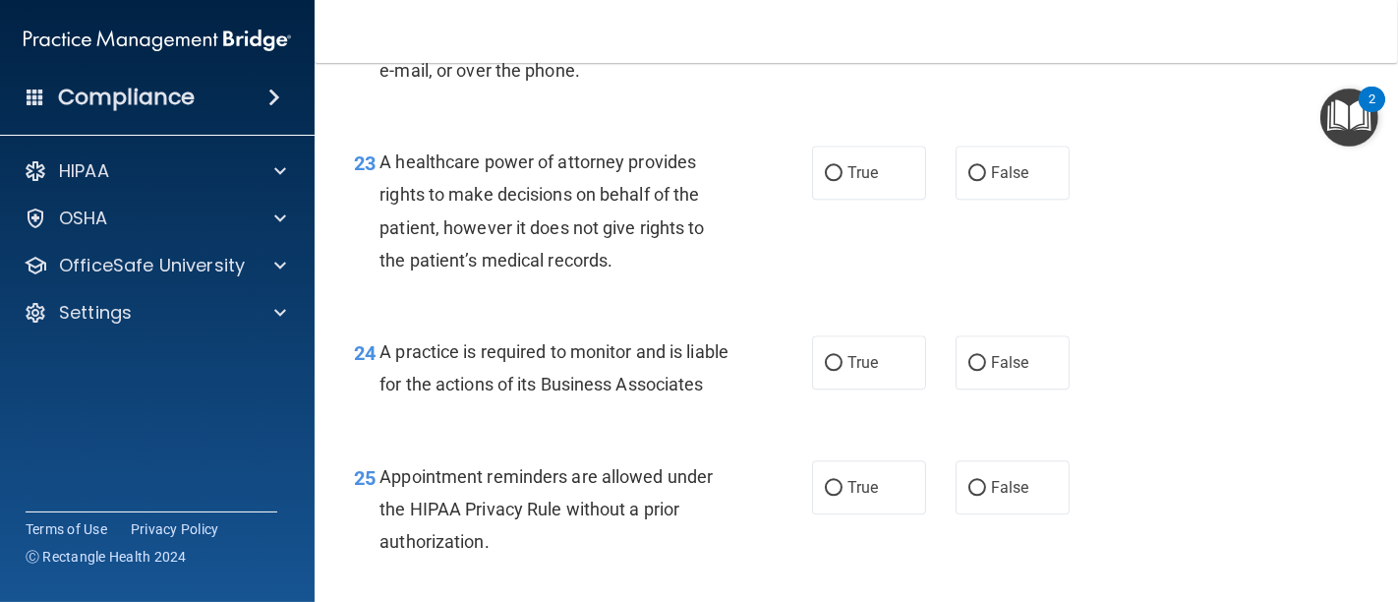
scroll to position [4150, 0]
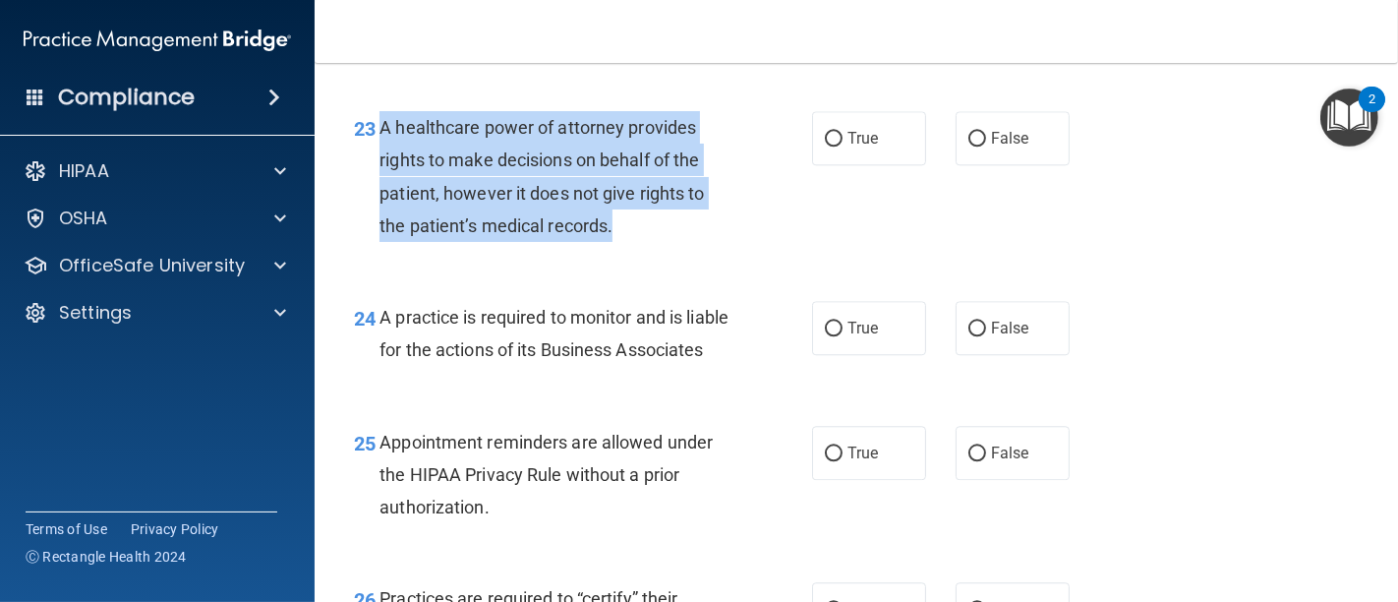
drag, startPoint x: 638, startPoint y: 260, endPoint x: 377, endPoint y: 157, distance: 279.8
click at [377, 157] on div "23 A healthcare power of attorney provides rights to make decisions on behalf o…" at bounding box center [582, 181] width 517 height 141
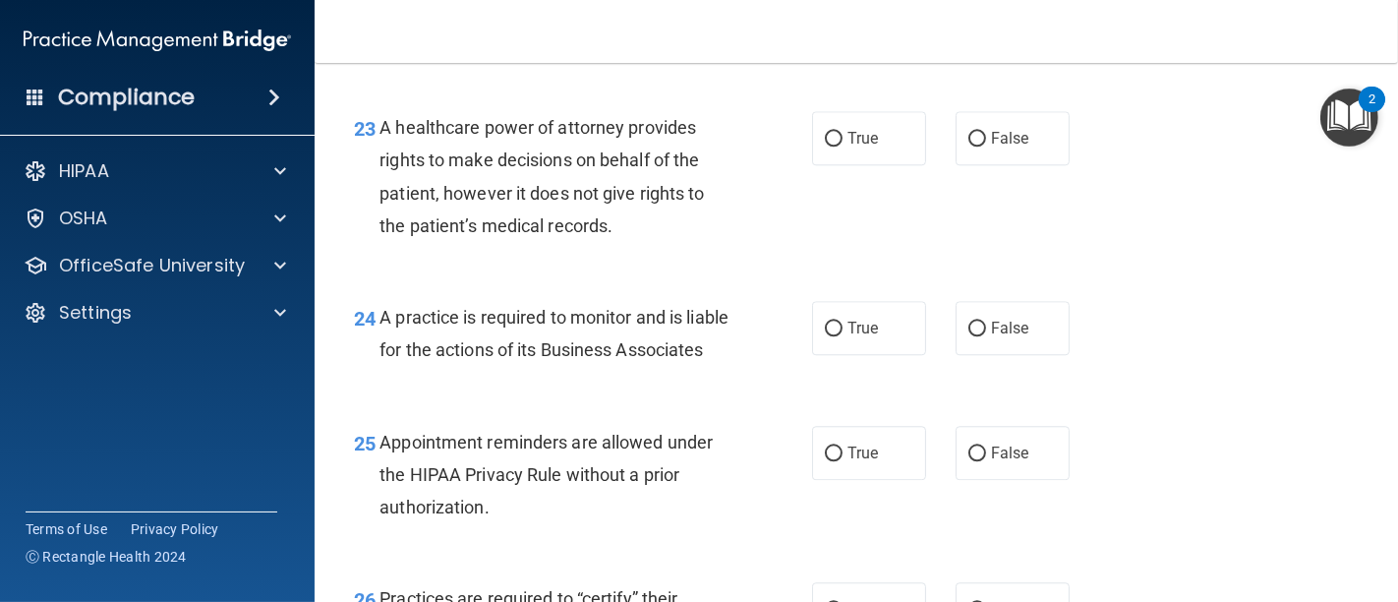
click at [689, 276] on div "23 A healthcare power of attorney provides rights to make decisions on behalf o…" at bounding box center [856, 182] width 1034 height 190
click at [972, 146] on input "False" at bounding box center [977, 139] width 18 height 15
radio input "true"
click at [770, 310] on div "24 A practice is required to monitor and is liable for the actions of its Busin…" at bounding box center [856, 338] width 1034 height 124
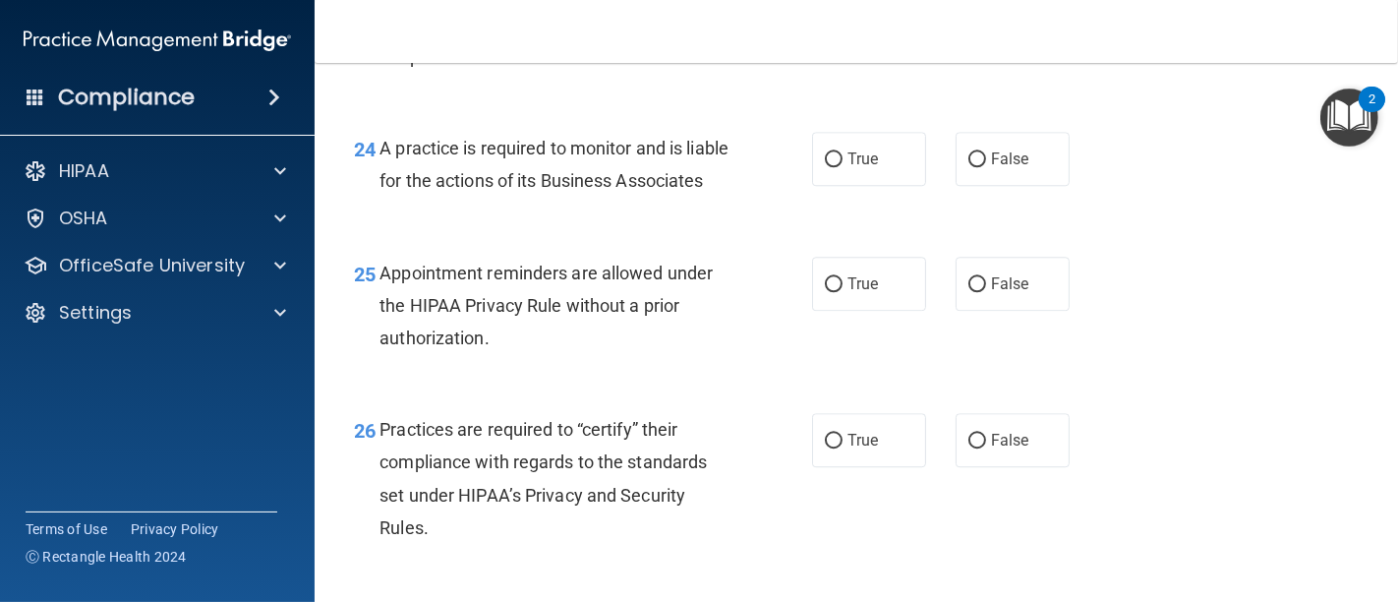
scroll to position [4369, 0]
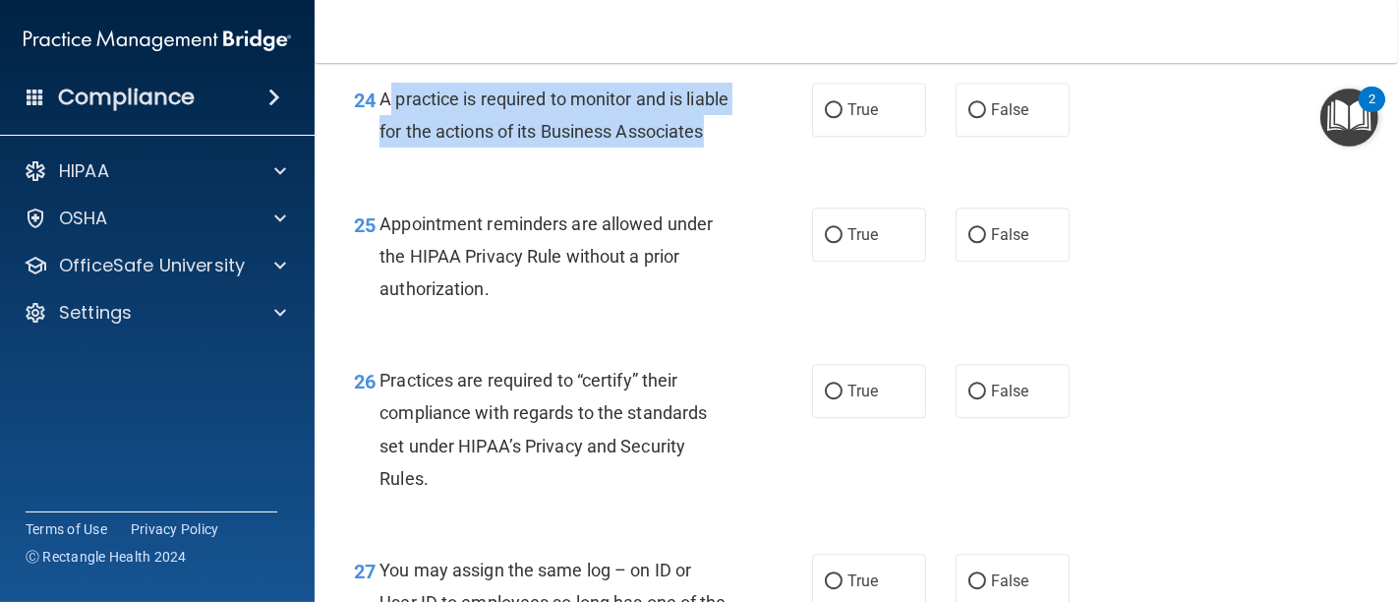
drag, startPoint x: 480, startPoint y: 198, endPoint x: 386, endPoint y: 130, distance: 115.4
click at [385, 130] on div "A practice is required to monitor and is liable for the actions of its Business…" at bounding box center [562, 115] width 366 height 65
click at [968, 118] on input "False" at bounding box center [977, 110] width 18 height 15
radio input "true"
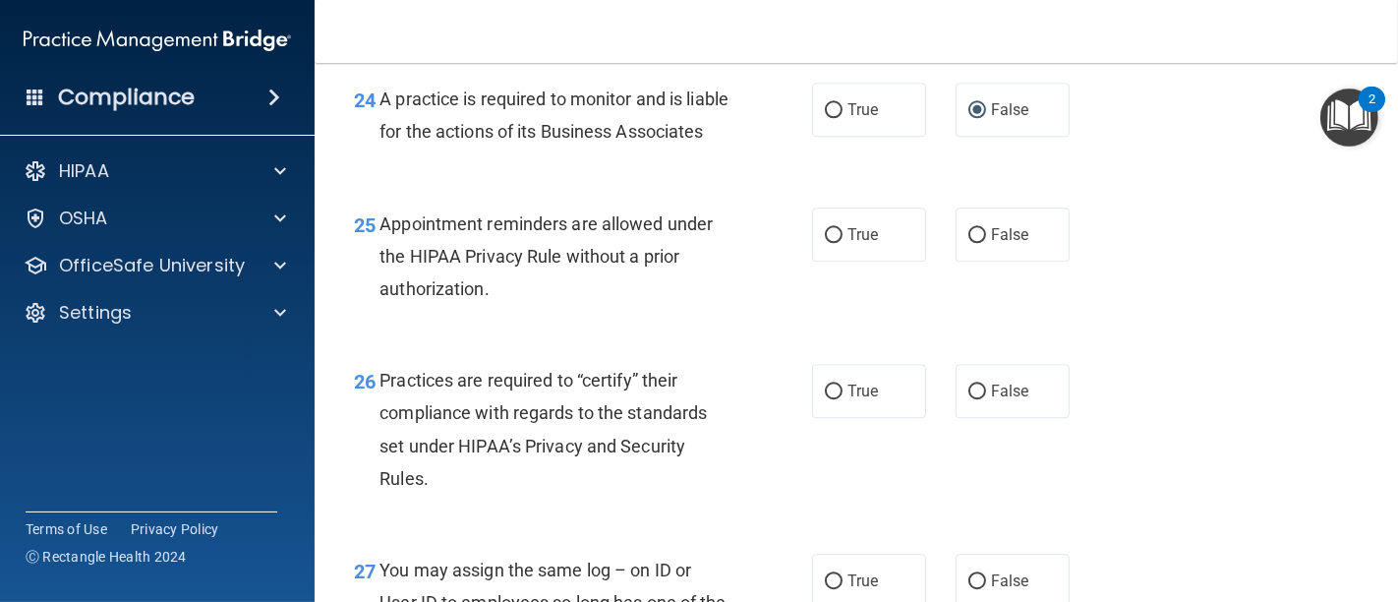
click at [727, 292] on div "Appointment reminders are allowed under the HIPAA Privacy Rule without a prior …" at bounding box center [562, 256] width 366 height 98
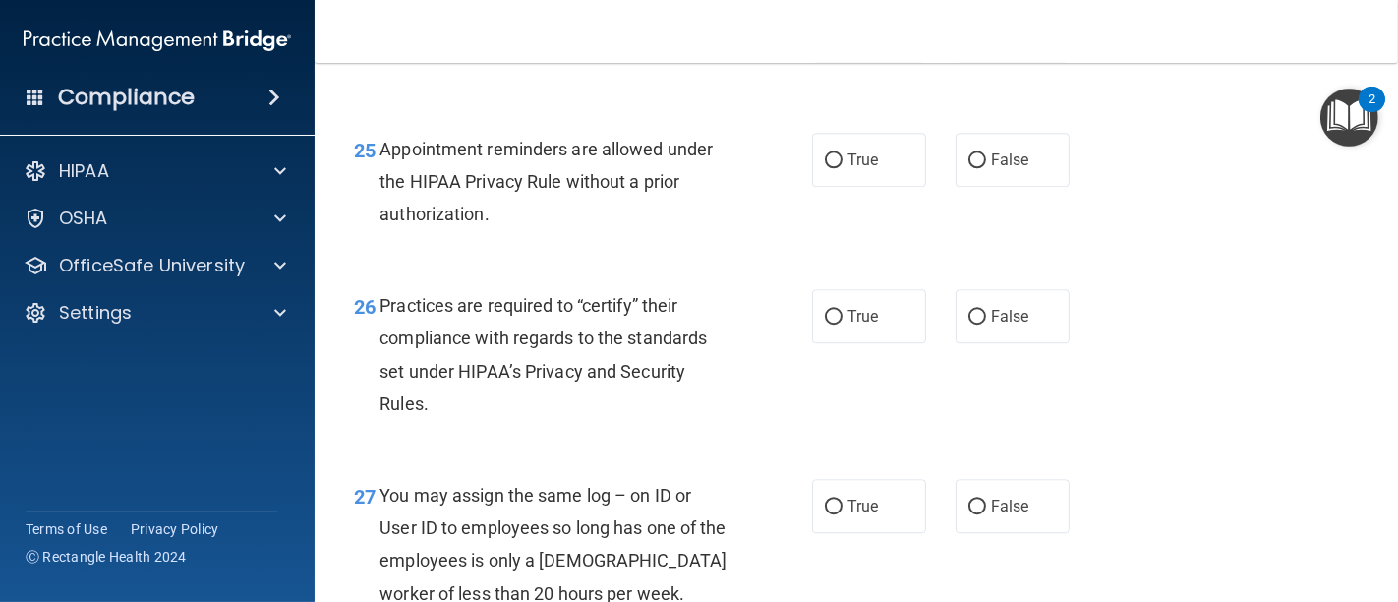
scroll to position [4478, 0]
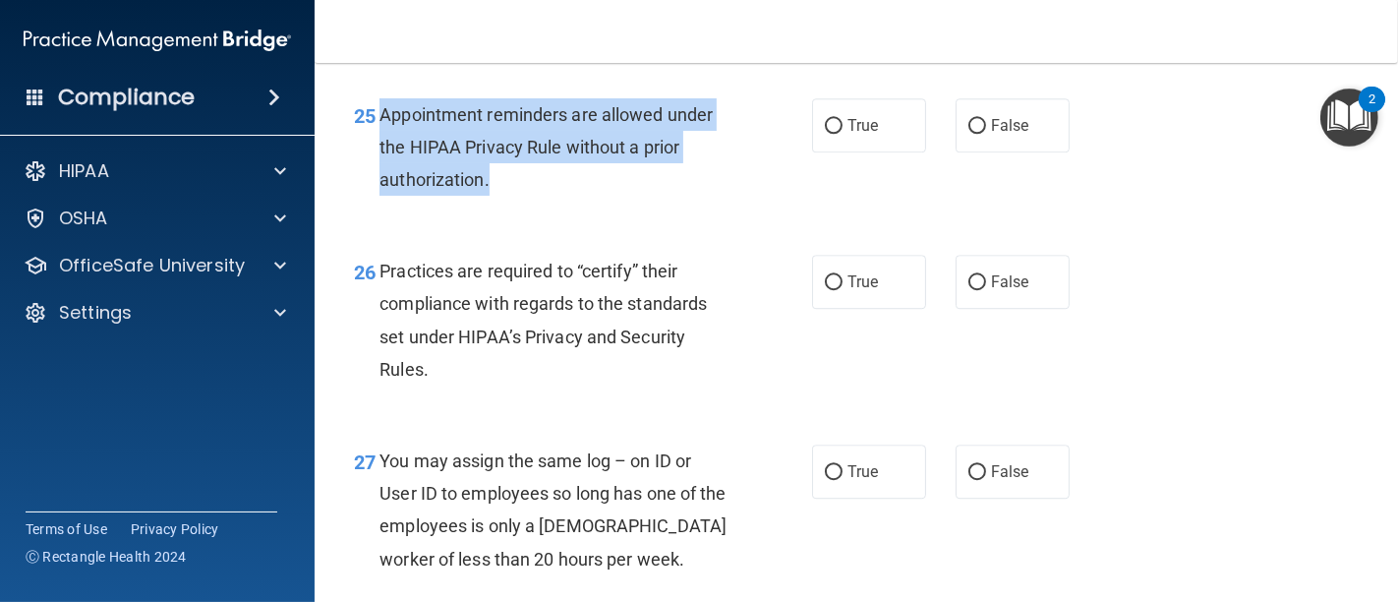
drag, startPoint x: 493, startPoint y: 246, endPoint x: 378, endPoint y: 182, distance: 131.6
click at [379, 182] on div "Appointment reminders are allowed under the HIPAA Privacy Rule without a prior …" at bounding box center [562, 147] width 366 height 98
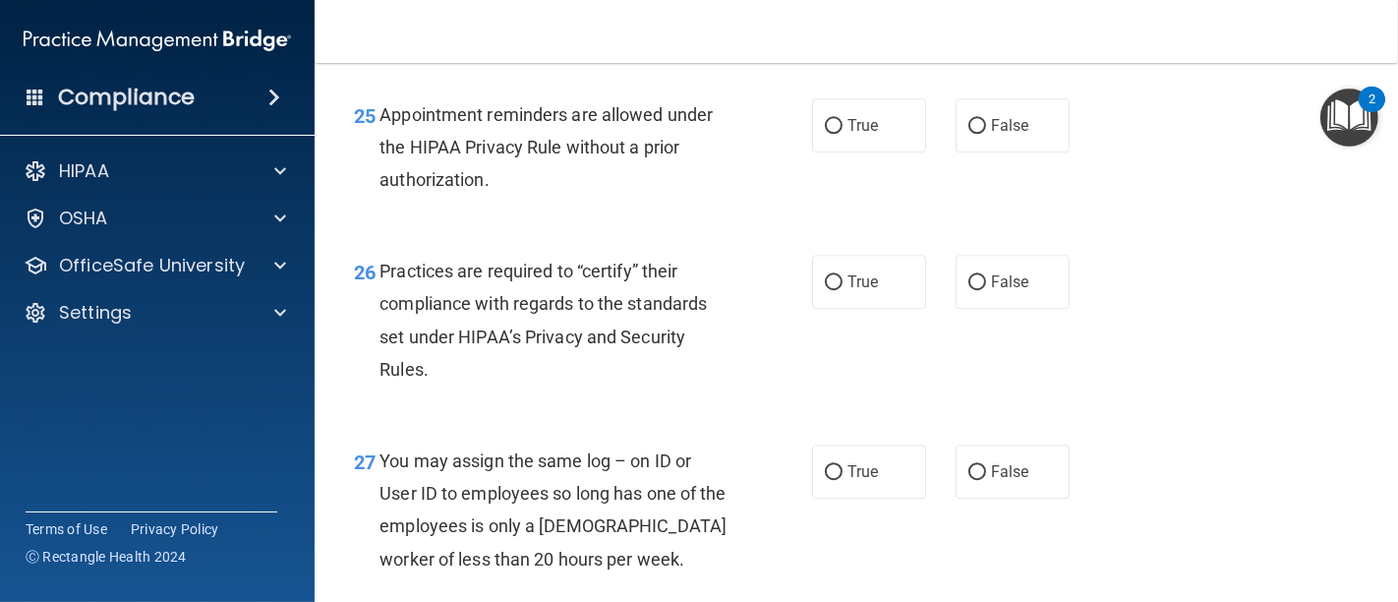
click at [566, 231] on div "25 Appointment reminders are allowed under the HIPAA Privacy Rule without a pri…" at bounding box center [856, 152] width 1034 height 157
click at [825, 134] on input "True" at bounding box center [834, 126] width 18 height 15
radio input "true"
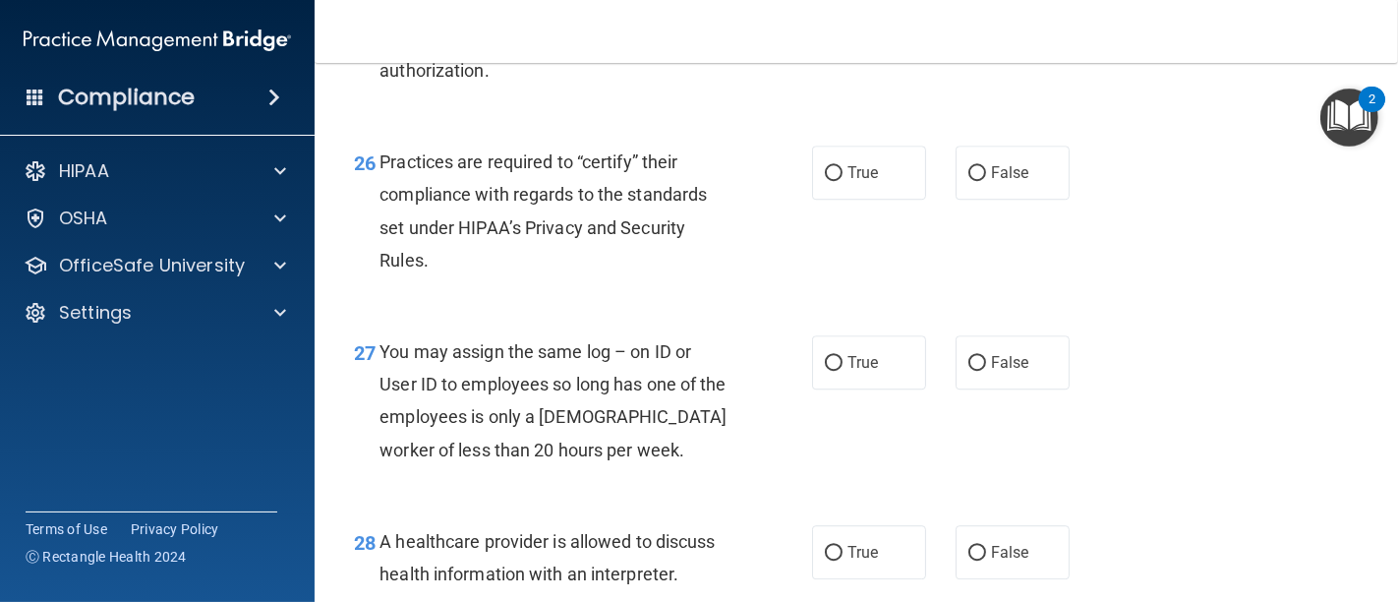
scroll to position [4696, 0]
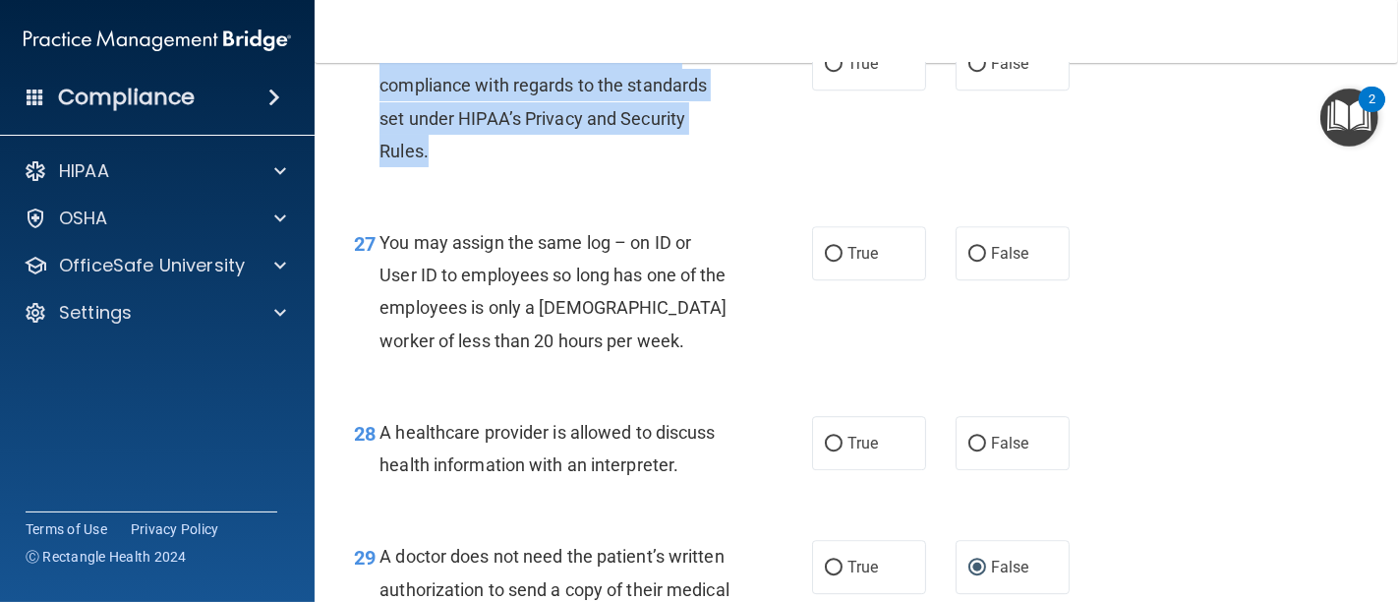
drag, startPoint x: 496, startPoint y: 214, endPoint x: 379, endPoint y: 119, distance: 150.9
click at [379, 119] on div "Practices are required to “certify” their compliance with regards to the standa…" at bounding box center [562, 101] width 366 height 131
click at [968, 72] on input "False" at bounding box center [977, 64] width 18 height 15
radio input "true"
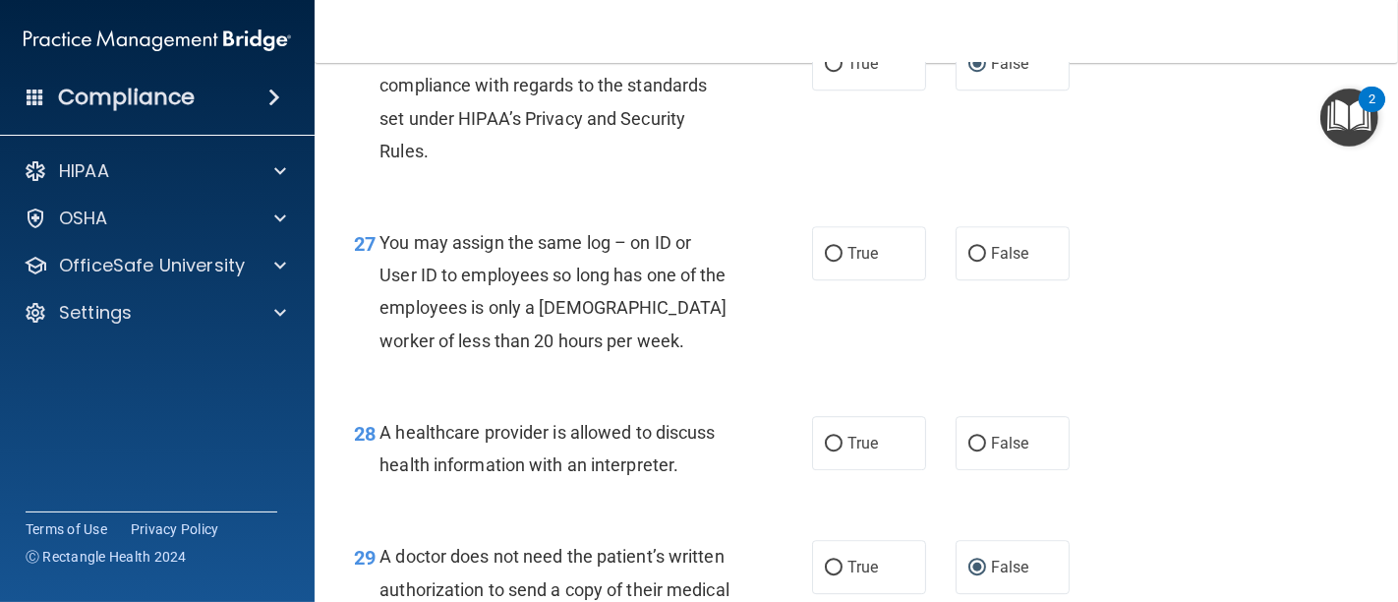
click at [752, 202] on div "26 Practices are required to “certify” their compliance with regards to the sta…" at bounding box center [856, 107] width 1034 height 190
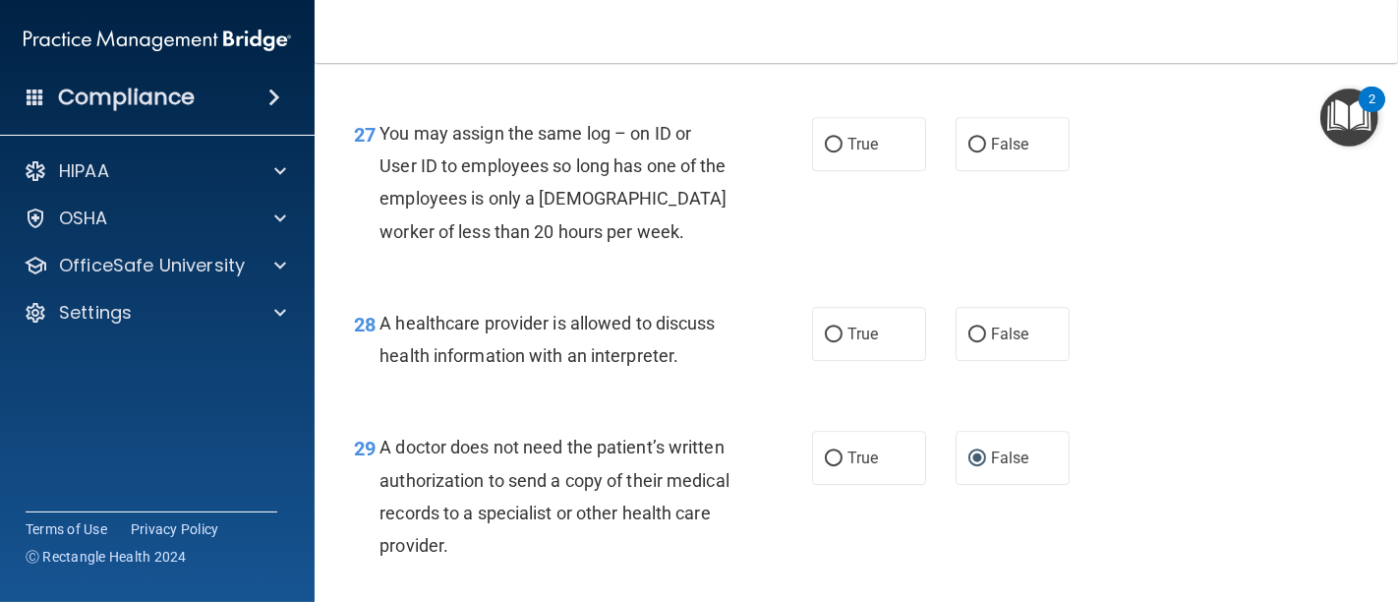
scroll to position [4915, 0]
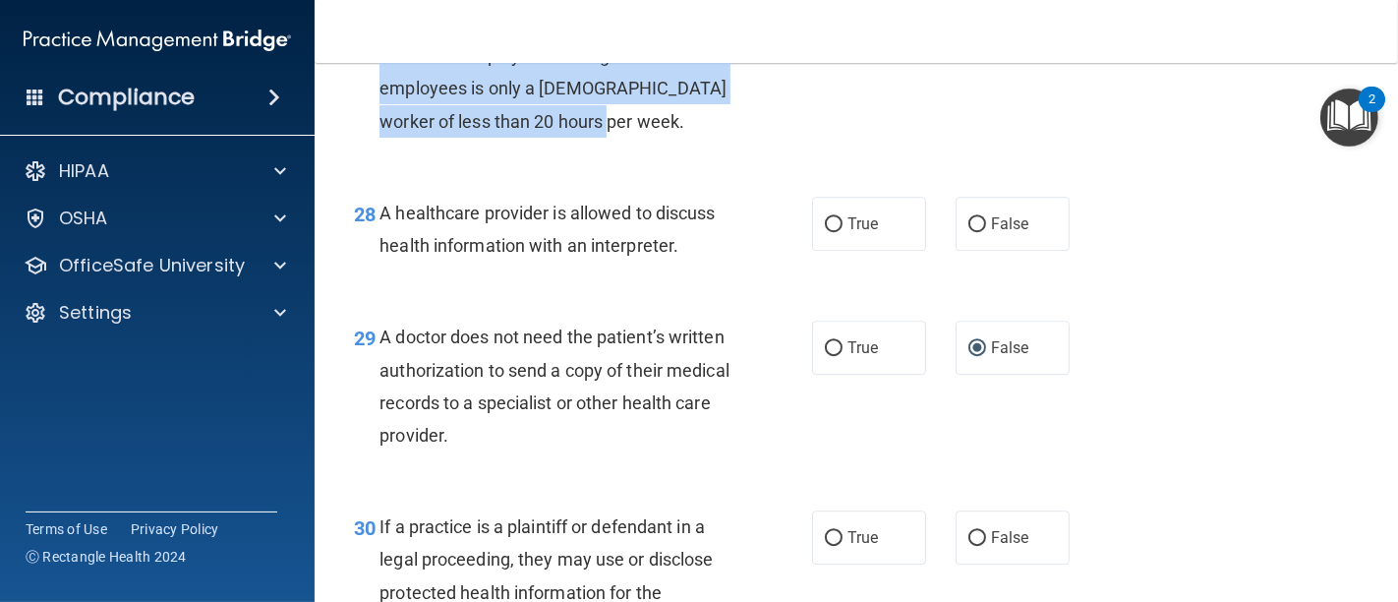
drag, startPoint x: 381, startPoint y: 83, endPoint x: 688, endPoint y: 198, distance: 327.6
click at [688, 138] on div "You may assign the same log – on ID or User ID to employees so long has one of …" at bounding box center [562, 72] width 366 height 131
click at [968, 42] on input "False" at bounding box center [977, 35] width 18 height 15
radio input "true"
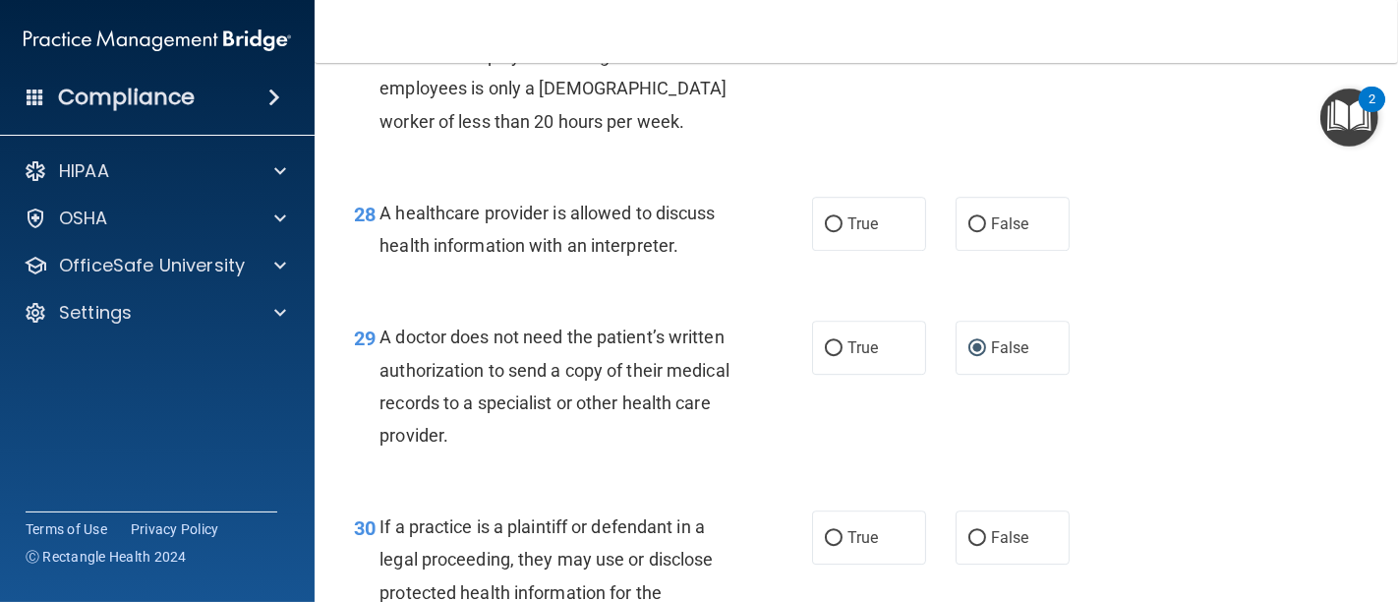
click at [780, 172] on div "27 You may assign the same log – on ID or User ID to employees so long has one …" at bounding box center [856, 77] width 1034 height 190
click at [826, 232] on input "True" at bounding box center [834, 224] width 18 height 15
radio input "true"
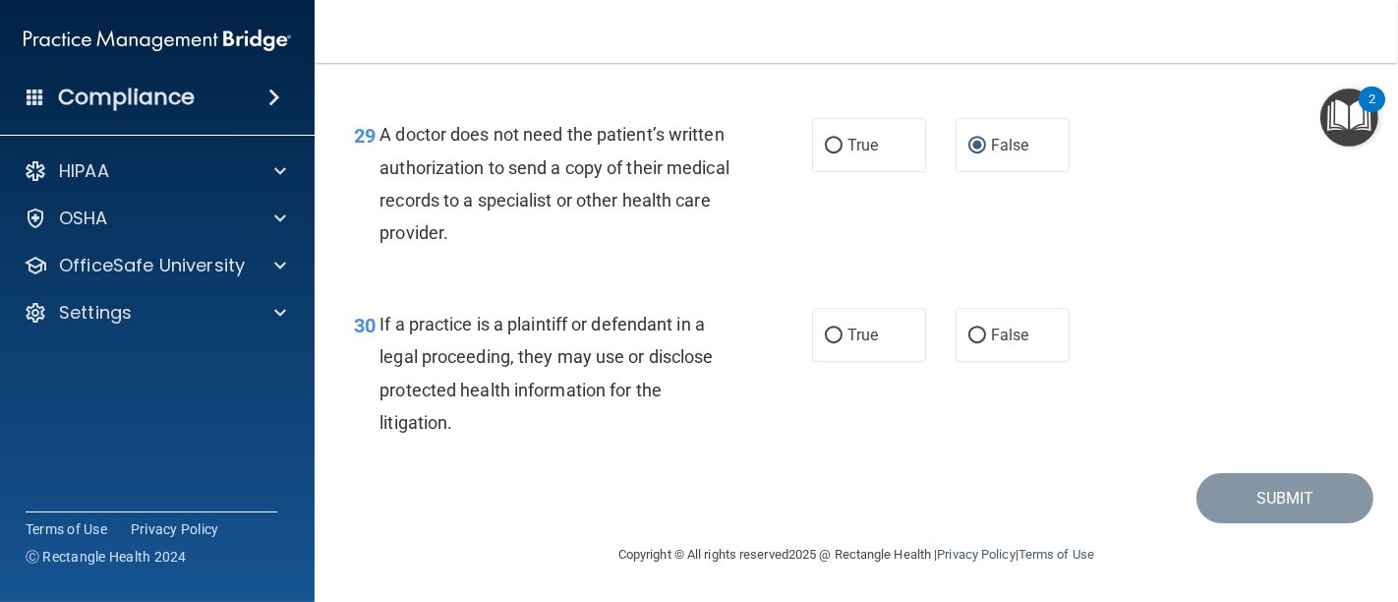
scroll to position [5180, 0]
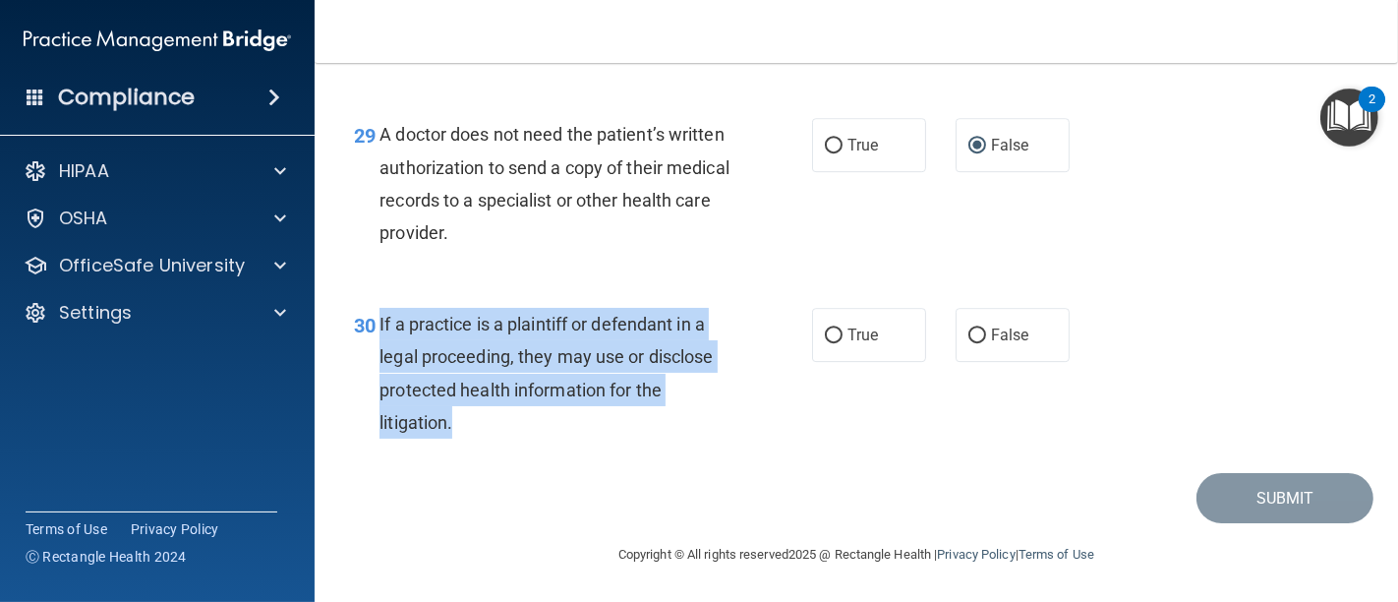
drag, startPoint x: 485, startPoint y: 431, endPoint x: 378, endPoint y: 320, distance: 152.9
click at [379, 320] on div "If a practice is a plaintiff or defendant in a legal proceeding, they may use o…" at bounding box center [562, 373] width 366 height 131
click at [829, 333] on input "True" at bounding box center [834, 335] width 18 height 15
radio input "true"
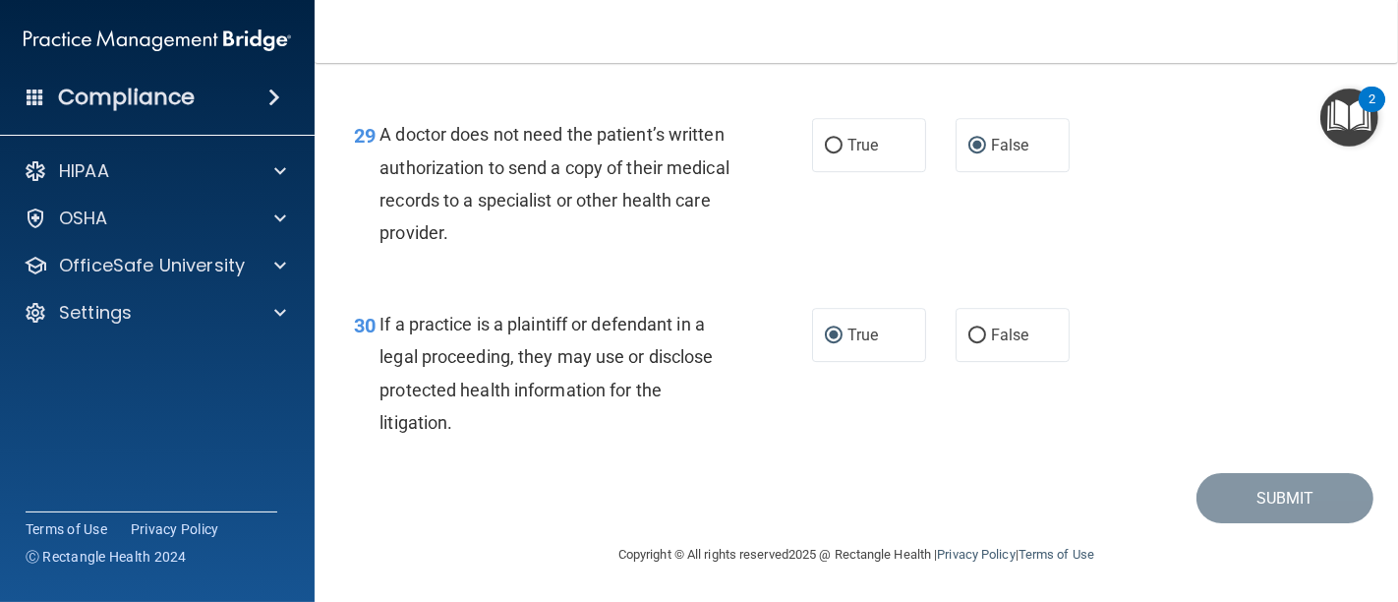
click at [1036, 516] on div "Submit" at bounding box center [856, 498] width 1034 height 50
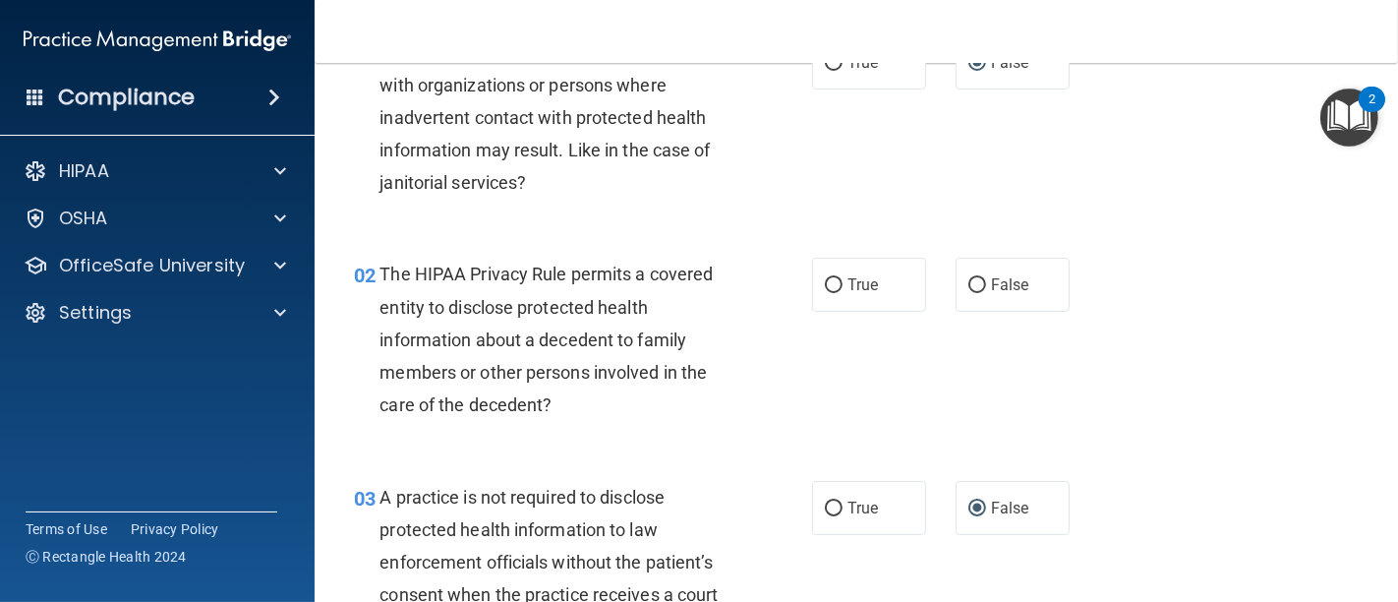
scroll to position [46, 0]
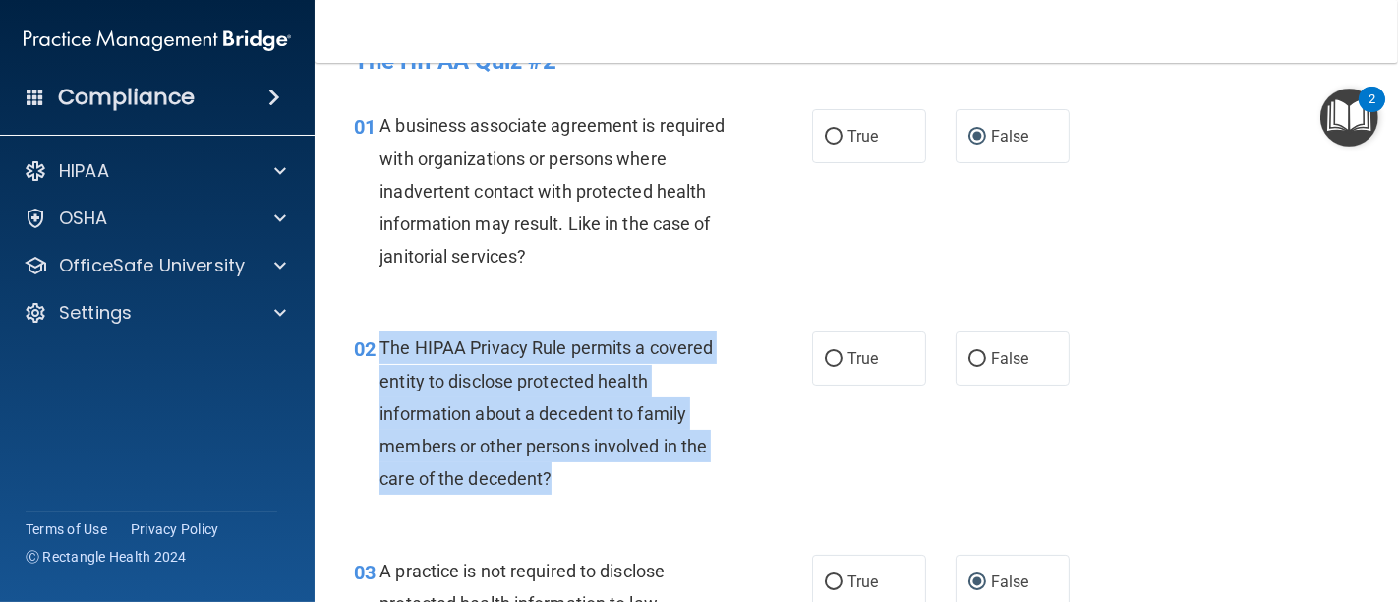
drag, startPoint x: 567, startPoint y: 477, endPoint x: 376, endPoint y: 356, distance: 225.8
click at [376, 356] on div "02 The HIPAA Privacy Rule permits a covered entity to disclose protected health…" at bounding box center [582, 417] width 517 height 173
click at [825, 361] on input "True" at bounding box center [834, 359] width 18 height 15
radio input "true"
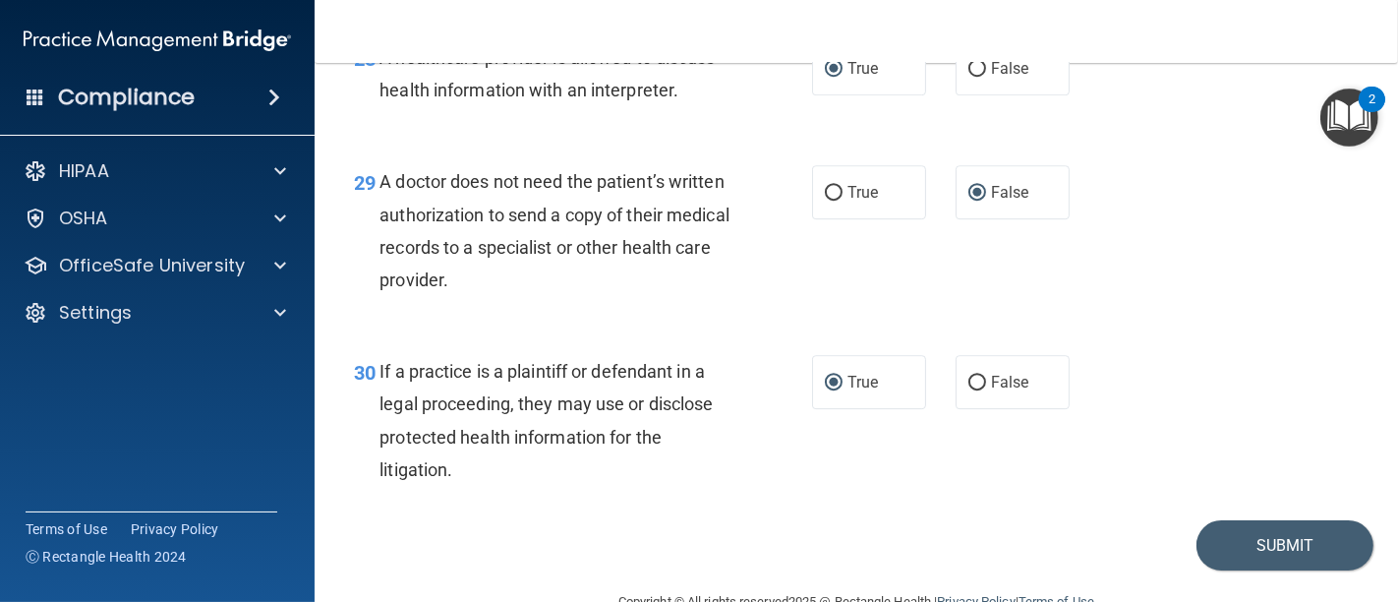
scroll to position [5180, 0]
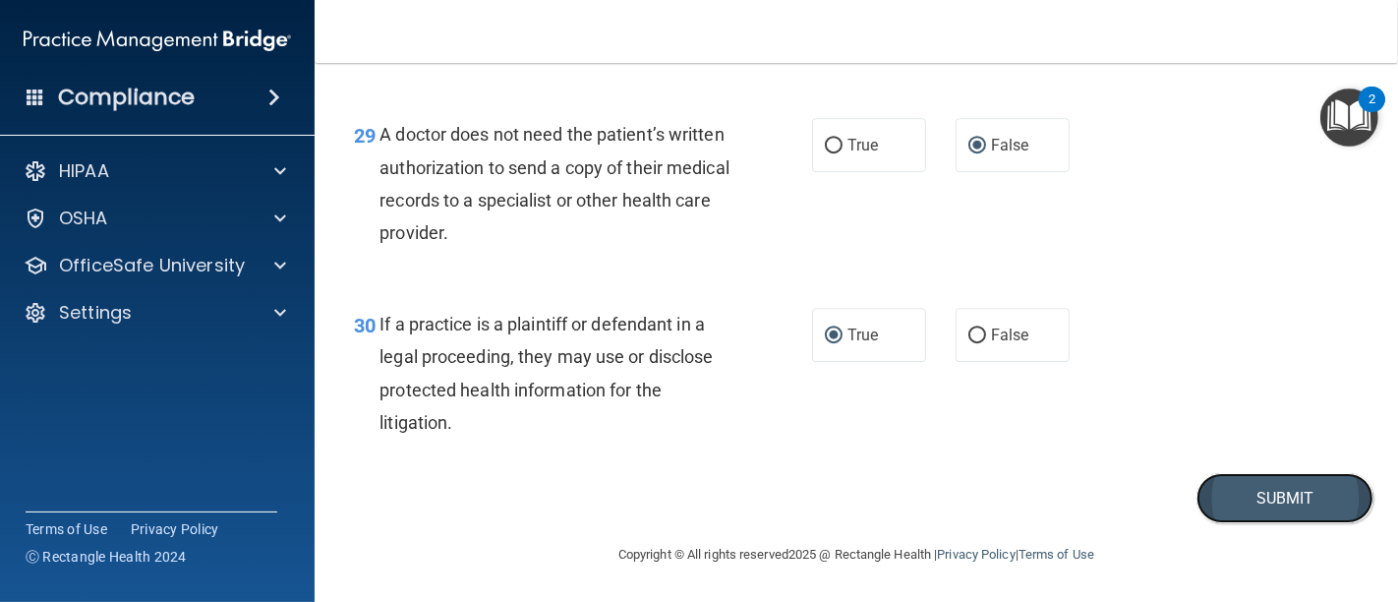
click at [1293, 491] on button "Submit" at bounding box center [1284, 498] width 177 height 50
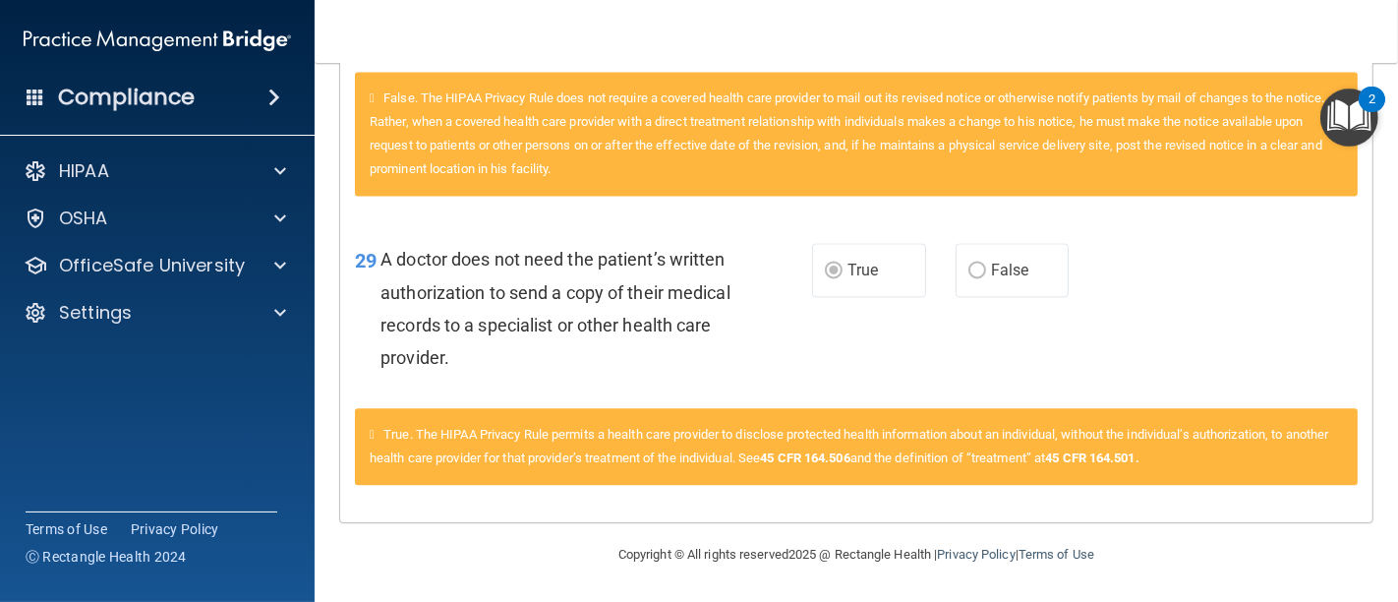
scroll to position [3713, 0]
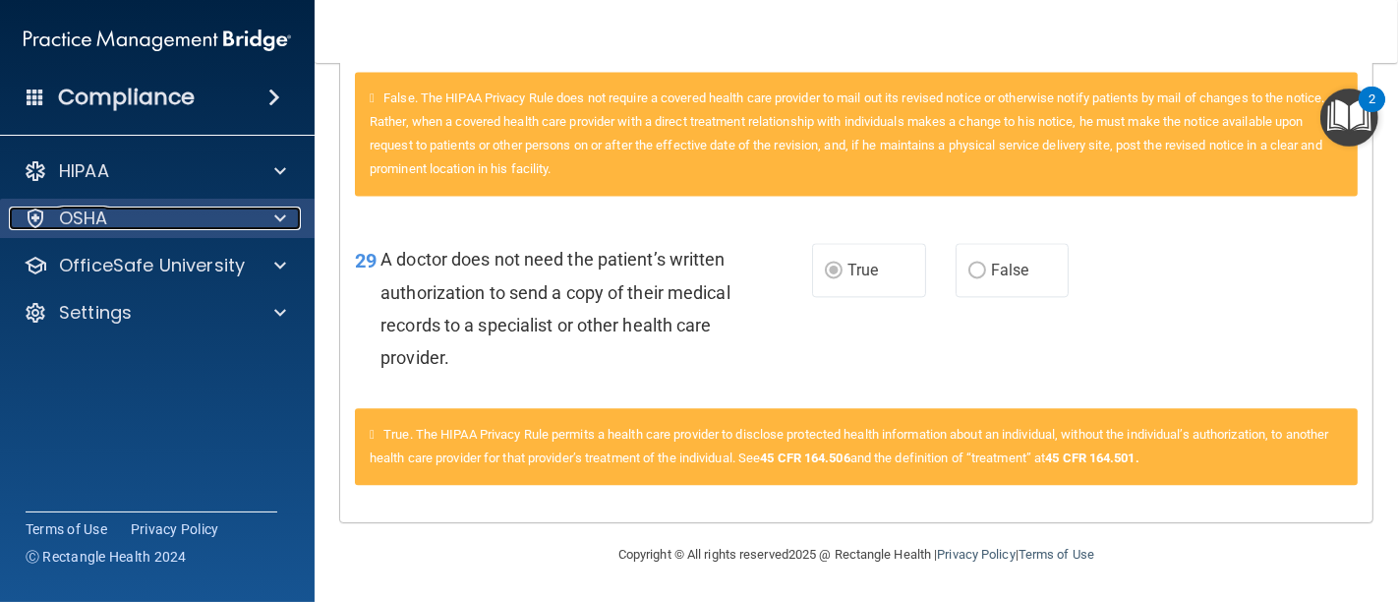
click at [99, 211] on p "OSHA" at bounding box center [83, 218] width 49 height 24
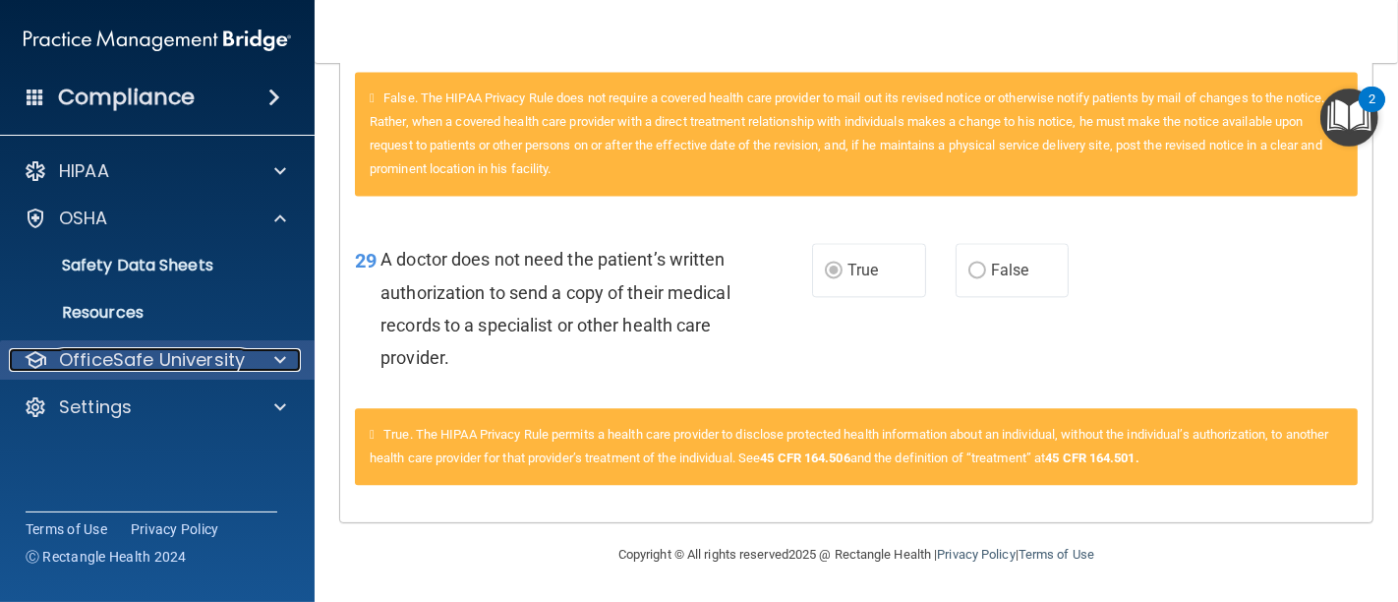
click at [101, 363] on p "OfficeSafe University" at bounding box center [152, 360] width 186 height 24
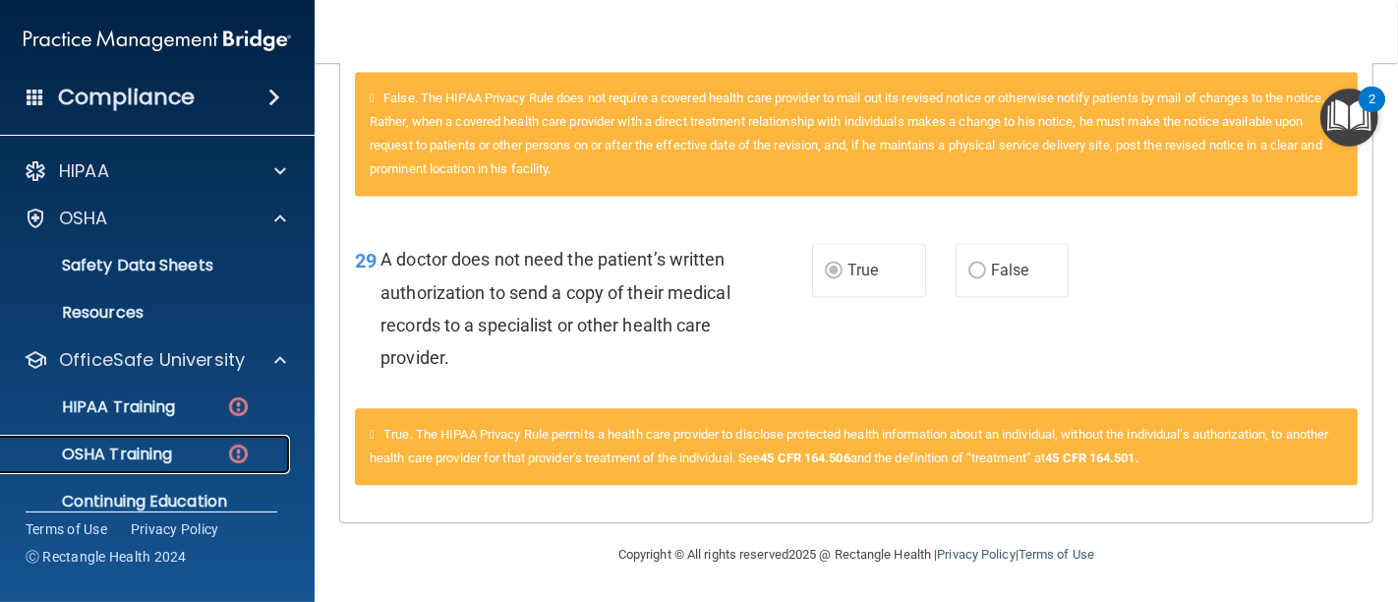
click at [127, 449] on p "OSHA Training" at bounding box center [92, 454] width 159 height 20
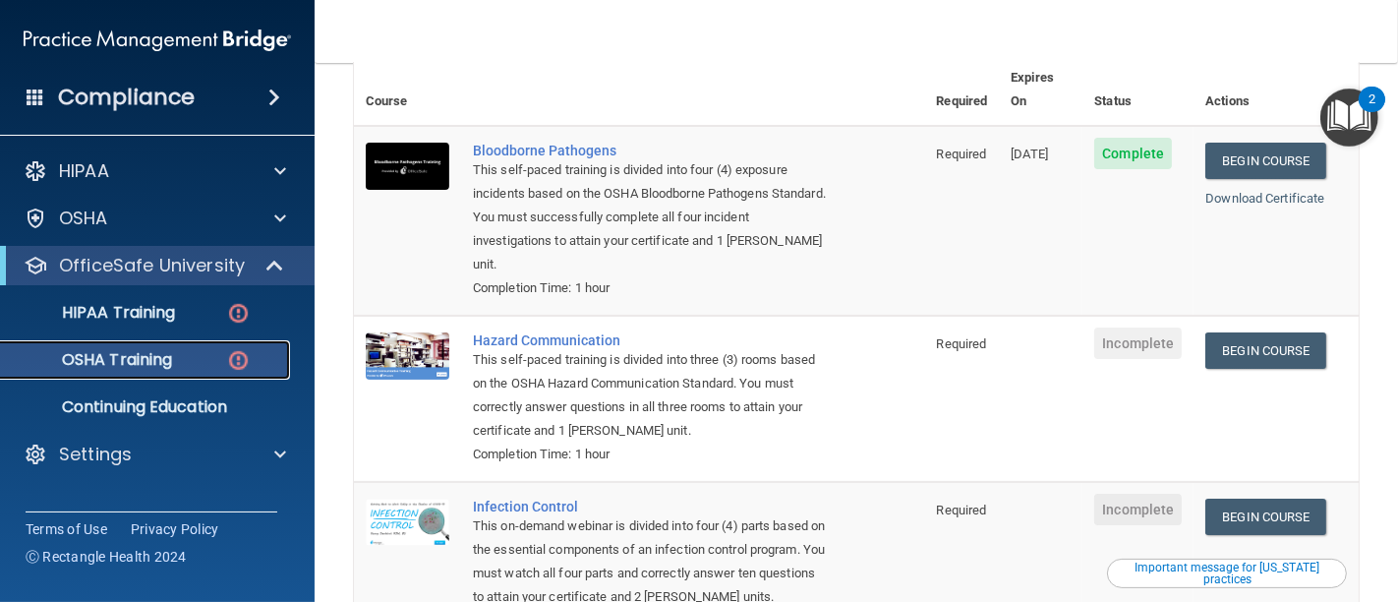
scroll to position [218, 0]
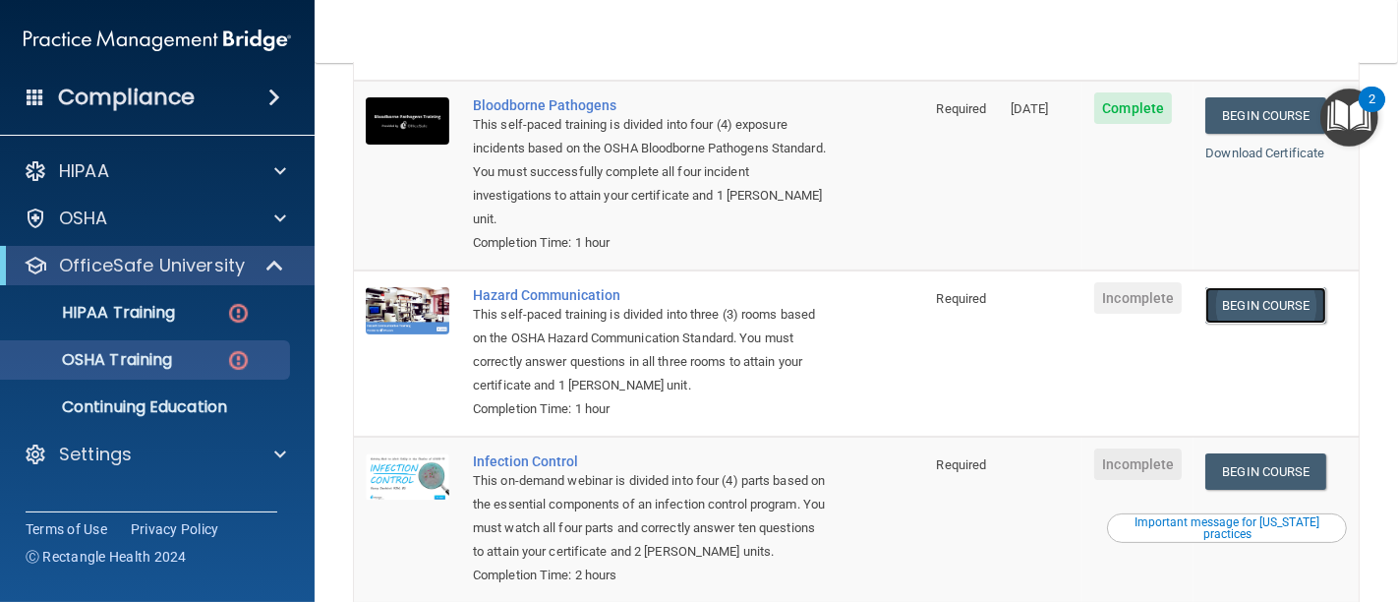
click at [1236, 287] on link "Begin Course" at bounding box center [1265, 305] width 120 height 36
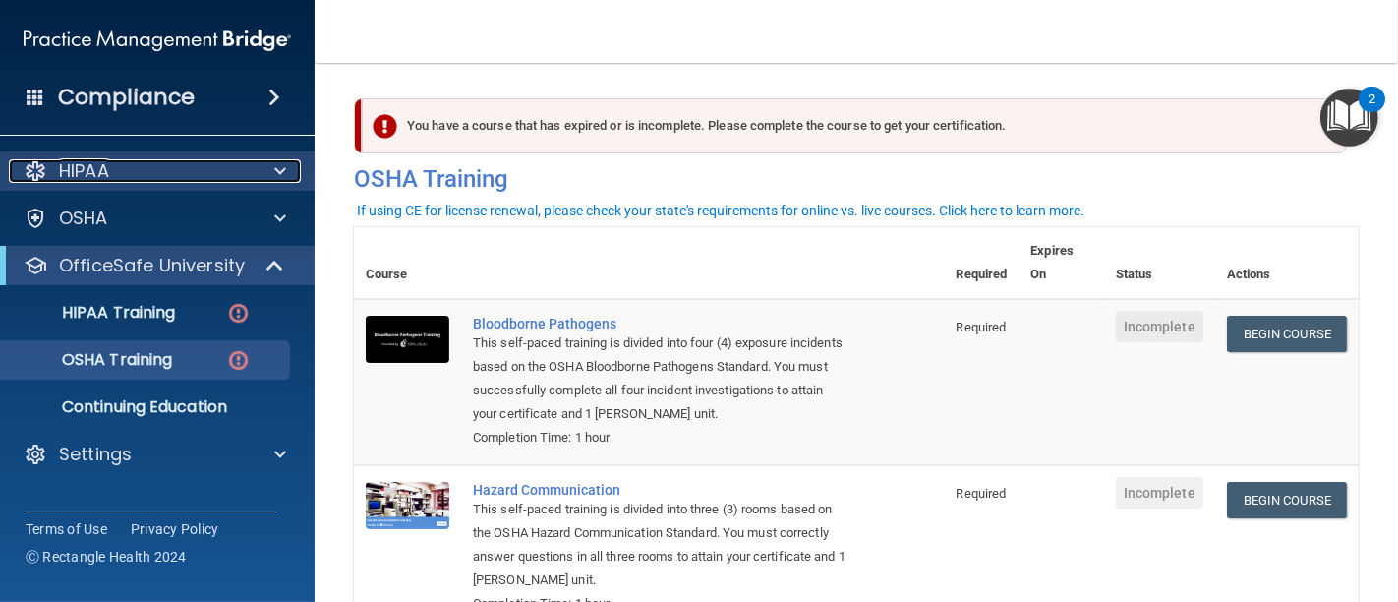
click at [158, 160] on div "HIPAA" at bounding box center [131, 171] width 244 height 24
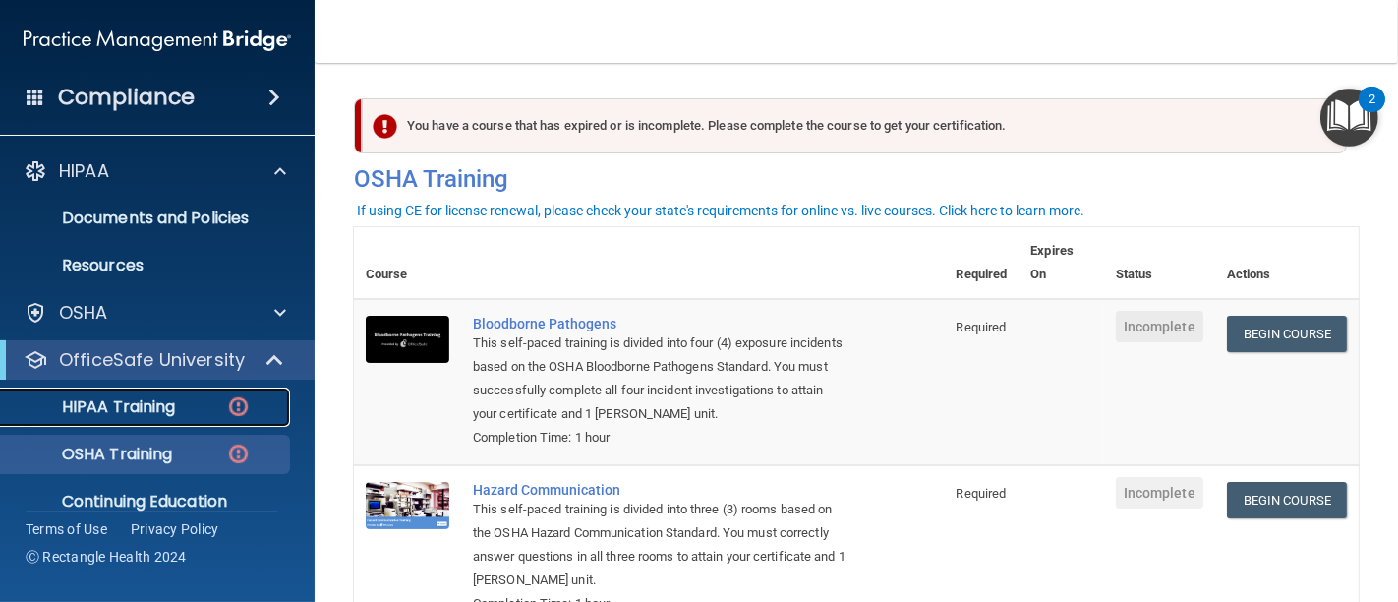
click at [164, 400] on p "HIPAA Training" at bounding box center [94, 407] width 162 height 20
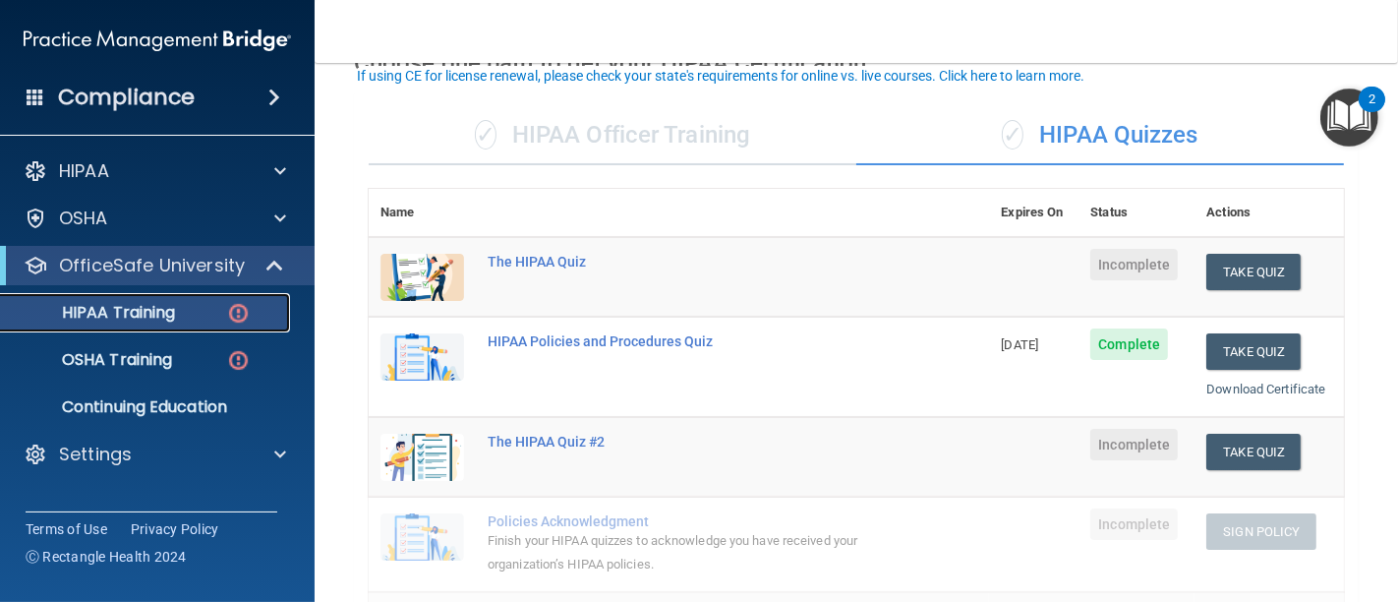
scroll to position [218, 0]
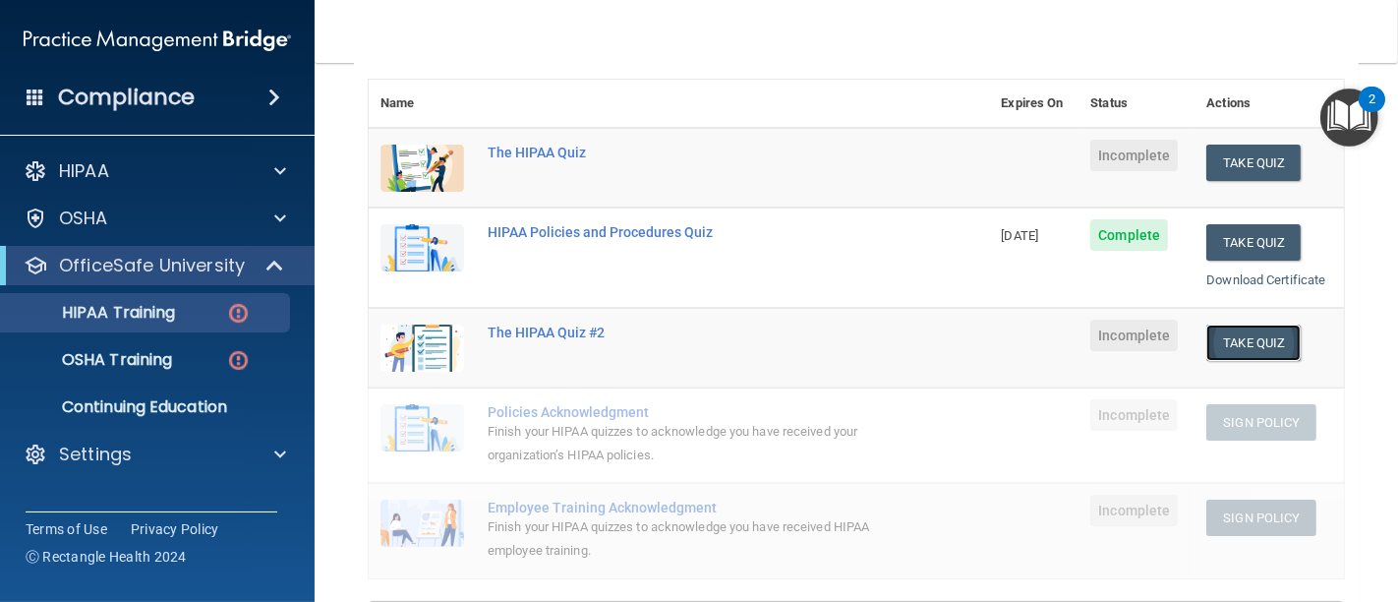
click at [1254, 341] on button "Take Quiz" at bounding box center [1253, 342] width 94 height 36
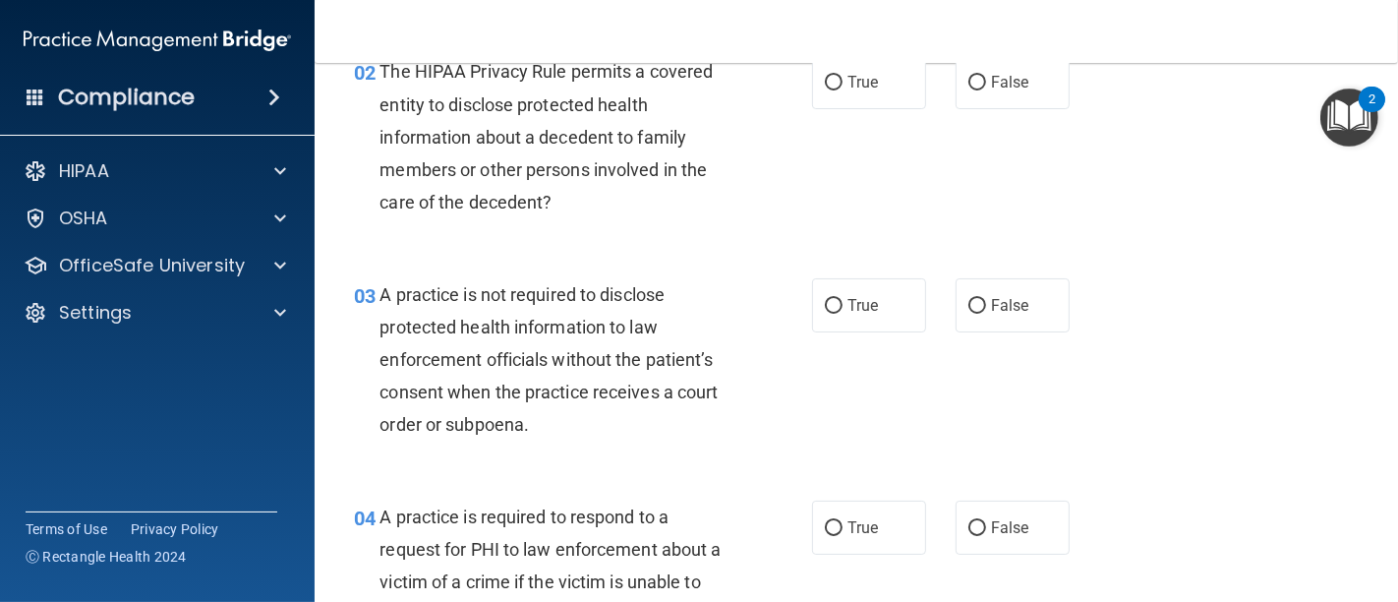
scroll to position [436, 0]
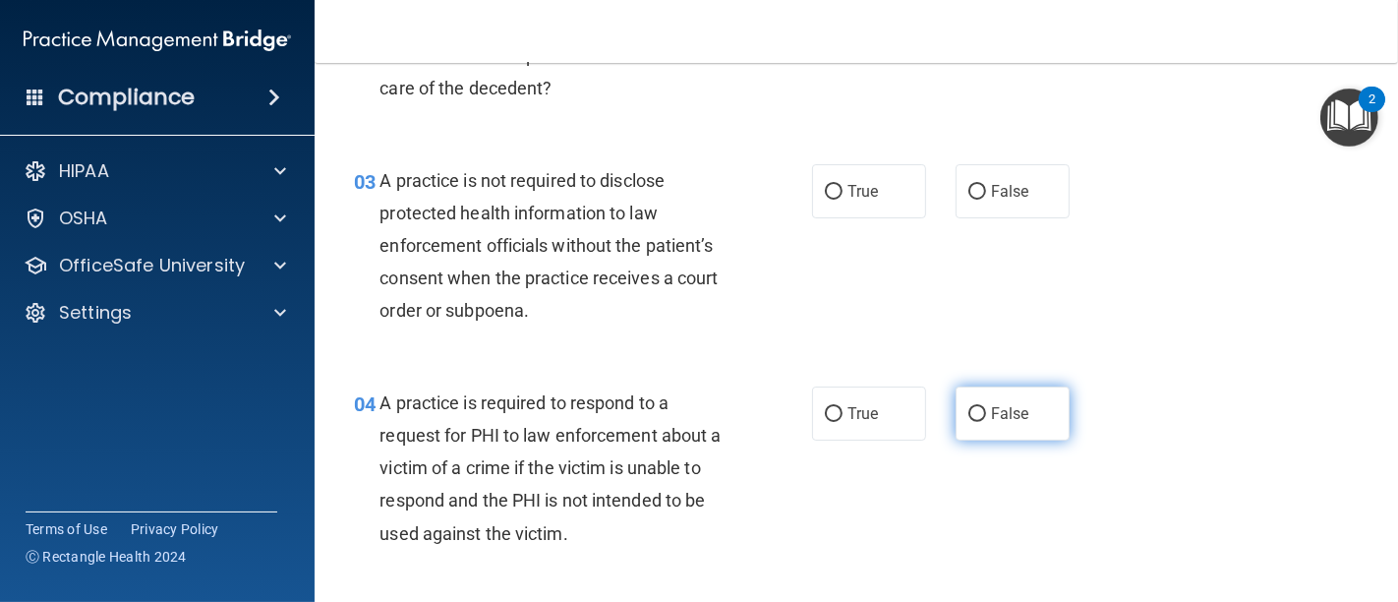
click at [968, 412] on input "False" at bounding box center [977, 414] width 18 height 15
radio input "true"
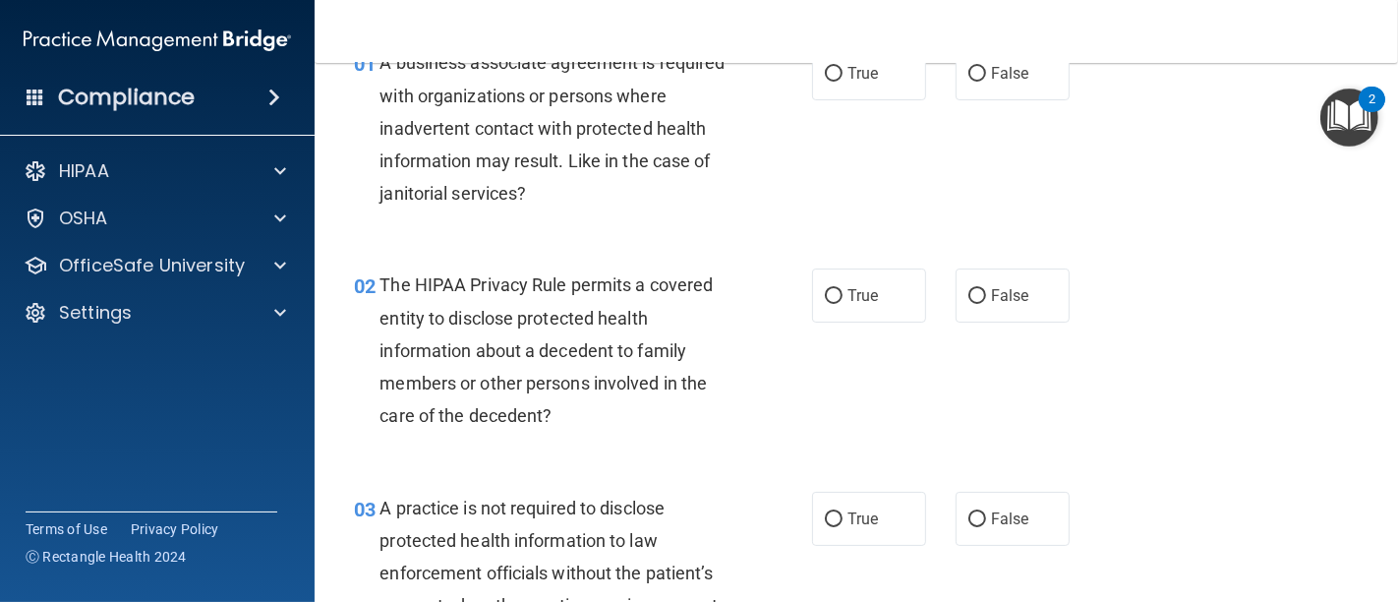
scroll to position [0, 0]
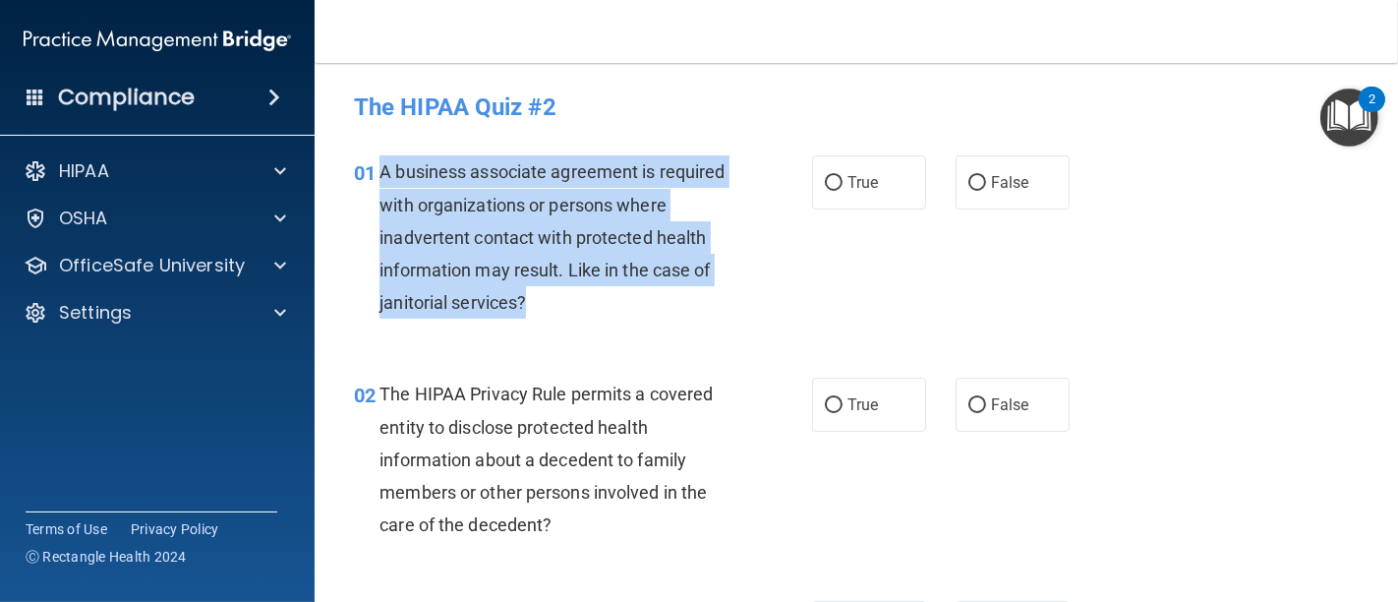
drag, startPoint x: 607, startPoint y: 307, endPoint x: 378, endPoint y: 157, distance: 272.6
click at [379, 157] on div "A business associate agreement is required with organizations or persons where …" at bounding box center [562, 236] width 366 height 163
copy span "A business associate agreement is required with organizations or persons where …"
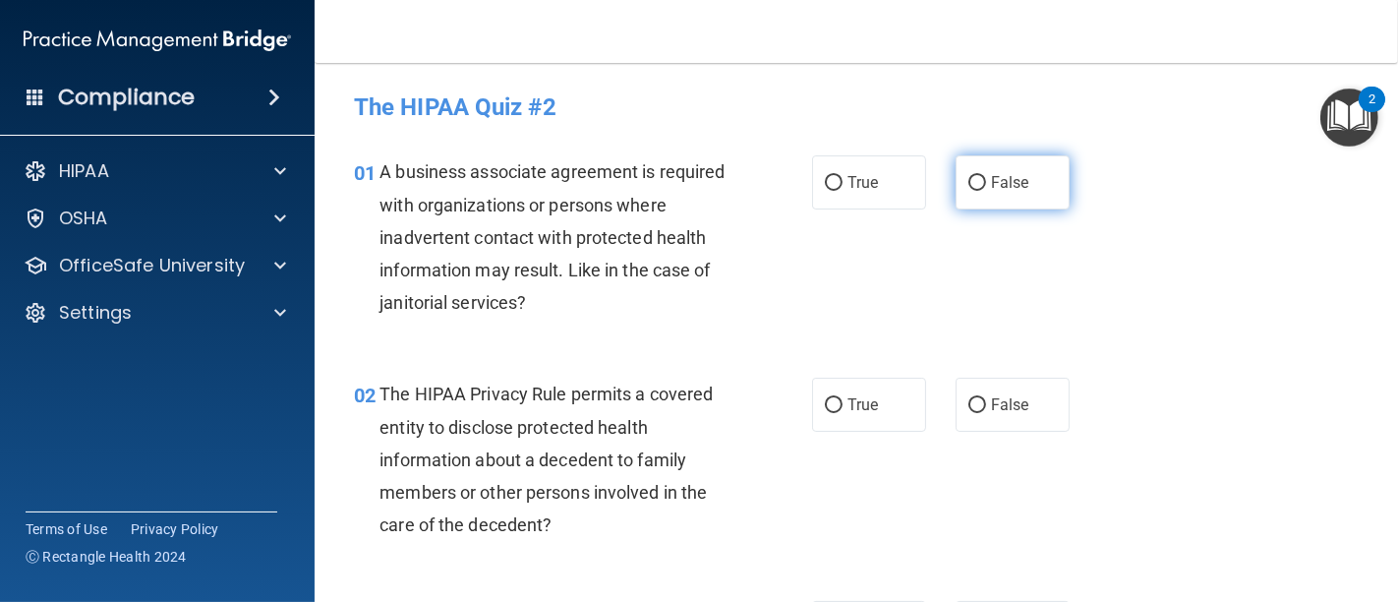
click at [955, 184] on label "False" at bounding box center [1012, 182] width 114 height 54
click at [968, 184] on input "False" at bounding box center [977, 183] width 18 height 15
radio input "true"
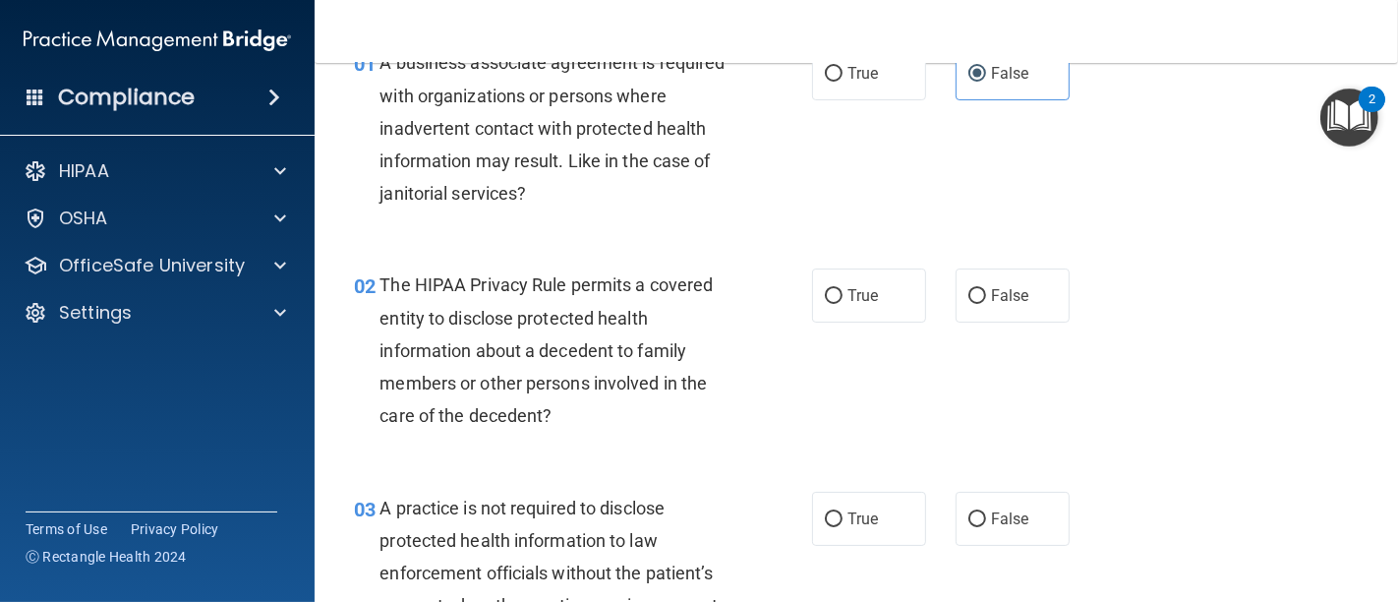
scroll to position [218, 0]
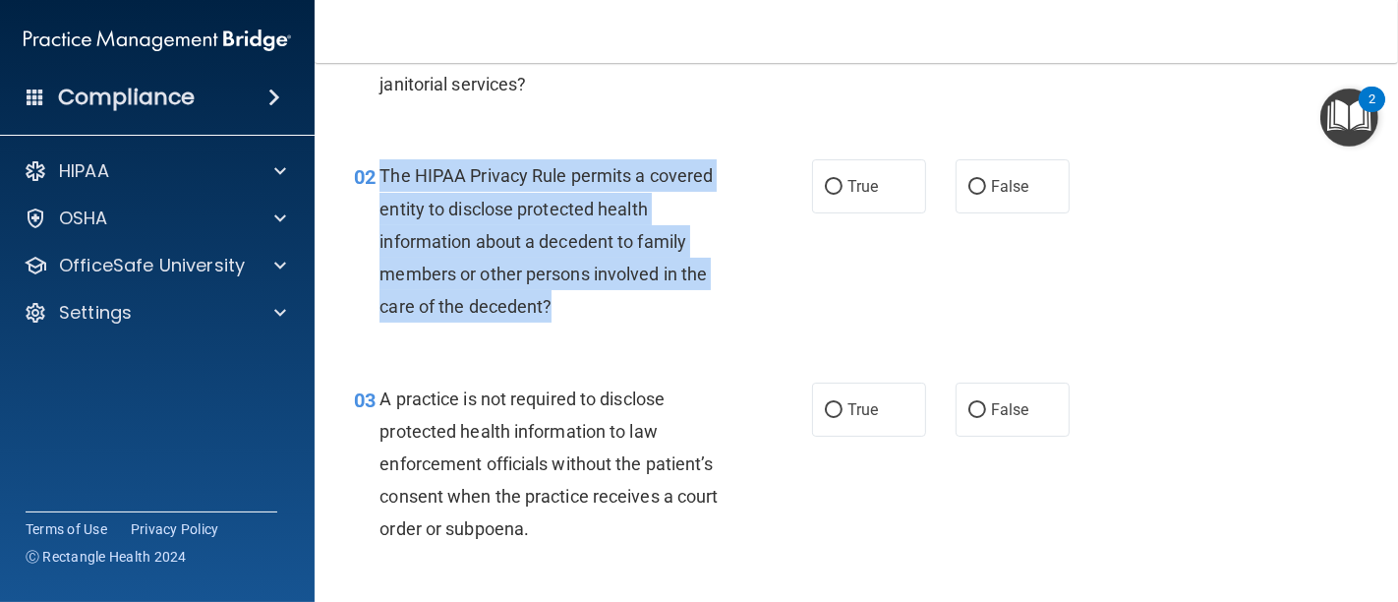
drag, startPoint x: 599, startPoint y: 316, endPoint x: 377, endPoint y: 163, distance: 268.6
click at [377, 163] on div "02 The HIPAA Privacy Rule permits a covered entity to disclose protected health…" at bounding box center [582, 245] width 517 height 173
copy div "The HIPAA Privacy Rule permits a covered entity to disclose protected health in…"
click at [826, 190] on input "True" at bounding box center [834, 187] width 18 height 15
radio input "true"
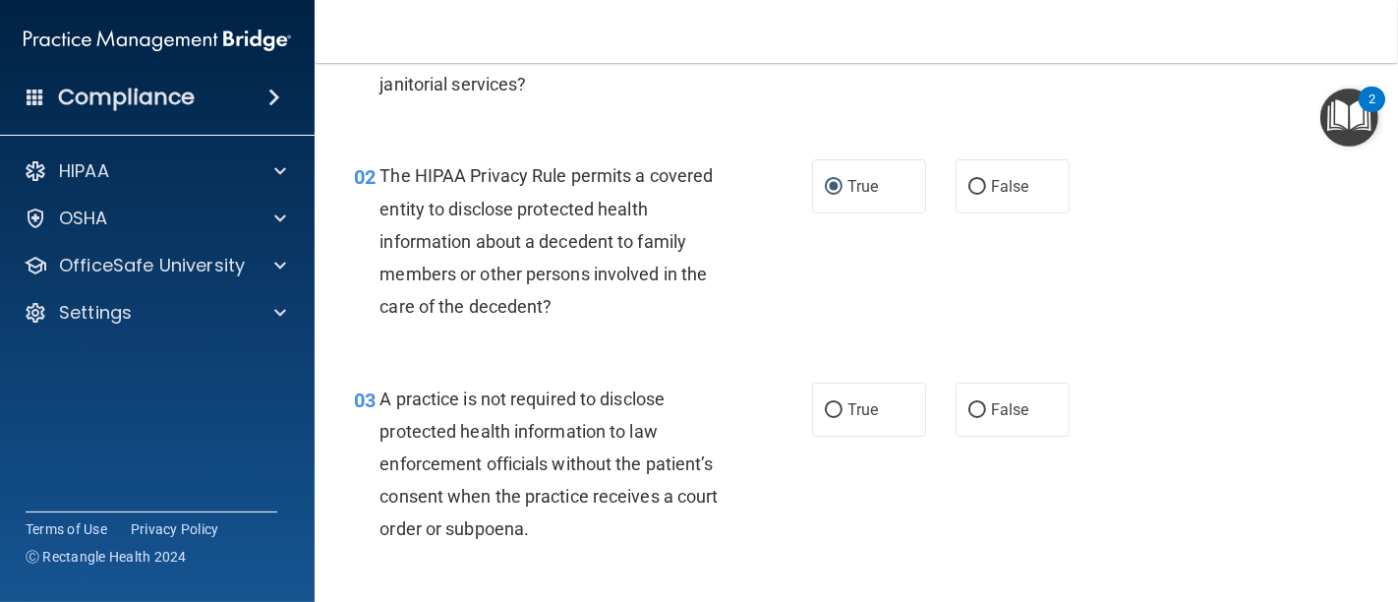
click at [744, 340] on div "02 The HIPAA Privacy Rule permits a covered entity to disclose protected health…" at bounding box center [856, 246] width 1034 height 222
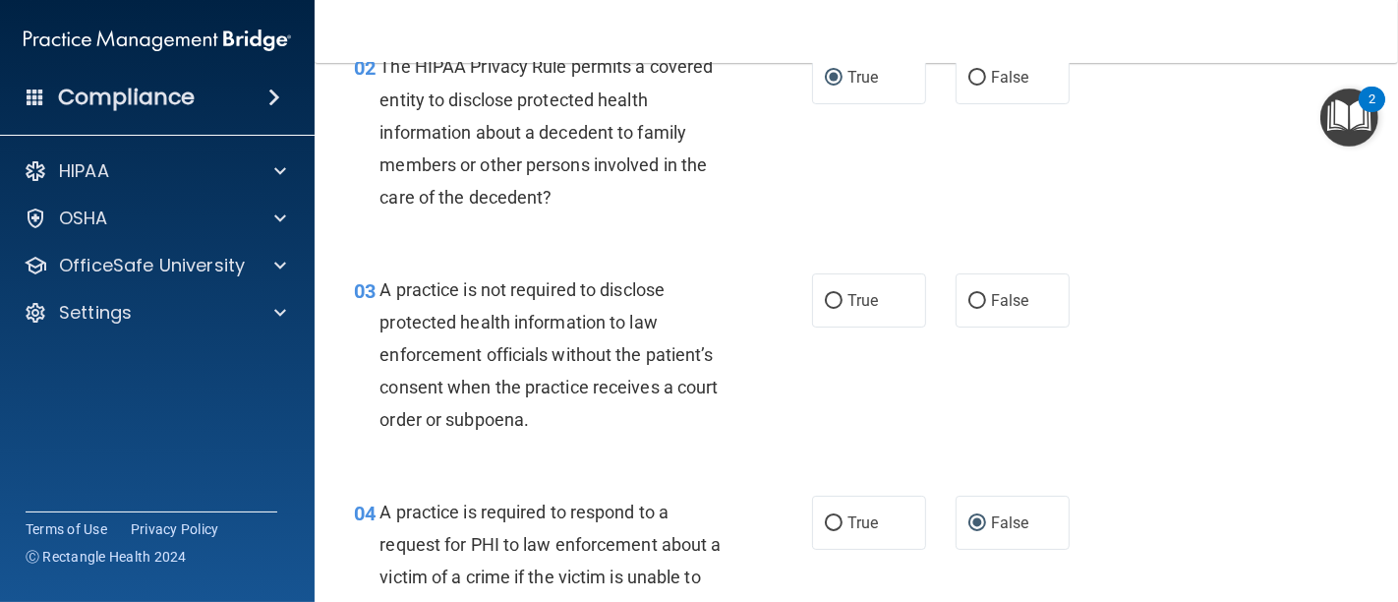
scroll to position [436, 0]
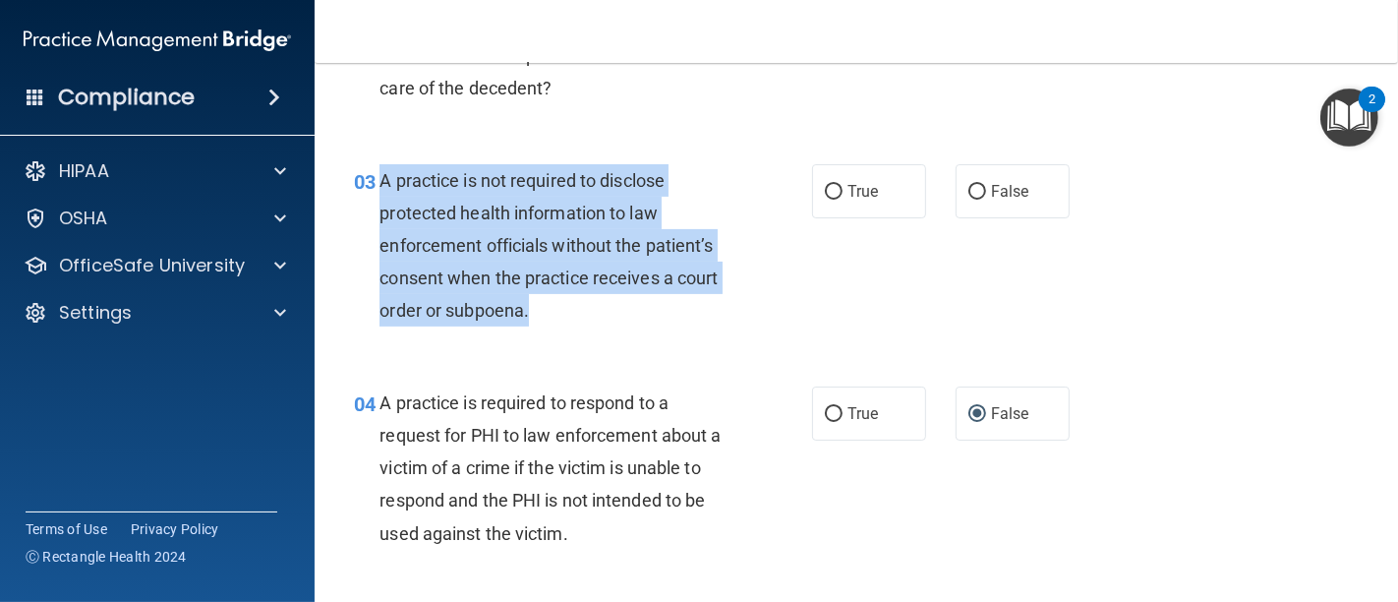
drag, startPoint x: 534, startPoint y: 321, endPoint x: 382, endPoint y: 178, distance: 208.6
click at [382, 178] on div "A practice is not required to disclose protected health information to law enfo…" at bounding box center [562, 245] width 366 height 163
copy span "A practice is not required to disclose protected health information to law enfo…"
click at [970, 189] on input "False" at bounding box center [977, 192] width 18 height 15
radio input "true"
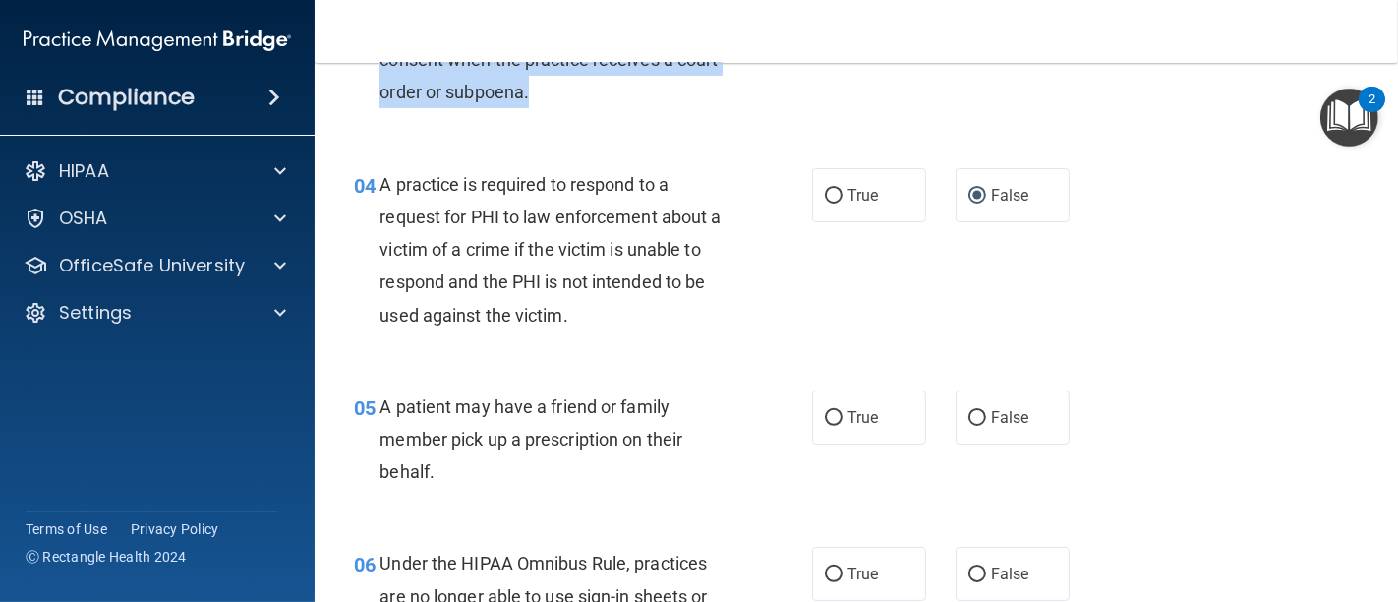
scroll to position [764, 0]
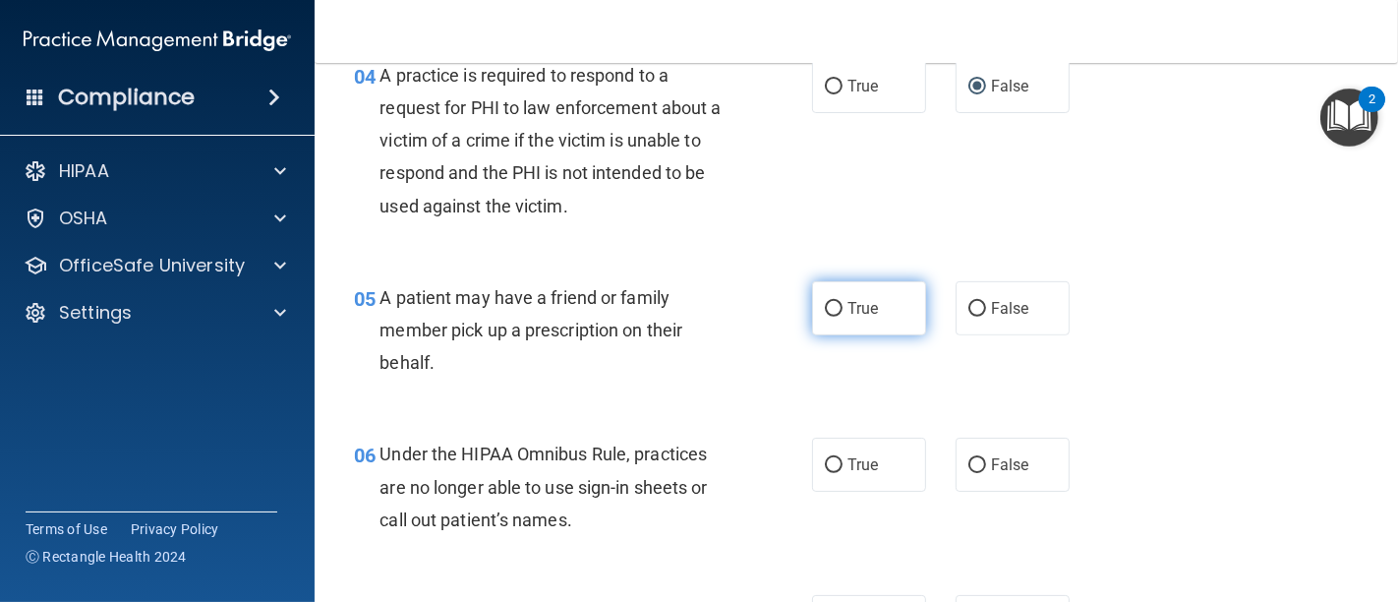
click at [832, 302] on input "True" at bounding box center [834, 309] width 18 height 15
radio input "true"
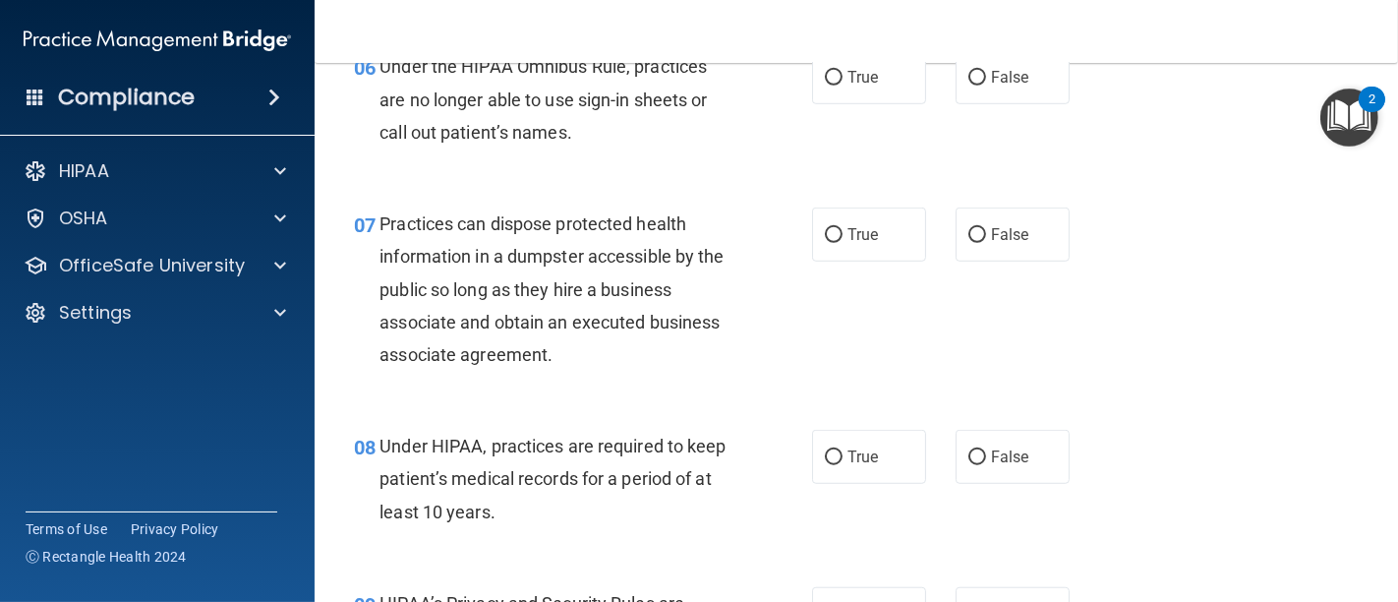
scroll to position [1201, 0]
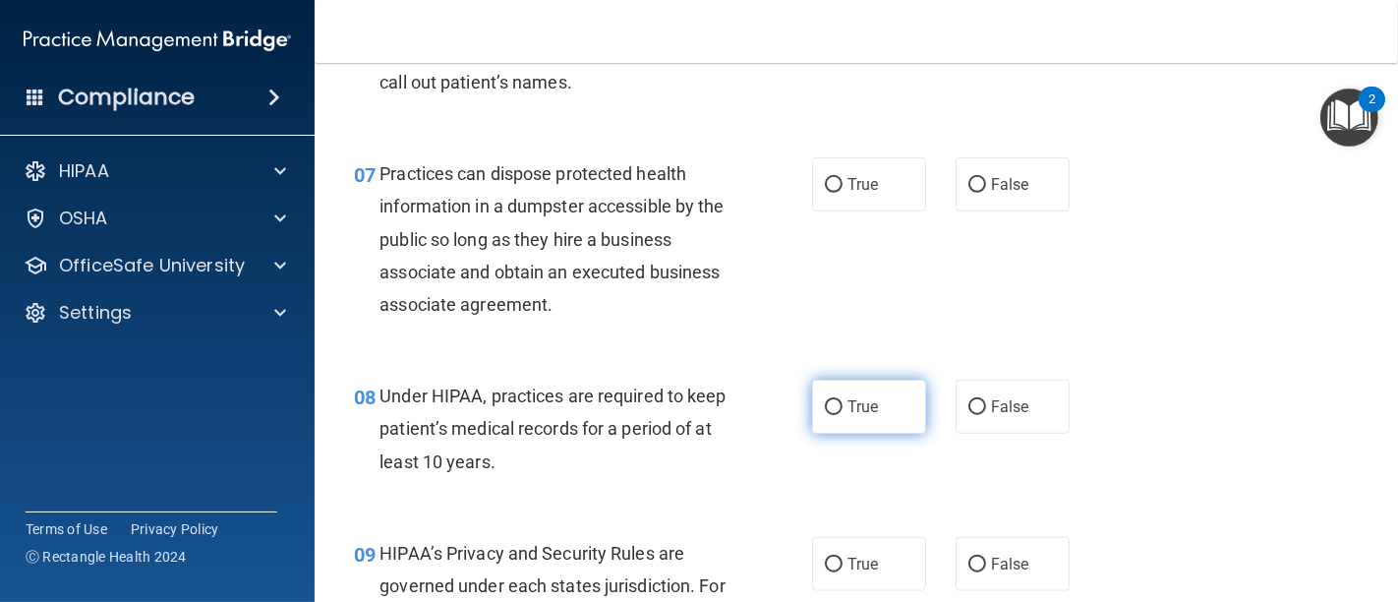
click at [825, 403] on input "True" at bounding box center [834, 407] width 18 height 15
radio input "true"
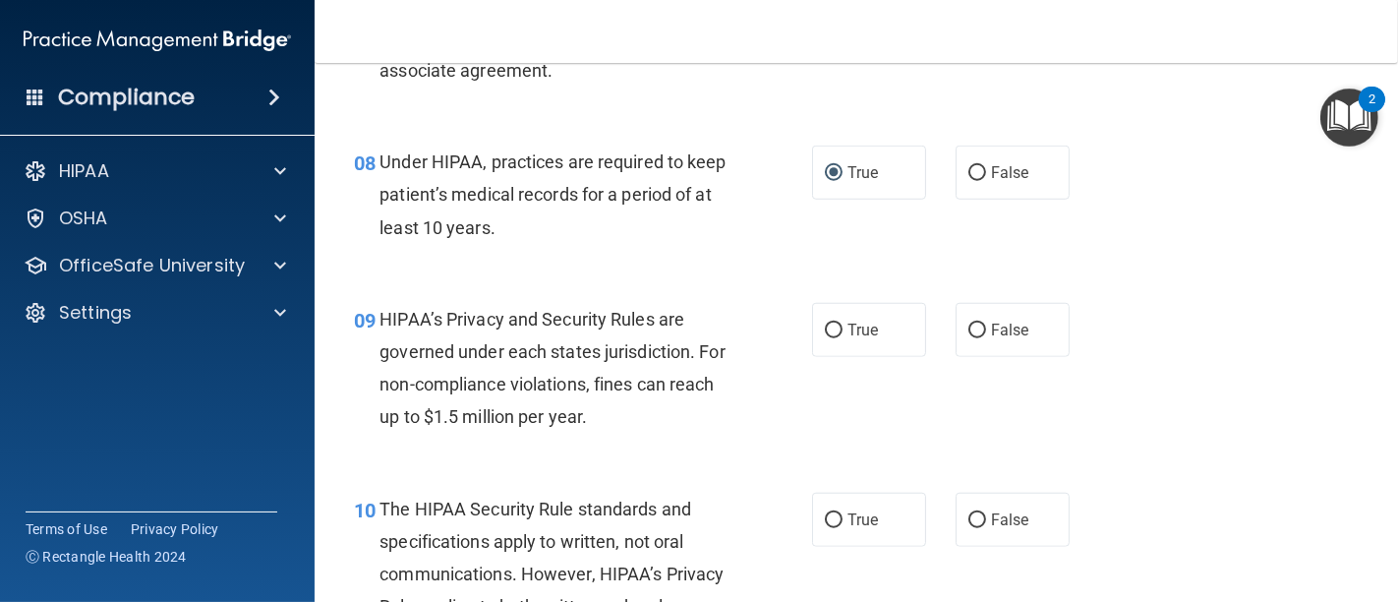
scroll to position [1529, 0]
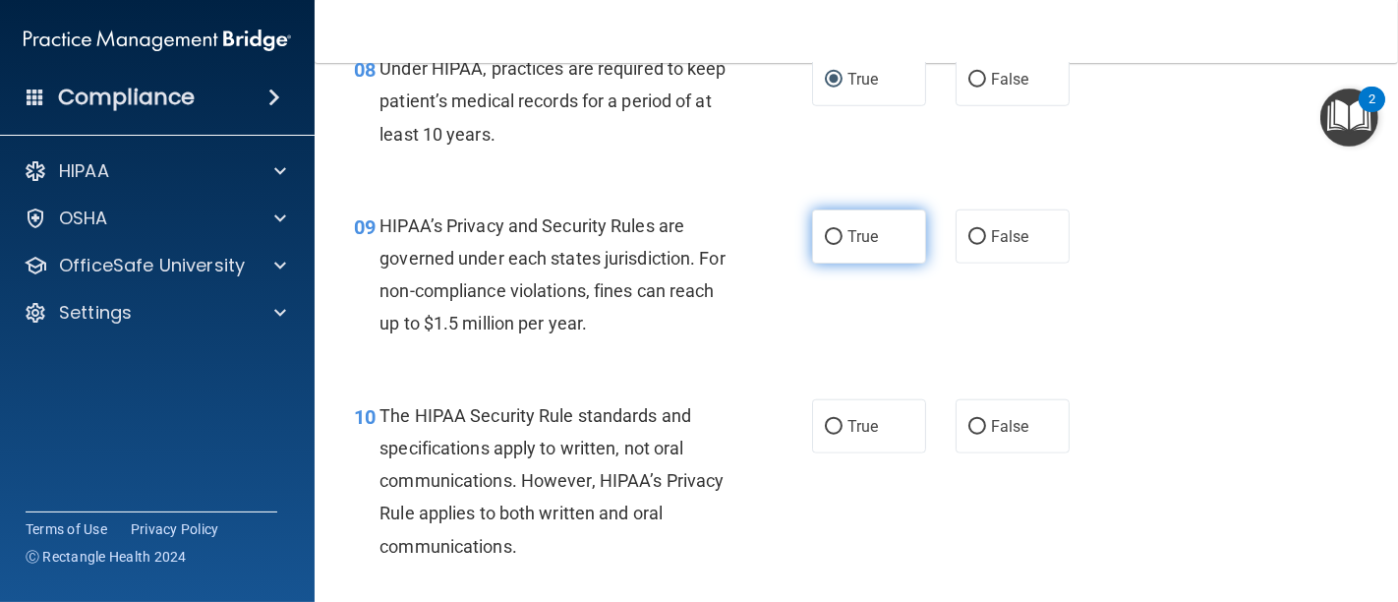
click at [825, 237] on input "True" at bounding box center [834, 237] width 18 height 15
radio input "true"
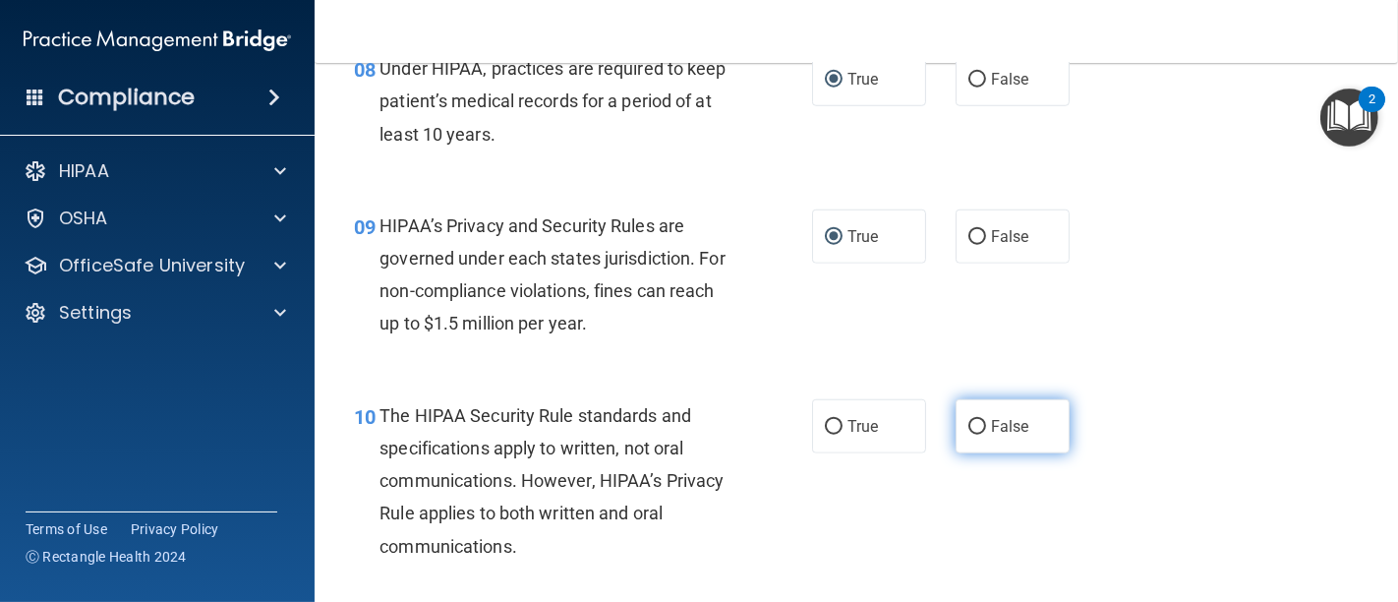
click at [968, 422] on input "False" at bounding box center [977, 427] width 18 height 15
radio input "true"
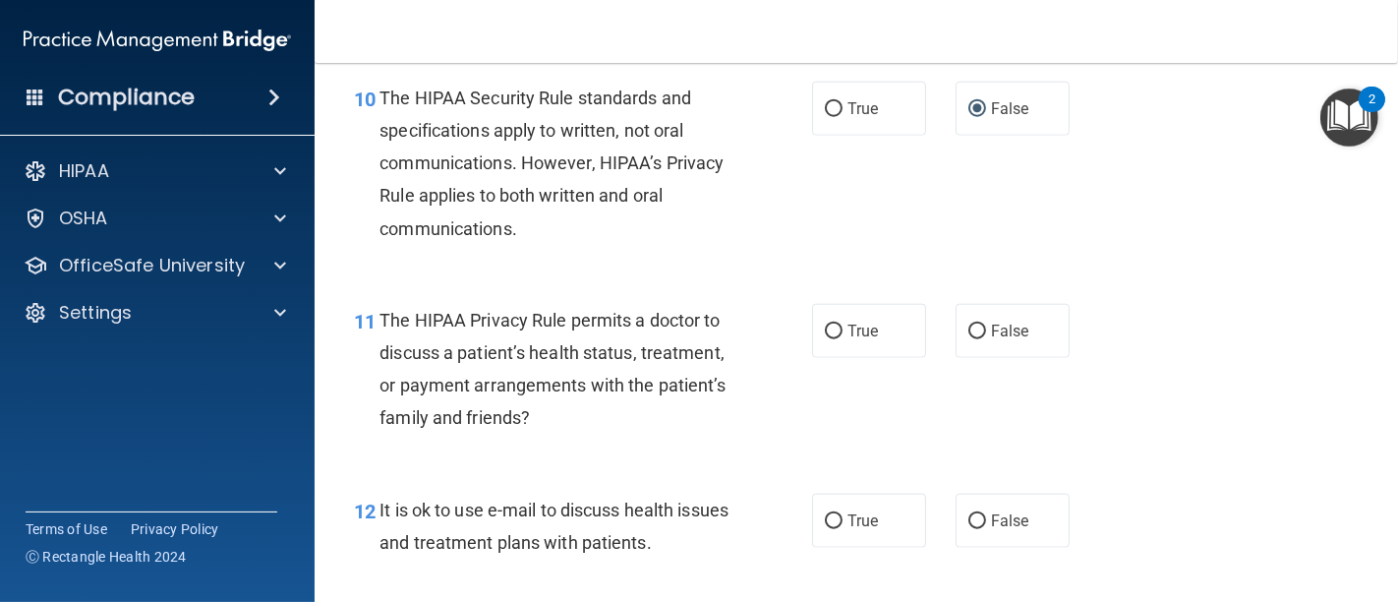
scroll to position [1856, 0]
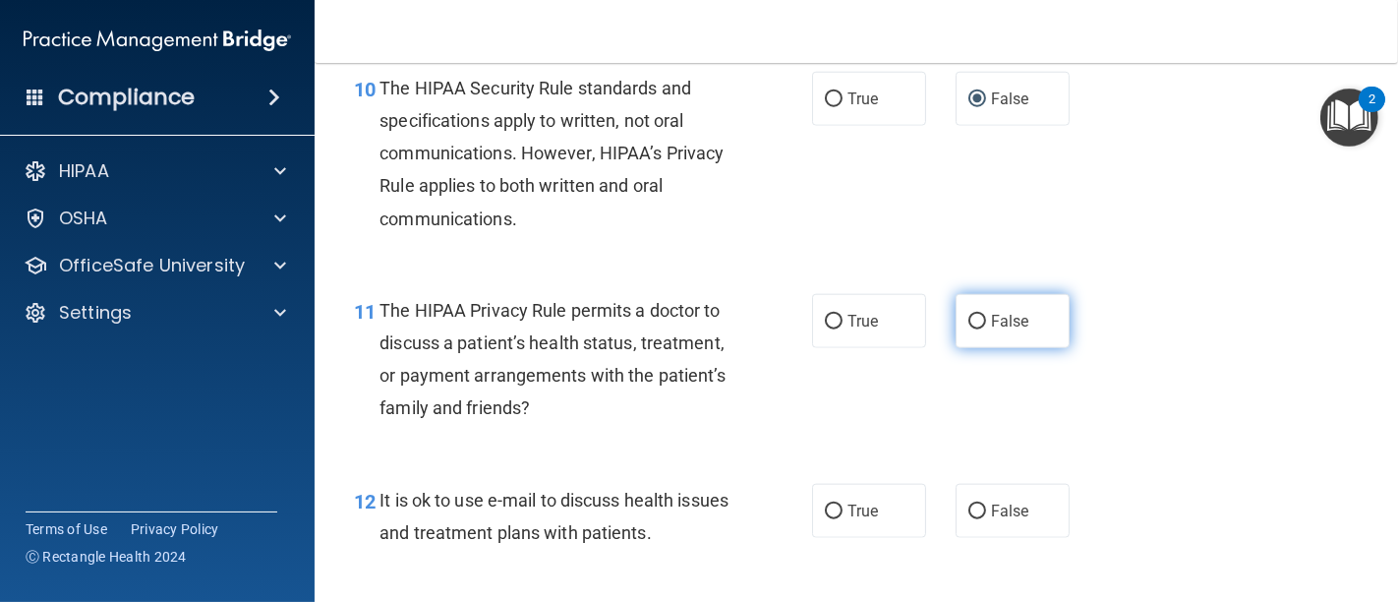
click at [968, 315] on input "False" at bounding box center [977, 322] width 18 height 15
radio input "true"
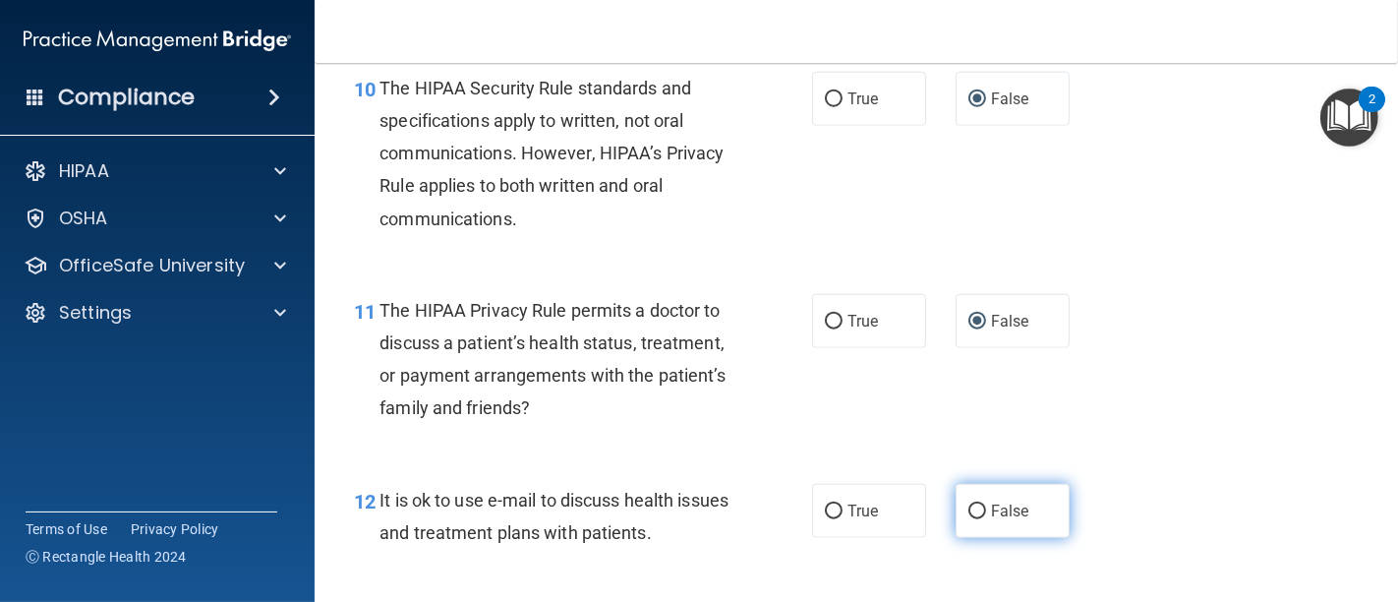
click at [976, 511] on label "False" at bounding box center [1012, 511] width 114 height 54
click at [976, 511] on input "False" at bounding box center [977, 511] width 18 height 15
radio input "true"
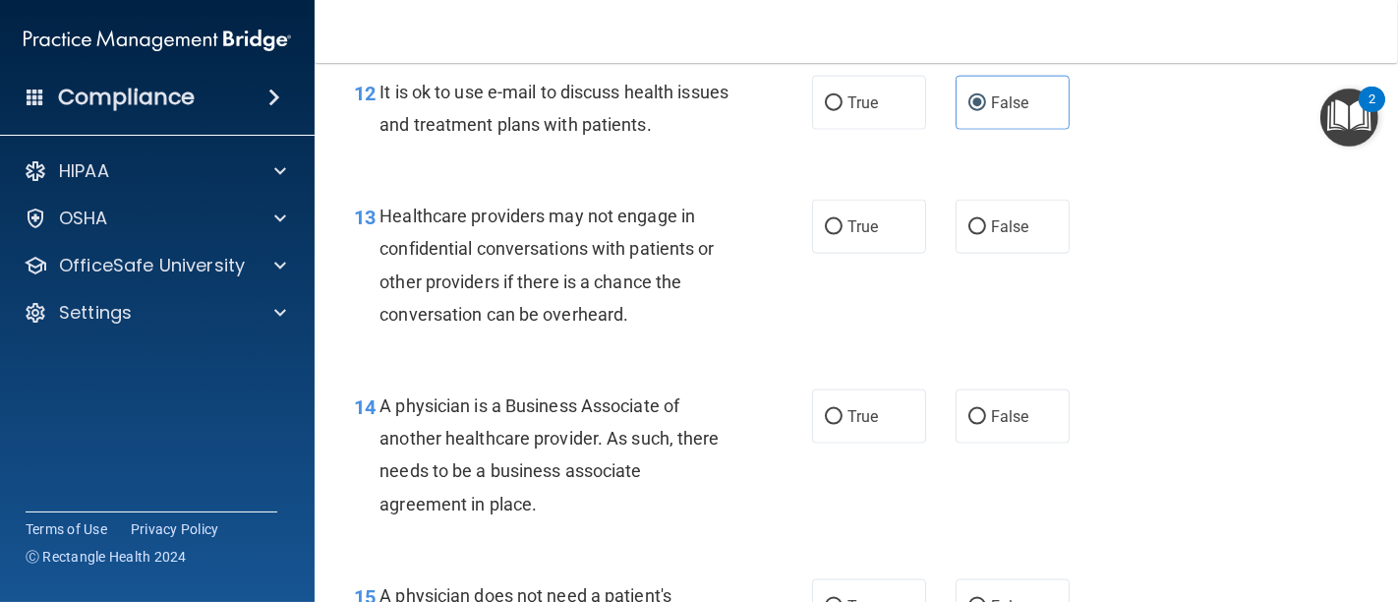
scroll to position [2293, 0]
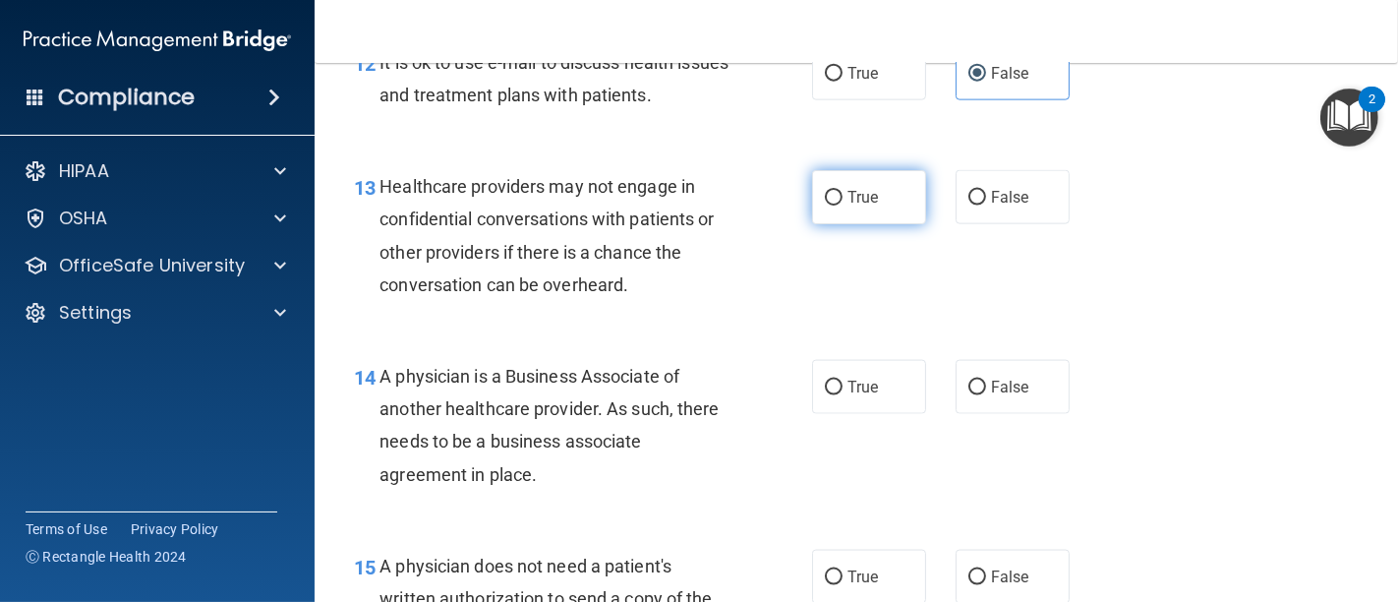
click at [825, 198] on input "True" at bounding box center [834, 198] width 18 height 15
radio input "true"
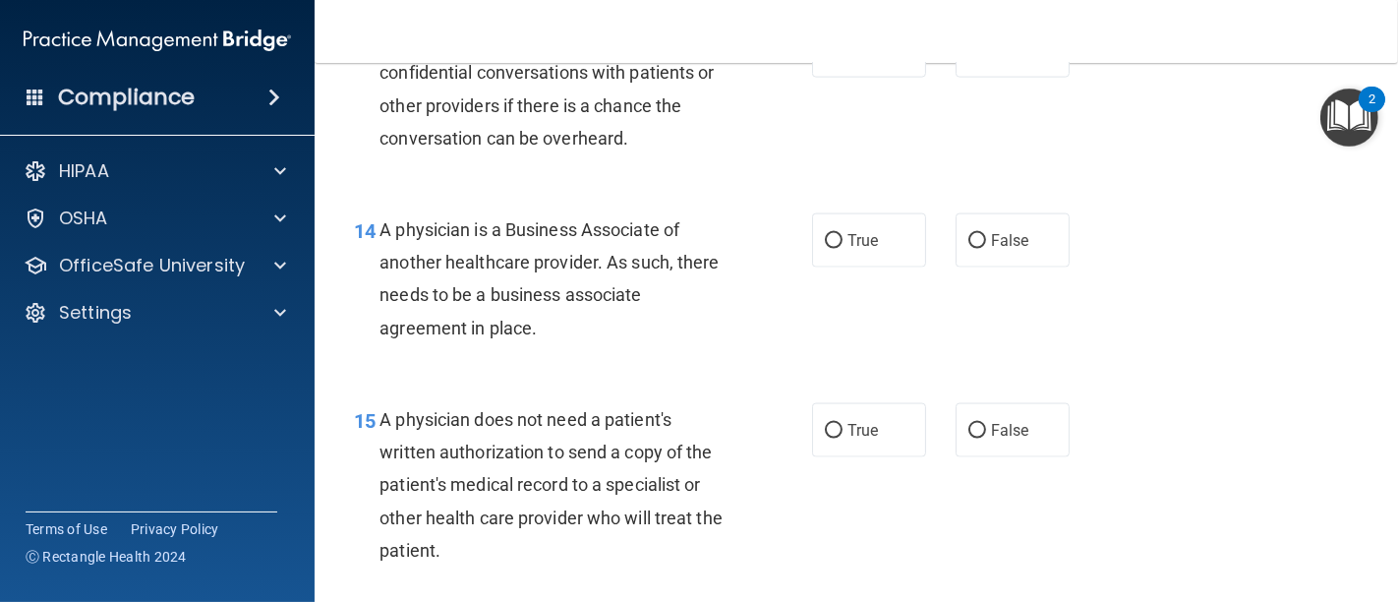
scroll to position [2512, 0]
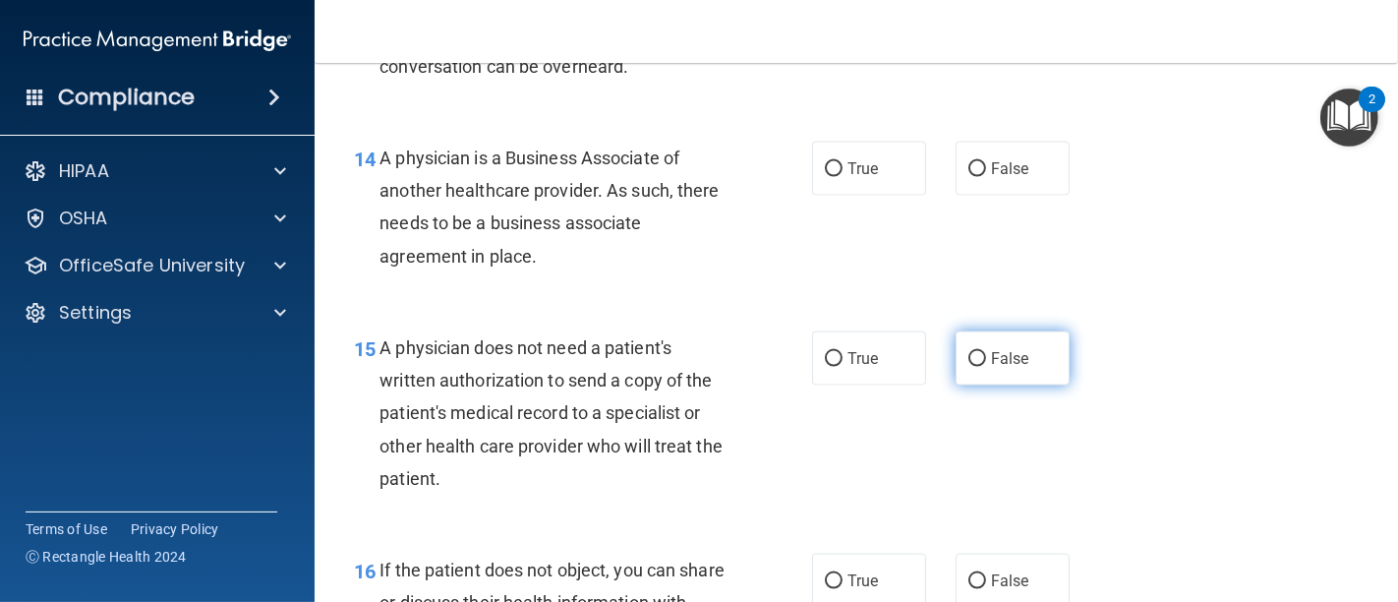
click at [968, 352] on input "False" at bounding box center [977, 359] width 18 height 15
radio input "true"
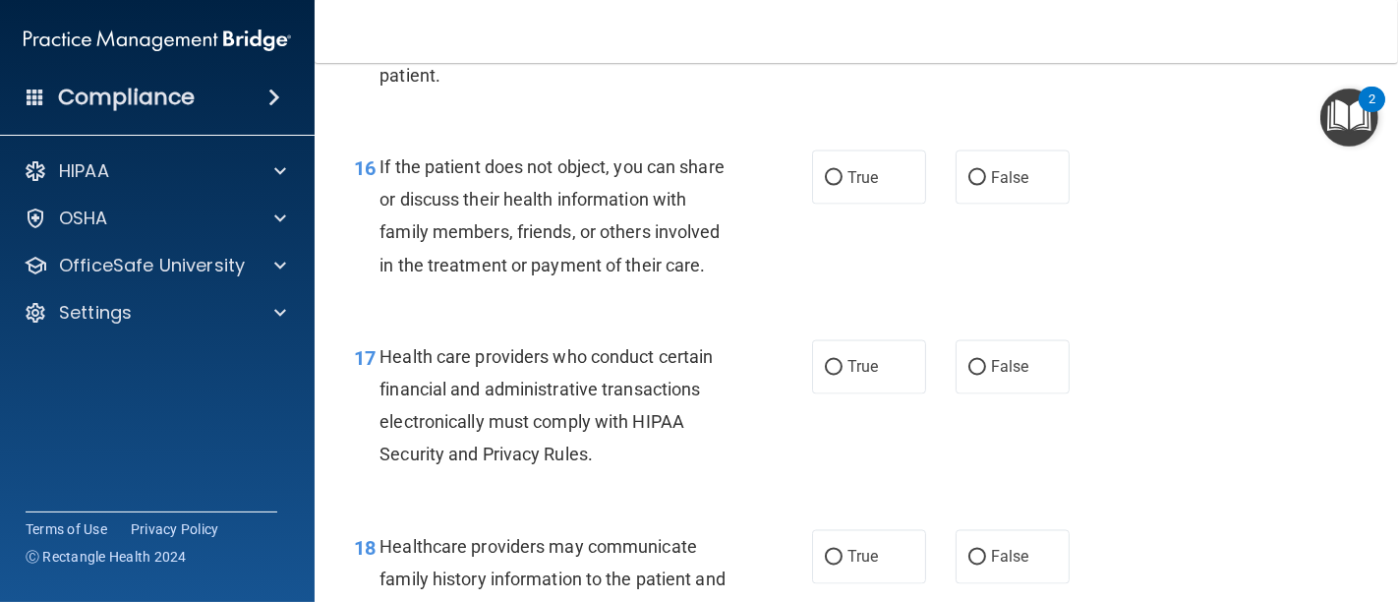
scroll to position [2949, 0]
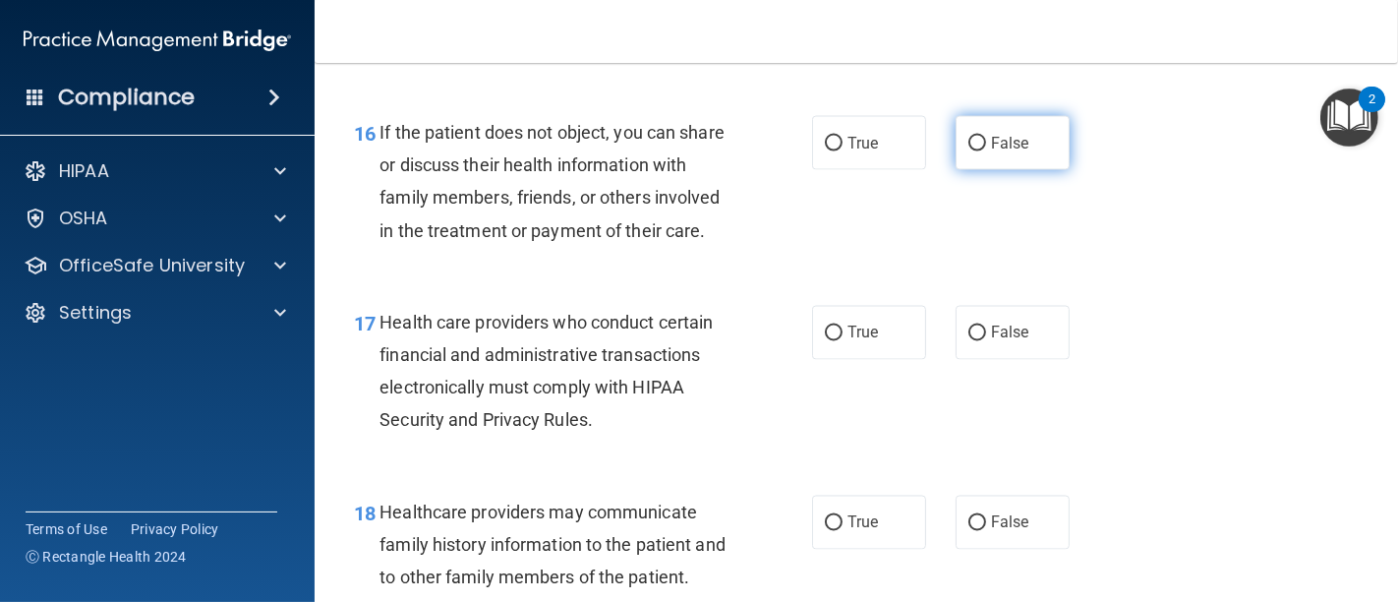
click at [955, 138] on label "False" at bounding box center [1012, 143] width 114 height 54
click at [968, 138] on input "False" at bounding box center [977, 144] width 18 height 15
radio input "true"
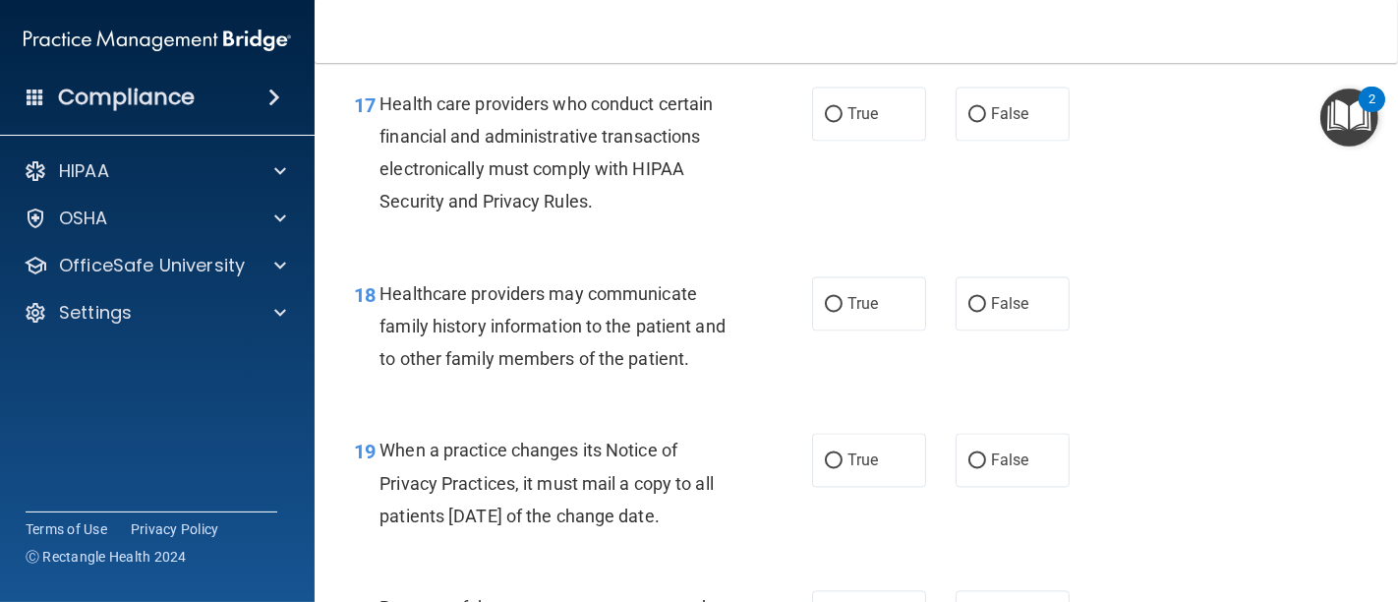
scroll to position [3276, 0]
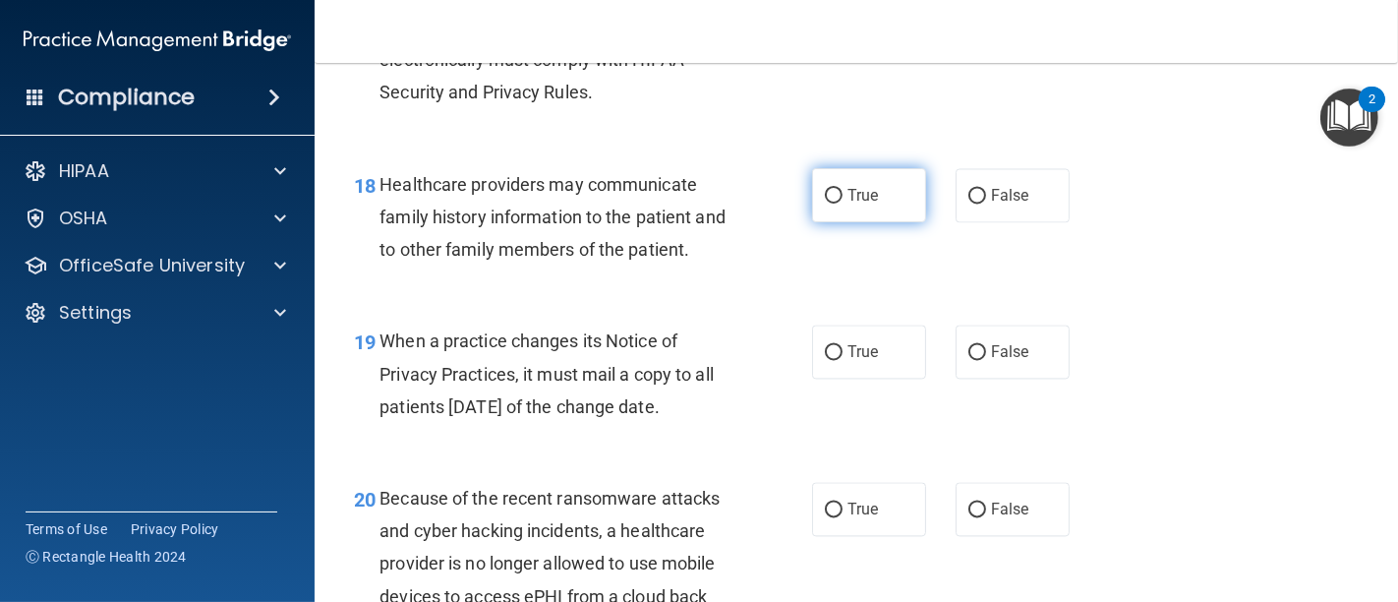
click at [825, 203] on input "True" at bounding box center [834, 196] width 18 height 15
radio input "true"
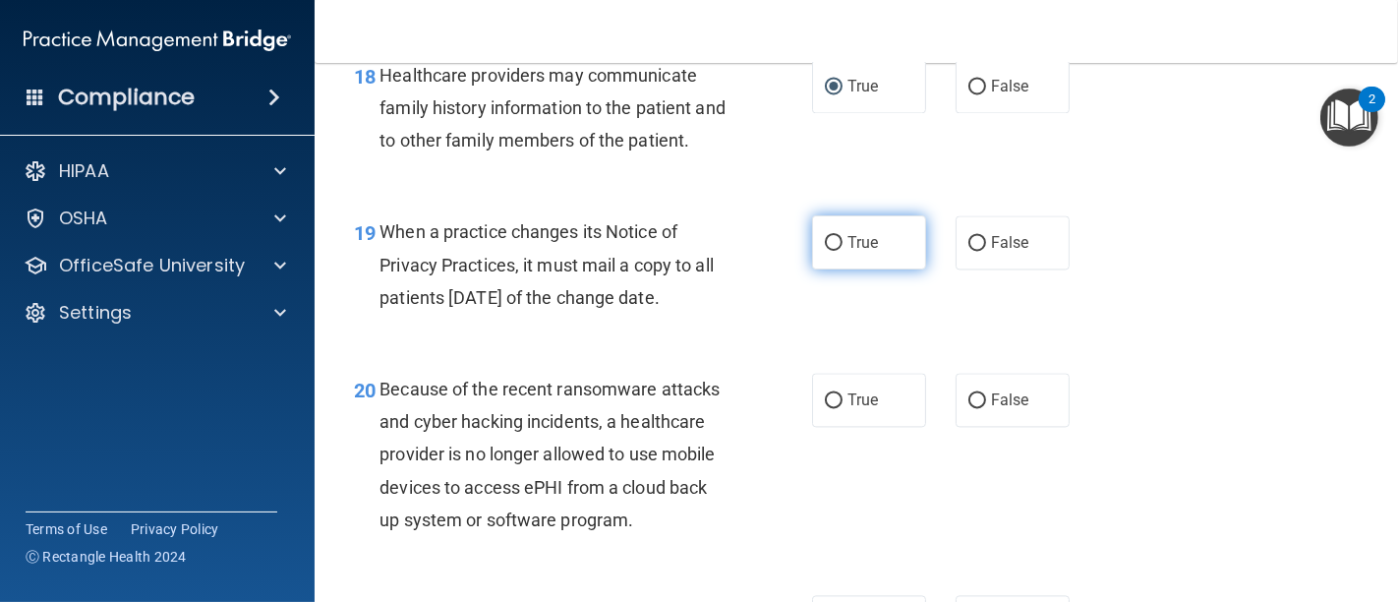
click at [825, 251] on input "True" at bounding box center [834, 243] width 18 height 15
radio input "true"
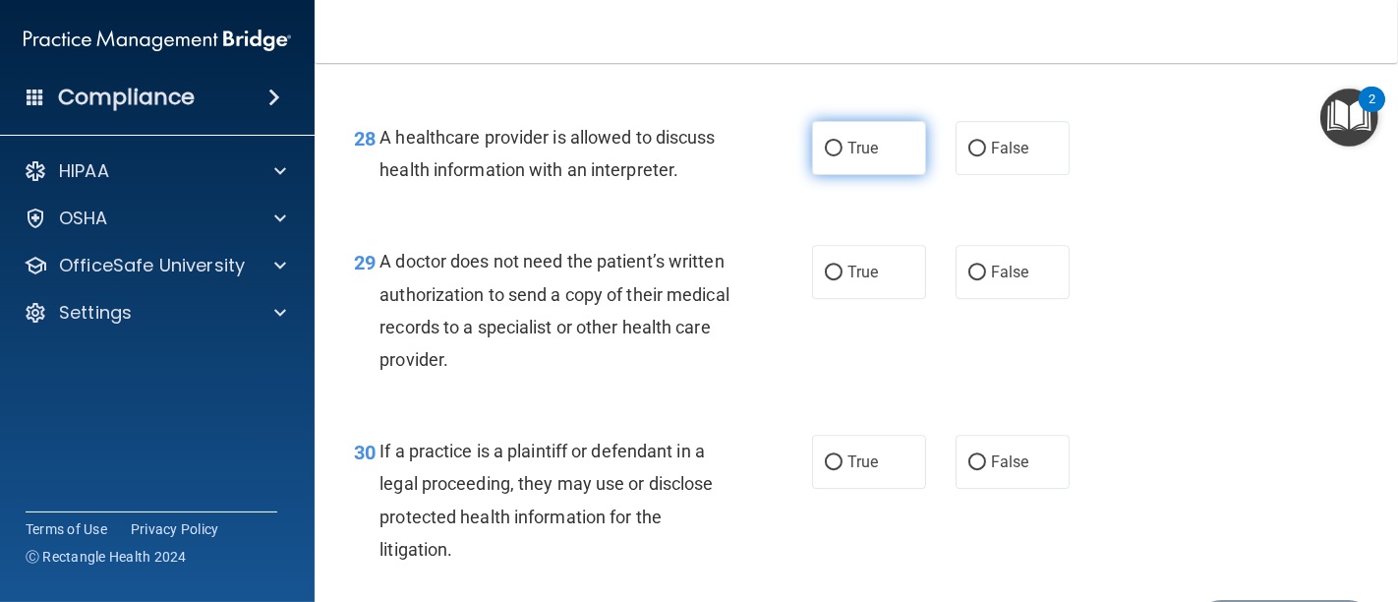
scroll to position [5024, 0]
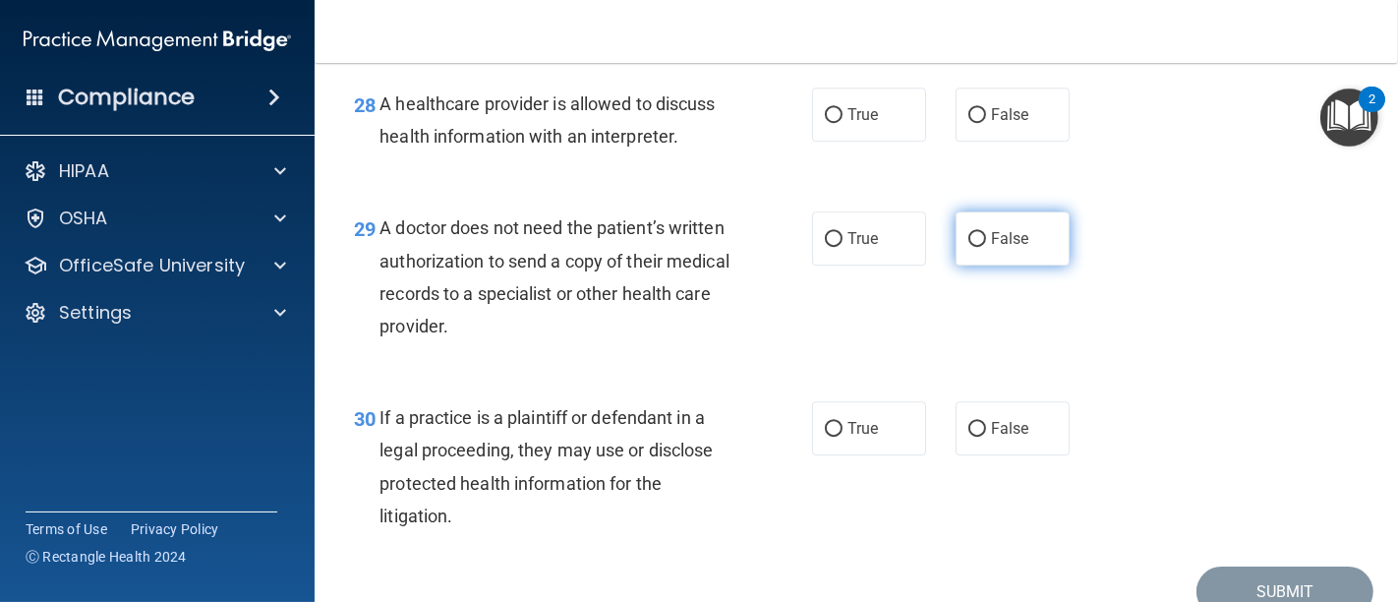
click at [969, 247] on input "False" at bounding box center [977, 239] width 18 height 15
radio input "true"
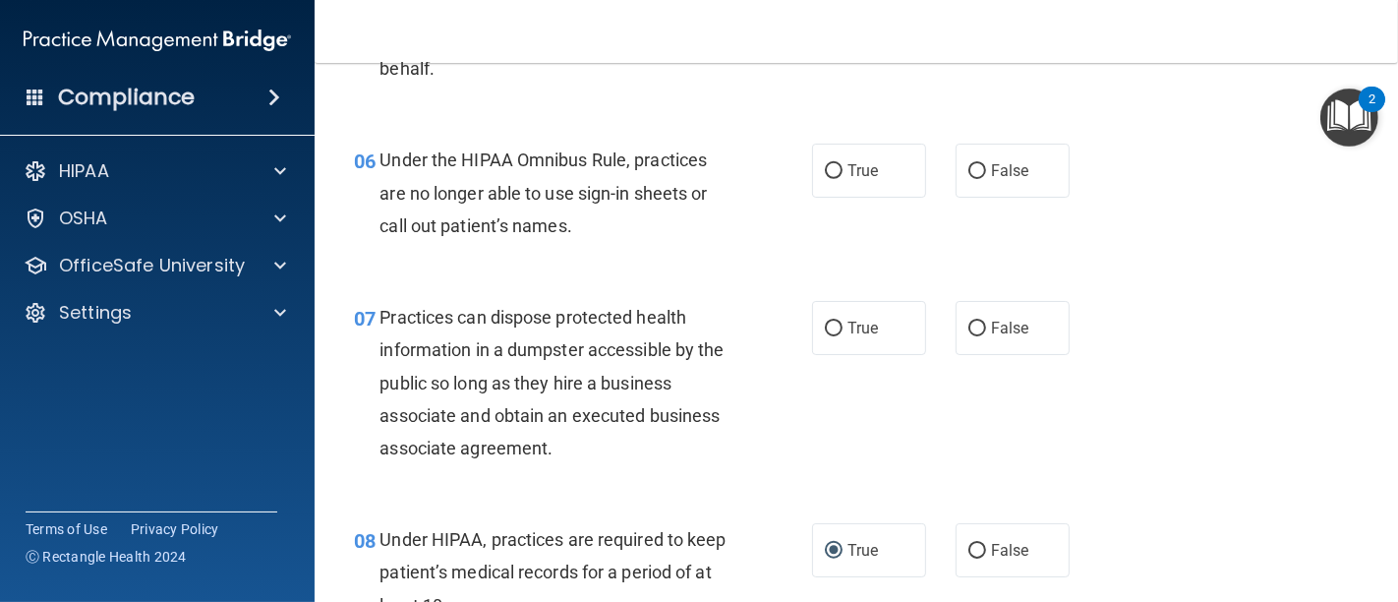
scroll to position [1092, 0]
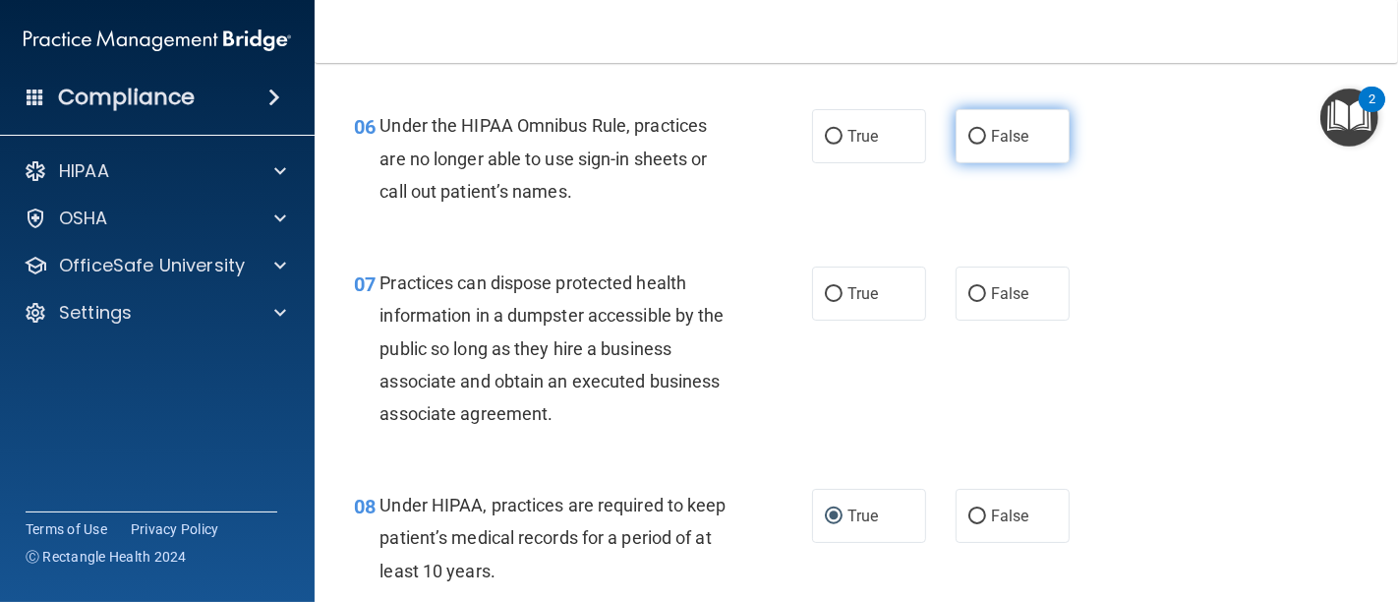
click at [973, 136] on input "False" at bounding box center [977, 137] width 18 height 15
radio input "true"
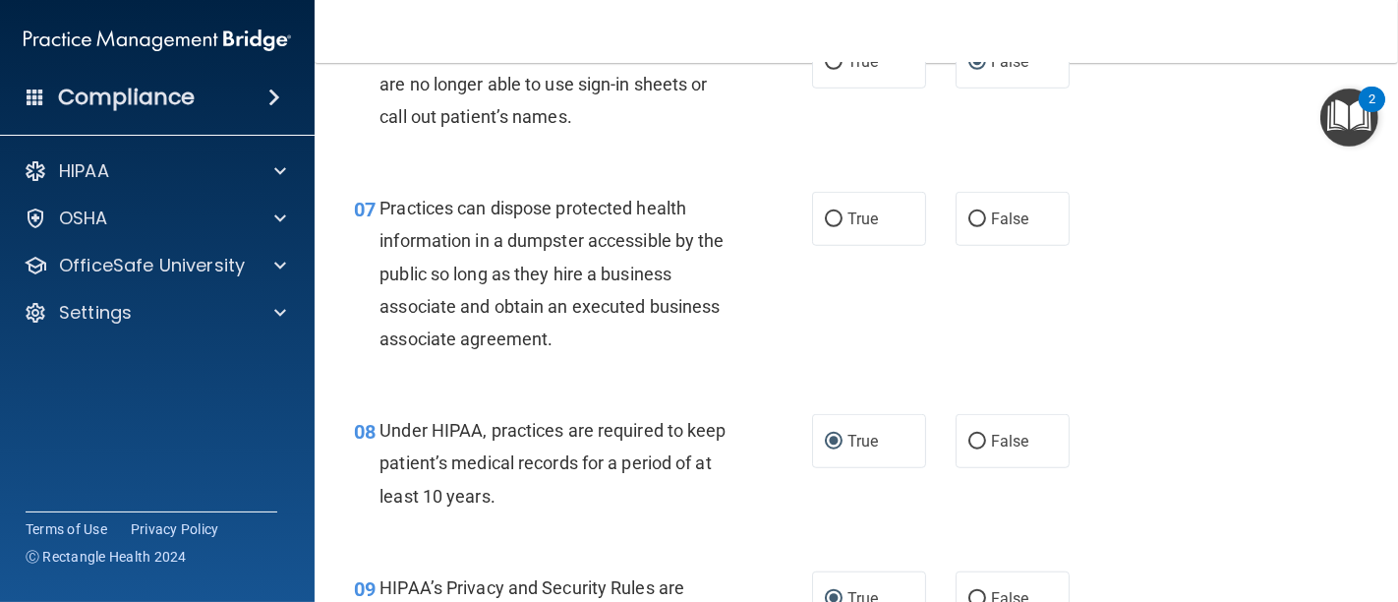
scroll to position [1201, 0]
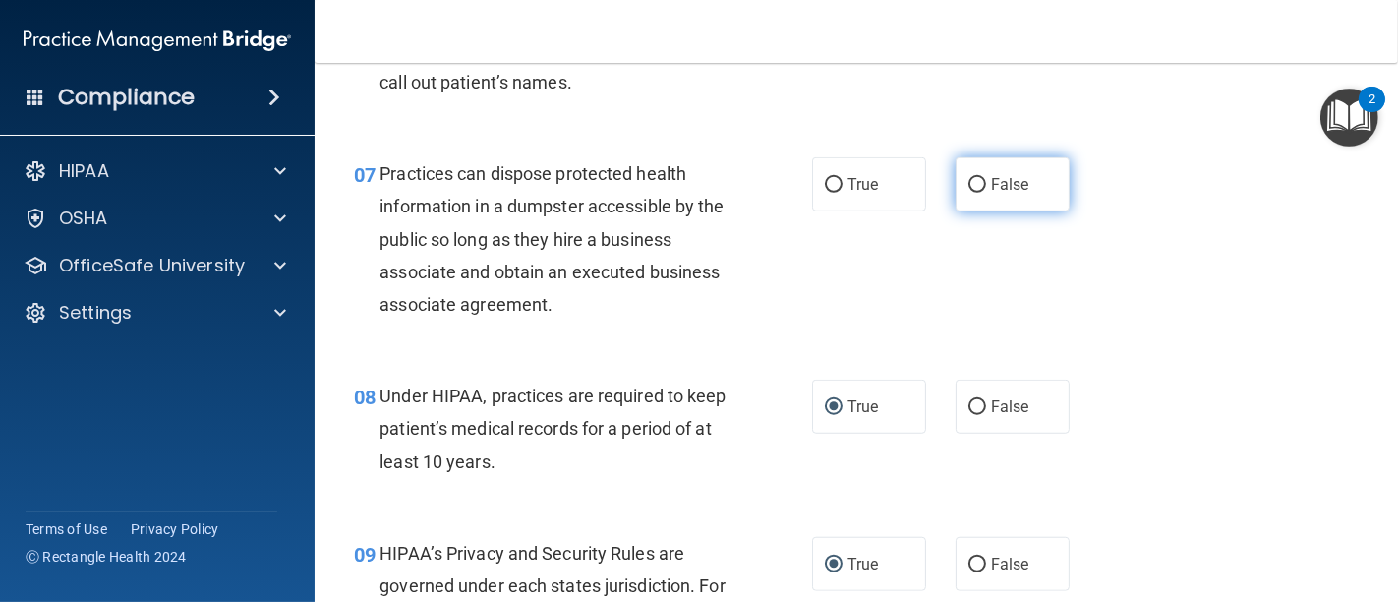
click at [968, 184] on input "False" at bounding box center [977, 185] width 18 height 15
radio input "true"
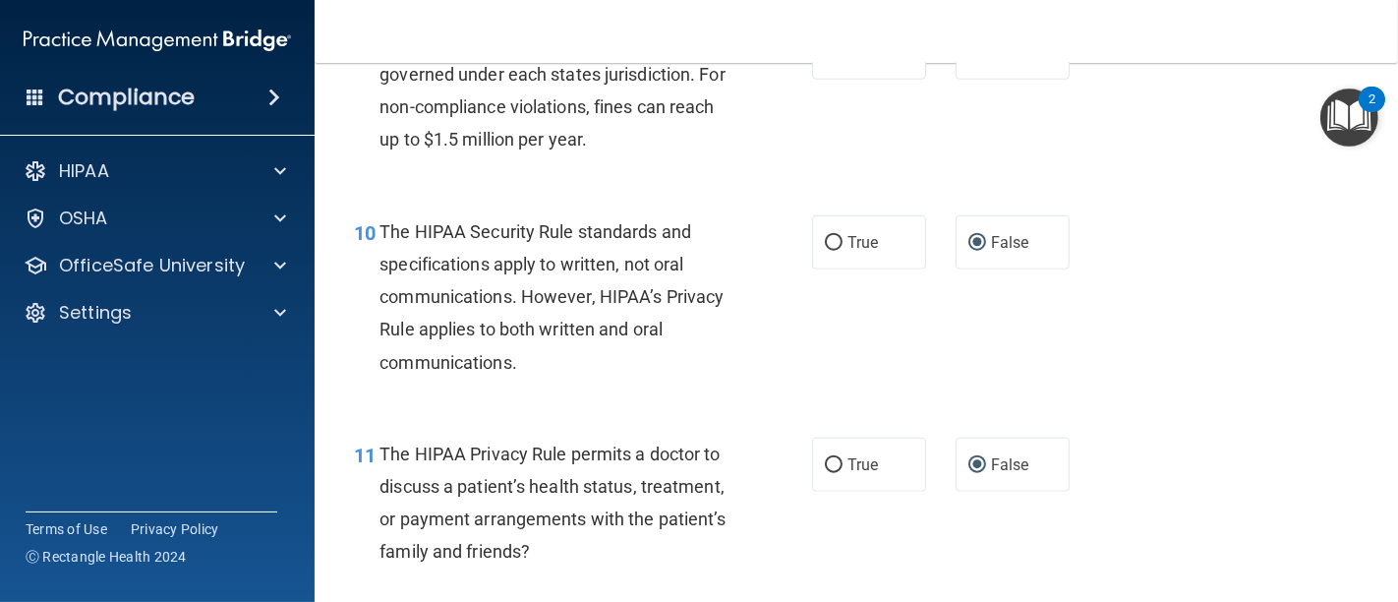
scroll to position [1747, 0]
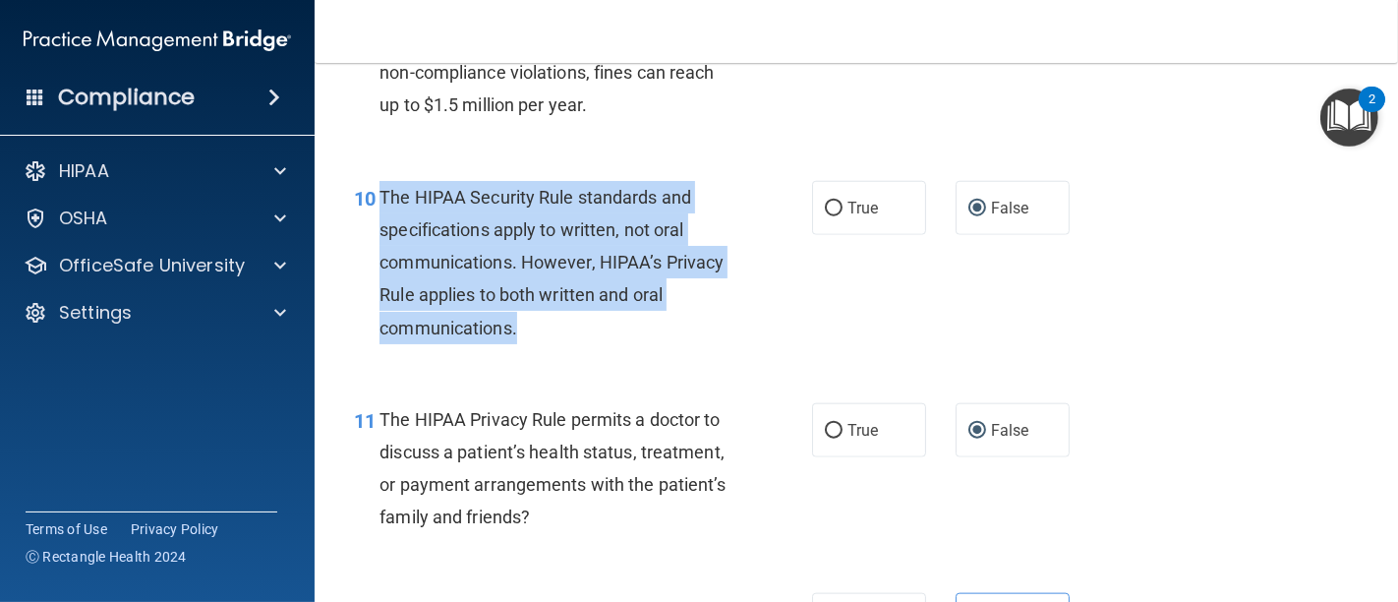
drag, startPoint x: 538, startPoint y: 334, endPoint x: 376, endPoint y: 187, distance: 219.2
click at [376, 187] on div "10 The HIPAA Security Rule standards and specifications apply to written, not o…" at bounding box center [582, 267] width 517 height 173
copy div "The HIPAA Security Rule standards and specifications apply to written, not oral…"
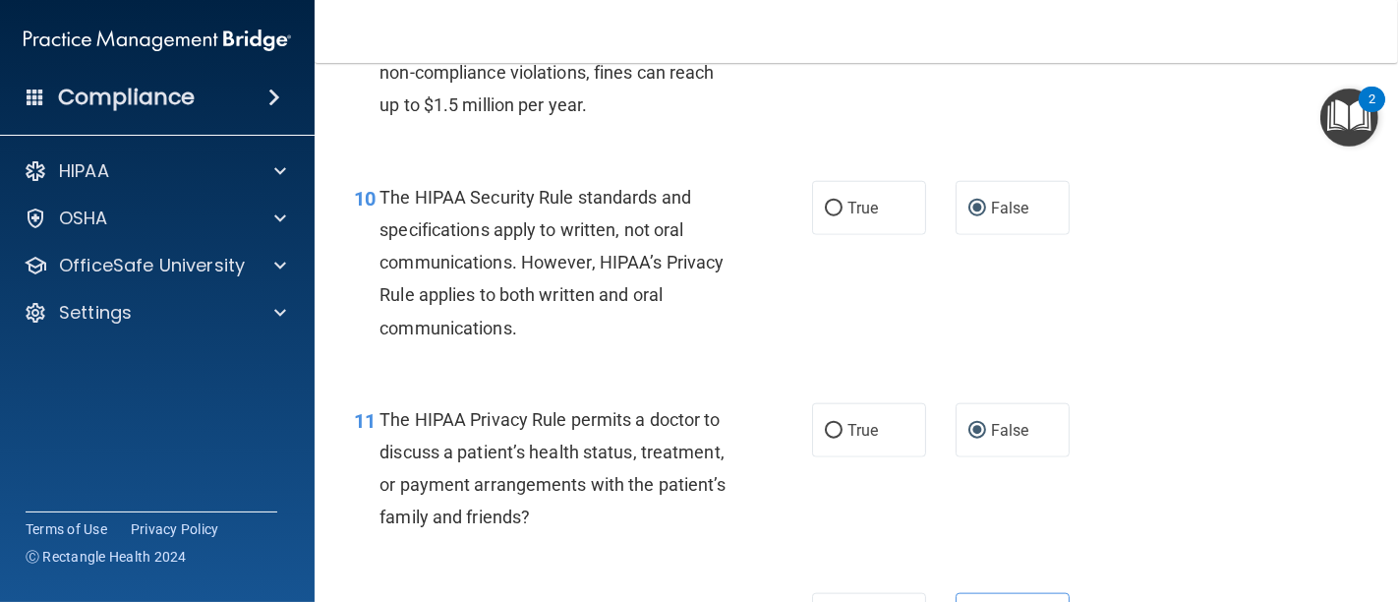
click at [884, 299] on div "10 The HIPAA Security Rule standards and specifications apply to written, not o…" at bounding box center [856, 267] width 1034 height 222
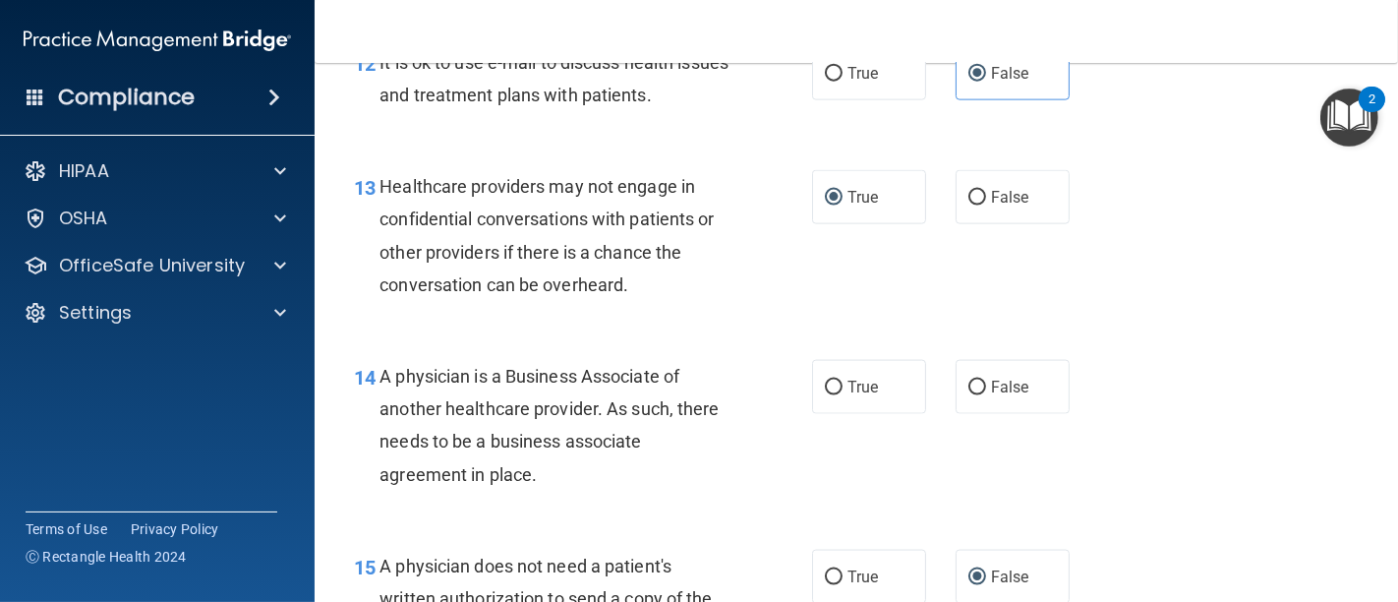
scroll to position [2402, 0]
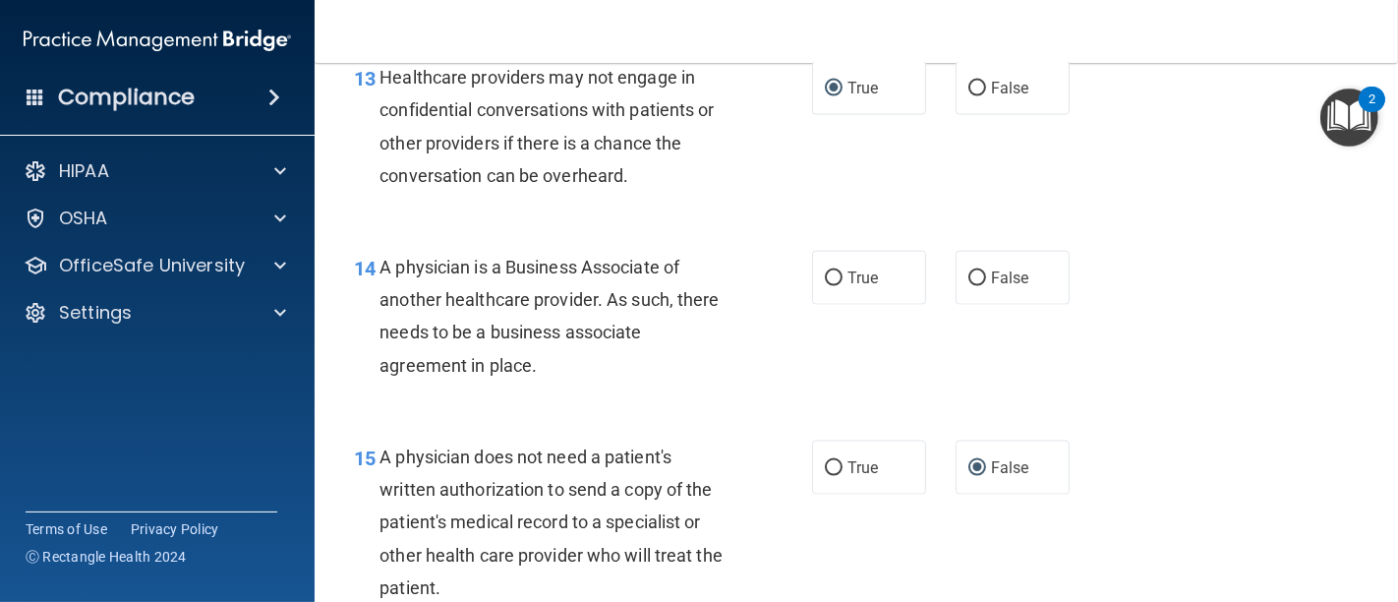
drag, startPoint x: 554, startPoint y: 363, endPoint x: 377, endPoint y: 276, distance: 197.0
click at [377, 276] on div "14 A physician is a Business Associate of another healthcare provider. As such,…" at bounding box center [582, 321] width 517 height 141
copy div "A physician is a Business Associate of another healthcare provider. As such, th…"
click at [968, 275] on input "False" at bounding box center [977, 278] width 18 height 15
radio input "true"
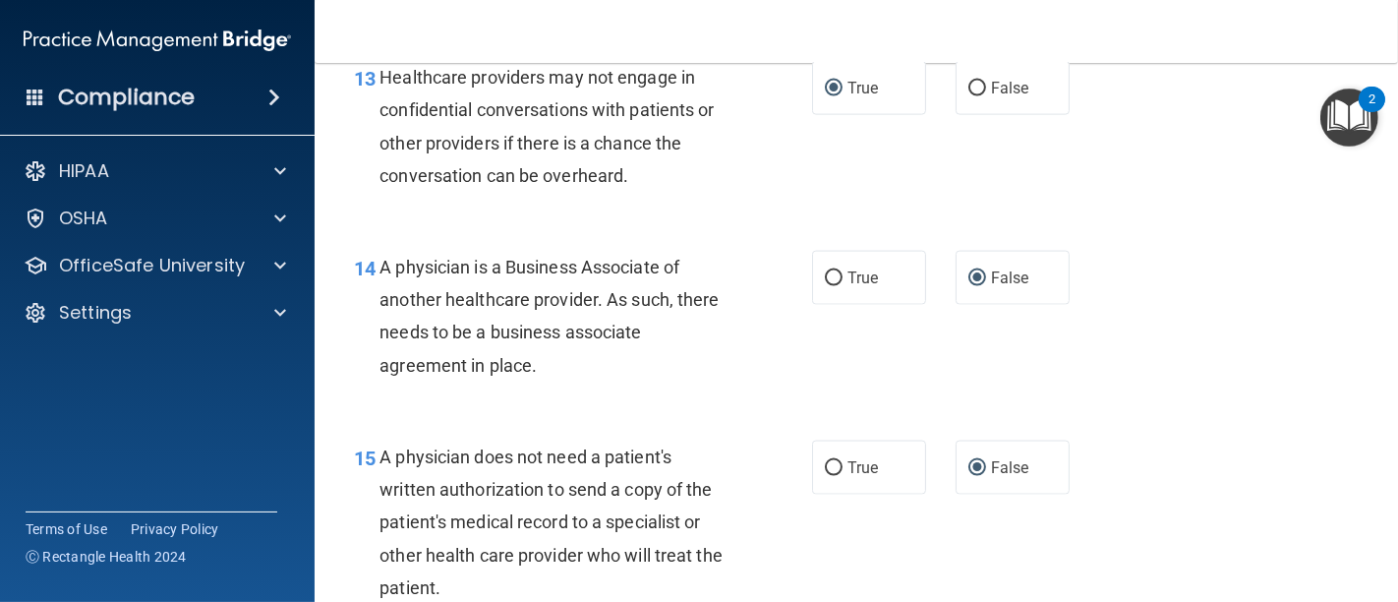
click at [711, 369] on div "A physician is a Business Associate of another healthcare provider. As such, th…" at bounding box center [562, 316] width 366 height 131
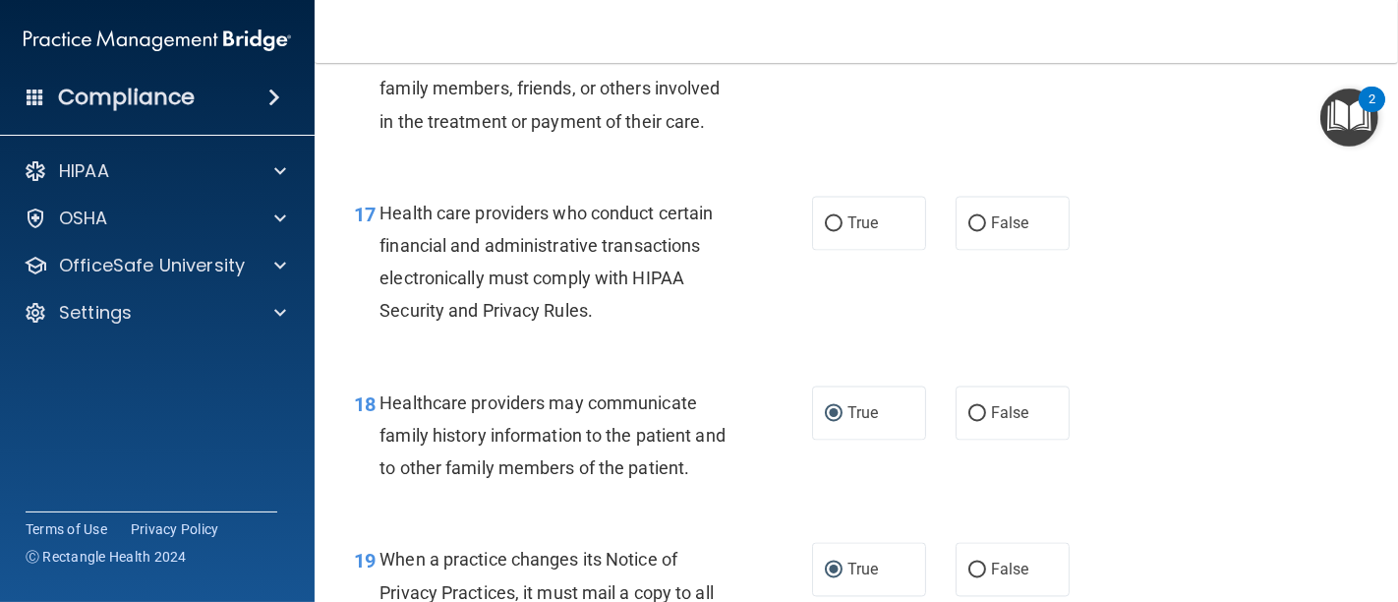
scroll to position [3167, 0]
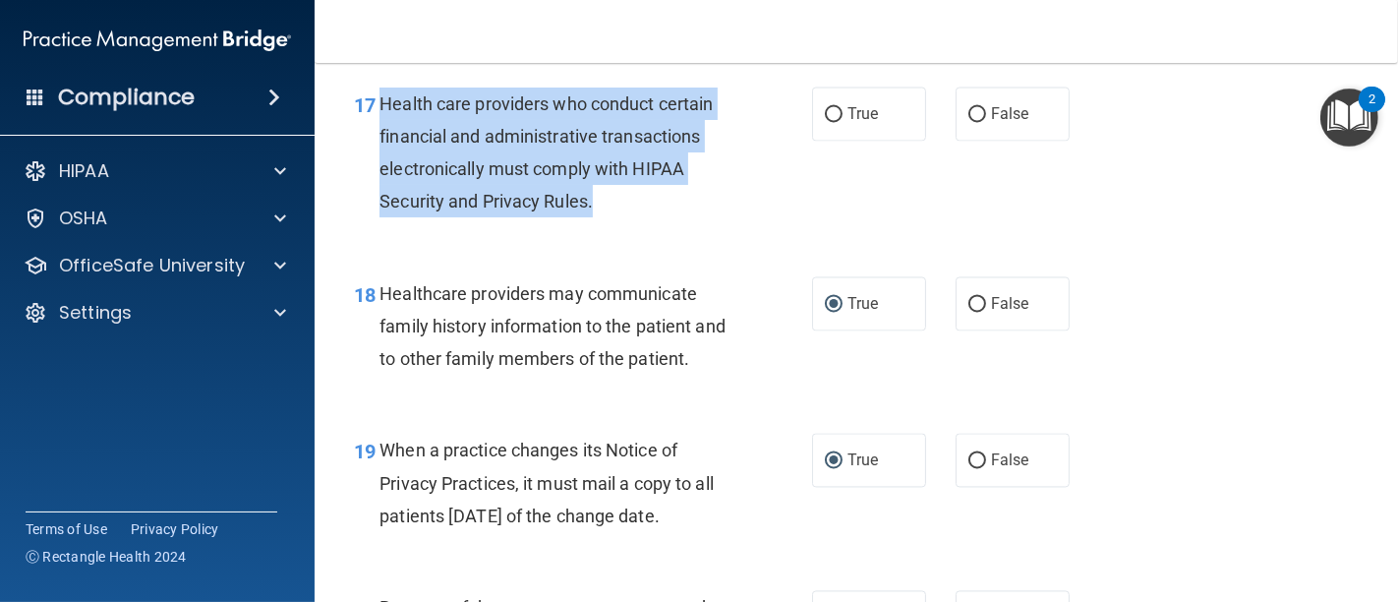
drag, startPoint x: 610, startPoint y: 233, endPoint x: 377, endPoint y: 138, distance: 251.7
click at [377, 138] on div "17 Health care providers who conduct certain financial and administrative trans…" at bounding box center [582, 157] width 517 height 141
copy div "Health care providers who conduct certain financial and administrative transact…"
click at [827, 123] on input "True" at bounding box center [834, 115] width 18 height 15
radio input "true"
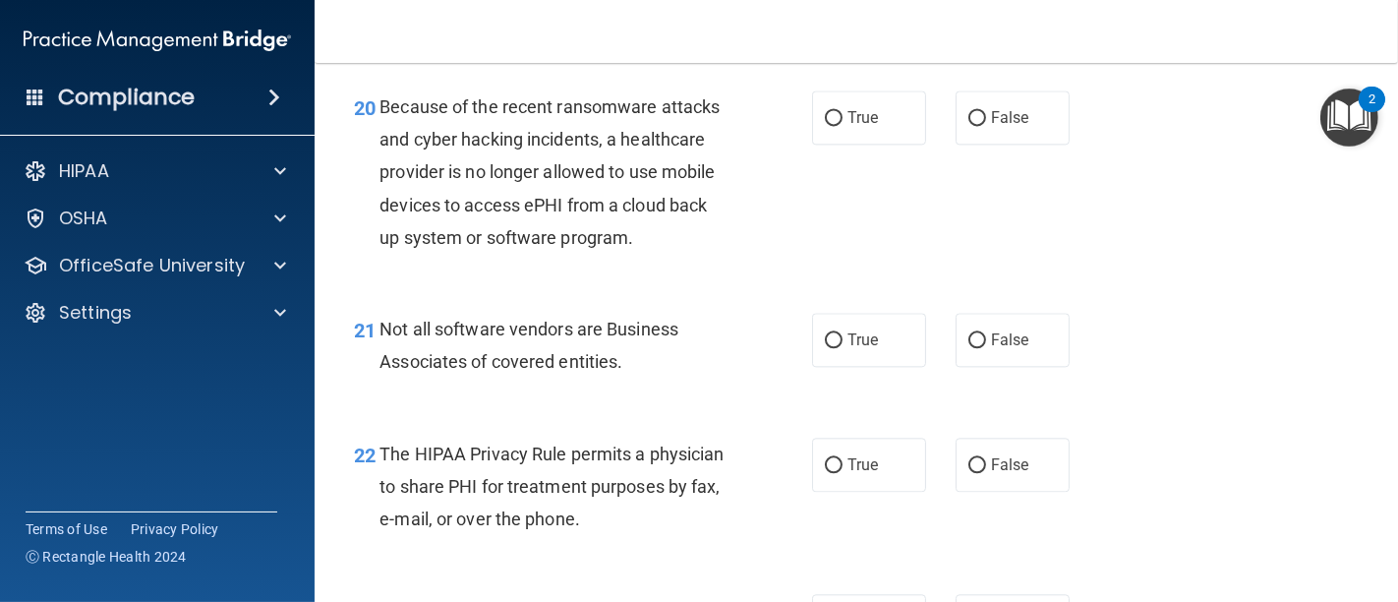
scroll to position [3713, 0]
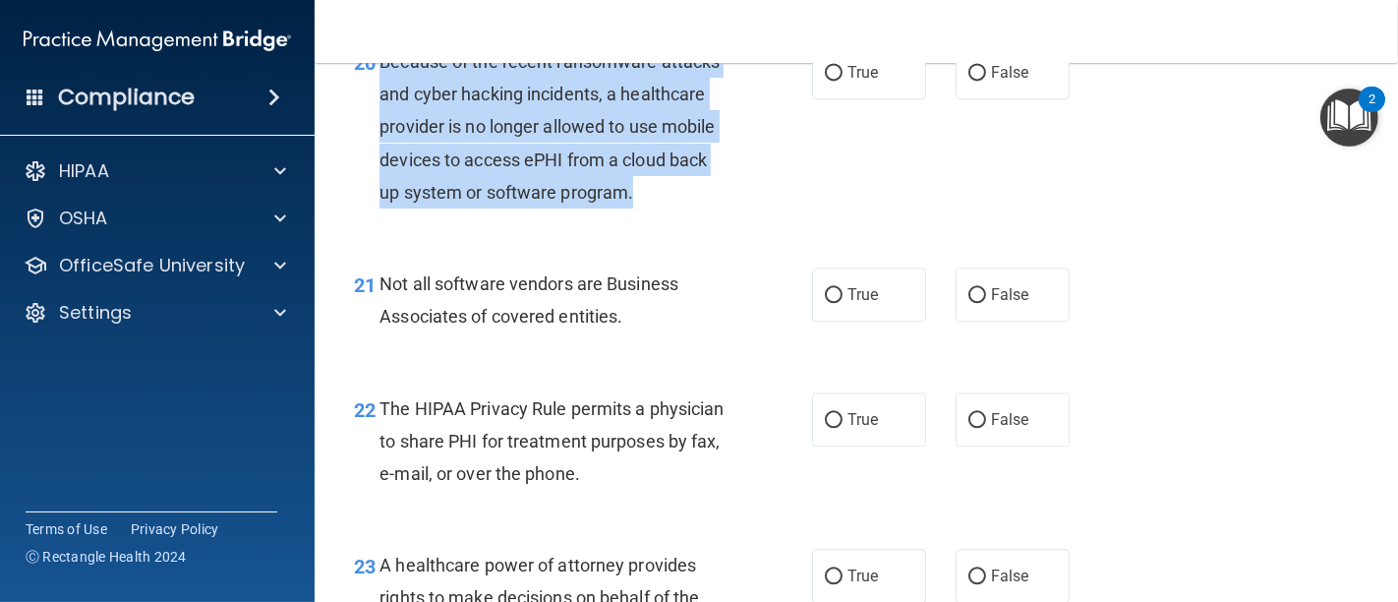
drag, startPoint x: 679, startPoint y: 242, endPoint x: 384, endPoint y: 88, distance: 332.4
click at [384, 88] on div "20 Because of the recent ransomware attacks and cyber hacking incidents, a heal…" at bounding box center [582, 131] width 517 height 173
copy span "Because of the recent ransomware attacks and cyber hacking incidents, a healthc…"
click at [968, 81] on input "False" at bounding box center [977, 73] width 18 height 15
radio input "true"
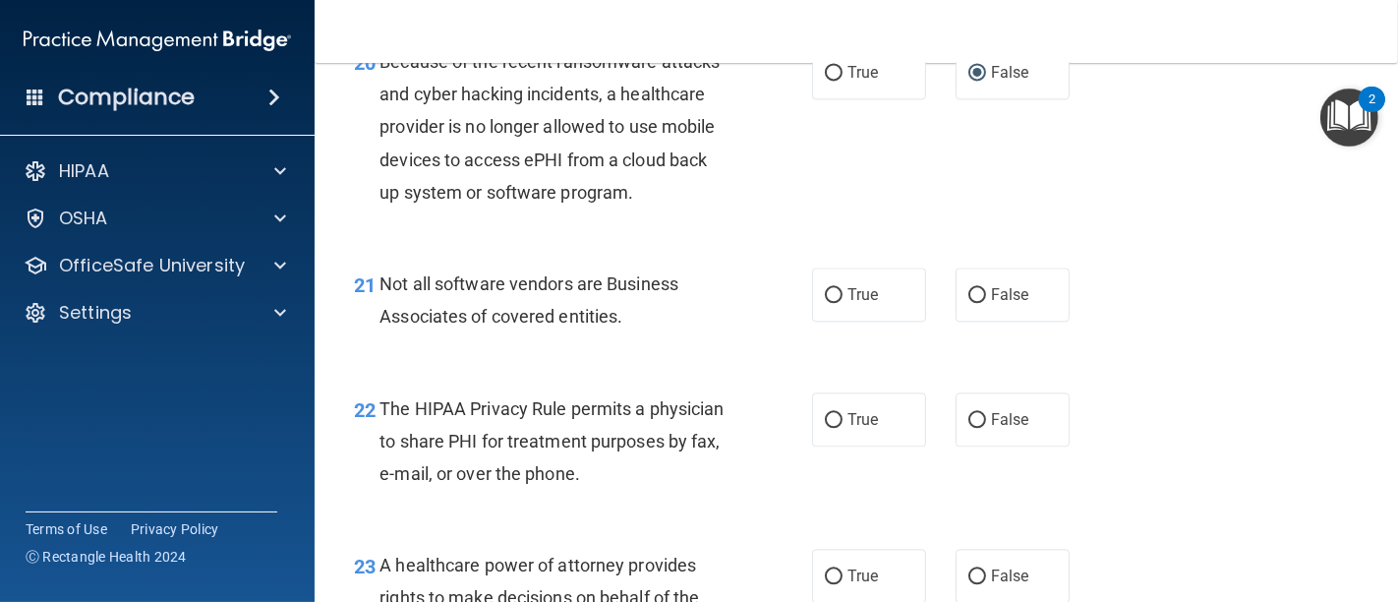
click at [733, 401] on div "22 The HIPAA Privacy Rule permits a physician to share PHI for treatment purpos…" at bounding box center [856, 446] width 1034 height 157
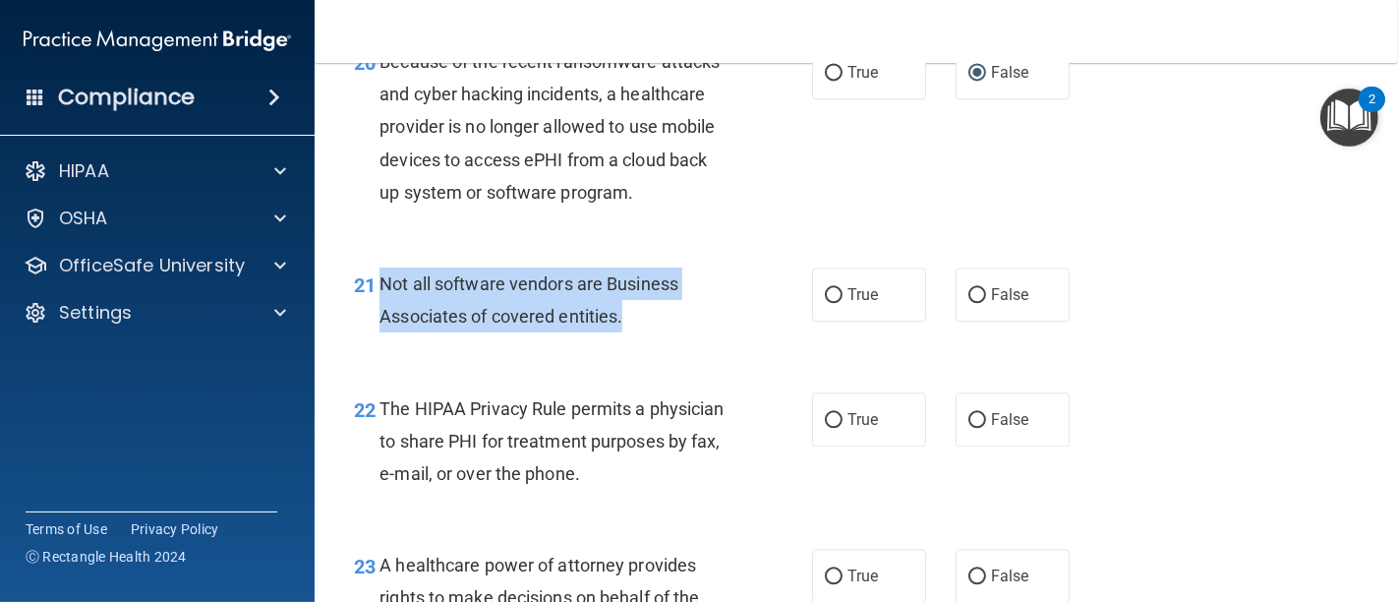
drag, startPoint x: 631, startPoint y: 360, endPoint x: 383, endPoint y: 316, distance: 251.6
click at [383, 316] on div "Not all software vendors are Business Associates of covered entities." at bounding box center [562, 299] width 366 height 65
copy span "Not all software vendors are Business Associates of covered entities."
click at [825, 303] on input "True" at bounding box center [834, 295] width 18 height 15
radio input "true"
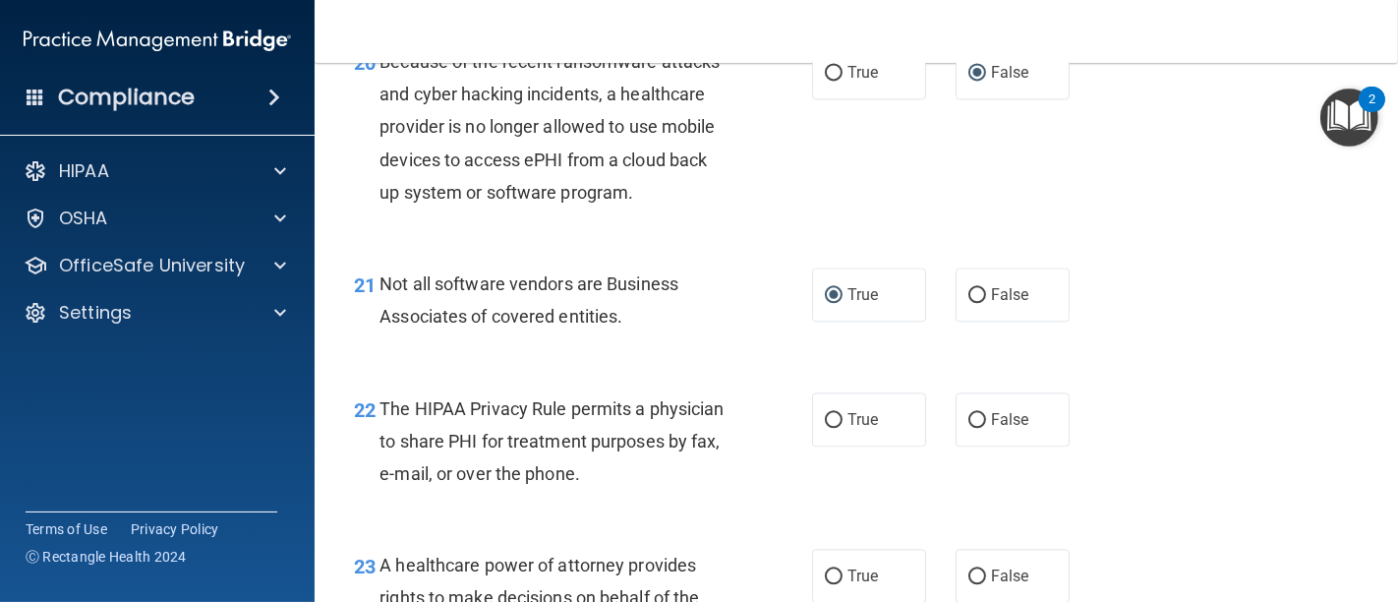
click at [735, 367] on div "21 Not all software vendors are Business Associates of covered entities. True F…" at bounding box center [856, 305] width 1034 height 124
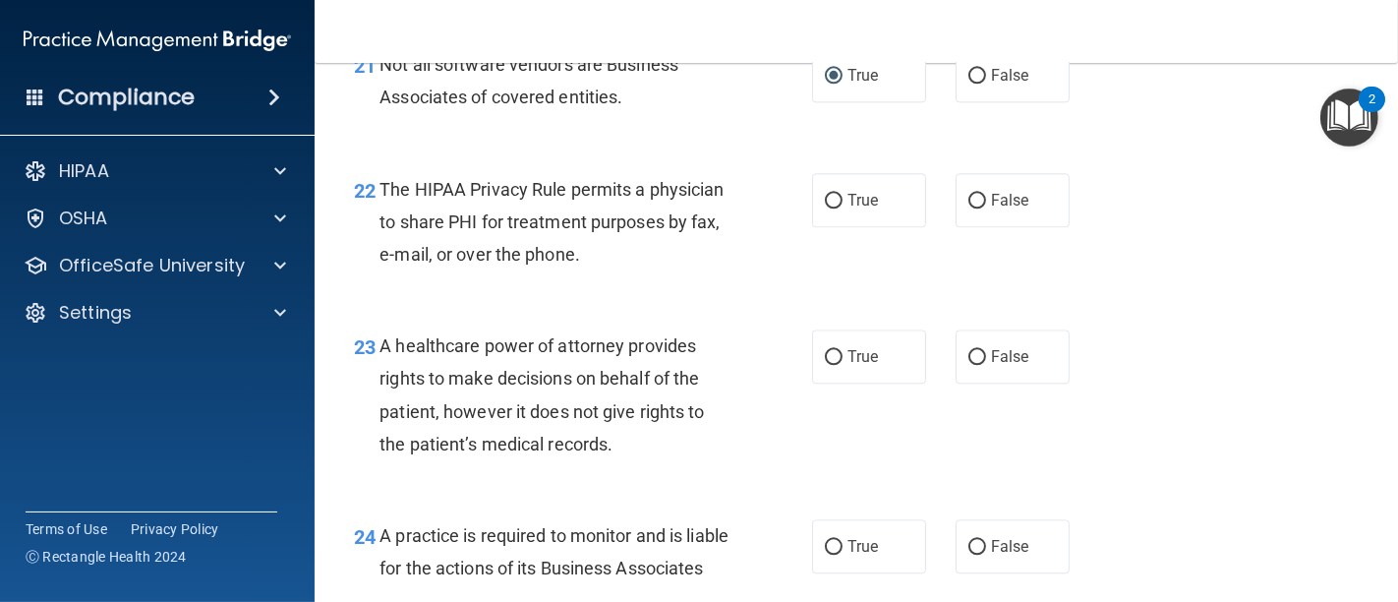
scroll to position [4041, 0]
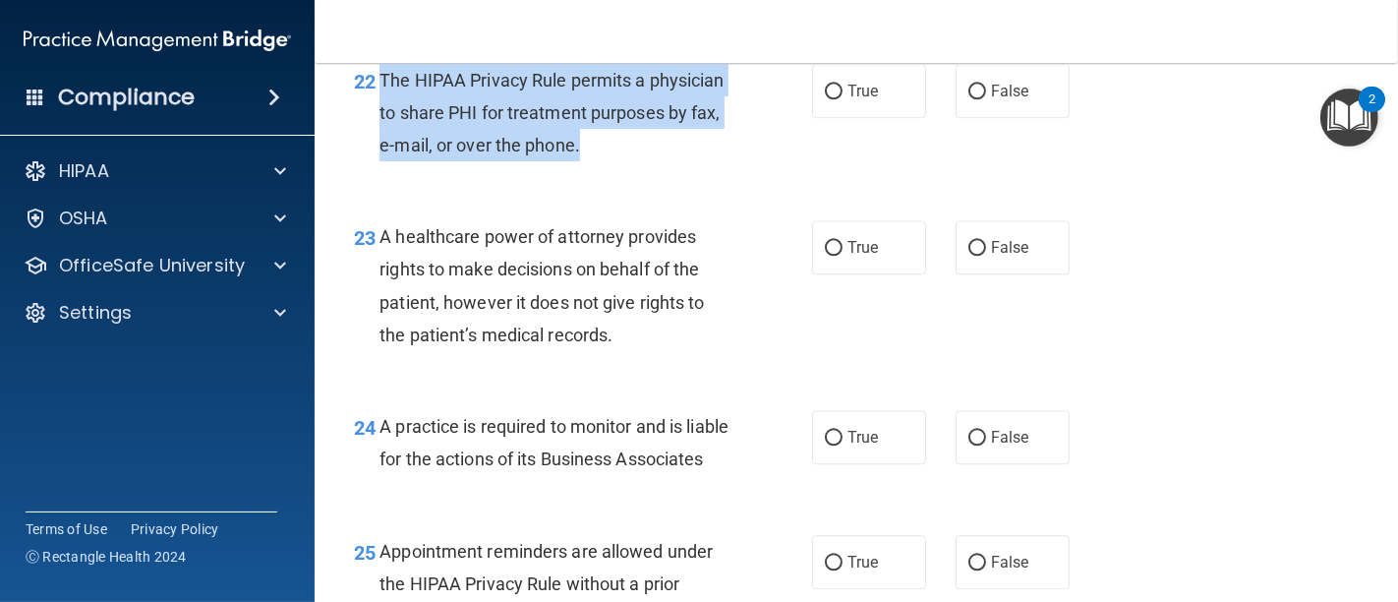
drag, startPoint x: 736, startPoint y: 179, endPoint x: 379, endPoint y: 102, distance: 365.0
click at [379, 102] on div "The HIPAA Privacy Rule permits a physician to share PHI for treatment purposes …" at bounding box center [562, 113] width 366 height 98
copy span "The HIPAA Privacy Rule permits a physician to share PHI for treatment purposes …"
click at [825, 99] on input "True" at bounding box center [834, 92] width 18 height 15
radio input "true"
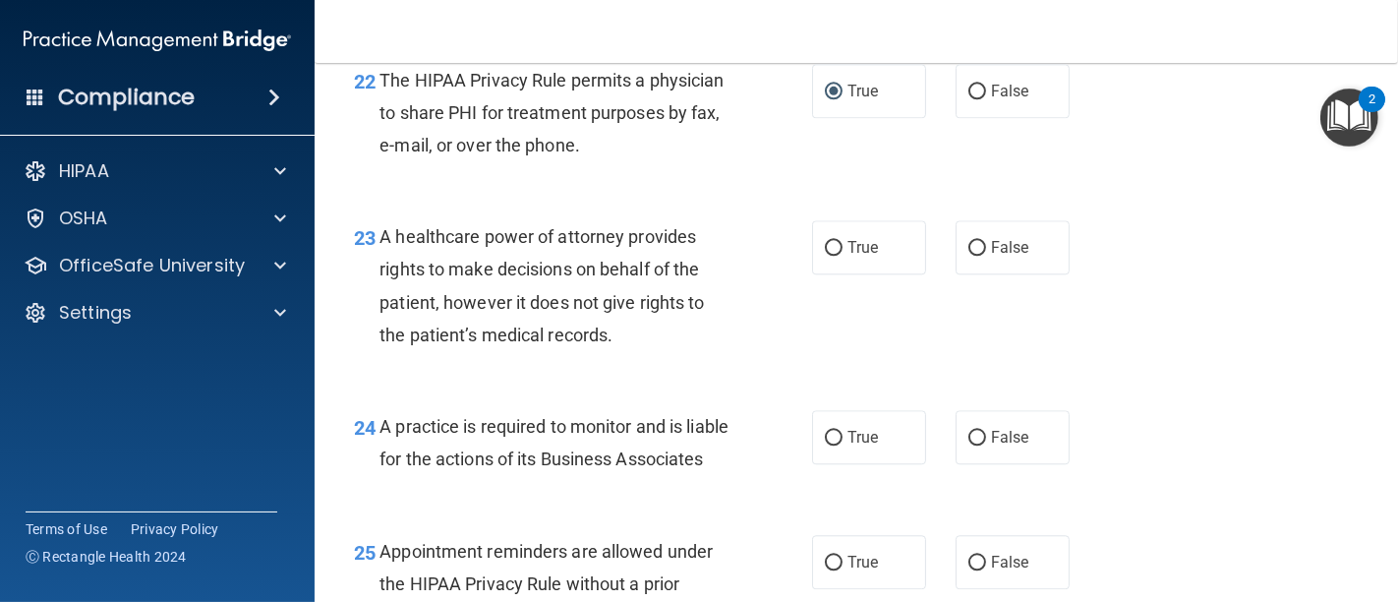
click at [751, 259] on div "23 A healthcare power of attorney provides rights to make decisions on behalf o…" at bounding box center [582, 290] width 517 height 141
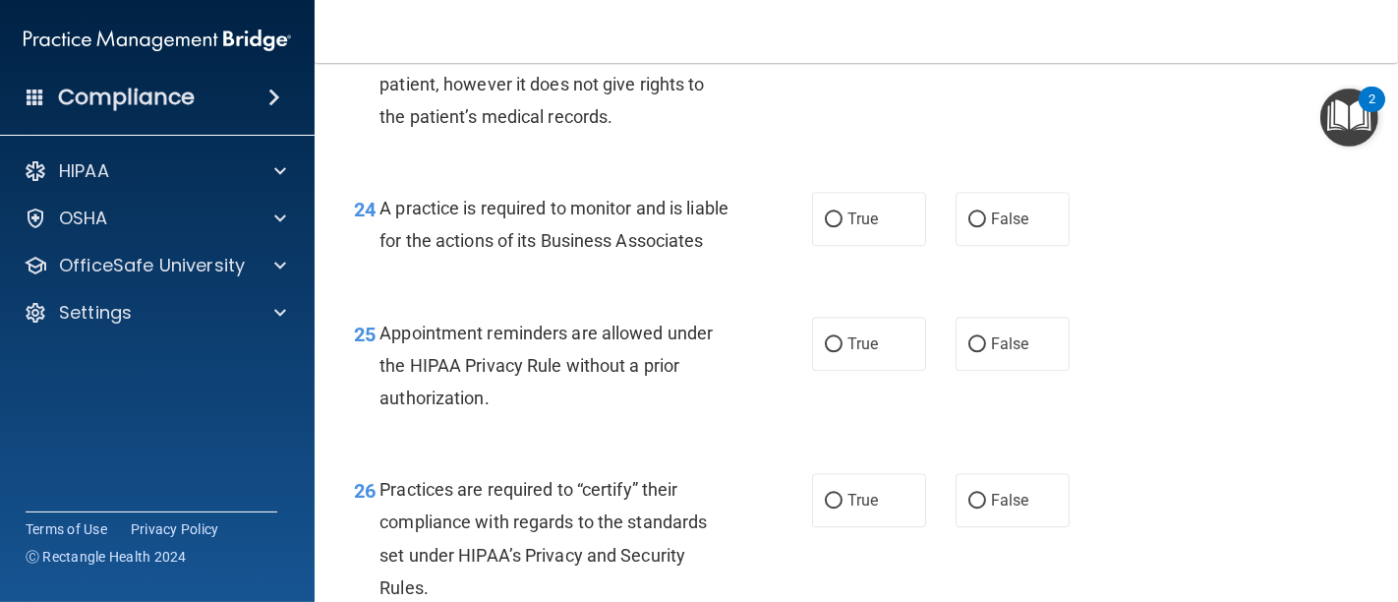
scroll to position [4150, 0]
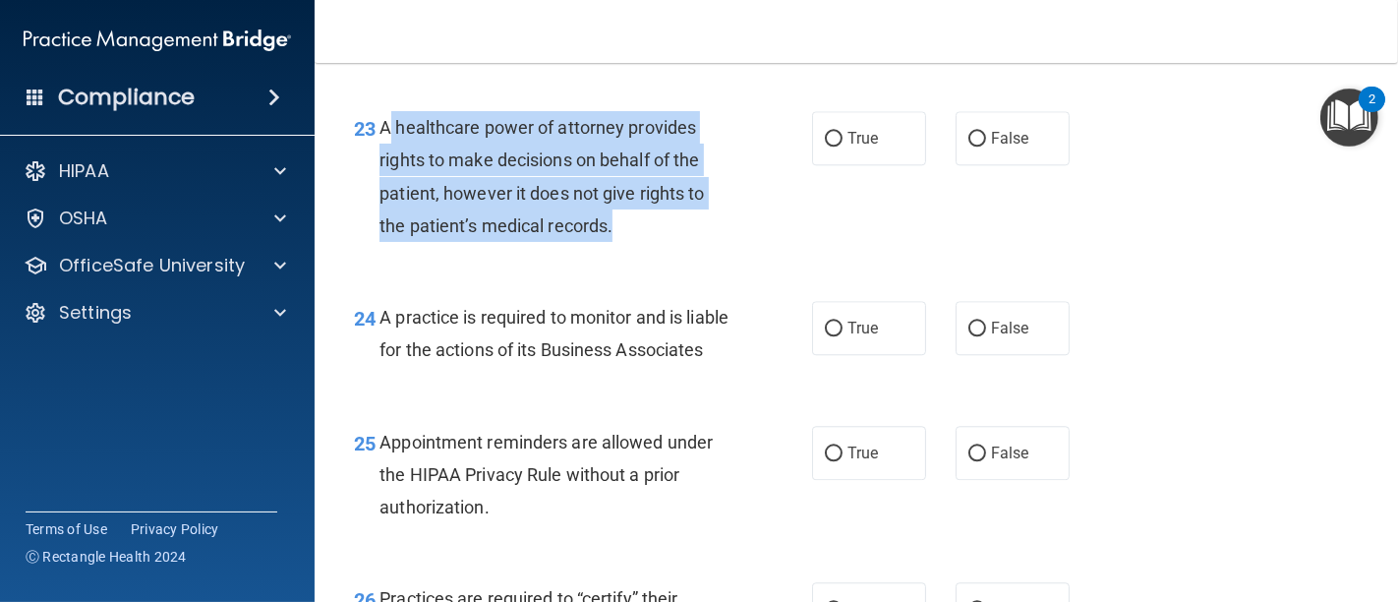
drag, startPoint x: 631, startPoint y: 264, endPoint x: 387, endPoint y: 153, distance: 267.9
click at [387, 153] on div "A healthcare power of attorney provides rights to make decisions on behalf of t…" at bounding box center [562, 176] width 366 height 131
copy span "healthcare power of attorney provides rights to make decisions on behalf of the…"
click at [968, 146] on input "False" at bounding box center [977, 139] width 18 height 15
radio input "true"
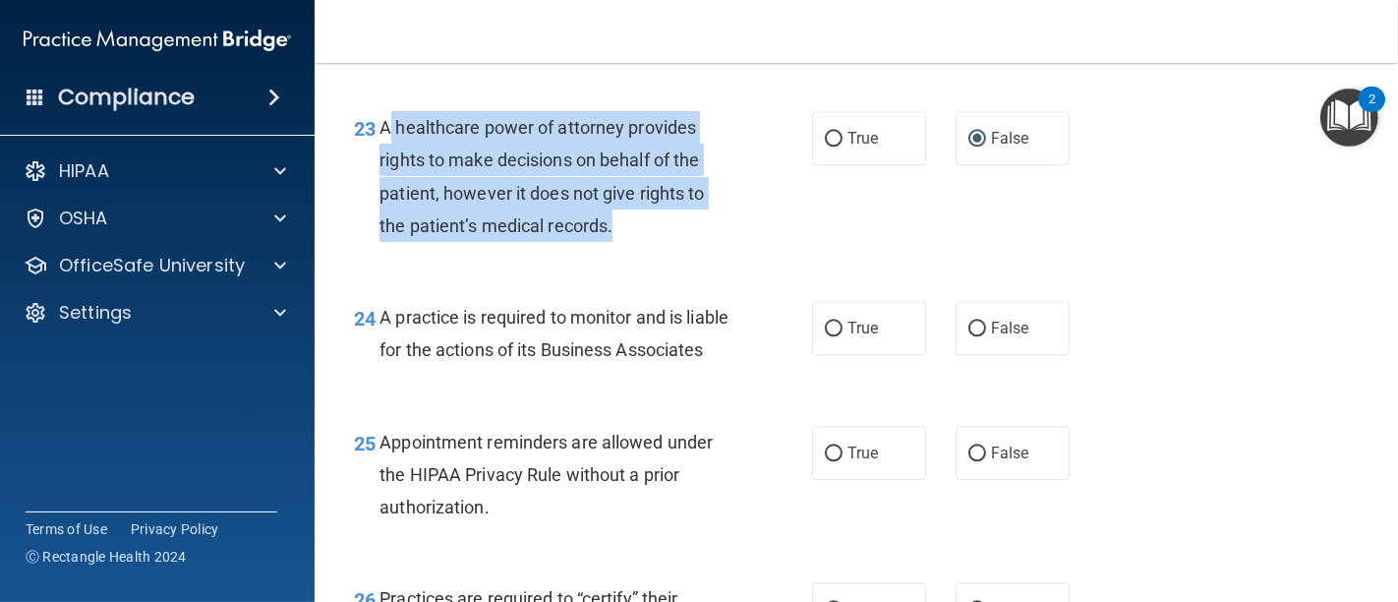
click at [735, 242] on div "A healthcare power of attorney provides rights to make decisions on behalf of t…" at bounding box center [562, 176] width 366 height 131
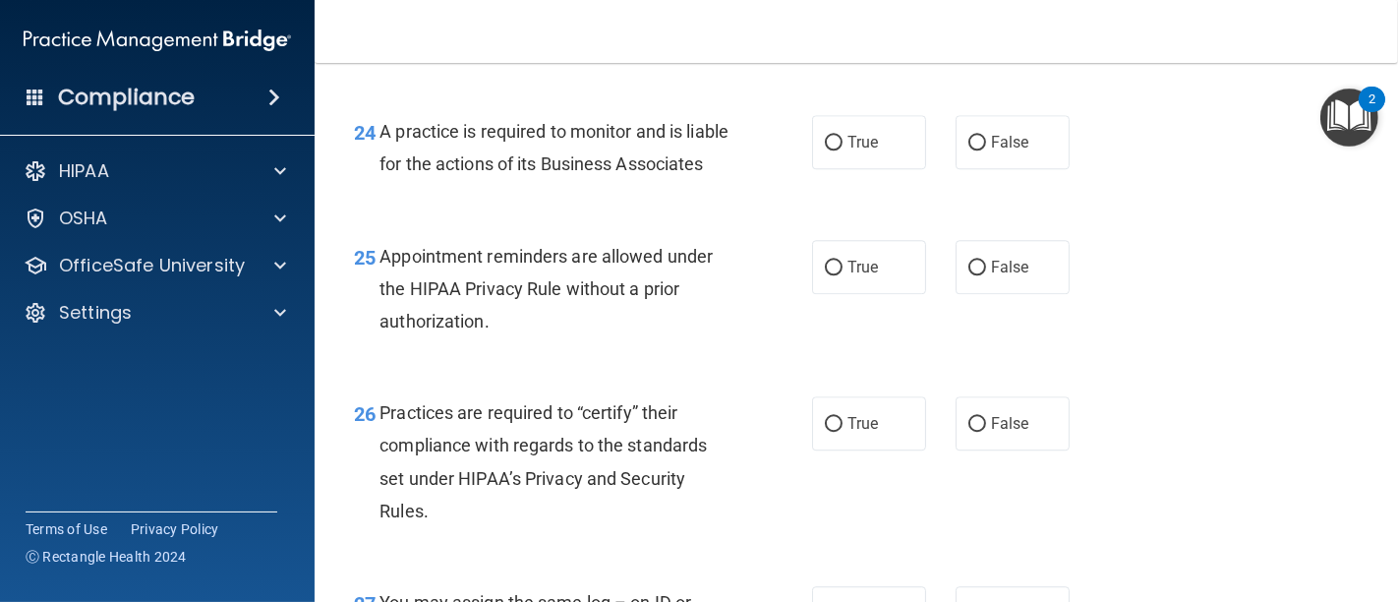
scroll to position [4369, 0]
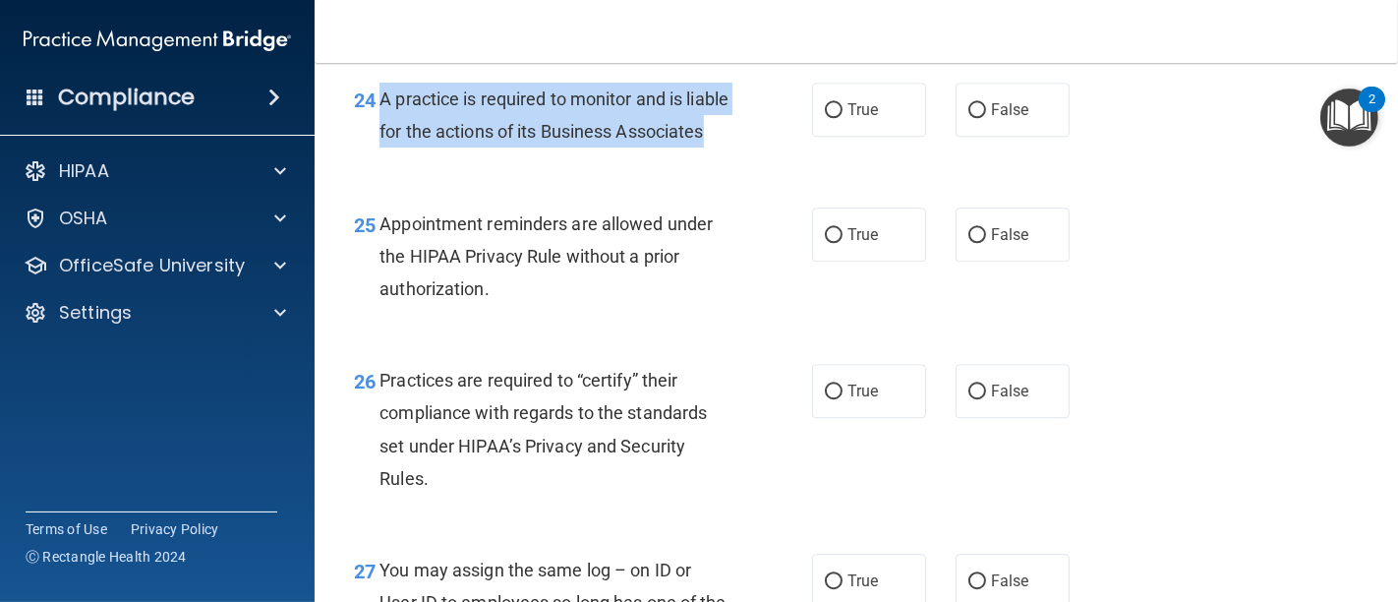
drag, startPoint x: 495, startPoint y: 201, endPoint x: 381, endPoint y: 128, distance: 135.3
click at [381, 128] on div "A practice is required to monitor and is liable for the actions of its Business…" at bounding box center [562, 115] width 366 height 65
click at [968, 118] on input "False" at bounding box center [977, 110] width 18 height 15
radio input "true"
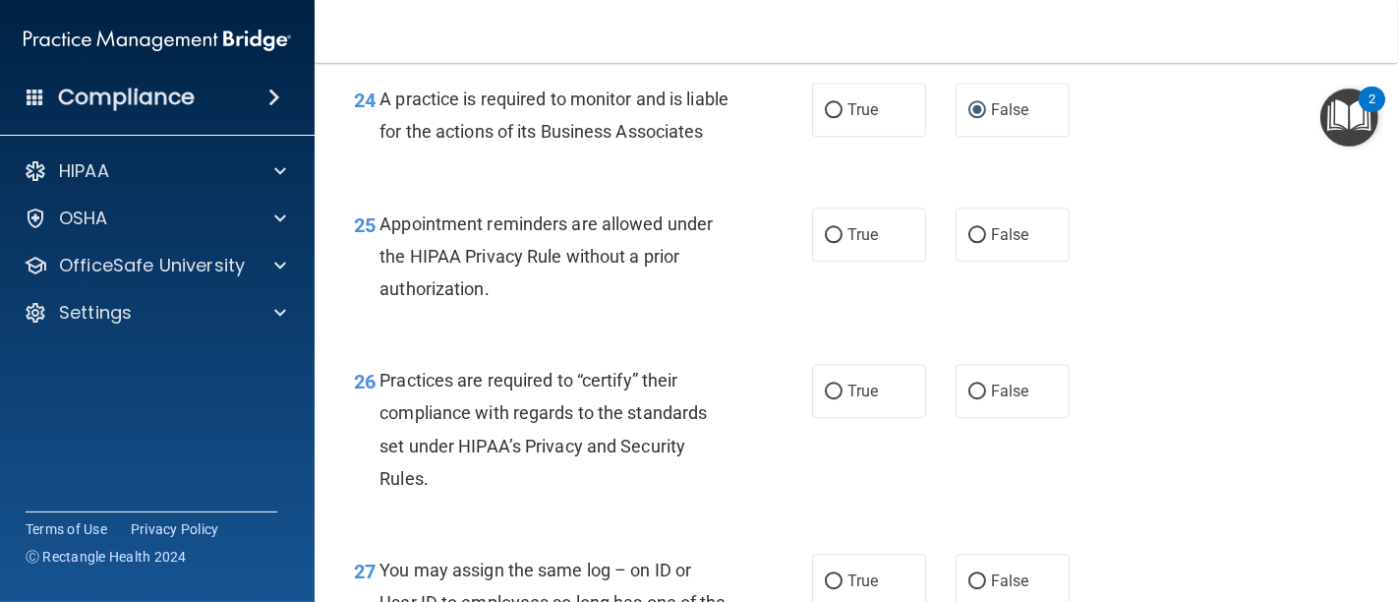
click at [761, 248] on div "25 Appointment reminders are allowed under the HIPAA Privacy Rule without a pri…" at bounding box center [856, 261] width 1034 height 157
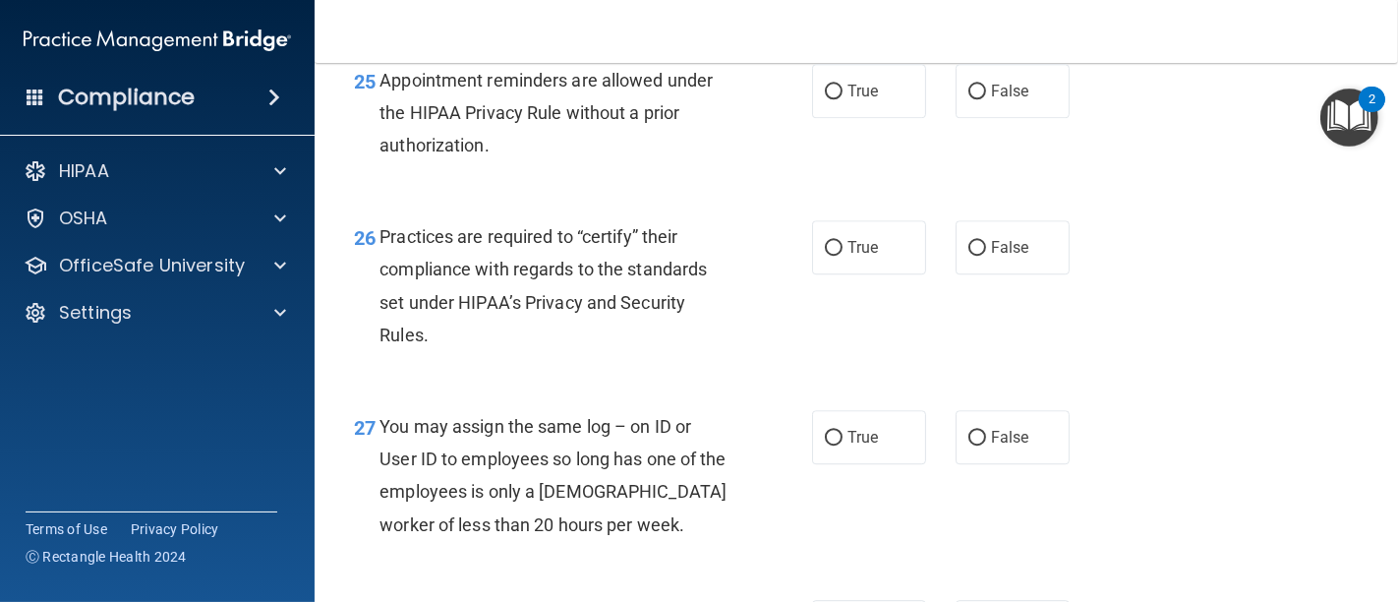
scroll to position [4478, 0]
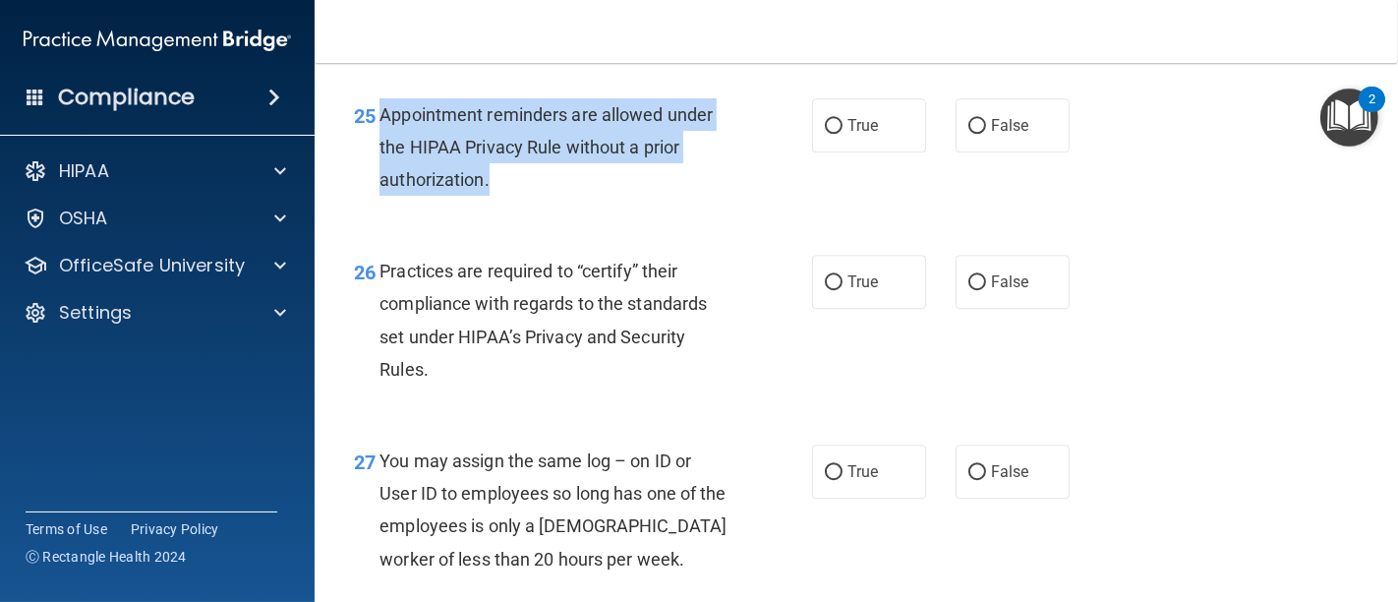
drag, startPoint x: 531, startPoint y: 250, endPoint x: 384, endPoint y: 171, distance: 166.2
click at [384, 171] on div "Appointment reminders are allowed under the HIPAA Privacy Rule without a prior …" at bounding box center [562, 147] width 366 height 98
click at [826, 134] on input "True" at bounding box center [834, 126] width 18 height 15
radio input "true"
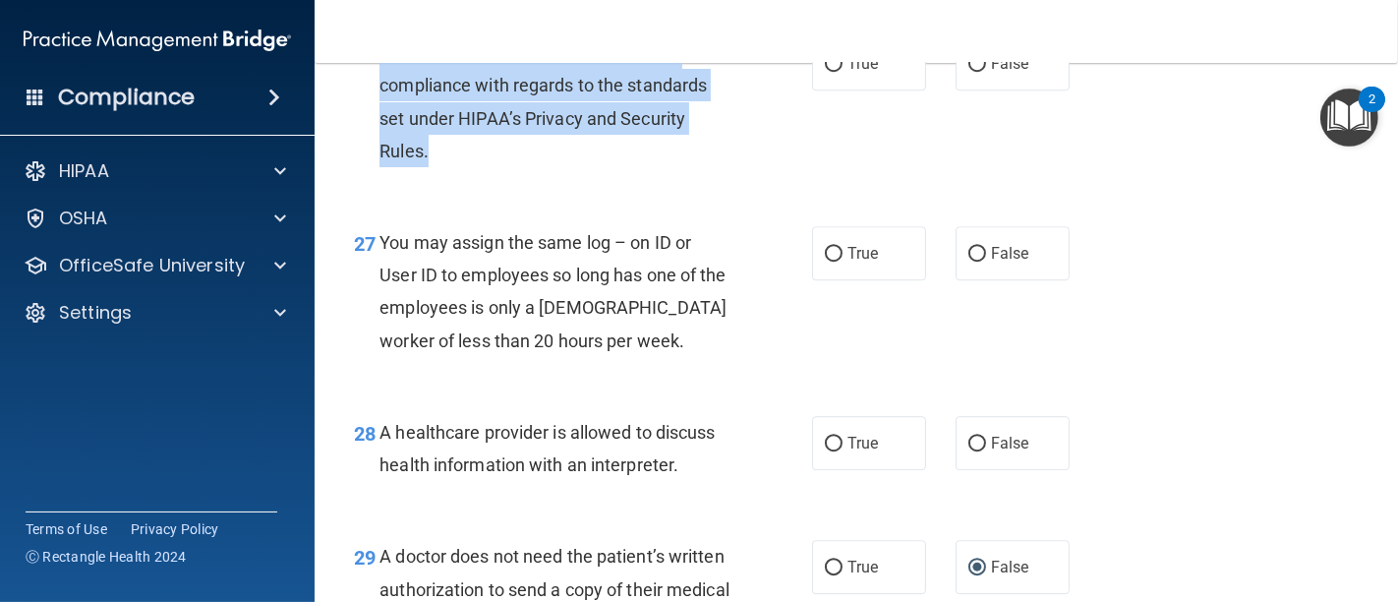
drag, startPoint x: 472, startPoint y: 223, endPoint x: 380, endPoint y: 111, distance: 144.6
click at [380, 111] on div "Practices are required to “certify” their compliance with regards to the standa…" at bounding box center [562, 101] width 366 height 131
click at [968, 72] on input "False" at bounding box center [977, 64] width 18 height 15
radio input "true"
click at [739, 177] on div "26 Practices are required to “certify” their compliance with regards to the sta…" at bounding box center [582, 106] width 517 height 141
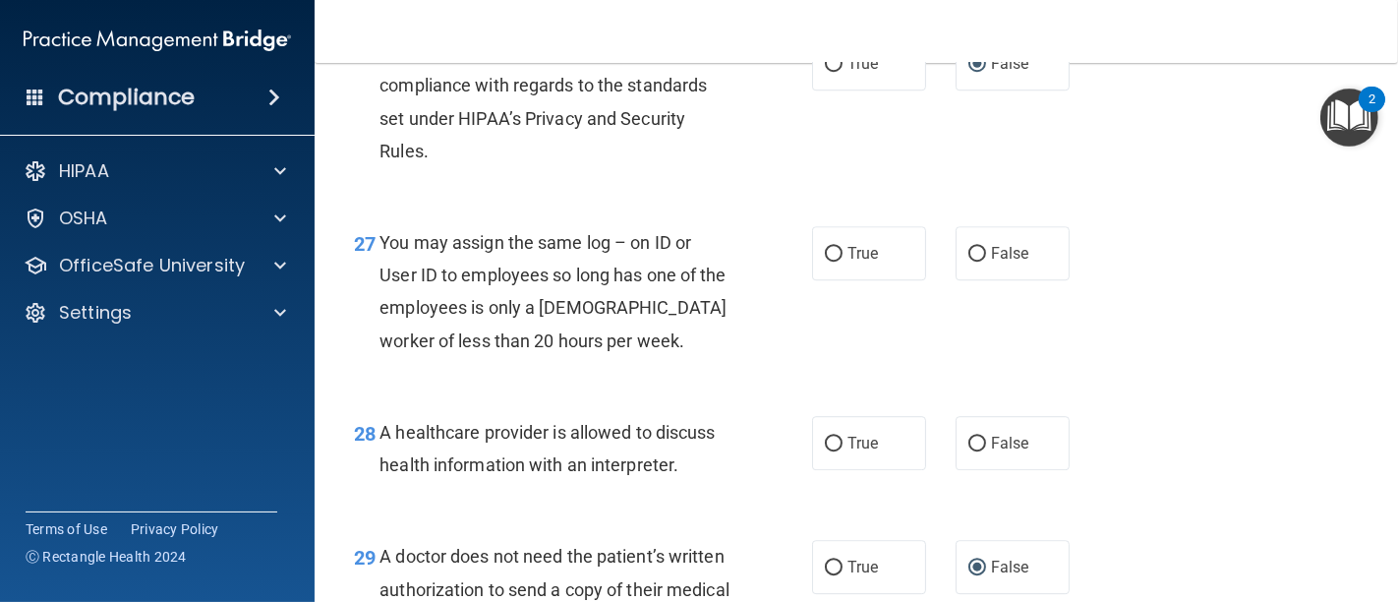
drag, startPoint x: 648, startPoint y: 410, endPoint x: 644, endPoint y: 428, distance: 18.1
click at [644, 367] on div "27 You may assign the same log – on ID or User ID to employees so long has one …" at bounding box center [582, 296] width 517 height 141
click at [968, 261] on input "False" at bounding box center [977, 254] width 18 height 15
radio input "true"
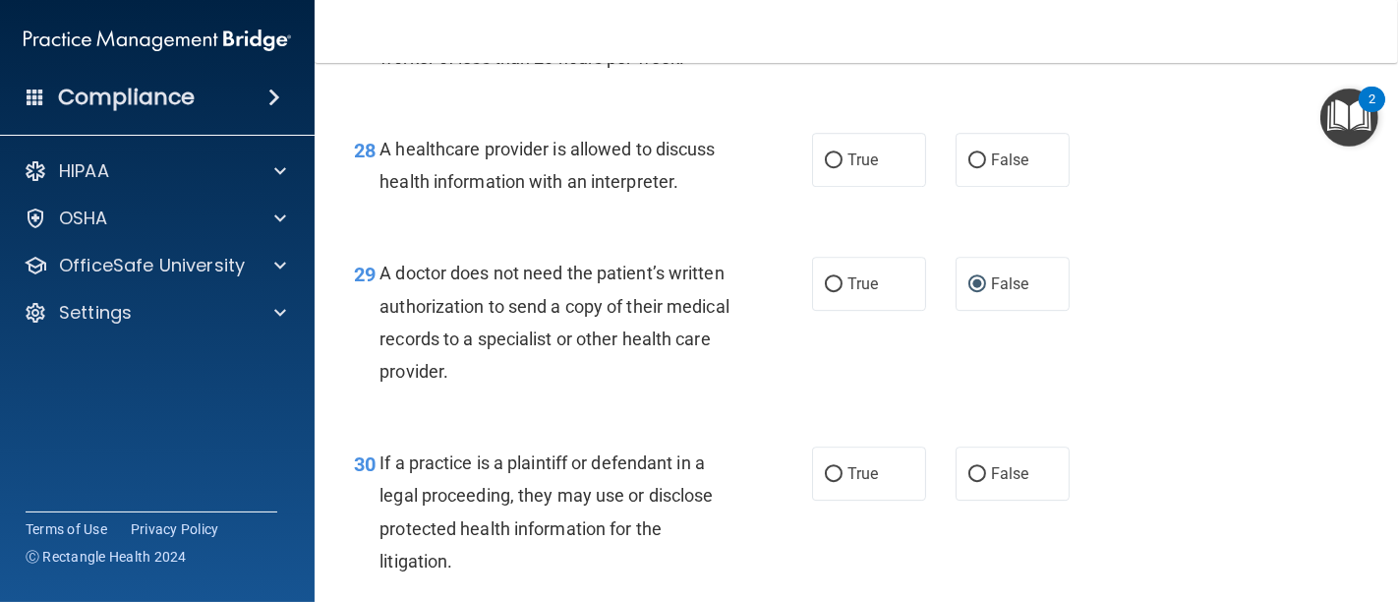
scroll to position [5024, 0]
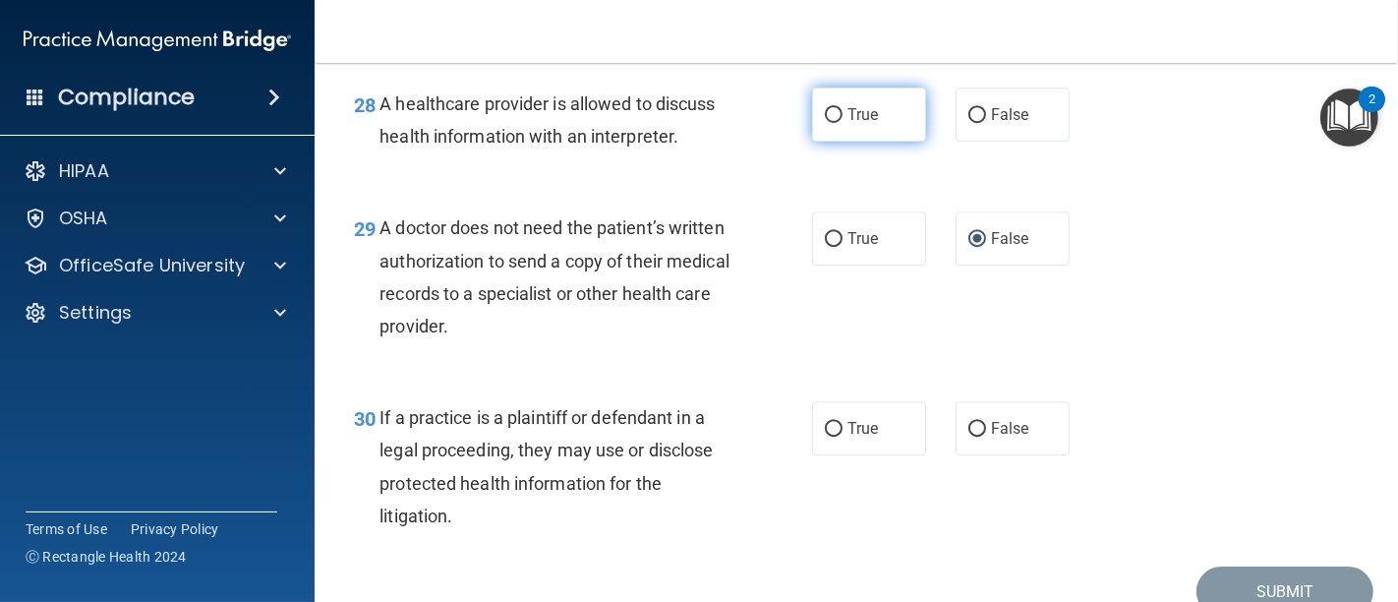
click at [831, 142] on label "True" at bounding box center [869, 114] width 114 height 54
click at [831, 123] on input "True" at bounding box center [834, 115] width 18 height 15
radio input "true"
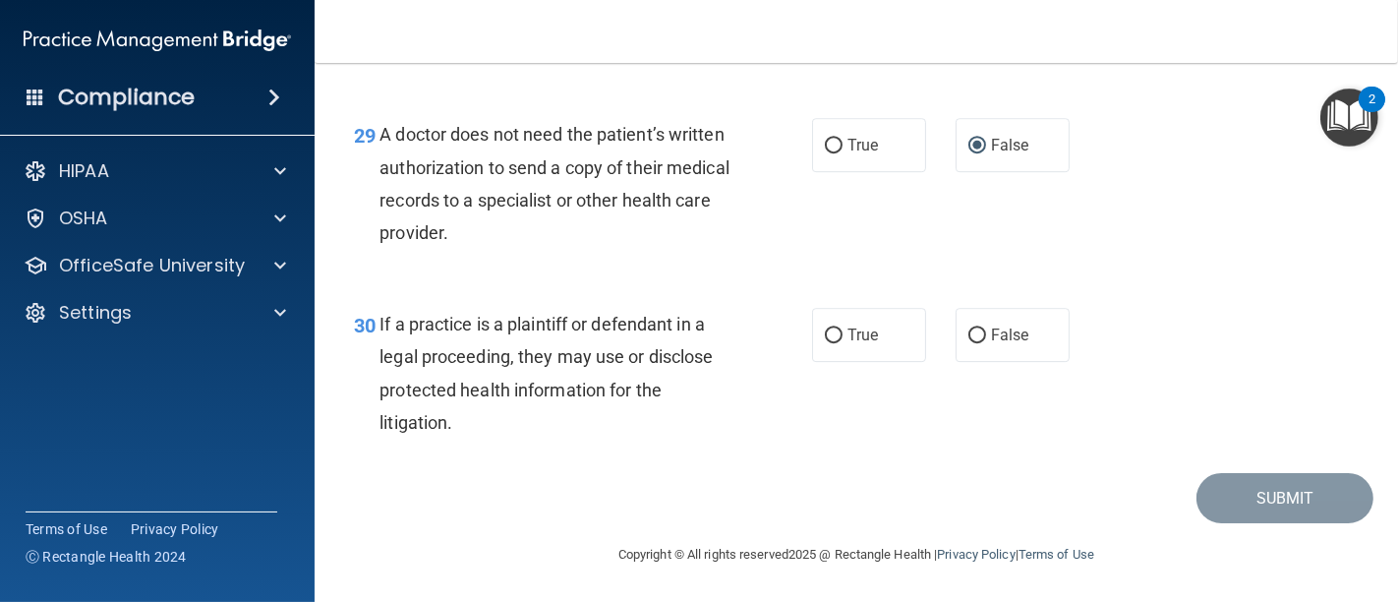
scroll to position [5180, 0]
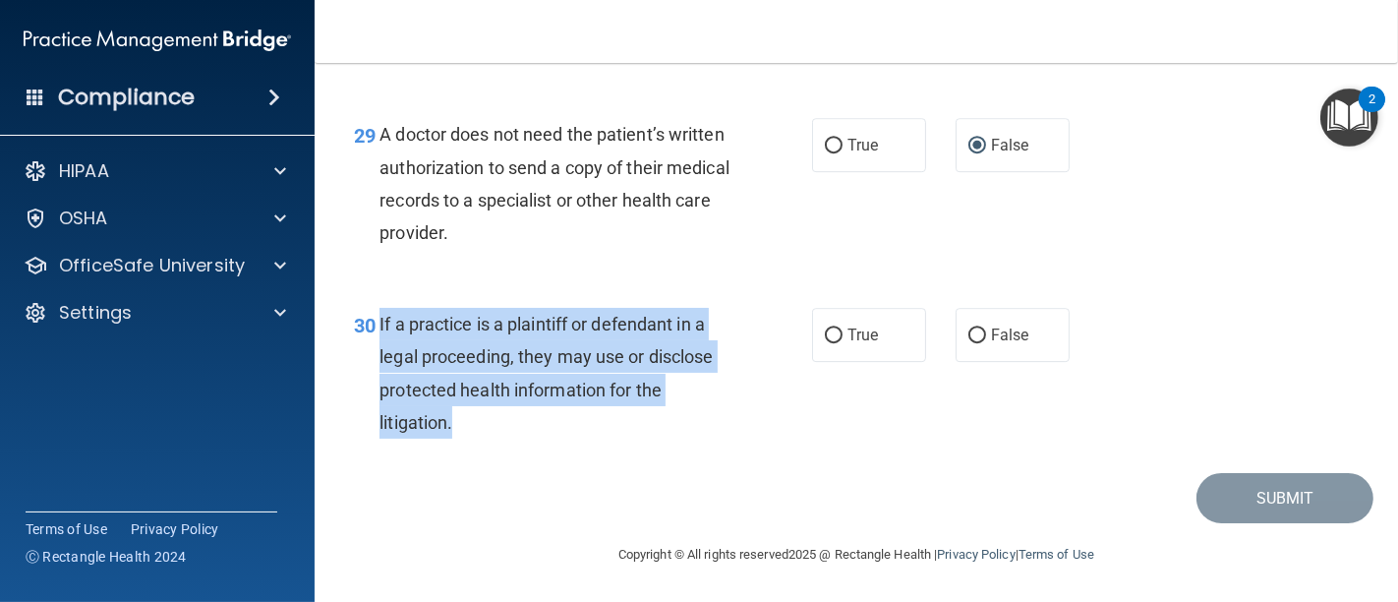
drag, startPoint x: 484, startPoint y: 434, endPoint x: 377, endPoint y: 322, distance: 153.7
click at [377, 322] on div "30 If a practice is a plaintiff or defendant in a legal proceeding, they may us…" at bounding box center [582, 378] width 517 height 141
click at [831, 341] on input "True" at bounding box center [834, 335] width 18 height 15
radio input "true"
click at [1231, 517] on button "Submit" at bounding box center [1284, 498] width 177 height 50
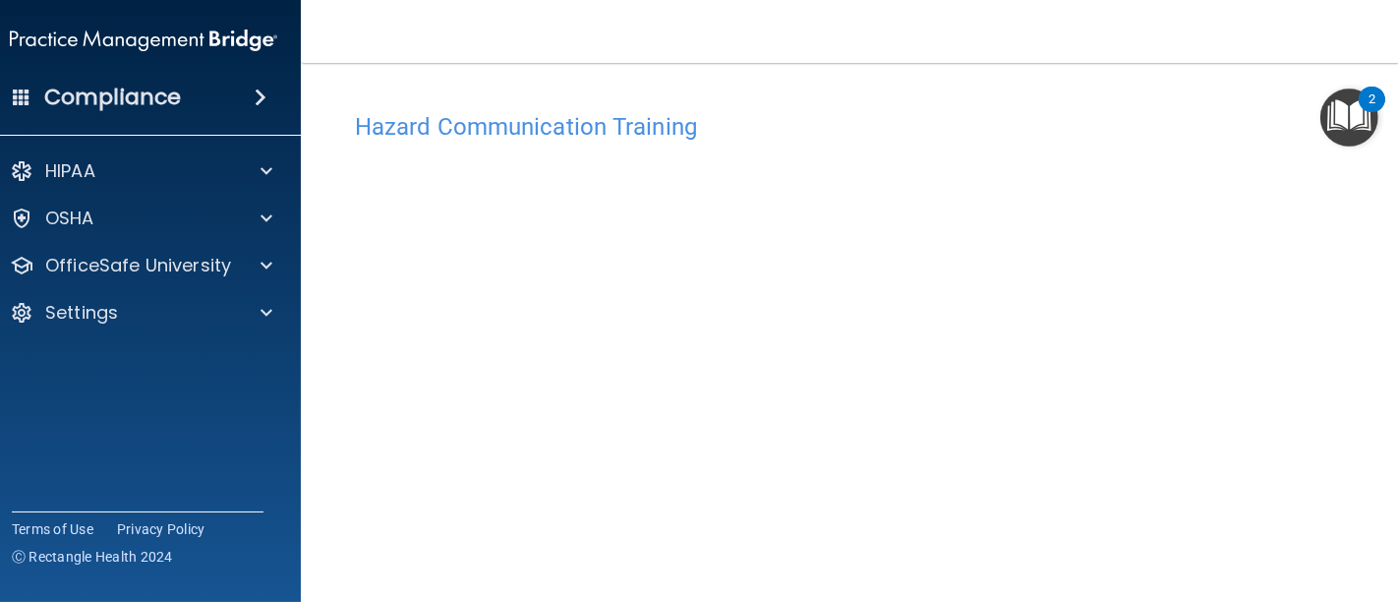
scroll to position [109, 0]
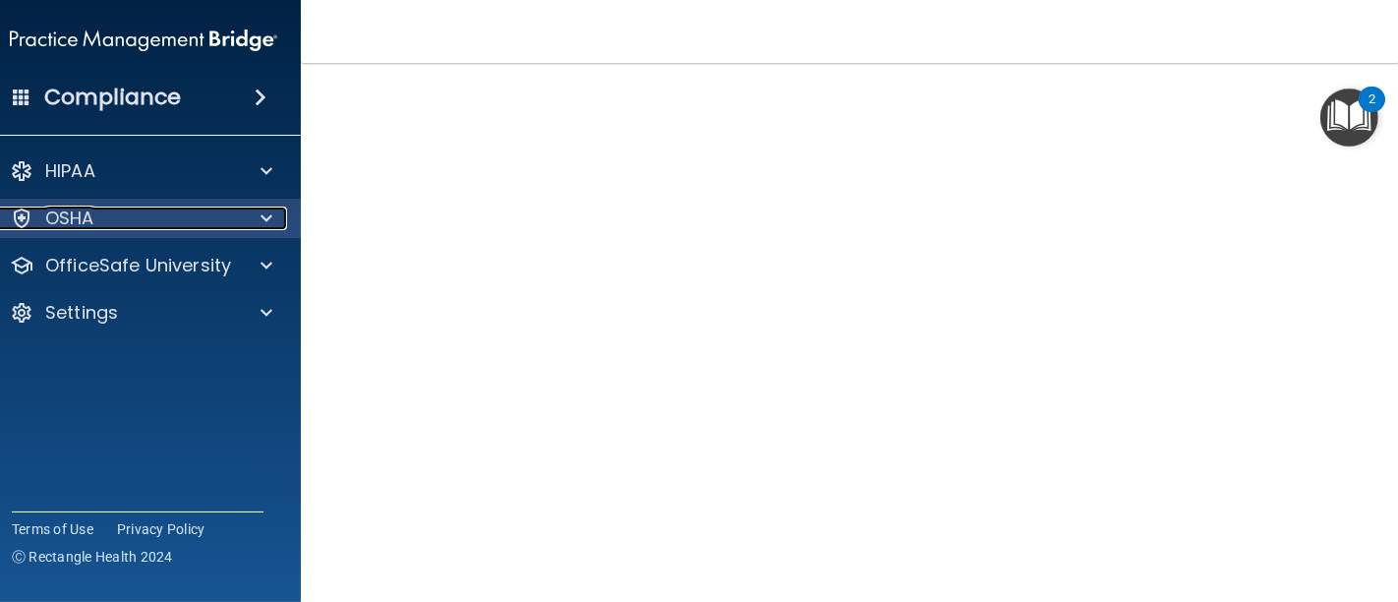
click at [248, 217] on div at bounding box center [263, 218] width 49 height 24
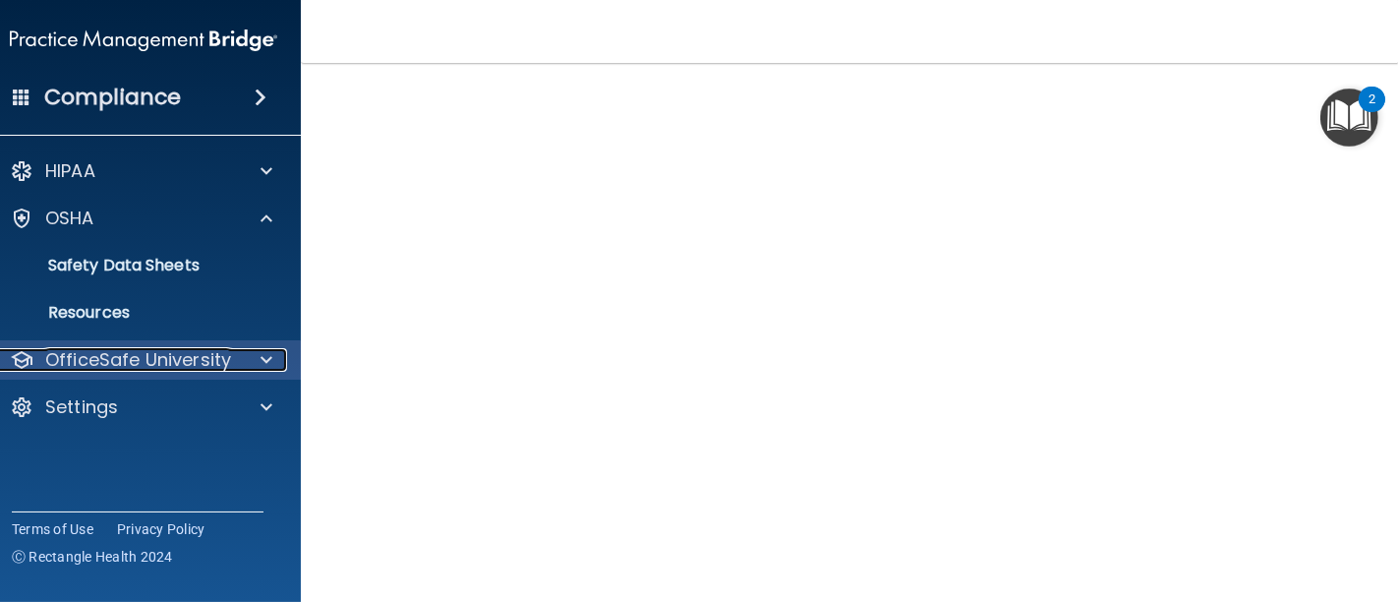
click at [190, 357] on p "OfficeSafe University" at bounding box center [138, 360] width 186 height 24
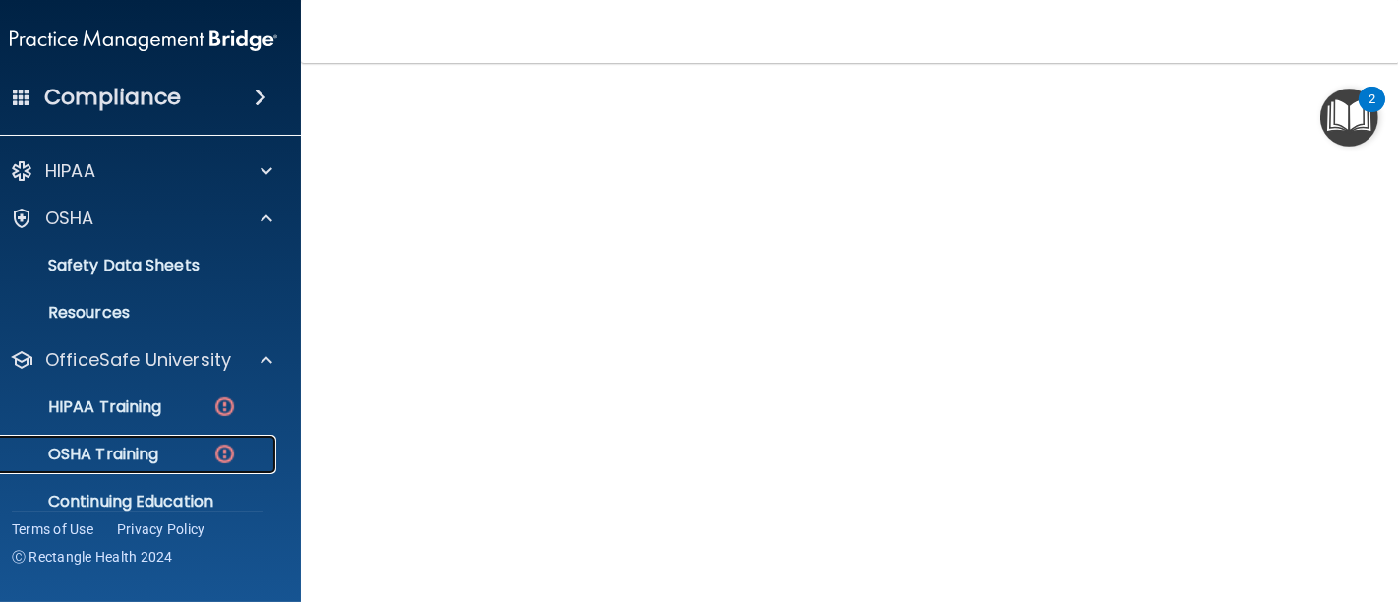
click at [188, 444] on div "OSHA Training" at bounding box center [133, 454] width 268 height 20
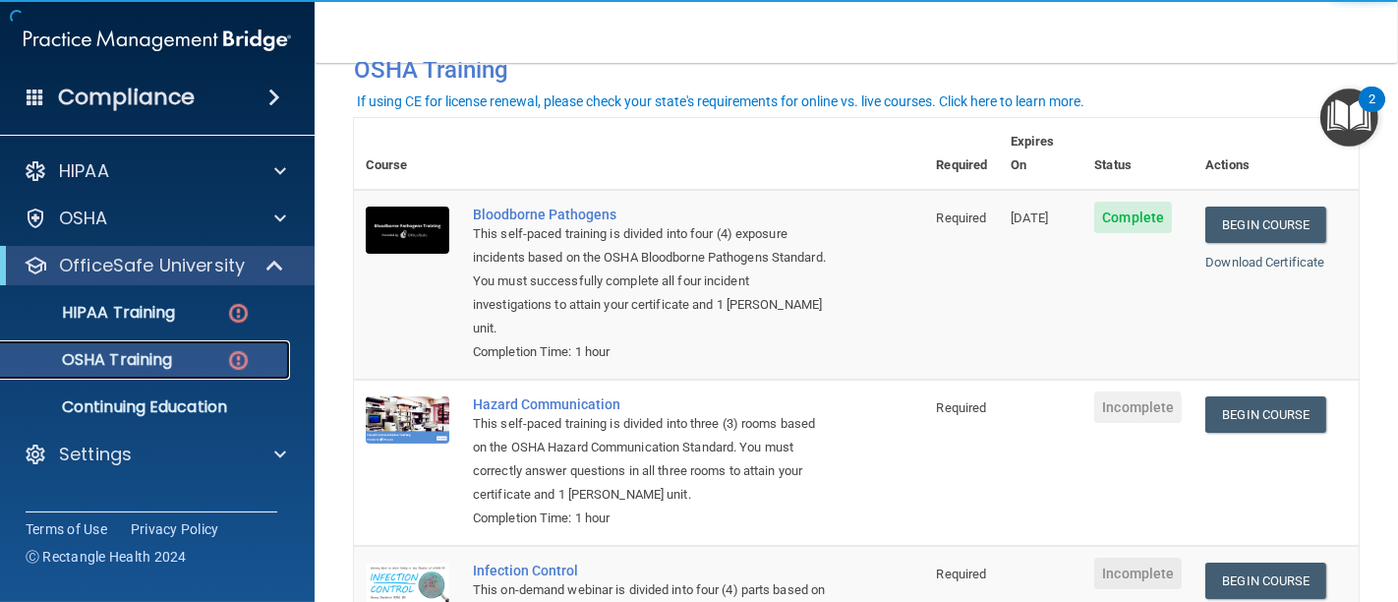
scroll to position [218, 0]
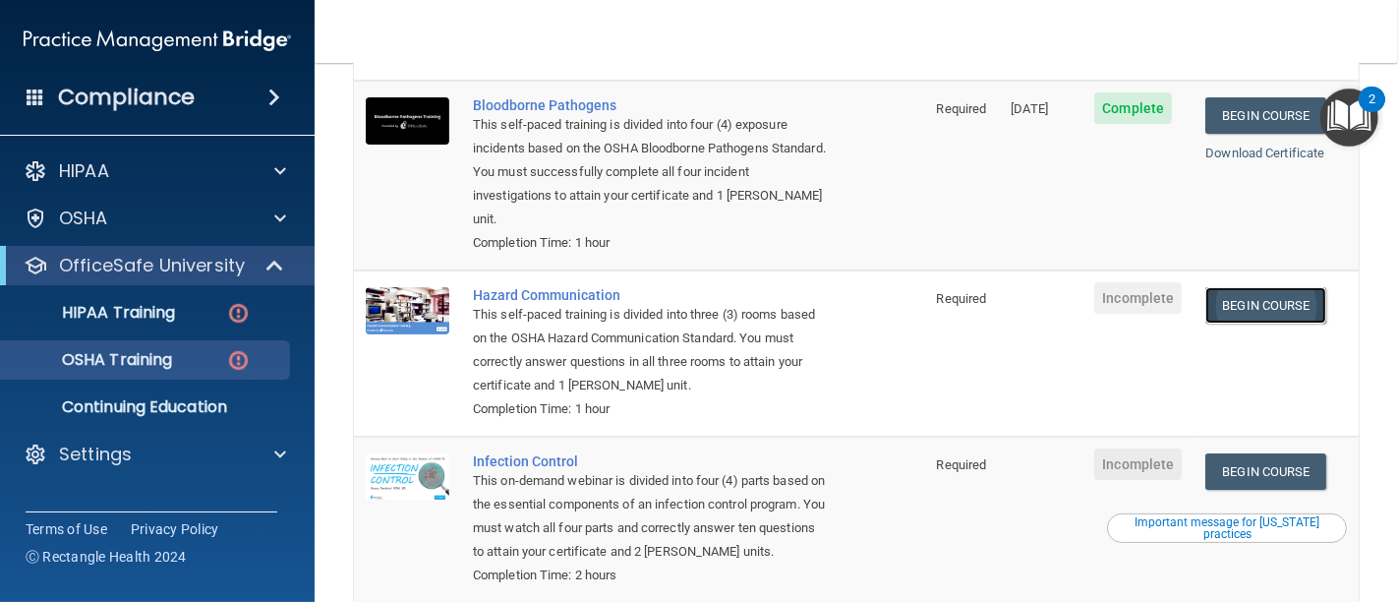
click at [1232, 287] on link "Begin Course" at bounding box center [1265, 305] width 120 height 36
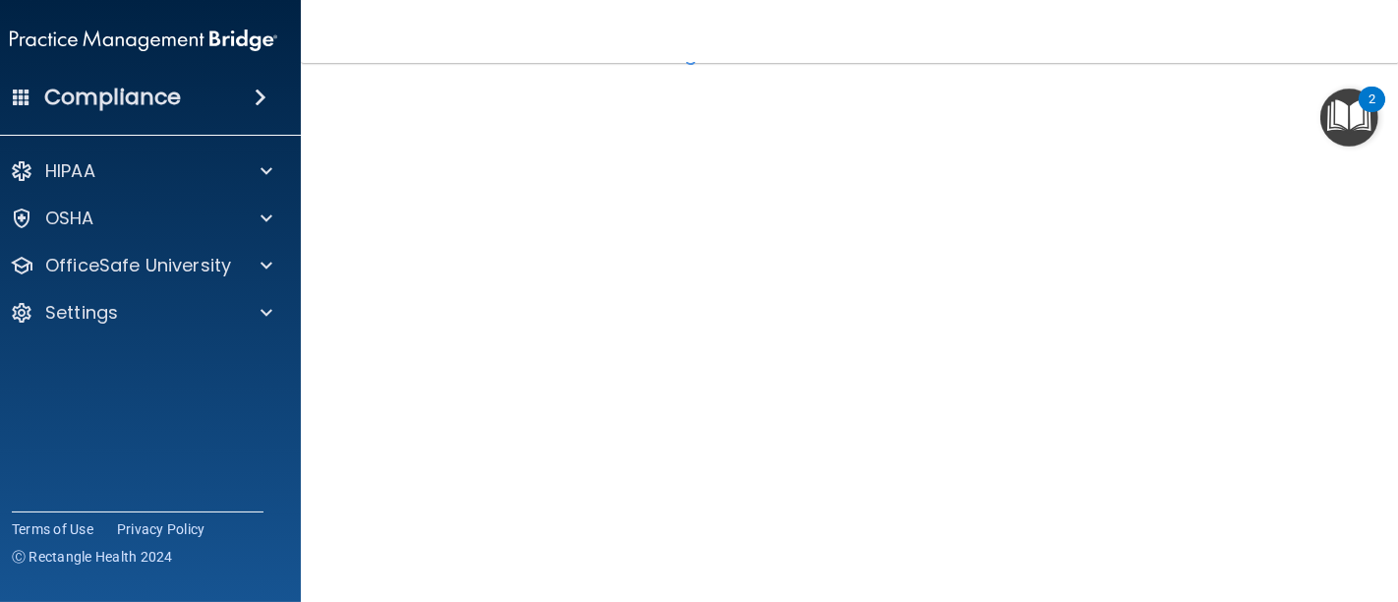
scroll to position [109, 0]
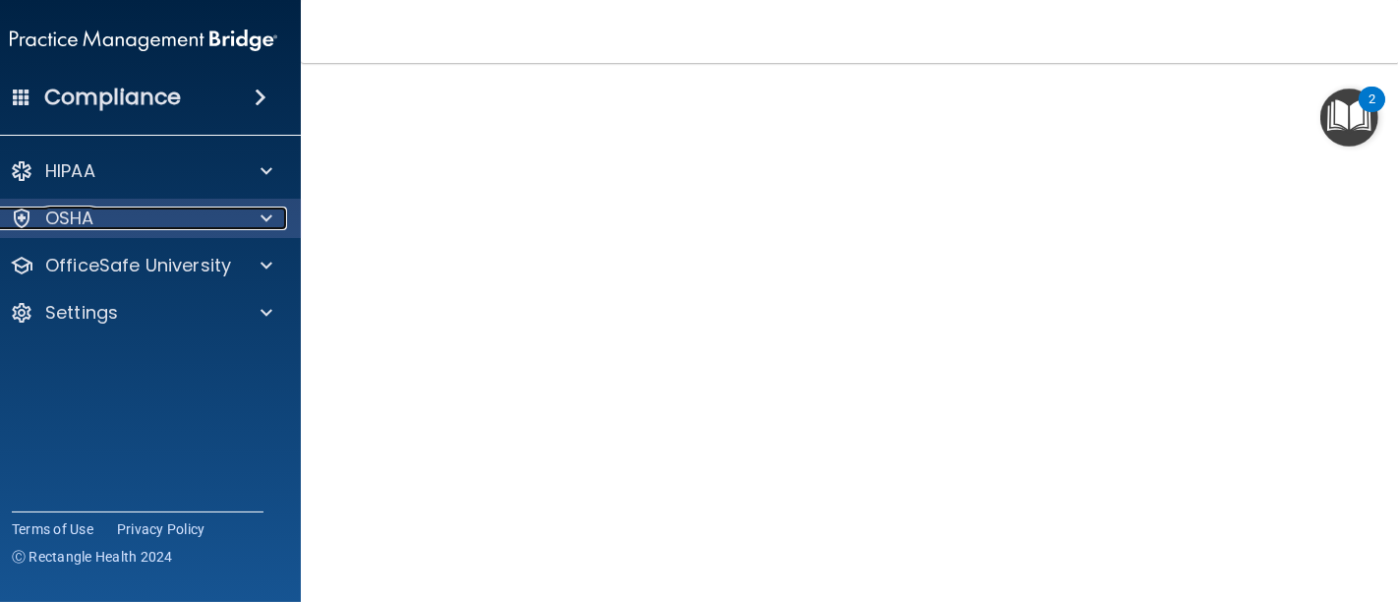
click at [262, 213] on span at bounding box center [266, 218] width 12 height 24
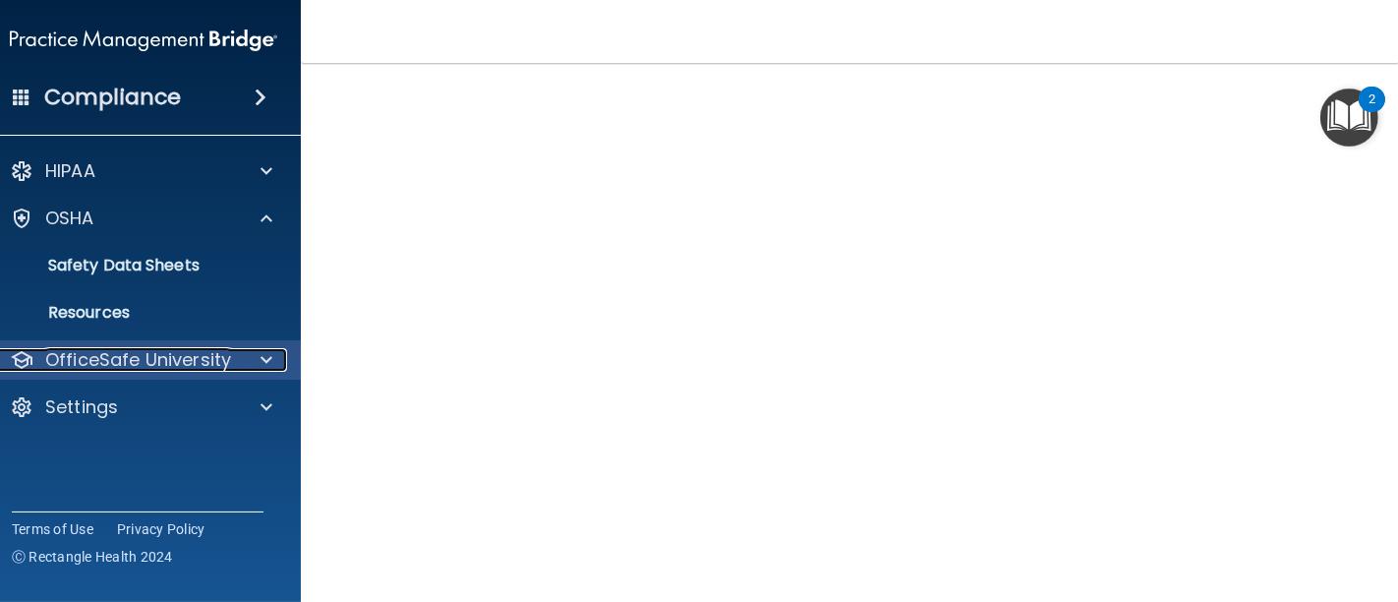
click at [201, 356] on p "OfficeSafe University" at bounding box center [138, 360] width 186 height 24
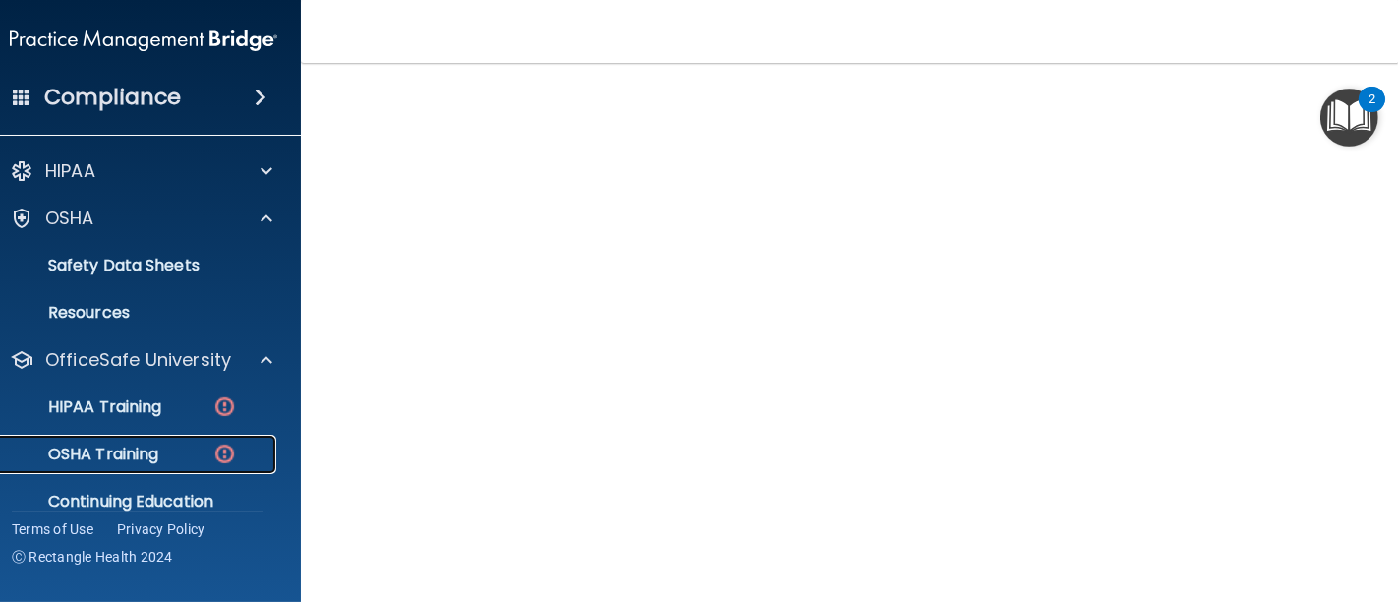
click at [131, 464] on p "OSHA Training" at bounding box center [78, 454] width 159 height 20
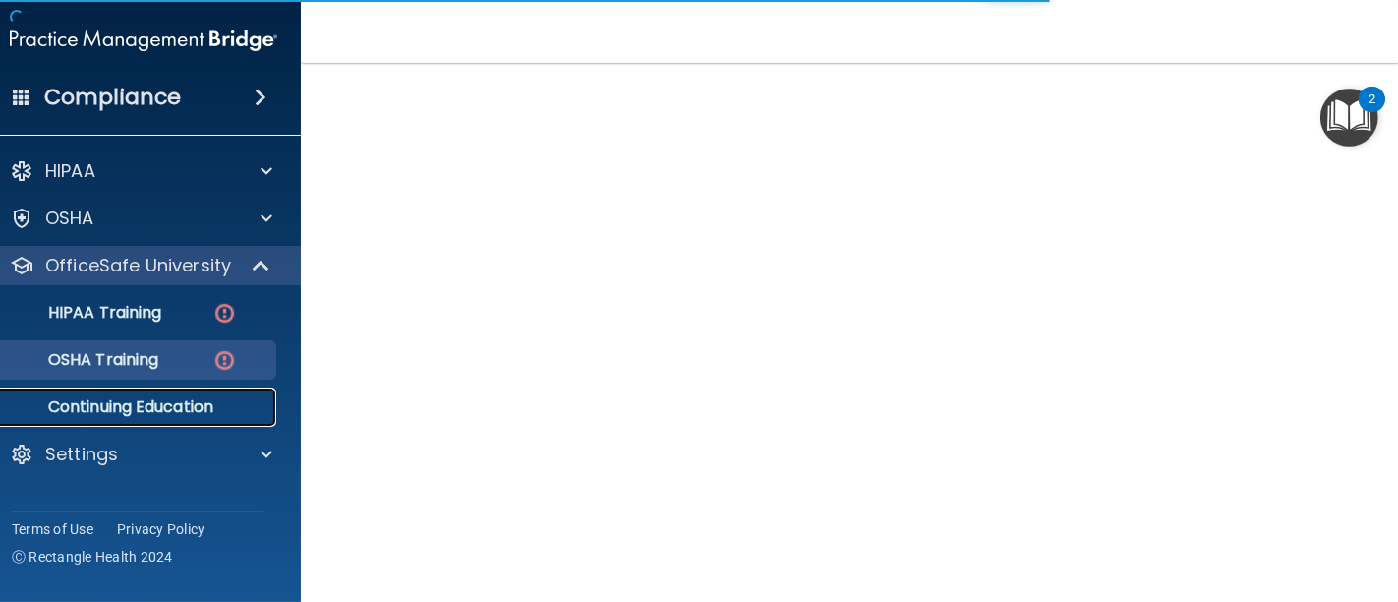
click at [179, 393] on link "Continuing Education" at bounding box center [122, 406] width 310 height 39
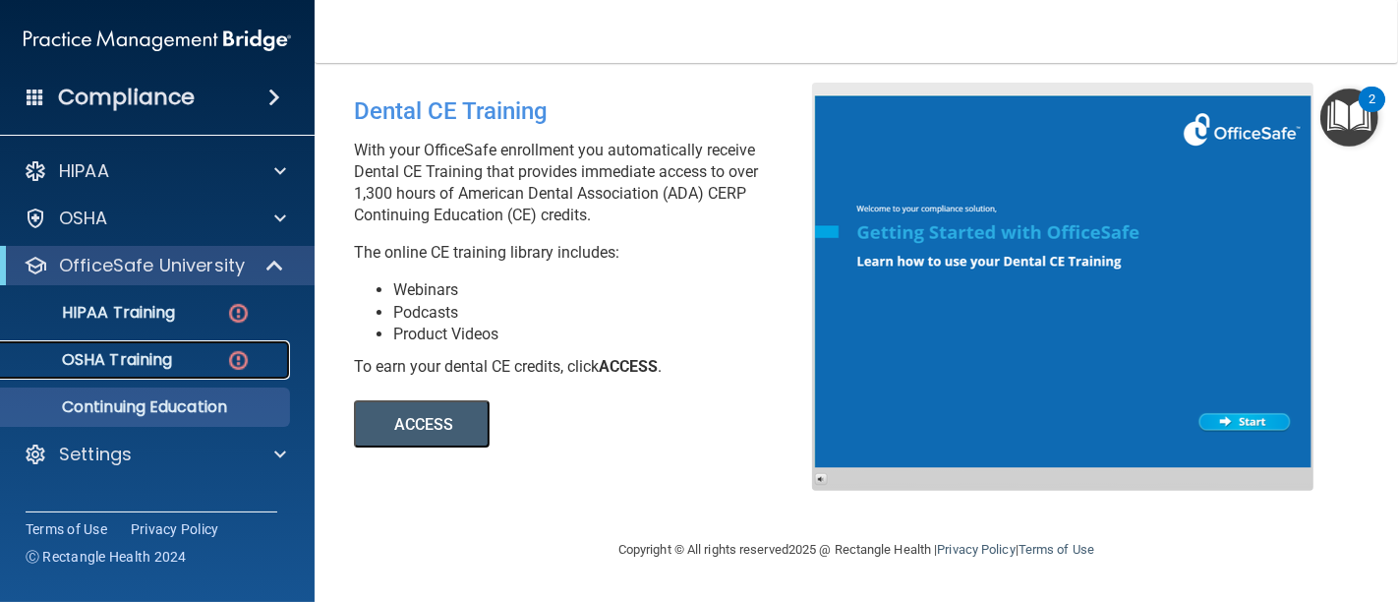
click at [187, 361] on div "OSHA Training" at bounding box center [147, 360] width 268 height 20
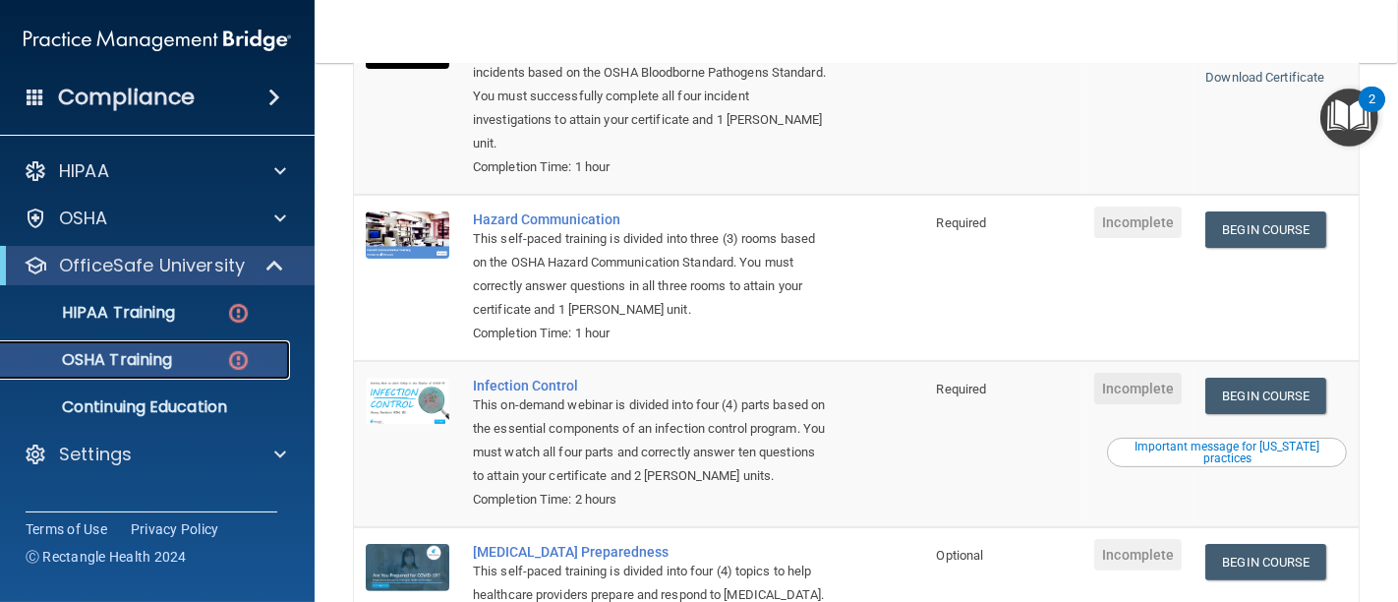
scroll to position [327, 0]
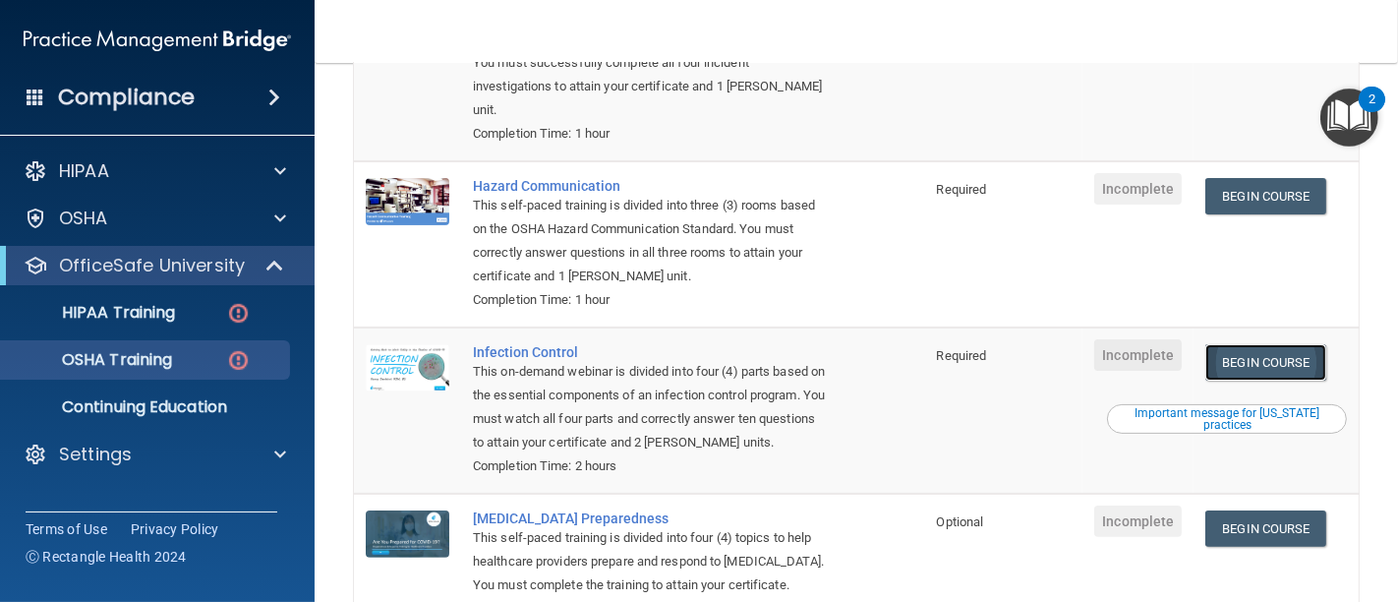
click at [1232, 346] on link "Begin Course" at bounding box center [1265, 362] width 120 height 36
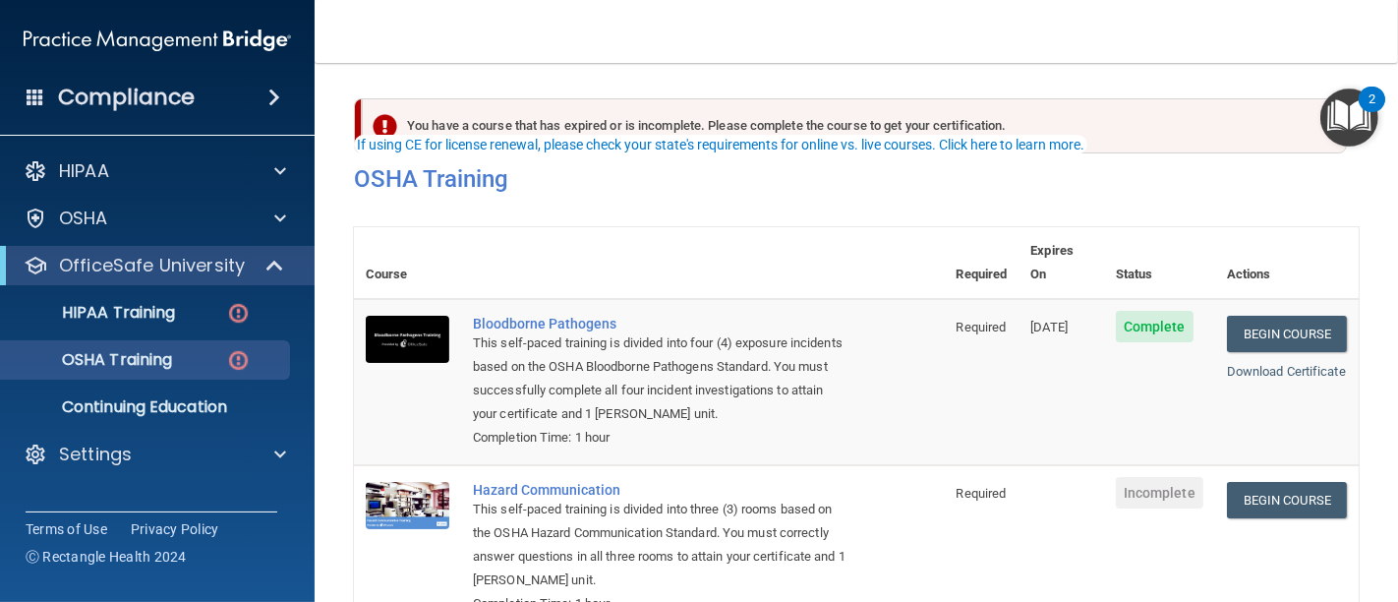
scroll to position [218, 0]
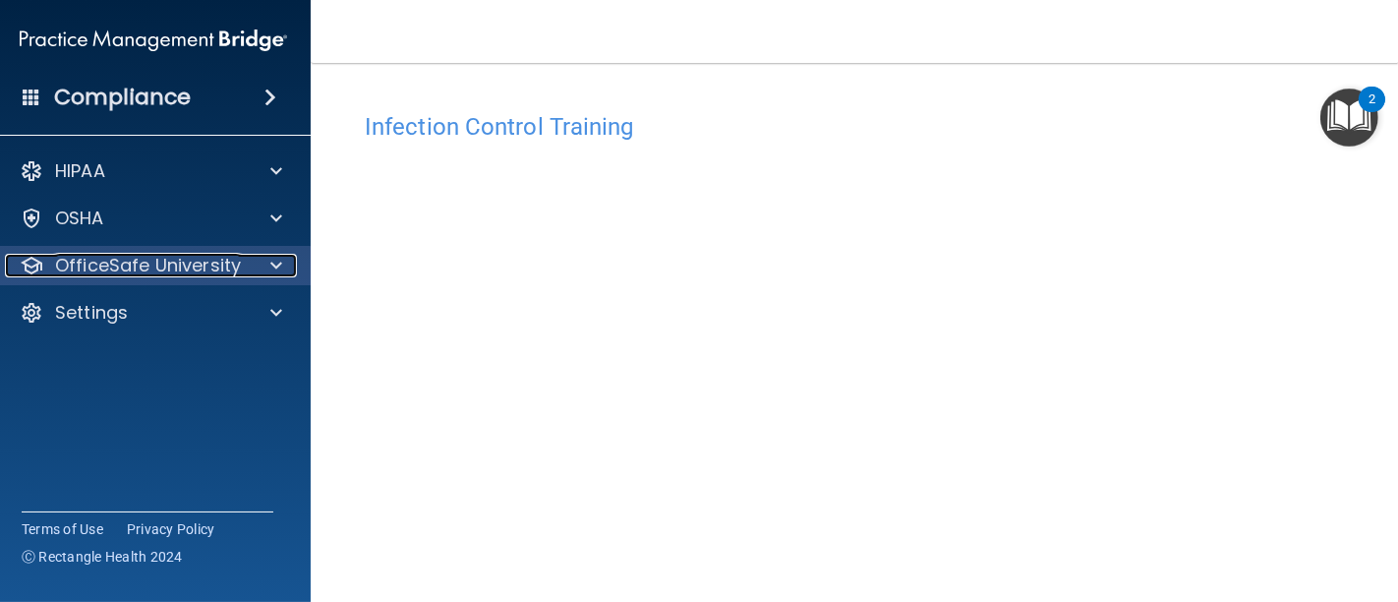
click at [151, 261] on p "OfficeSafe University" at bounding box center [148, 266] width 186 height 24
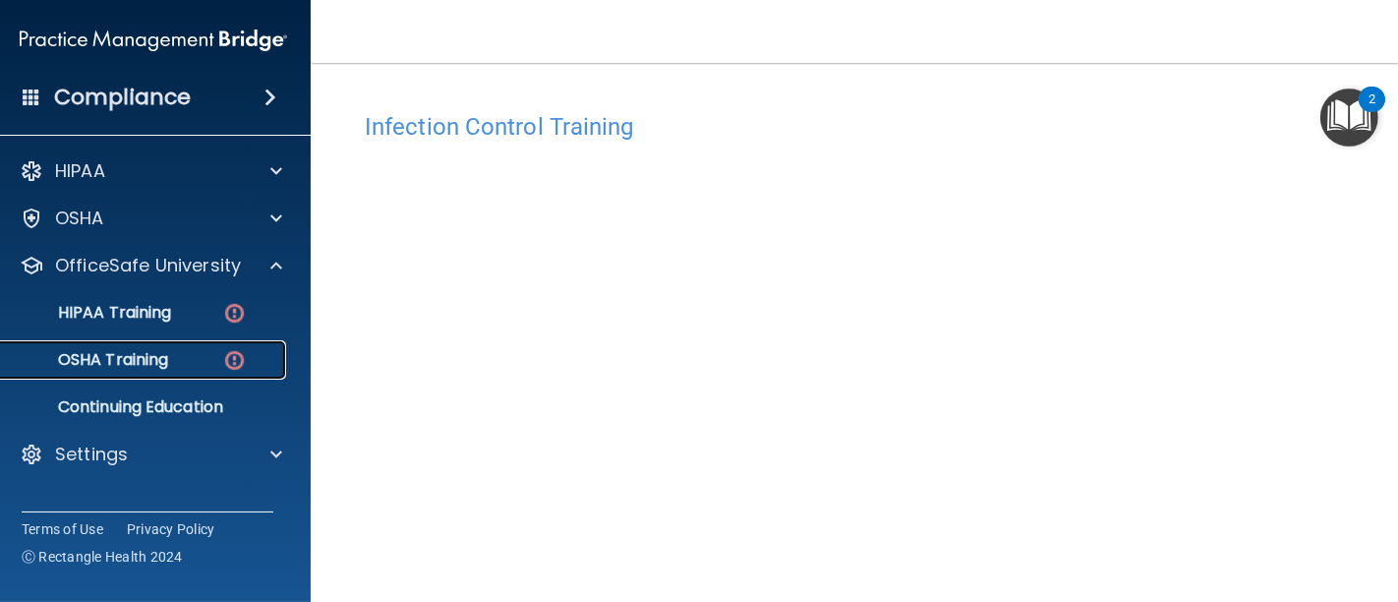
click at [145, 344] on link "OSHA Training" at bounding box center [131, 359] width 310 height 39
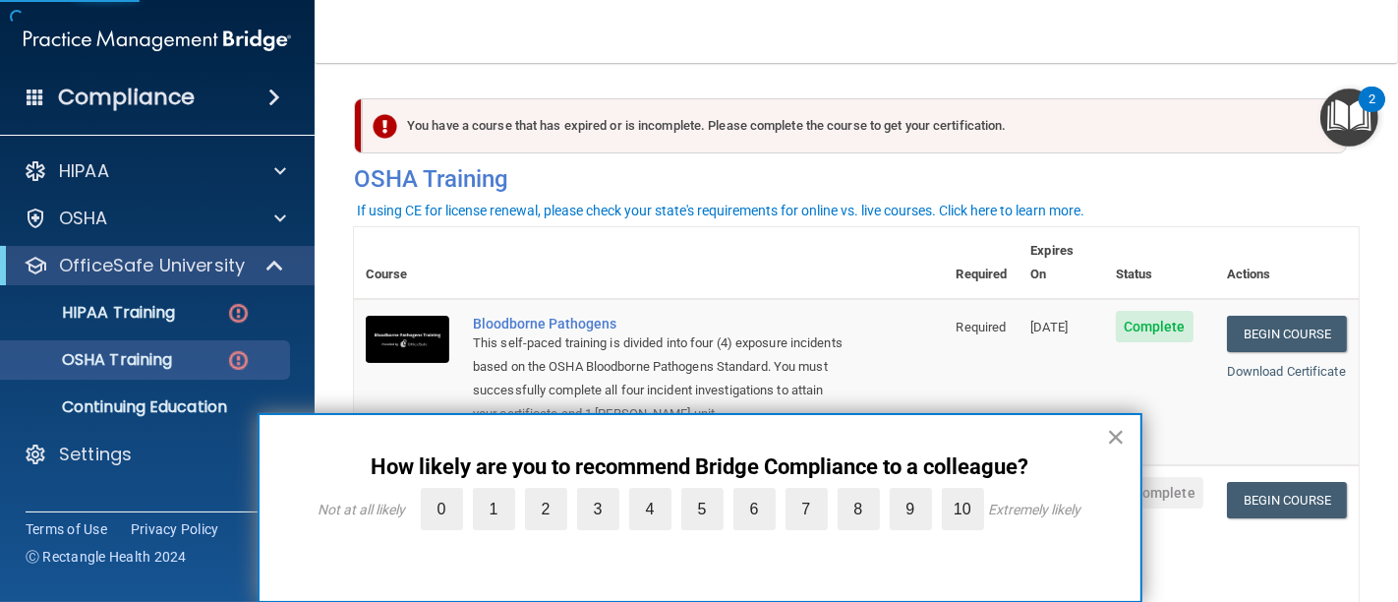
click at [1118, 429] on button "×" at bounding box center [1116, 436] width 19 height 31
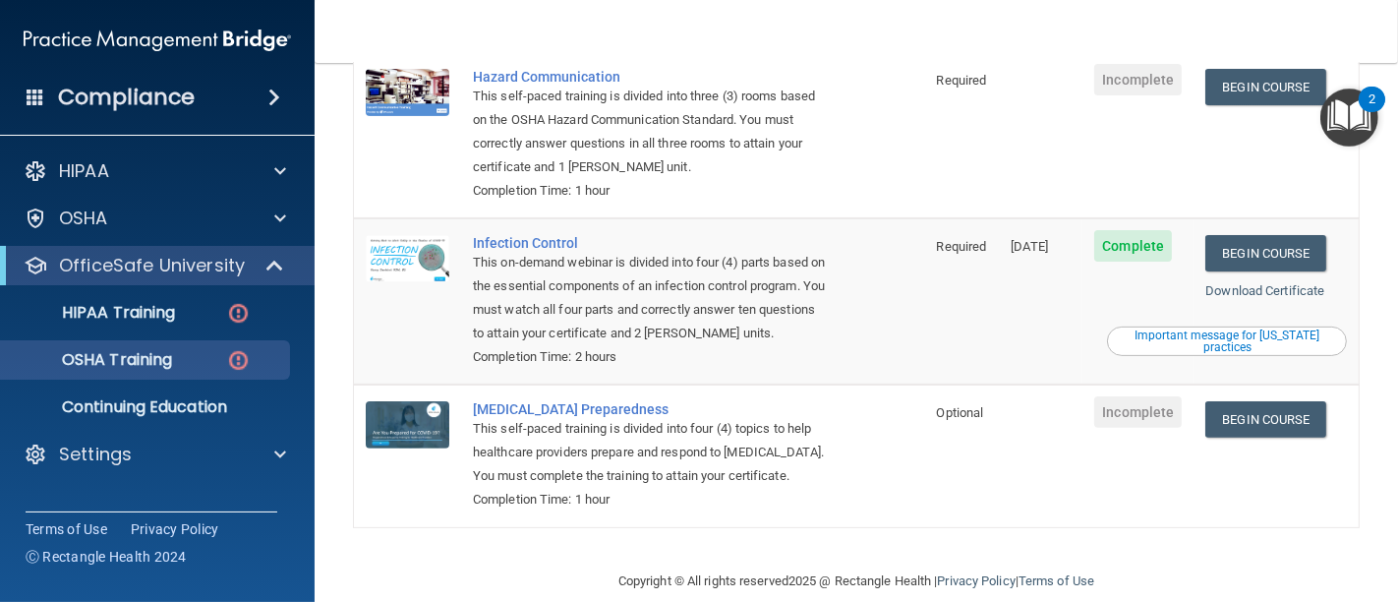
scroll to position [489, 0]
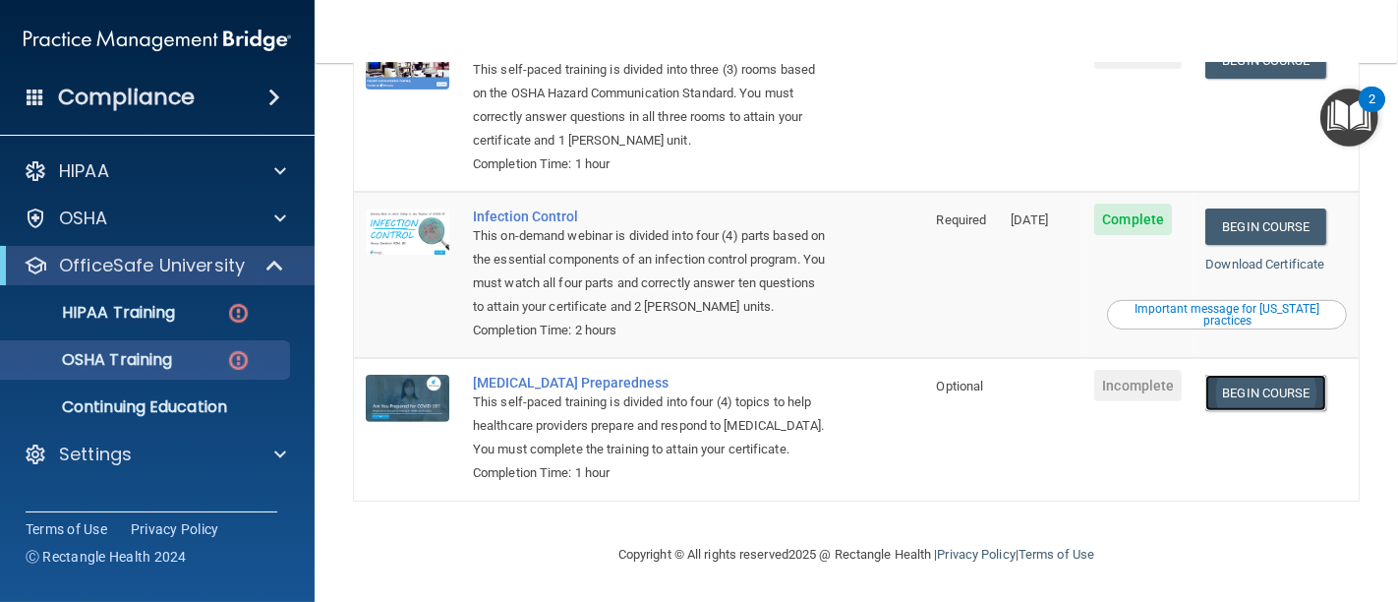
click at [1245, 375] on link "Begin Course" at bounding box center [1265, 393] width 120 height 36
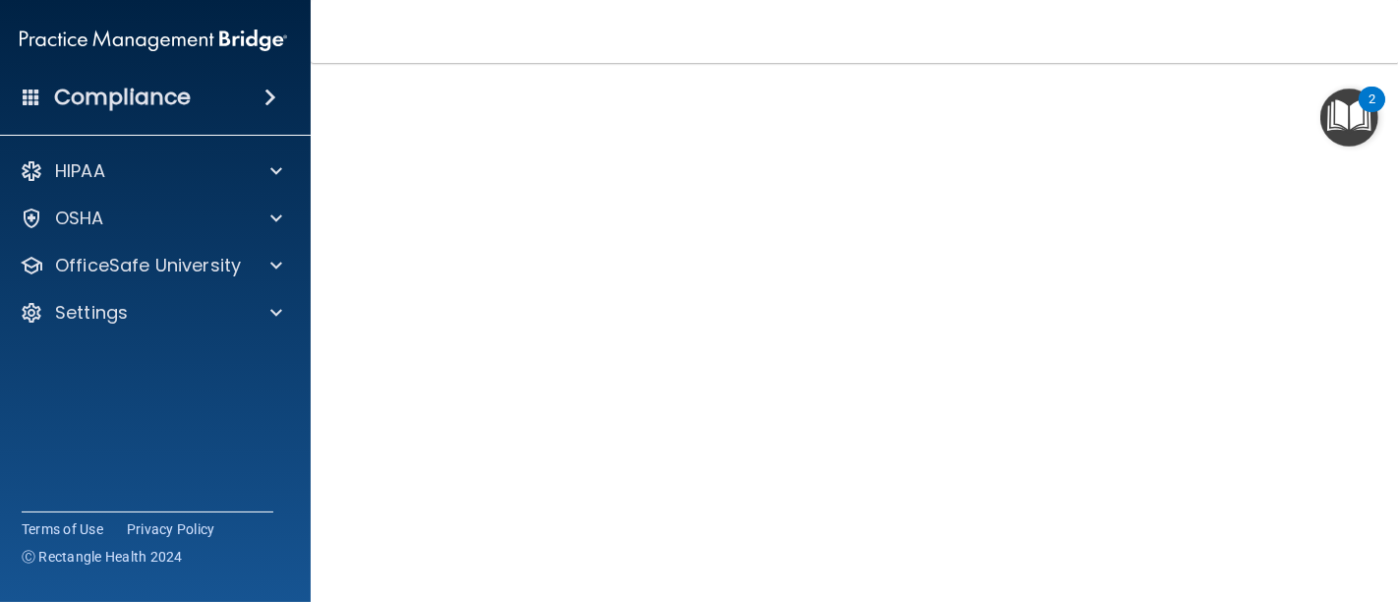
scroll to position [91, 0]
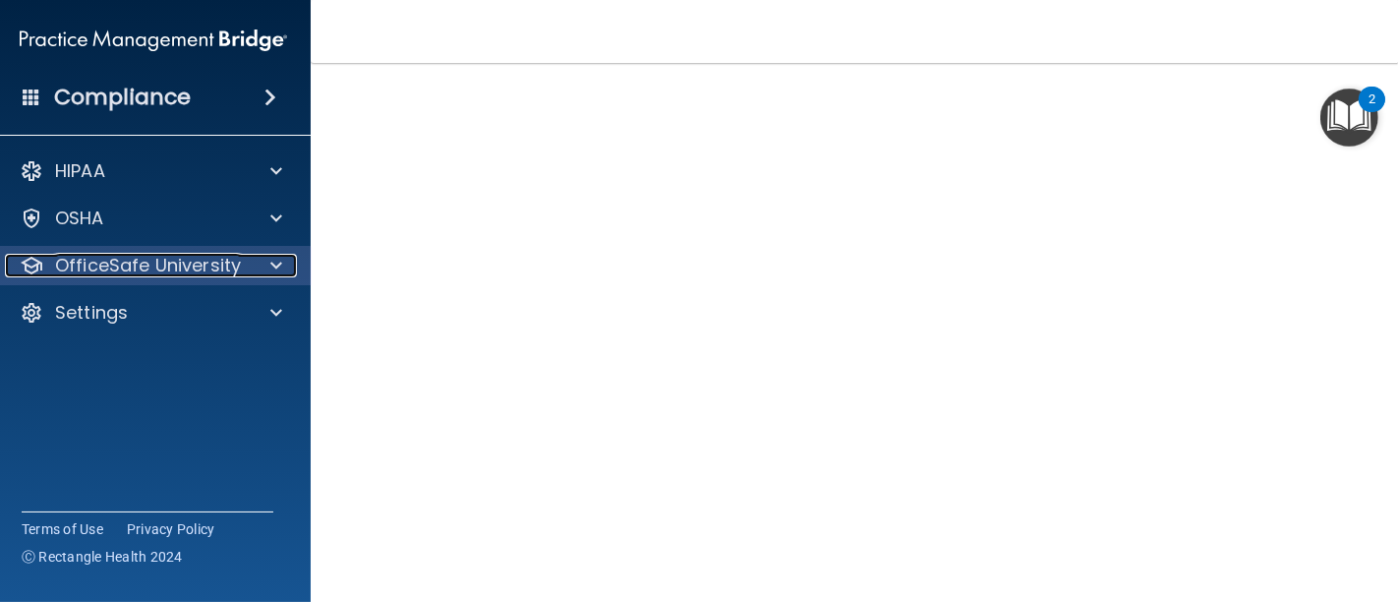
click at [258, 260] on div at bounding box center [273, 266] width 49 height 24
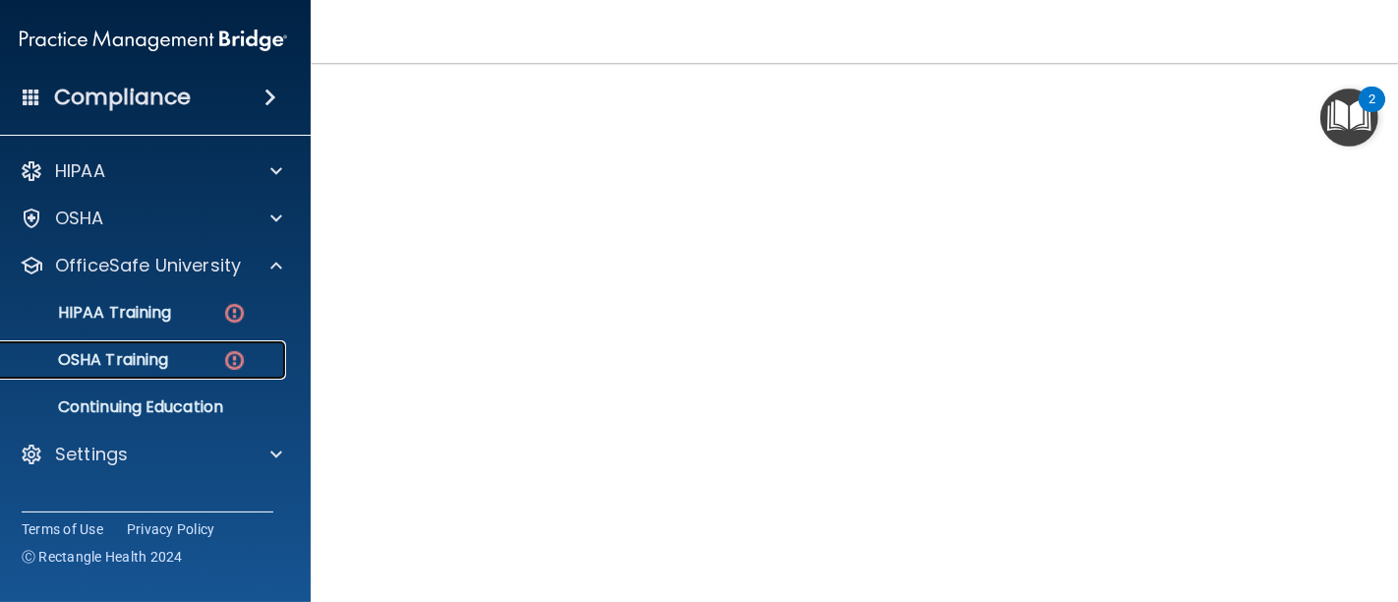
click at [157, 357] on p "OSHA Training" at bounding box center [88, 360] width 159 height 20
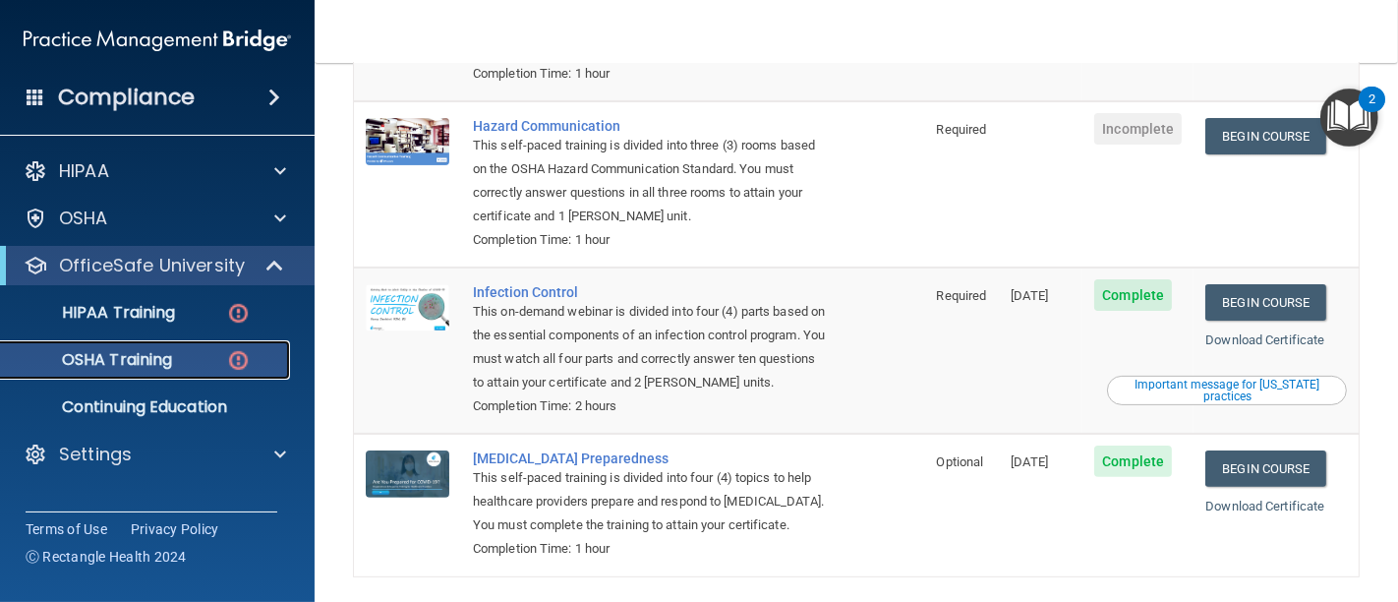
scroll to position [270, 0]
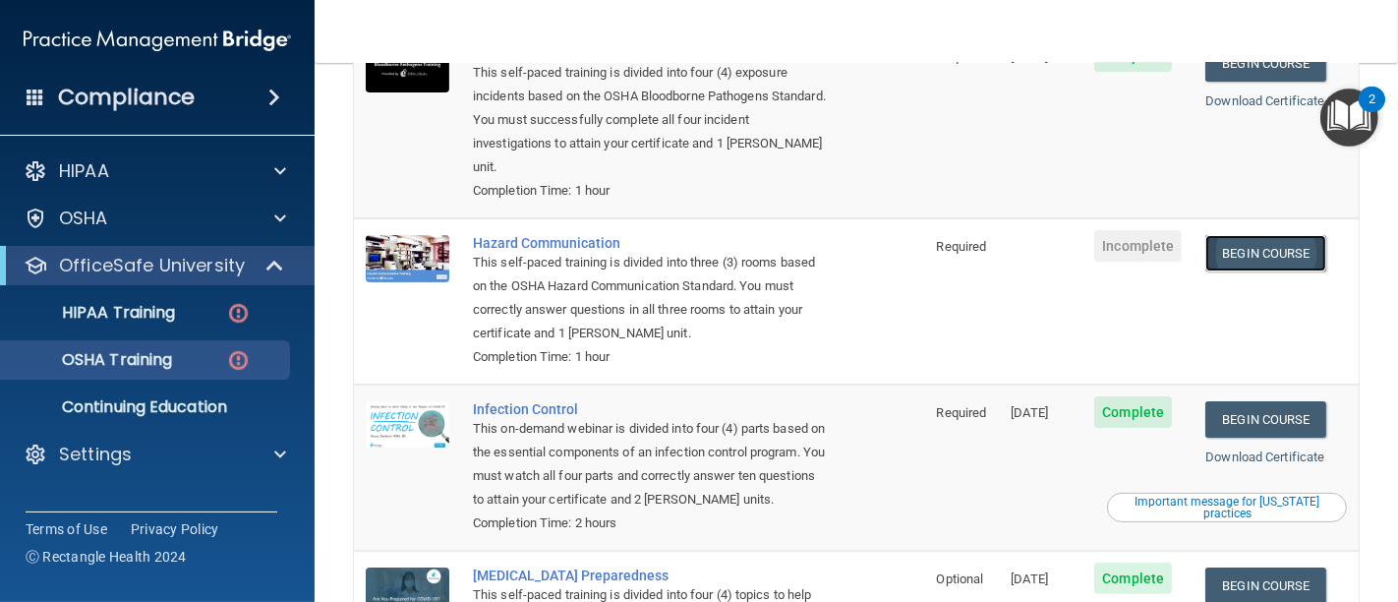
click at [1227, 237] on link "Begin Course" at bounding box center [1265, 253] width 120 height 36
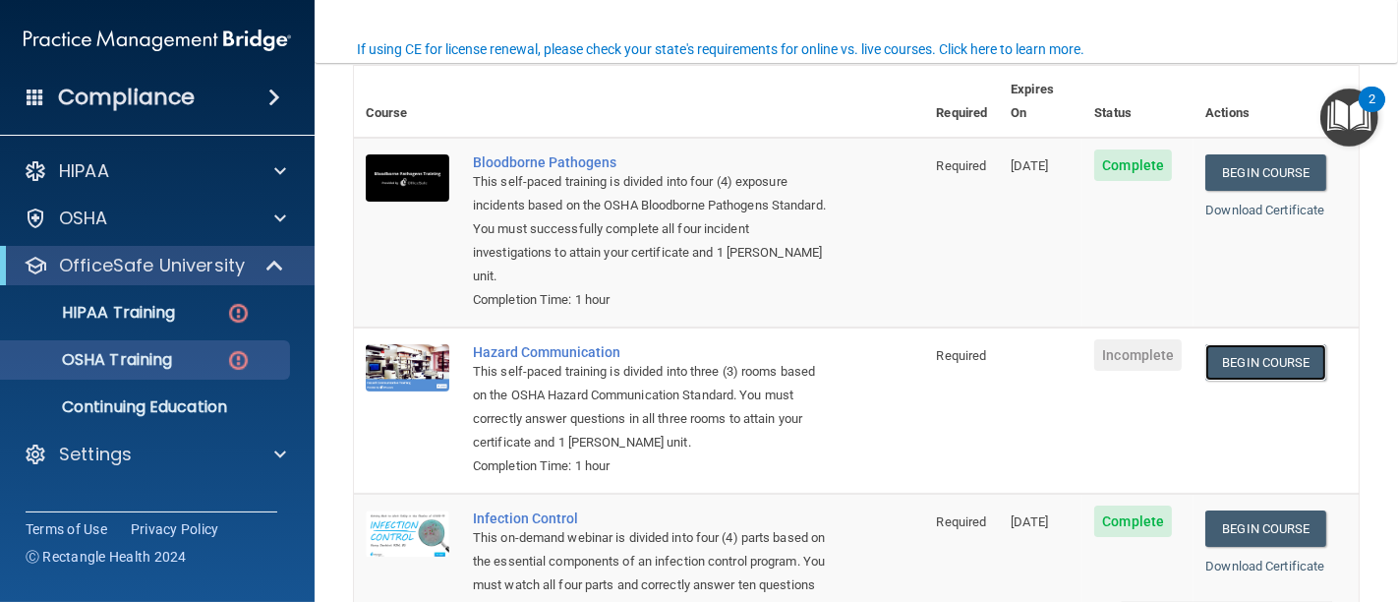
scroll to position [52, 0]
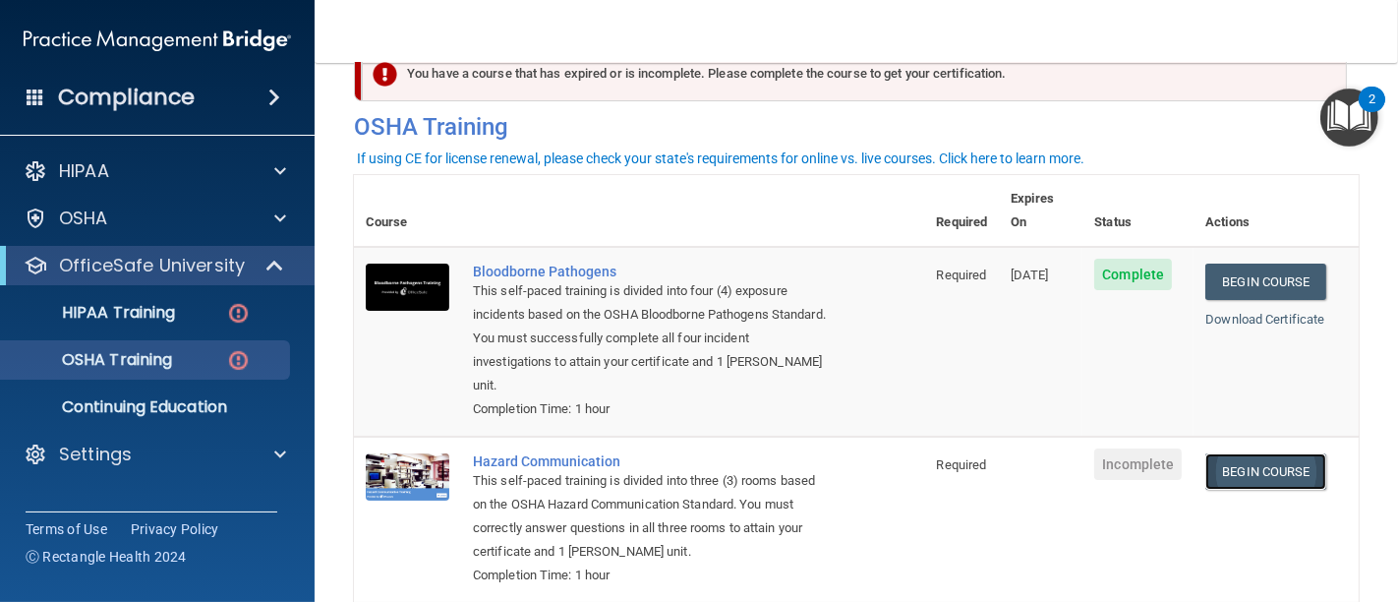
click at [1261, 453] on link "Begin Course" at bounding box center [1265, 471] width 120 height 36
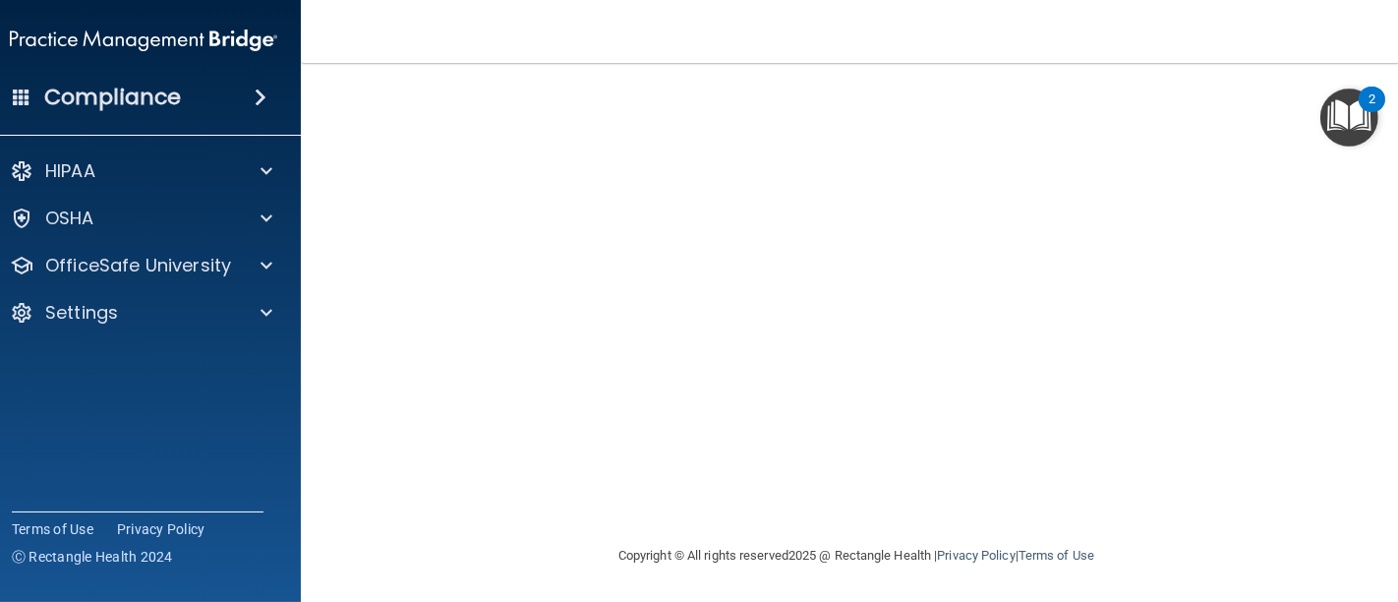
scroll to position [123, 0]
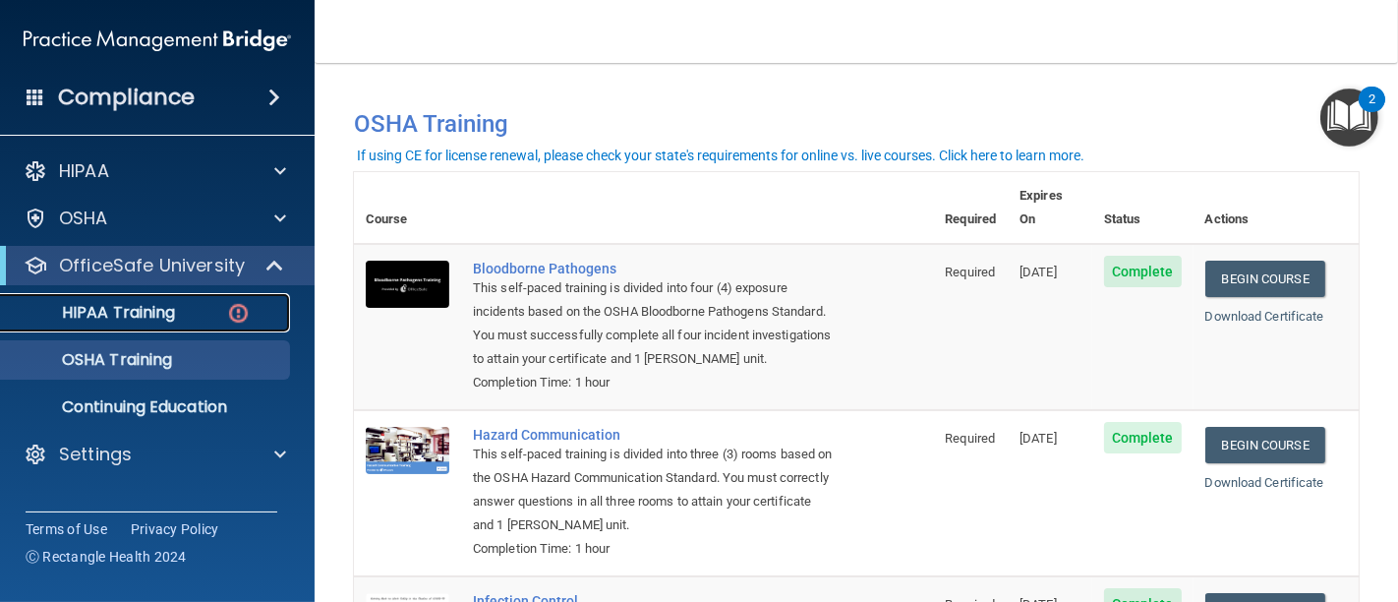
click at [111, 303] on p "HIPAA Training" at bounding box center [94, 313] width 162 height 20
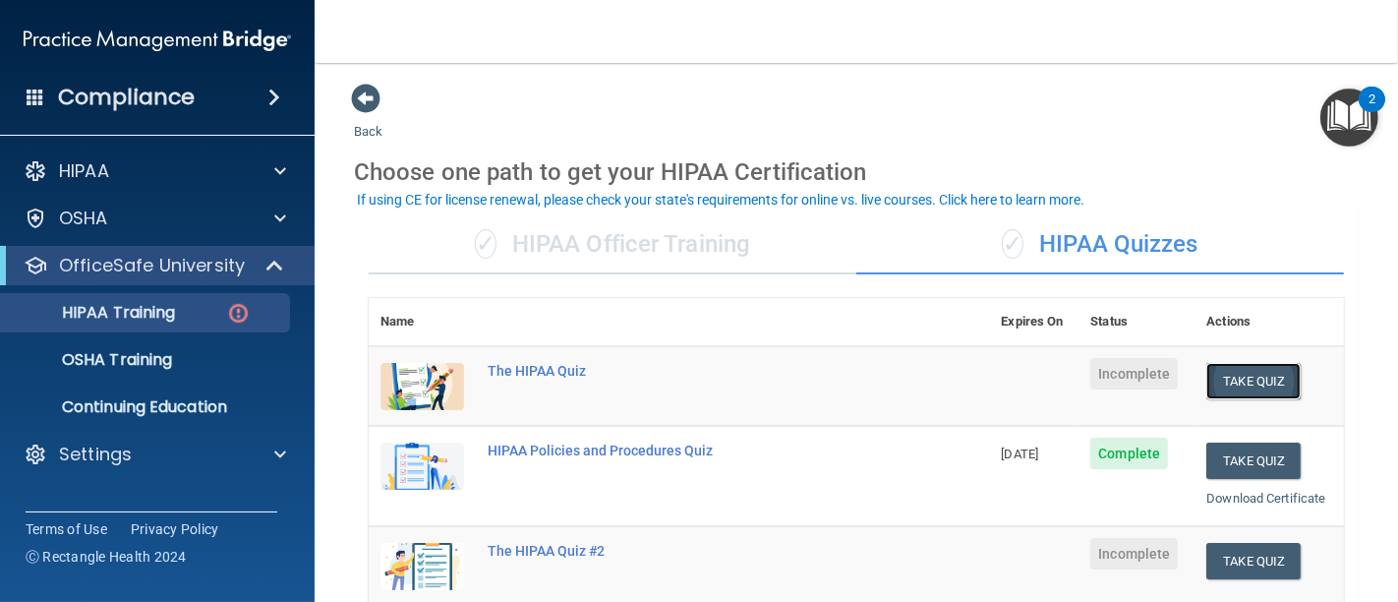
click at [1224, 388] on button "Take Quiz" at bounding box center [1253, 381] width 94 height 36
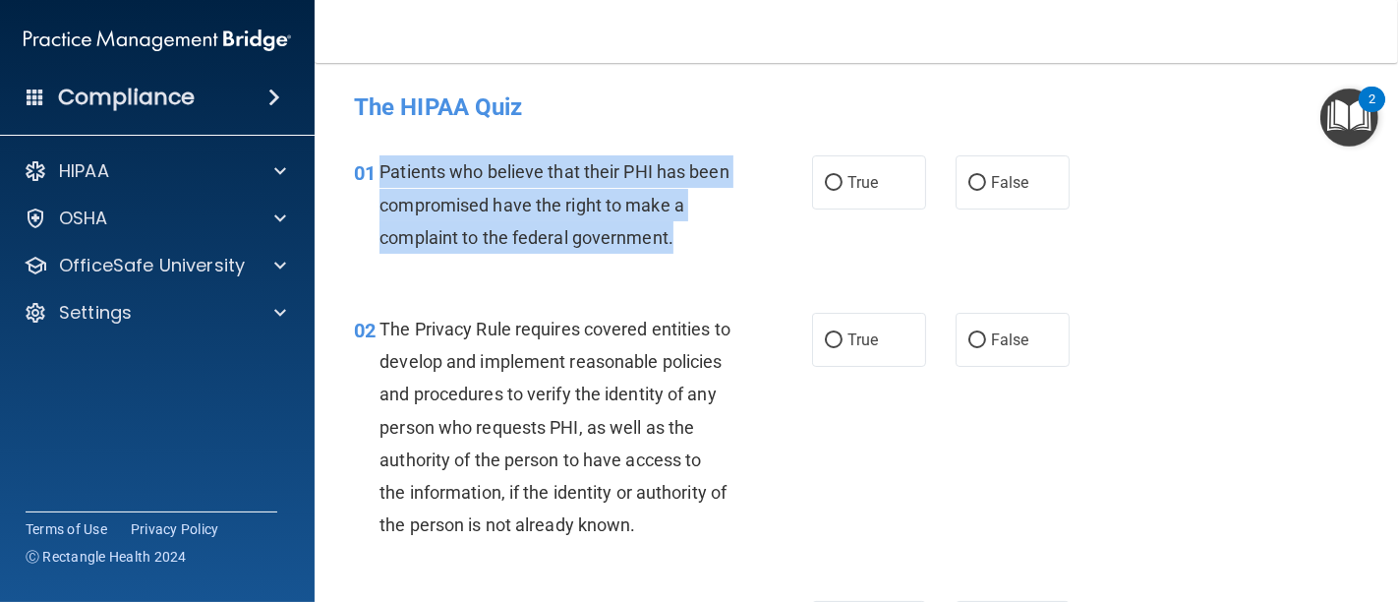
drag, startPoint x: 693, startPoint y: 238, endPoint x: 376, endPoint y: 171, distance: 323.5
click at [376, 171] on div "01 Patients who believe that their PHI has been compromised have the right to m…" at bounding box center [582, 209] width 517 height 108
copy div "Patients who believe that their PHI has been compromised have the right to make…"
click at [825, 188] on input "True" at bounding box center [834, 183] width 18 height 15
radio input "true"
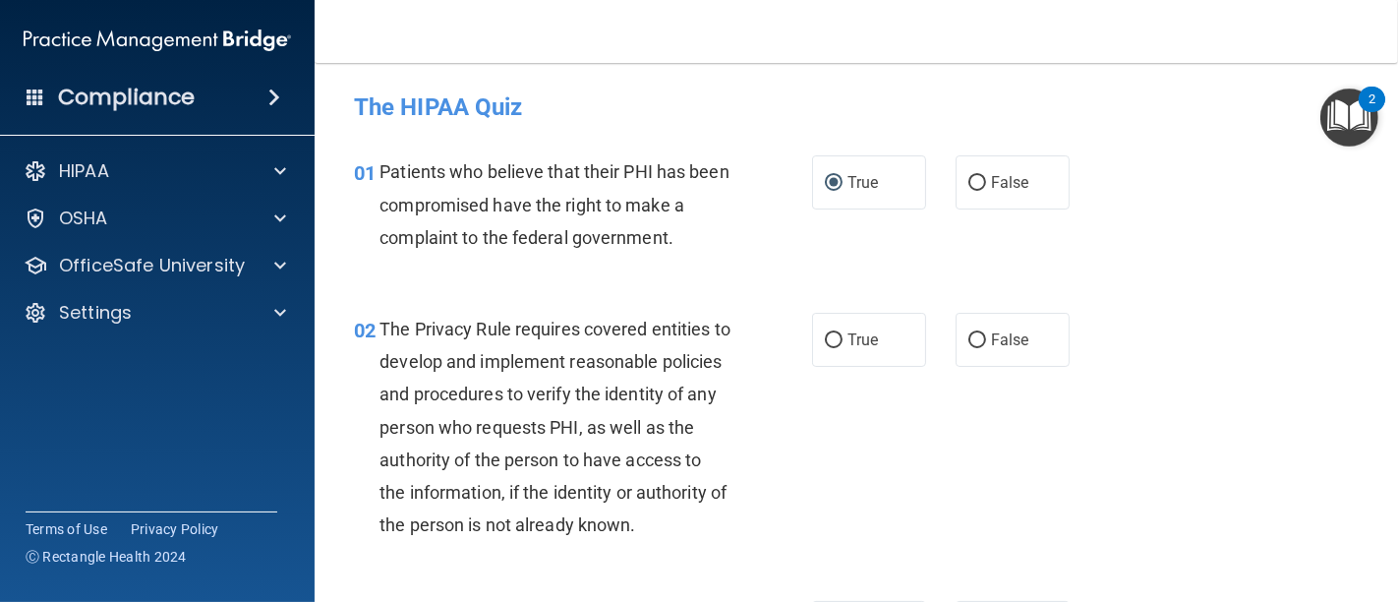
click at [713, 296] on div "02 The Privacy Rule requires covered entities to develop and implement reasonab…" at bounding box center [856, 432] width 1034 height 288
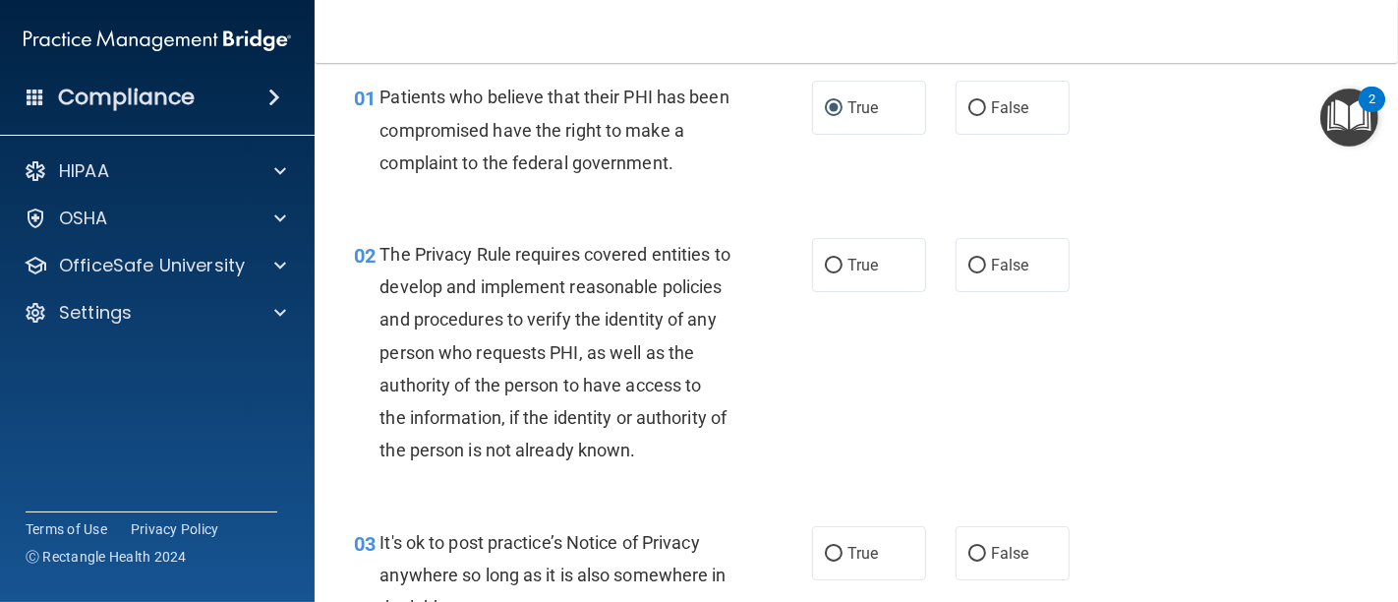
scroll to position [109, 0]
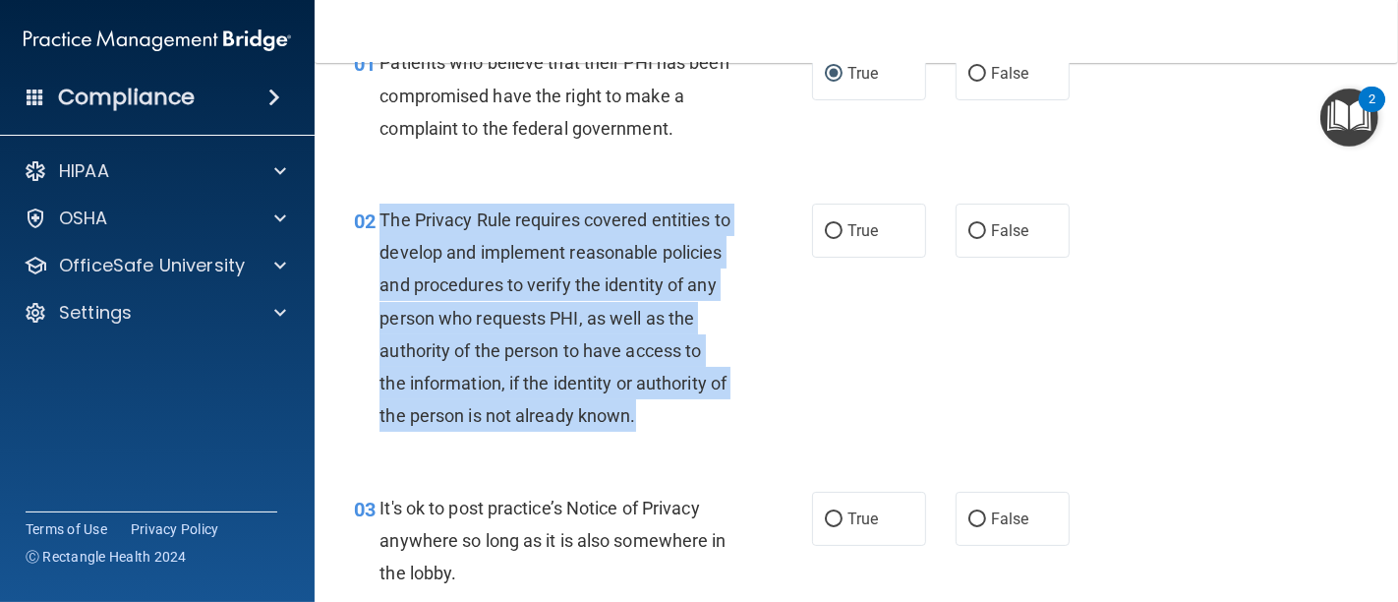
drag, startPoint x: 457, startPoint y: 446, endPoint x: 382, endPoint y: 216, distance: 241.9
click at [382, 216] on div "The Privacy Rule requires covered entities to develop and implement reasonable …" at bounding box center [562, 317] width 366 height 229
copy span "The Privacy Rule requires covered entities to develop and implement reasonable …"
click at [825, 237] on input "True" at bounding box center [834, 231] width 18 height 15
radio input "true"
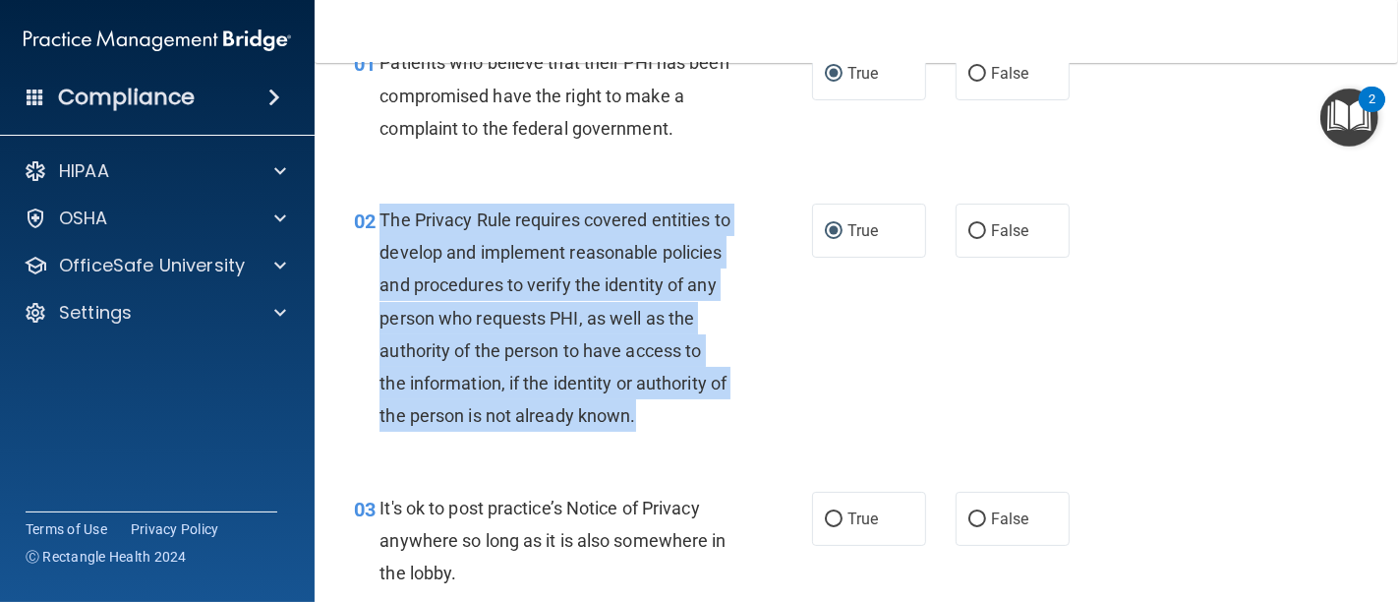
click at [790, 353] on div "02 The Privacy Rule requires covered entities to develop and implement reasonab…" at bounding box center [582, 322] width 517 height 239
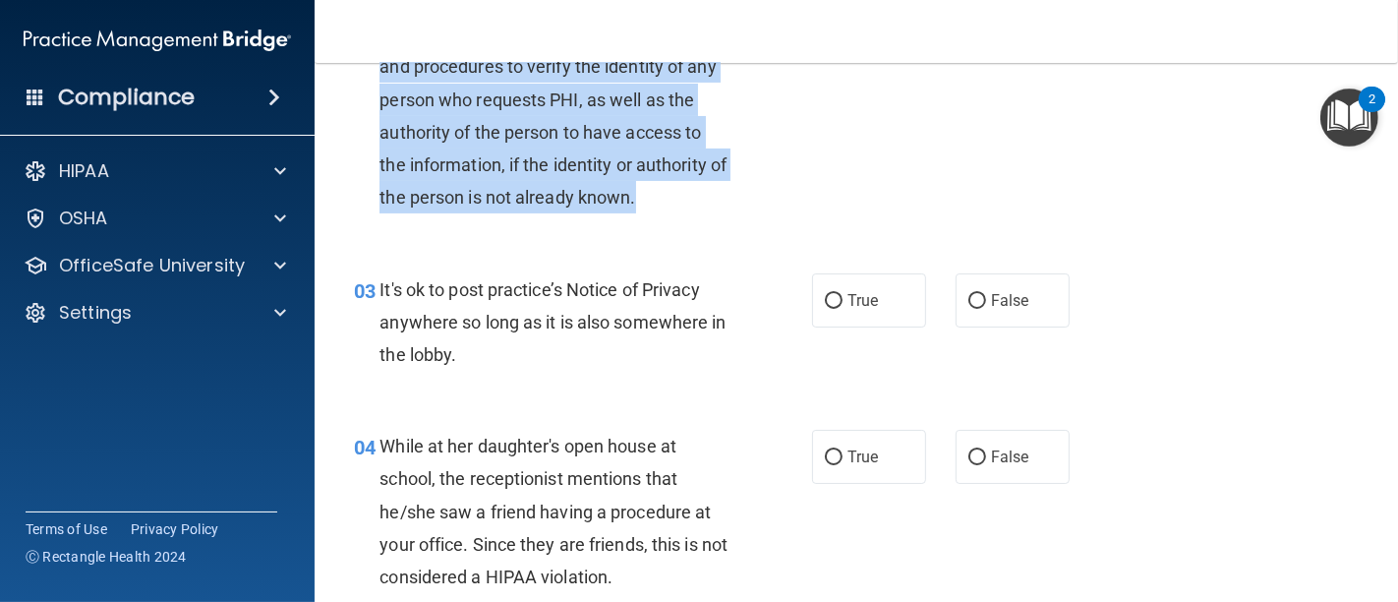
scroll to position [436, 0]
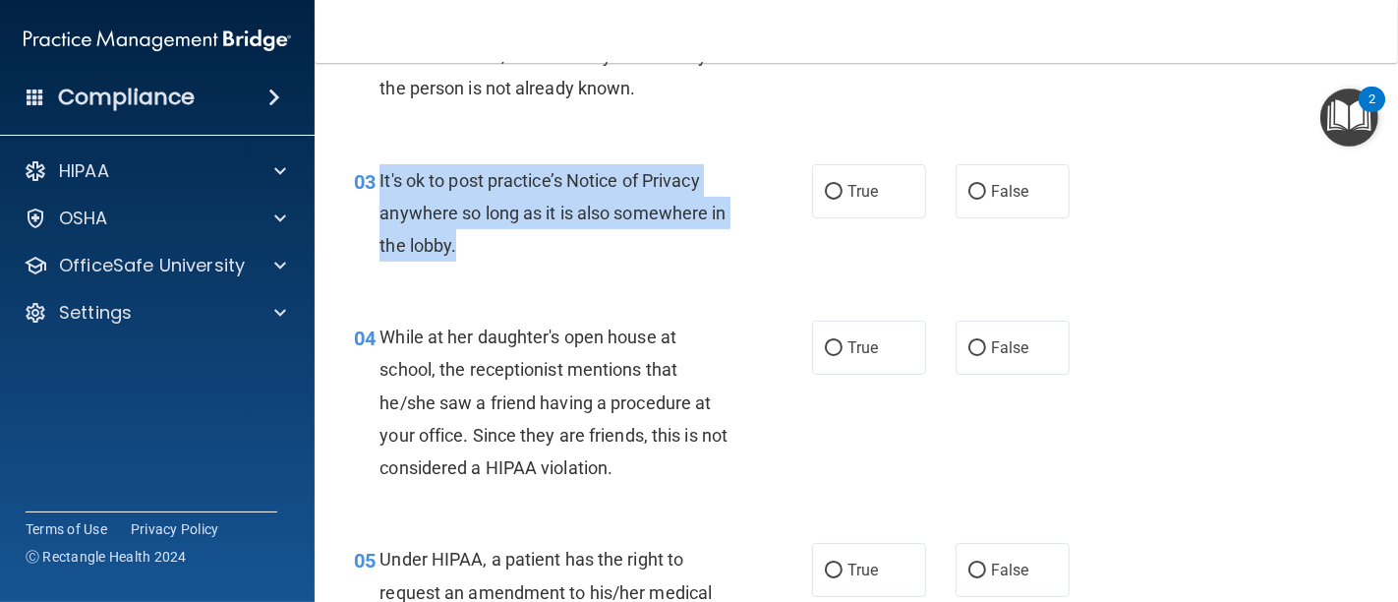
drag, startPoint x: 508, startPoint y: 283, endPoint x: 378, endPoint y: 207, distance: 150.2
click at [379, 207] on div "It's ok to post practice’s Notice of Privacy anywhere so long as it is also som…" at bounding box center [562, 213] width 366 height 98
copy span "It's ok to post practice’s Notice of Privacy anywhere so long as it is also som…"
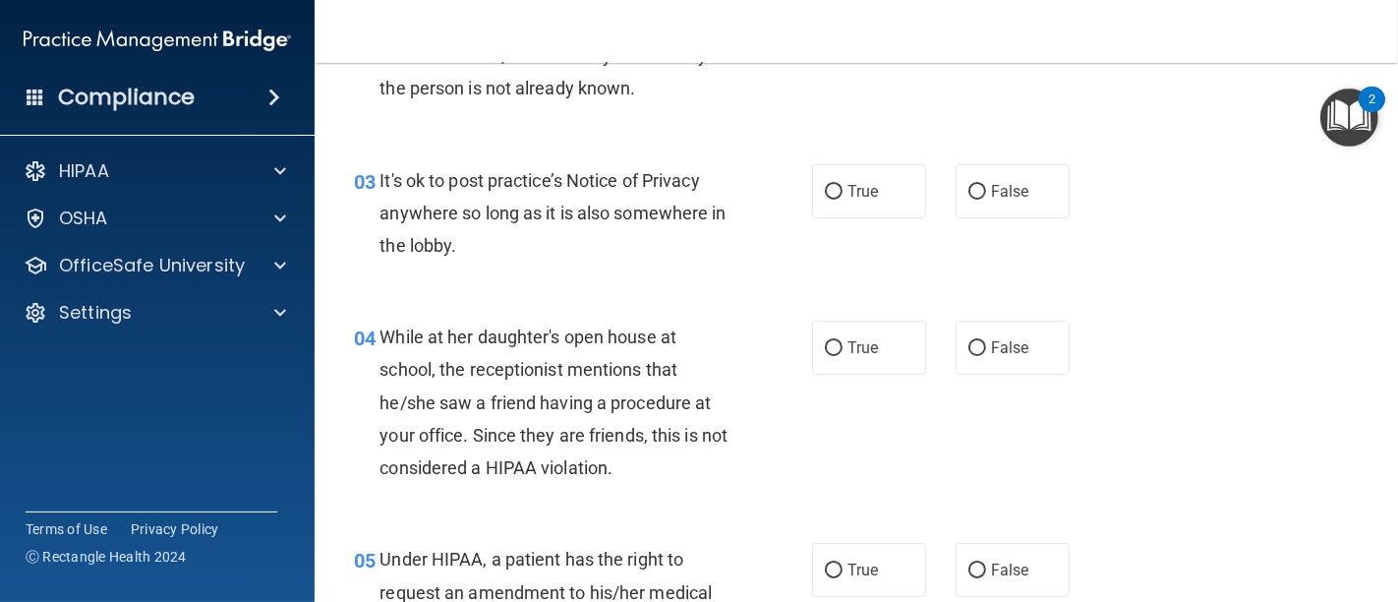
click at [617, 297] on div "03 It's ok to post practice’s Notice of Privacy anywhere so long as it is also …" at bounding box center [856, 218] width 1034 height 157
click at [974, 200] on input "False" at bounding box center [977, 192] width 18 height 15
radio input "true"
click at [722, 297] on div "03 It's ok to post practice’s Notice of Privacy anywhere so long as it is also …" at bounding box center [856, 218] width 1034 height 157
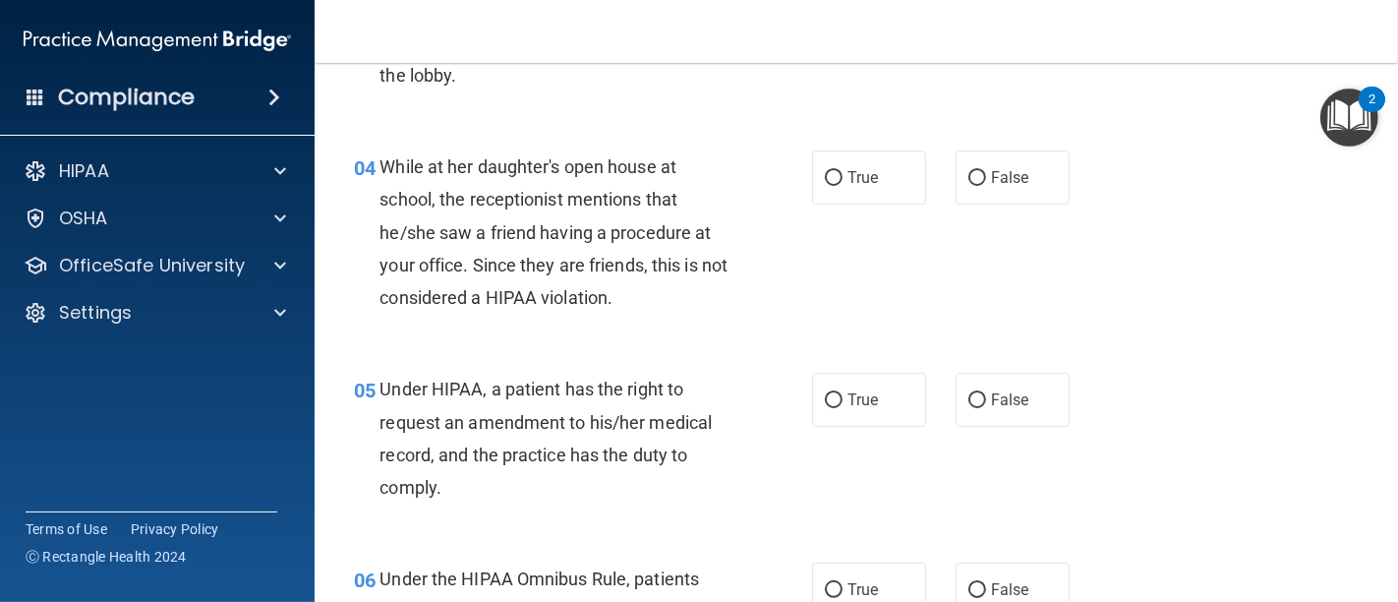
scroll to position [655, 0]
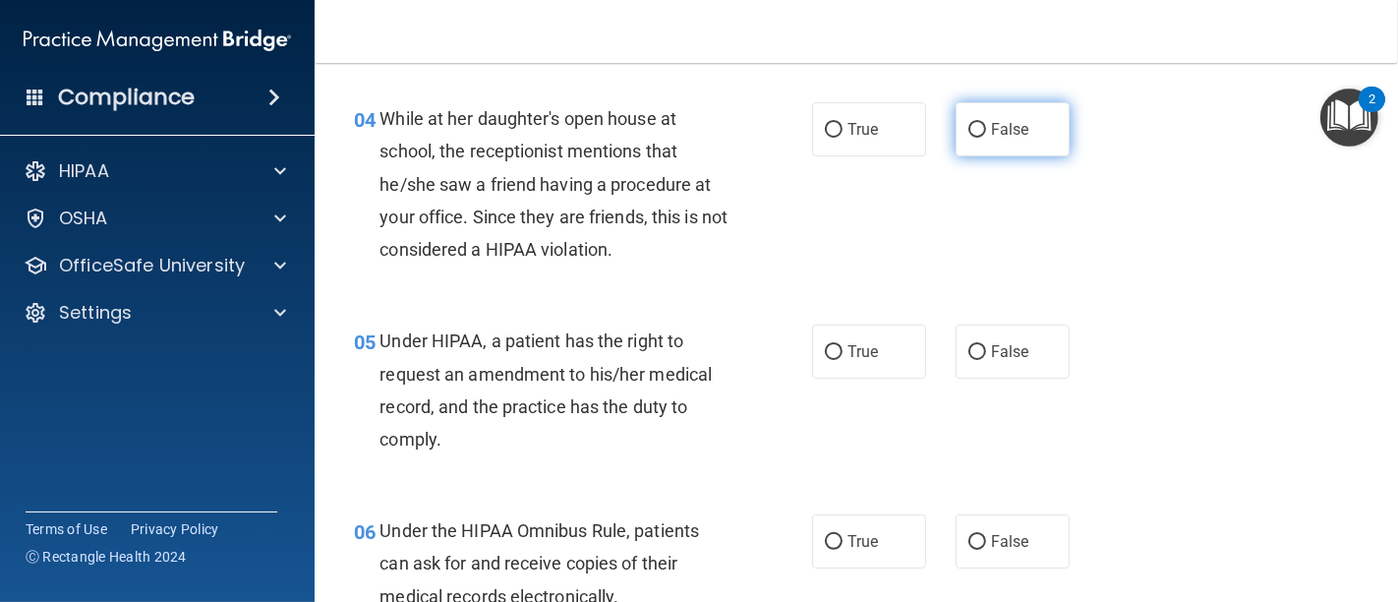
click at [968, 138] on input "False" at bounding box center [977, 130] width 18 height 15
radio input "true"
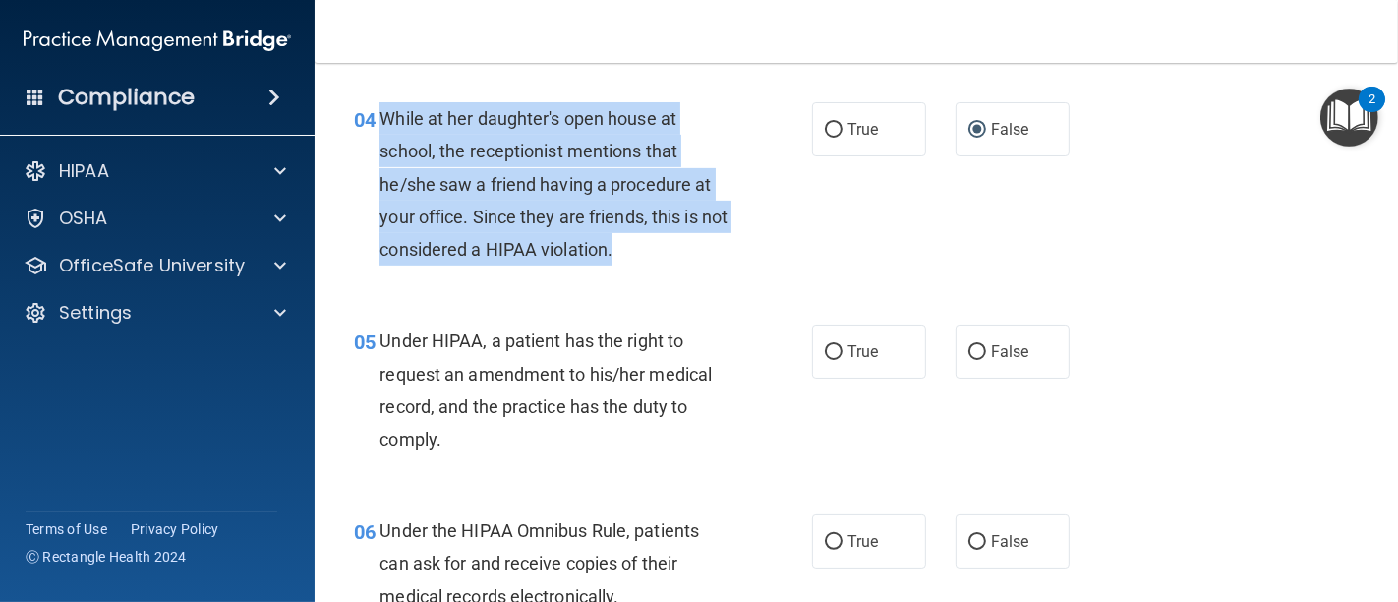
drag, startPoint x: 643, startPoint y: 290, endPoint x: 382, endPoint y: 146, distance: 297.4
click at [382, 146] on span "While at her daughter's open house at school, the receptionist mentions that he…" at bounding box center [553, 183] width 348 height 151
copy span "While at her daughter's open house at school, the receptionist mentions that he…"
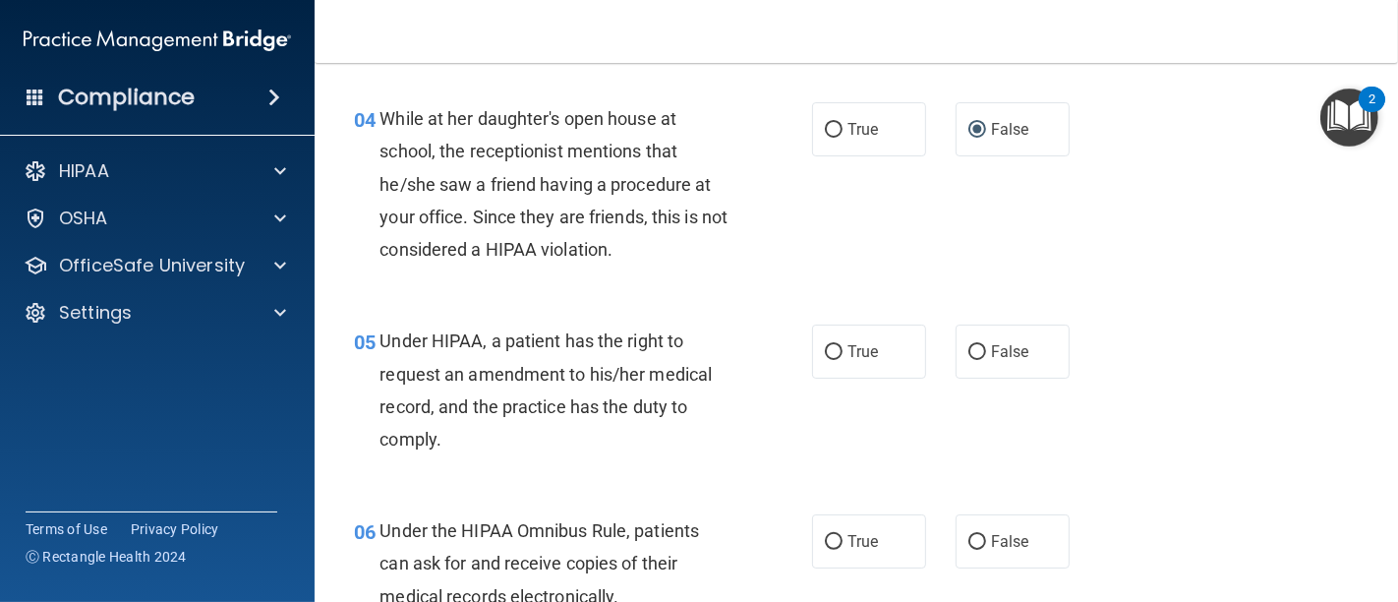
drag, startPoint x: 817, startPoint y: 332, endPoint x: 691, endPoint y: 294, distance: 131.5
click at [808, 331] on div "05 Under HIPAA, a patient has the right to request an amendment to his/her medi…" at bounding box center [856, 395] width 1034 height 190
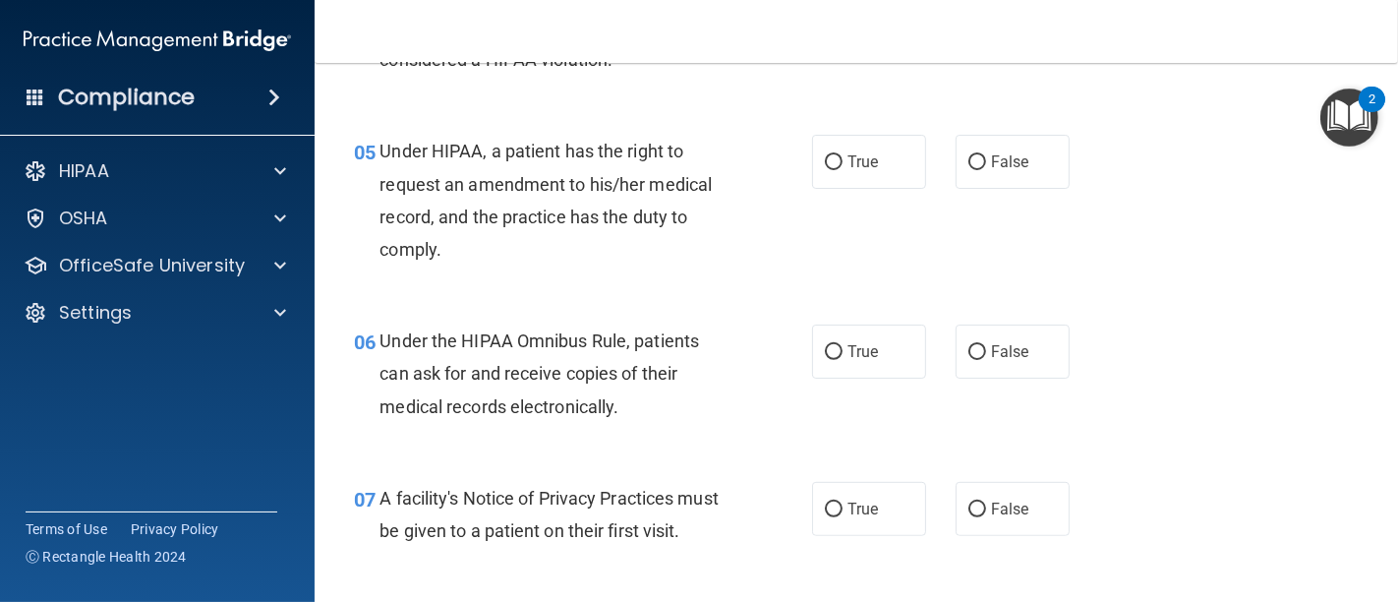
scroll to position [873, 0]
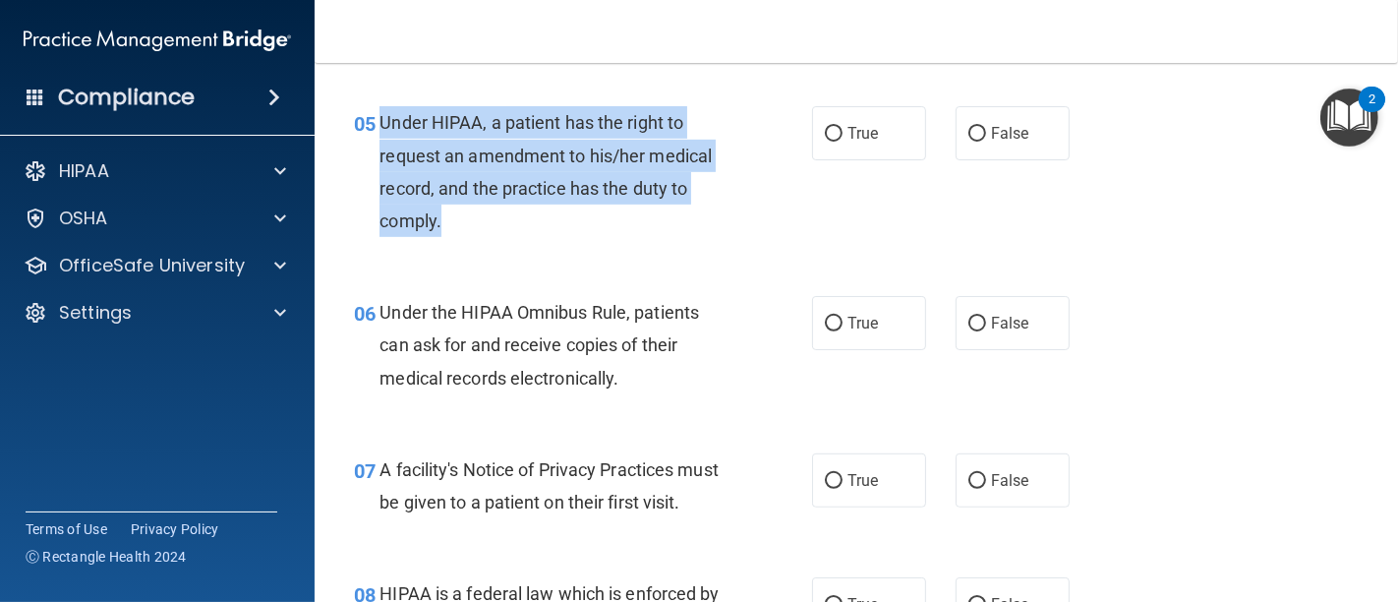
drag, startPoint x: 454, startPoint y: 260, endPoint x: 378, endPoint y: 153, distance: 130.4
click at [379, 153] on div "Under HIPAA, a patient has the right to request an amendment to his/her medical…" at bounding box center [562, 171] width 366 height 131
copy span "Under HIPAA, a patient has the right to request an amendment to his/her medical…"
click at [968, 142] on input "False" at bounding box center [977, 134] width 18 height 15
radio input "true"
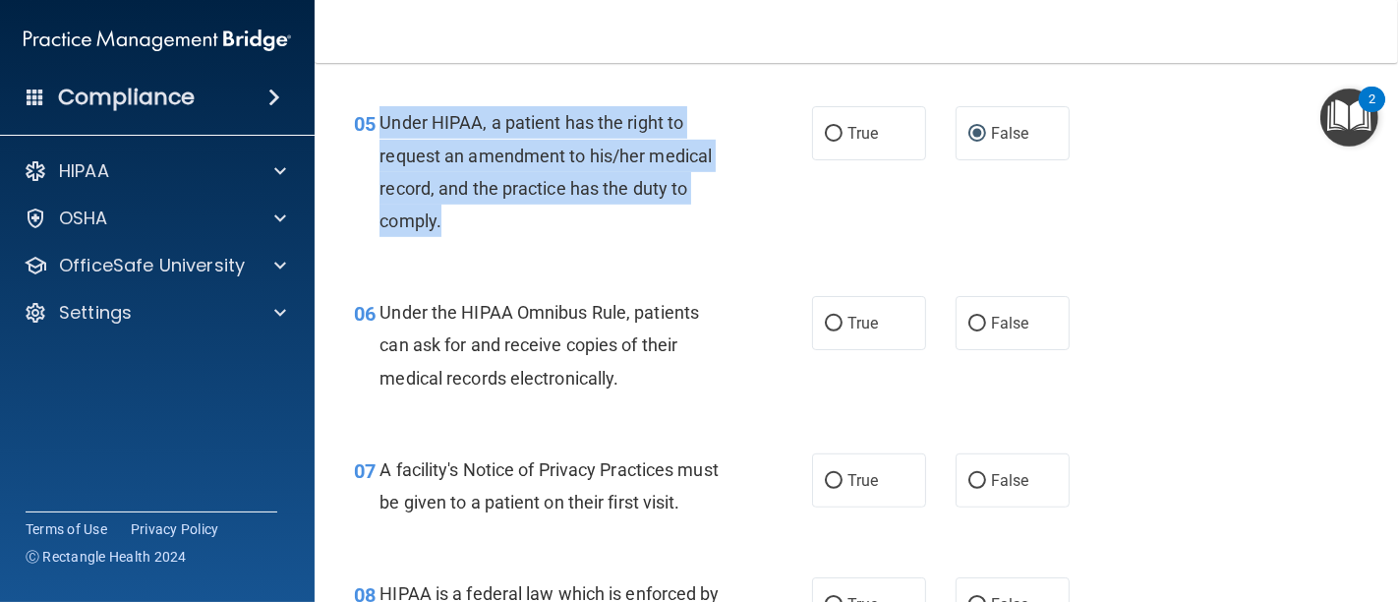
click at [703, 237] on div "Under HIPAA, a patient has the right to request an amendment to his/her medical…" at bounding box center [562, 171] width 366 height 131
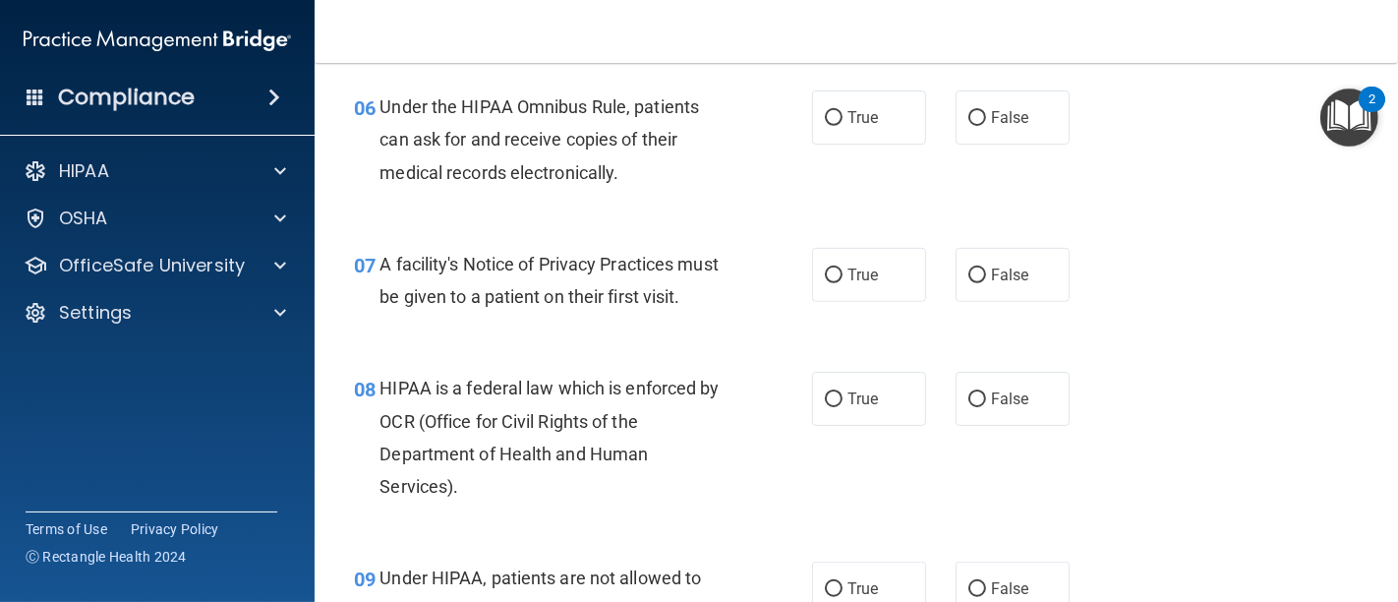
scroll to position [1092, 0]
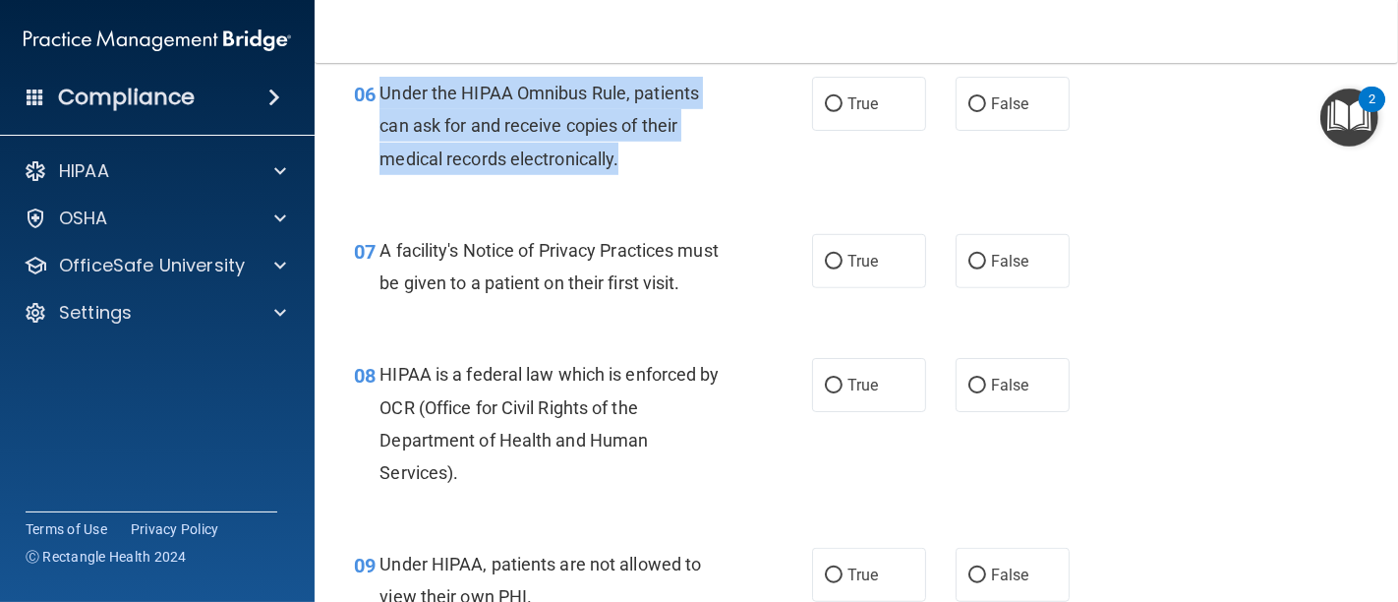
drag, startPoint x: 625, startPoint y: 196, endPoint x: 384, endPoint y: 127, distance: 250.5
click at [384, 127] on div "Under the HIPAA Omnibus Rule, patients can ask for and receive copies of their …" at bounding box center [562, 126] width 366 height 98
copy span "Under the HIPAA Omnibus Rule, patients can ask for and receive copies of their …"
click at [825, 112] on input "True" at bounding box center [834, 104] width 18 height 15
radio input "true"
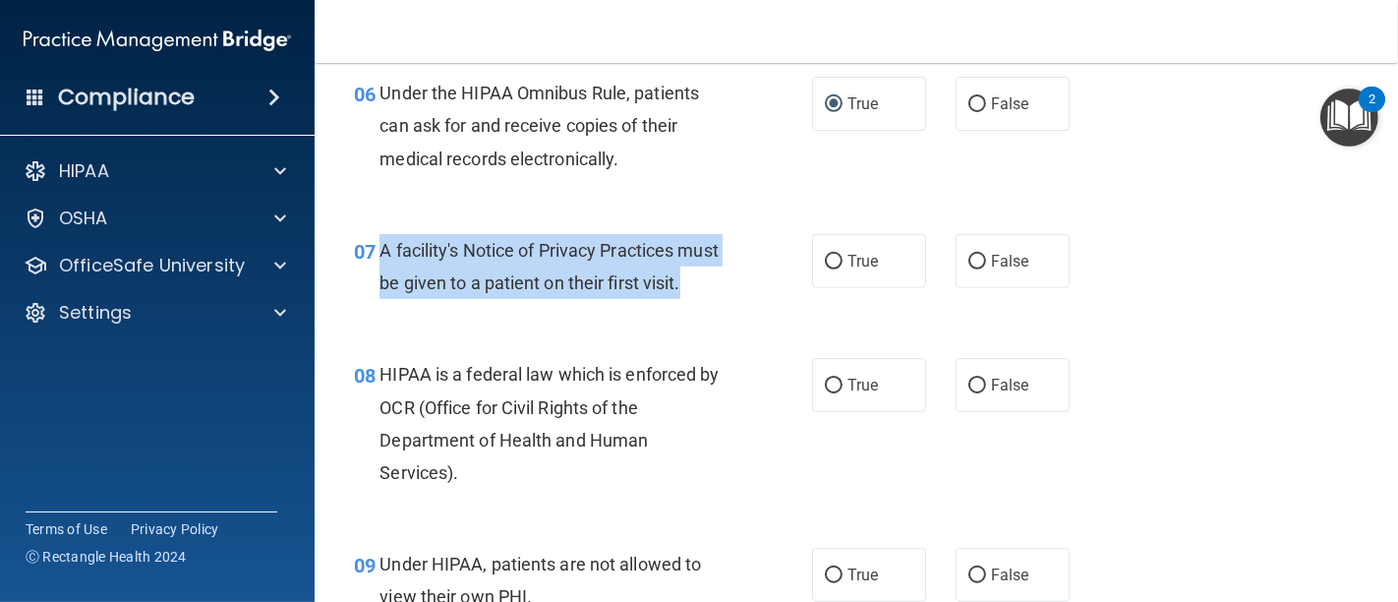
drag, startPoint x: 377, startPoint y: 278, endPoint x: 699, endPoint y: 312, distance: 323.2
click at [710, 309] on div "07 A facility's Notice of Privacy Practices must be given to a patient on their…" at bounding box center [582, 271] width 517 height 75
copy div "A facility's Notice of Privacy Practices must be given to a patient on their fi…"
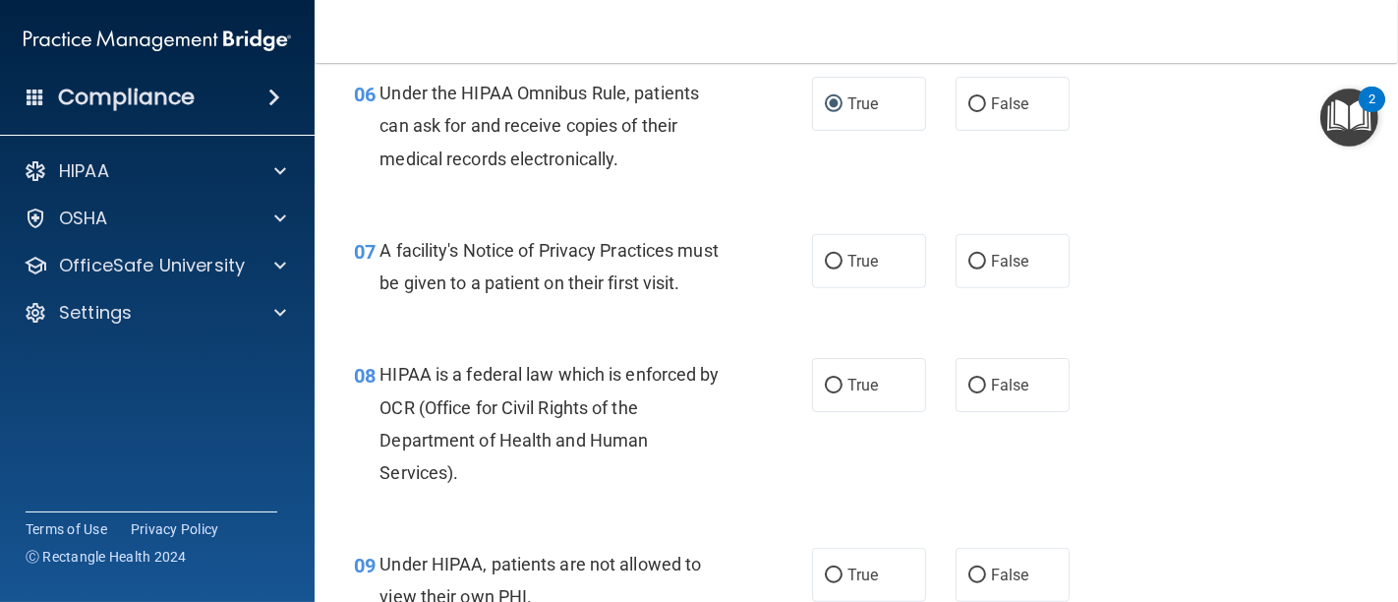
click at [509, 388] on div "08 HIPAA is a federal law which is enforced by OCR (Office for Civil Rights of …" at bounding box center [856, 428] width 1034 height 190
click at [833, 269] on input "True" at bounding box center [834, 262] width 18 height 15
radio input "true"
click at [786, 333] on div "07 A facility's Notice of Privacy Practices must be given to a patient on their…" at bounding box center [856, 271] width 1034 height 124
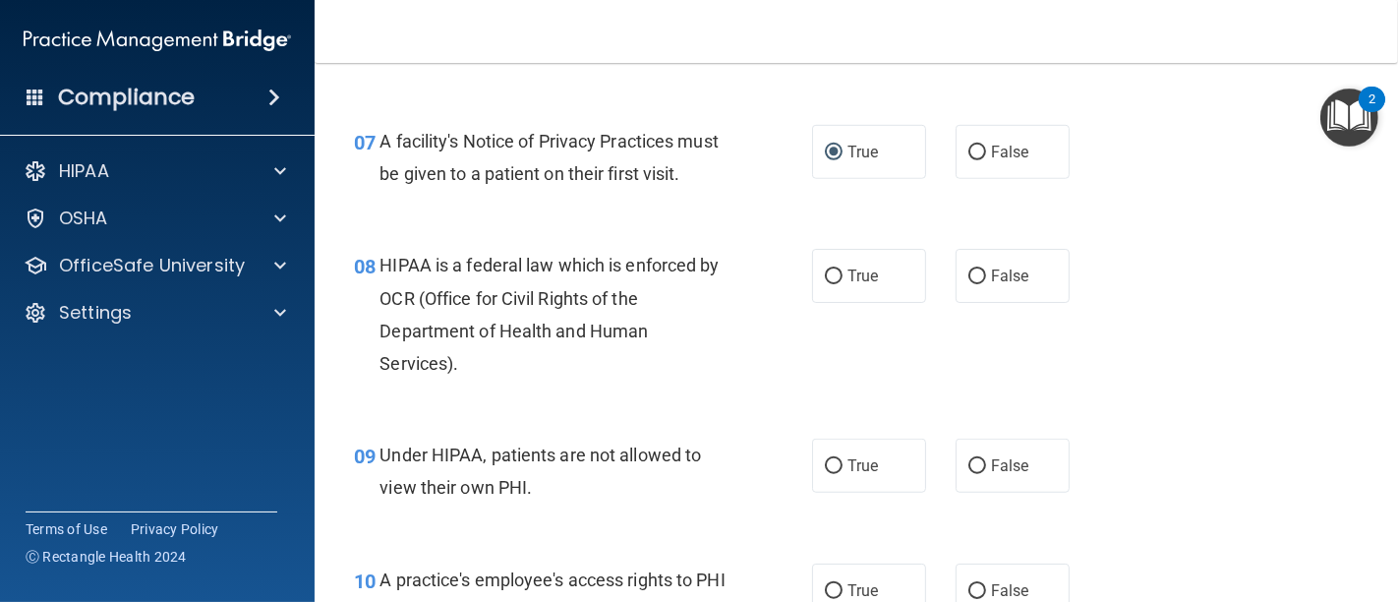
scroll to position [1310, 0]
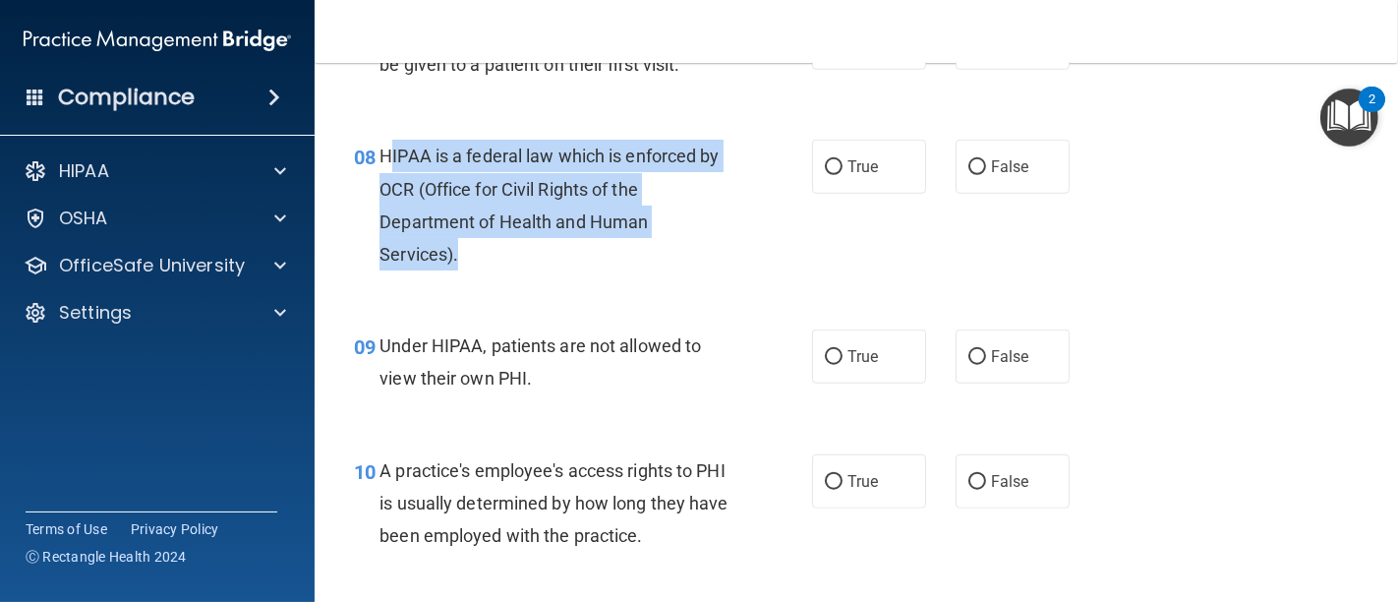
drag, startPoint x: 478, startPoint y: 287, endPoint x: 385, endPoint y: 184, distance: 138.5
click at [385, 184] on div "HIPAA is a federal law which is enforced by OCR (Office for Civil Rights of the…" at bounding box center [562, 205] width 366 height 131
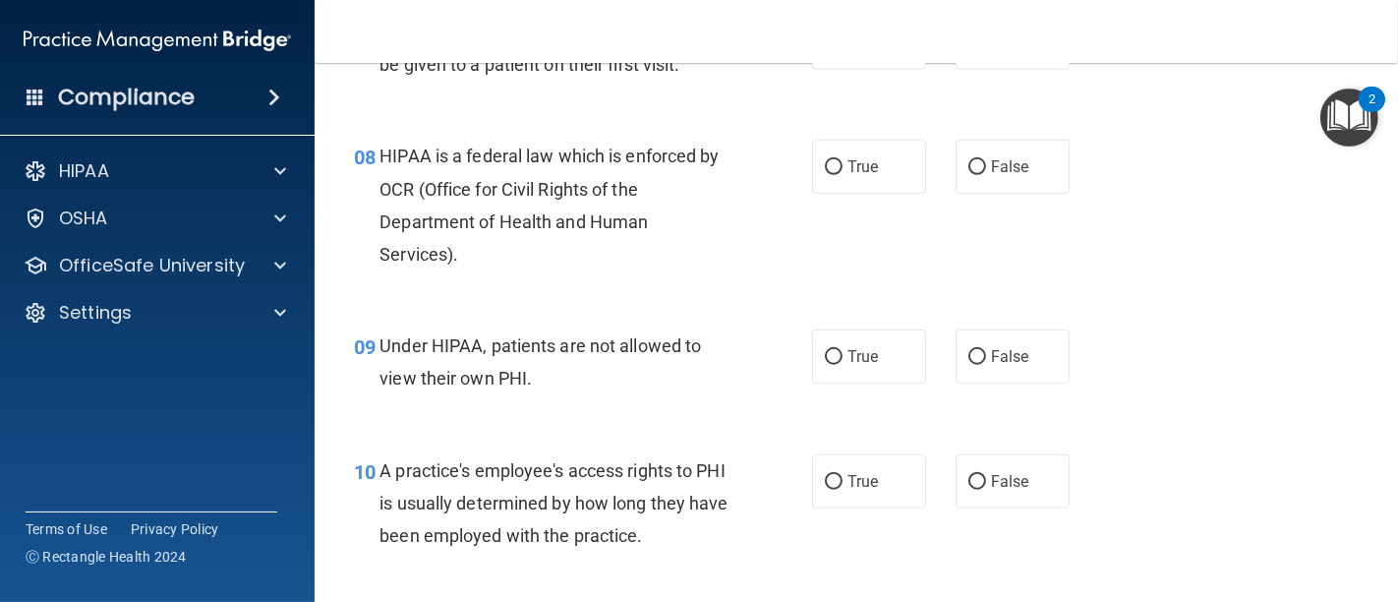
drag, startPoint x: 550, startPoint y: 319, endPoint x: 389, endPoint y: 261, distance: 170.4
click at [547, 305] on div "08 HIPAA is a federal law which is enforced by OCR (Office for Civil Rights of …" at bounding box center [856, 210] width 1034 height 190
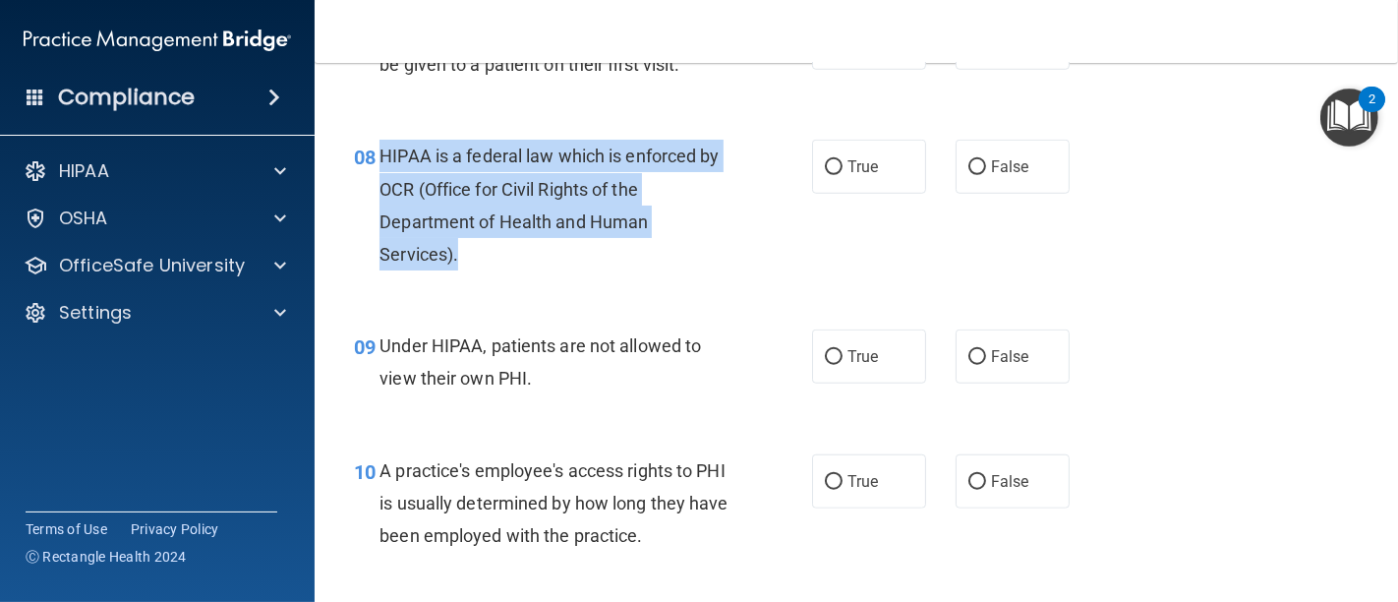
drag, startPoint x: 376, startPoint y: 185, endPoint x: 463, endPoint y: 284, distance: 132.3
click at [463, 280] on div "08 HIPAA is a federal law which is enforced by OCR (Office for Civil Rights of …" at bounding box center [582, 210] width 517 height 141
copy div "HIPAA is a federal law which is enforced by OCR (Office for Civil Rights of the…"
click at [826, 175] on input "True" at bounding box center [834, 167] width 18 height 15
radio input "true"
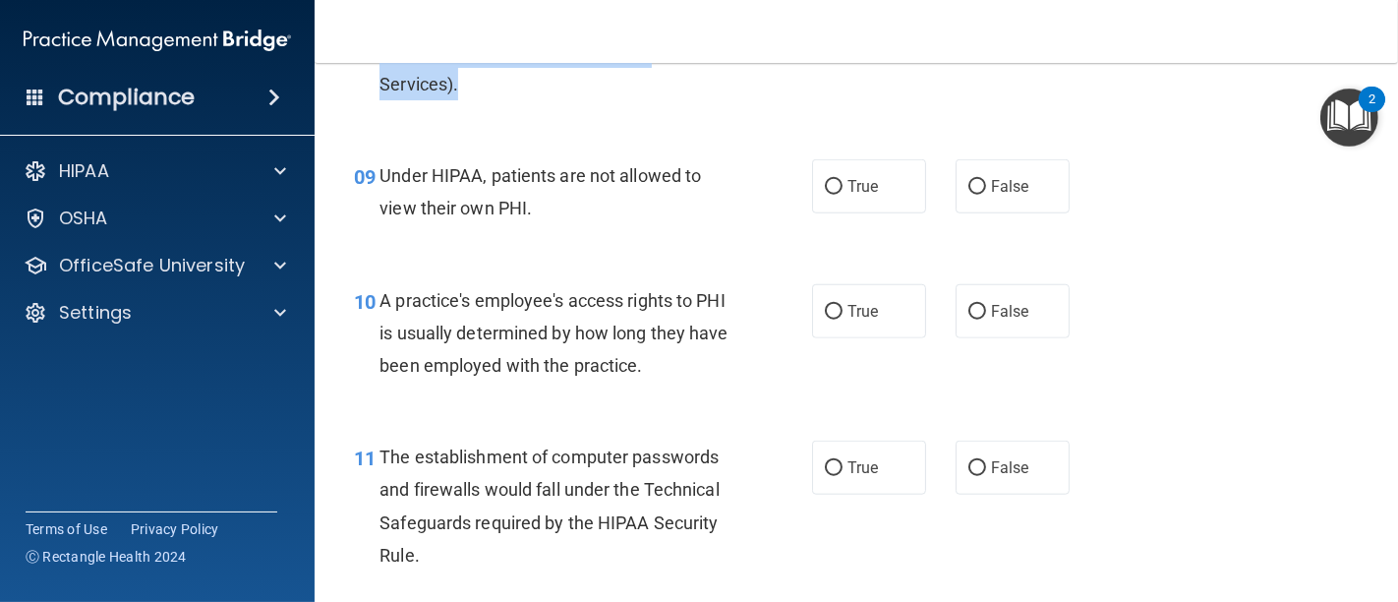
scroll to position [1529, 0]
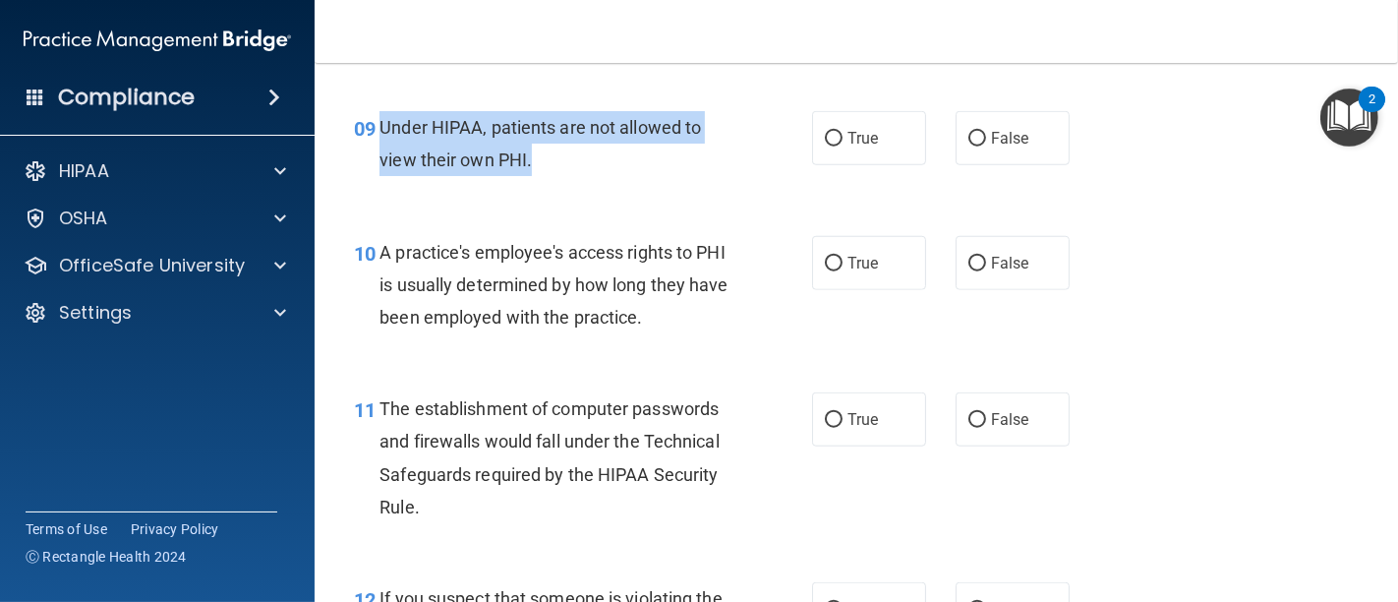
drag, startPoint x: 378, startPoint y: 157, endPoint x: 564, endPoint y: 161, distance: 185.8
click at [588, 176] on div "Under HIPAA, patients are not allowed to view their own PHI." at bounding box center [562, 143] width 366 height 65
copy span "Under HIPAA, patients are not allowed to view their own PHI."
click at [968, 146] on input "False" at bounding box center [977, 139] width 18 height 15
radio input "true"
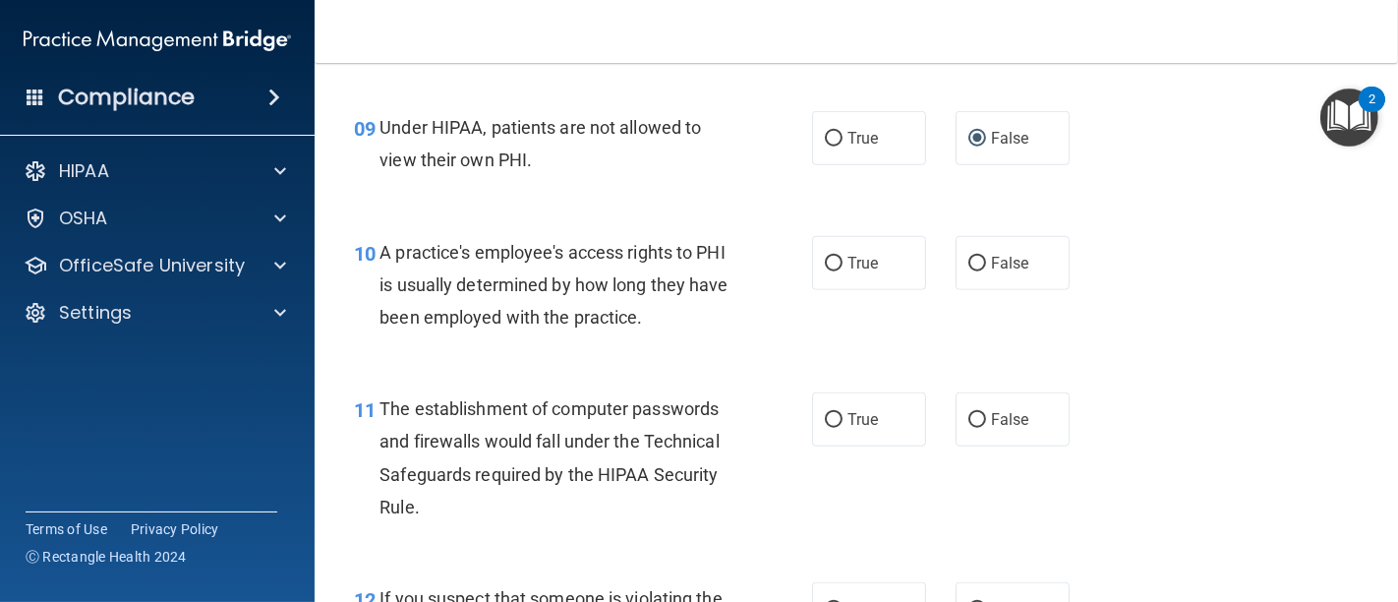
click at [713, 369] on div "10 A practice's employee's access rights to PHI is usually determined by how lo…" at bounding box center [856, 289] width 1034 height 157
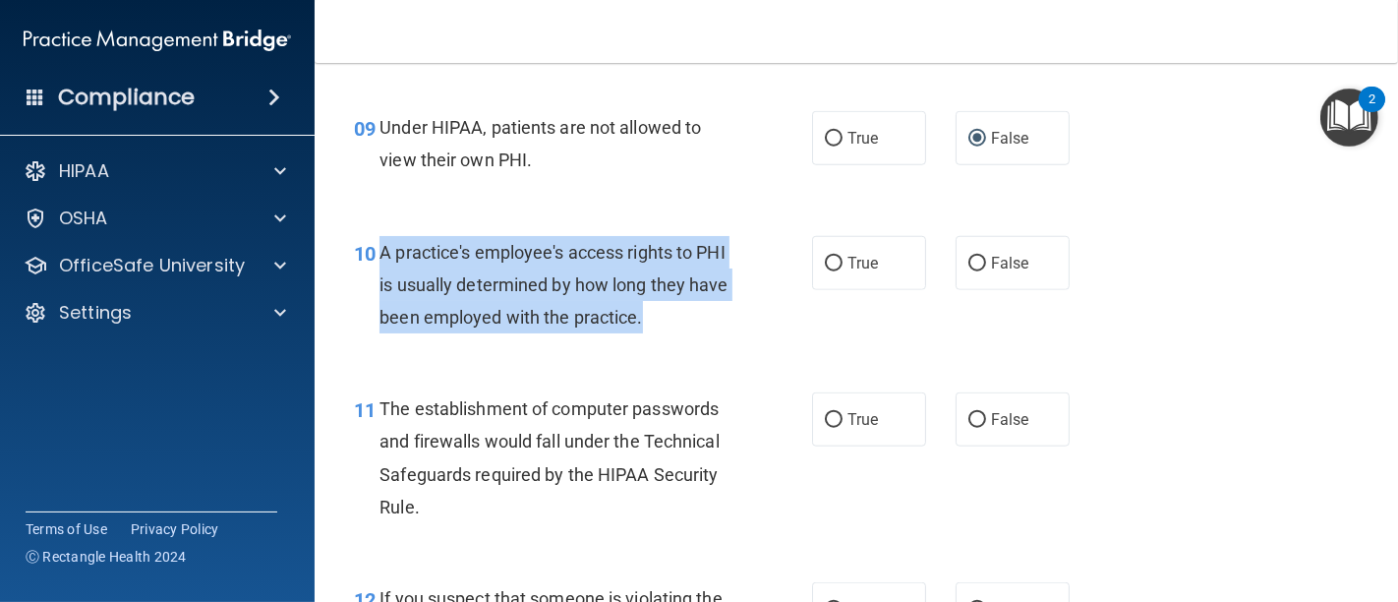
drag, startPoint x: 381, startPoint y: 284, endPoint x: 673, endPoint y: 316, distance: 293.6
click at [736, 334] on div "A practice's employee's access rights to PHI is usually determined by how long …" at bounding box center [562, 285] width 366 height 98
copy span "A practice's employee's access rights to PHI is usually determined by how long …"
click at [968, 271] on input "False" at bounding box center [977, 264] width 18 height 15
radio input "true"
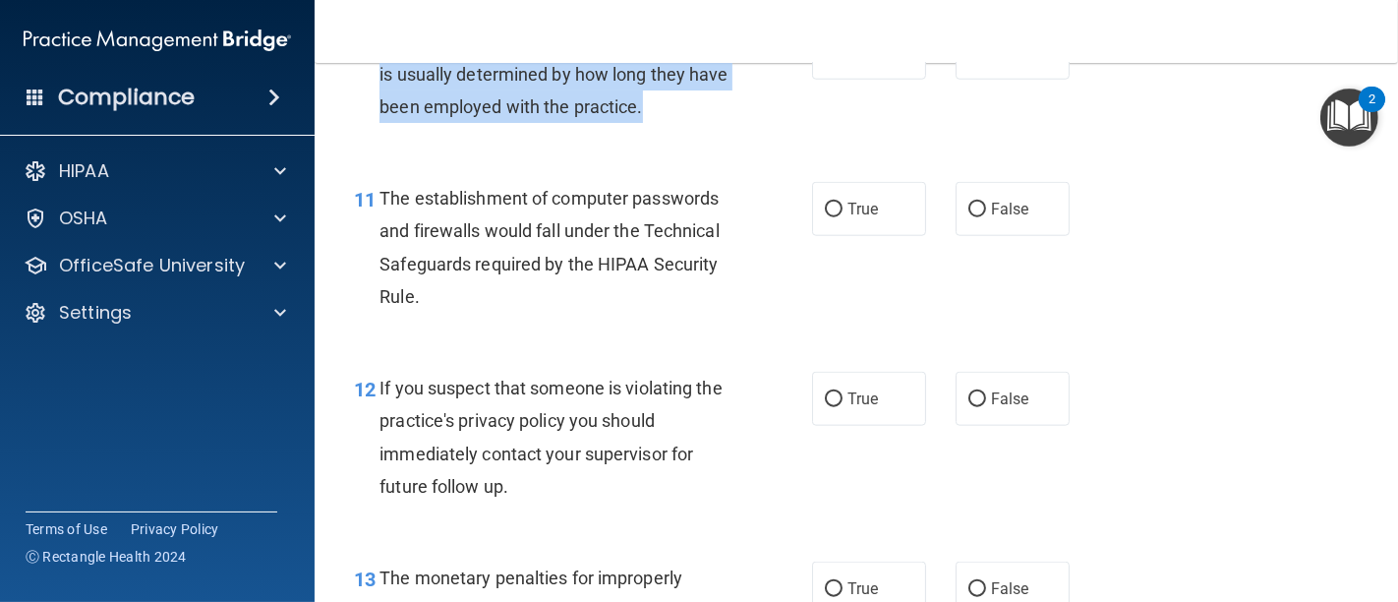
scroll to position [1747, 0]
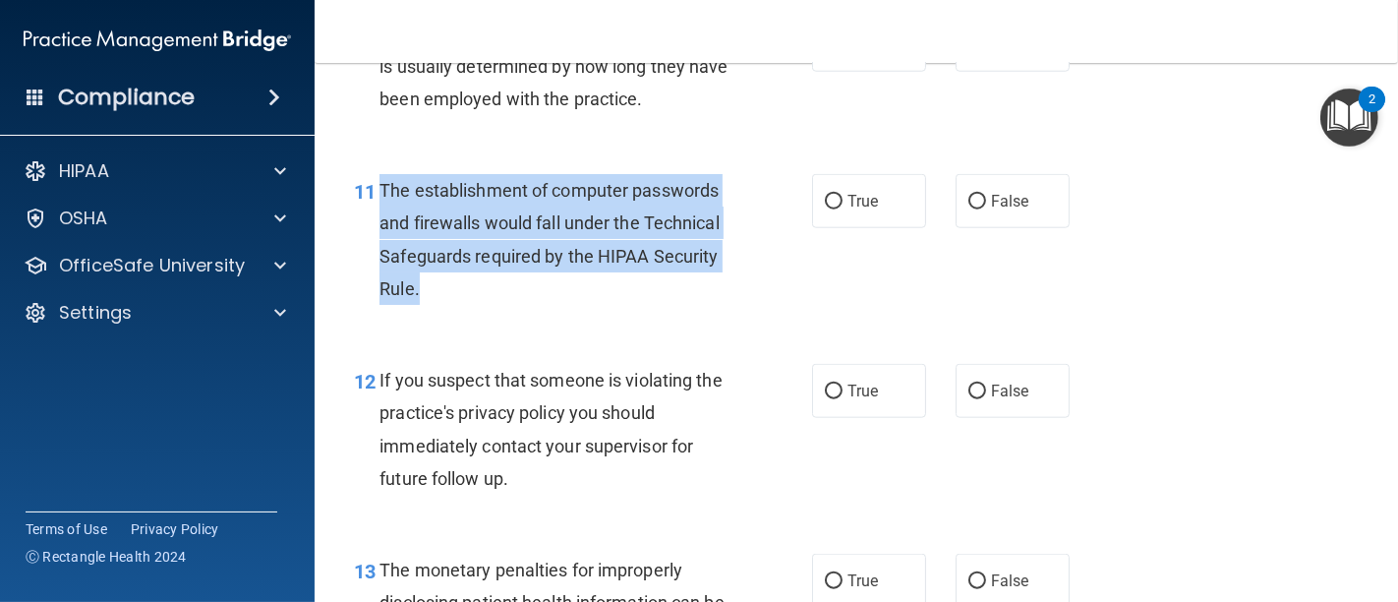
drag, startPoint x: 449, startPoint y: 320, endPoint x: 381, endPoint y: 224, distance: 117.8
click at [381, 224] on div "The establishment of computer passwords and firewalls would fall under the Tech…" at bounding box center [562, 239] width 366 height 131
click at [825, 209] on input "True" at bounding box center [834, 202] width 18 height 15
radio input "true"
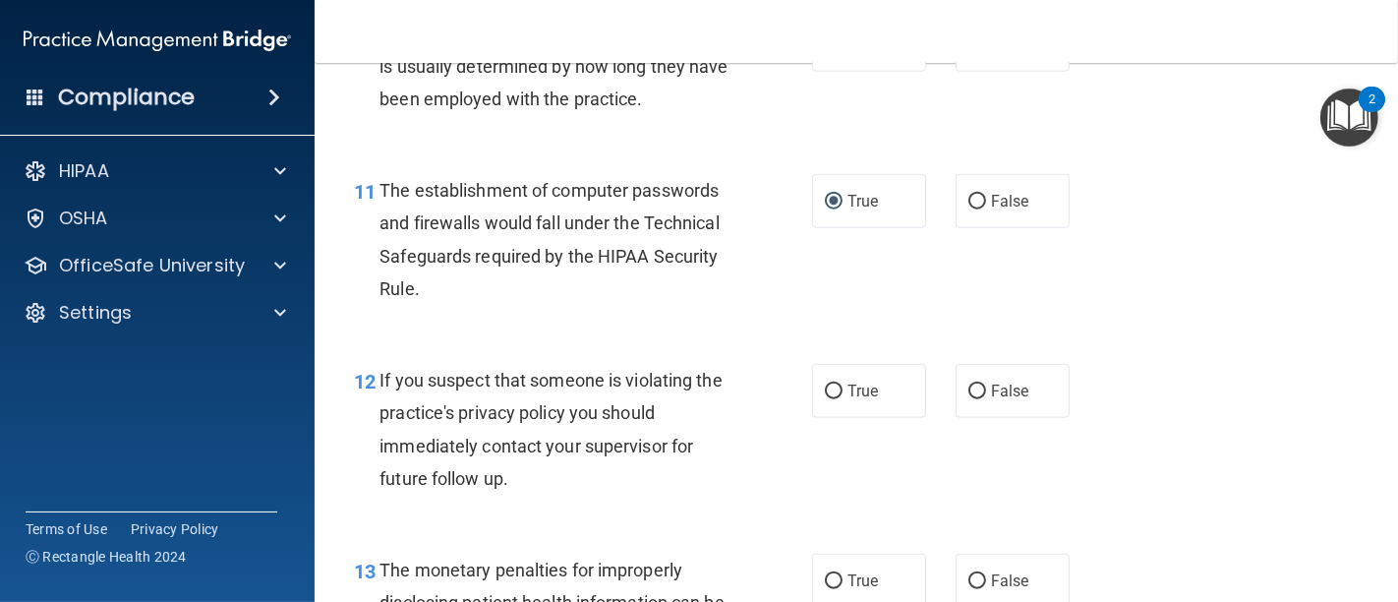
click at [734, 434] on div "If you suspect that someone is violating the practice's privacy policy you shou…" at bounding box center [562, 429] width 366 height 131
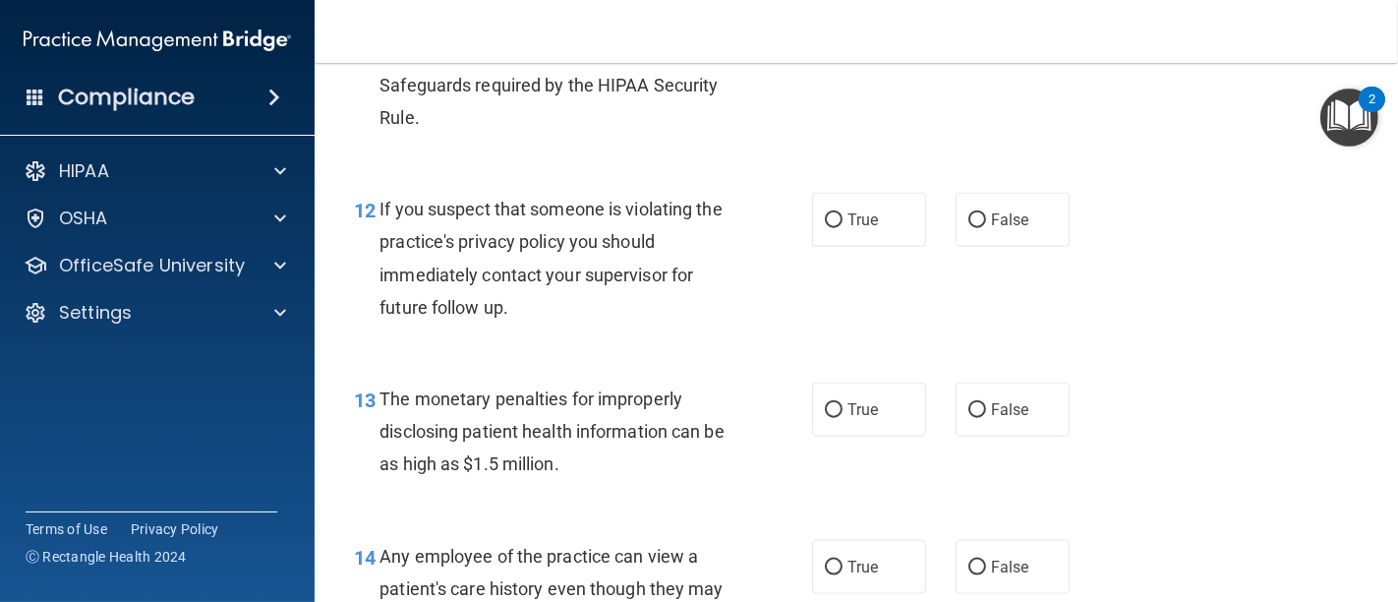
scroll to position [1966, 0]
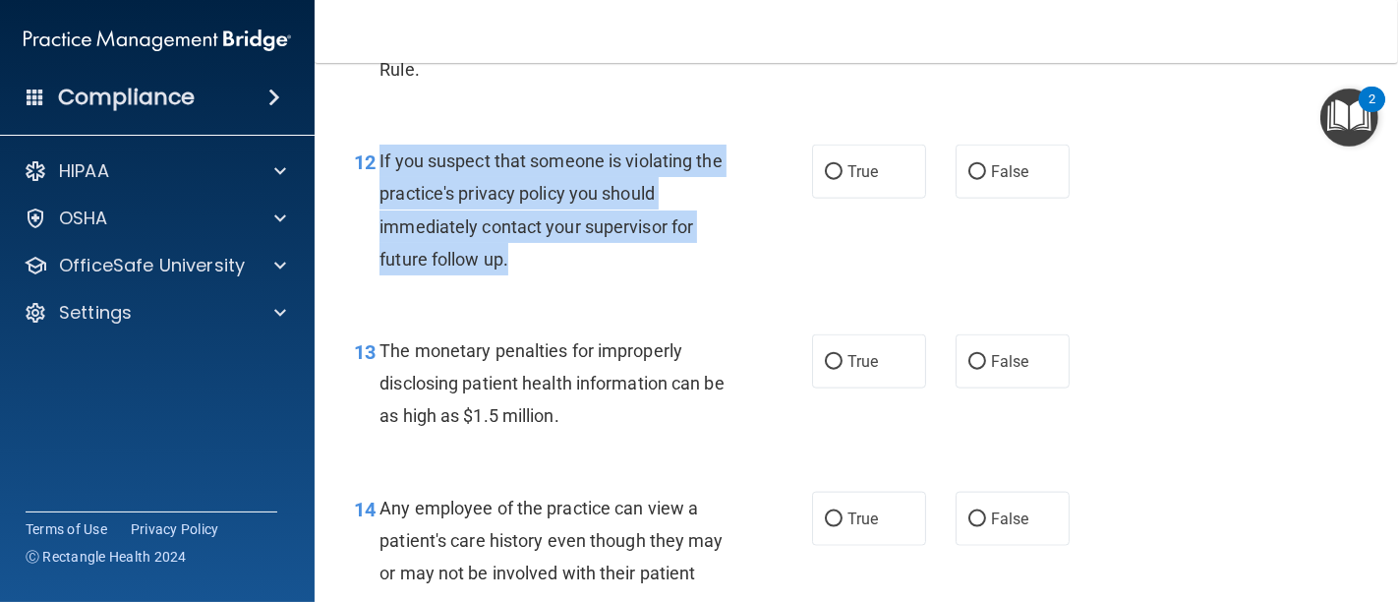
drag, startPoint x: 526, startPoint y: 295, endPoint x: 378, endPoint y: 193, distance: 179.4
click at [379, 193] on div "If you suspect that someone is violating the practice's privacy policy you shou…" at bounding box center [562, 210] width 366 height 131
click at [827, 180] on input "True" at bounding box center [834, 172] width 18 height 15
radio input "true"
click at [748, 285] on div "12 If you suspect that someone is violating the practice's privacy policy you s…" at bounding box center [582, 215] width 517 height 141
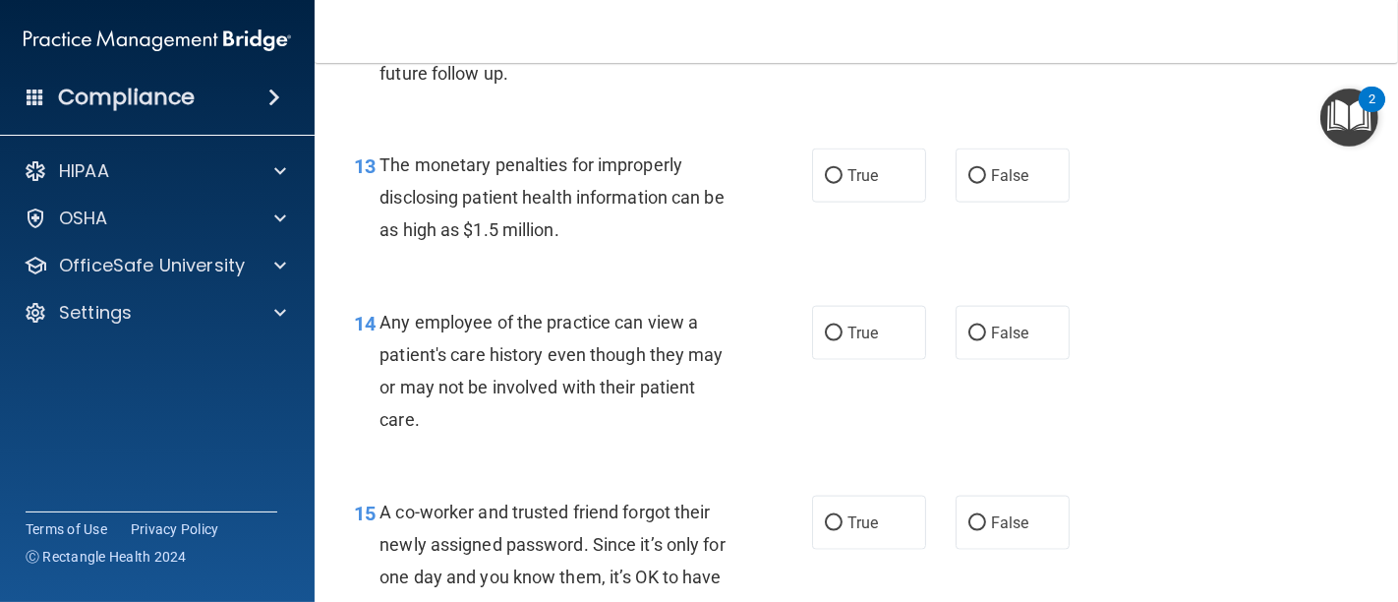
scroll to position [2184, 0]
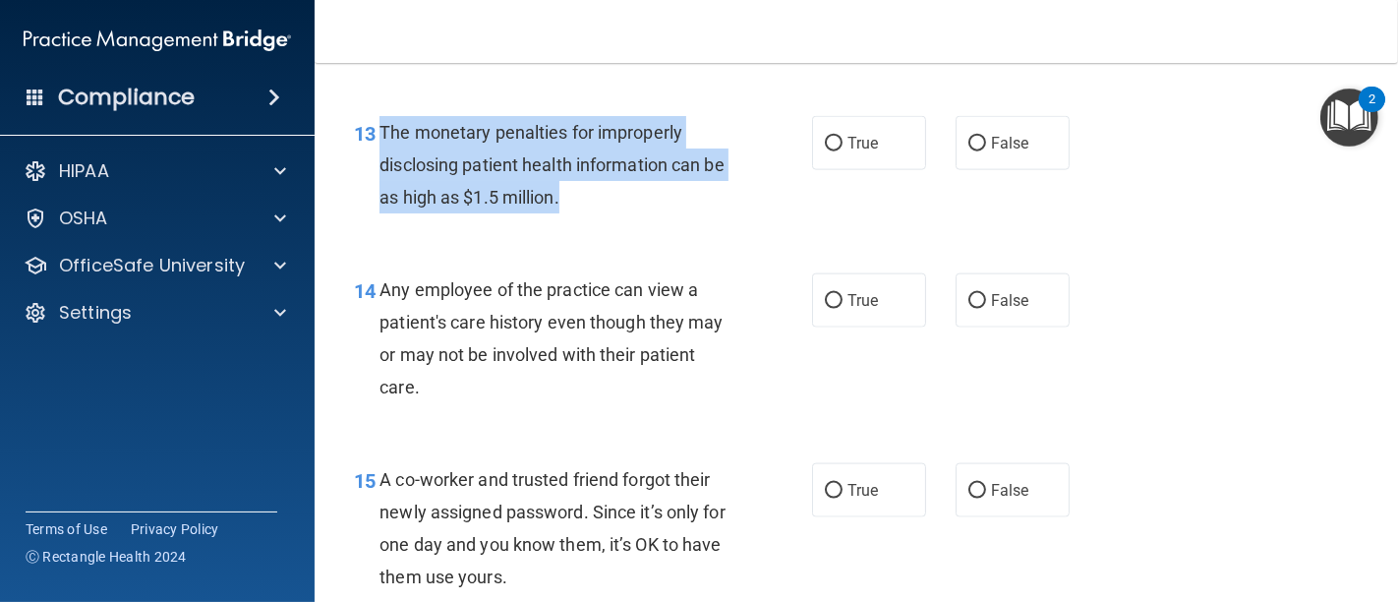
drag, startPoint x: 379, startPoint y: 158, endPoint x: 641, endPoint y: 229, distance: 270.9
click at [641, 214] on div "The monetary penalties for improperly disclosing patient health information can…" at bounding box center [562, 165] width 366 height 98
click at [825, 151] on input "True" at bounding box center [834, 144] width 18 height 15
radio input "true"
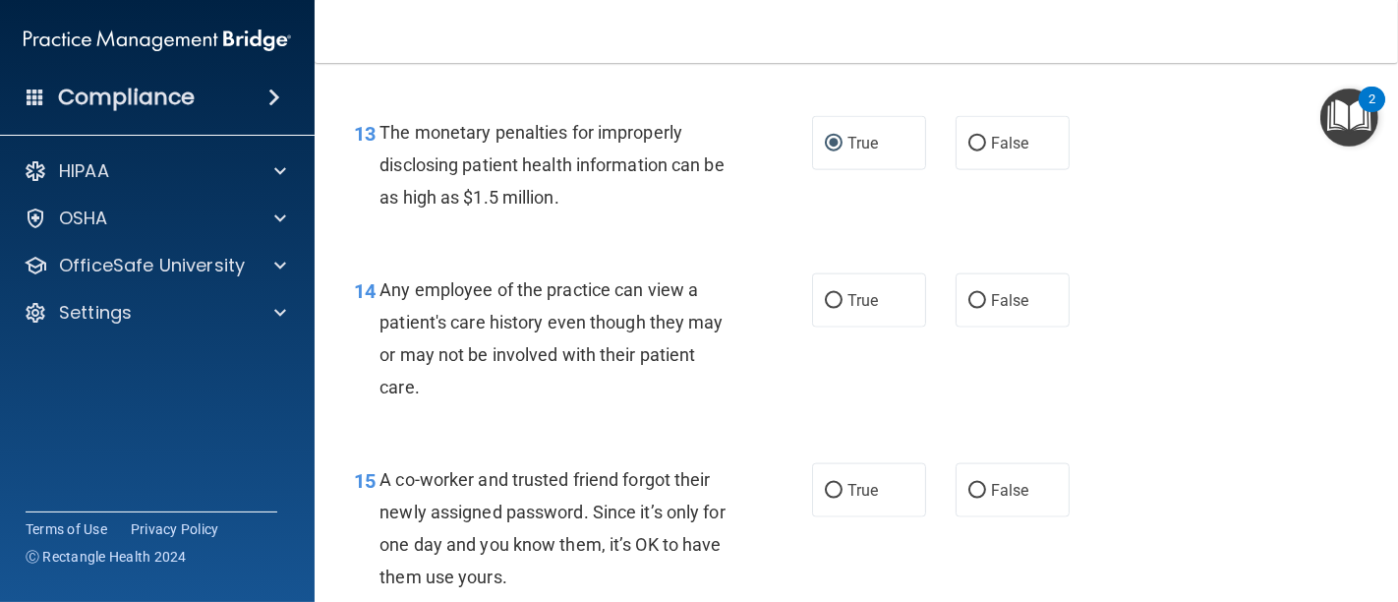
click at [757, 414] on div "14 Any employee of the practice can view a patient's care history even though t…" at bounding box center [582, 343] width 517 height 141
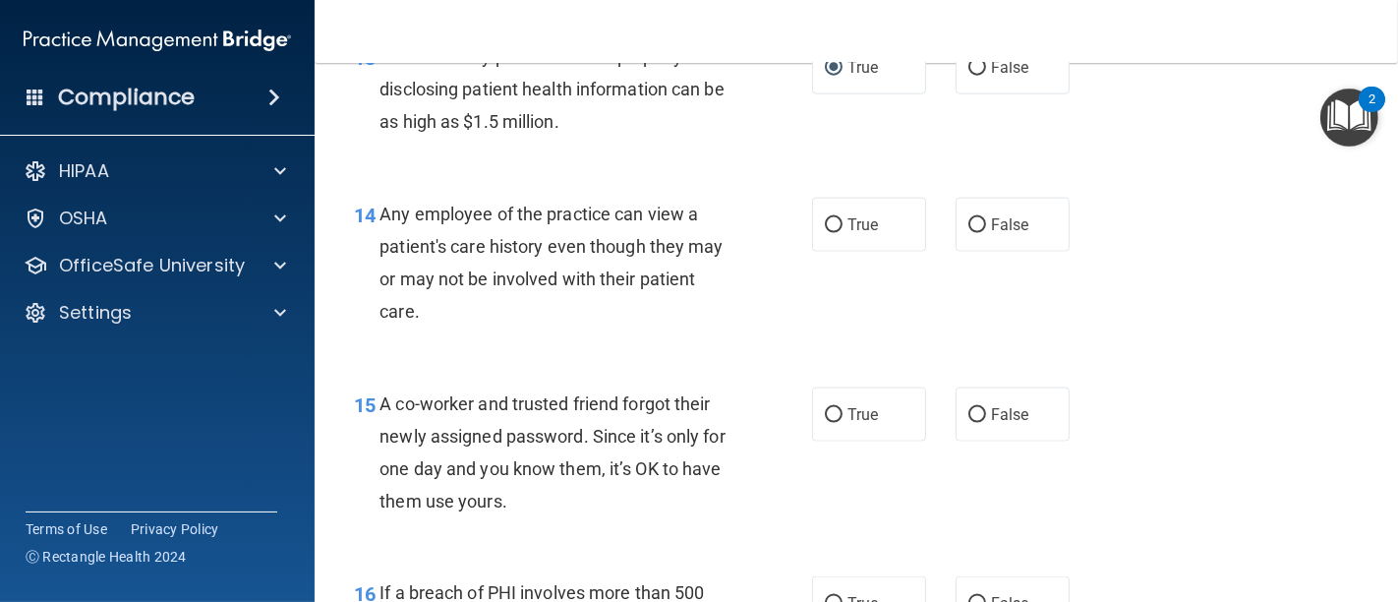
scroll to position [2293, 0]
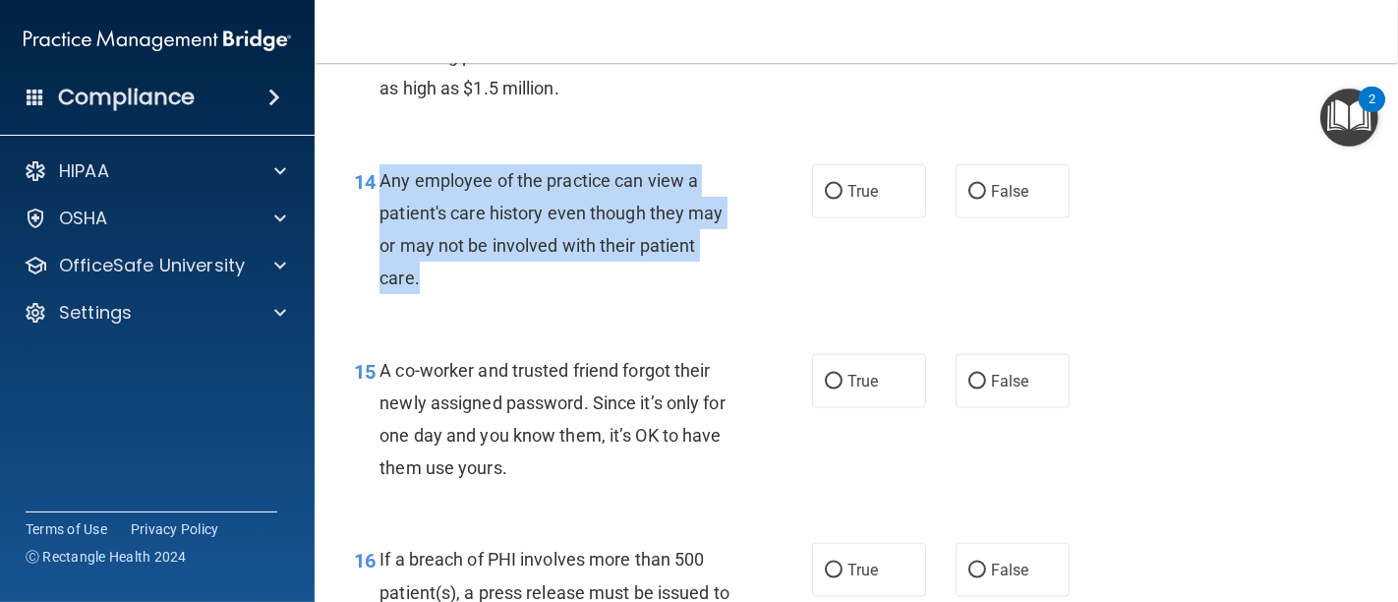
drag, startPoint x: 430, startPoint y: 312, endPoint x: 378, endPoint y: 212, distance: 111.7
click at [379, 212] on div "Any employee of the practice can view a patient's care history even though they…" at bounding box center [562, 229] width 366 height 131
click at [598, 295] on div "Any employee of the practice can view a patient's care history even though they…" at bounding box center [562, 229] width 366 height 131
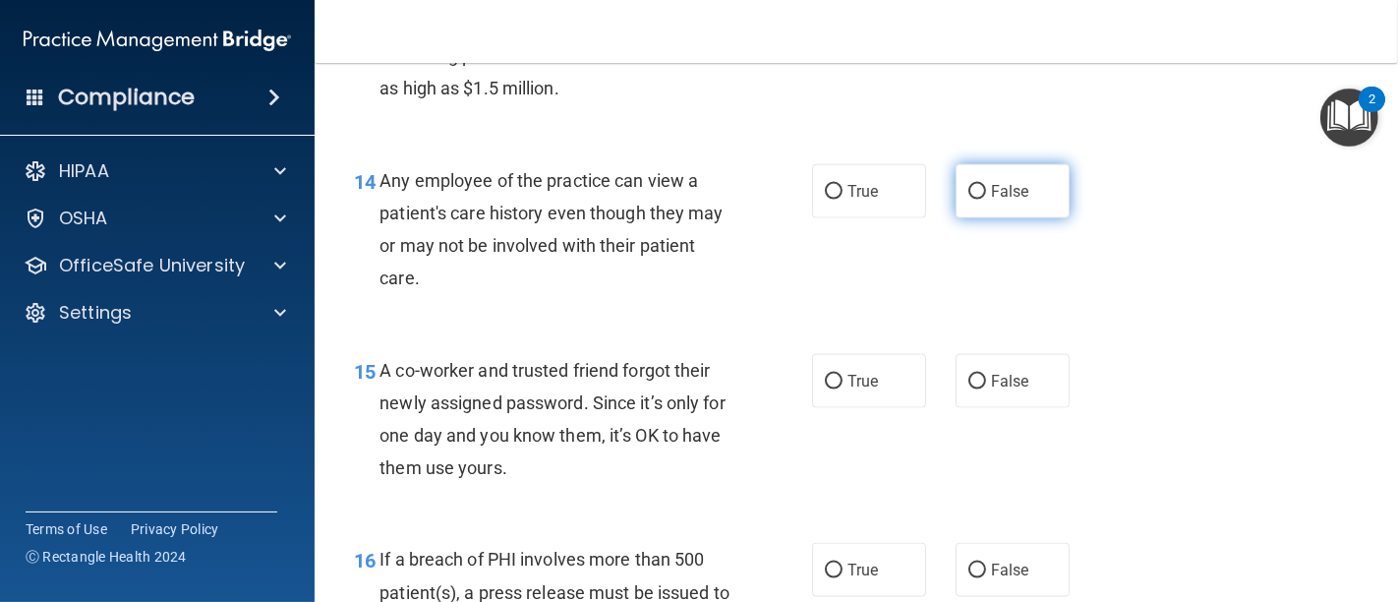
click at [968, 200] on input "False" at bounding box center [977, 192] width 18 height 15
radio input "true"
click at [767, 305] on div "14 Any employee of the practice can view a patient's care history even though t…" at bounding box center [582, 234] width 517 height 141
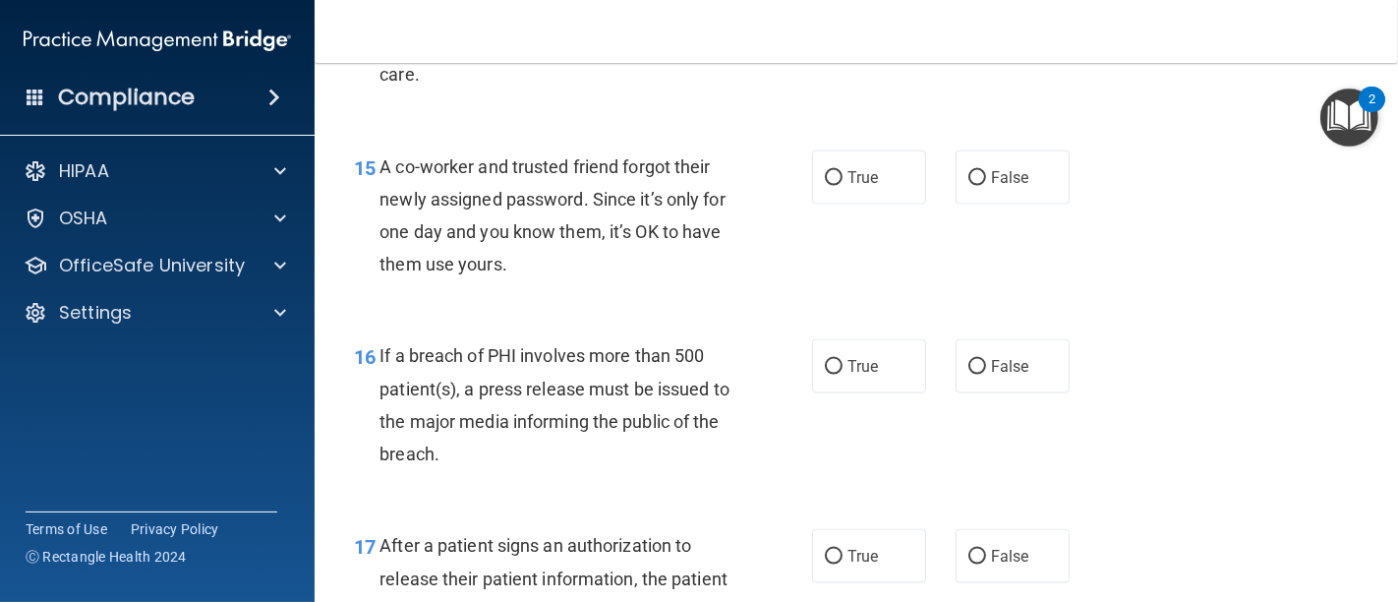
scroll to position [2512, 0]
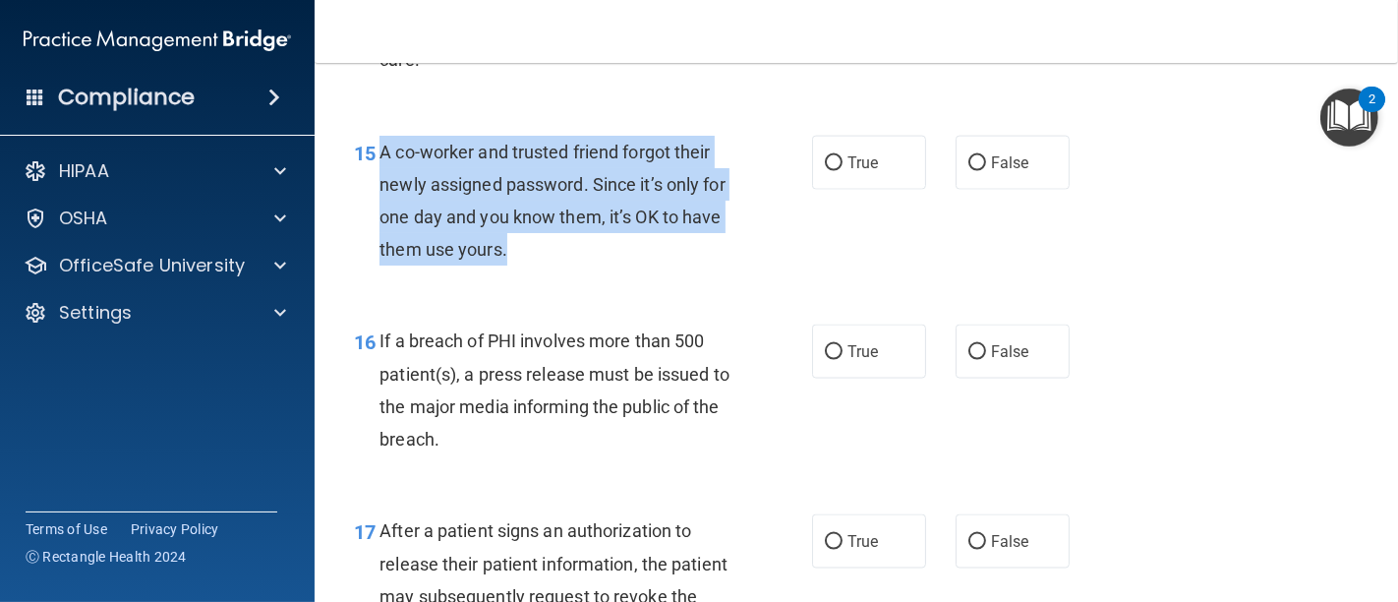
drag, startPoint x: 551, startPoint y: 284, endPoint x: 376, endPoint y: 185, distance: 202.0
click at [376, 185] on div "15 A co-worker and trusted friend forgot their newly assigned password. Since i…" at bounding box center [582, 206] width 517 height 141
click at [968, 171] on input "False" at bounding box center [977, 163] width 18 height 15
radio input "true"
click at [762, 276] on div "15 A co-worker and trusted friend forgot their newly assigned password. Since i…" at bounding box center [582, 206] width 517 height 141
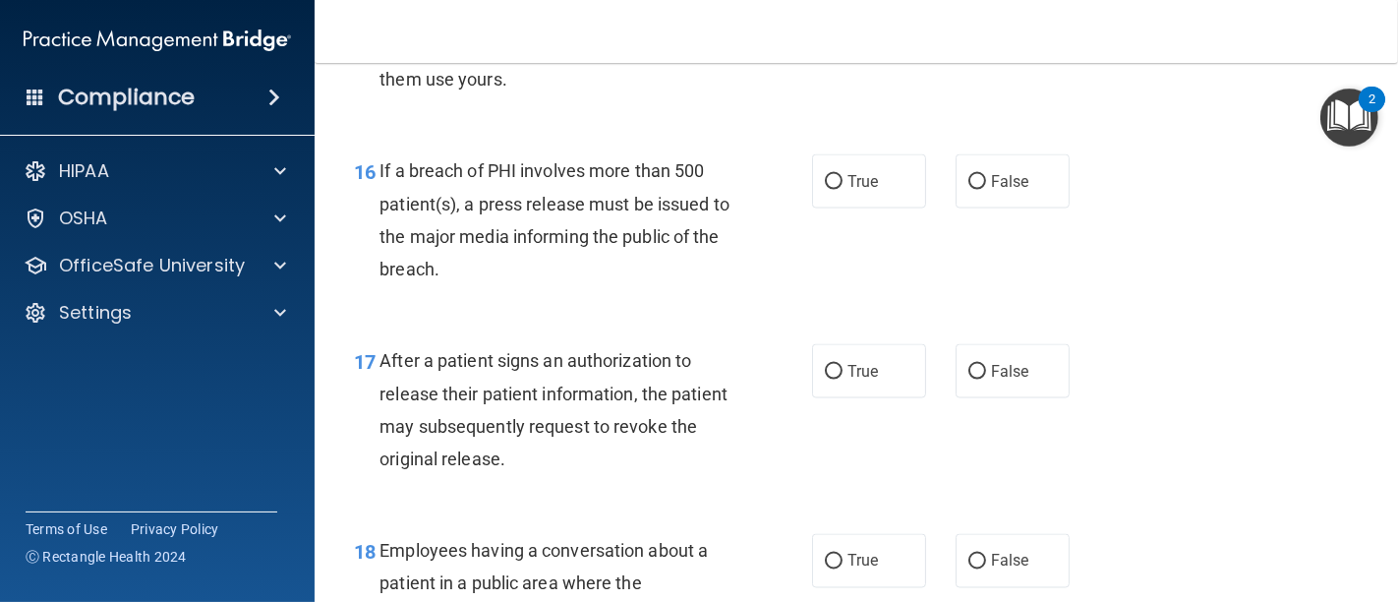
scroll to position [2730, 0]
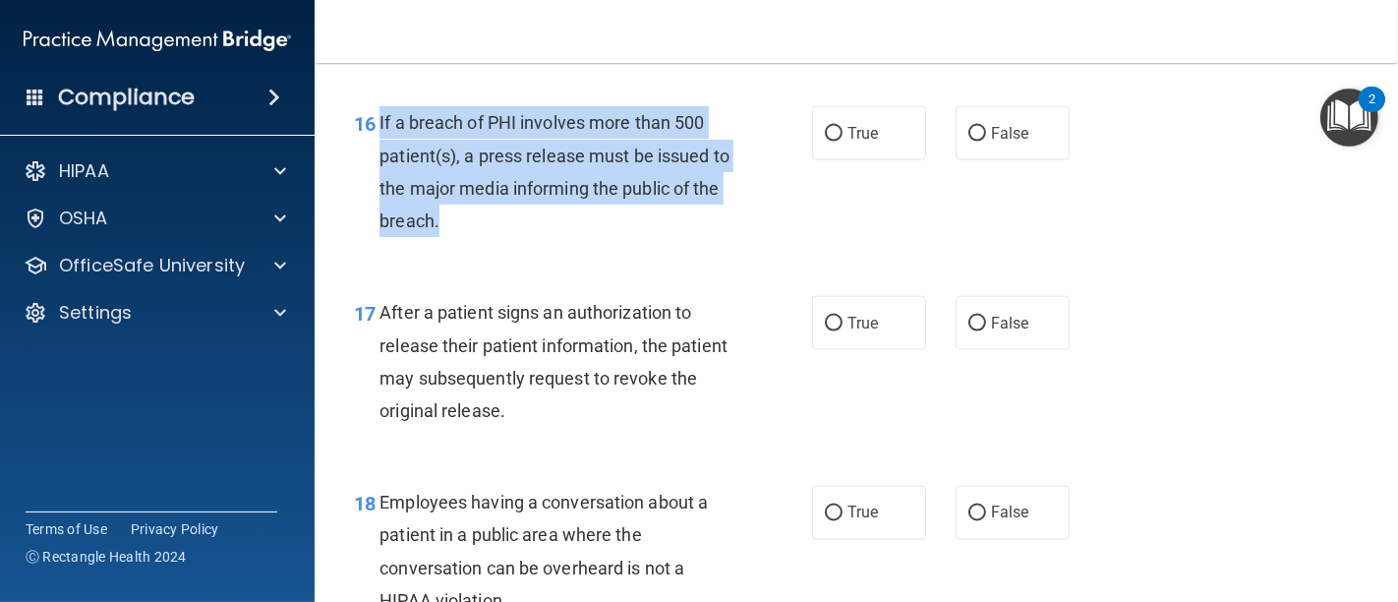
drag, startPoint x: 502, startPoint y: 247, endPoint x: 378, endPoint y: 151, distance: 156.3
click at [379, 151] on div "If a breach of PHI involves more than 500 patient(s), a press release must be i…" at bounding box center [562, 171] width 366 height 131
click at [825, 142] on input "True" at bounding box center [834, 134] width 18 height 15
radio input "true"
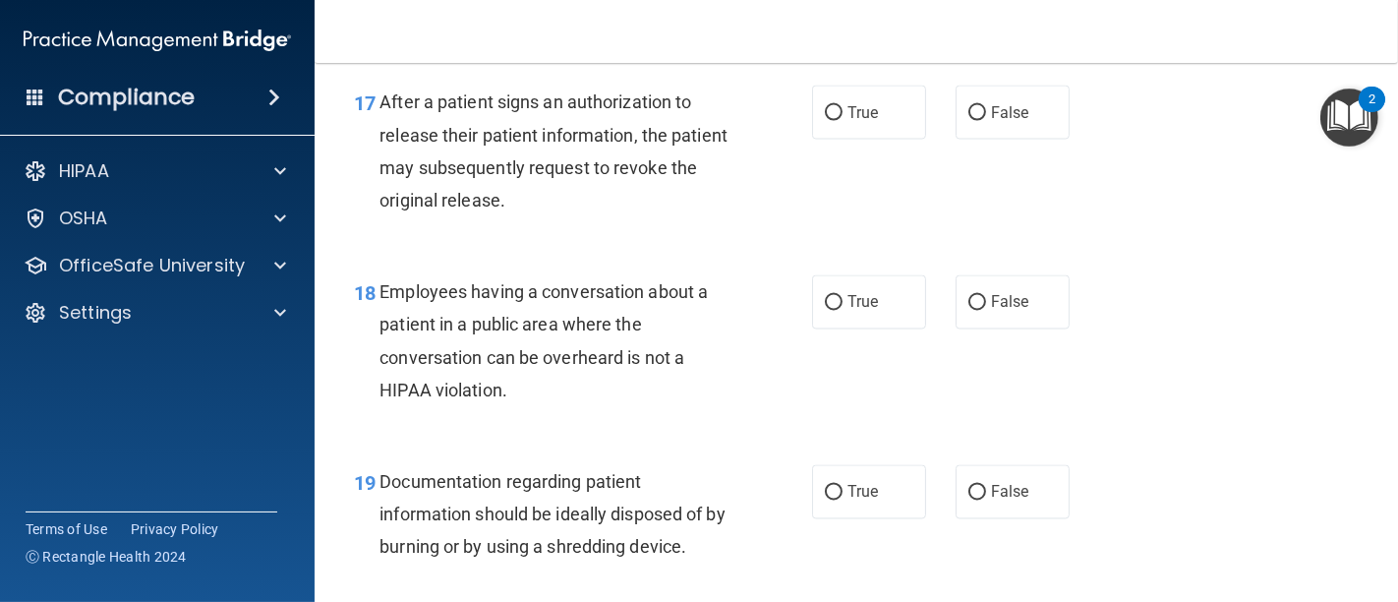
scroll to position [2949, 0]
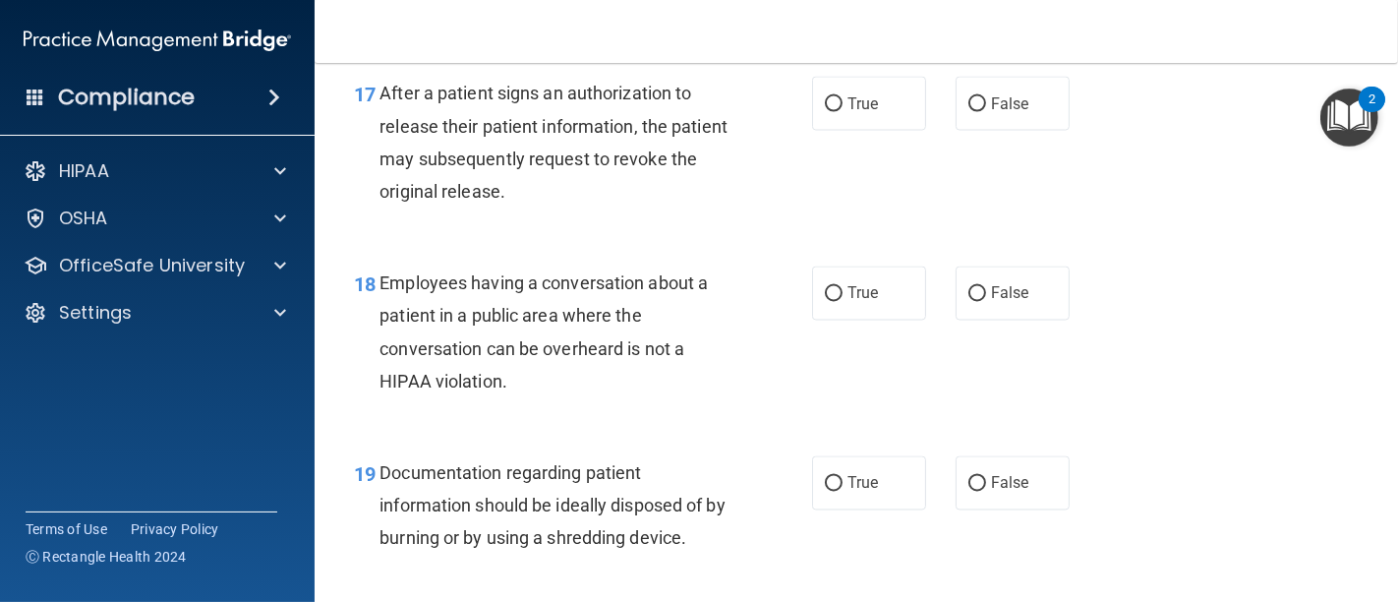
click at [673, 242] on div "17 After a patient signs an authorization to release their patient information,…" at bounding box center [856, 147] width 1034 height 190
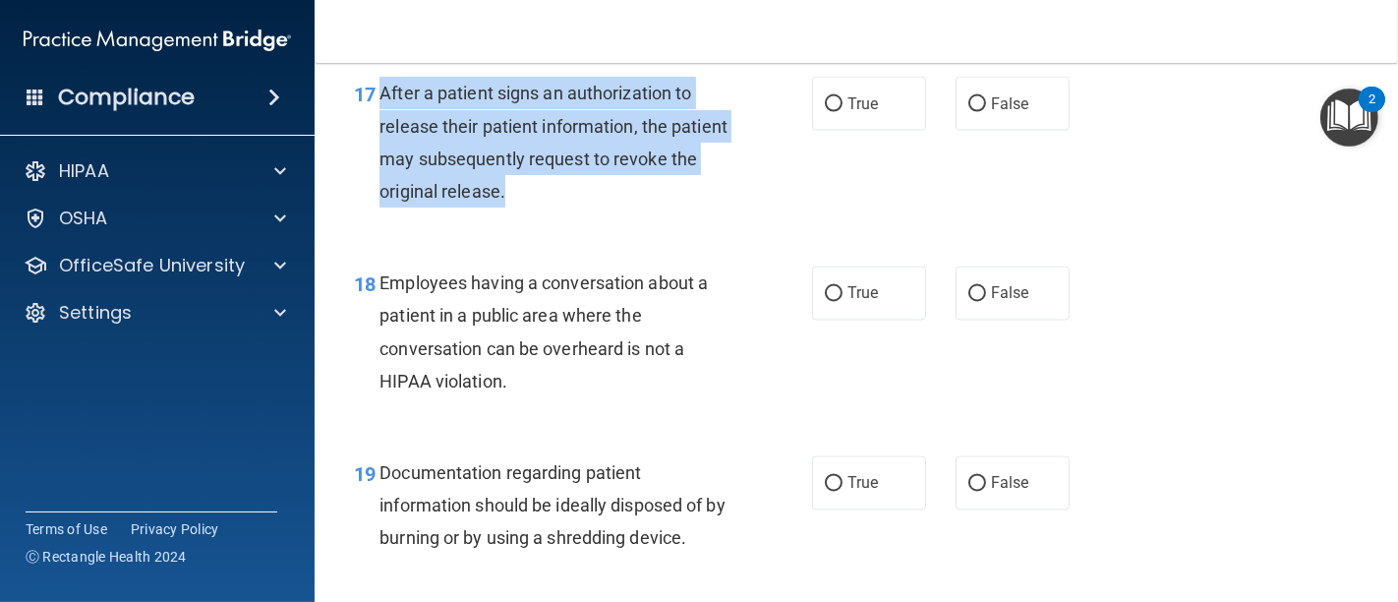
drag, startPoint x: 617, startPoint y: 224, endPoint x: 378, endPoint y: 113, distance: 263.4
click at [379, 113] on div "After a patient signs an authorization to release their patient information, th…" at bounding box center [562, 142] width 366 height 131
click at [833, 112] on input "True" at bounding box center [834, 104] width 18 height 15
radio input "true"
click at [772, 206] on div "17 After a patient signs an authorization to release their patient information,…" at bounding box center [582, 147] width 517 height 141
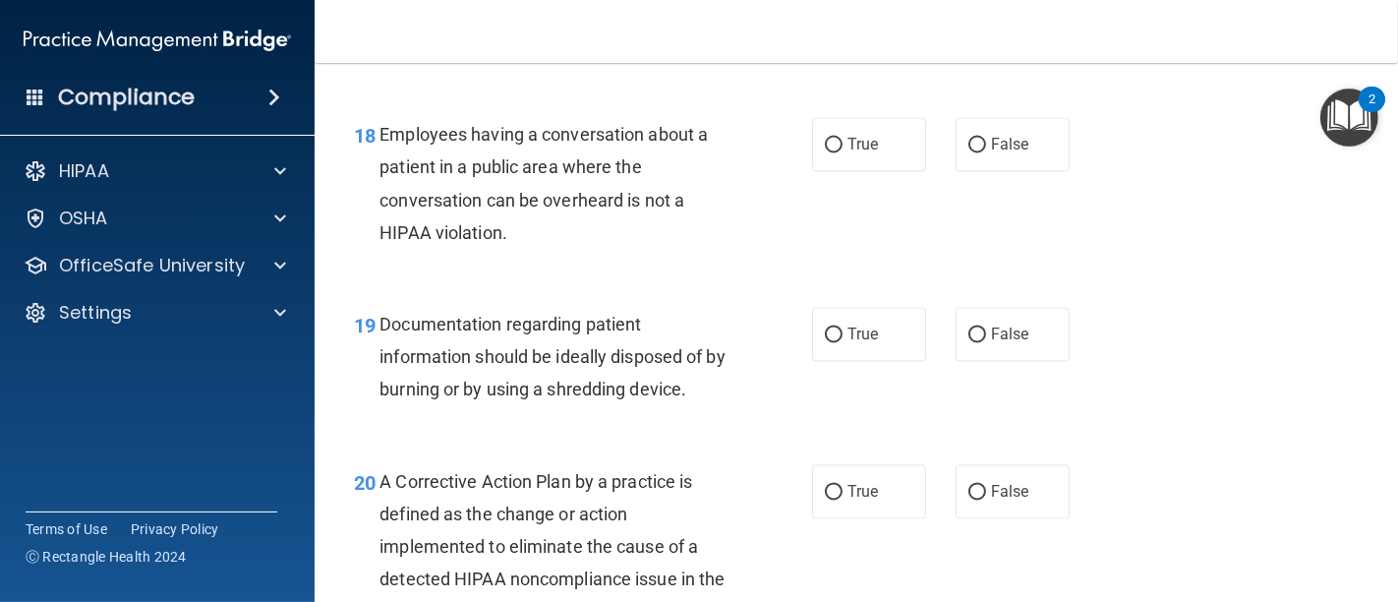
scroll to position [3167, 0]
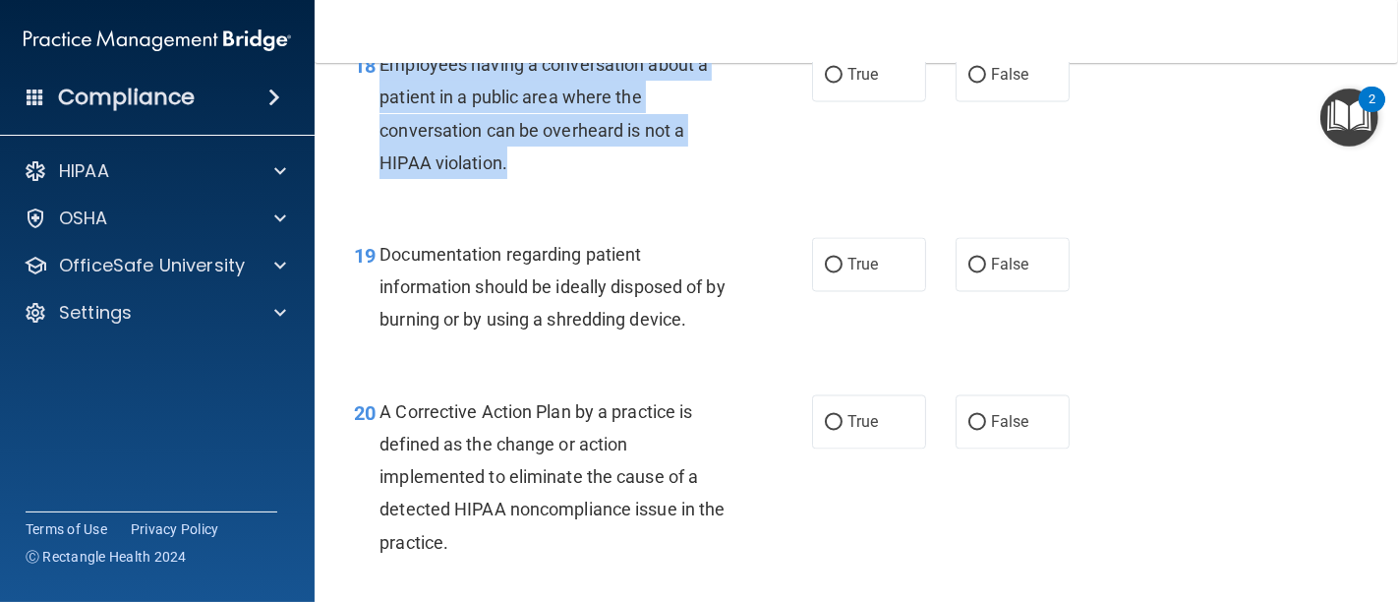
drag, startPoint x: 376, startPoint y: 91, endPoint x: 706, endPoint y: 189, distance: 343.4
click at [706, 189] on div "18 Employees having a conversation about a patient in a public area where the c…" at bounding box center [582, 118] width 517 height 141
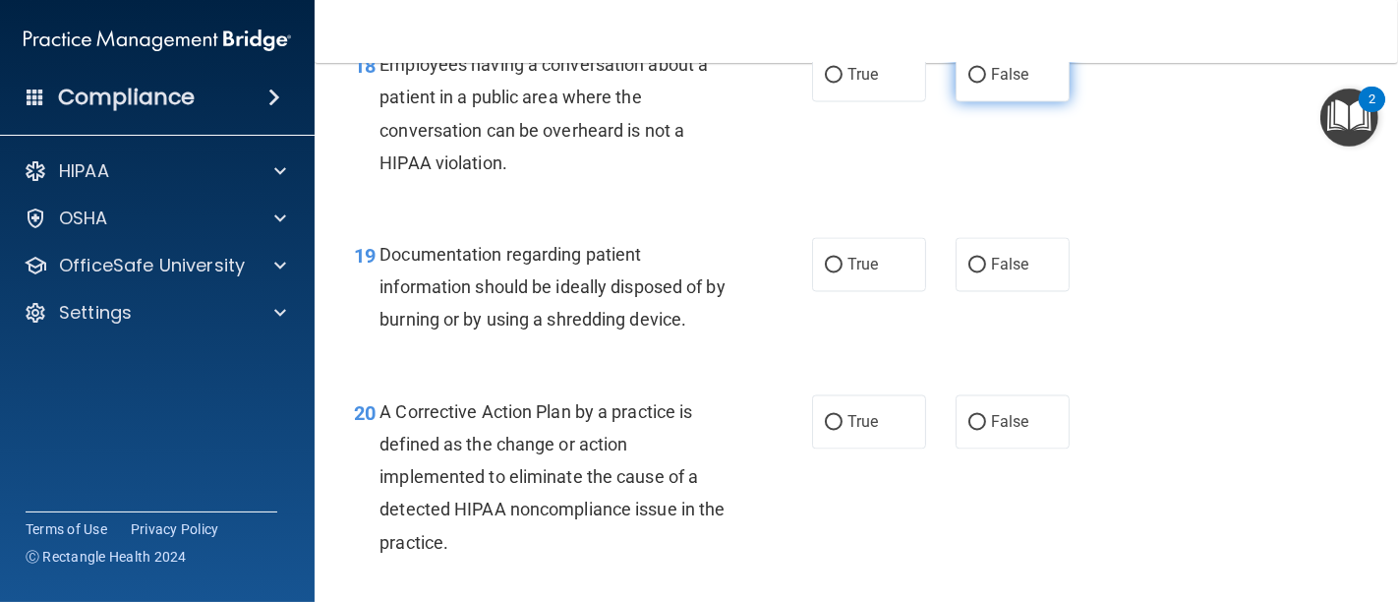
click at [977, 102] on label "False" at bounding box center [1012, 75] width 114 height 54
click at [977, 84] on input "False" at bounding box center [977, 76] width 18 height 15
radio input "true"
click at [823, 189] on div "18 Employees having a conversation about a patient in a public area where the c…" at bounding box center [582, 118] width 517 height 141
click at [732, 213] on div "18 Employees having a conversation about a patient in a public area where the c…" at bounding box center [856, 119] width 1034 height 190
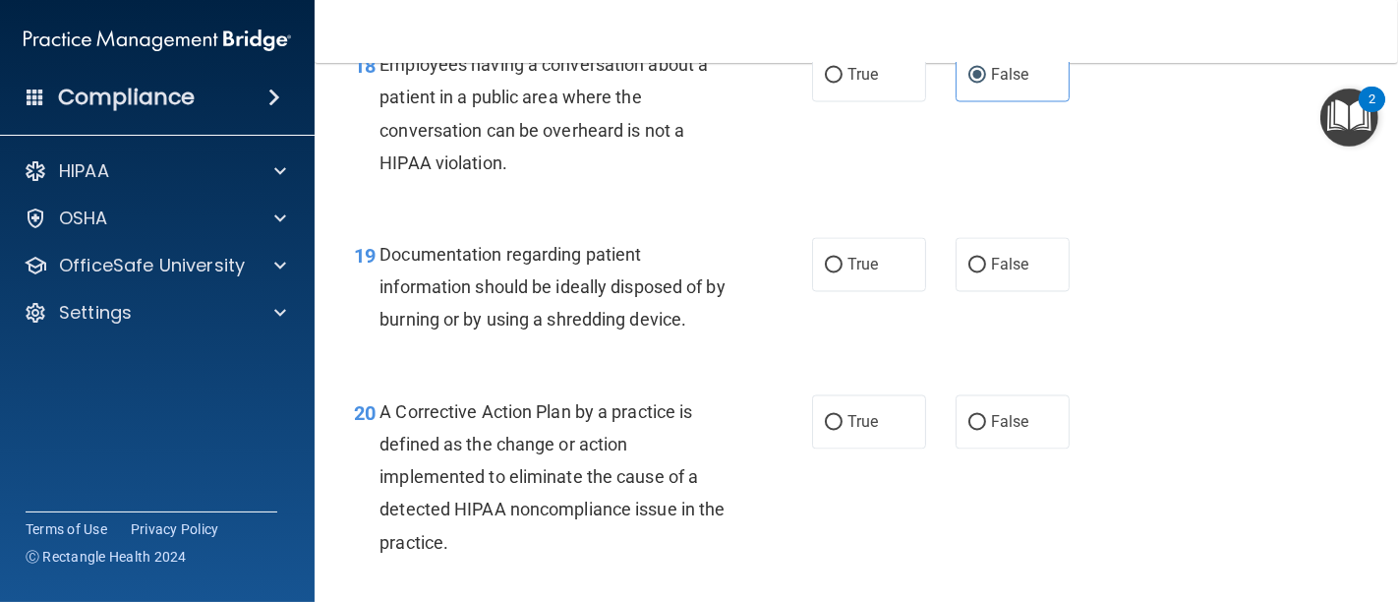
scroll to position [3276, 0]
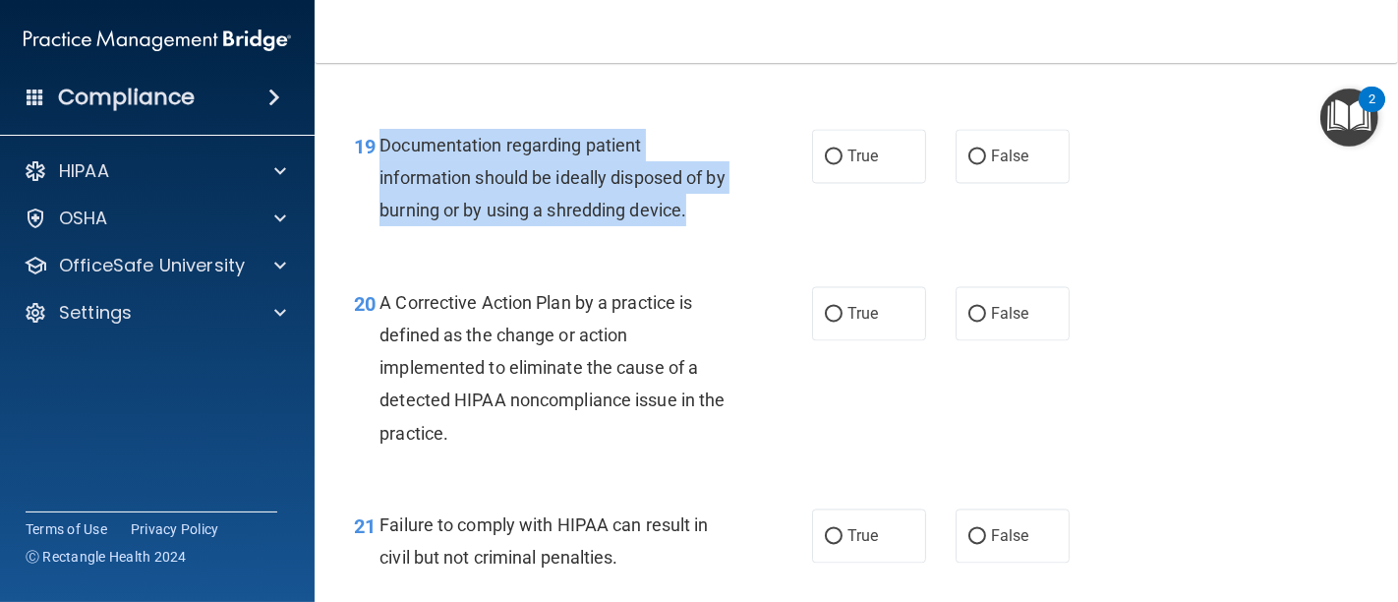
drag, startPoint x: 378, startPoint y: 175, endPoint x: 743, endPoint y: 259, distance: 374.1
click at [743, 237] on div "19 Documentation regarding patient information should be ideally disposed of by…" at bounding box center [582, 183] width 517 height 108
click at [831, 164] on input "True" at bounding box center [834, 156] width 18 height 15
radio input "true"
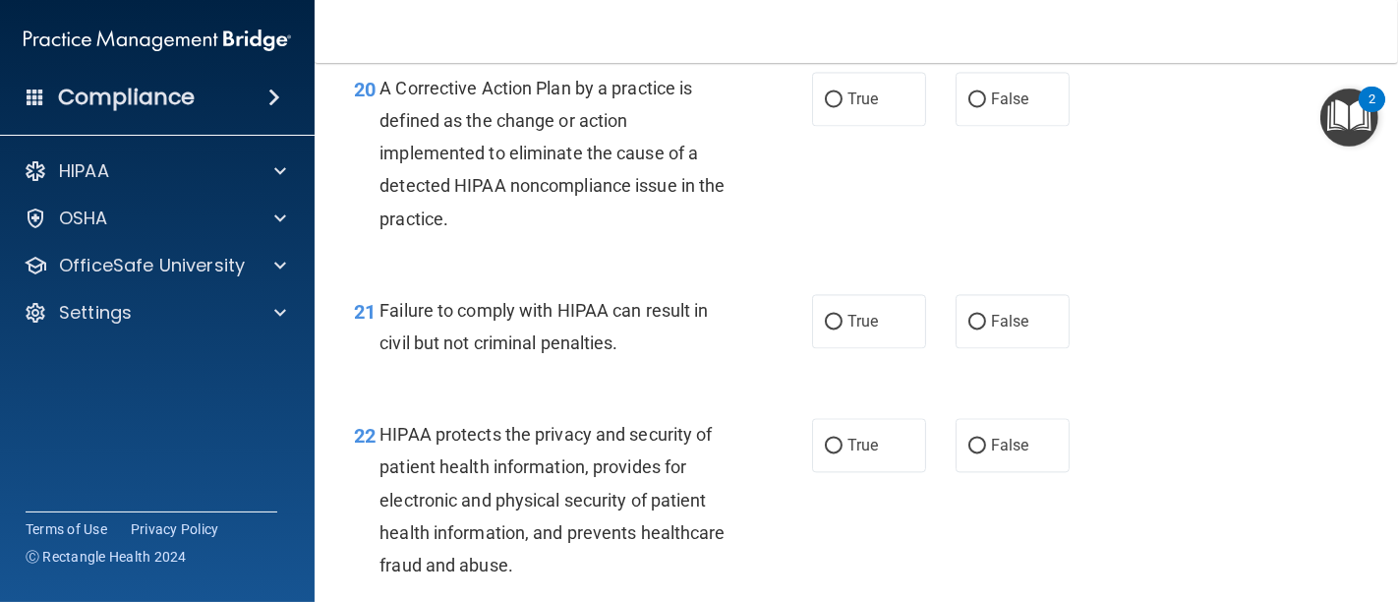
scroll to position [3495, 0]
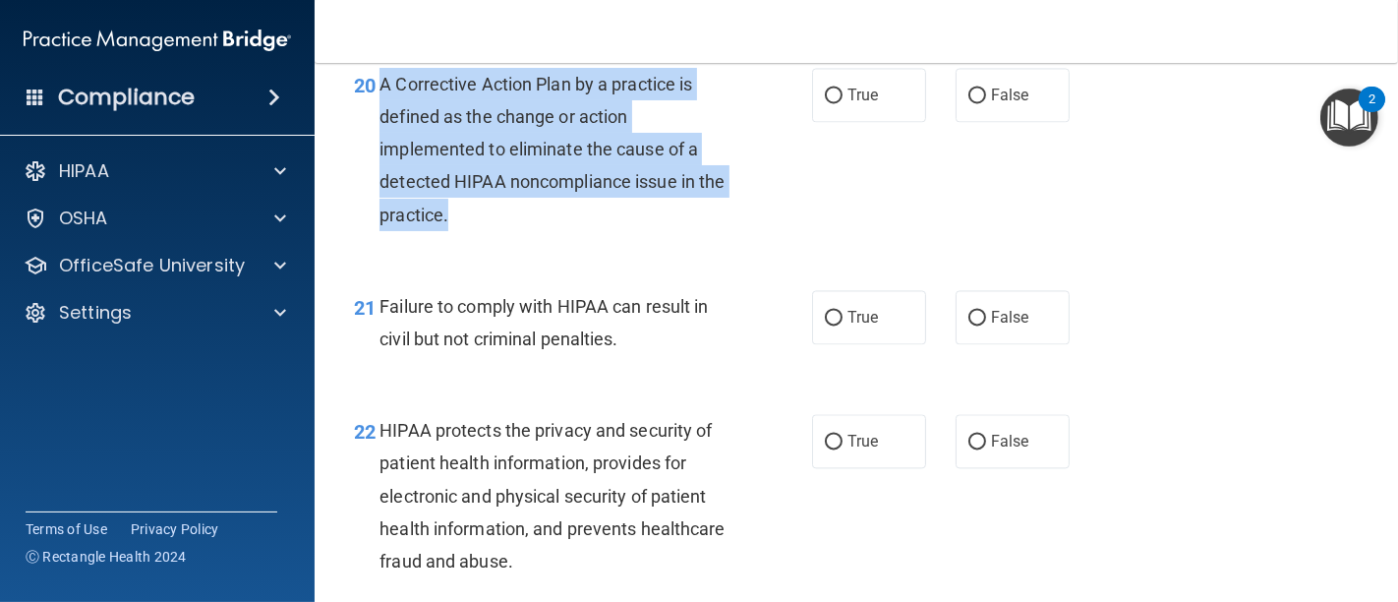
drag, startPoint x: 379, startPoint y: 113, endPoint x: 524, endPoint y: 203, distance: 170.5
click at [522, 231] on div "A Corrective Action Plan by a practice is defined as the change or action imple…" at bounding box center [562, 149] width 366 height 163
click at [831, 103] on input "True" at bounding box center [834, 95] width 18 height 15
radio input "true"
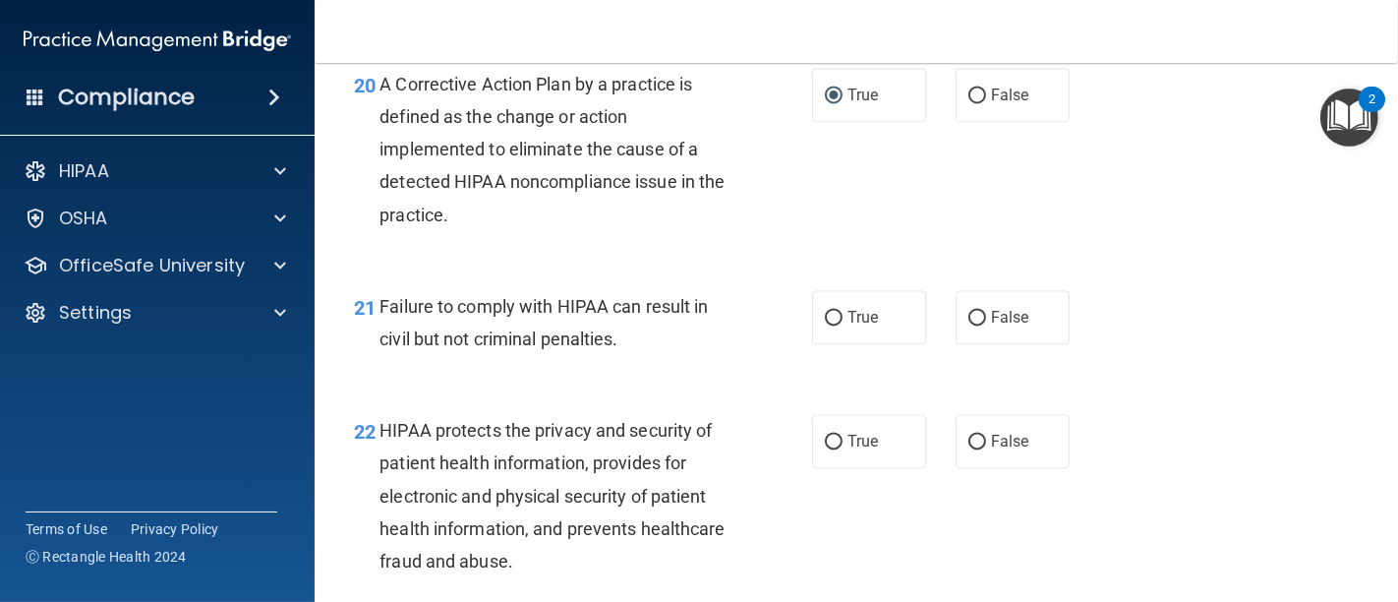
click at [744, 265] on div "20 A Corrective Action Plan by a practice is defined as the change or action im…" at bounding box center [856, 154] width 1034 height 222
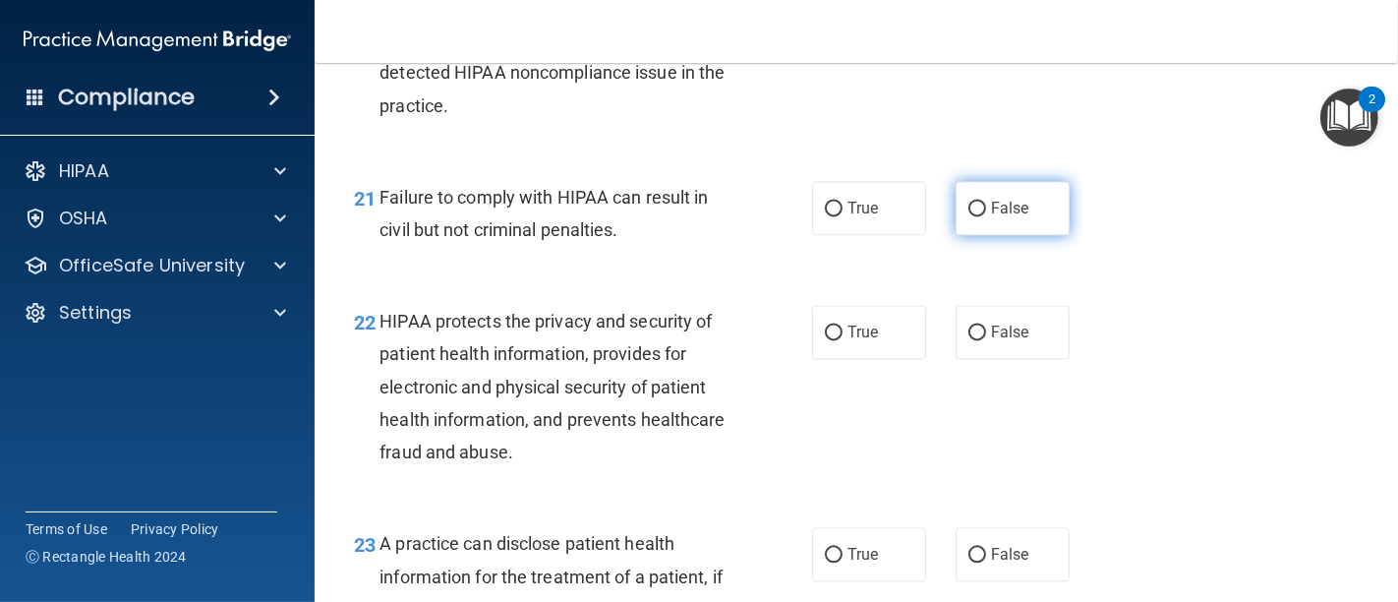
click at [968, 216] on input "False" at bounding box center [977, 209] width 18 height 15
radio input "true"
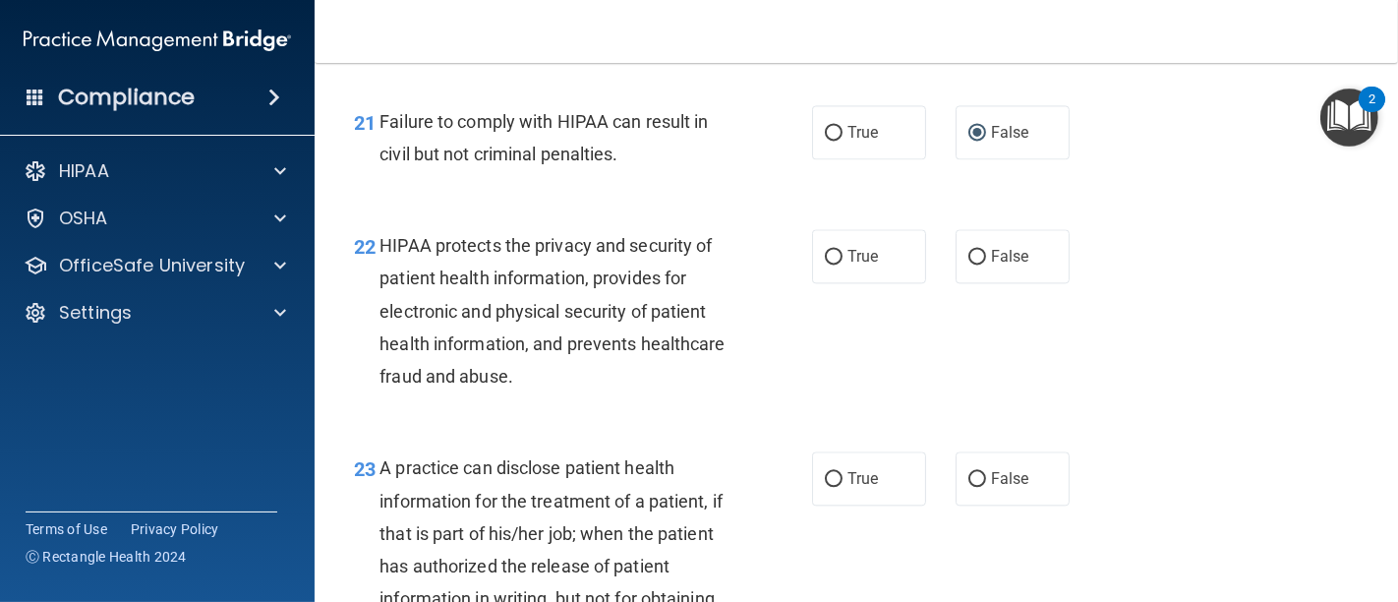
scroll to position [3713, 0]
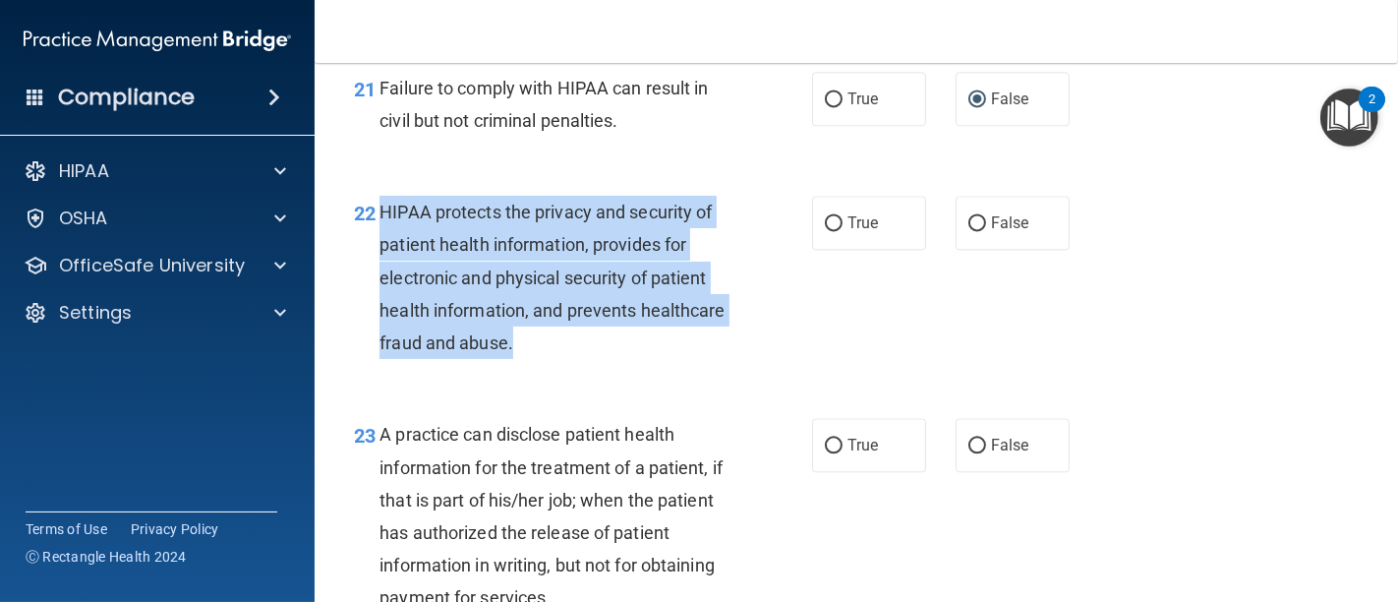
drag, startPoint x: 379, startPoint y: 240, endPoint x: 627, endPoint y: 288, distance: 252.4
click at [664, 359] on div "HIPAA protects the privacy and security of patient health information, provides…" at bounding box center [562, 277] width 366 height 163
click at [829, 231] on input "True" at bounding box center [834, 223] width 18 height 15
radio input "true"
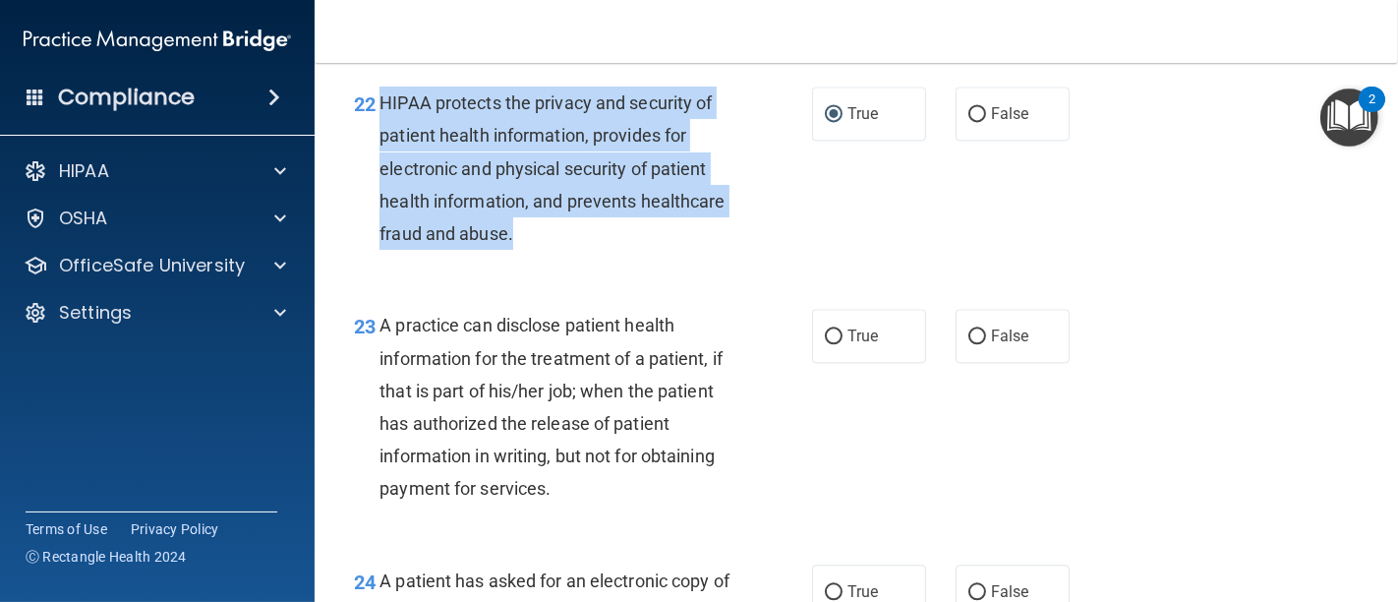
scroll to position [3932, 0]
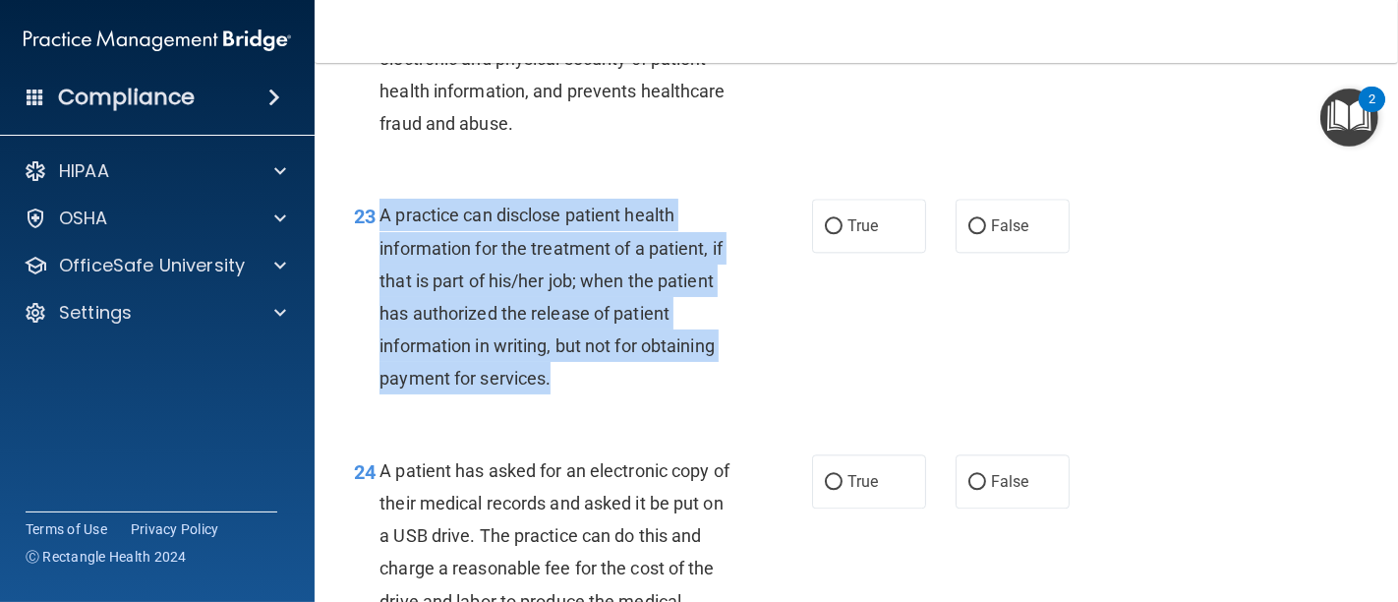
drag, startPoint x: 375, startPoint y: 243, endPoint x: 694, endPoint y: 433, distance: 371.6
click at [694, 404] on div "23 A practice can disclose patient health information for the treatment of a pa…" at bounding box center [582, 301] width 517 height 205
click at [968, 234] on input "False" at bounding box center [977, 226] width 18 height 15
radio input "true"
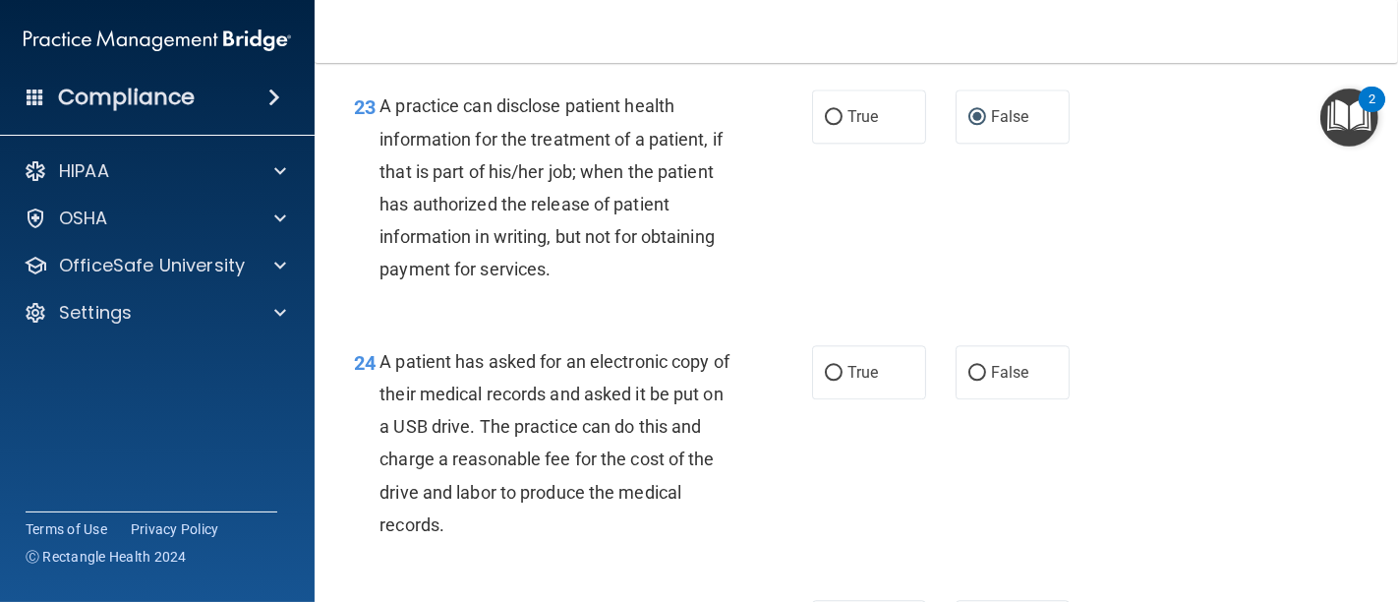
click at [761, 364] on div "24 A patient has asked for an electronic copy of their medical records and aske…" at bounding box center [856, 447] width 1034 height 255
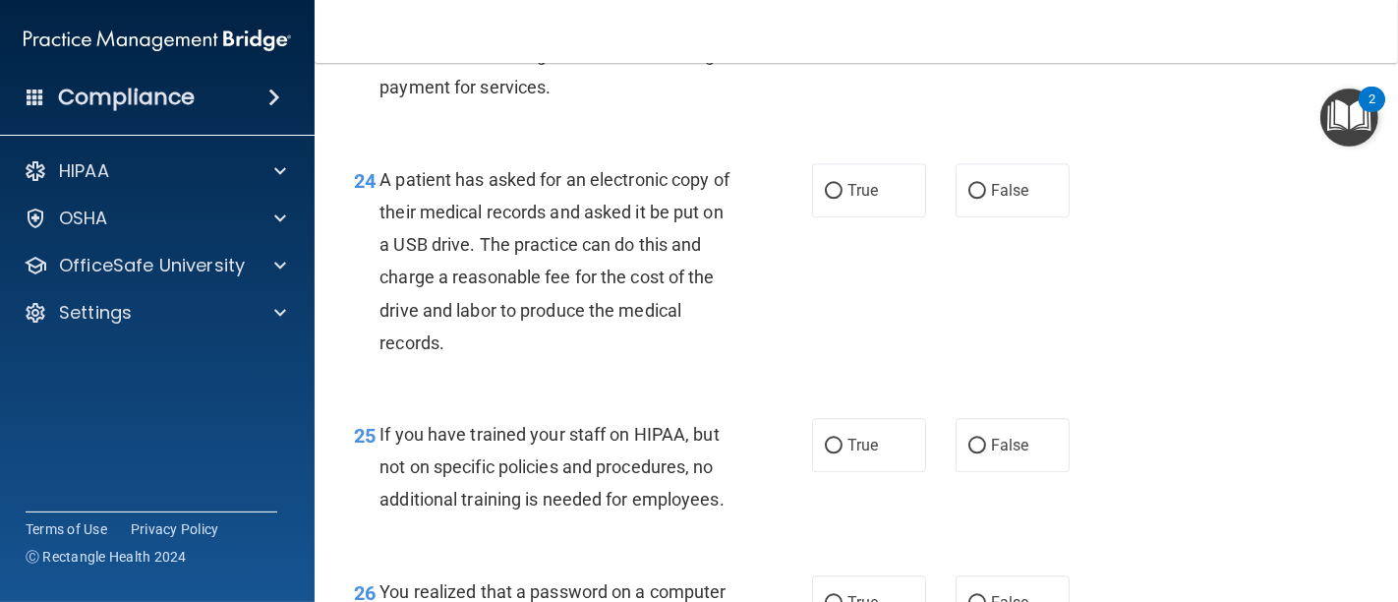
scroll to position [4259, 0]
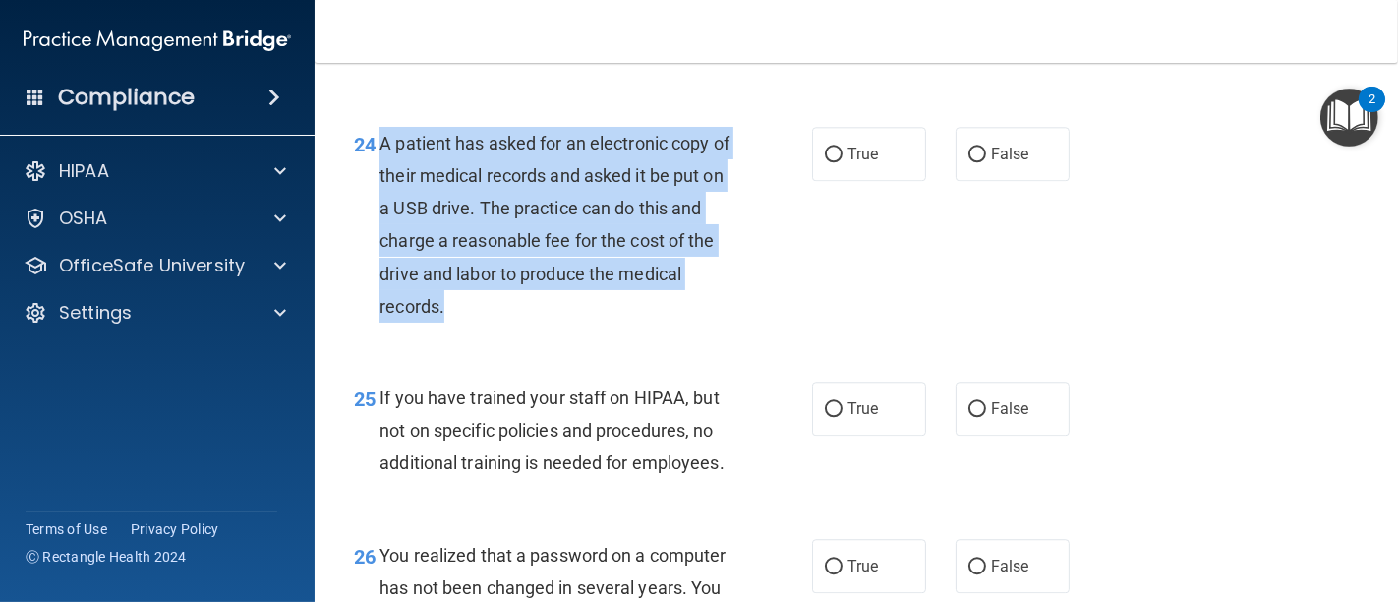
drag, startPoint x: 479, startPoint y: 337, endPoint x: 381, endPoint y: 180, distance: 185.0
click at [381, 180] on div "A patient has asked for an electronic copy of their medical records and asked i…" at bounding box center [562, 225] width 366 height 196
click at [826, 162] on input "True" at bounding box center [834, 154] width 18 height 15
radio input "true"
click at [738, 332] on div "24 A patient has asked for an electronic copy of their medical records and aske…" at bounding box center [582, 229] width 517 height 205
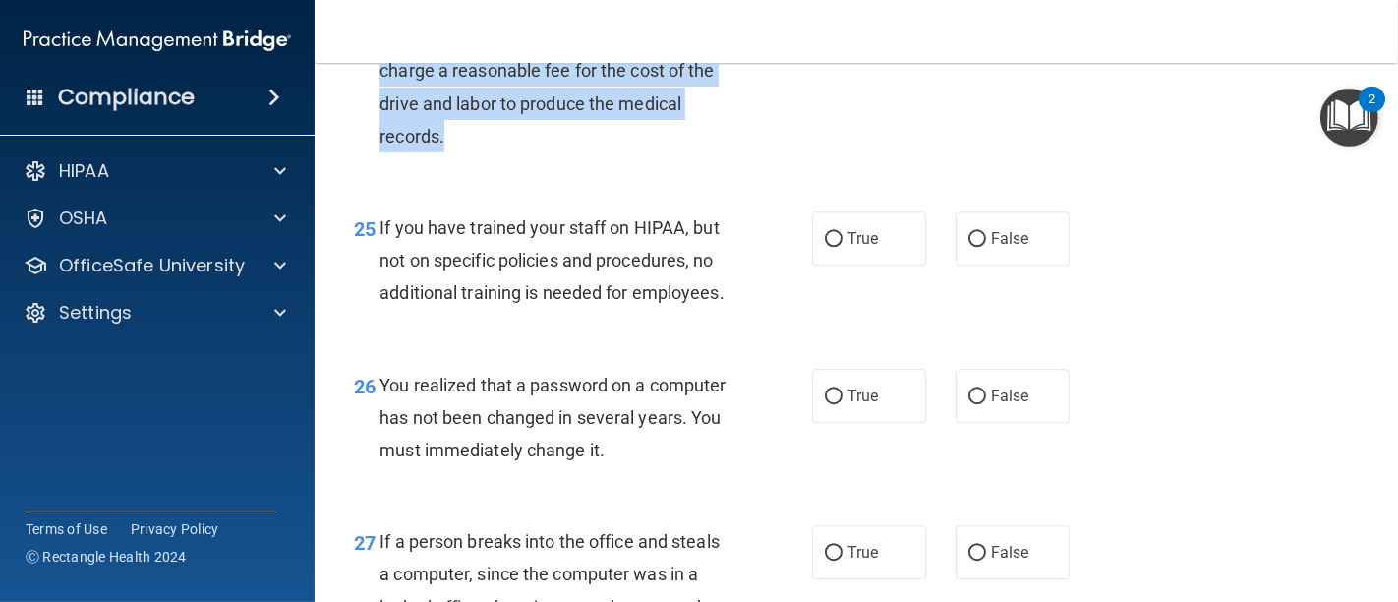
scroll to position [4478, 0]
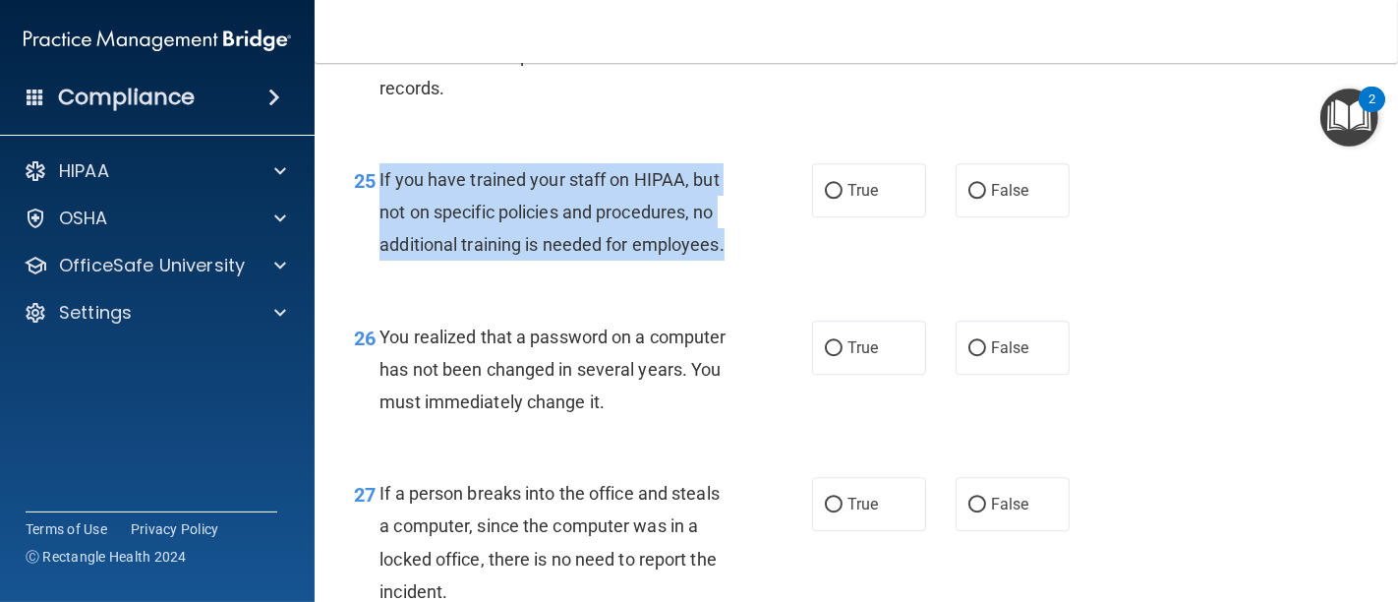
drag, startPoint x: 493, startPoint y: 320, endPoint x: 377, endPoint y: 214, distance: 157.2
click at [377, 214] on div "25 If you have trained your staff on HIPAA, but not on specific policies and pr…" at bounding box center [582, 217] width 517 height 108
click at [968, 199] on input "False" at bounding box center [977, 191] width 18 height 15
radio input "true"
click at [734, 261] on div "If you have trained your staff on HIPAA, but not on specific policies and proce…" at bounding box center [562, 212] width 366 height 98
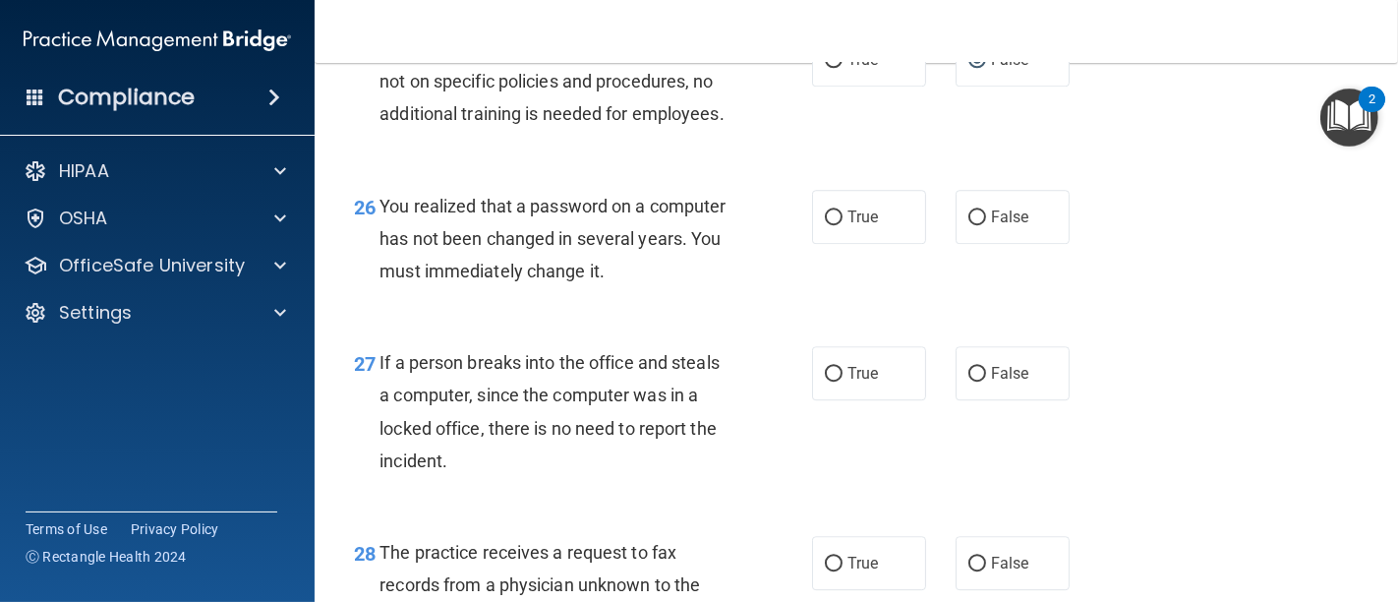
scroll to position [4696, 0]
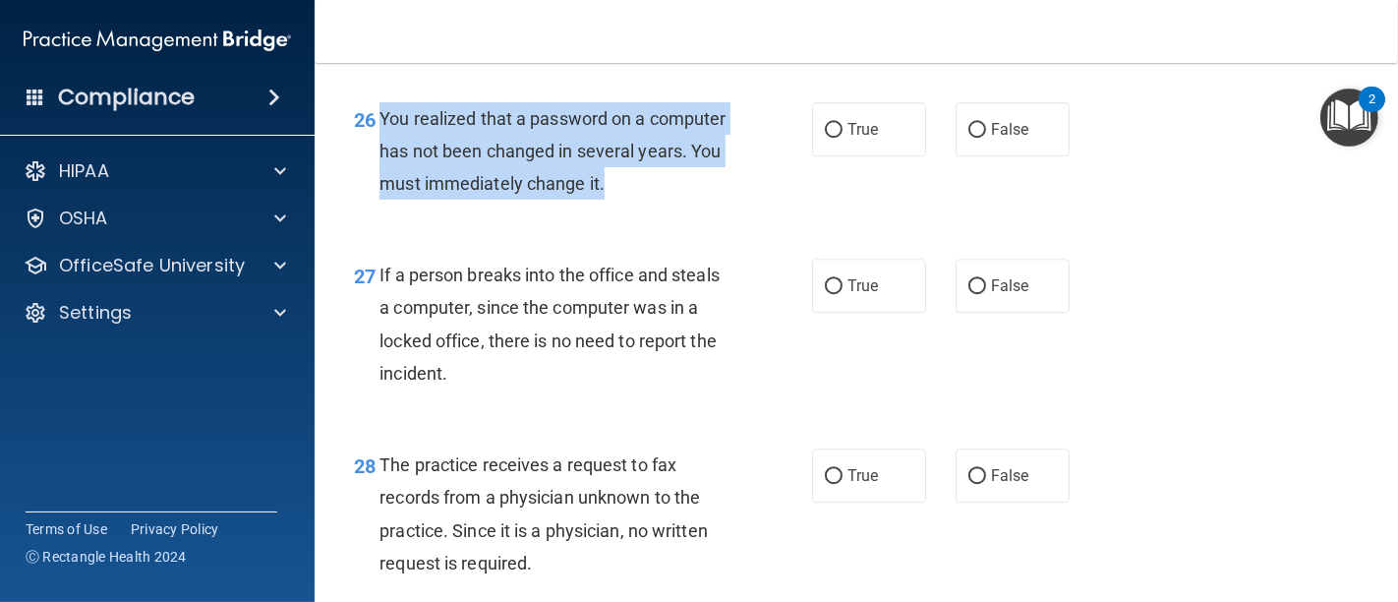
drag, startPoint x: 376, startPoint y: 177, endPoint x: 693, endPoint y: 251, distance: 326.0
click at [693, 210] on div "26 You realized that a password on a computer has not been changed in several y…" at bounding box center [582, 156] width 517 height 108
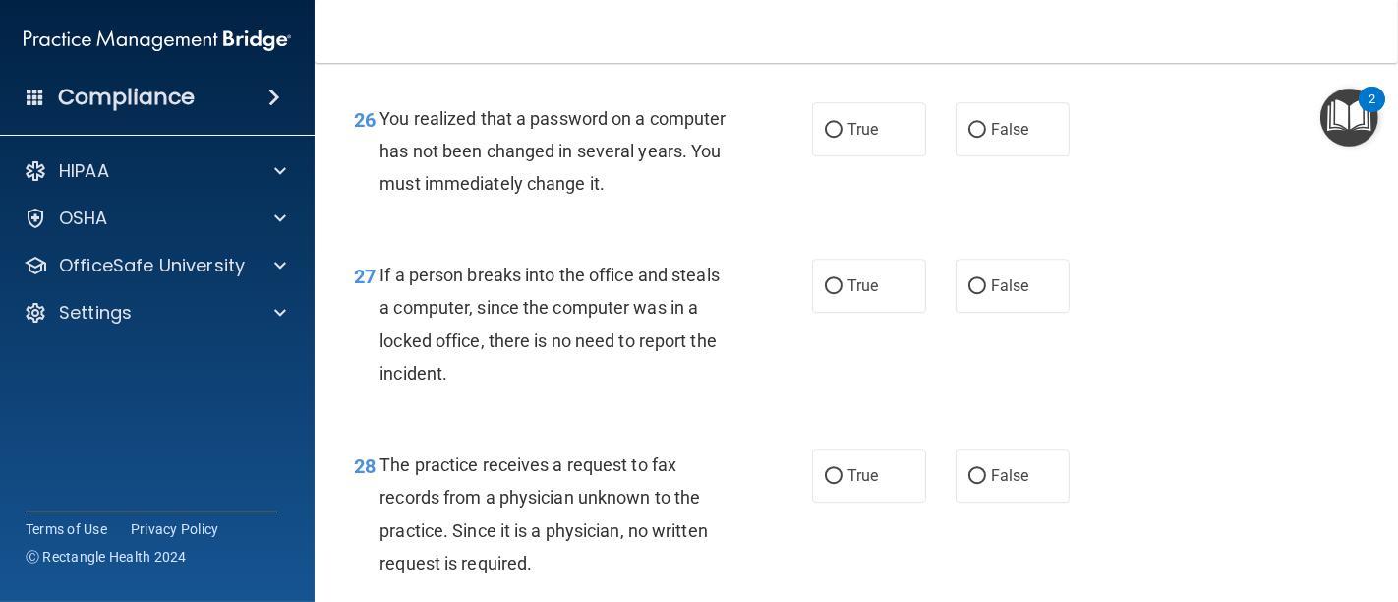
click at [569, 314] on div "27 If a person breaks into the office and steals a computer, since the computer…" at bounding box center [856, 329] width 1034 height 190
click at [831, 138] on input "True" at bounding box center [834, 130] width 18 height 15
radio input "true"
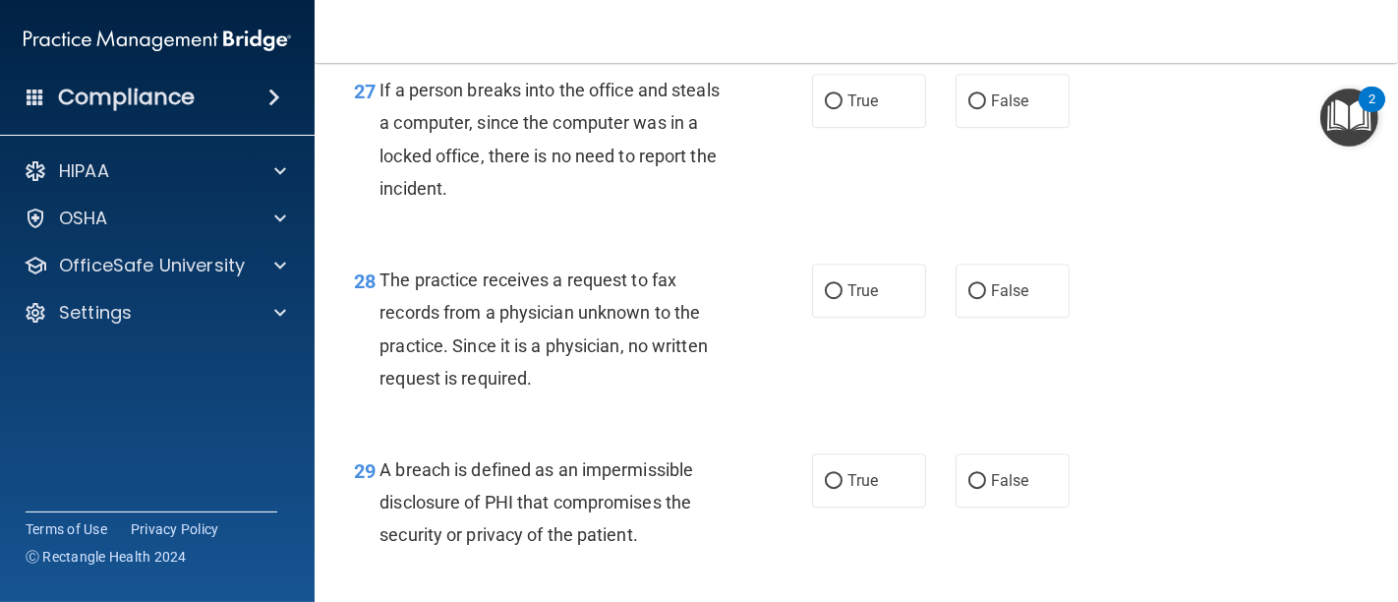
scroll to position [4915, 0]
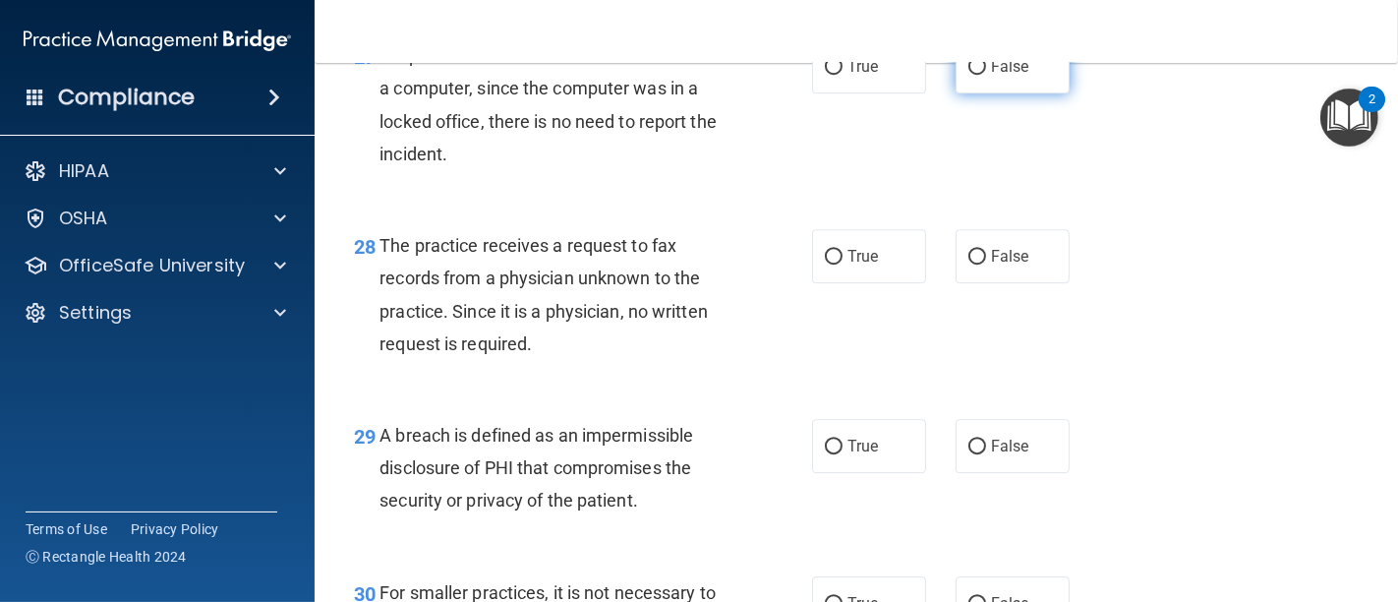
click at [968, 75] on input "False" at bounding box center [977, 67] width 18 height 15
radio input "true"
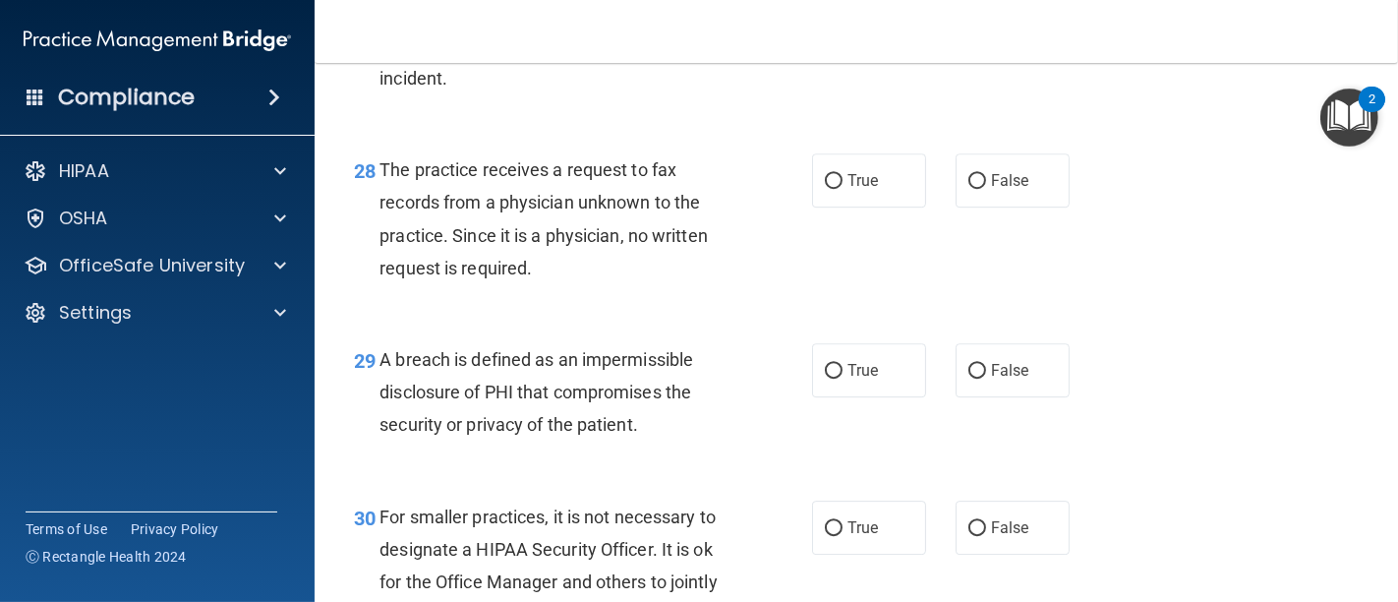
scroll to position [5024, 0]
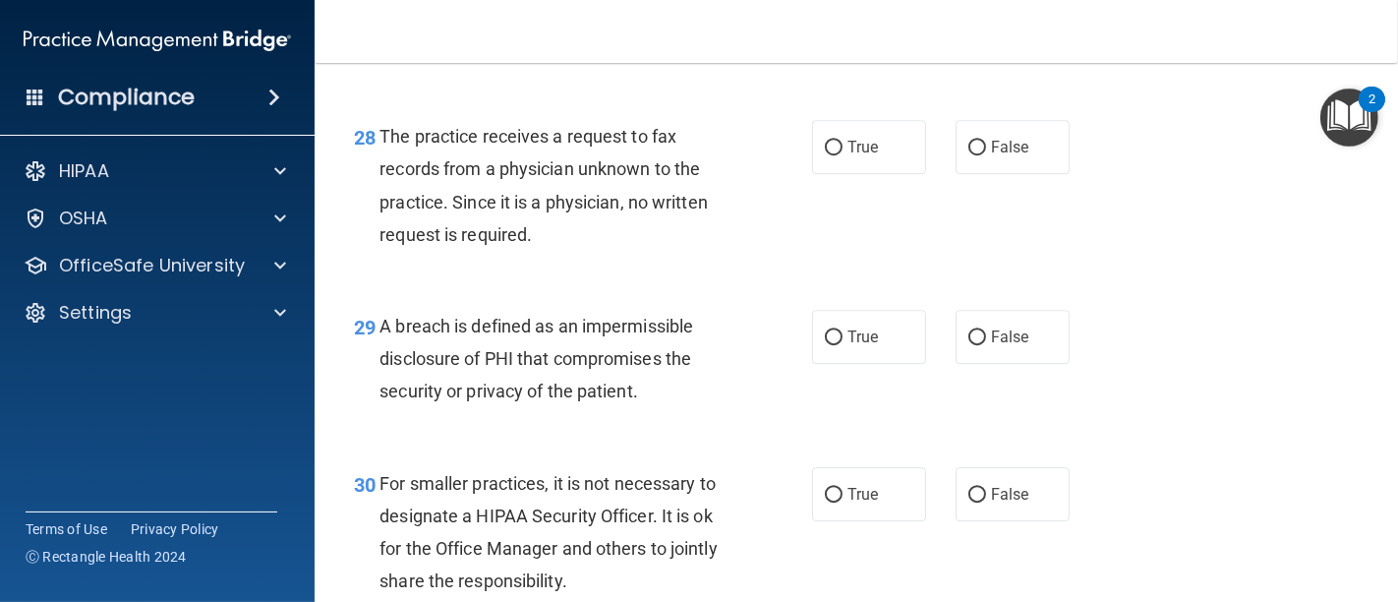
click at [776, 285] on div "28 The practice receives a request to fax records from a physician unknown to t…" at bounding box center [856, 190] width 1034 height 190
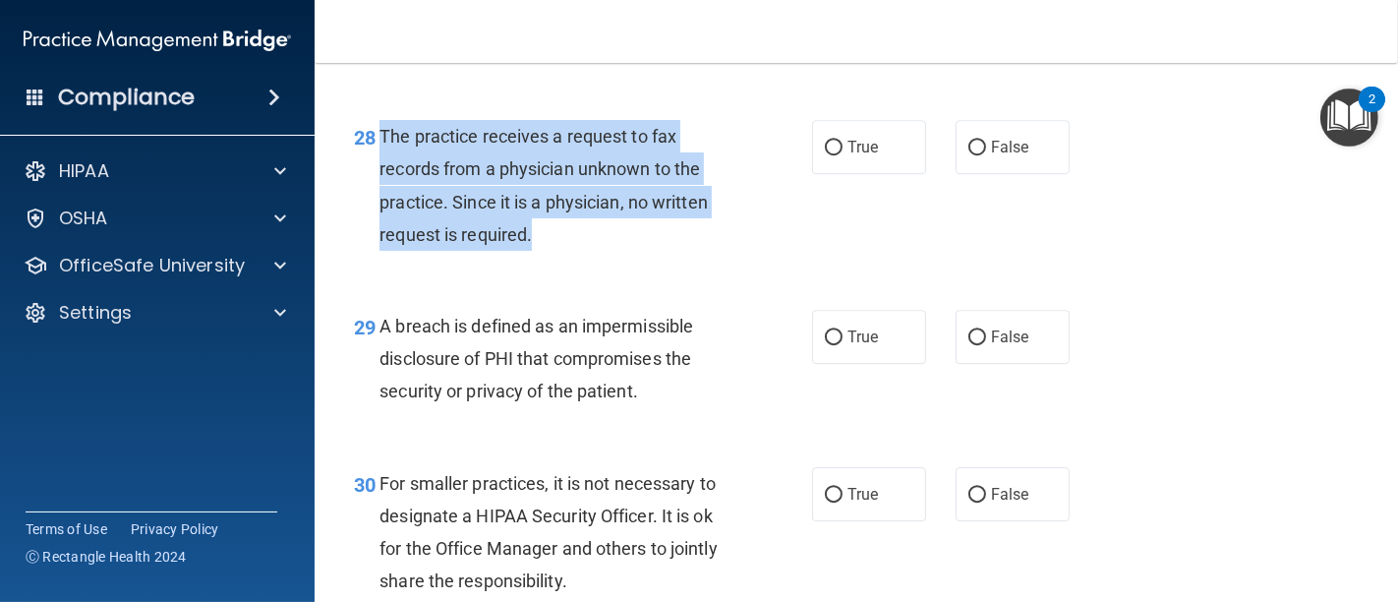
drag, startPoint x: 542, startPoint y: 301, endPoint x: 376, endPoint y: 193, distance: 198.2
click at [376, 193] on div "28 The practice receives a request to fax records from a physician unknown to t…" at bounding box center [582, 190] width 517 height 141
click at [972, 155] on input "False" at bounding box center [977, 148] width 18 height 15
radio input "true"
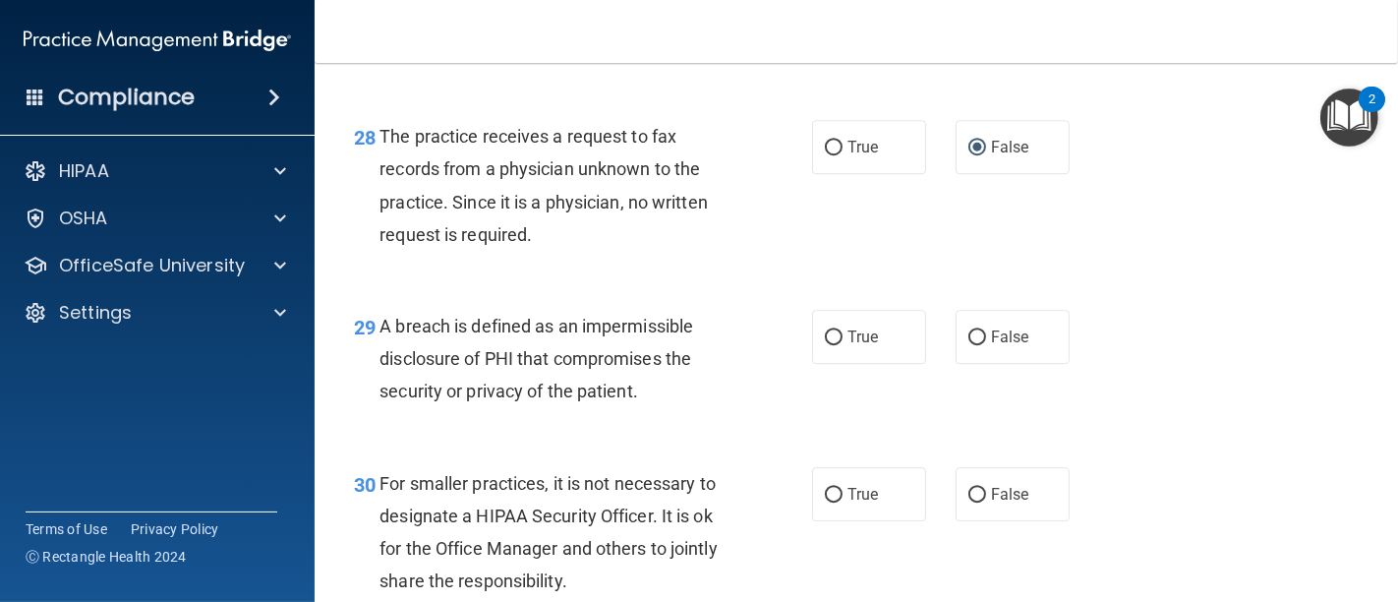
click at [720, 285] on div "28 The practice receives a request to fax records from a physician unknown to t…" at bounding box center [856, 190] width 1034 height 190
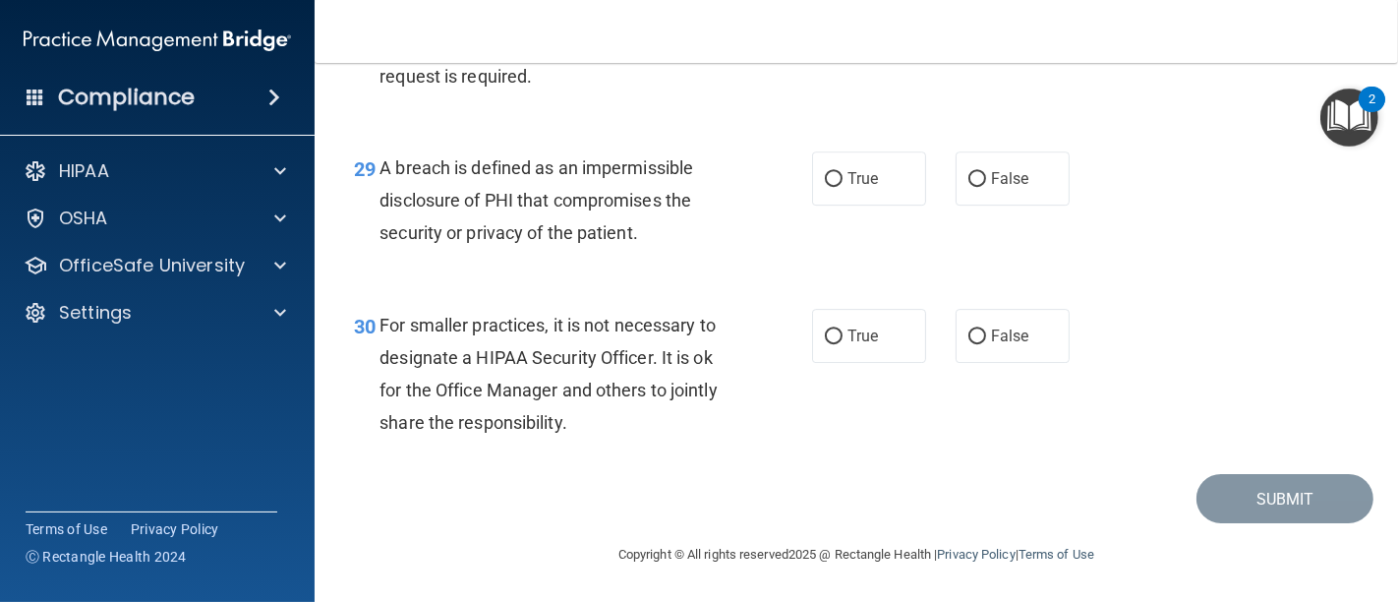
scroll to position [5242, 0]
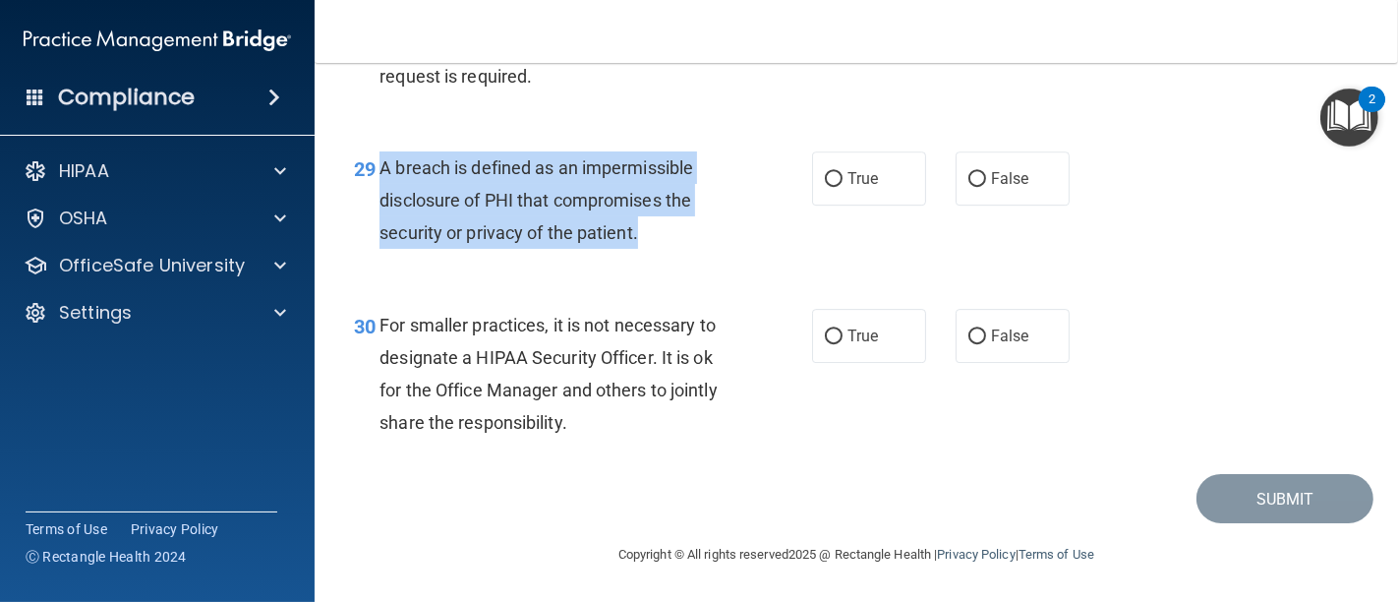
drag, startPoint x: 677, startPoint y: 237, endPoint x: 376, endPoint y: 175, distance: 307.1
click at [376, 175] on div "29 A breach is defined as an impermissible disclosure of PHI that compromises t…" at bounding box center [582, 205] width 517 height 108
click at [825, 177] on input "True" at bounding box center [834, 179] width 18 height 15
radio input "true"
click at [752, 260] on div "29 A breach is defined as an impermissible disclosure of PHI that compromises t…" at bounding box center [582, 205] width 517 height 108
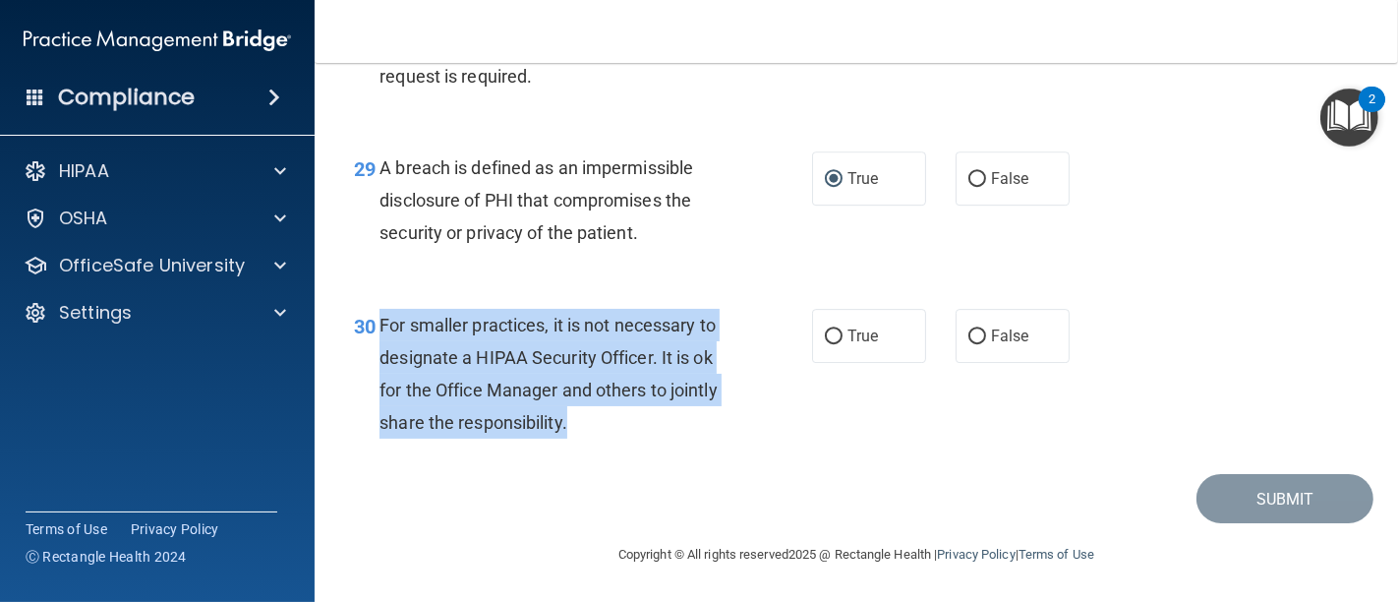
drag, startPoint x: 589, startPoint y: 442, endPoint x: 383, endPoint y: 325, distance: 236.4
click at [383, 325] on div "30 For smaller practices, it is not necessary to designate a HIPAA Security Off…" at bounding box center [582, 379] width 517 height 141
click at [974, 335] on input "False" at bounding box center [977, 336] width 18 height 15
radio input "true"
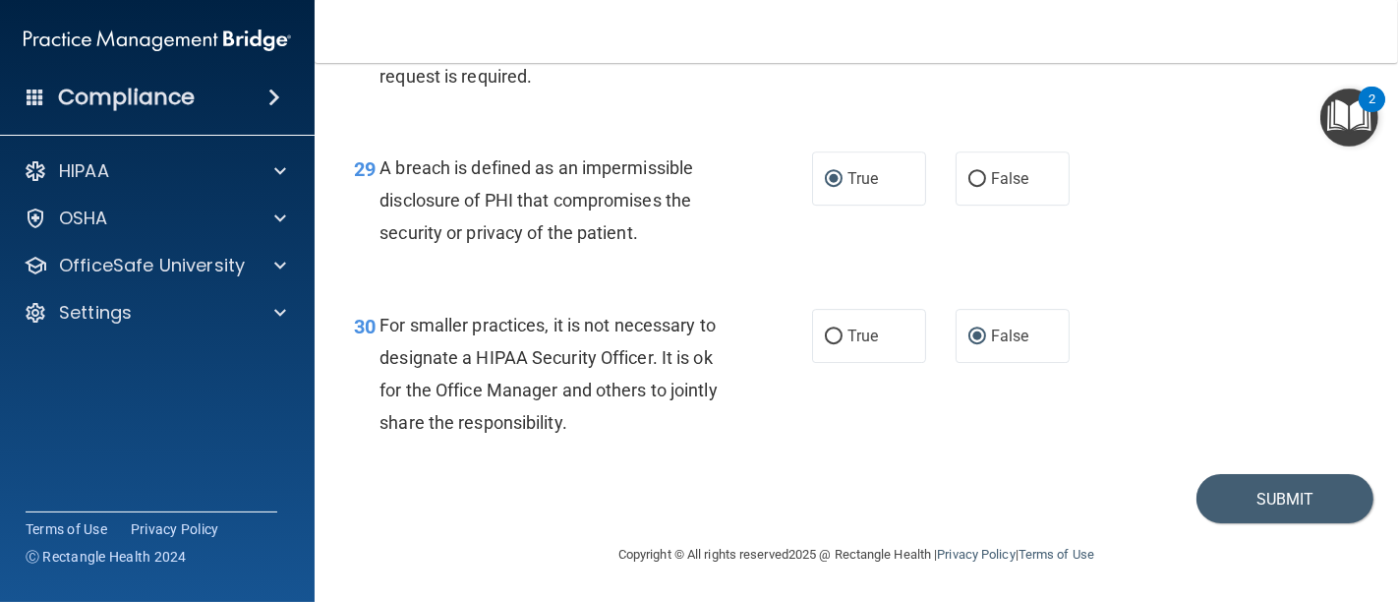
click at [970, 447] on div "30 For smaller practices, it is not necessary to designate a HIPAA Security Off…" at bounding box center [856, 379] width 1034 height 190
click at [1244, 503] on button "Submit" at bounding box center [1284, 499] width 177 height 50
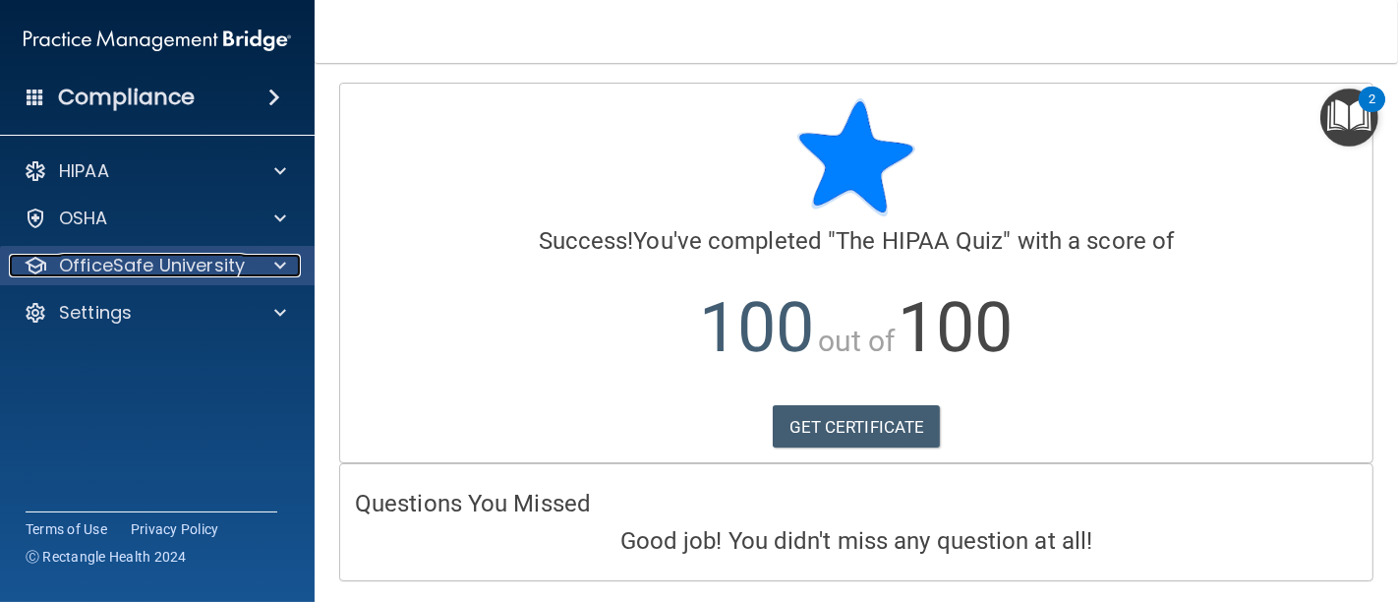
click at [164, 266] on p "OfficeSafe University" at bounding box center [152, 266] width 186 height 24
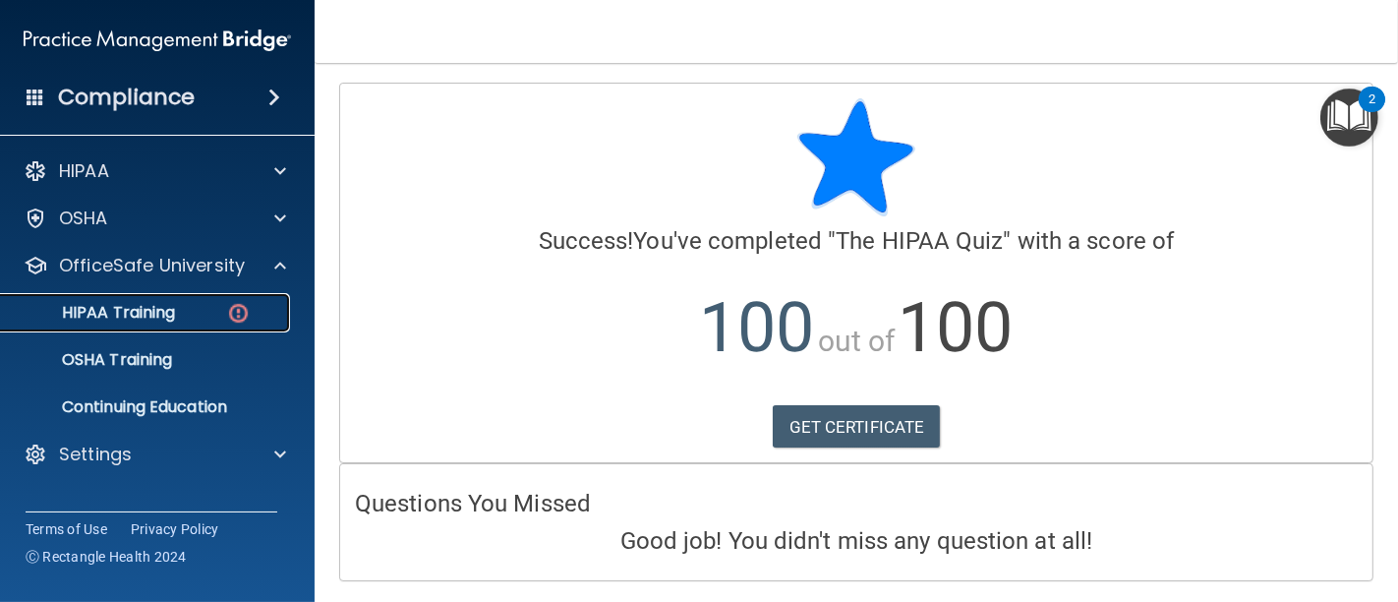
click at [154, 306] on p "HIPAA Training" at bounding box center [94, 313] width 162 height 20
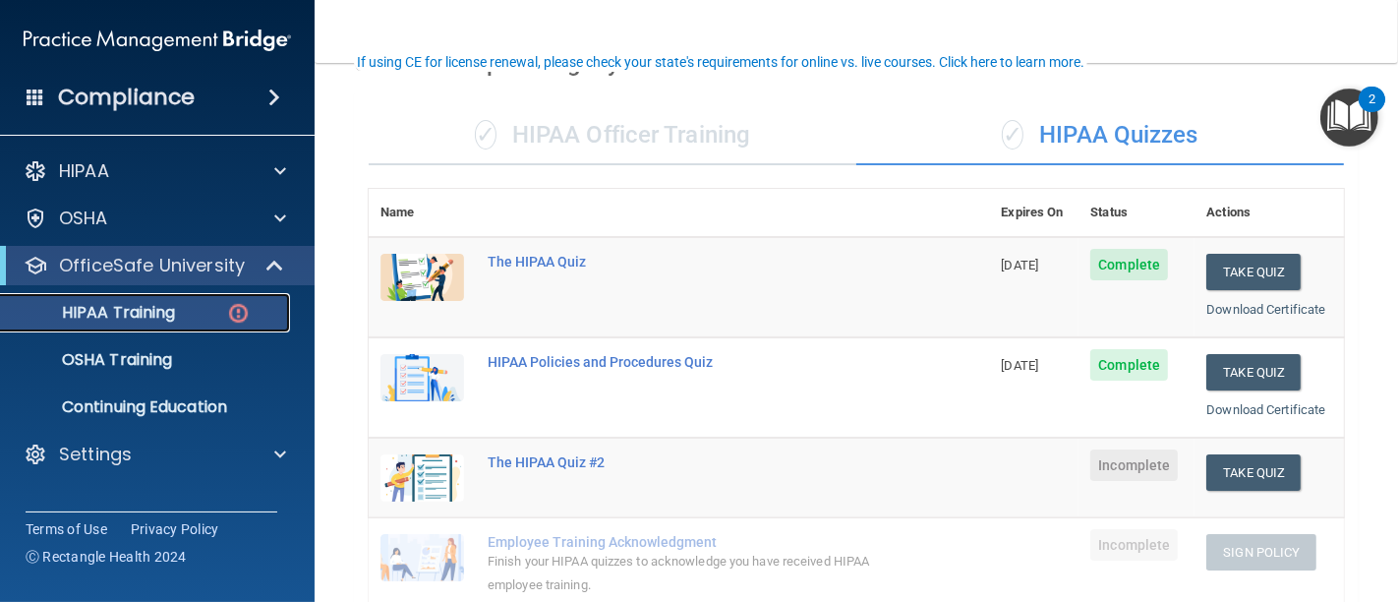
scroll to position [218, 0]
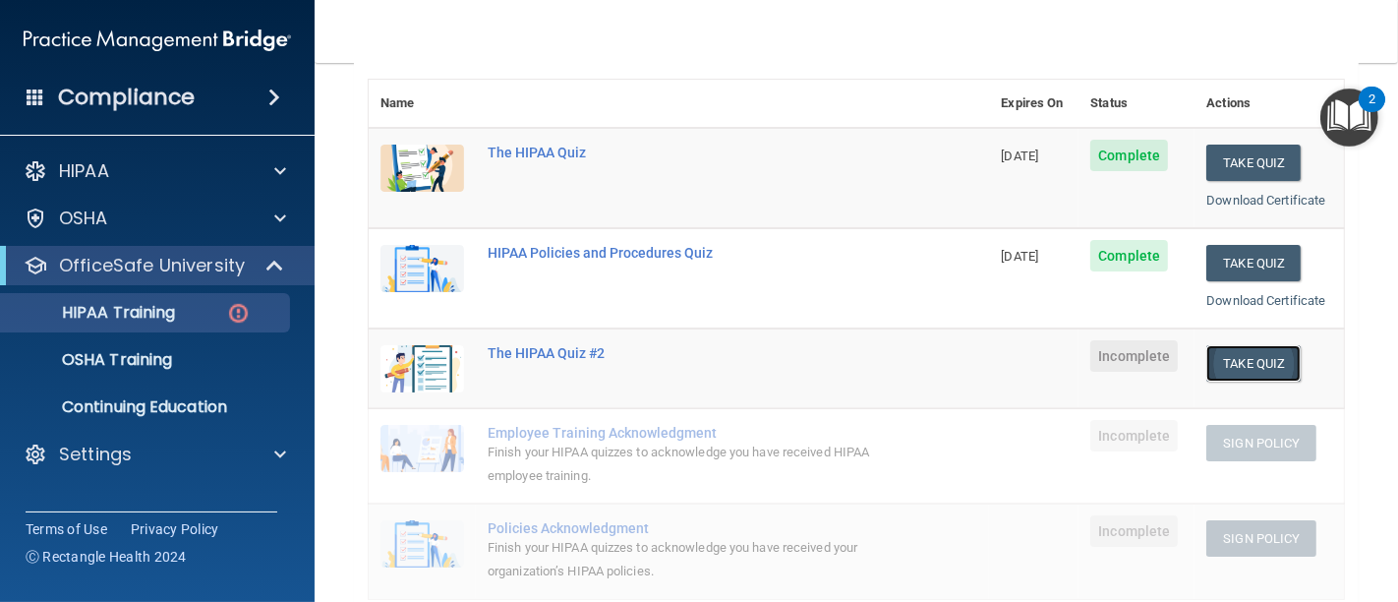
click at [1209, 372] on button "Take Quiz" at bounding box center [1253, 363] width 94 height 36
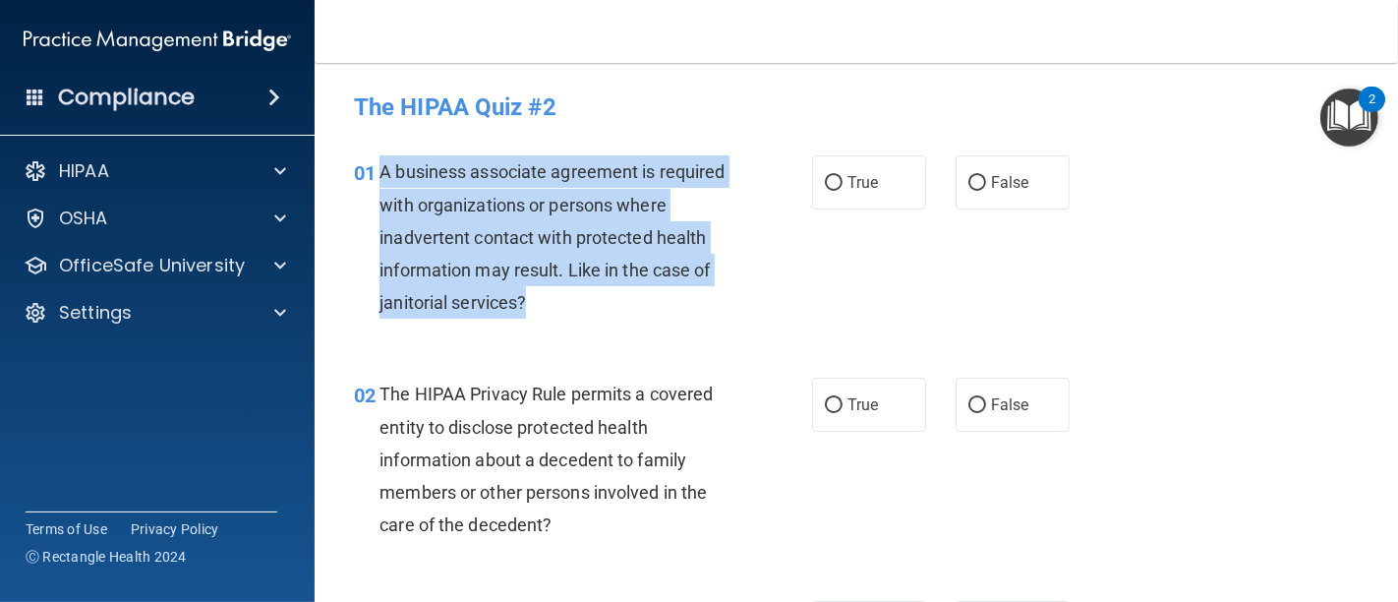
drag, startPoint x: 611, startPoint y: 303, endPoint x: 376, endPoint y: 179, distance: 266.5
click at [376, 179] on div "01 A business associate agreement is required with organizations or persons whe…" at bounding box center [582, 241] width 517 height 173
click at [969, 187] on input "False" at bounding box center [977, 183] width 18 height 15
radio input "true"
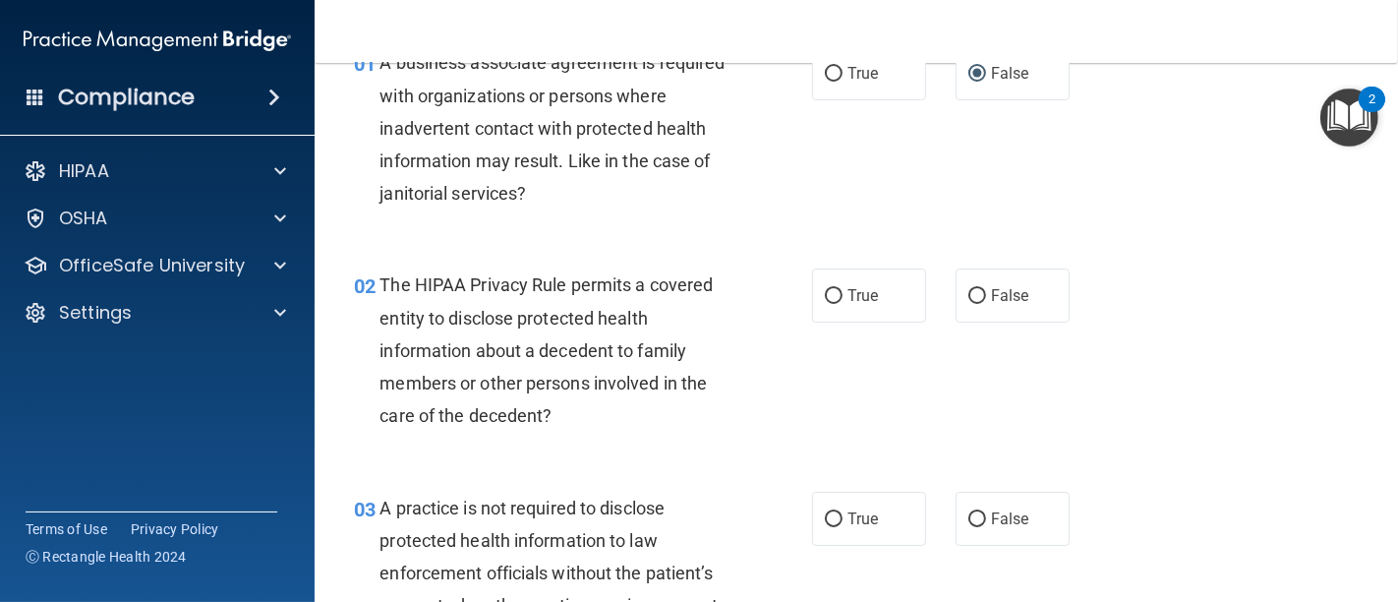
click at [791, 254] on div "02 The HIPAA Privacy Rule permits a covered entity to disclose protected health…" at bounding box center [856, 355] width 1034 height 222
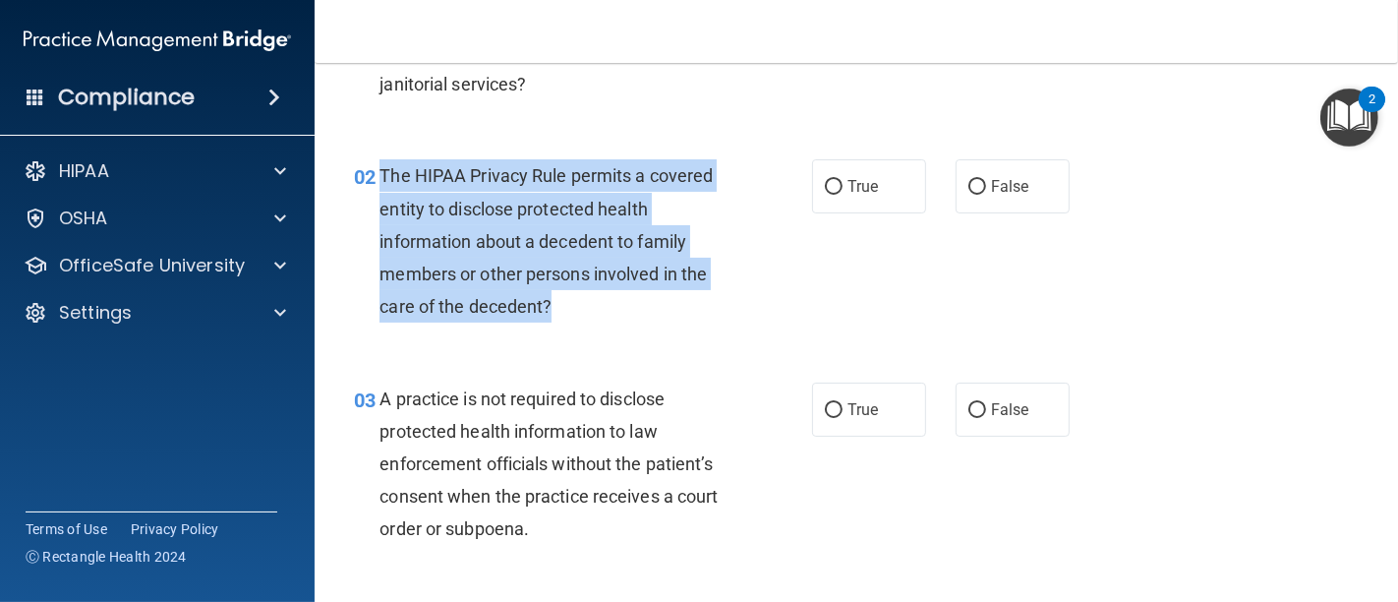
drag, startPoint x: 376, startPoint y: 175, endPoint x: 577, endPoint y: 251, distance: 215.3
click at [580, 307] on div "02 The HIPAA Privacy Rule permits a covered entity to disclose protected health…" at bounding box center [582, 245] width 517 height 173
click at [834, 188] on input "True" at bounding box center [834, 187] width 18 height 15
radio input "true"
click at [761, 328] on div "02 The HIPAA Privacy Rule permits a covered entity to disclose protected health…" at bounding box center [582, 245] width 517 height 173
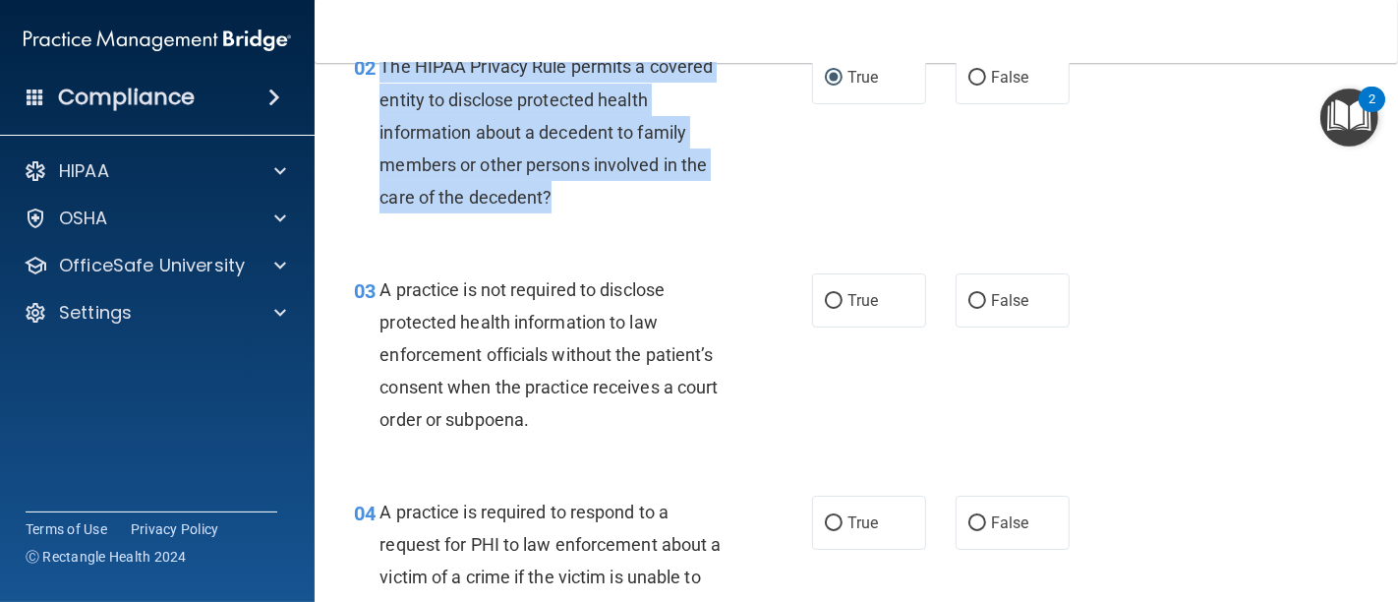
scroll to position [436, 0]
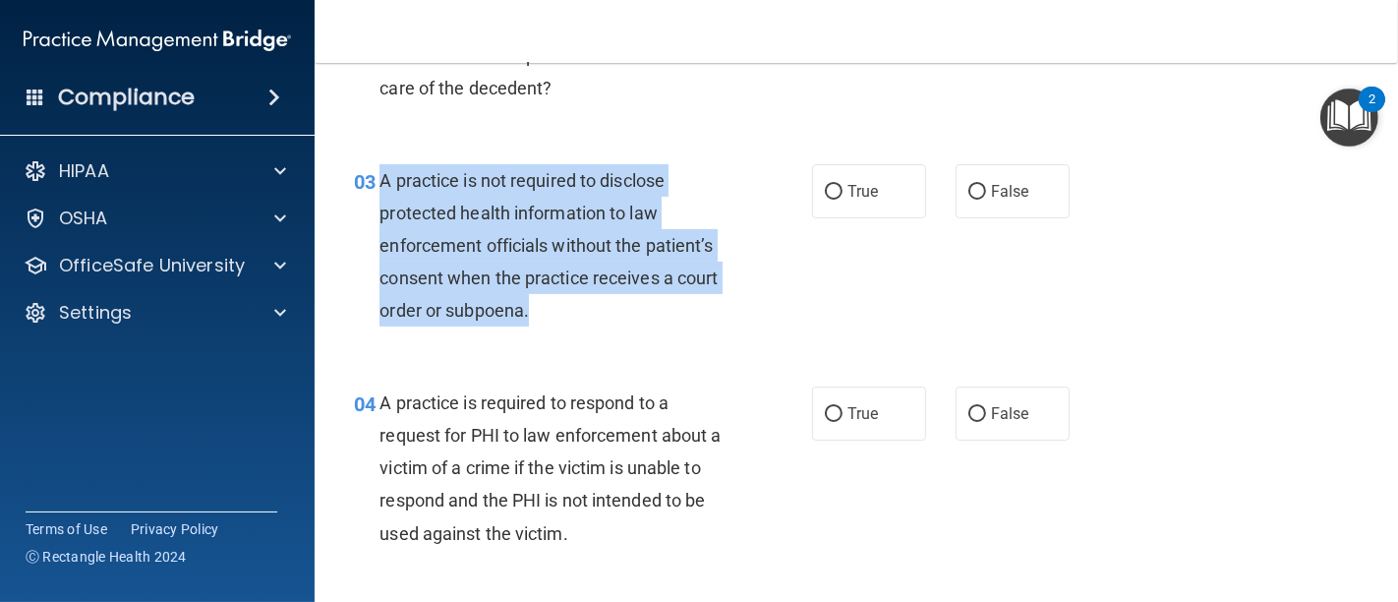
drag, startPoint x: 550, startPoint y: 314, endPoint x: 378, endPoint y: 178, distance: 219.1
click at [379, 178] on div "A practice is not required to disclose protected health information to law enfo…" at bounding box center [562, 245] width 366 height 163
click at [968, 193] on input "False" at bounding box center [977, 192] width 18 height 15
radio input "true"
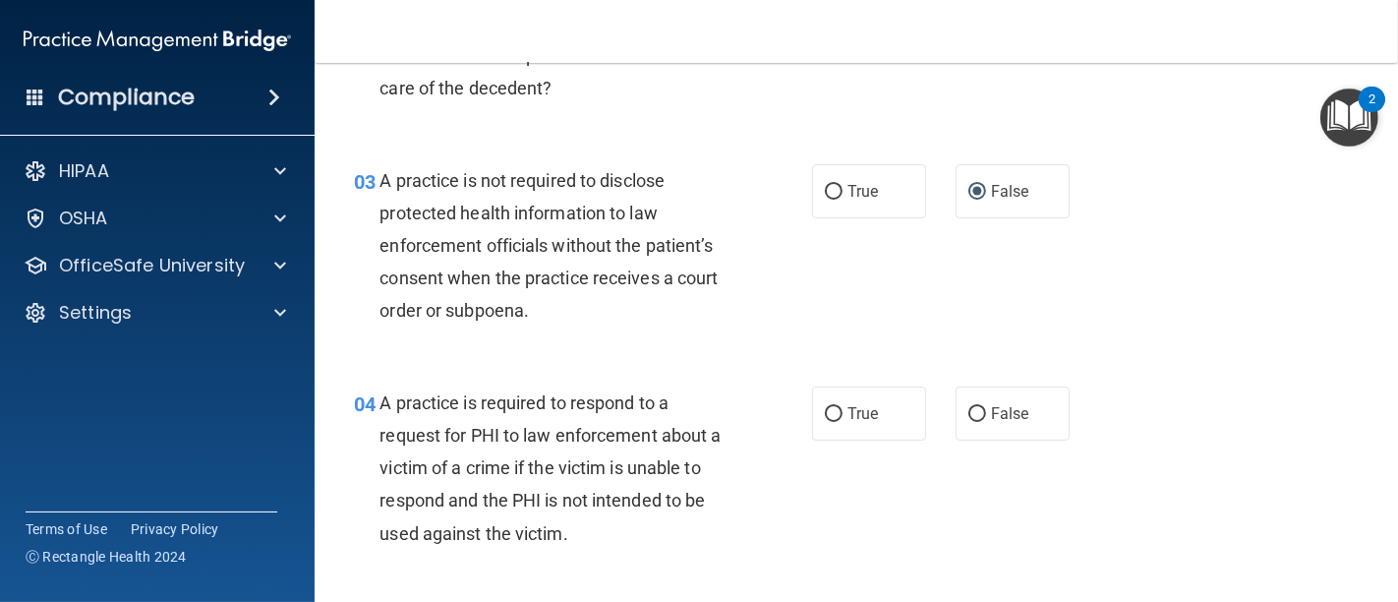
click at [756, 373] on div "04 A practice is required to respond to a request for PHI to law enforcement ab…" at bounding box center [856, 473] width 1034 height 222
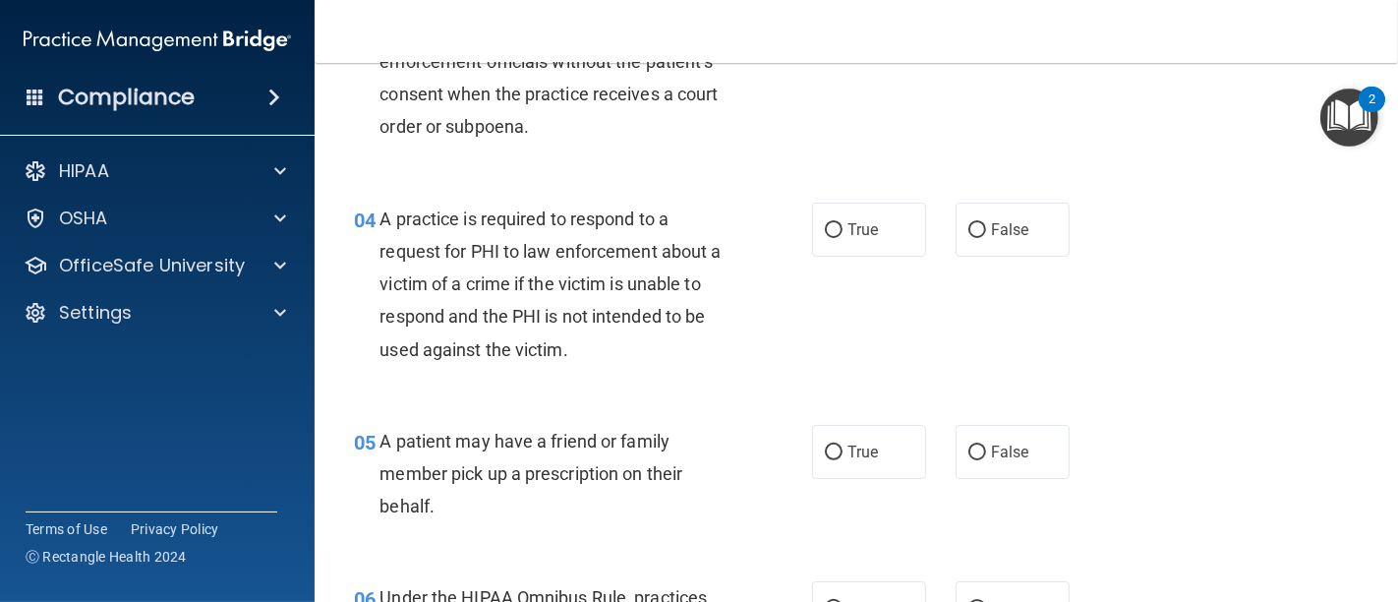
scroll to position [655, 0]
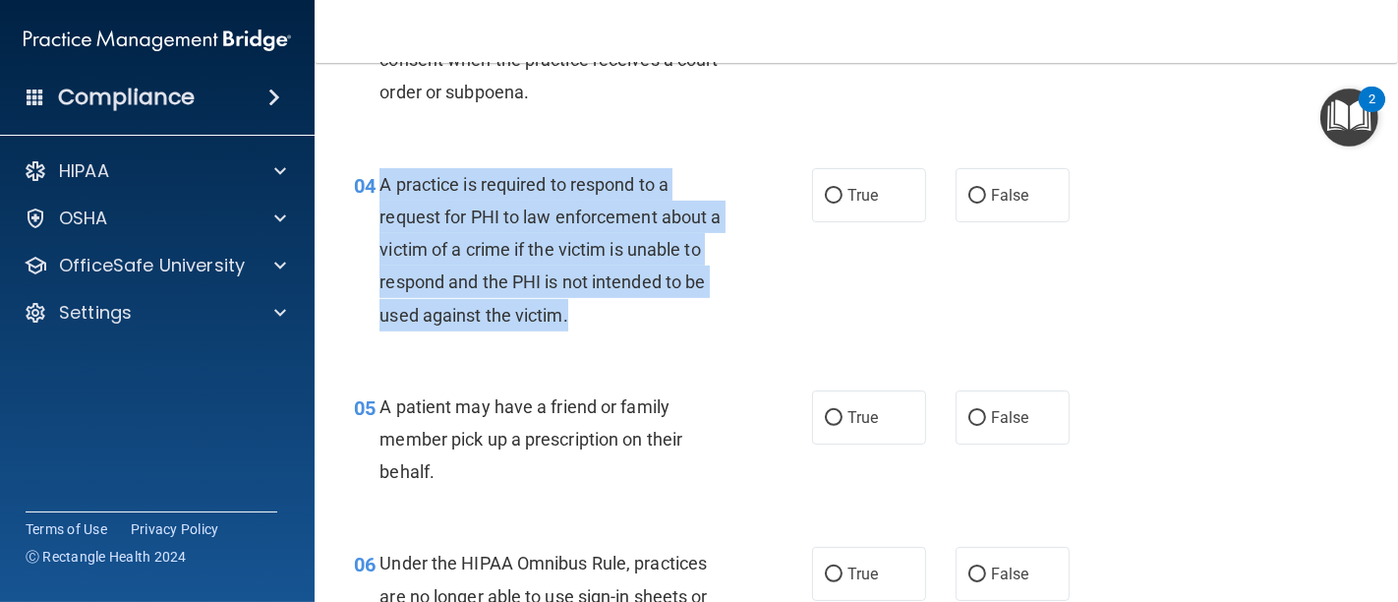
drag, startPoint x: 575, startPoint y: 316, endPoint x: 380, endPoint y: 178, distance: 238.4
click at [380, 178] on div "A practice is required to respond to a request for PHI to law enforcement about…" at bounding box center [562, 249] width 366 height 163
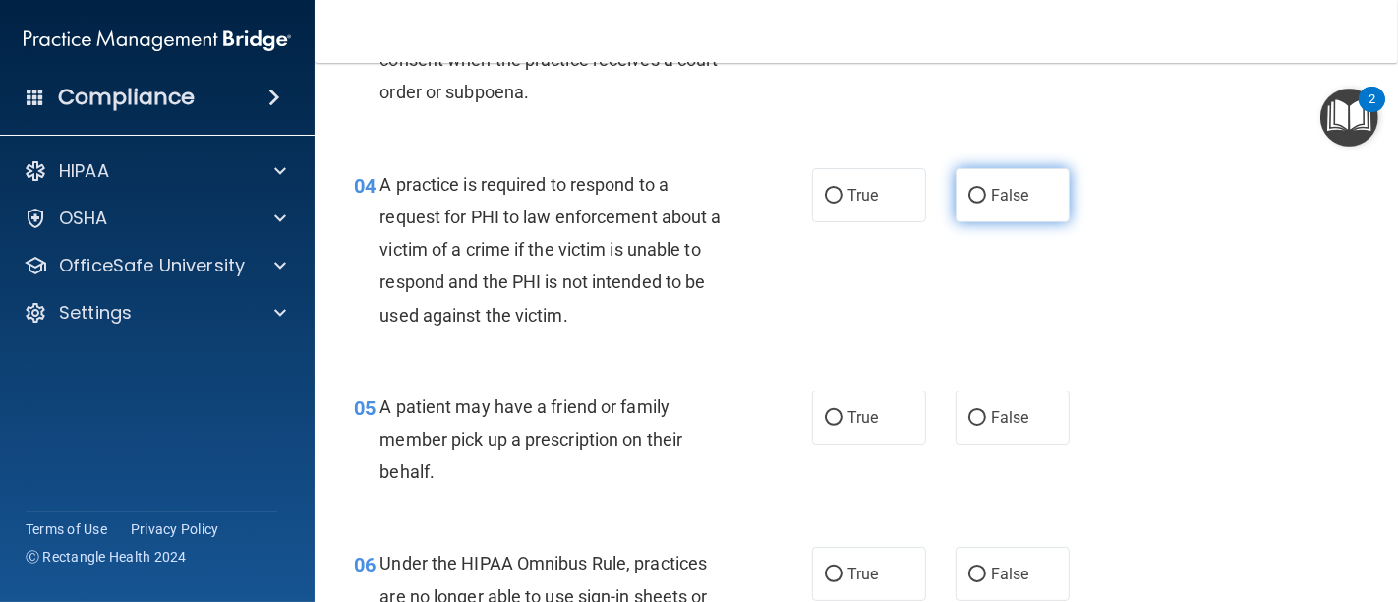
click at [968, 203] on label "False" at bounding box center [1012, 195] width 114 height 54
click at [968, 203] on input "False" at bounding box center [977, 196] width 18 height 15
radio input "true"
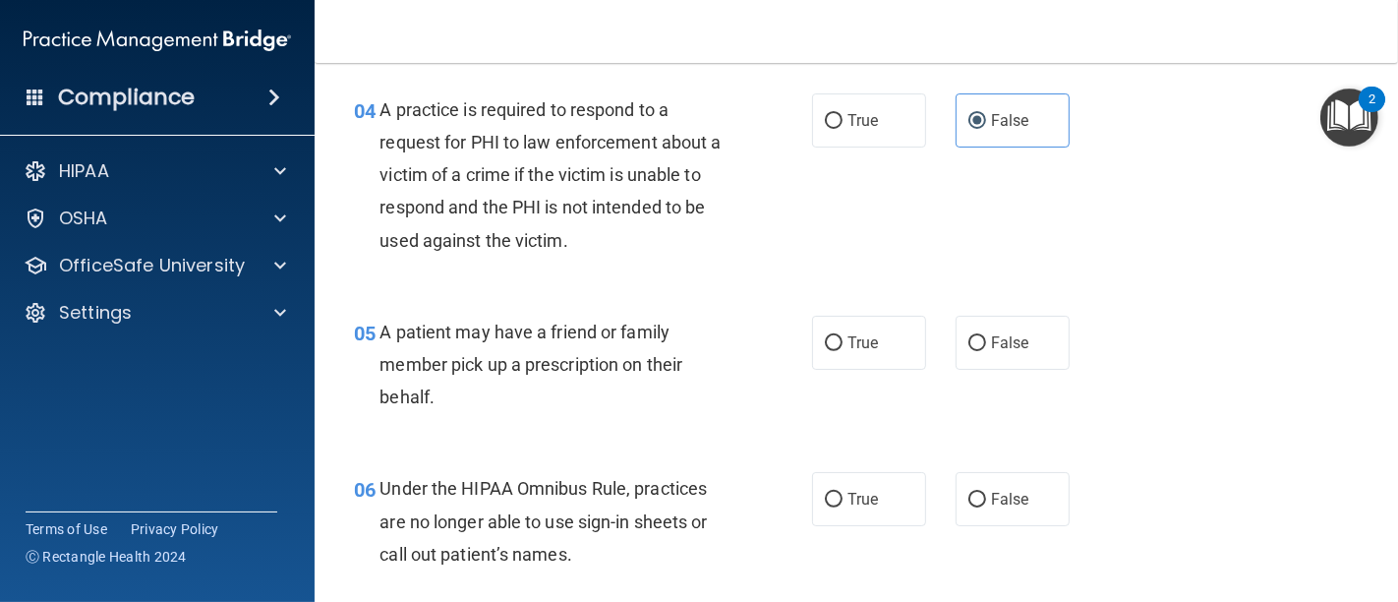
scroll to position [764, 0]
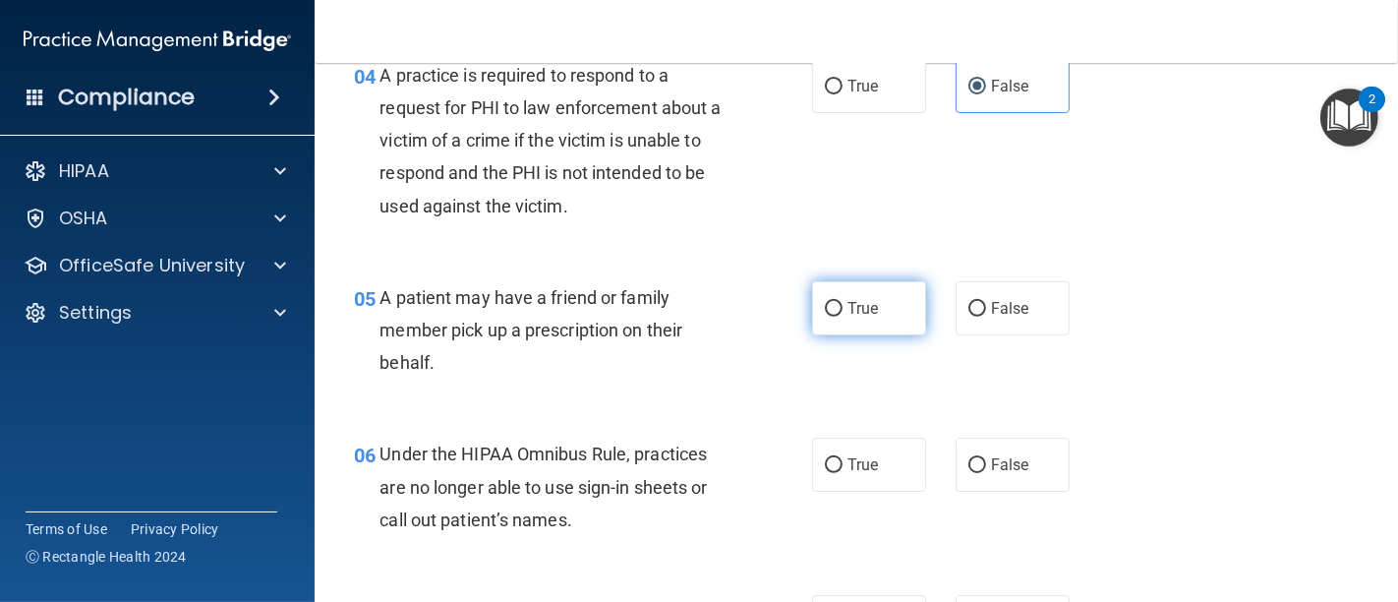
click at [825, 310] on input "True" at bounding box center [834, 309] width 18 height 15
radio input "true"
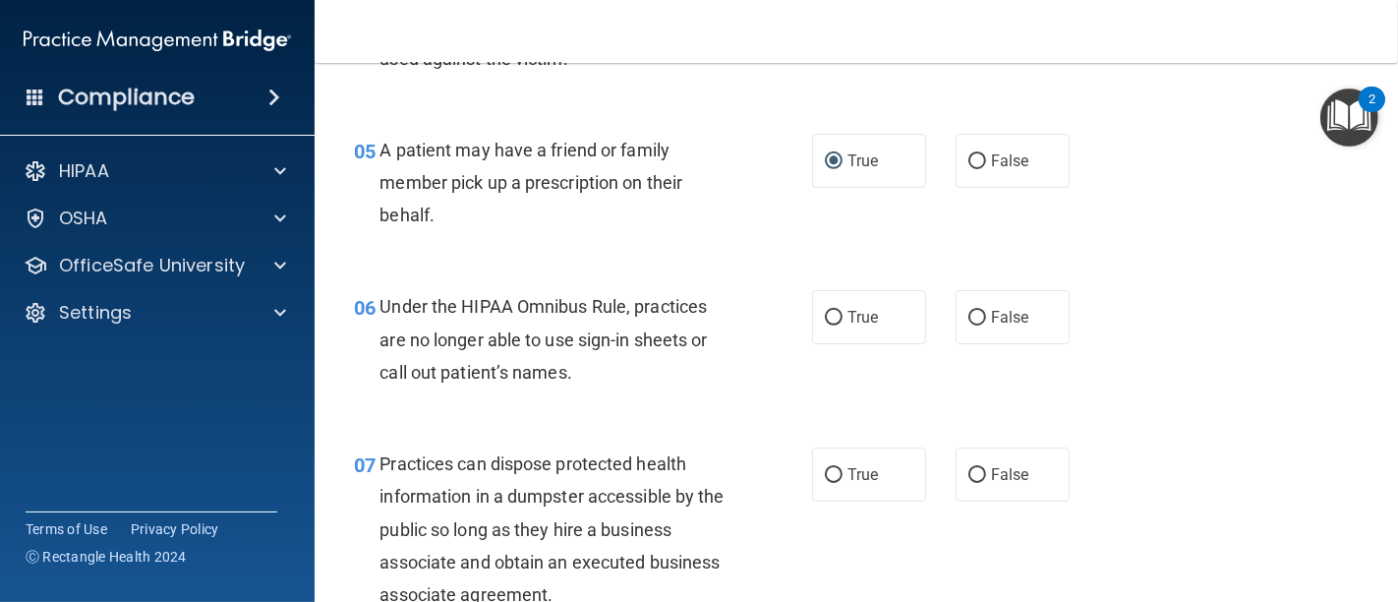
scroll to position [983, 0]
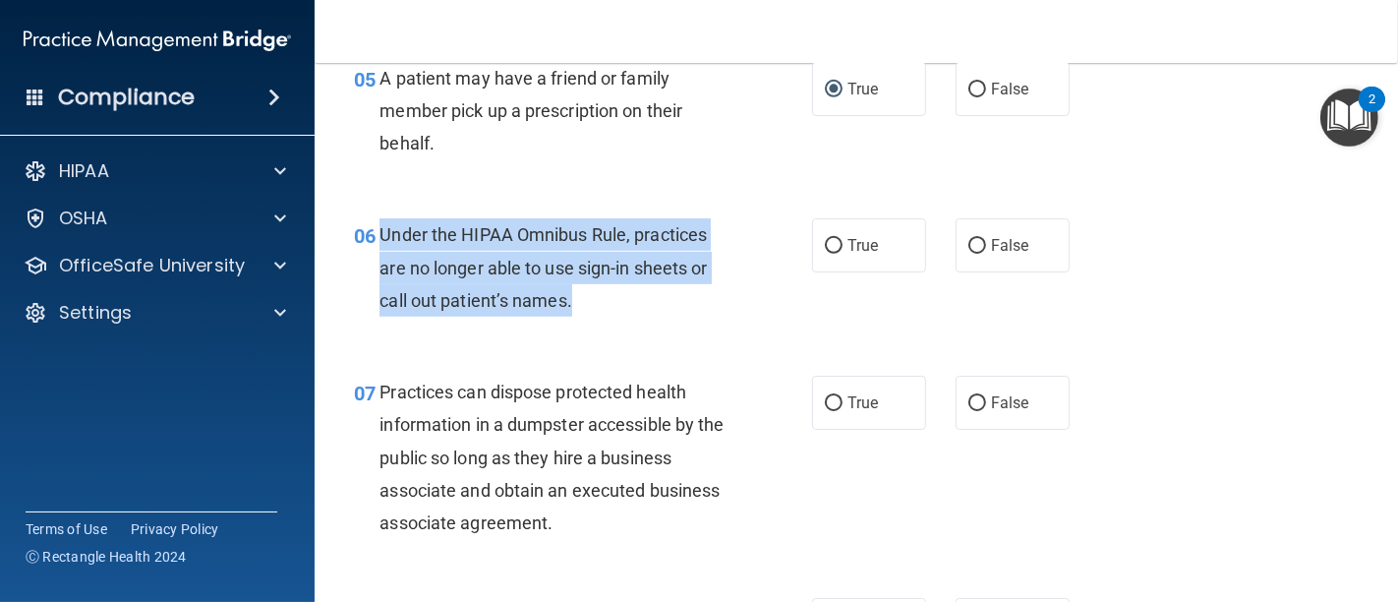
drag, startPoint x: 601, startPoint y: 301, endPoint x: 382, endPoint y: 223, distance: 231.6
click at [382, 223] on div "Under the HIPAA Omnibus Rule, practices are no longer able to use sign-in sheet…" at bounding box center [562, 267] width 366 height 98
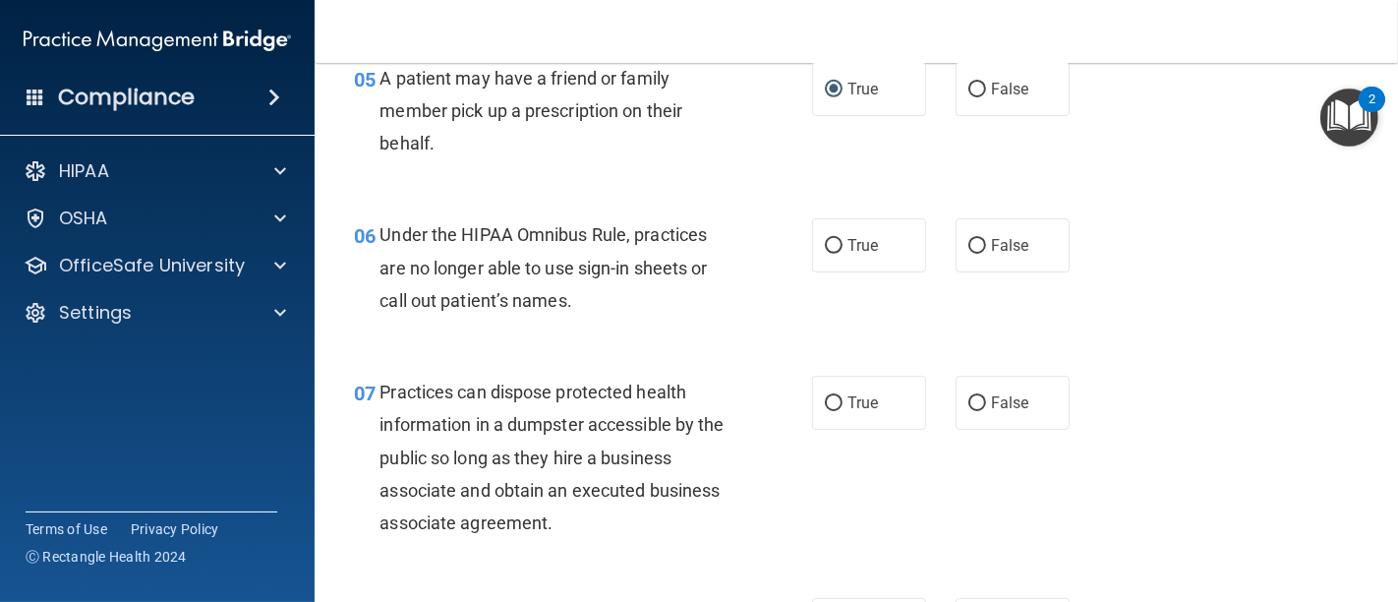
click at [710, 346] on div "06 Under the HIPAA Omnibus Rule, practices are no longer able to use sign-in sh…" at bounding box center [856, 272] width 1034 height 157
click at [968, 246] on input "False" at bounding box center [977, 246] width 18 height 15
radio input "true"
click at [714, 307] on div "Under the HIPAA Omnibus Rule, practices are no longer able to use sign-in sheet…" at bounding box center [562, 267] width 366 height 98
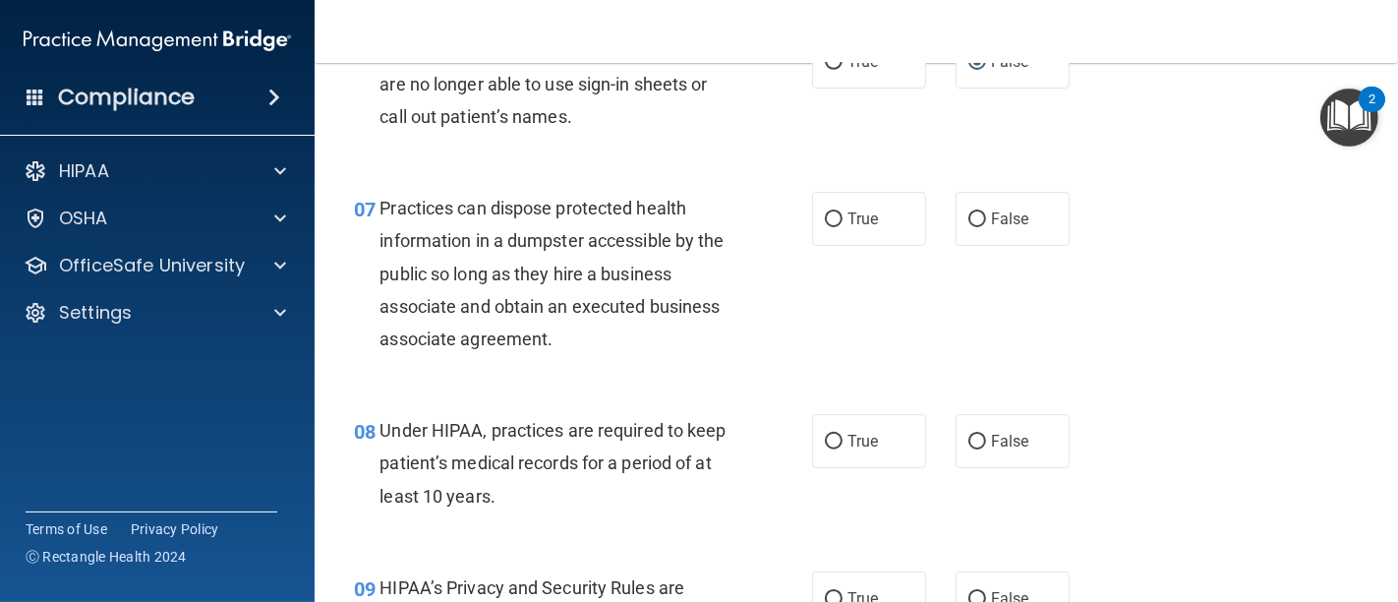
scroll to position [1201, 0]
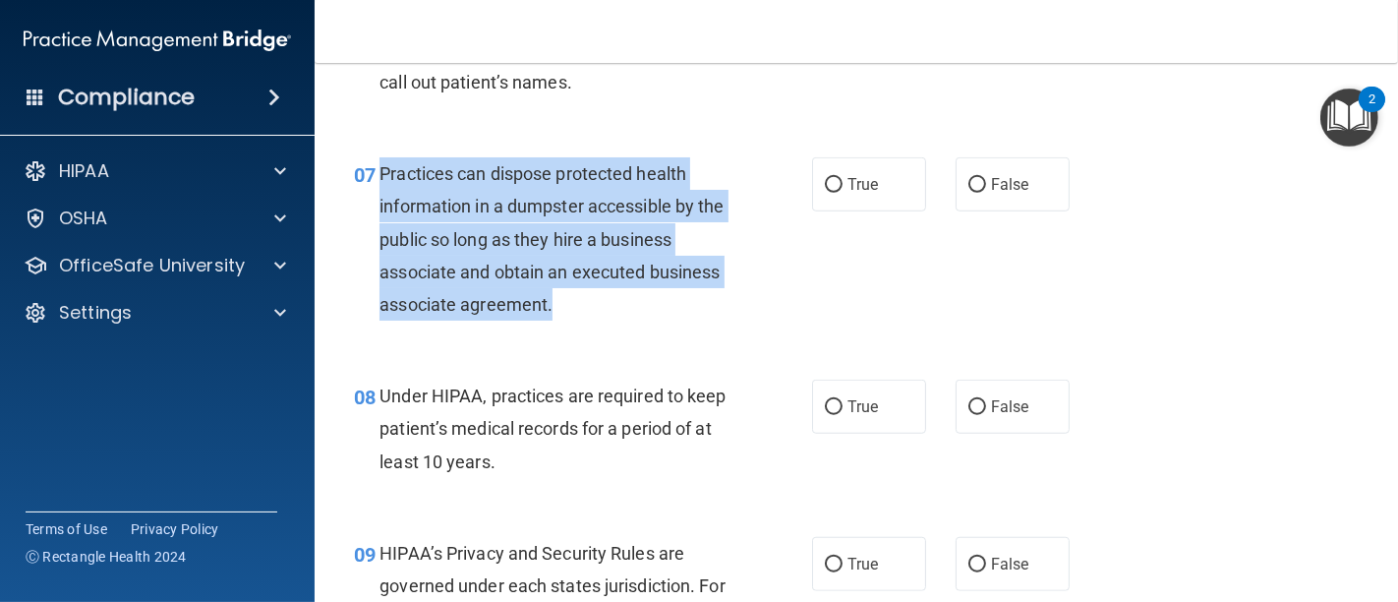
drag, startPoint x: 378, startPoint y: 168, endPoint x: 566, endPoint y: 306, distance: 232.8
click at [566, 306] on div "Practices can dispose protected health information in a dumpster accessible by …" at bounding box center [562, 238] width 366 height 163
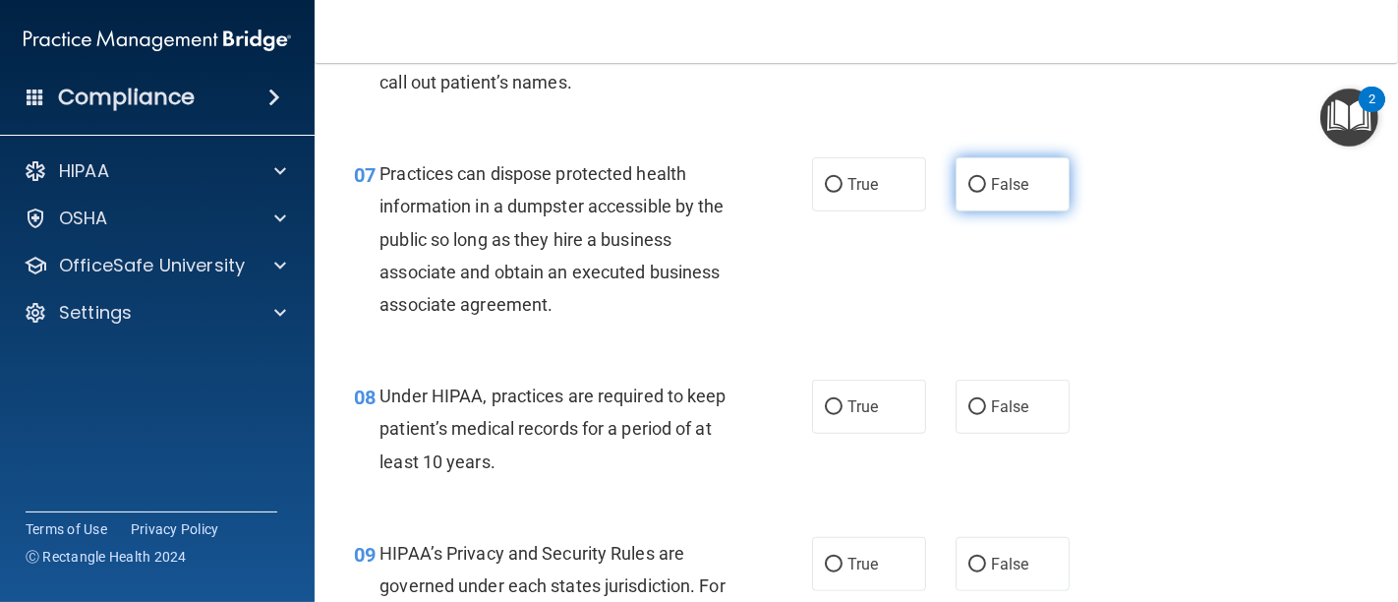
click at [971, 193] on label "False" at bounding box center [1012, 184] width 114 height 54
click at [971, 193] on input "False" at bounding box center [977, 185] width 18 height 15
radio input "true"
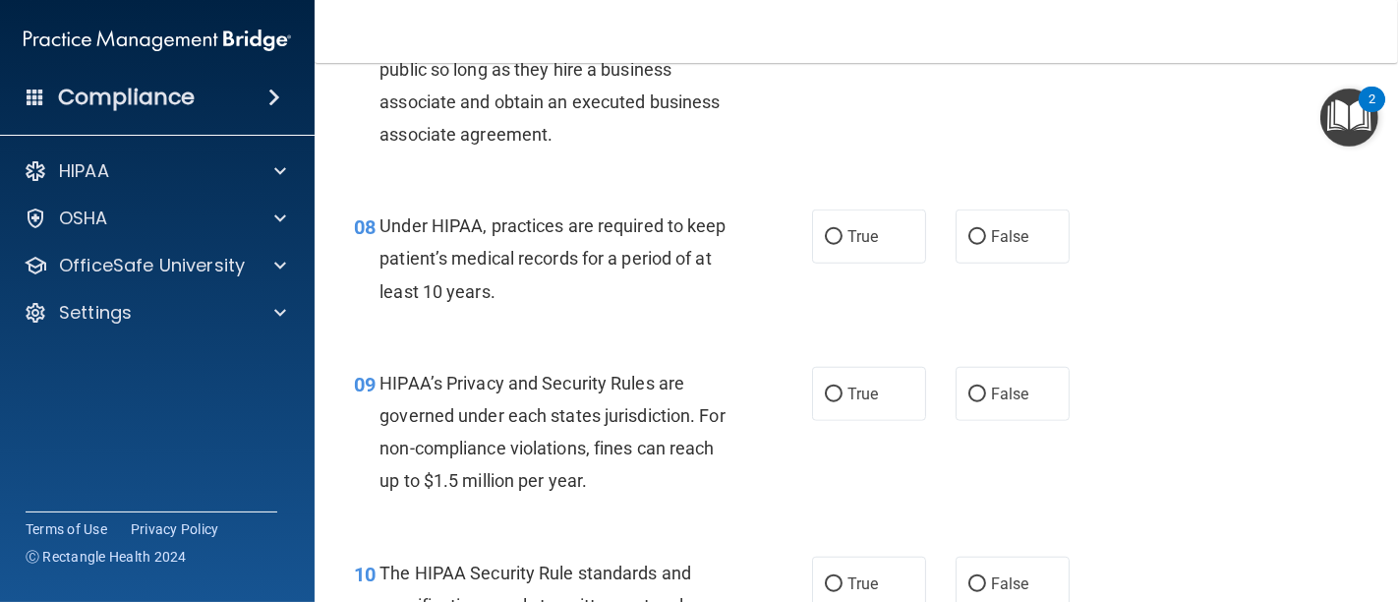
scroll to position [1419, 0]
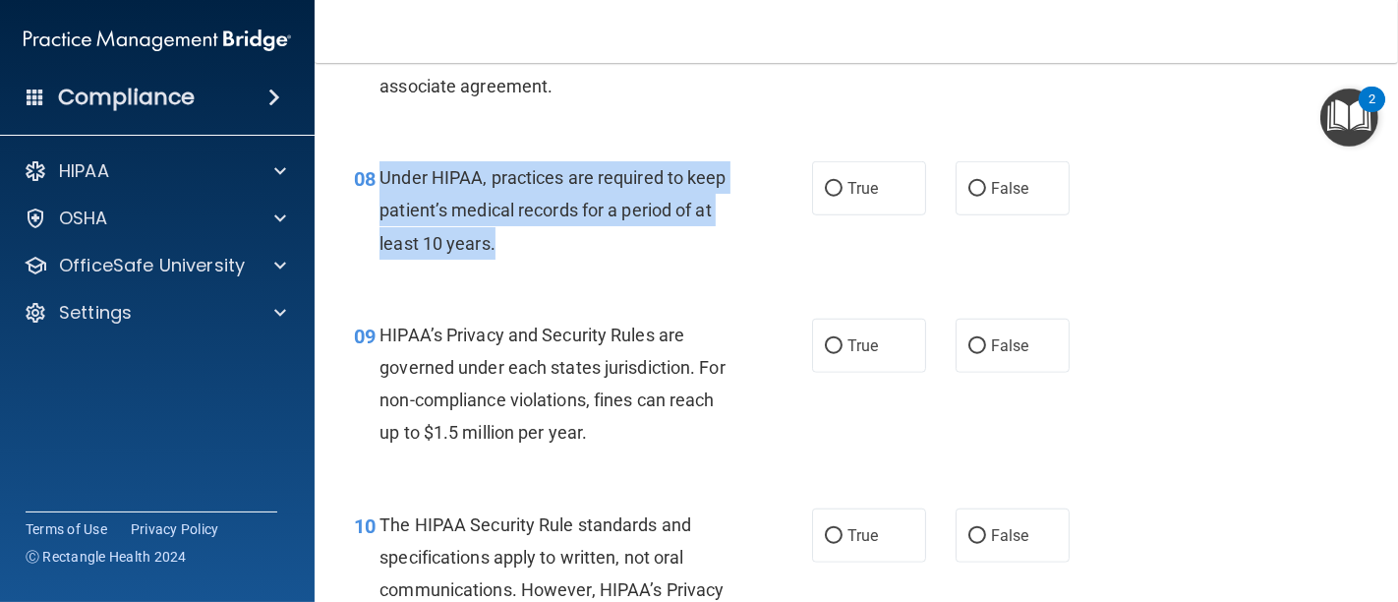
drag, startPoint x: 542, startPoint y: 242, endPoint x: 382, endPoint y: 175, distance: 172.7
click at [382, 175] on div "Under HIPAA, practices are required to keep patient’s medical records for a per…" at bounding box center [562, 210] width 366 height 98
click at [968, 189] on input "False" at bounding box center [977, 189] width 18 height 15
radio input "true"
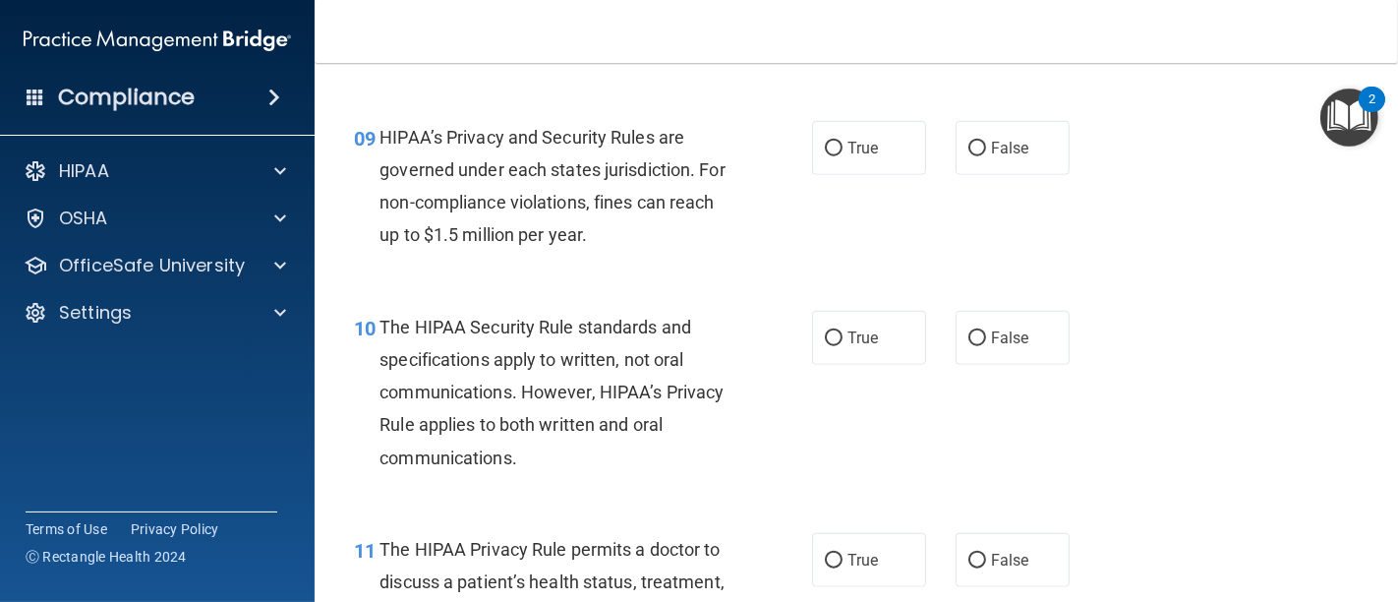
scroll to position [1638, 0]
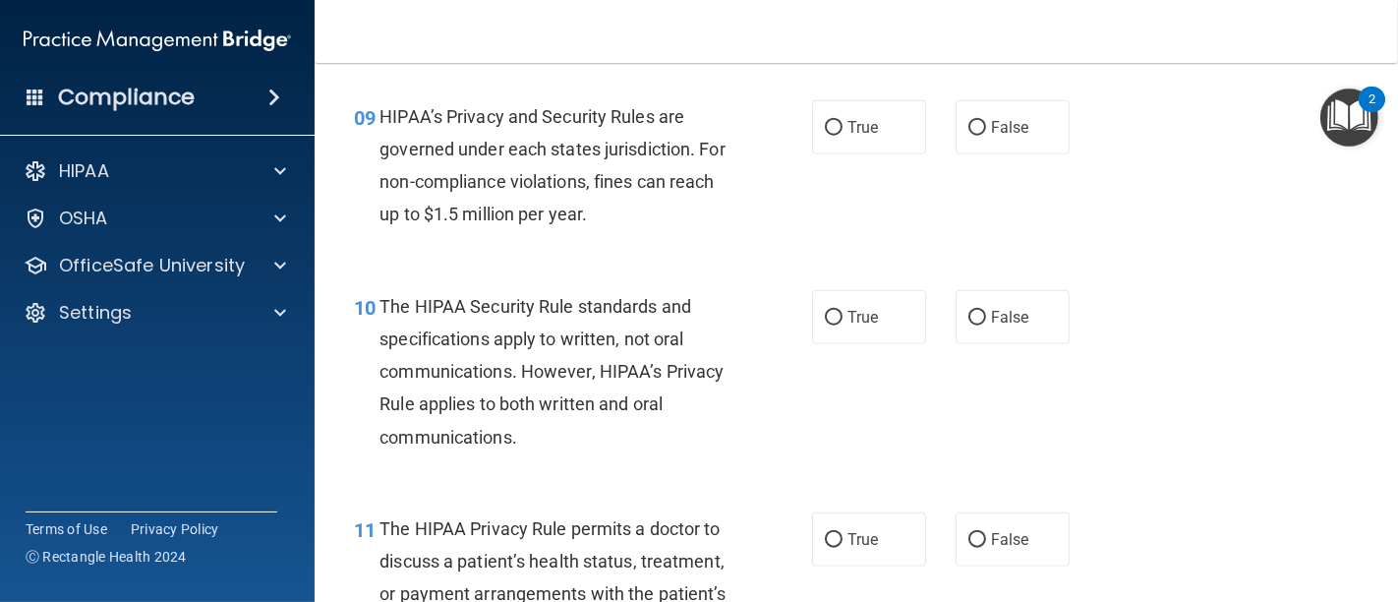
click at [778, 296] on div "10 The HIPAA Security Rule standards and specifications apply to written, not o…" at bounding box center [582, 376] width 517 height 173
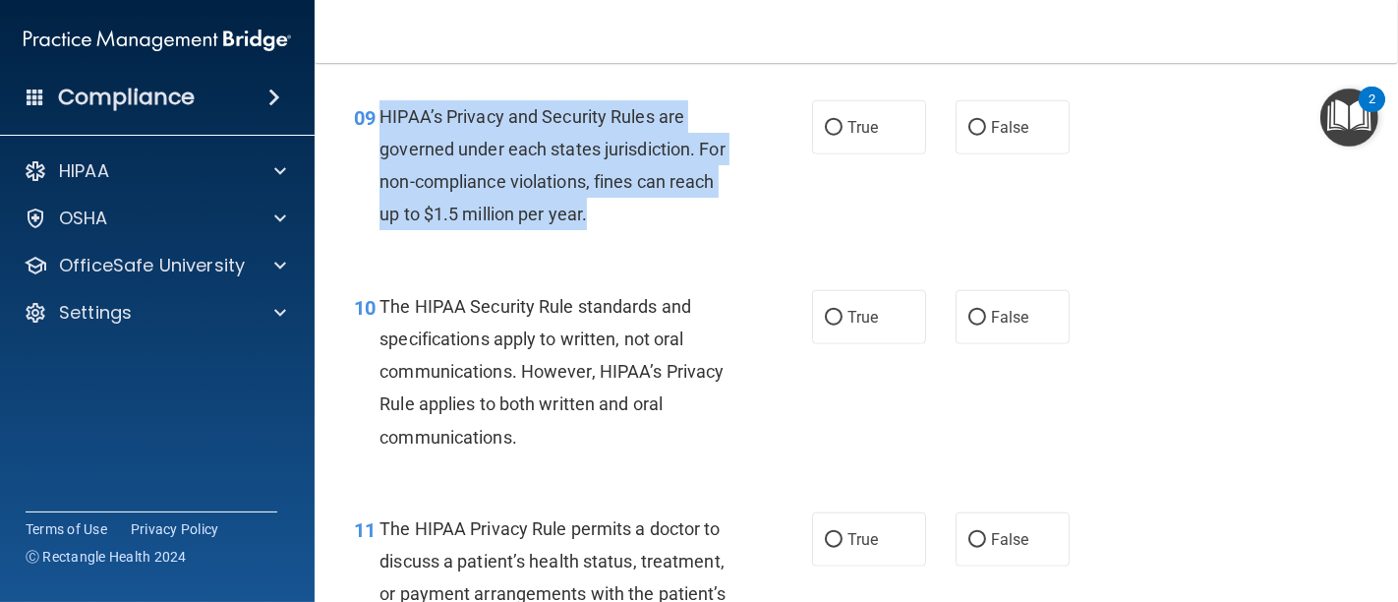
drag, startPoint x: 635, startPoint y: 218, endPoint x: 384, endPoint y: 103, distance: 275.8
click at [384, 106] on span "HIPAA’s Privacy and Security Rules are governed under each states jurisdiction.…" at bounding box center [551, 165] width 345 height 119
click at [968, 125] on input "False" at bounding box center [977, 128] width 18 height 15
radio input "true"
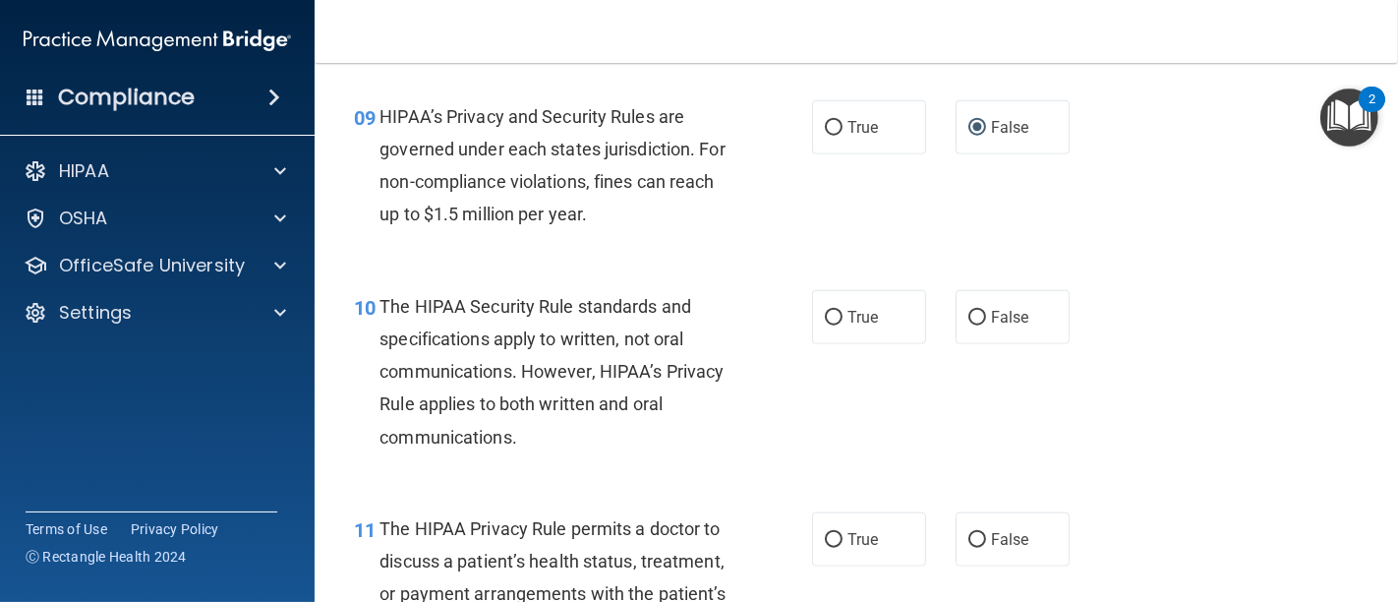
click at [1236, 233] on div "09 HIPAA’s Privacy and Security Rules are governed under each states jurisdicti…" at bounding box center [856, 171] width 1034 height 190
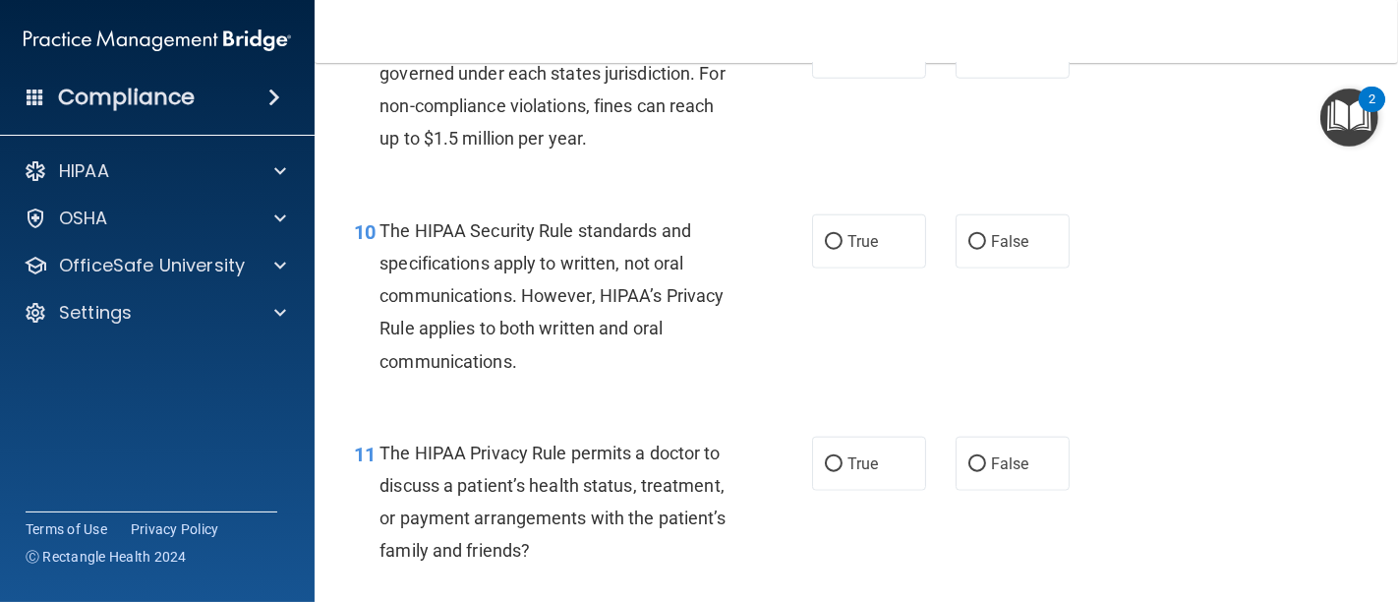
scroll to position [1747, 0]
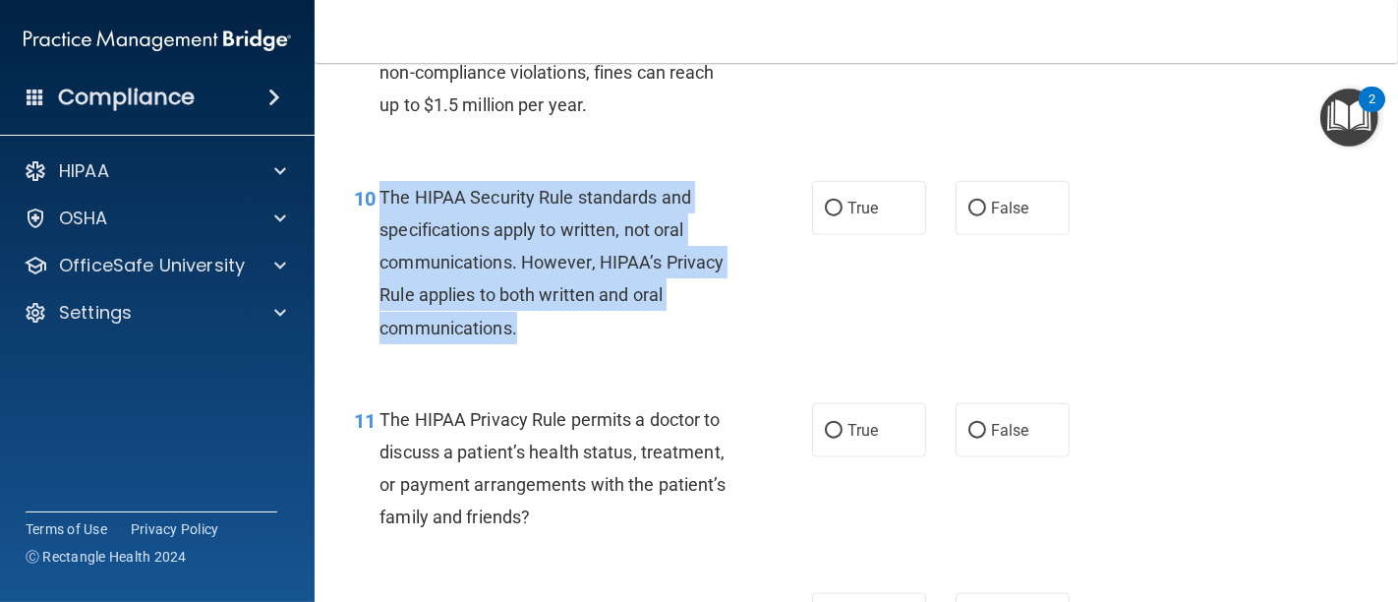
drag, startPoint x: 381, startPoint y: 188, endPoint x: 712, endPoint y: 316, distance: 354.2
click at [712, 316] on div "The HIPAA Security Rule standards and specifications apply to written, not oral…" at bounding box center [562, 262] width 366 height 163
click at [971, 204] on input "False" at bounding box center [977, 209] width 18 height 15
radio input "true"
drag, startPoint x: 788, startPoint y: 283, endPoint x: 755, endPoint y: 289, distance: 33.9
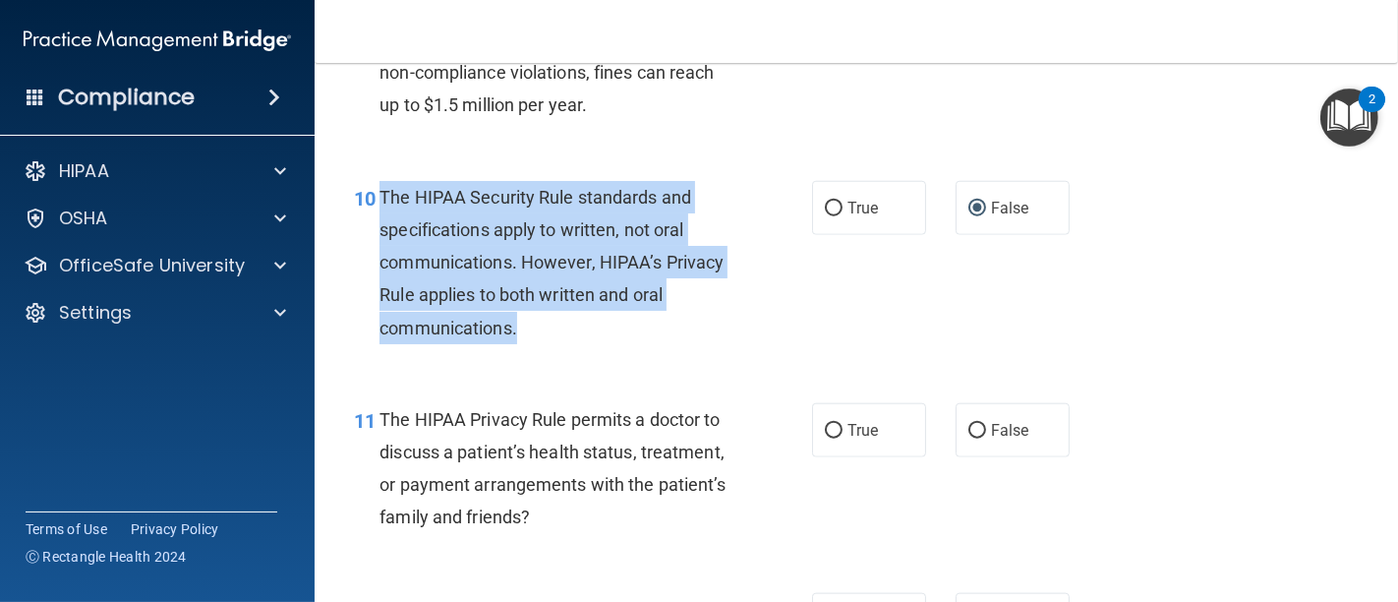
click at [787, 284] on div "10 The HIPAA Security Rule standards and specifications apply to written, not o…" at bounding box center [582, 267] width 517 height 173
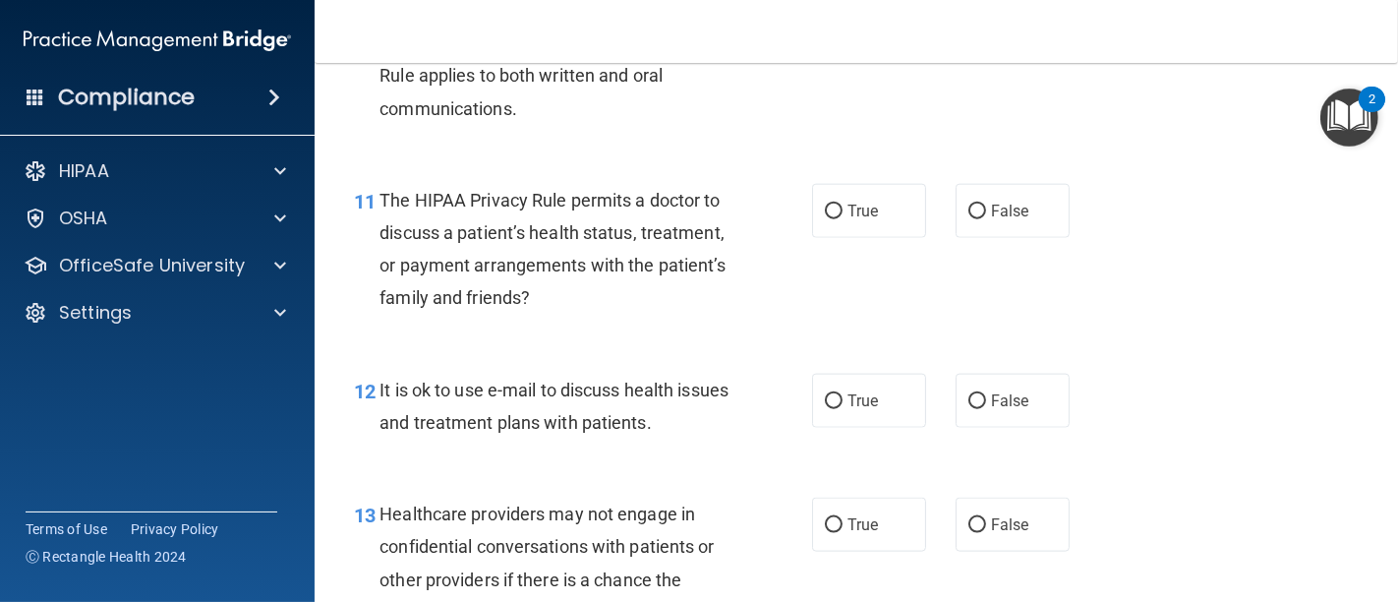
click at [720, 308] on div "The HIPAA Privacy Rule permits a doctor to discuss a patient’s health status, t…" at bounding box center [562, 249] width 366 height 131
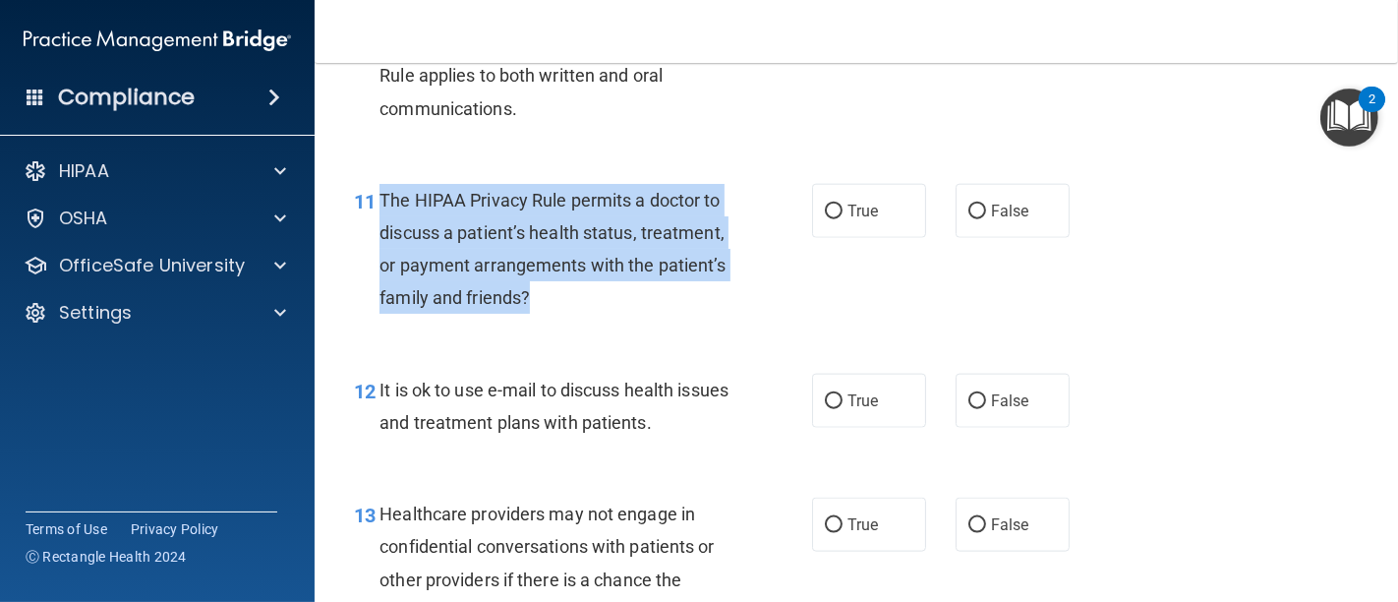
drag, startPoint x: 569, startPoint y: 296, endPoint x: 378, endPoint y: 202, distance: 212.8
click at [379, 202] on div "The HIPAA Privacy Rule permits a doctor to discuss a patient’s health status, t…" at bounding box center [562, 249] width 366 height 131
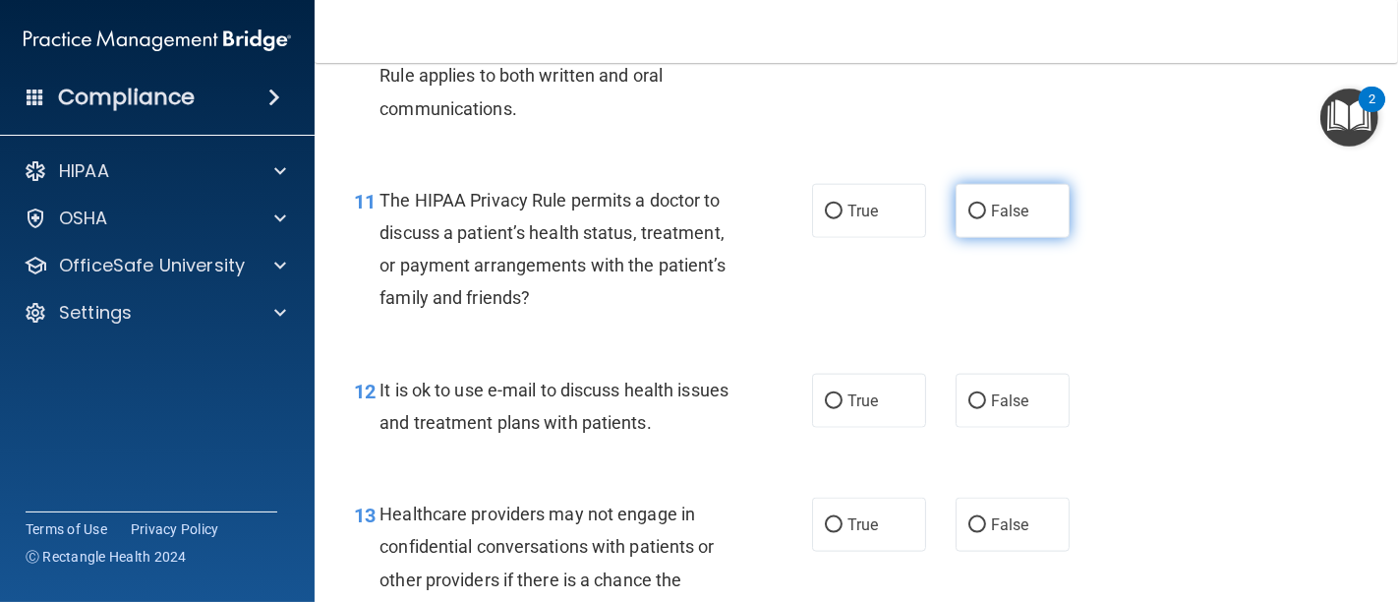
click at [956, 211] on label "False" at bounding box center [1012, 211] width 114 height 54
click at [968, 211] on input "False" at bounding box center [977, 211] width 18 height 15
radio input "true"
click at [749, 320] on div "11 The HIPAA Privacy Rule permits a doctor to discuss a patient’s health status…" at bounding box center [582, 254] width 517 height 141
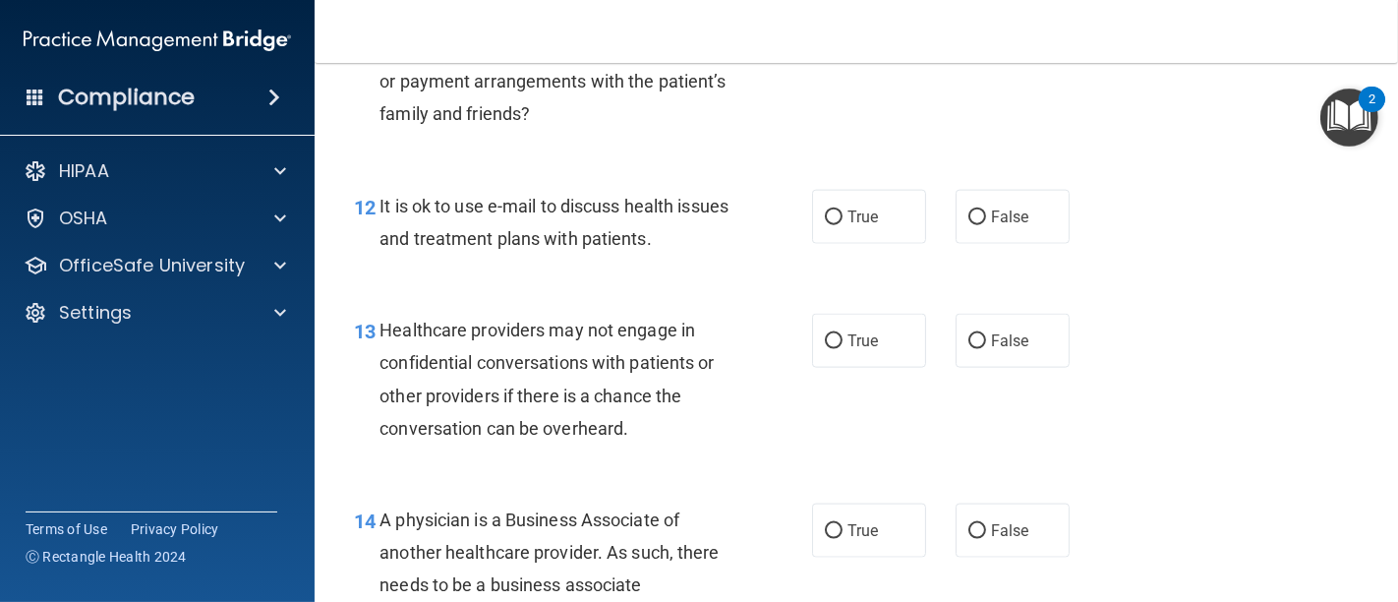
scroll to position [2184, 0]
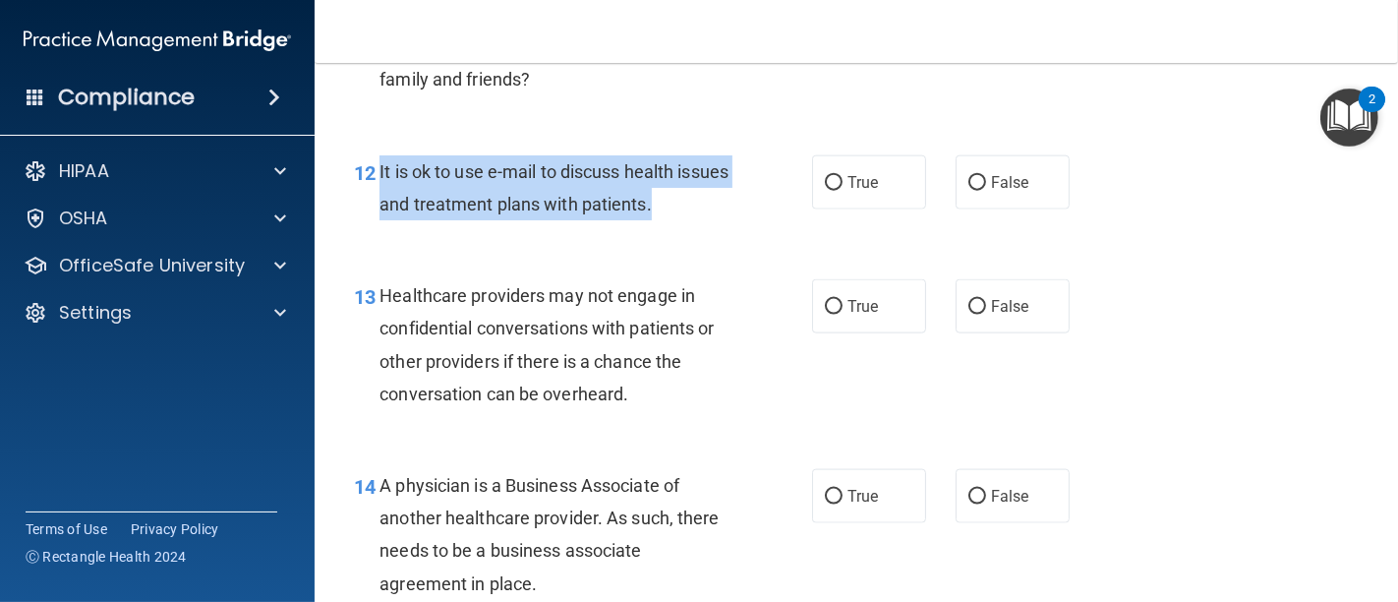
drag, startPoint x: 377, startPoint y: 168, endPoint x: 671, endPoint y: 187, distance: 294.5
click at [714, 208] on div "It is ok to use e-mail to discuss health issues and treatment plans with patien…" at bounding box center [562, 187] width 366 height 65
click at [970, 179] on input "False" at bounding box center [977, 183] width 18 height 15
radio input "true"
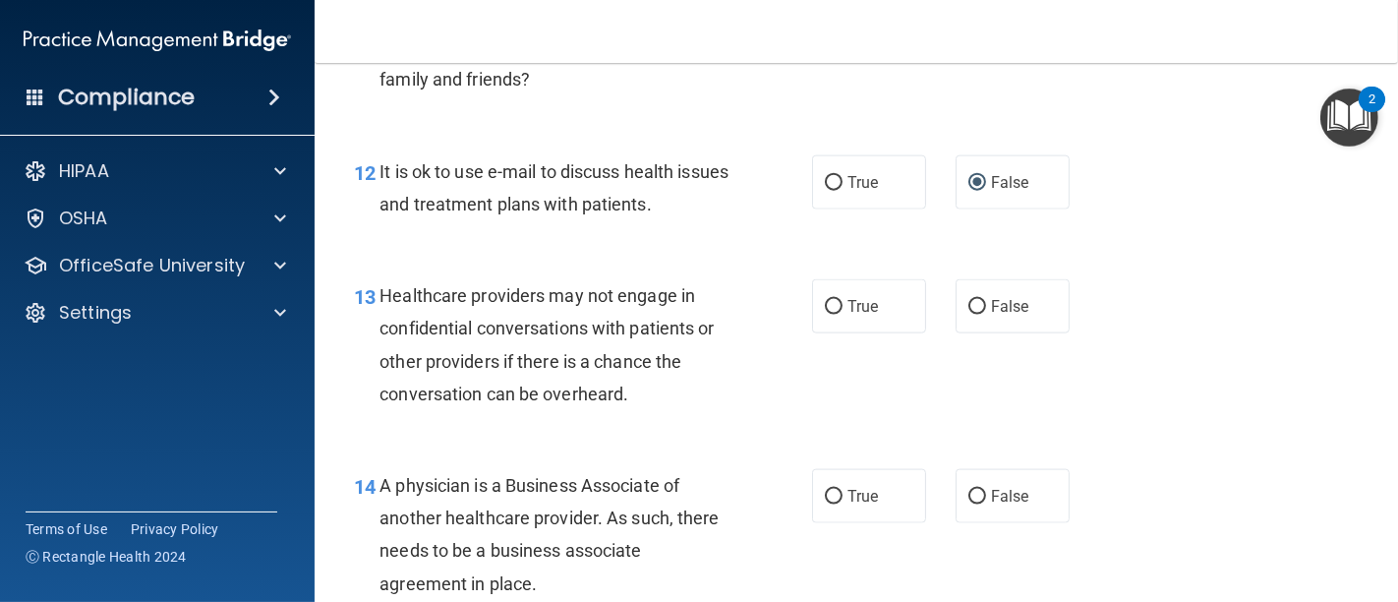
click at [666, 253] on div "12 It is ok to use e-mail to discuss health issues and treatment plans with pat…" at bounding box center [856, 193] width 1034 height 124
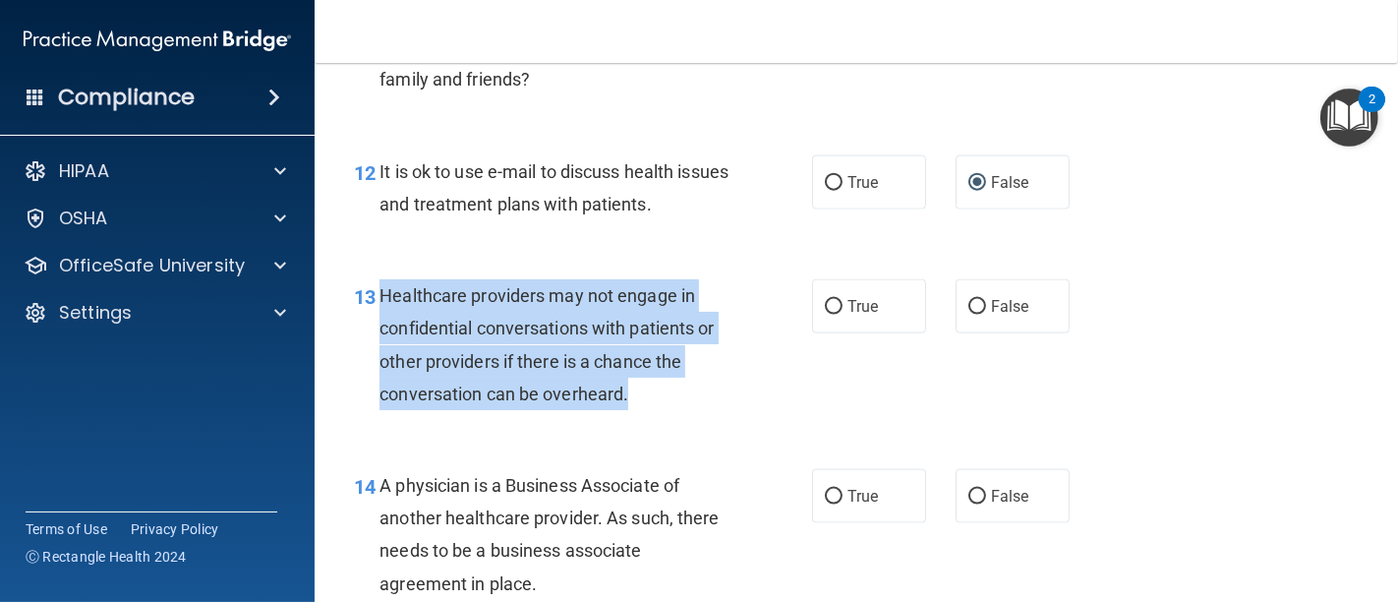
drag, startPoint x: 376, startPoint y: 291, endPoint x: 637, endPoint y: 334, distance: 265.0
click at [672, 397] on div "13 Healthcare providers may not engage in confidential conversations with patie…" at bounding box center [582, 349] width 517 height 141
click at [968, 300] on input "False" at bounding box center [977, 307] width 18 height 15
radio input "true"
click at [799, 372] on div "13 Healthcare providers may not engage in confidential conversations with patie…" at bounding box center [582, 349] width 517 height 141
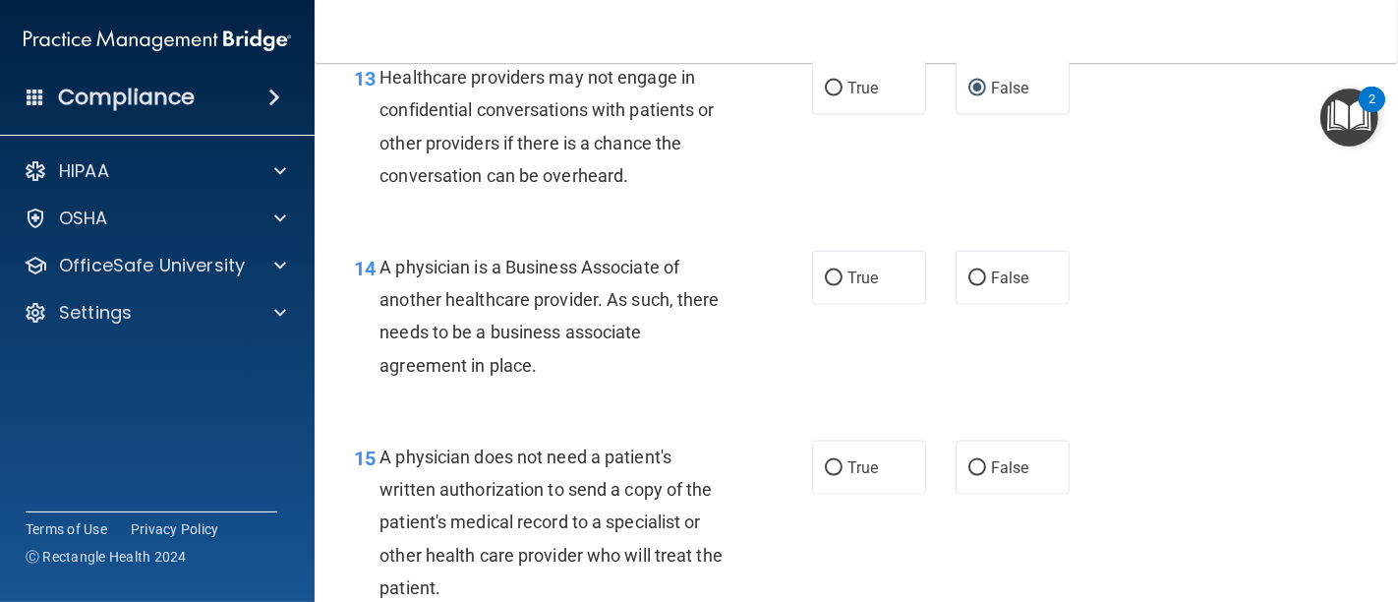
scroll to position [2512, 0]
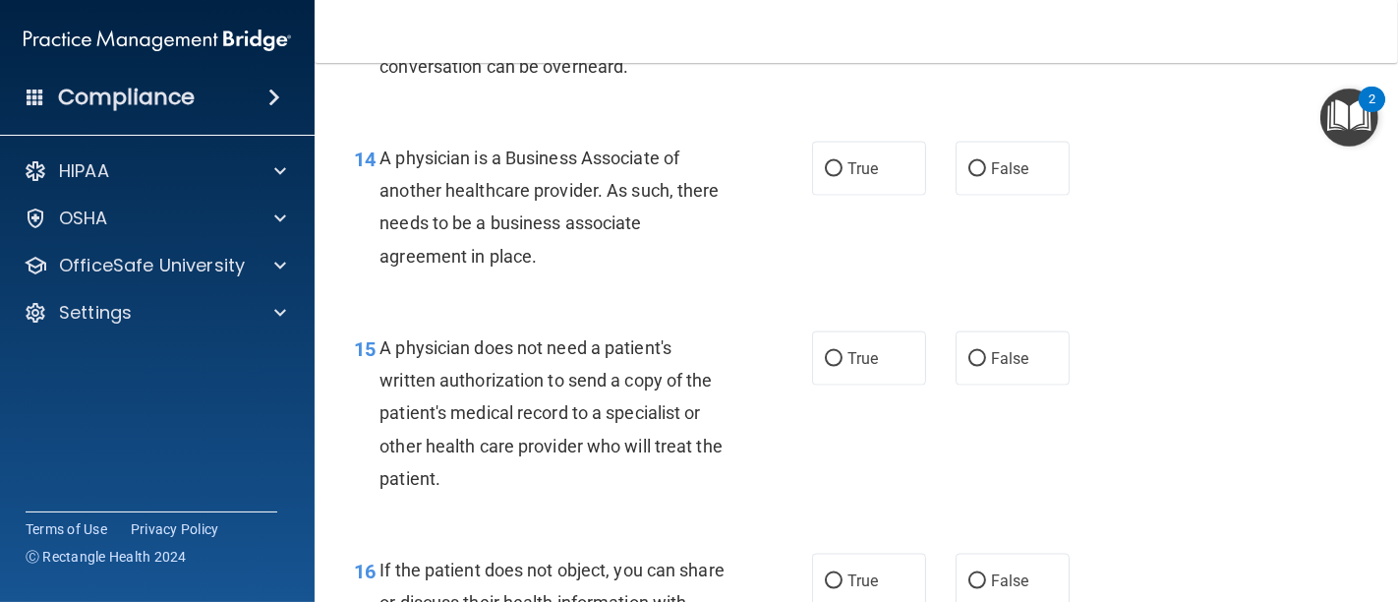
drag, startPoint x: 582, startPoint y: 257, endPoint x: 379, endPoint y: 158, distance: 225.1
click at [379, 158] on div "A physician is a Business Associate of another healthcare provider. As such, th…" at bounding box center [562, 207] width 366 height 131
click at [724, 310] on div "15 A physician does not need a patient's written authorization to send a copy o…" at bounding box center [856, 418] width 1034 height 222
click at [970, 164] on input "False" at bounding box center [977, 169] width 18 height 15
radio input "true"
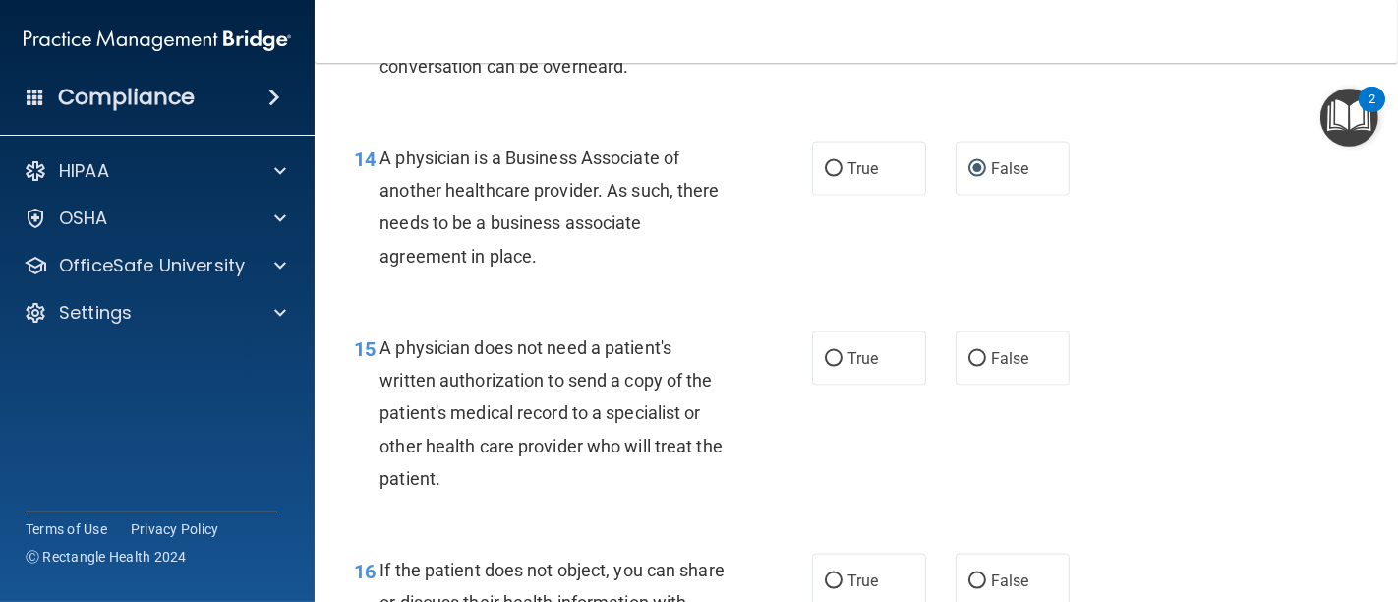
click at [728, 285] on div "14 A physician is a Business Associate of another healthcare provider. As such,…" at bounding box center [856, 212] width 1034 height 190
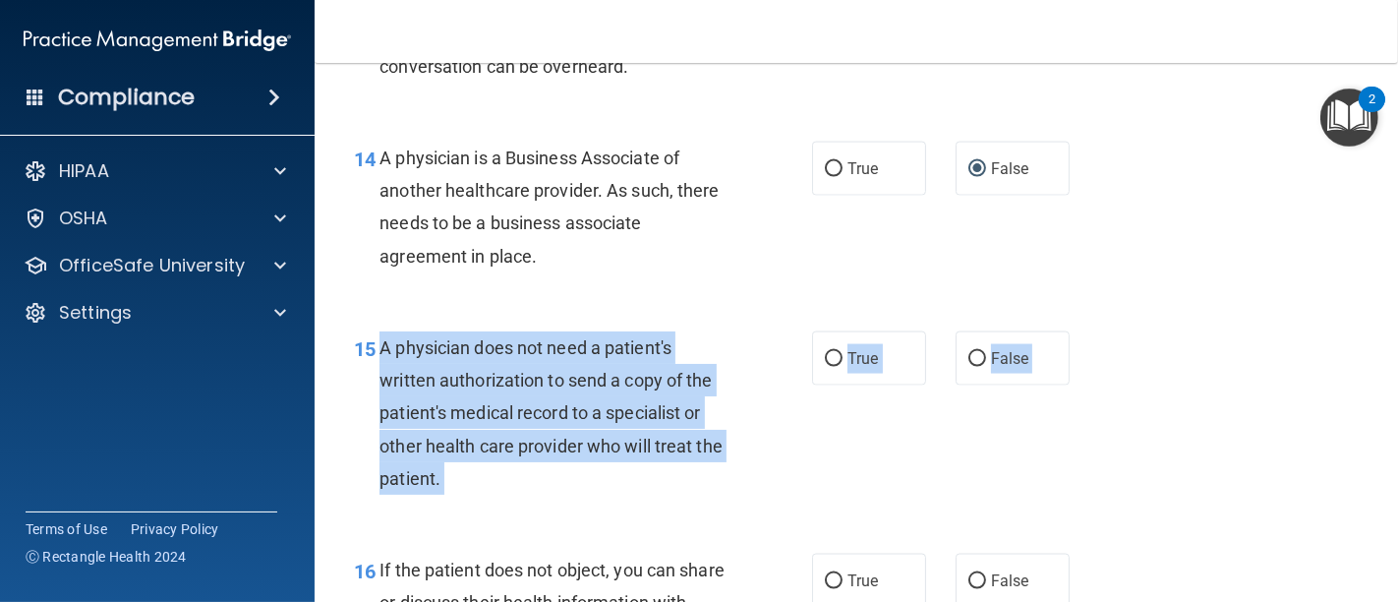
drag, startPoint x: 376, startPoint y: 344, endPoint x: 452, endPoint y: 512, distance: 184.4
click at [452, 512] on div "15 A physician does not need a patient's written authorization to send a copy o…" at bounding box center [856, 418] width 1034 height 222
click at [968, 358] on input "False" at bounding box center [977, 359] width 18 height 15
radio input "true"
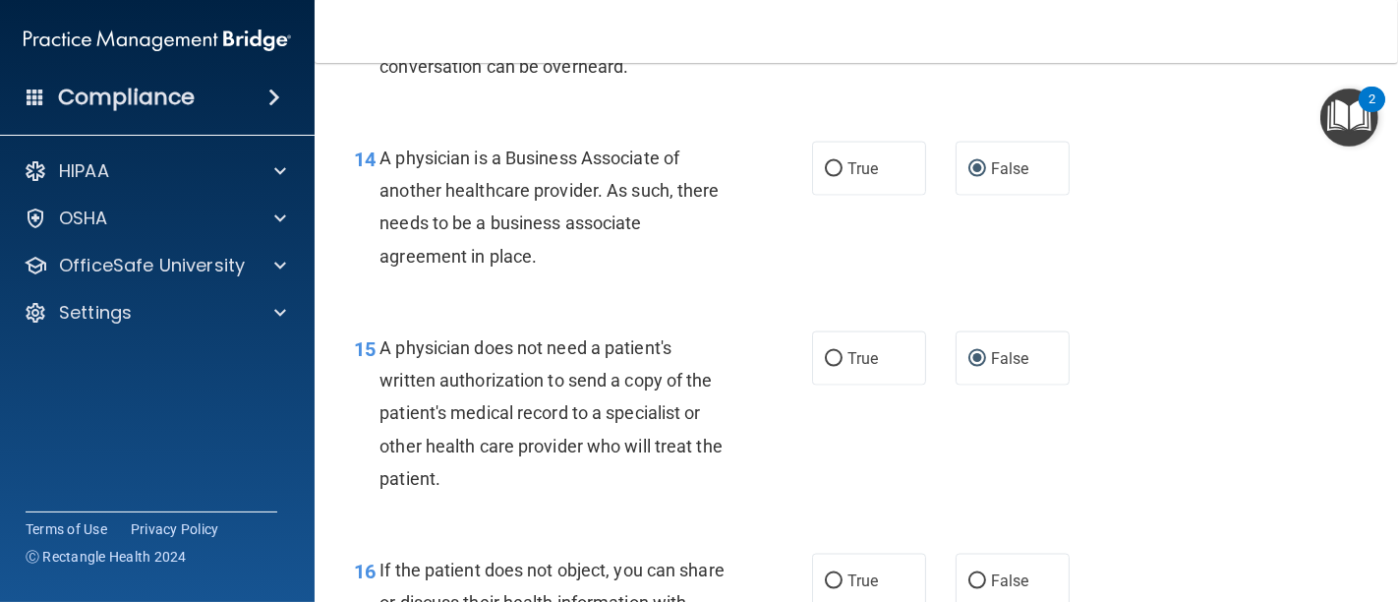
drag, startPoint x: 841, startPoint y: 438, endPoint x: 813, endPoint y: 437, distance: 28.5
click at [840, 438] on div "15 A physician does not need a patient's written authorization to send a copy o…" at bounding box center [856, 418] width 1034 height 222
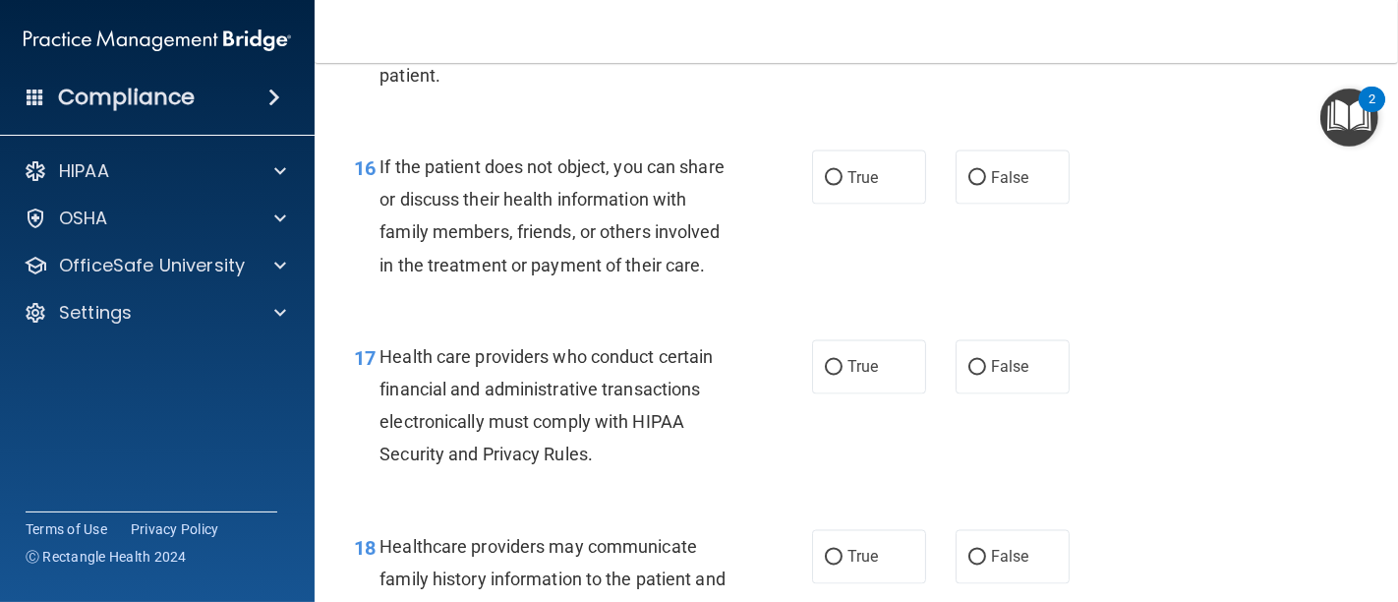
scroll to position [2949, 0]
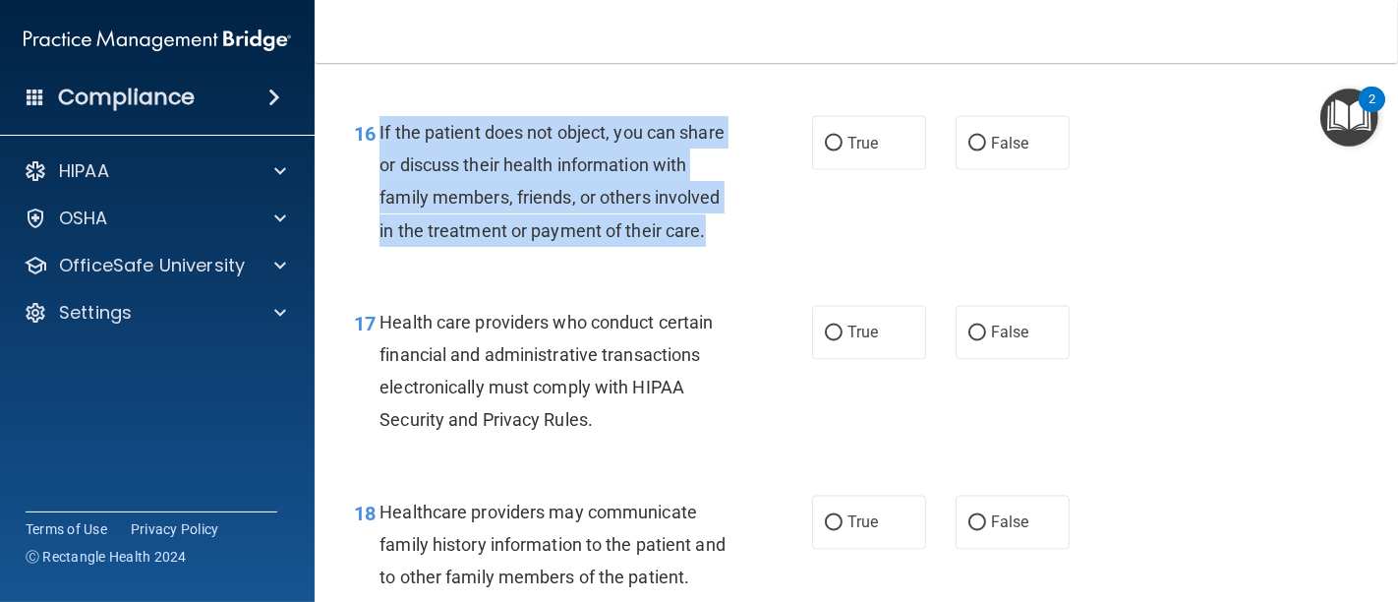
drag, startPoint x: 499, startPoint y: 262, endPoint x: 378, endPoint y: 120, distance: 186.9
click at [379, 120] on div "If the patient does not object, you can share or discuss their health informati…" at bounding box center [562, 181] width 366 height 131
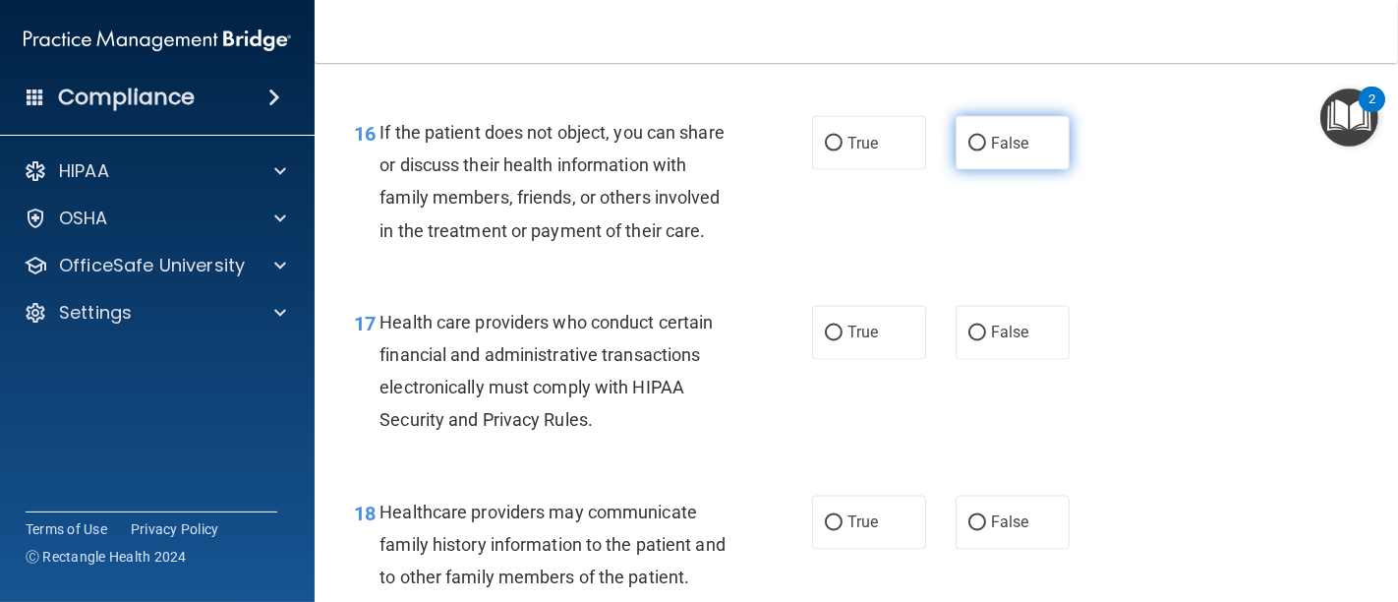
click at [975, 144] on label "False" at bounding box center [1012, 143] width 114 height 54
click at [975, 144] on input "False" at bounding box center [977, 144] width 18 height 15
radio input "true"
click at [819, 257] on div "16 If the patient does not object, you can share or discuss their health inform…" at bounding box center [582, 186] width 517 height 141
click at [669, 281] on div "16 If the patient does not object, you can share or discuss their health inform…" at bounding box center [856, 186] width 1034 height 190
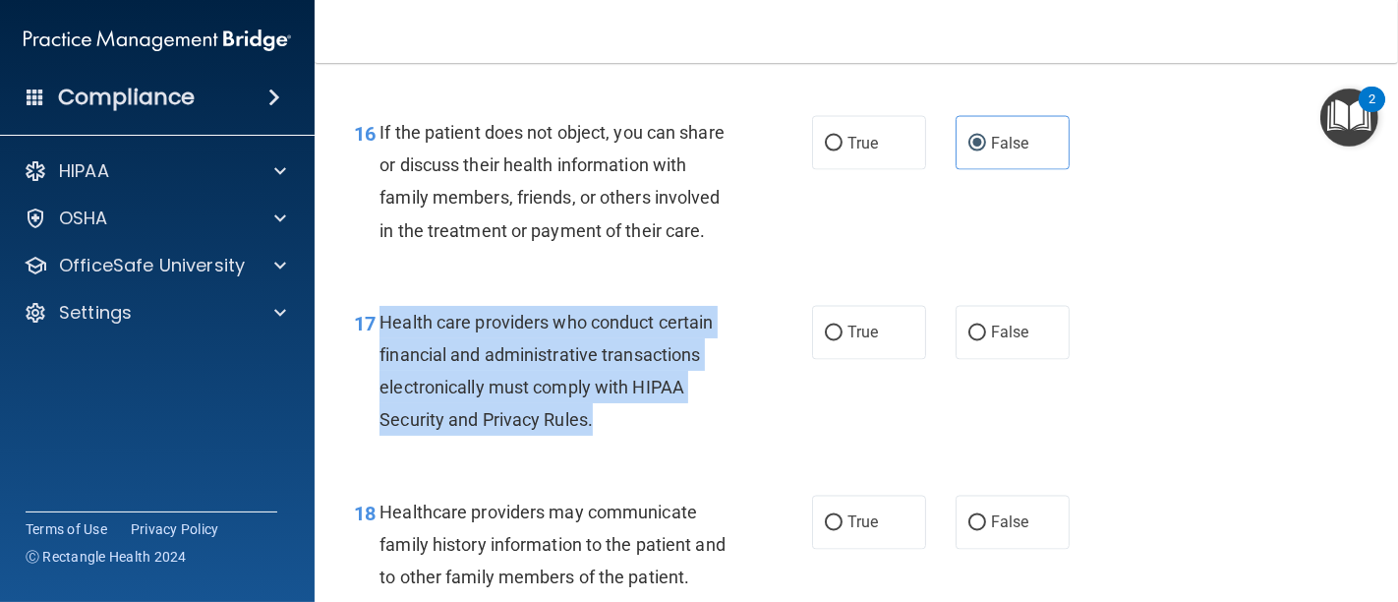
drag, startPoint x: 376, startPoint y: 351, endPoint x: 613, endPoint y: 423, distance: 247.5
click at [605, 446] on div "17 Health care providers who conduct certain financial and administrative trans…" at bounding box center [582, 376] width 517 height 141
click at [829, 341] on input "True" at bounding box center [834, 333] width 18 height 15
radio input "true"
click at [724, 446] on div "17 Health care providers who conduct certain financial and administrative trans…" at bounding box center [582, 376] width 517 height 141
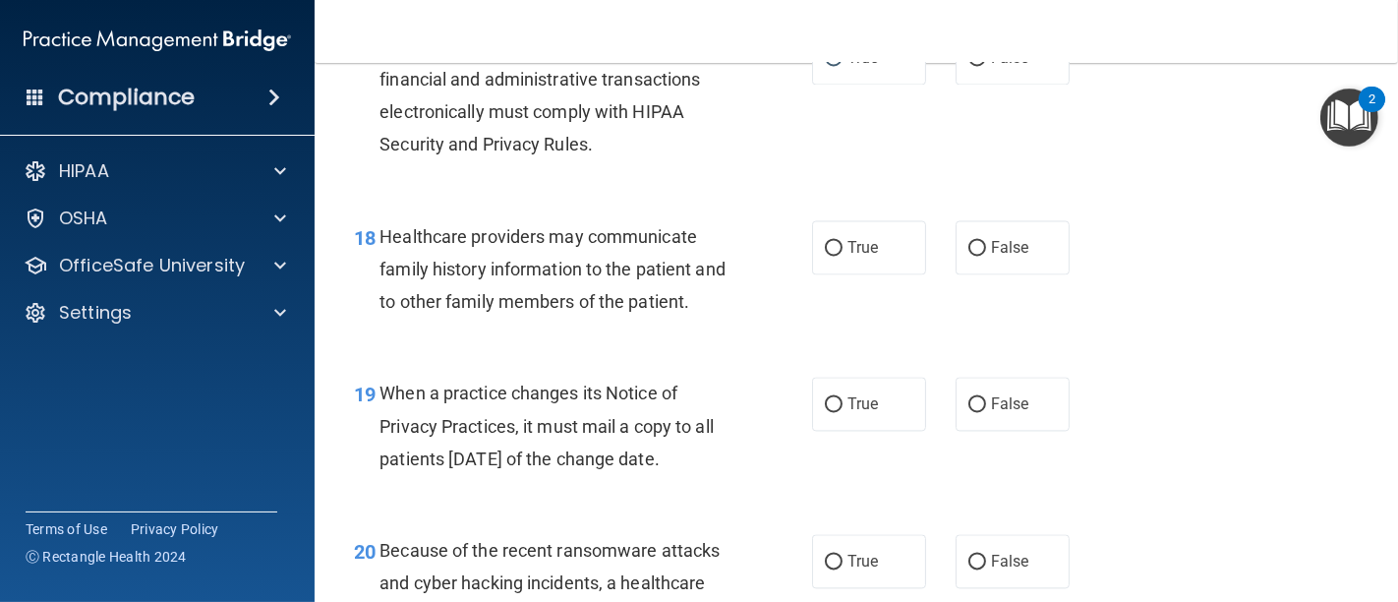
scroll to position [3276, 0]
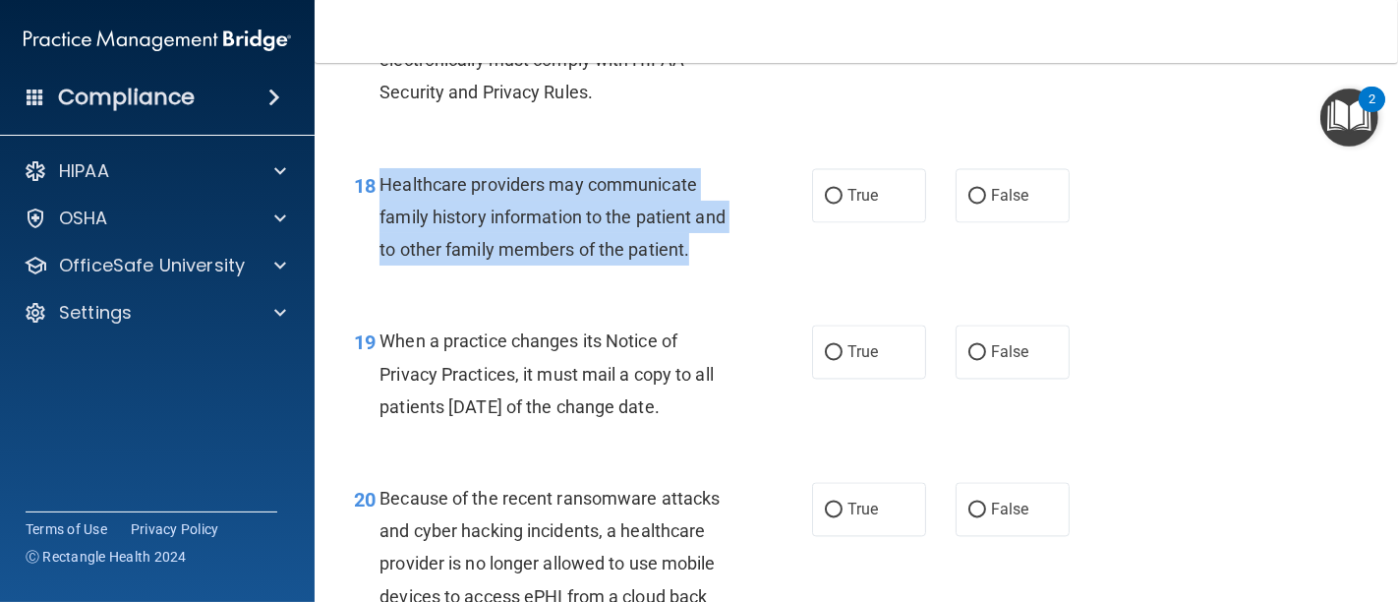
drag, startPoint x: 378, startPoint y: 213, endPoint x: 727, endPoint y: 270, distance: 353.6
click at [727, 266] on div "Healthcare providers may communicate family history information to the patient …" at bounding box center [562, 217] width 366 height 98
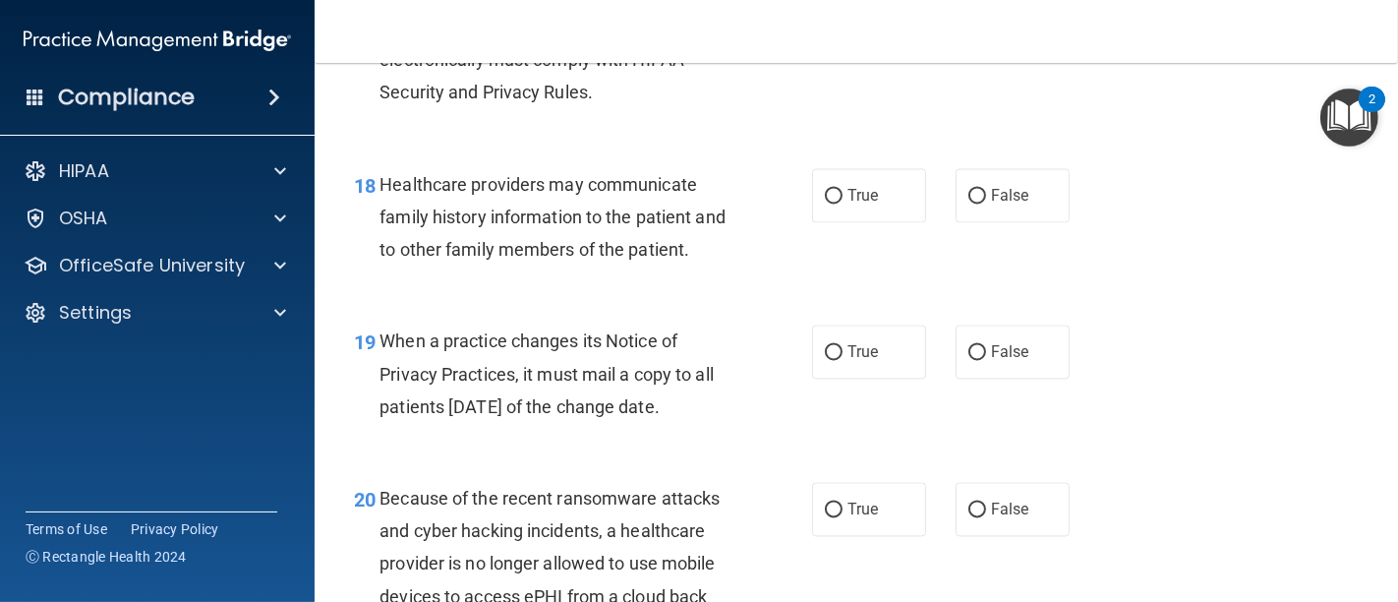
drag, startPoint x: 620, startPoint y: 345, endPoint x: 758, endPoint y: 324, distance: 139.2
click at [622, 345] on div "19 When a practice changes its Notice of Privacy Practices, it must mail a copy…" at bounding box center [856, 378] width 1034 height 157
click at [825, 203] on input "True" at bounding box center [834, 196] width 18 height 15
radio input "true"
click at [781, 301] on div "18 Healthcare providers may communicate family history information to the patie…" at bounding box center [856, 222] width 1034 height 157
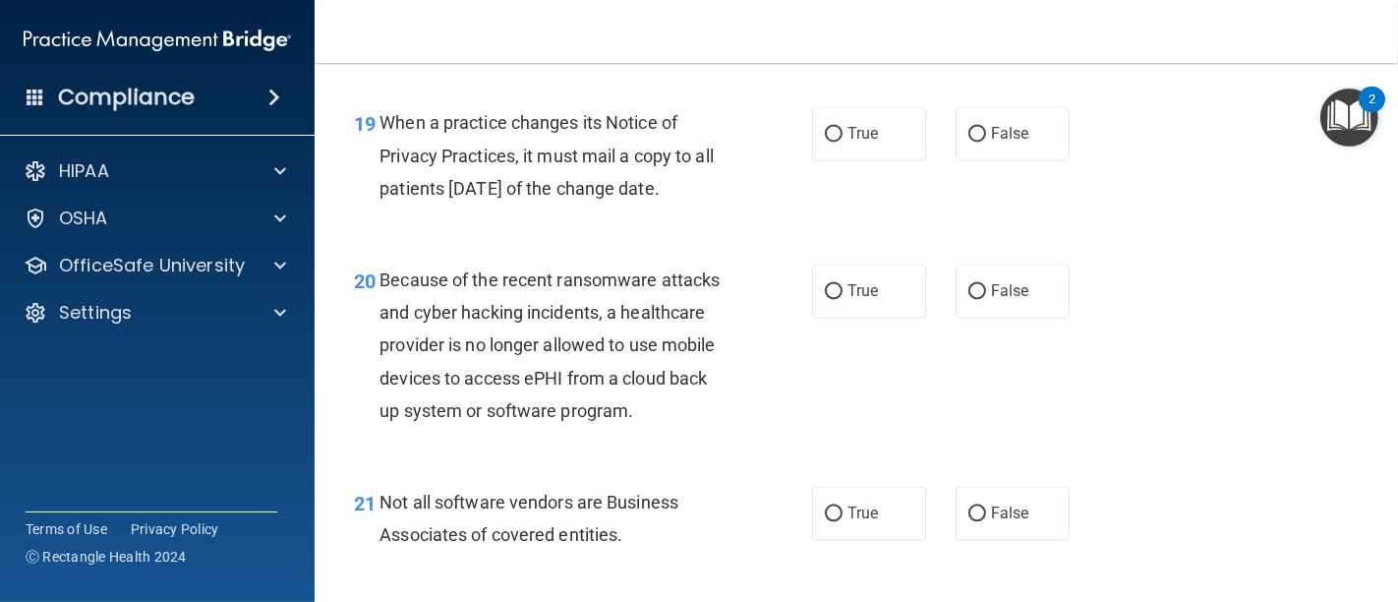
scroll to position [3386, 0]
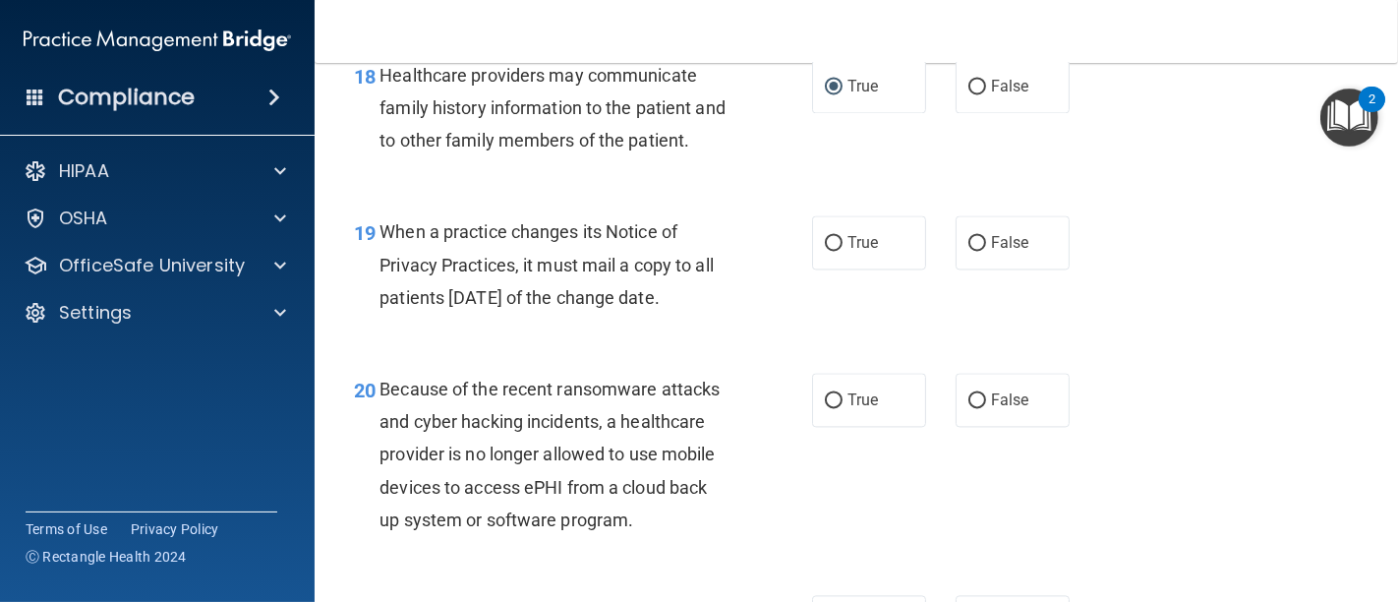
drag, startPoint x: 377, startPoint y: 259, endPoint x: 718, endPoint y: 334, distance: 348.4
click at [714, 307] on span "When a practice changes its Notice of Privacy Practices, it must mail a copy to…" at bounding box center [546, 264] width 334 height 86
click at [968, 251] on input "False" at bounding box center [977, 243] width 18 height 15
radio input "true"
click at [1162, 297] on div "19 When a practice changes its Notice of Privacy Practices, it must mail a copy…" at bounding box center [856, 269] width 1034 height 157
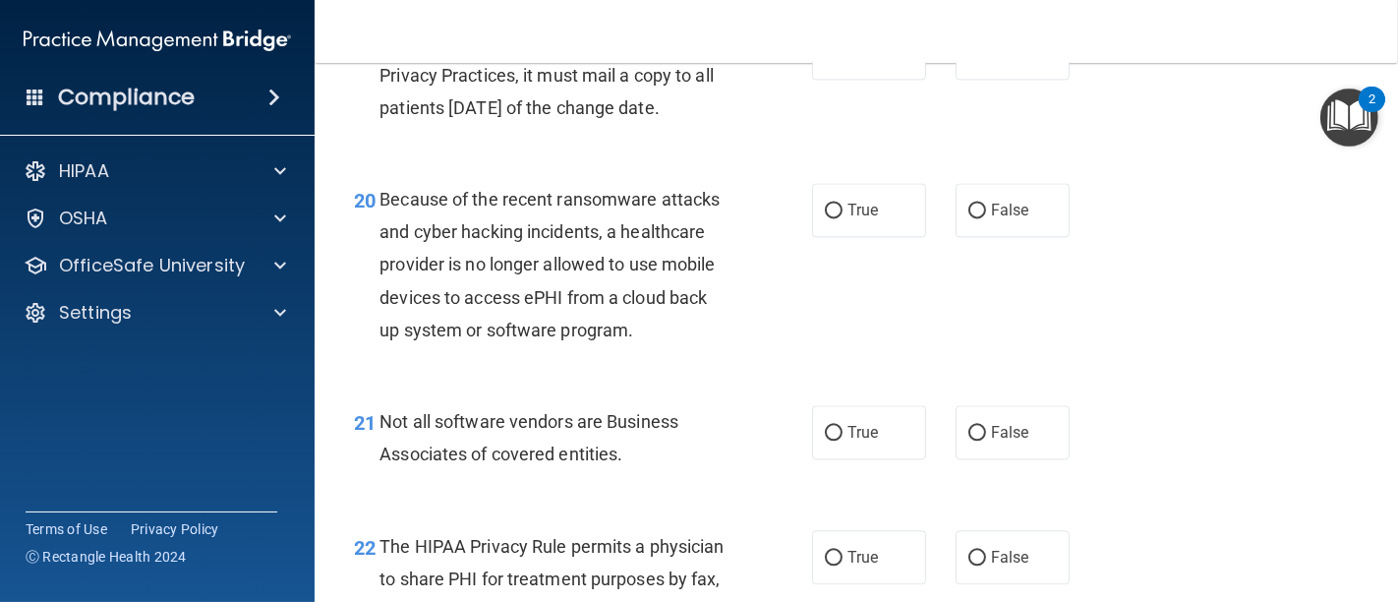
scroll to position [3604, 0]
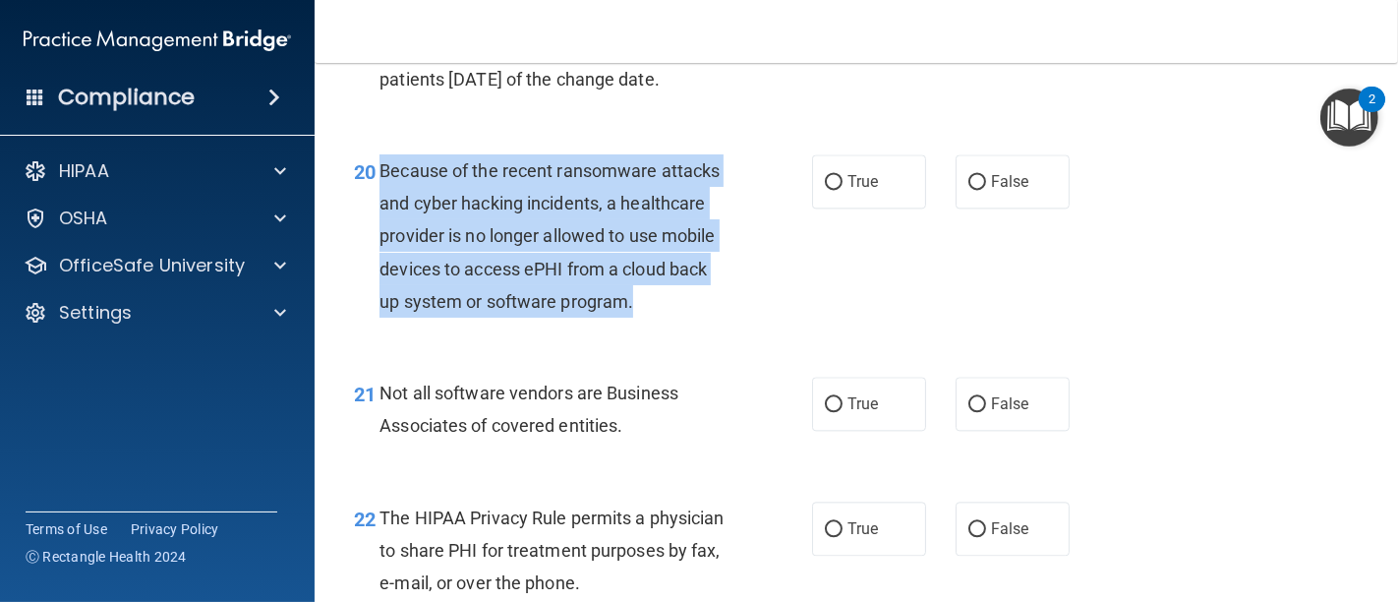
drag, startPoint x: 380, startPoint y: 201, endPoint x: 667, endPoint y: 335, distance: 317.1
click at [667, 318] on div "Because of the recent ransomware attacks and cyber hacking incidents, a healthc…" at bounding box center [562, 235] width 366 height 163
click at [971, 190] on input "False" at bounding box center [977, 182] width 18 height 15
radio input "true"
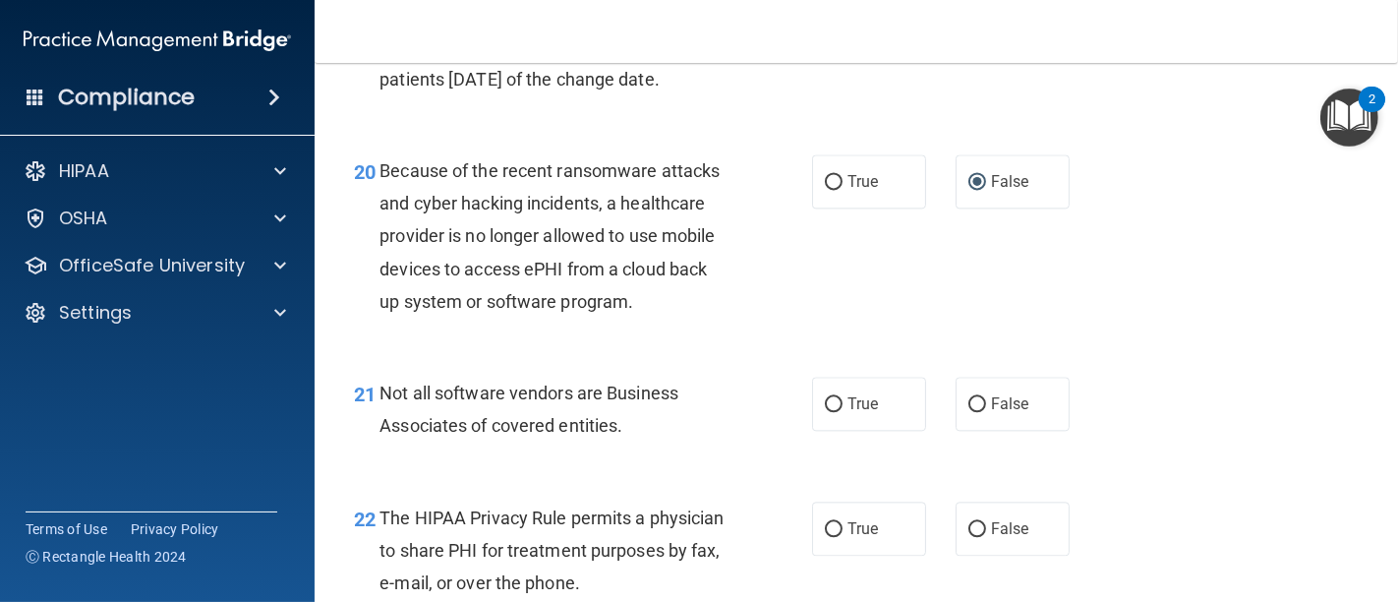
click at [1216, 318] on div "20 Because of the recent ransomware attacks and cyber hacking incidents, a heal…" at bounding box center [856, 241] width 1034 height 222
click at [807, 327] on div "20 Because of the recent ransomware attacks and cyber hacking incidents, a heal…" at bounding box center [582, 240] width 517 height 173
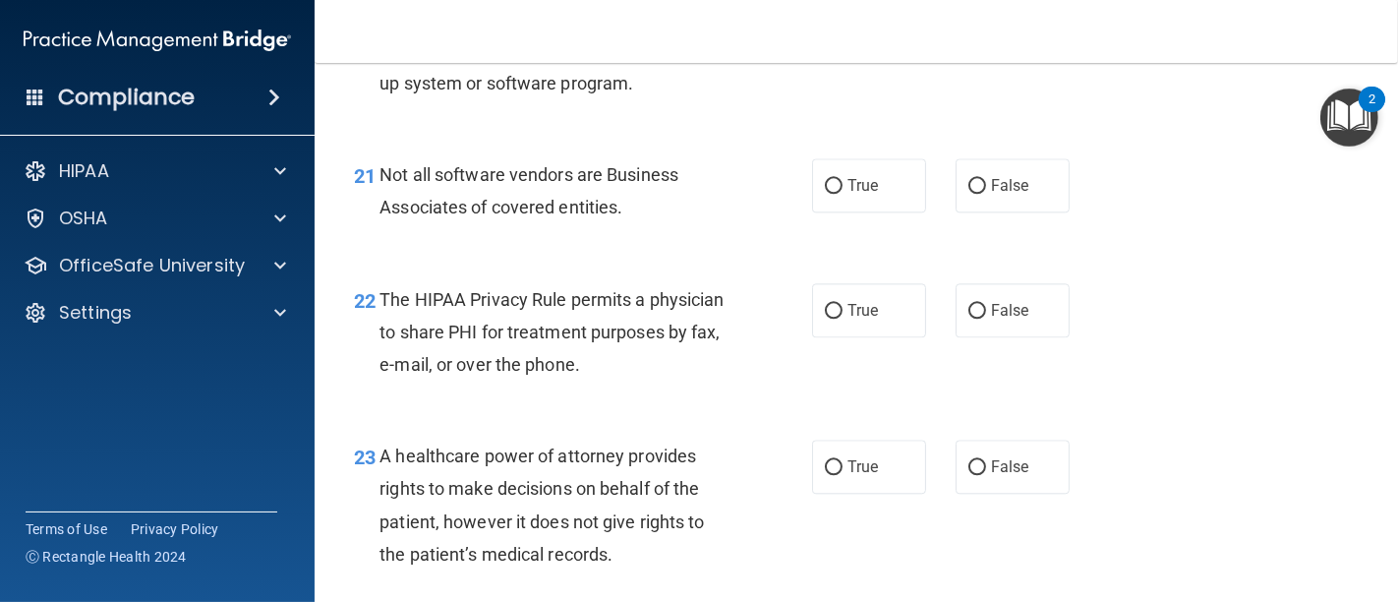
scroll to position [3932, 0]
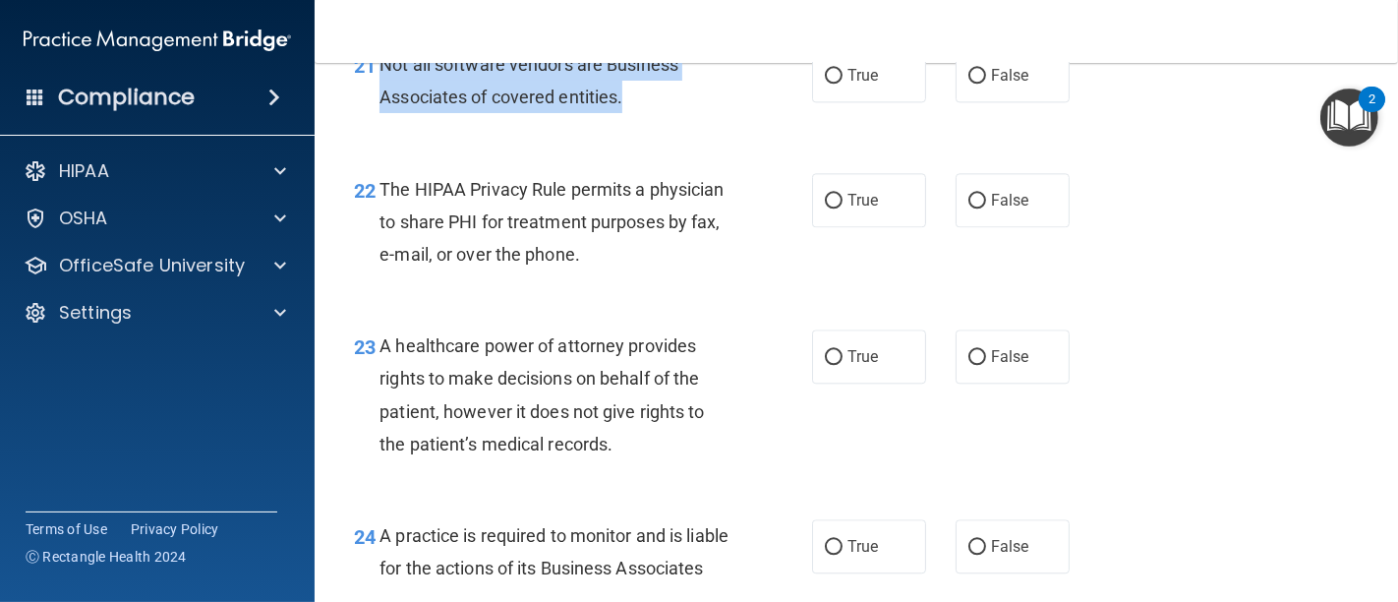
drag, startPoint x: 378, startPoint y: 95, endPoint x: 699, endPoint y: 127, distance: 322.0
click at [699, 113] on div "Not all software vendors are Business Associates of covered entities." at bounding box center [562, 80] width 366 height 65
click at [828, 84] on input "True" at bounding box center [834, 76] width 18 height 15
radio input "true"
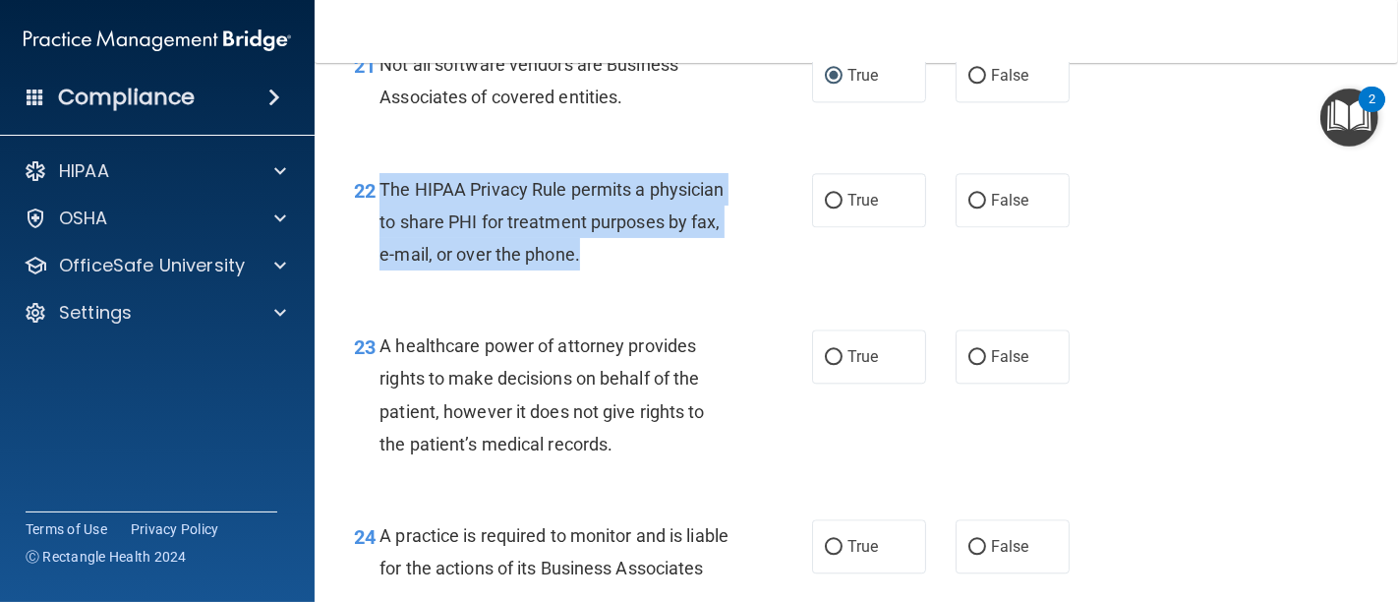
drag, startPoint x: 732, startPoint y: 290, endPoint x: 382, endPoint y: 225, distance: 355.9
click at [382, 225] on div "The HIPAA Privacy Rule permits a physician to share PHI for treatment purposes …" at bounding box center [562, 222] width 366 height 98
click at [825, 208] on input "True" at bounding box center [834, 201] width 18 height 15
radio input "true"
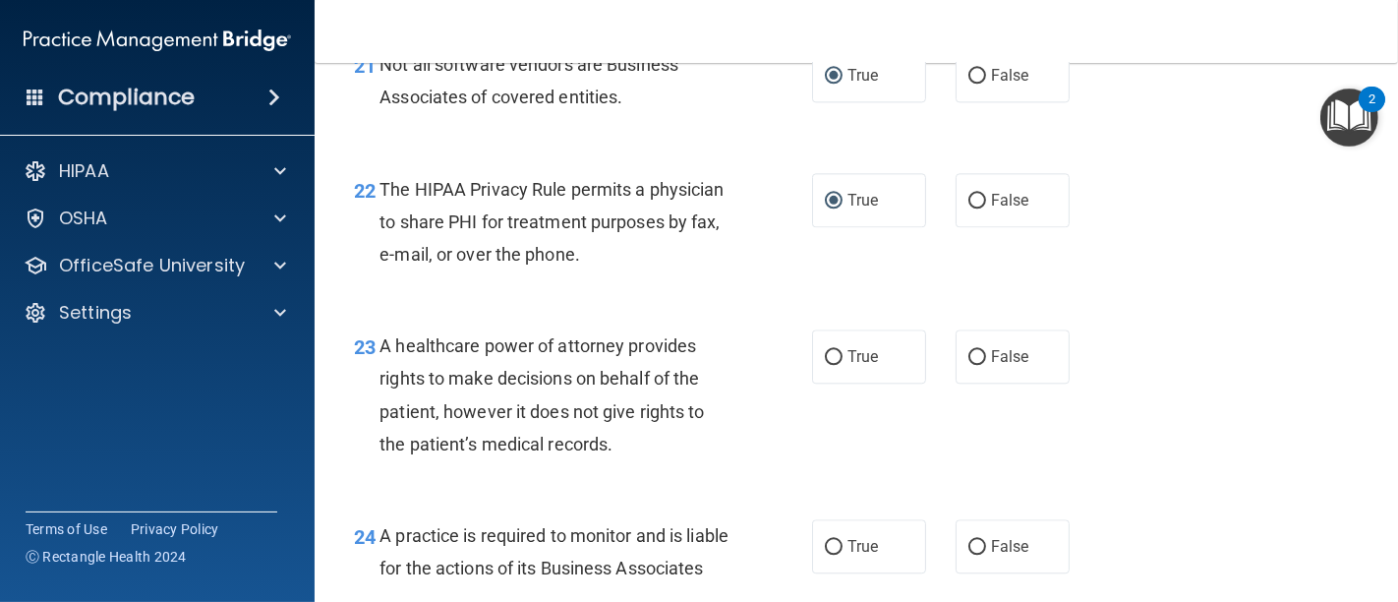
click at [1171, 261] on div "22 The HIPAA Privacy Rule permits a physician to share PHI for treatment purpos…" at bounding box center [856, 226] width 1034 height 157
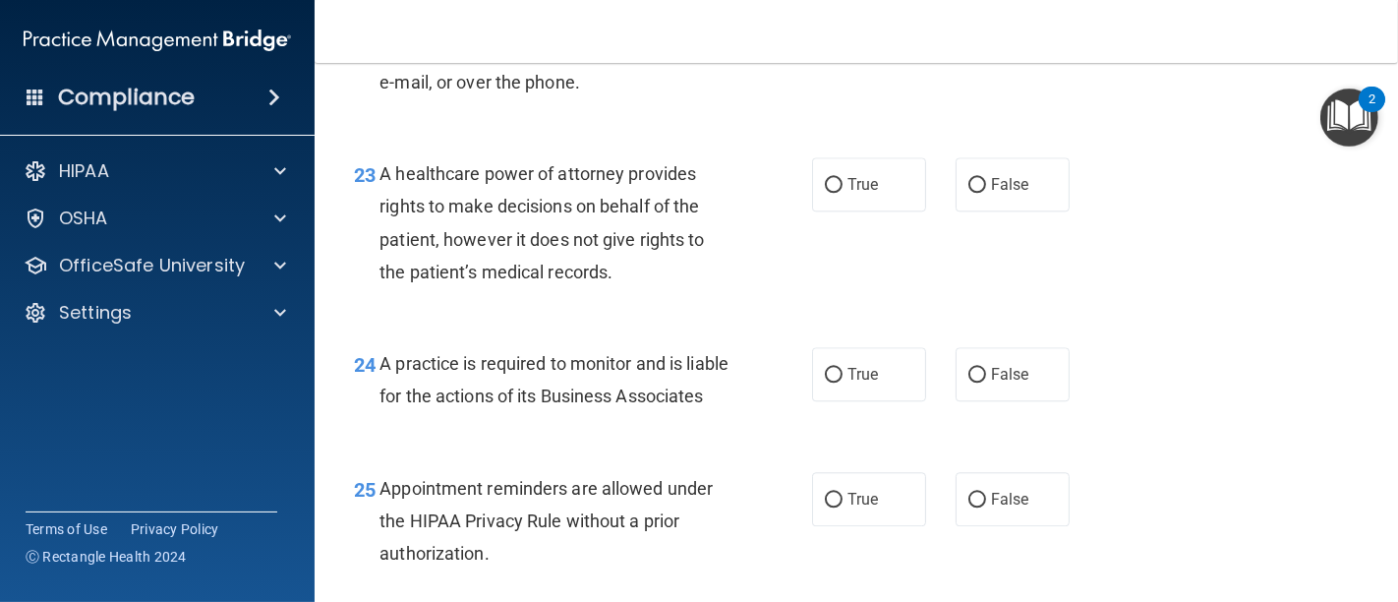
scroll to position [4150, 0]
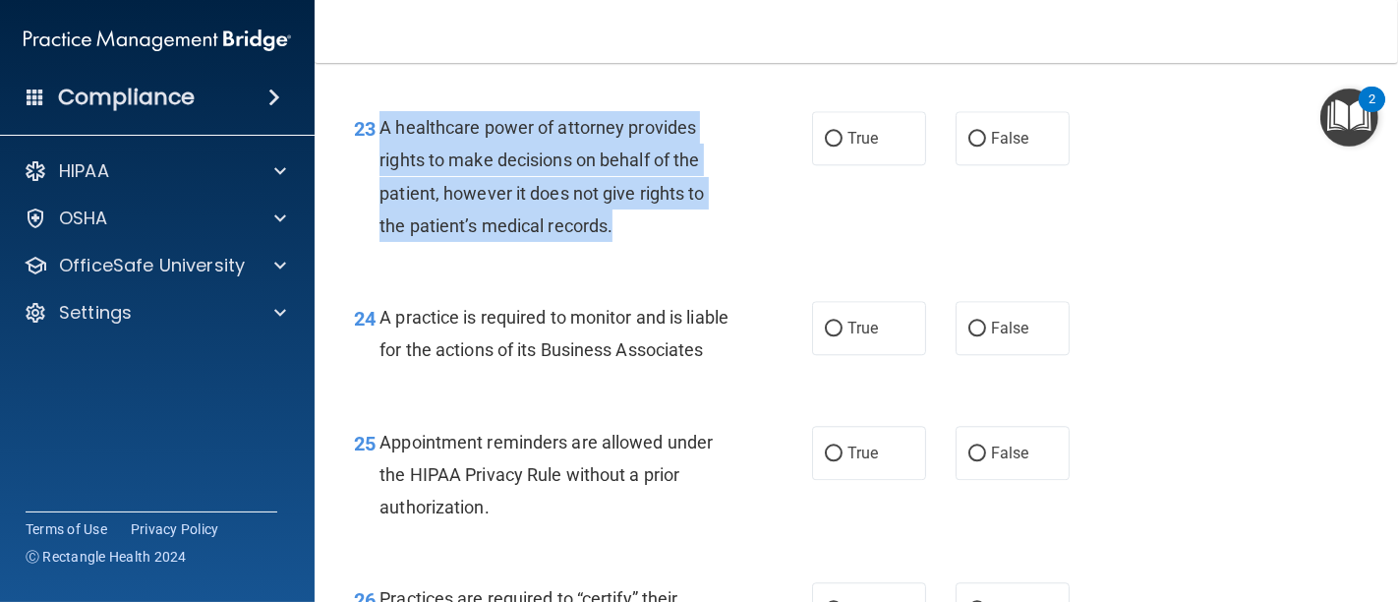
drag, startPoint x: 376, startPoint y: 155, endPoint x: 637, endPoint y: 260, distance: 281.8
click at [637, 252] on div "23 A healthcare power of attorney provides rights to make decisions on behalf o…" at bounding box center [582, 181] width 517 height 141
click at [968, 146] on input "False" at bounding box center [977, 139] width 18 height 15
radio input "true"
click at [722, 252] on div "23 A healthcare power of attorney provides rights to make decisions on behalf o…" at bounding box center [582, 181] width 517 height 141
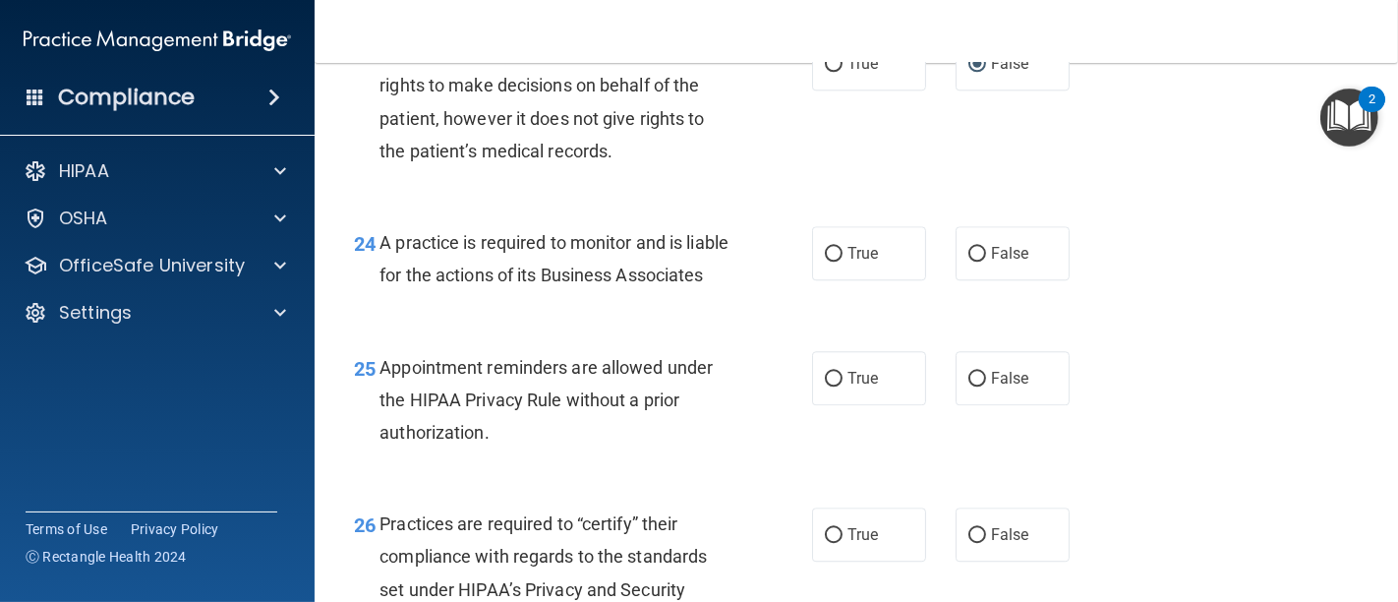
scroll to position [4259, 0]
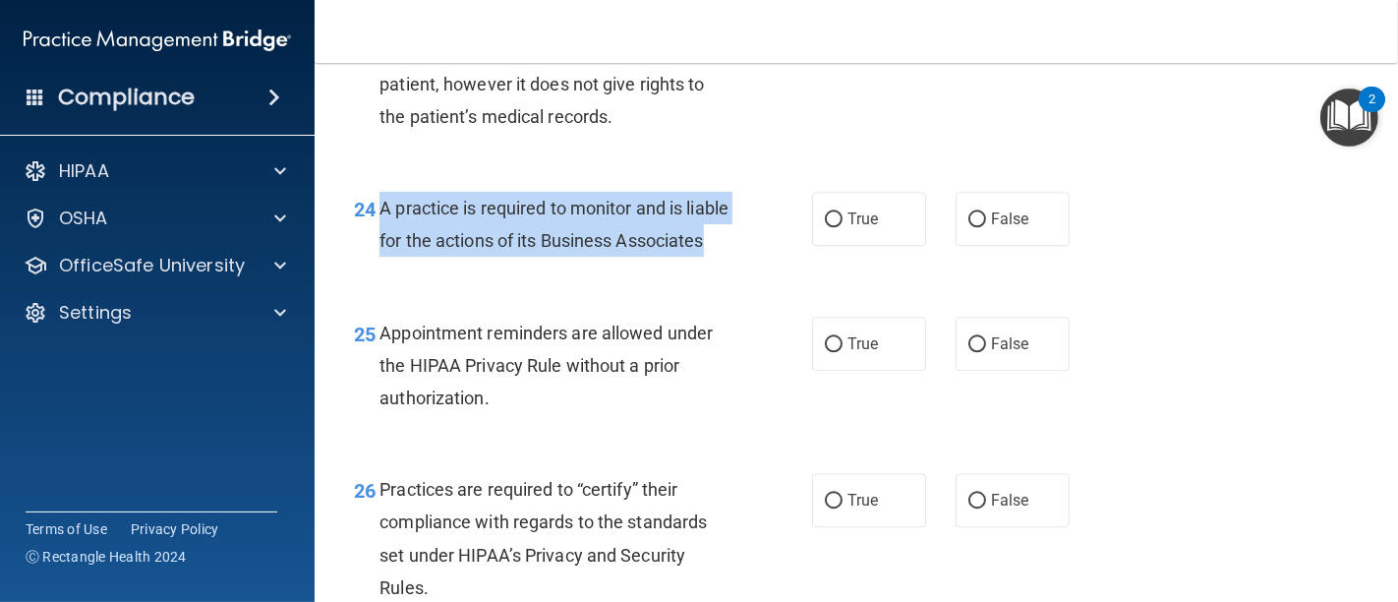
drag, startPoint x: 377, startPoint y: 239, endPoint x: 634, endPoint y: 277, distance: 259.4
click at [720, 257] on div "A practice is required to monitor and is liable for the actions of its Business…" at bounding box center [562, 224] width 366 height 65
click at [971, 227] on input "False" at bounding box center [977, 219] width 18 height 15
radio input "true"
click at [671, 266] on div "24 A practice is required to monitor and is liable for the actions of its Busin…" at bounding box center [582, 229] width 517 height 75
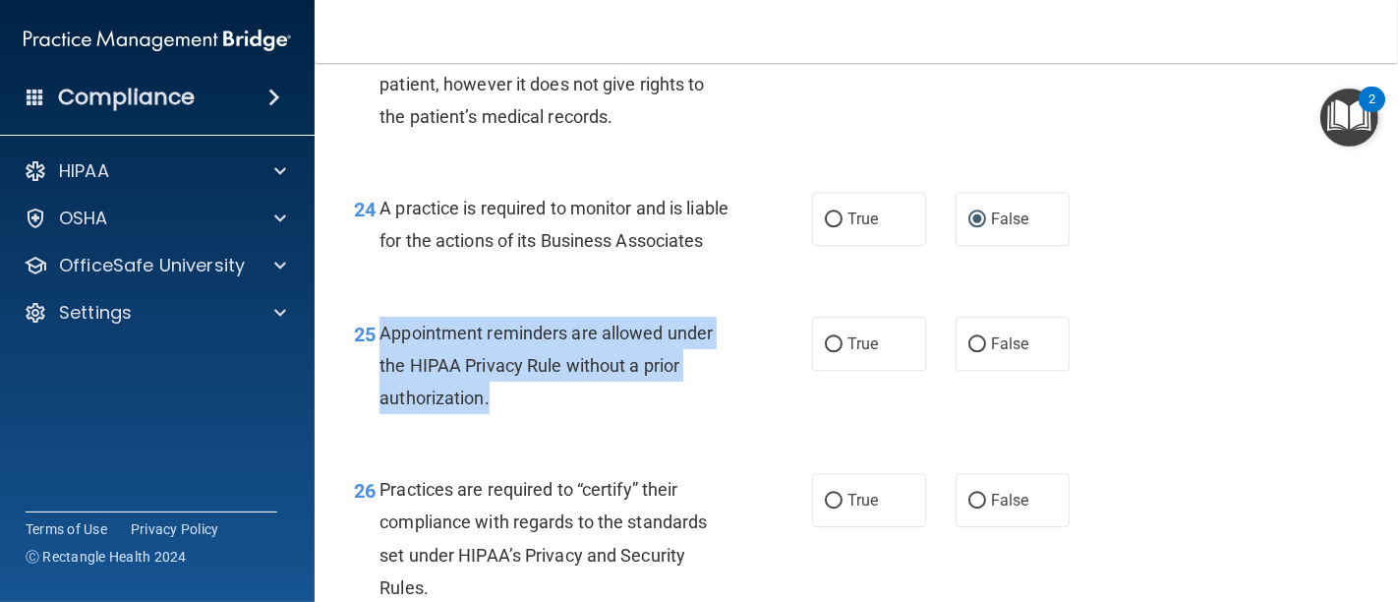
drag, startPoint x: 495, startPoint y: 467, endPoint x: 378, endPoint y: 398, distance: 135.7
click at [379, 398] on div "Appointment reminders are allowed under the HIPAA Privacy Rule without a prior …" at bounding box center [562, 366] width 366 height 98
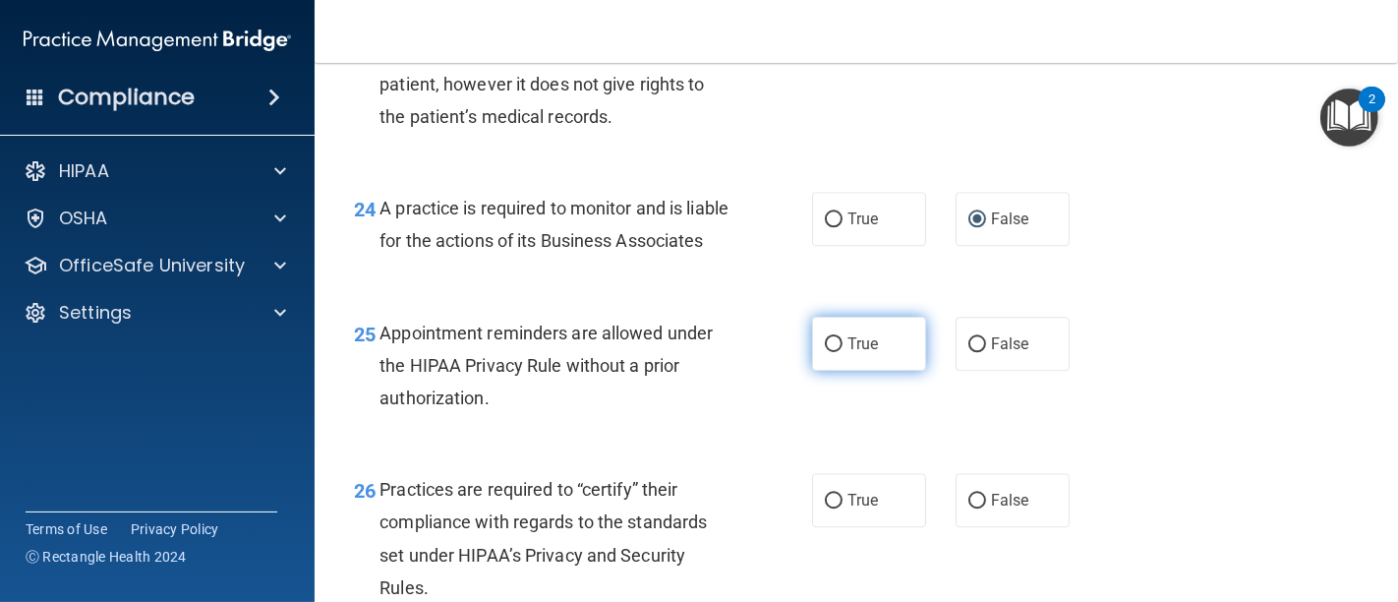
click at [836, 371] on label "True" at bounding box center [869, 344] width 114 height 54
click at [836, 352] on input "True" at bounding box center [834, 344] width 18 height 15
radio input "true"
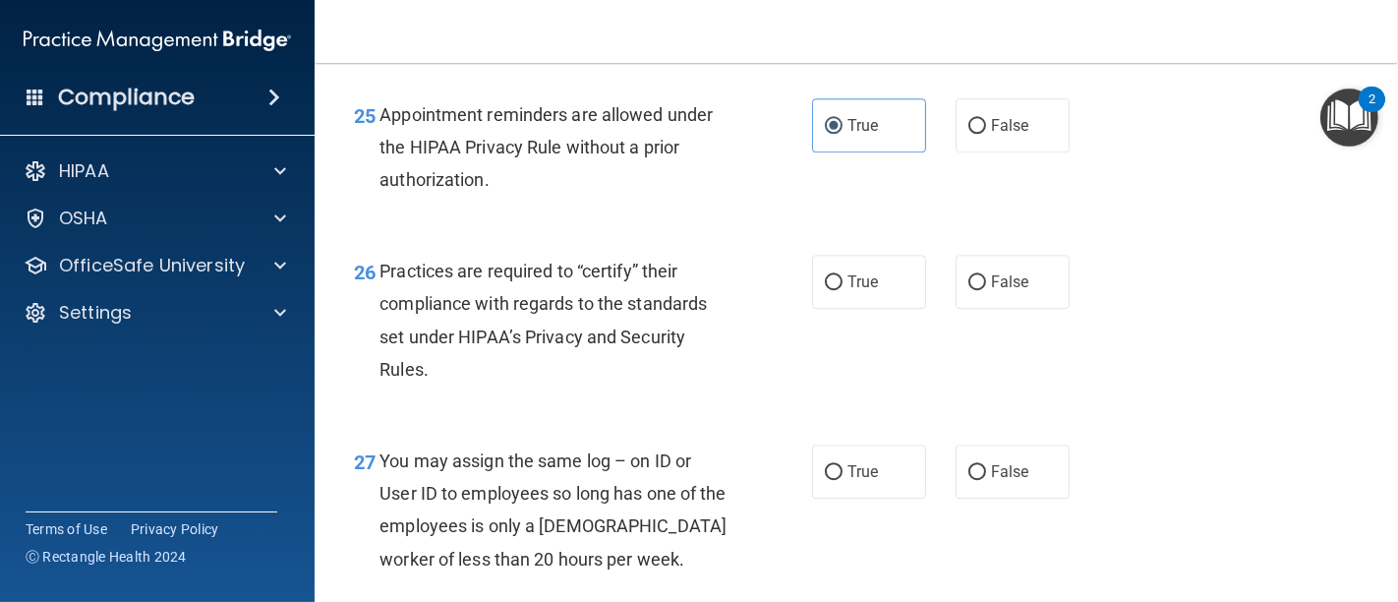
scroll to position [4587, 0]
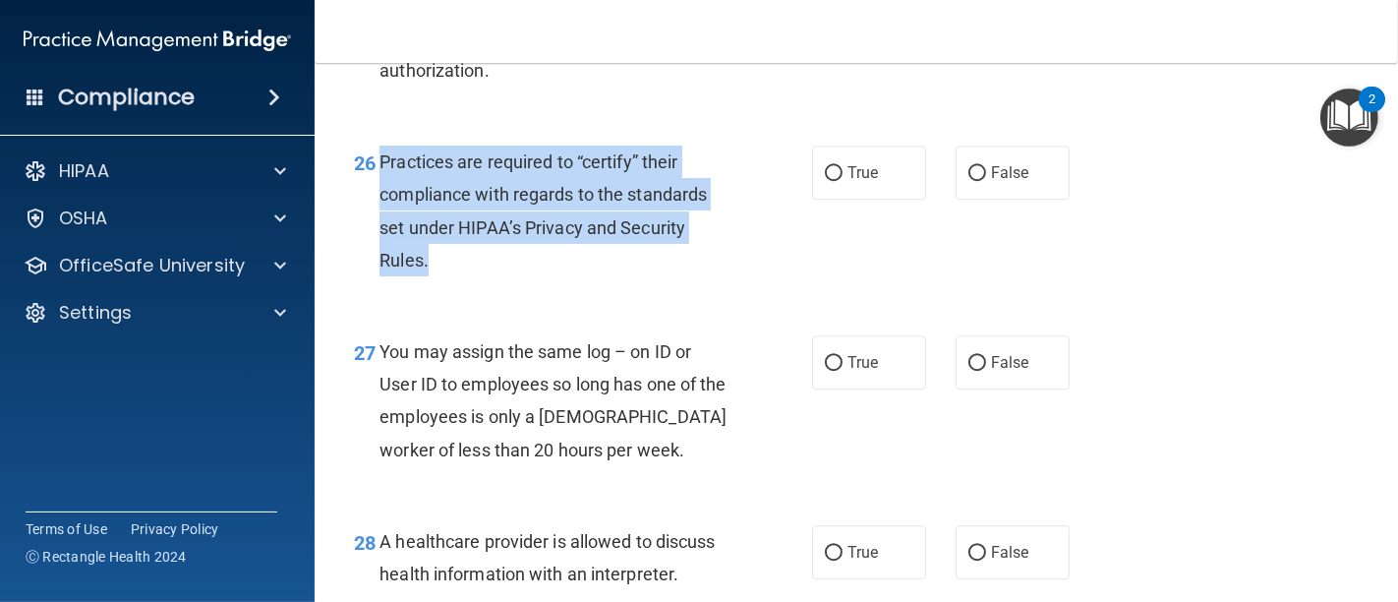
drag, startPoint x: 378, startPoint y: 220, endPoint x: 437, endPoint y: 331, distance: 125.8
click at [437, 286] on div "26 Practices are required to “certify” their compliance with regards to the sta…" at bounding box center [582, 215] width 517 height 141
click at [968, 181] on input "False" at bounding box center [977, 173] width 18 height 15
radio input "true"
click at [827, 286] on div "26 Practices are required to “certify” their compliance with regards to the sta…" at bounding box center [582, 215] width 517 height 141
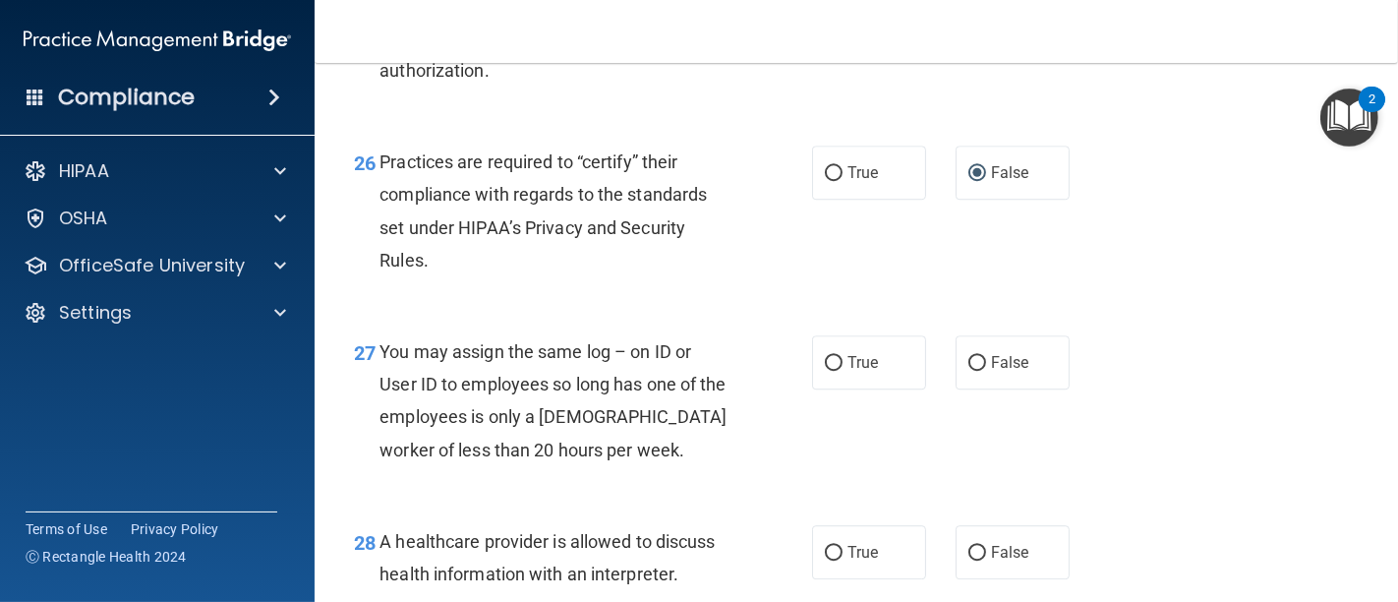
click at [695, 276] on div "Practices are required to “certify” their compliance with regards to the standa…" at bounding box center [562, 210] width 366 height 131
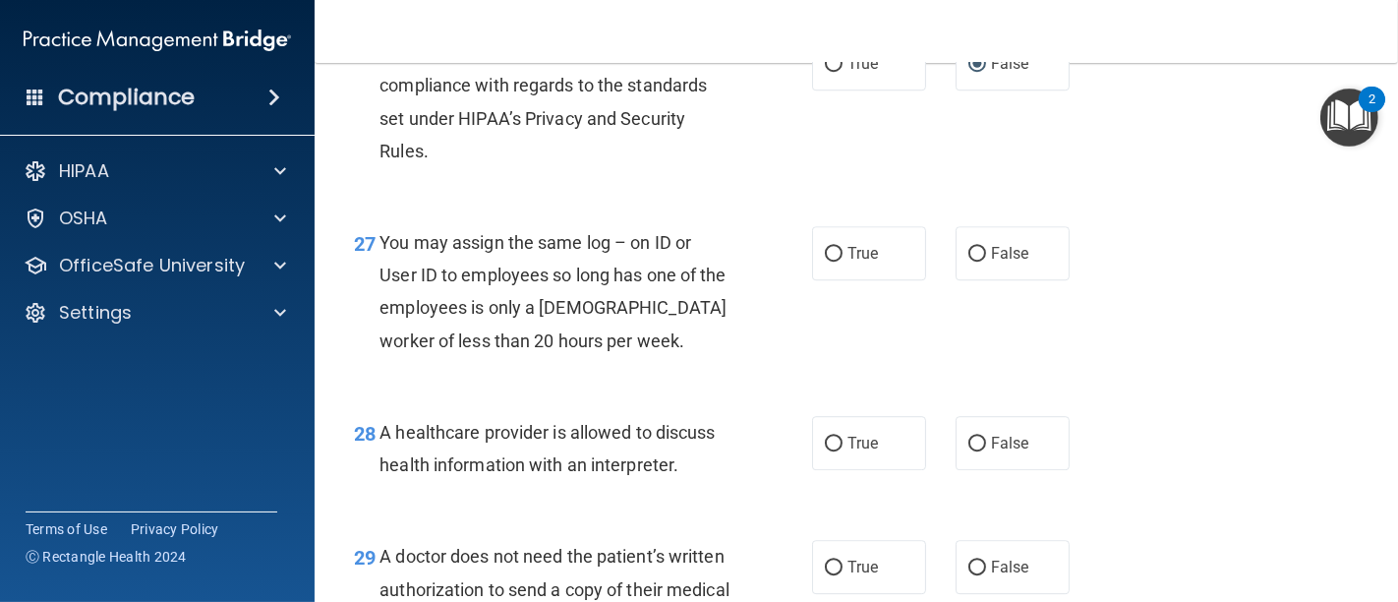
scroll to position [4805, 0]
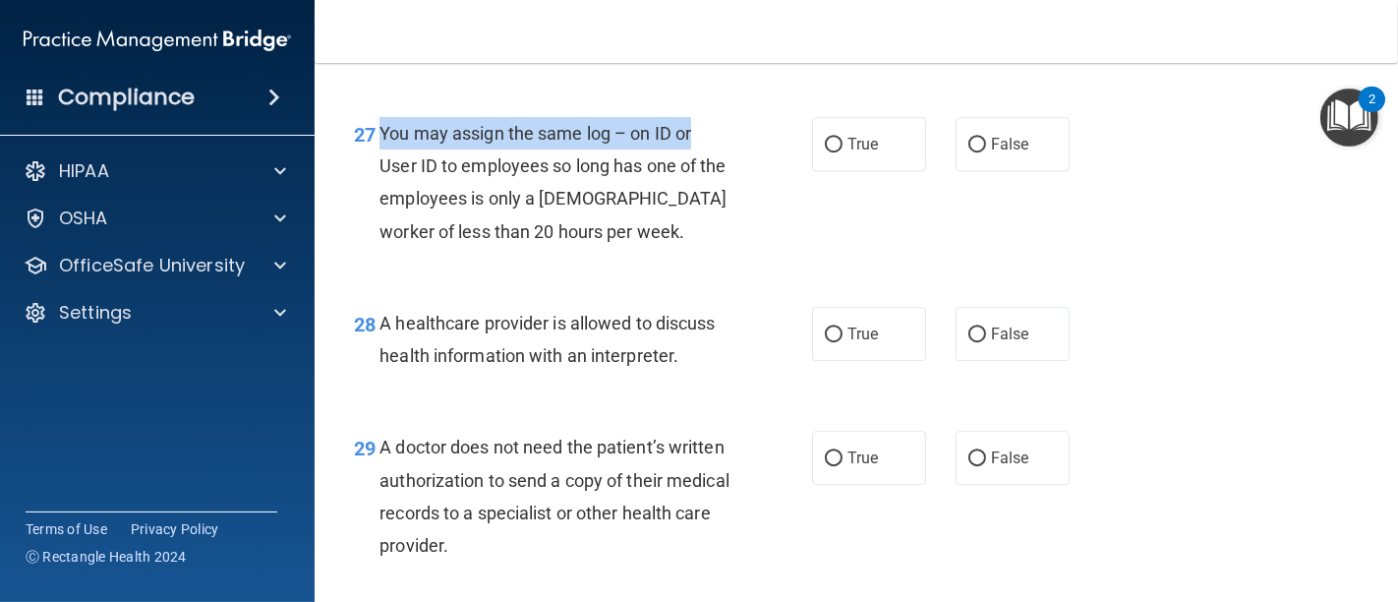
drag, startPoint x: 377, startPoint y: 192, endPoint x: 722, endPoint y: 192, distance: 344.1
click at [722, 192] on div "27 You may assign the same log – on ID or User ID to employees so long has one …" at bounding box center [582, 187] width 517 height 141
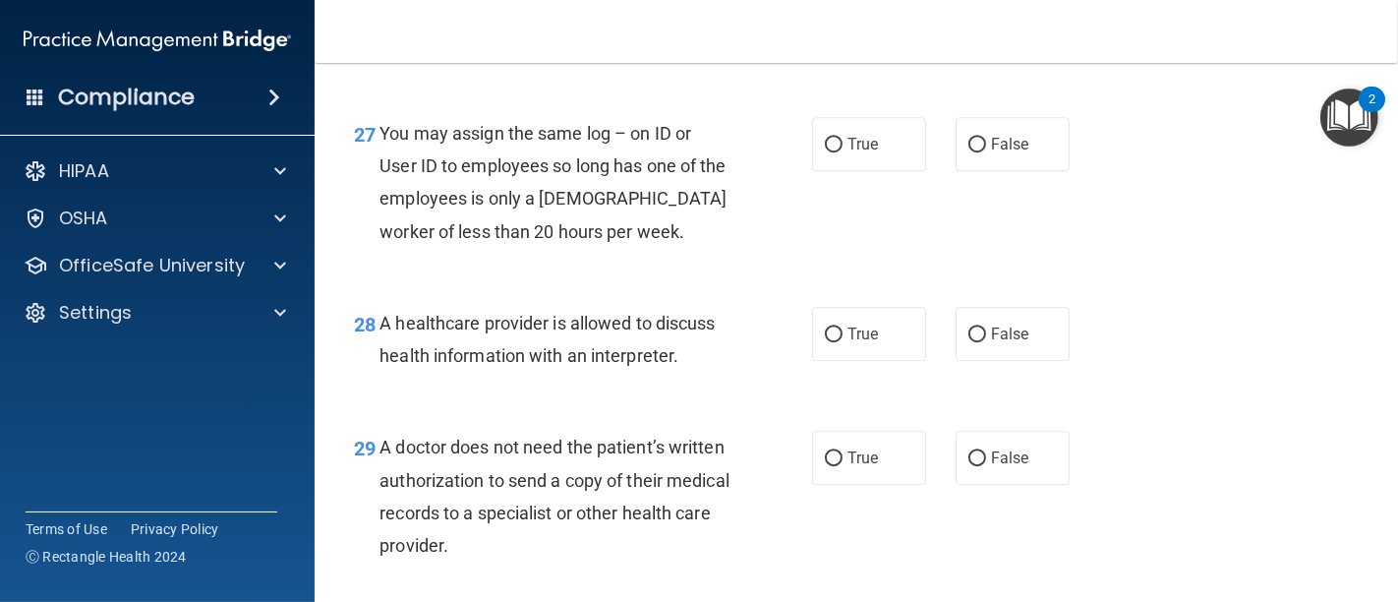
click at [709, 248] on div "You may assign the same log – on ID or User ID to employees so long has one of …" at bounding box center [562, 182] width 366 height 131
click at [970, 152] on input "False" at bounding box center [977, 145] width 18 height 15
radio input "true"
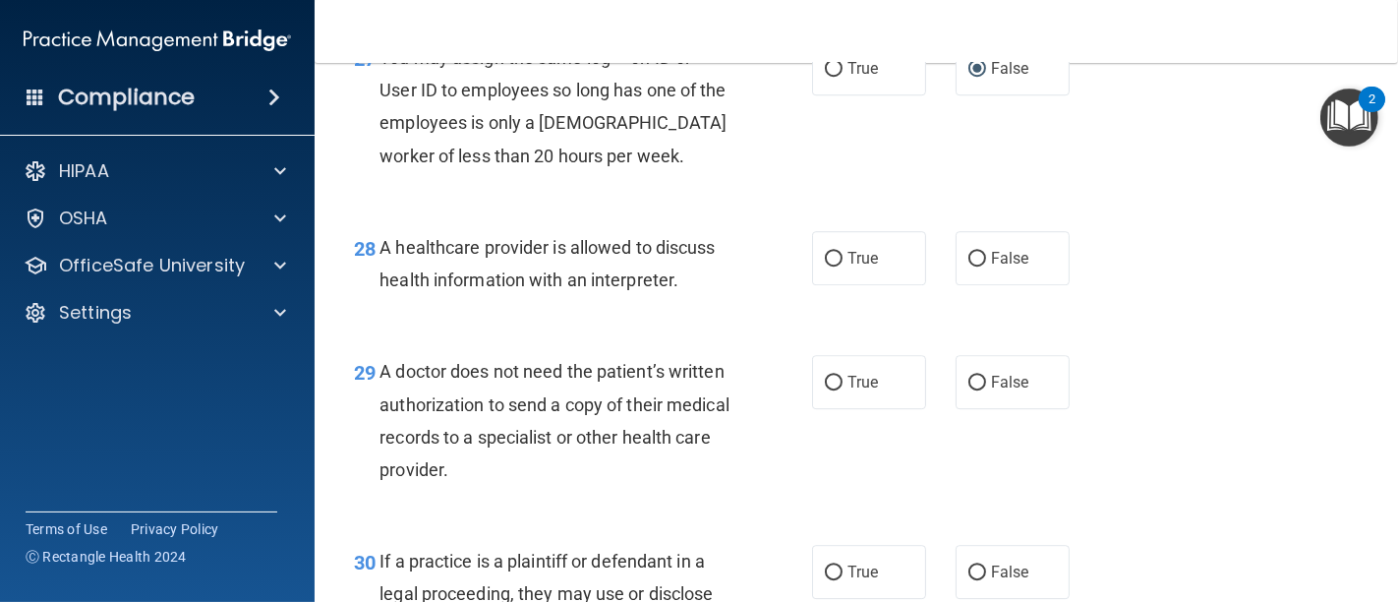
scroll to position [4915, 0]
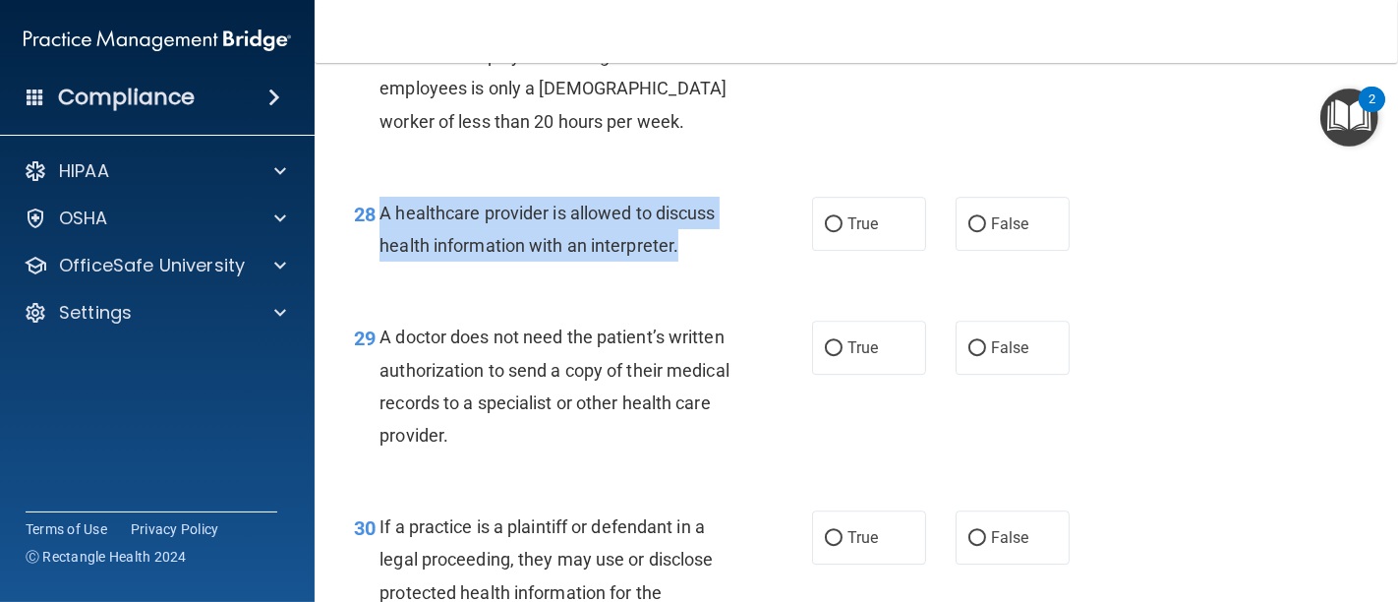
drag, startPoint x: 380, startPoint y: 275, endPoint x: 699, endPoint y: 301, distance: 319.5
click at [696, 261] on div "A healthcare provider is allowed to discuss health information with an interpre…" at bounding box center [562, 229] width 366 height 65
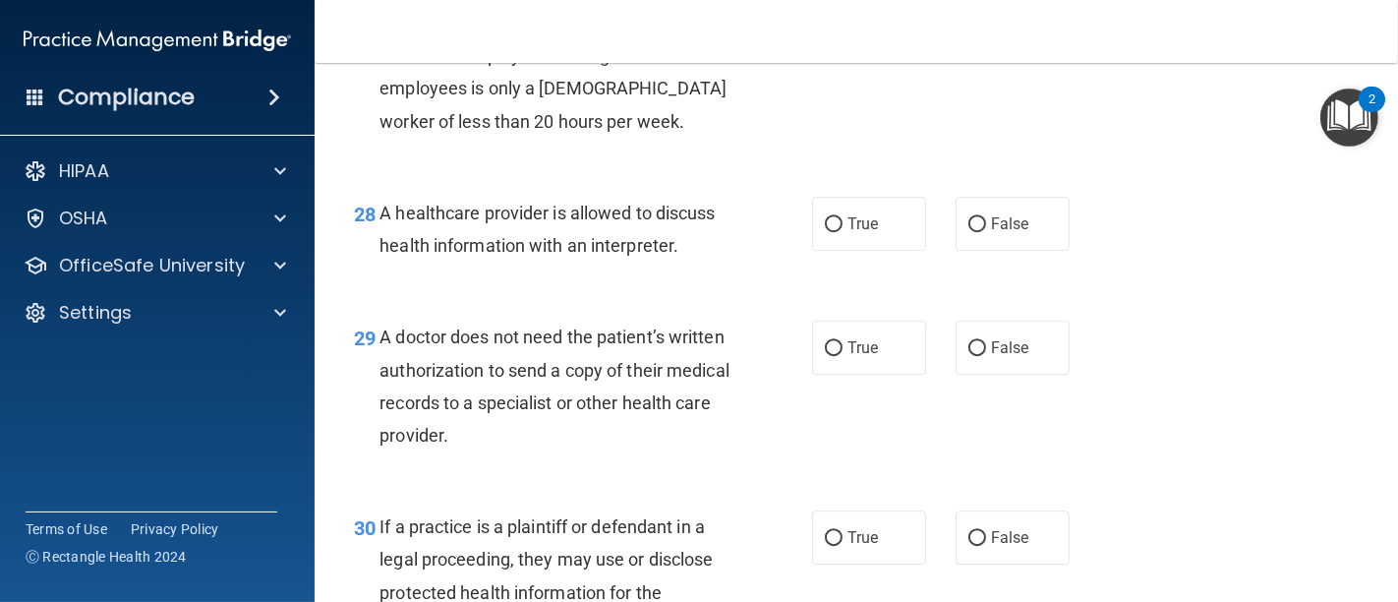
drag, startPoint x: 693, startPoint y: 259, endPoint x: 657, endPoint y: 337, distance: 86.6
click at [657, 296] on div "28 A healthcare provider is allowed to discuss health information with an inter…" at bounding box center [856, 234] width 1034 height 124
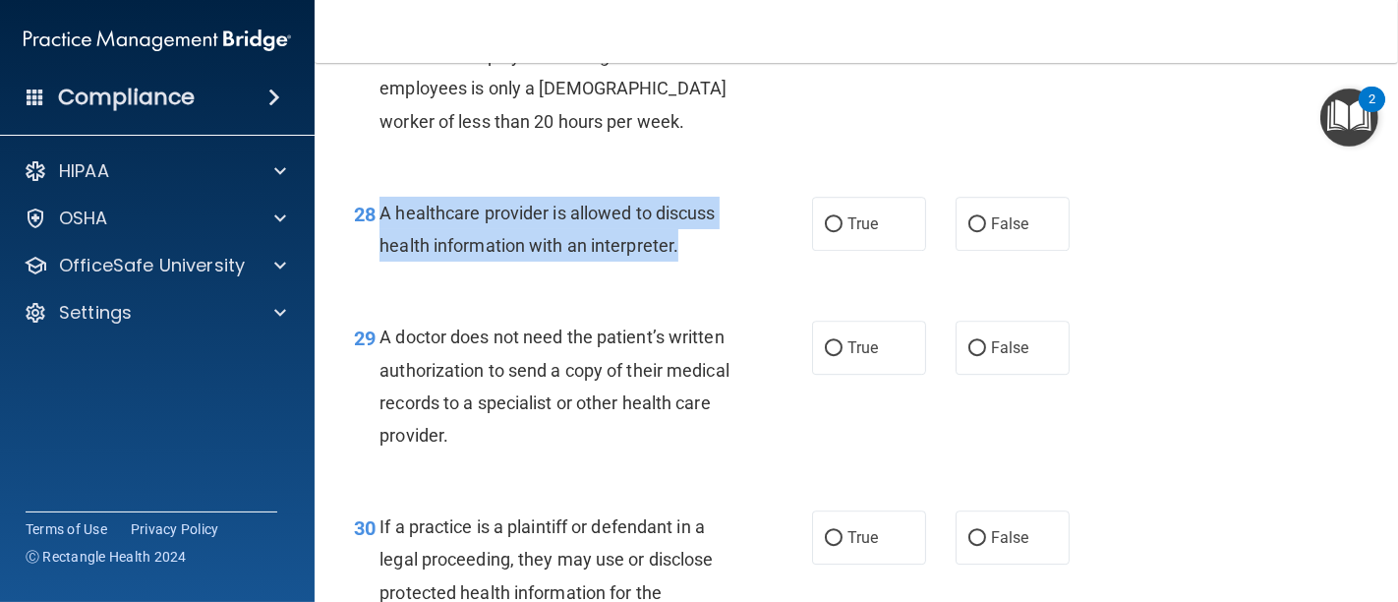
drag, startPoint x: 681, startPoint y: 315, endPoint x: 379, endPoint y: 277, distance: 304.1
click at [379, 261] on div "A healthcare provider is allowed to discuss health information with an interpre…" at bounding box center [562, 229] width 366 height 65
click at [832, 232] on input "True" at bounding box center [834, 224] width 18 height 15
radio input "true"
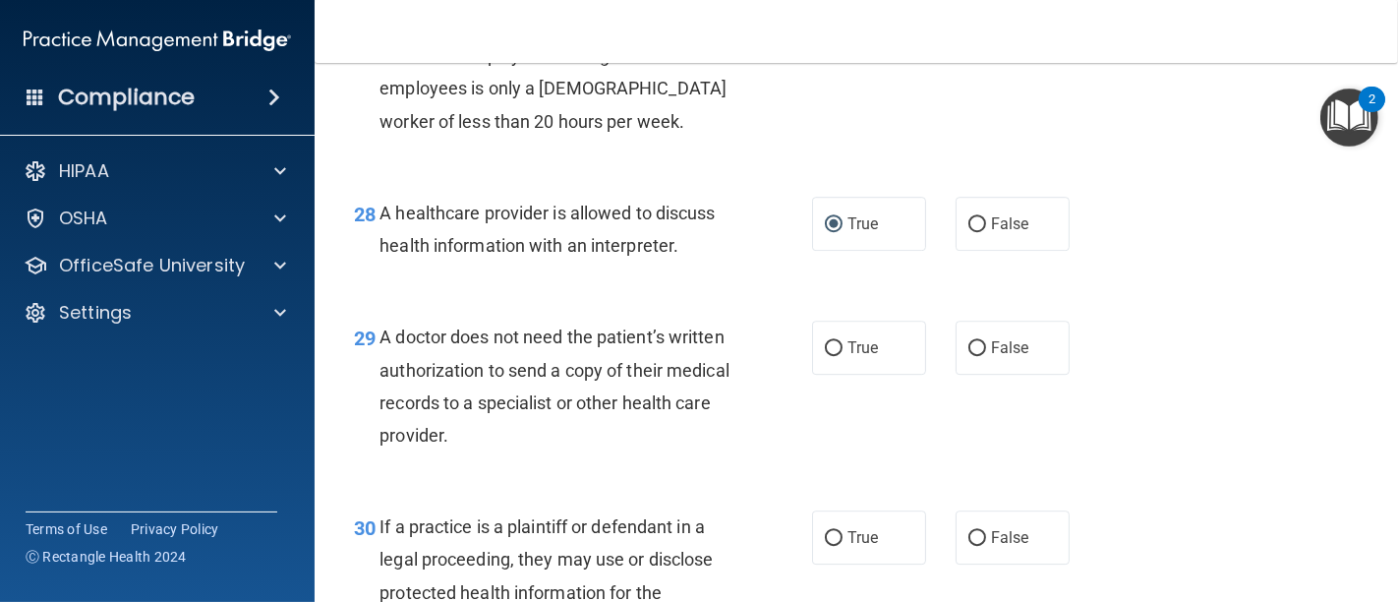
drag, startPoint x: 819, startPoint y: 507, endPoint x: 729, endPoint y: 476, distance: 94.8
click at [797, 461] on div "29 A doctor does not need the patient’s written authorization to send a copy of…" at bounding box center [582, 390] width 517 height 141
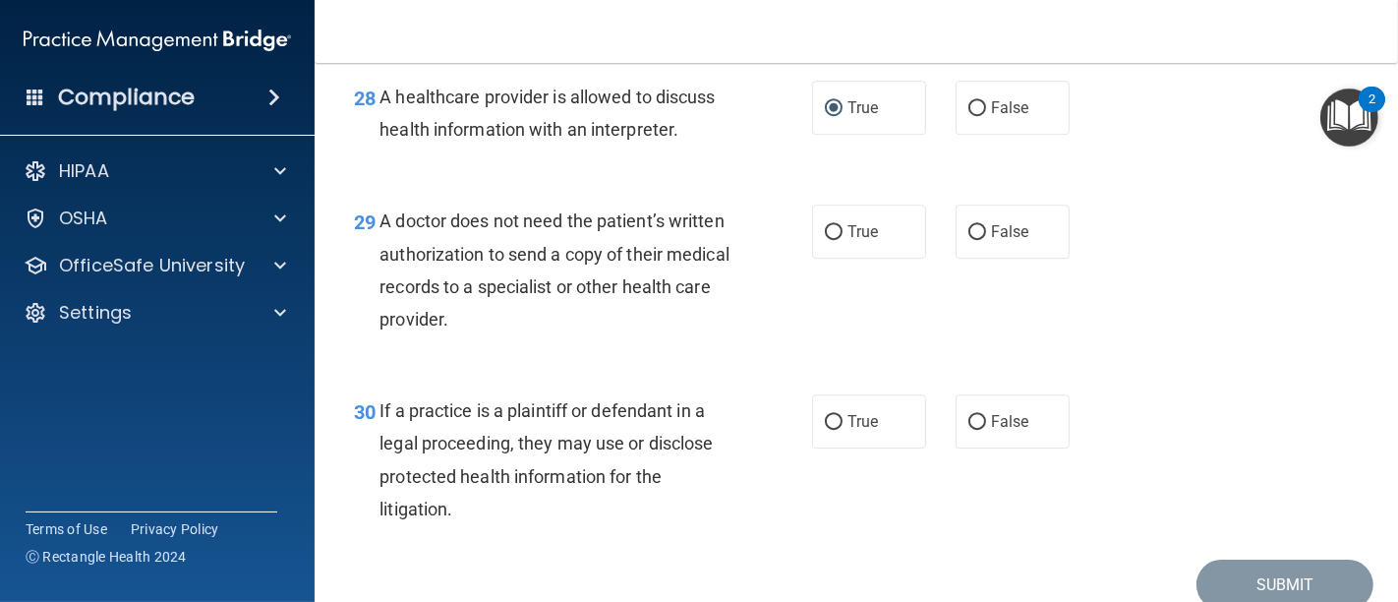
scroll to position [5133, 0]
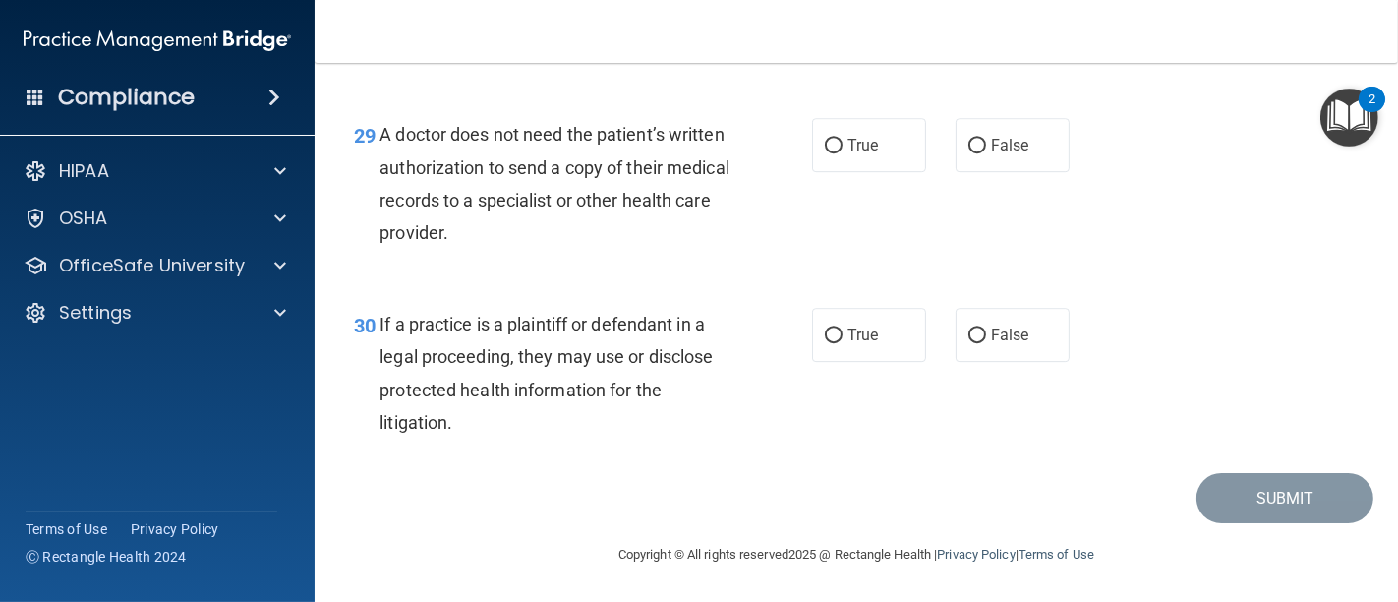
drag, startPoint x: 376, startPoint y: 182, endPoint x: 679, endPoint y: 273, distance: 317.2
click at [679, 259] on div "29 A doctor does not need the patient’s written authorization to send a copy of…" at bounding box center [582, 188] width 517 height 141
click at [972, 153] on input "False" at bounding box center [977, 146] width 18 height 15
radio input "true"
click at [791, 443] on div "30 If a practice is a plaintiff or defendant in a legal proceeding, they may us…" at bounding box center [582, 378] width 517 height 141
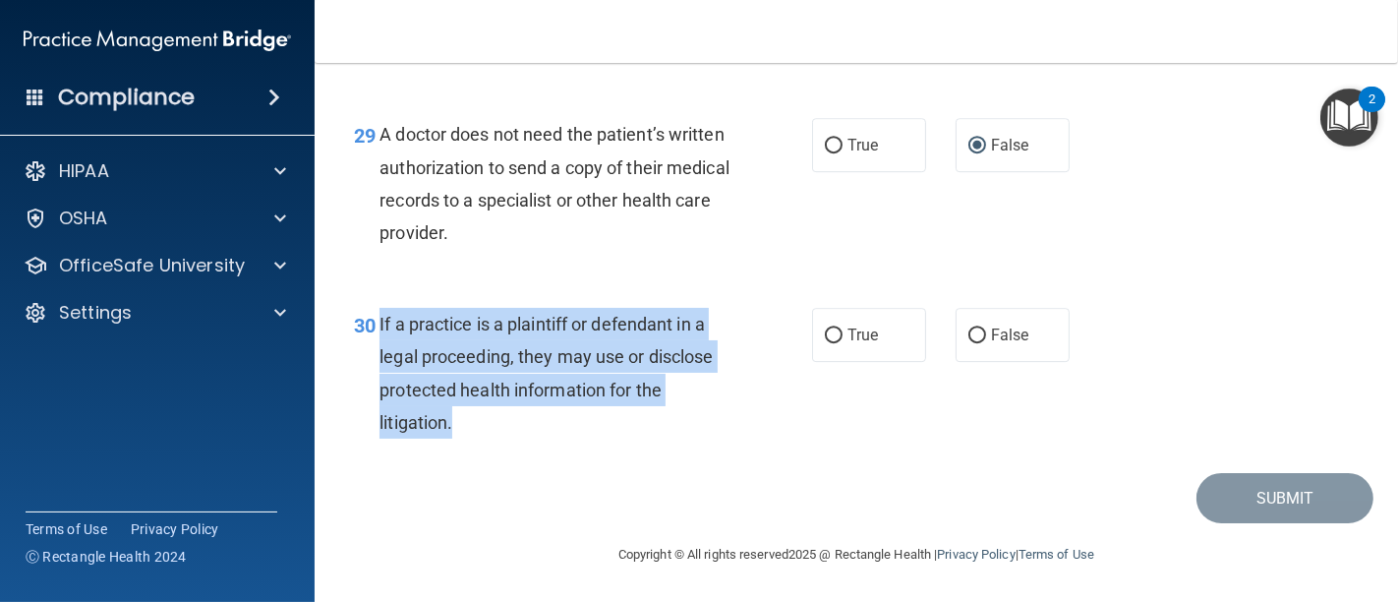
drag, startPoint x: 375, startPoint y: 369, endPoint x: 521, endPoint y: 467, distance: 176.4
click at [522, 448] on div "30 If a practice is a plaintiff or defendant in a legal proceeding, they may us…" at bounding box center [582, 378] width 517 height 141
drag, startPoint x: 519, startPoint y: 384, endPoint x: 457, endPoint y: 401, distance: 64.1
click at [827, 343] on input "True" at bounding box center [834, 335] width 18 height 15
radio input "true"
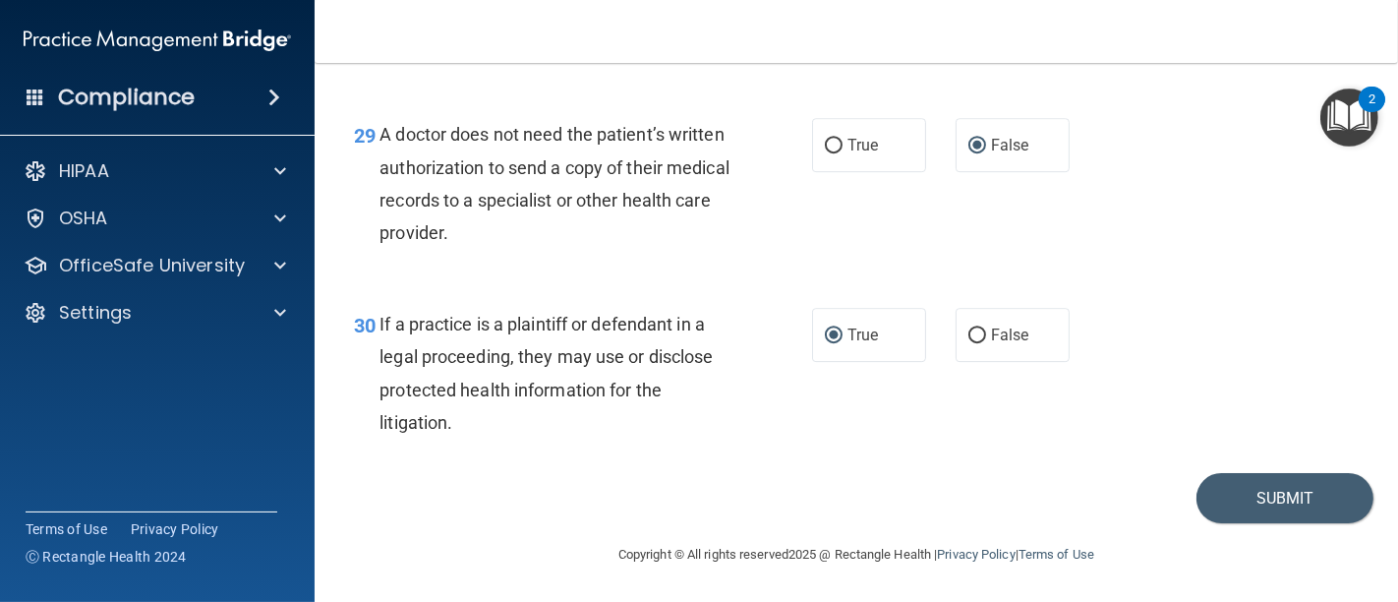
click at [839, 456] on div "30 If a practice is a plaintiff or defendant in a legal proceeding, they may us…" at bounding box center [856, 378] width 1034 height 190
click at [1295, 523] on button "Submit" at bounding box center [1284, 498] width 177 height 50
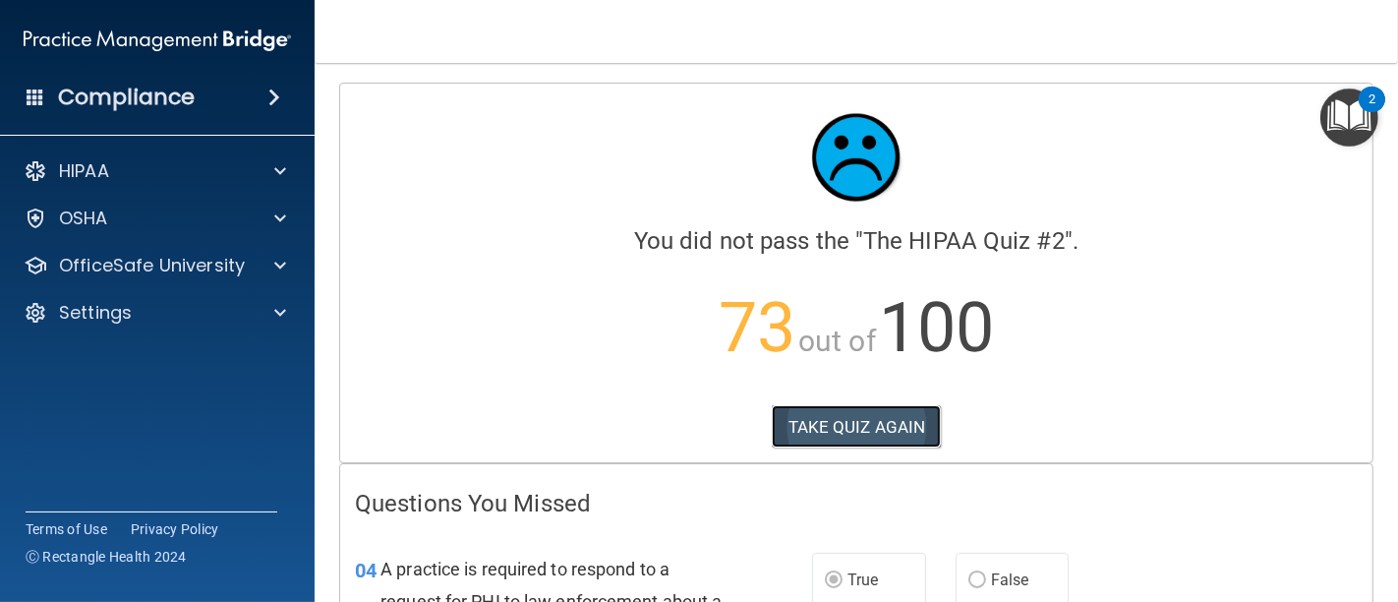
click at [815, 410] on button "TAKE QUIZ AGAIN" at bounding box center [857, 426] width 170 height 43
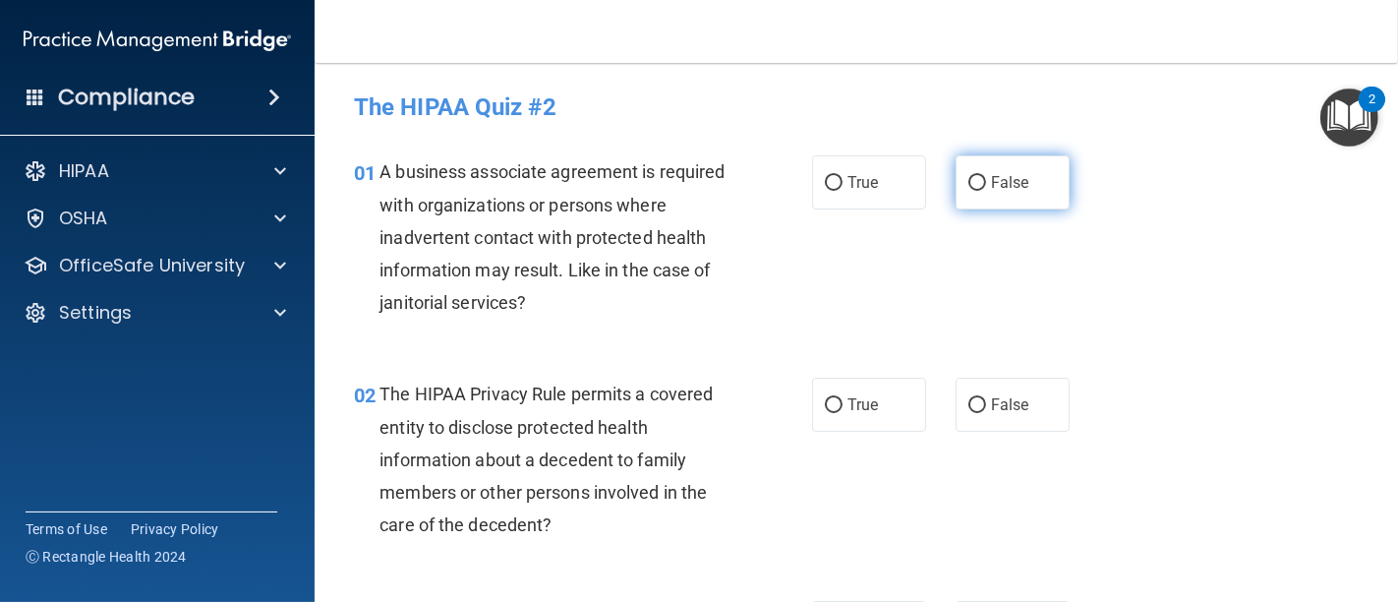
click at [968, 183] on input "False" at bounding box center [977, 183] width 18 height 15
radio input "true"
click at [832, 400] on input "True" at bounding box center [834, 405] width 18 height 15
radio input "true"
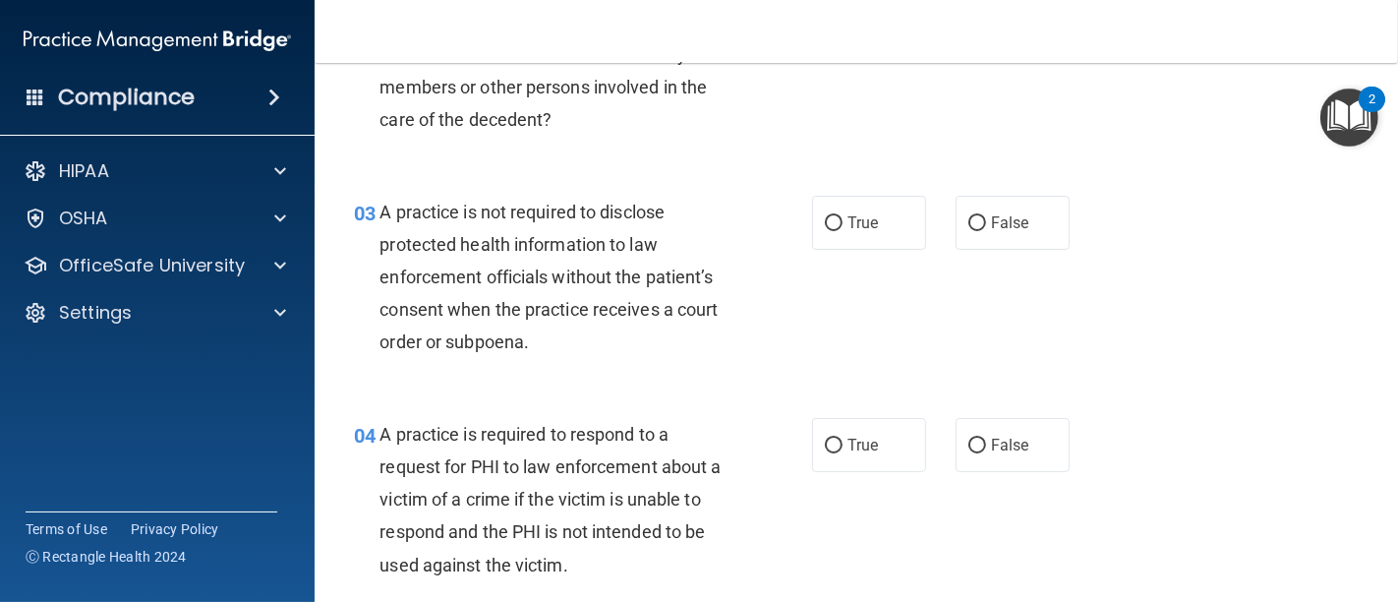
scroll to position [436, 0]
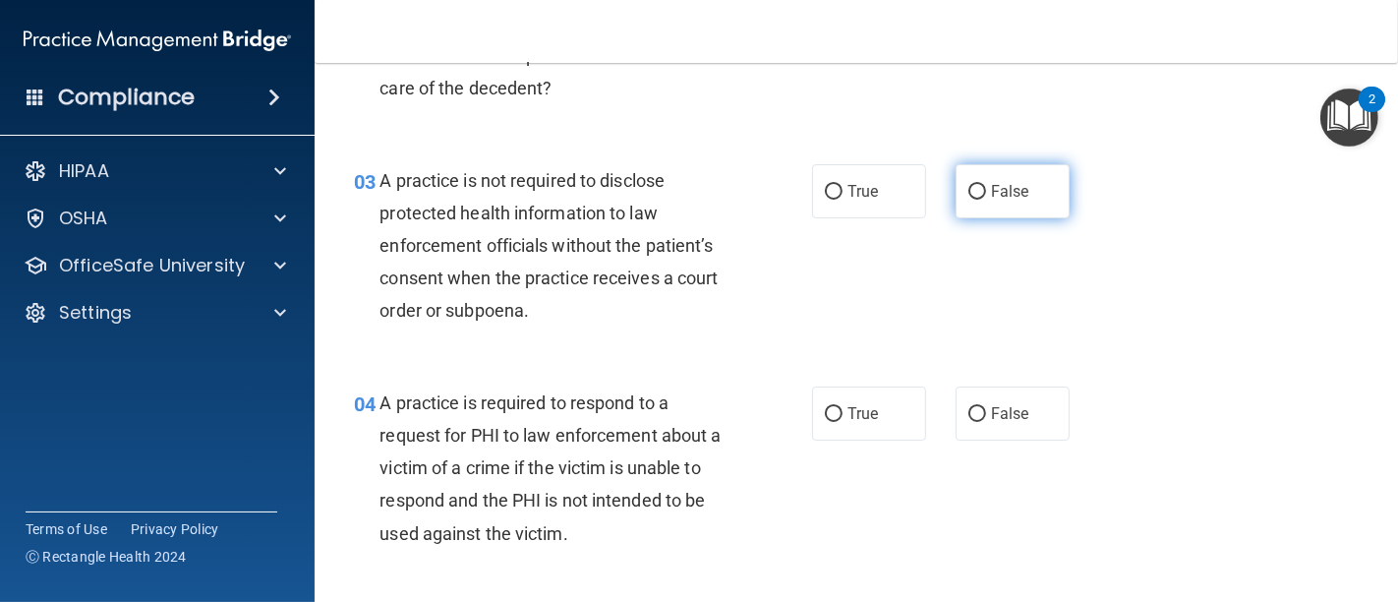
click at [968, 193] on input "False" at bounding box center [977, 192] width 18 height 15
radio input "true"
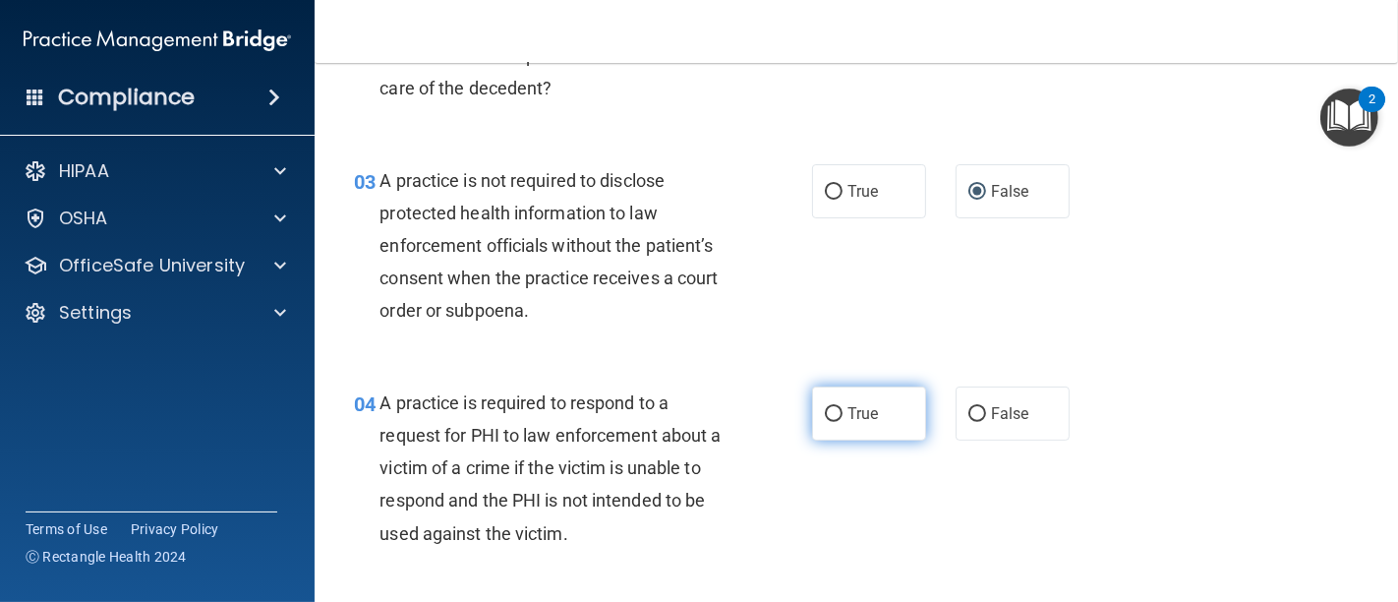
click at [831, 409] on input "True" at bounding box center [834, 414] width 18 height 15
radio input "true"
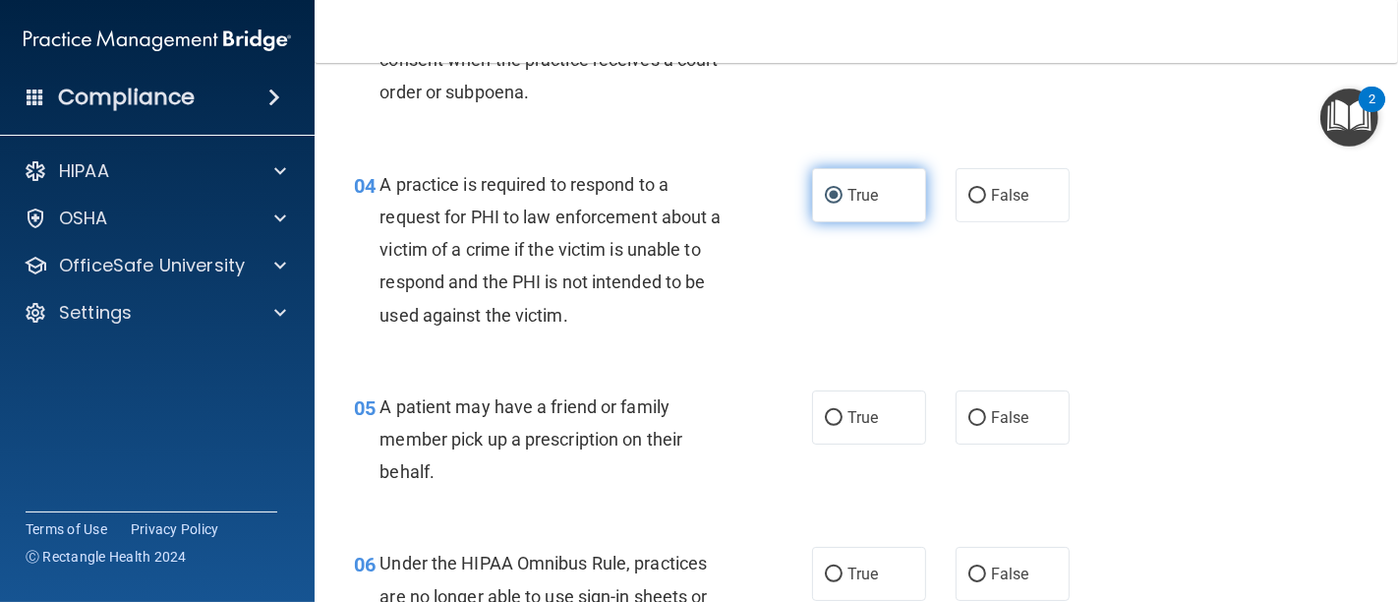
scroll to position [764, 0]
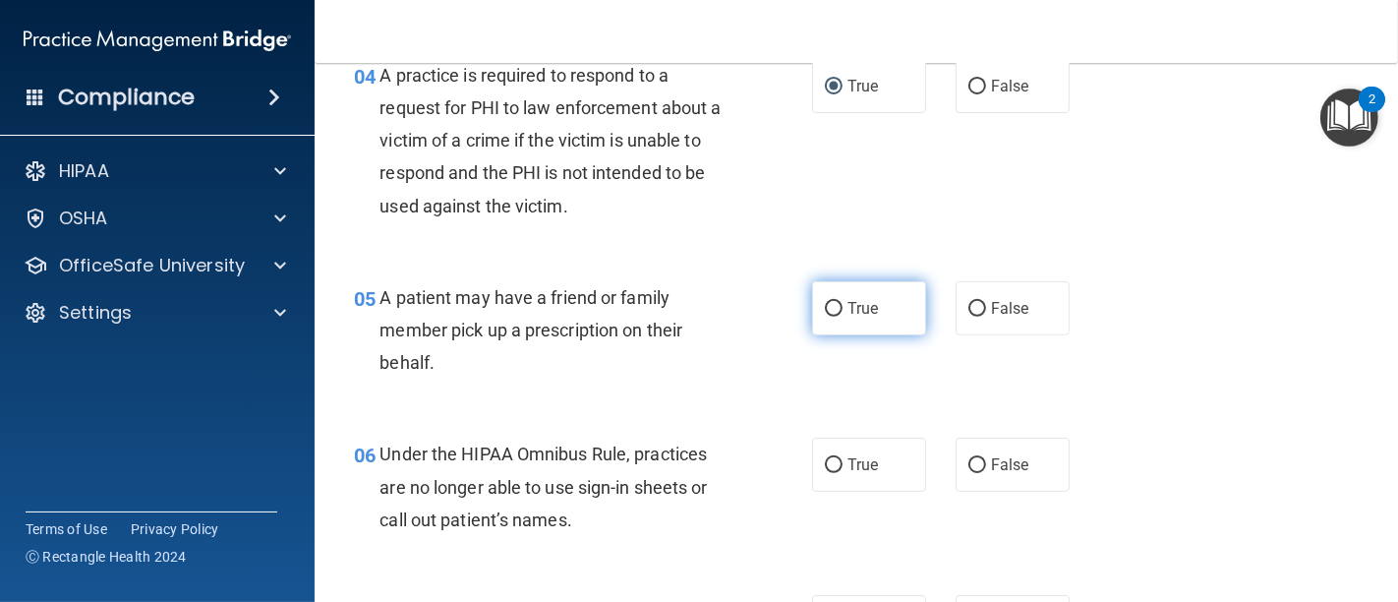
click at [830, 307] on input "True" at bounding box center [834, 309] width 18 height 15
radio input "true"
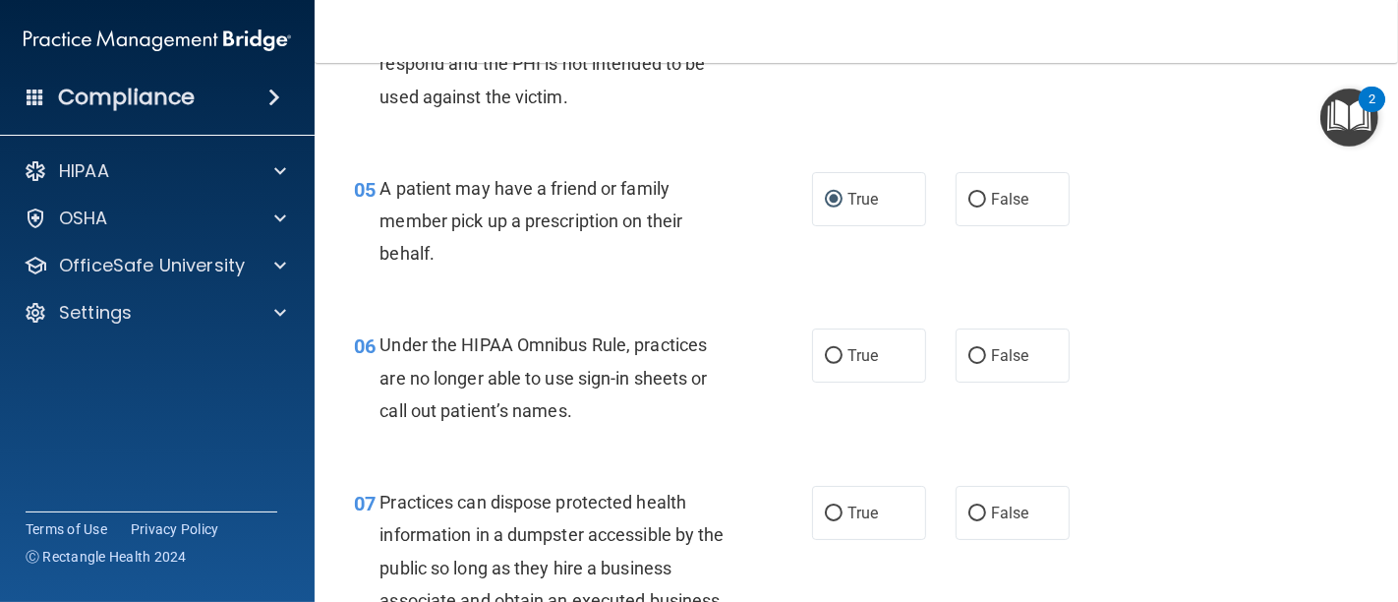
scroll to position [983, 0]
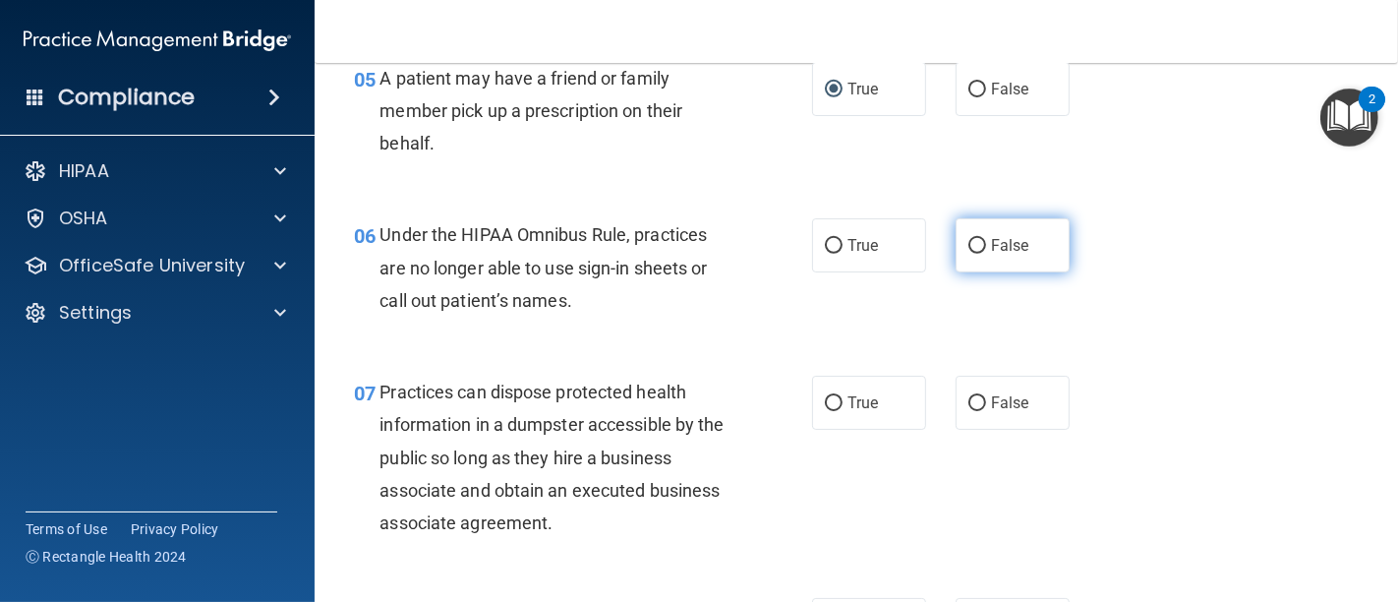
click at [968, 245] on input "False" at bounding box center [977, 246] width 18 height 15
radio input "true"
click at [968, 403] on input "False" at bounding box center [977, 403] width 18 height 15
radio input "true"
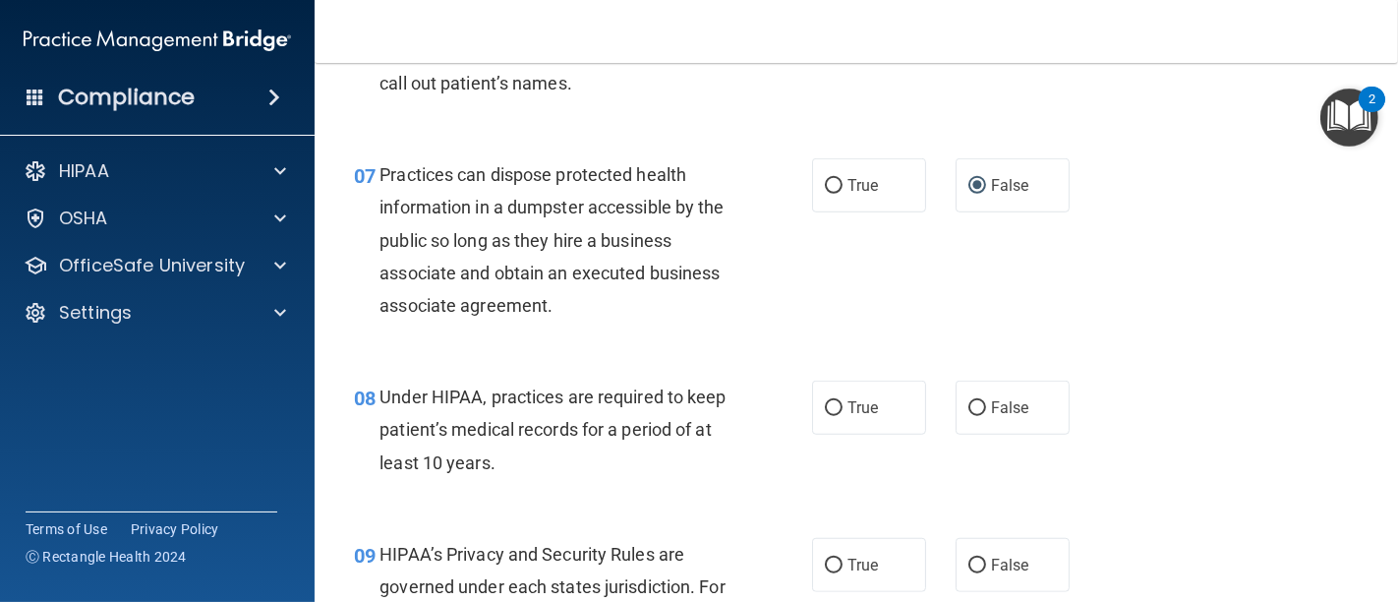
scroll to position [1310, 0]
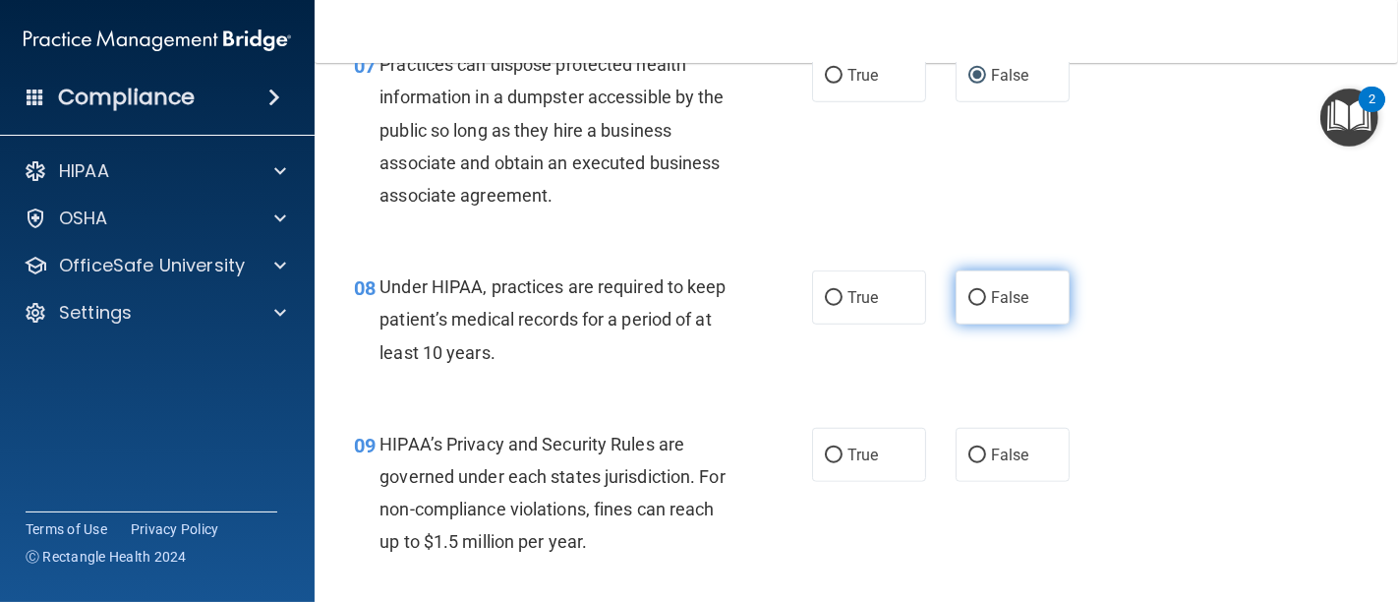
click at [968, 296] on input "False" at bounding box center [977, 298] width 18 height 15
radio input "true"
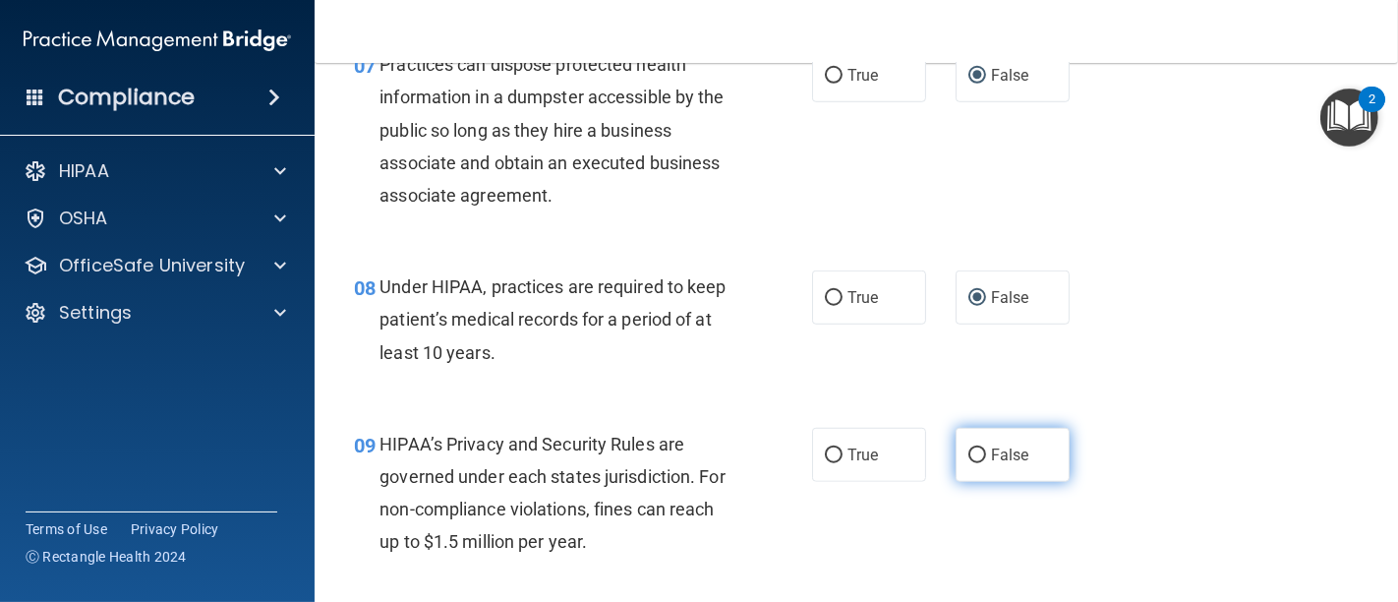
click at [968, 457] on input "False" at bounding box center [977, 455] width 18 height 15
radio input "true"
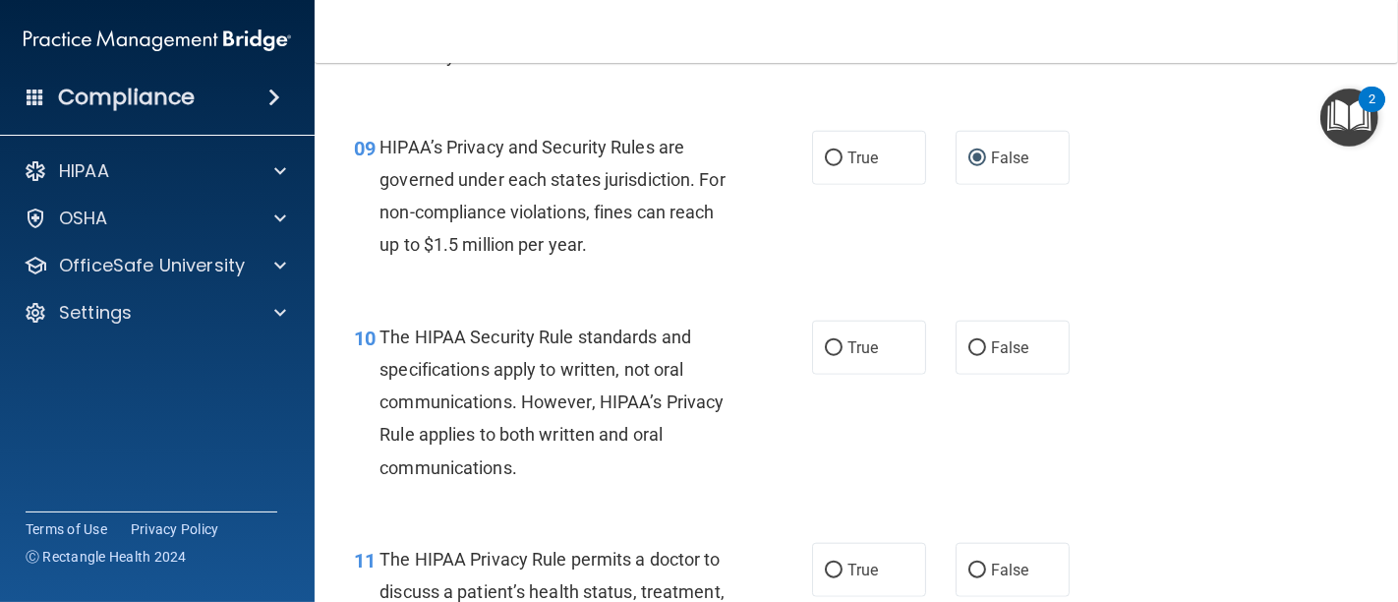
scroll to position [1638, 0]
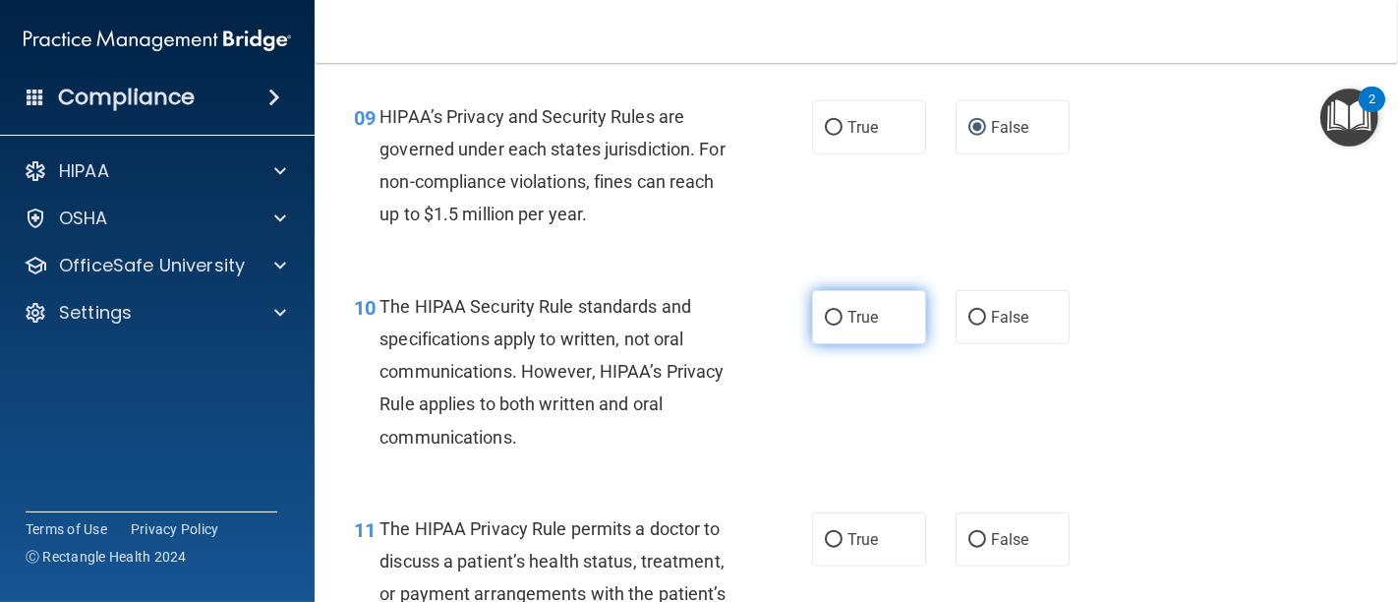
click at [827, 314] on input "True" at bounding box center [834, 318] width 18 height 15
radio input "true"
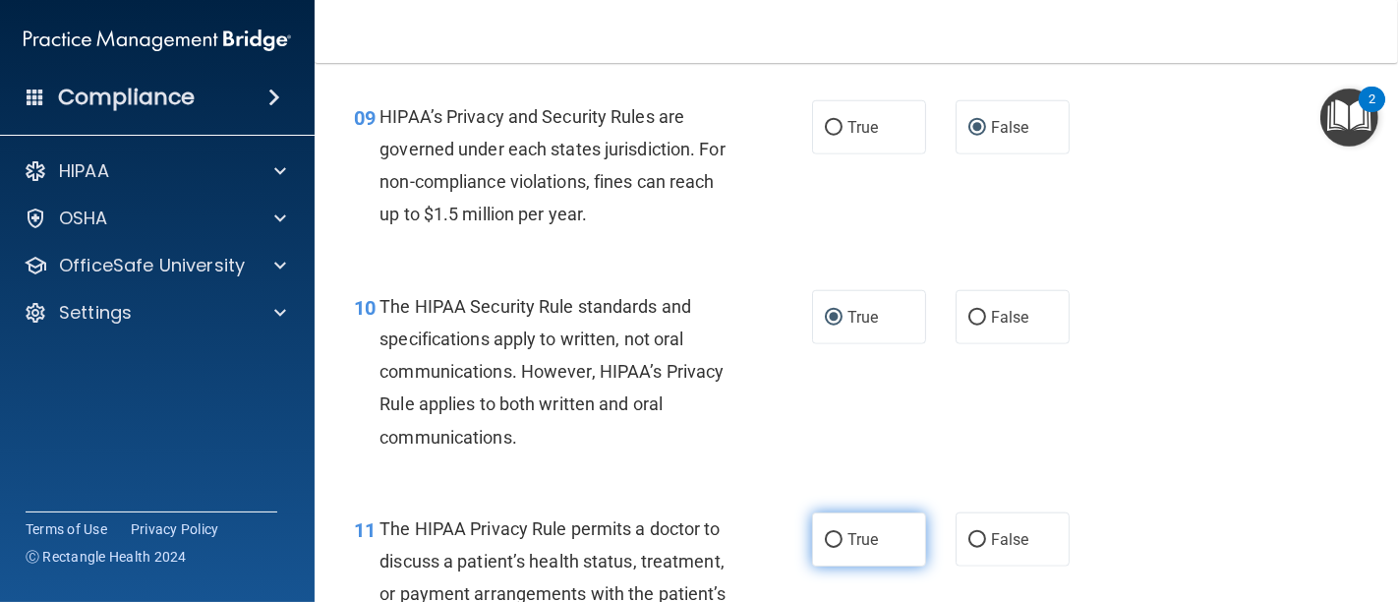
click at [833, 529] on label "True" at bounding box center [869, 539] width 114 height 54
click at [833, 533] on input "True" at bounding box center [834, 540] width 18 height 15
radio input "true"
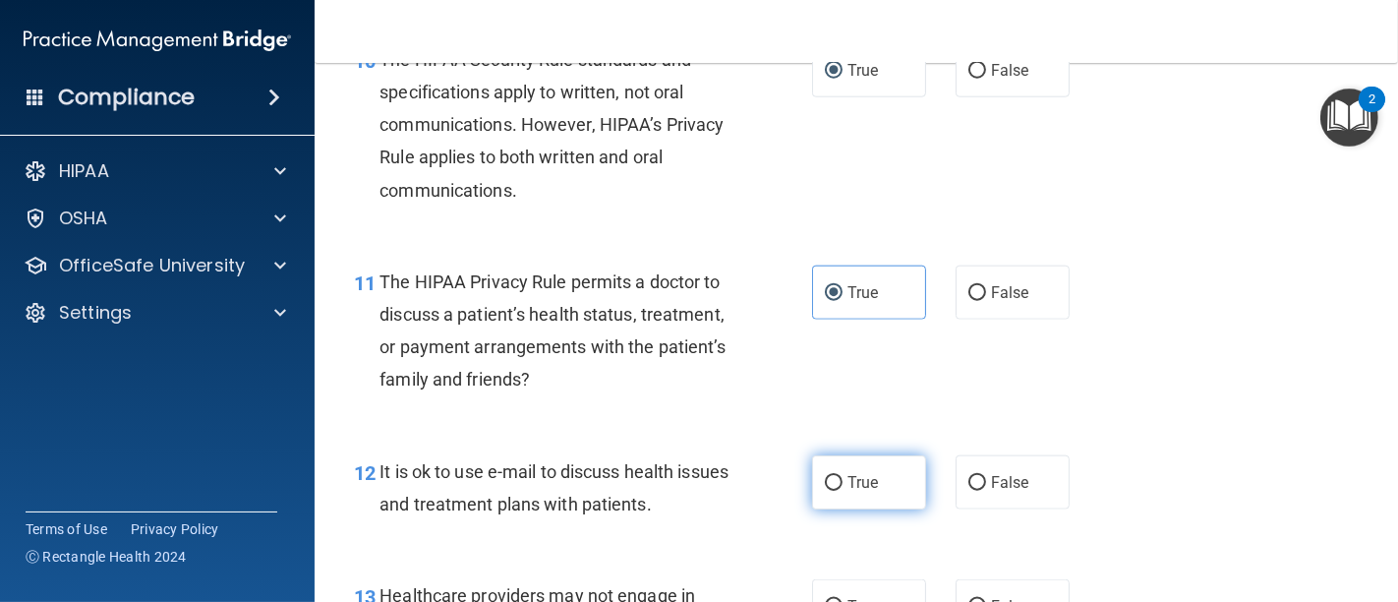
scroll to position [1966, 0]
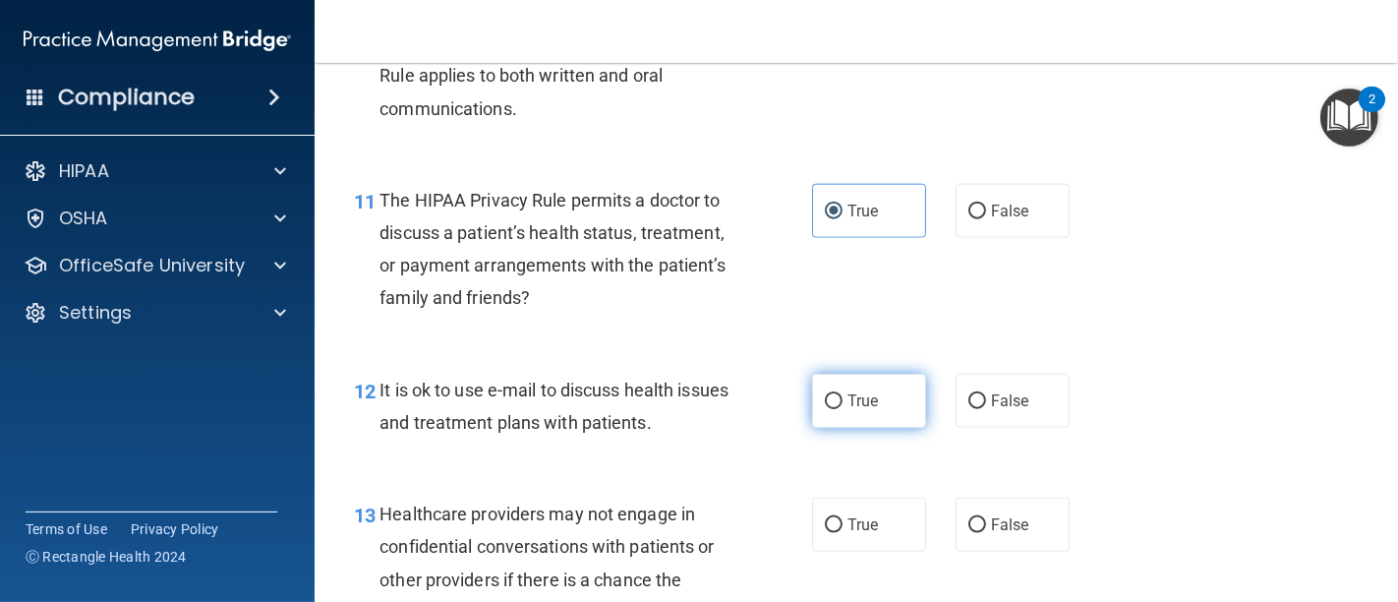
click at [827, 401] on input "True" at bounding box center [834, 401] width 18 height 15
radio input "true"
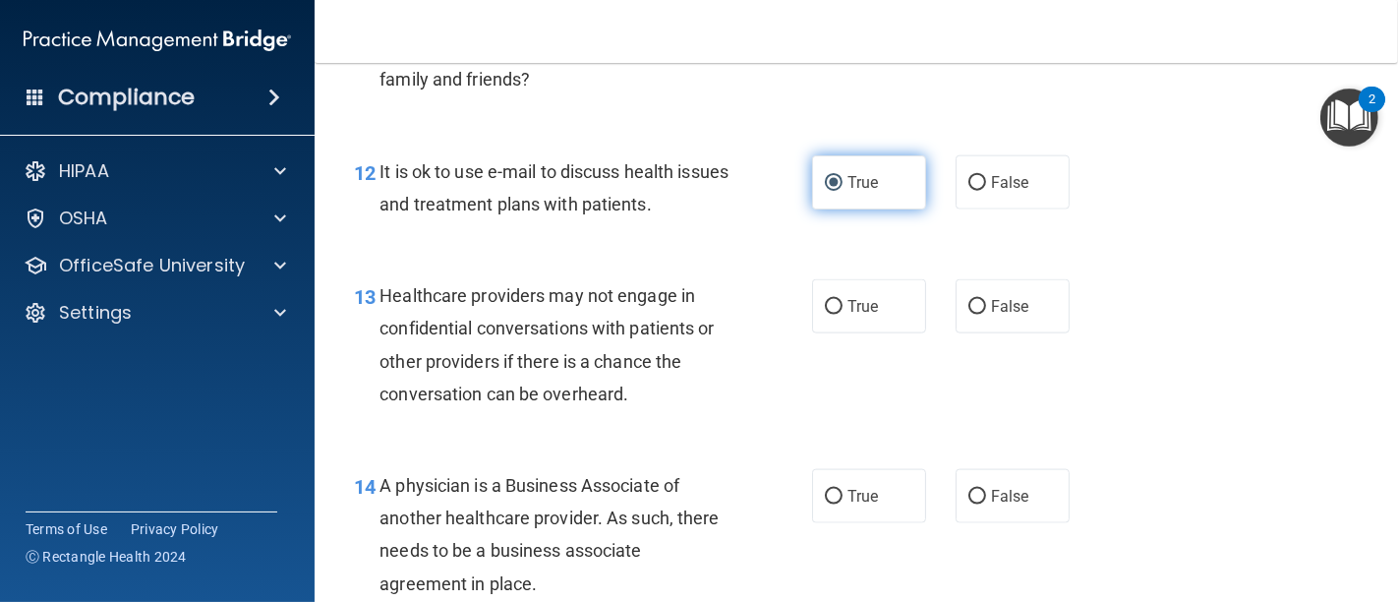
scroll to position [2293, 0]
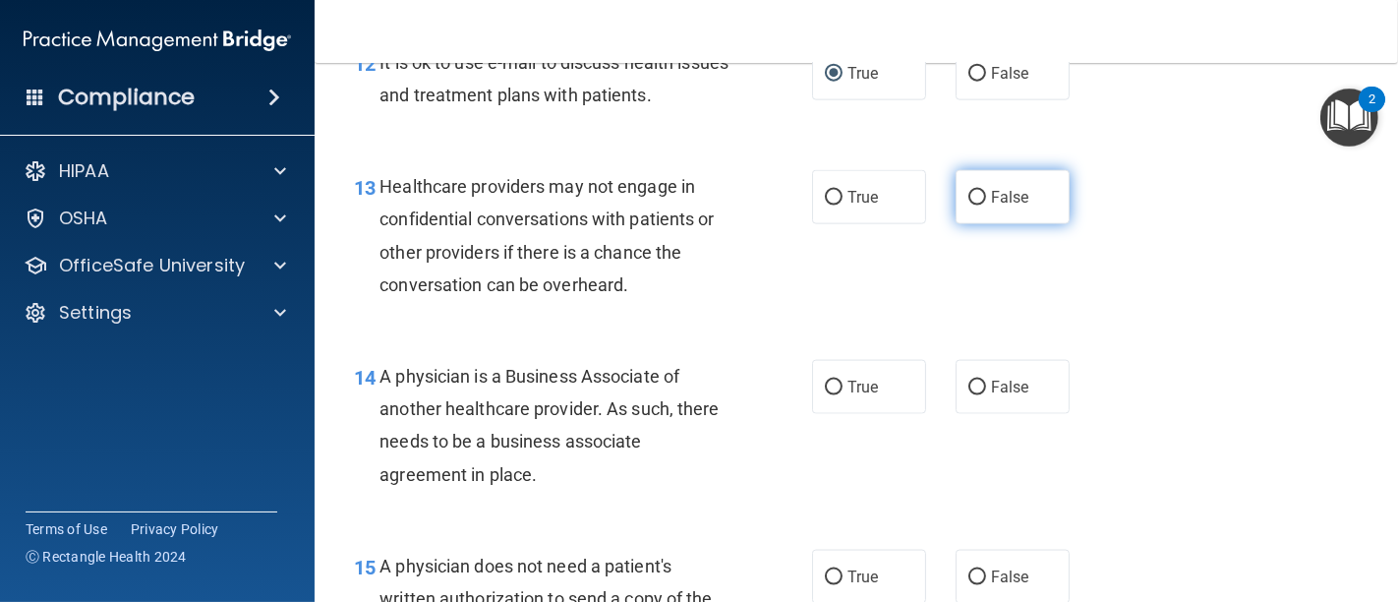
click at [968, 195] on input "False" at bounding box center [977, 198] width 18 height 15
radio input "true"
click at [968, 385] on input "False" at bounding box center [977, 387] width 18 height 15
radio input "true"
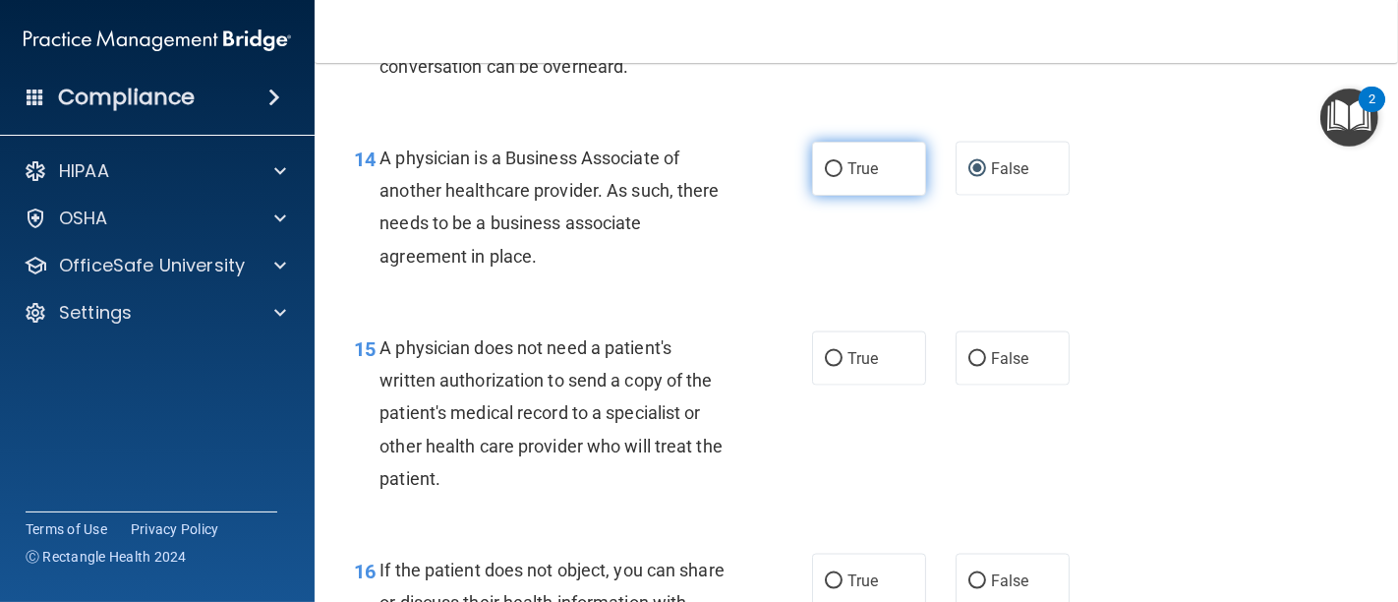
scroll to position [2621, 0]
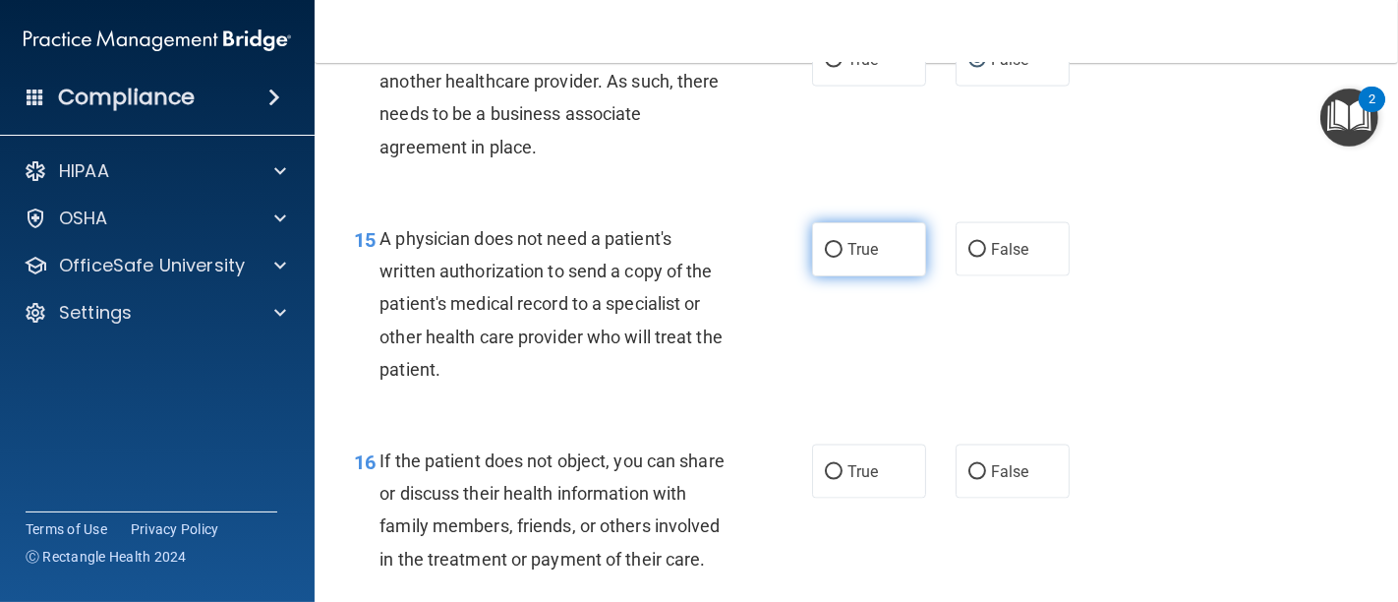
click at [825, 243] on input "True" at bounding box center [834, 250] width 18 height 15
radio input "true"
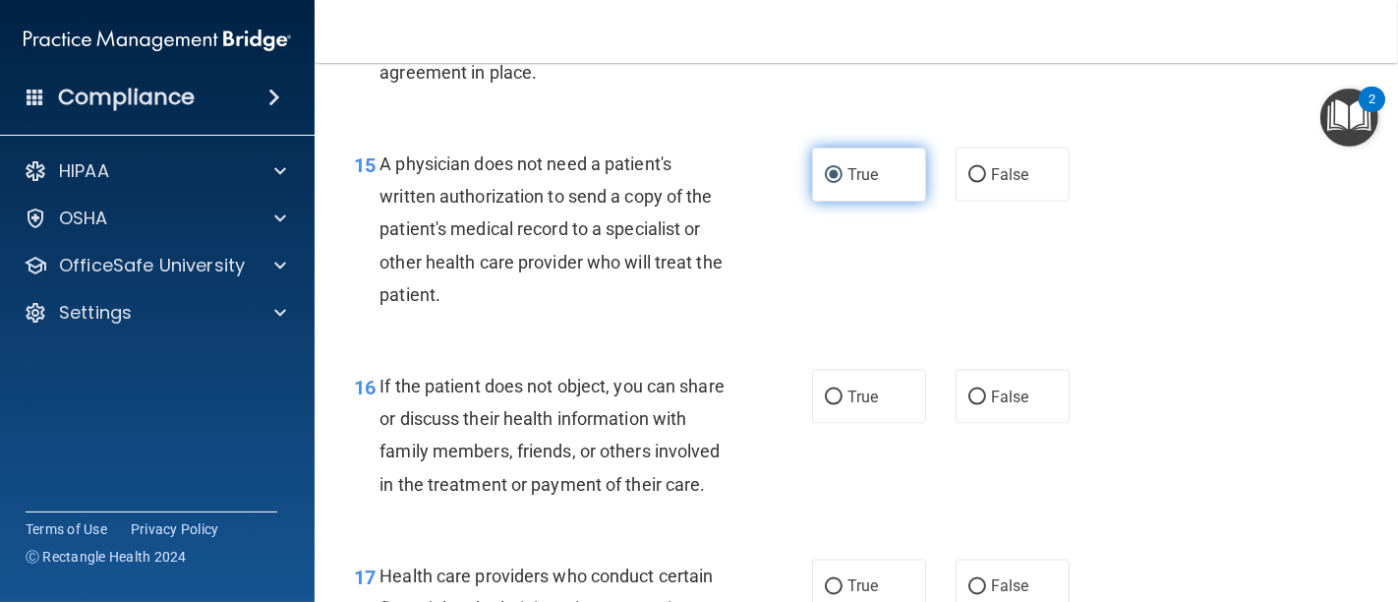
scroll to position [2730, 0]
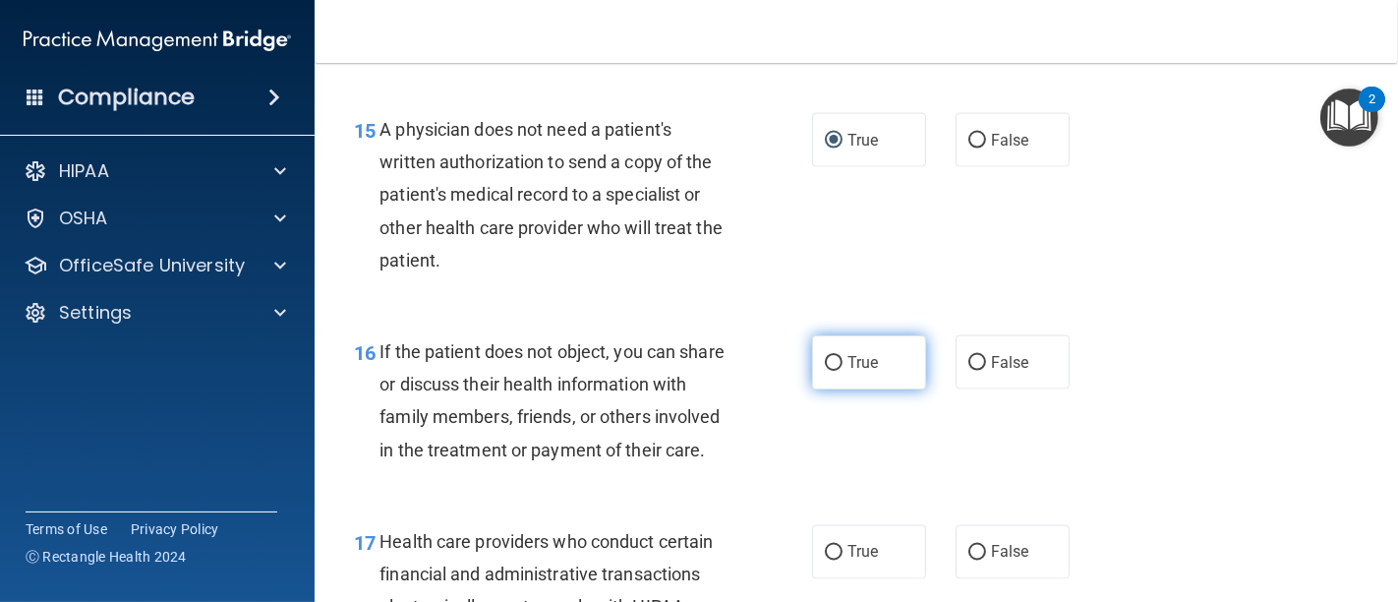
click at [825, 364] on input "True" at bounding box center [834, 363] width 18 height 15
radio input "true"
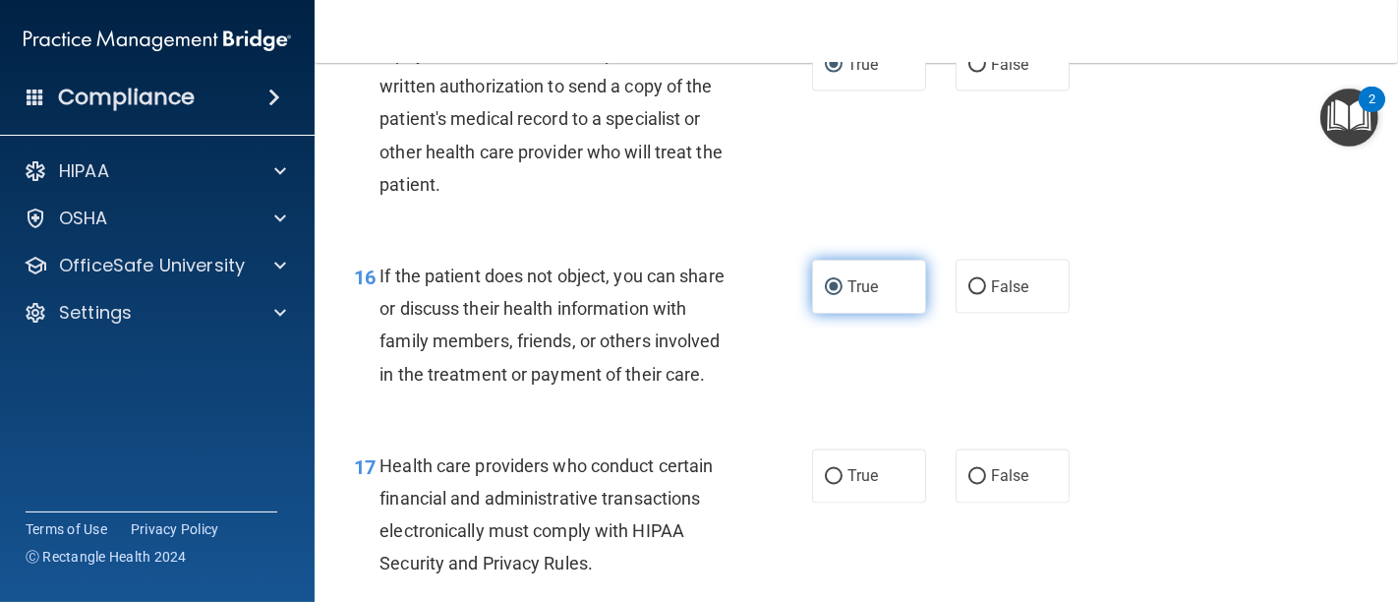
scroll to position [2839, 0]
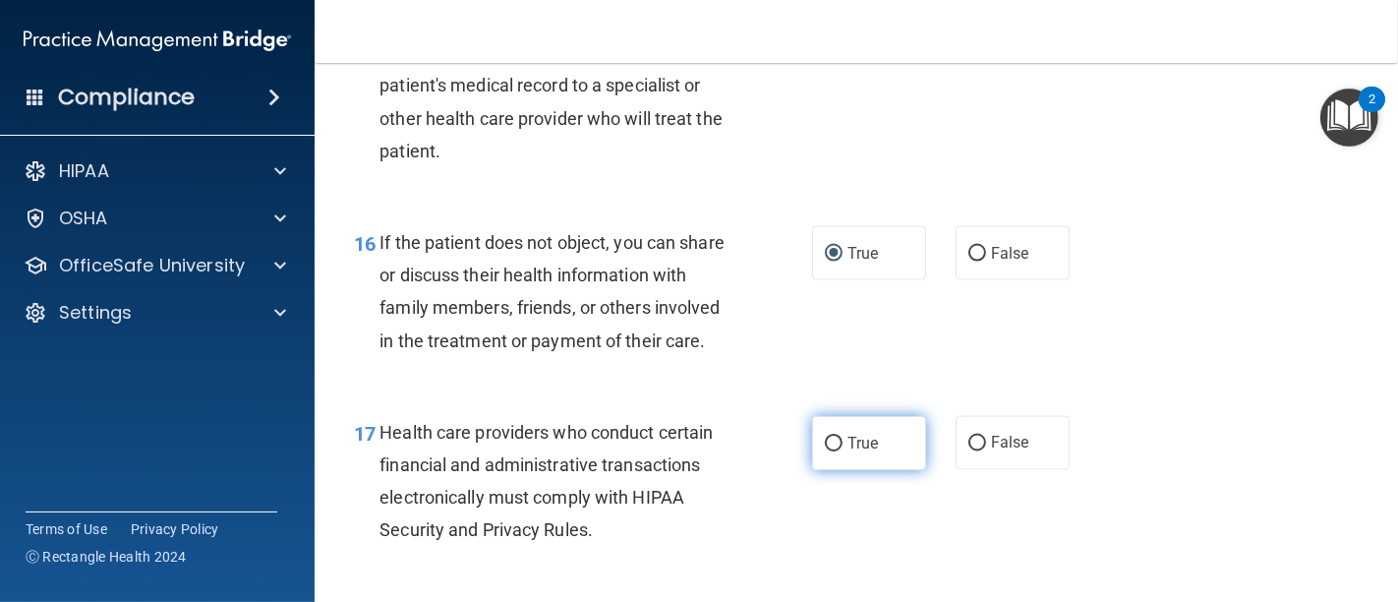
click at [826, 451] on input "True" at bounding box center [834, 443] width 18 height 15
radio input "true"
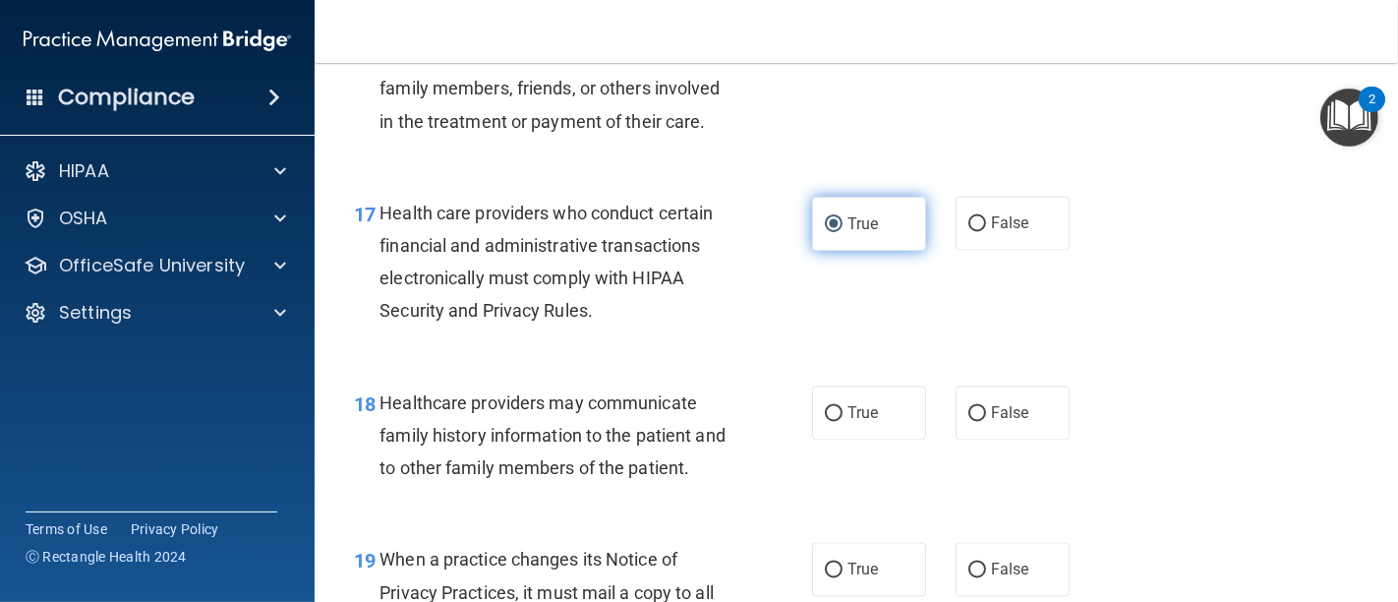
scroll to position [3167, 0]
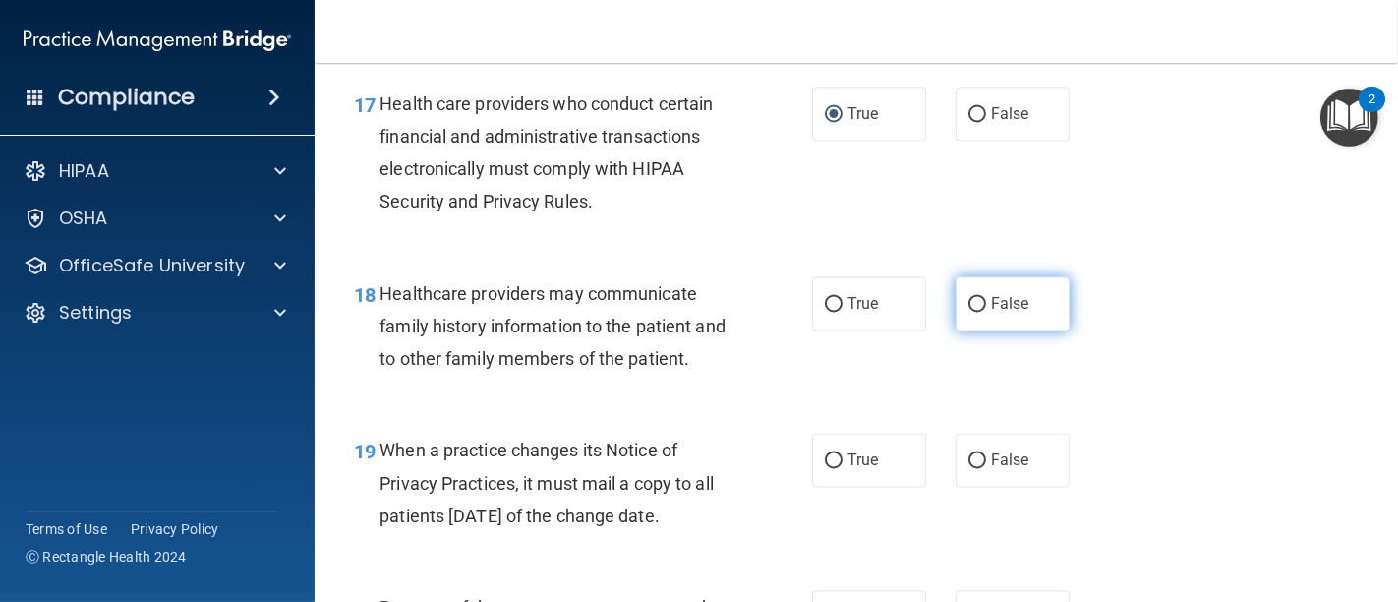
click at [968, 313] on input "False" at bounding box center [977, 305] width 18 height 15
radio input "true"
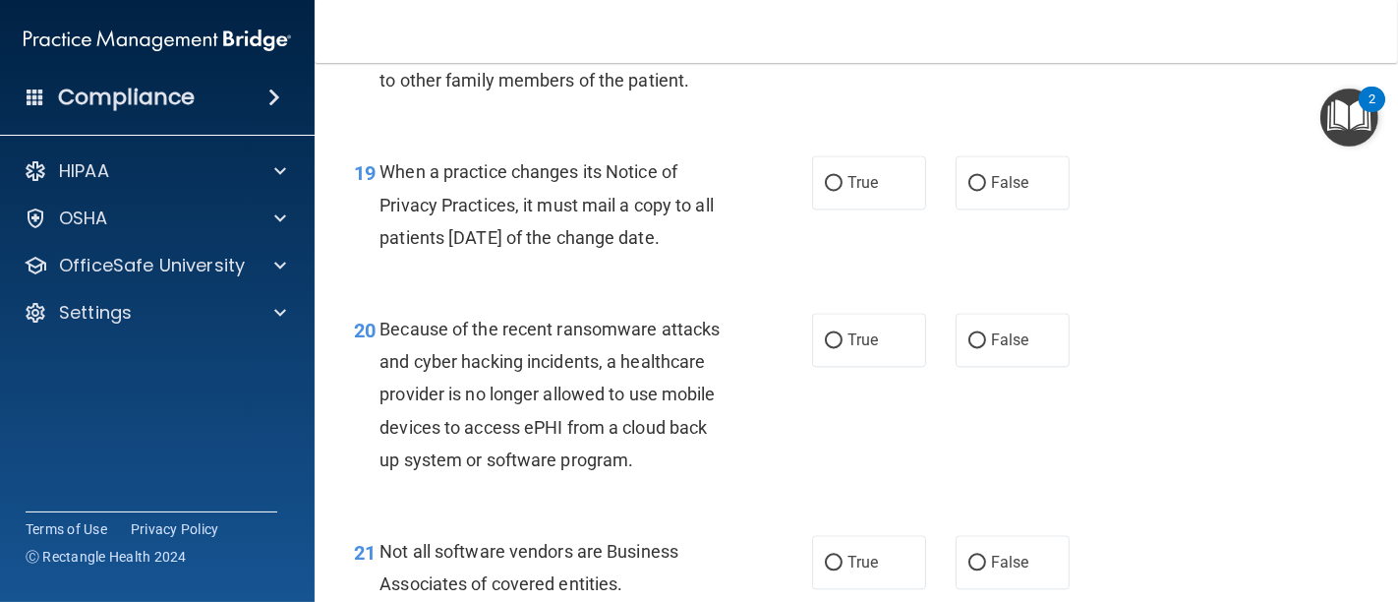
scroll to position [3495, 0]
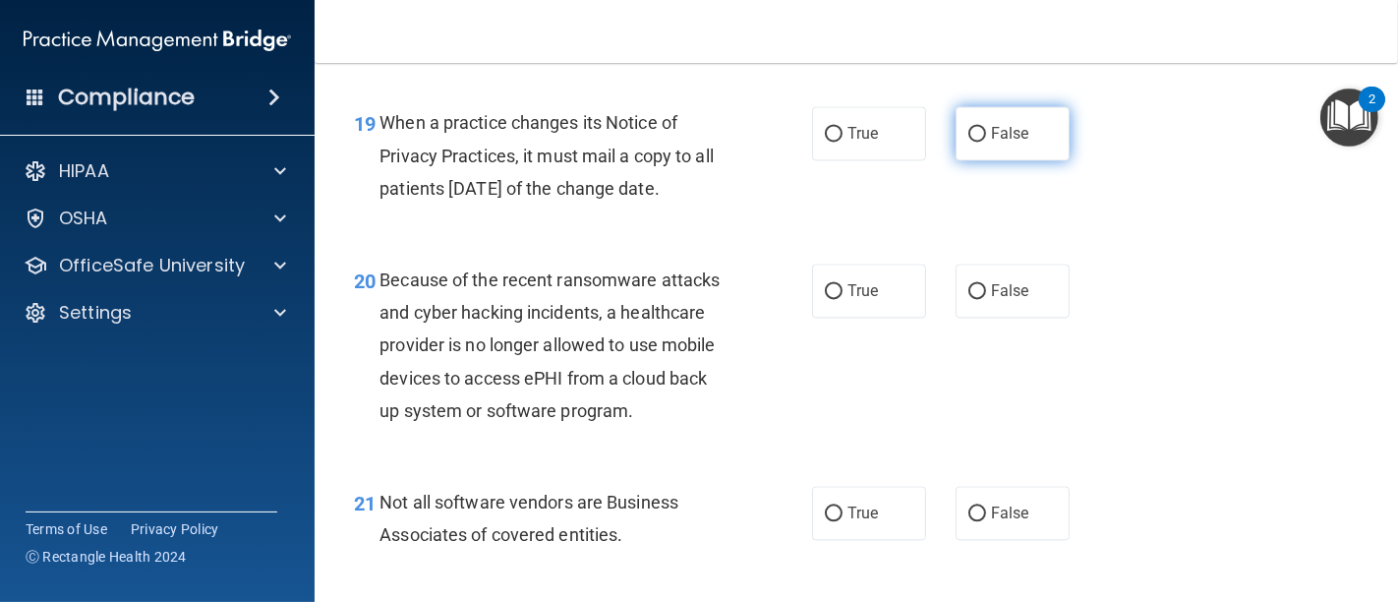
click at [971, 147] on label "False" at bounding box center [1012, 133] width 114 height 54
click at [971, 142] on input "False" at bounding box center [977, 134] width 18 height 15
radio input "true"
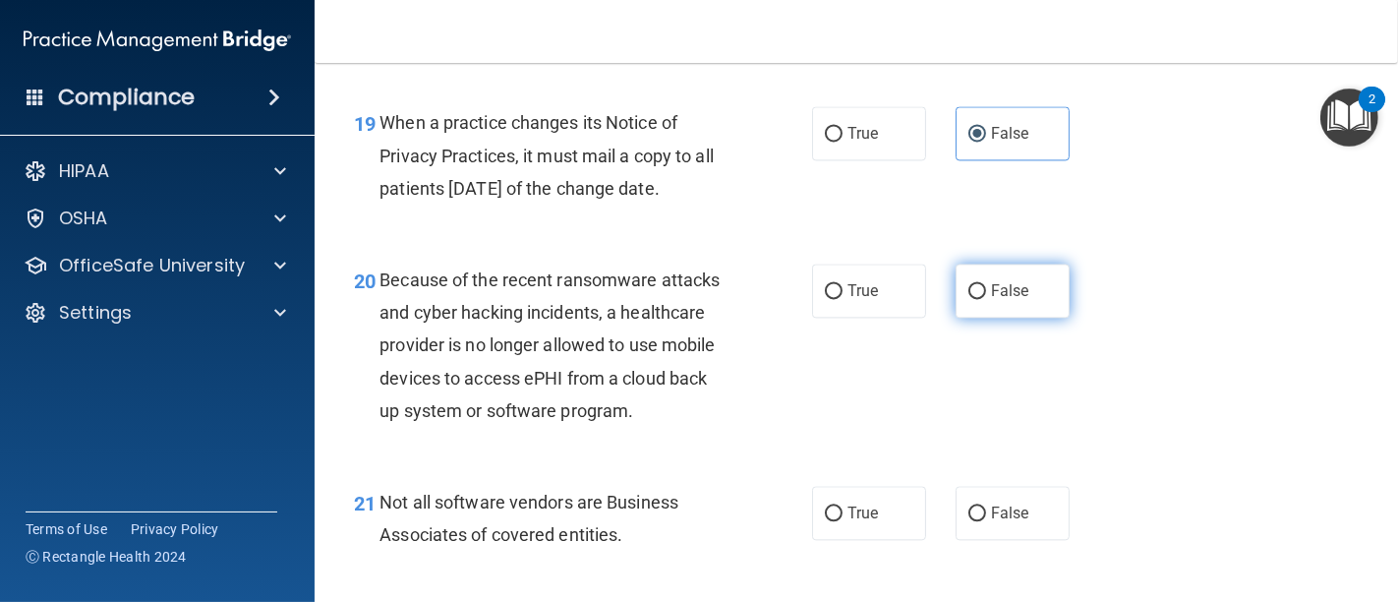
click at [968, 299] on input "False" at bounding box center [977, 291] width 18 height 15
radio input "true"
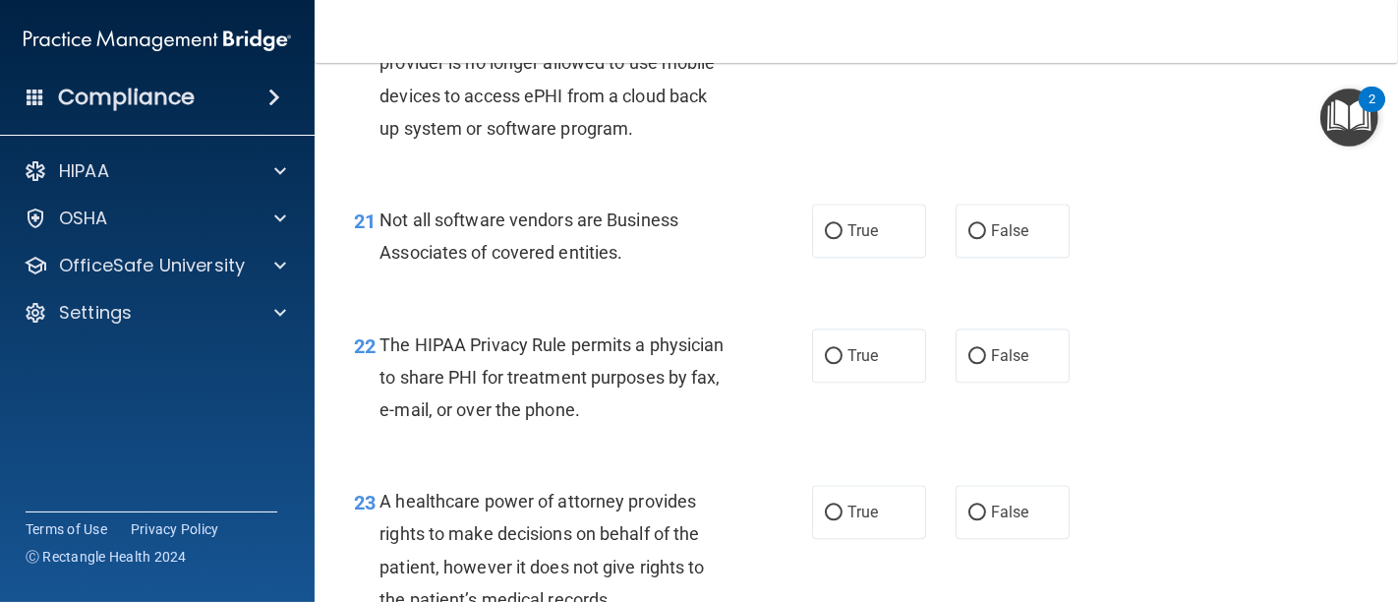
scroll to position [3822, 0]
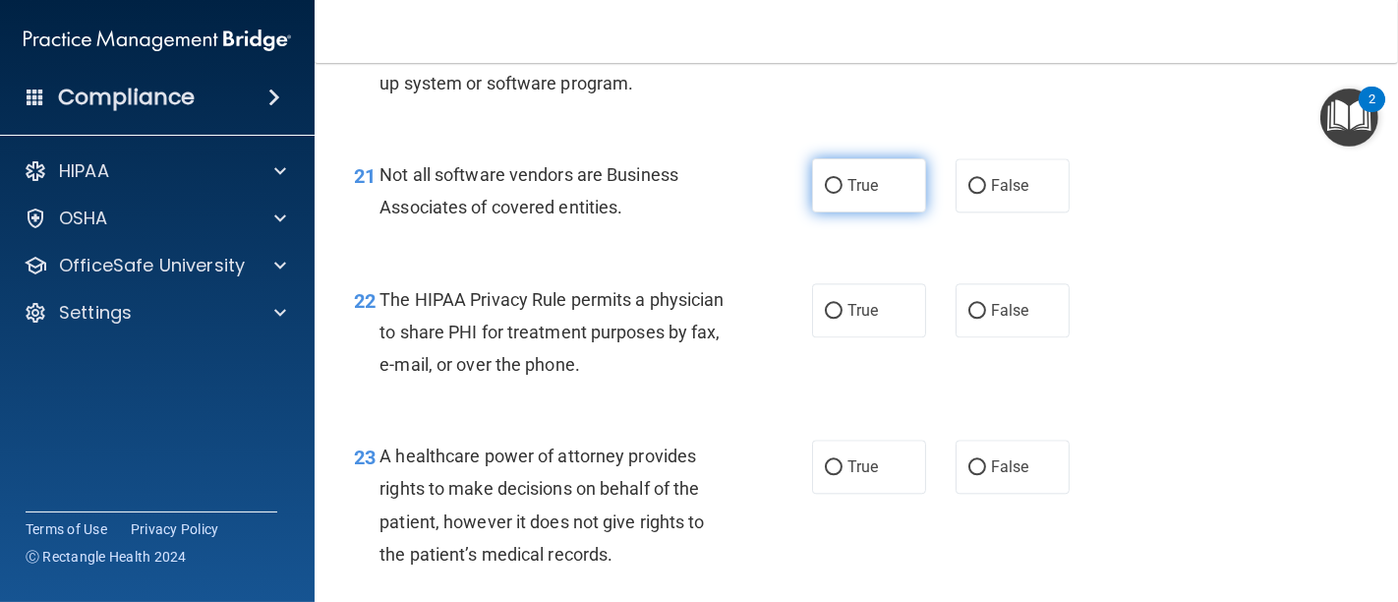
click at [826, 194] on input "True" at bounding box center [834, 186] width 18 height 15
radio input "true"
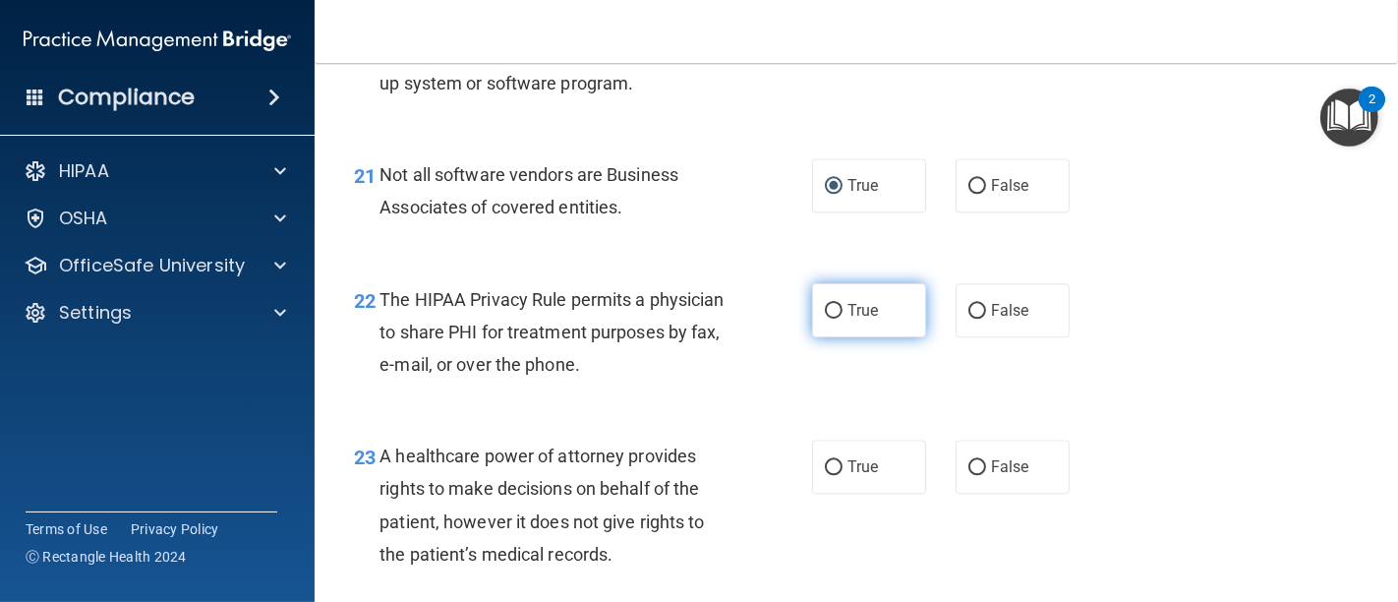
click at [833, 318] on input "True" at bounding box center [834, 311] width 18 height 15
radio input "true"
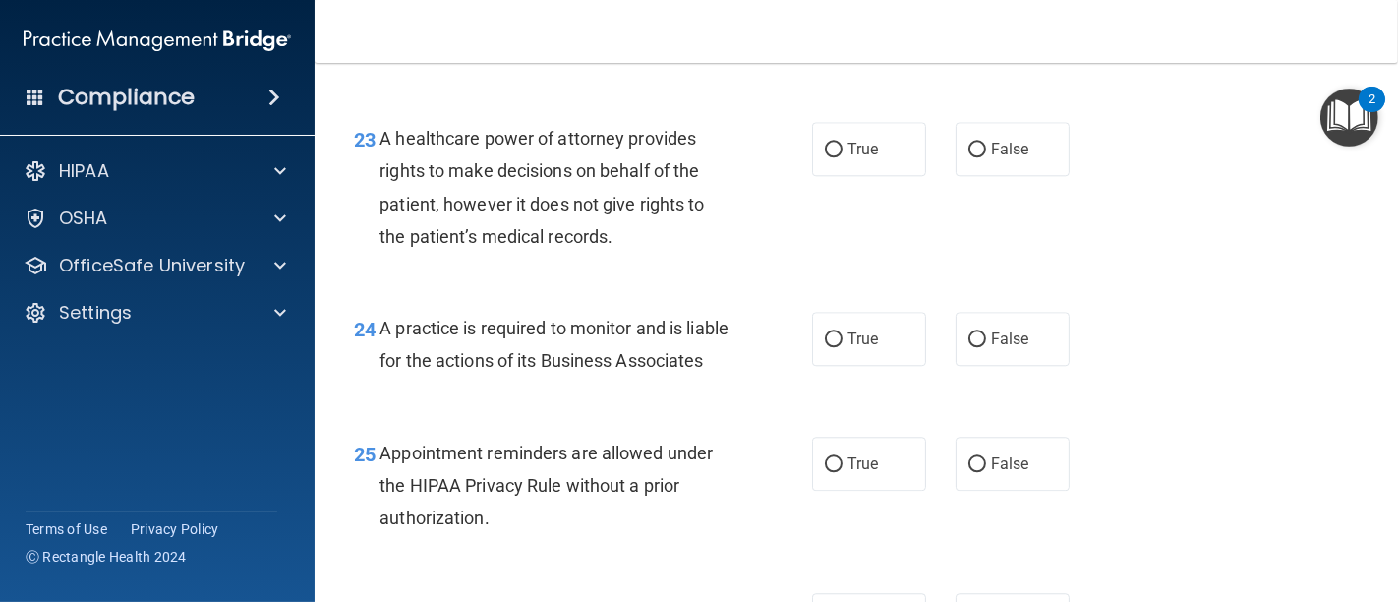
scroll to position [4150, 0]
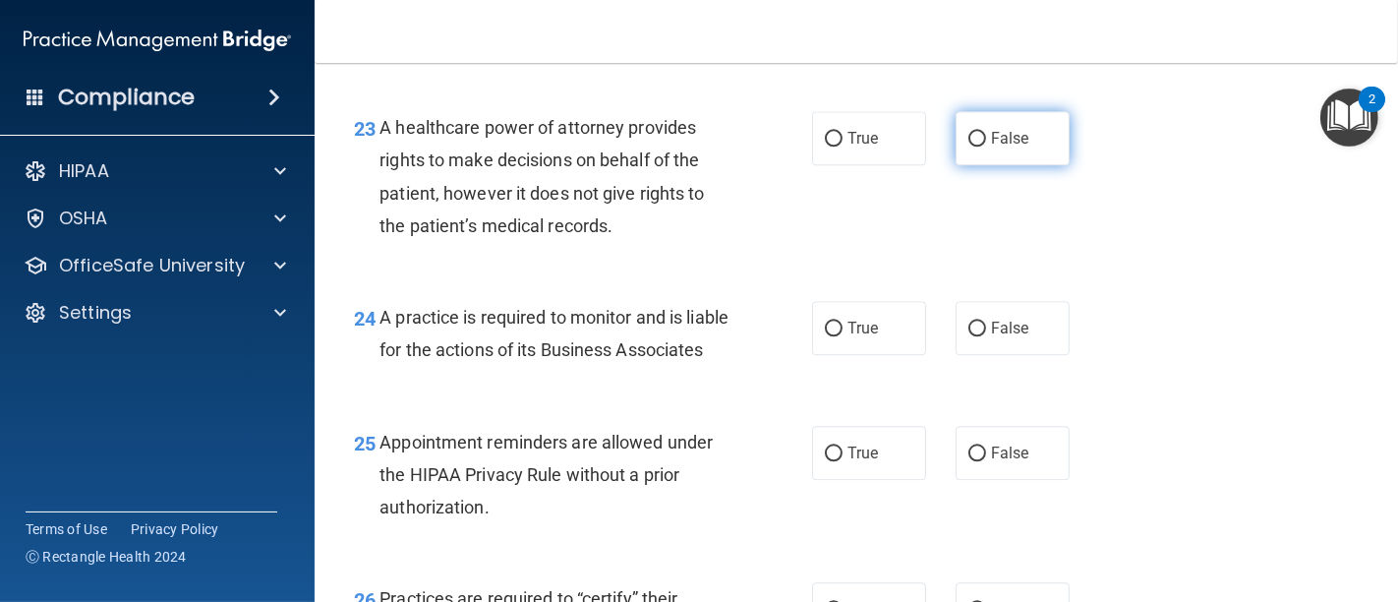
click at [971, 146] on input "False" at bounding box center [977, 139] width 18 height 15
radio input "true"
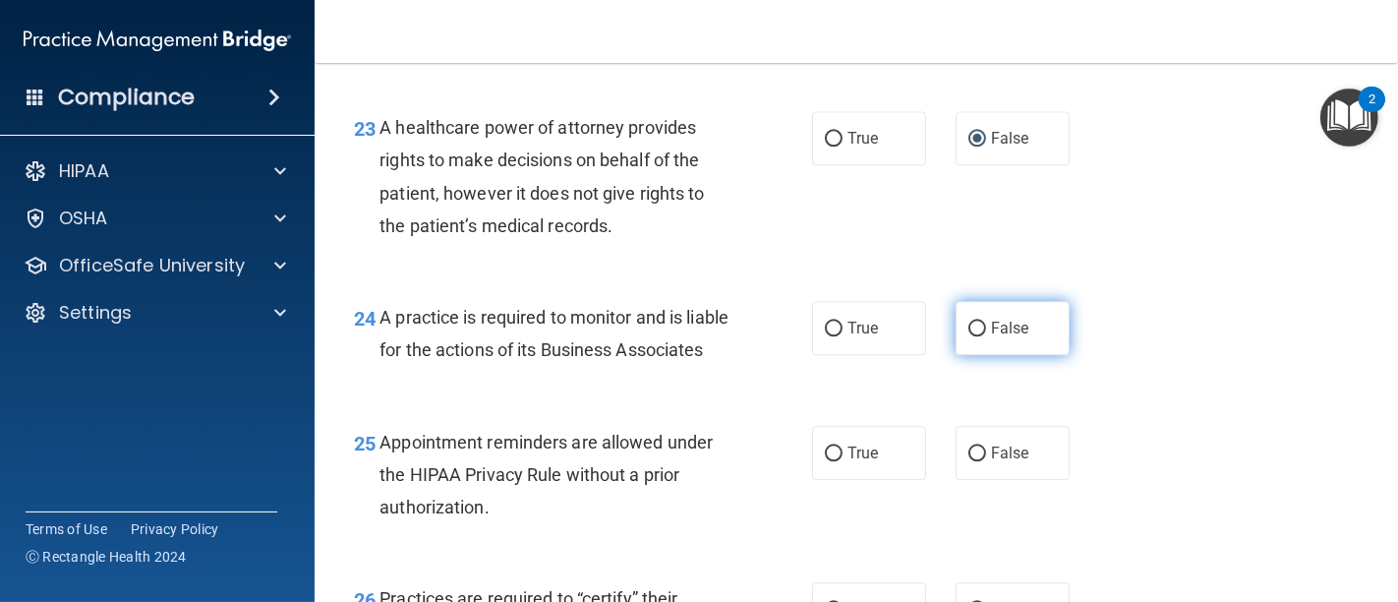
click at [968, 336] on input "False" at bounding box center [977, 328] width 18 height 15
radio input "true"
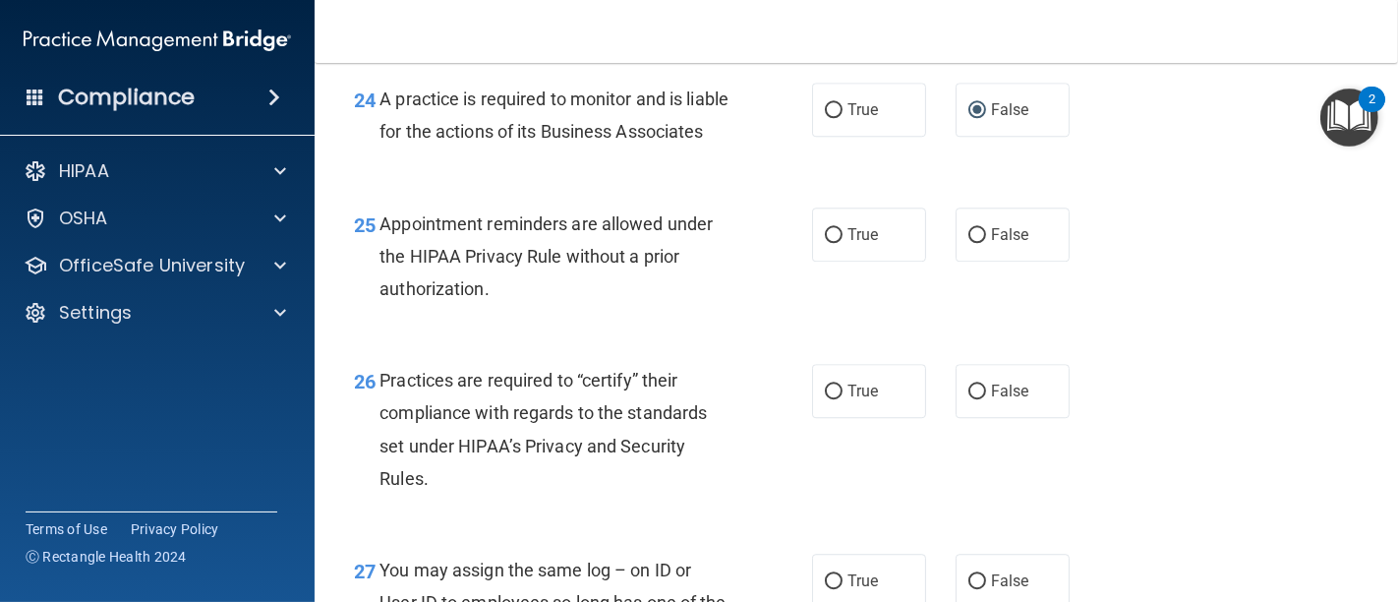
scroll to position [4478, 0]
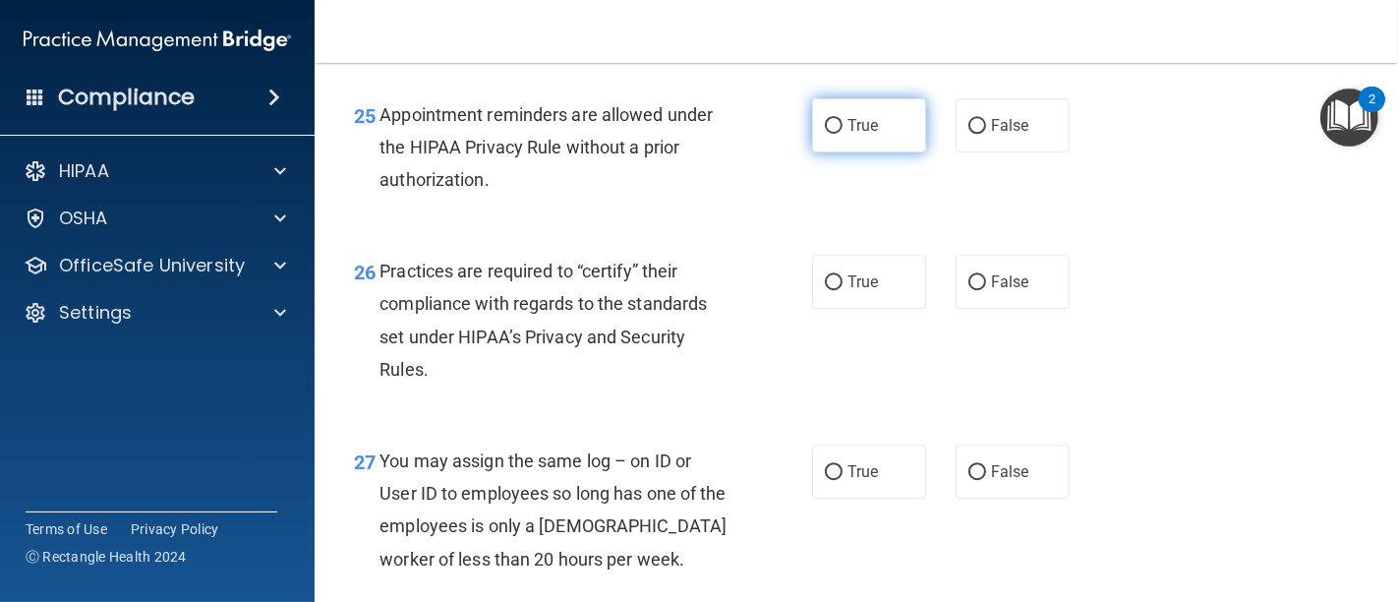
click at [829, 134] on input "True" at bounding box center [834, 126] width 18 height 15
radio input "true"
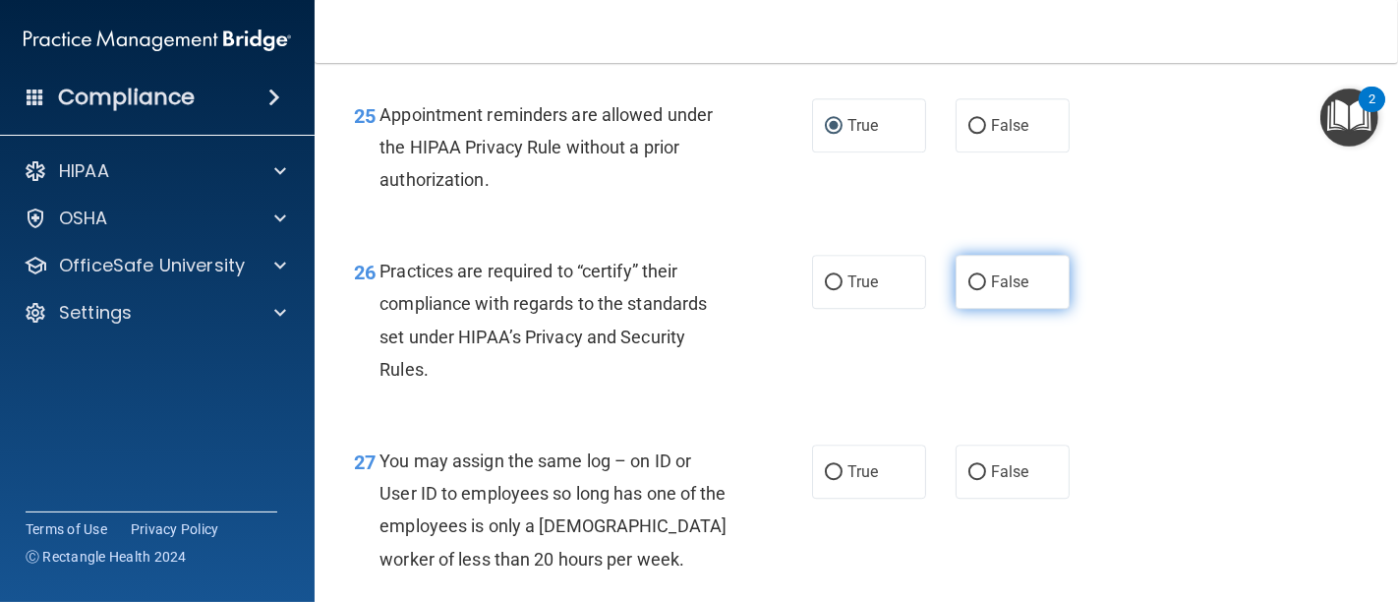
click at [974, 290] on input "False" at bounding box center [977, 282] width 18 height 15
radio input "true"
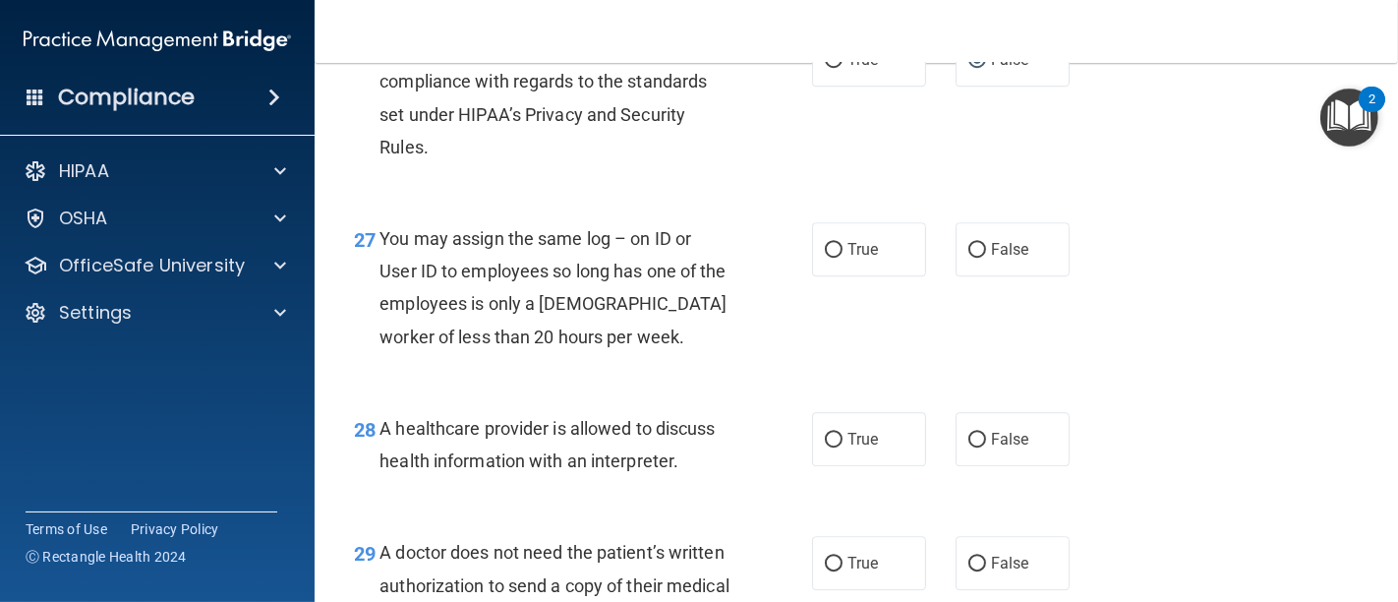
scroll to position [4805, 0]
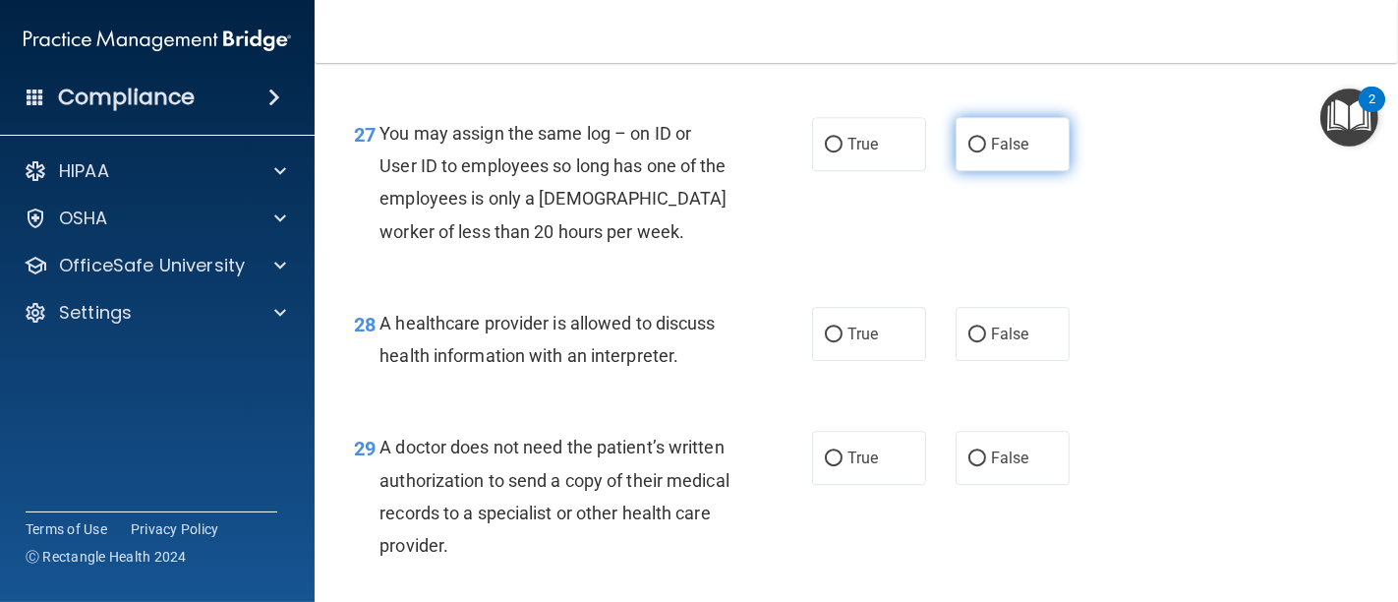
click at [971, 152] on input "False" at bounding box center [977, 145] width 18 height 15
radio input "true"
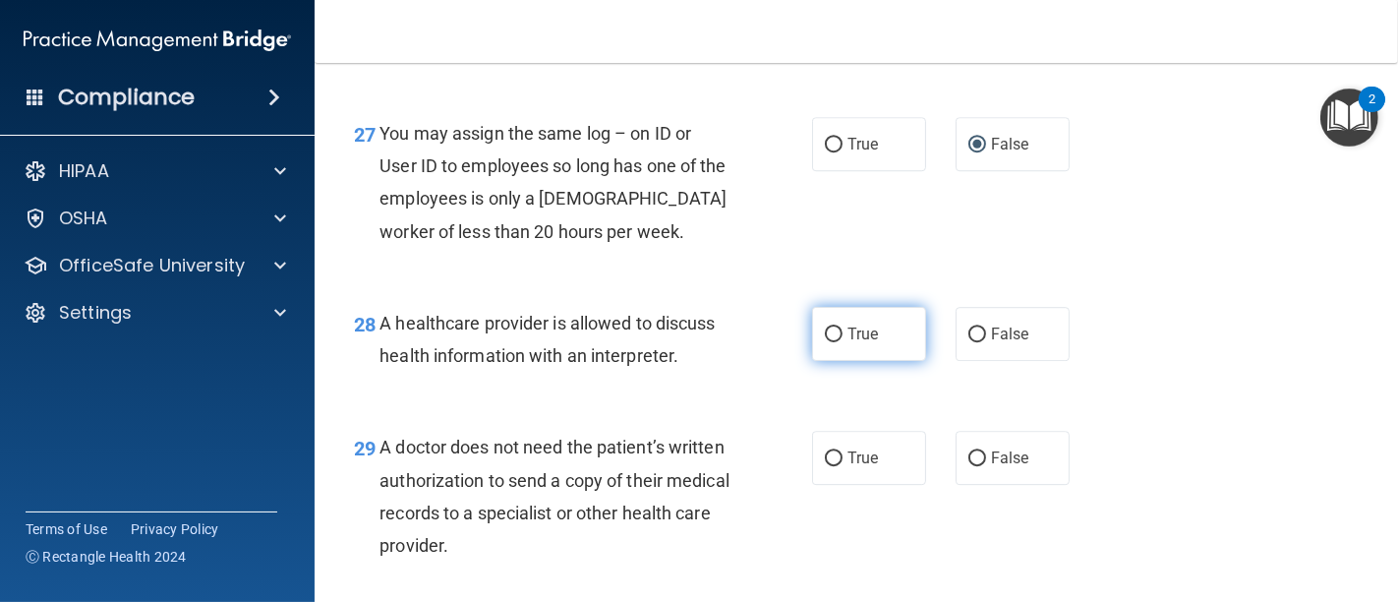
click at [828, 342] on input "True" at bounding box center [834, 334] width 18 height 15
radio input "true"
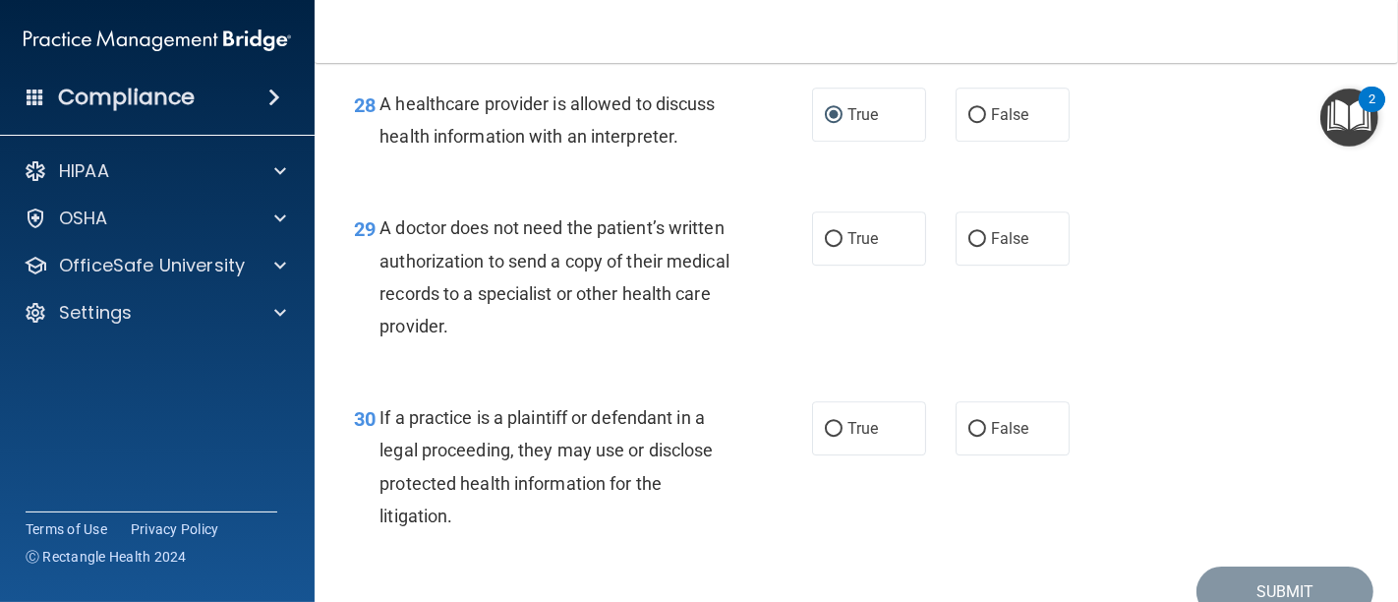
scroll to position [5133, 0]
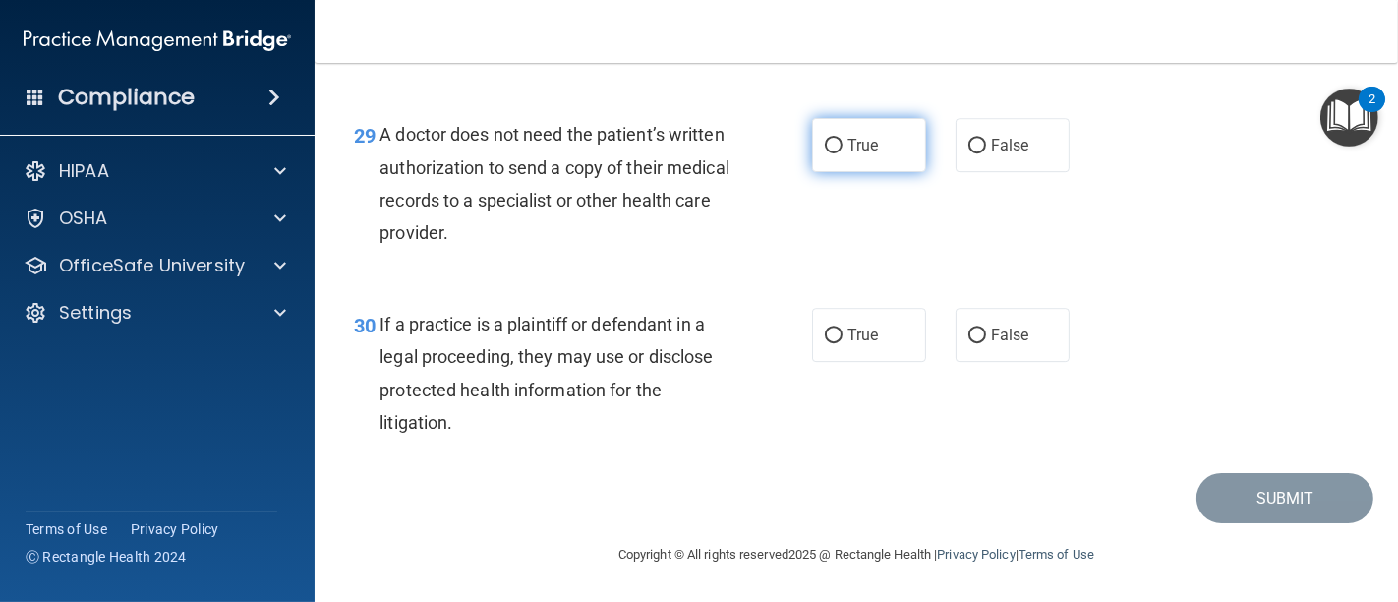
click at [825, 153] on input "True" at bounding box center [834, 146] width 18 height 15
radio input "true"
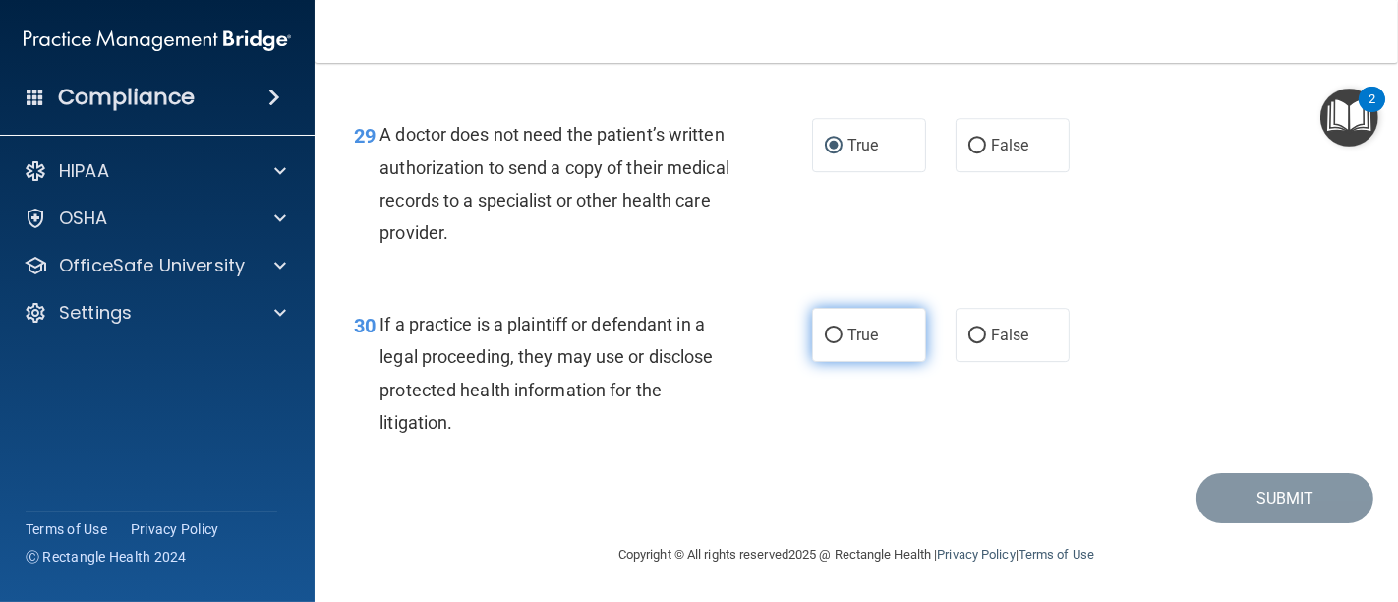
click at [827, 343] on input "True" at bounding box center [834, 335] width 18 height 15
radio input "true"
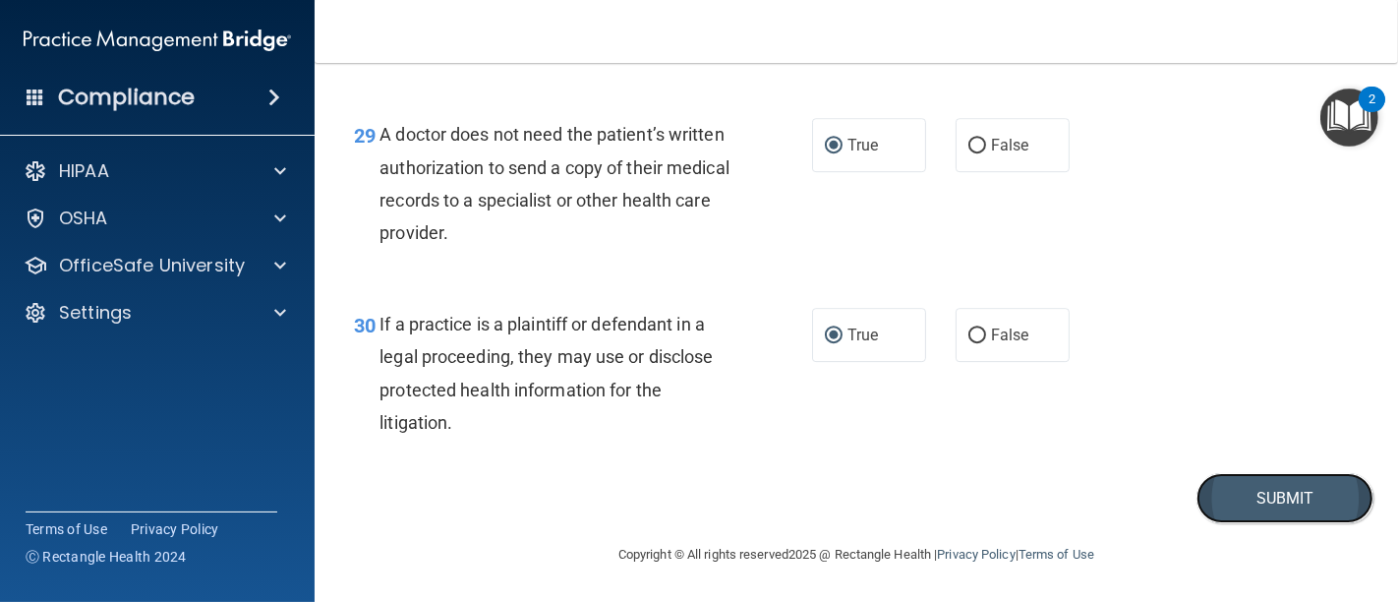
click at [1280, 523] on button "Submit" at bounding box center [1284, 498] width 177 height 50
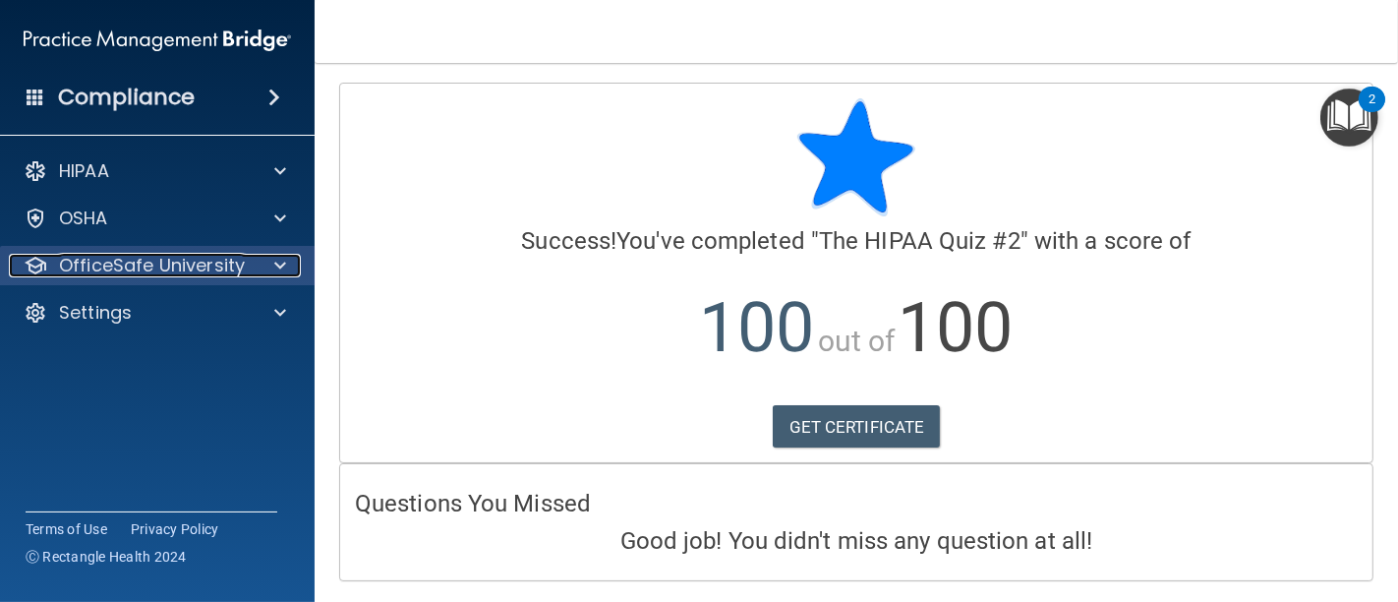
click at [197, 254] on p "OfficeSafe University" at bounding box center [152, 266] width 186 height 24
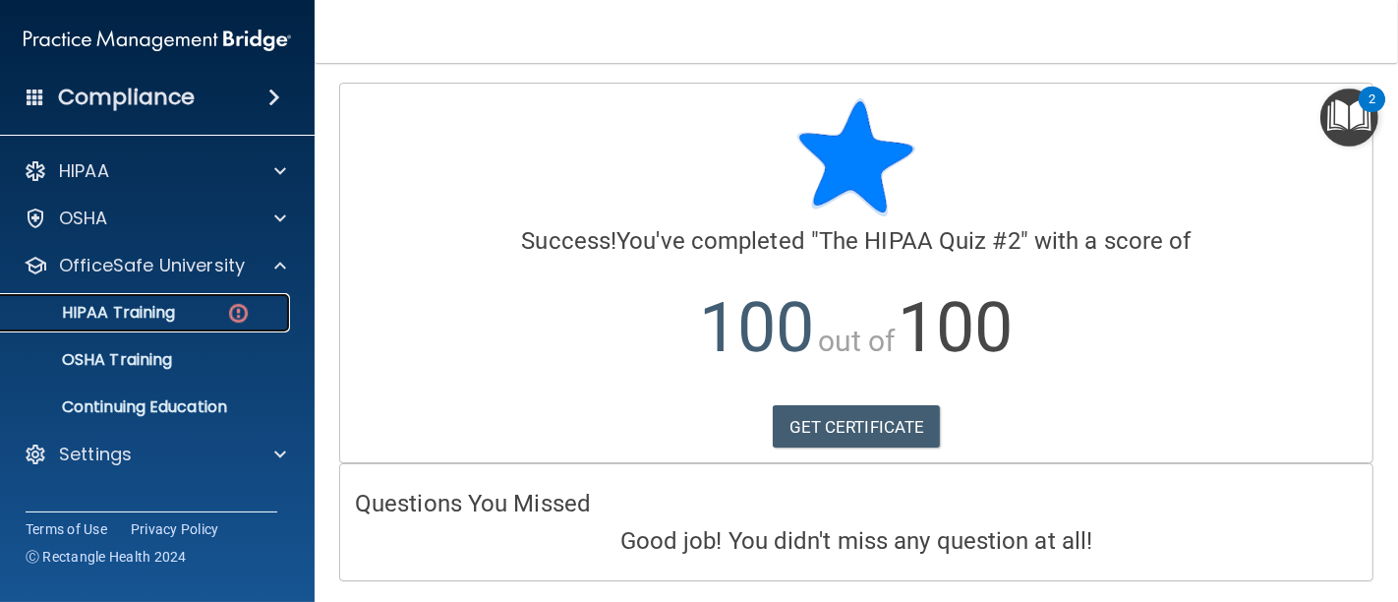
click at [191, 316] on div "HIPAA Training" at bounding box center [147, 313] width 268 height 20
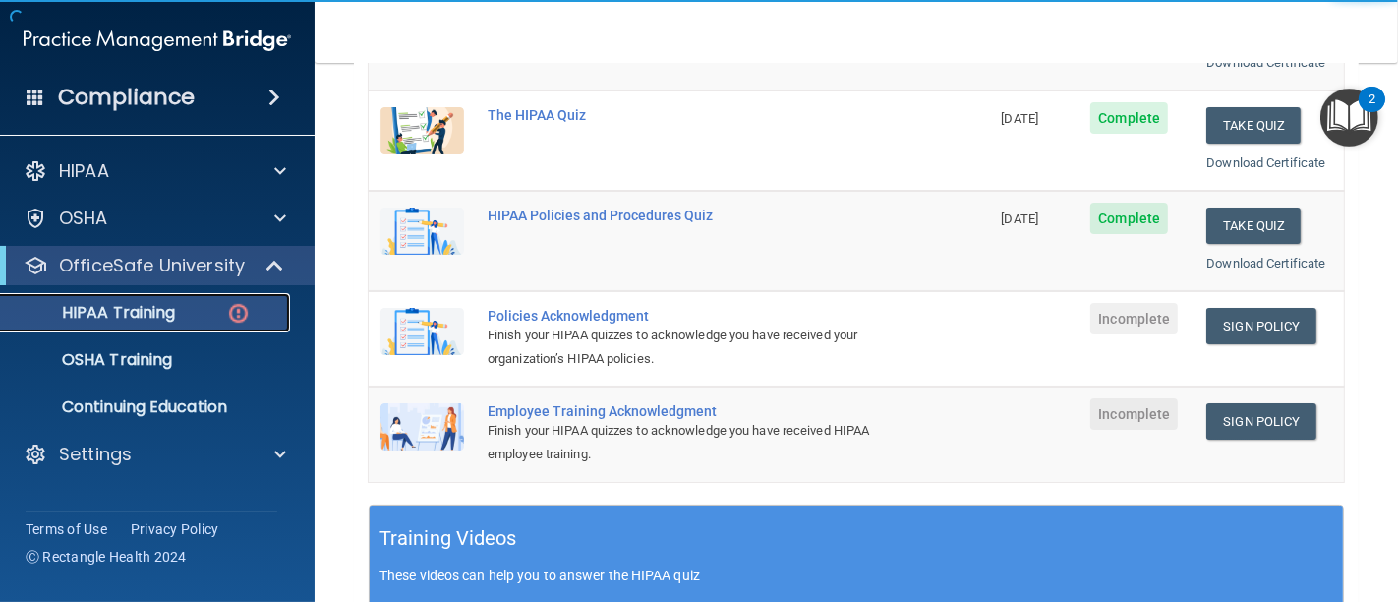
scroll to position [436, 0]
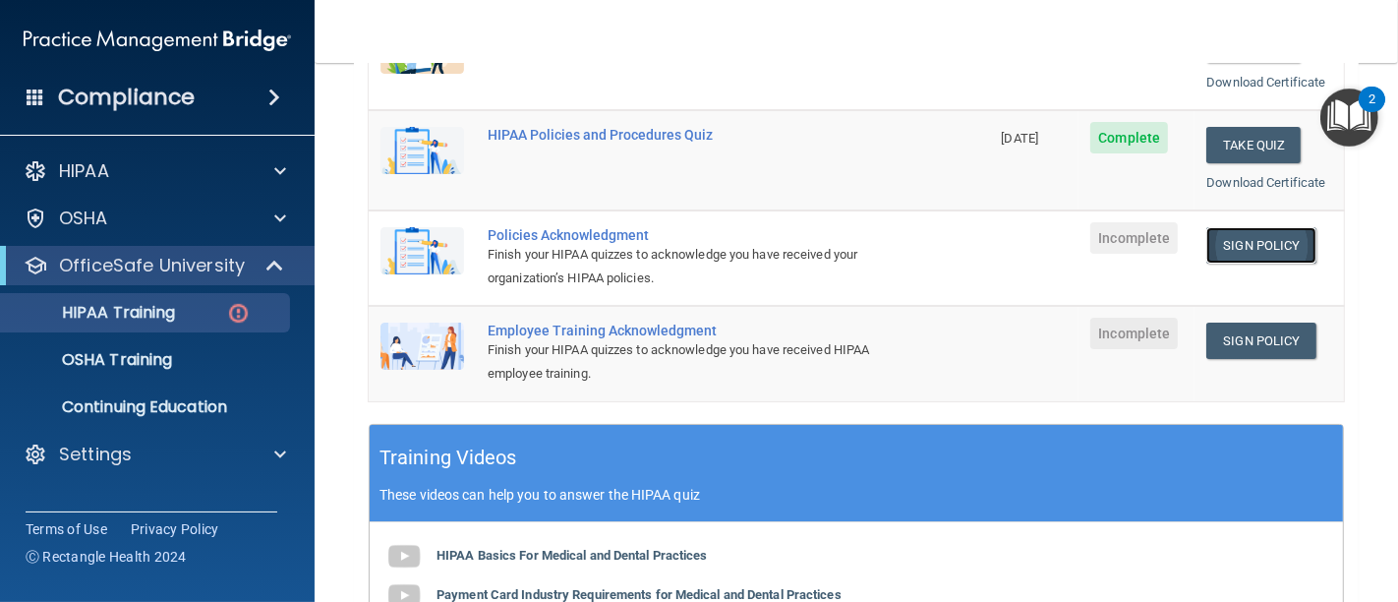
click at [1215, 236] on link "Sign Policy" at bounding box center [1260, 245] width 109 height 36
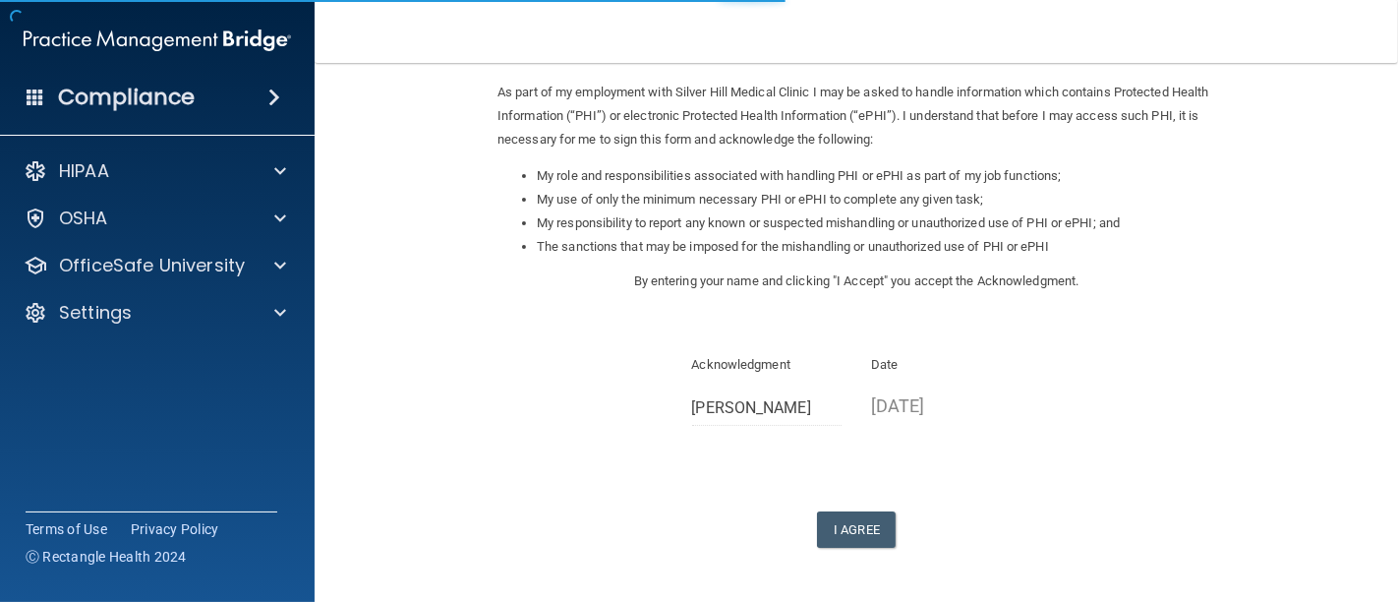
scroll to position [297, 0]
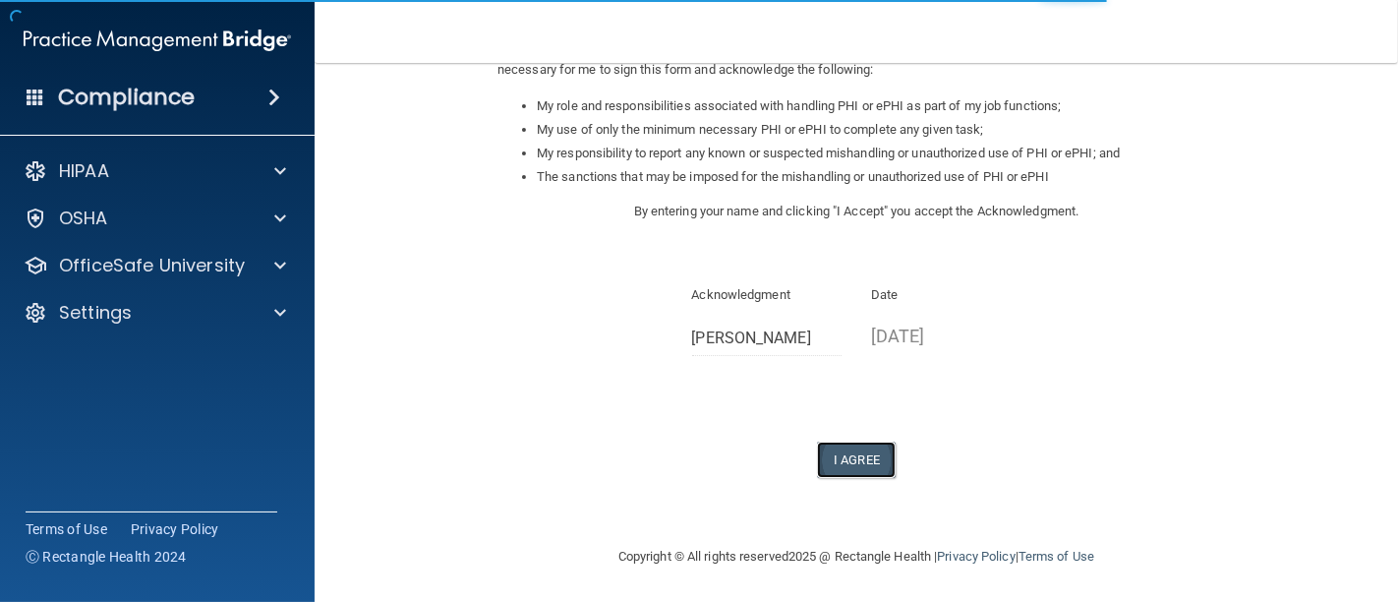
click at [817, 466] on button "I Agree" at bounding box center [856, 459] width 79 height 36
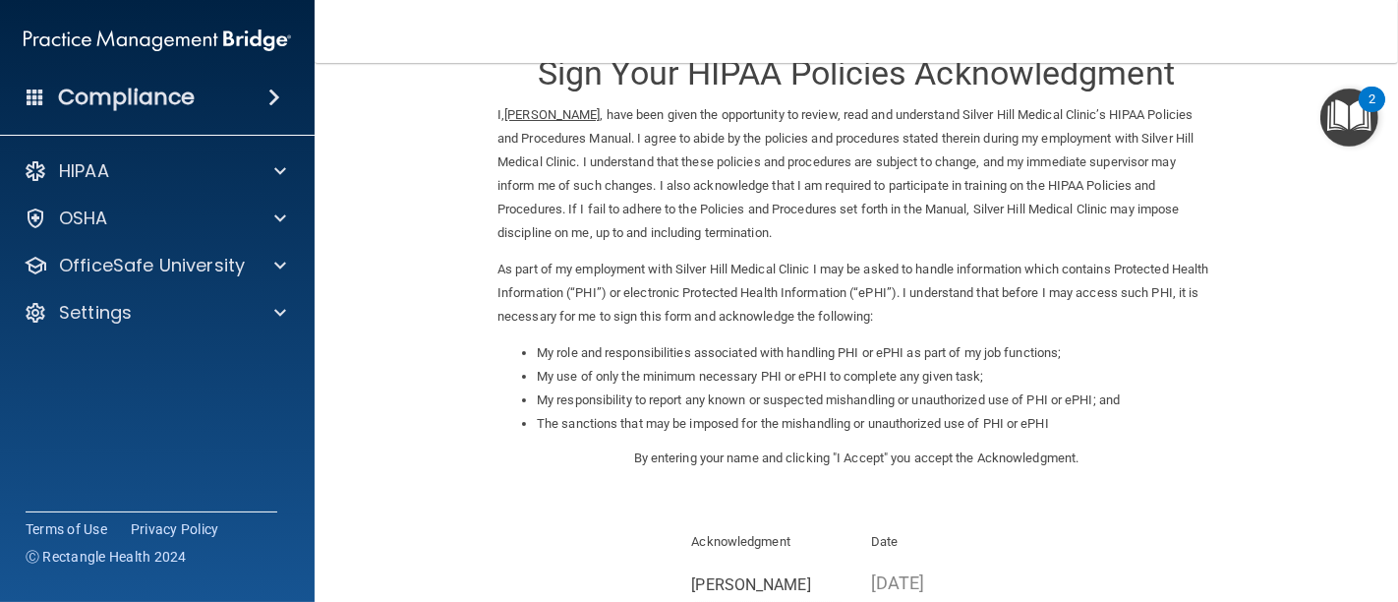
scroll to position [46, 0]
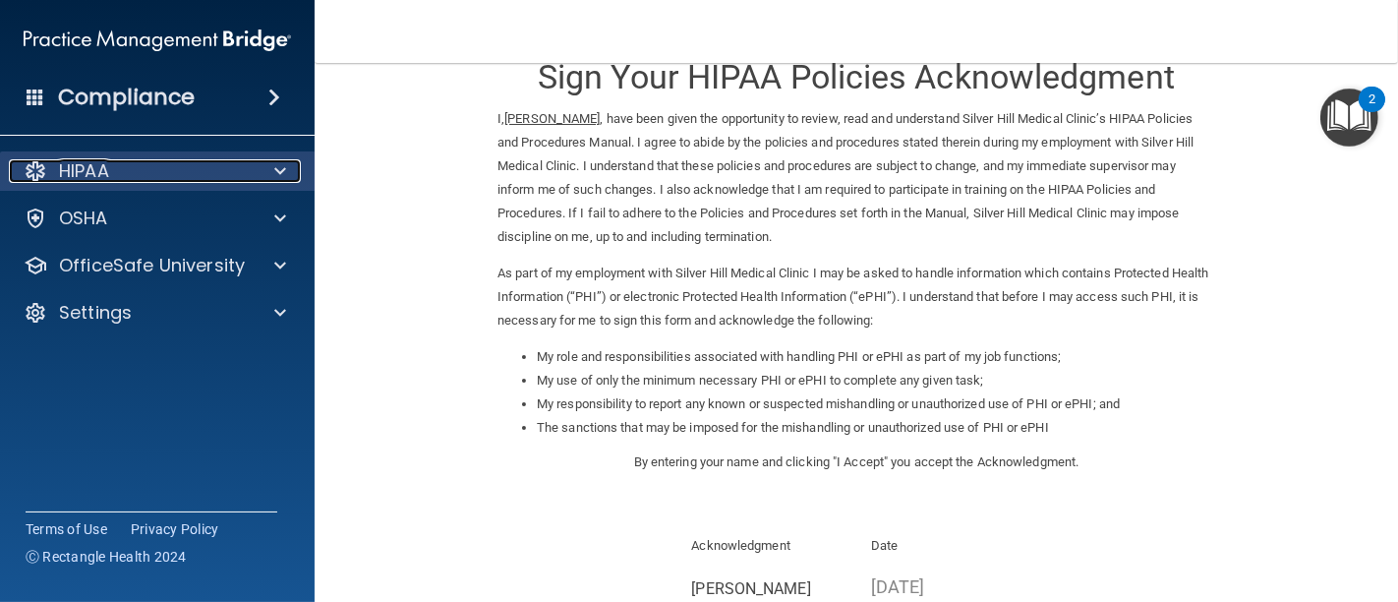
click at [145, 171] on div "HIPAA" at bounding box center [131, 171] width 244 height 24
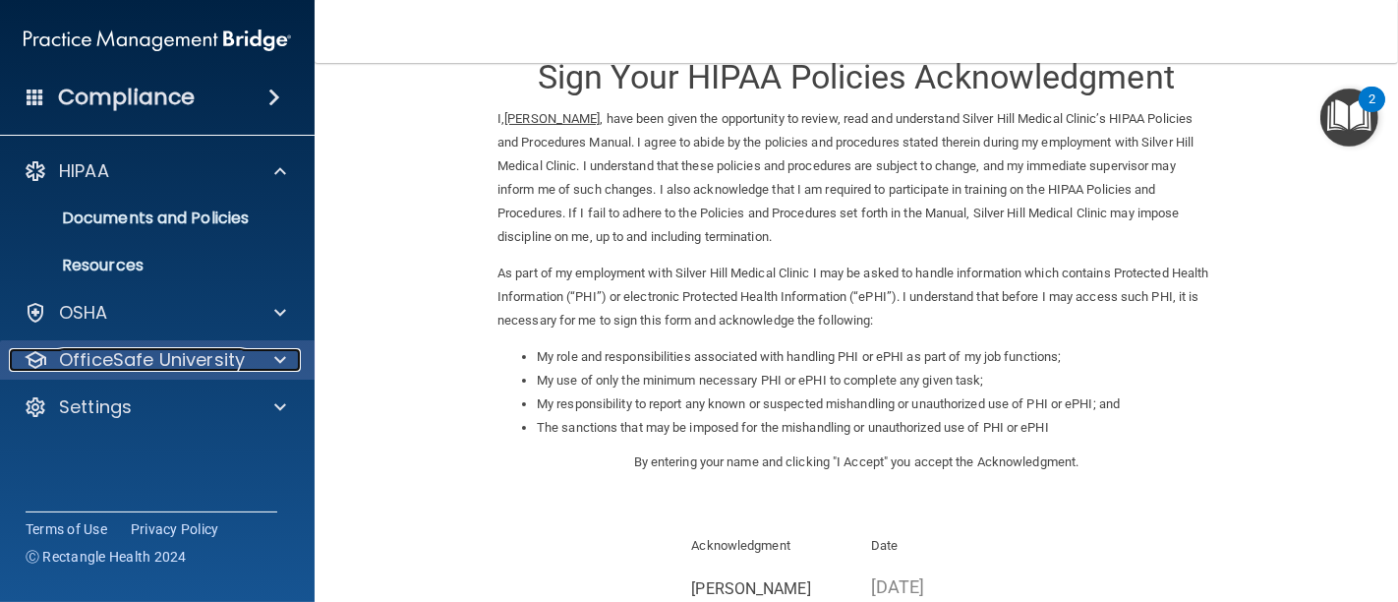
click at [160, 358] on p "OfficeSafe University" at bounding box center [152, 360] width 186 height 24
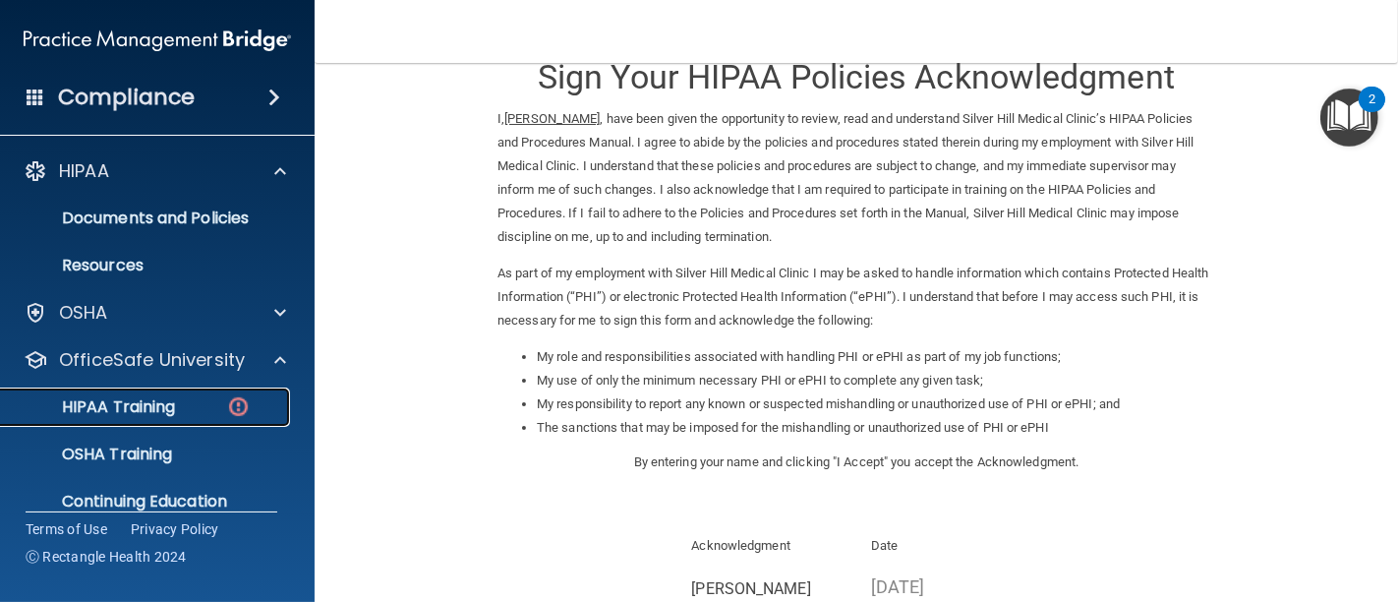
click at [158, 406] on p "HIPAA Training" at bounding box center [94, 407] width 162 height 20
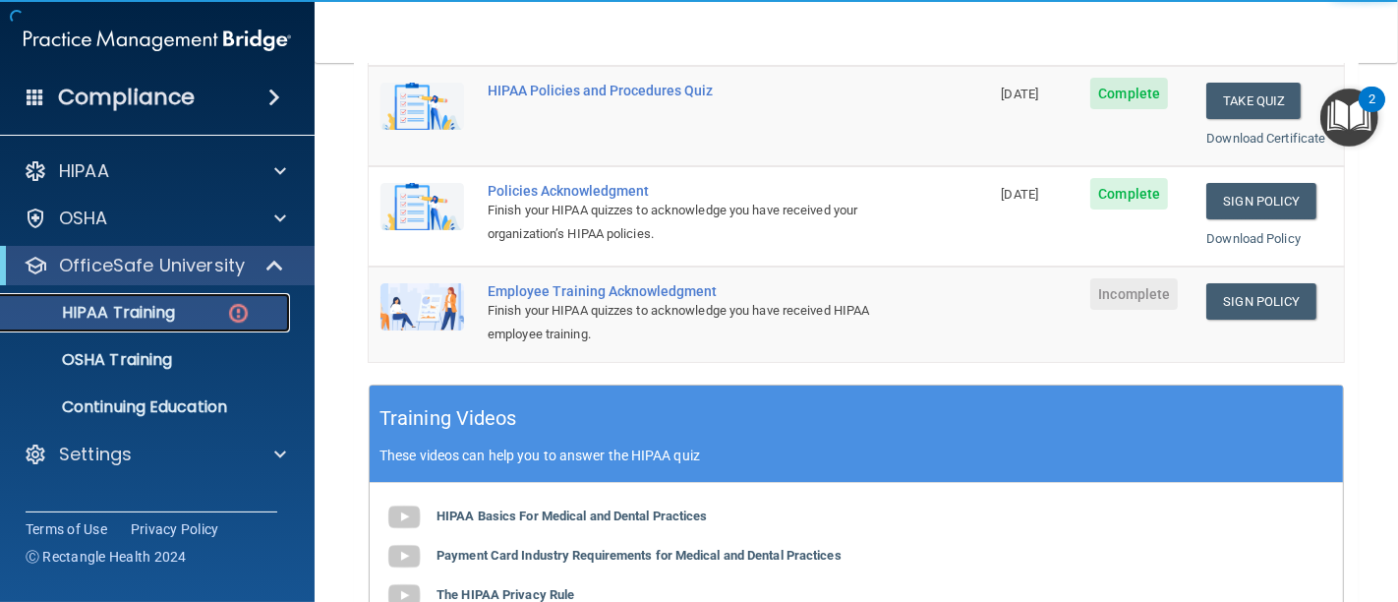
scroll to position [483, 0]
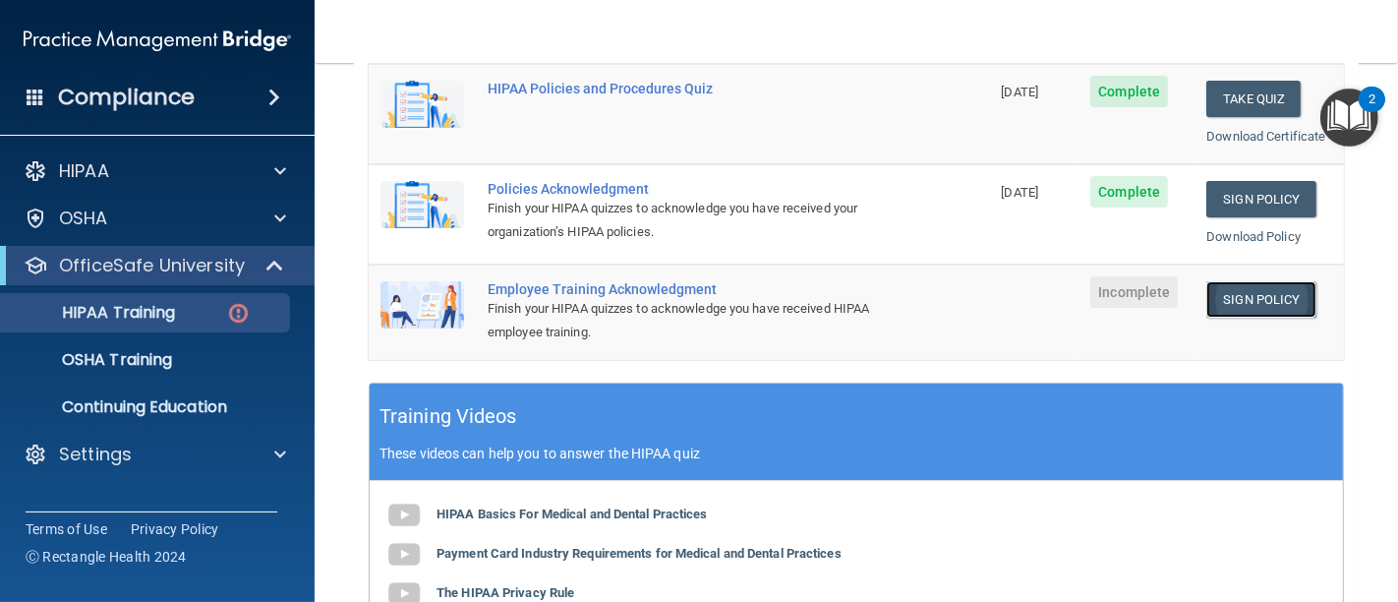
click at [1218, 287] on link "Sign Policy" at bounding box center [1260, 299] width 109 height 36
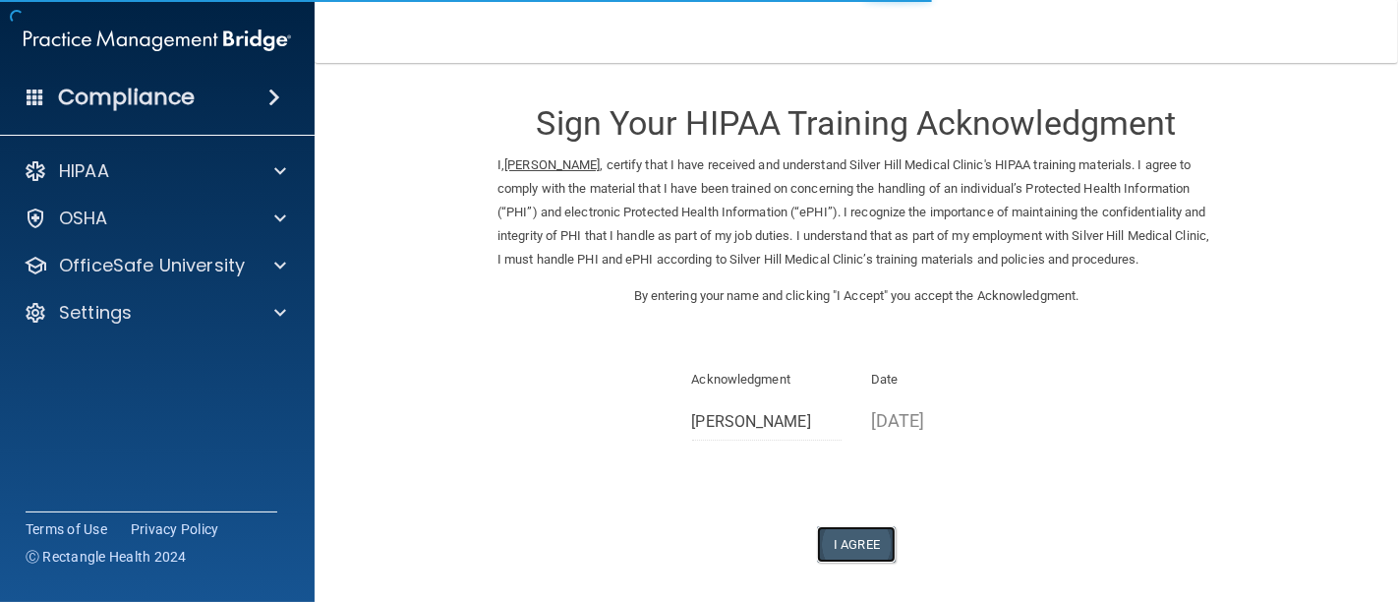
click at [826, 562] on button "I Agree" at bounding box center [856, 544] width 79 height 36
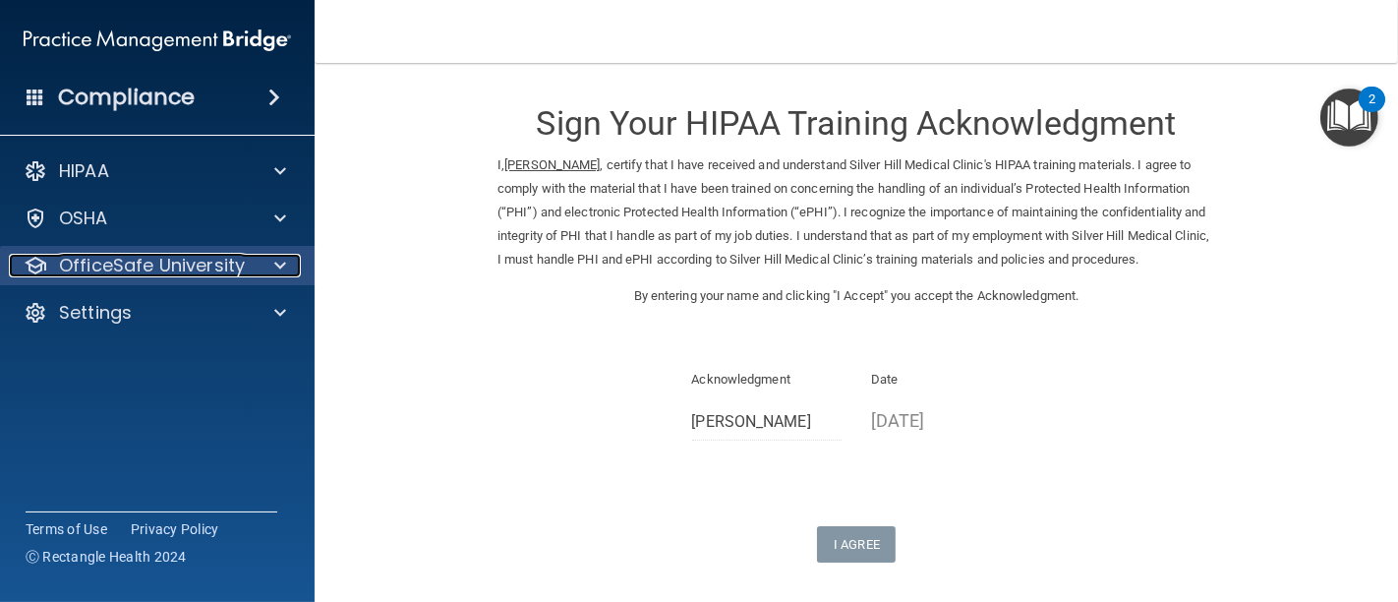
click at [120, 257] on p "OfficeSafe University" at bounding box center [152, 266] width 186 height 24
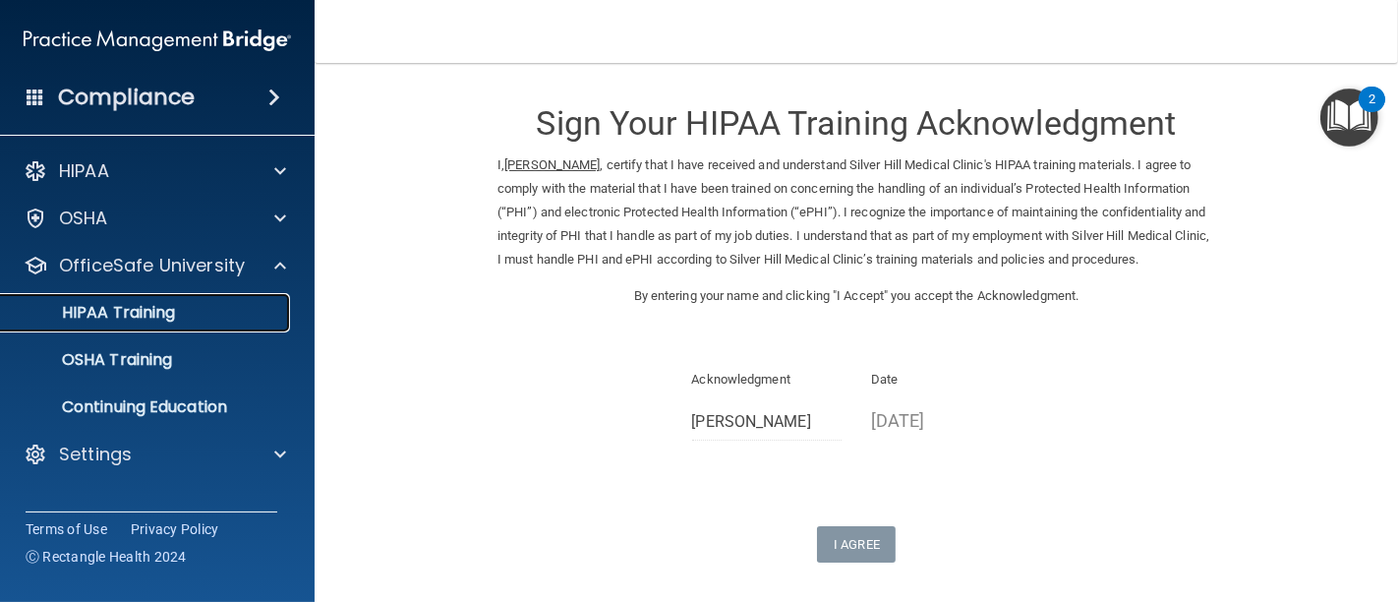
click at [122, 310] on p "HIPAA Training" at bounding box center [94, 313] width 162 height 20
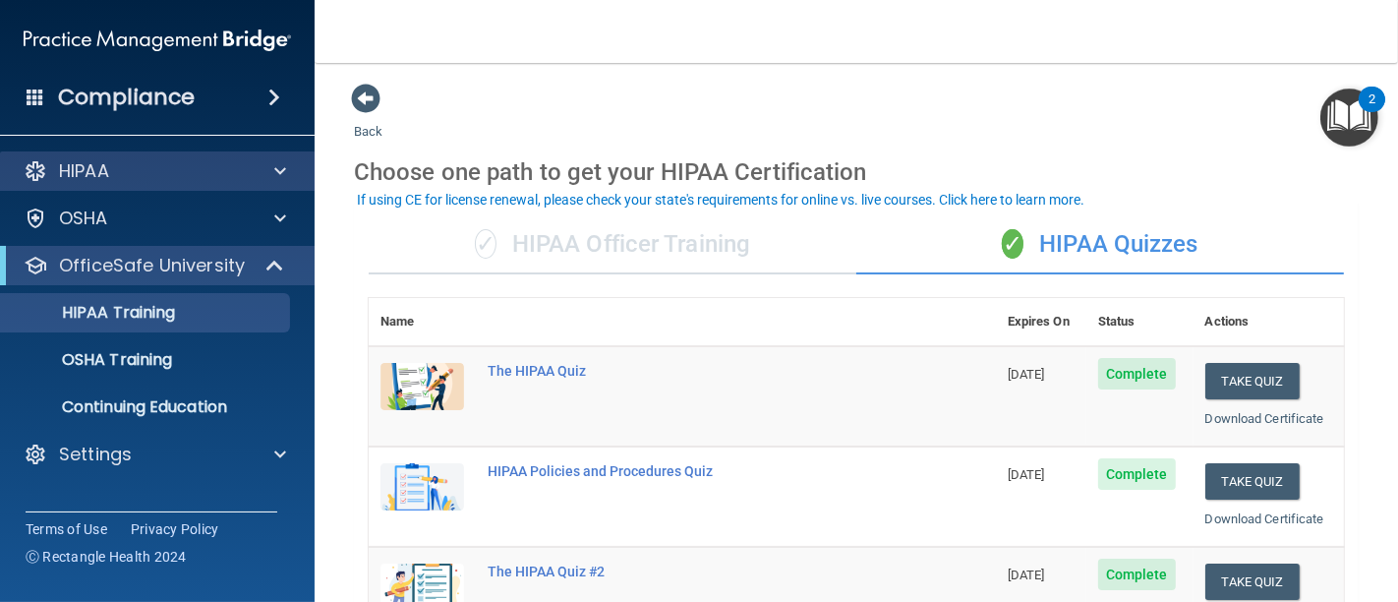
click at [176, 187] on div "HIPAA" at bounding box center [158, 170] width 316 height 39
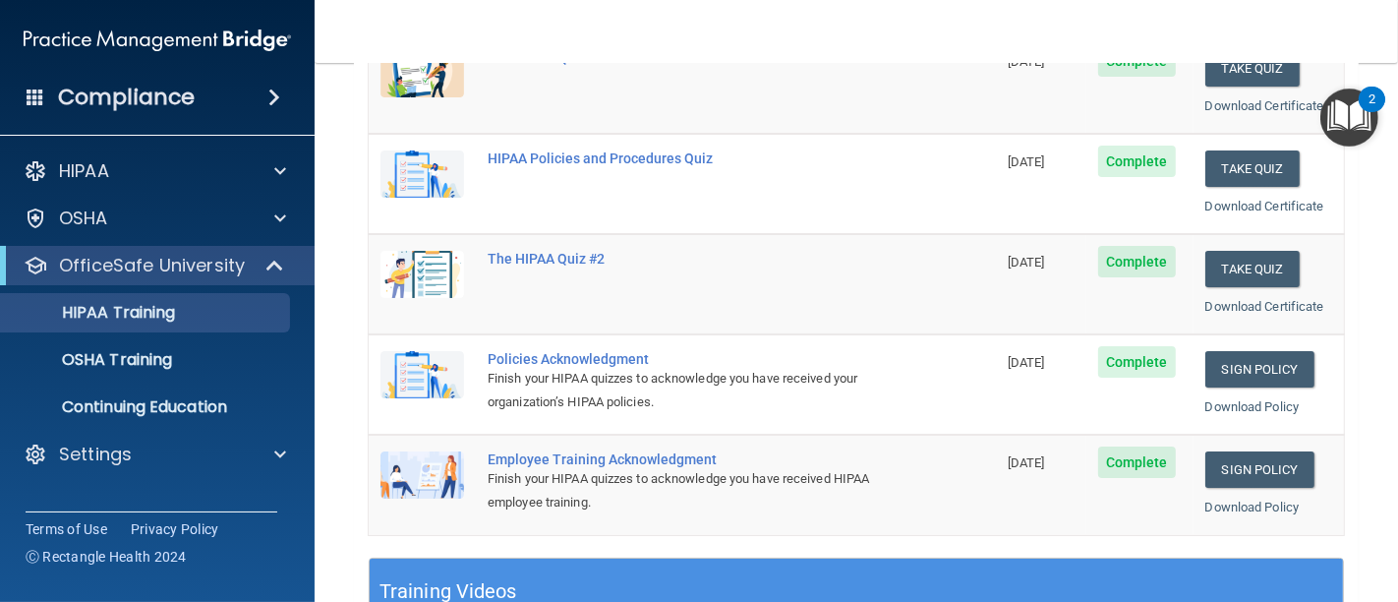
scroll to position [546, 0]
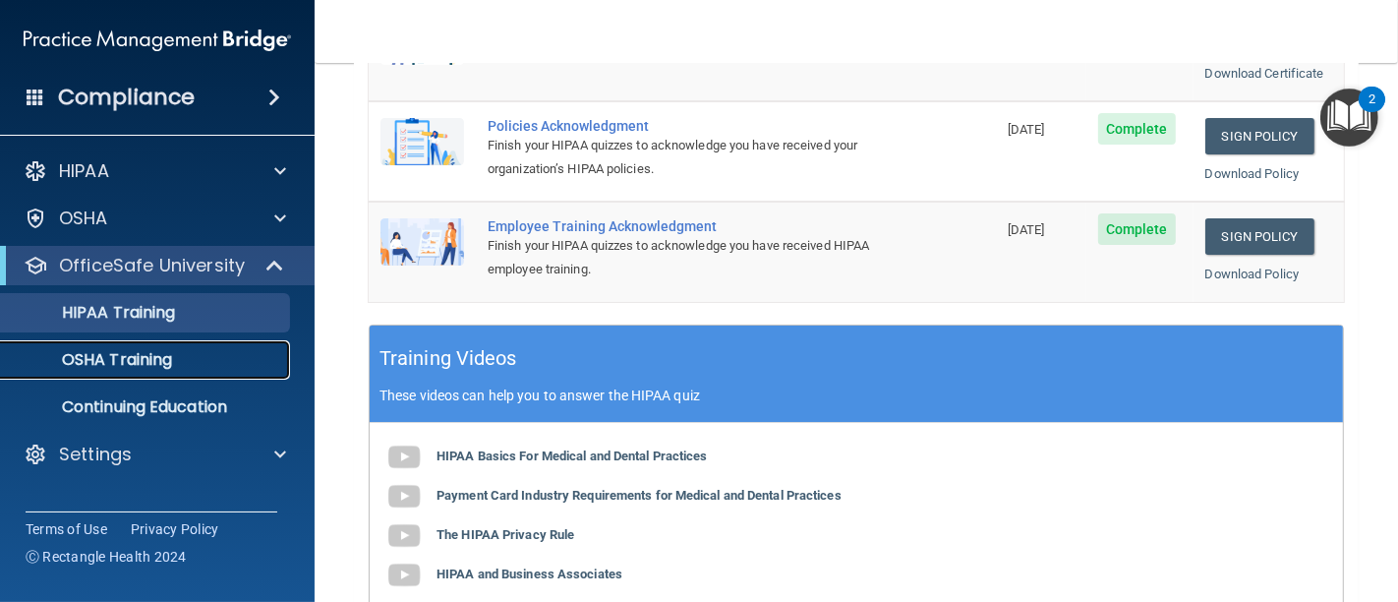
click at [159, 355] on p "OSHA Training" at bounding box center [92, 360] width 159 height 20
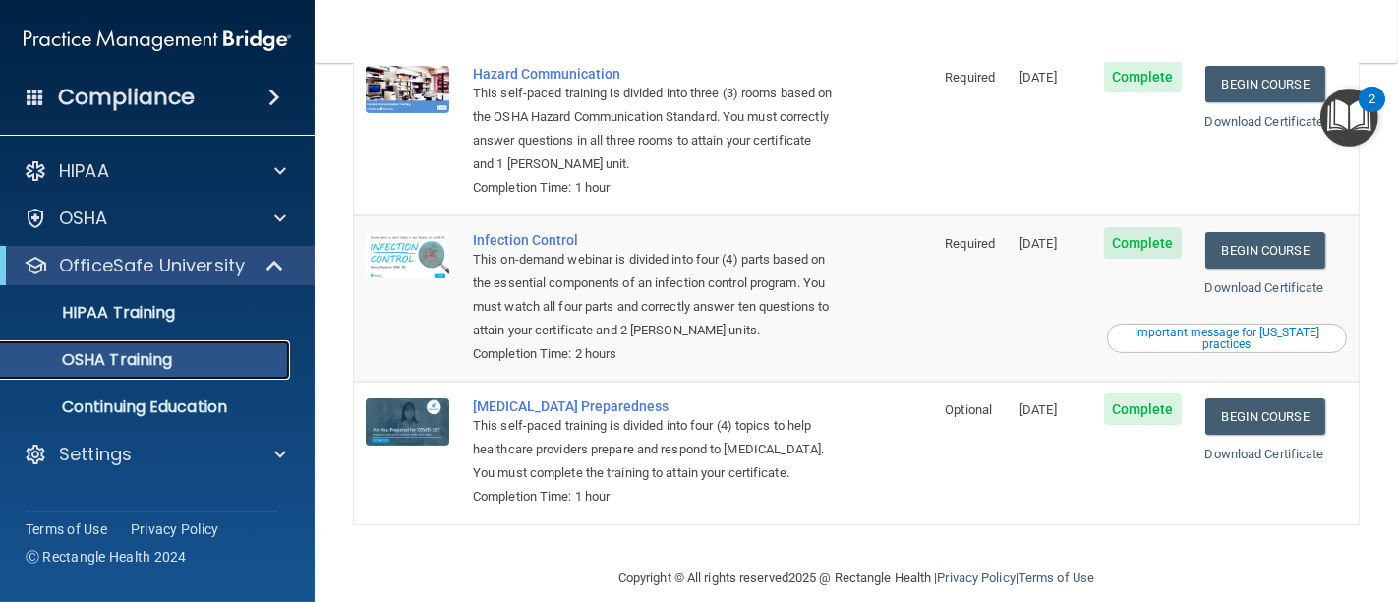
scroll to position [363, 0]
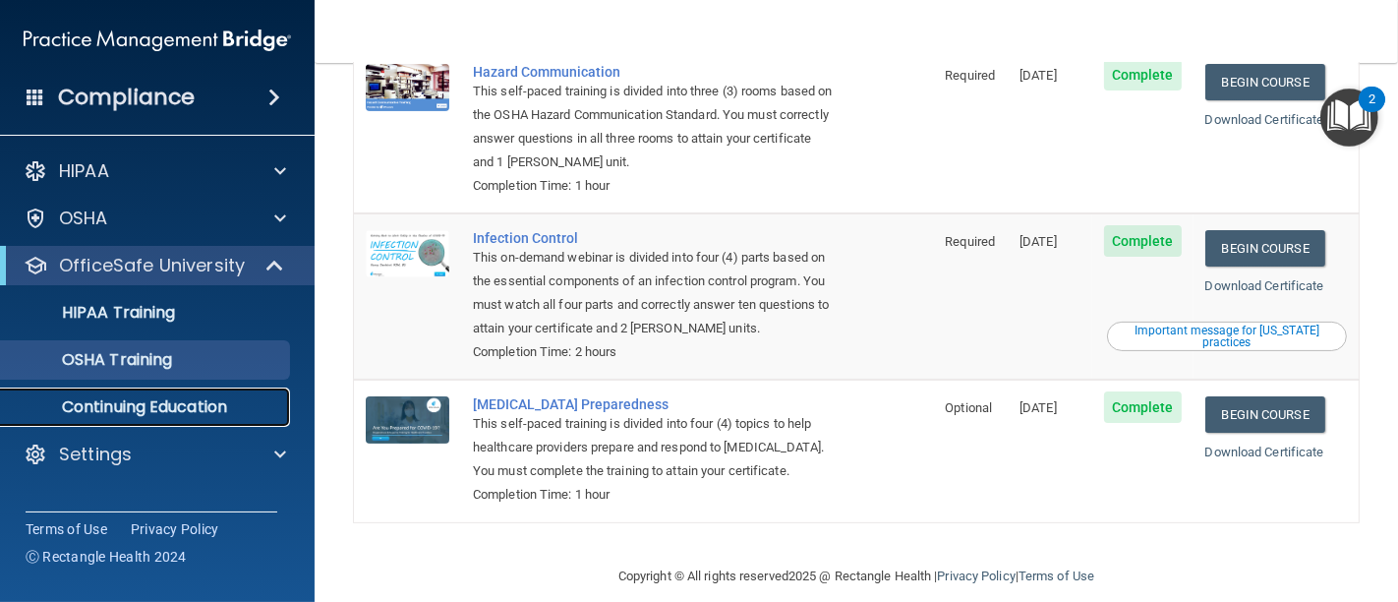
click at [228, 401] on p "Continuing Education" at bounding box center [147, 407] width 268 height 20
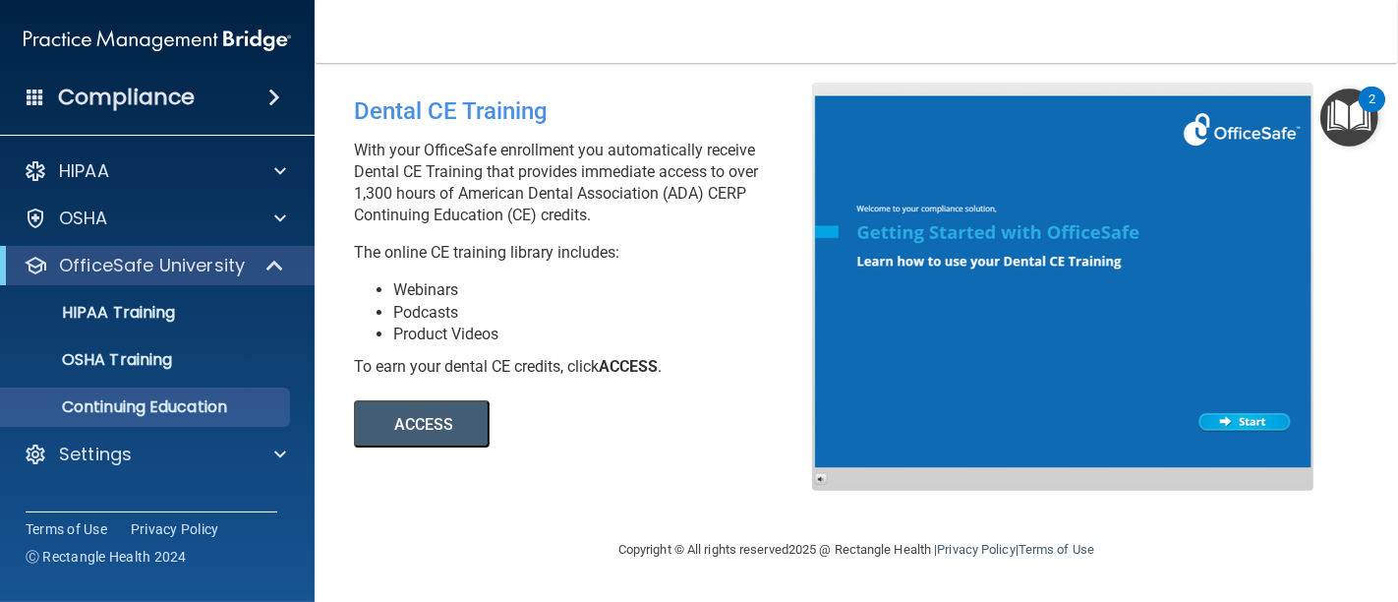
click at [127, 96] on h4 "Compliance" at bounding box center [126, 98] width 137 height 28
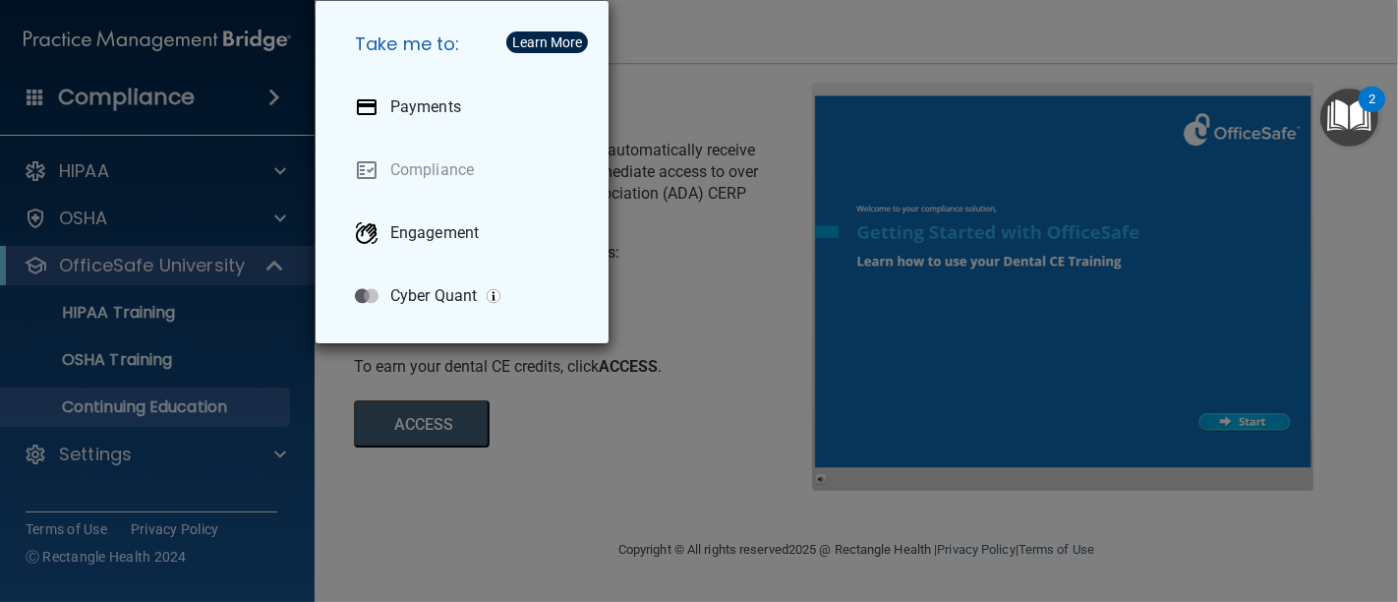
click at [606, 506] on div "Take me to: Payments Compliance Engagement Cyber Quant" at bounding box center [699, 301] width 1398 height 602
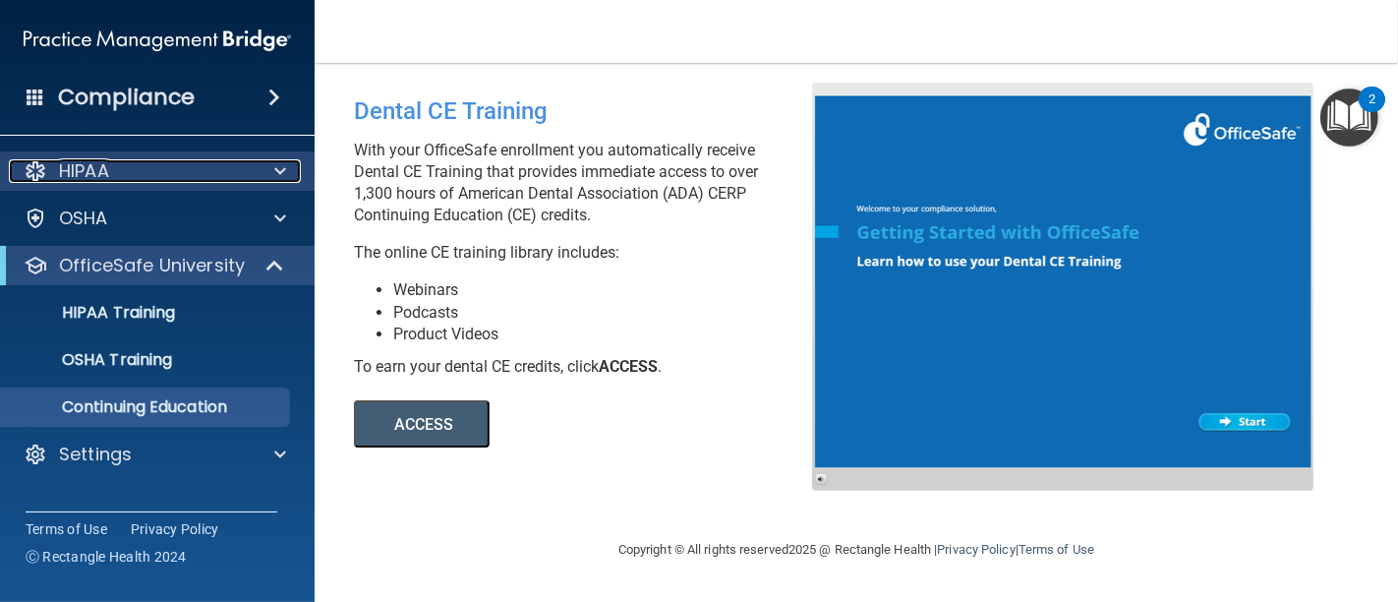
click at [114, 180] on div "HIPAA" at bounding box center [131, 171] width 244 height 24
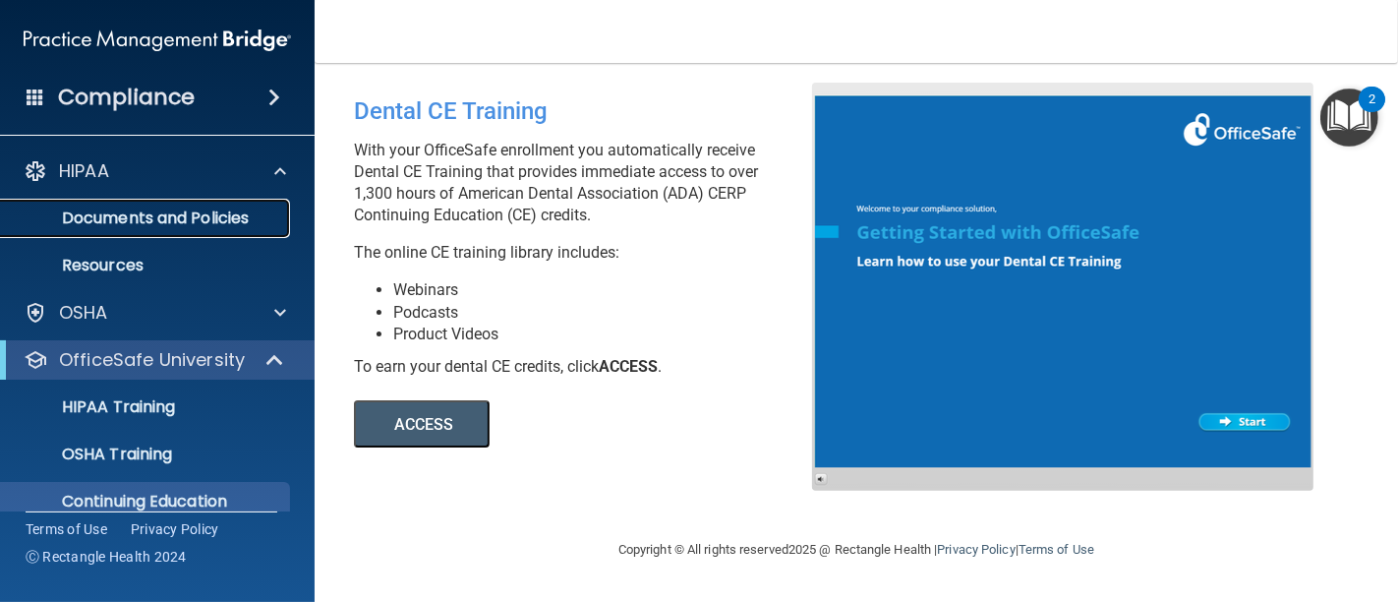
click at [129, 228] on p "Documents and Policies" at bounding box center [147, 218] width 268 height 20
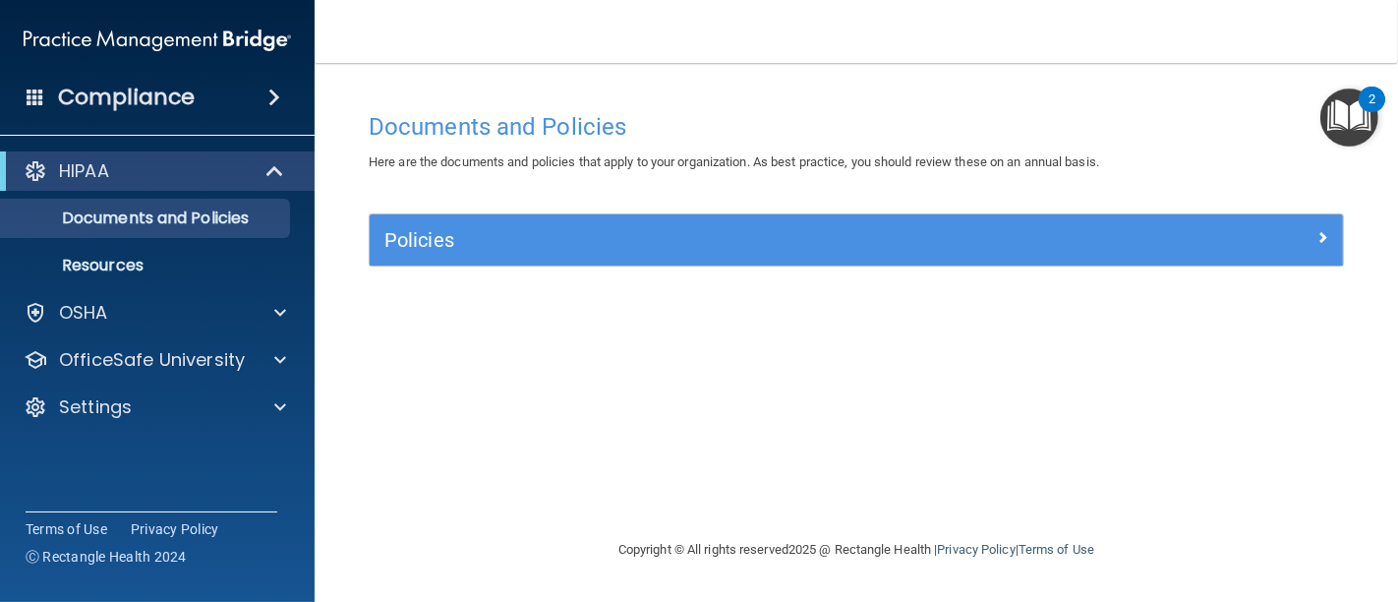
click at [1351, 116] on img "Open Resource Center, 2 new notifications" at bounding box center [1349, 117] width 58 height 58
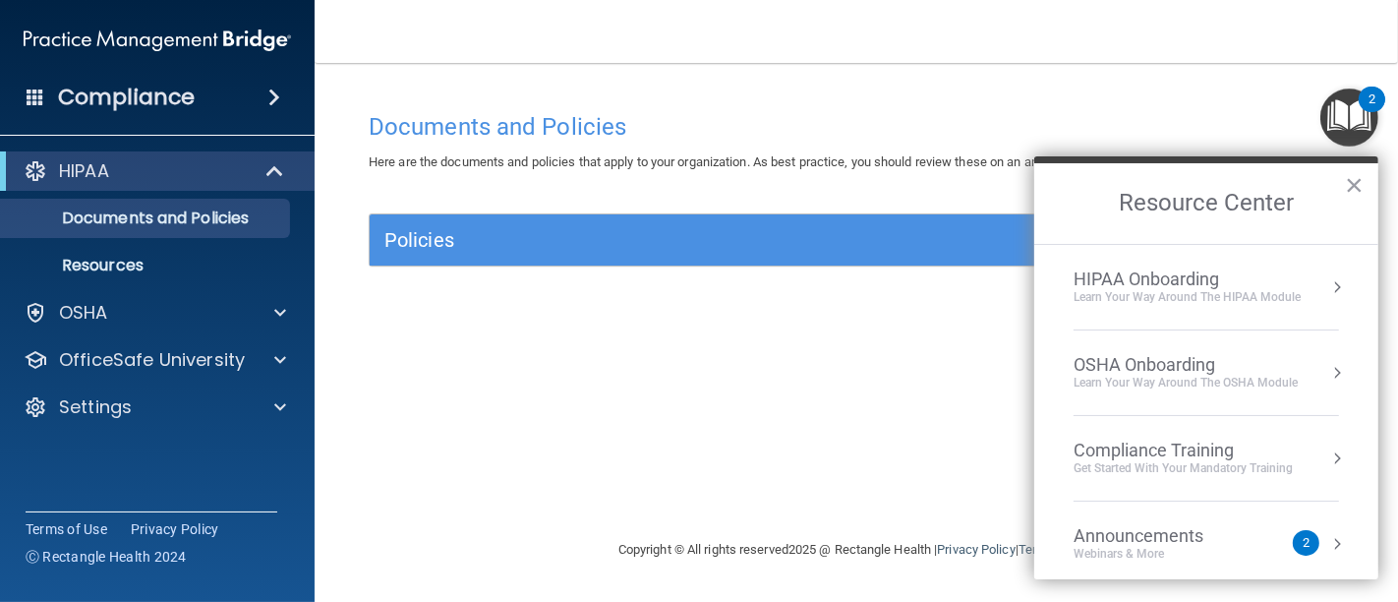
click at [1129, 276] on div "HIPAA Onboarding" at bounding box center [1186, 279] width 227 height 22
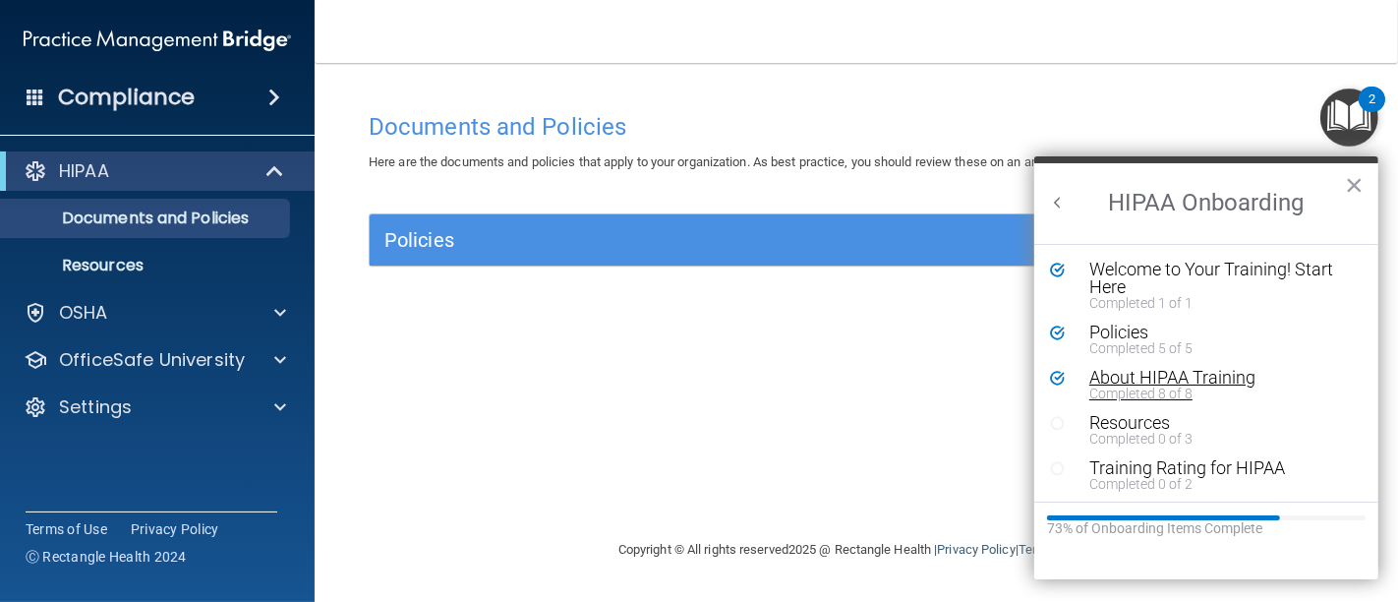
scroll to position [2, 0]
click at [1126, 412] on div "Resources" at bounding box center [1212, 421] width 247 height 18
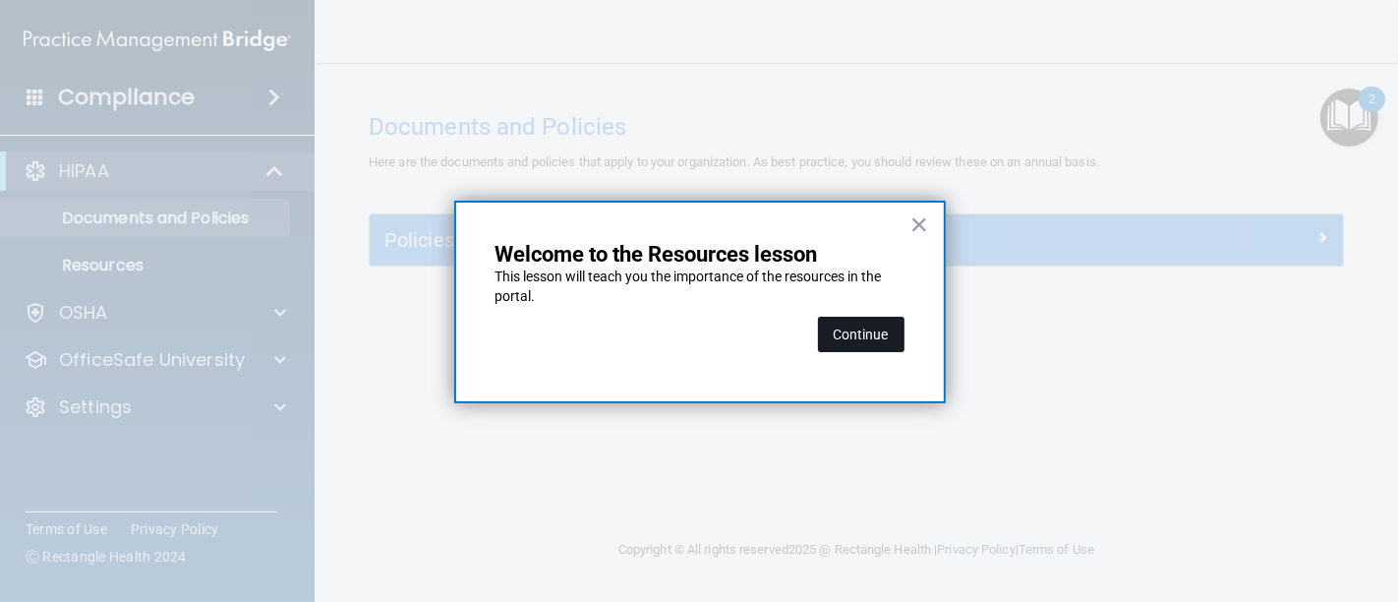
click at [882, 332] on button "Continue" at bounding box center [861, 334] width 87 height 35
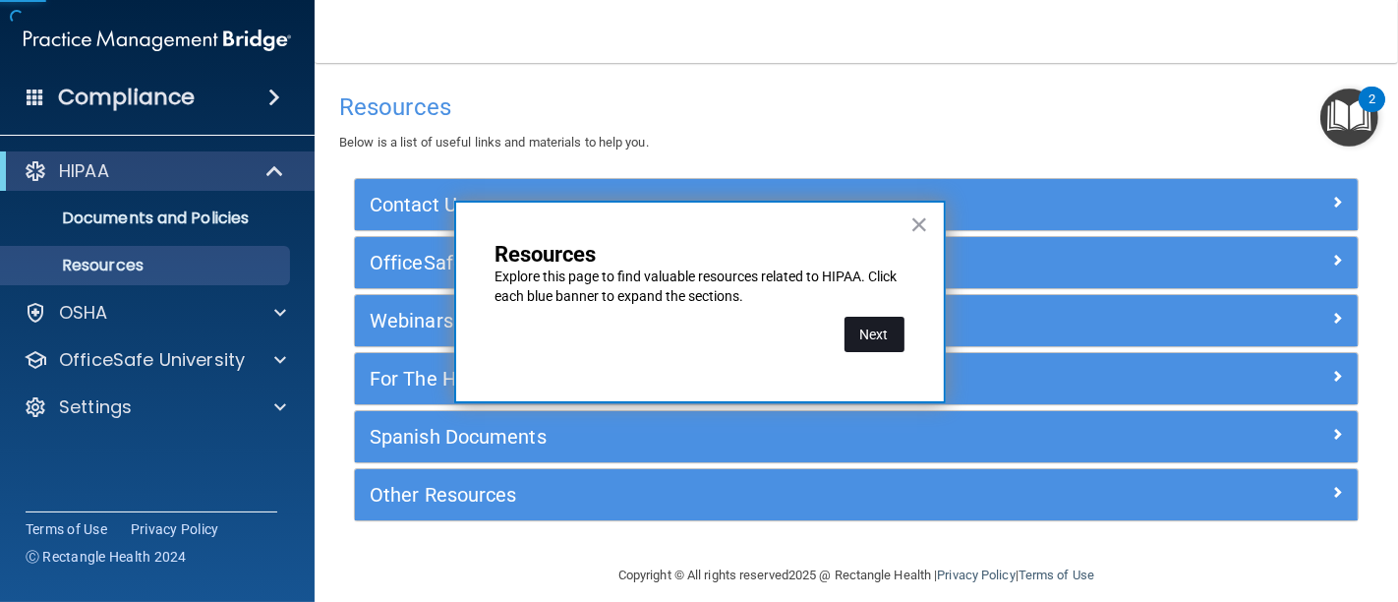
click at [882, 332] on button "Next" at bounding box center [874, 334] width 60 height 35
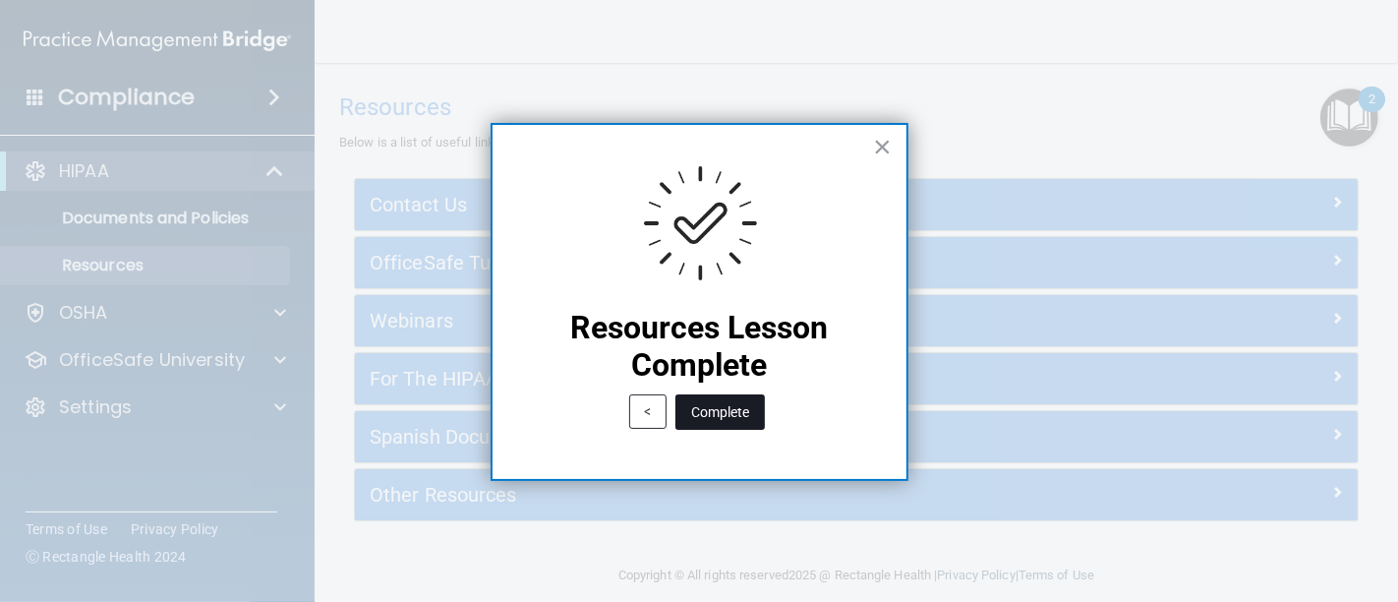
click at [729, 411] on button "Complete" at bounding box center [719, 411] width 89 height 35
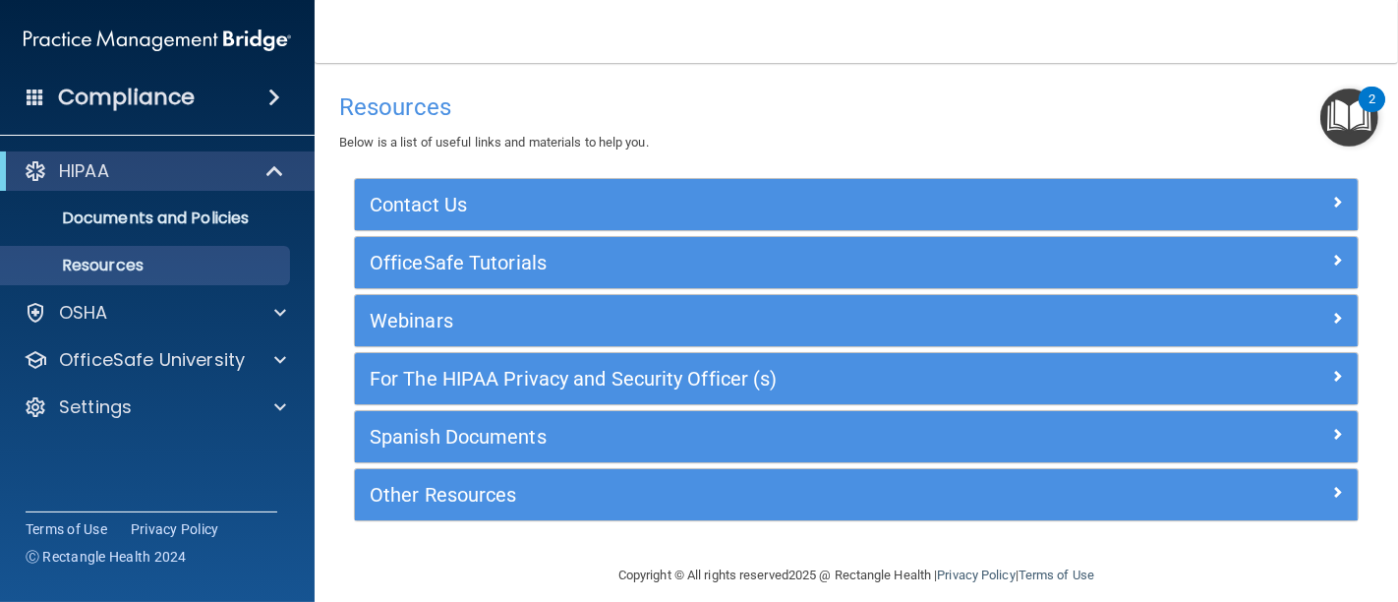
click at [1350, 122] on img "Open Resource Center, 2 new notifications" at bounding box center [1349, 117] width 58 height 58
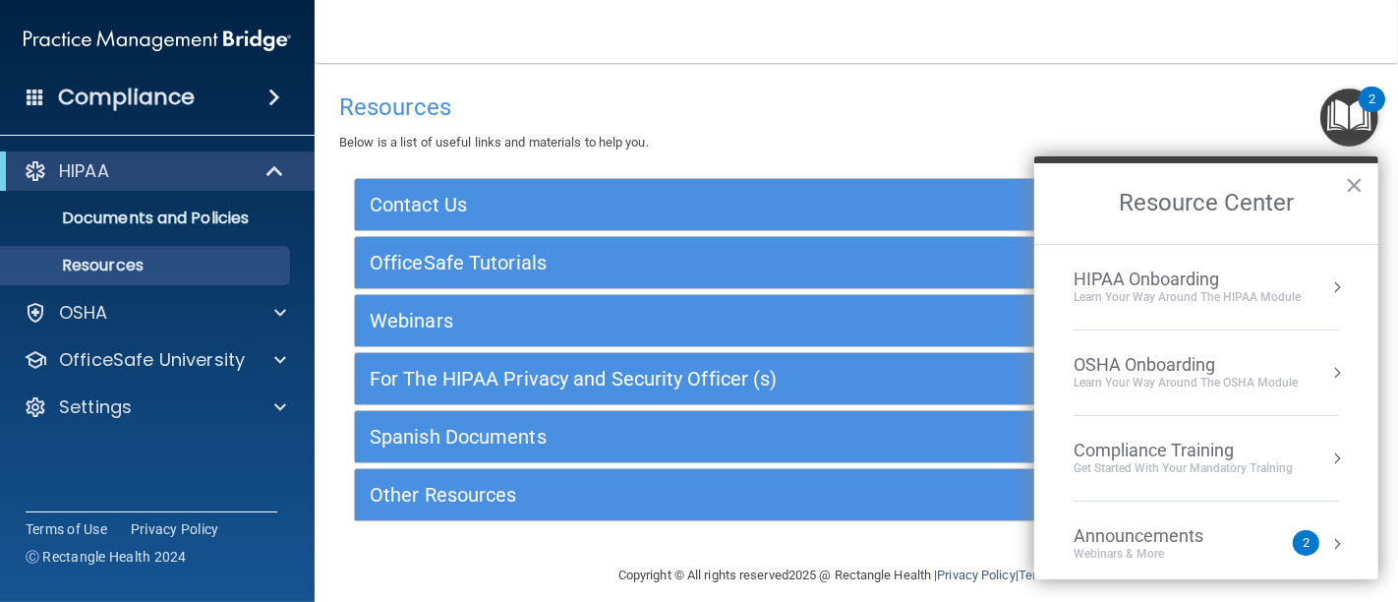
click at [1215, 273] on div "HIPAA Onboarding" at bounding box center [1186, 279] width 227 height 22
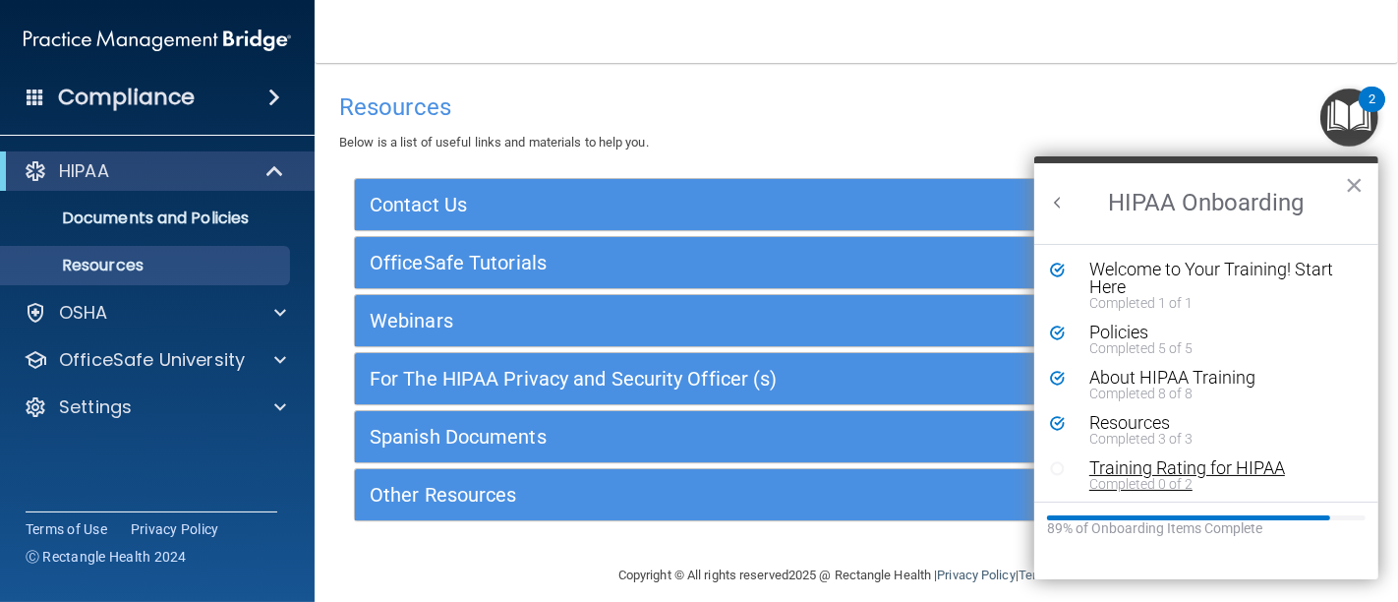
click at [1179, 464] on div "Training Rating for HIPAA" at bounding box center [1212, 468] width 247 height 18
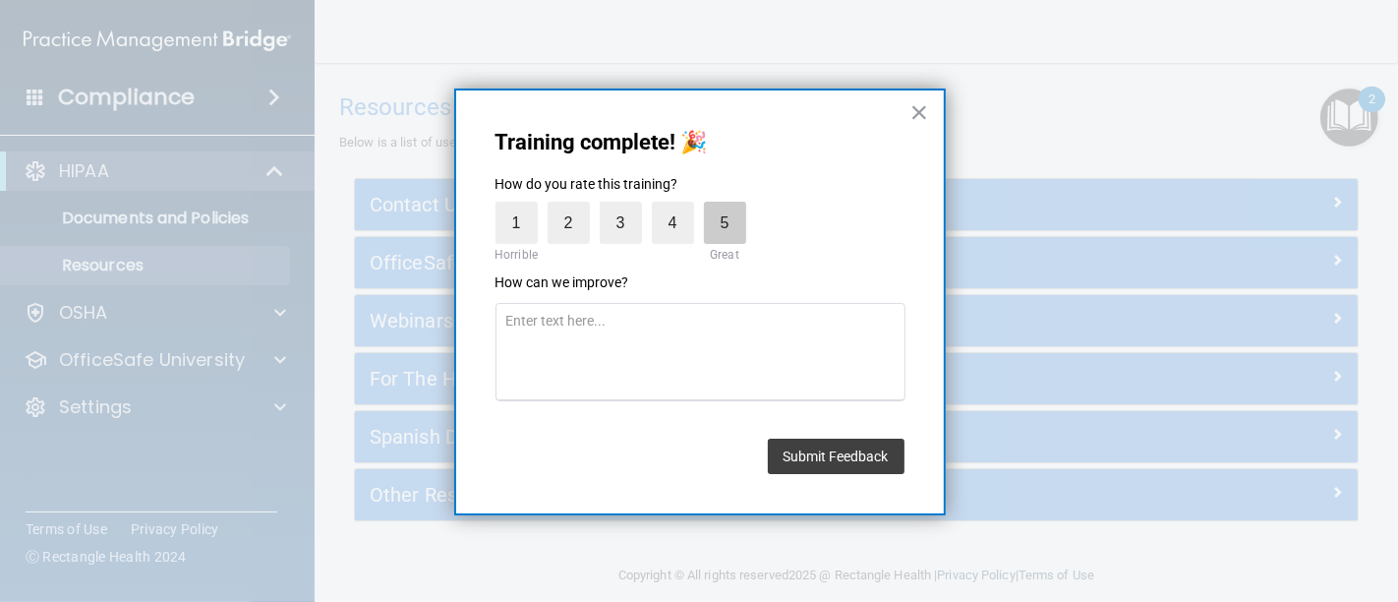
click at [708, 219] on label "5" at bounding box center [725, 223] width 42 height 42
click at [679, 206] on input "5" at bounding box center [679, 206] width 0 height 0
click at [860, 461] on button "Submit Feedback" at bounding box center [836, 455] width 137 height 35
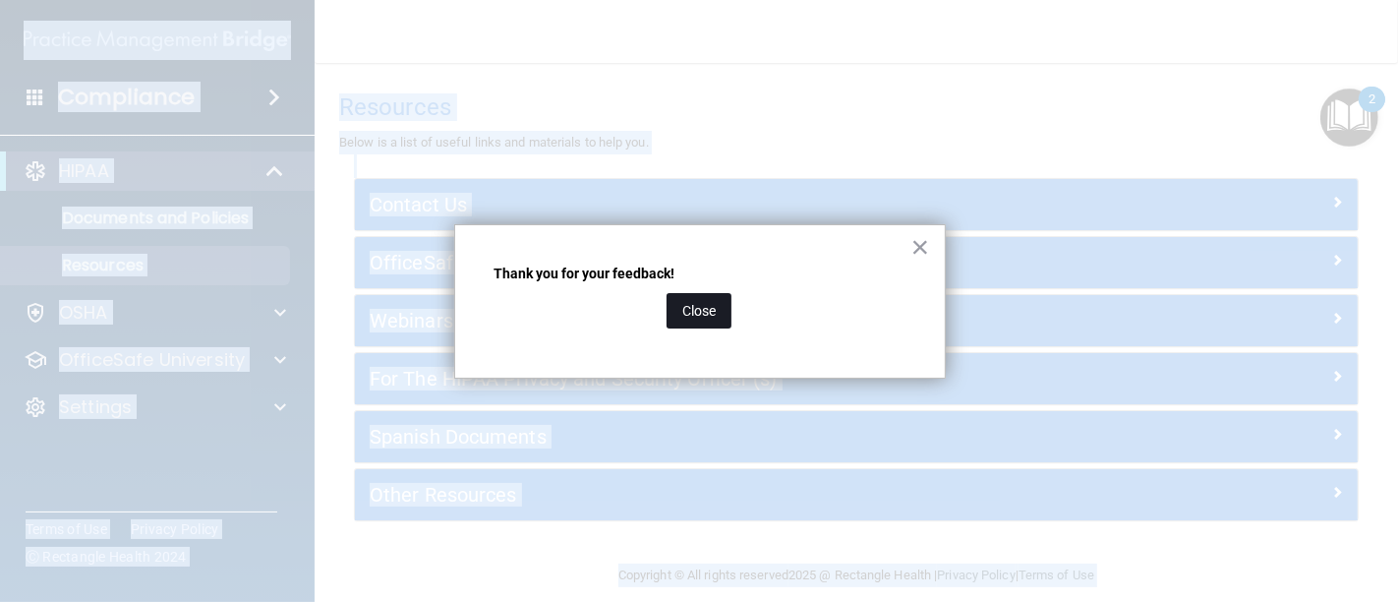
click at [707, 313] on button "Close" at bounding box center [698, 310] width 65 height 35
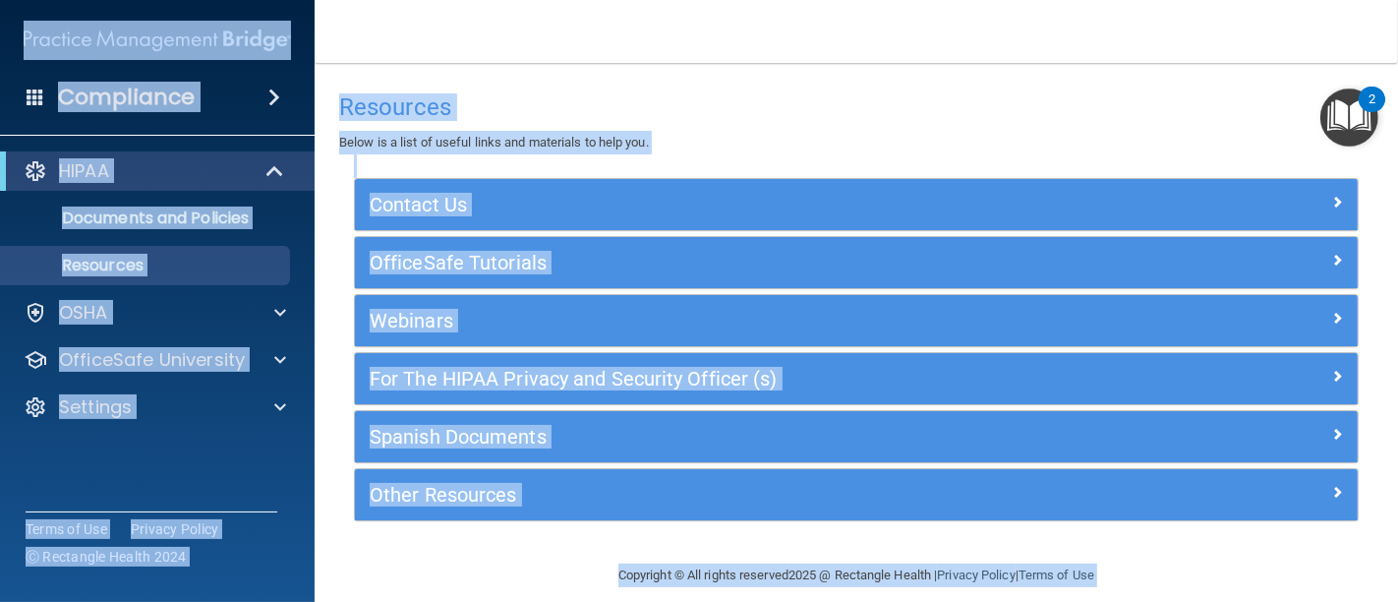
click at [1355, 118] on img "Open Resource Center, 2 new notifications" at bounding box center [1349, 117] width 58 height 58
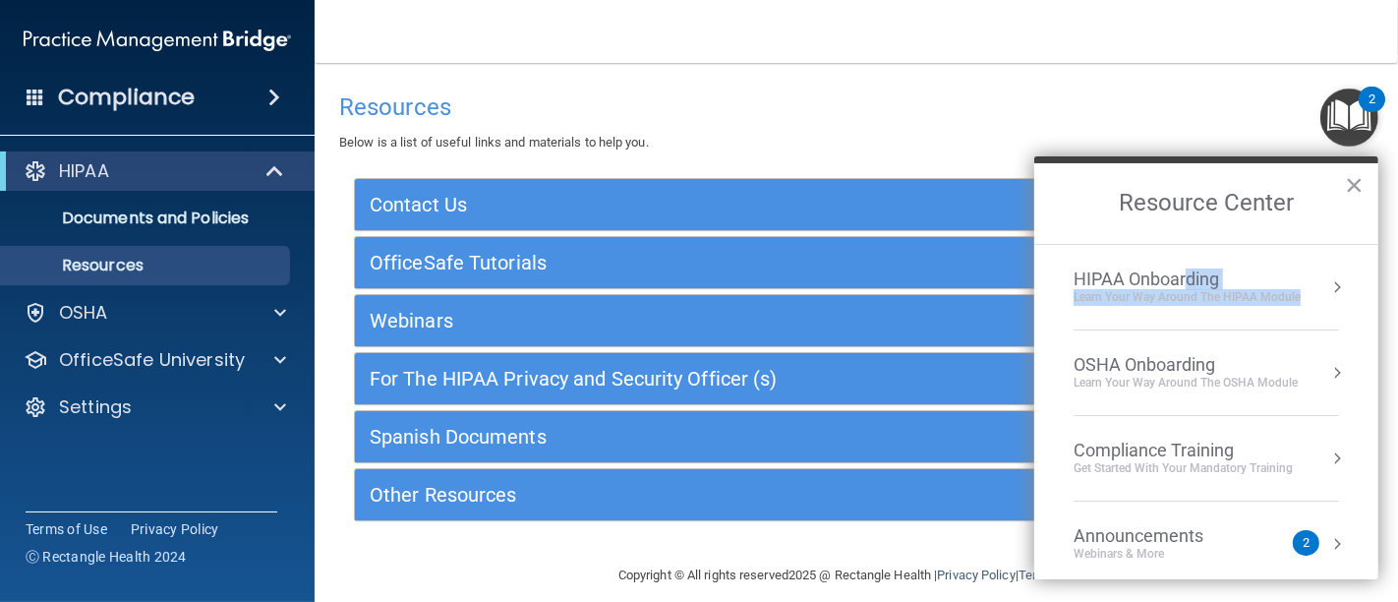
click at [1189, 281] on li "HIPAA Onboarding Learn Your Way around the HIPAA module" at bounding box center [1205, 288] width 265 height 86
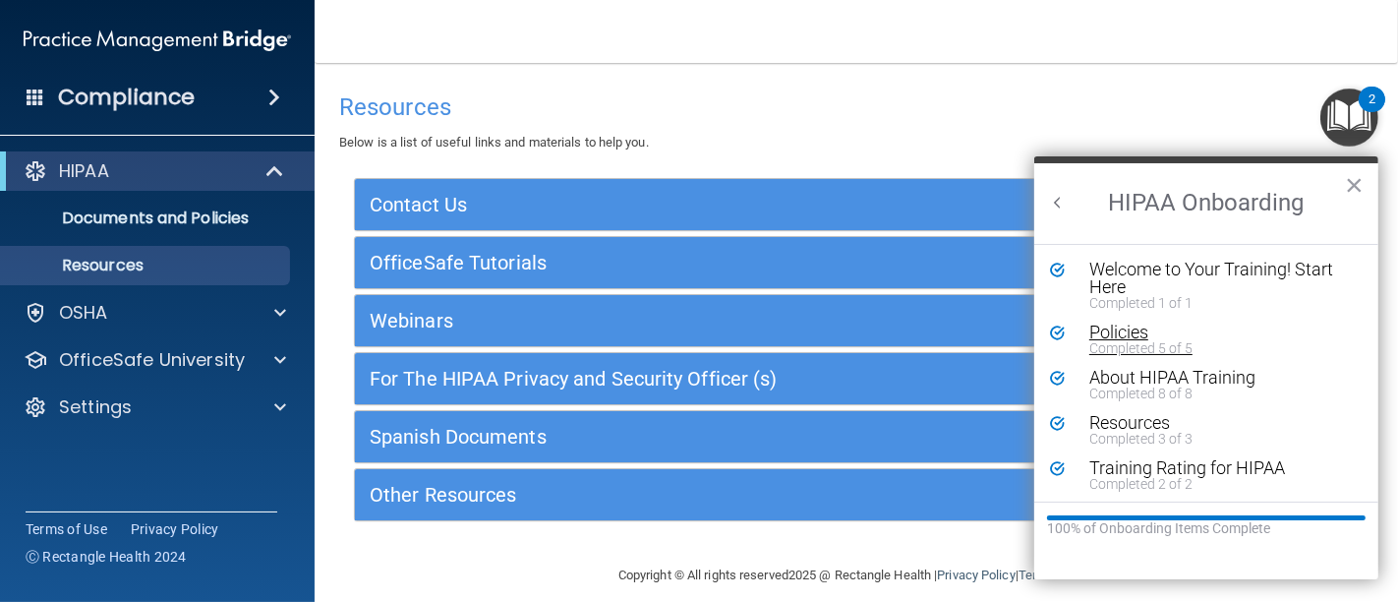
scroll to position [2, 0]
click at [1358, 184] on button "×" at bounding box center [1354, 184] width 19 height 31
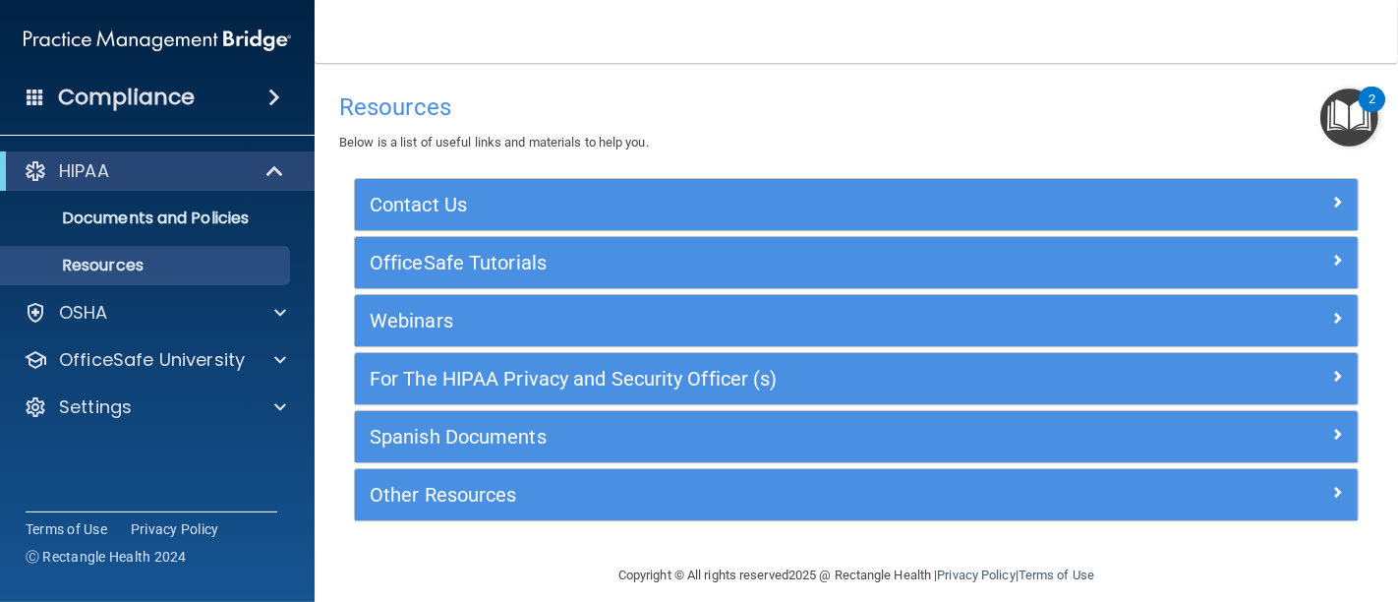
click at [1359, 102] on div "2" at bounding box center [1372, 100] width 27 height 26
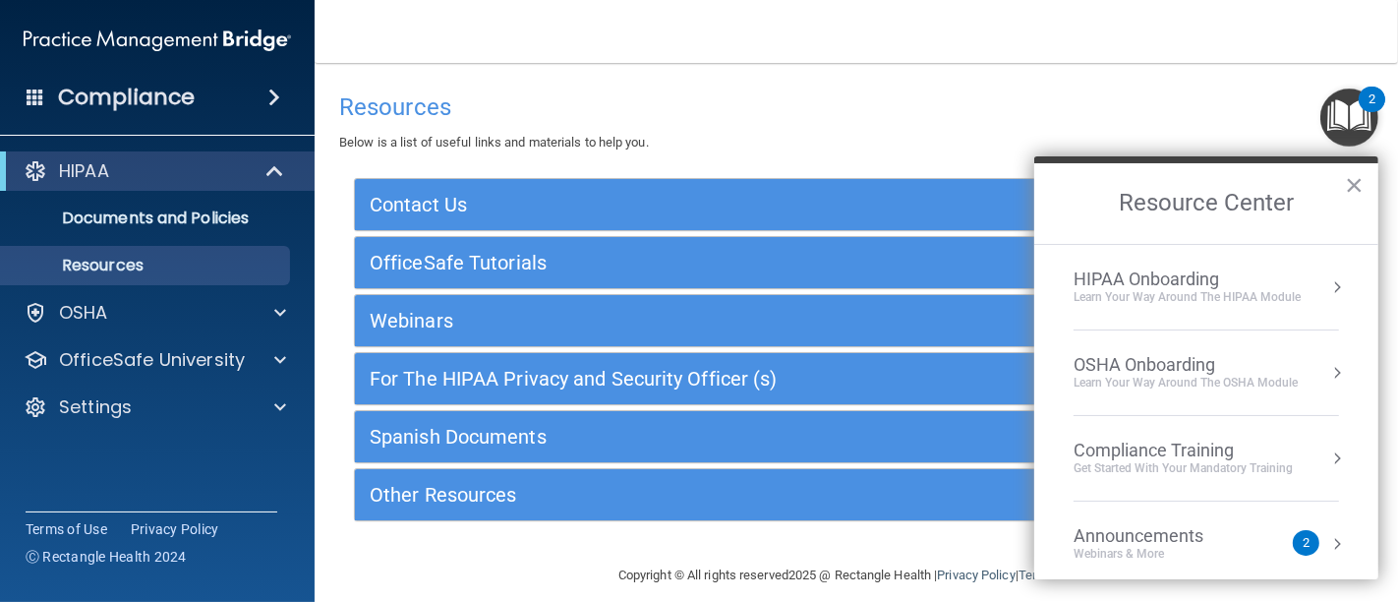
click at [1189, 354] on div "OSHA Onboarding" at bounding box center [1185, 365] width 224 height 22
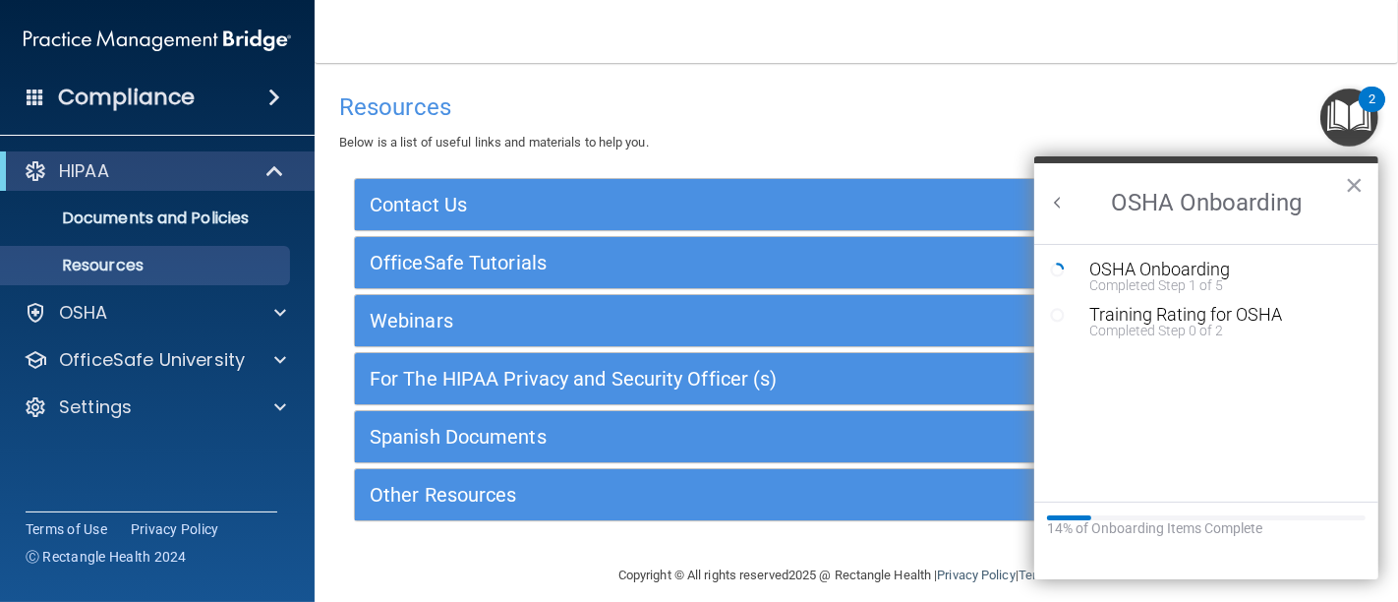
scroll to position [0, 0]
click at [1168, 278] on div "Completed Step 1 of 5" at bounding box center [1220, 285] width 263 height 14
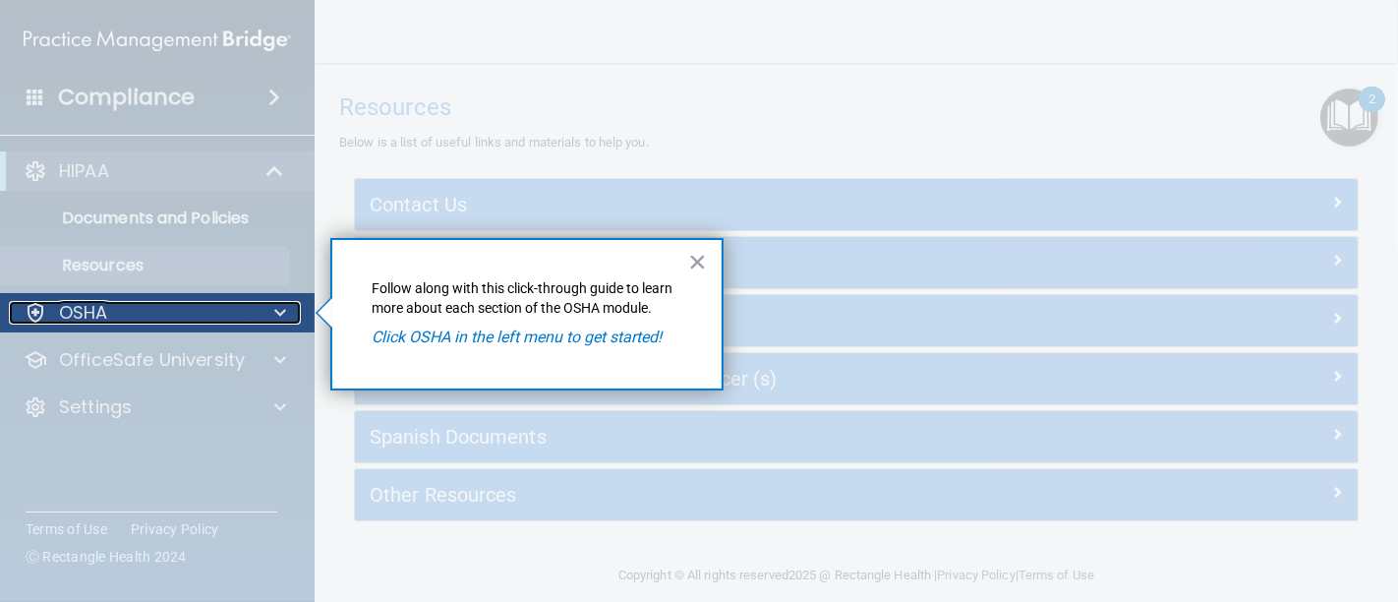
click at [284, 309] on span at bounding box center [280, 313] width 12 height 24
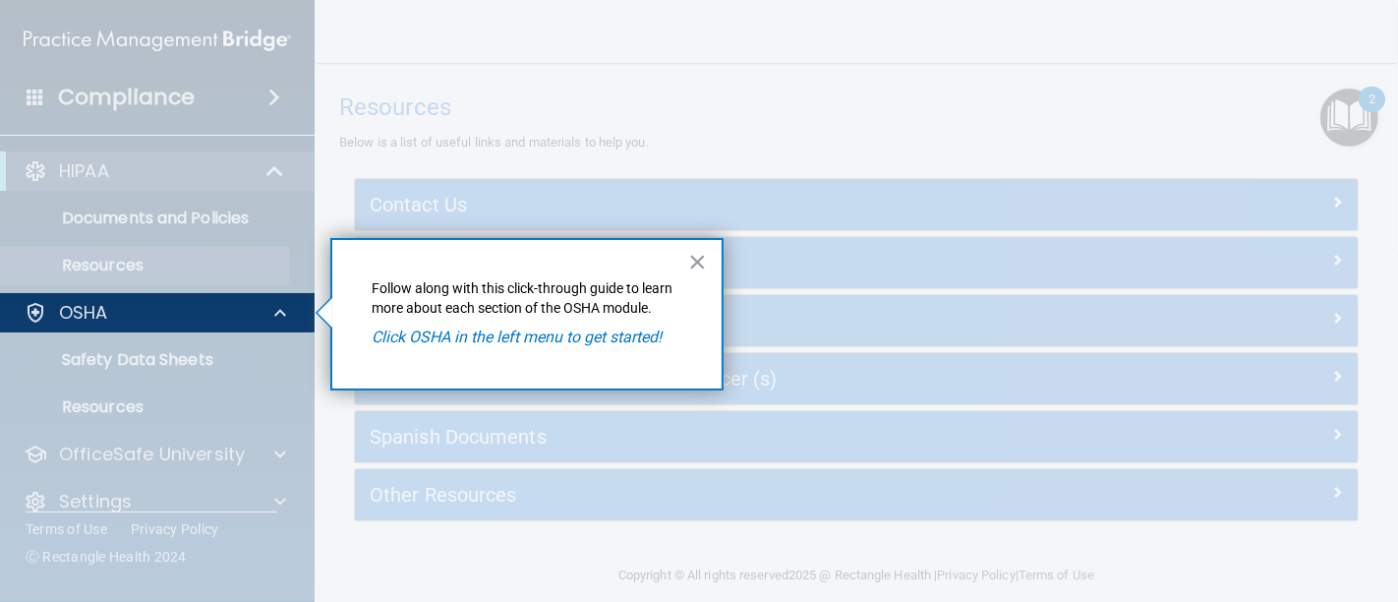
click at [685, 267] on div "× Follow along with this click-through guide to learn more about each section o…" at bounding box center [526, 314] width 393 height 152
click at [703, 259] on button "×" at bounding box center [697, 261] width 19 height 31
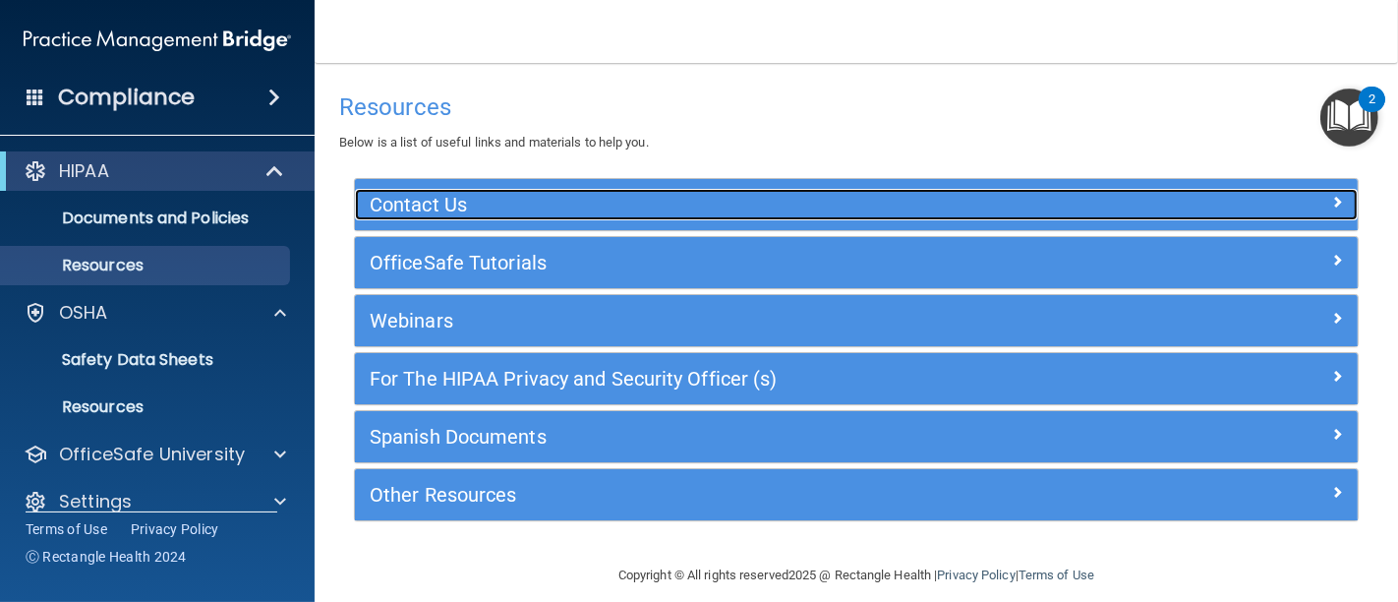
click at [572, 203] on h5 "Contact Us" at bounding box center [731, 205] width 723 height 22
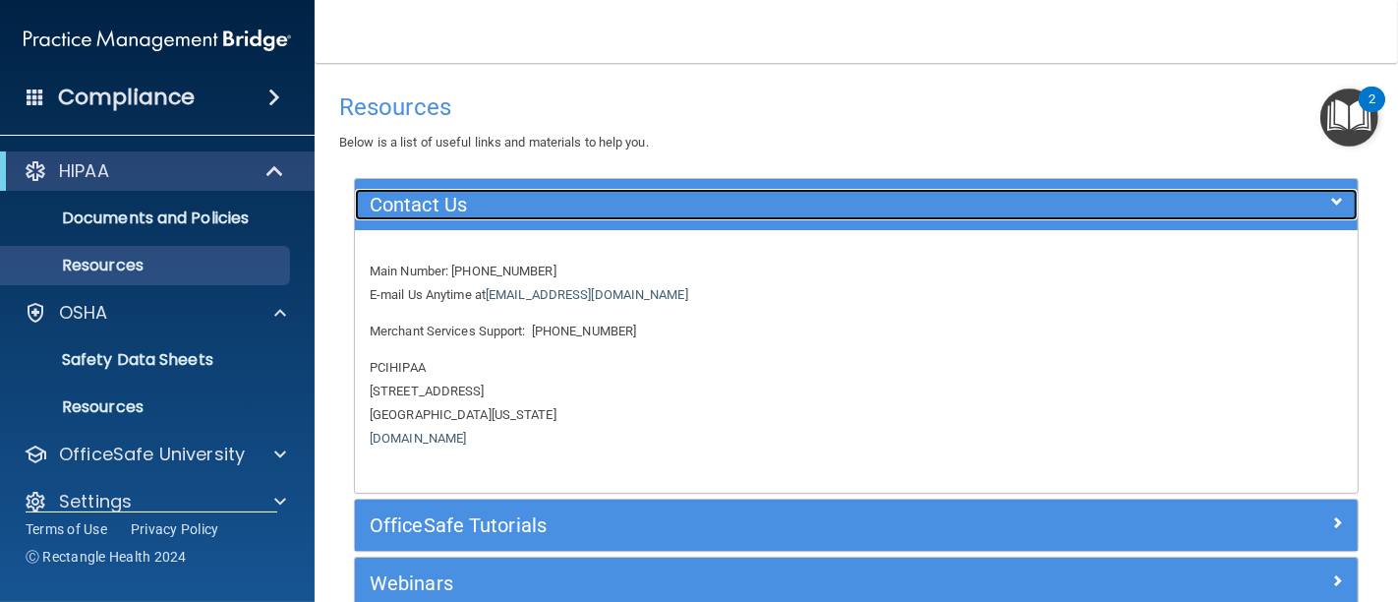
click at [572, 203] on h5 "Contact Us" at bounding box center [731, 205] width 723 height 22
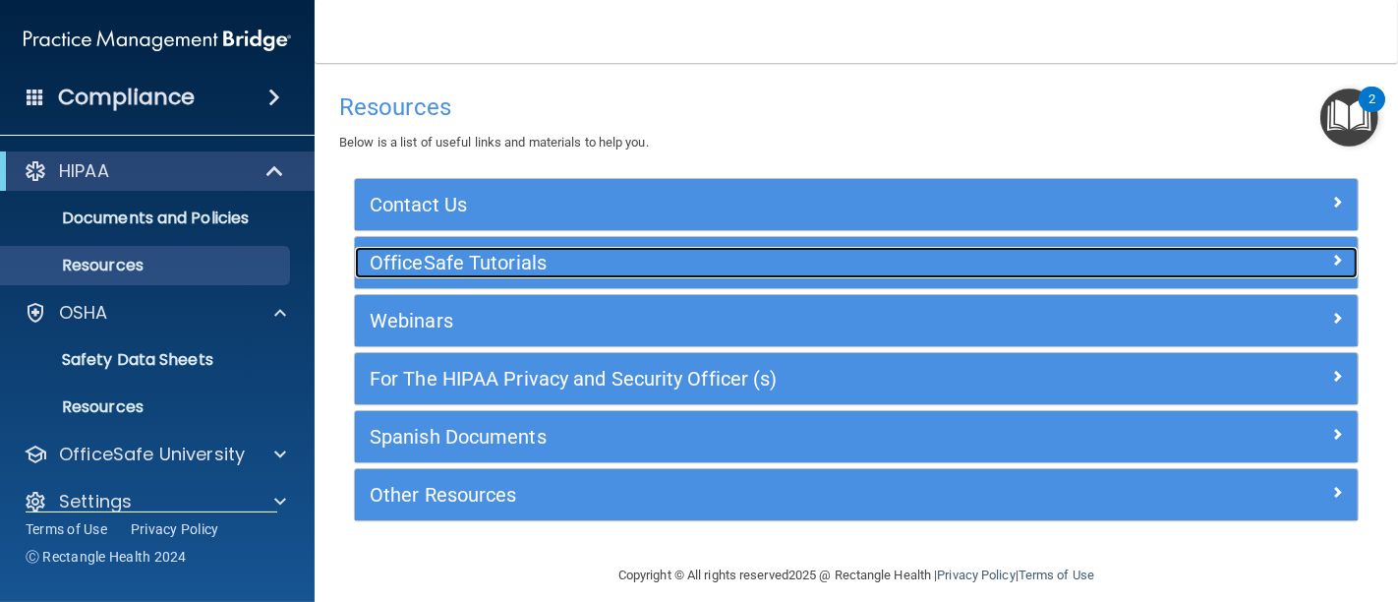
click at [569, 272] on h5 "OfficeSafe Tutorials" at bounding box center [731, 263] width 723 height 22
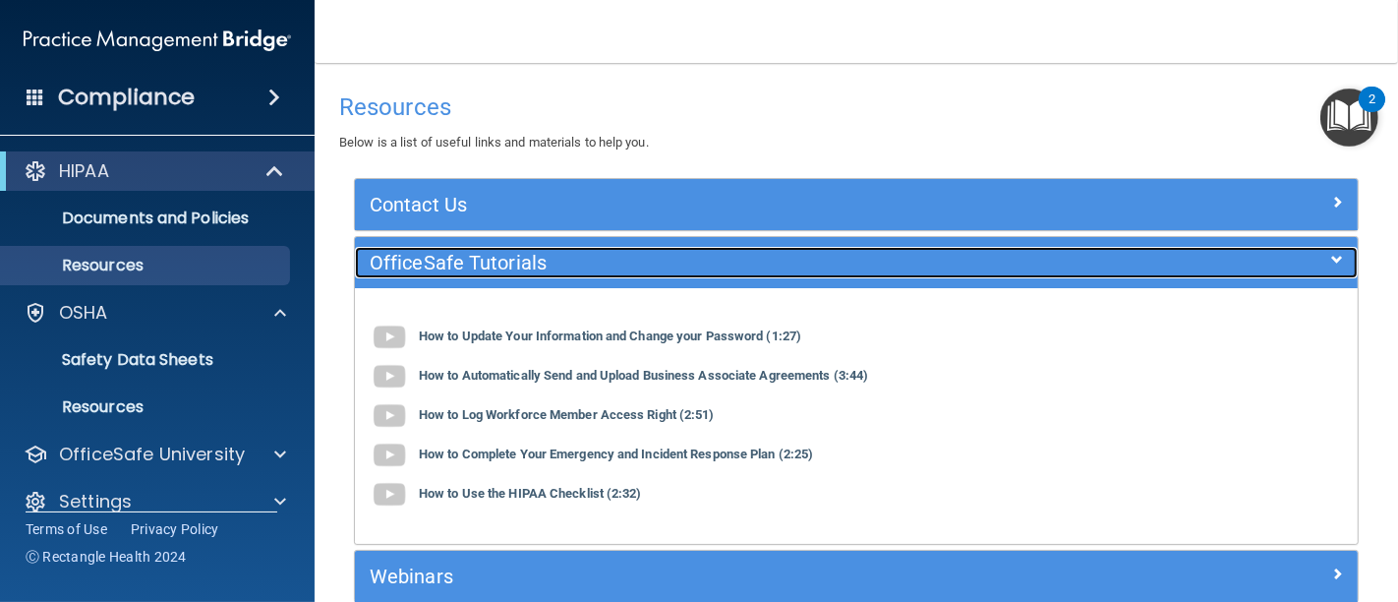
click at [569, 272] on h5 "OfficeSafe Tutorials" at bounding box center [731, 263] width 723 height 22
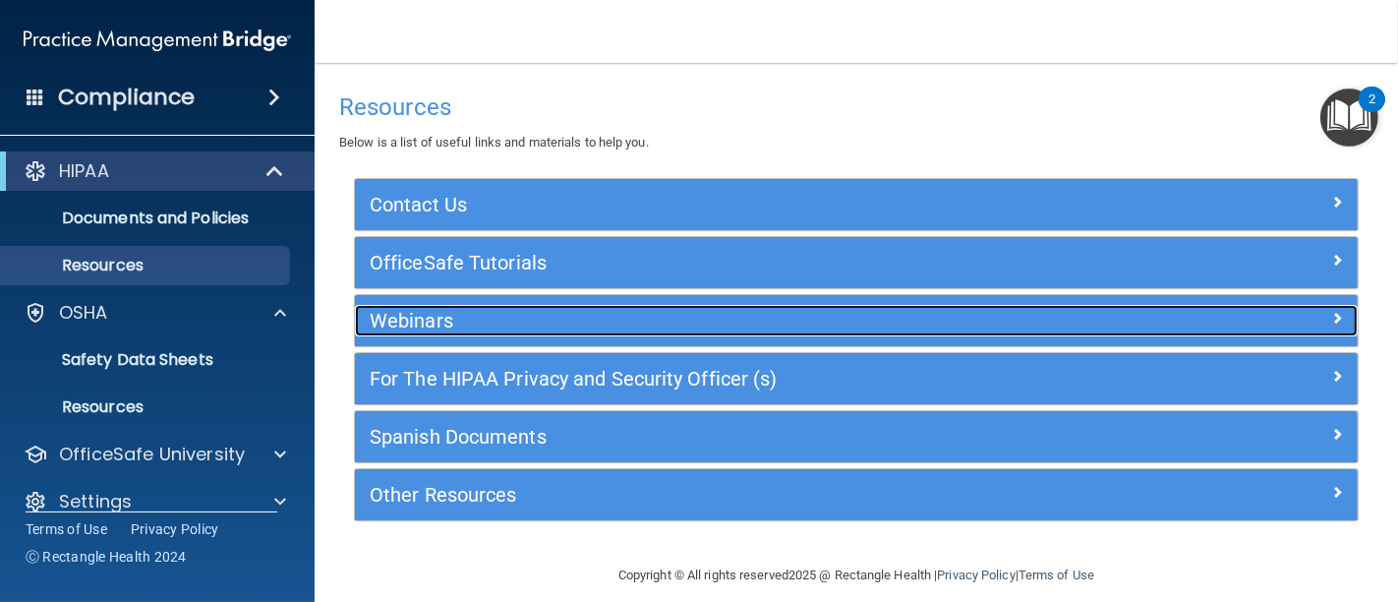
click at [569, 307] on div "Webinars" at bounding box center [731, 320] width 752 height 31
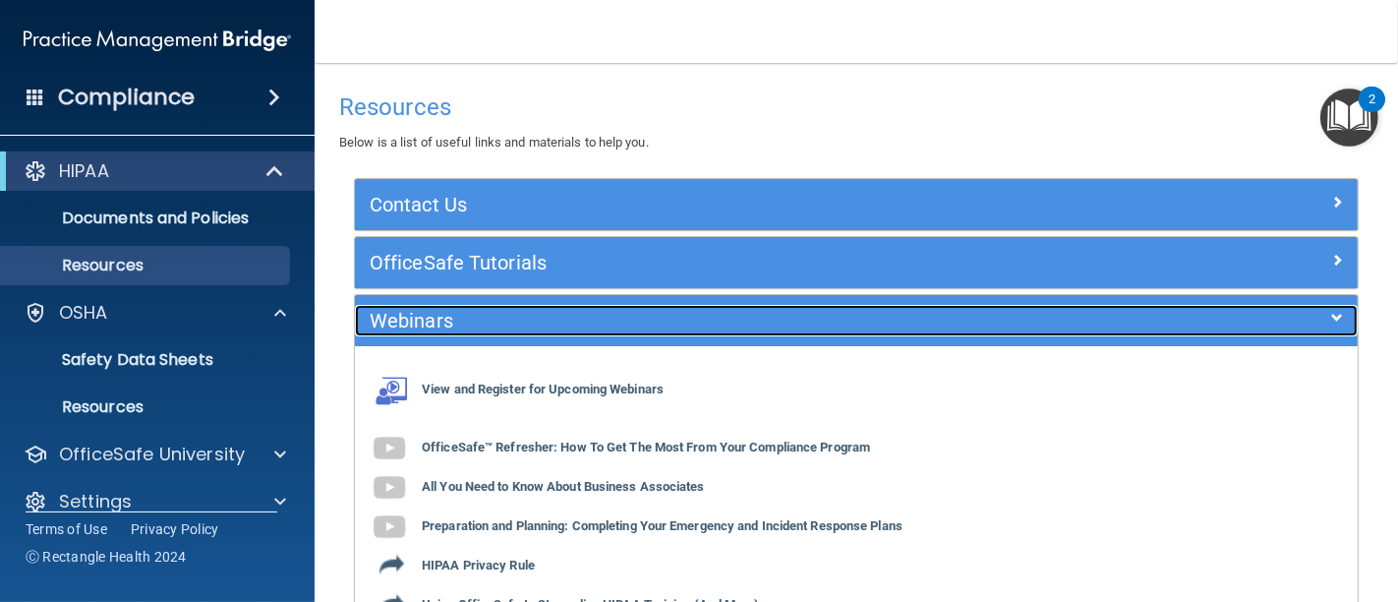
click at [569, 307] on div "Webinars" at bounding box center [731, 320] width 752 height 31
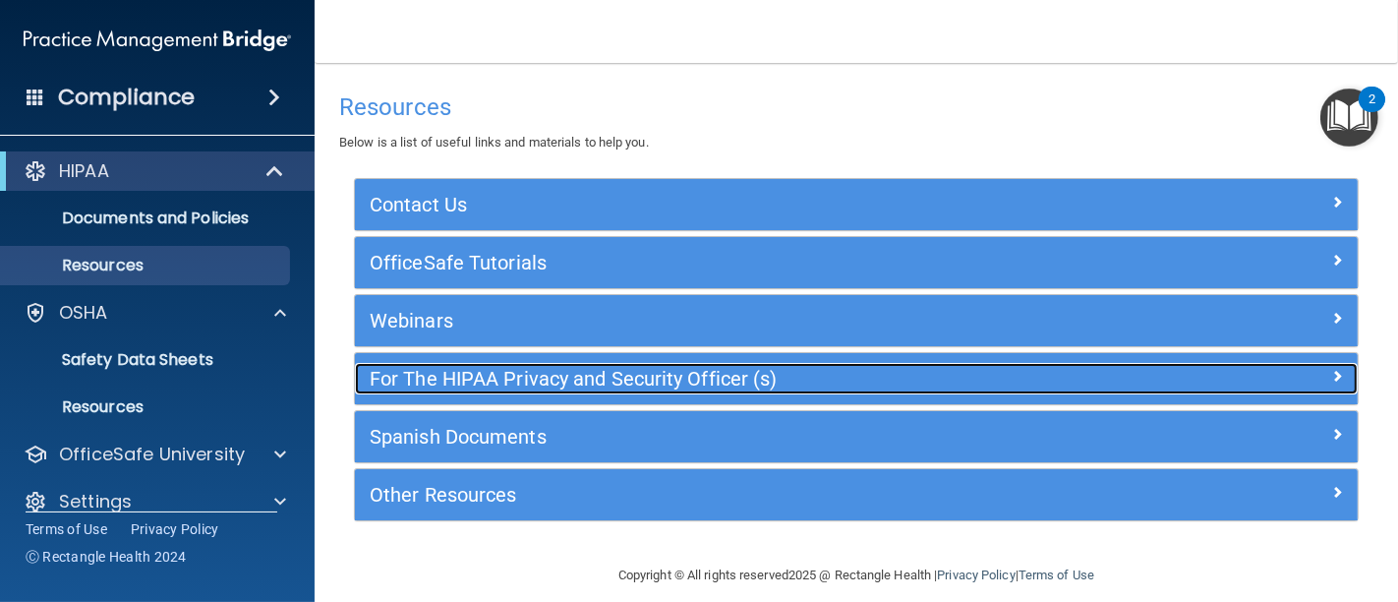
click at [575, 376] on h5 "For The HIPAA Privacy and Security Officer (s)" at bounding box center [731, 379] width 723 height 22
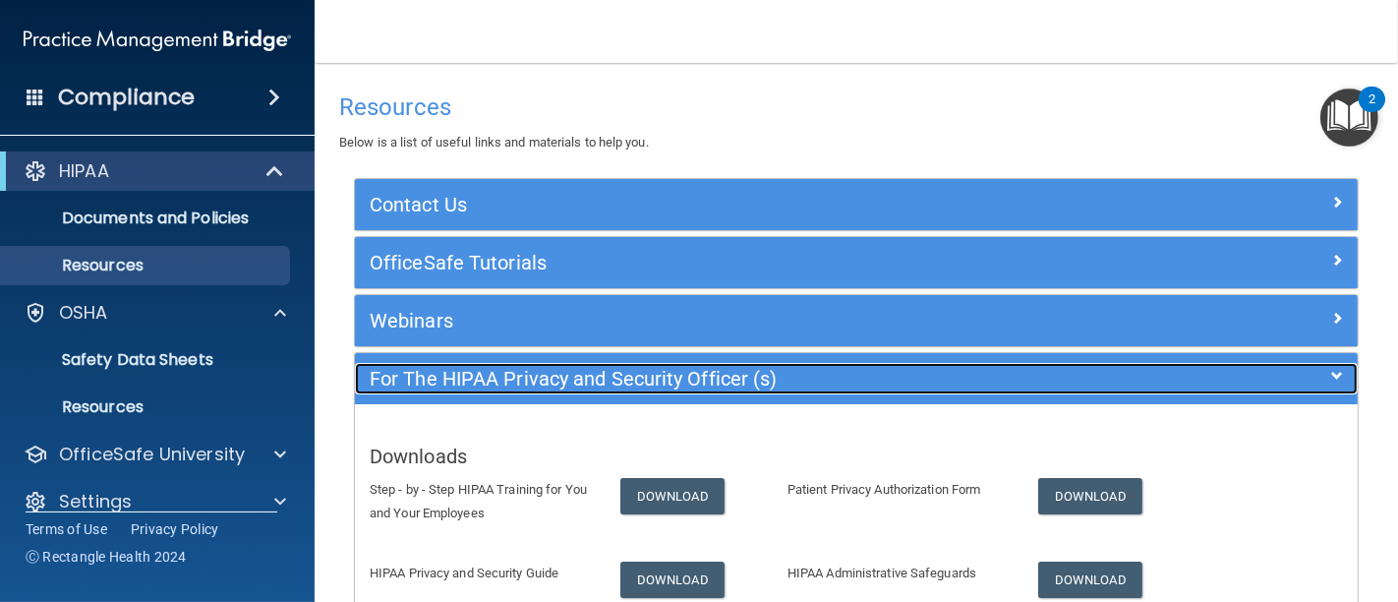
click at [575, 376] on h5 "For The HIPAA Privacy and Security Officer (s)" at bounding box center [731, 379] width 723 height 22
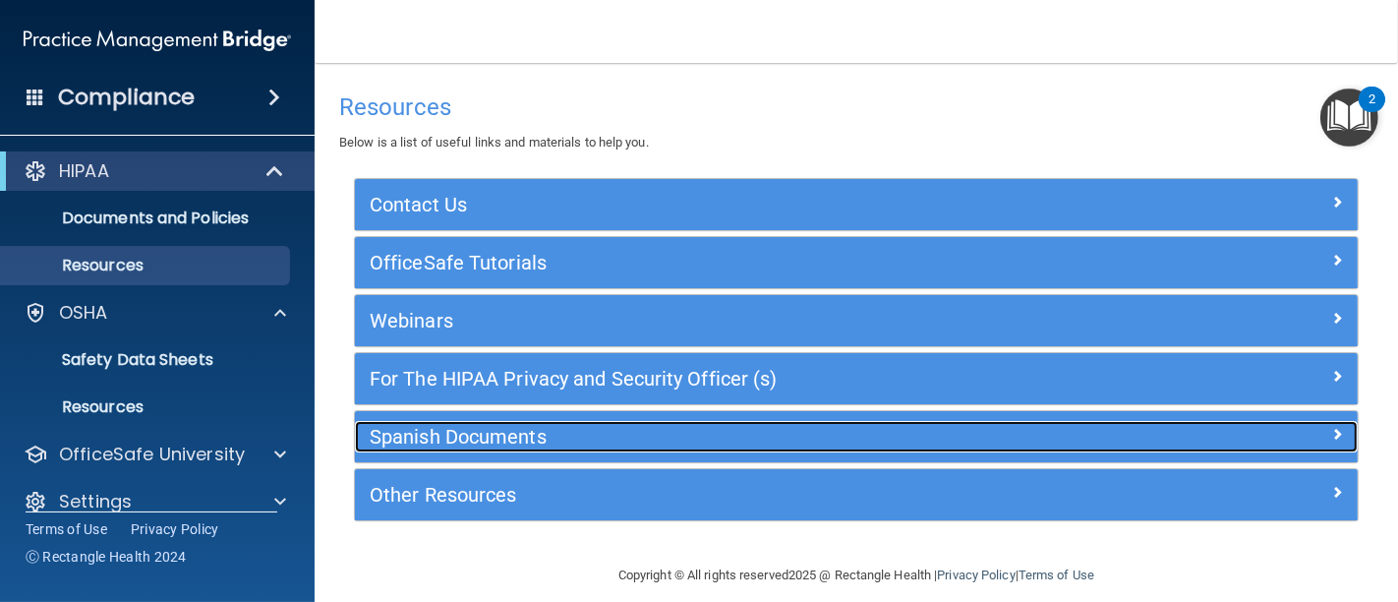
click at [576, 426] on h5 "Spanish Documents" at bounding box center [731, 437] width 723 height 22
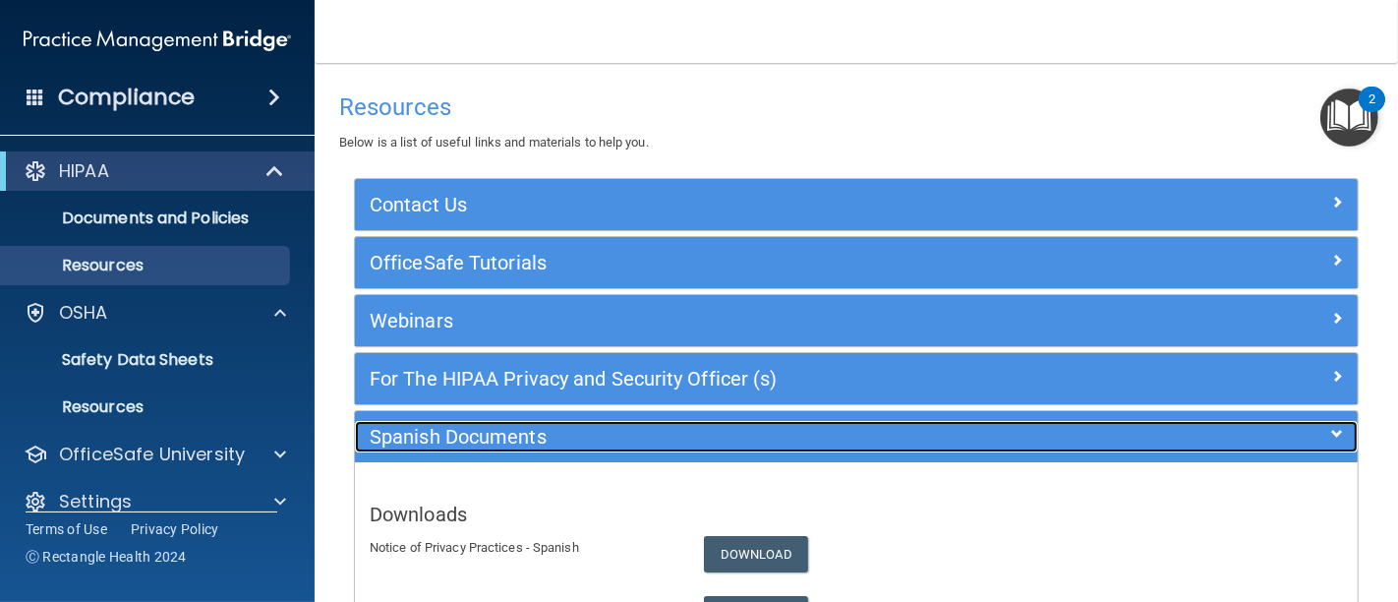
click at [576, 426] on h5 "Spanish Documents" at bounding box center [731, 437] width 723 height 22
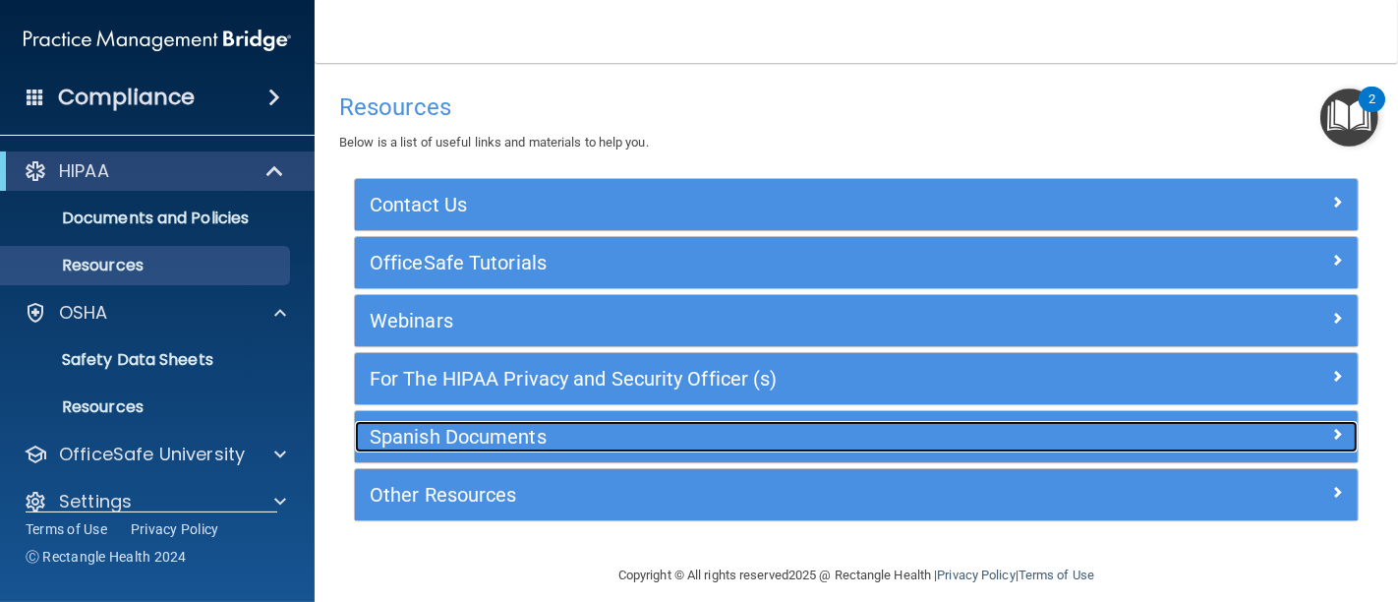
scroll to position [17, 0]
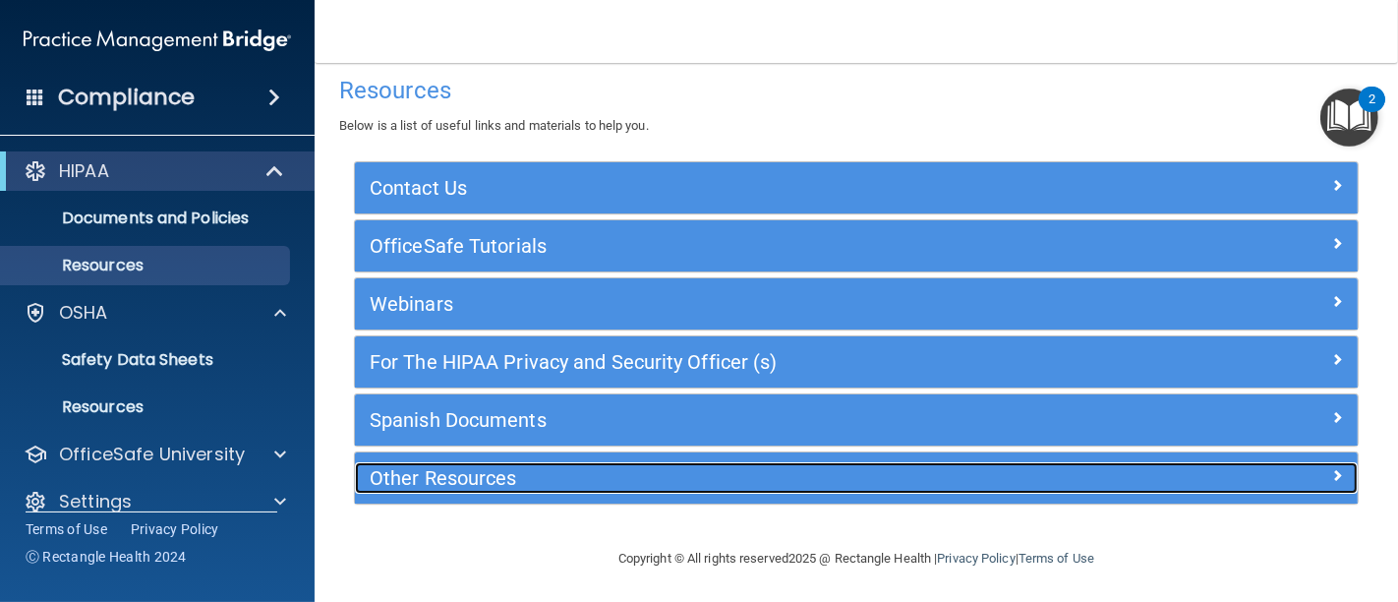
click at [590, 470] on h5 "Other Resources" at bounding box center [731, 478] width 723 height 22
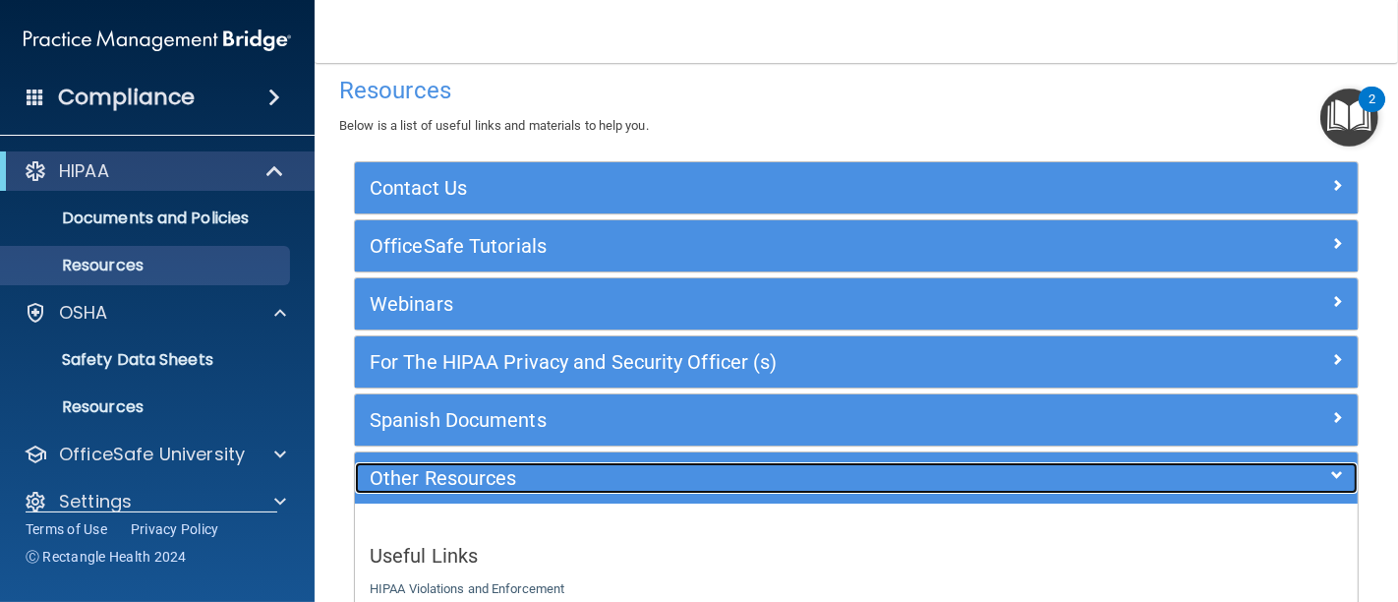
click at [590, 470] on h5 "Other Resources" at bounding box center [731, 478] width 723 height 22
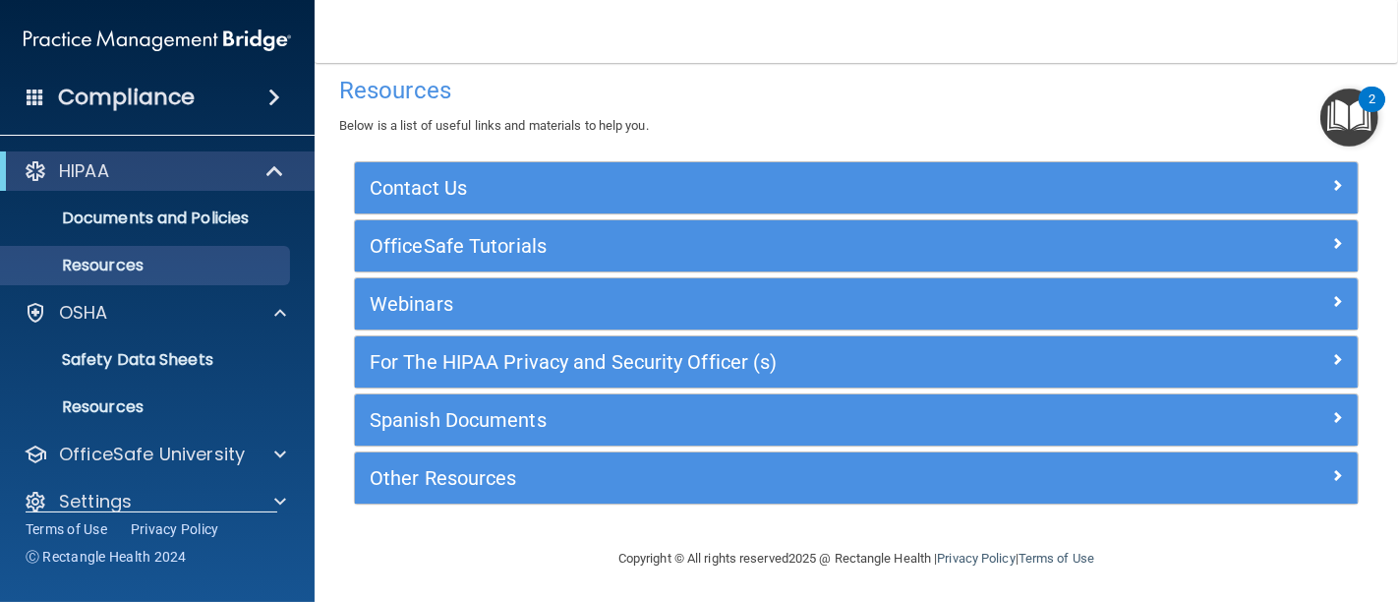
click at [1345, 110] on img "Open Resource Center, 2 new notifications" at bounding box center [1349, 117] width 58 height 58
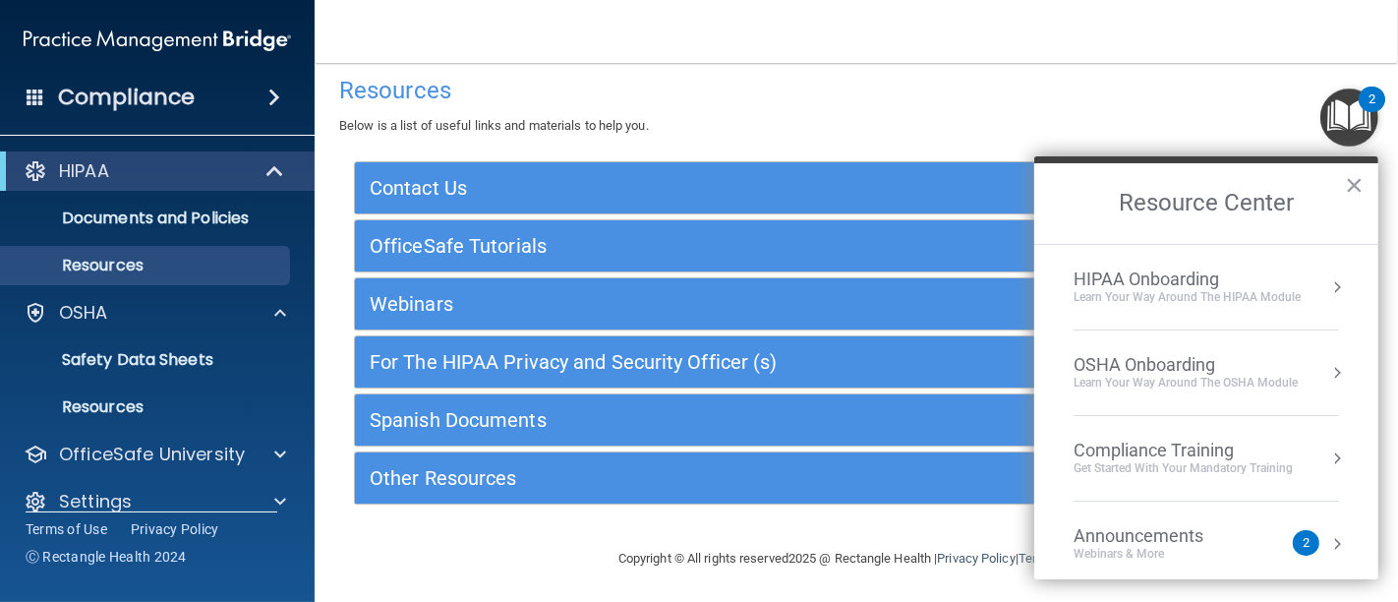
click at [1146, 368] on div "OSHA Onboarding" at bounding box center [1185, 365] width 224 height 22
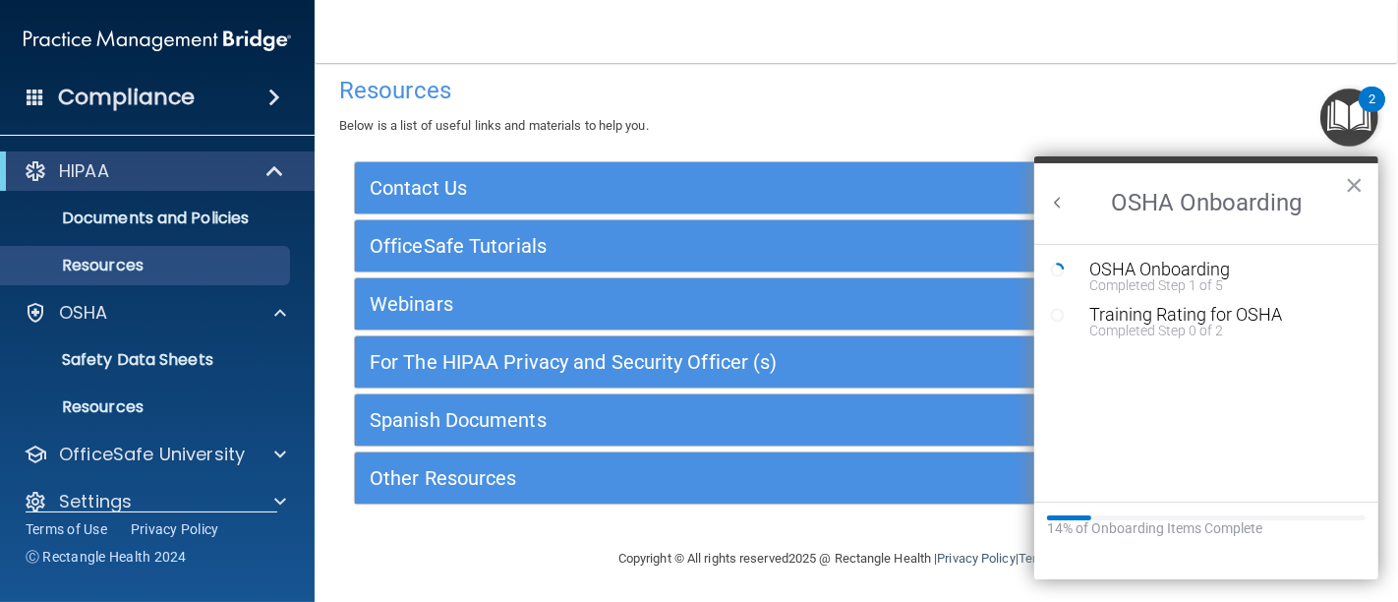
scroll to position [0, 0]
click at [1134, 316] on div "Training Rating for OSHA" at bounding box center [1220, 315] width 263 height 18
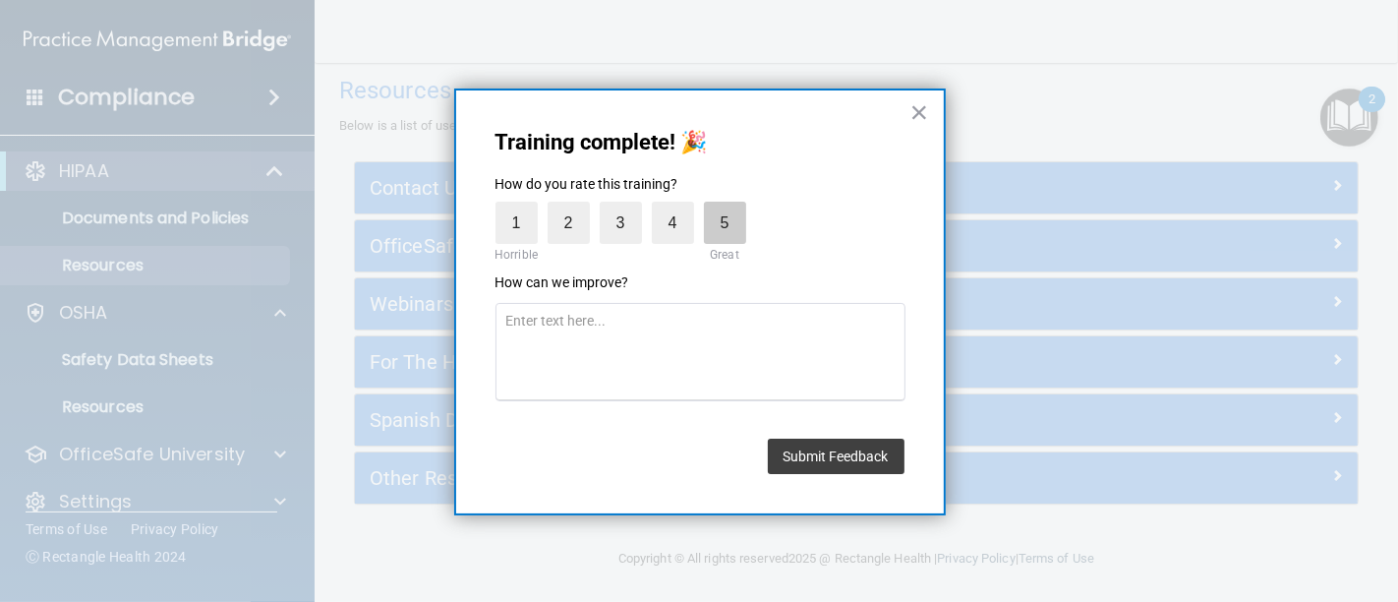
click at [718, 220] on label "5" at bounding box center [725, 223] width 42 height 42
click at [679, 206] on input "5" at bounding box center [679, 206] width 0 height 0
click at [786, 434] on div "Submit Feedback" at bounding box center [836, 451] width 137 height 45
click at [792, 442] on button "Submit Feedback" at bounding box center [836, 455] width 137 height 35
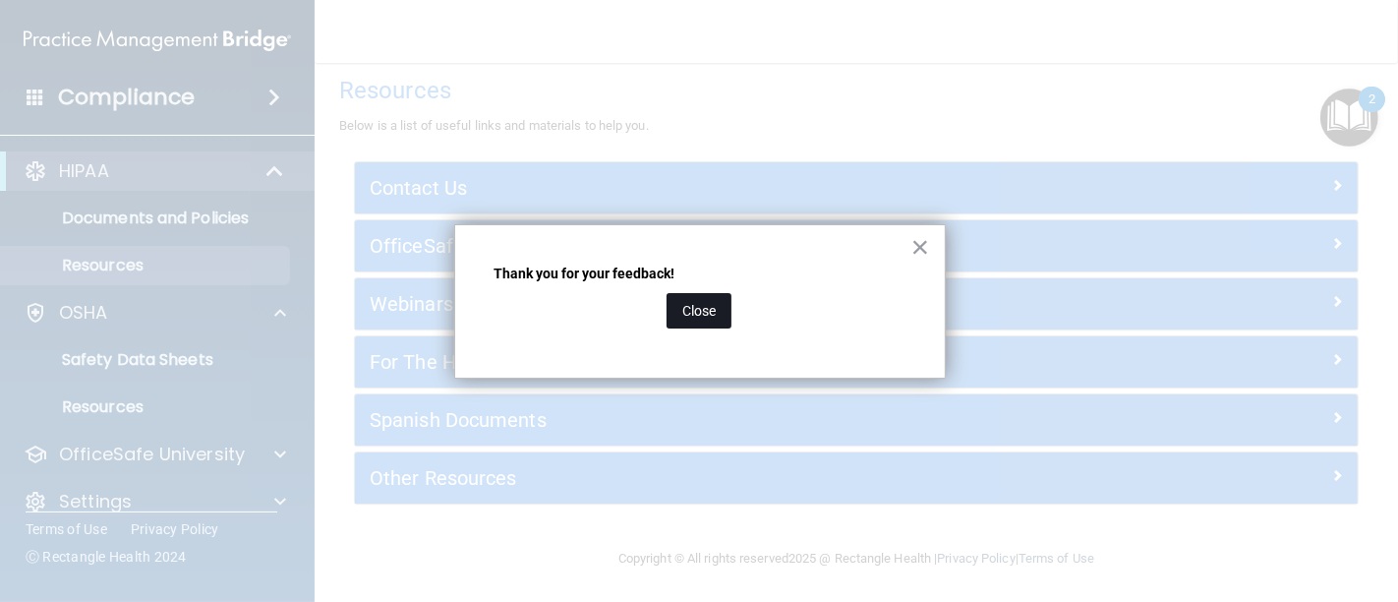
click at [691, 305] on button "Close" at bounding box center [698, 310] width 65 height 35
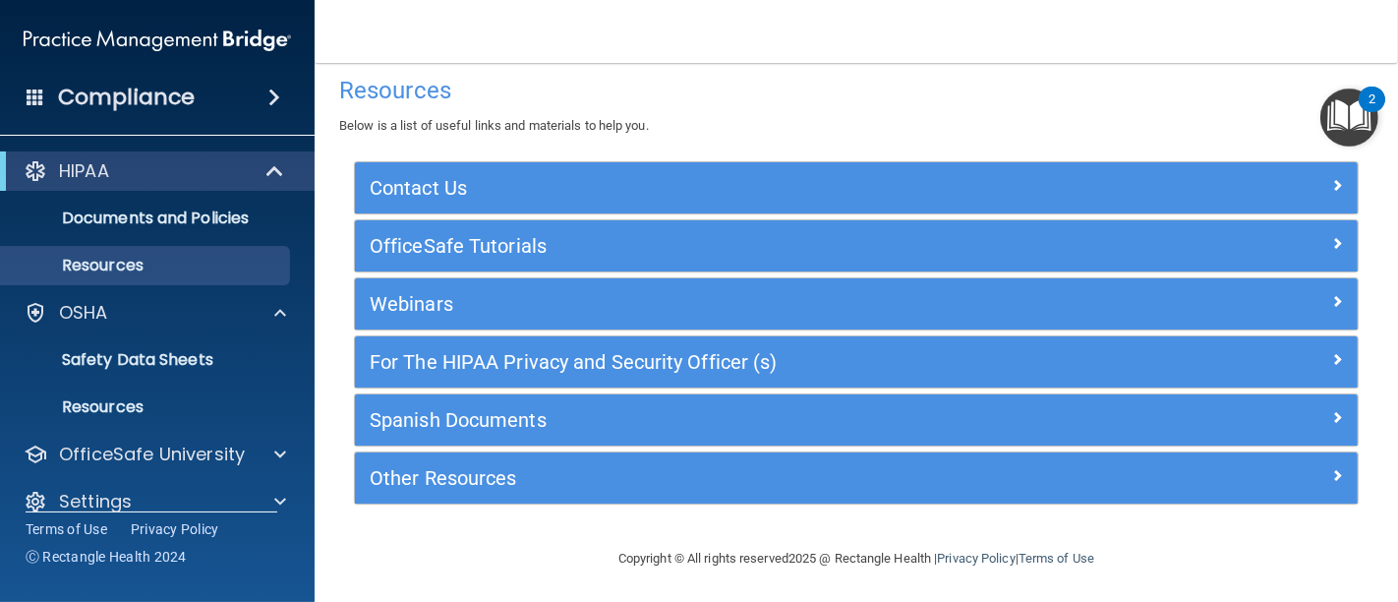
click at [1360, 110] on img "Open Resource Center, 2 new notifications" at bounding box center [1349, 117] width 58 height 58
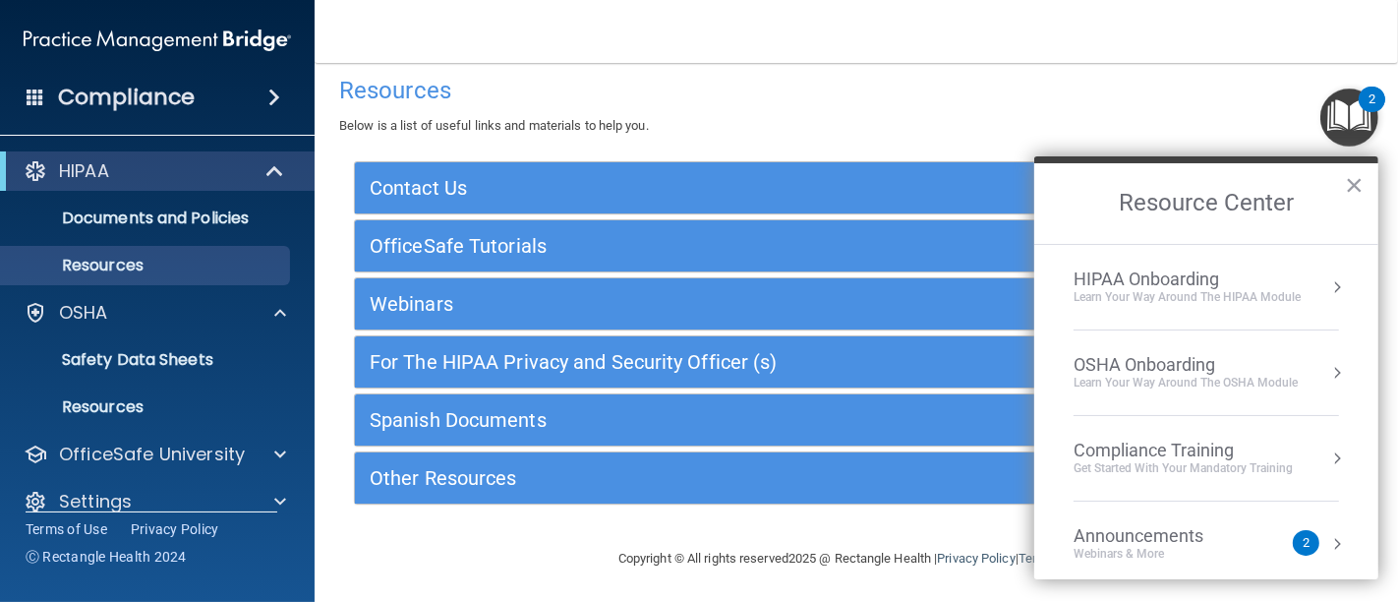
click at [1121, 362] on div "OSHA Onboarding" at bounding box center [1185, 365] width 224 height 22
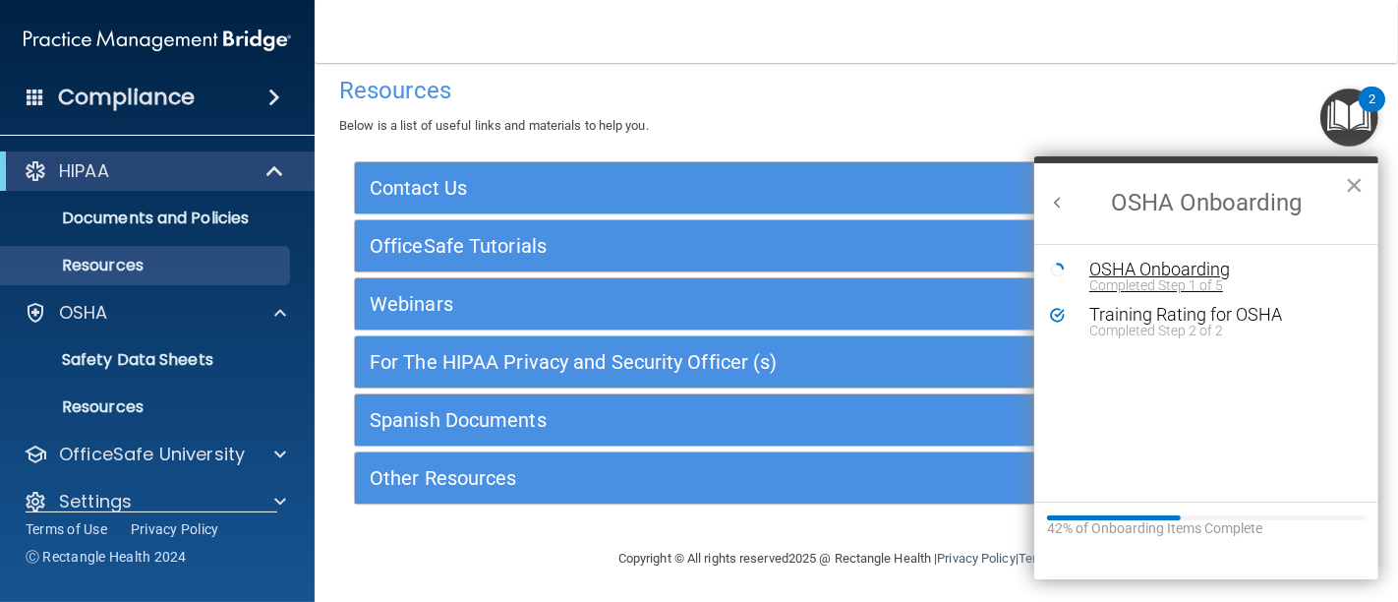
click at [1176, 267] on div "OSHA Onboarding" at bounding box center [1220, 269] width 263 height 18
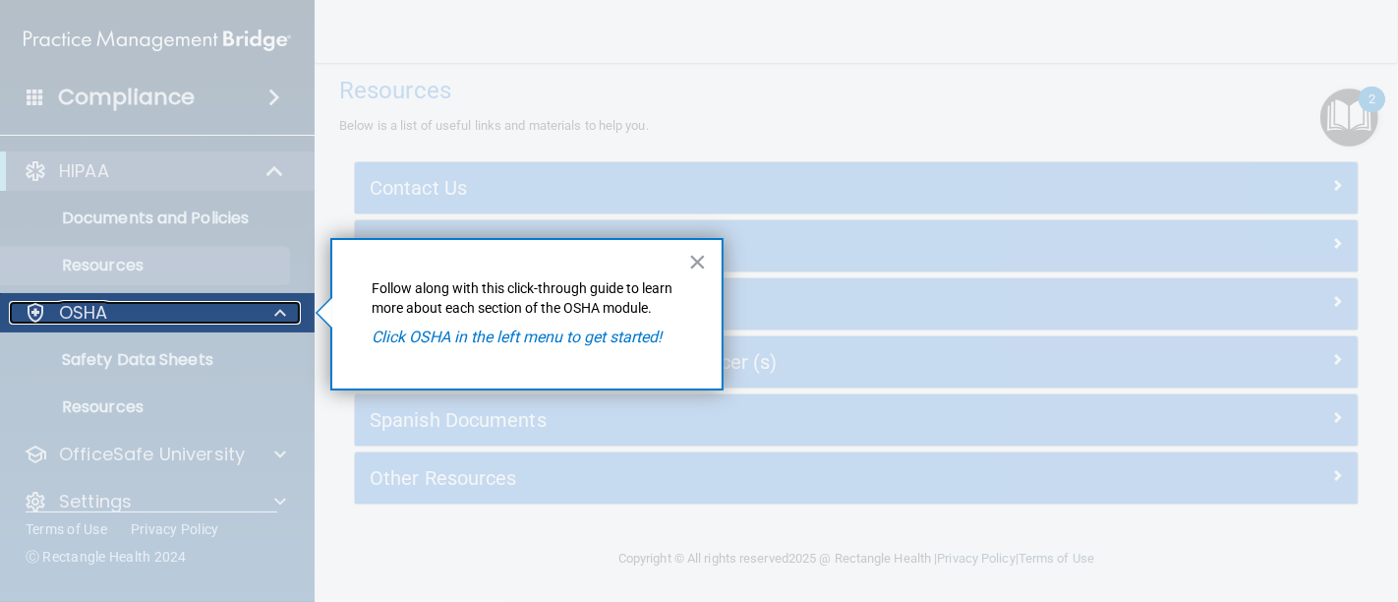
click at [132, 309] on div "OSHA" at bounding box center [131, 313] width 244 height 24
click at [33, 310] on div at bounding box center [36, 313] width 24 height 24
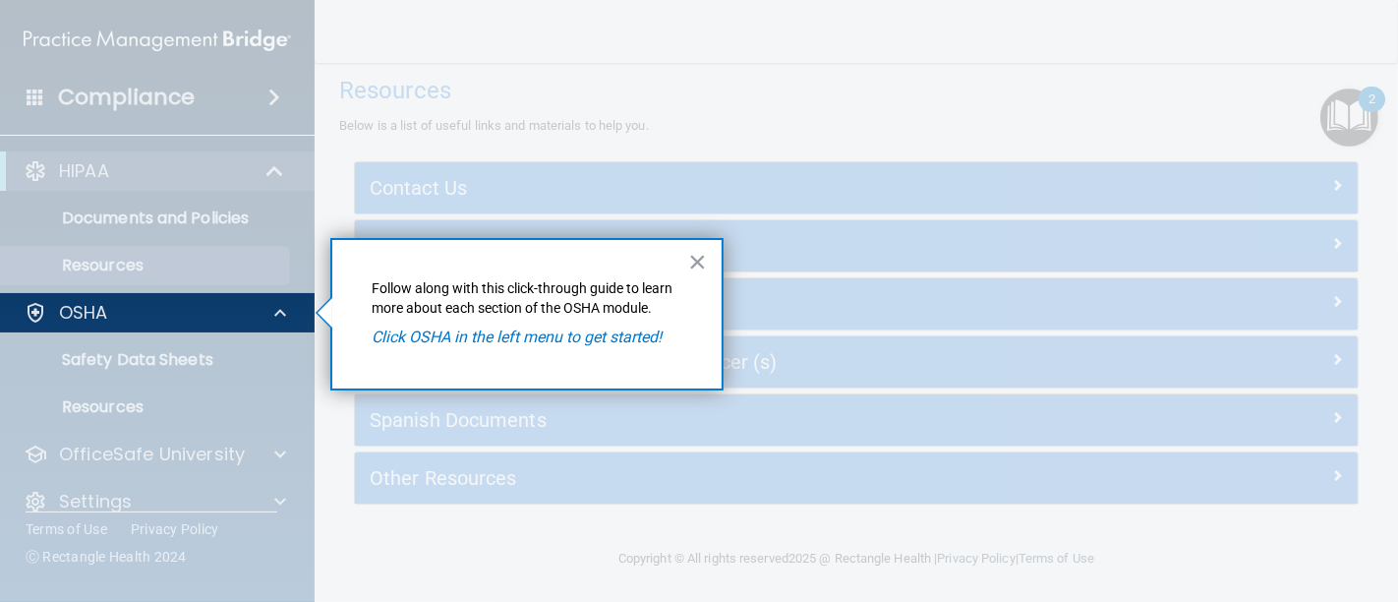
click at [450, 332] on em "Click OSHA in the left menu to get started!" at bounding box center [517, 336] width 290 height 19
click at [691, 261] on button "×" at bounding box center [697, 261] width 19 height 31
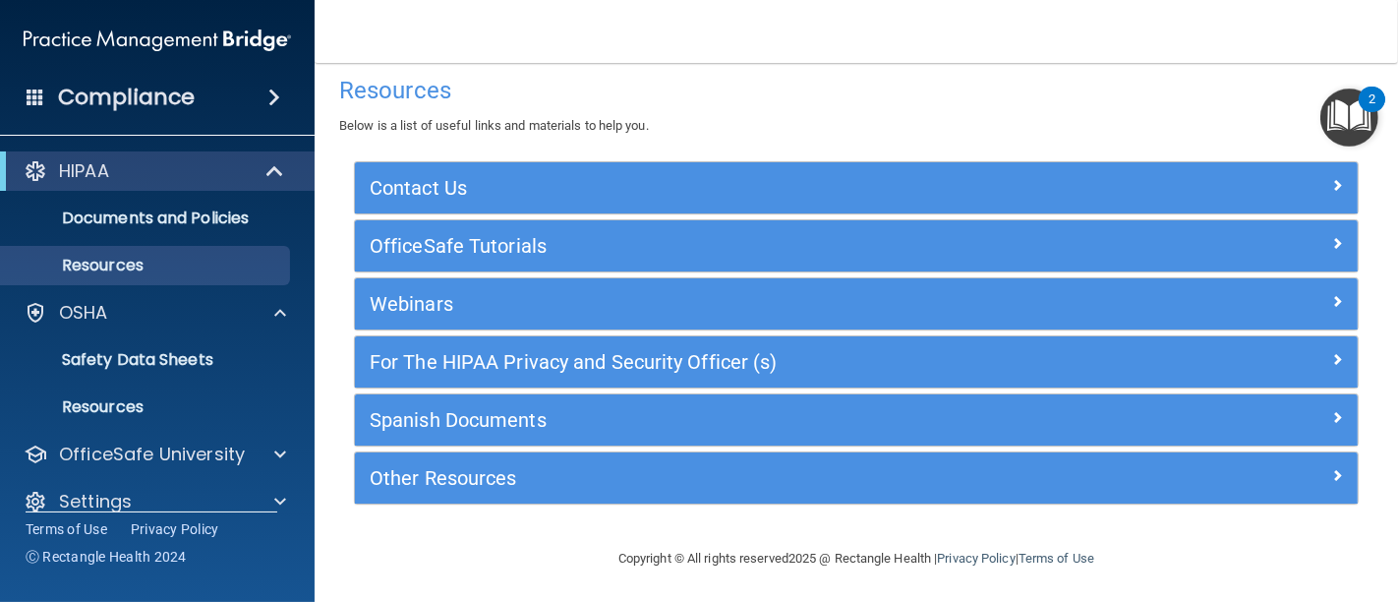
click at [1354, 116] on img "Open Resource Center, 2 new notifications" at bounding box center [1349, 117] width 58 height 58
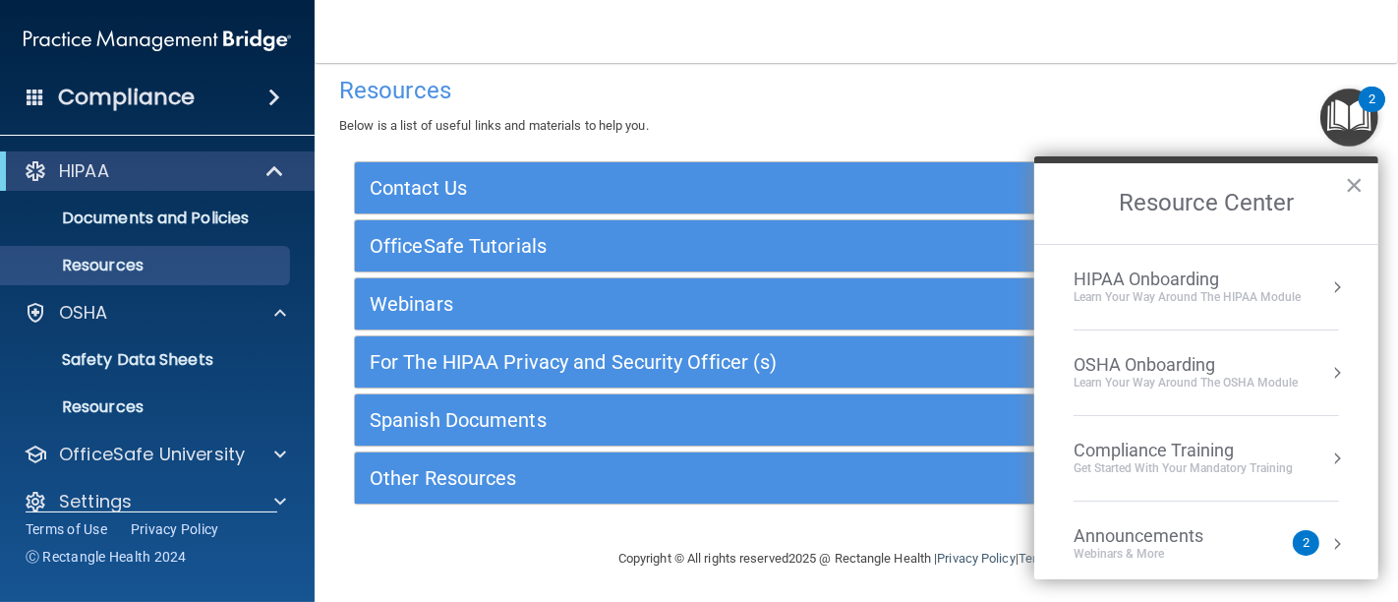
click at [1182, 355] on div "OSHA Onboarding" at bounding box center [1185, 365] width 224 height 22
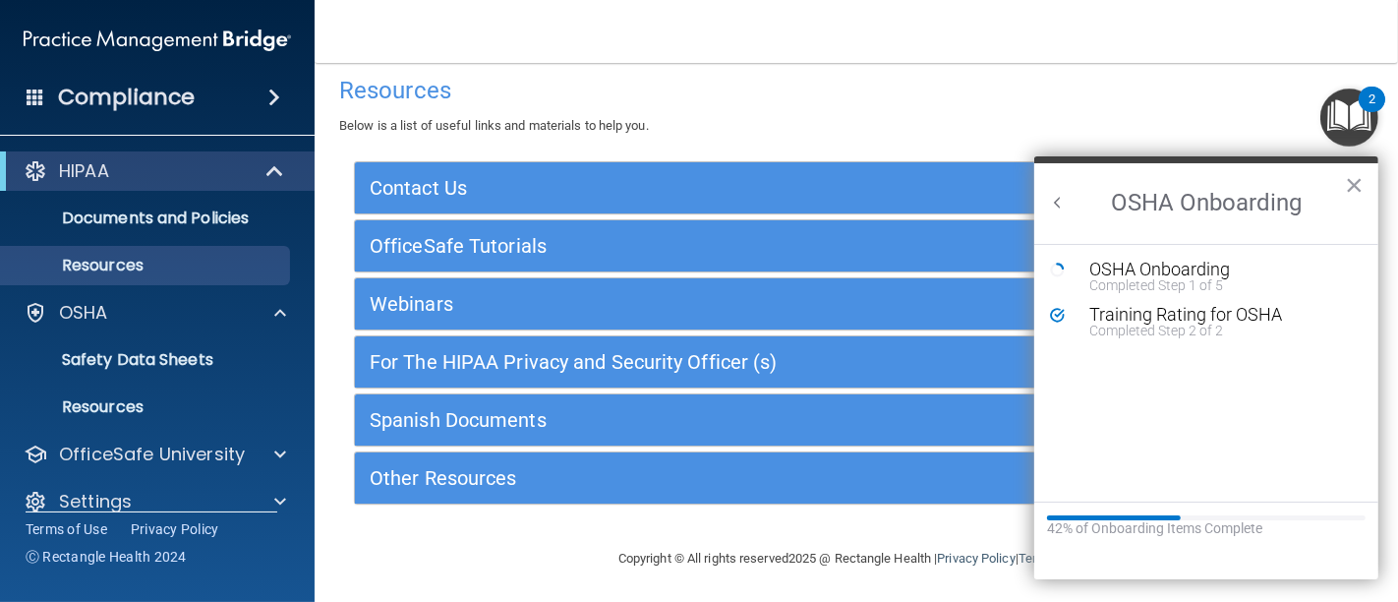
click at [1357, 115] on img "Open Resource Center, 2 new notifications" at bounding box center [1349, 117] width 58 height 58
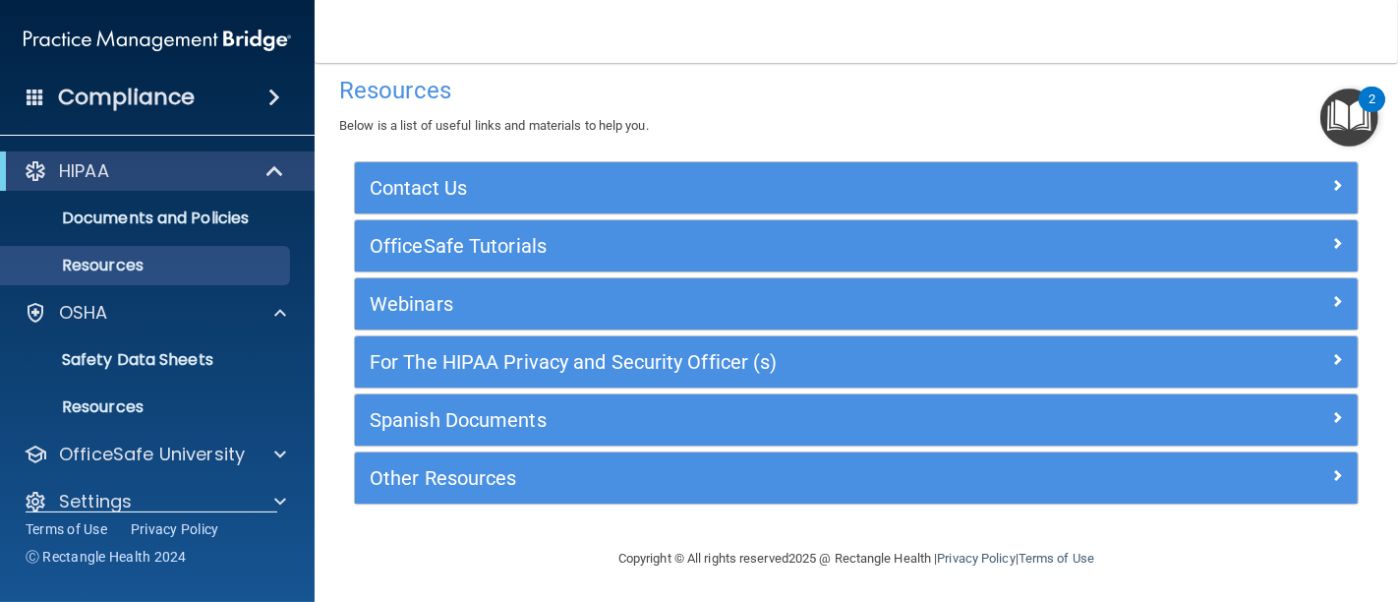
click at [1354, 115] on img "Open Resource Center, 2 new notifications" at bounding box center [1349, 117] width 58 height 58
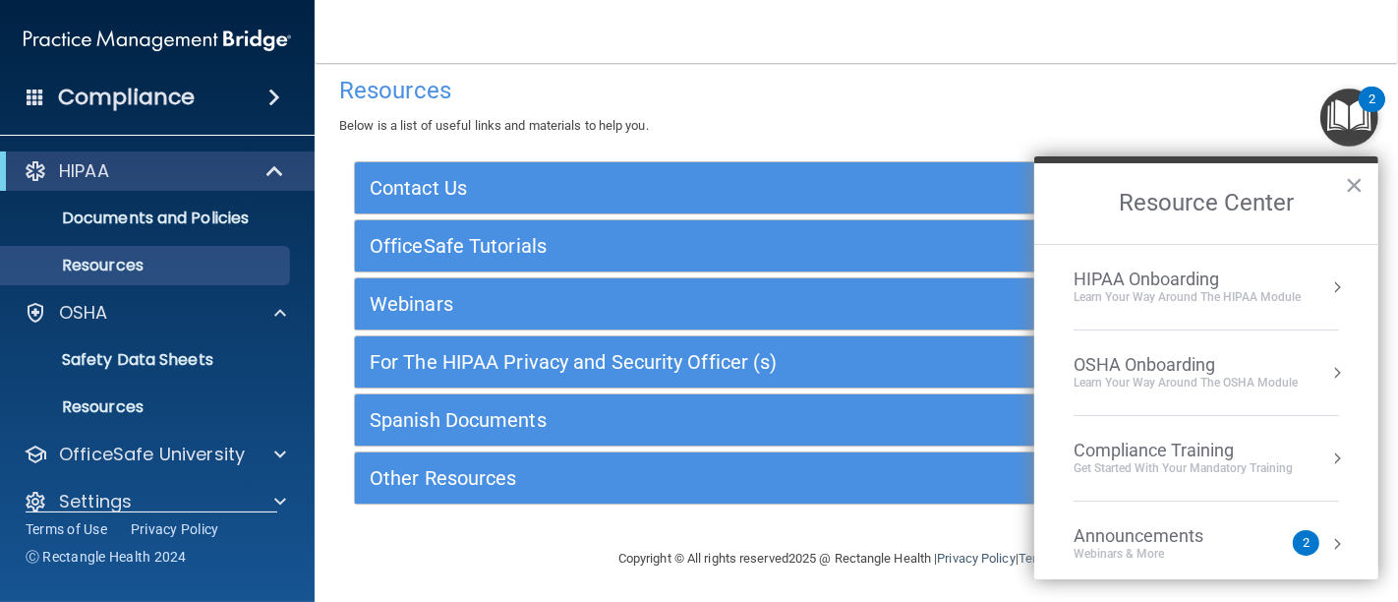
click at [1180, 444] on div "Compliance Training" at bounding box center [1182, 450] width 219 height 22
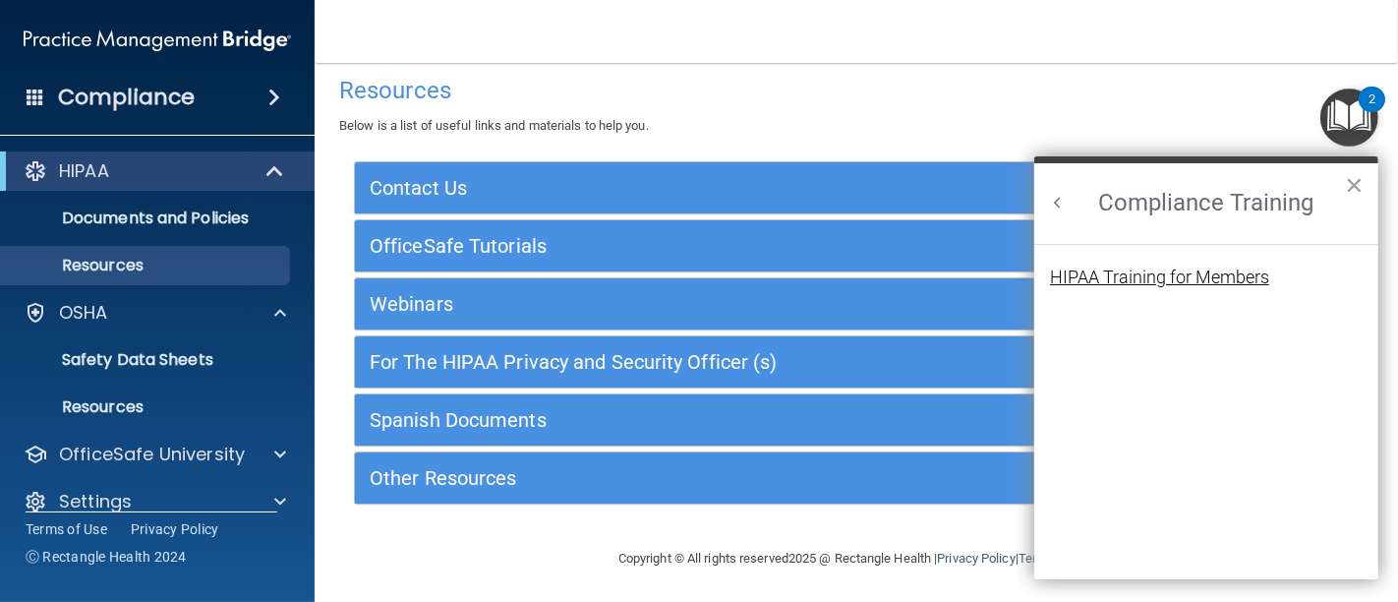
click at [1166, 280] on div "HIPAA Training for Members" at bounding box center [1159, 277] width 219 height 18
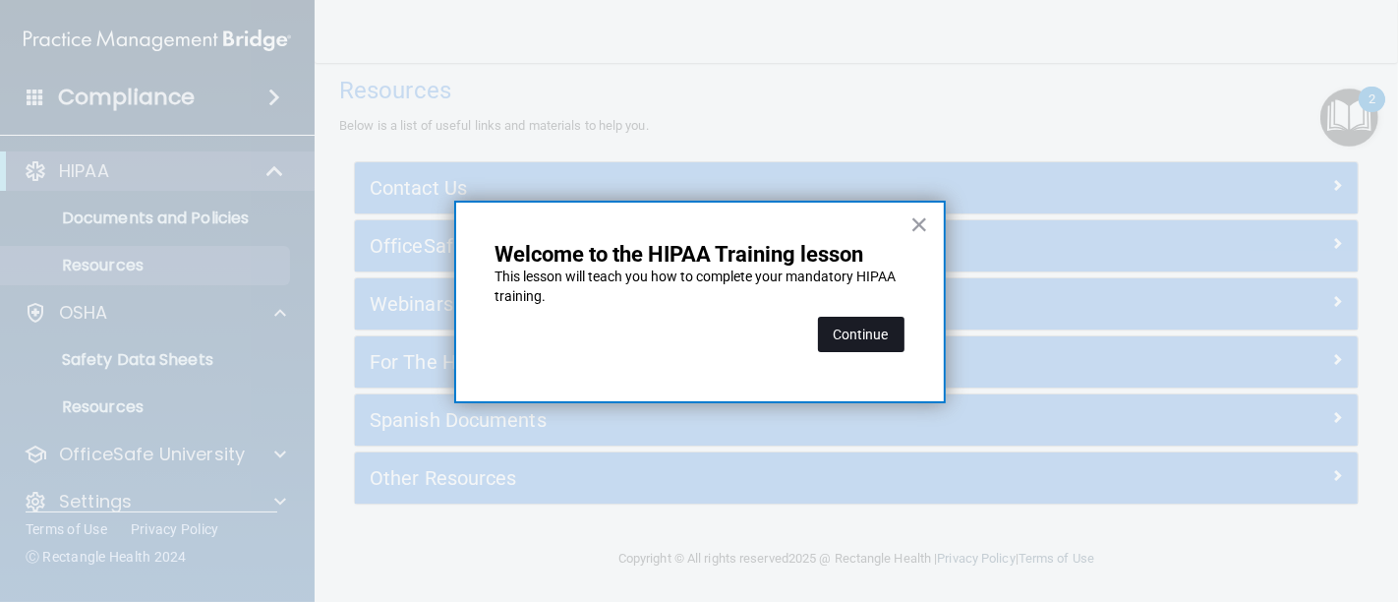
click at [885, 335] on button "Continue" at bounding box center [861, 334] width 87 height 35
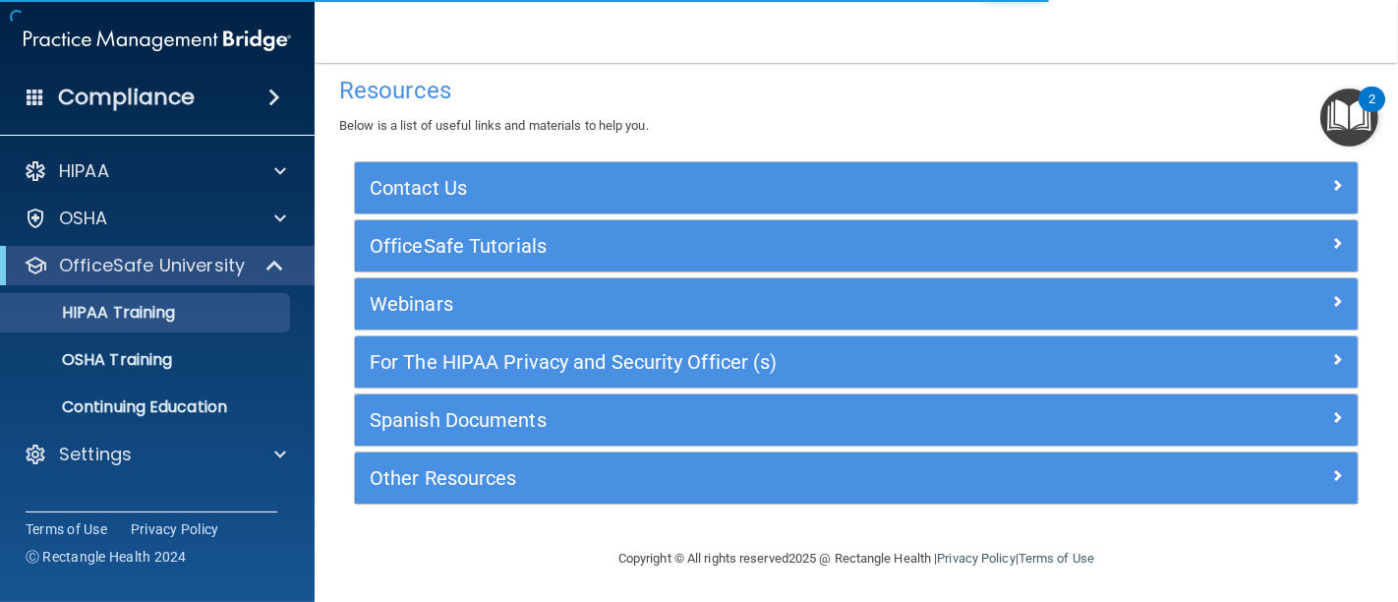
scroll to position [151, 0]
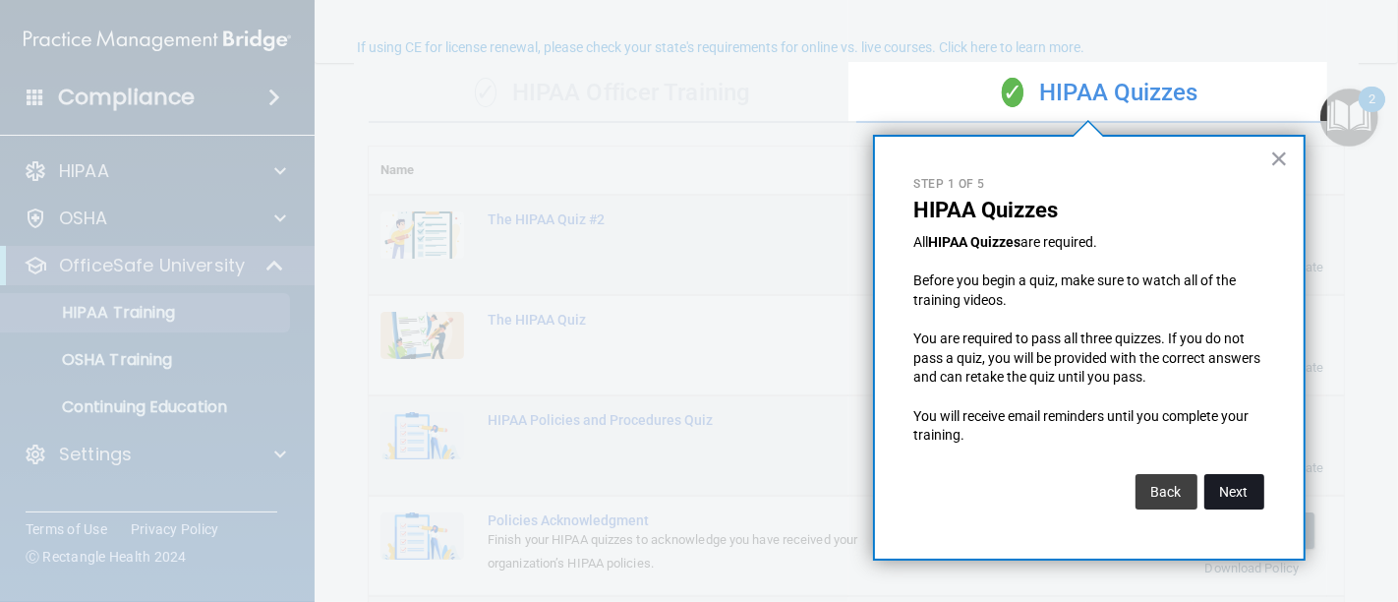
click at [1221, 491] on button "Next" at bounding box center [1234, 491] width 60 height 35
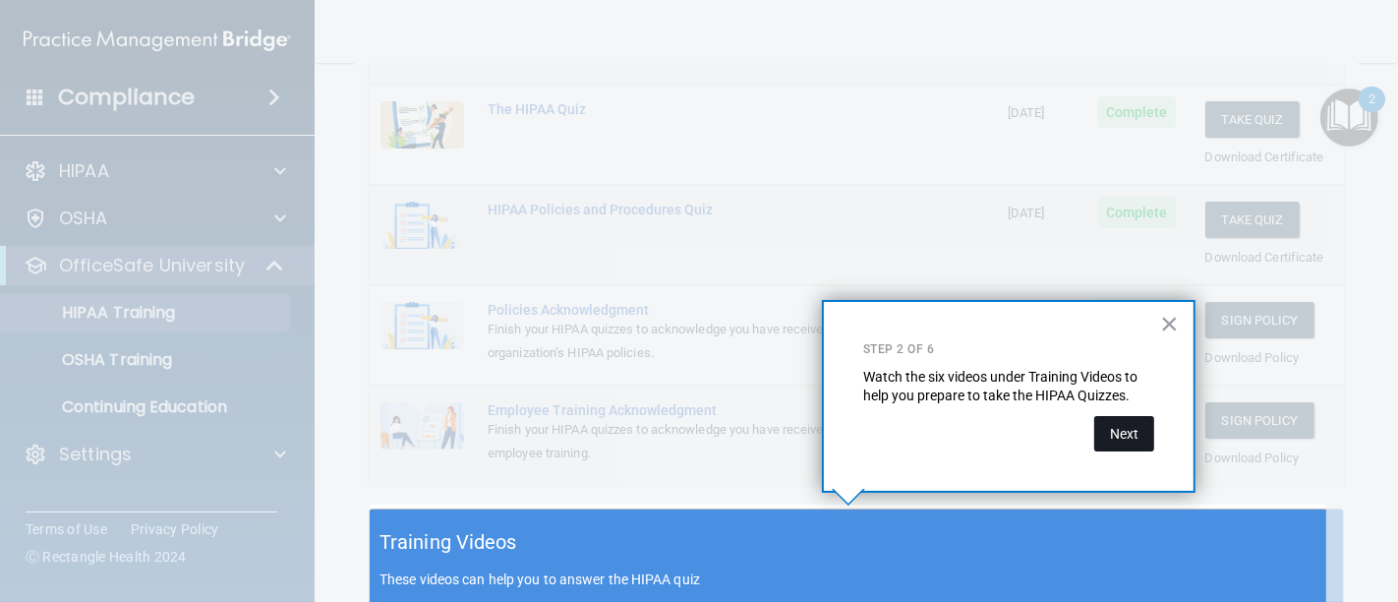
click at [1132, 437] on button "Next" at bounding box center [1124, 433] width 60 height 35
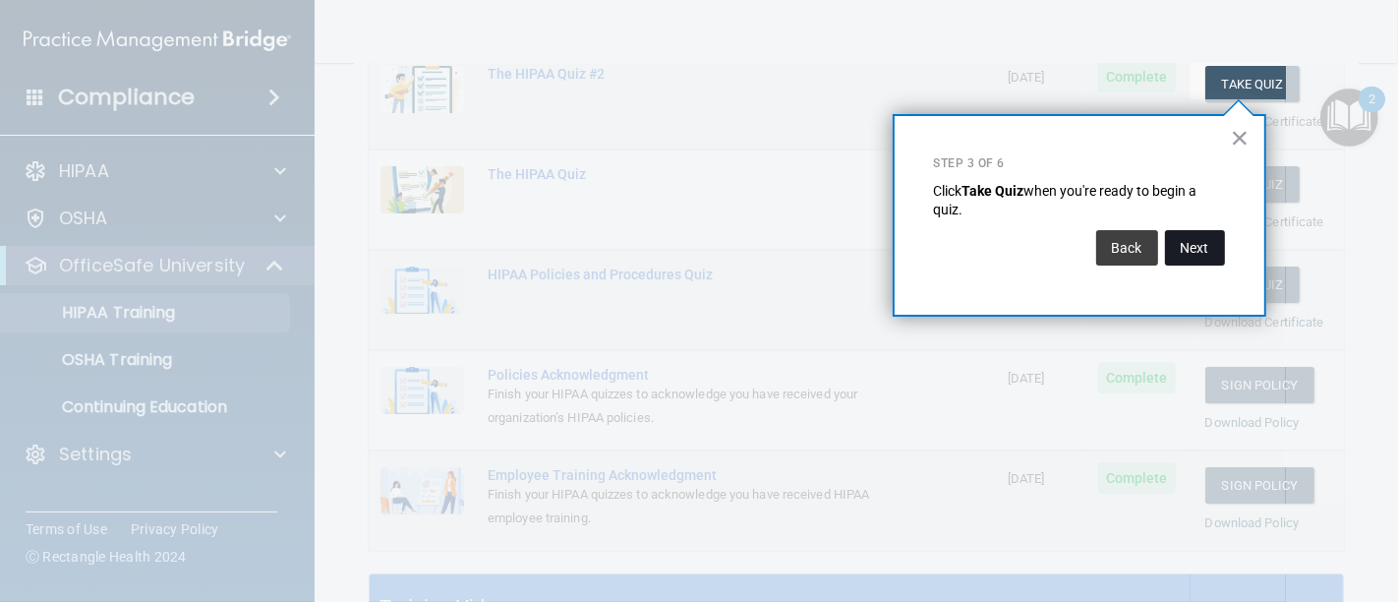
drag, startPoint x: 1206, startPoint y: 231, endPoint x: 1193, endPoint y: 236, distance: 13.7
click at [1206, 234] on div "Next" at bounding box center [1192, 242] width 65 height 45
click at [1193, 237] on button "Next" at bounding box center [1195, 247] width 60 height 35
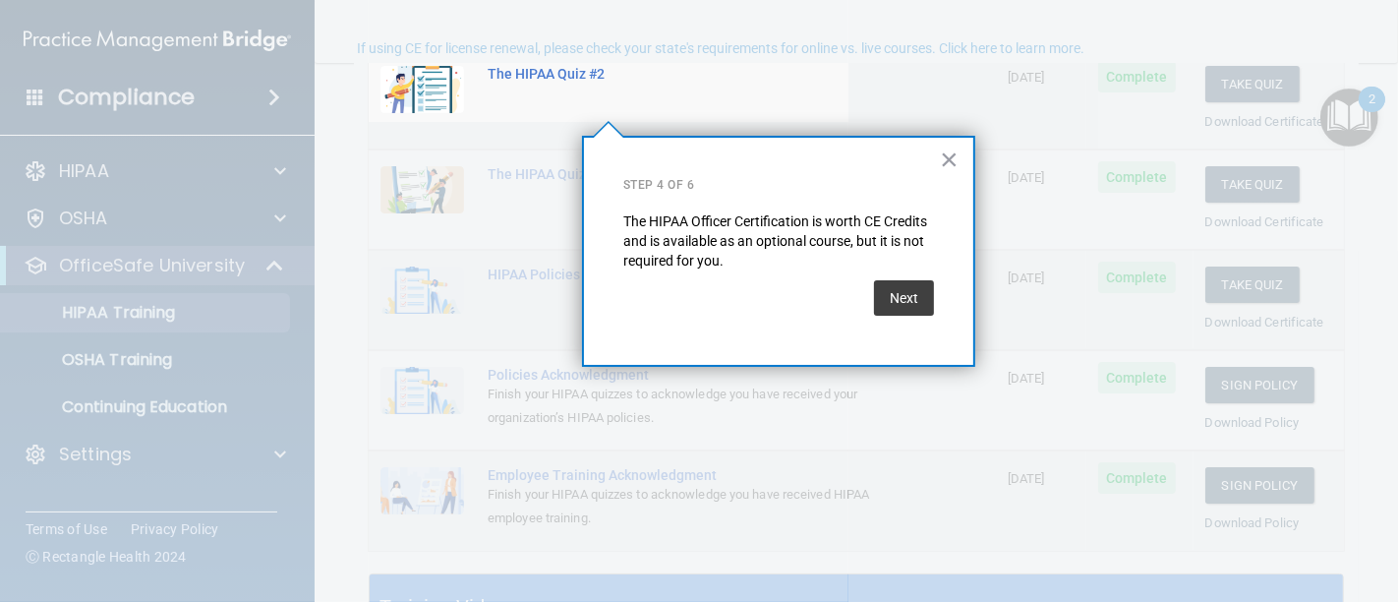
scroll to position [151, 0]
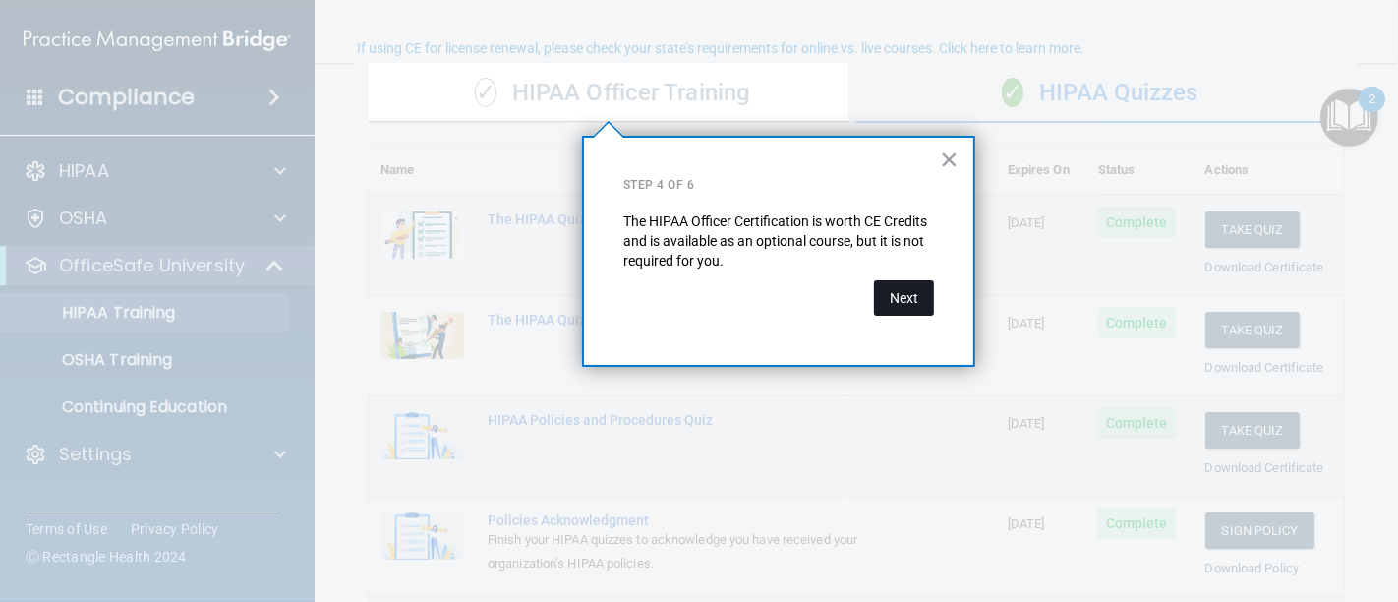
click at [905, 288] on button "Next" at bounding box center [904, 297] width 60 height 35
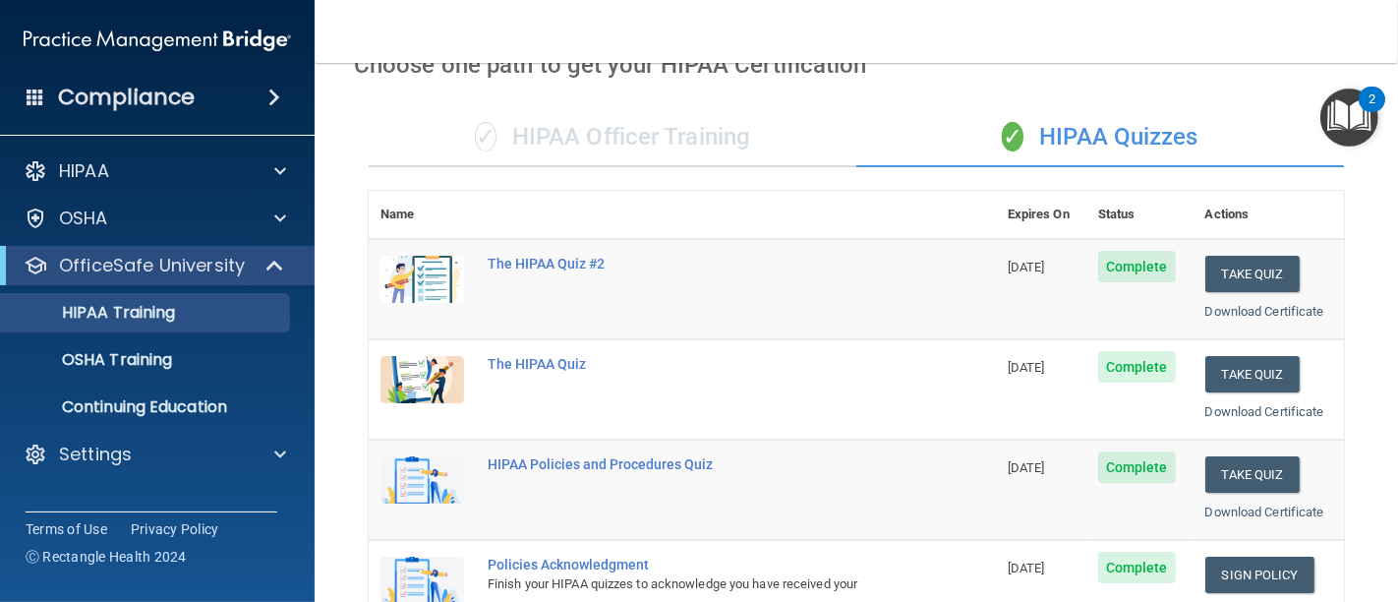
scroll to position [106, 0]
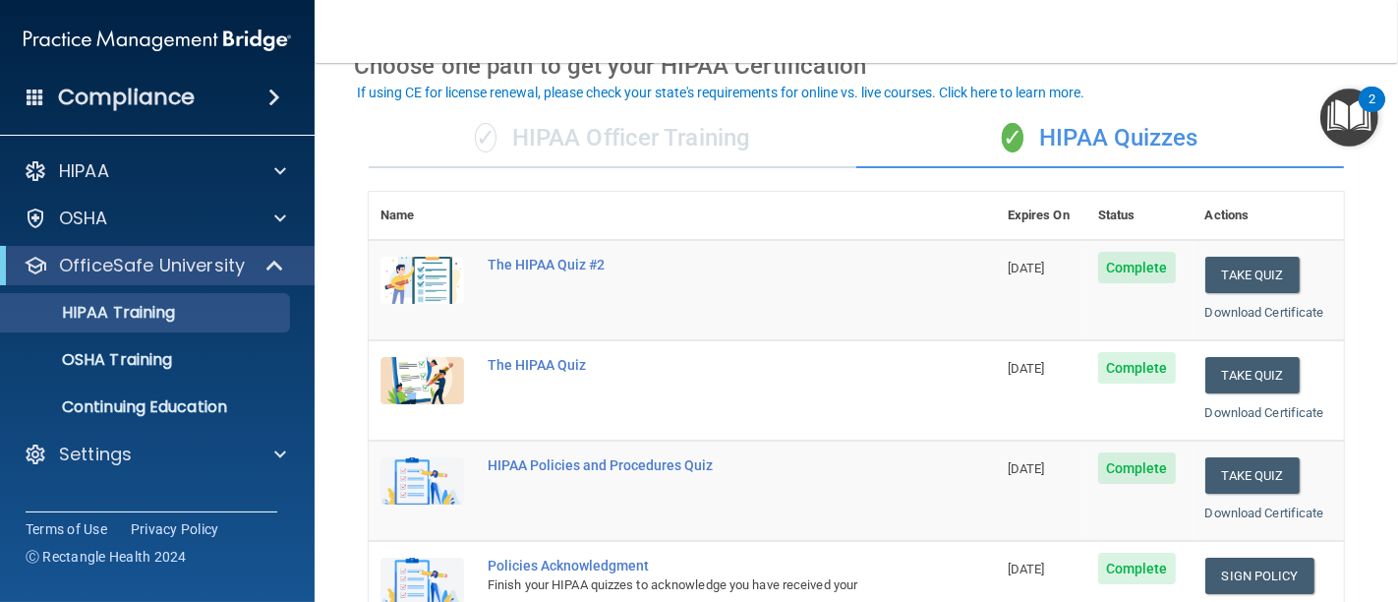
click at [1344, 117] on img "Open Resource Center, 2 new notifications" at bounding box center [1349, 117] width 58 height 58
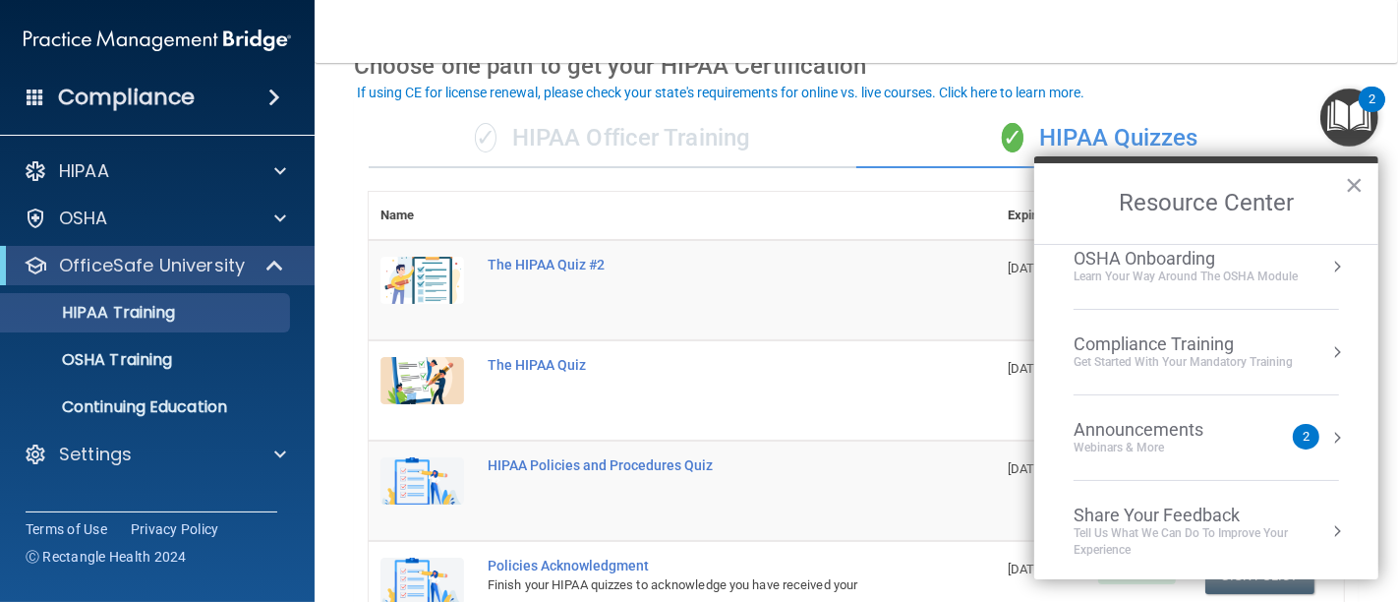
click at [1187, 427] on div "Announcements" at bounding box center [1157, 430] width 169 height 22
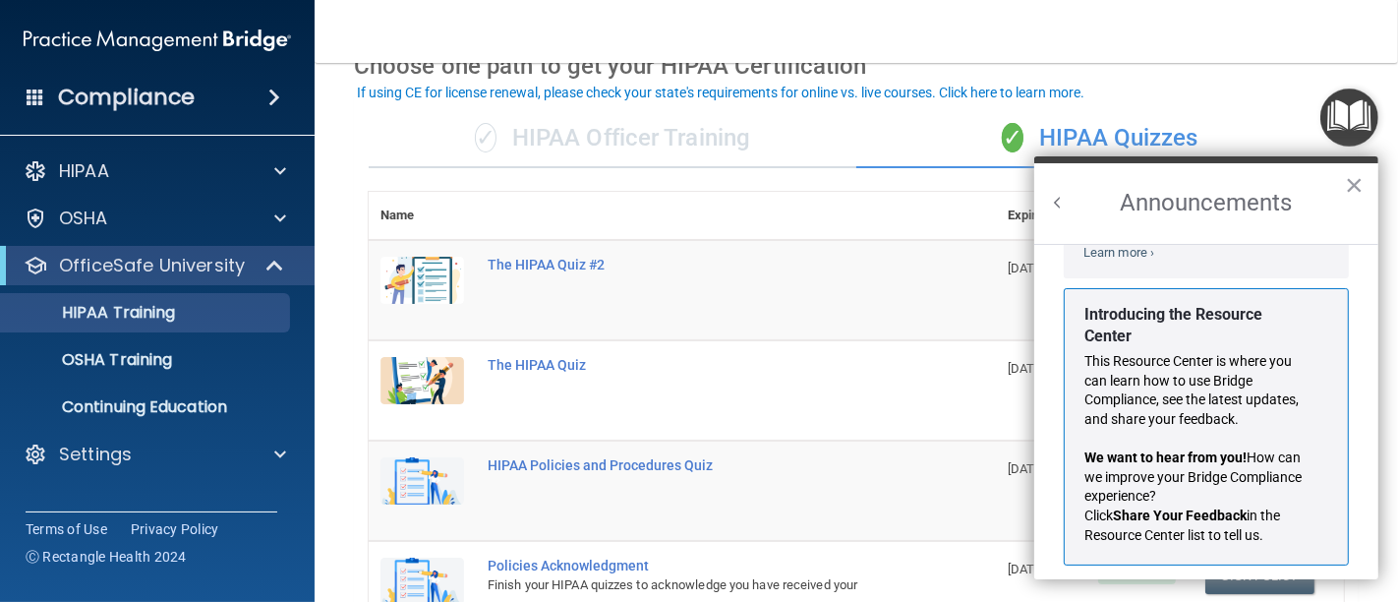
scroll to position [362, 0]
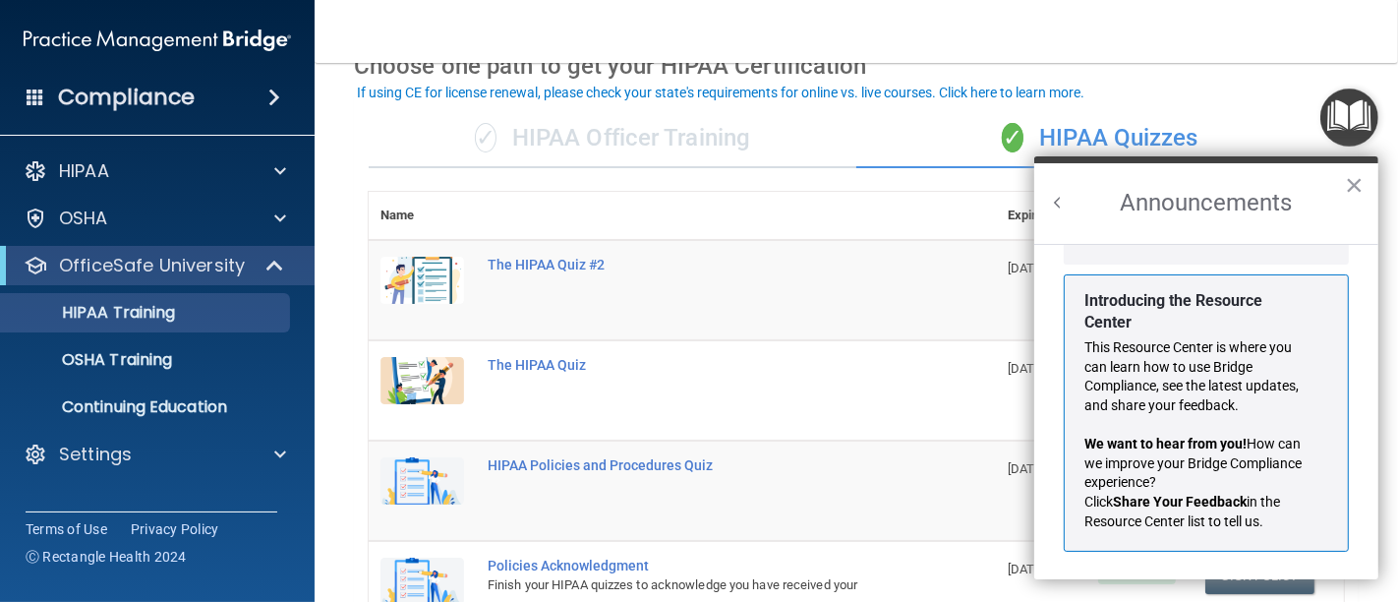
click at [1365, 177] on h2 "Announcements" at bounding box center [1206, 203] width 344 height 81
click at [1345, 181] on button "×" at bounding box center [1354, 184] width 19 height 31
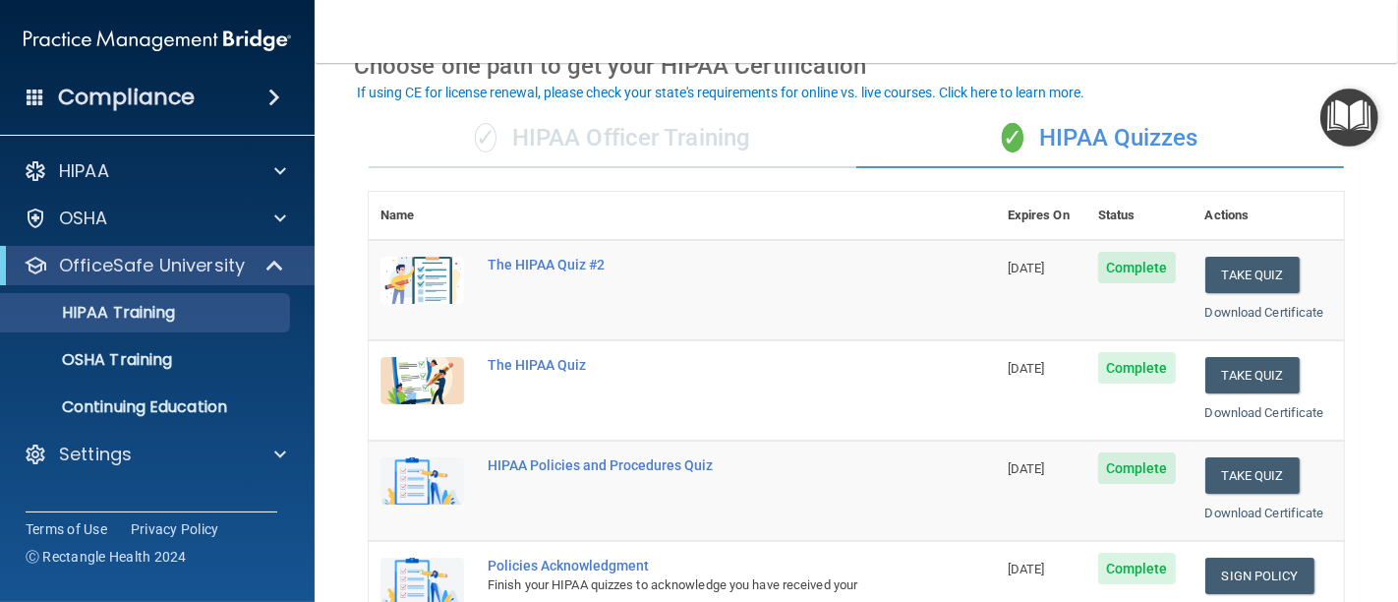
click at [1337, 119] on img "Open Resource Center" at bounding box center [1349, 117] width 58 height 58
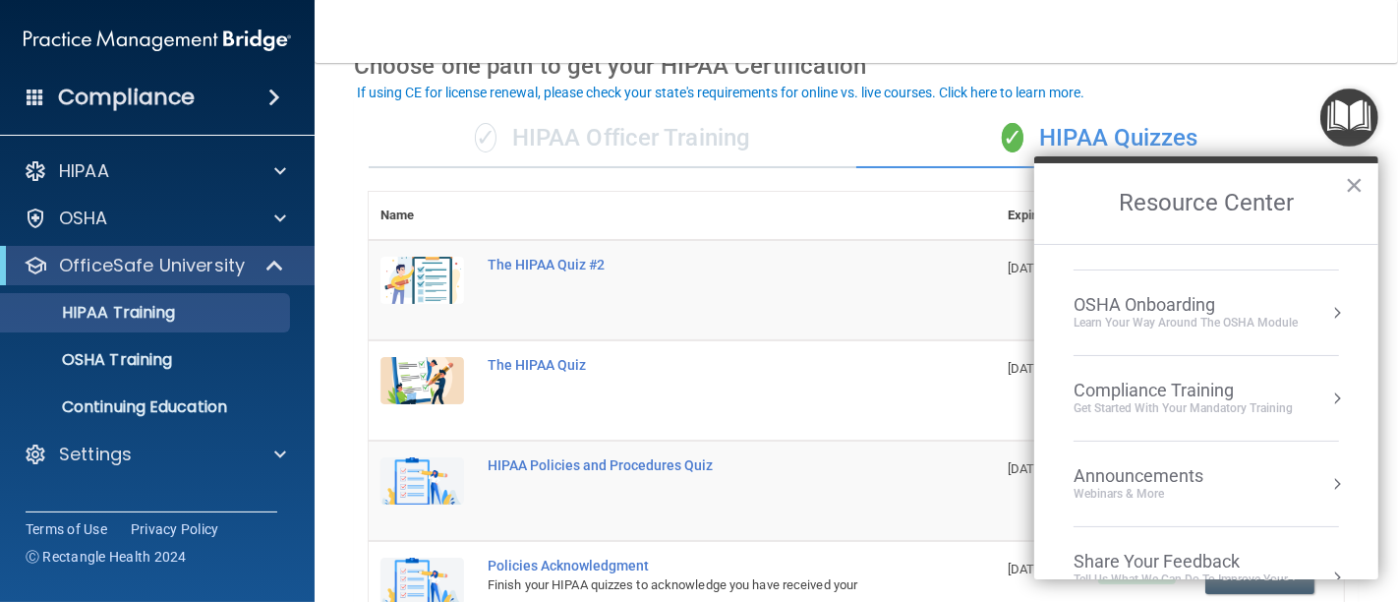
scroll to position [106, 0]
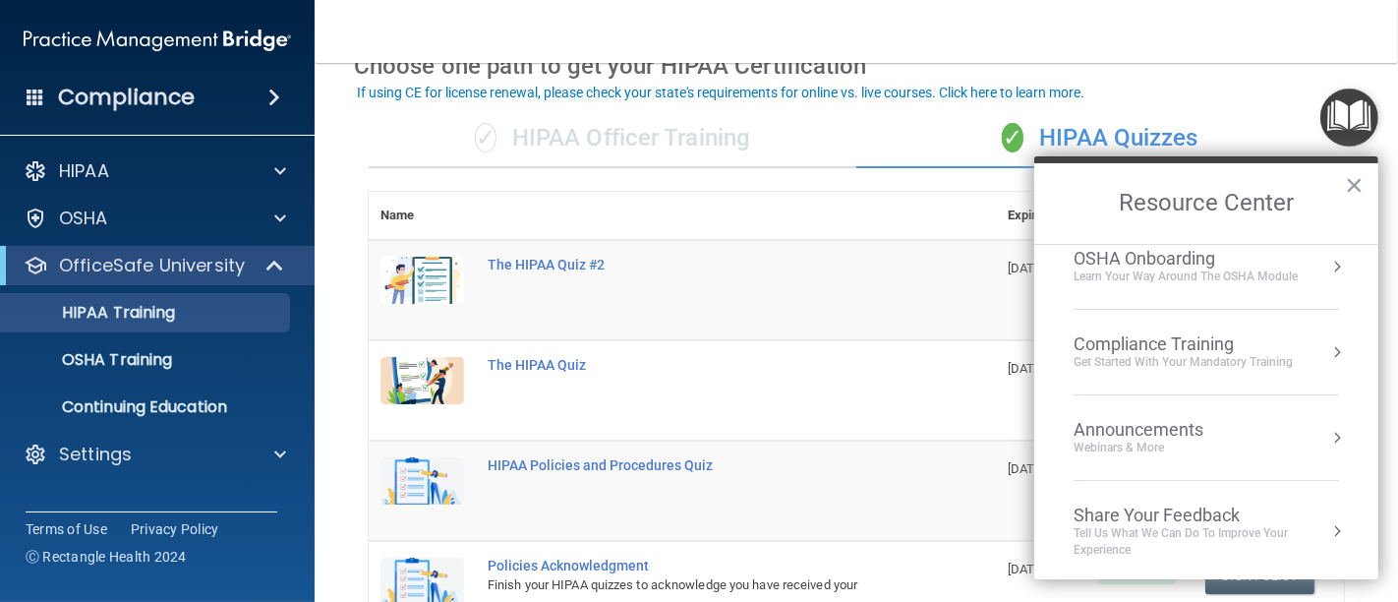
click at [1193, 511] on div "Share Your Feedback" at bounding box center [1205, 515] width 265 height 22
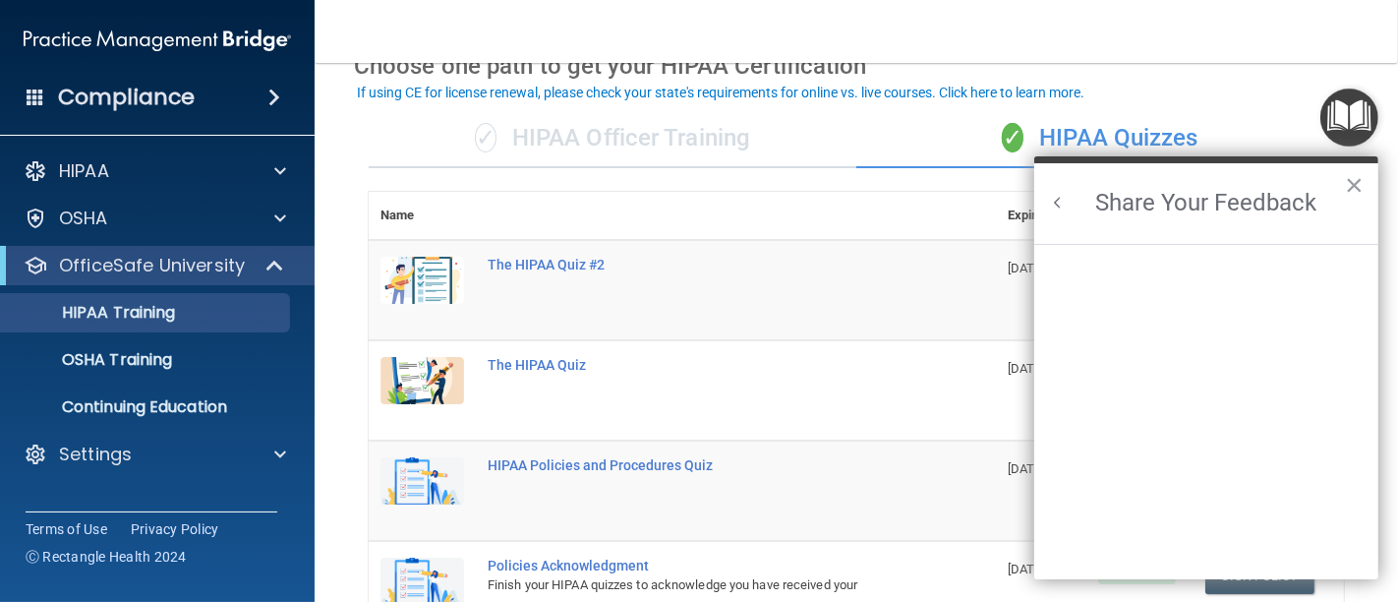
scroll to position [0, 0]
click at [1354, 178] on button "×" at bounding box center [1354, 184] width 19 height 31
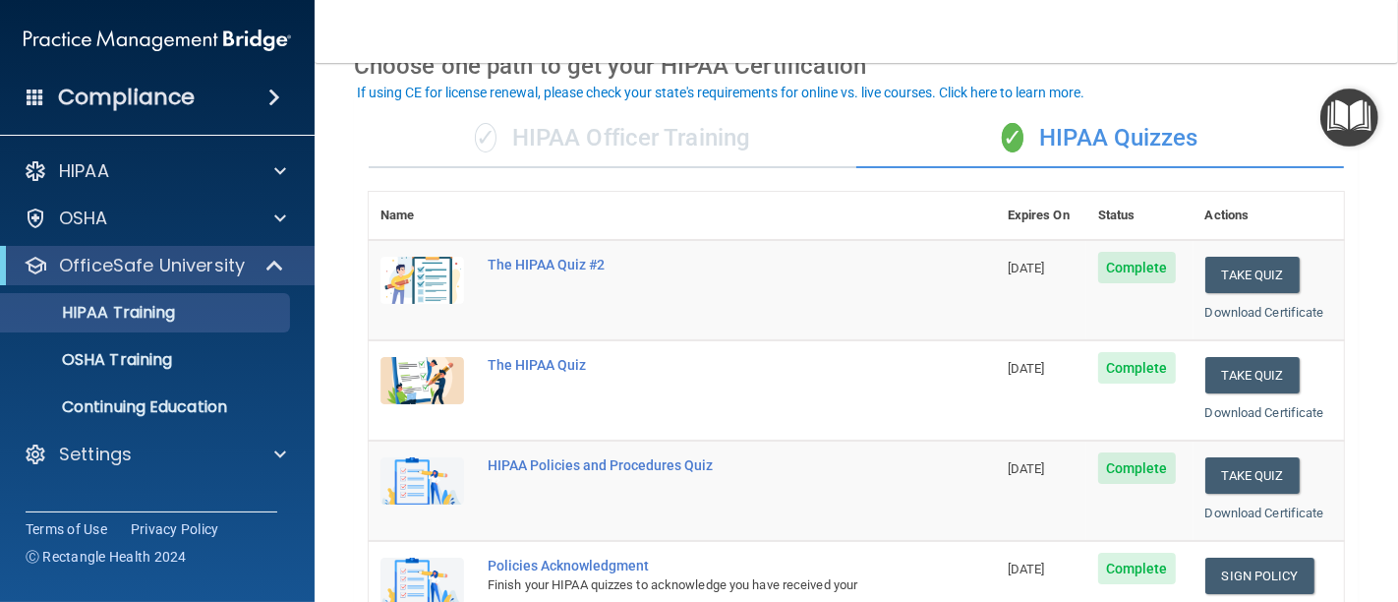
click at [1352, 122] on img "Open Resource Center" at bounding box center [1349, 117] width 58 height 58
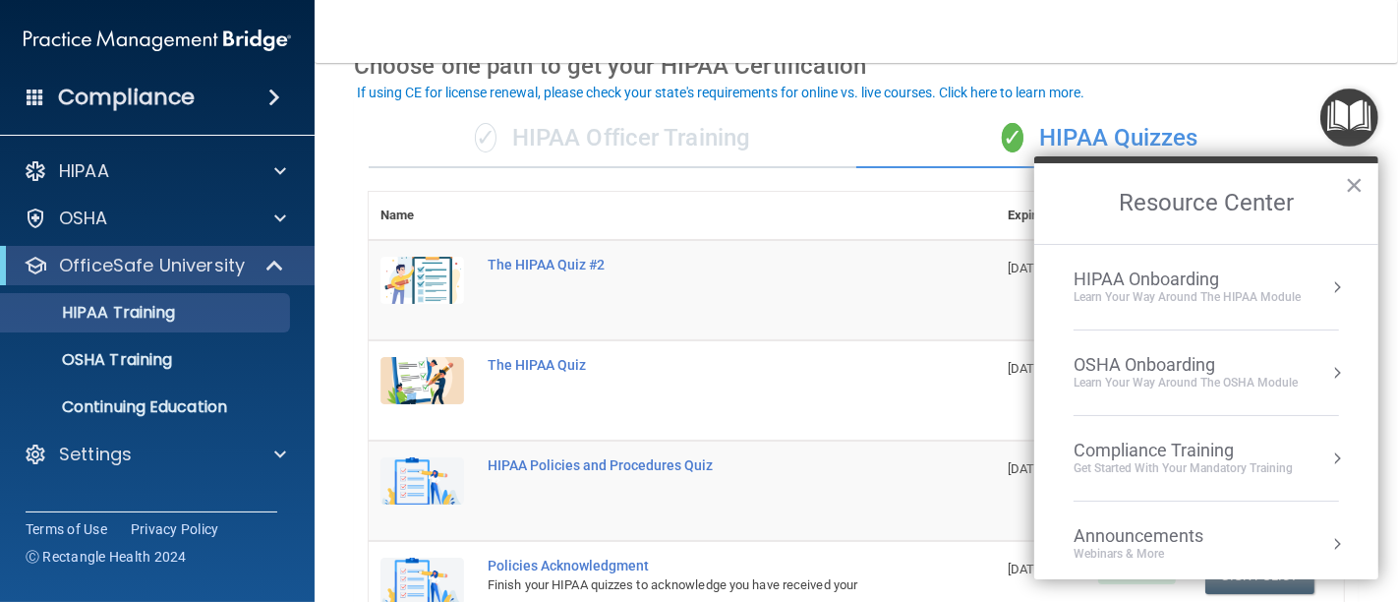
click at [1208, 277] on div "HIPAA Onboarding" at bounding box center [1186, 279] width 227 height 22
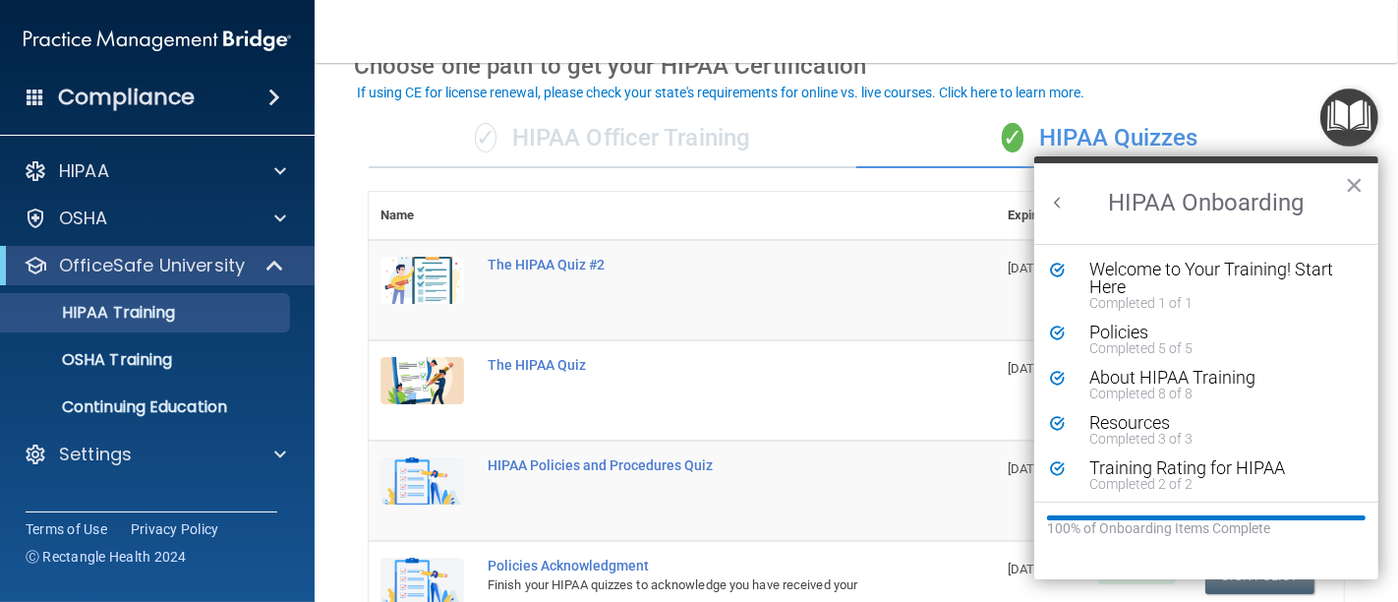
scroll to position [2, 0]
click at [1359, 180] on button "×" at bounding box center [1354, 184] width 19 height 31
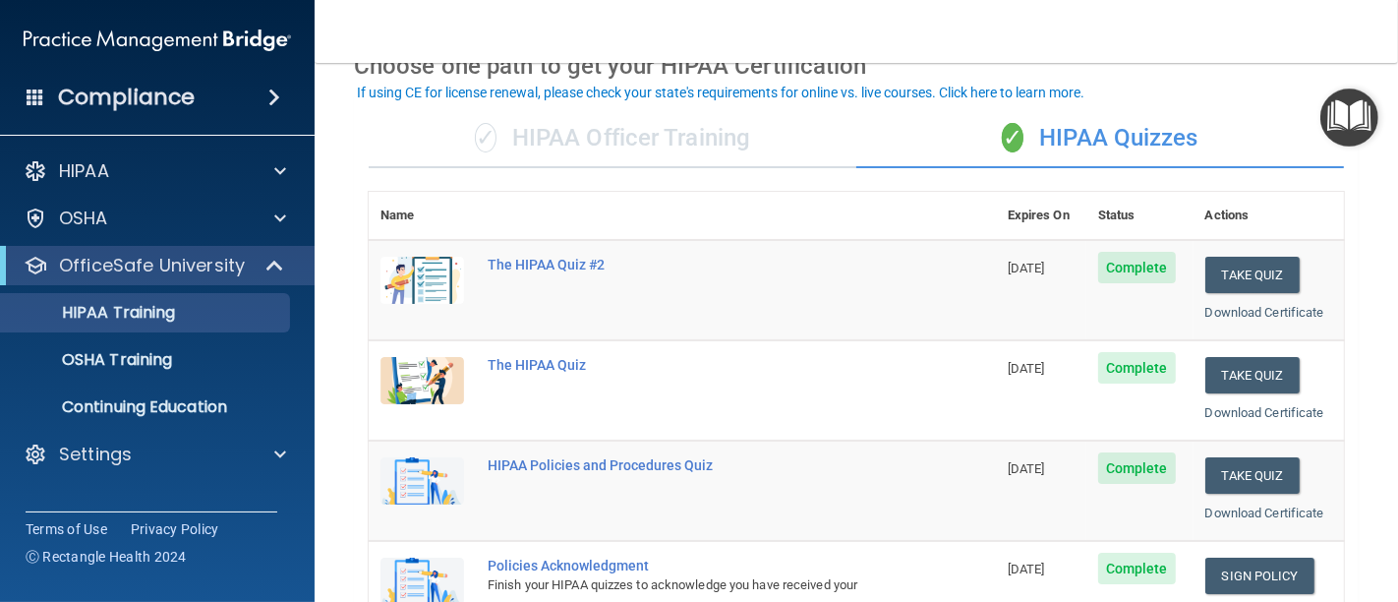
click at [1354, 134] on img "Open Resource Center" at bounding box center [1349, 117] width 58 height 58
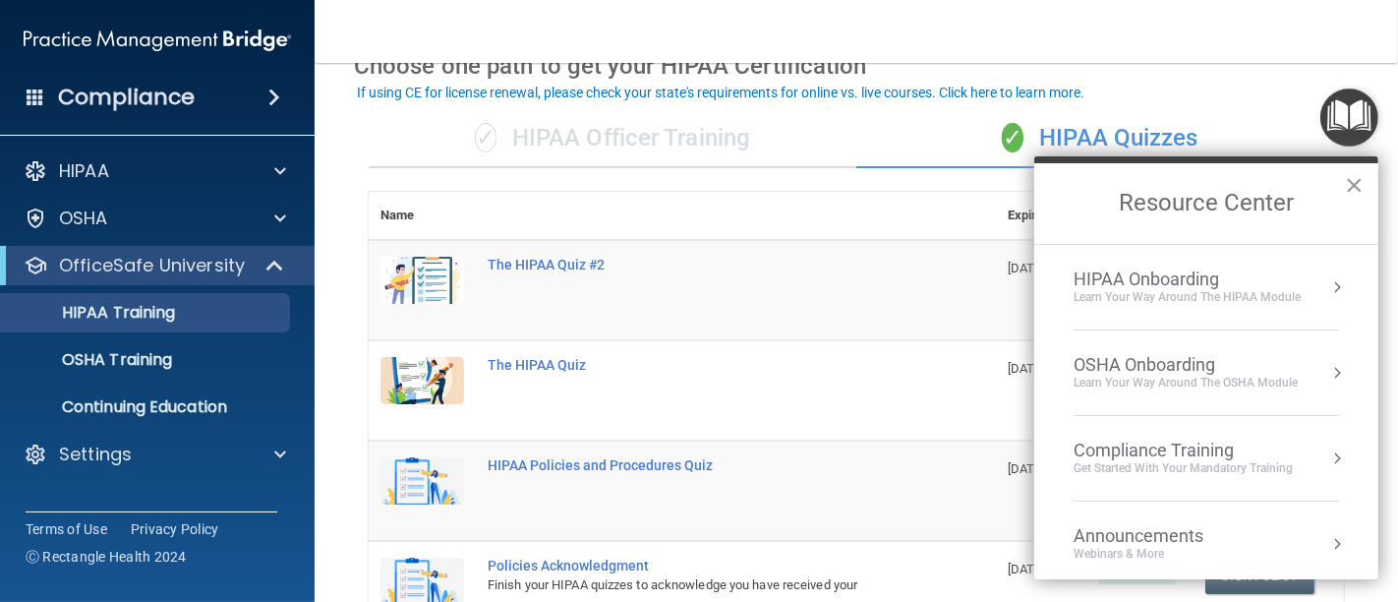
click at [1178, 365] on div "OSHA Onboarding" at bounding box center [1185, 365] width 224 height 22
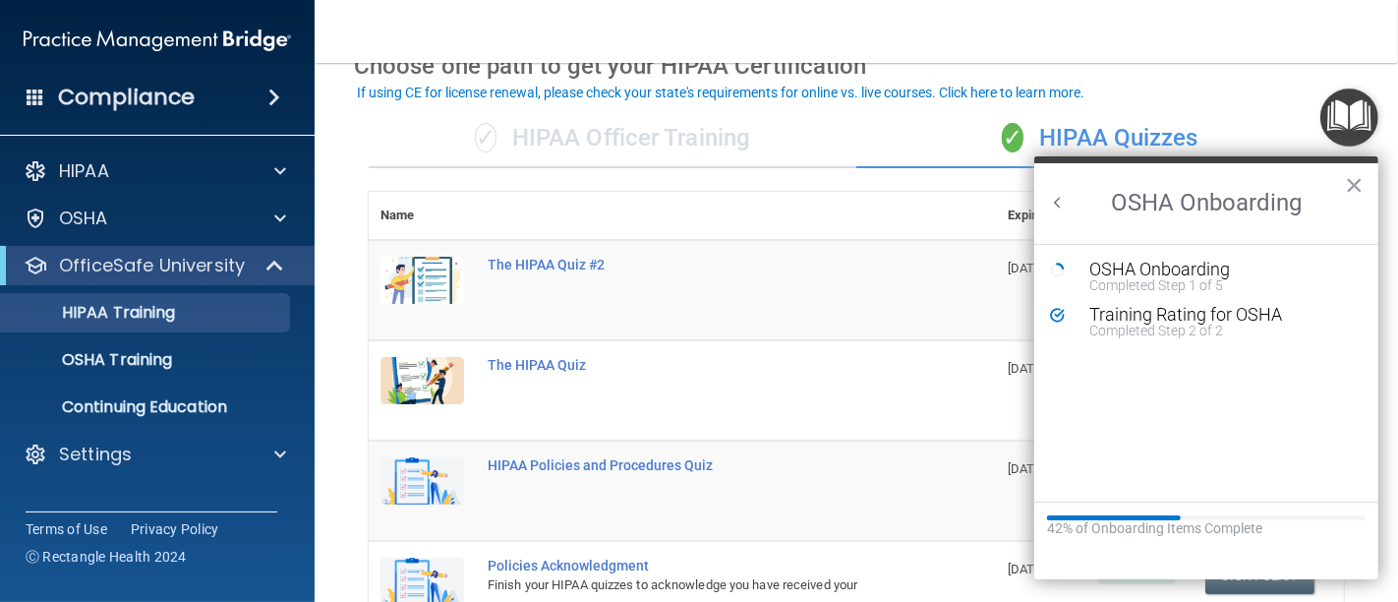
scroll to position [0, 0]
click at [1168, 272] on div "OSHA Onboarding" at bounding box center [1220, 269] width 263 height 18
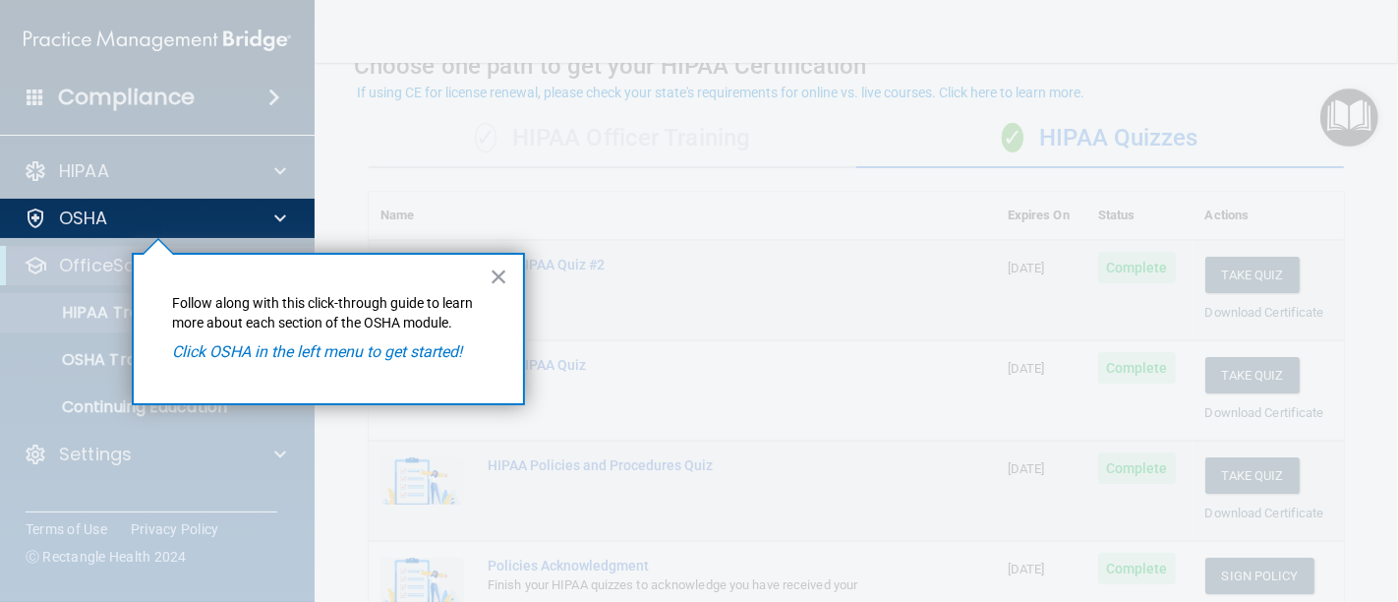
click at [481, 275] on div "× Follow along with this click-through guide to learn more about each section o…" at bounding box center [328, 329] width 393 height 152
click at [504, 276] on button "×" at bounding box center [499, 275] width 19 height 31
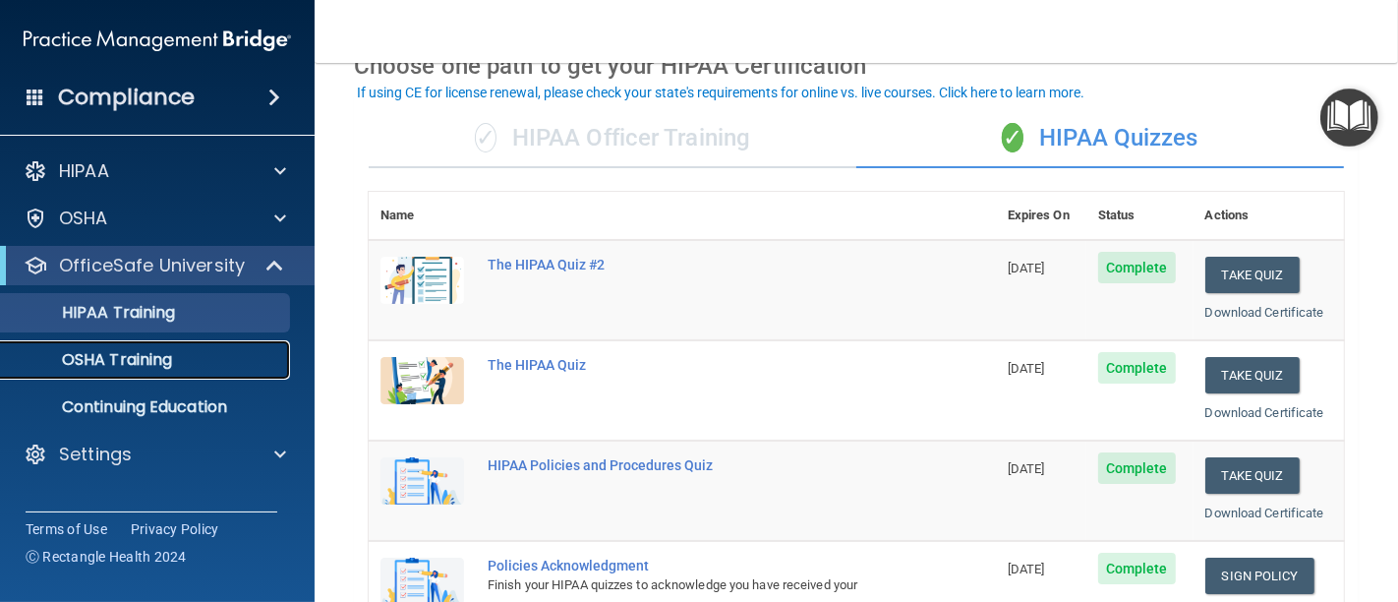
click at [158, 361] on p "OSHA Training" at bounding box center [92, 360] width 159 height 20
